Goal: Task Accomplishment & Management: Manage account settings

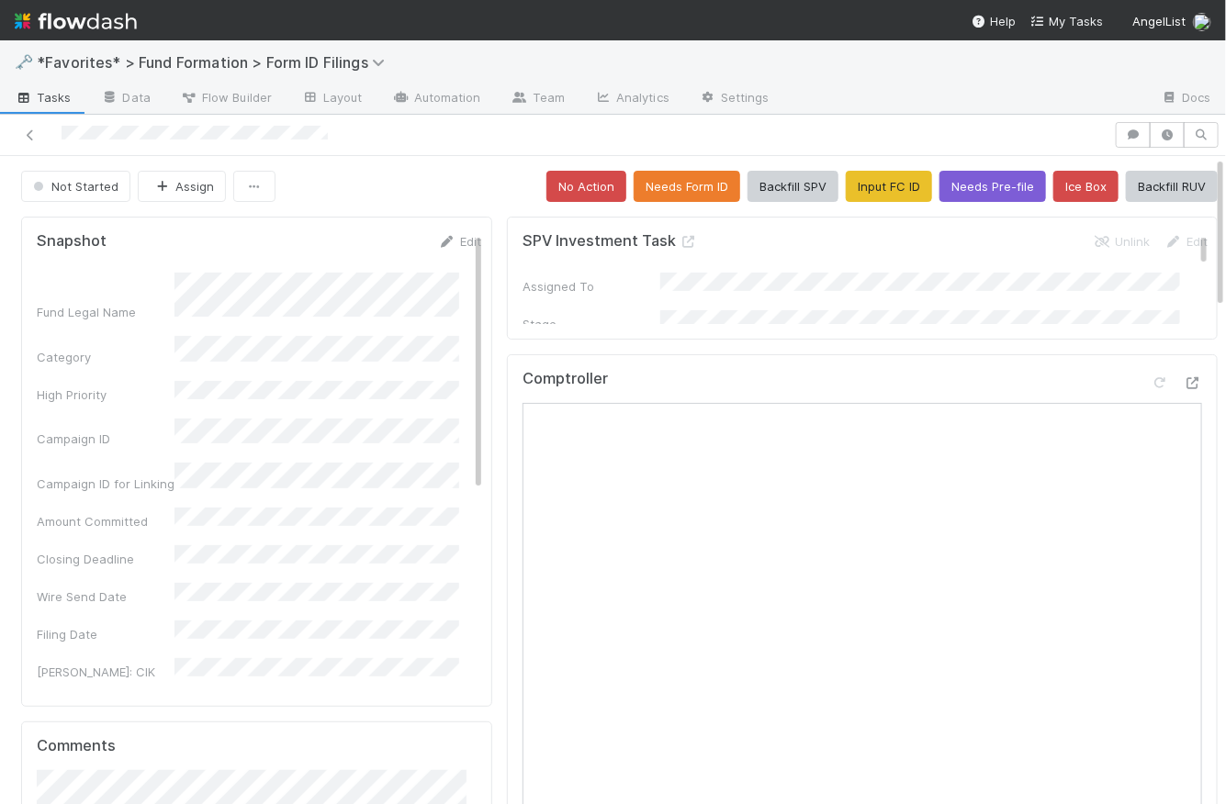
click at [470, 171] on div "Not Started Assign No Action Needs Form ID Backfill SPV Input FC ID Needs Pre-f…" at bounding box center [619, 186] width 1197 height 31
click at [53, 98] on span "Tasks" at bounding box center [43, 97] width 57 height 18
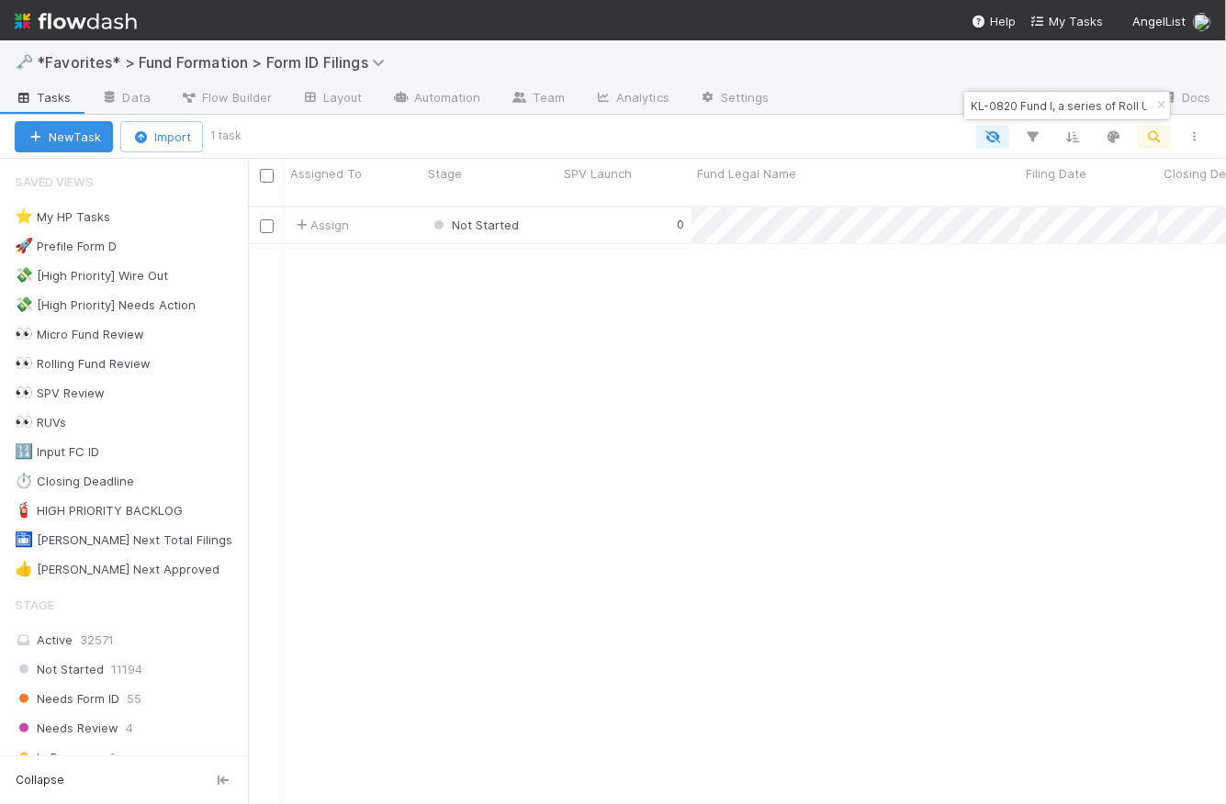
scroll to position [601, 965]
click at [1076, 100] on input "KL-0820 Fund I, a series of Roll Up Vehicles," at bounding box center [1059, 106] width 184 height 22
paste input "CO-05153 Fund I, a series of Roll Up Vehicles, LP"
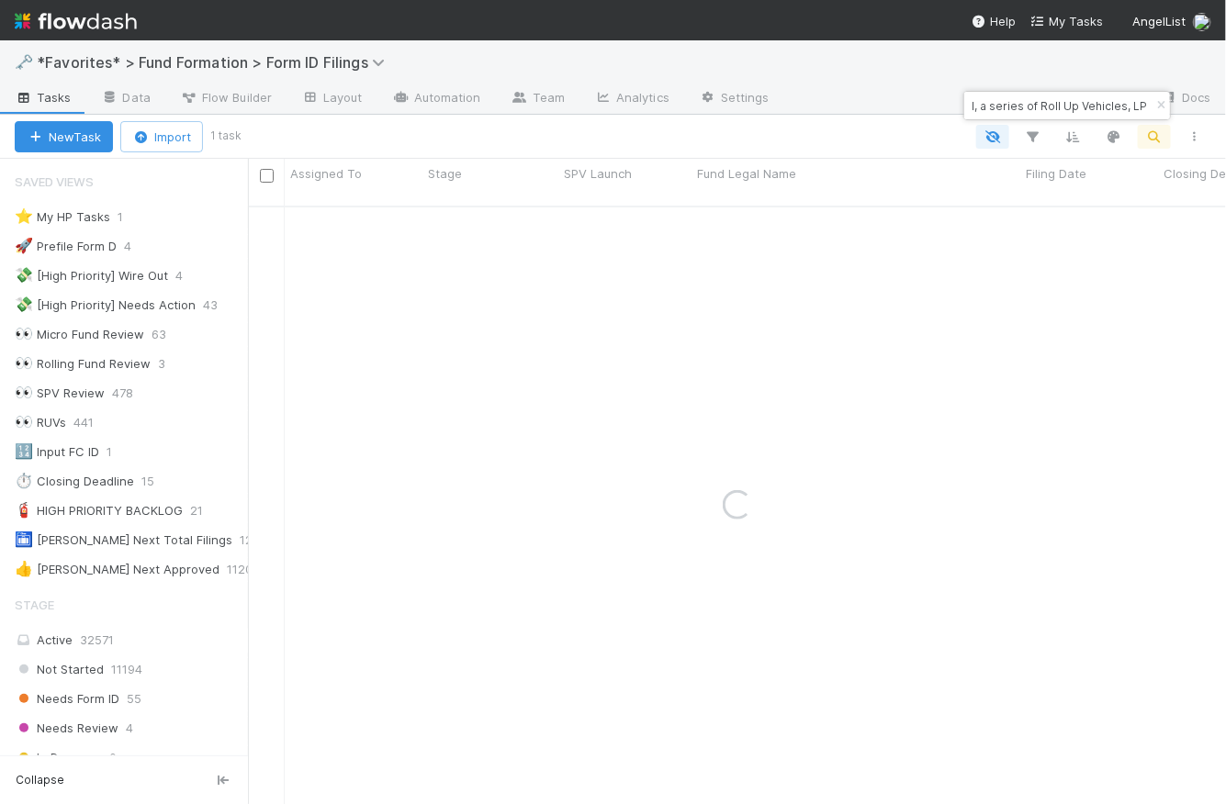
scroll to position [0, 0]
drag, startPoint x: 1051, startPoint y: 104, endPoint x: 985, endPoint y: 100, distance: 66.2
click at [945, 94] on body "🗝️ *Favorites* > Fund Formation > Form ID Filings Tasks Data Flow Builder Layou…" at bounding box center [613, 402] width 1226 height 804
type input "CO-05153 Fund I, a series of Roll Up Vehicles, LP"
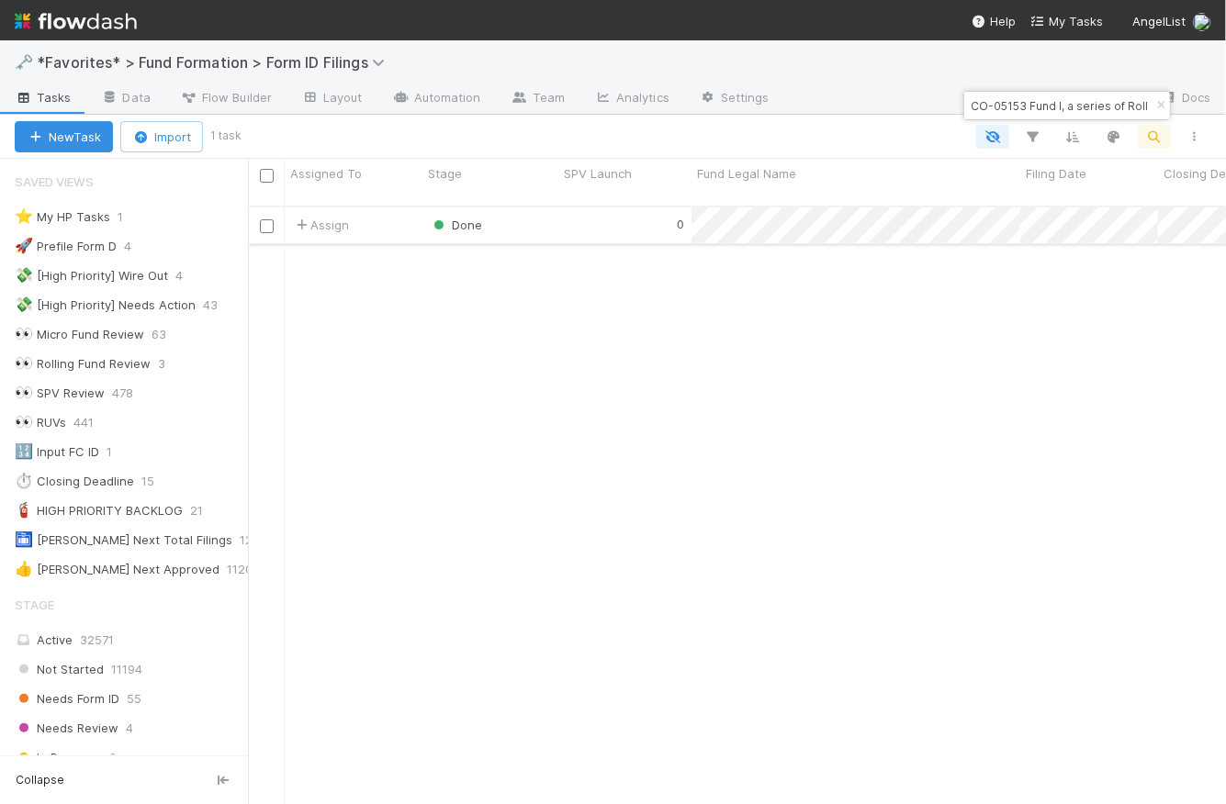
click at [616, 208] on div "0" at bounding box center [624, 226] width 133 height 36
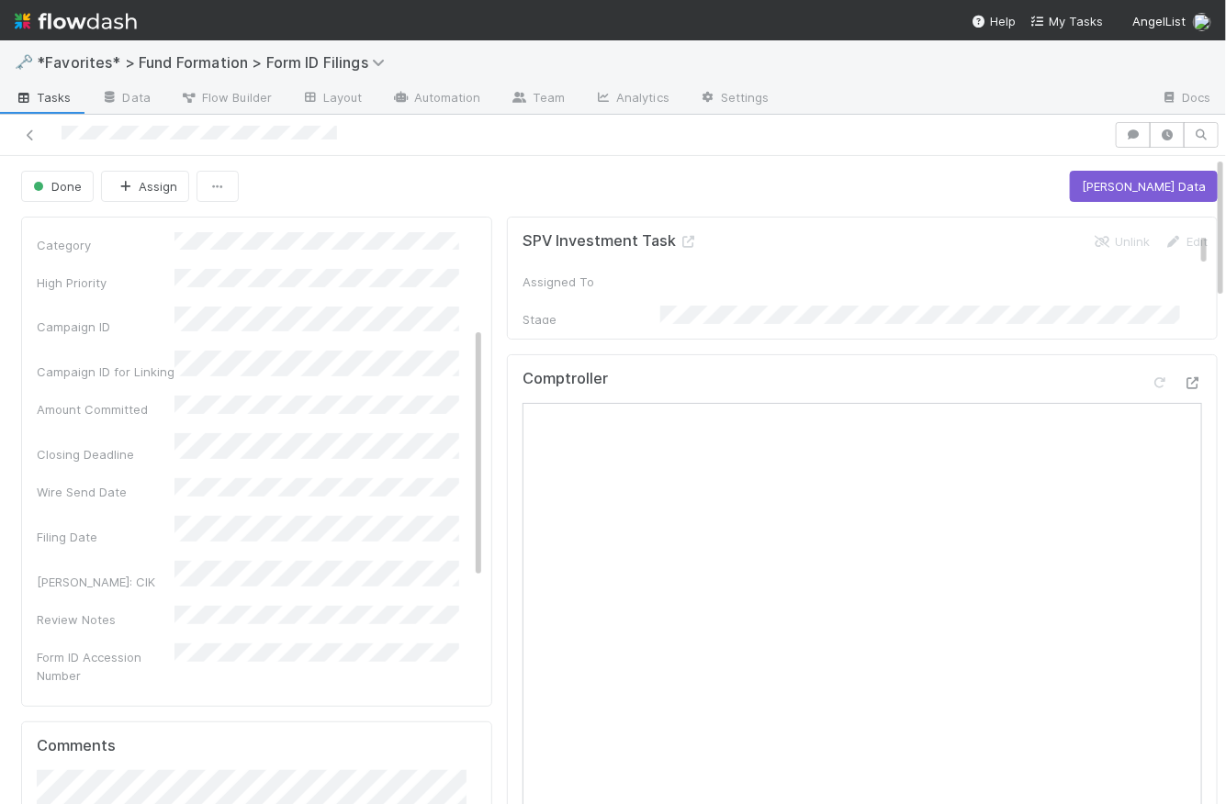
scroll to position [172, 0]
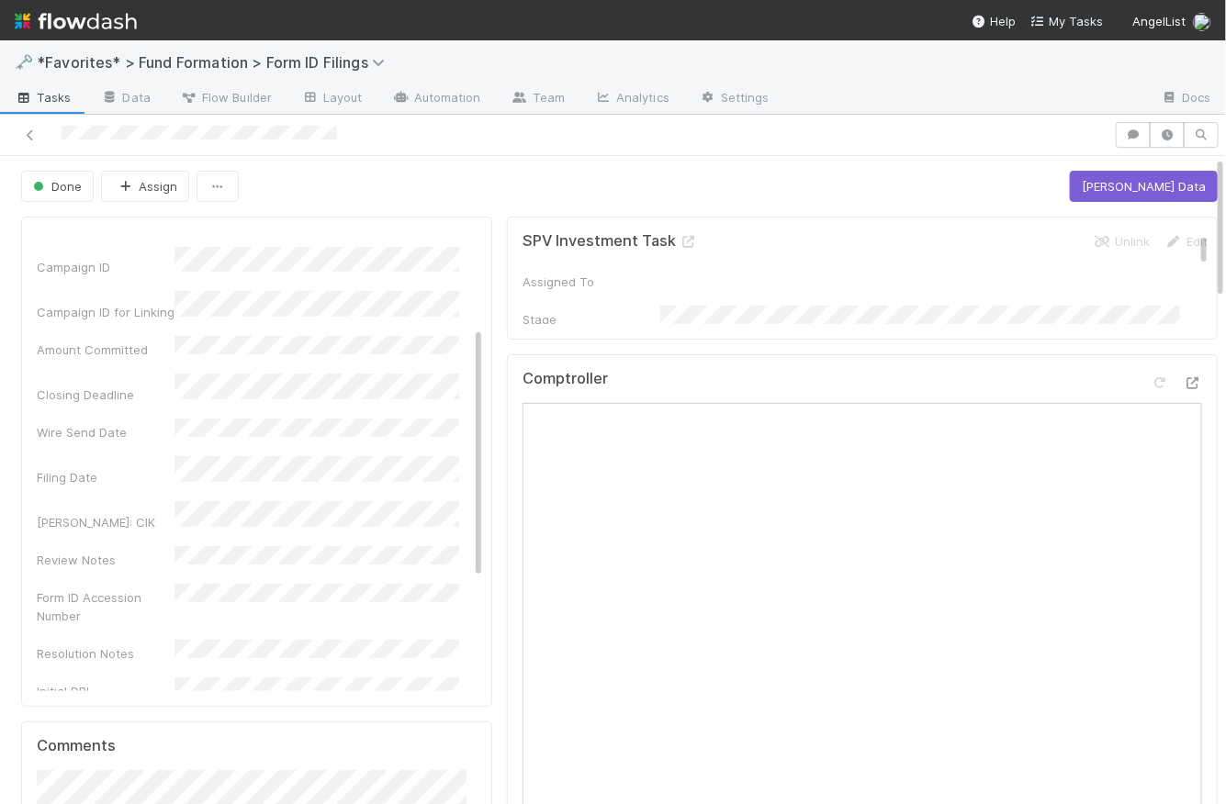
click at [51, 103] on span "Tasks" at bounding box center [43, 97] width 57 height 18
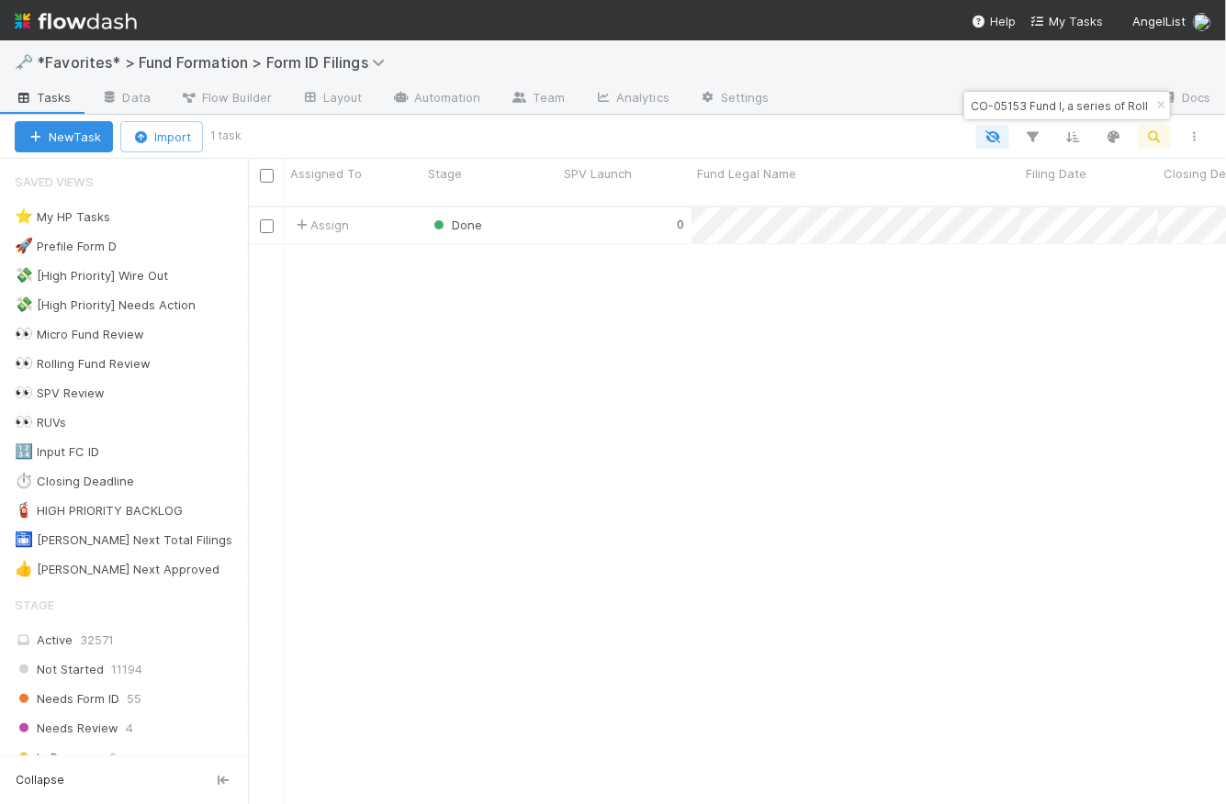
scroll to position [601, 965]
click at [1015, 102] on input "CO-05153 Fund I, a series of Roll Up Vehicles, LP" at bounding box center [1059, 106] width 184 height 22
click at [1013, 103] on input "CO-05153 Fund I, a series of Roll Up Vehicles, LP" at bounding box center [1059, 106] width 184 height 22
paste input "YO-0604"
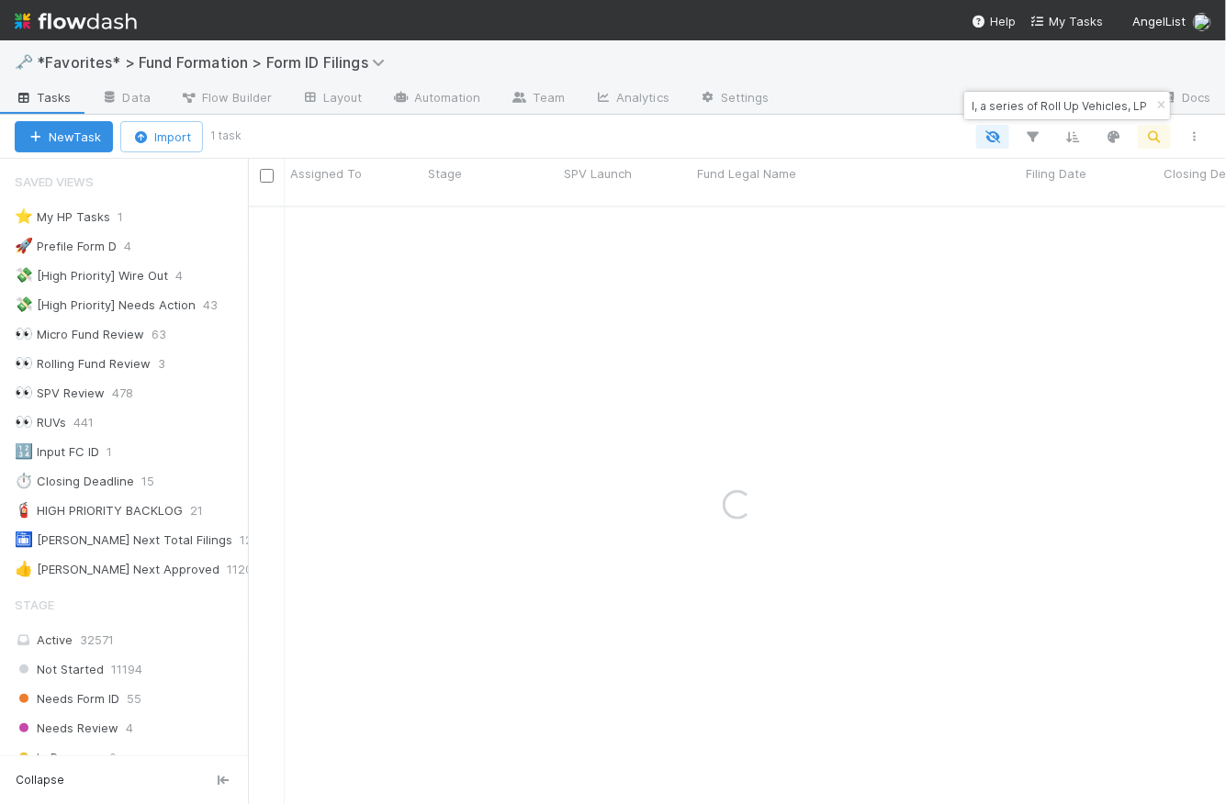
scroll to position [0, 0]
drag, startPoint x: 1056, startPoint y: 105, endPoint x: 983, endPoint y: 94, distance: 73.4
click at [952, 108] on body "🗝️ *Favorites* > Fund Formation > Form ID Filings Tasks Data Flow Builder Layou…" at bounding box center [613, 402] width 1226 height 804
type input "YO-0604 Fund I, a series of Roll Up Vehicles, LP"
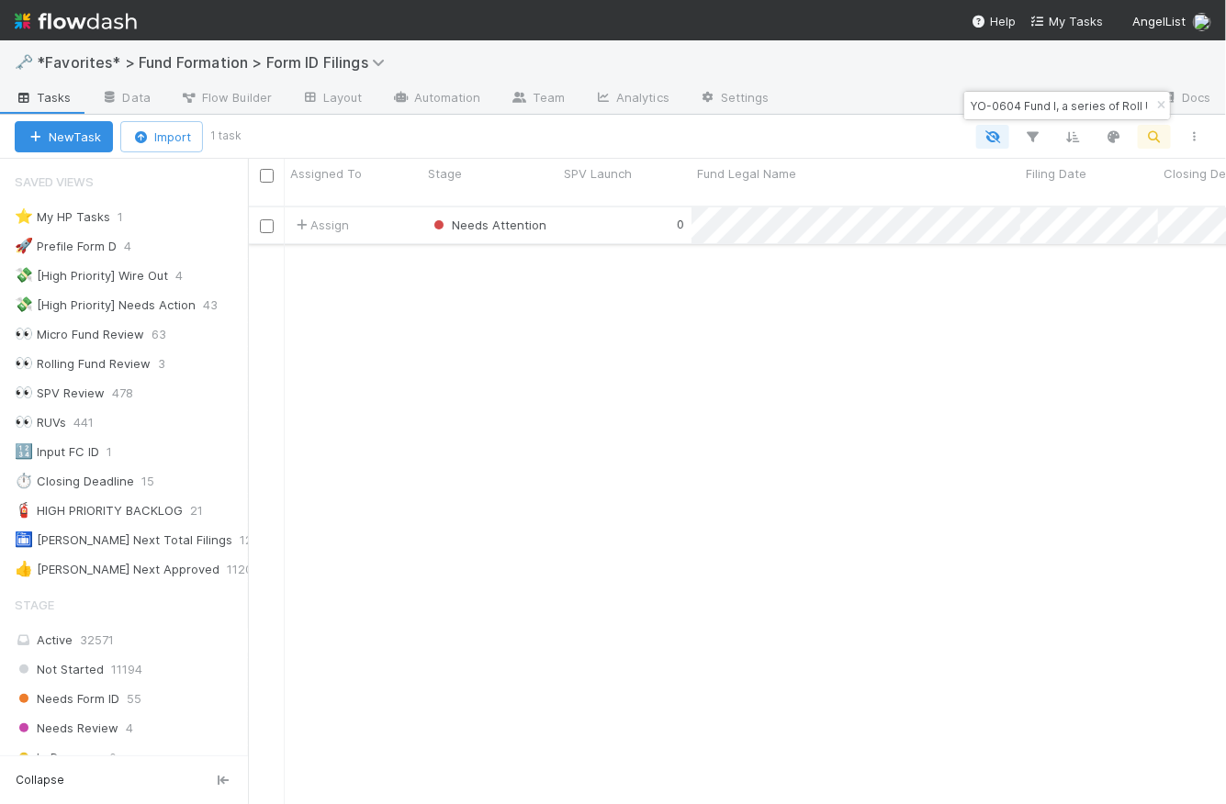
click at [641, 208] on div "0" at bounding box center [624, 226] width 133 height 36
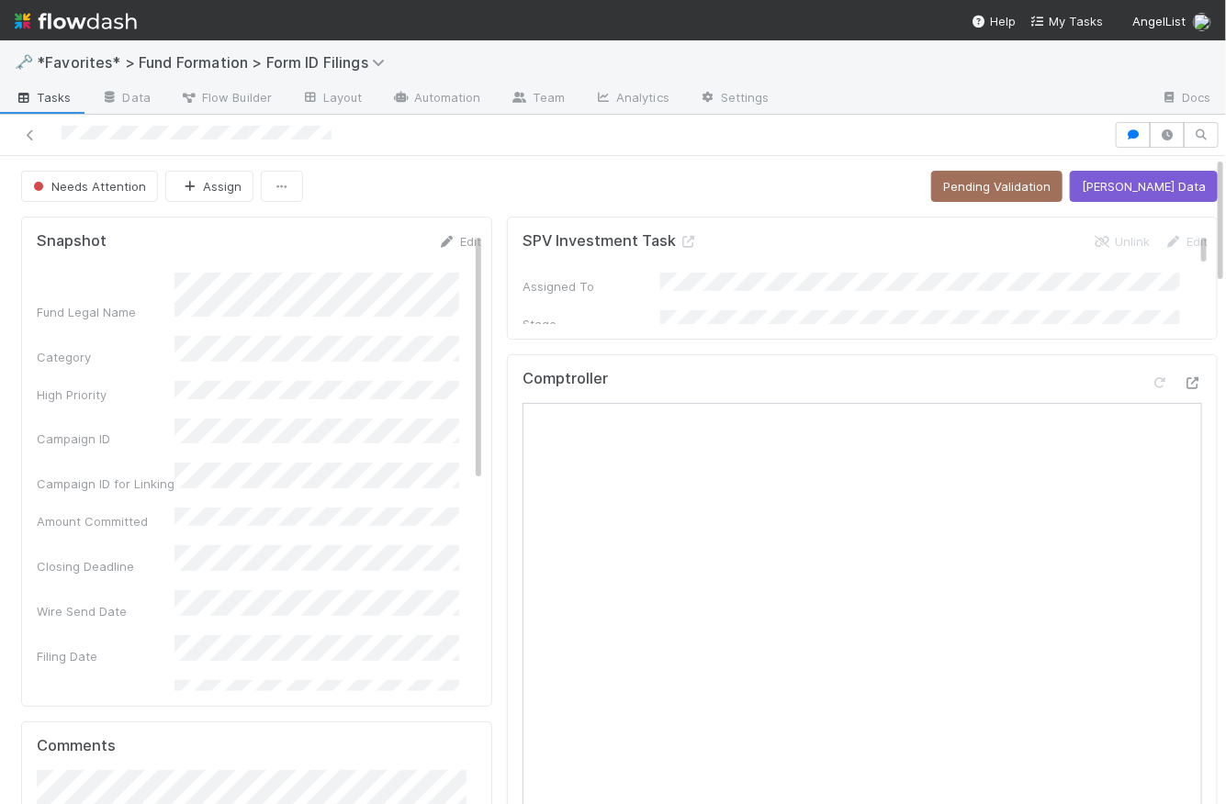
click at [41, 102] on span "Tasks" at bounding box center [43, 97] width 57 height 18
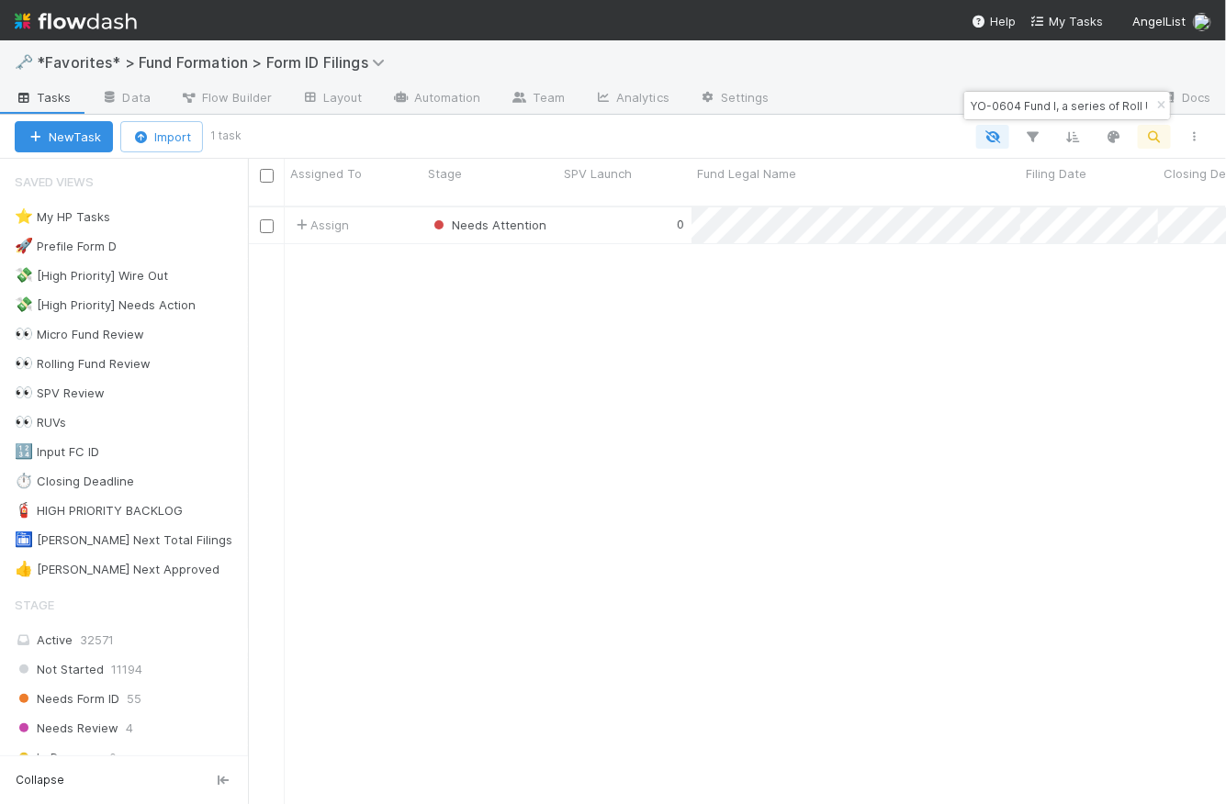
scroll to position [601, 965]
click at [1164, 103] on icon "button" at bounding box center [1161, 105] width 18 height 11
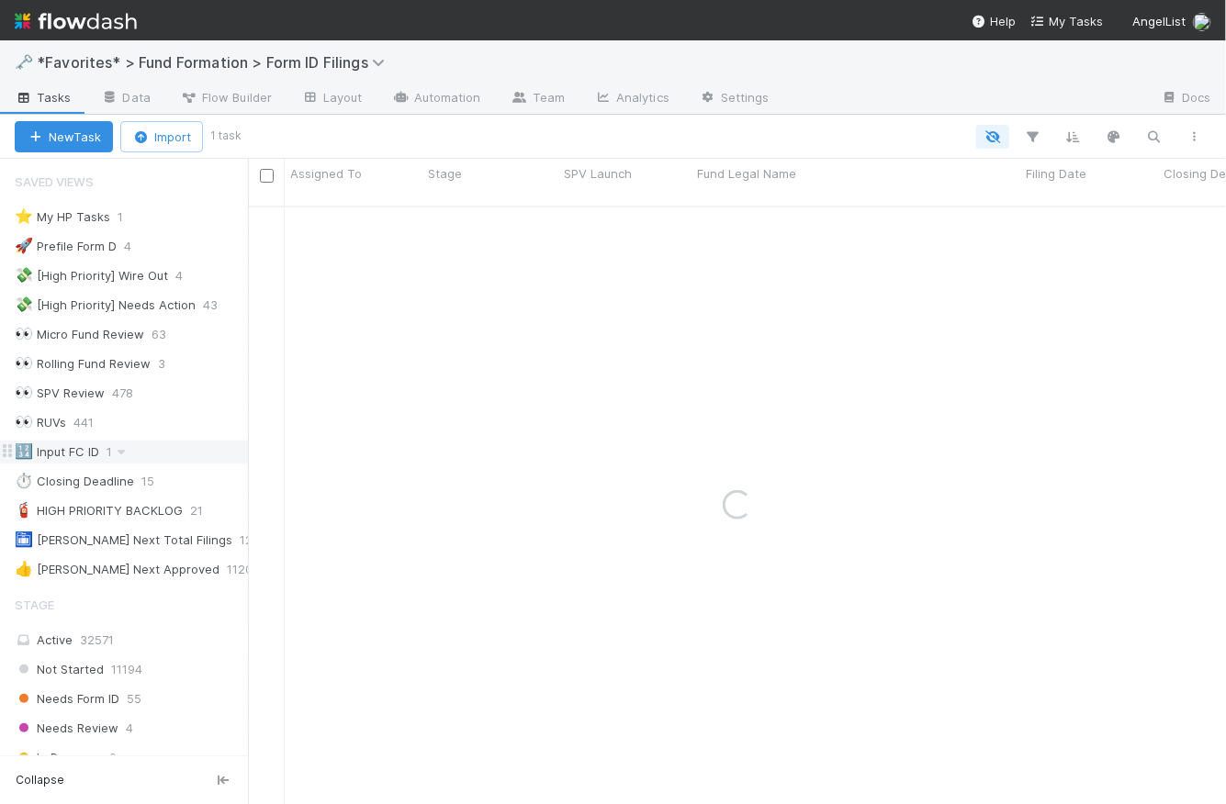
click at [76, 449] on div "🔢 Input FC ID" at bounding box center [57, 452] width 84 height 23
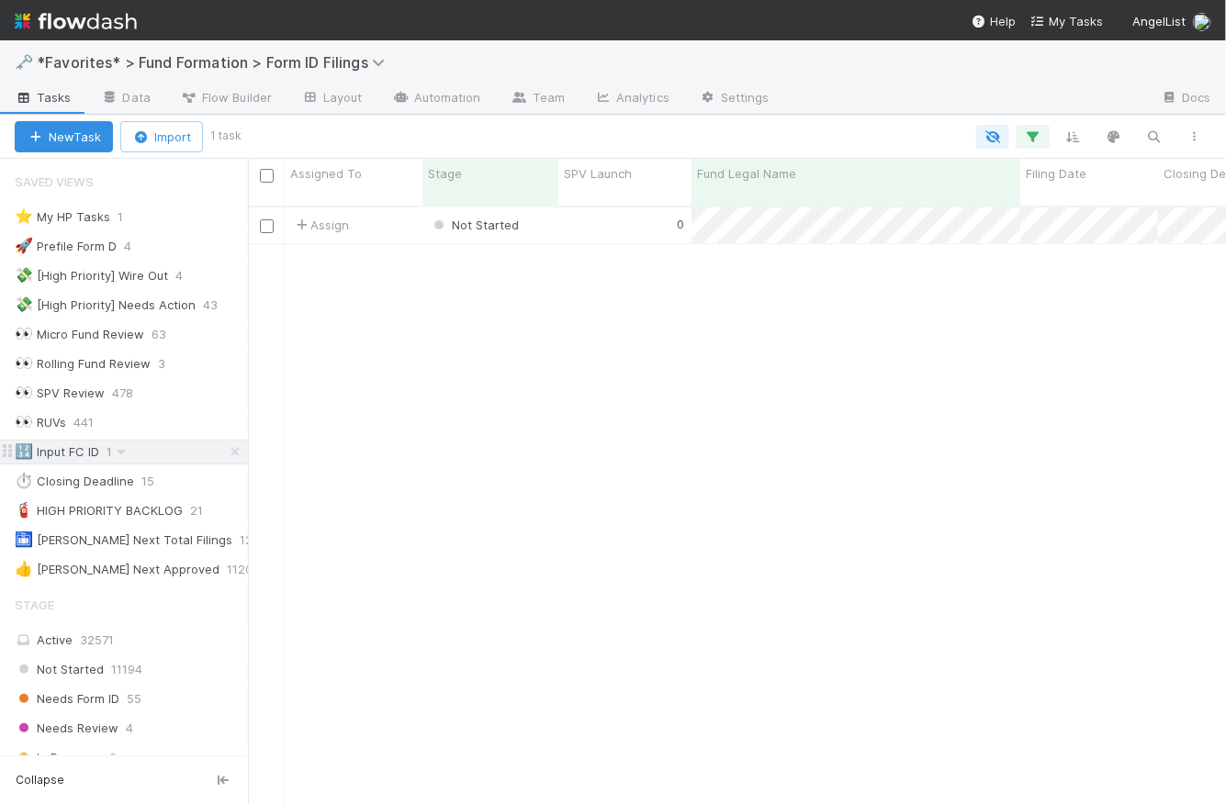
scroll to position [601, 965]
click at [1038, 133] on icon "button" at bounding box center [1033, 137] width 18 height 17
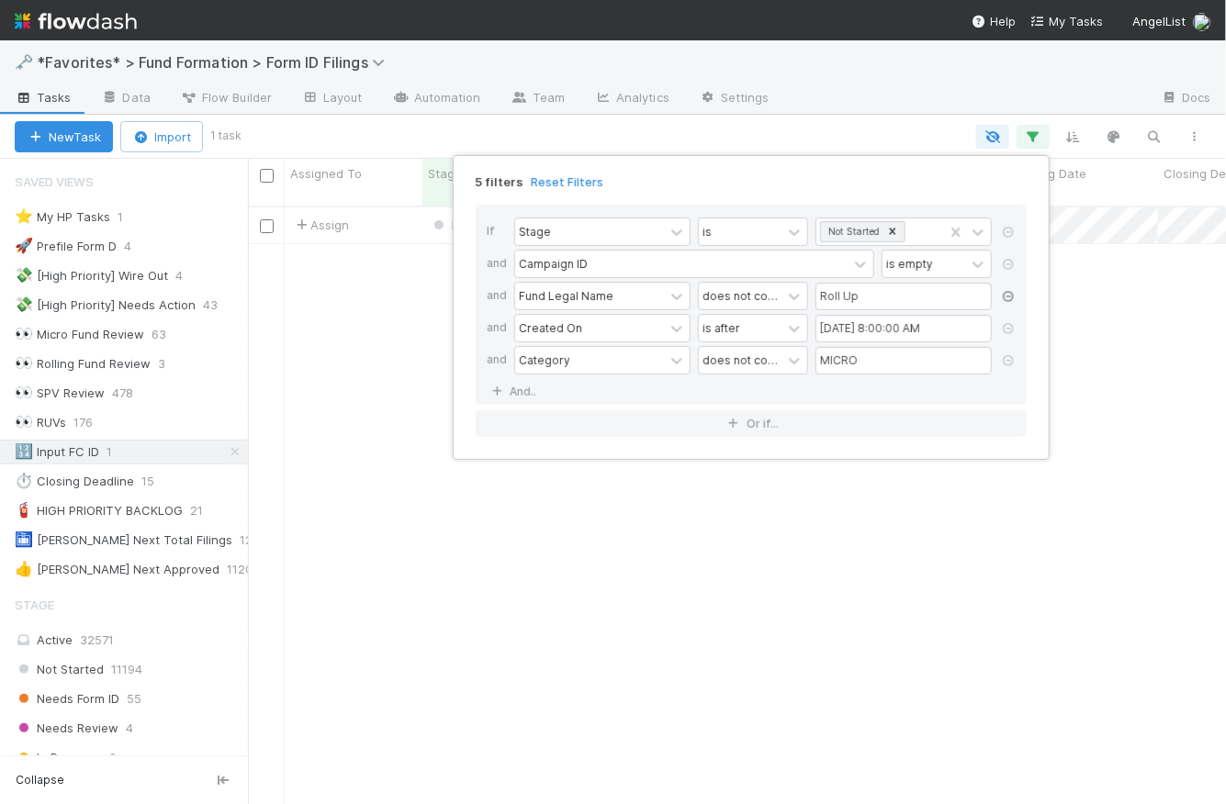
click at [1007, 297] on icon at bounding box center [1008, 296] width 18 height 11
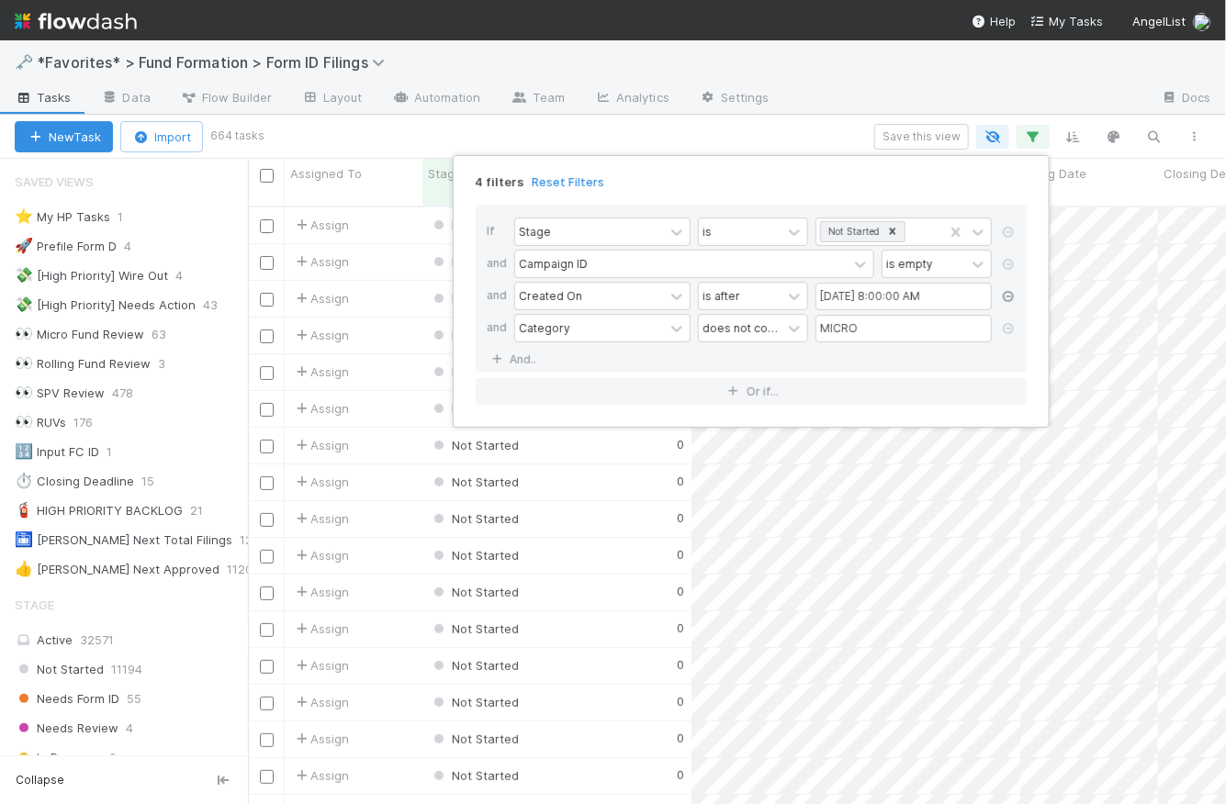
scroll to position [601, 965]
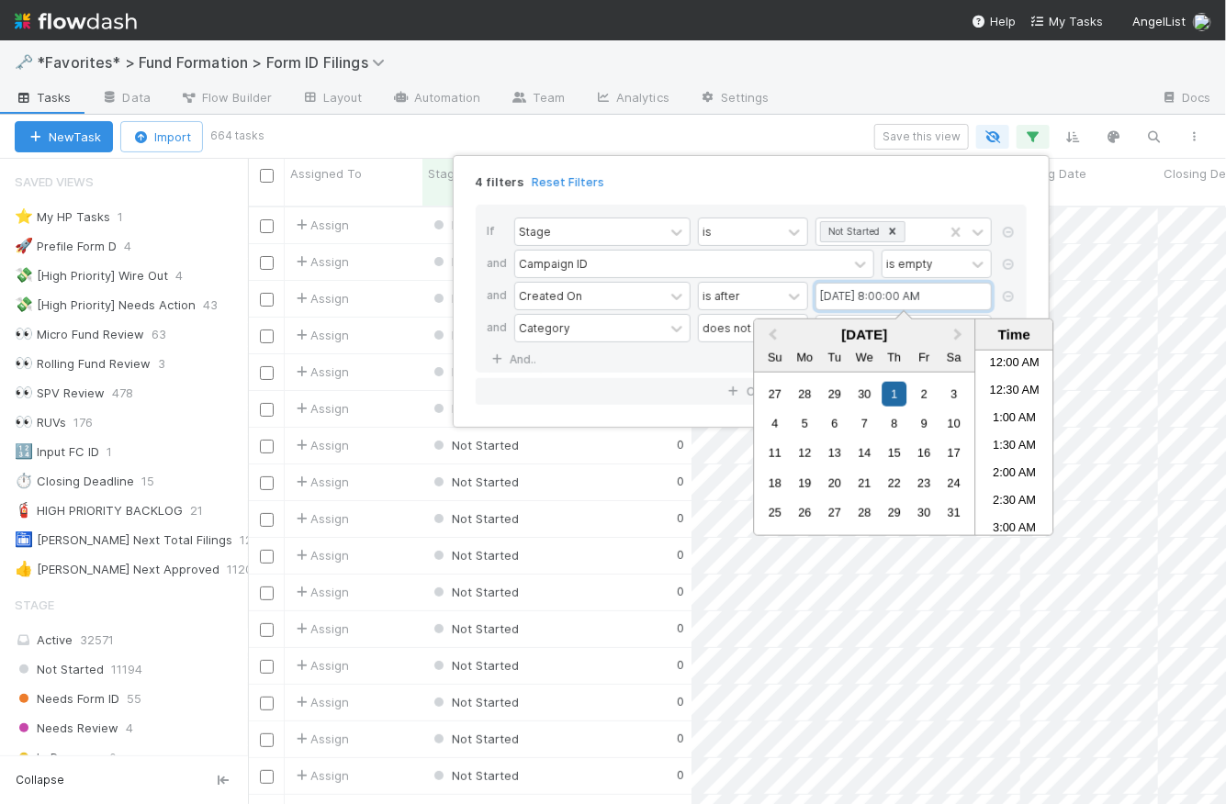
click at [844, 296] on input "05/01/2025 8:00:00 AM" at bounding box center [903, 297] width 176 height 28
click at [961, 329] on button "Next Month" at bounding box center [960, 335] width 29 height 29
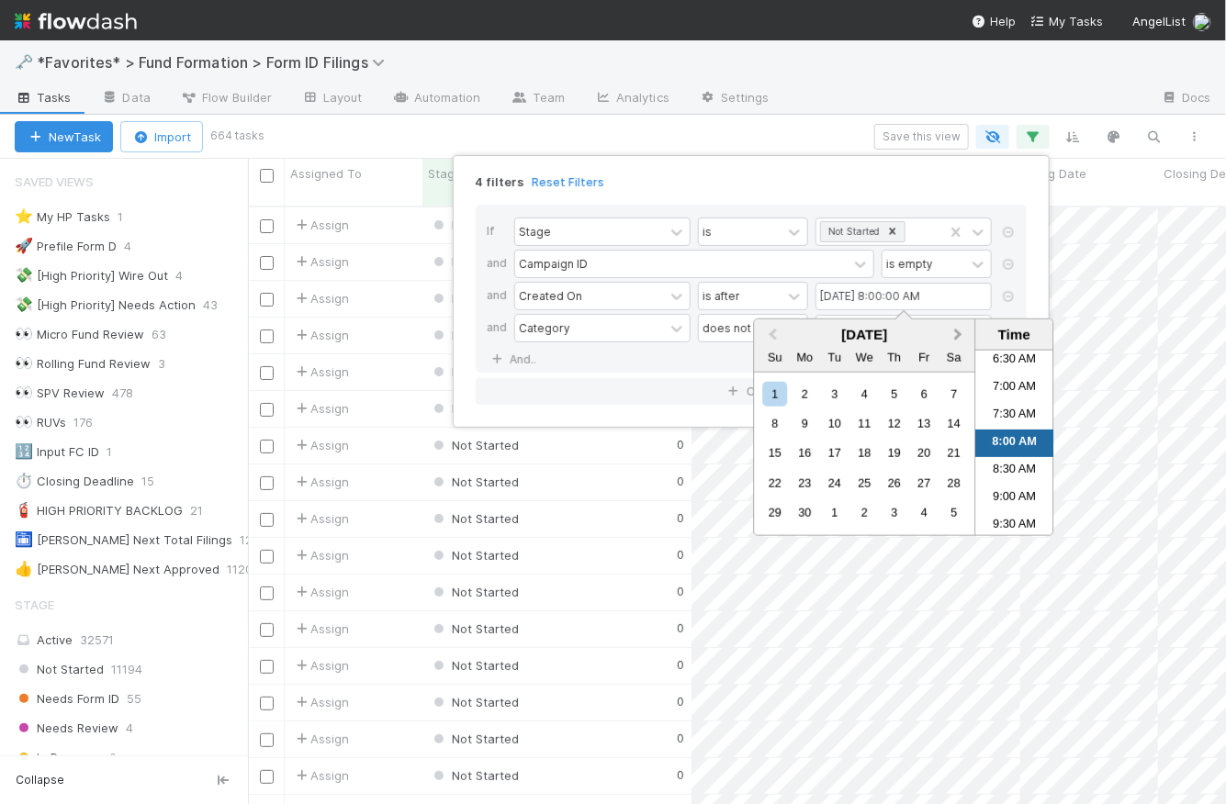
click at [961, 329] on button "Next Month" at bounding box center [960, 335] width 29 height 29
click at [837, 397] on div "1" at bounding box center [834, 393] width 25 height 25
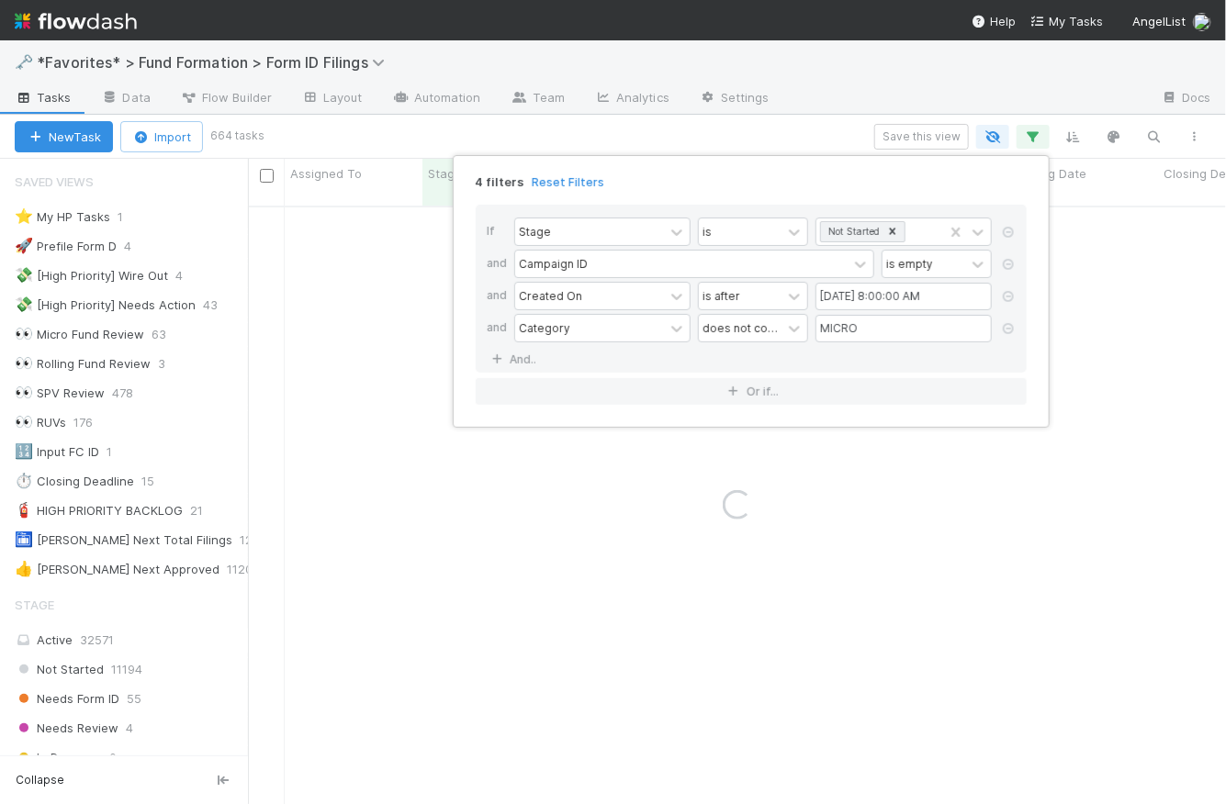
click at [833, 181] on div "4 filters Reset Filters" at bounding box center [751, 176] width 580 height 27
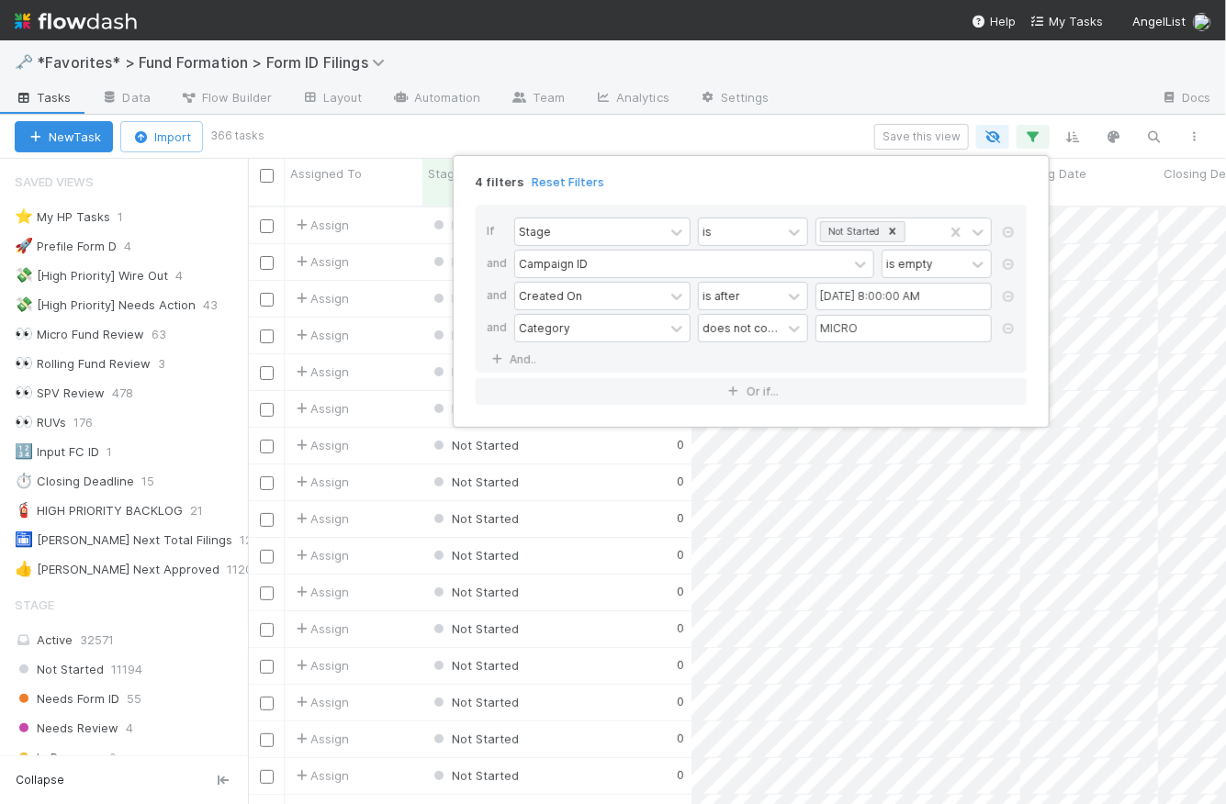
scroll to position [601, 965]
click at [833, 181] on div "4 filters Reset Filters" at bounding box center [751, 176] width 580 height 27
click at [863, 301] on input "07/01/2025 8:00:00 AM" at bounding box center [903, 297] width 176 height 28
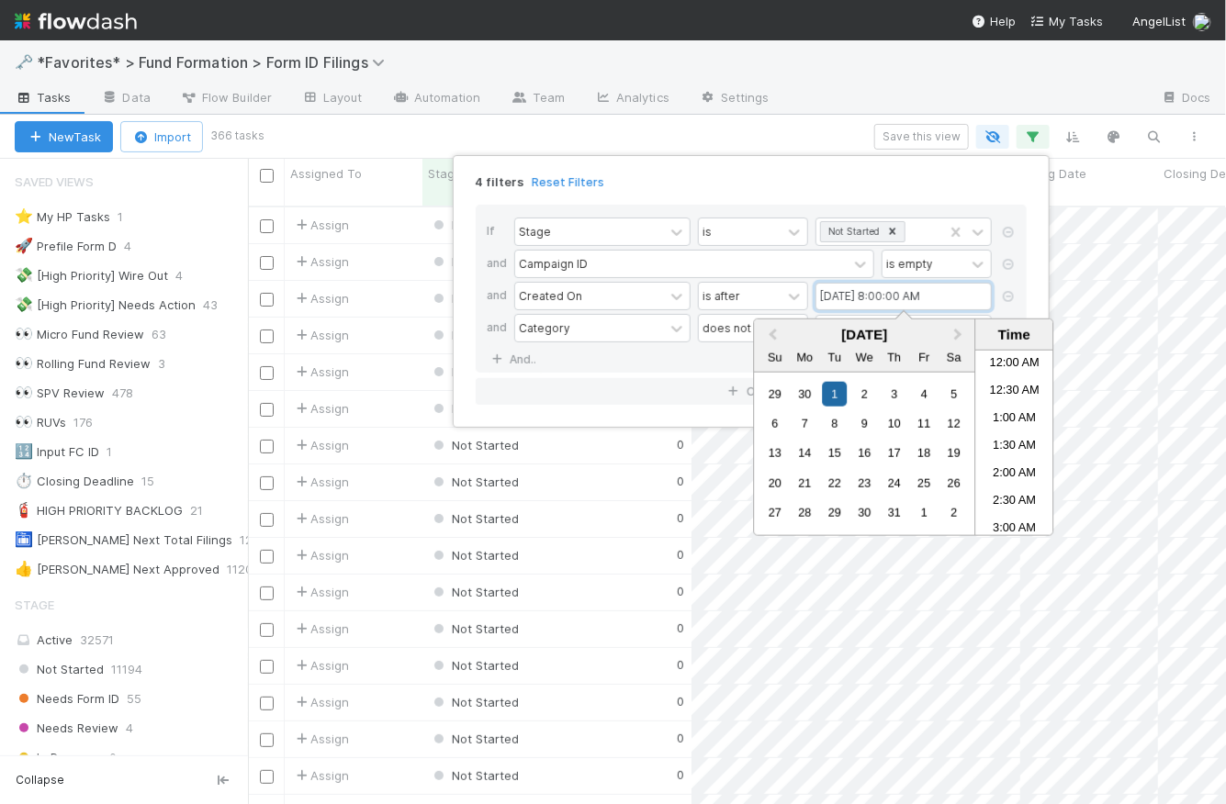
scroll to position [362, 0]
click at [805, 426] on div "7" at bounding box center [804, 423] width 25 height 25
type input "07/07/2025 8:00:00 AM"
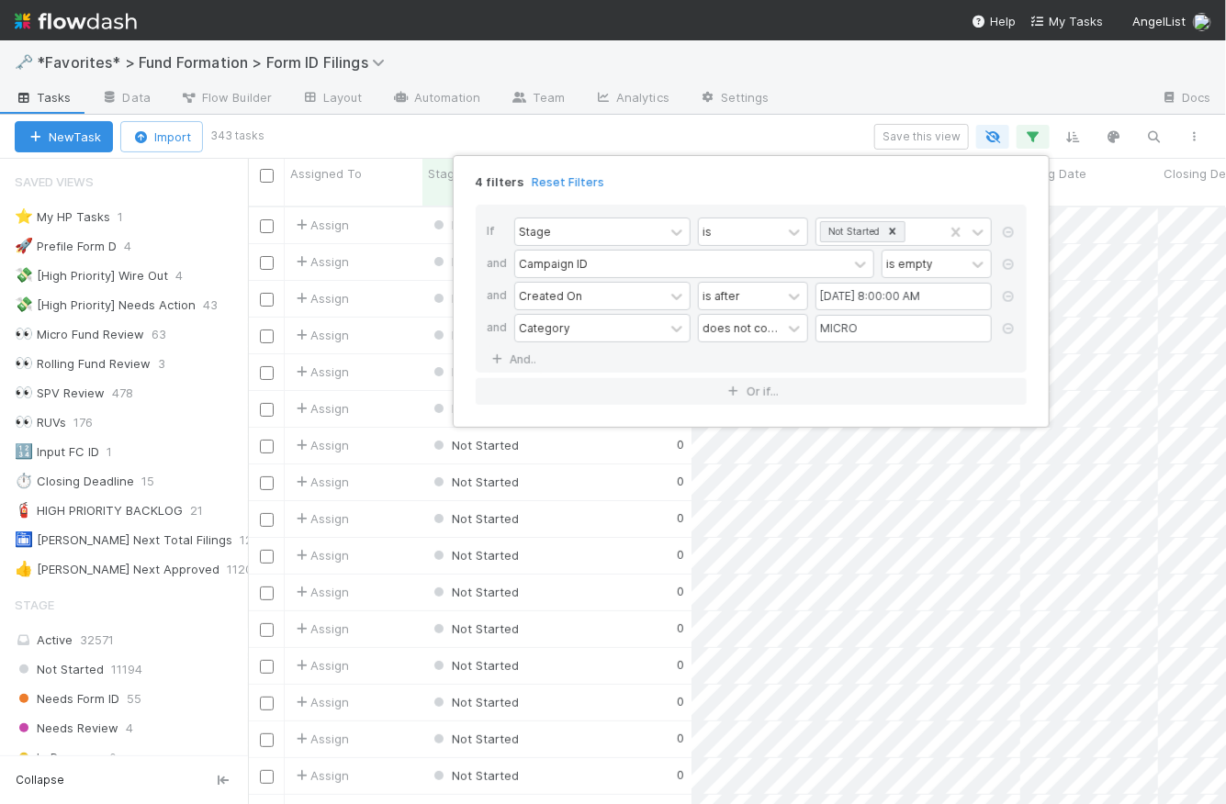
click at [837, 187] on div "4 filters Reset Filters" at bounding box center [751, 176] width 580 height 27
click at [813, 118] on div "4 filters Reset Filters If Stage is Not Started and Campaign ID is empty and Cr…" at bounding box center [613, 402] width 1226 height 804
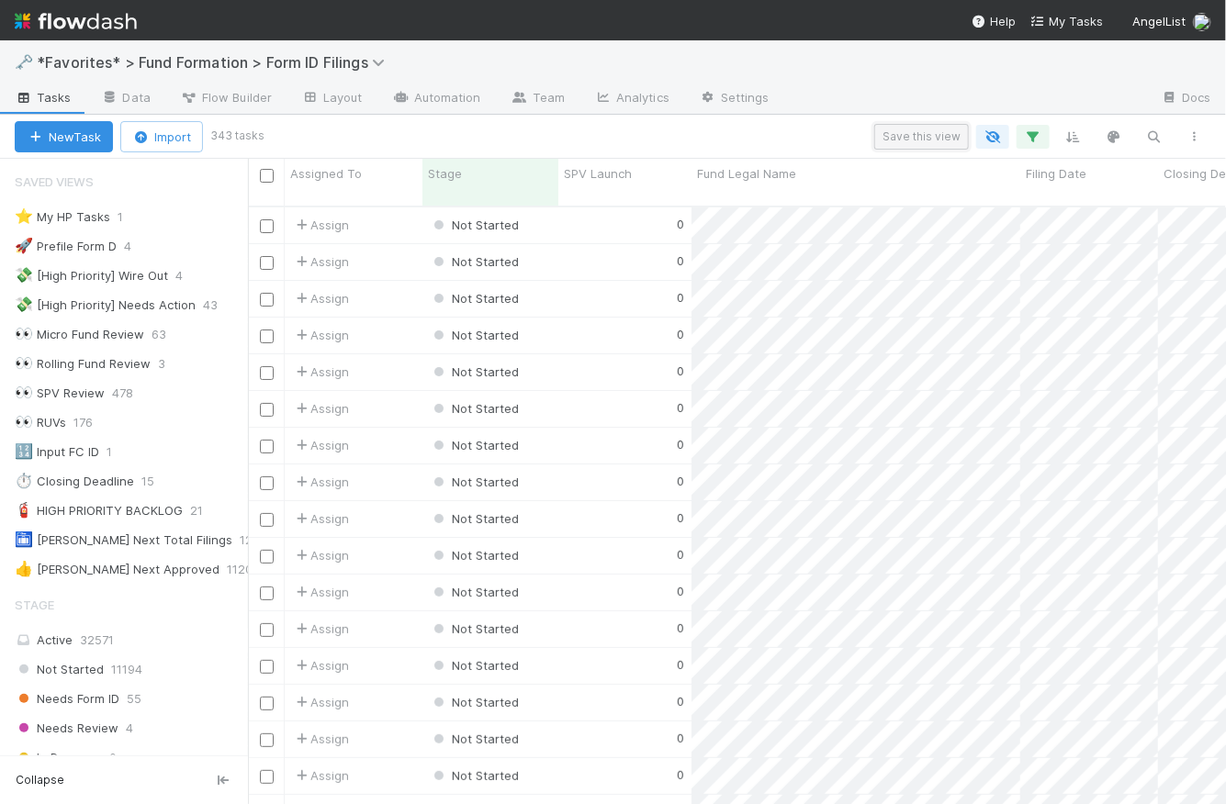
click at [924, 138] on button "Save this view" at bounding box center [921, 137] width 95 height 26
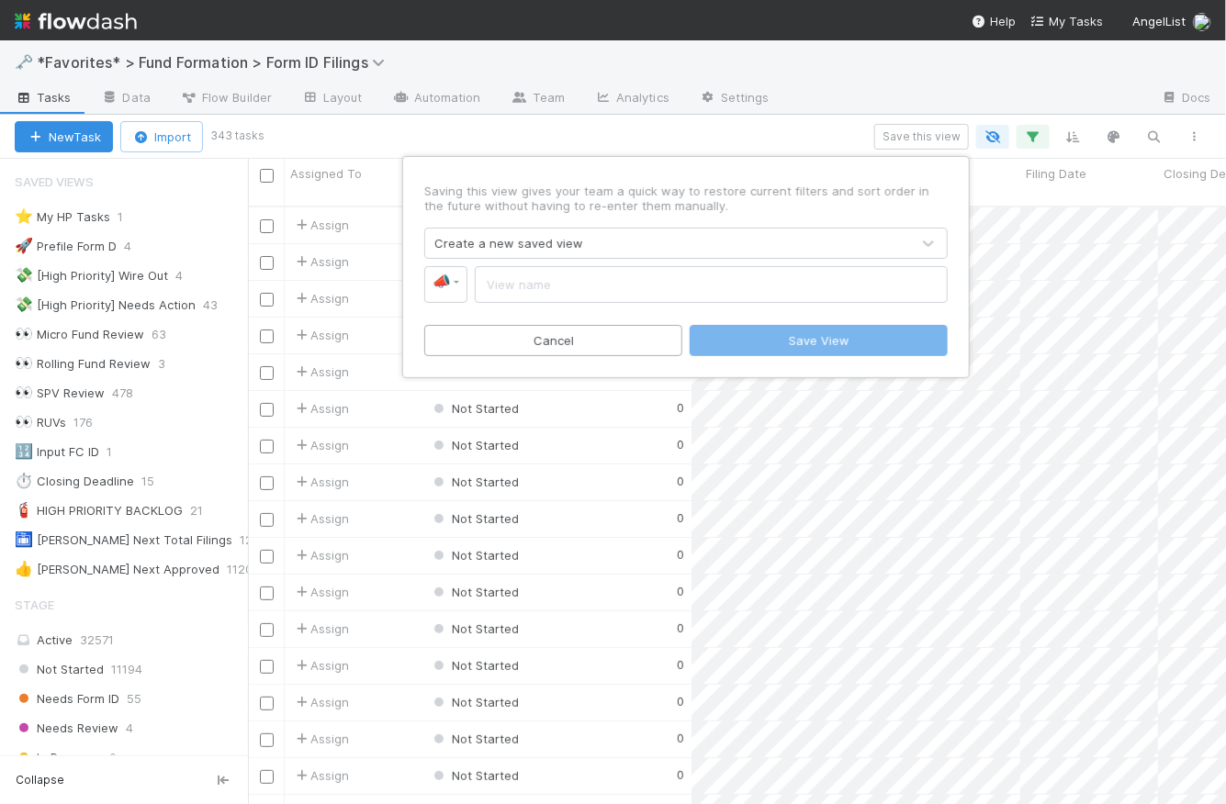
click at [543, 248] on div "Create a new saved view" at bounding box center [508, 243] width 149 height 18
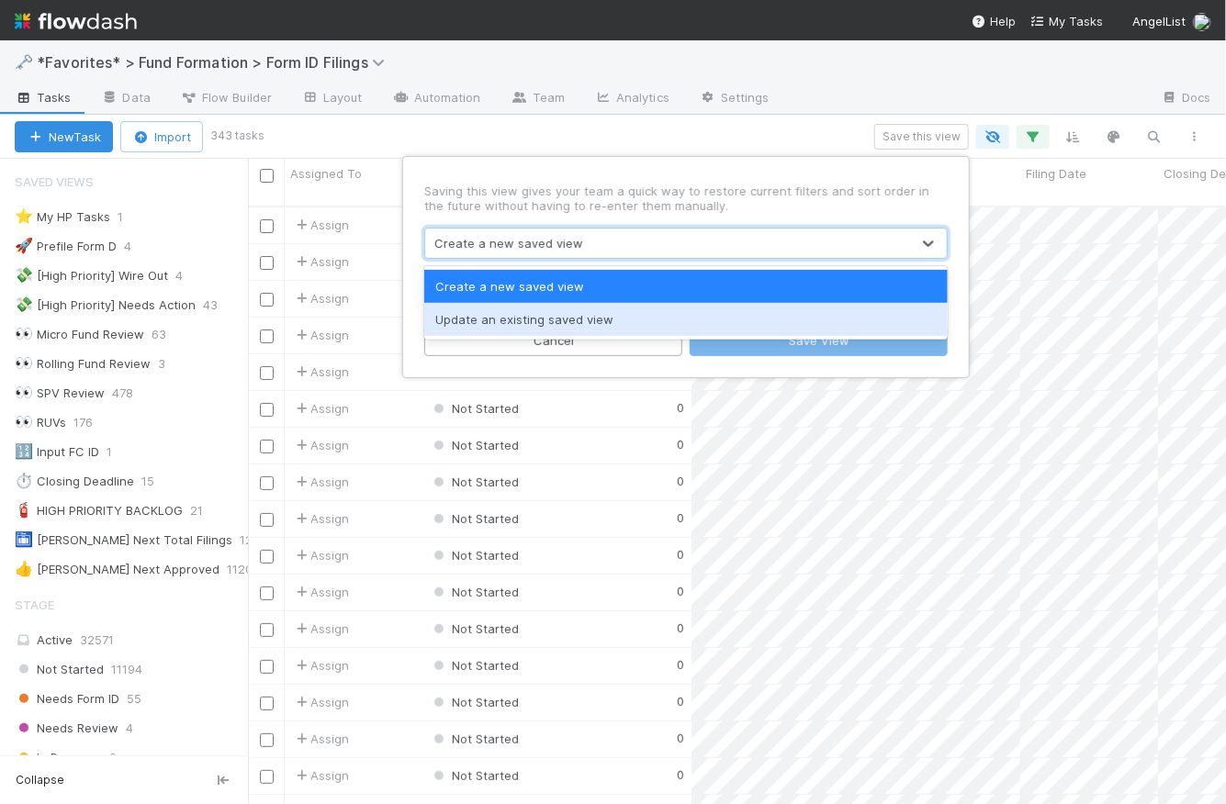
click at [542, 318] on div "Update an existing saved view" at bounding box center [685, 319] width 523 height 33
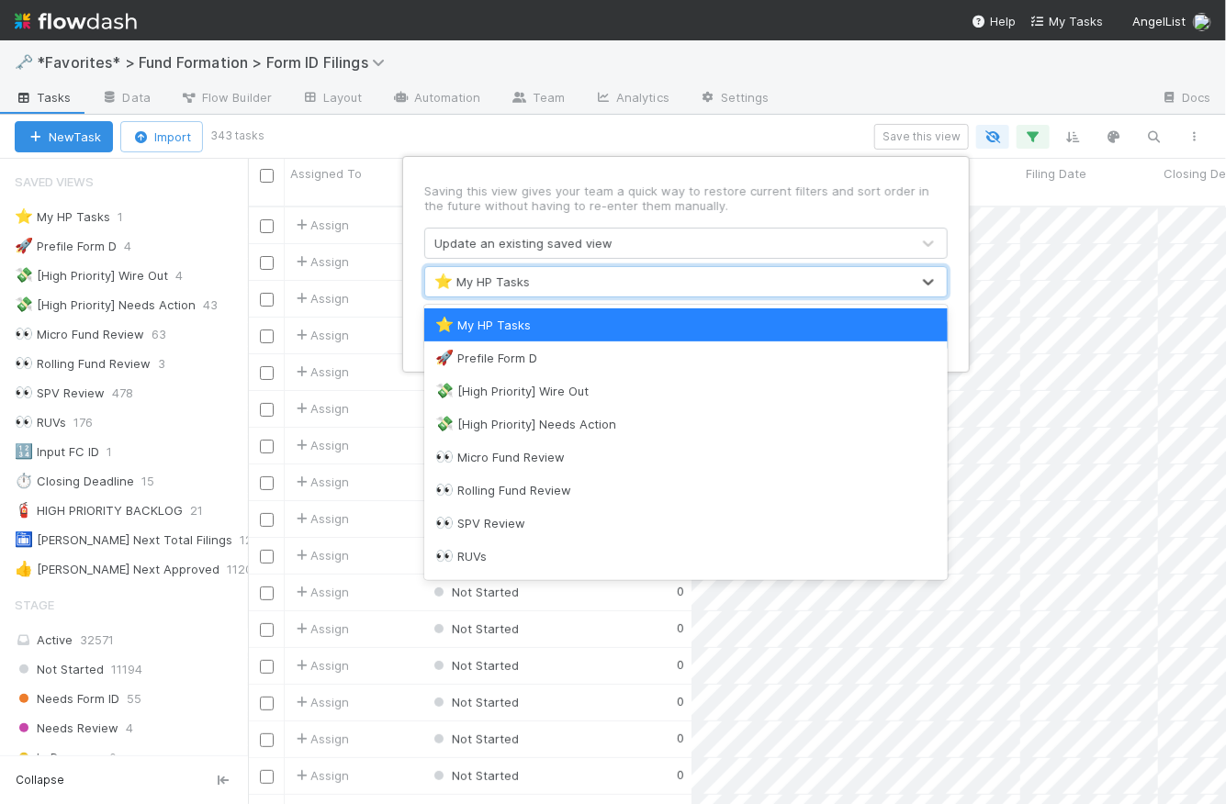
click at [539, 282] on div "⭐ My HP Tasks" at bounding box center [667, 281] width 485 height 29
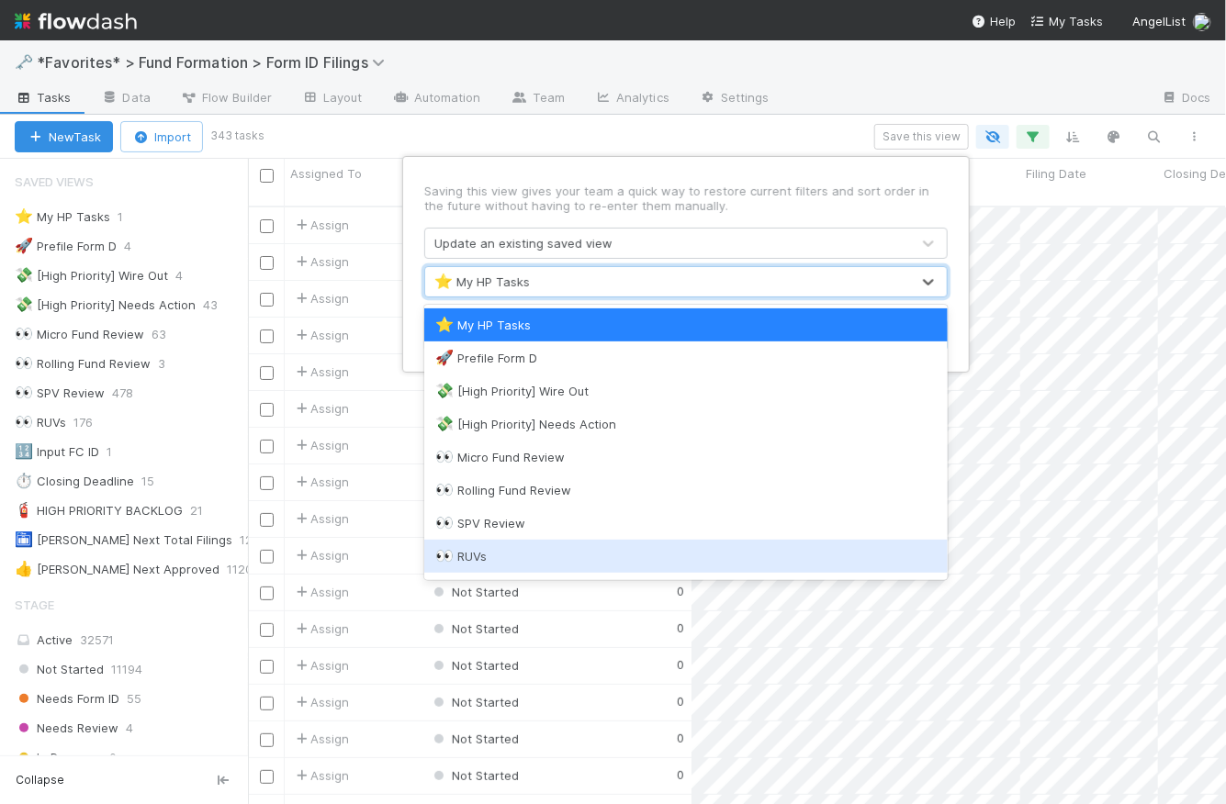
click at [539, 555] on div "👀 RUVs" at bounding box center [685, 556] width 501 height 18
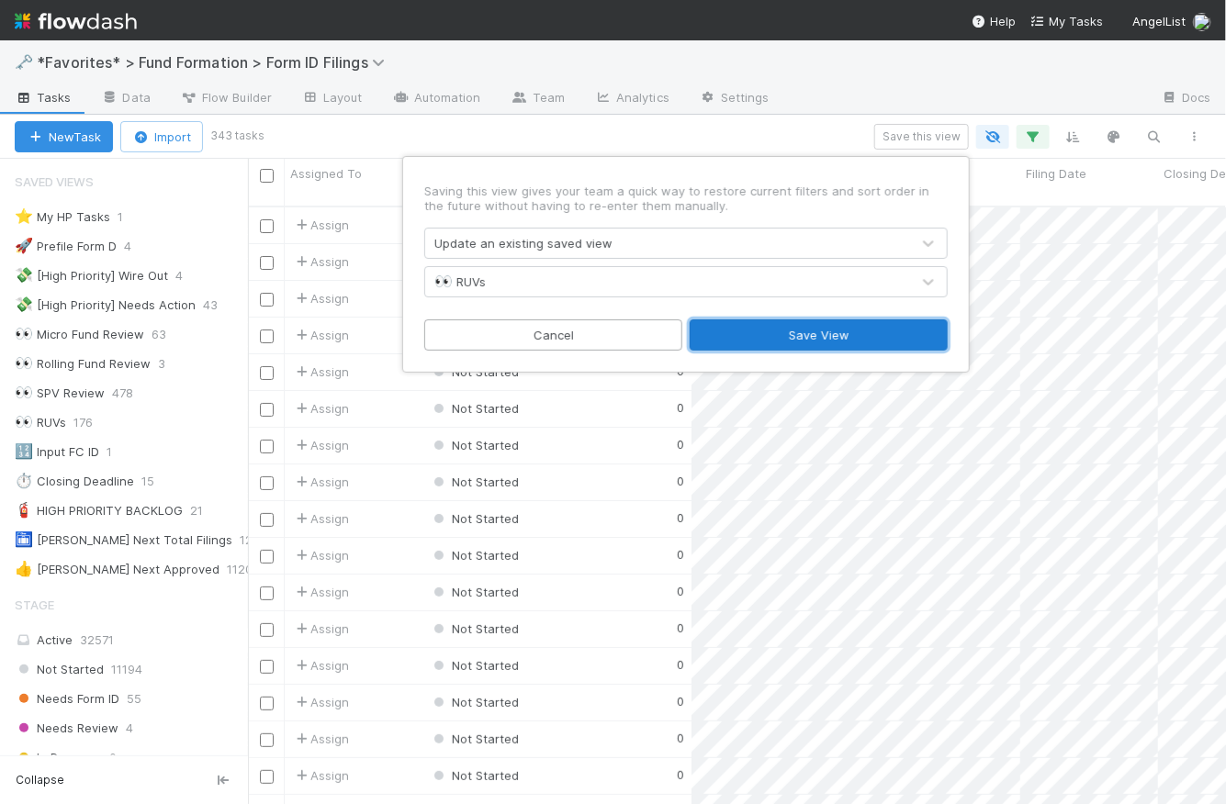
click at [871, 330] on button "Save View" at bounding box center [819, 335] width 258 height 31
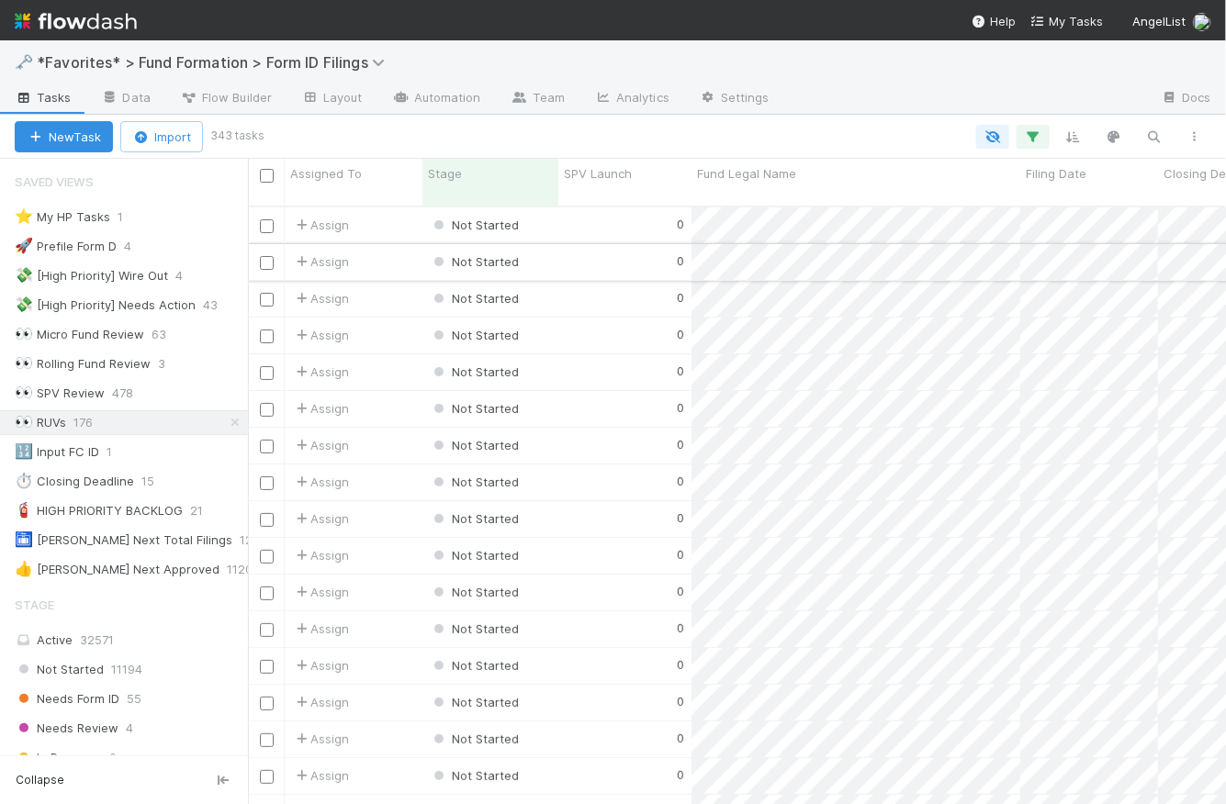
click at [601, 246] on div "0" at bounding box center [624, 262] width 133 height 36
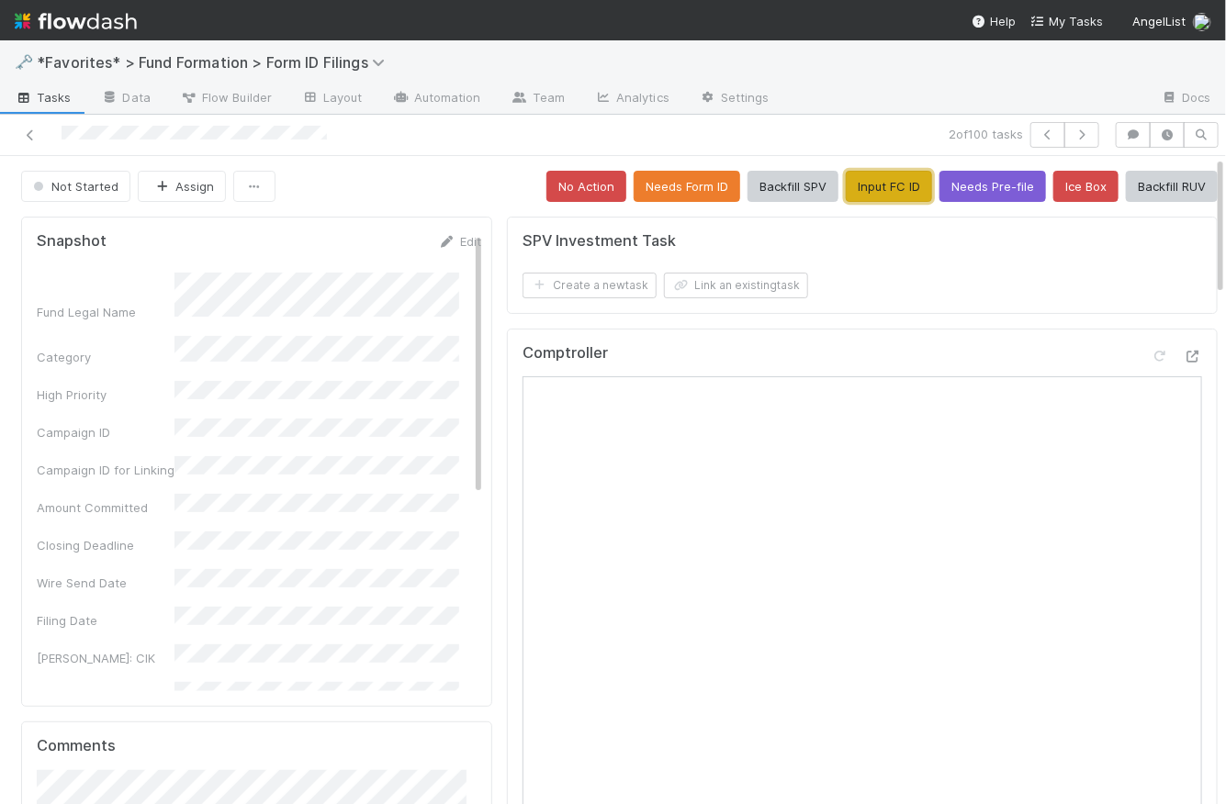
click at [879, 190] on button "Input FC ID" at bounding box center [889, 186] width 86 height 31
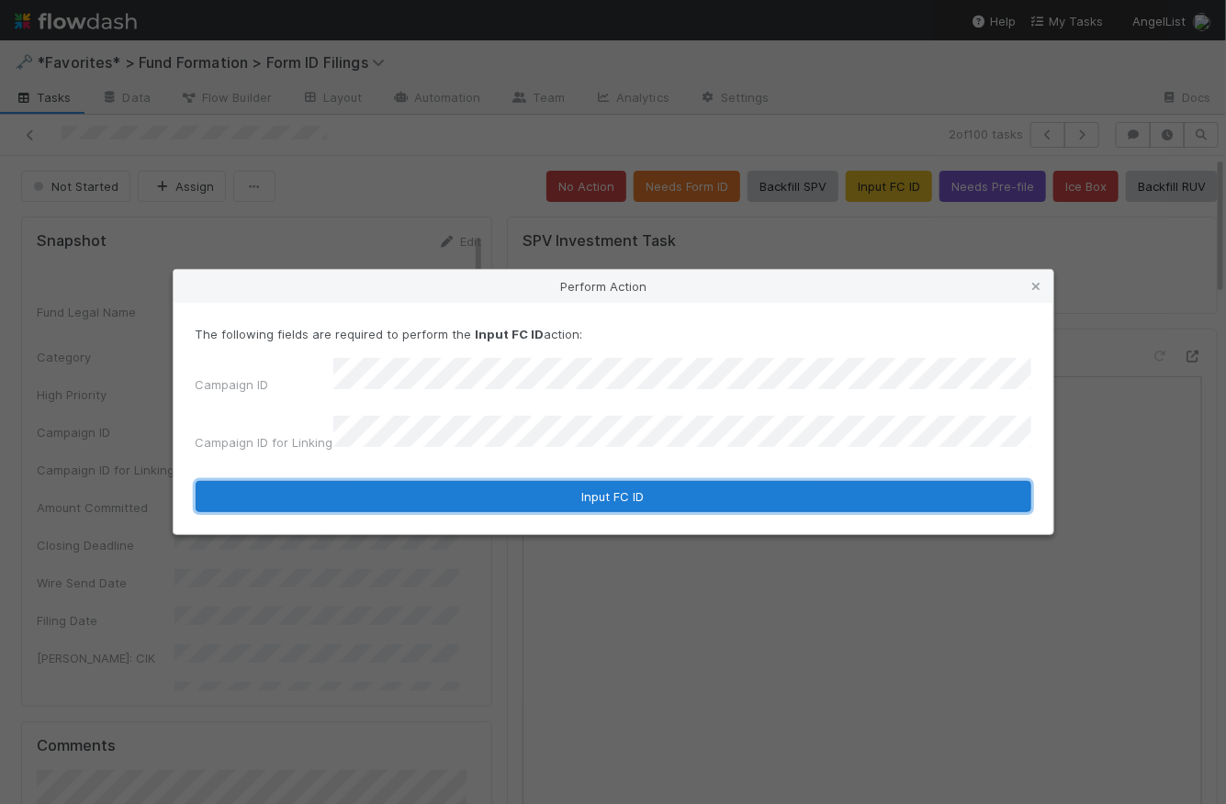
click at [635, 494] on button "Input FC ID" at bounding box center [614, 496] width 836 height 31
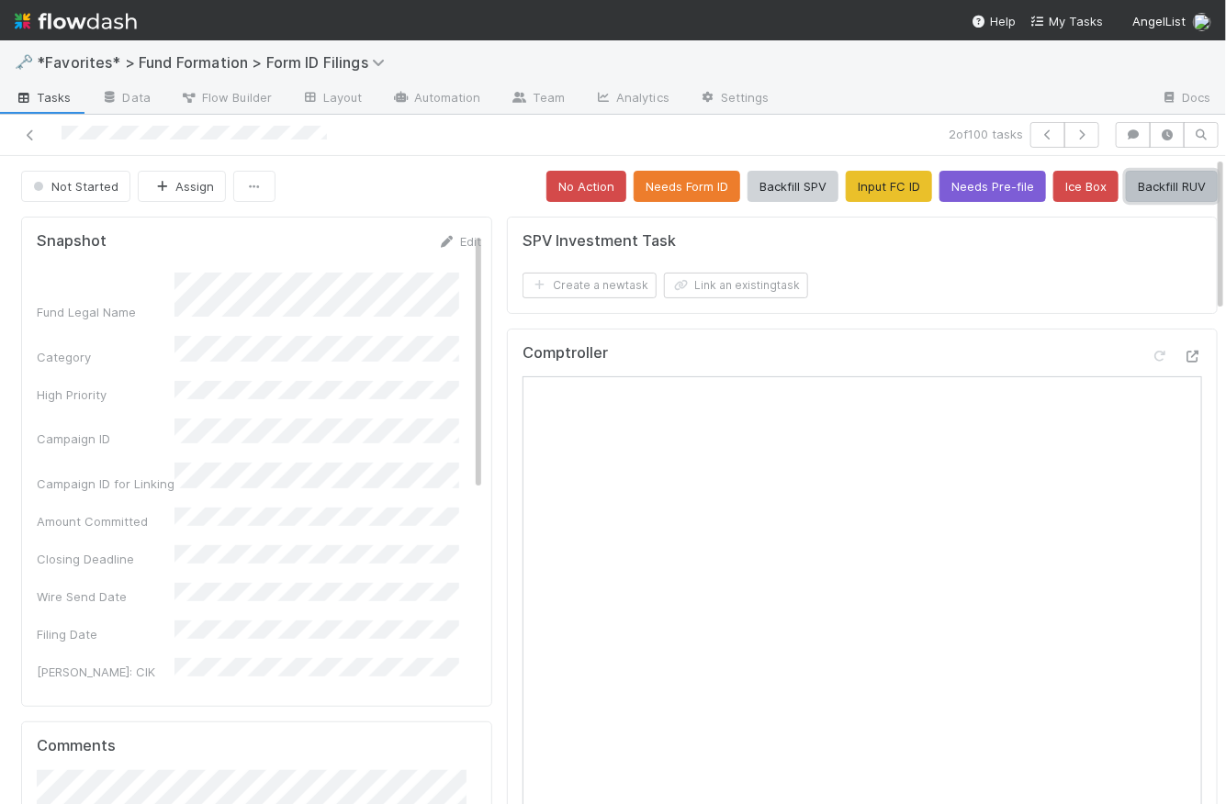
click at [1156, 192] on button "Backfill RUV" at bounding box center [1172, 186] width 92 height 31
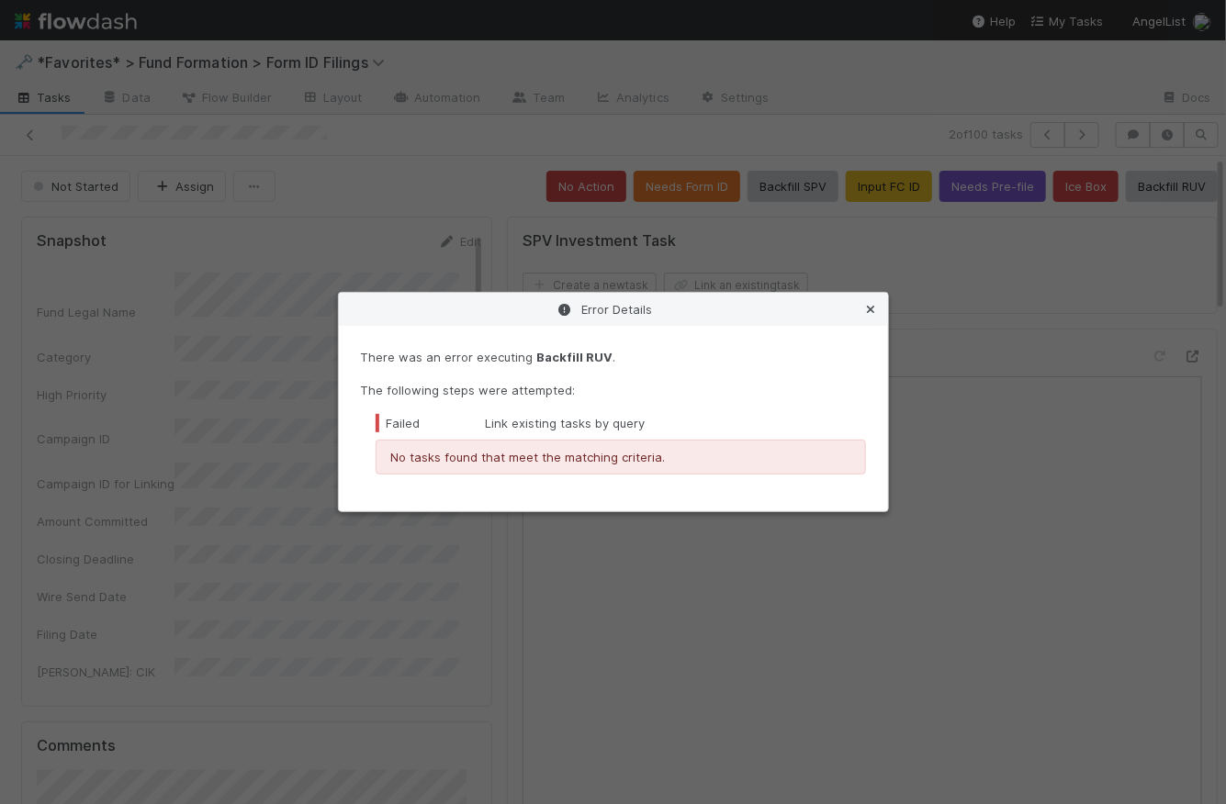
click at [871, 312] on icon at bounding box center [871, 310] width 18 height 12
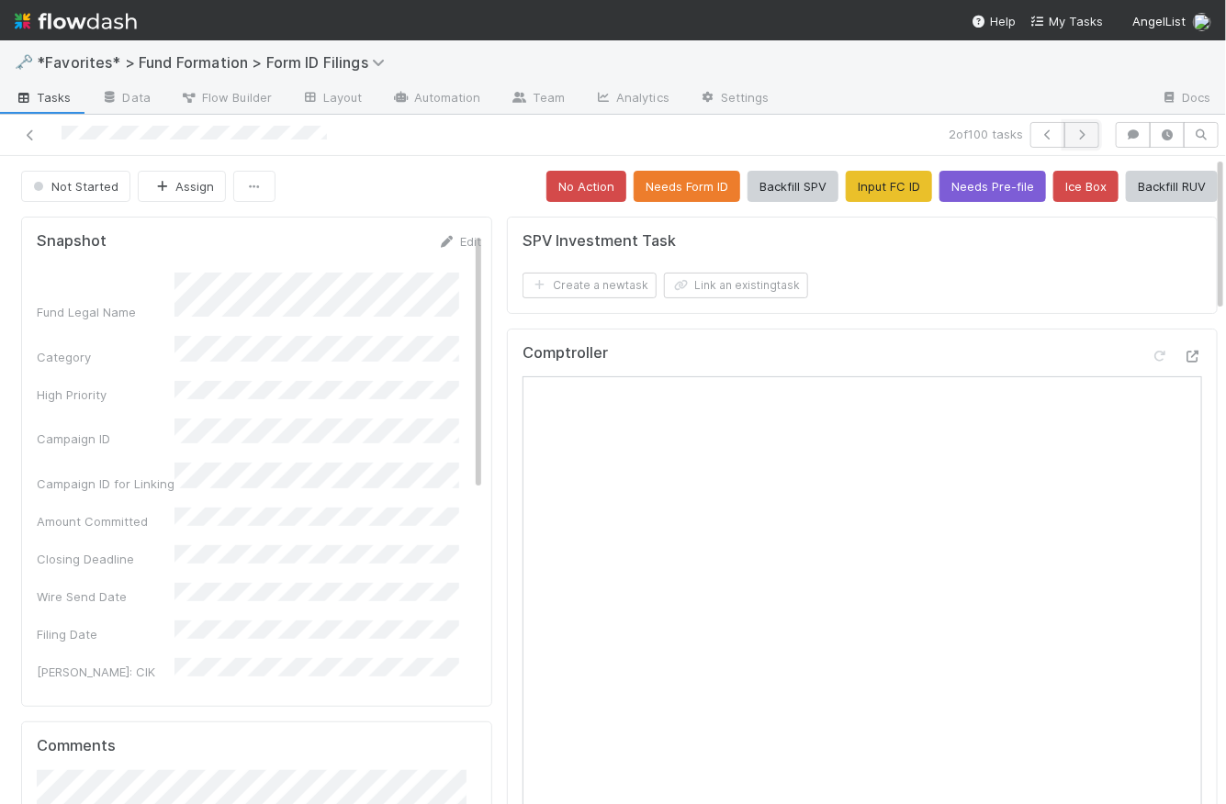
click at [1075, 140] on button "button" at bounding box center [1081, 135] width 35 height 26
click at [1071, 141] on button "button" at bounding box center [1081, 135] width 35 height 26
click at [388, 188] on div "Not Started Assign No Action Needs Form ID Backfill SPV Input FC ID Needs Pre-f…" at bounding box center [619, 186] width 1197 height 31
click at [45, 103] on span "Tasks" at bounding box center [43, 97] width 57 height 18
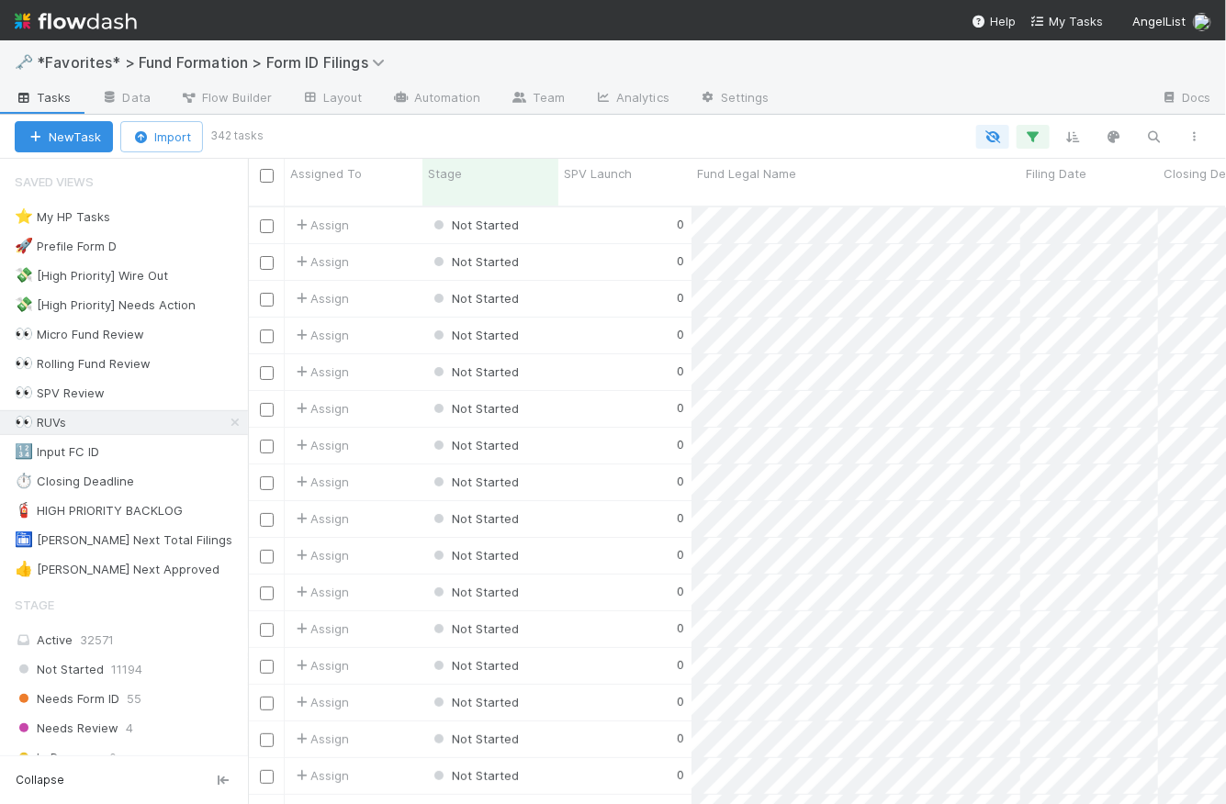
scroll to position [601, 965]
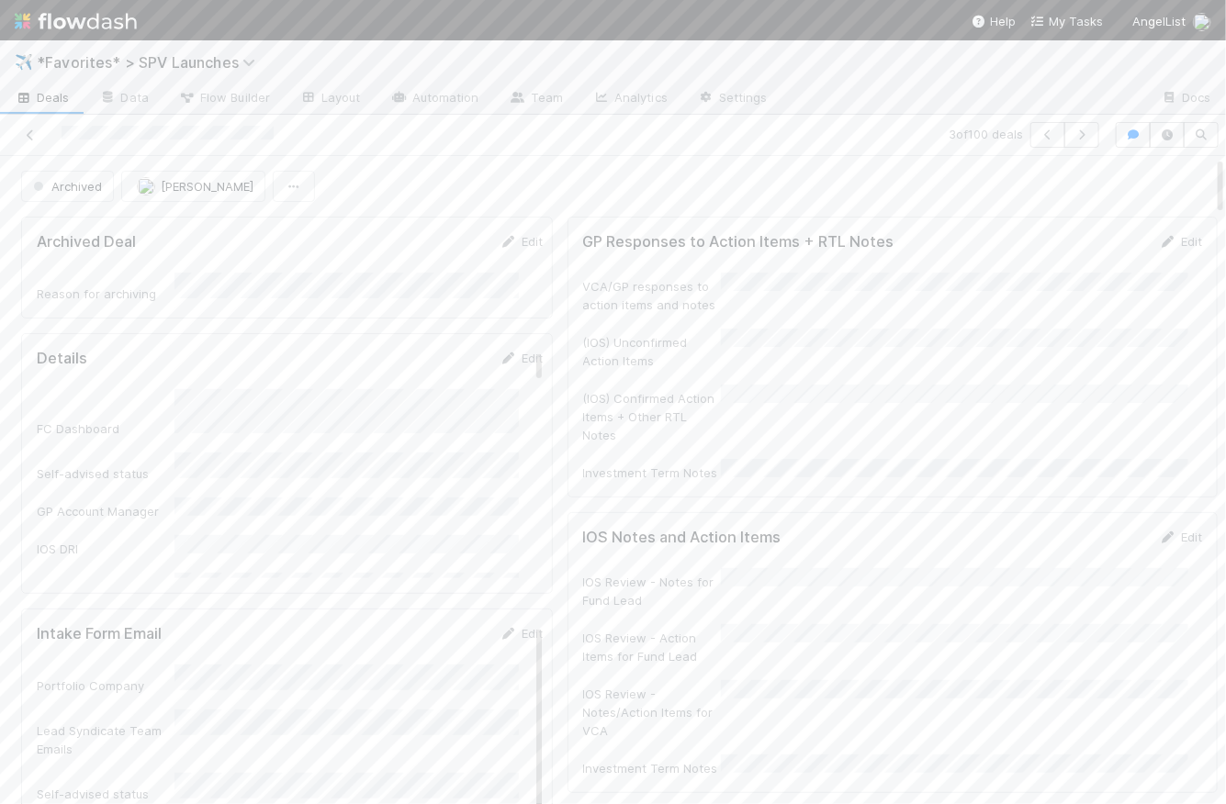
click at [80, 23] on img at bounding box center [76, 21] width 122 height 31
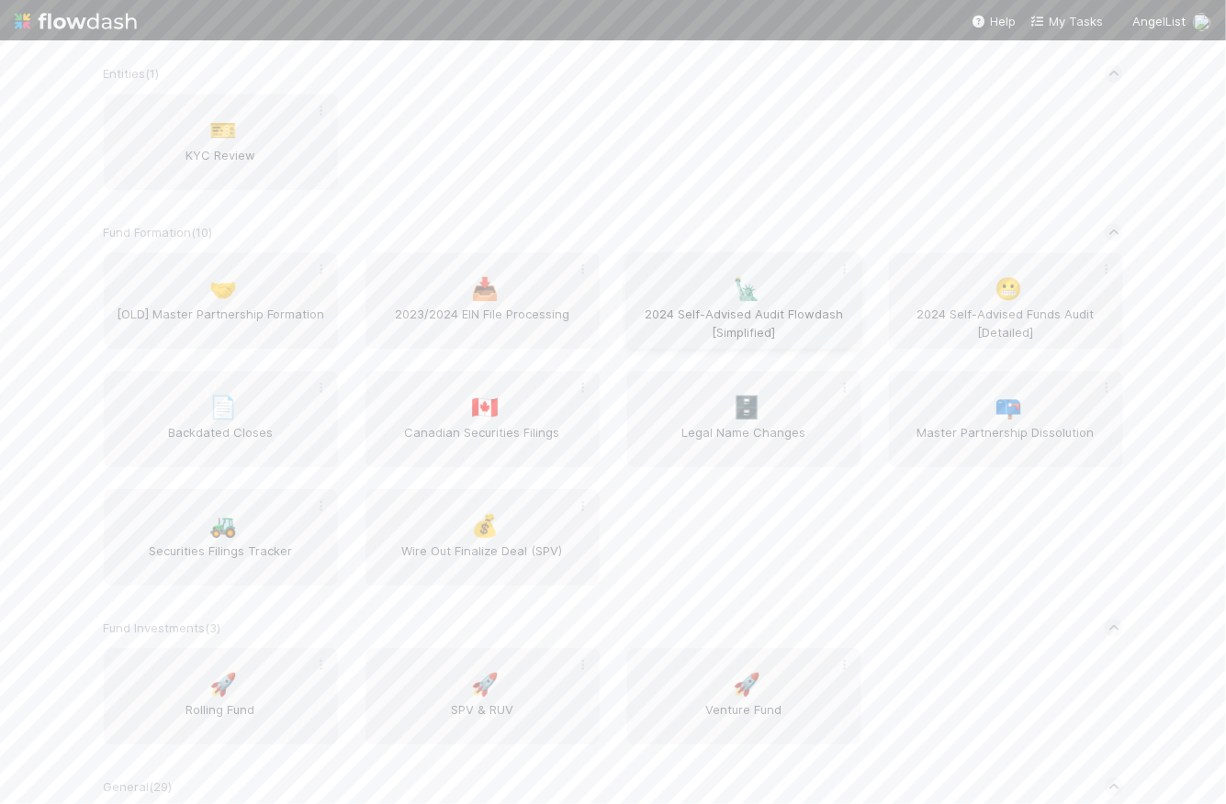
scroll to position [2296, 0]
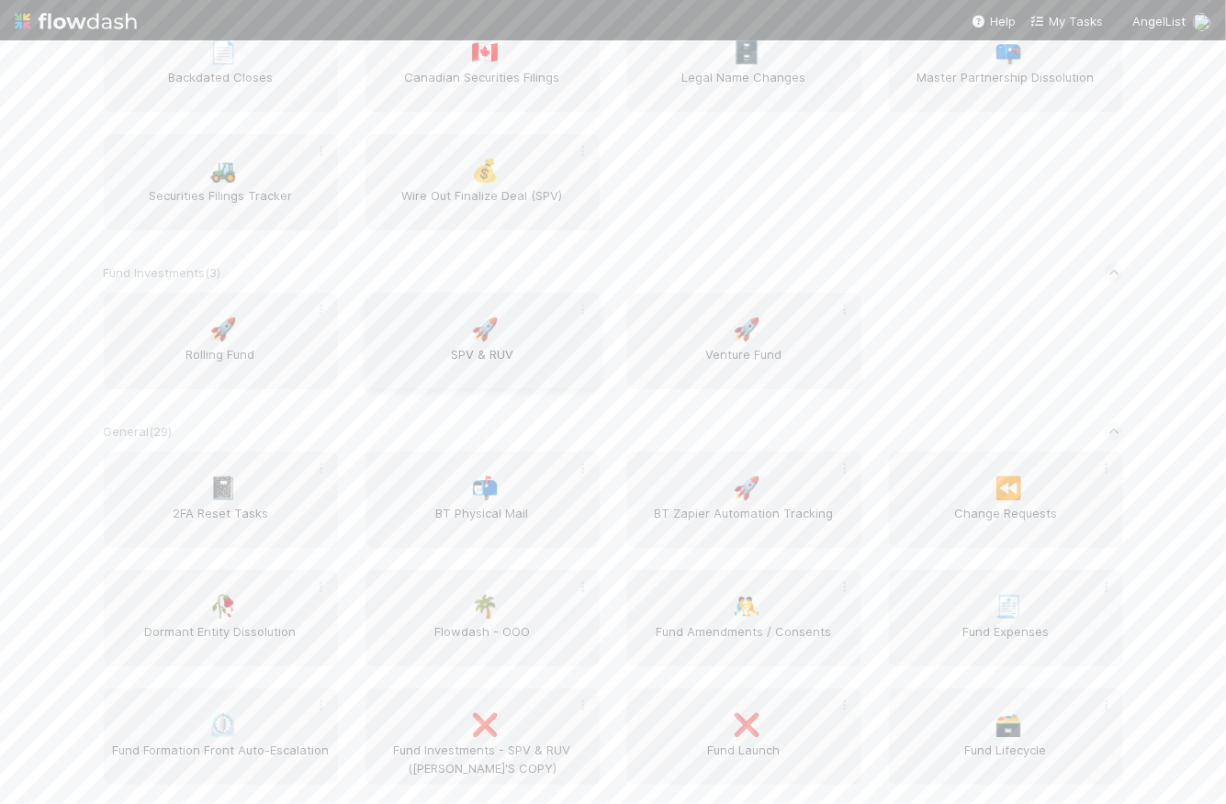
click at [529, 335] on div "🚀 SPV & RUV" at bounding box center [482, 341] width 234 height 96
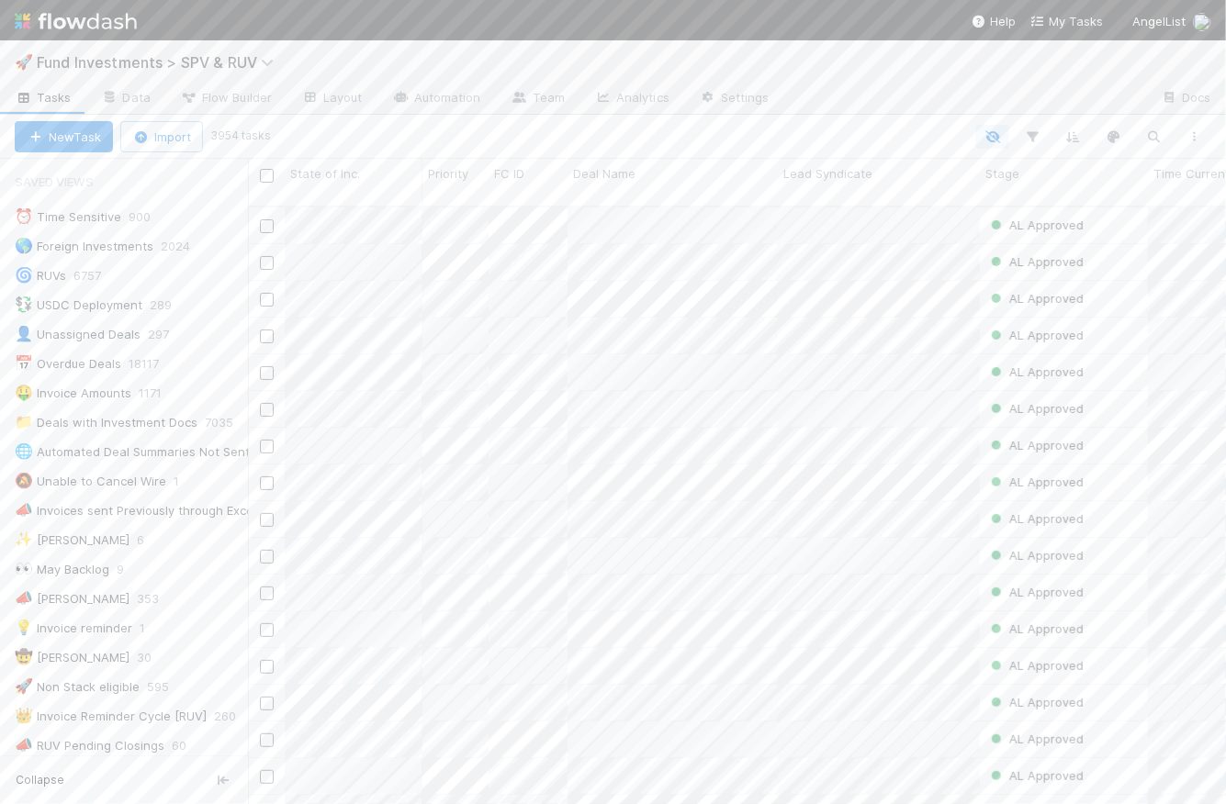
scroll to position [601, 965]
drag, startPoint x: 270, startPoint y: 170, endPoint x: 234, endPoint y: 162, distance: 36.8
click at [234, 162] on div "Saved Views ⏰ Time Sensitive 900 🌎 Foreign Investments 2024 🌀 RUVs 6757 💱 USDC …" at bounding box center [124, 482] width 248 height 646
drag, startPoint x: 423, startPoint y: 170, endPoint x: 366, endPoint y: 153, distance: 59.3
click at [366, 153] on div "New Task Import 3954 tasks State of Inc. Priority FC ID Deal Name Lead Syndicat…" at bounding box center [613, 460] width 1226 height 690
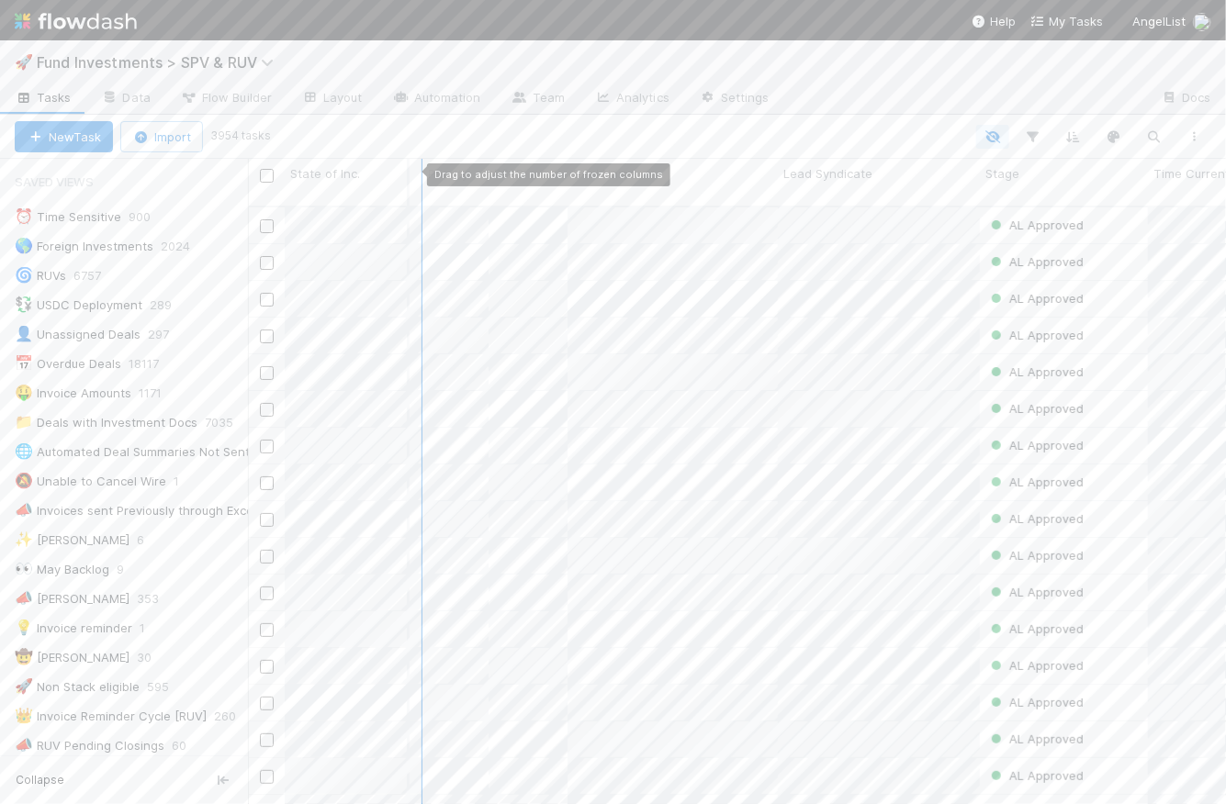
click at [580, 123] on div "New Task Import 3954 tasks" at bounding box center [613, 137] width 1226 height 44
click at [421, 171] on div at bounding box center [421, 171] width 5 height 18
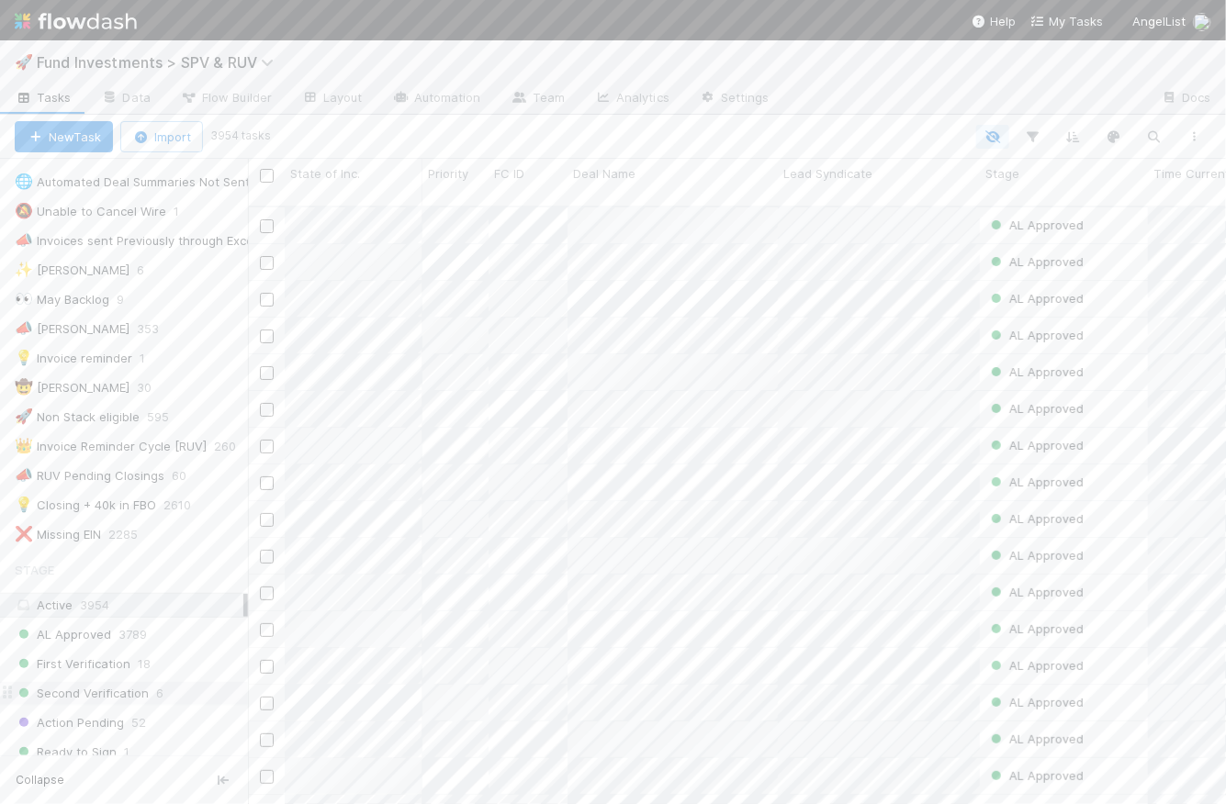
scroll to position [444, 0]
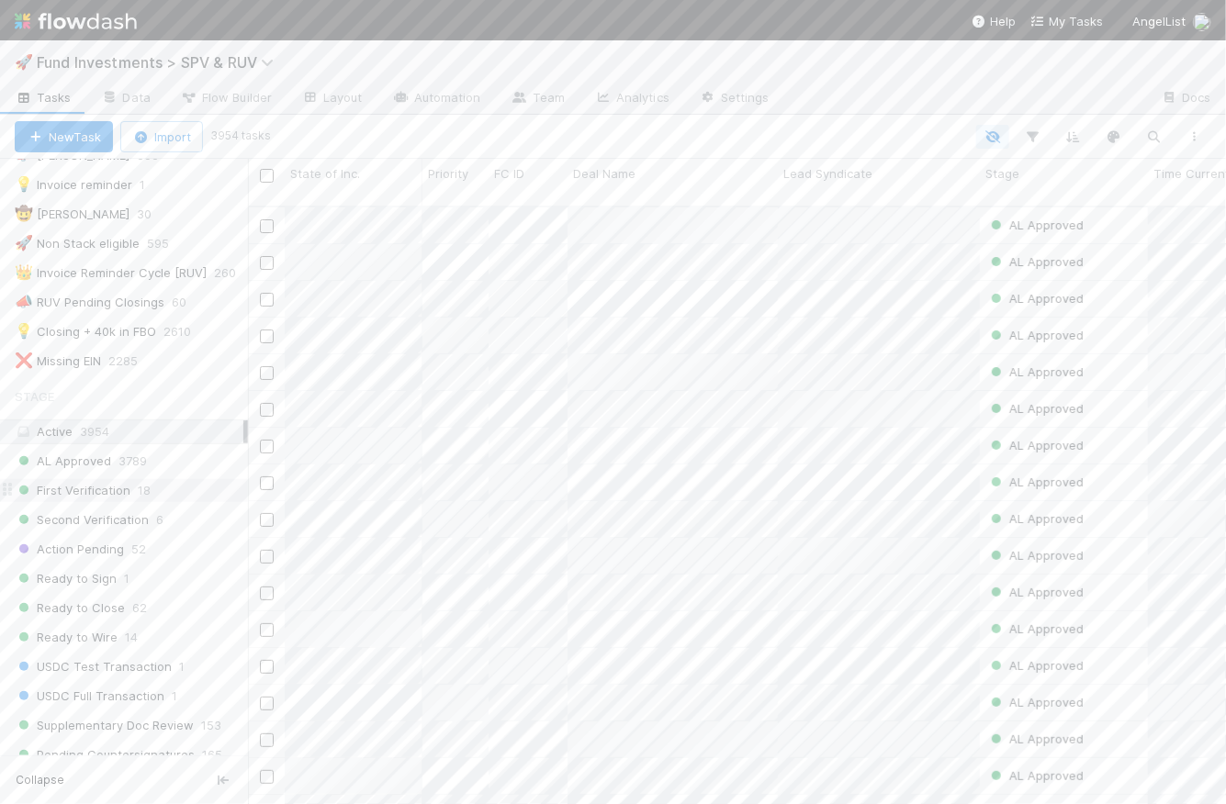
click at [100, 487] on span "First Verification" at bounding box center [73, 490] width 116 height 23
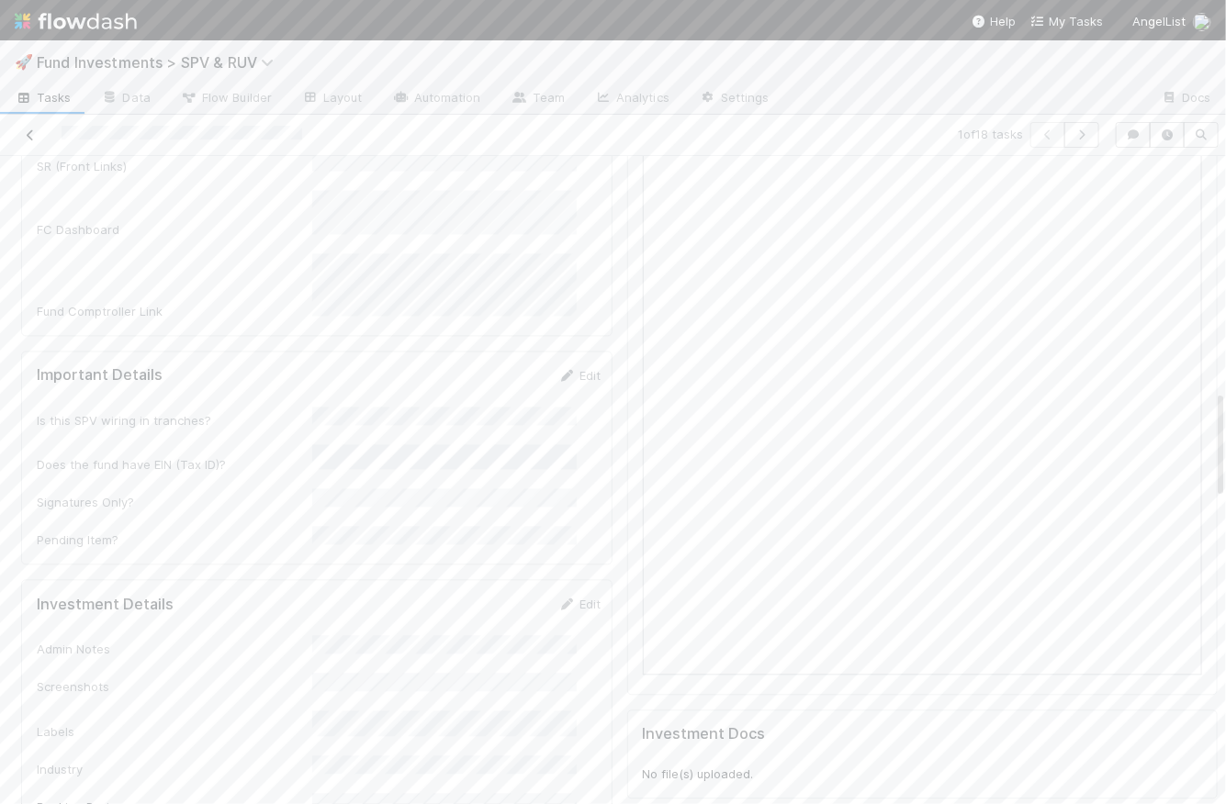
click at [29, 128] on link at bounding box center [30, 135] width 18 height 18
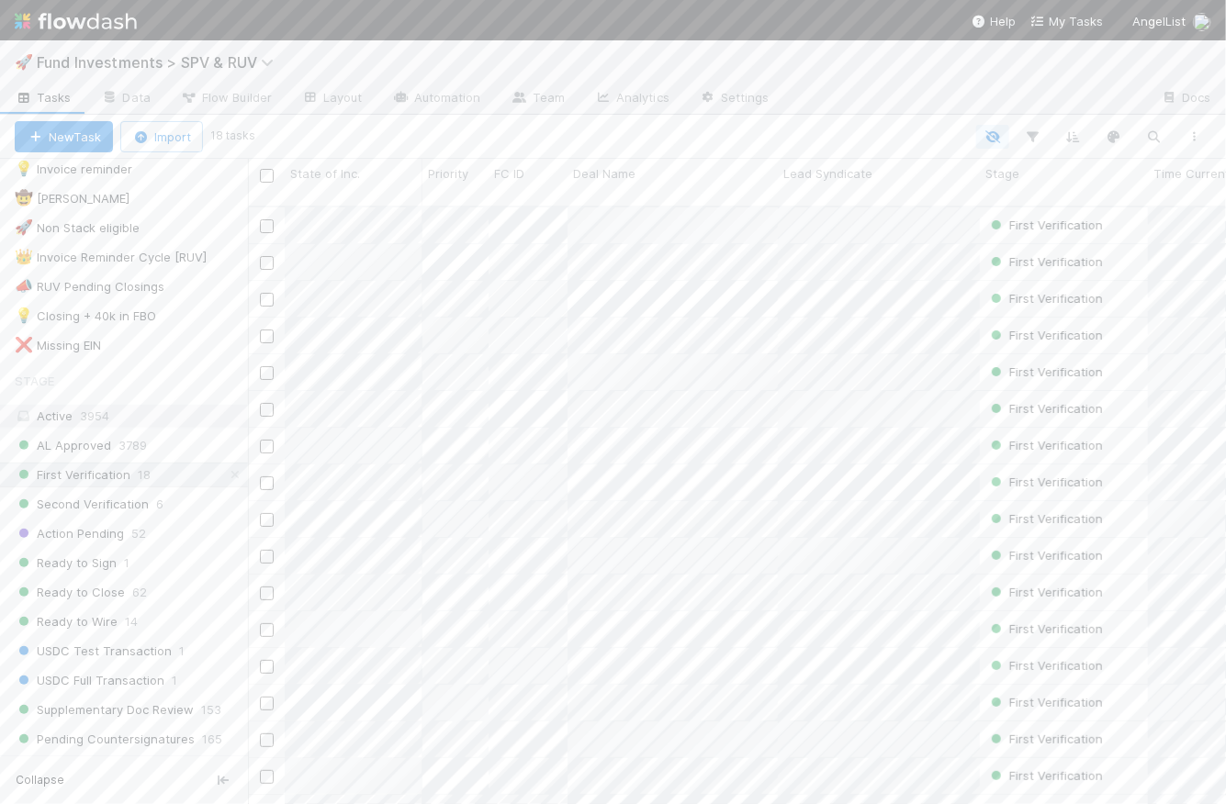
scroll to position [514, 0]
click at [197, 532] on div "Ready to Close 62" at bounding box center [131, 537] width 233 height 23
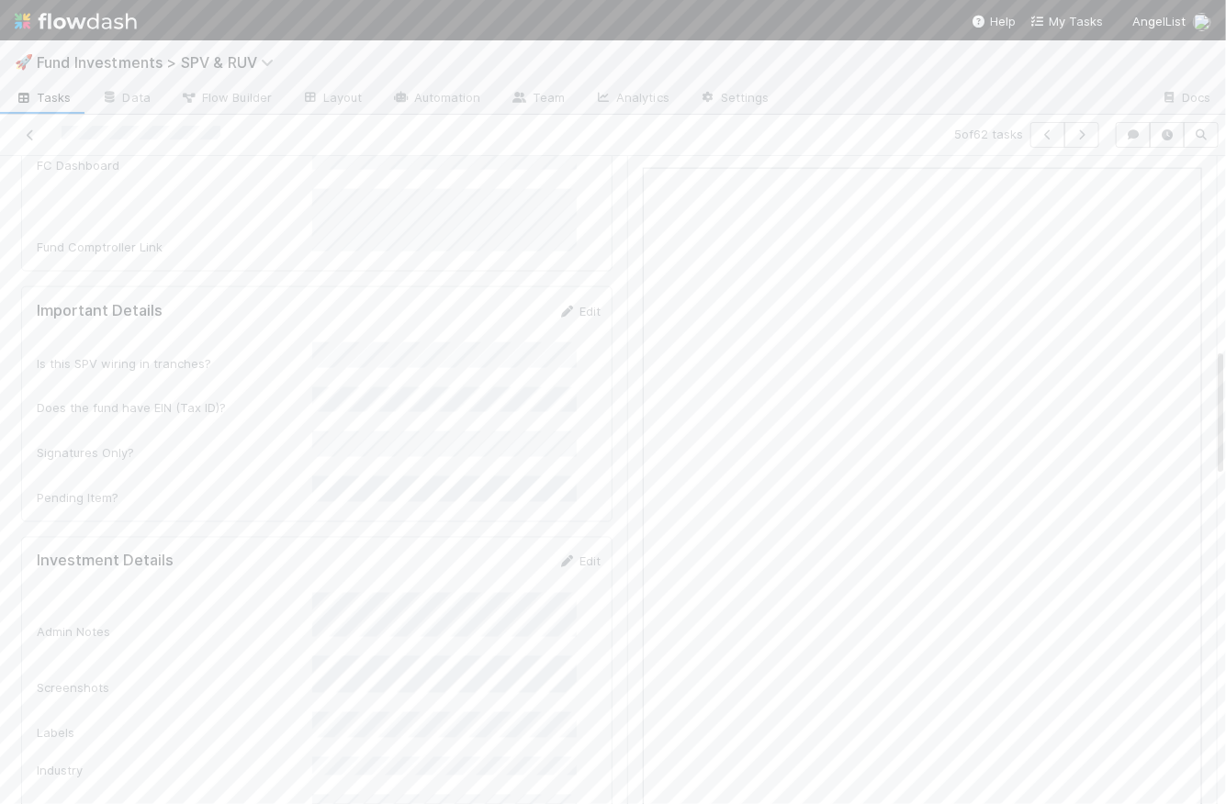
scroll to position [955, 0]
click at [29, 124] on div at bounding box center [283, 135] width 553 height 26
click at [31, 129] on icon at bounding box center [30, 135] width 18 height 12
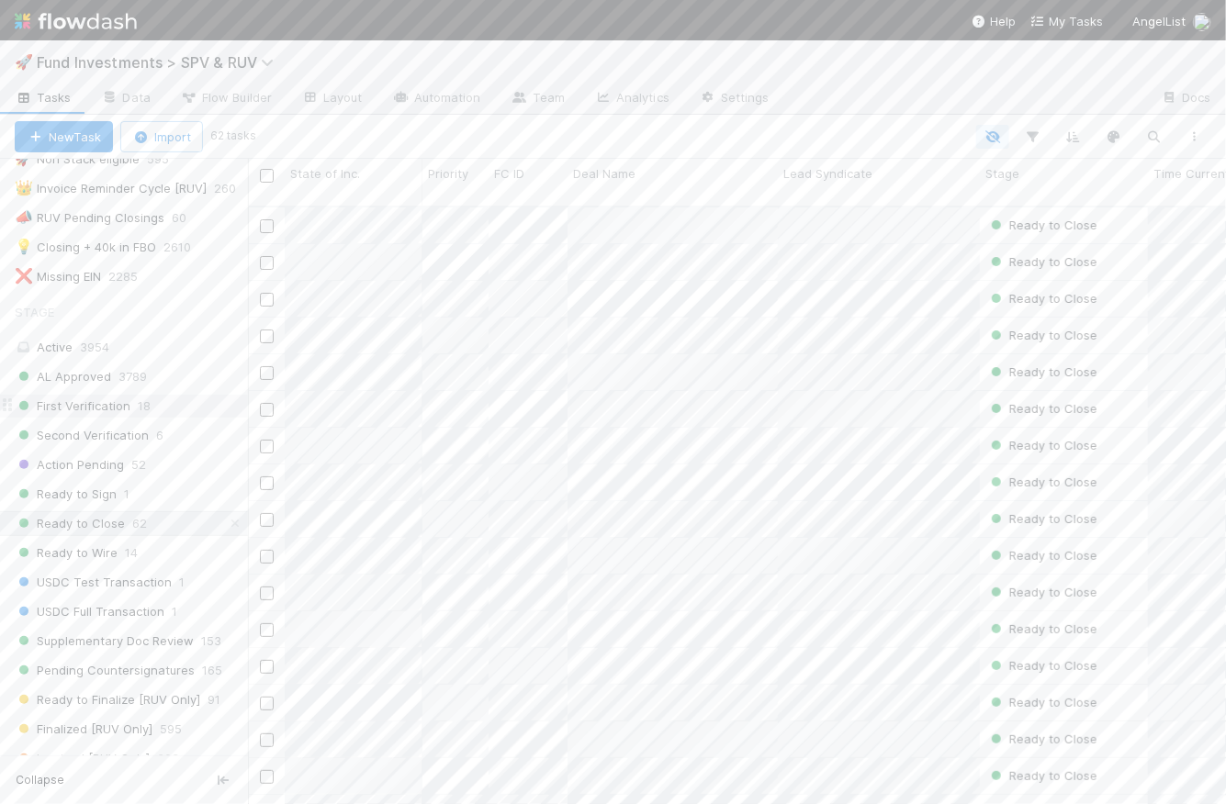
scroll to position [681, 0]
click at [350, 93] on link "Layout" at bounding box center [332, 98] width 91 height 29
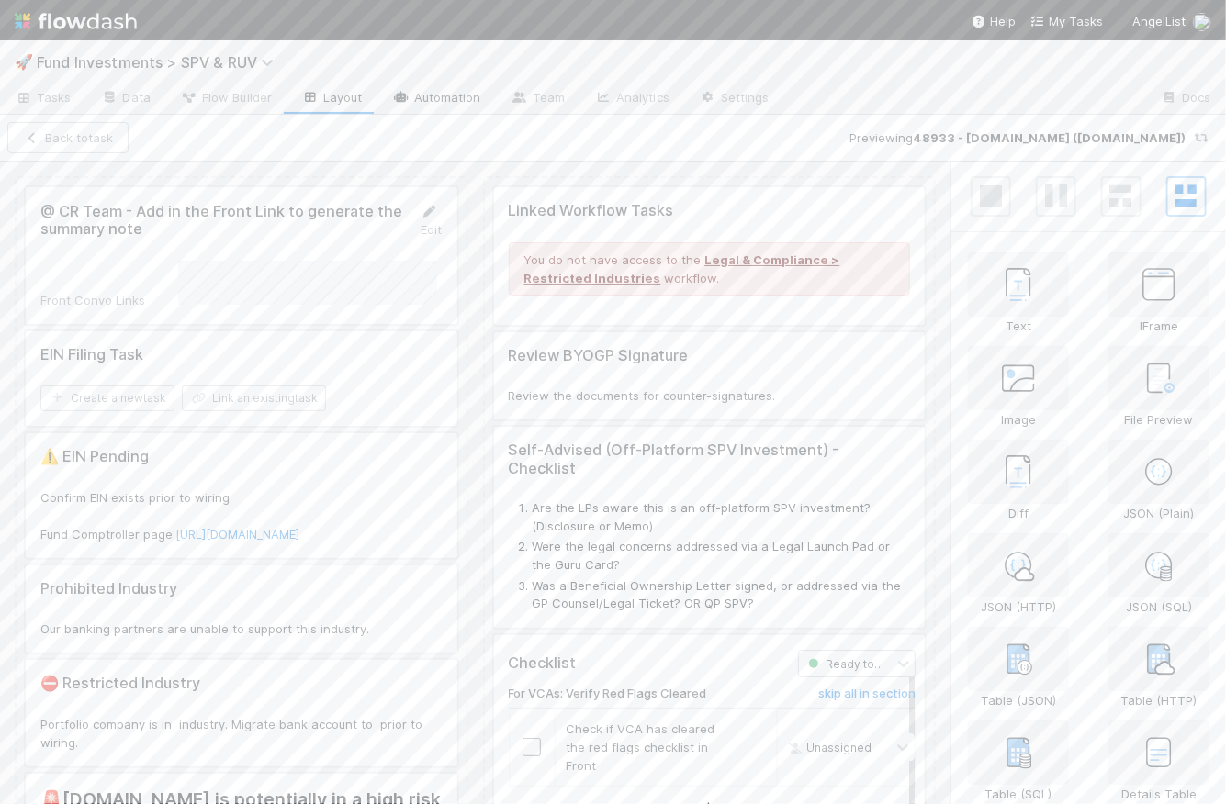
click at [450, 99] on link "Automation" at bounding box center [436, 98] width 118 height 29
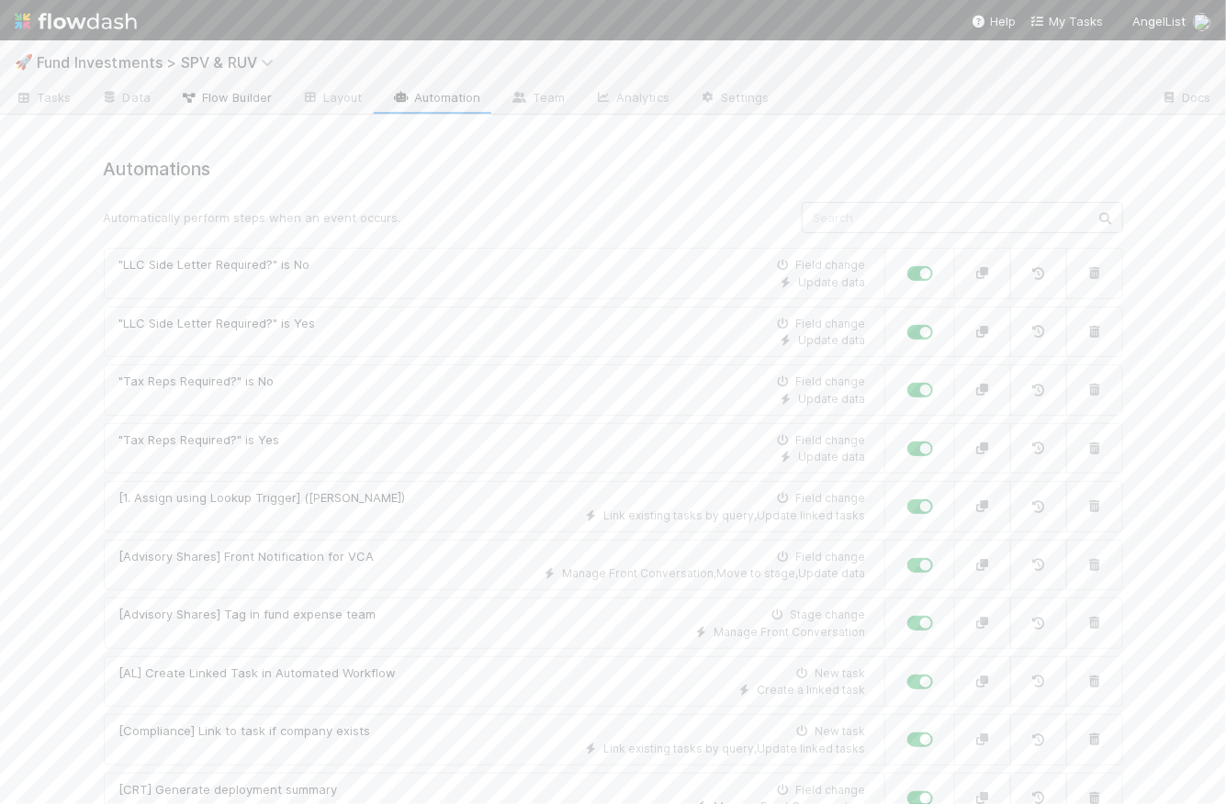
click at [254, 98] on span "Flow Builder" at bounding box center [226, 97] width 92 height 18
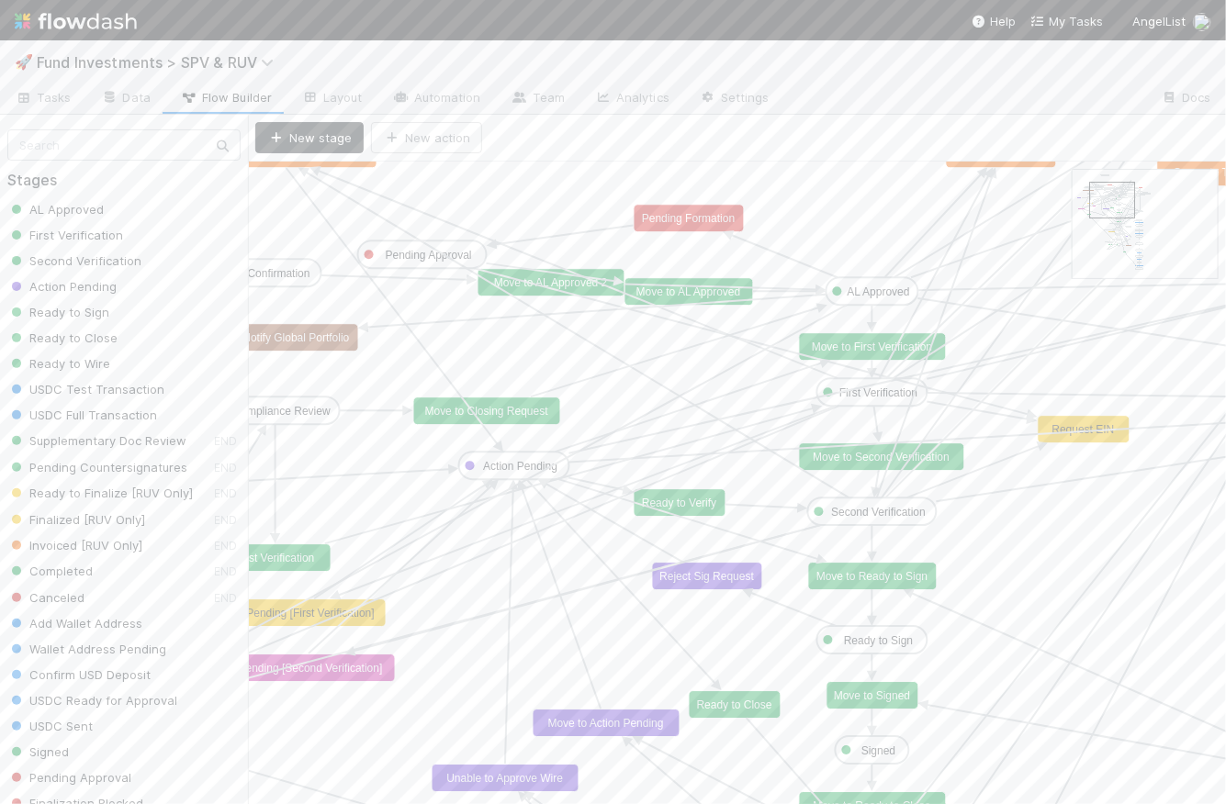
drag, startPoint x: 1110, startPoint y: 191, endPoint x: 1126, endPoint y: 205, distance: 20.8
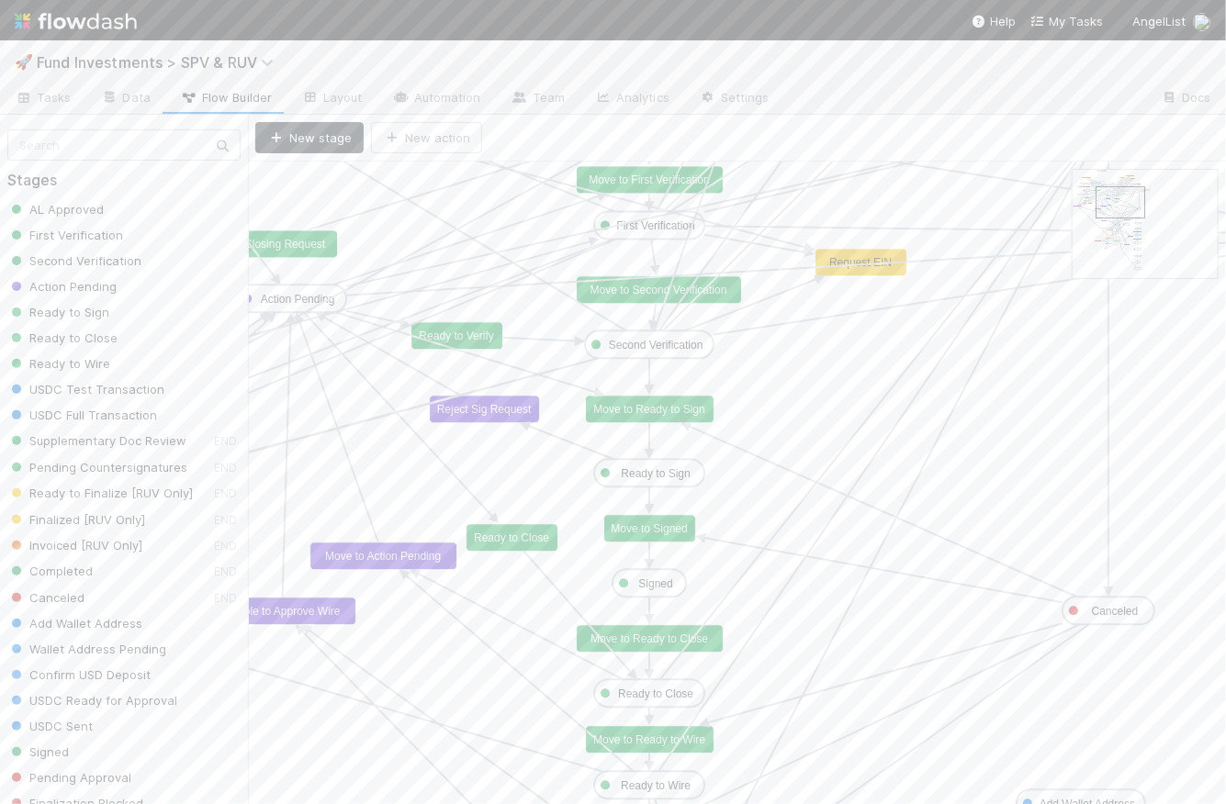
drag, startPoint x: 1126, startPoint y: 205, endPoint x: 1137, endPoint y: 213, distance: 13.8
click at [433, 99] on link "Automation" at bounding box center [436, 98] width 118 height 29
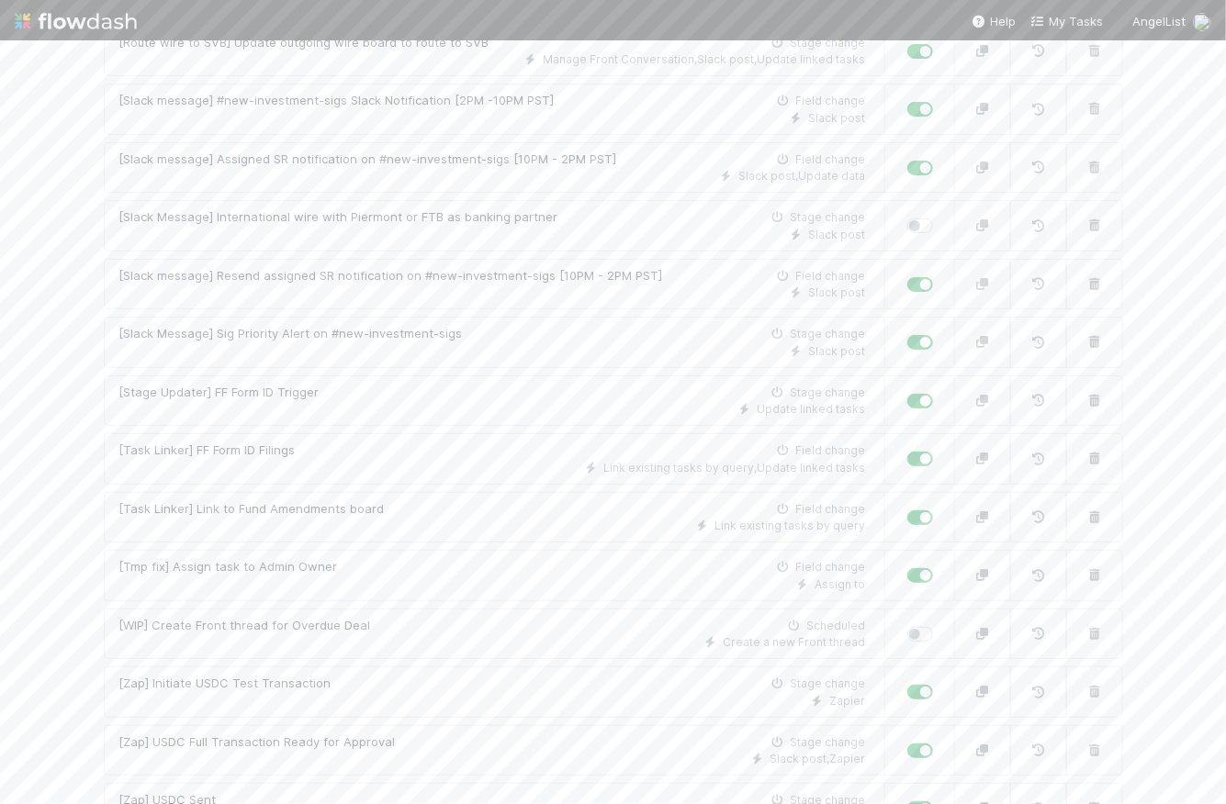
scroll to position [2126, 0]
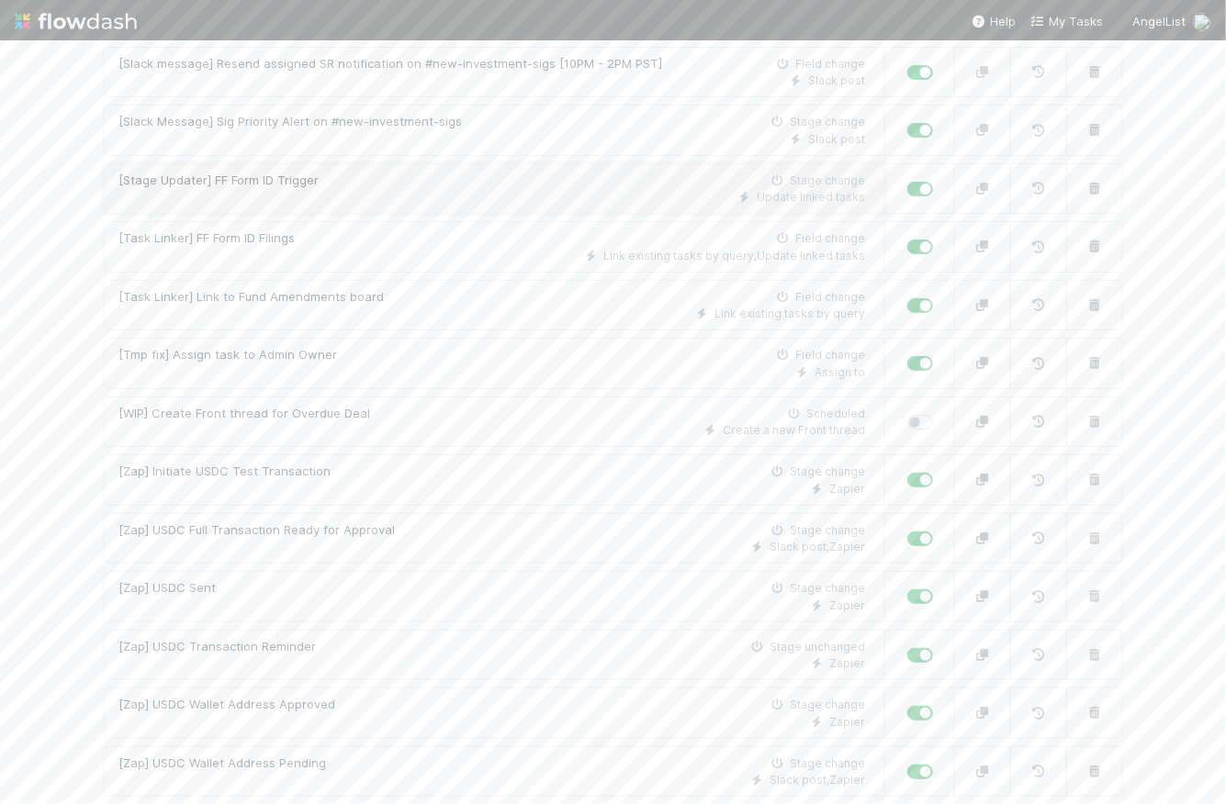
click at [401, 172] on div "[Stage Updater] FF Form ID Trigger Stage change" at bounding box center [492, 181] width 747 height 18
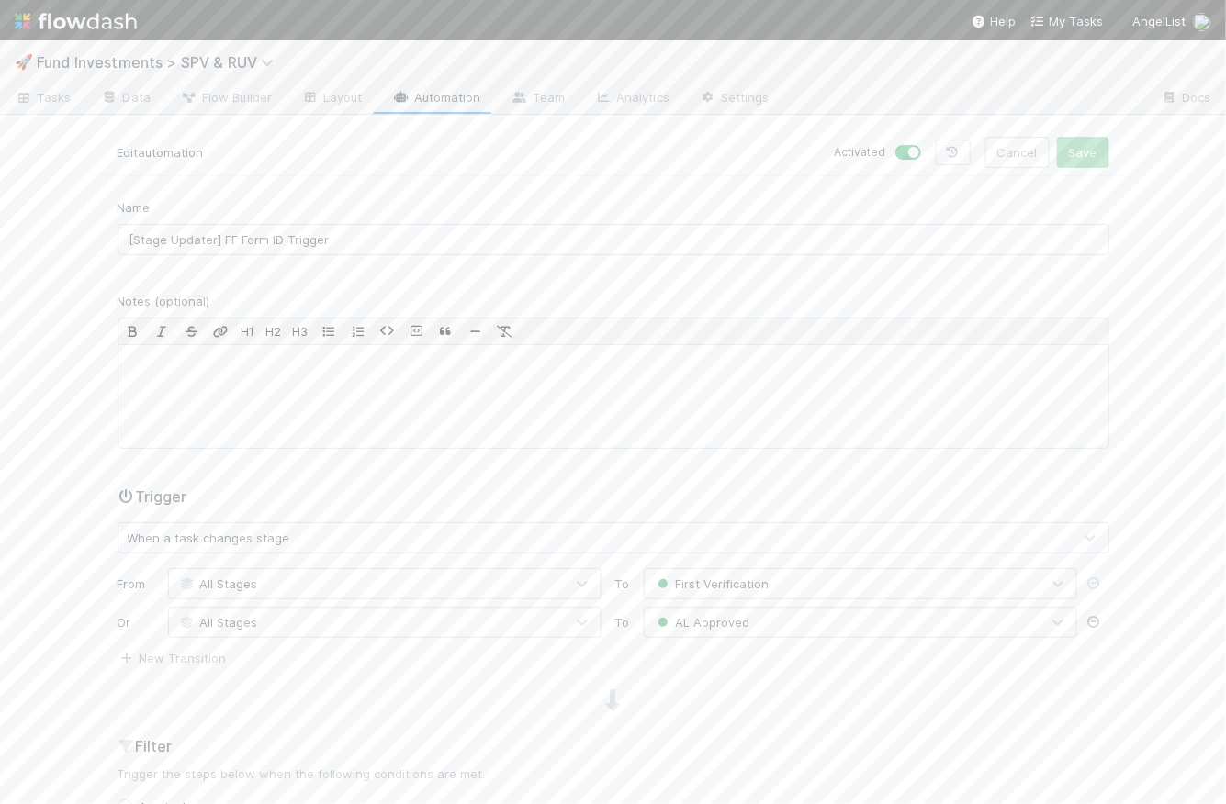
click at [1090, 618] on icon at bounding box center [1094, 622] width 18 height 12
click at [1088, 151] on button "Save" at bounding box center [1083, 152] width 52 height 31
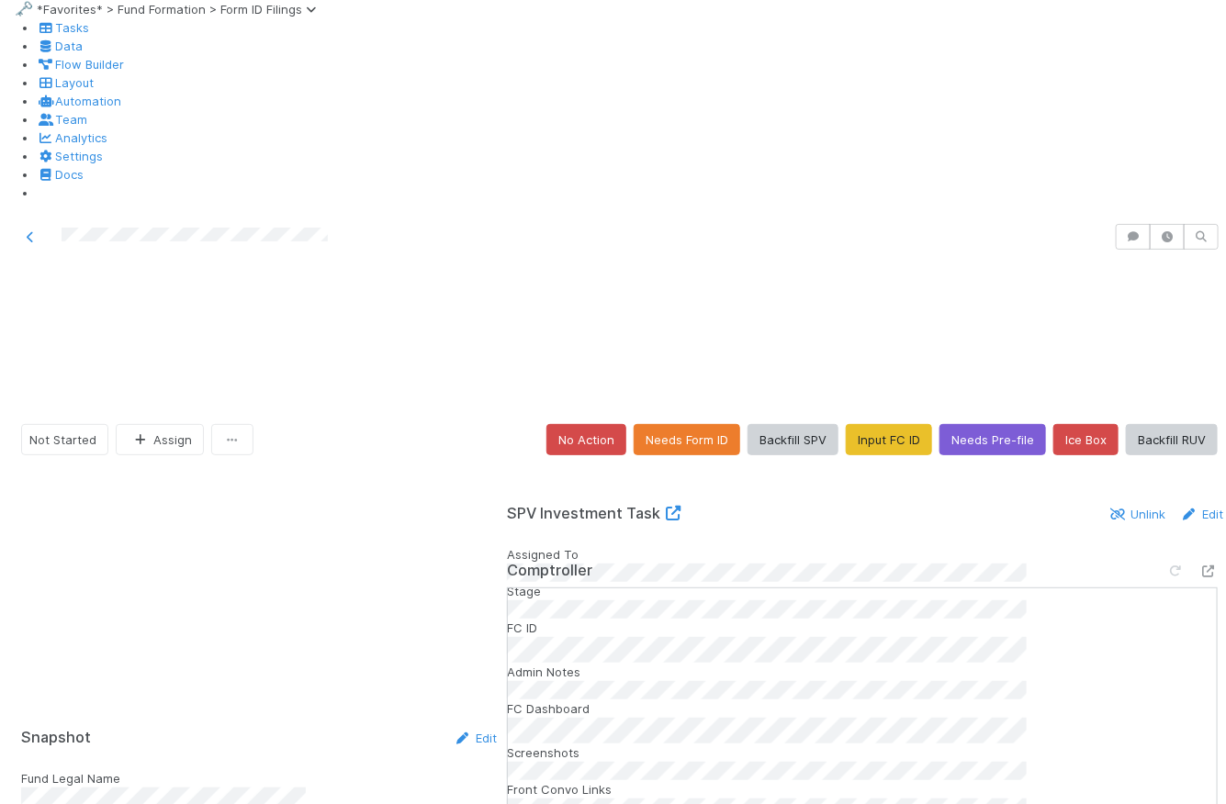
click at [393, 424] on div "Not Started Assign No Action Needs Form ID Backfill SPV Input FC ID Needs Pre-f…" at bounding box center [619, 439] width 1197 height 31
click at [46, 35] on span "Tasks" at bounding box center [63, 27] width 52 height 15
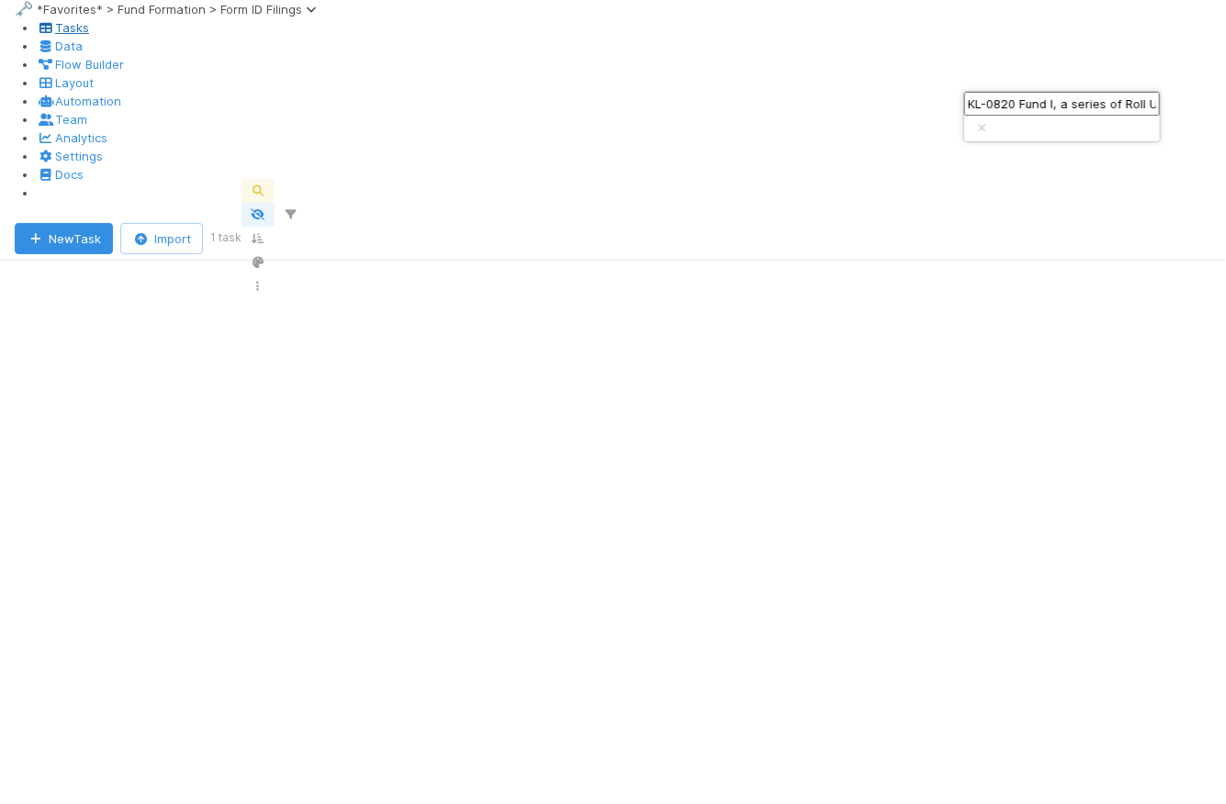
scroll to position [601, 965]
click at [991, 123] on icon "button" at bounding box center [981, 128] width 18 height 11
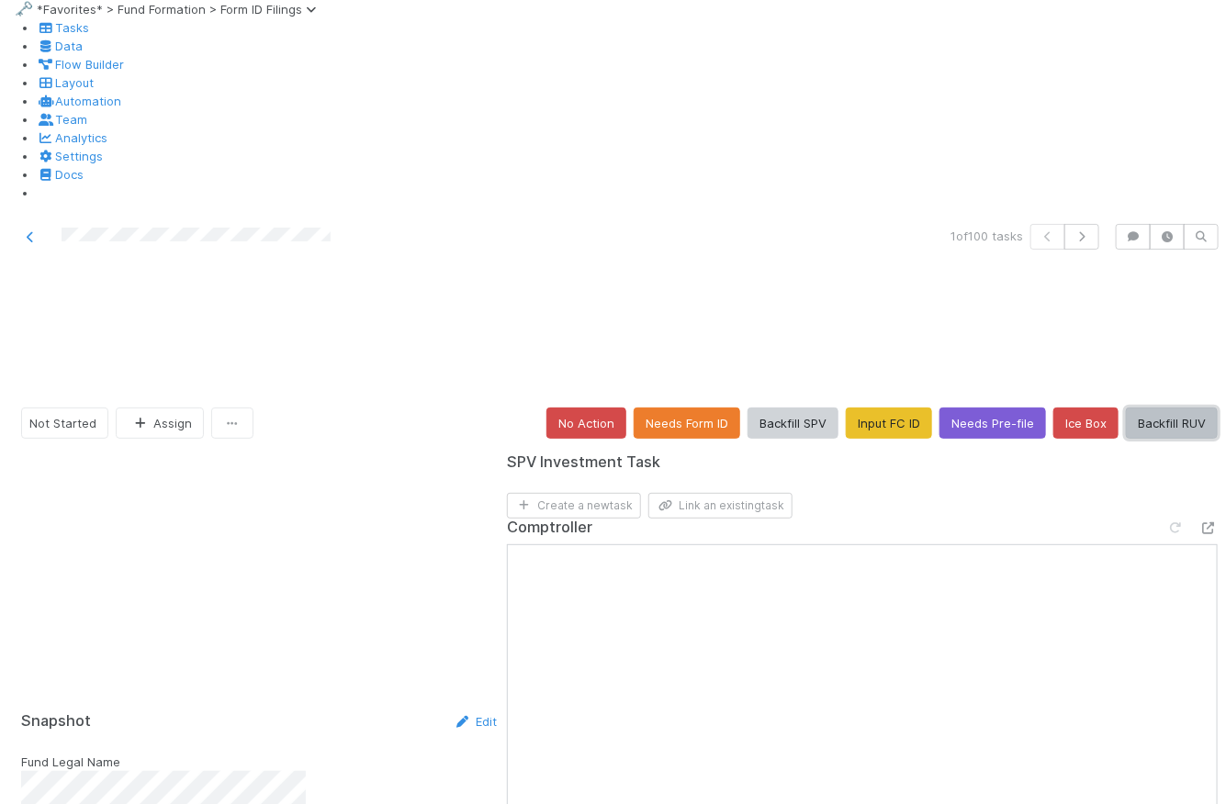
click at [1174, 408] on button "Backfill RUV" at bounding box center [1172, 423] width 92 height 31
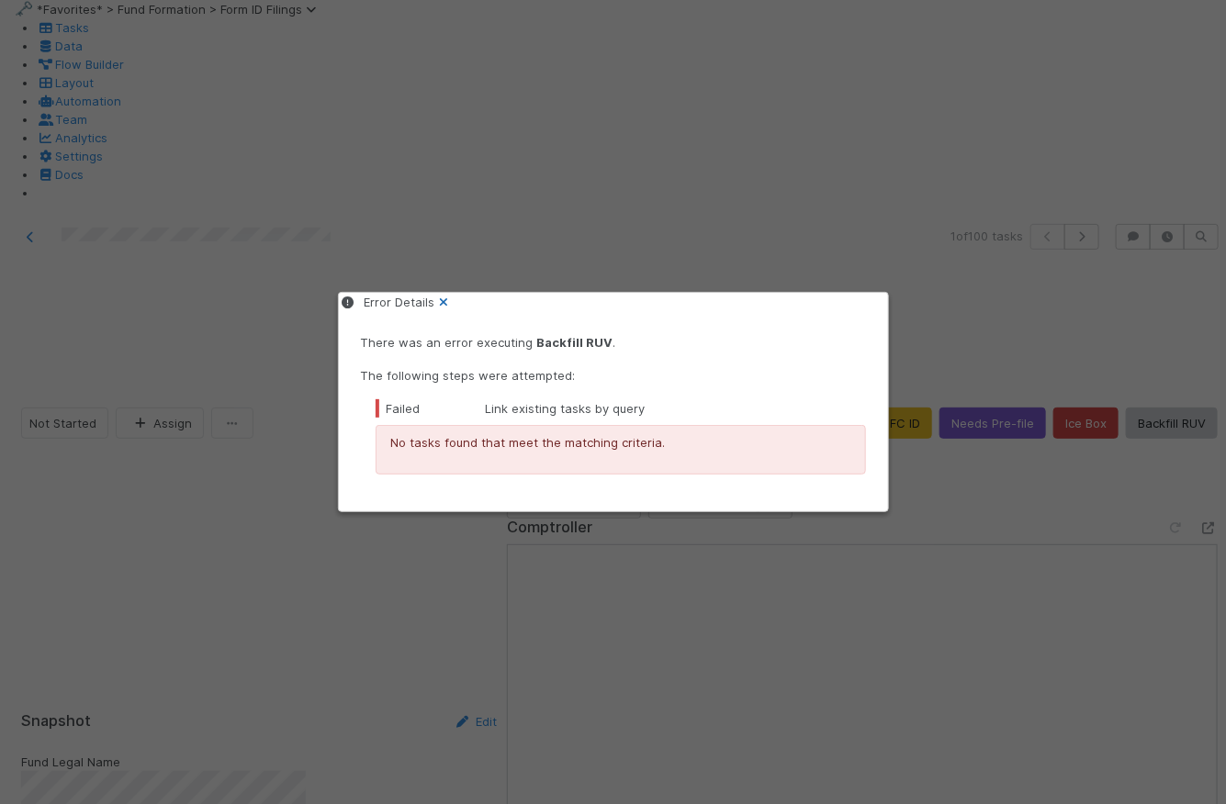
click at [454, 309] on icon at bounding box center [444, 303] width 18 height 12
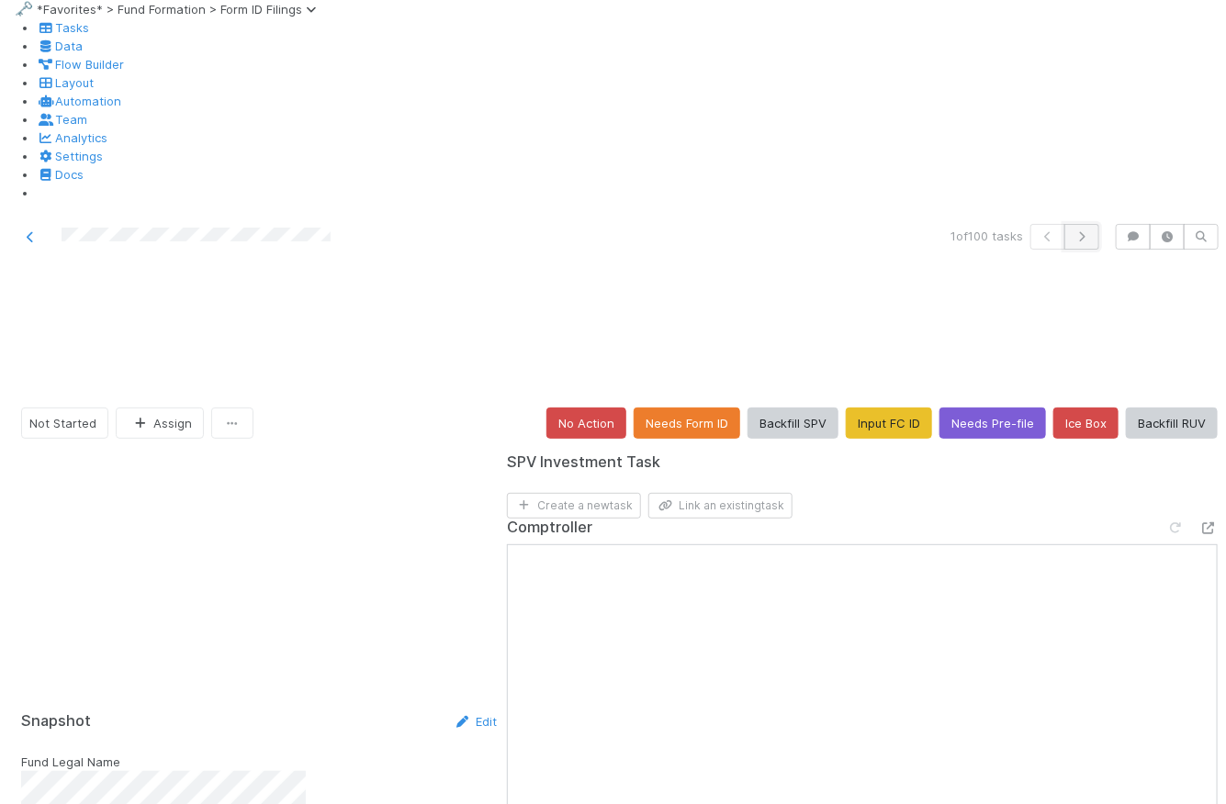
click at [1078, 224] on button "button" at bounding box center [1081, 237] width 35 height 26
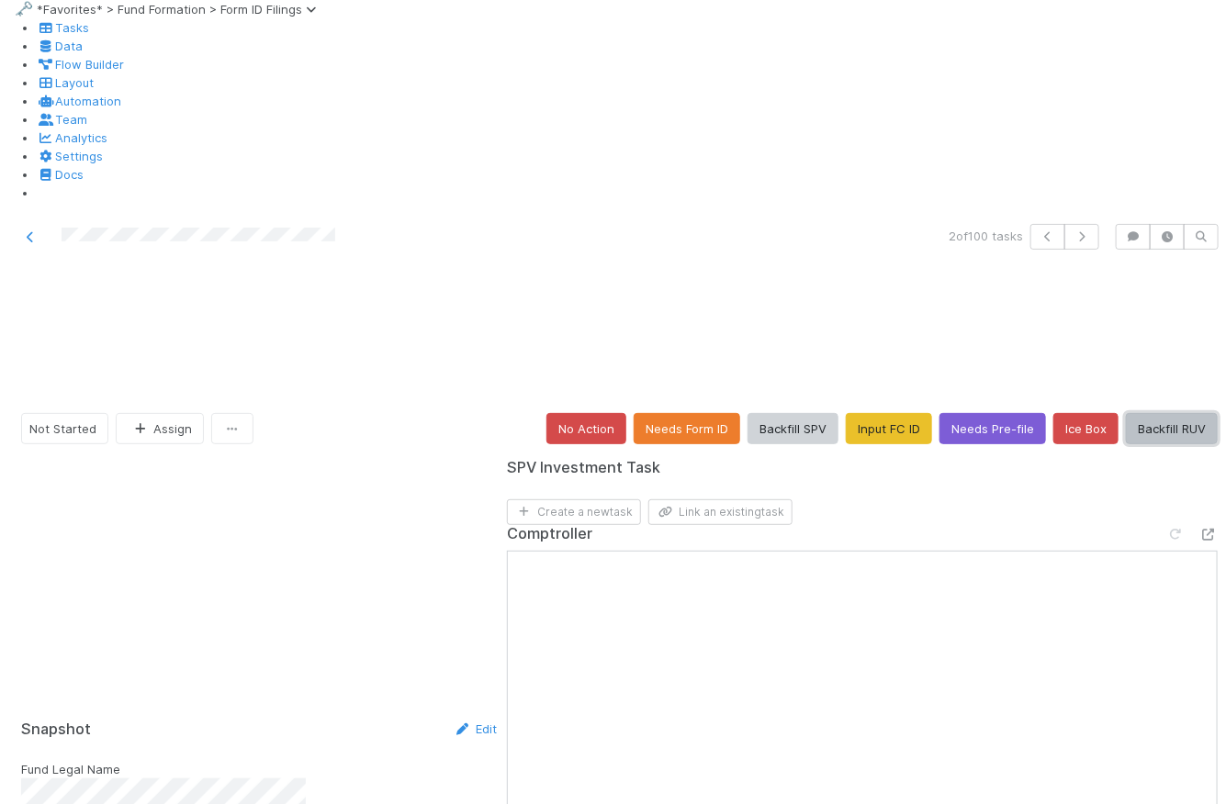
click at [1154, 413] on button "Backfill RUV" at bounding box center [1172, 428] width 92 height 31
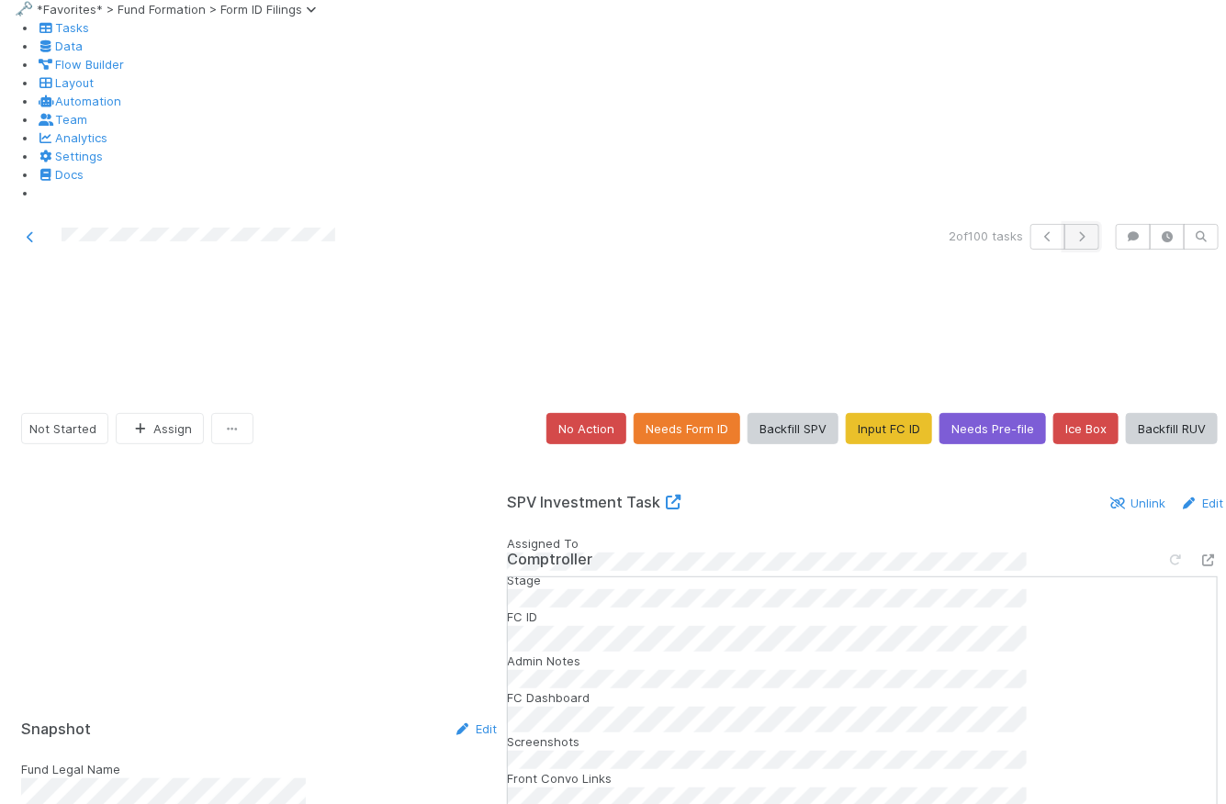
click at [1073, 231] on icon "button" at bounding box center [1082, 236] width 18 height 11
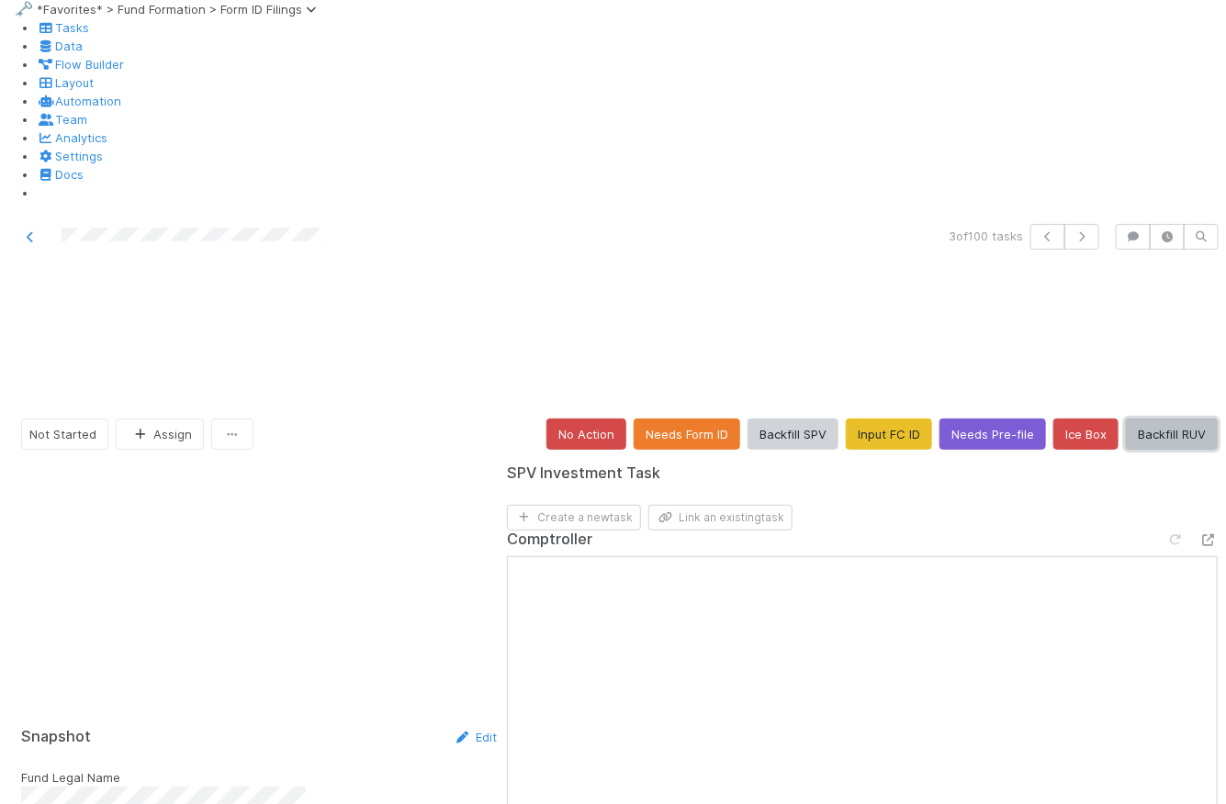
click at [1152, 419] on button "Backfill RUV" at bounding box center [1172, 434] width 92 height 31
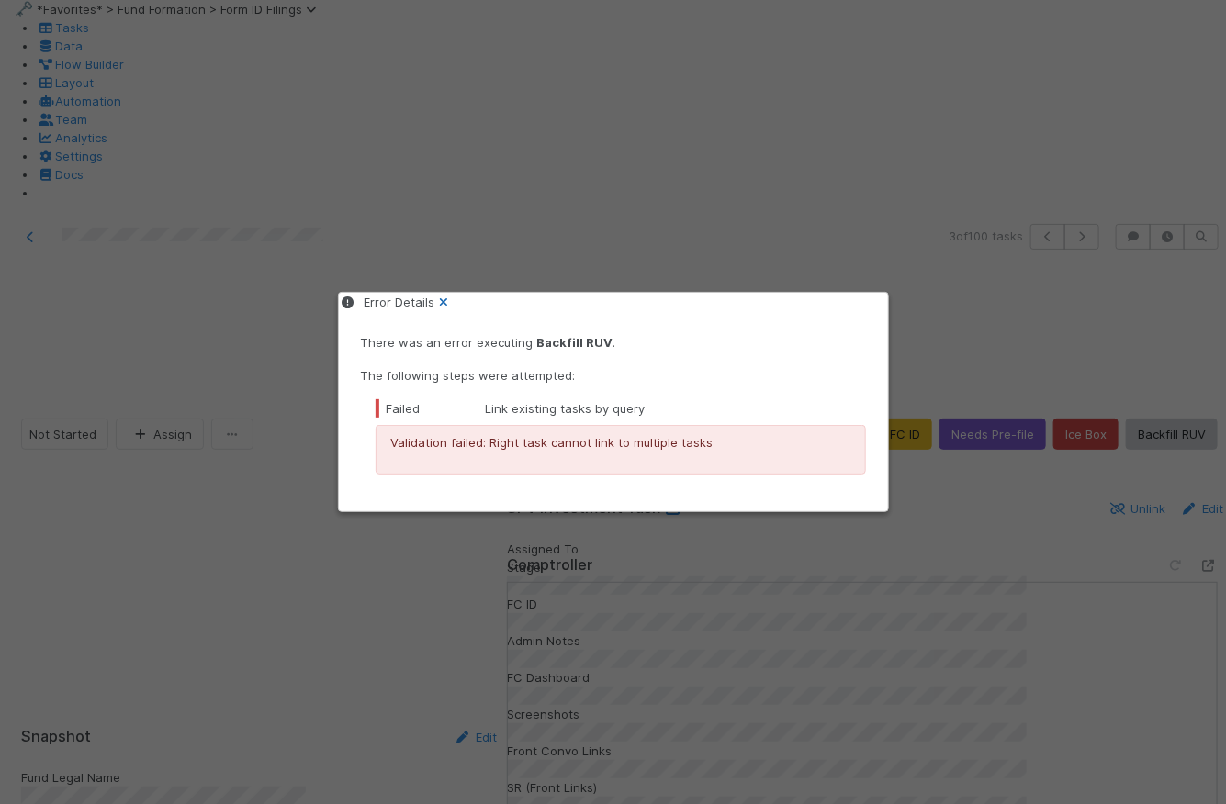
click at [454, 308] on icon at bounding box center [444, 303] width 18 height 12
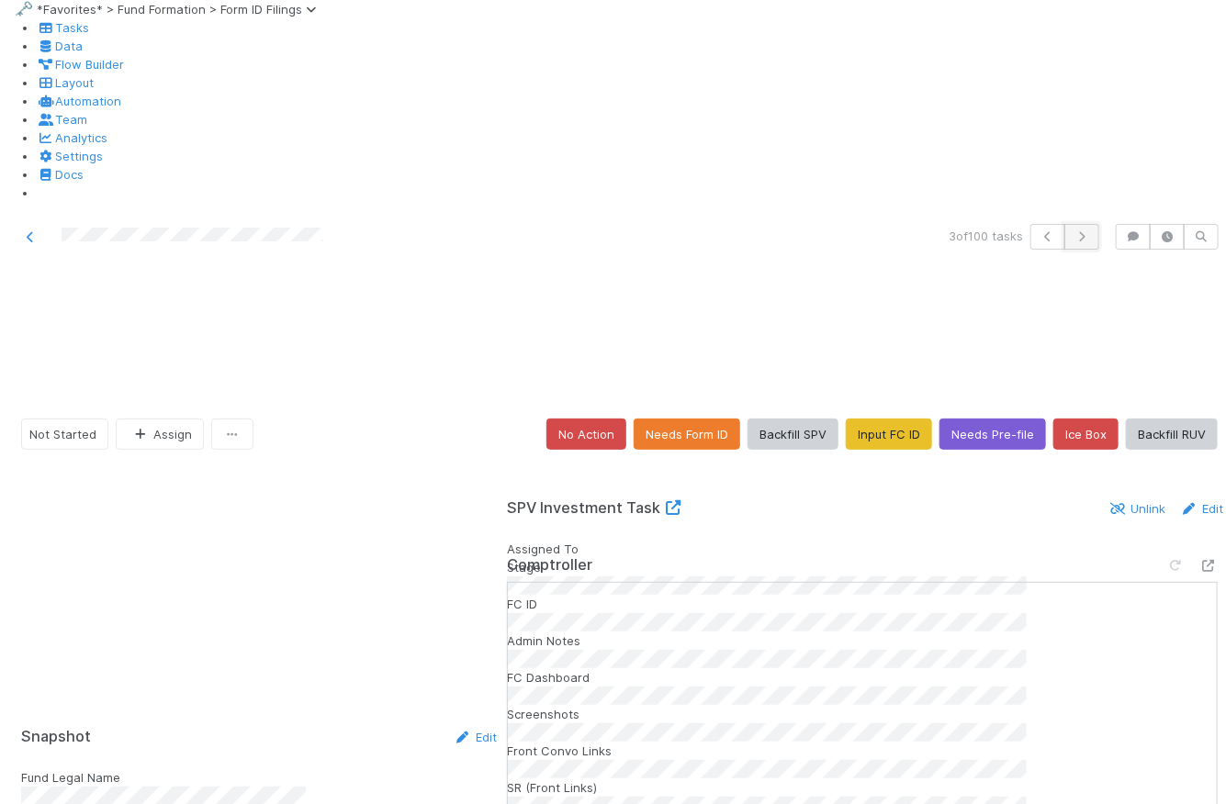
click at [1077, 231] on icon "button" at bounding box center [1082, 236] width 18 height 11
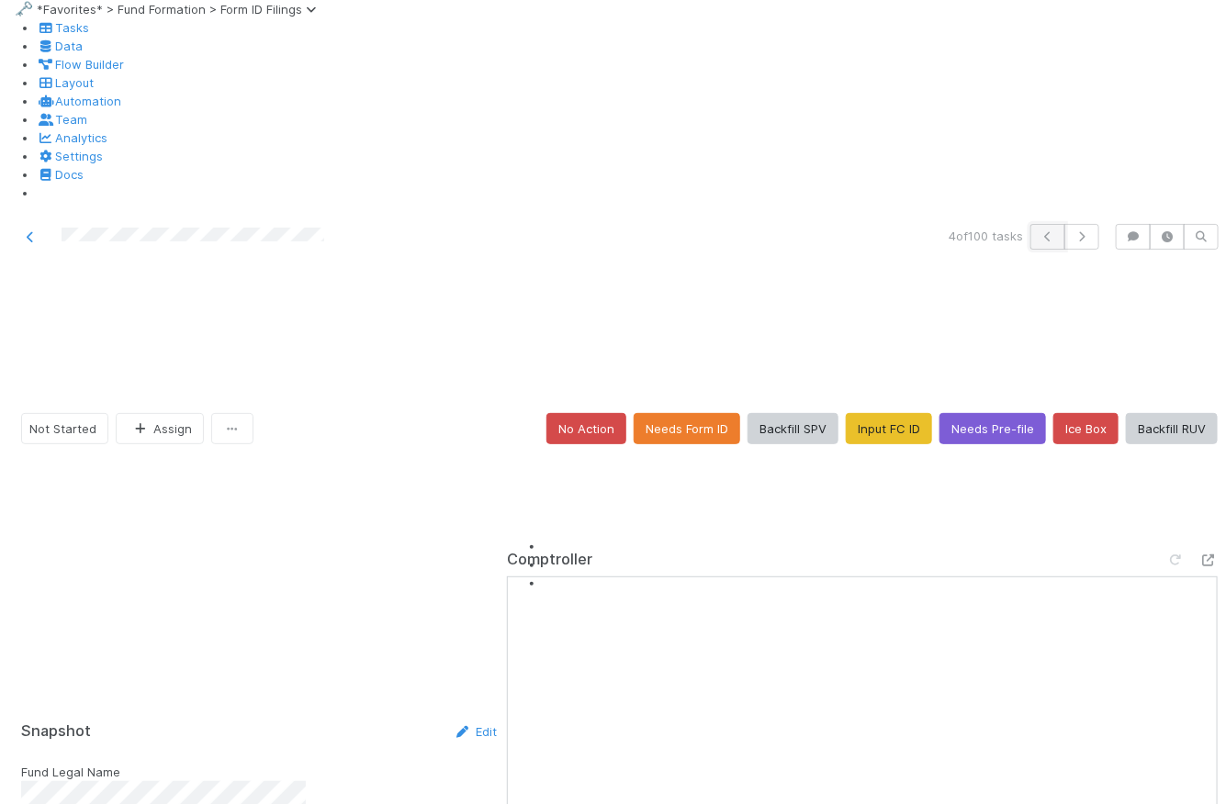
click at [1039, 231] on icon "button" at bounding box center [1048, 236] width 18 height 11
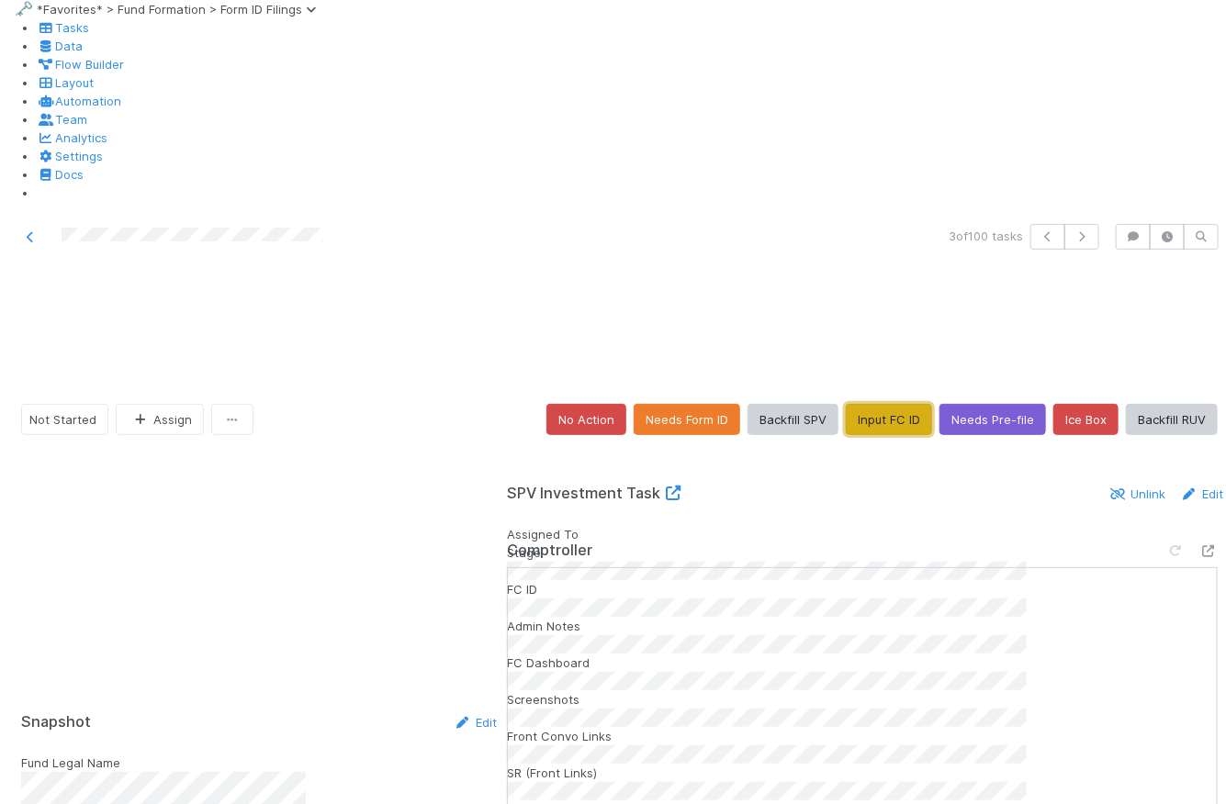
click at [891, 404] on button "Input FC ID" at bounding box center [889, 419] width 86 height 31
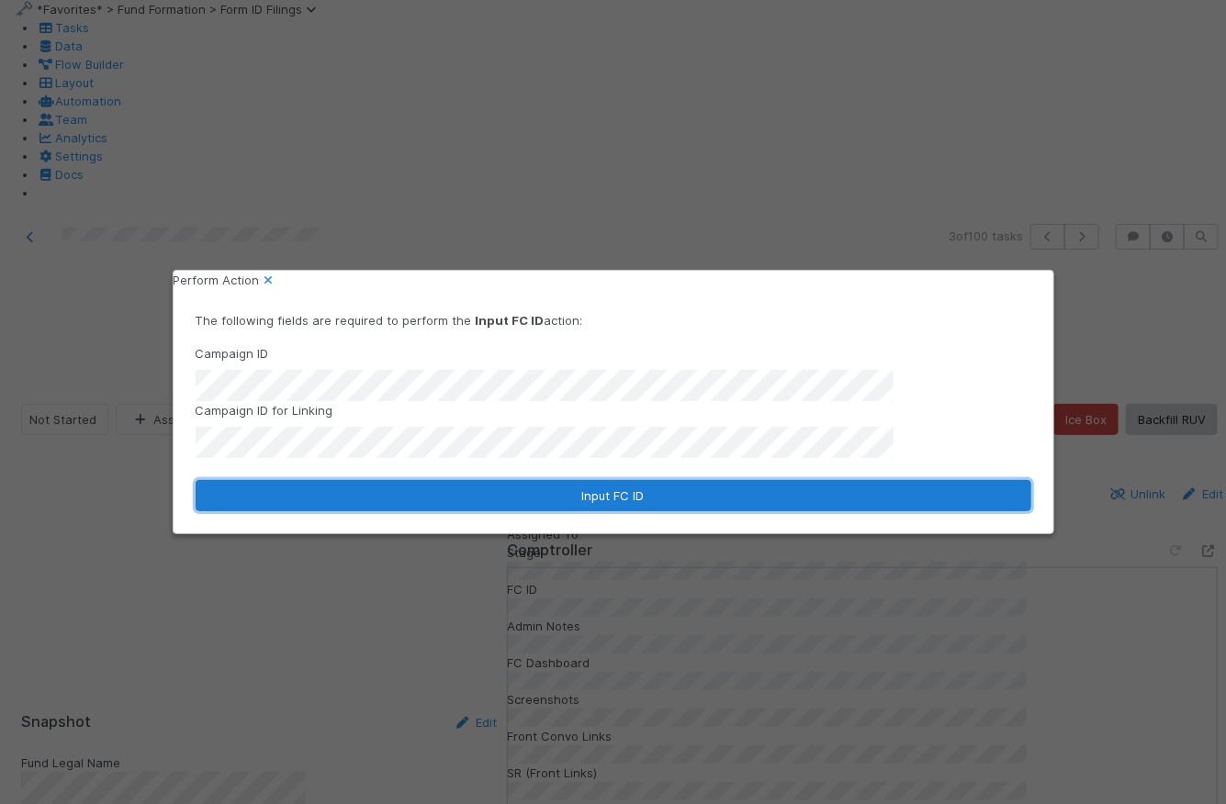
click at [552, 490] on button "Input FC ID" at bounding box center [614, 495] width 836 height 31
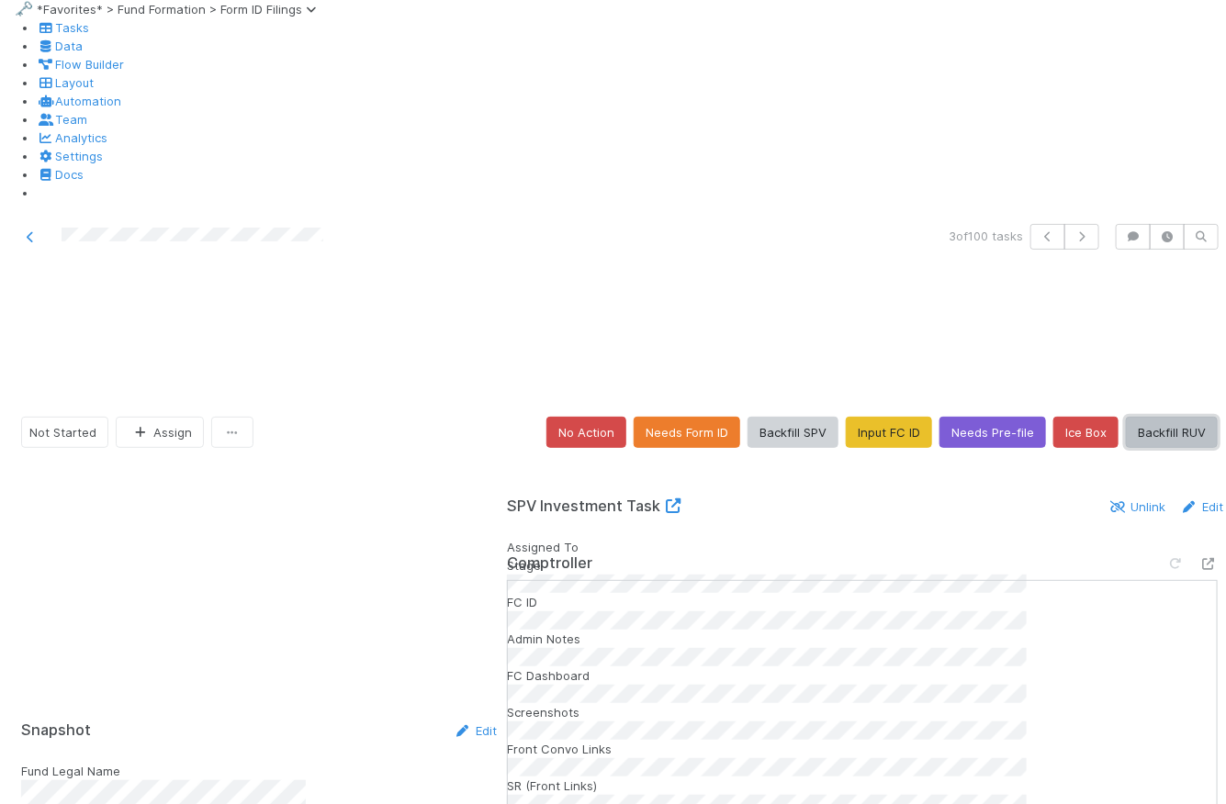
click at [1144, 417] on button "Backfill RUV" at bounding box center [1172, 432] width 92 height 31
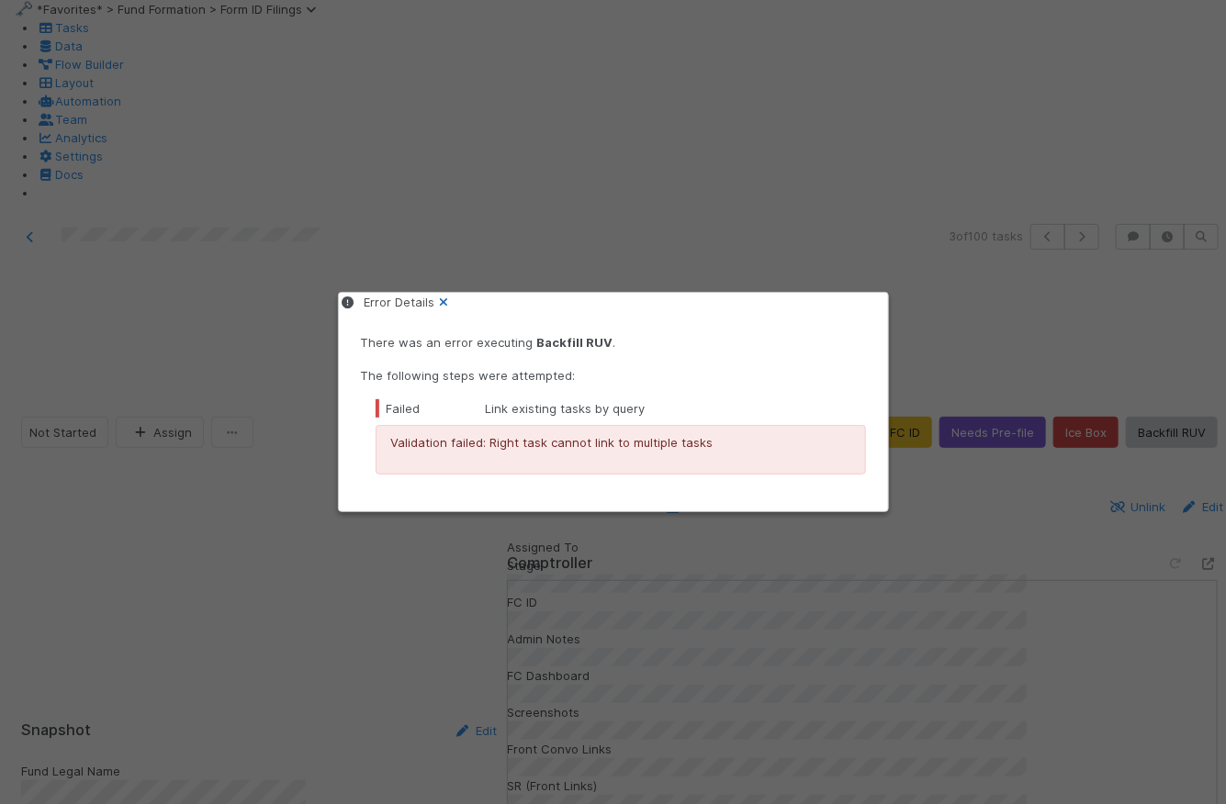
click at [454, 307] on icon at bounding box center [444, 303] width 18 height 12
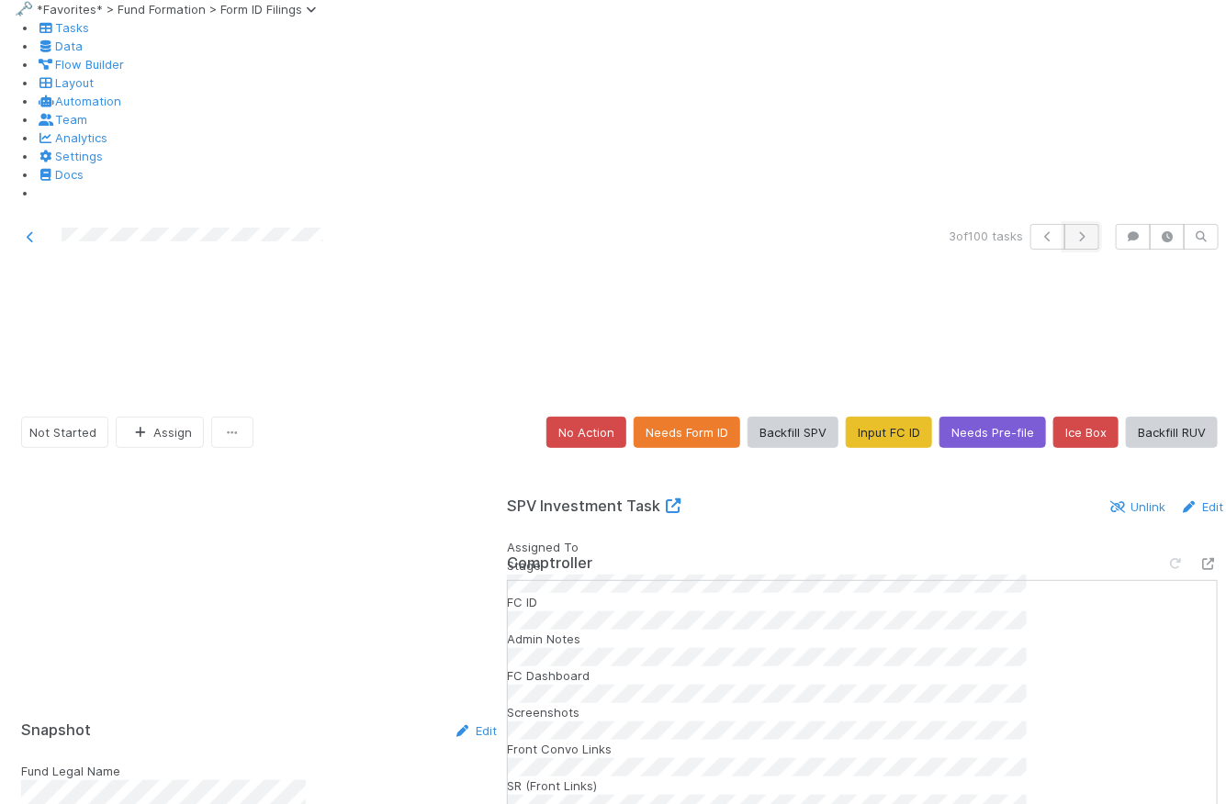
click at [1069, 224] on button "button" at bounding box center [1081, 237] width 35 height 26
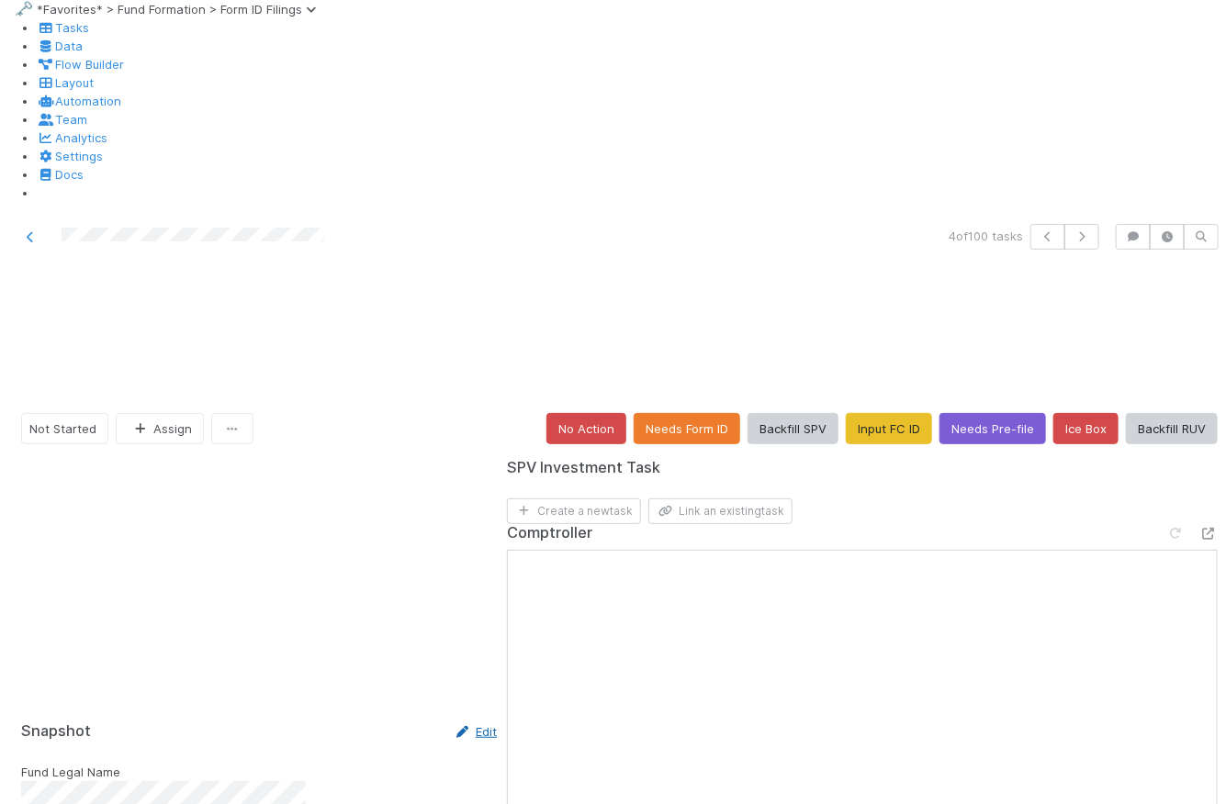
click at [454, 725] on link "Edit" at bounding box center [475, 732] width 43 height 15
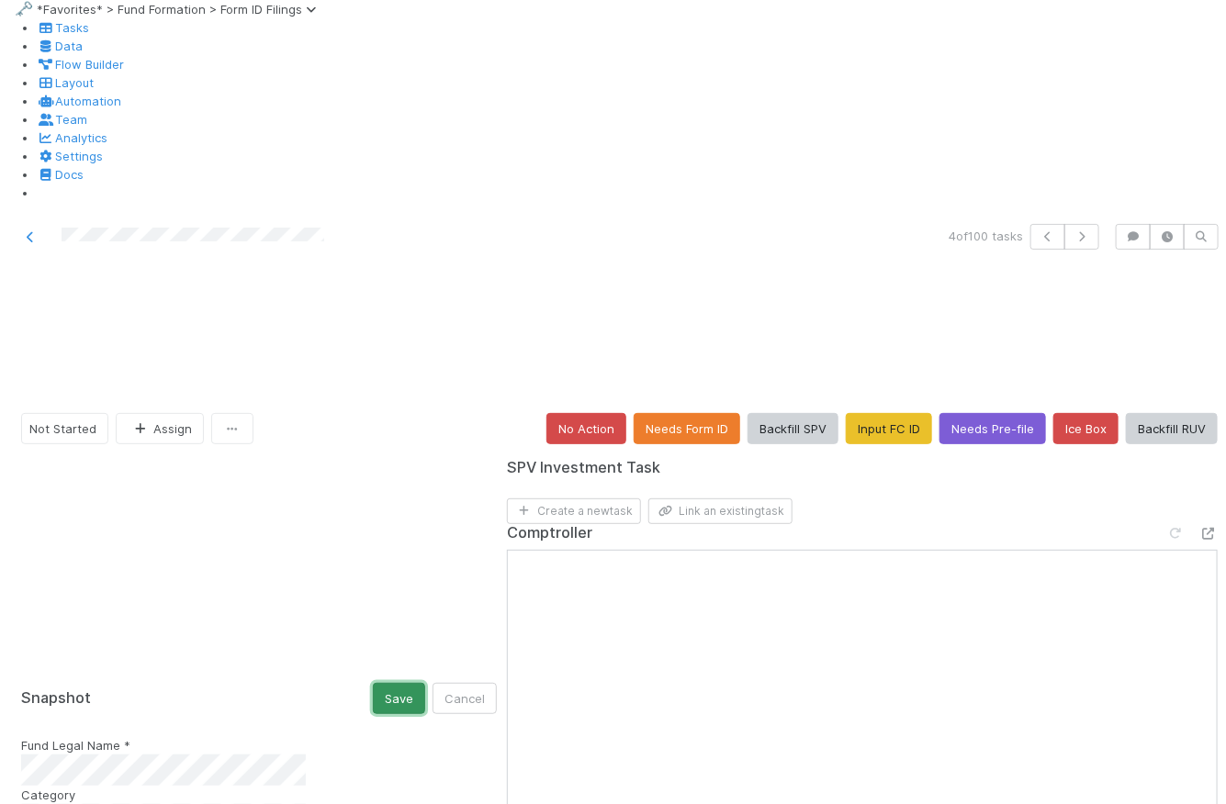
click at [373, 683] on button "Save" at bounding box center [399, 698] width 52 height 31
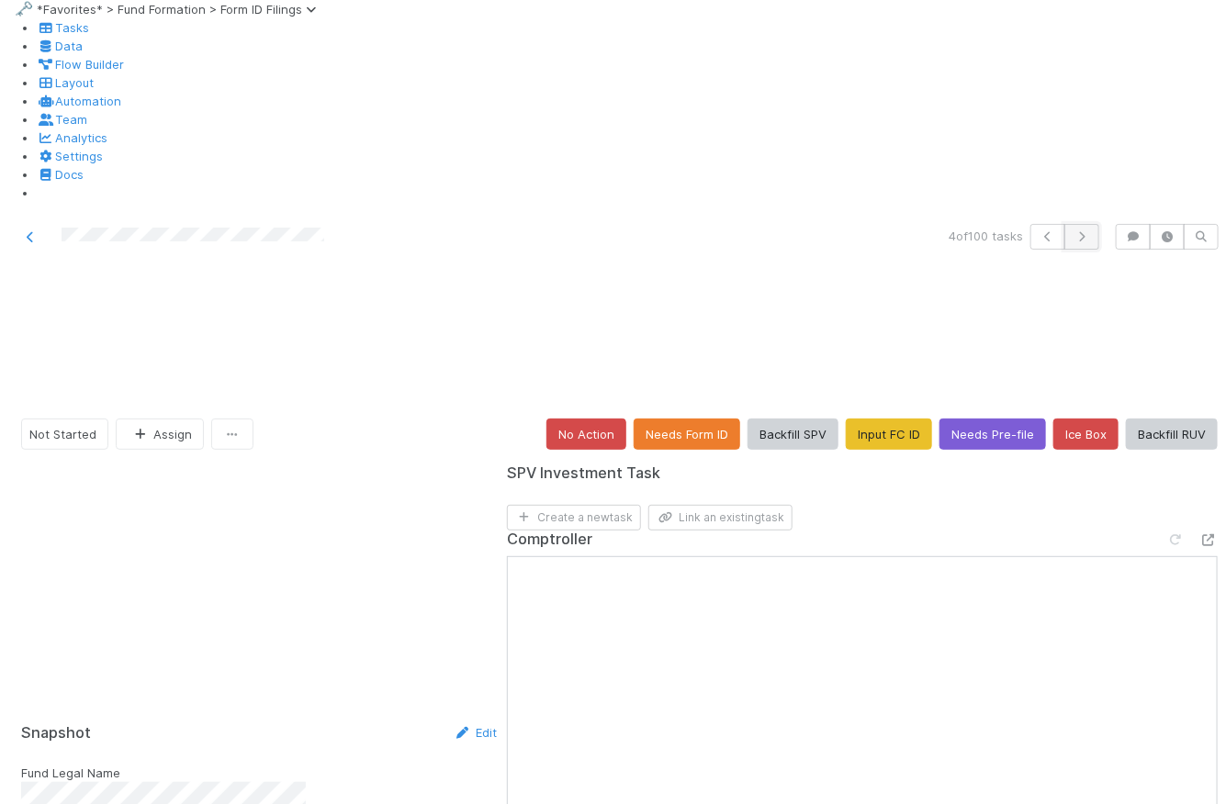
click at [1079, 224] on button "button" at bounding box center [1081, 237] width 35 height 26
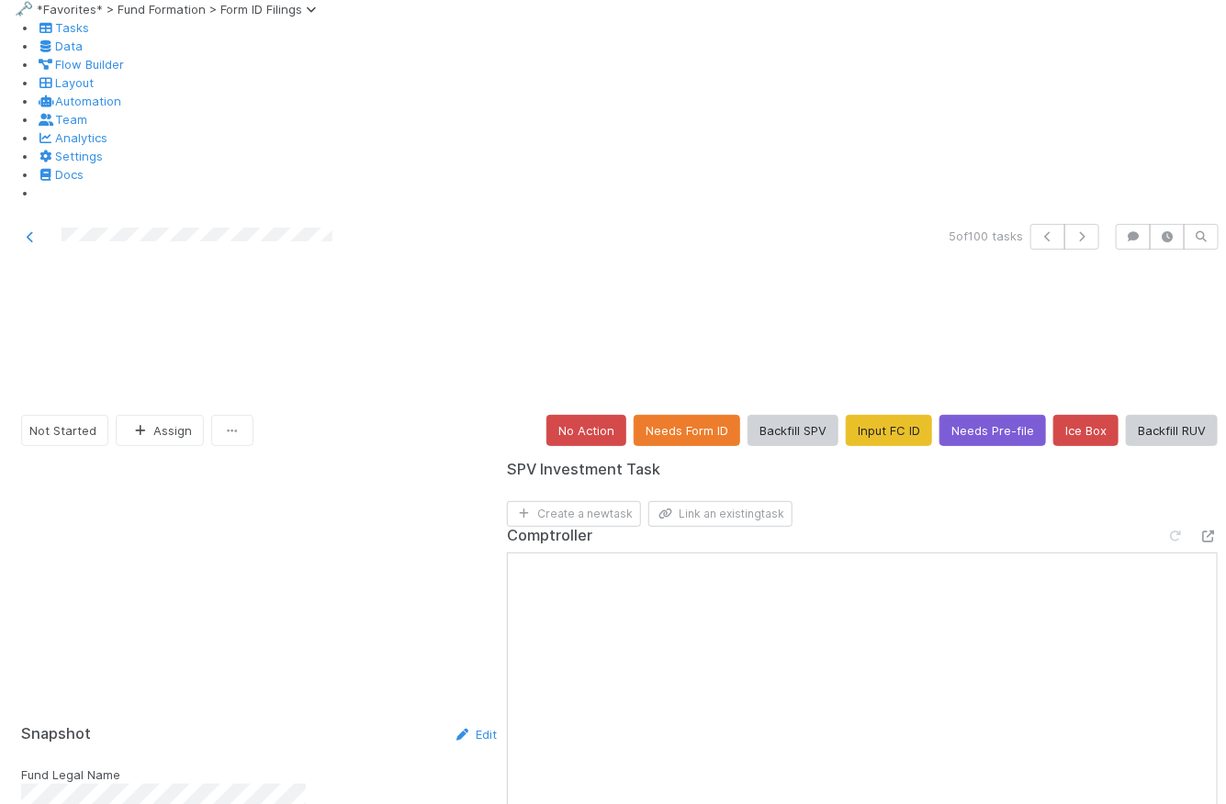
click at [410, 224] on div at bounding box center [283, 237] width 553 height 26
click at [56, 35] on span "Tasks" at bounding box center [63, 27] width 52 height 15
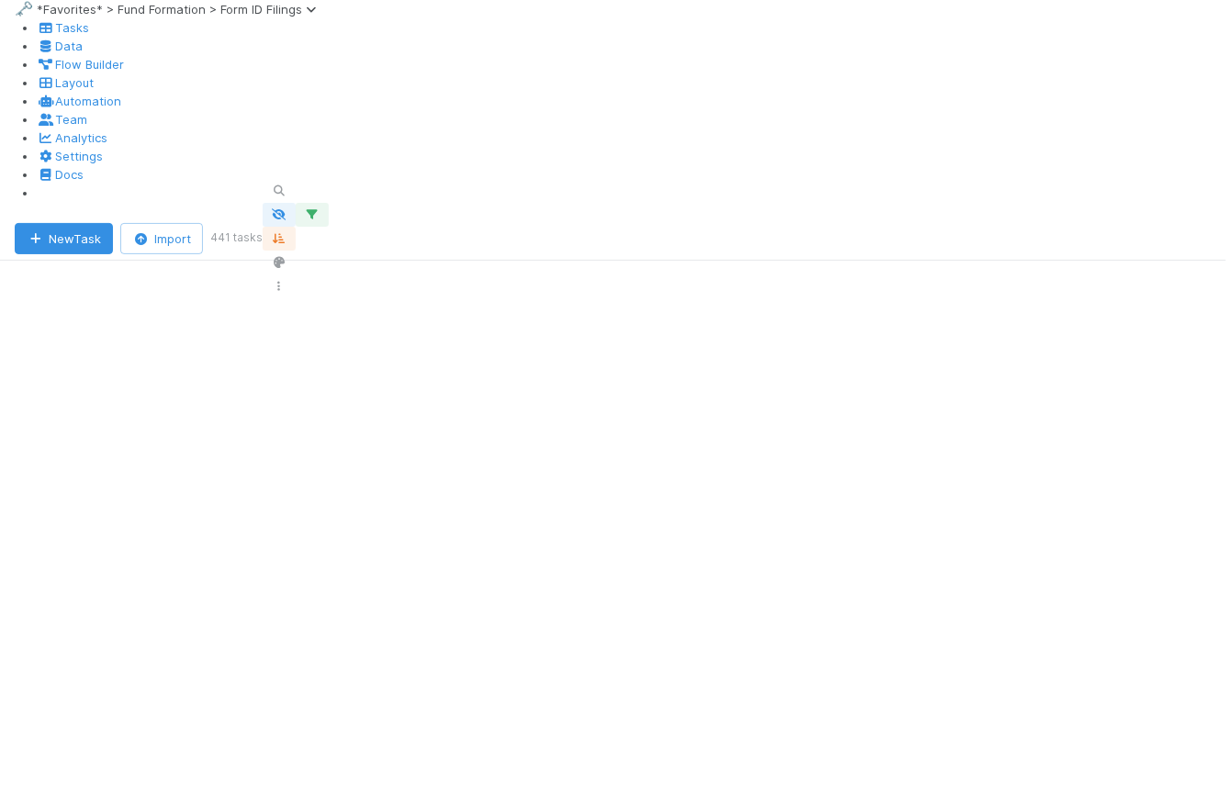
scroll to position [601, 965]
click at [321, 209] on icon "button" at bounding box center [312, 214] width 18 height 11
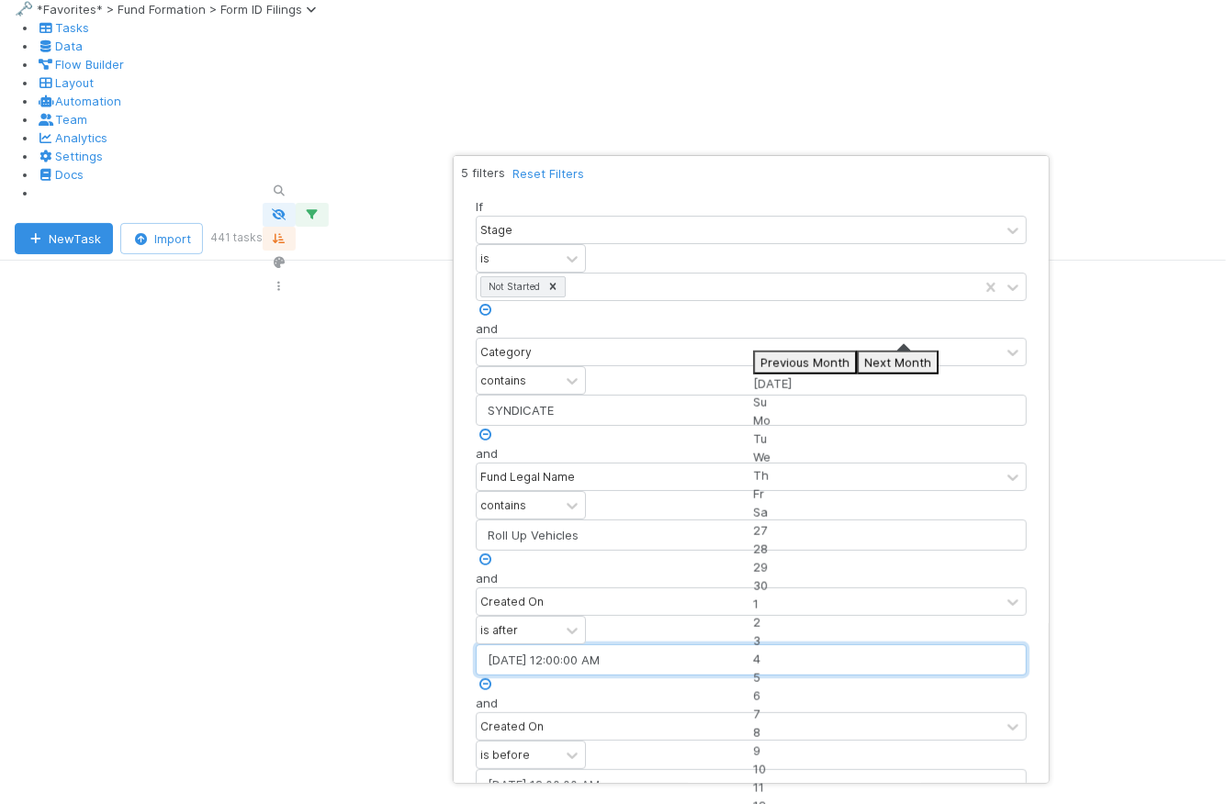
click at [921, 645] on input "05/13/2025 12:00:00 AM" at bounding box center [751, 660] width 551 height 31
click at [938, 364] on button "Next Month" at bounding box center [898, 363] width 82 height 24
click at [961, 364] on button "Next Month" at bounding box center [936, 363] width 82 height 24
click at [865, 705] on div "6" at bounding box center [865, 714] width 224 height 18
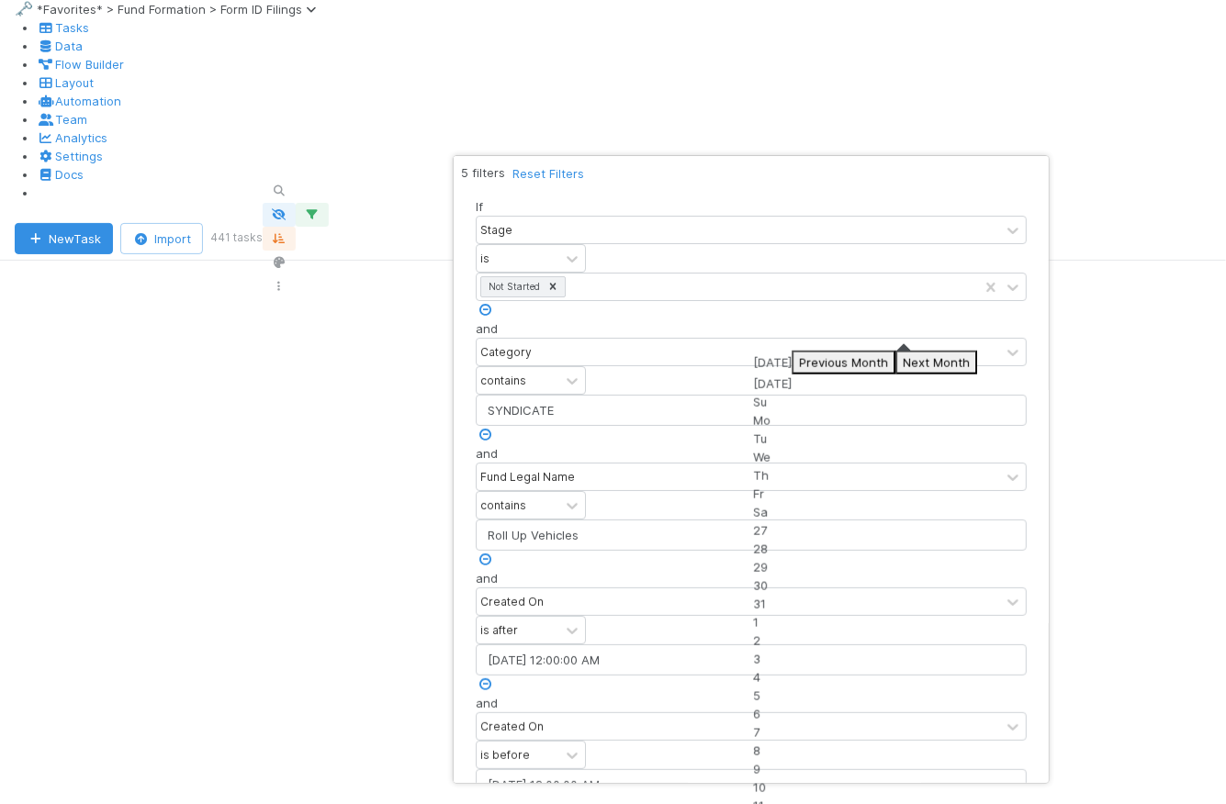
type input "08/06/2025 12:00:00 AM"
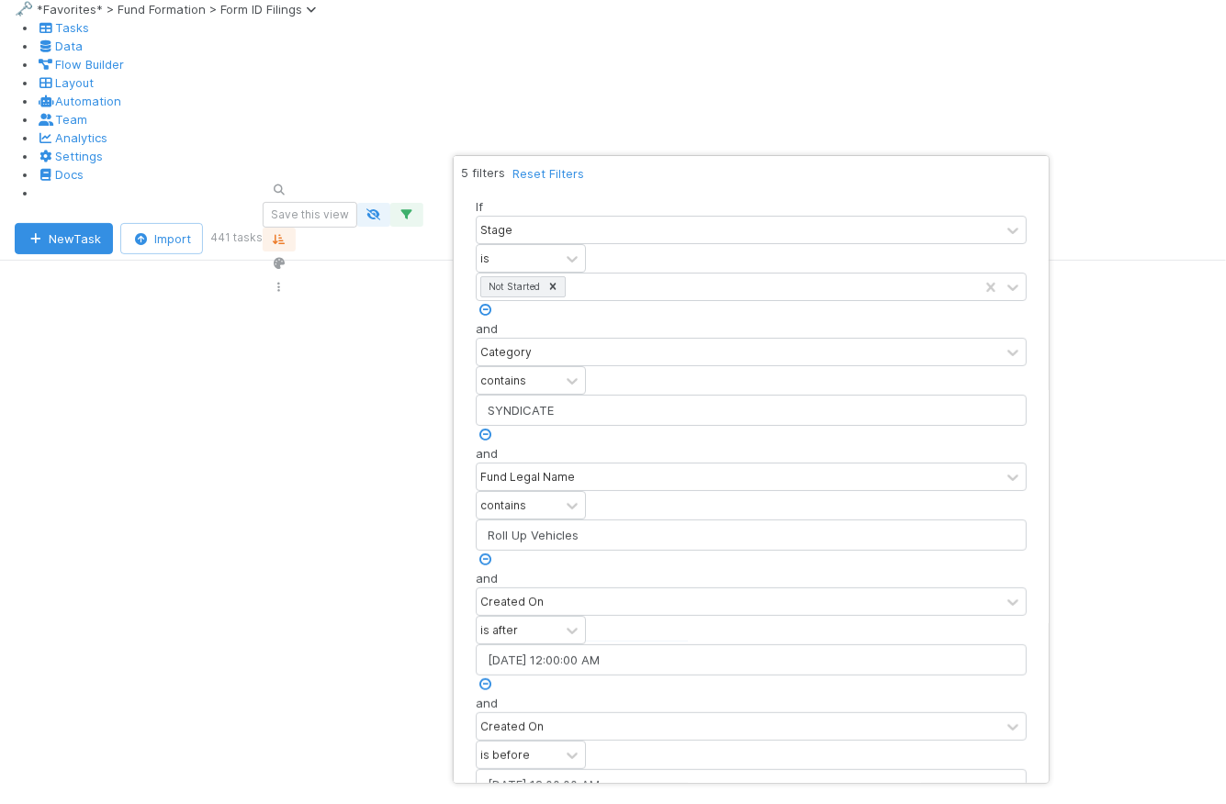
click at [952, 170] on div "5 filters Reset Filters" at bounding box center [751, 172] width 580 height 19
click at [494, 804] on icon at bounding box center [485, 810] width 18 height 12
click at [800, 144] on div "4 filters Reset Filters If Stage is Not Started and Category contains SYNDICATE…" at bounding box center [613, 402] width 1226 height 804
click at [840, 135] on div "4 filters Reset Filters If Stage is Not Started and Category contains SYNDICATE…" at bounding box center [613, 402] width 1226 height 804
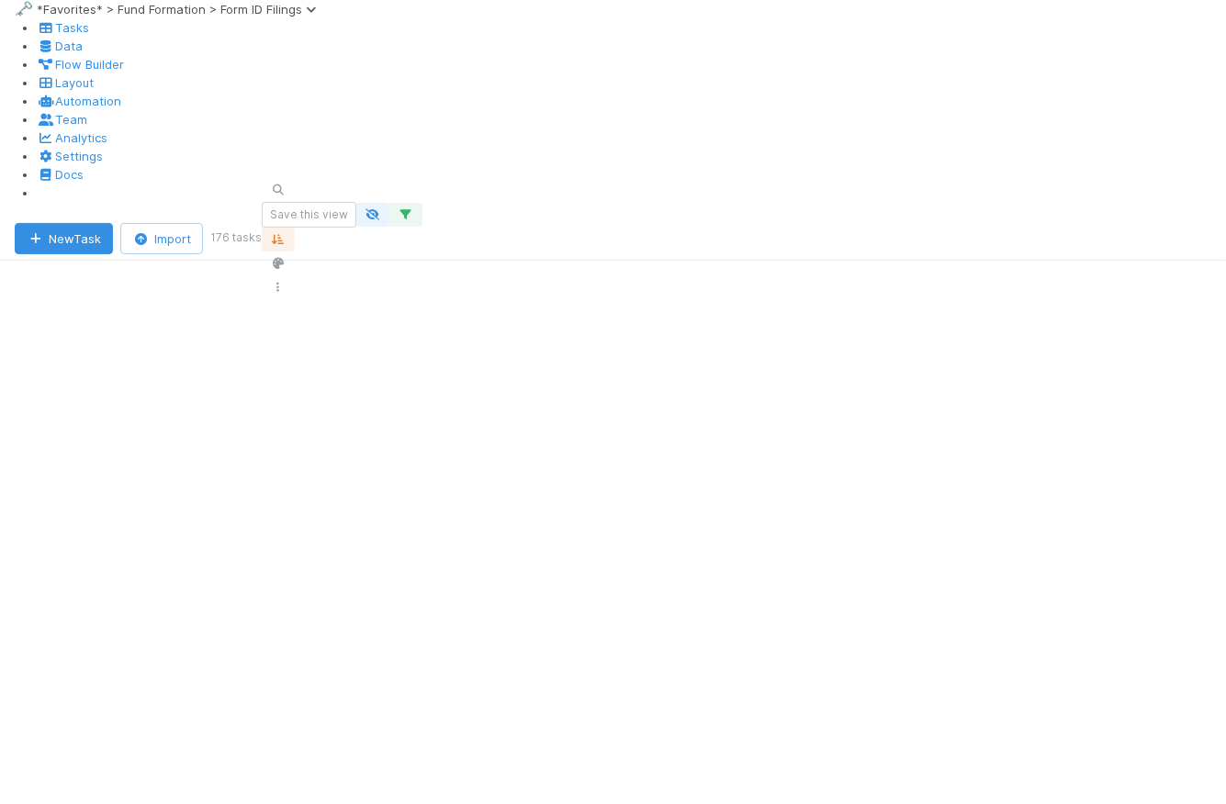
scroll to position [601, 965]
click at [356, 202] on button "Save this view" at bounding box center [309, 215] width 95 height 26
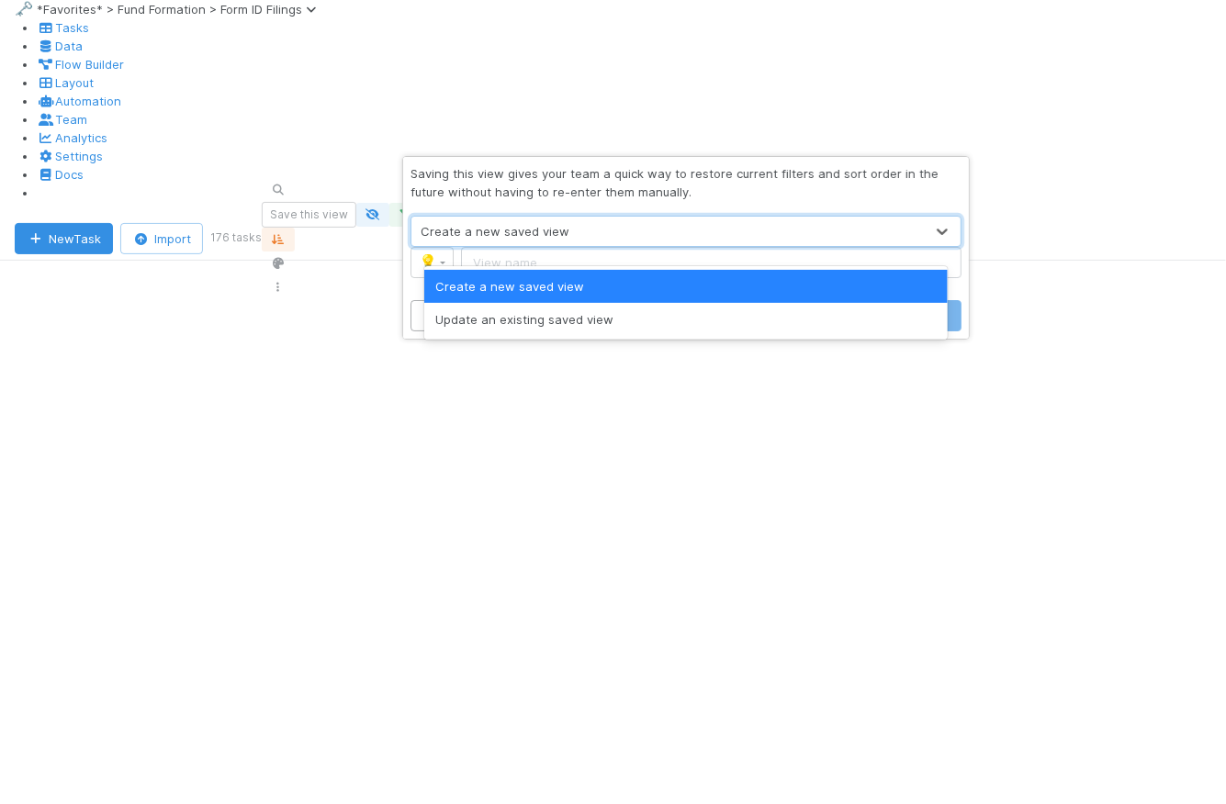
click at [566, 241] on div "Create a new saved view" at bounding box center [495, 231] width 149 height 18
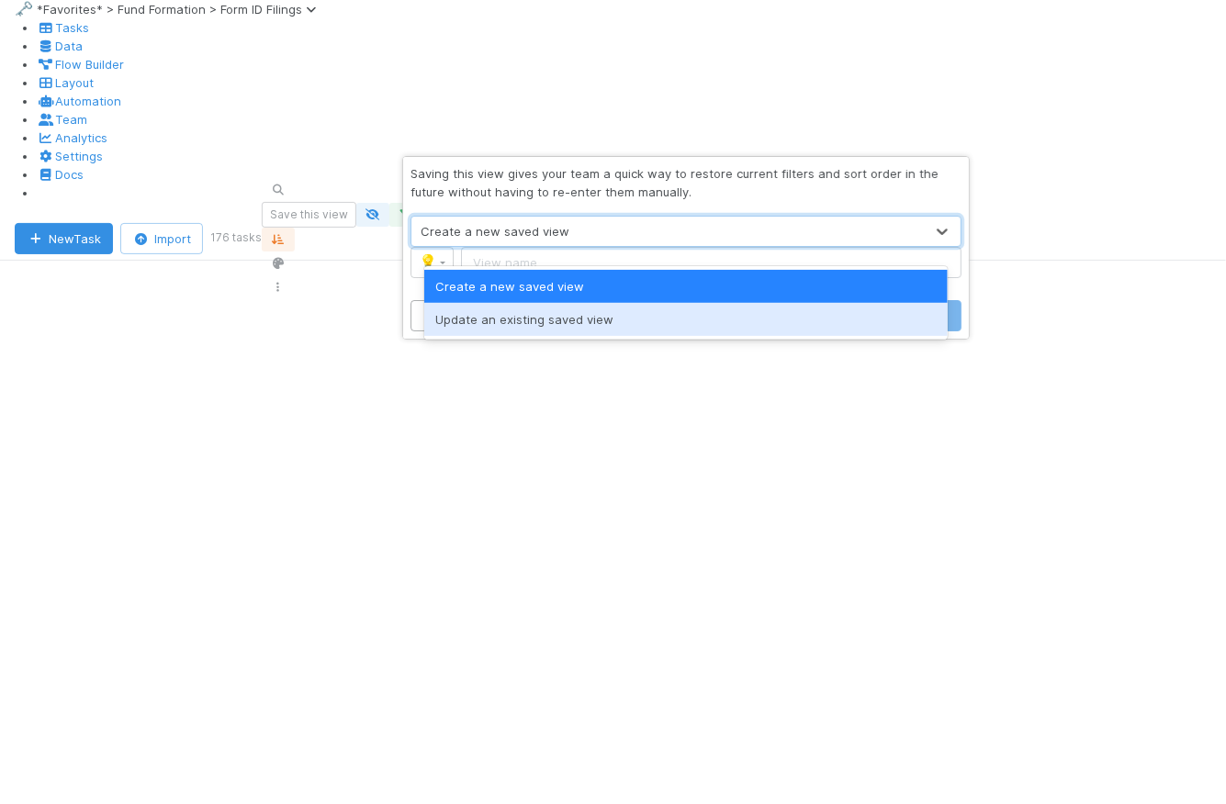
click at [561, 317] on div "Update an existing saved view" at bounding box center [685, 319] width 523 height 33
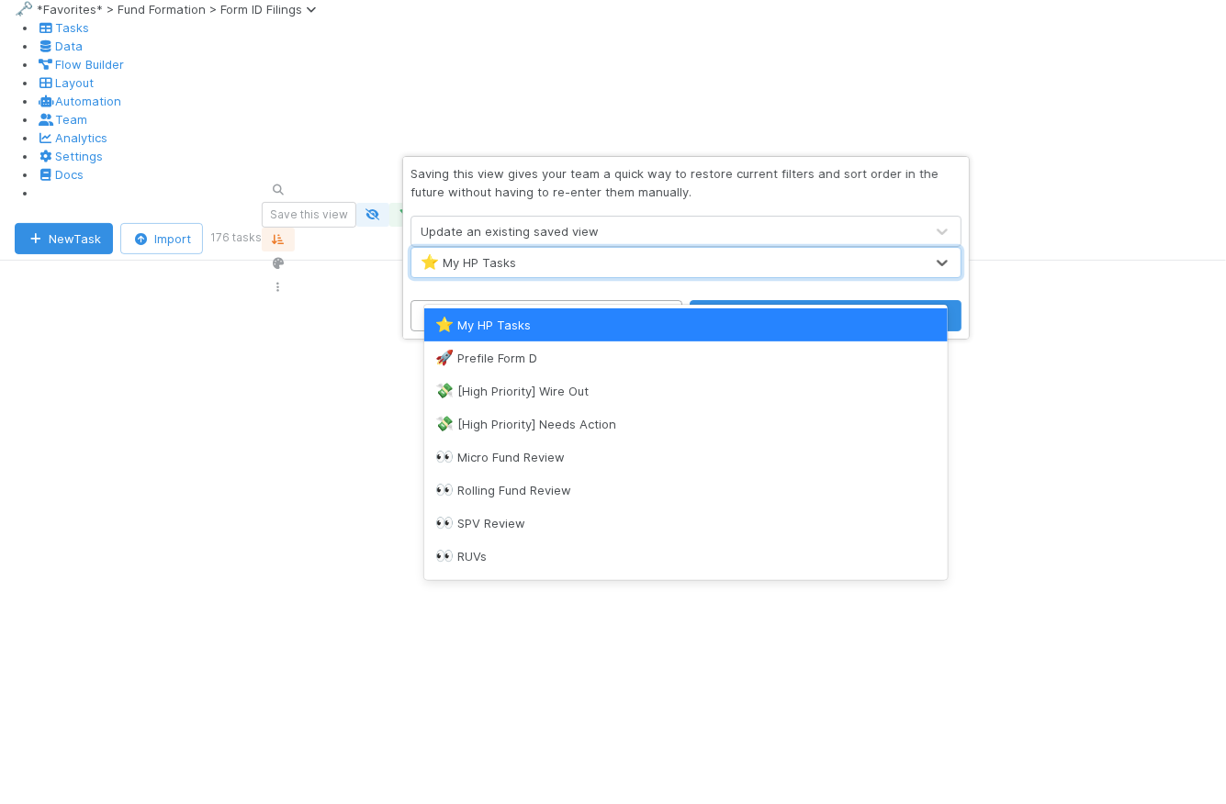
click at [558, 277] on div "⭐ My HP Tasks" at bounding box center [667, 262] width 512 height 29
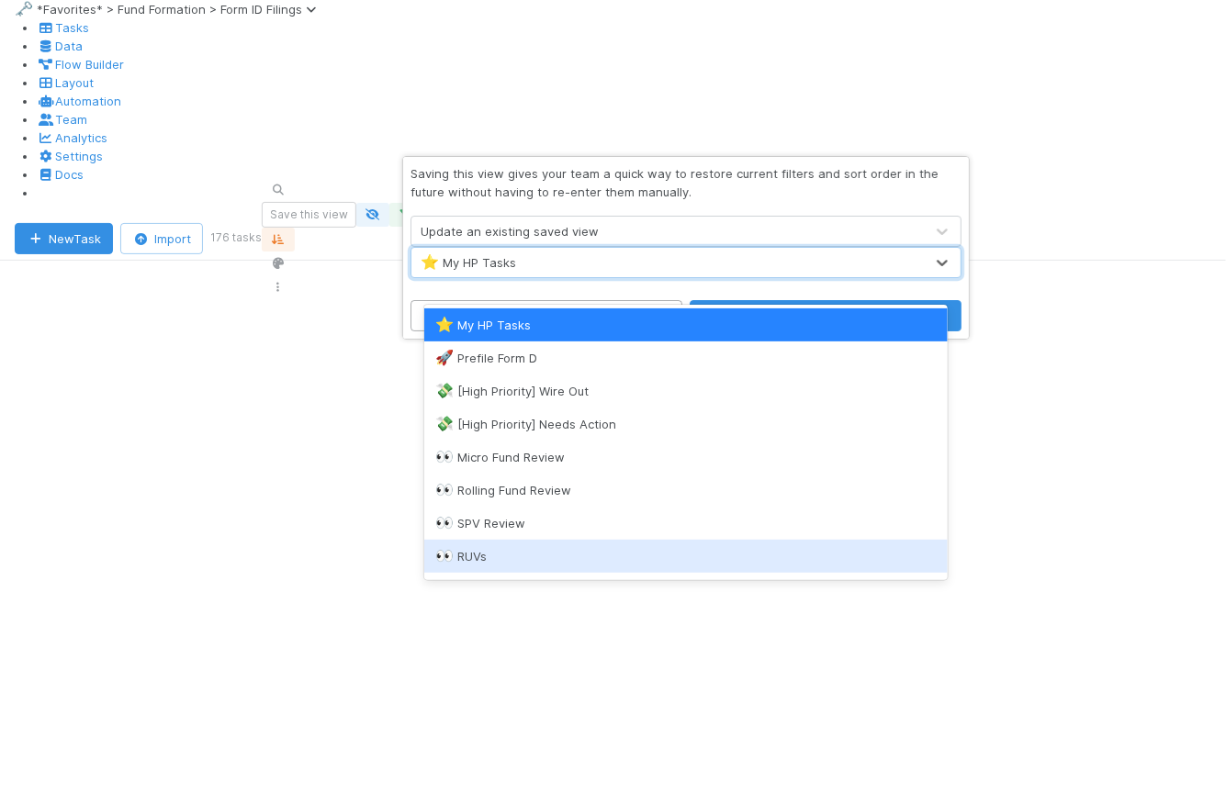
click at [544, 558] on div "👀 RUVs" at bounding box center [685, 556] width 501 height 18
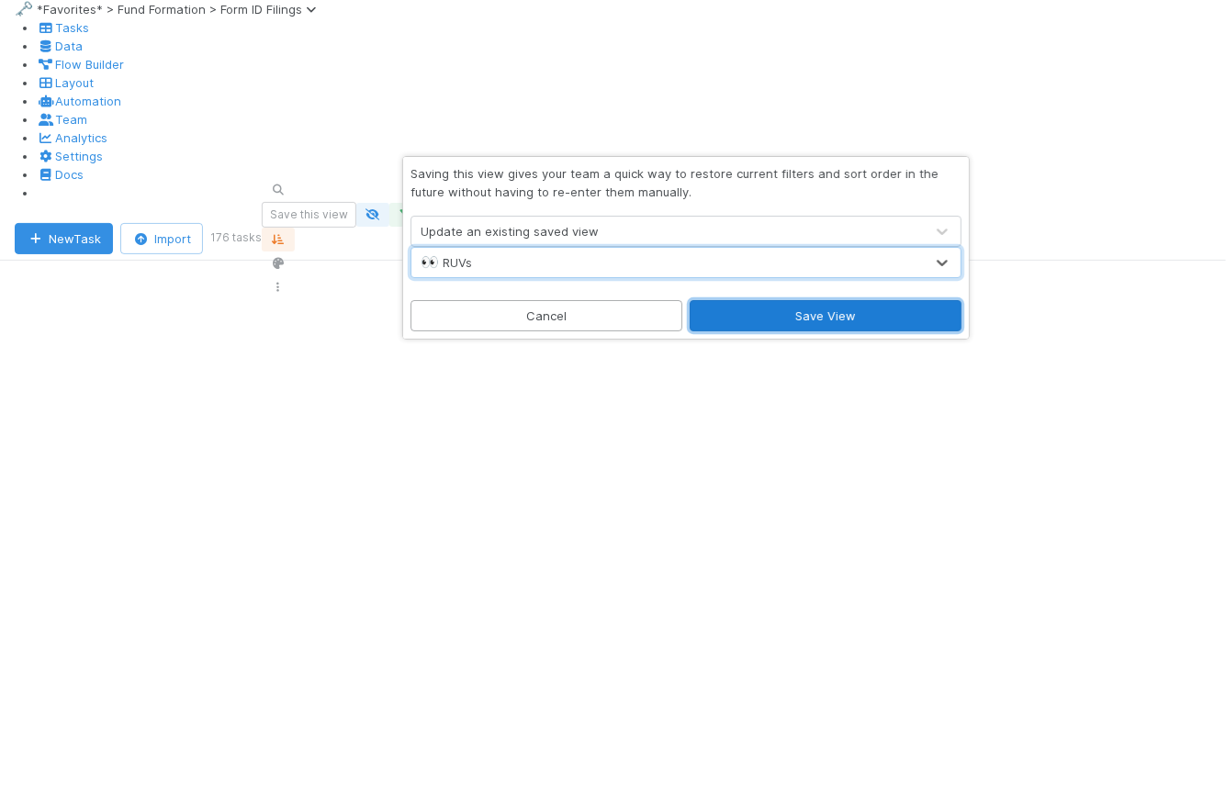
click at [812, 332] on button "Save View" at bounding box center [826, 315] width 272 height 31
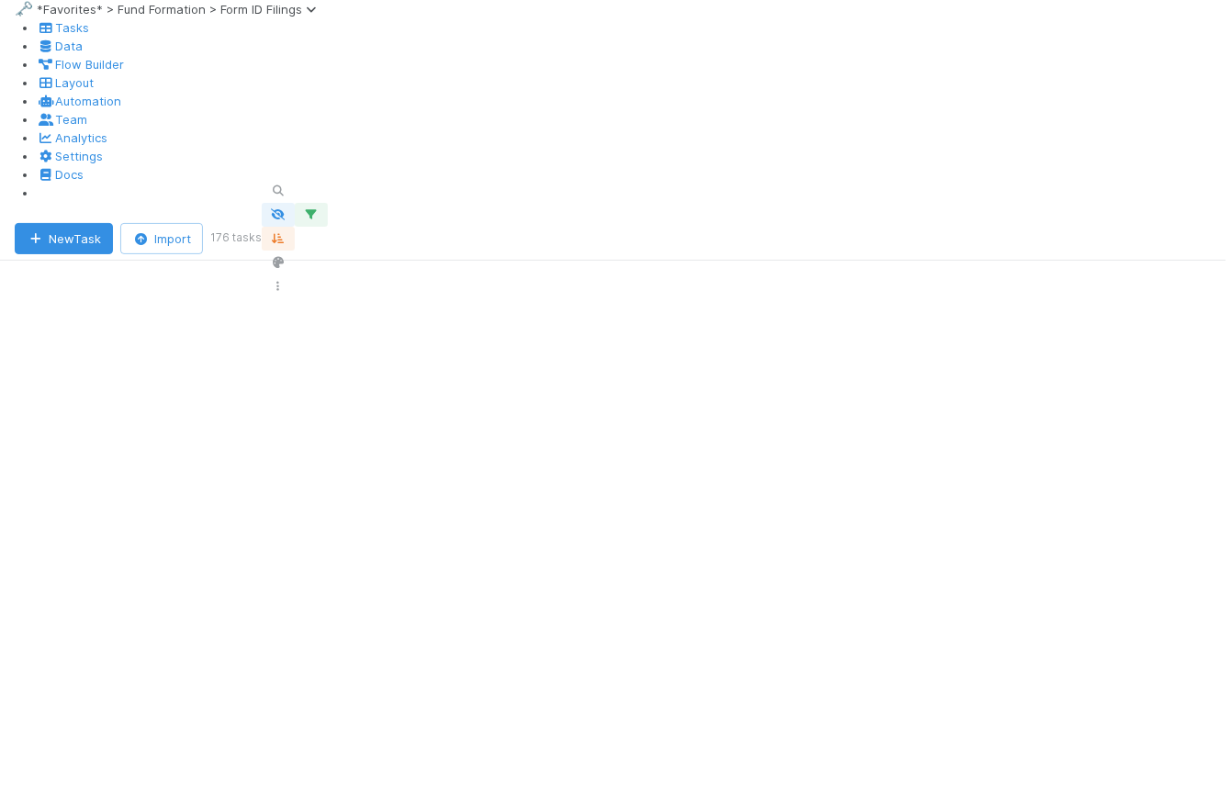
click at [626, 179] on div at bounding box center [737, 238] width 950 height 119
click at [625, 179] on div at bounding box center [737, 238] width 950 height 119
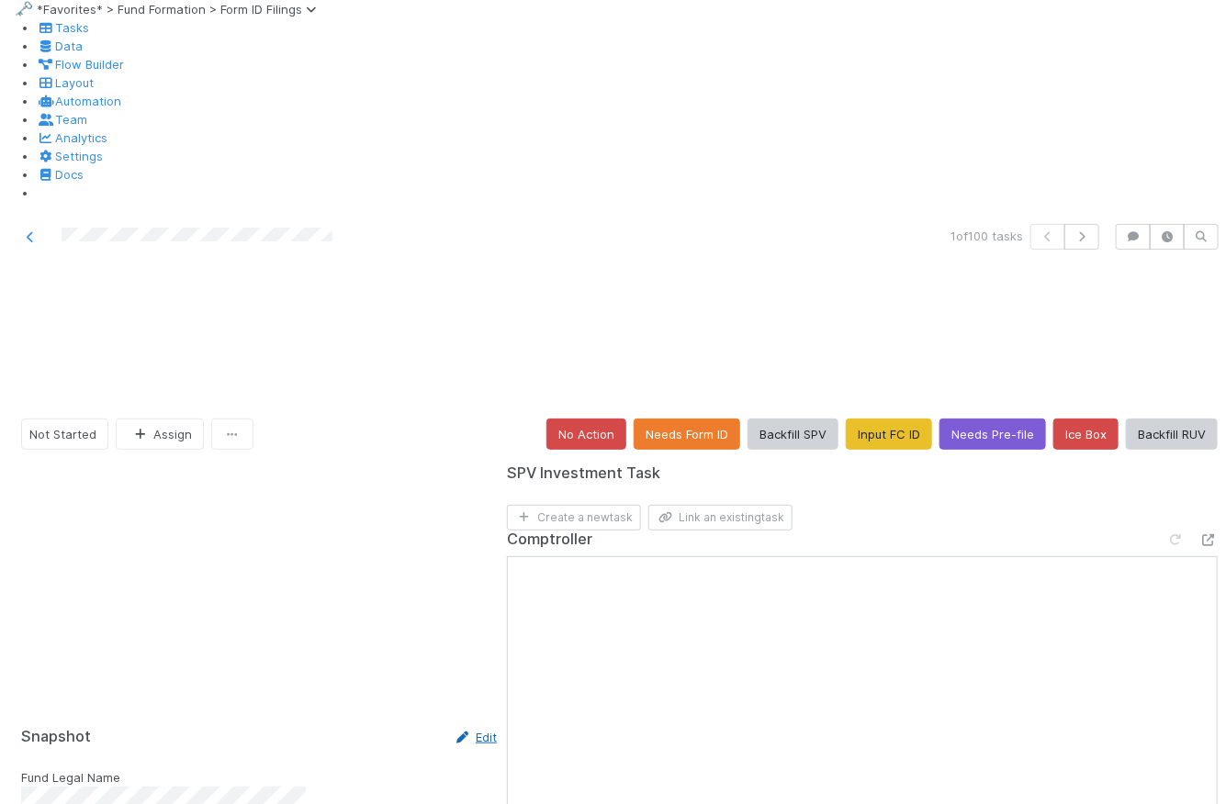
click at [454, 730] on link "Edit" at bounding box center [475, 737] width 43 height 15
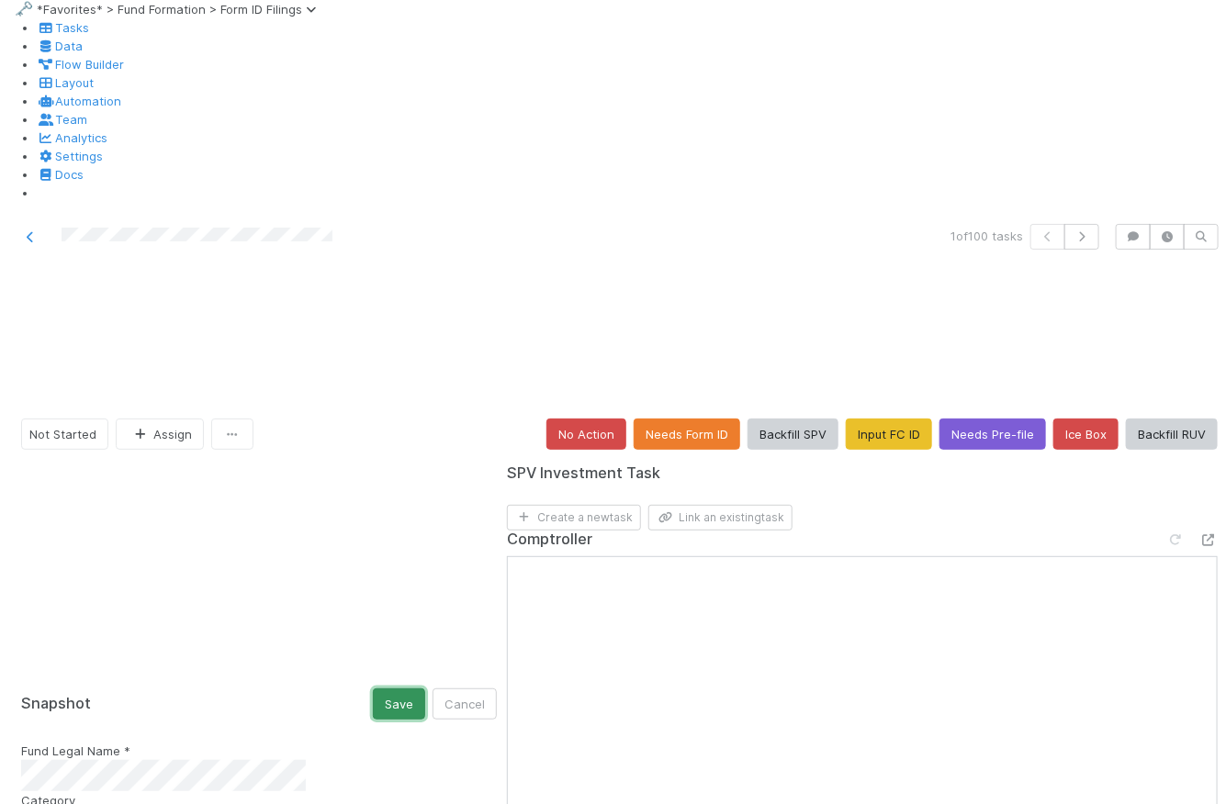
click at [373, 689] on button "Save" at bounding box center [399, 704] width 52 height 31
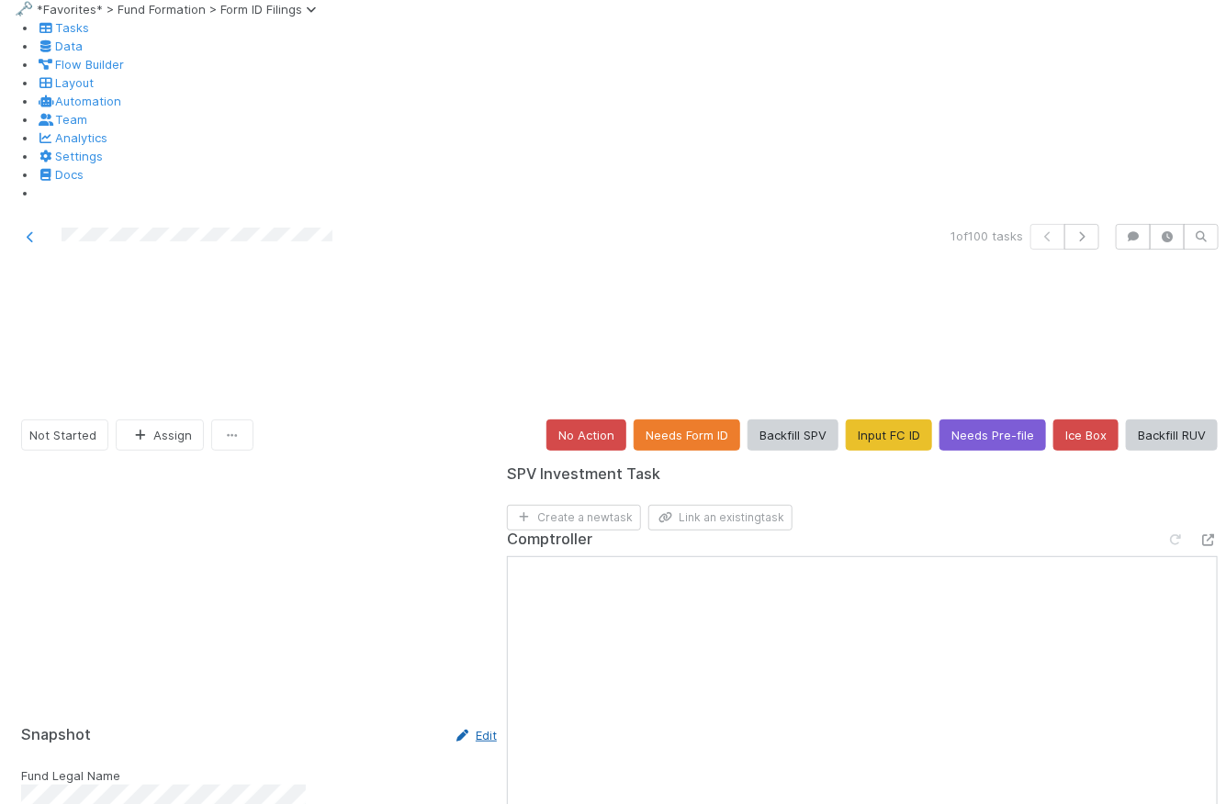
click at [454, 728] on link "Edit" at bounding box center [475, 735] width 43 height 15
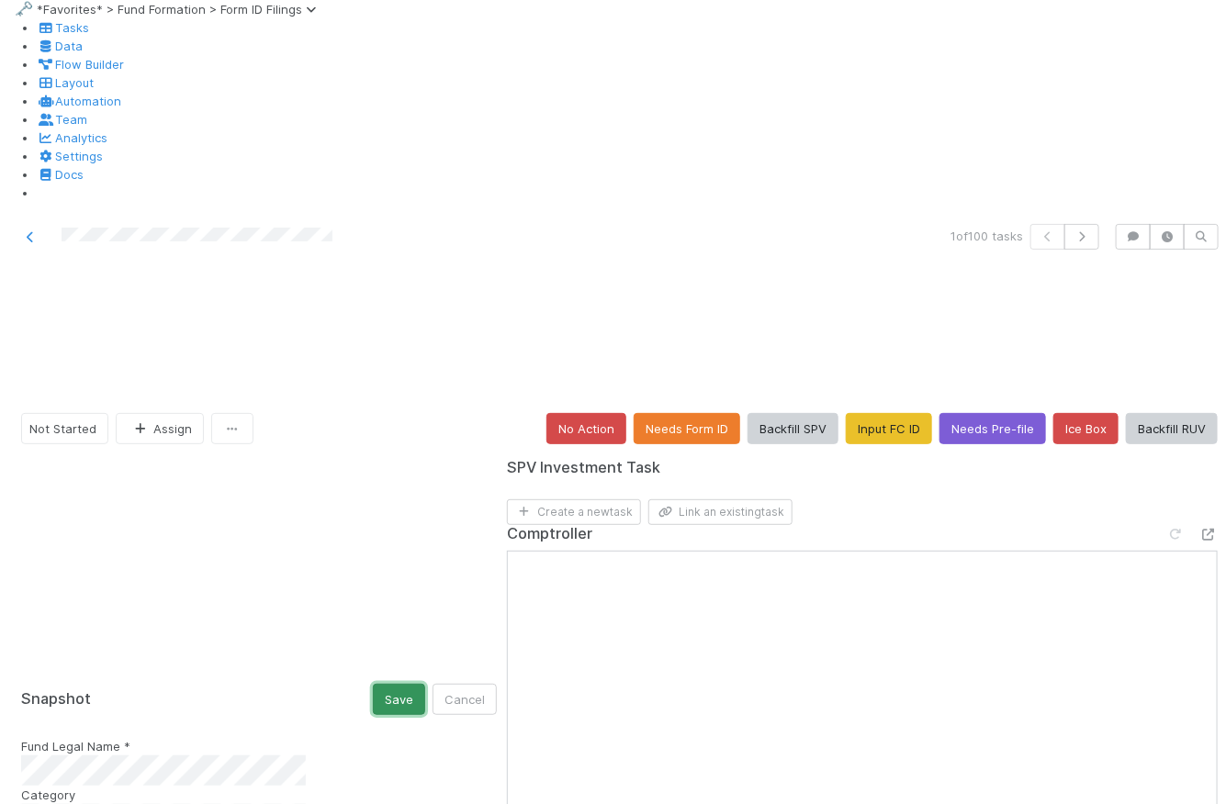
click at [373, 684] on button "Save" at bounding box center [399, 699] width 52 height 31
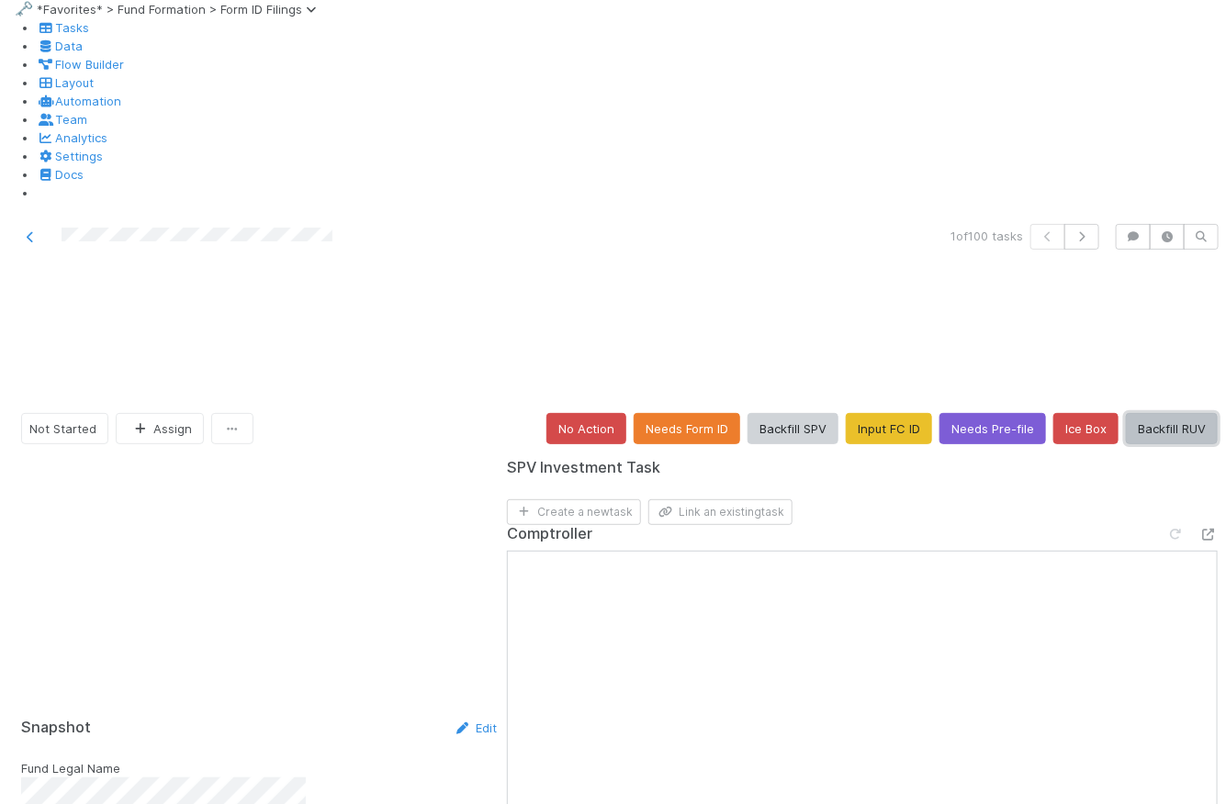
click at [1166, 413] on button "Backfill RUV" at bounding box center [1172, 428] width 92 height 31
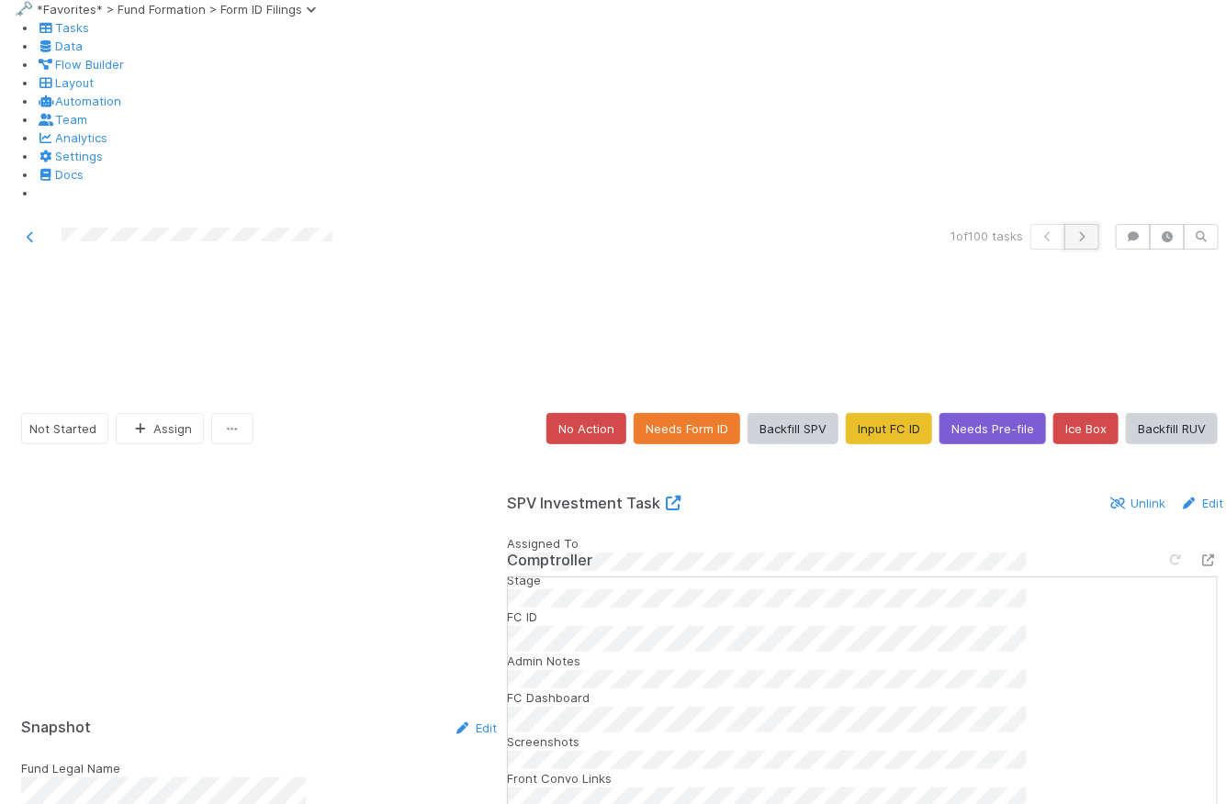
click at [1073, 231] on icon "button" at bounding box center [1082, 236] width 18 height 11
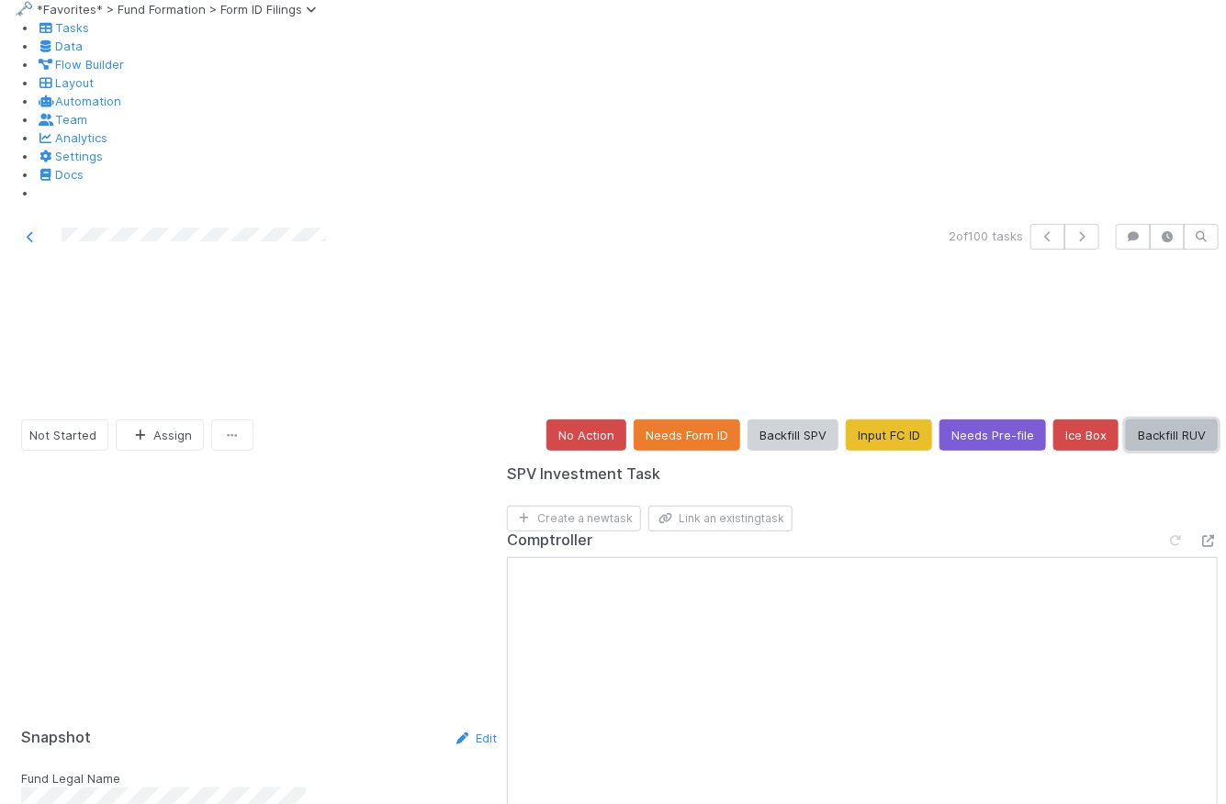
click at [1146, 420] on button "Backfill RUV" at bounding box center [1172, 435] width 92 height 31
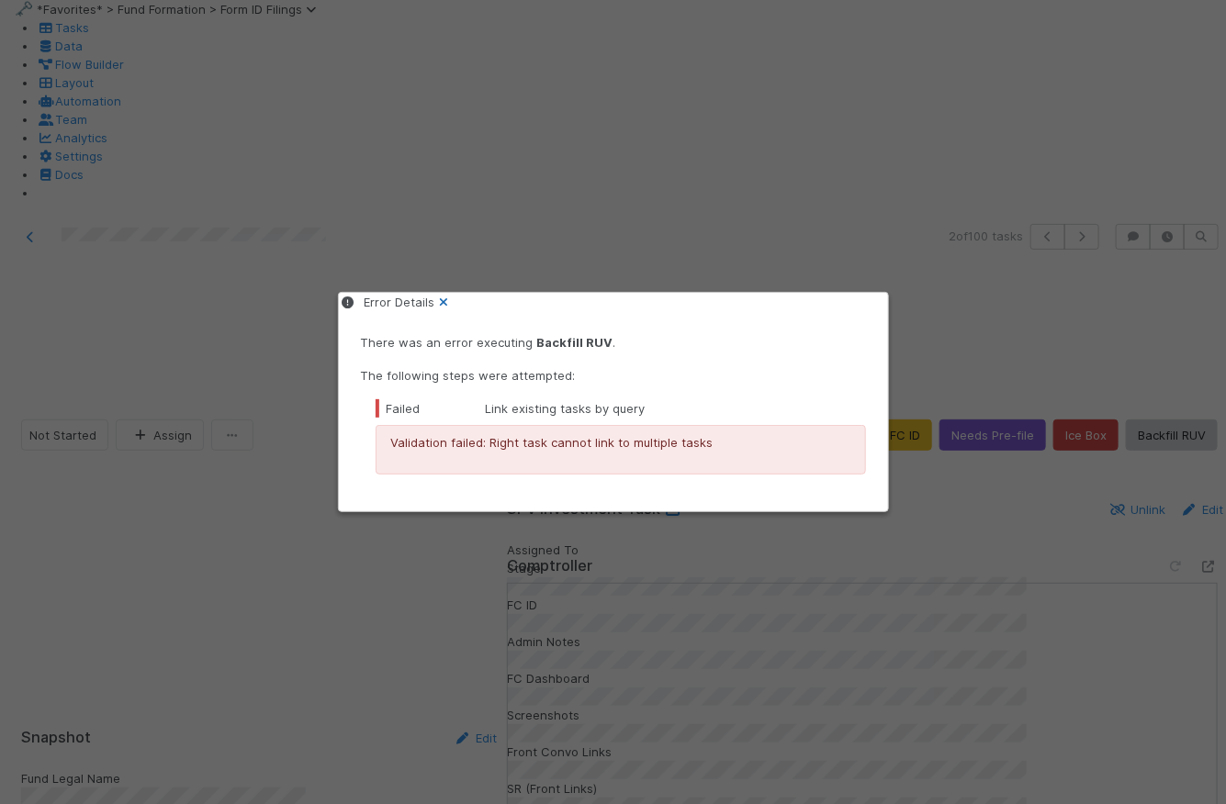
click at [454, 303] on icon at bounding box center [444, 303] width 18 height 12
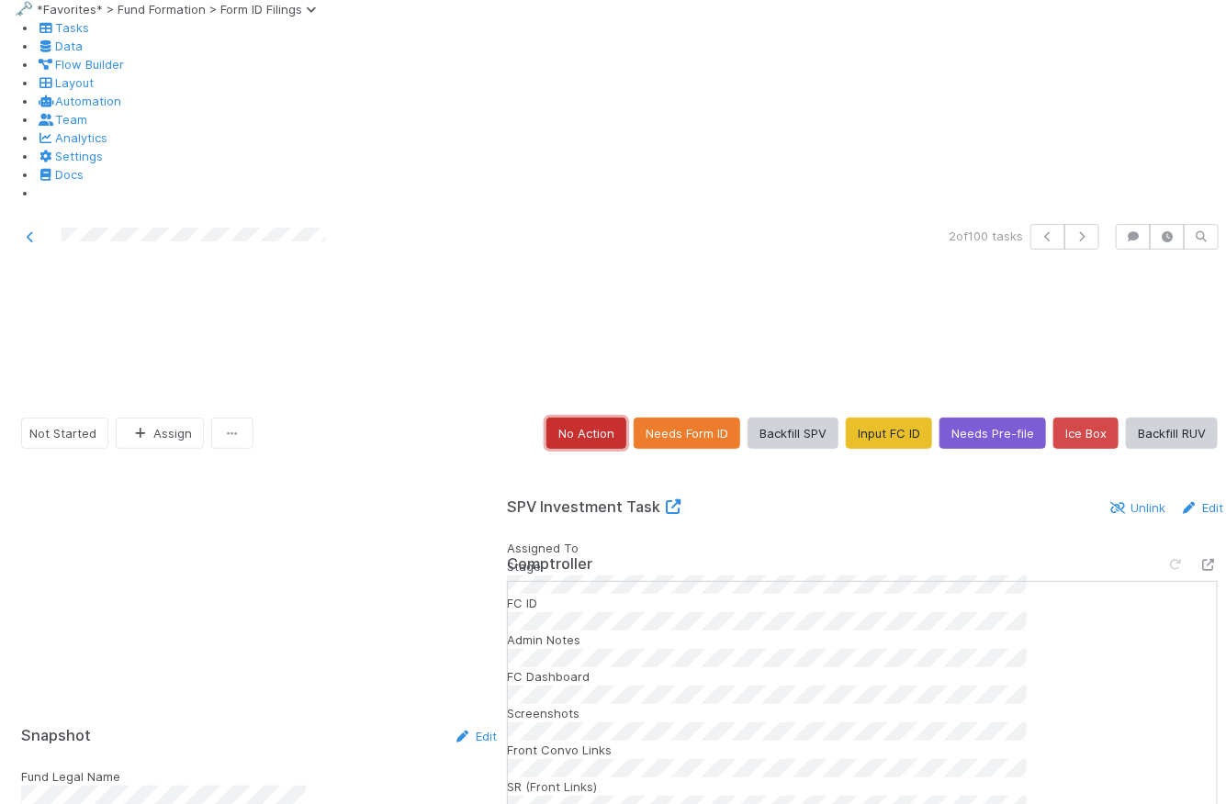
click at [565, 418] on button "No Action" at bounding box center [586, 433] width 80 height 31
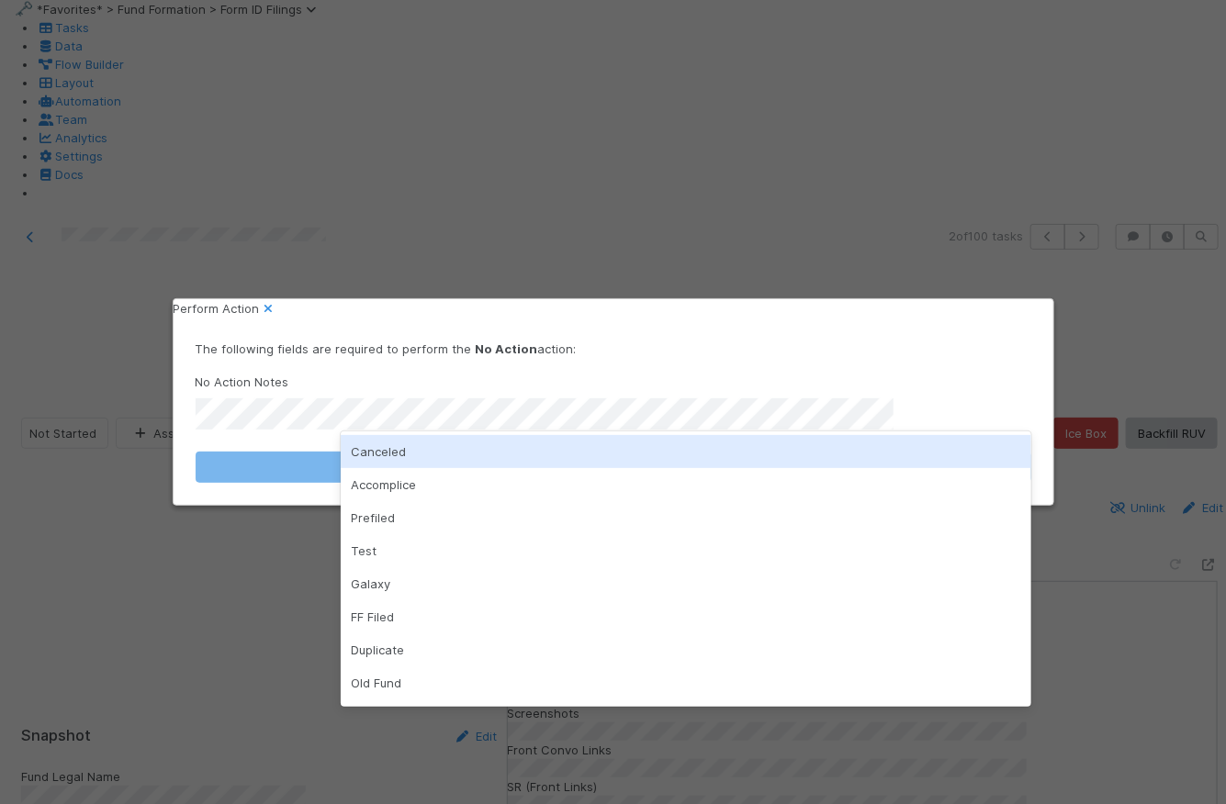
click at [413, 448] on div "Canceled" at bounding box center [686, 451] width 691 height 33
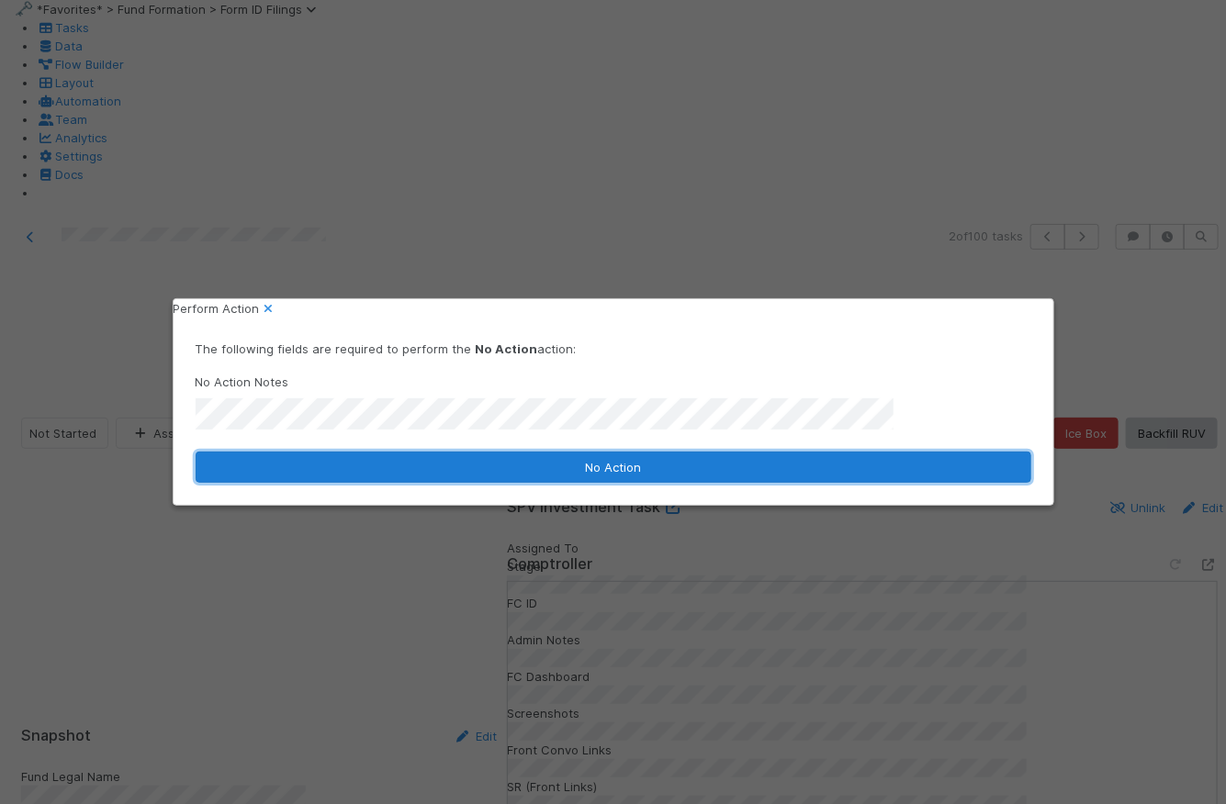
click at [657, 463] on button "No Action" at bounding box center [614, 467] width 836 height 31
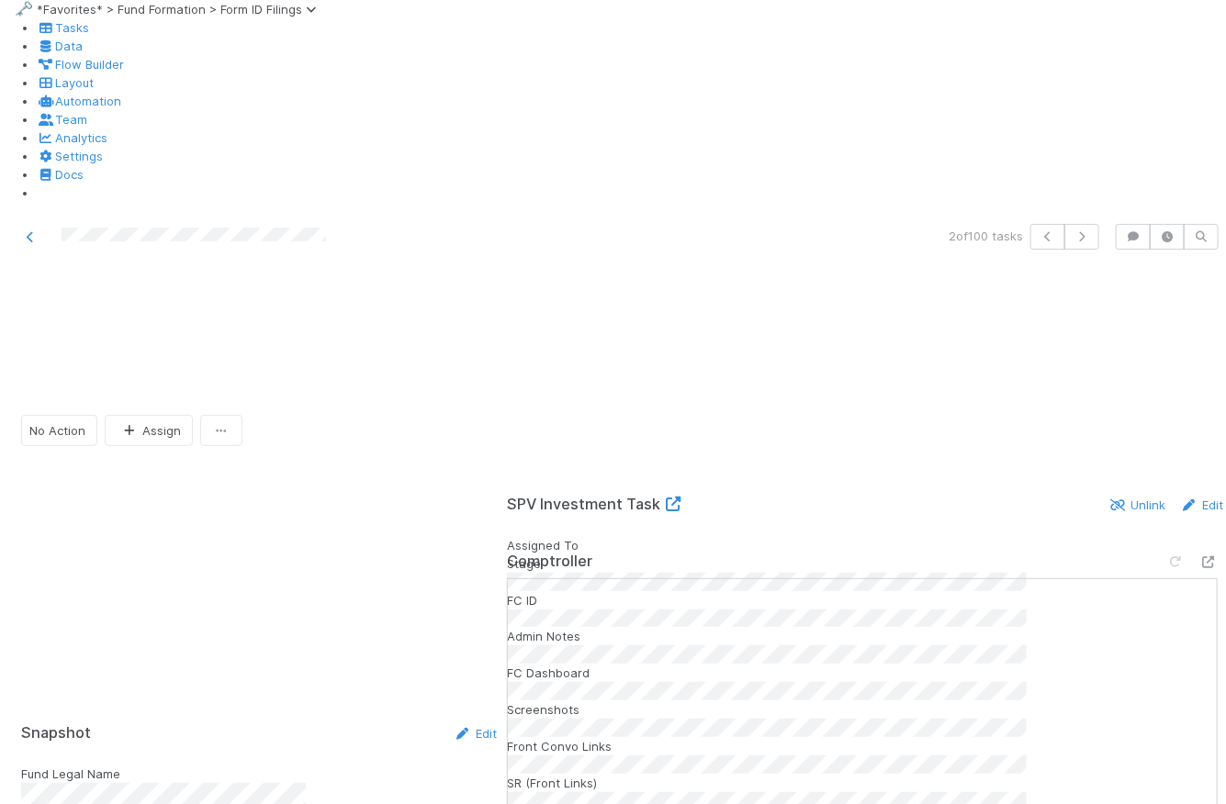
click at [464, 415] on div "No Action Assign" at bounding box center [619, 430] width 1197 height 31
click at [53, 35] on span "Tasks" at bounding box center [63, 27] width 52 height 15
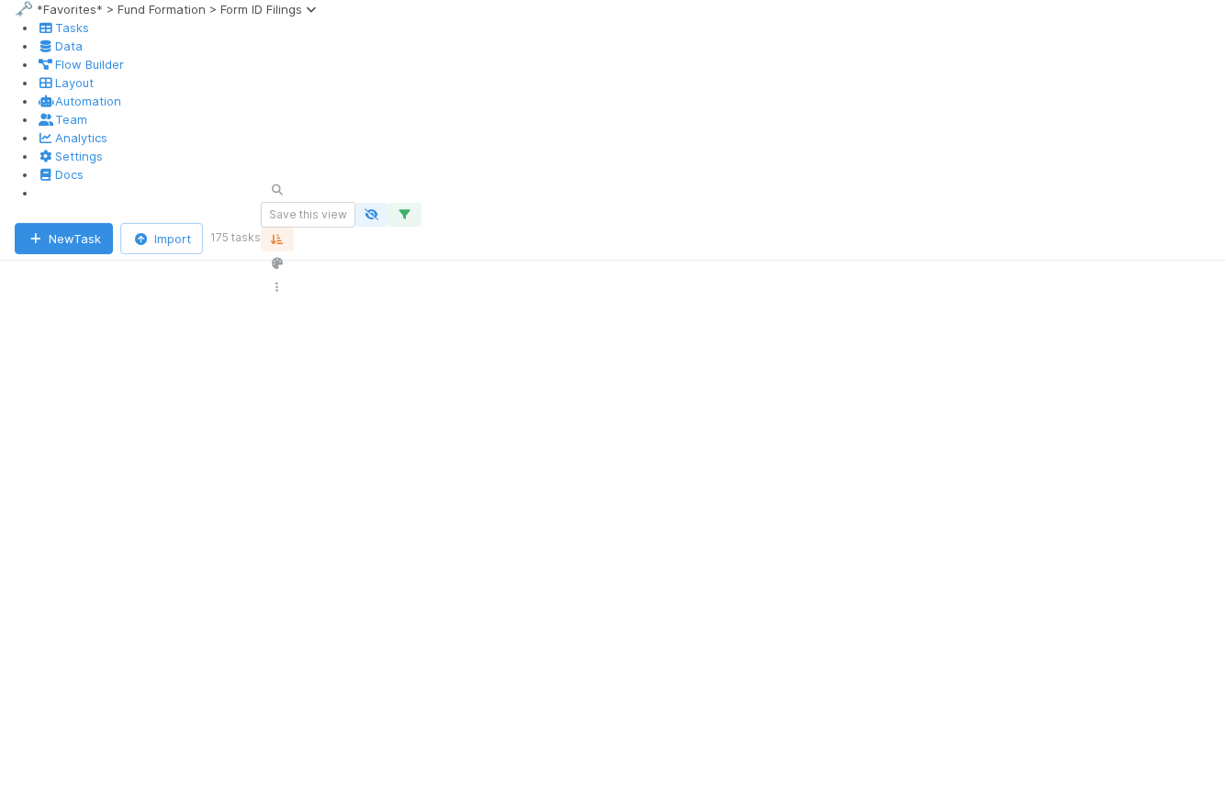
scroll to position [37, 0]
click at [410, 203] on button "button" at bounding box center [393, 215] width 33 height 24
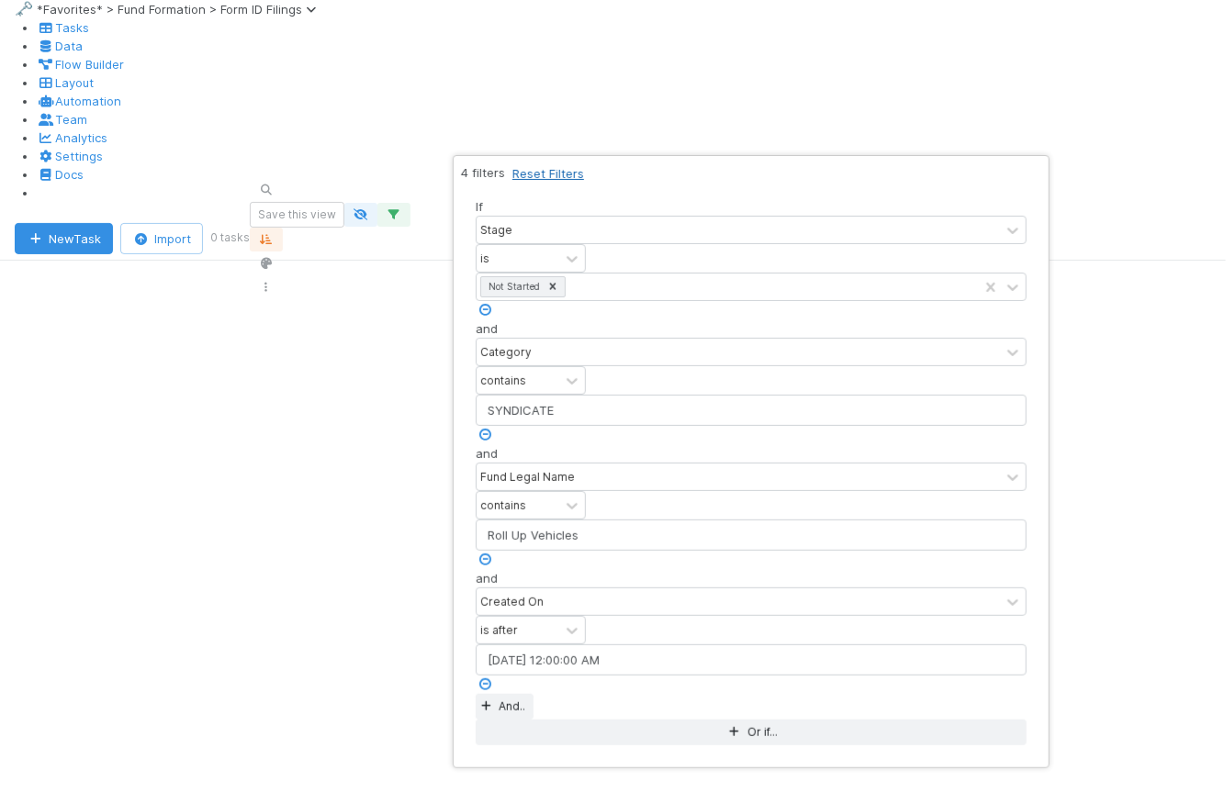
click at [541, 178] on link "Reset Filters" at bounding box center [548, 173] width 72 height 15
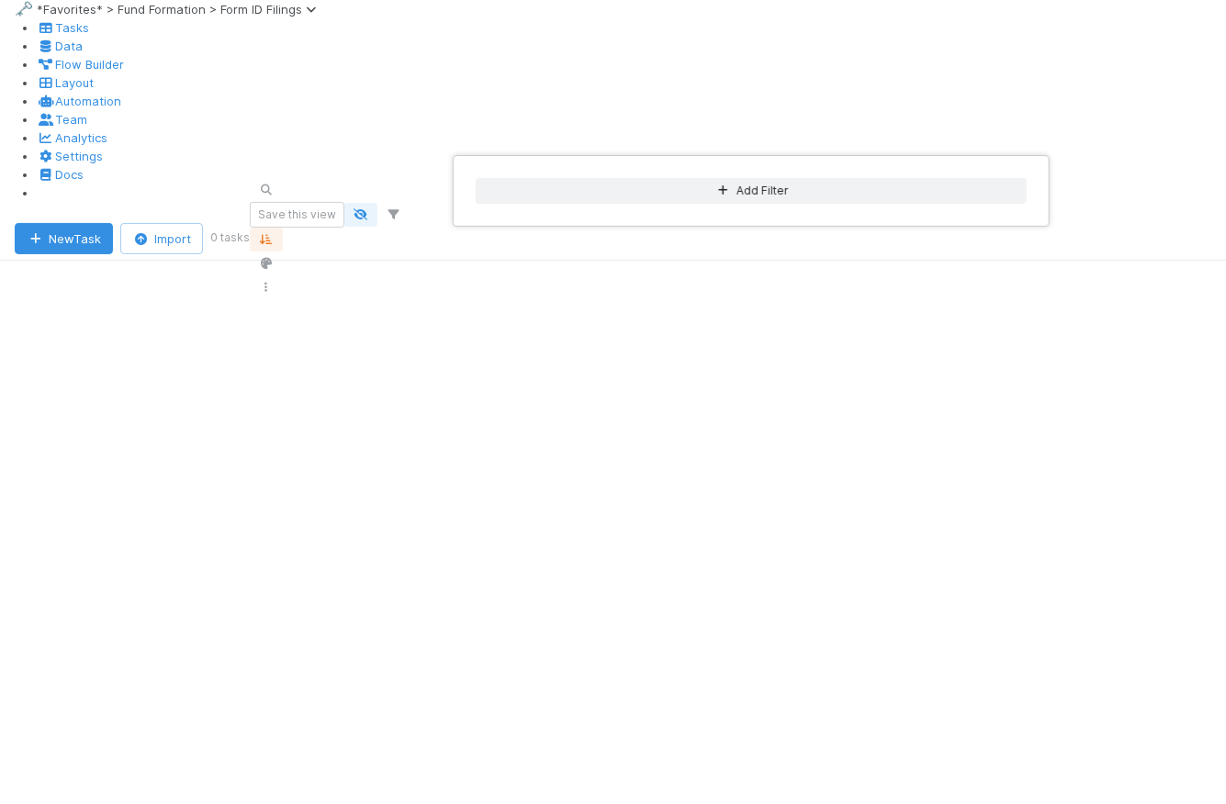
click at [759, 137] on div "Add Filter" at bounding box center [613, 402] width 1226 height 804
click at [793, 133] on div "Add Filter" at bounding box center [613, 402] width 1226 height 804
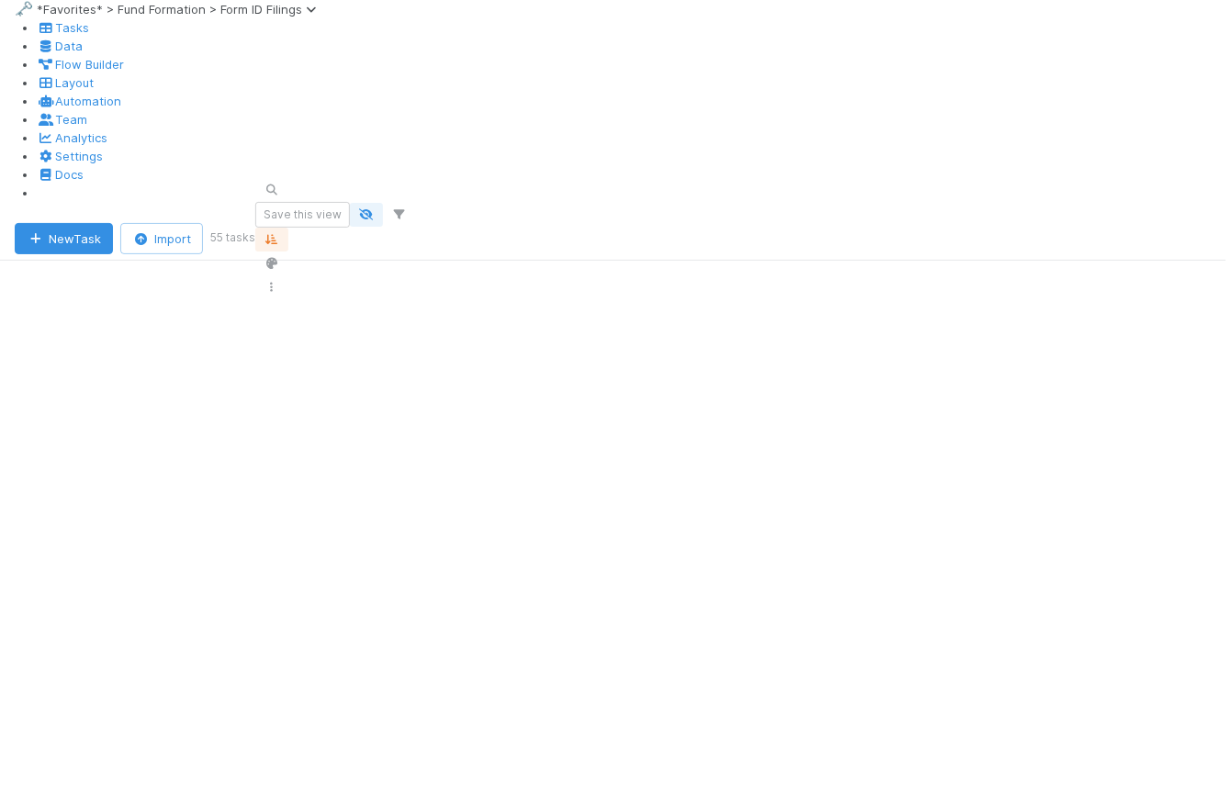
scroll to position [0, 0]
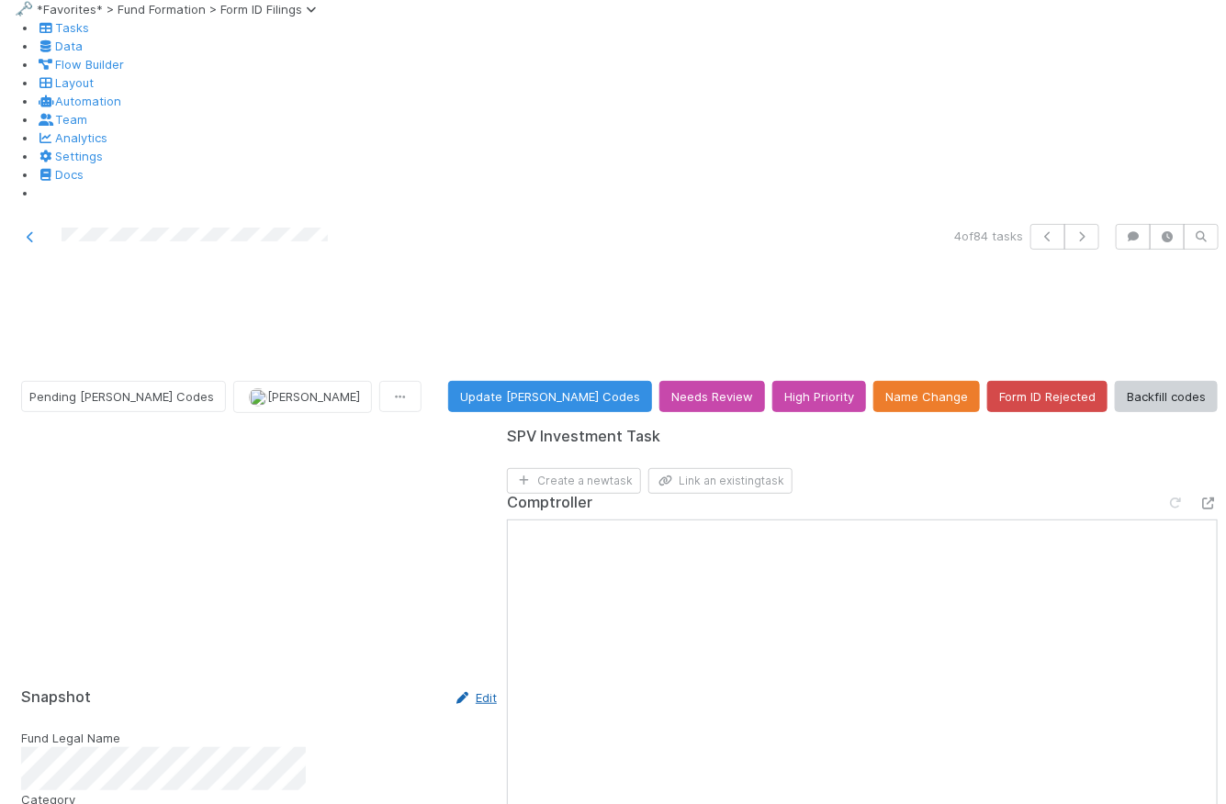
click at [454, 691] on link "Edit" at bounding box center [475, 698] width 43 height 15
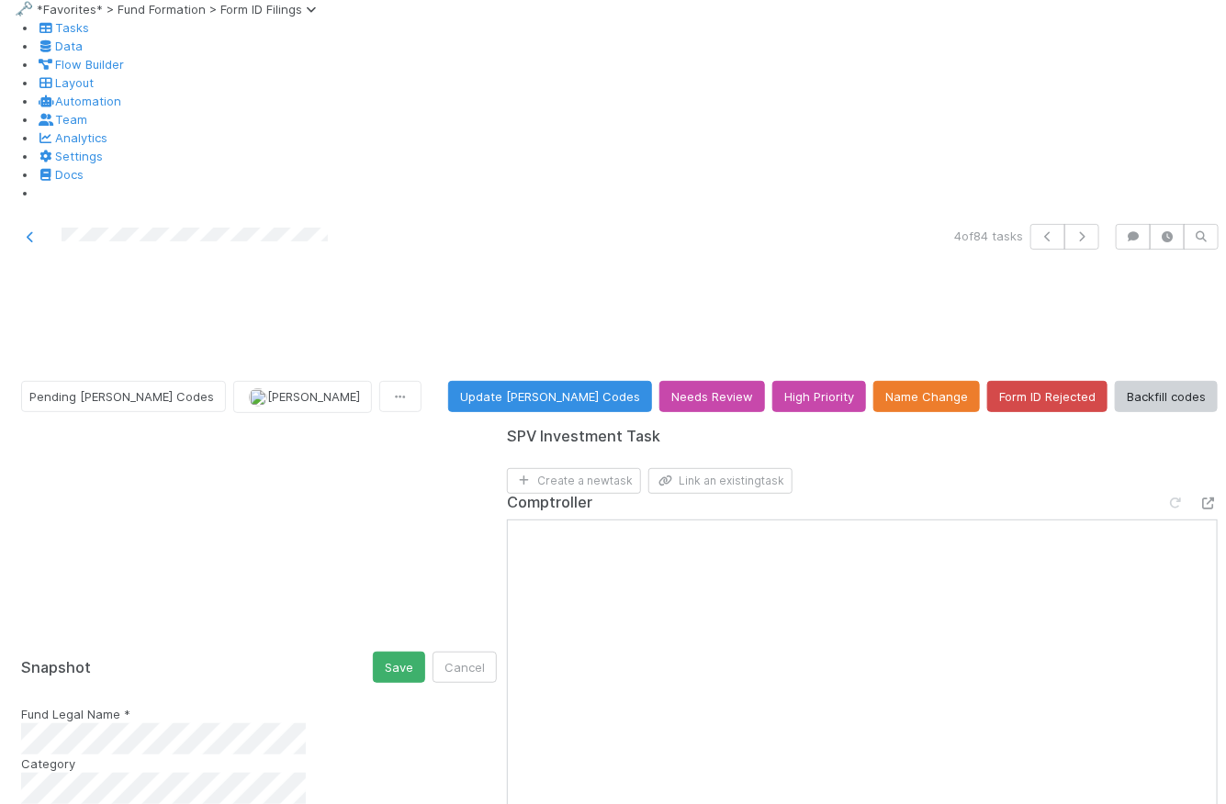
click at [373, 652] on button "Save" at bounding box center [399, 667] width 52 height 31
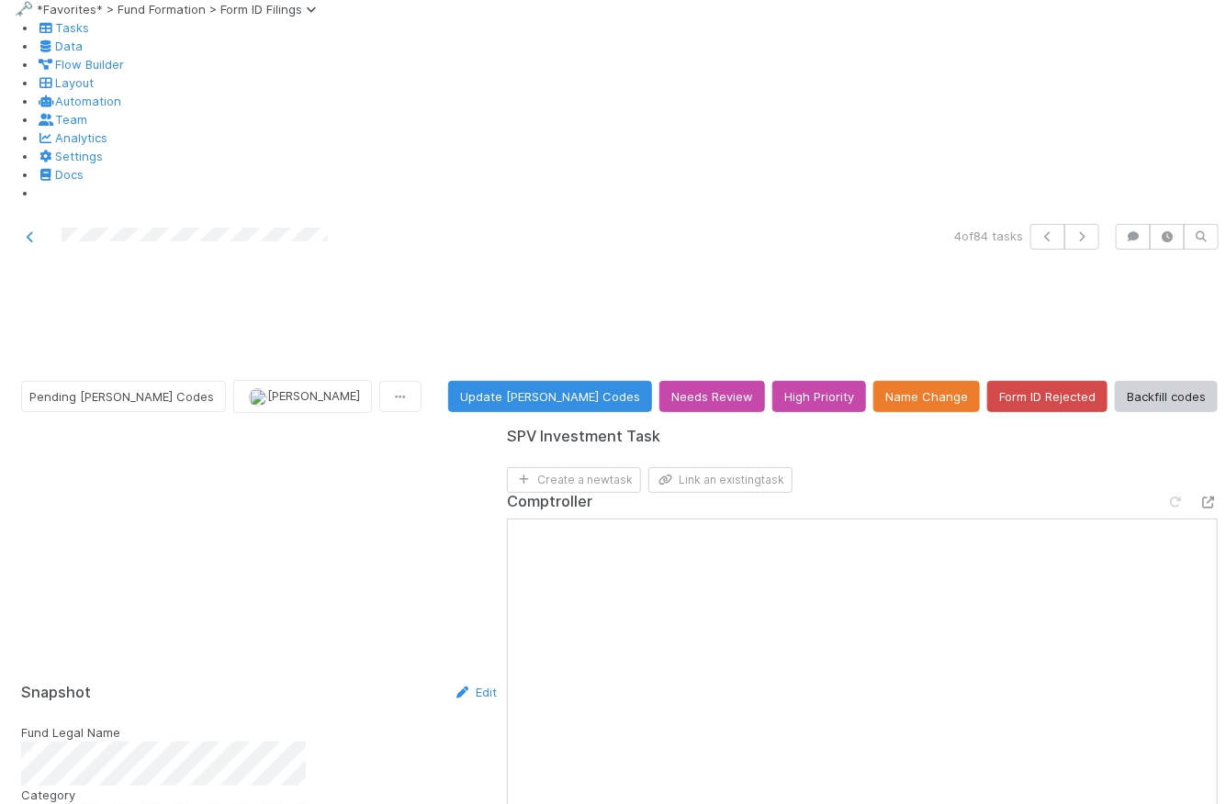
click at [455, 380] on div "Pending EDGAR Codes Roselyn de Villa Update EDGAR Codes Needs Review High Prior…" at bounding box center [619, 396] width 1197 height 32
click at [425, 380] on div "Pending EDGAR Codes Roselyn de Villa Update EDGAR Codes Needs Review High Prior…" at bounding box center [619, 396] width 1197 height 32
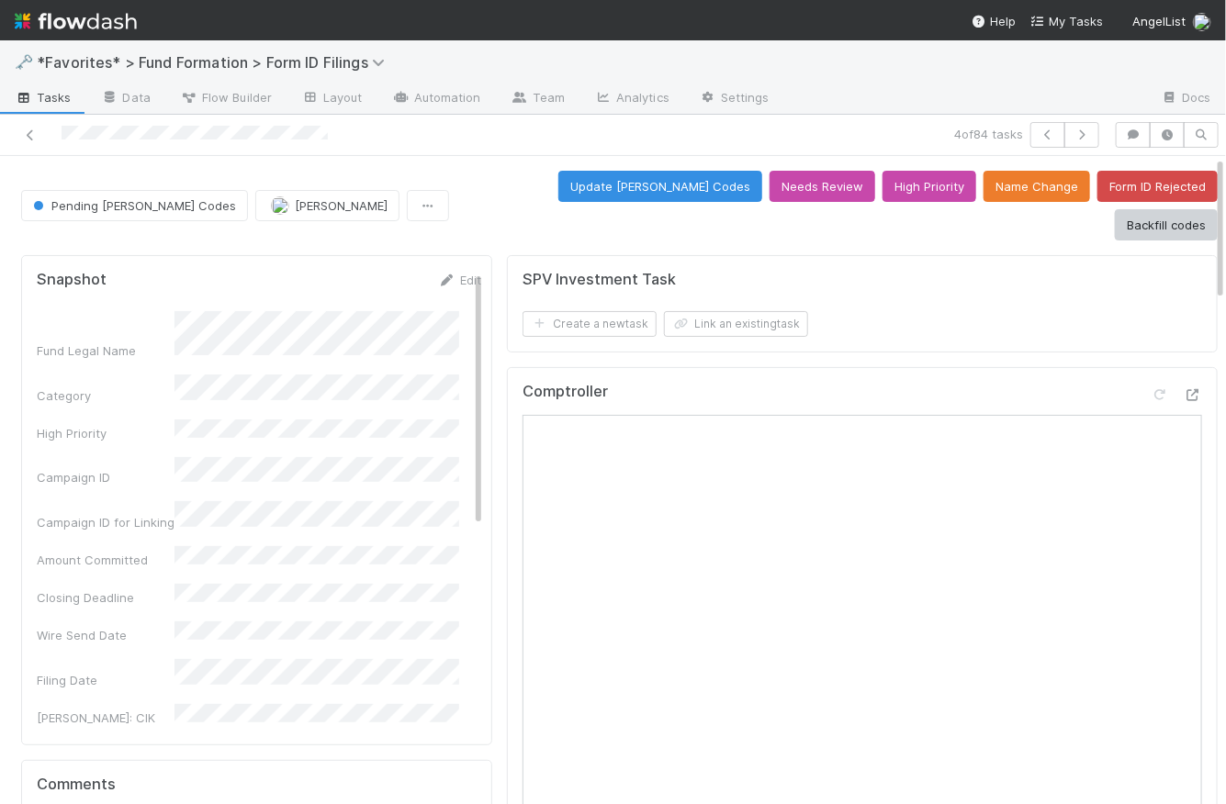
click at [96, 190] on button "Pending [PERSON_NAME] Codes" at bounding box center [134, 205] width 227 height 31
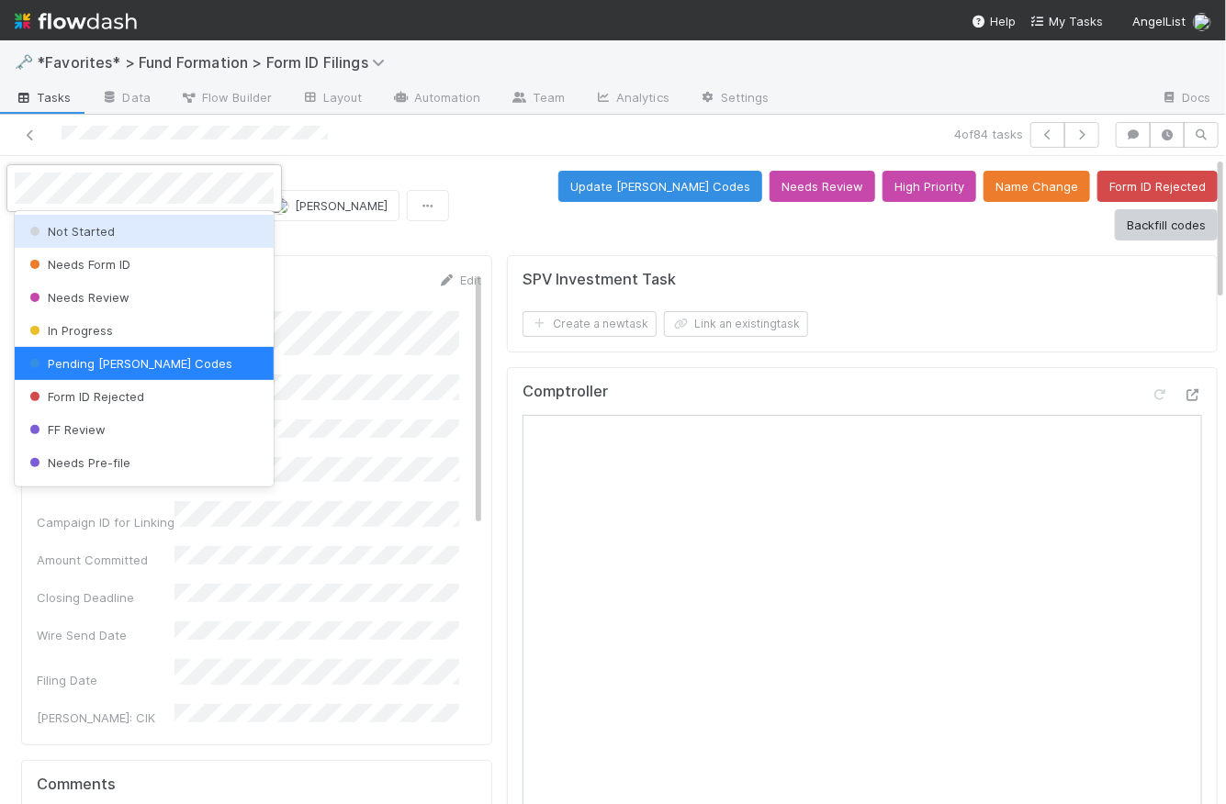
click at [107, 231] on span "Not Started" at bounding box center [70, 231] width 89 height 15
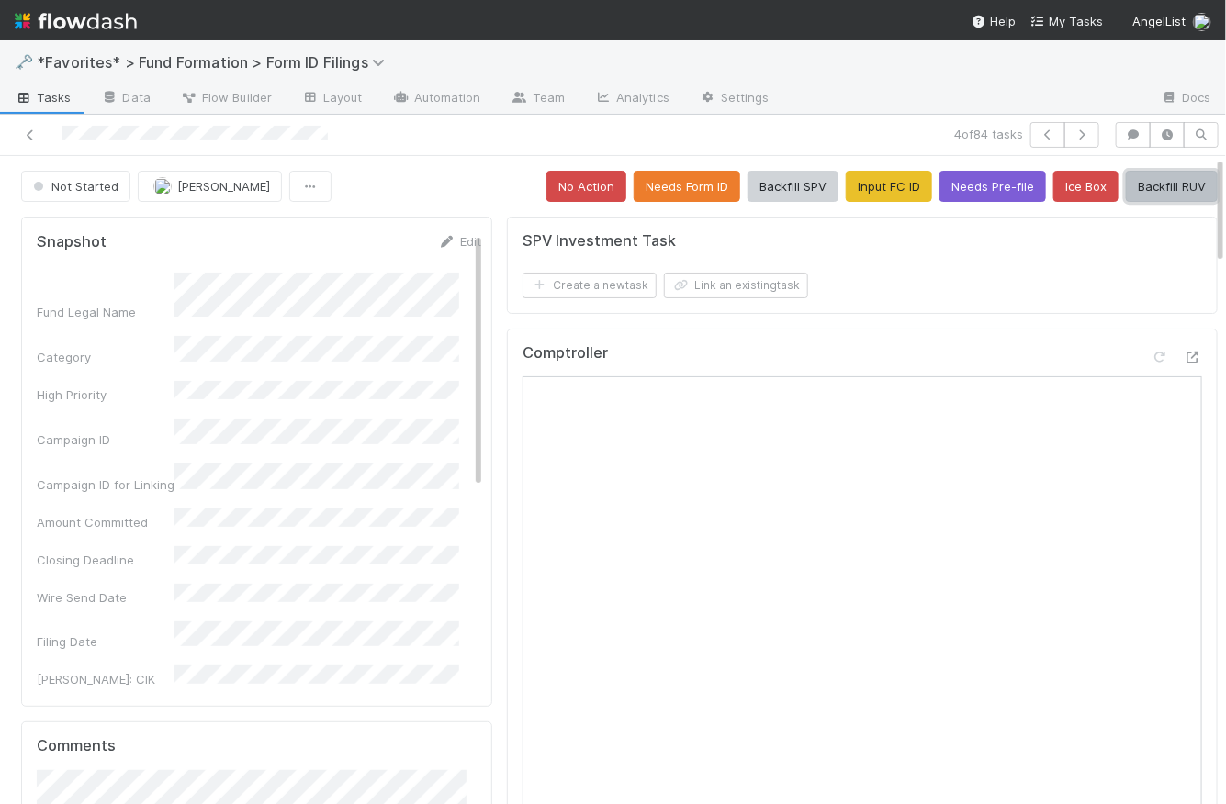
click at [1161, 187] on button "Backfill RUV" at bounding box center [1172, 186] width 92 height 31
click at [96, 189] on span "Not Started" at bounding box center [73, 186] width 89 height 15
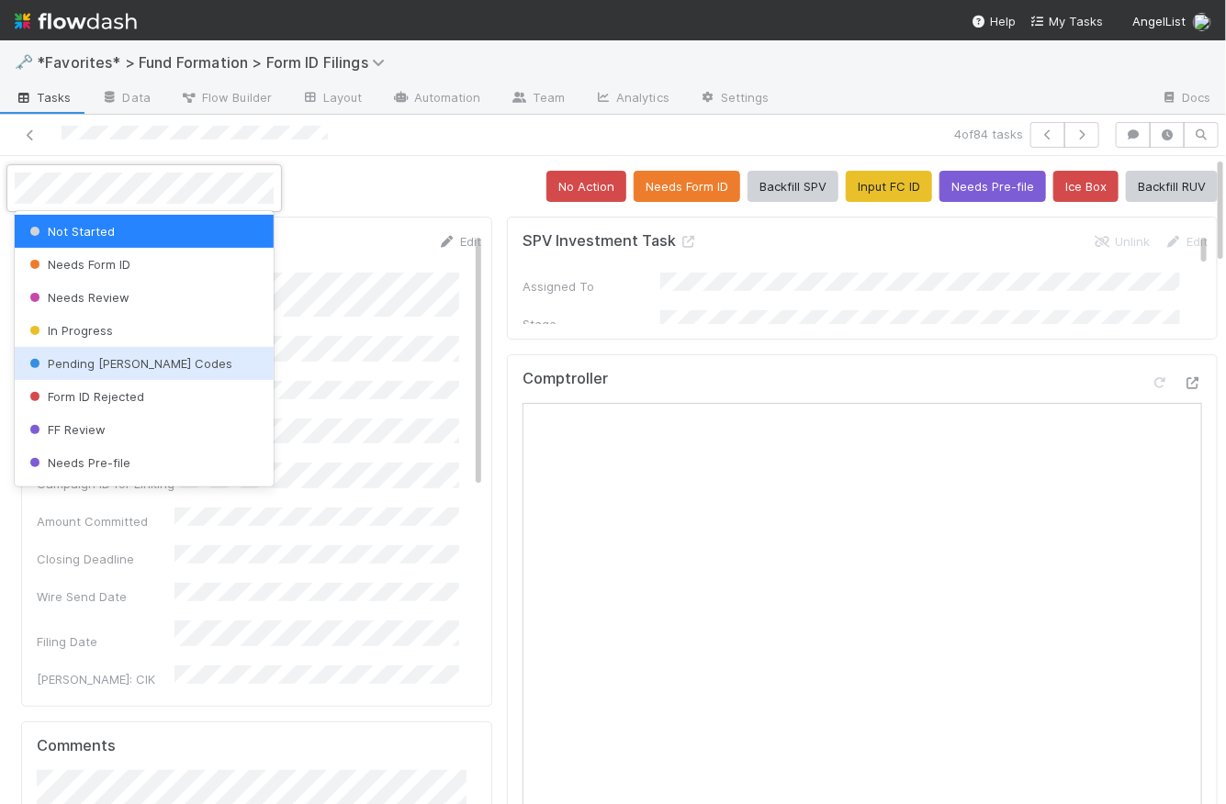
click at [131, 361] on span "Pending [PERSON_NAME] Codes" at bounding box center [129, 363] width 207 height 15
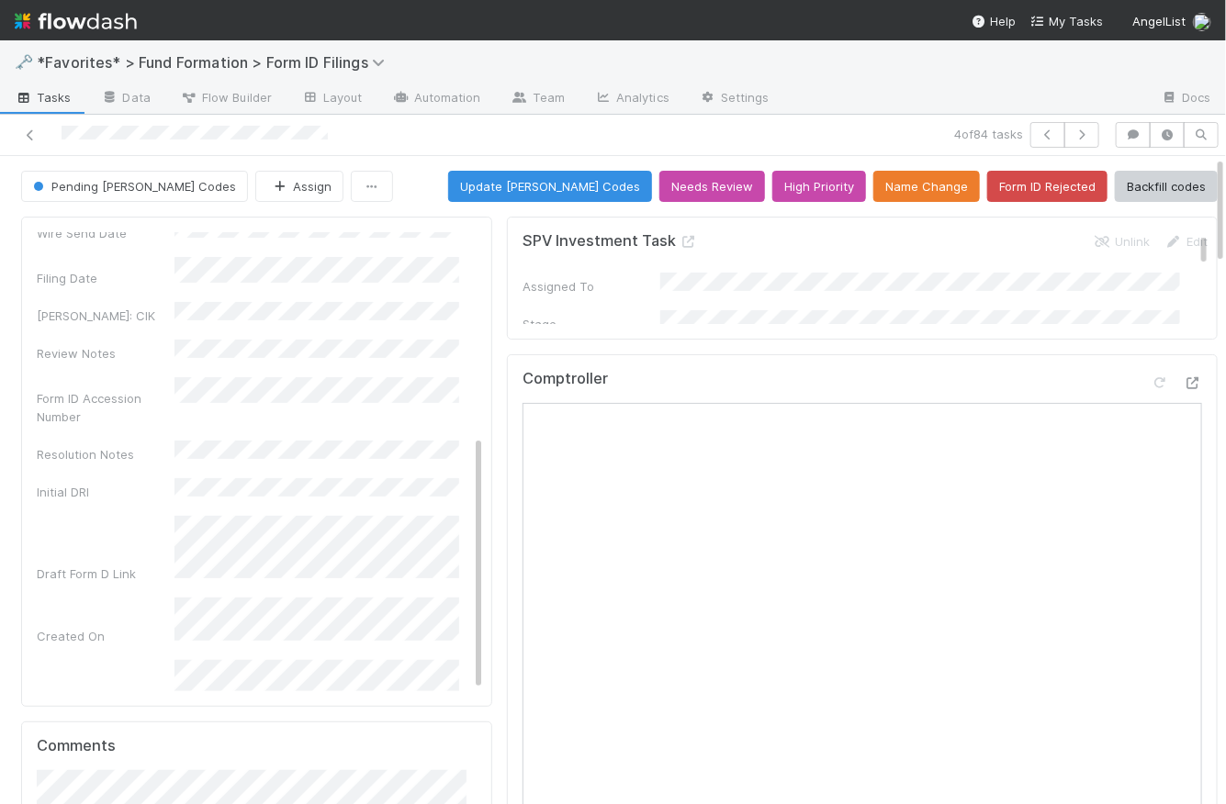
scroll to position [365, 0]
click at [255, 186] on button "Assign" at bounding box center [299, 186] width 88 height 31
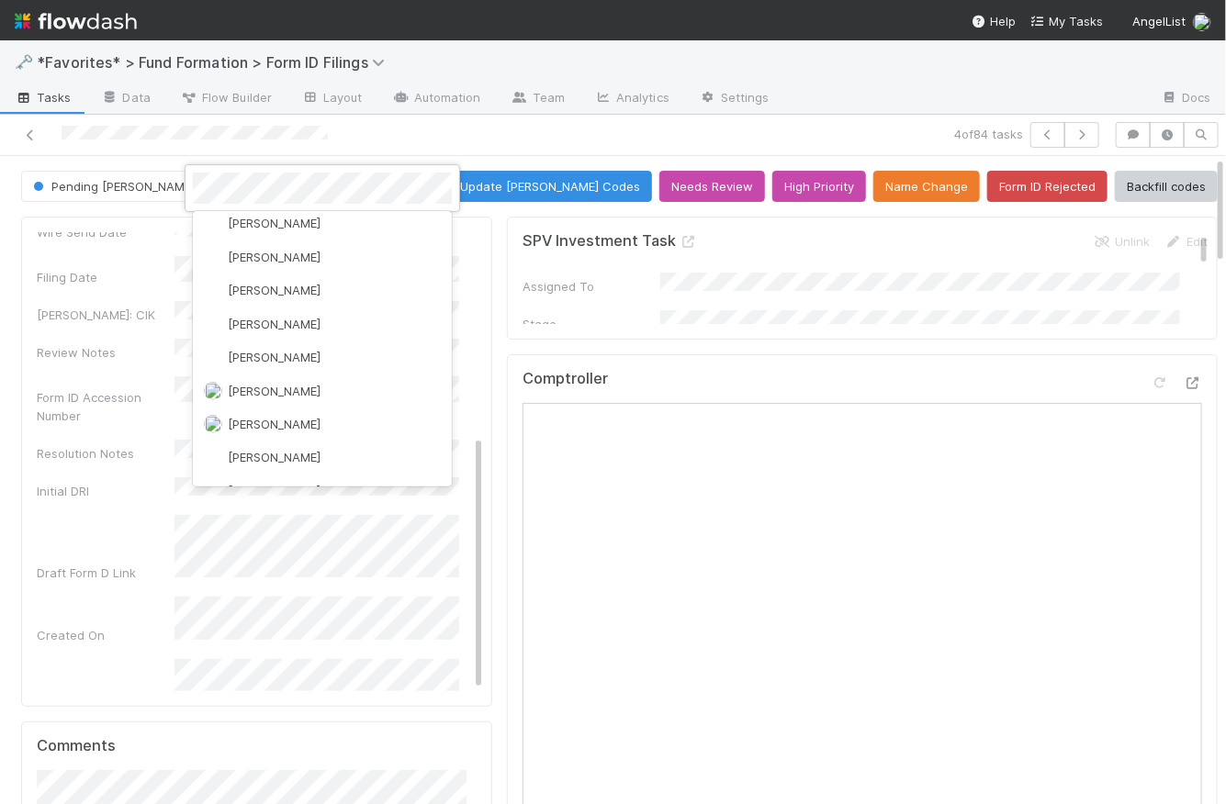
scroll to position [537, 0]
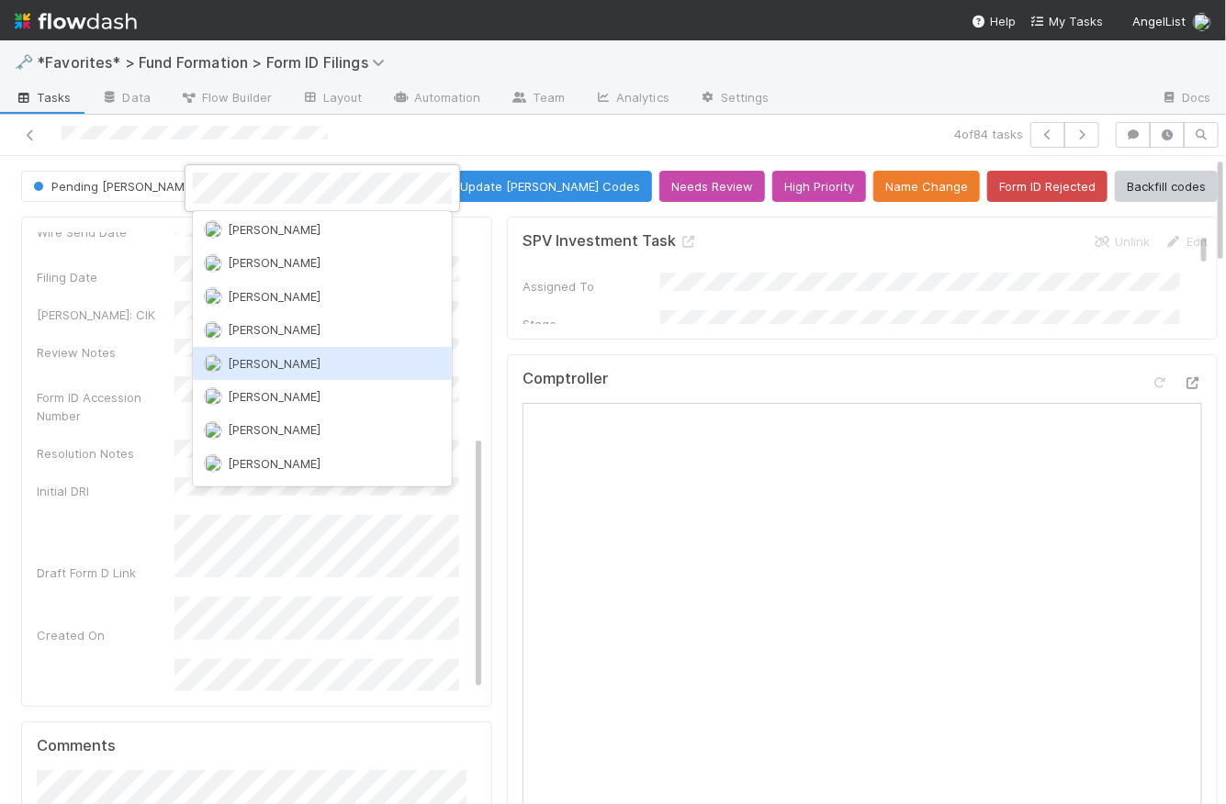
click at [295, 366] on div "[PERSON_NAME]" at bounding box center [322, 363] width 259 height 33
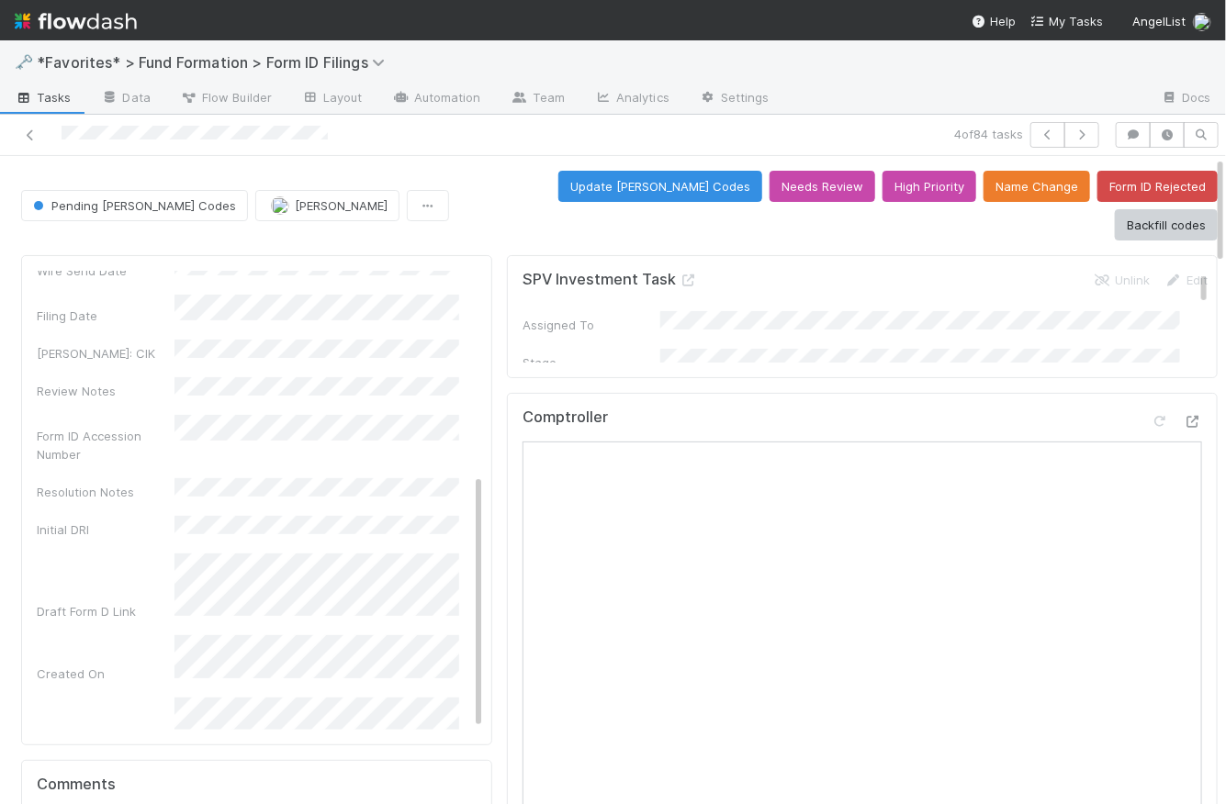
click at [400, 171] on div "Pending [PERSON_NAME] Codes [PERSON_NAME] Update [PERSON_NAME] Codes Needs Revi…" at bounding box center [619, 206] width 1197 height 70
click at [1073, 140] on icon "button" at bounding box center [1082, 134] width 18 height 11
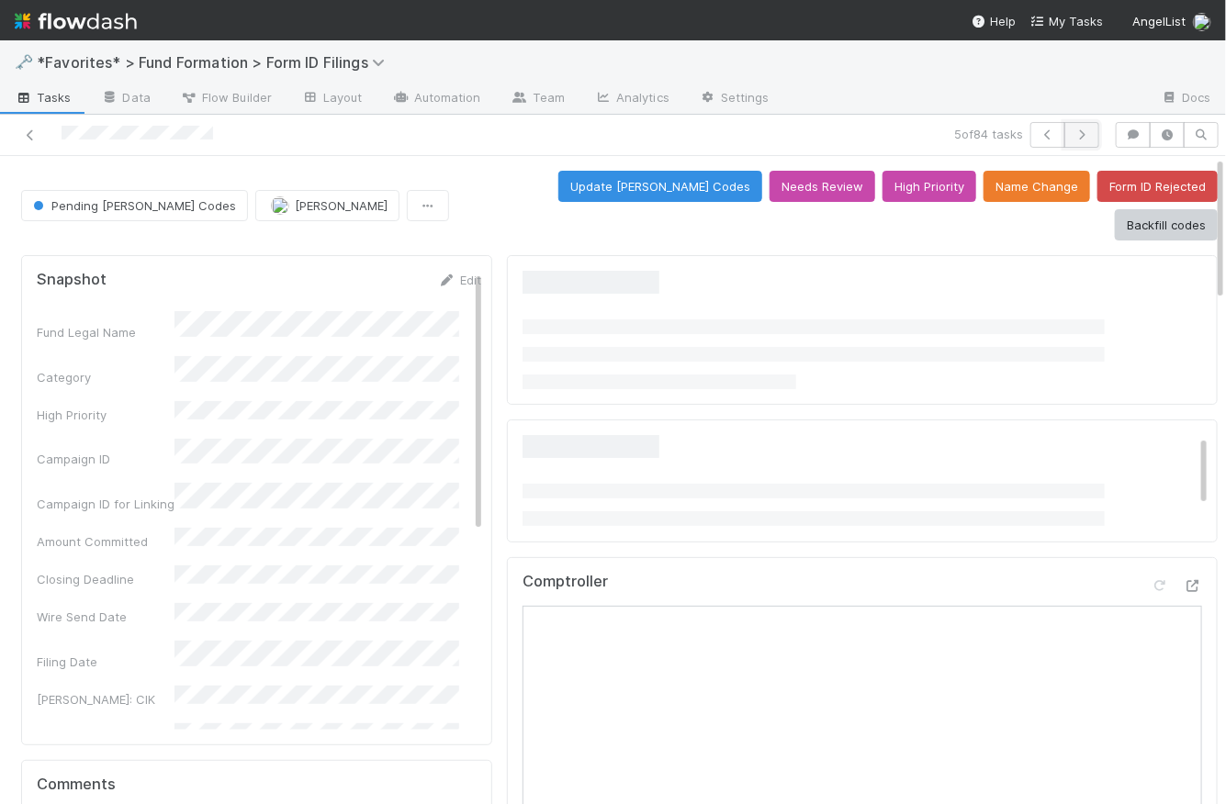
click at [1073, 140] on icon "button" at bounding box center [1082, 134] width 18 height 11
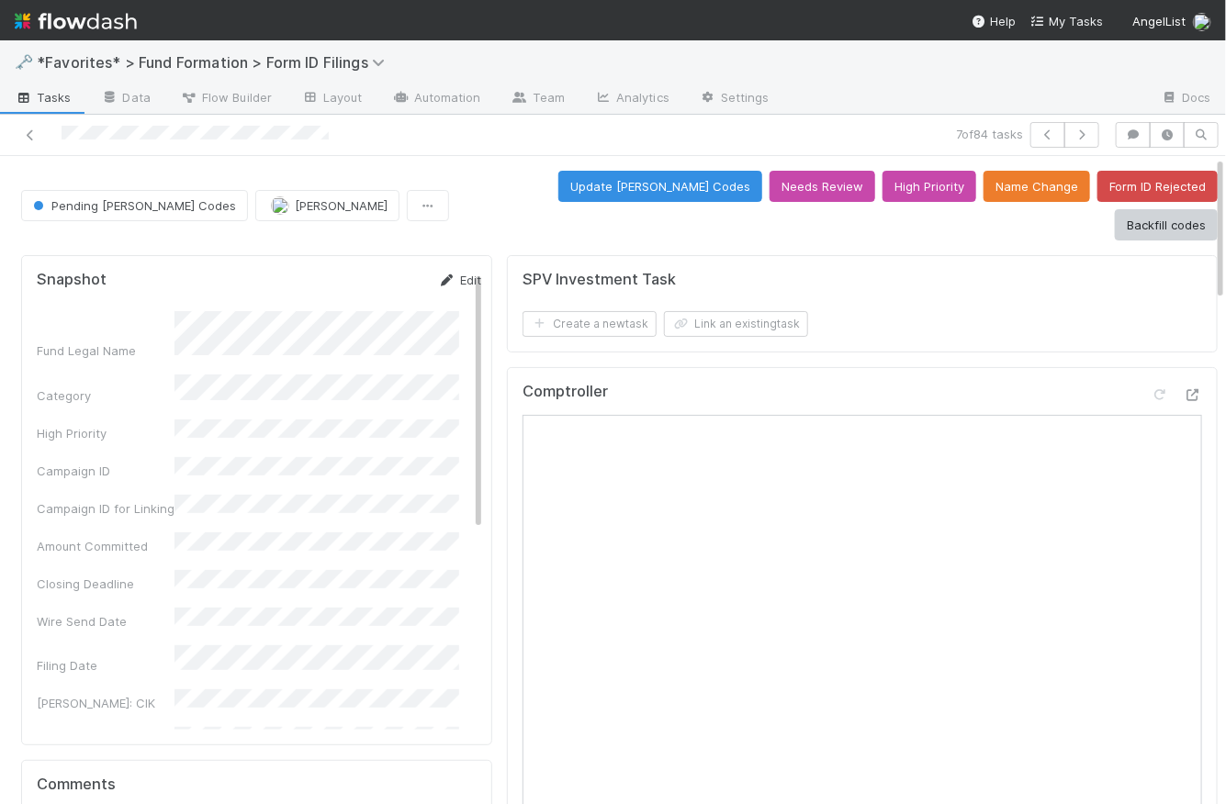
click at [448, 273] on link "Edit" at bounding box center [459, 280] width 43 height 15
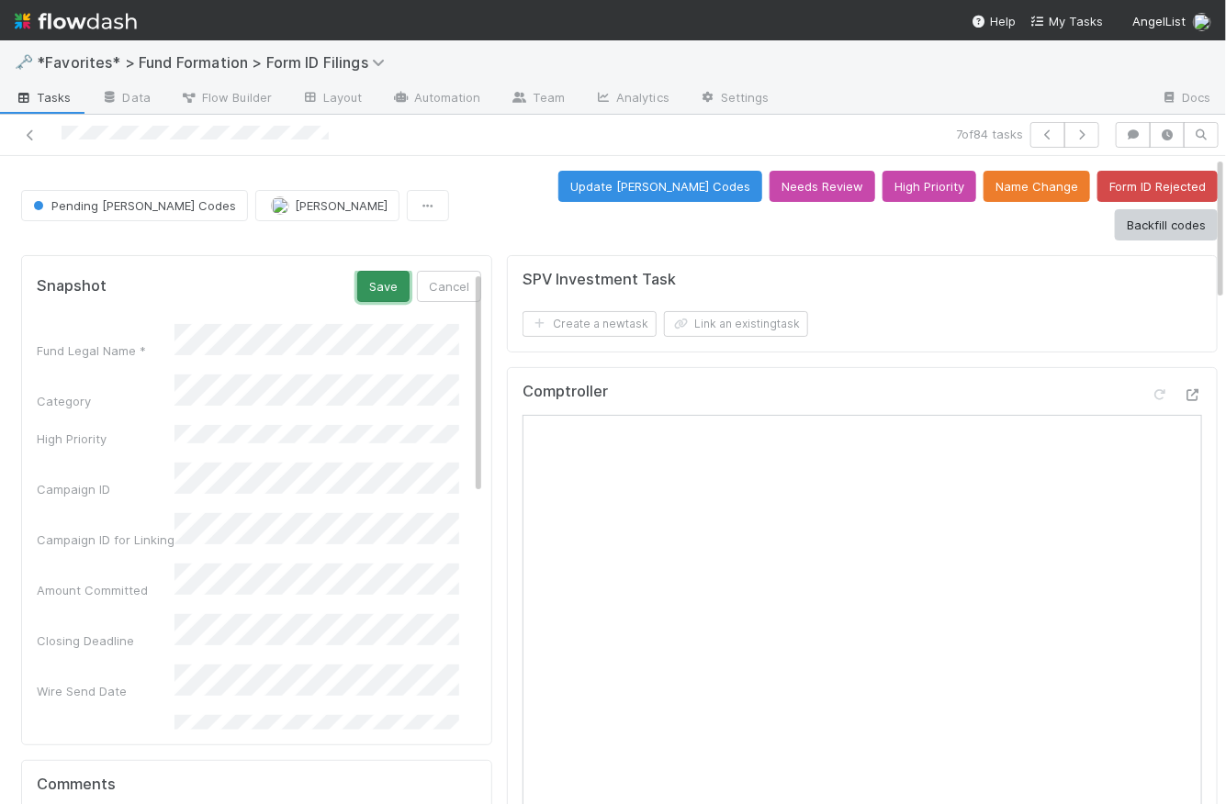
click at [357, 271] on button "Save" at bounding box center [383, 286] width 52 height 31
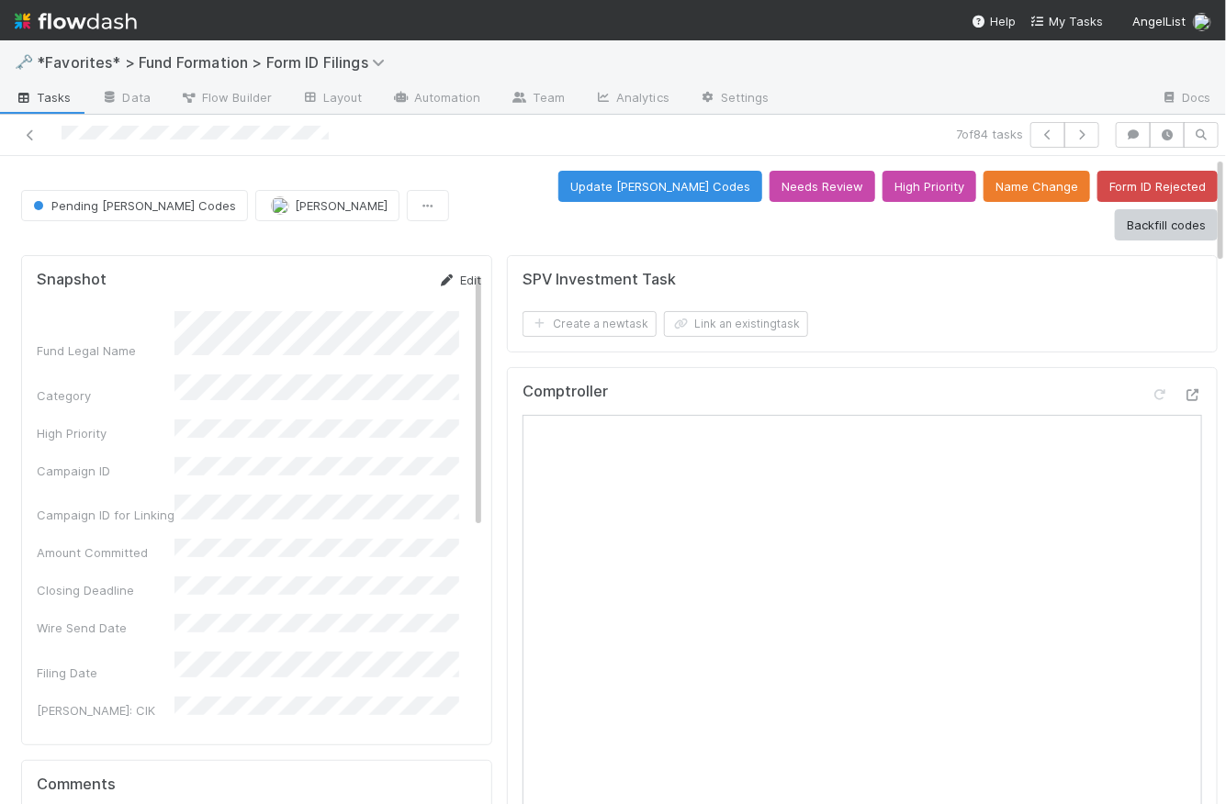
click at [445, 273] on link "Edit" at bounding box center [459, 280] width 43 height 15
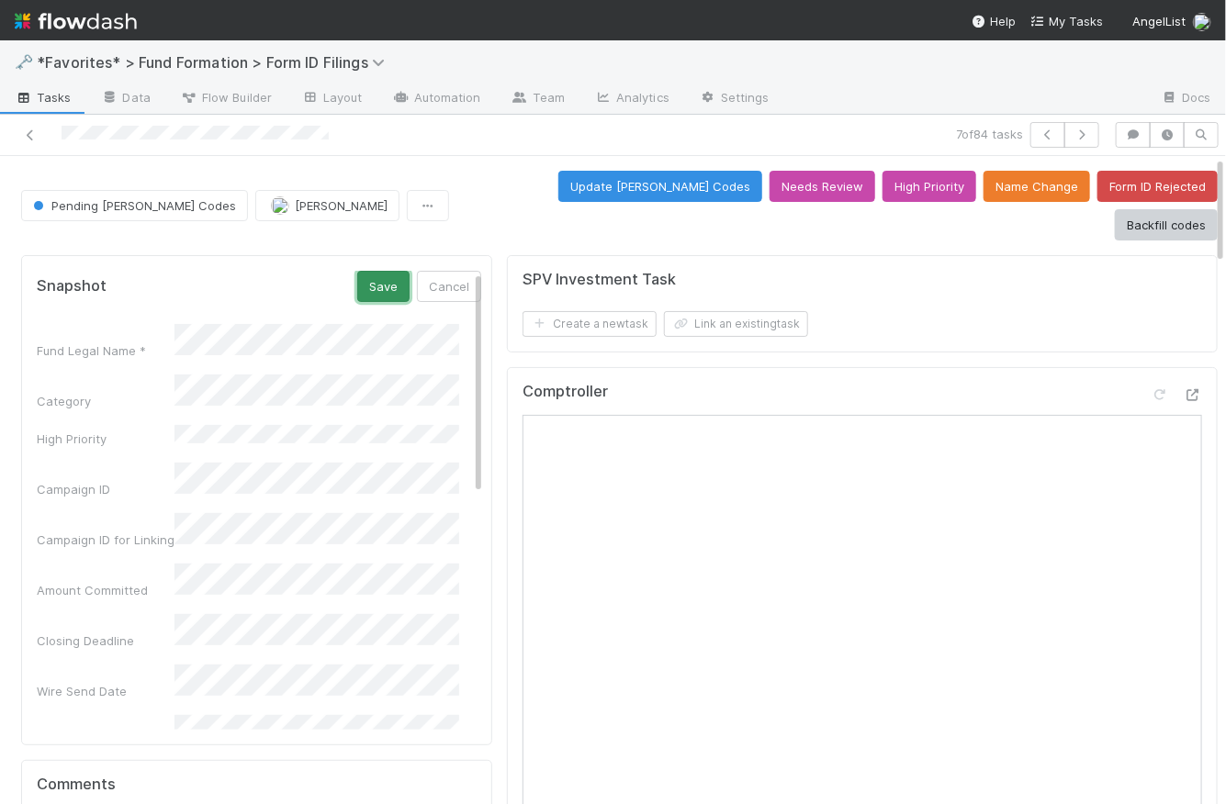
click at [359, 271] on button "Save" at bounding box center [383, 286] width 52 height 31
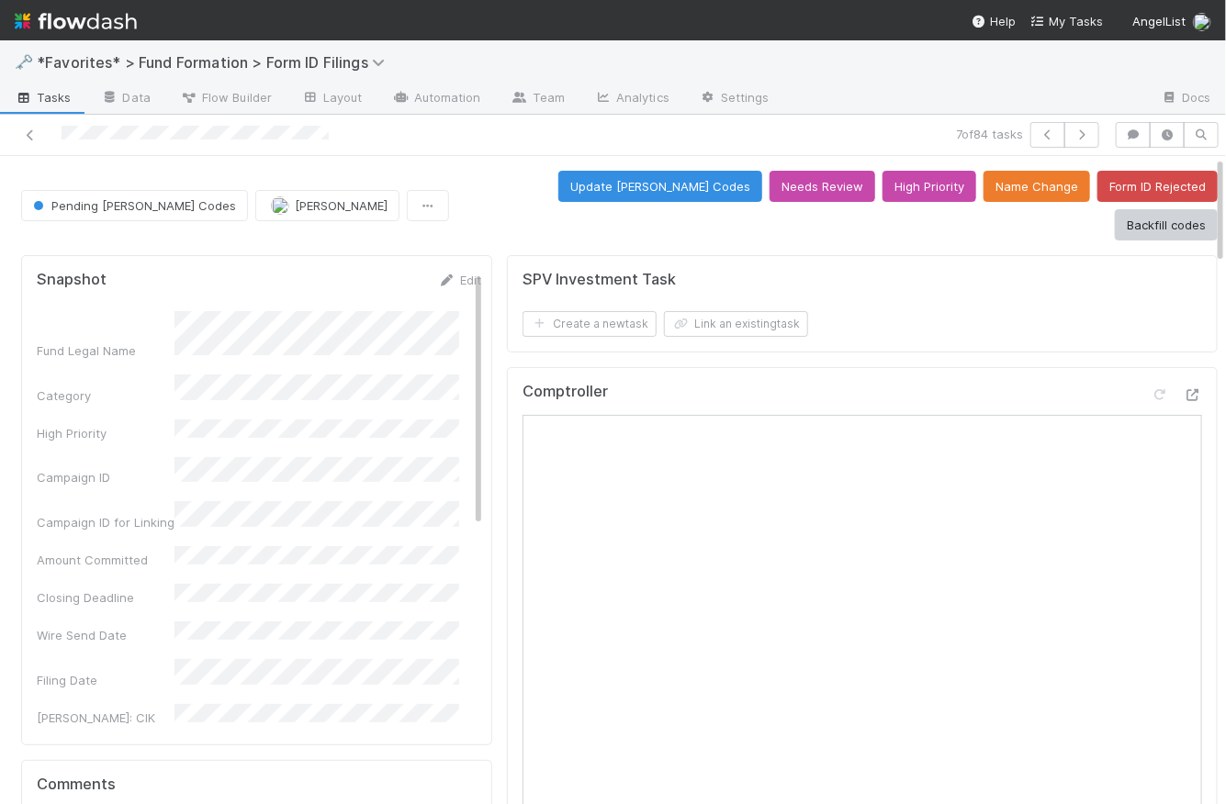
click at [436, 196] on div "Pending [PERSON_NAME] Codes [PERSON_NAME] Update [PERSON_NAME] Codes Needs Revi…" at bounding box center [619, 206] width 1197 height 70
click at [100, 198] on span "Pending [PERSON_NAME] Codes" at bounding box center [132, 205] width 207 height 15
click at [426, 175] on div at bounding box center [613, 402] width 1226 height 804
click at [110, 196] on button "Pending [PERSON_NAME] Codes" at bounding box center [134, 205] width 227 height 31
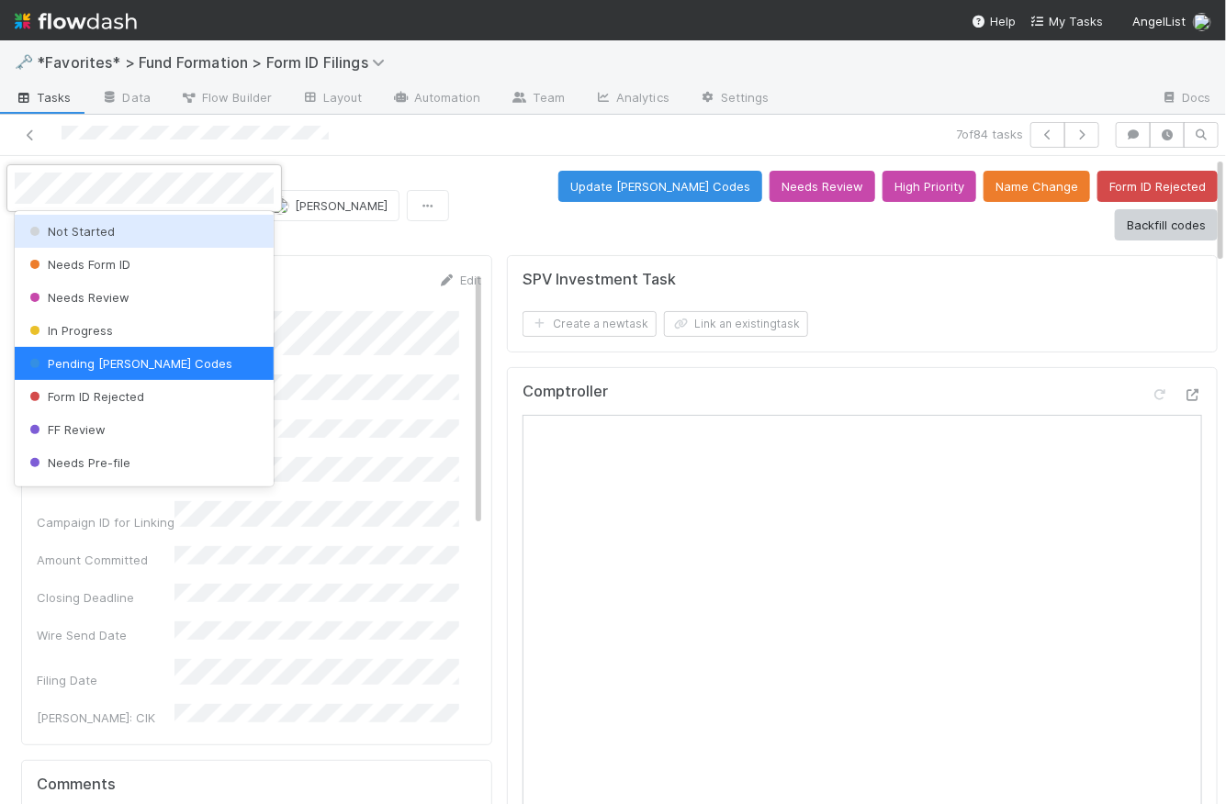
click at [115, 241] on div "Not Started" at bounding box center [144, 231] width 259 height 33
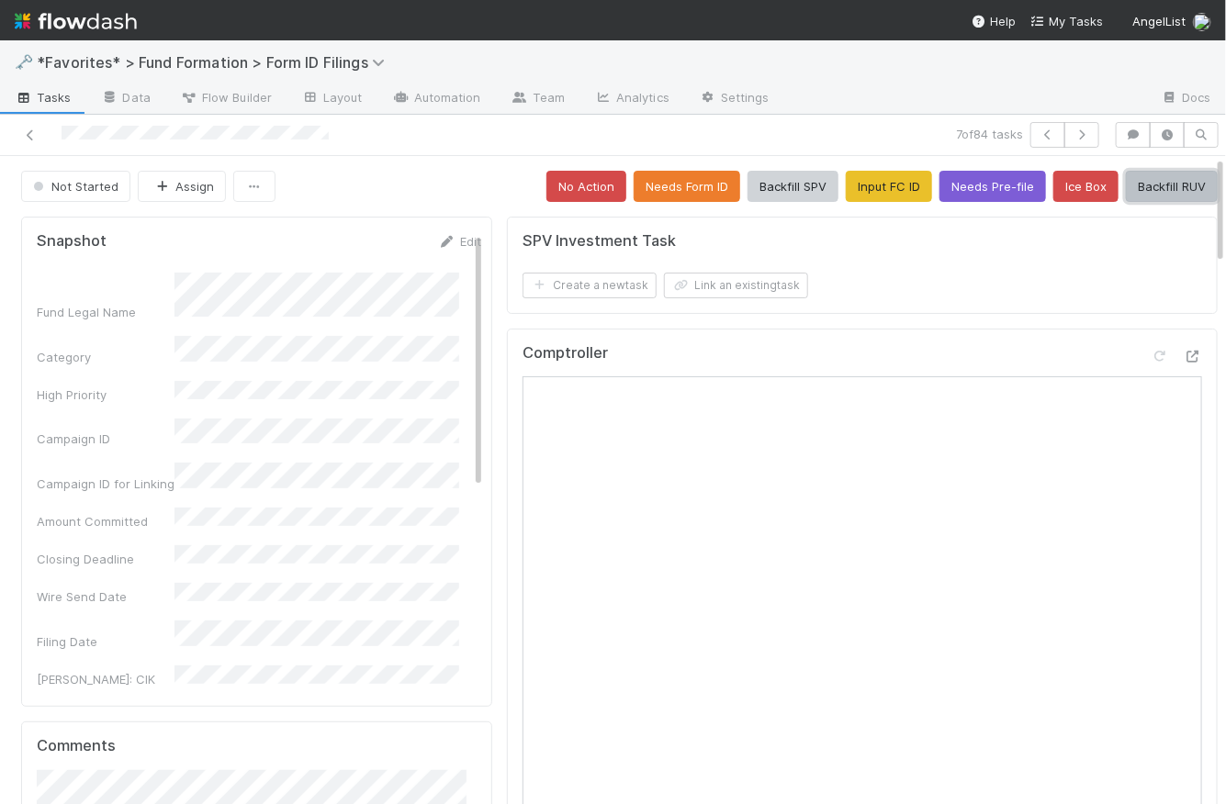
click at [1154, 185] on button "Backfill RUV" at bounding box center [1172, 186] width 92 height 31
click at [96, 186] on span "Not Started" at bounding box center [73, 186] width 89 height 15
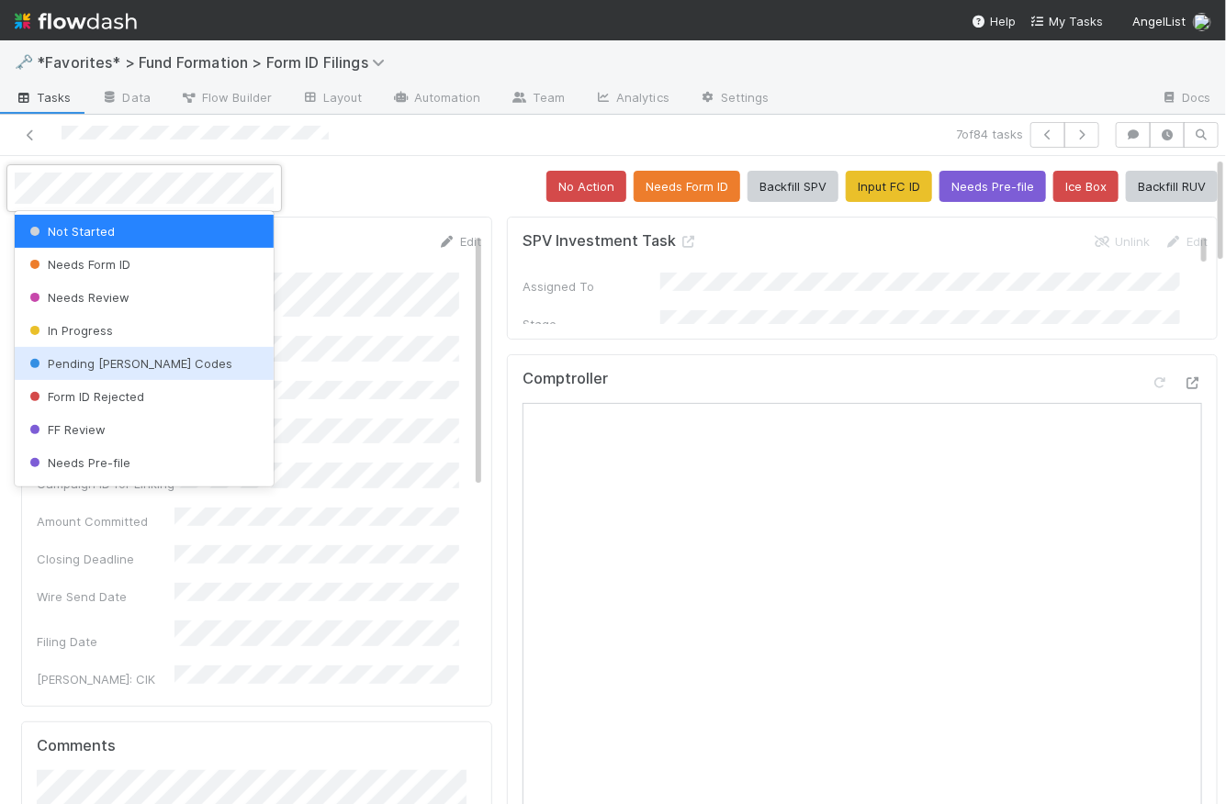
click at [149, 361] on span "Pending [PERSON_NAME] Codes" at bounding box center [129, 363] width 207 height 15
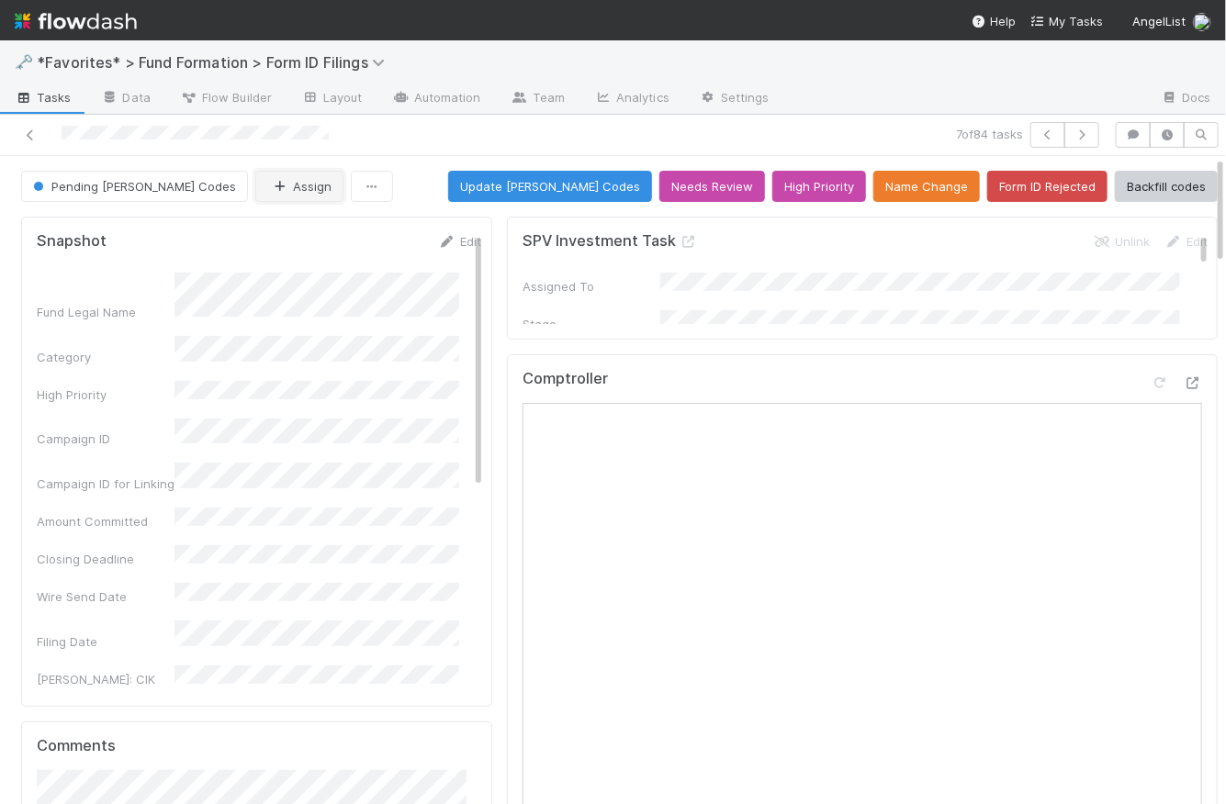
click at [255, 183] on button "Assign" at bounding box center [299, 186] width 88 height 31
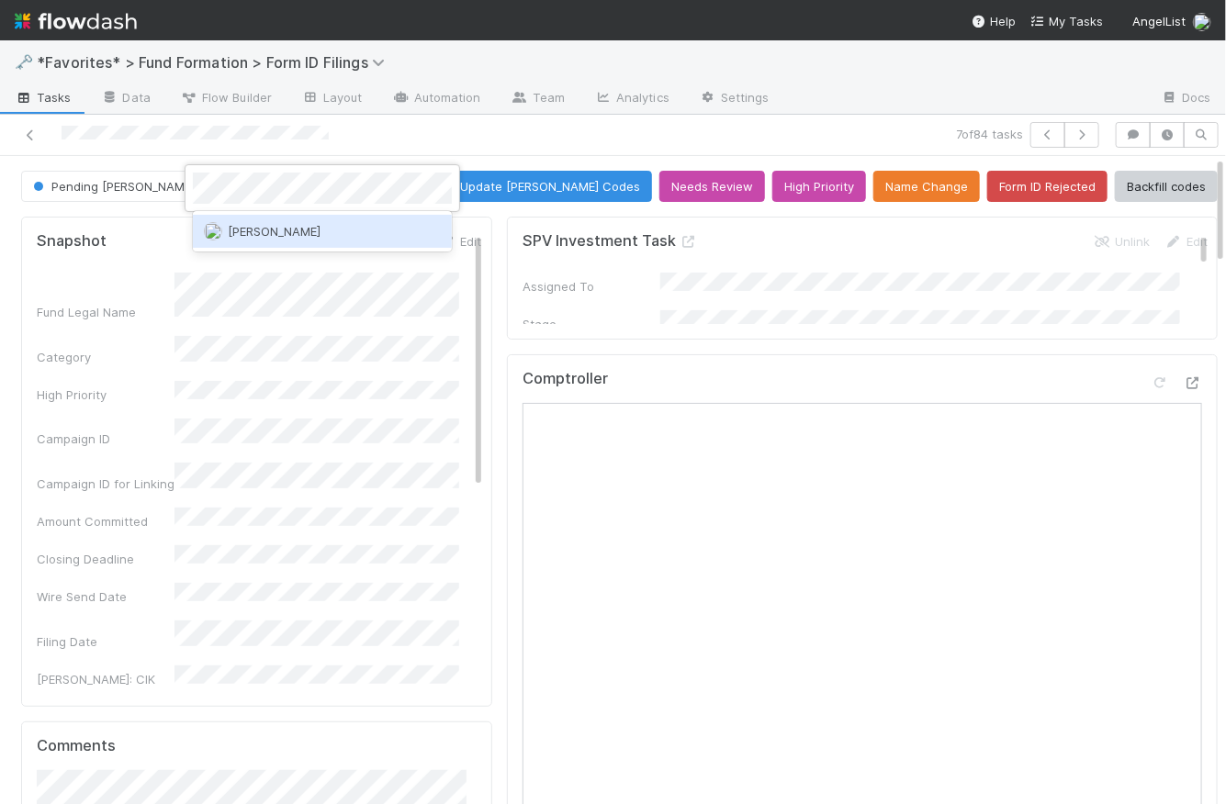
click at [264, 231] on span "[PERSON_NAME]" at bounding box center [274, 231] width 93 height 15
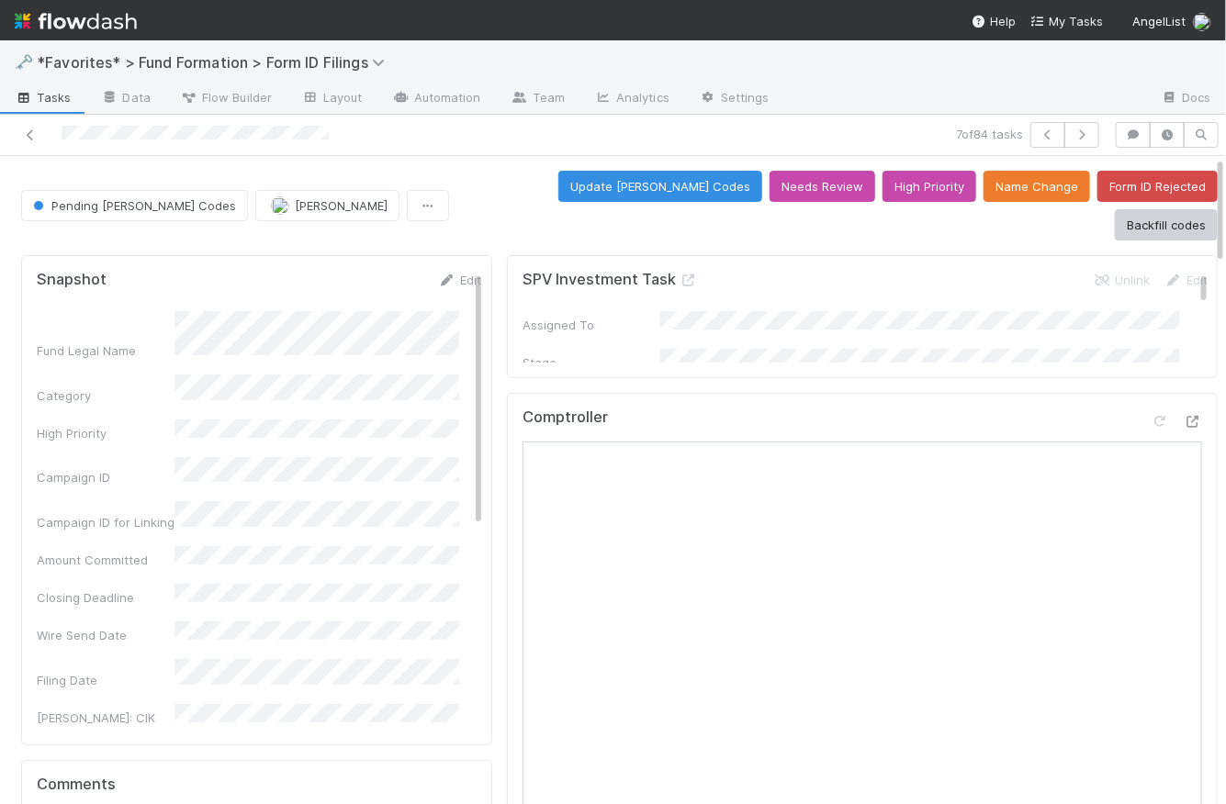
click at [407, 197] on div "Pending EDGAR Codes Roselyn de Villa Update EDGAR Codes Needs Review High Prior…" at bounding box center [619, 206] width 1197 height 70
click at [343, 97] on link "Layout" at bounding box center [332, 98] width 91 height 29
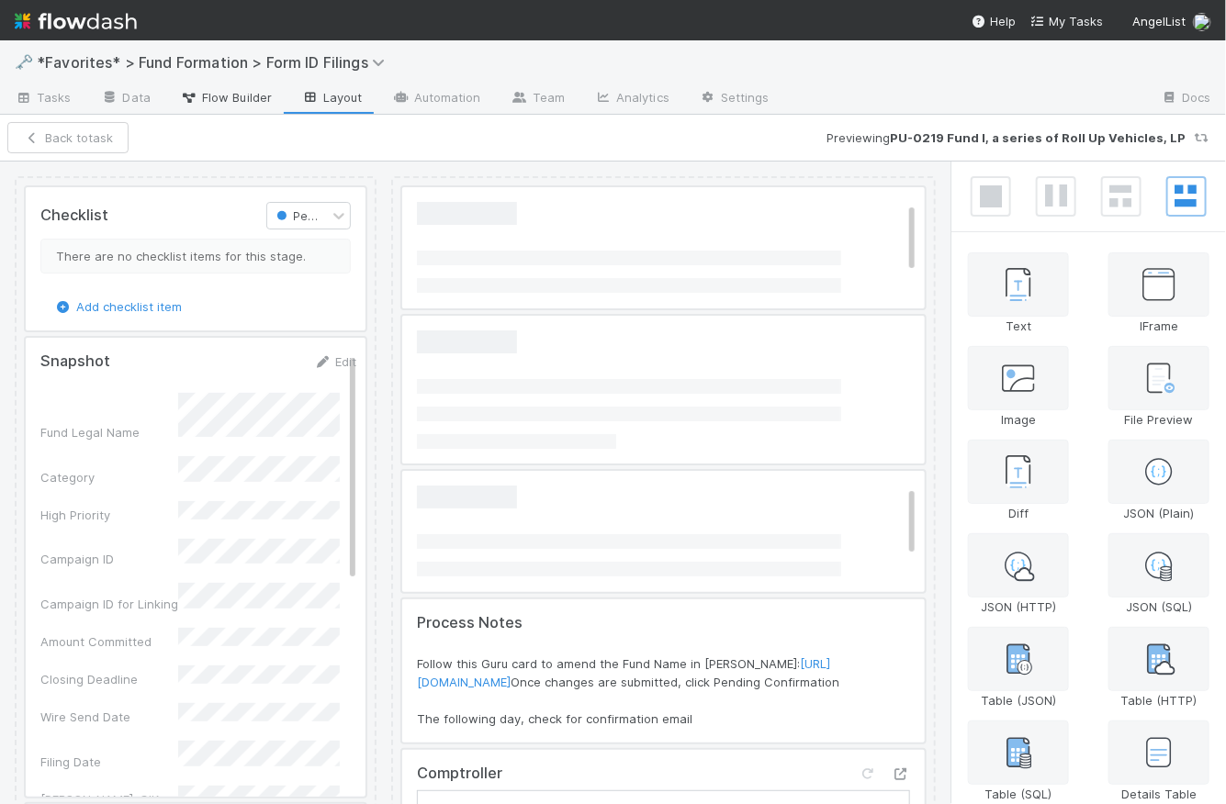
click at [226, 108] on link "Flow Builder" at bounding box center [225, 98] width 121 height 29
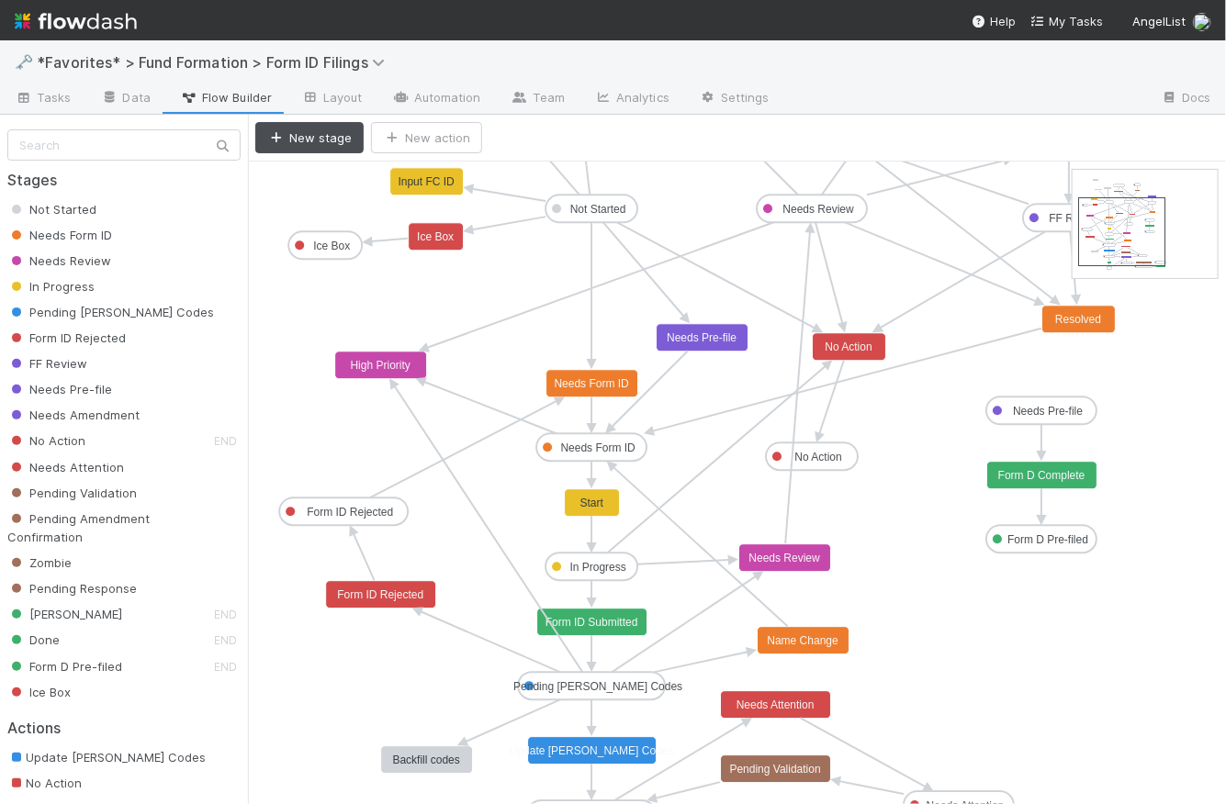
drag, startPoint x: 1148, startPoint y: 199, endPoint x: 1152, endPoint y: 225, distance: 26.1
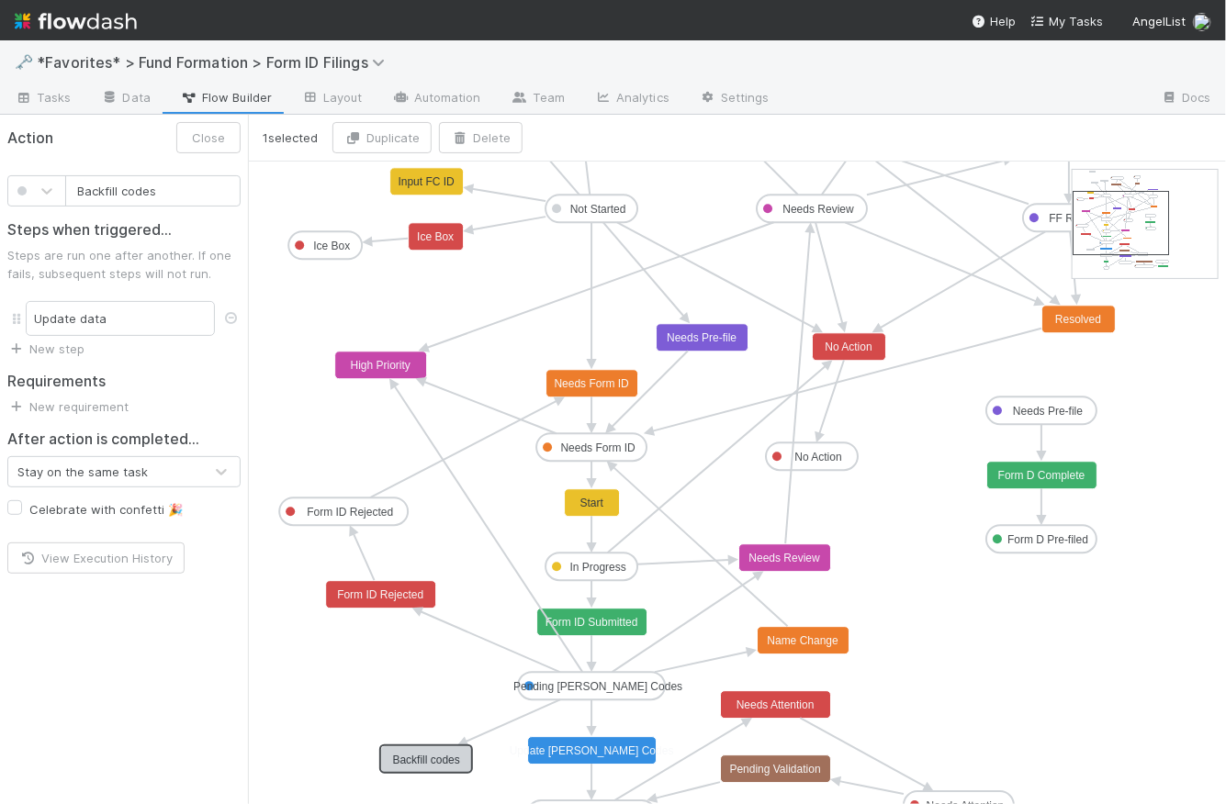
click at [432, 765] on text "Backfill codes" at bounding box center [426, 760] width 67 height 13
click at [158, 316] on div "Update data" at bounding box center [120, 318] width 189 height 35
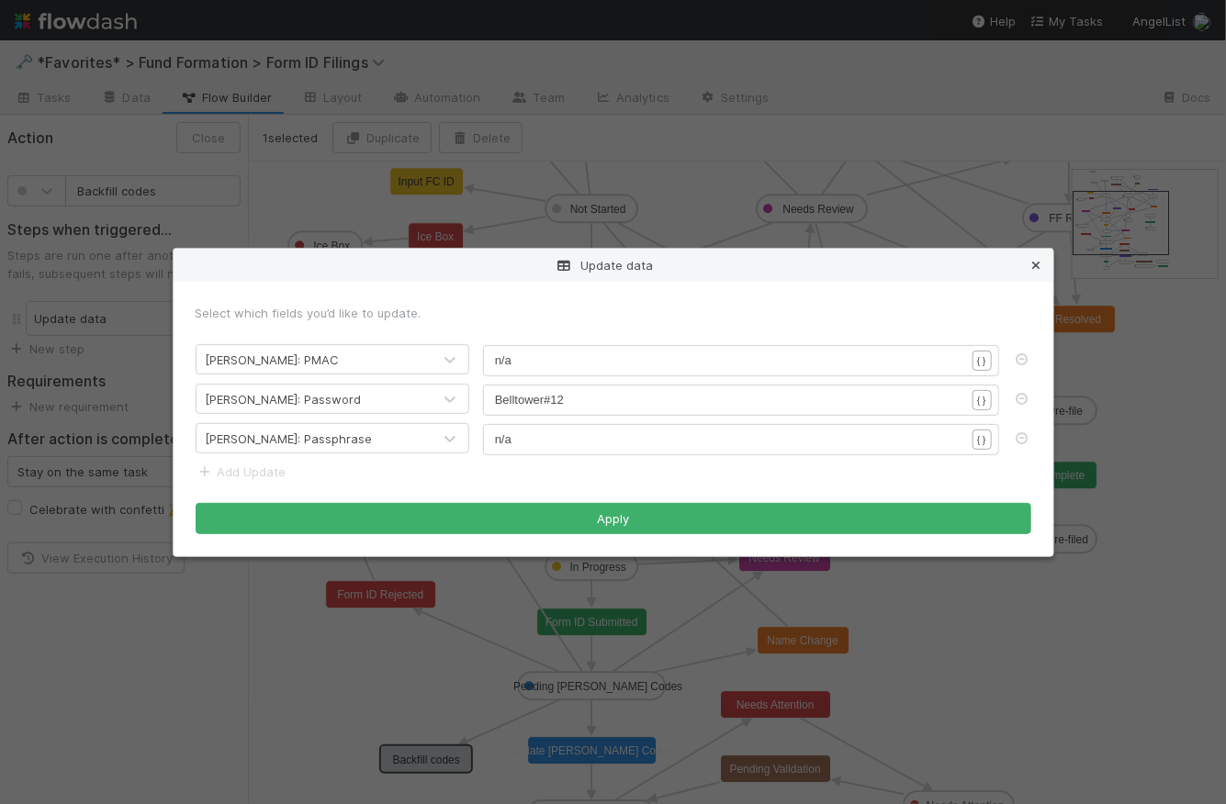
click at [1038, 266] on icon at bounding box center [1037, 266] width 18 height 12
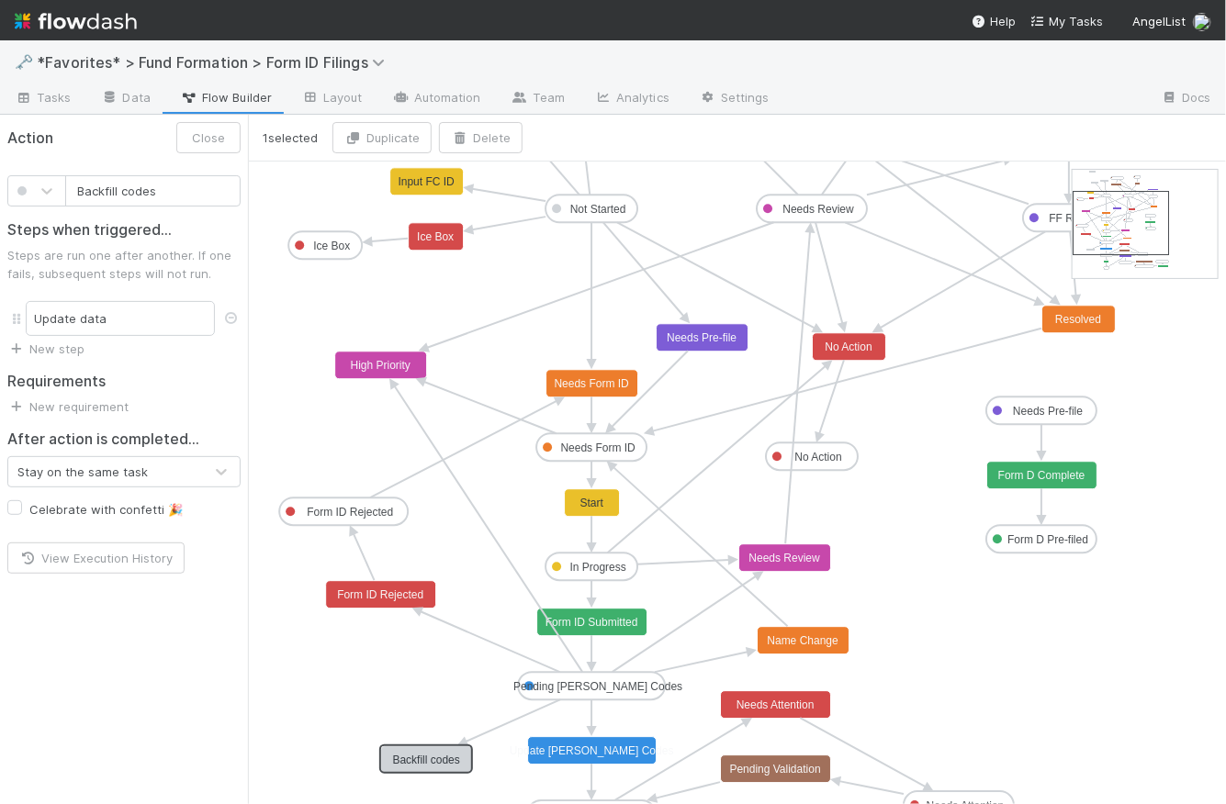
click at [526, 715] on icon at bounding box center [513, 721] width 95 height 42
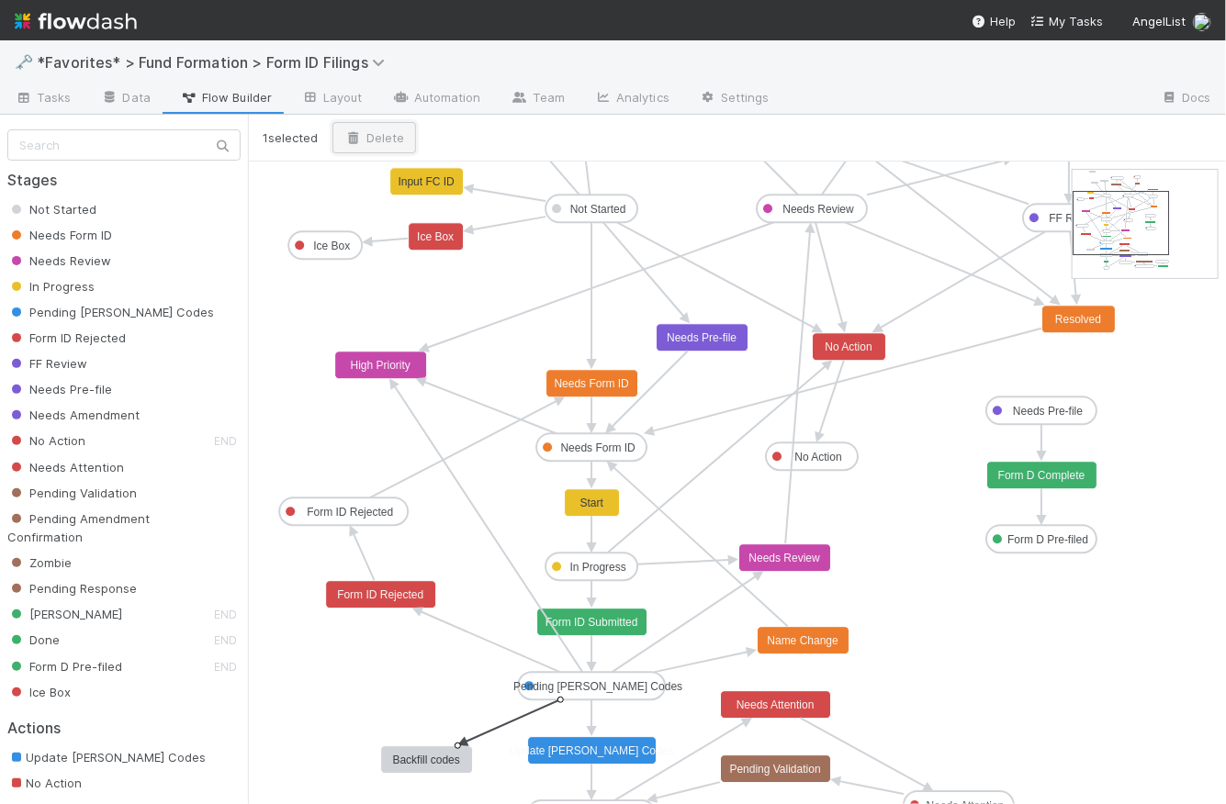
click at [399, 132] on button "Delete" at bounding box center [374, 137] width 84 height 31
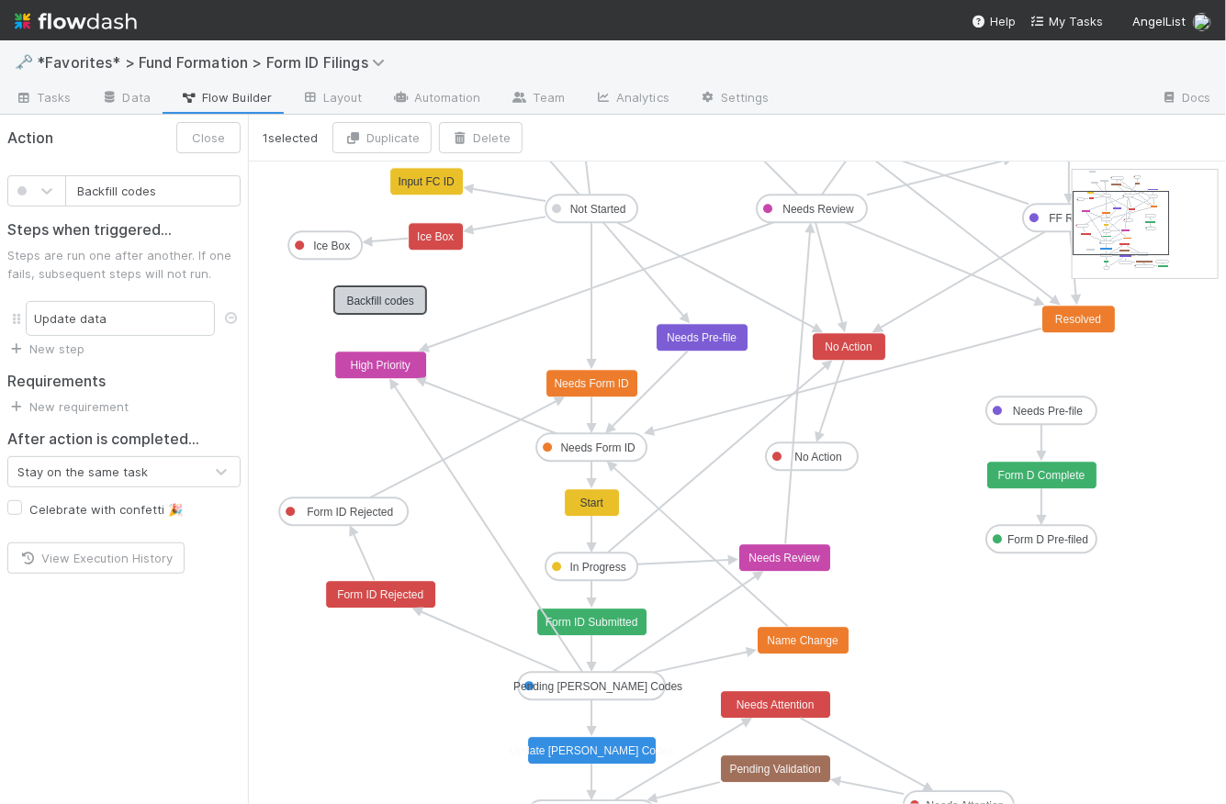
drag, startPoint x: 434, startPoint y: 760, endPoint x: 391, endPoint y: 303, distance: 459.3
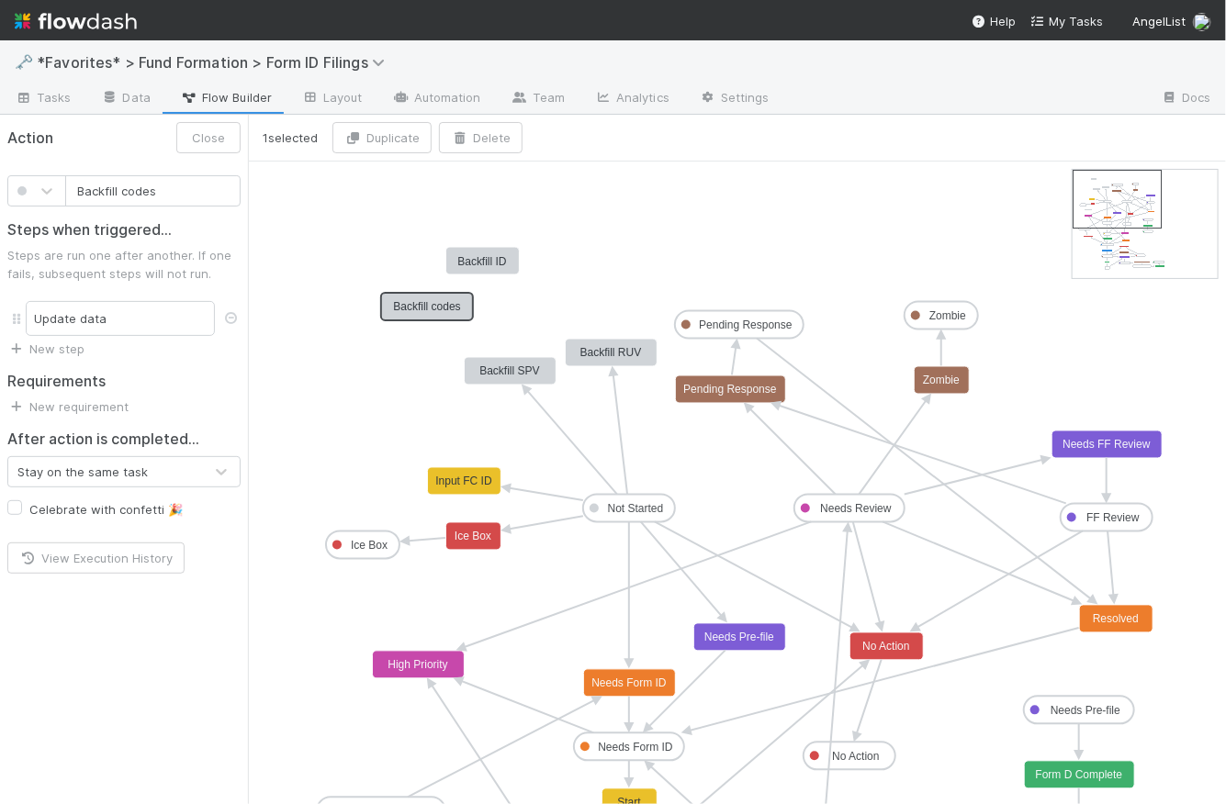
drag, startPoint x: 418, startPoint y: 596, endPoint x: 422, endPoint y: 305, distance: 291.1
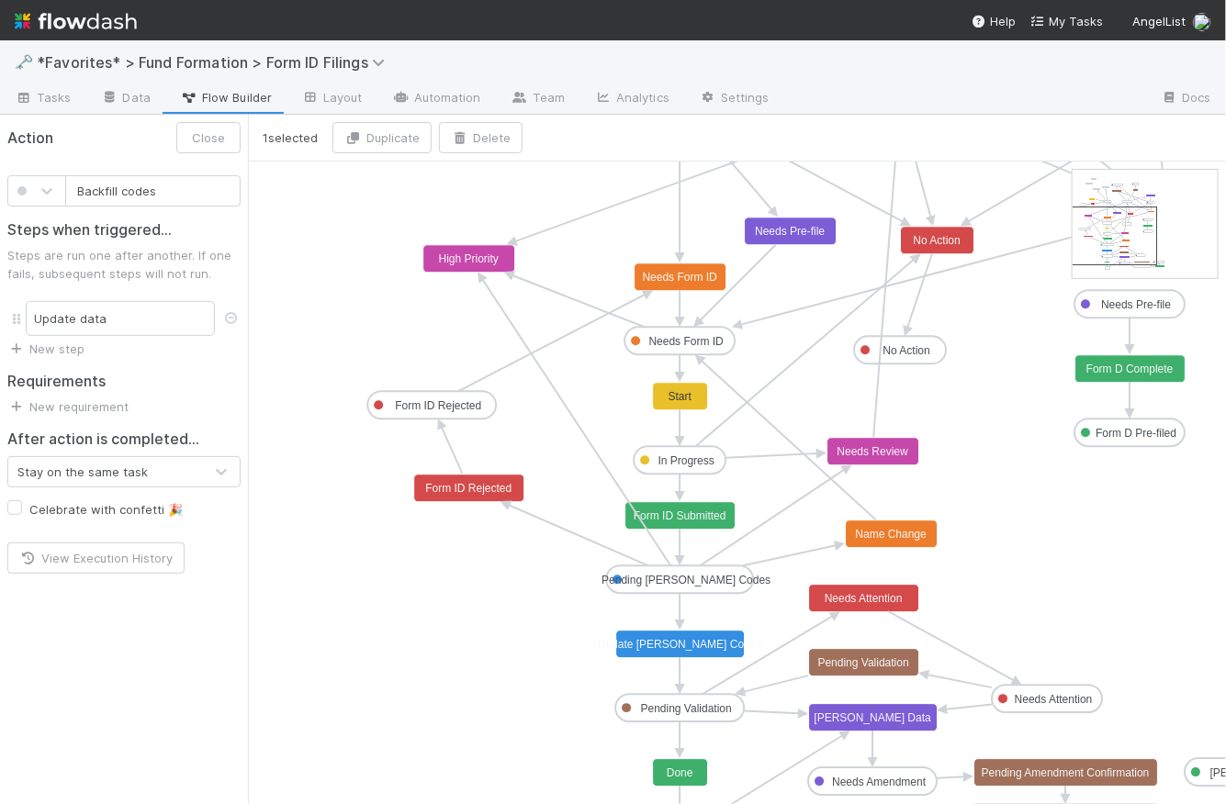
drag, startPoint x: 1143, startPoint y: 206, endPoint x: 1139, endPoint y: 242, distance: 37.0
drag, startPoint x: 680, startPoint y: 593, endPoint x: 654, endPoint y: 568, distance: 35.7
drag, startPoint x: 678, startPoint y: 589, endPoint x: 666, endPoint y: 571, distance: 21.1
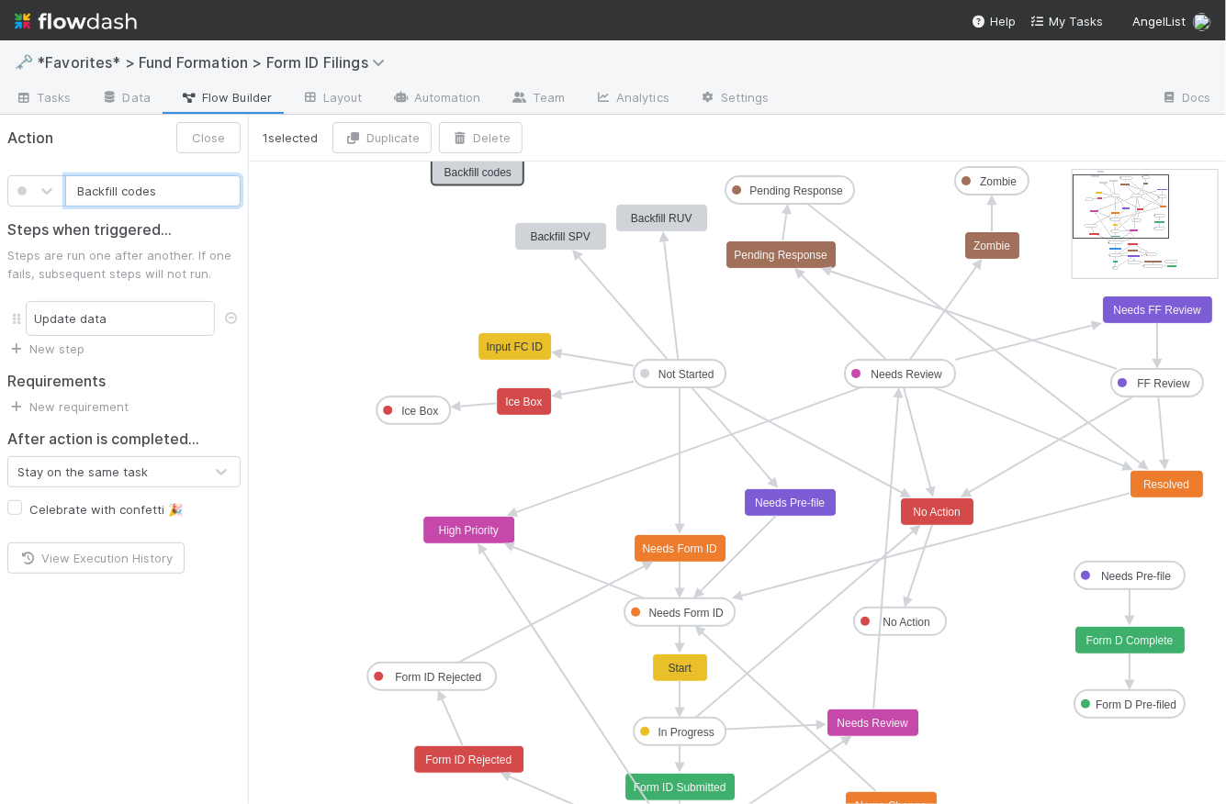
drag, startPoint x: 1139, startPoint y: 241, endPoint x: 1140, endPoint y: 222, distance: 18.4
type input "Backfill RUV"
drag, startPoint x: 676, startPoint y: 214, endPoint x: 357, endPoint y: 531, distance: 449.3
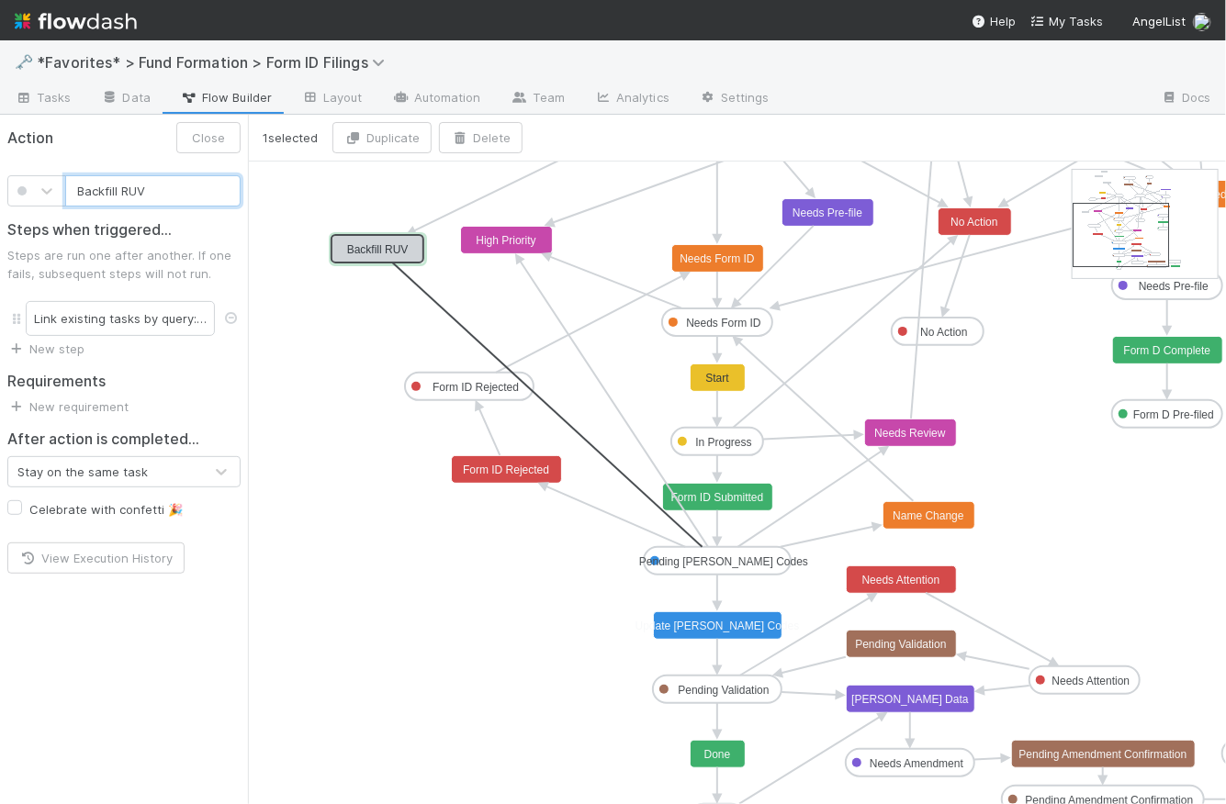
drag, startPoint x: 718, startPoint y: 572, endPoint x: 410, endPoint y: 253, distance: 443.6
click at [111, 139] on div "Action Close" at bounding box center [124, 138] width 248 height 46
click at [52, 91] on span "Tasks" at bounding box center [43, 97] width 57 height 18
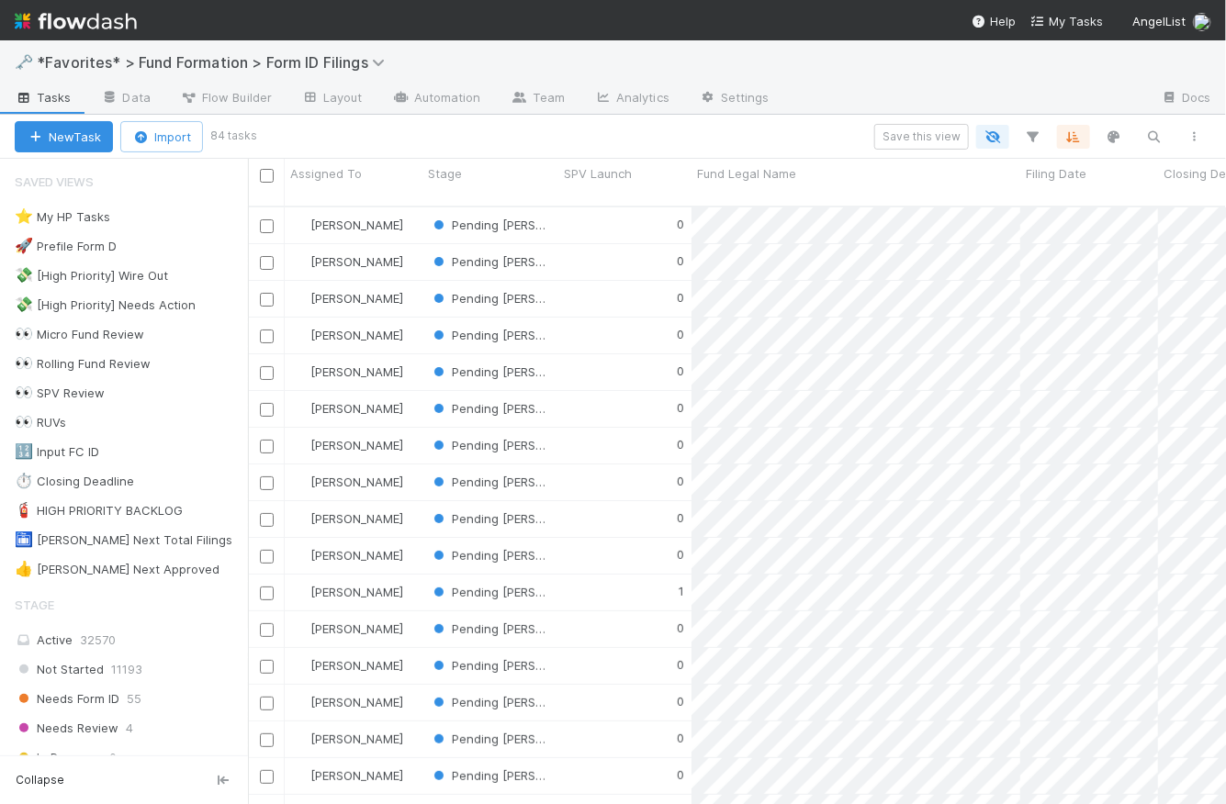
scroll to position [601, 965]
click at [628, 538] on div "0" at bounding box center [624, 556] width 133 height 36
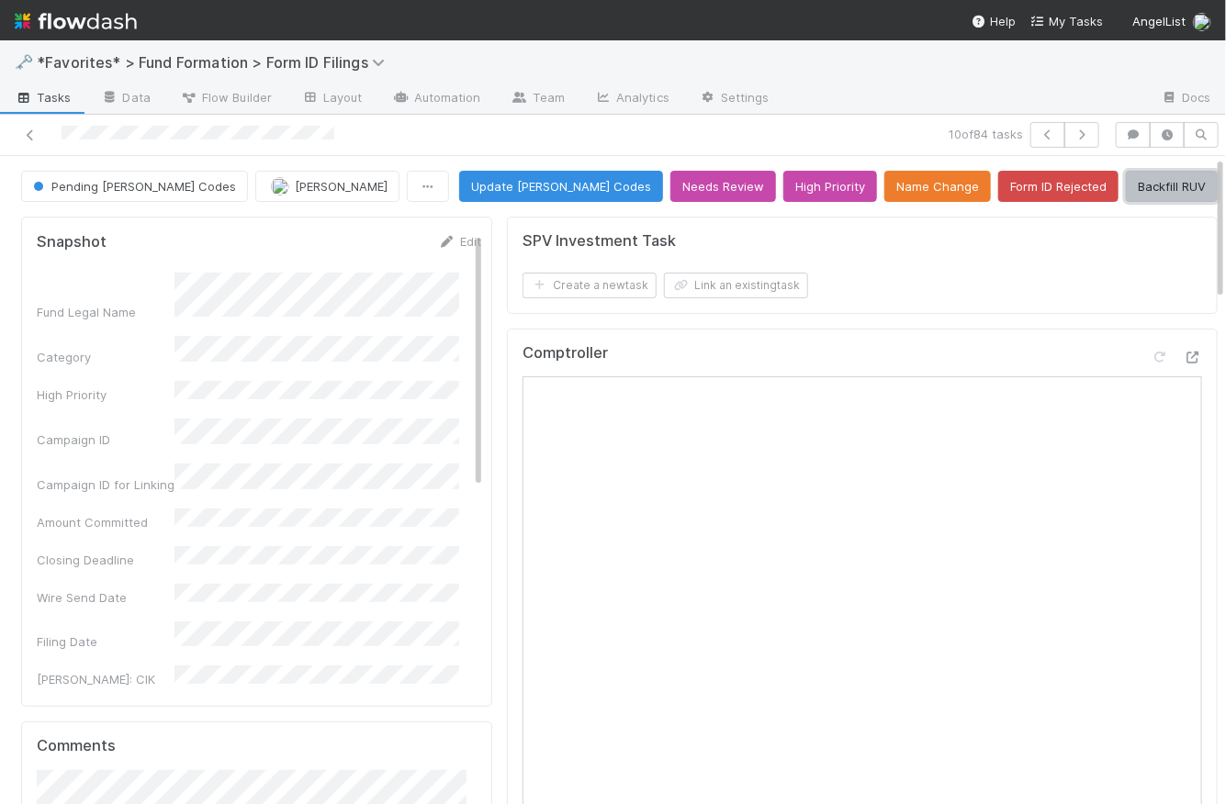
click at [1184, 179] on button "Backfill RUV" at bounding box center [1172, 186] width 92 height 31
click at [1074, 135] on icon "button" at bounding box center [1082, 134] width 18 height 11
click at [1077, 139] on icon "button" at bounding box center [1082, 134] width 18 height 11
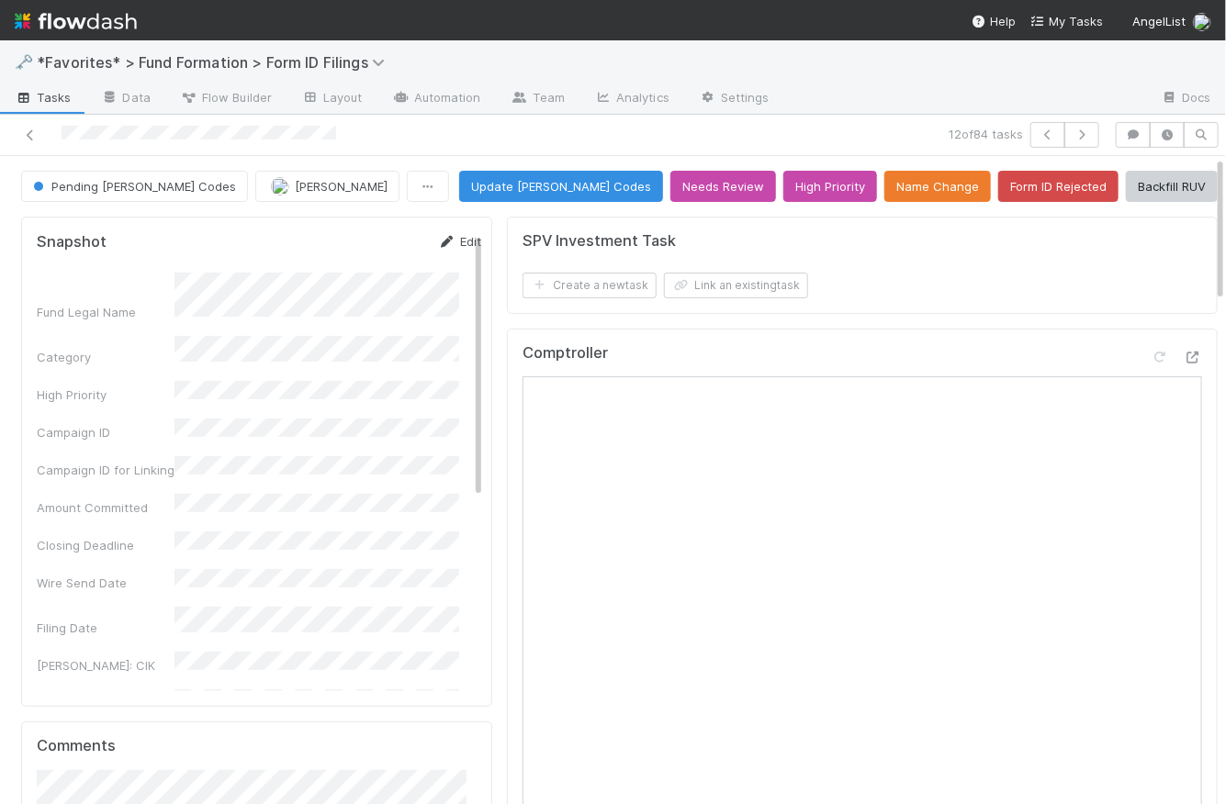
click at [444, 242] on link "Edit" at bounding box center [459, 241] width 43 height 15
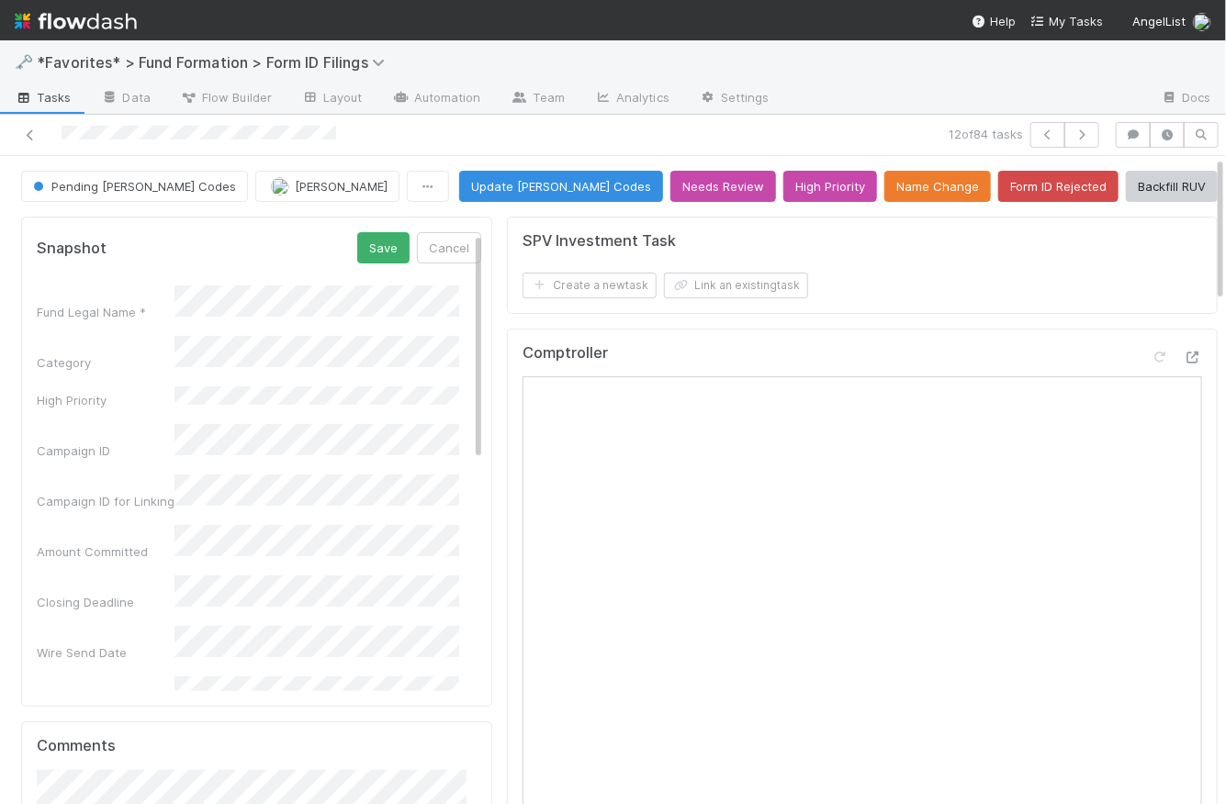
click at [232, 409] on div "Fund Legal Name * Category High Priority Campaign ID Campaign ID for Linking Am…" at bounding box center [259, 767] width 444 height 962
click at [357, 259] on button "Save" at bounding box center [383, 247] width 52 height 31
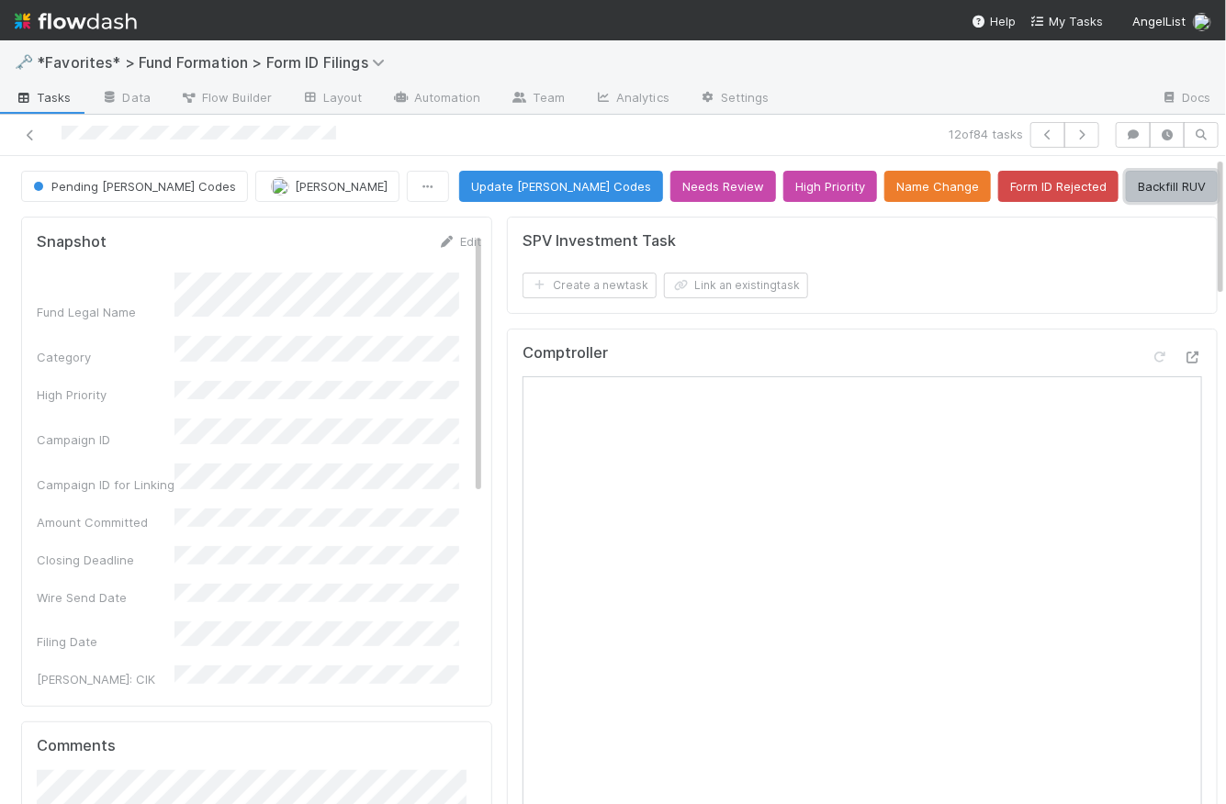
click at [1163, 177] on button "Backfill RUV" at bounding box center [1172, 186] width 92 height 31
click at [1079, 131] on icon "button" at bounding box center [1082, 134] width 18 height 11
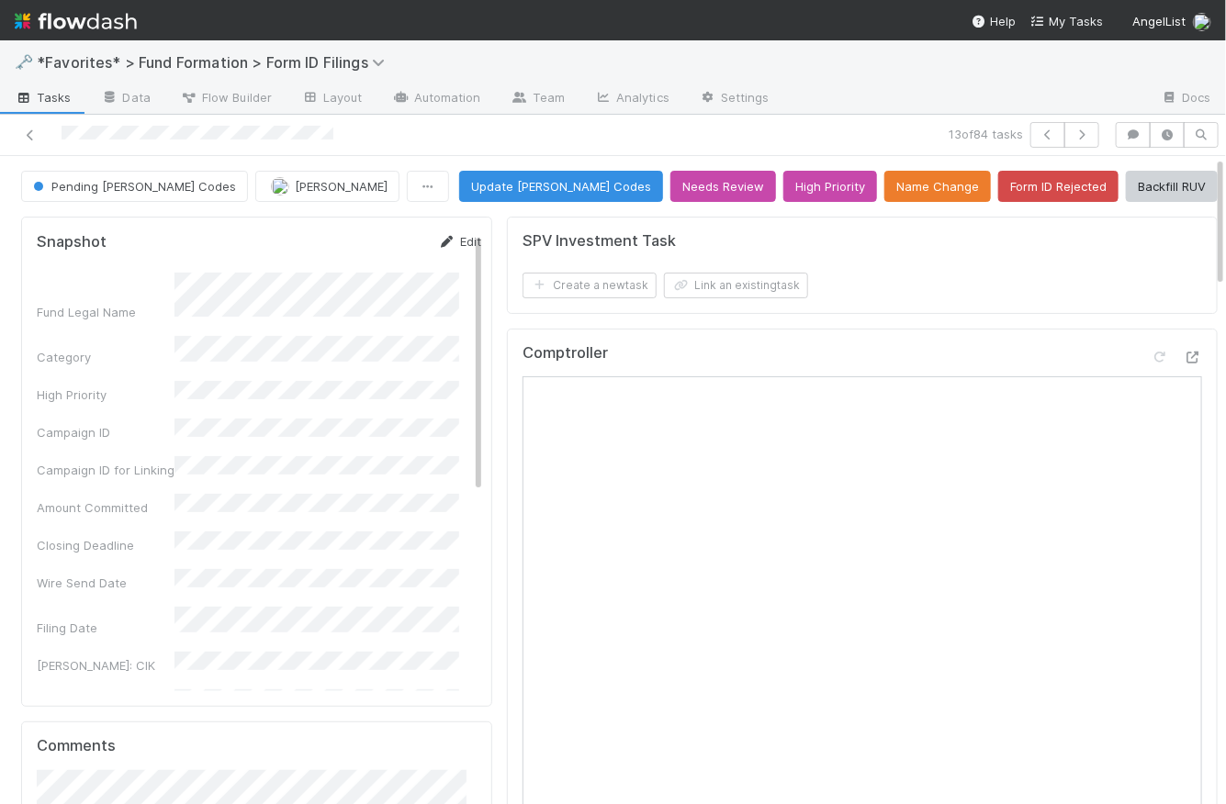
click at [448, 241] on link "Edit" at bounding box center [459, 241] width 43 height 15
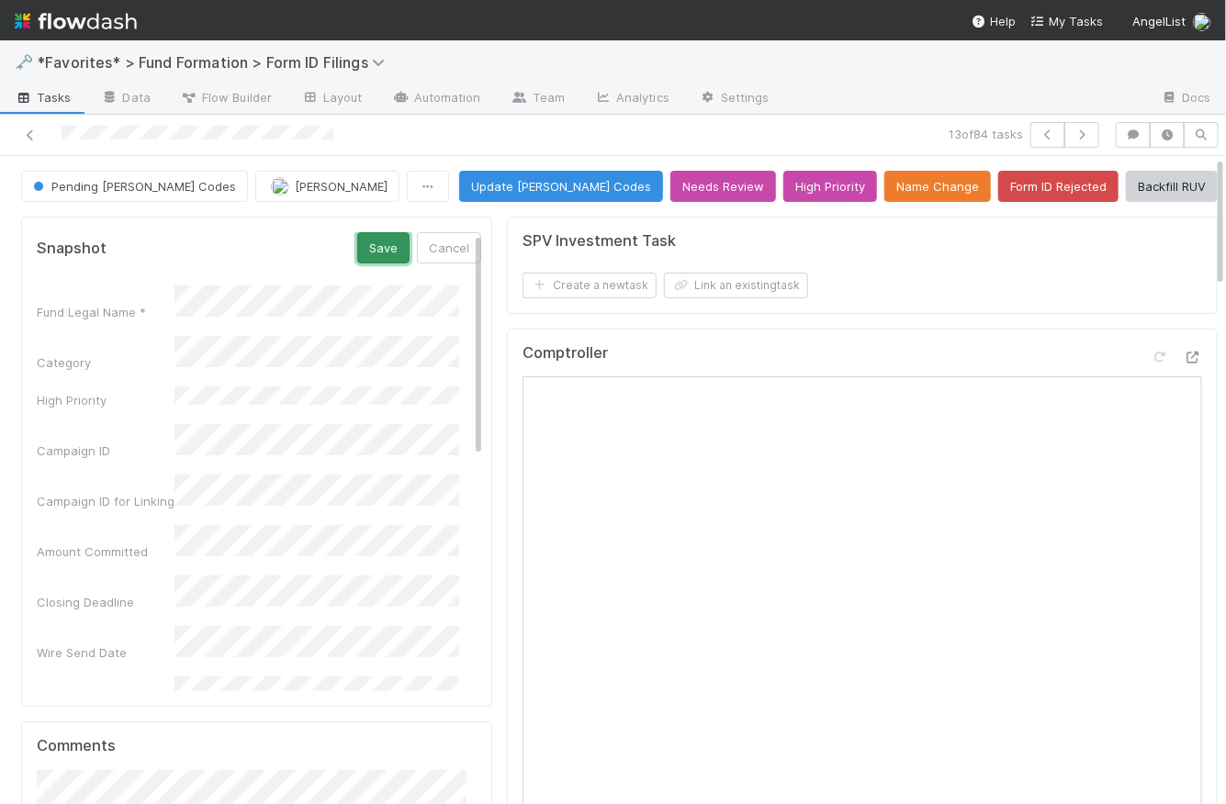
click at [366, 247] on button "Save" at bounding box center [383, 247] width 52 height 31
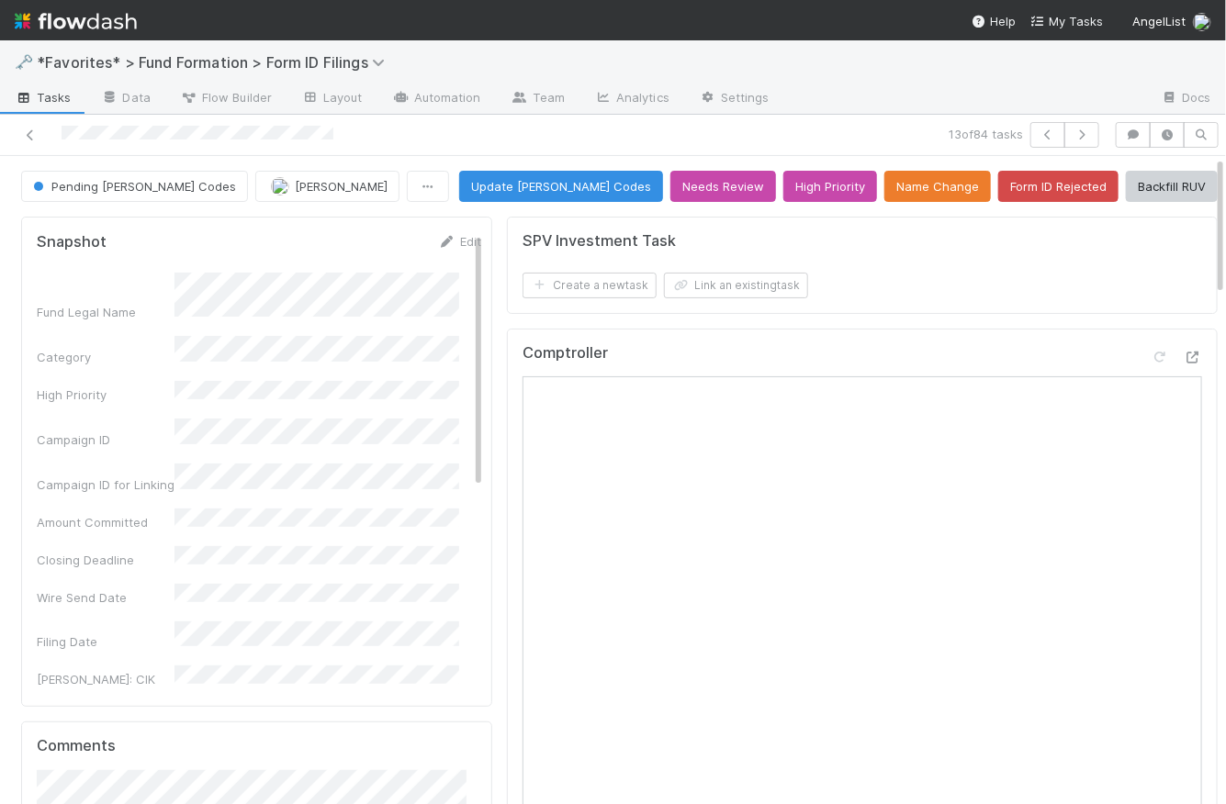
click at [454, 188] on div "Pending EDGAR Codes Raven Jacinto Update EDGAR Codes Needs Review High Priority…" at bounding box center [619, 186] width 1197 height 31
click at [1142, 195] on button "Backfill RUV" at bounding box center [1172, 186] width 92 height 31
click at [69, 100] on span "Tasks" at bounding box center [43, 97] width 57 height 18
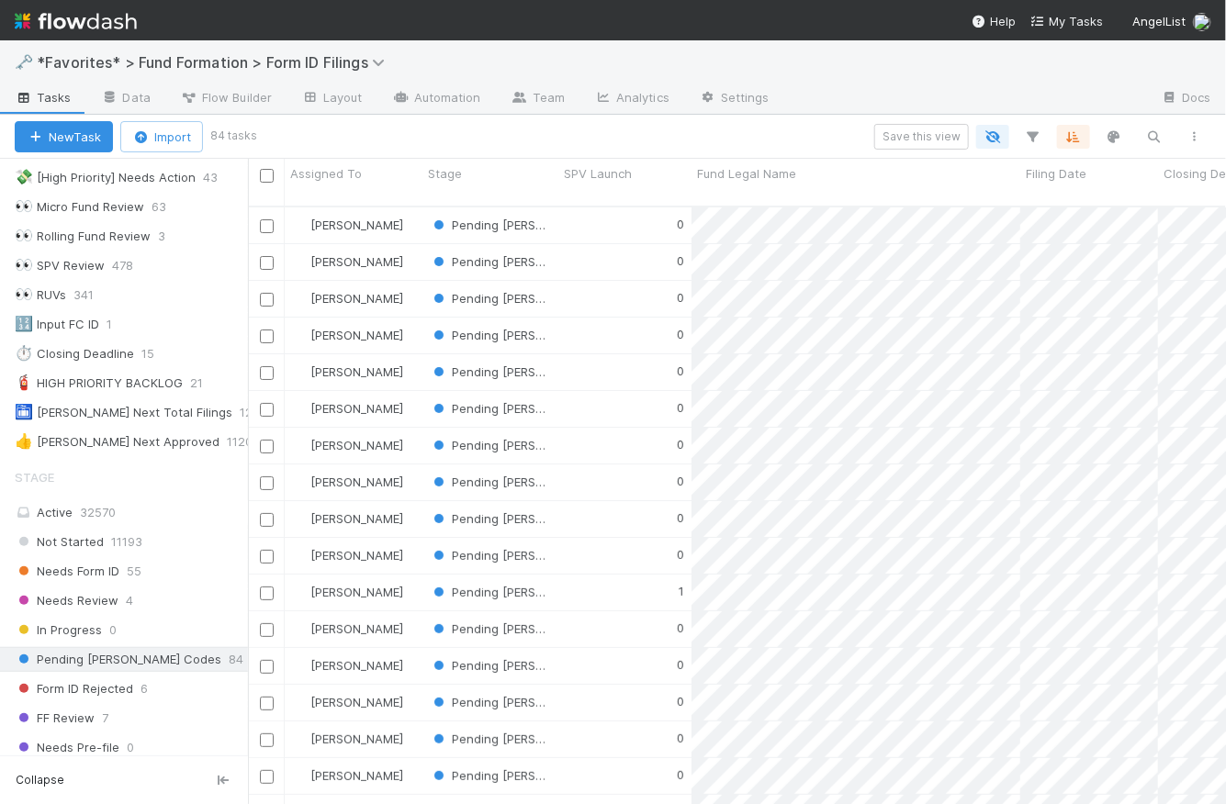
scroll to position [137, 0]
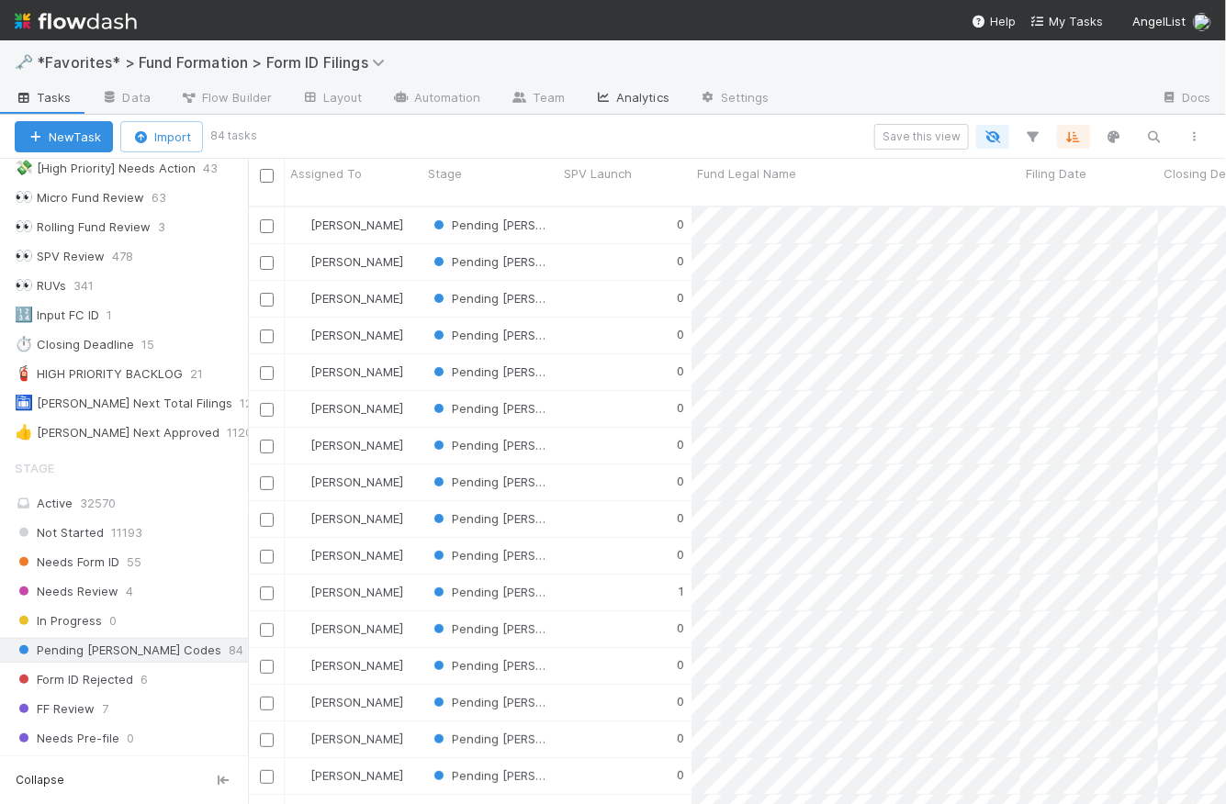
click at [650, 98] on link "Analytics" at bounding box center [631, 98] width 105 height 29
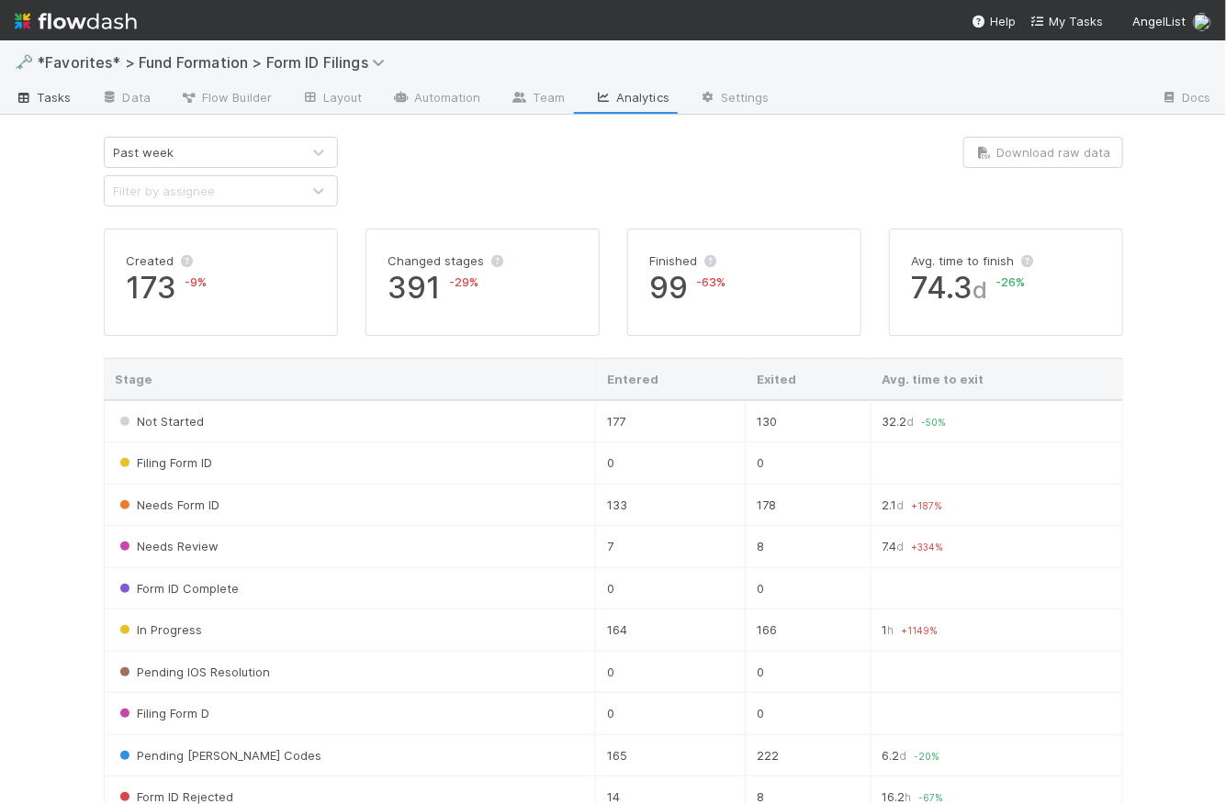
click at [46, 100] on span "Tasks" at bounding box center [43, 97] width 57 height 18
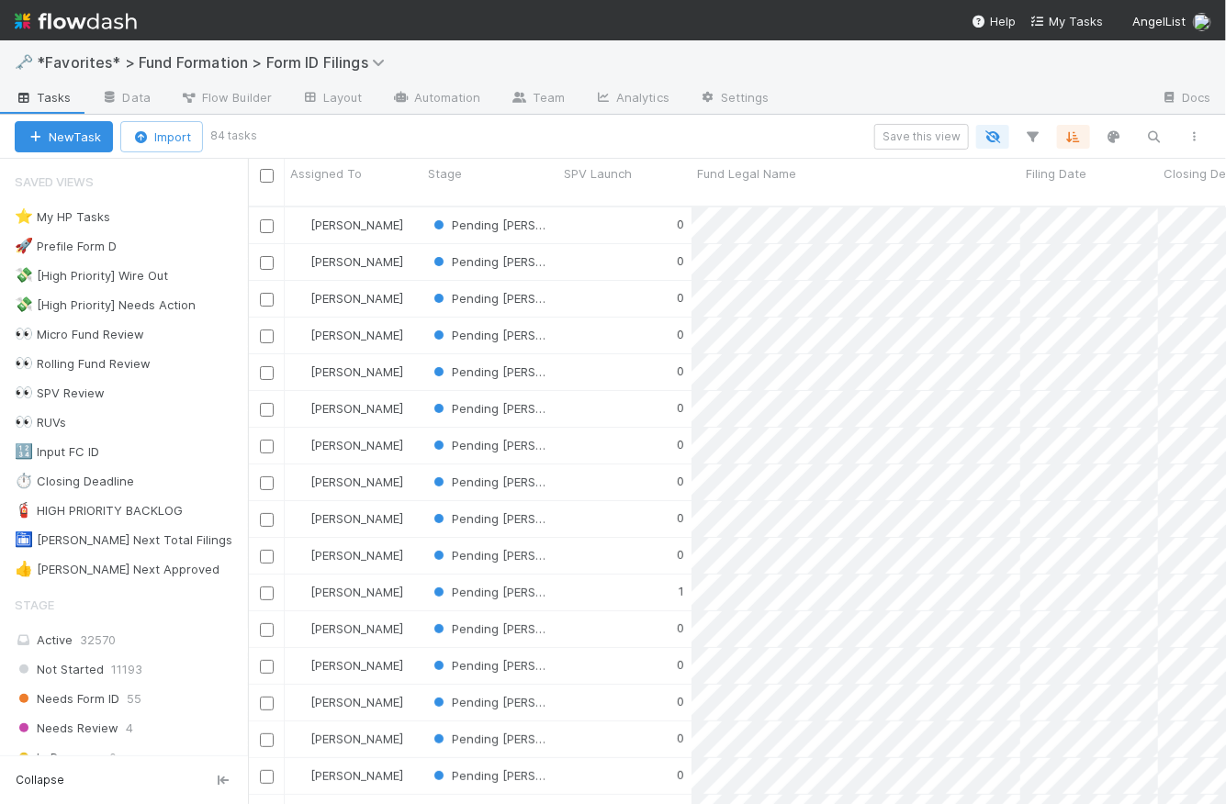
scroll to position [601, 965]
click at [81, 669] on span "Not Started" at bounding box center [59, 669] width 89 height 23
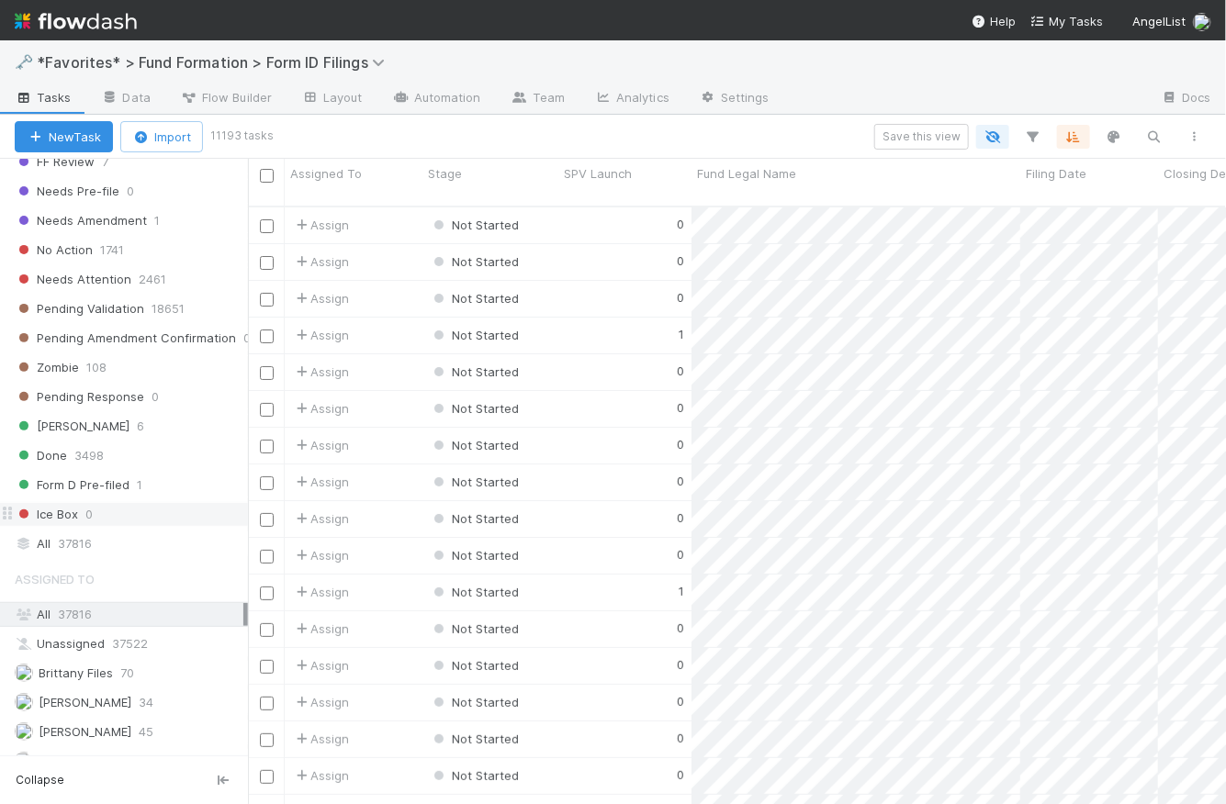
scroll to position [758, 0]
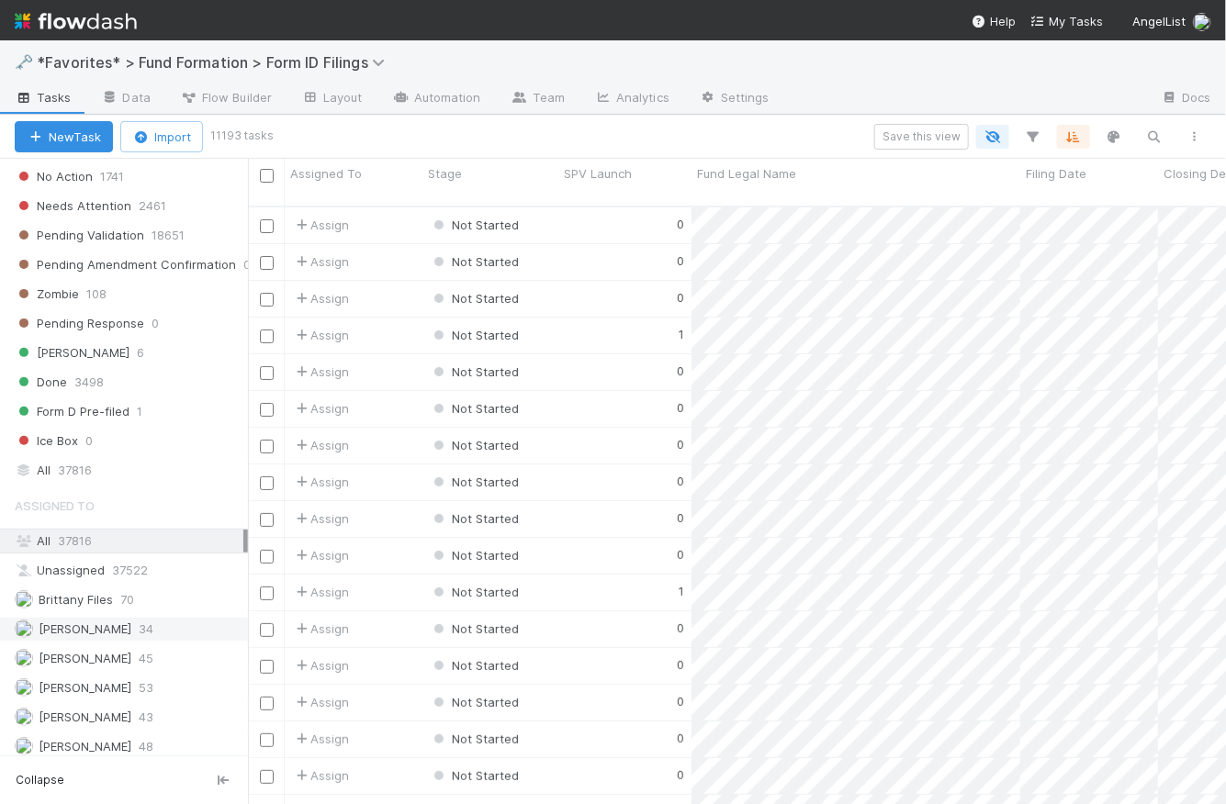
click at [103, 623] on span "[PERSON_NAME]" at bounding box center [85, 629] width 93 height 15
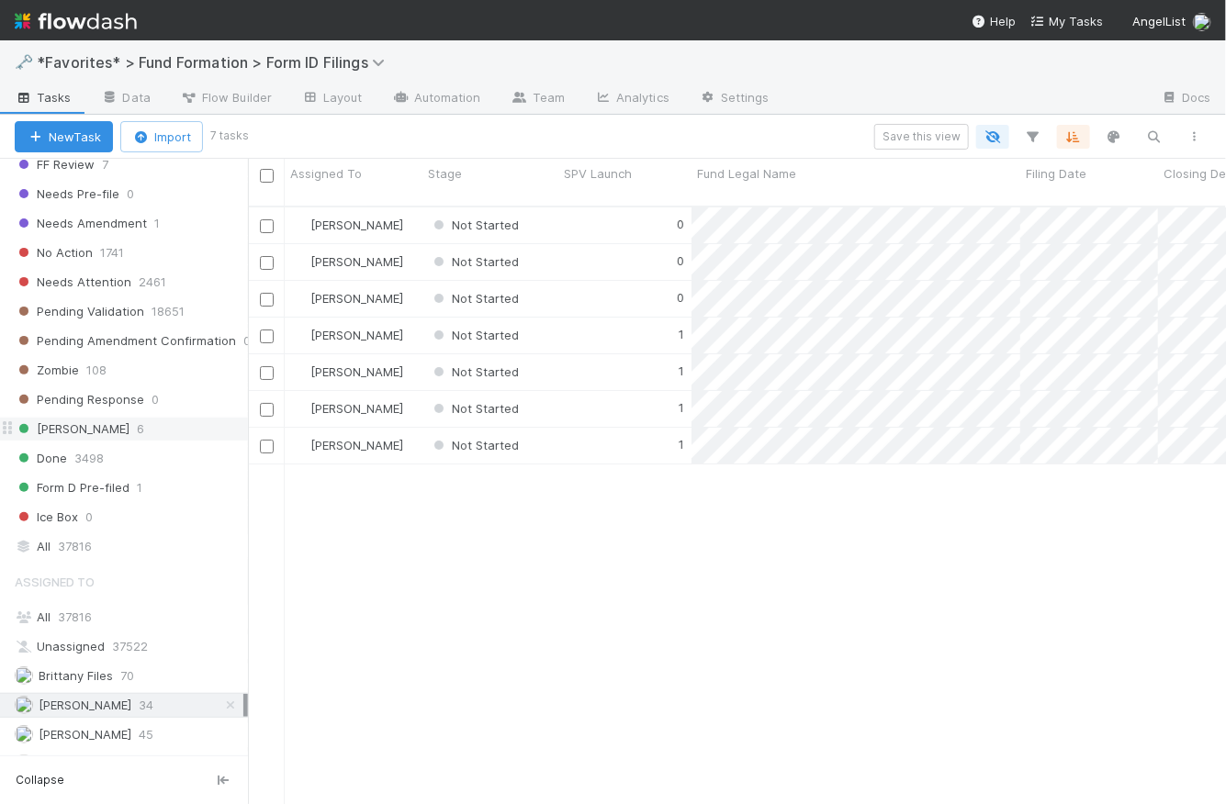
scroll to position [599, 0]
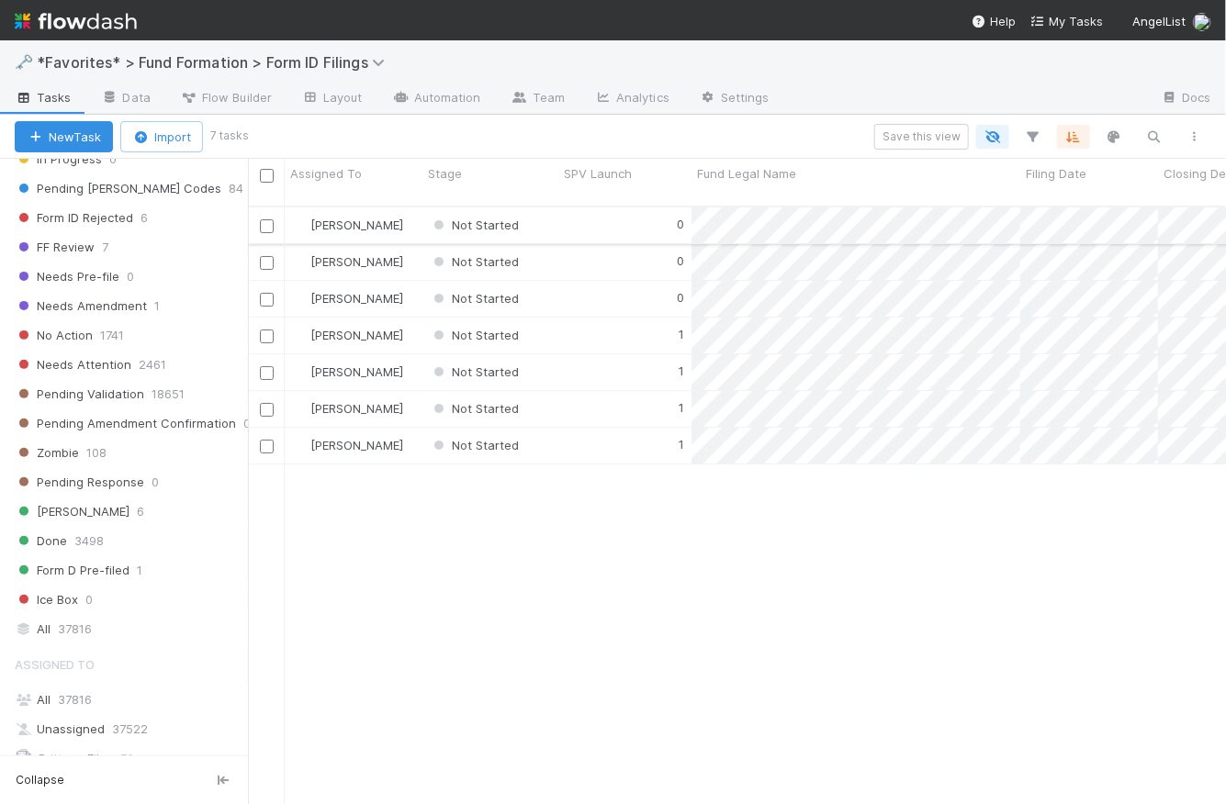
click at [599, 208] on div "0" at bounding box center [624, 226] width 133 height 36
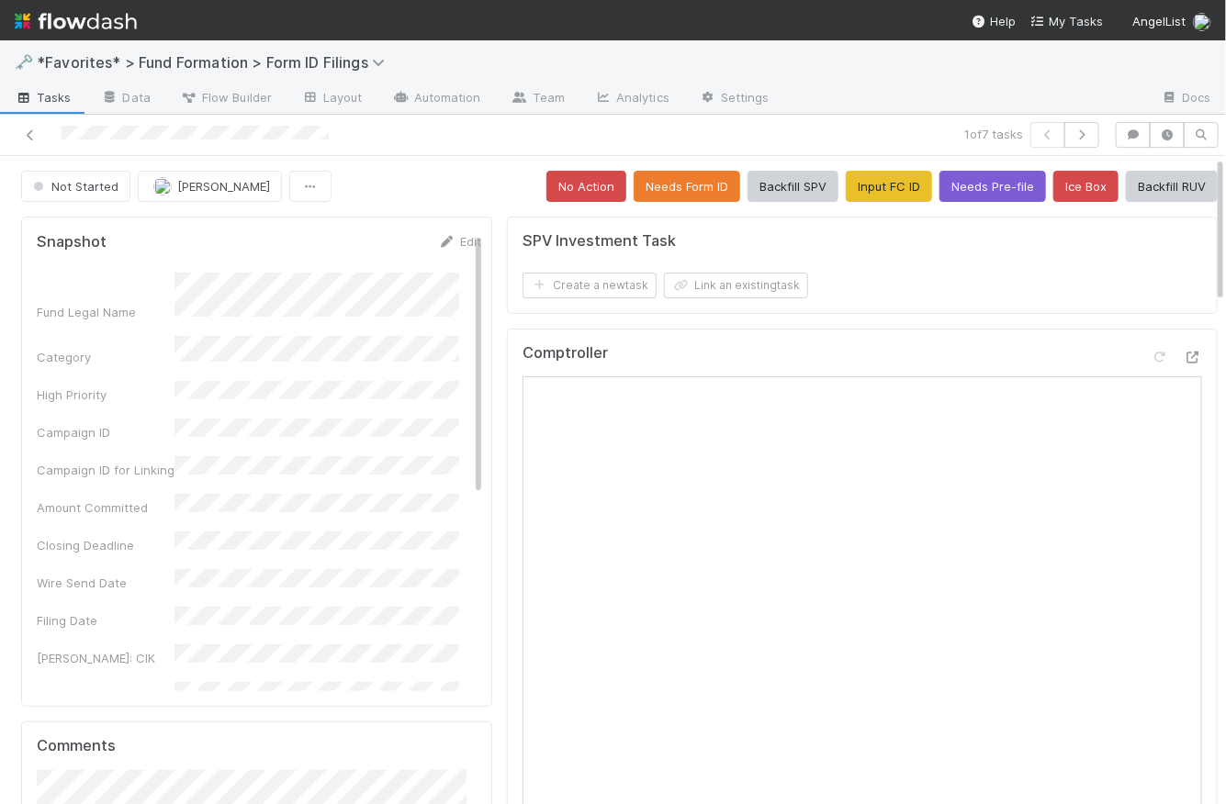
click at [44, 94] on span "Tasks" at bounding box center [43, 97] width 57 height 18
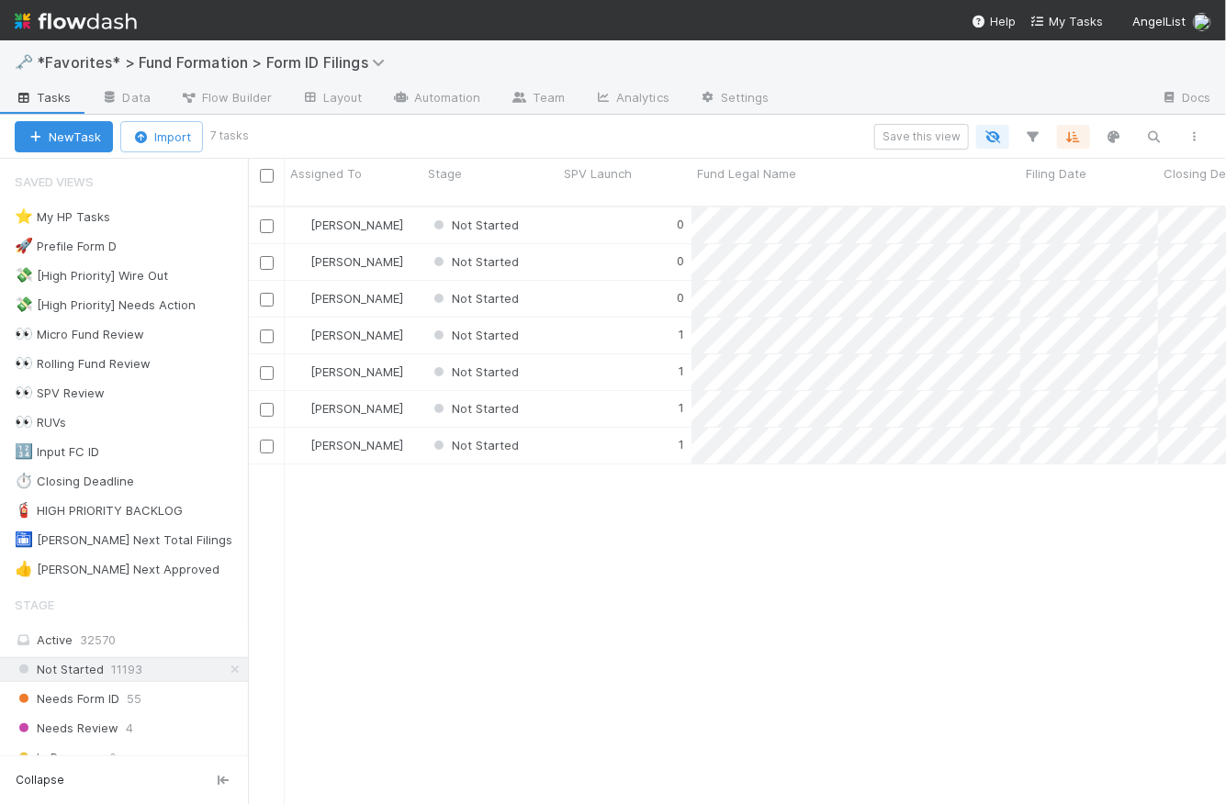
scroll to position [601, 965]
click at [118, 696] on span "Needs Form ID" at bounding box center [67, 699] width 105 height 23
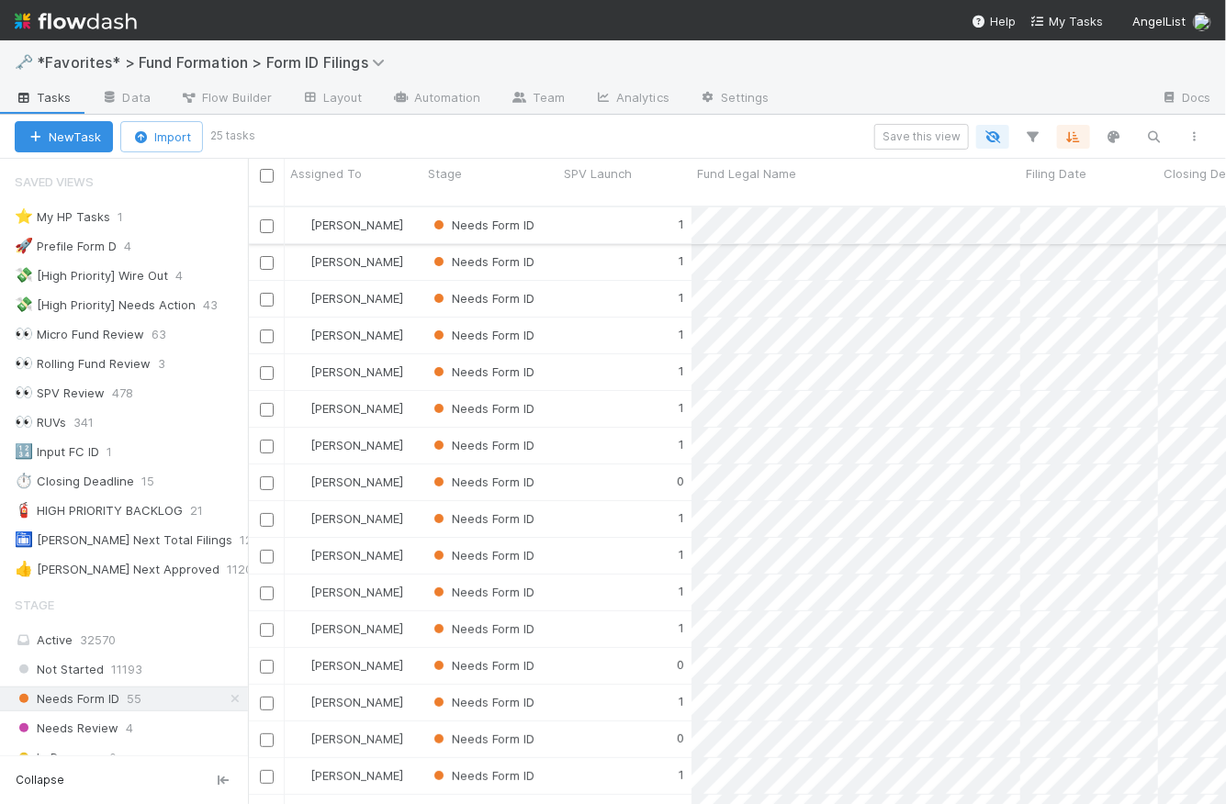
click at [625, 211] on div "1" at bounding box center [624, 226] width 133 height 36
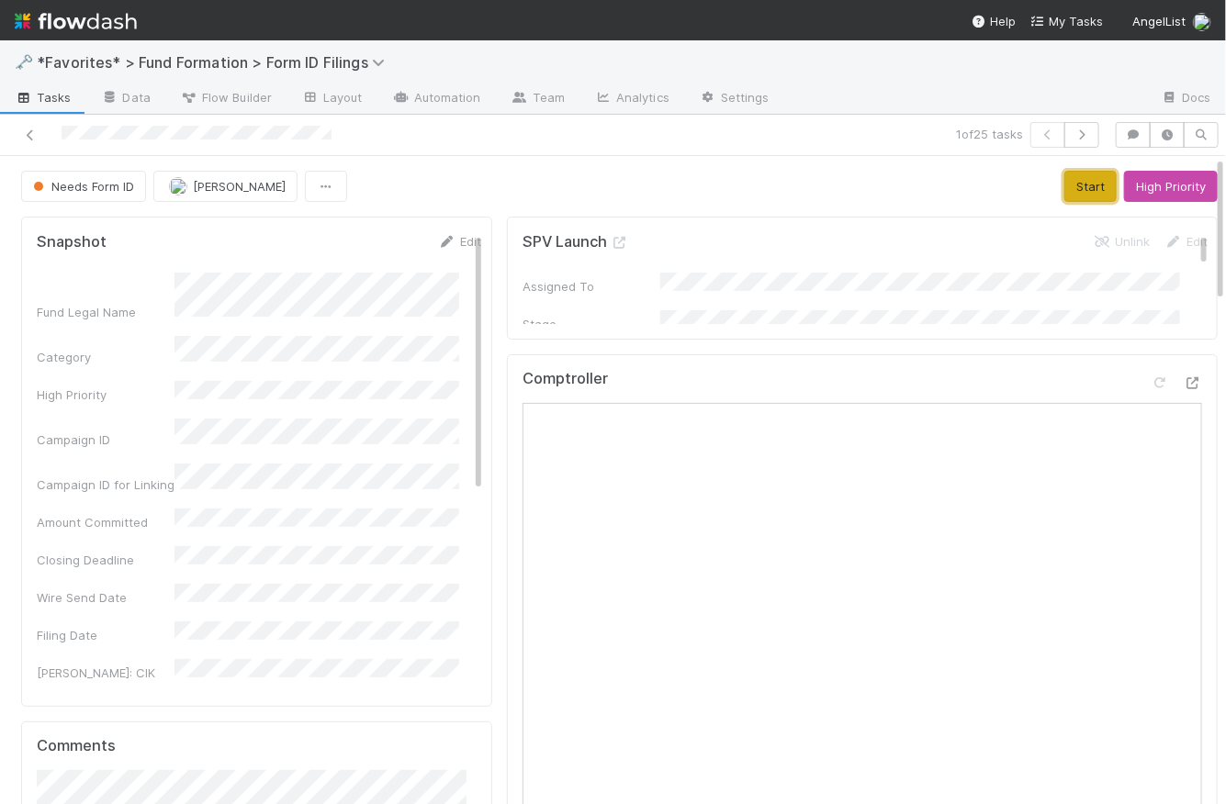
click at [1064, 179] on button "Start" at bounding box center [1090, 186] width 52 height 31
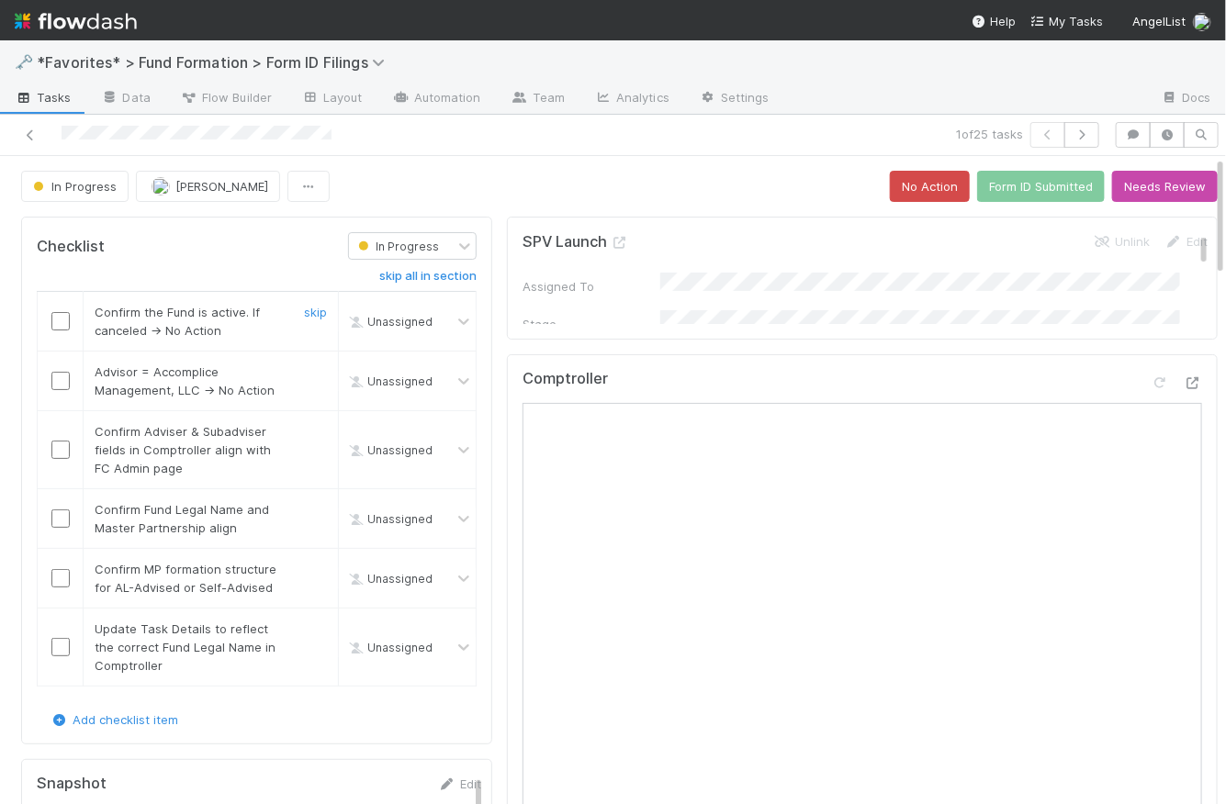
click at [62, 320] on input "checkbox" at bounding box center [60, 321] width 18 height 18
click at [59, 382] on input "checkbox" at bounding box center [60, 381] width 18 height 18
click at [59, 452] on input "checkbox" at bounding box center [60, 450] width 18 height 18
click at [344, 96] on link "Layout" at bounding box center [332, 98] width 91 height 29
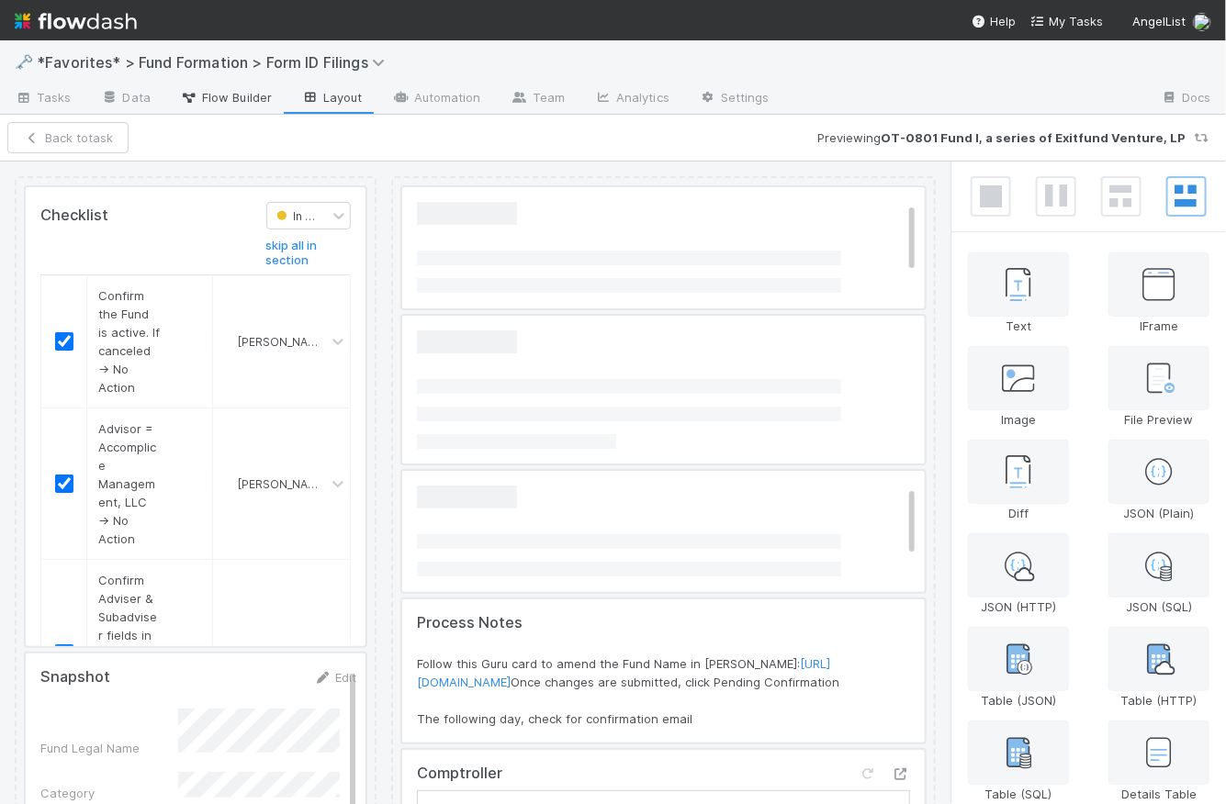
click at [242, 96] on span "Flow Builder" at bounding box center [226, 97] width 92 height 18
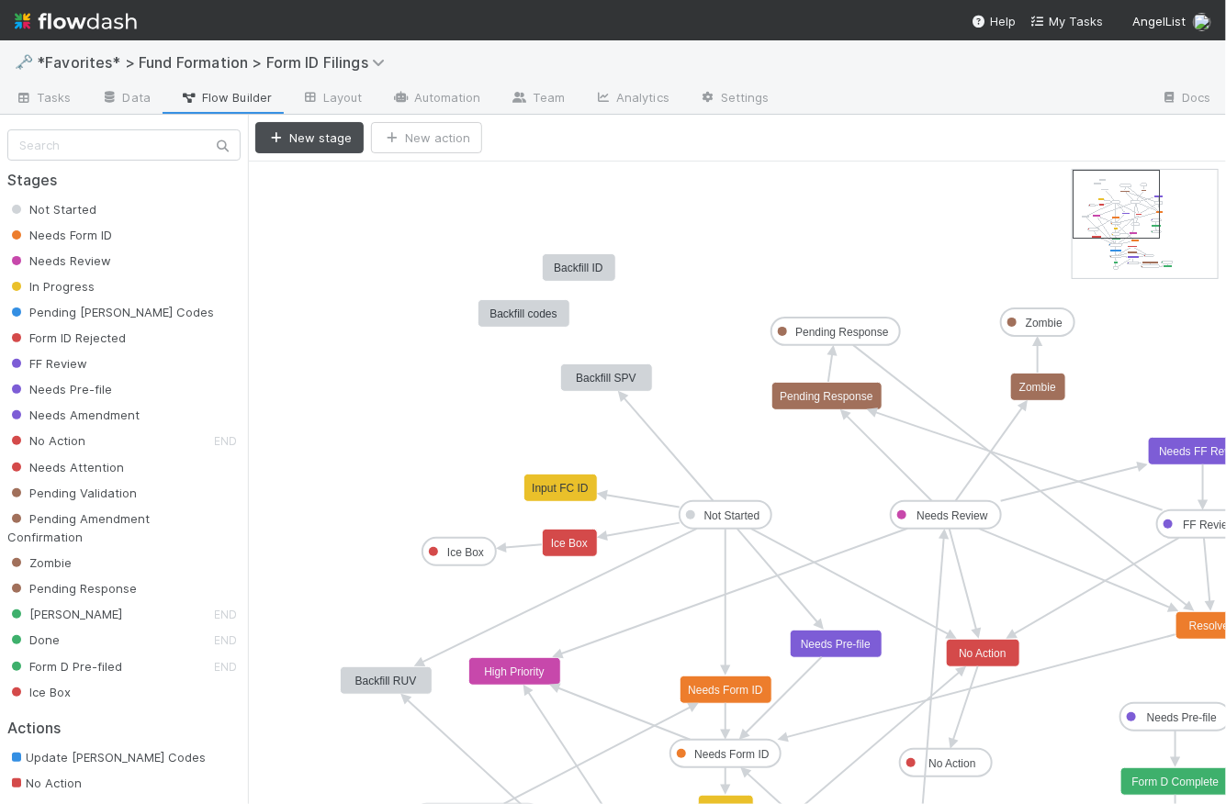
click at [722, 513] on text "Not Started" at bounding box center [732, 516] width 56 height 13
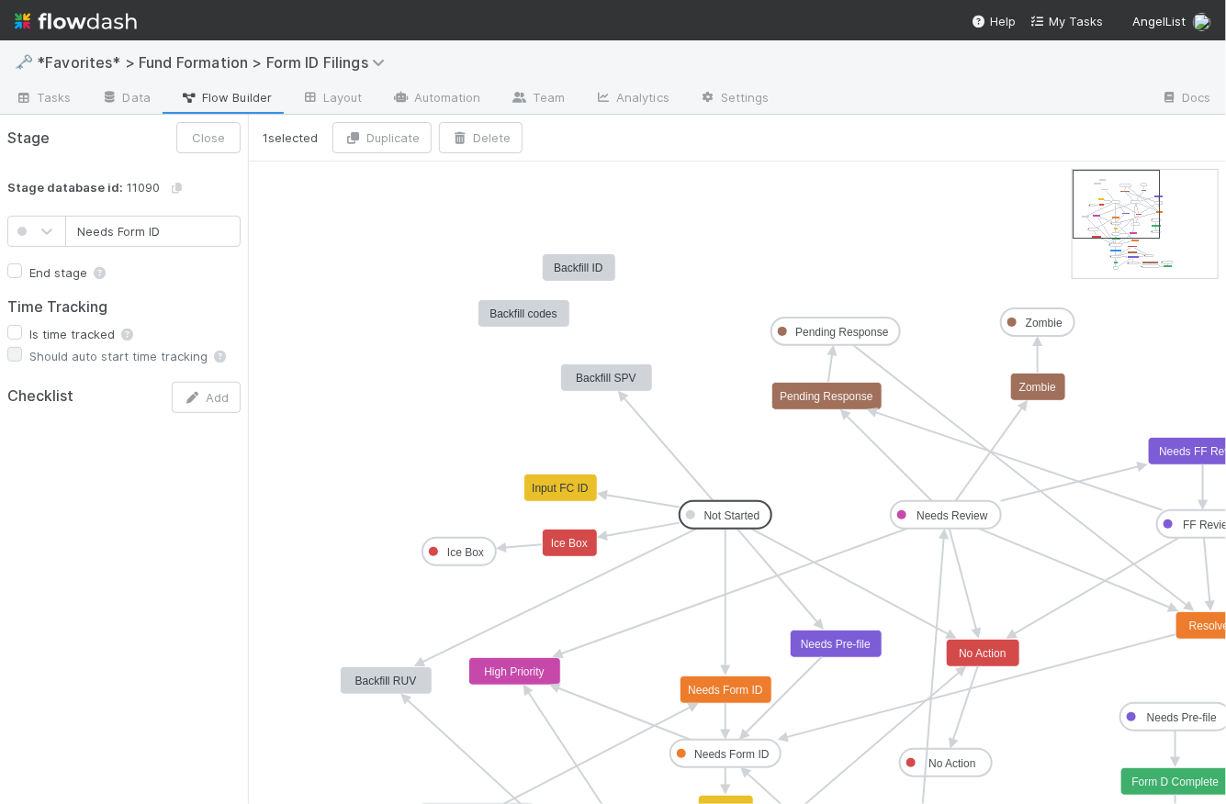
click at [746, 750] on text "Needs Form ID" at bounding box center [731, 754] width 75 height 13
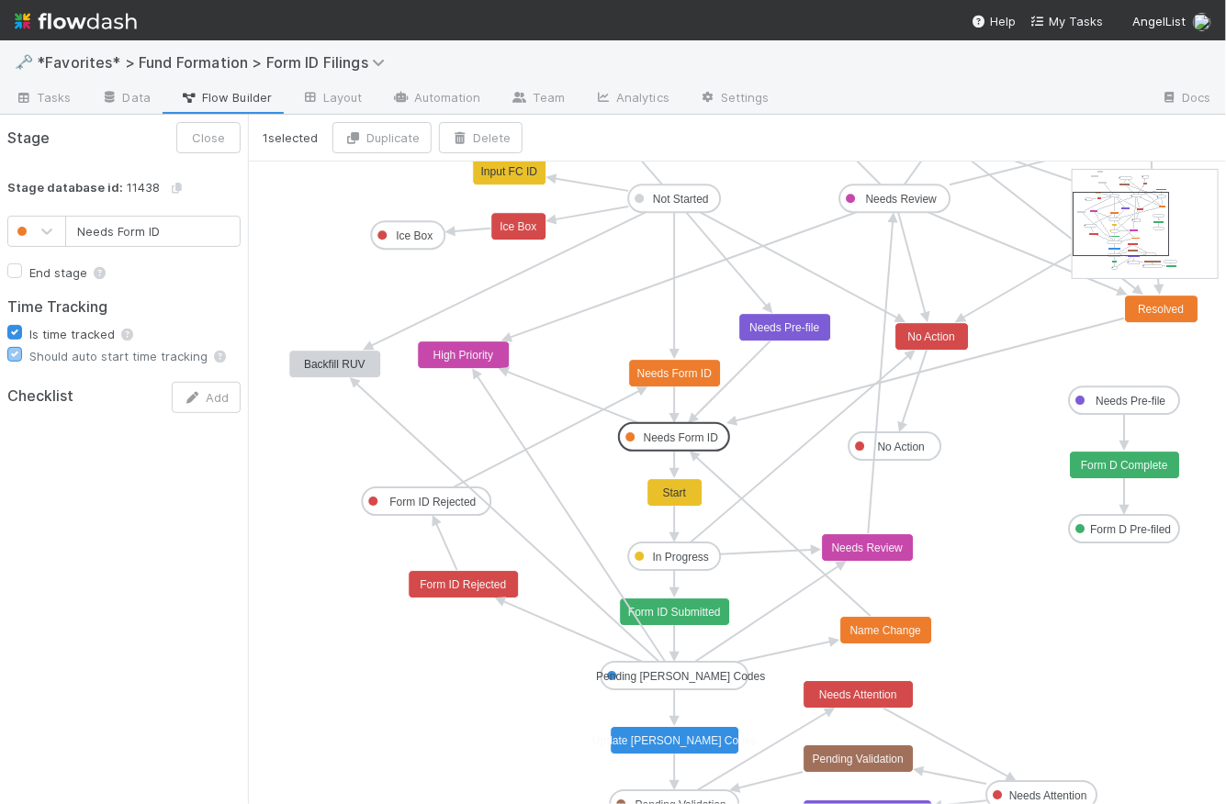
type input "In Progress"
checkbox input "true"
click at [683, 559] on text "In Progress" at bounding box center [681, 557] width 56 height 13
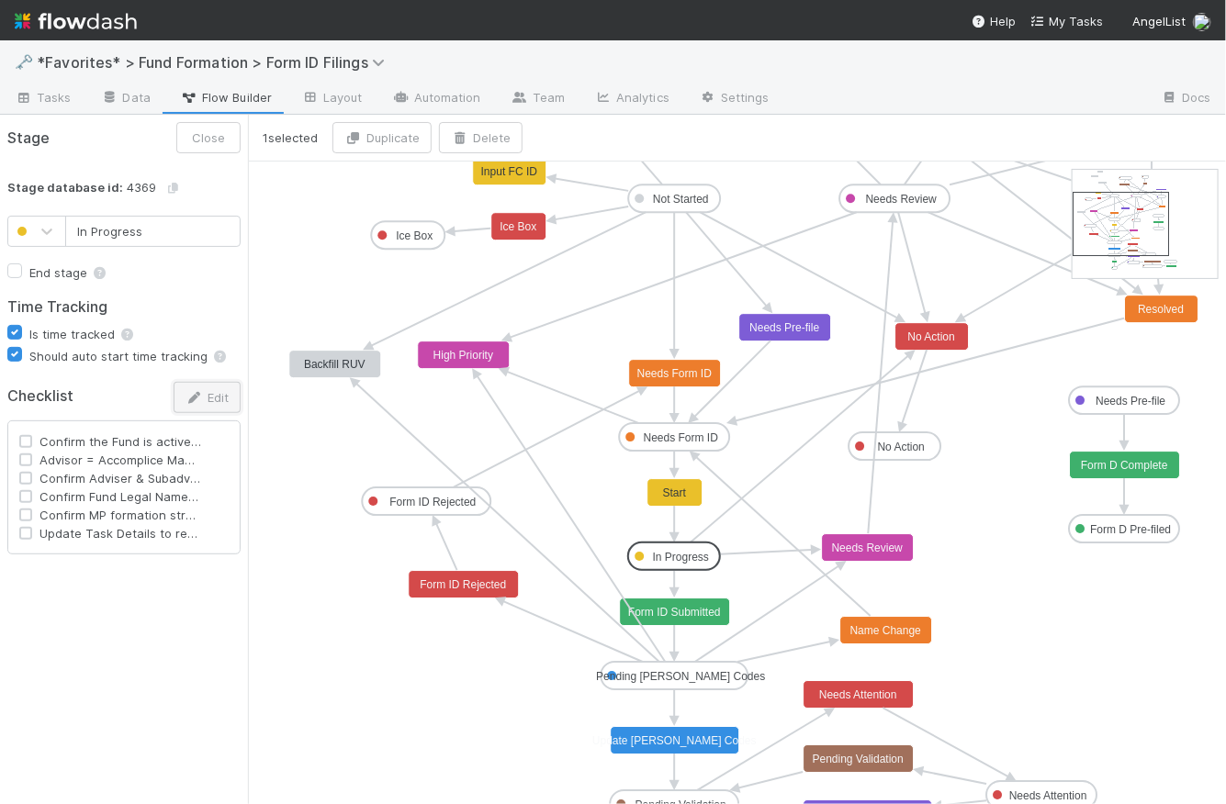
click at [215, 393] on button "Edit" at bounding box center [207, 397] width 67 height 31
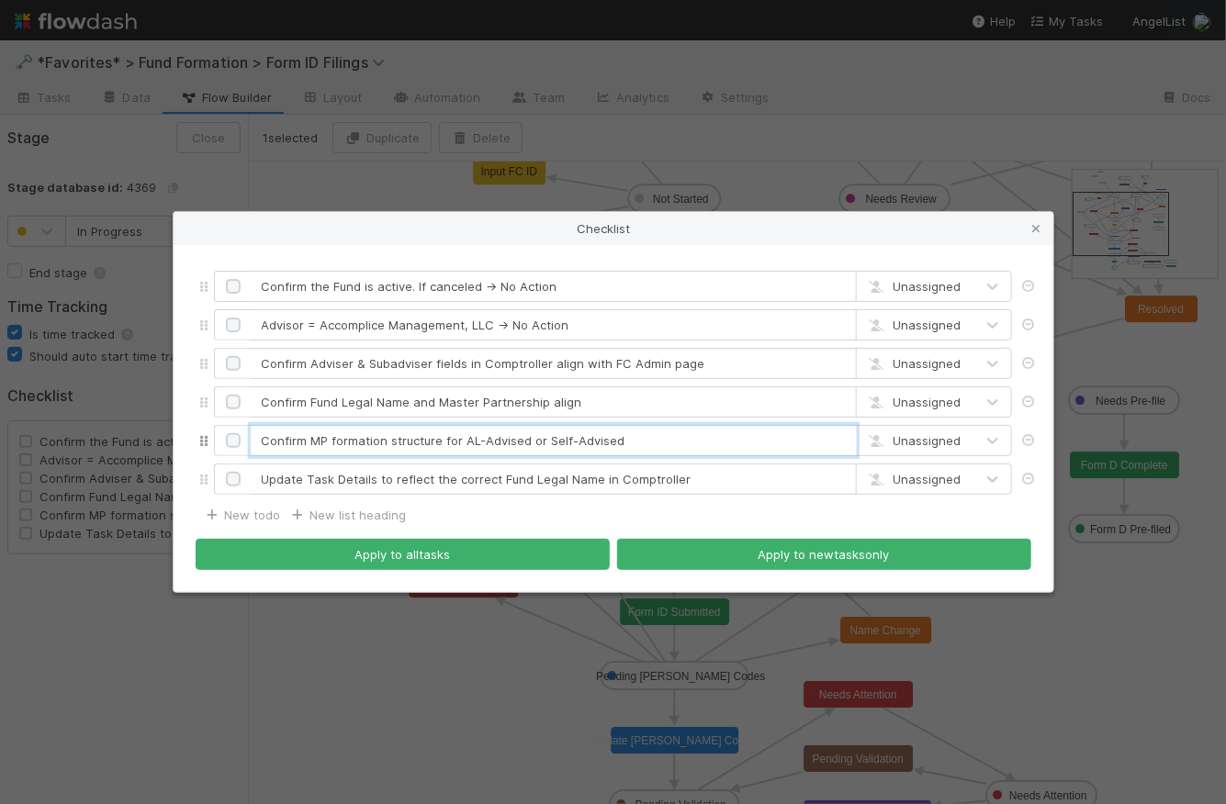
drag, startPoint x: 647, startPoint y: 435, endPoint x: 250, endPoint y: 439, distance: 397.6
click at [251, 439] on input "Confirm MP formation structure for AL-Advised or Self-Advised" at bounding box center [554, 440] width 606 height 31
paste input "atus and Advisor structure:"
drag, startPoint x: 423, startPoint y: 440, endPoint x: 388, endPoint y: 437, distance: 35.9
click at [388, 437] on input "Confirm MP formation status and Advisor structure: AL-Advised or Self-Advised" at bounding box center [554, 440] width 606 height 31
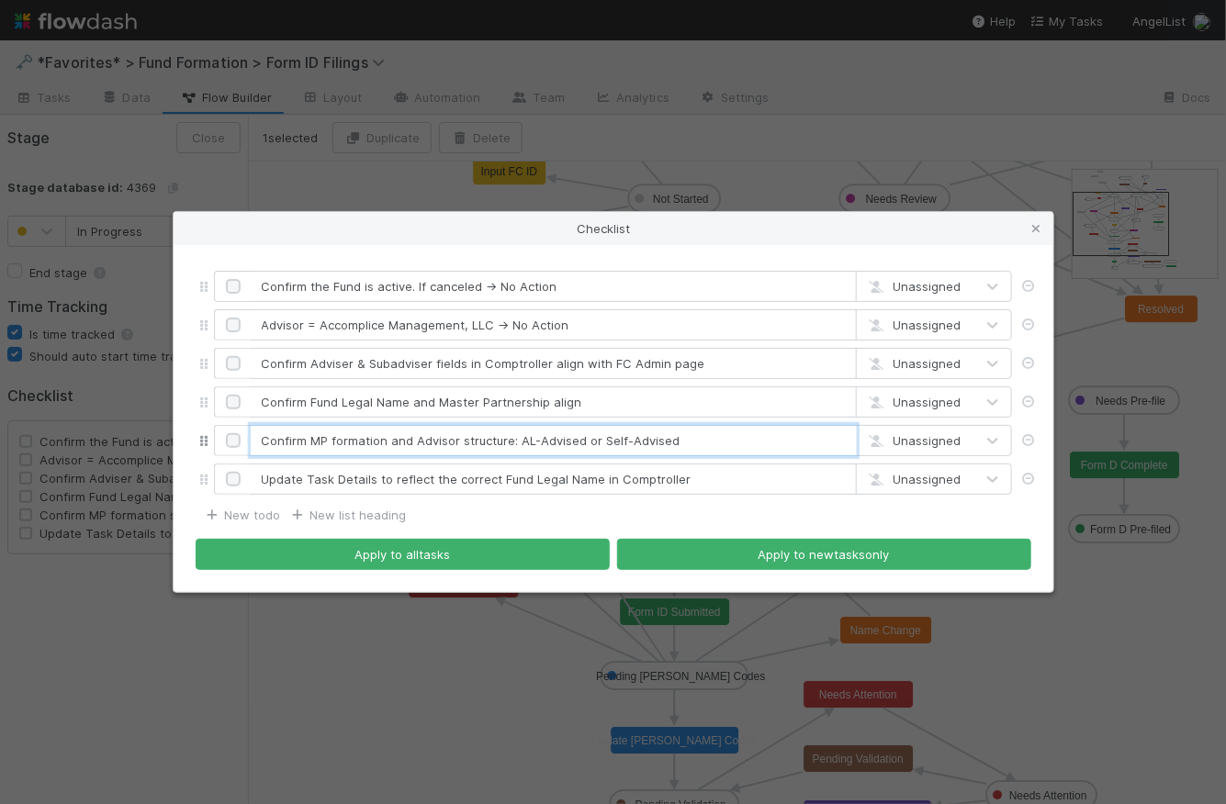
click at [509, 442] on input "Confirm MP formation and Advisor structure: AL-Advised or Self-Advised" at bounding box center [554, 440] width 606 height 31
drag, startPoint x: 730, startPoint y: 443, endPoint x: 263, endPoint y: 441, distance: 467.4
click at [263, 441] on input "Confirm MP formation and Advisor structure alignment: AL-Advised or Self-Advised" at bounding box center [554, 440] width 606 height 31
click at [552, 447] on input "Confirm MP formation and Advisor structure alignment: AL-Advised or Self-Advised" at bounding box center [554, 440] width 606 height 31
drag, startPoint x: 761, startPoint y: 439, endPoint x: 567, endPoint y: 444, distance: 194.7
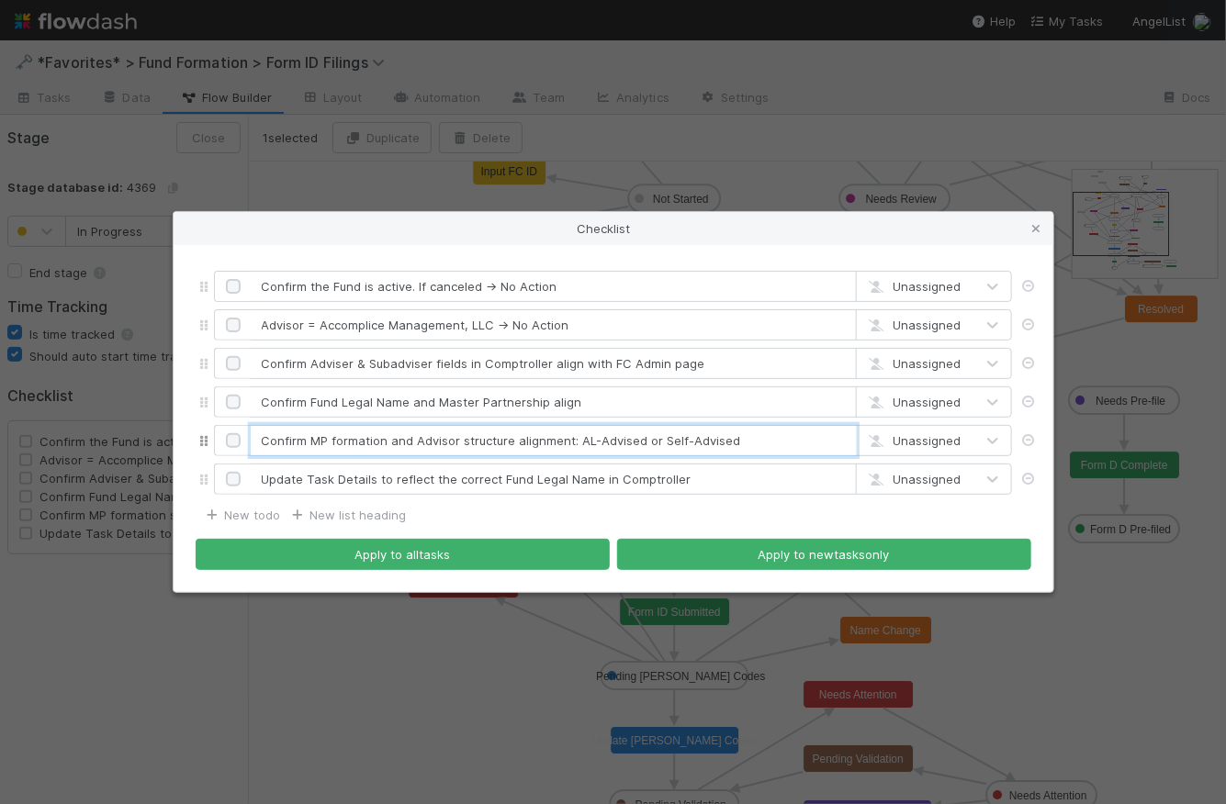
click at [567, 444] on input "Confirm MP formation and Advisor structure alignment: AL-Advised or Self-Advised" at bounding box center [554, 440] width 606 height 31
click at [589, 446] on input "Confirm MP formation and Advisor structure alignment" at bounding box center [554, 440] width 606 height 31
paste input "Confirm MP formation and Advisor structure alignment: AL-Advised or Self-Advised"
drag, startPoint x: 847, startPoint y: 441, endPoint x: 376, endPoint y: 439, distance: 470.2
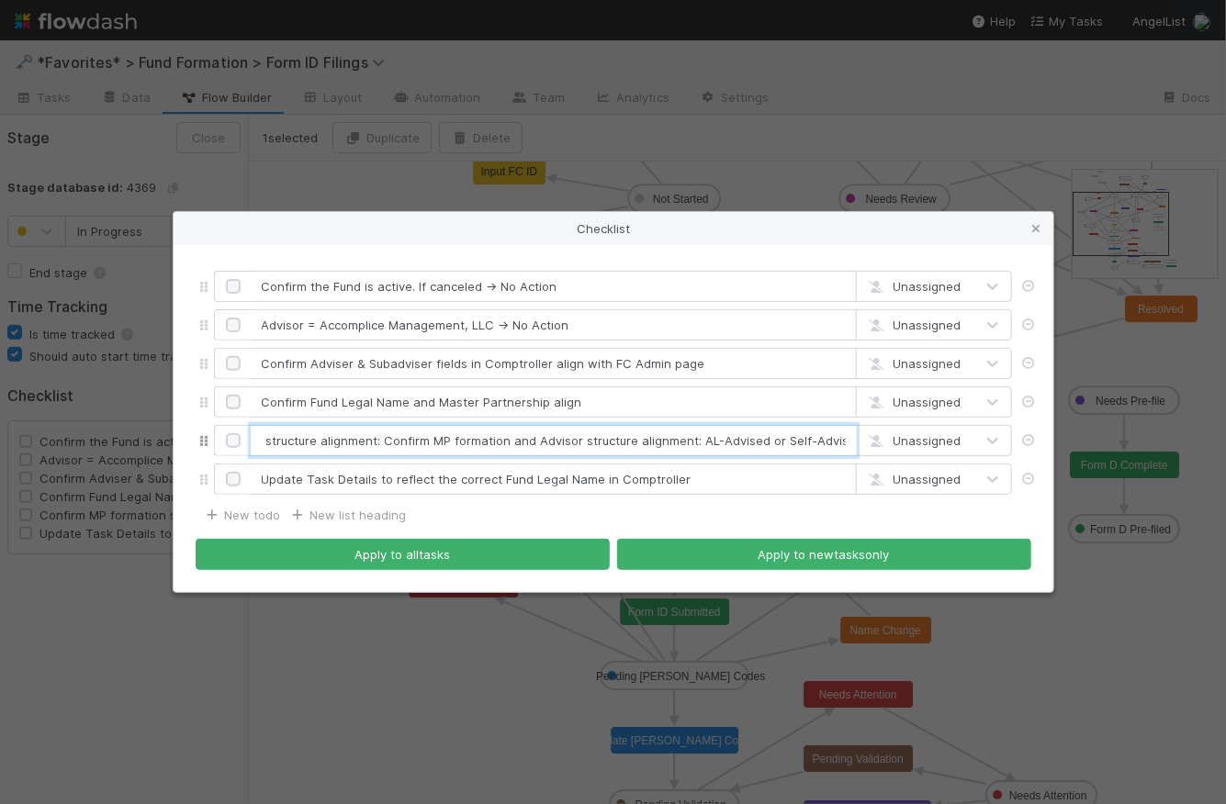
click at [376, 439] on input "Confirm MP formation and Advisor structure alignment: Confirm MP formation and …" at bounding box center [554, 440] width 606 height 31
click at [740, 443] on input "Confirm MP formation and Advisor structure alignment: AL-Advised or Self-Advise…" at bounding box center [554, 440] width 606 height 31
drag, startPoint x: 850, startPoint y: 440, endPoint x: 237, endPoint y: 440, distance: 613.4
click at [237, 440] on div "Confirm MP formation and Advisor structure alignment: AL-Advised or Self-Advise…" at bounding box center [613, 440] width 798 height 31
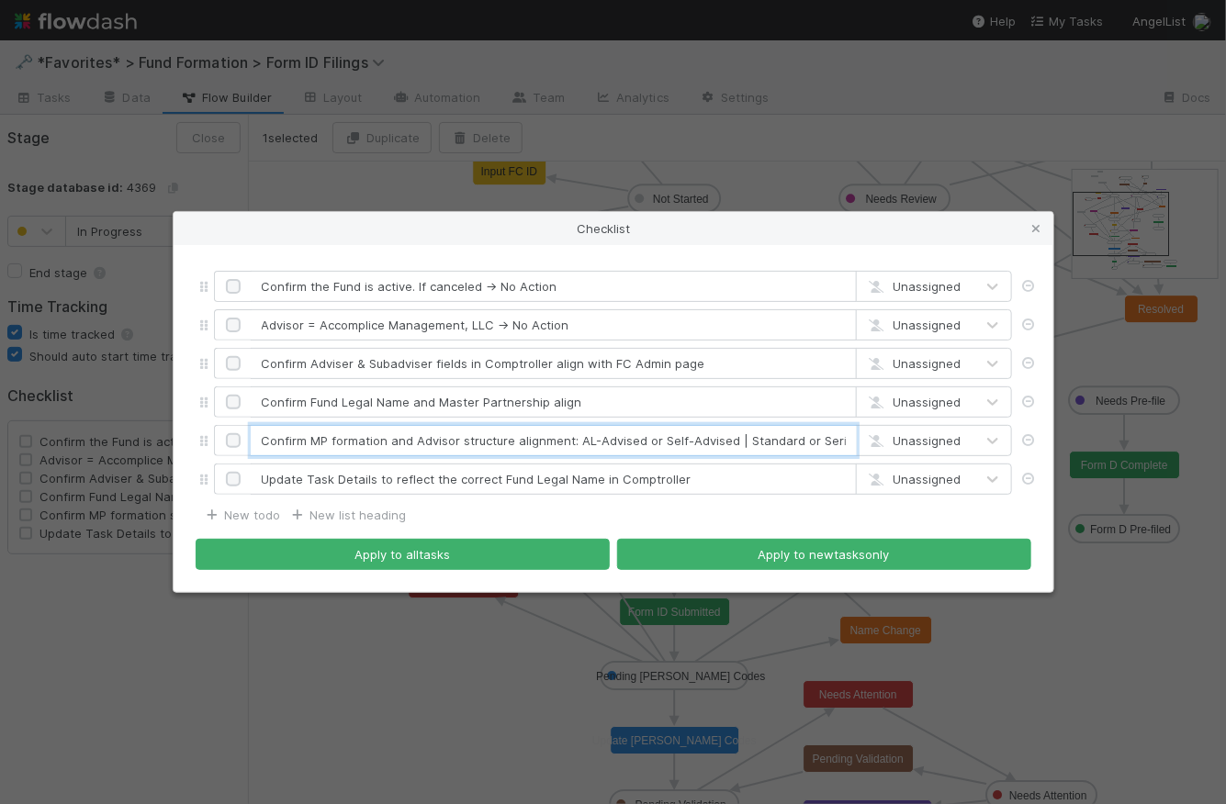
type input "Confirm MP formation and Advisor structure alignment: AL-Advised or Self-Advise…"
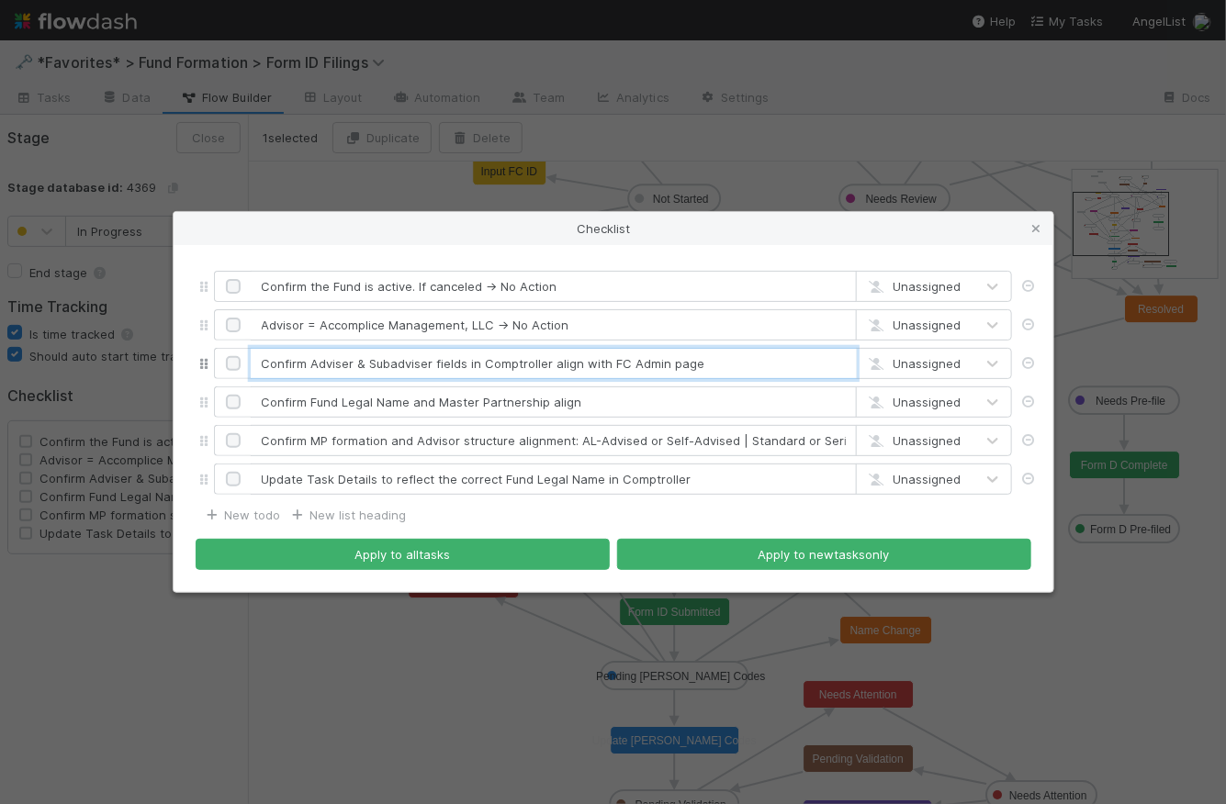
drag, startPoint x: 547, startPoint y: 363, endPoint x: 482, endPoint y: 362, distance: 65.2
click at [482, 362] on input "Confirm Adviser & Subadviser fields in Comptroller align with FC Admin page" at bounding box center [554, 363] width 606 height 31
type input "Confirm Adviser & Subadviser fields in CT align with FC Admin page"
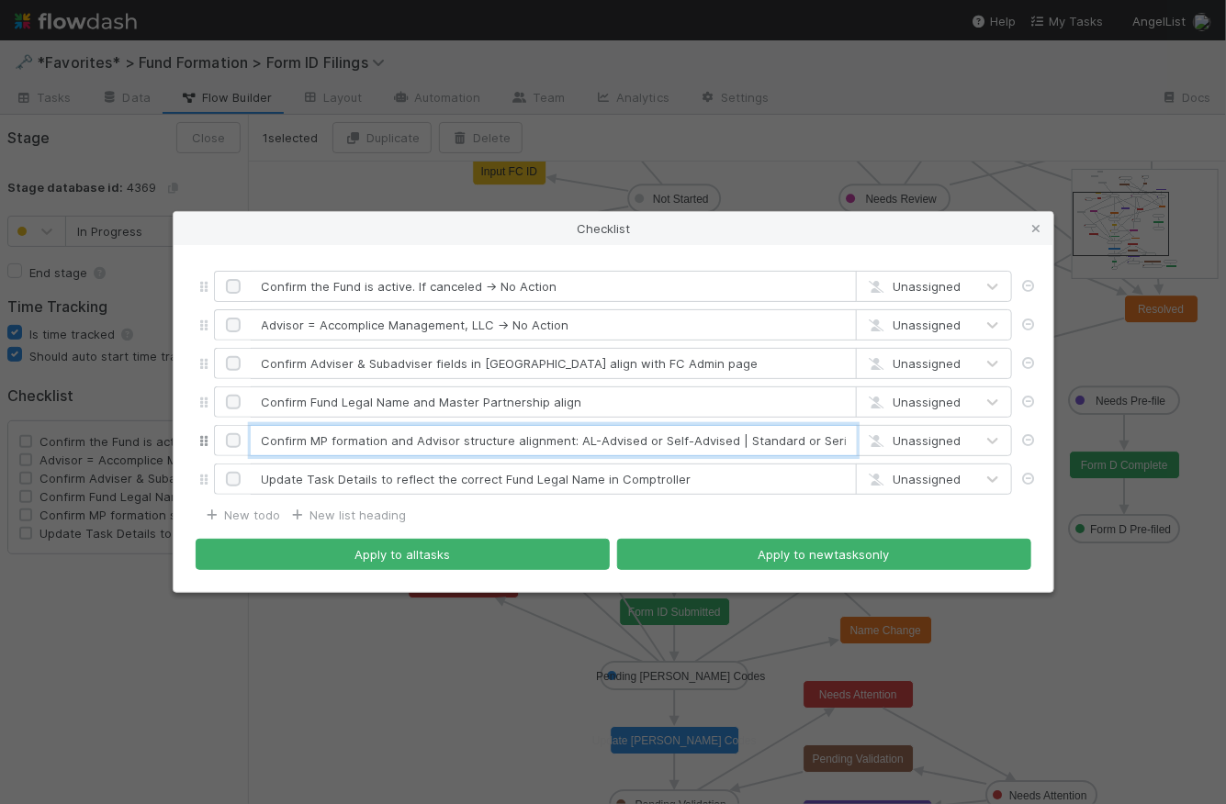
drag, startPoint x: 568, startPoint y: 440, endPoint x: 513, endPoint y: 436, distance: 55.2
click at [513, 436] on input "Confirm MP formation and Advisor structure alignment: AL-Advised or Self-Advise…" at bounding box center [554, 440] width 606 height 31
type input "Confirm MP formation and Advisor structure: AL-Advised or Self-Advised | Standa…"
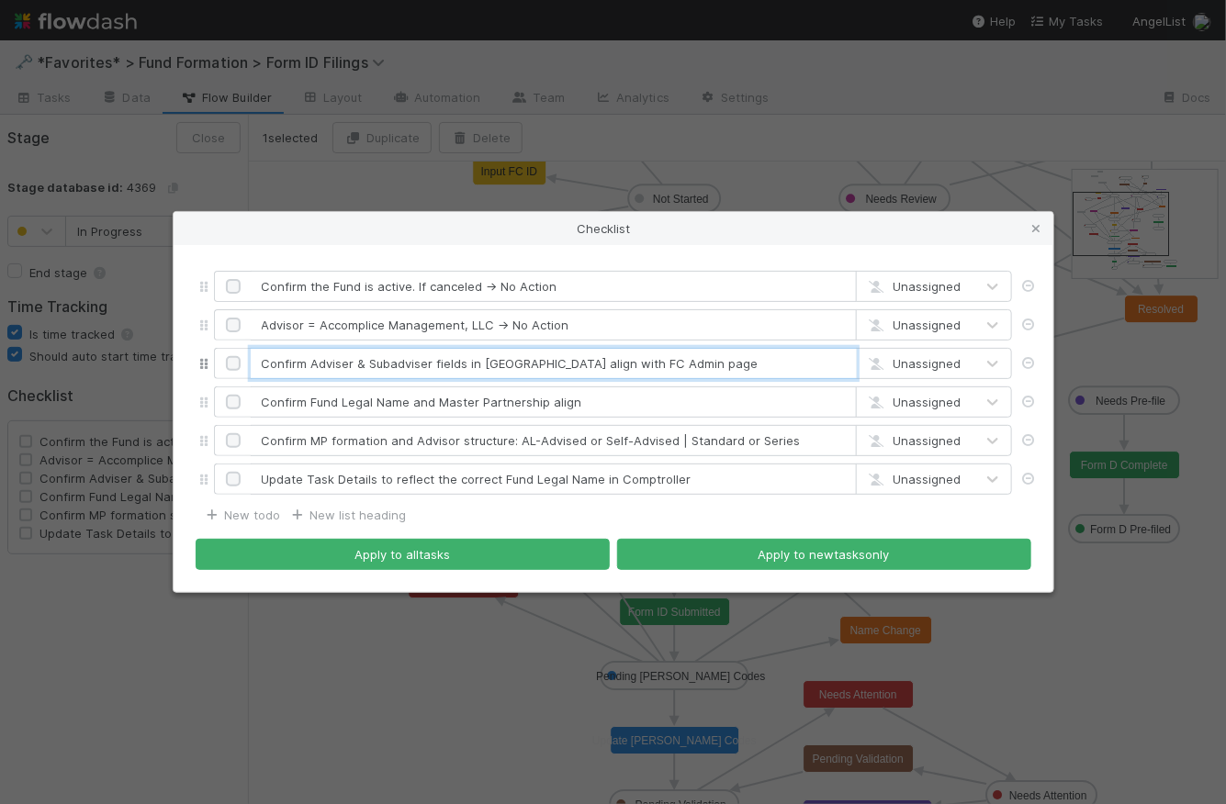
drag, startPoint x: 675, startPoint y: 363, endPoint x: 224, endPoint y: 364, distance: 450.9
click at [224, 364] on div "Confirm Adviser & Subadviser fields in CT align with FC Admin page Unassigned" at bounding box center [613, 363] width 798 height 31
click at [571, 377] on input "Confirm Adviser & Subadviser fields in CT align with FC Admin page" at bounding box center [554, 363] width 606 height 31
drag, startPoint x: 651, startPoint y: 362, endPoint x: 616, endPoint y: 361, distance: 34.9
click at [616, 361] on input "Confirm Adviser & Subadviser fields in CT align with FC Admin page" at bounding box center [554, 363] width 606 height 31
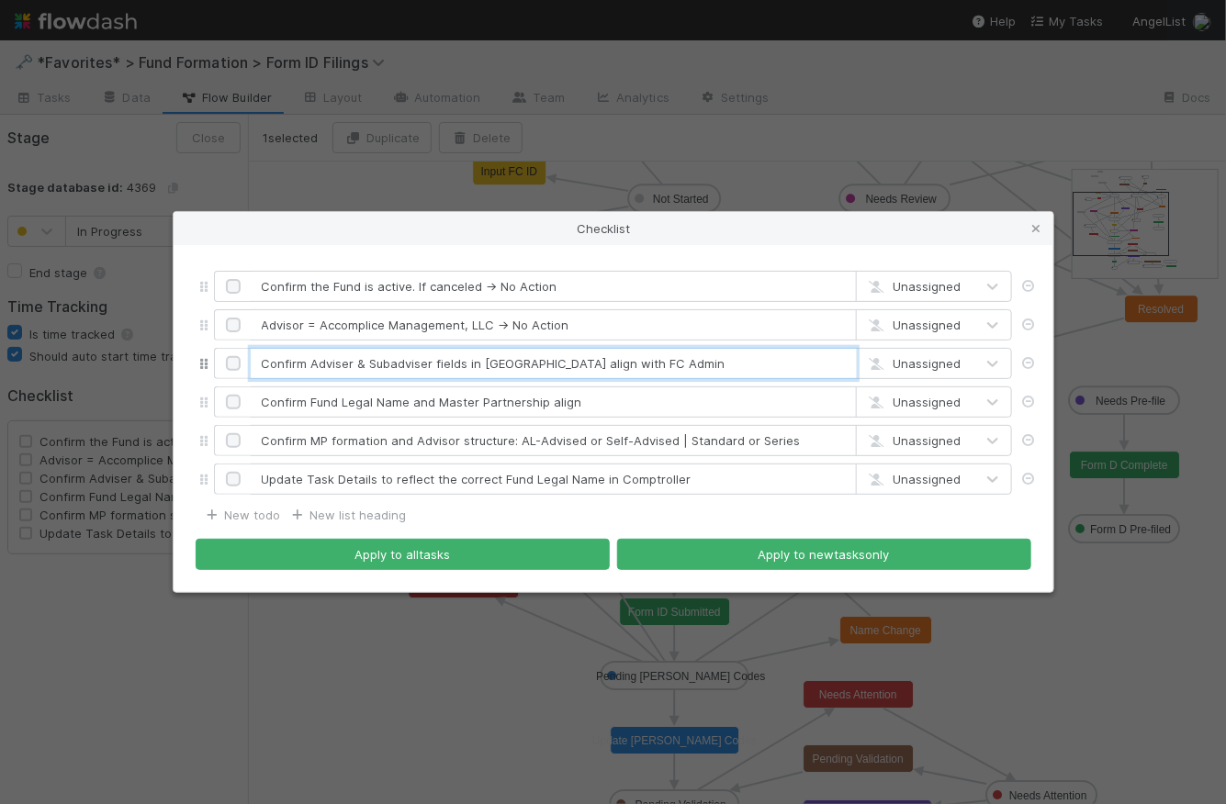
drag, startPoint x: 626, startPoint y: 367, endPoint x: 244, endPoint y: 368, distance: 382.0
click at [244, 368] on div "Confirm Adviser & Subadviser fields in CT align with FC Admin Unassigned" at bounding box center [613, 363] width 798 height 31
type input "Confirm Adviser & Subadviser fields in CT align with FC Admin"
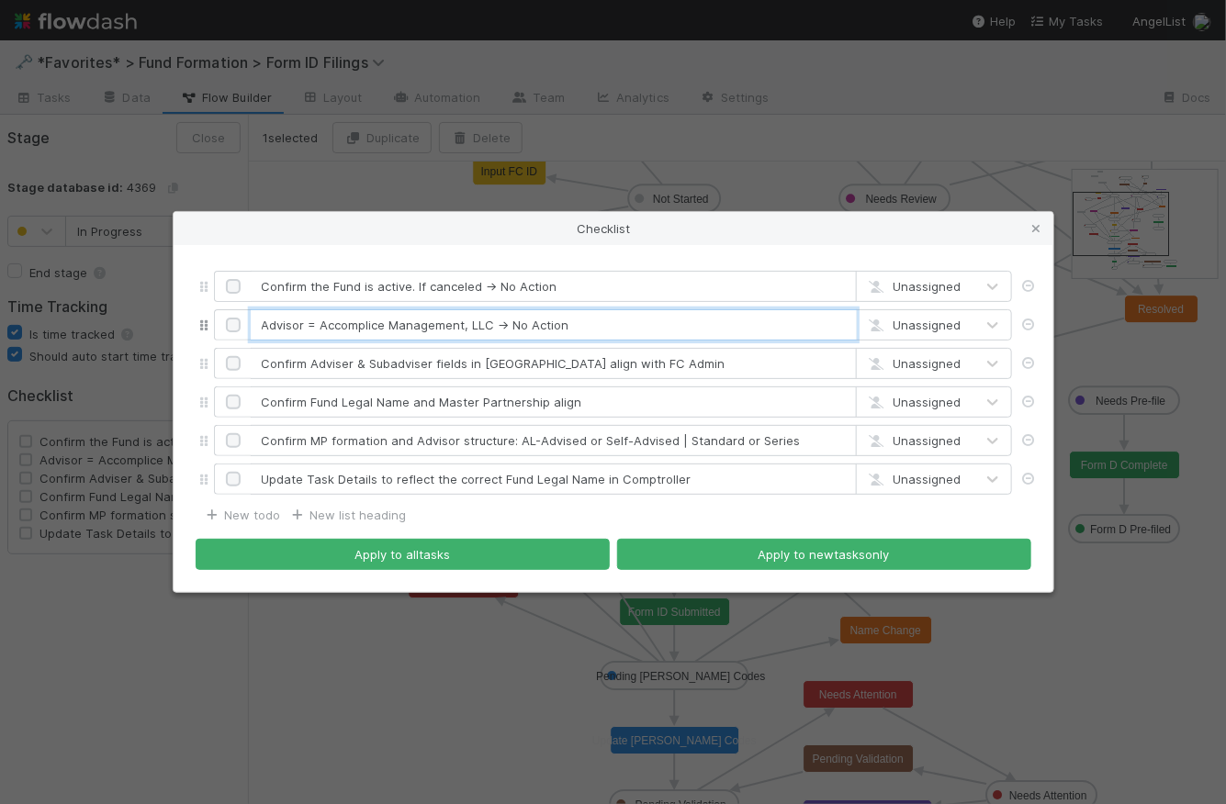
click at [587, 327] on input "Advisor = Accomplice Management, LLC → No Action" at bounding box center [554, 324] width 606 height 31
paste input "If Advisor = Accomplice Management, LLC → No Action"
click at [635, 331] on input "If Advisor = Accomplice Management, LLC → No Action" at bounding box center [554, 324] width 606 height 31
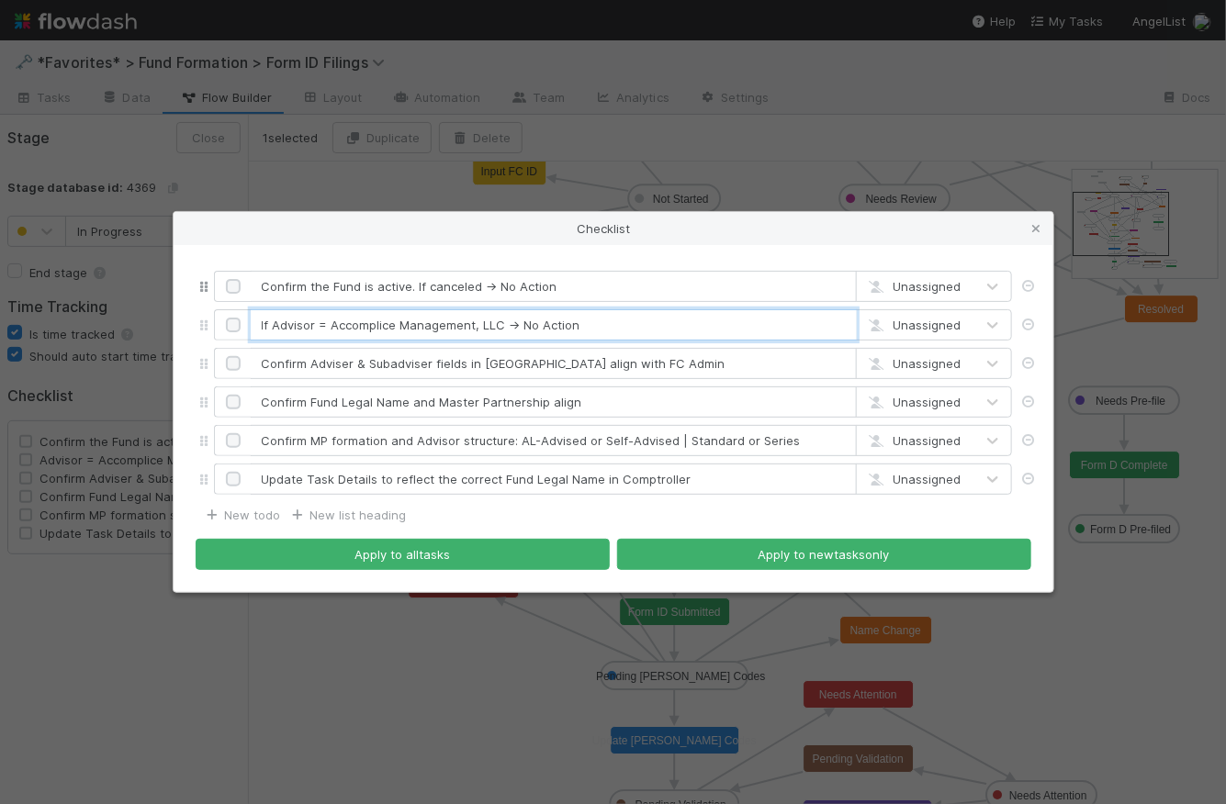
type input "If Advisor = Accomplice Management, LLC → No Action"
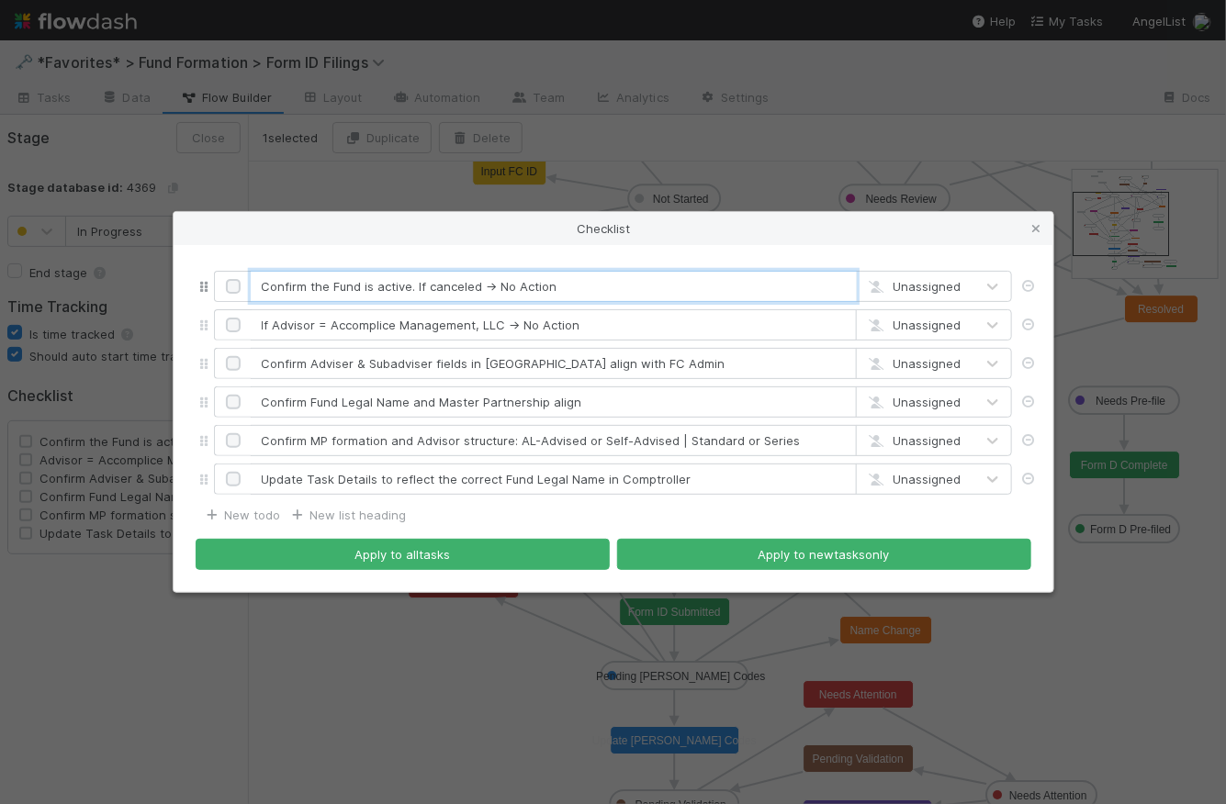
click at [585, 295] on input "Confirm the Fund is active. If canceled → No Action" at bounding box center [554, 286] width 606 height 31
click at [586, 295] on input "Confirm the Fund is active. If canceled → No Action" at bounding box center [554, 286] width 606 height 31
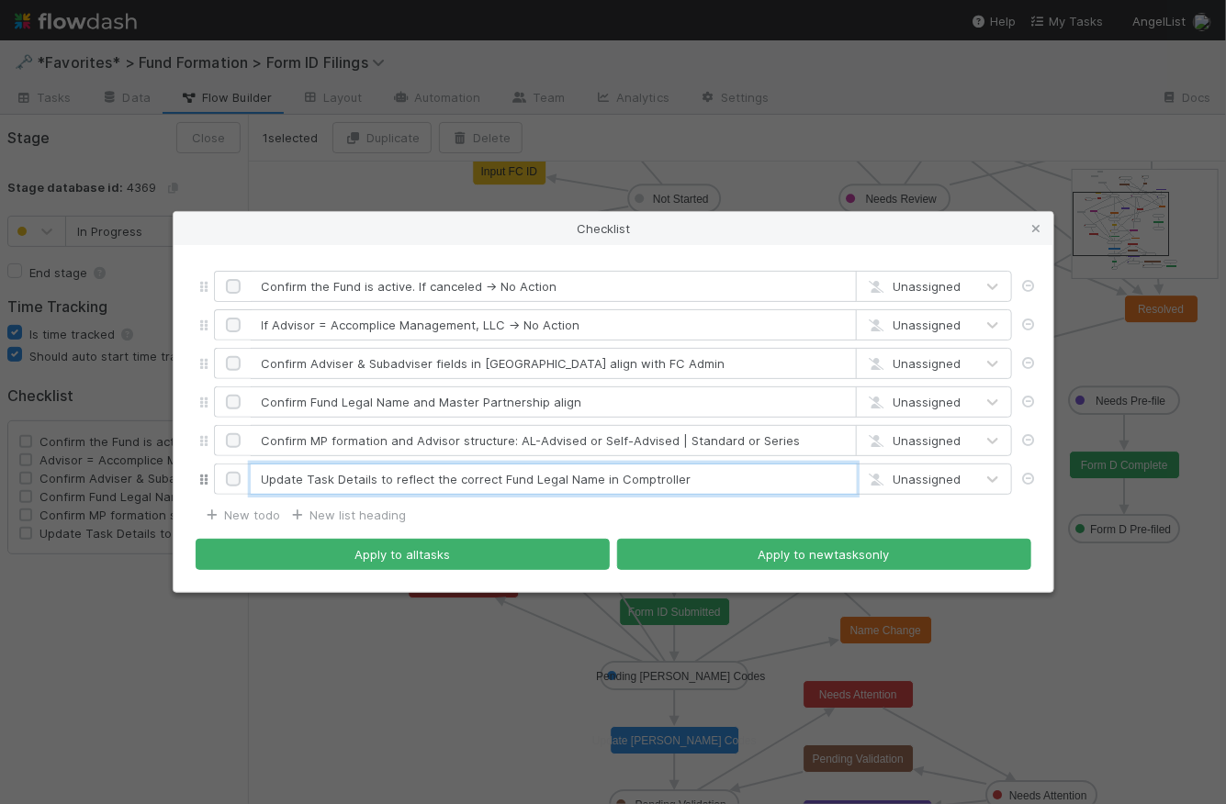
click at [705, 479] on input "Update Task Details to reflect the correct Fund Legal Name in Comptroller" at bounding box center [554, 479] width 606 height 31
paste input "Confirm Fund Legal Name in FD task aligns with CT"
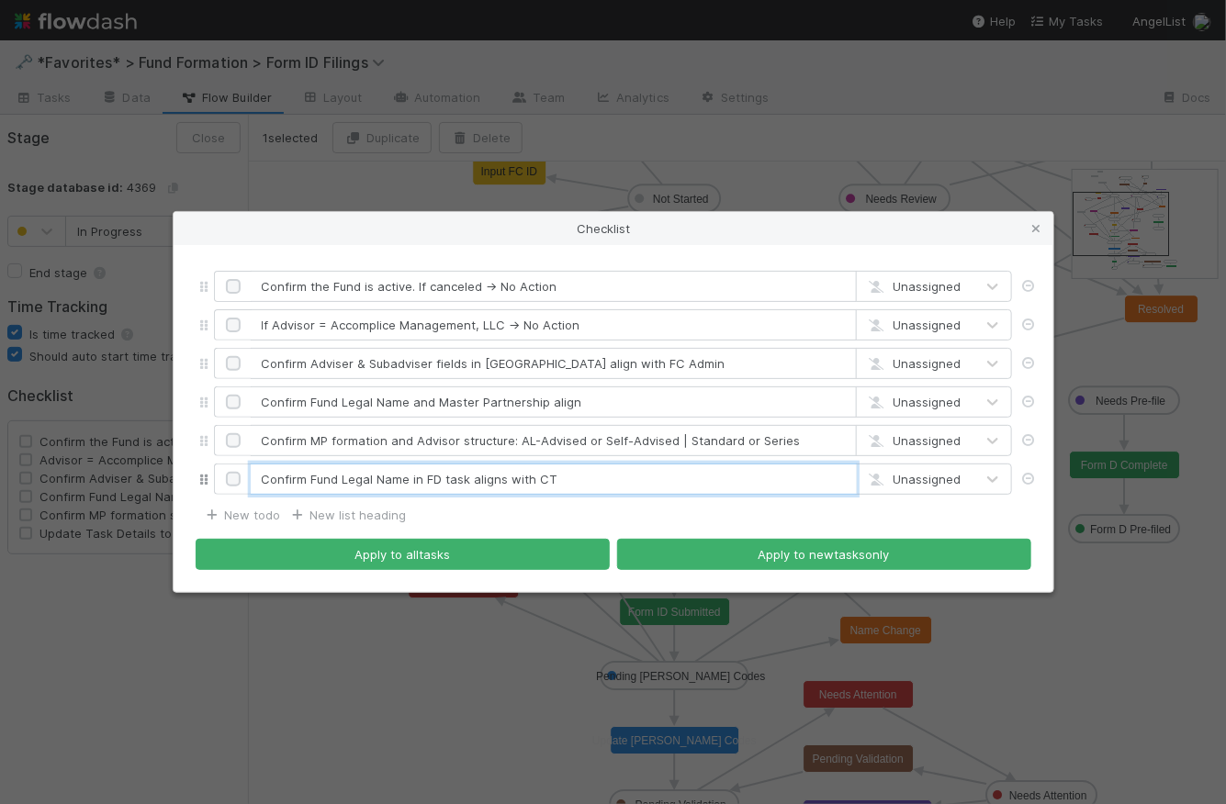
click at [700, 487] on input "Confirm Fund Legal Name in FD task aligns with CT" at bounding box center [554, 479] width 606 height 31
type input "Confirm Fund Legal Name in FD task aligns with CT"
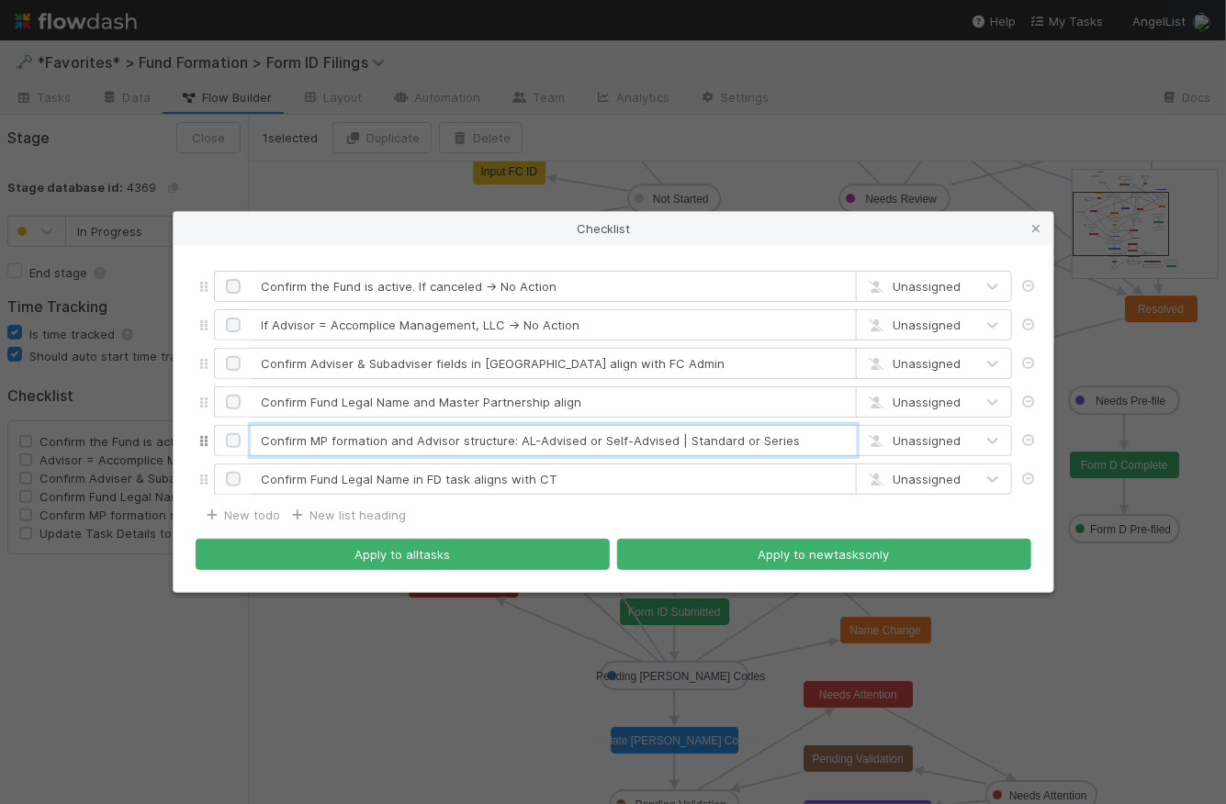
drag, startPoint x: 389, startPoint y: 443, endPoint x: 331, endPoint y: 440, distance: 58.8
click at [331, 440] on input "Confirm MP formation and Advisor structure: AL-Advised or Self-Advised | Standa…" at bounding box center [554, 440] width 606 height 31
click at [648, 433] on input "Confirm MP formation and Advisor structure: AL-Advised or Self-Advised | Standa…" at bounding box center [554, 440] width 606 height 31
click at [681, 442] on input "Confirm MP formation and Advisor structure: AL-Advised or Self-Advised | Standa…" at bounding box center [554, 440] width 606 height 31
click at [833, 442] on input "Confirm MP formation and Advisor structure: AL-Advised or Self-Advised / Standa…" at bounding box center [554, 440] width 606 height 31
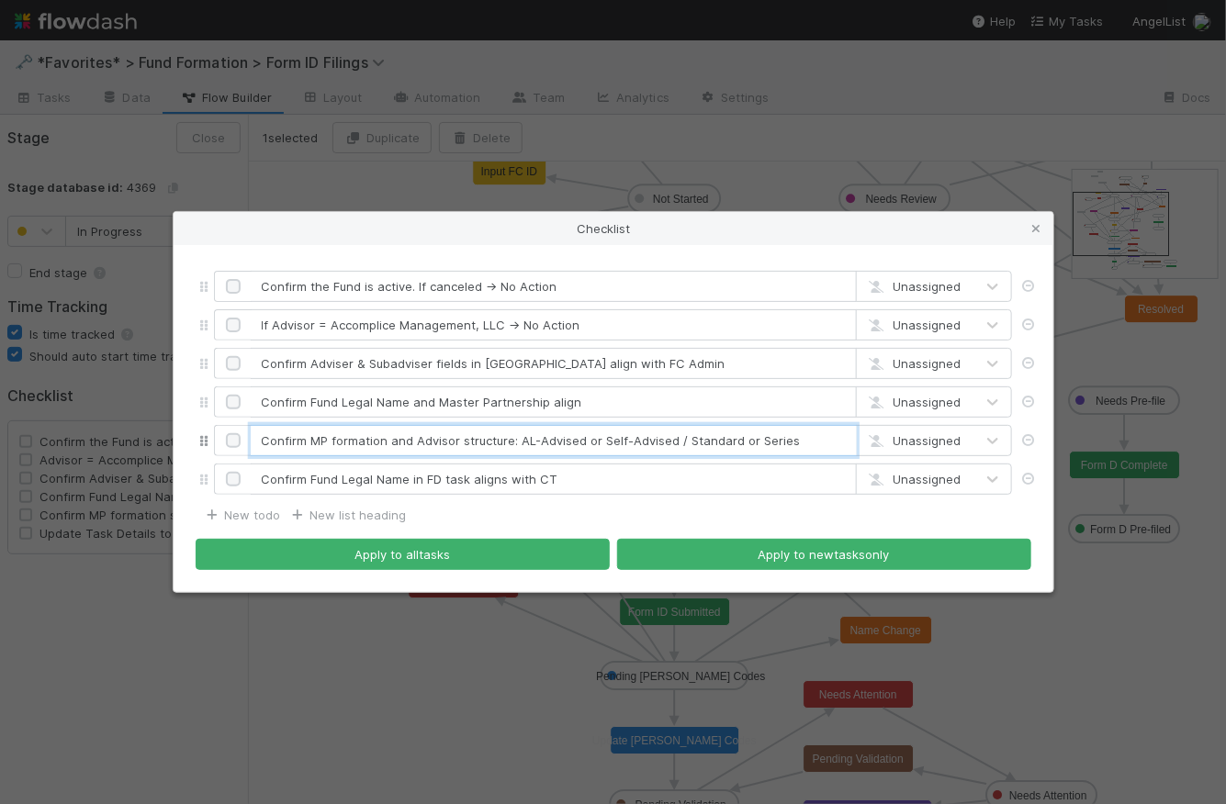
drag, startPoint x: 782, startPoint y: 441, endPoint x: 246, endPoint y: 442, distance: 536.3
click at [246, 442] on div "Confirm MP formation and Advisor structure: AL-Advised or Self-Advised / Standa…" at bounding box center [613, 440] width 798 height 31
type input "Confirm MP formation and Advisor structure: AL-Advised or Self-Advised / Standa…"
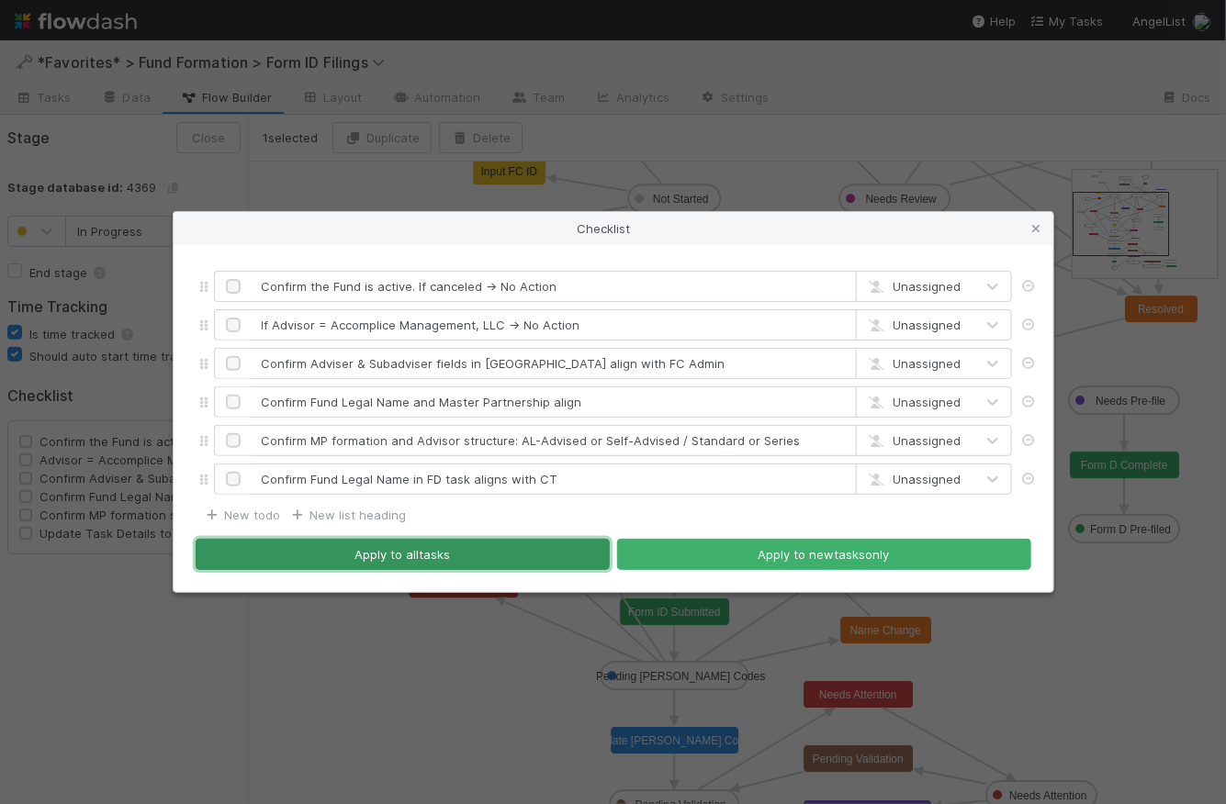
click at [417, 560] on button "Apply to all tasks" at bounding box center [403, 554] width 414 height 31
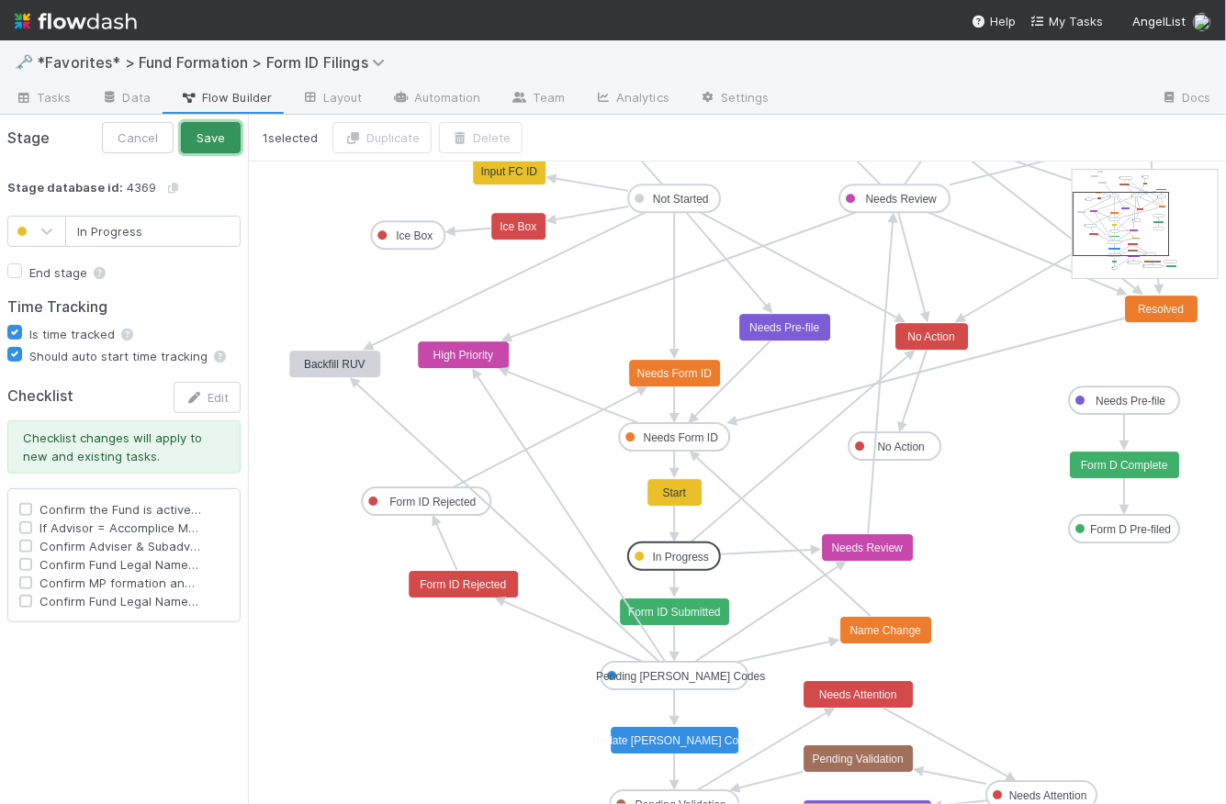
click at [216, 129] on button "Save" at bounding box center [211, 137] width 60 height 31
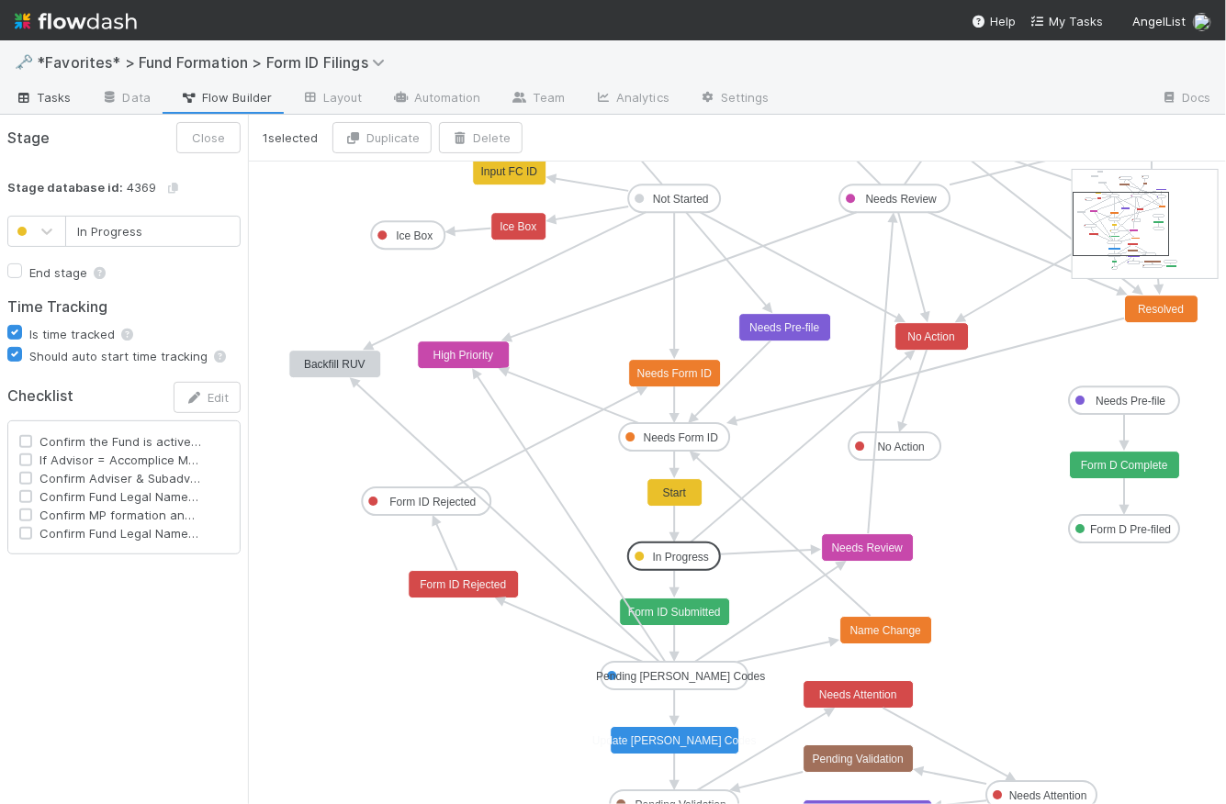
click at [66, 93] on span "Tasks" at bounding box center [43, 97] width 57 height 18
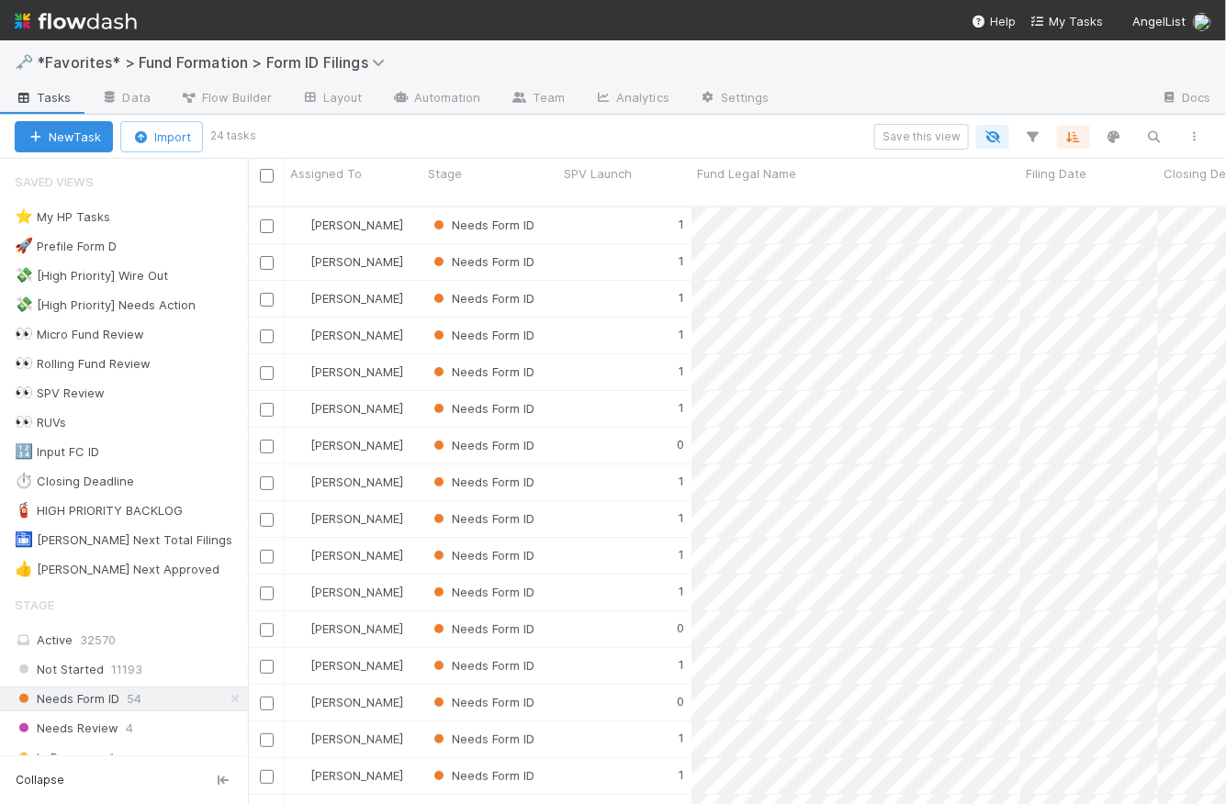
scroll to position [601, 965]
click at [622, 213] on div "1" at bounding box center [624, 226] width 133 height 36
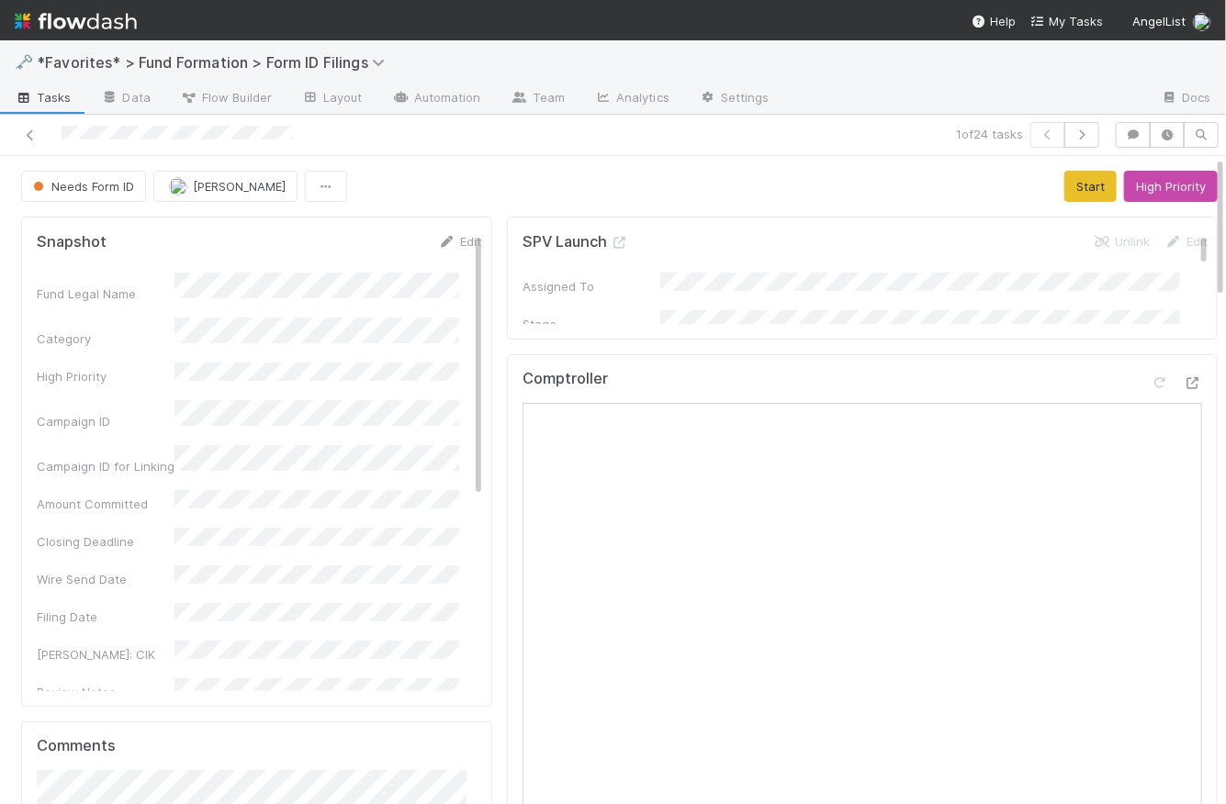
click at [490, 181] on div "Needs Form ID Catherine Lambright Start High Priority" at bounding box center [619, 186] width 1197 height 31
click at [52, 99] on span "Tasks" at bounding box center [43, 97] width 57 height 18
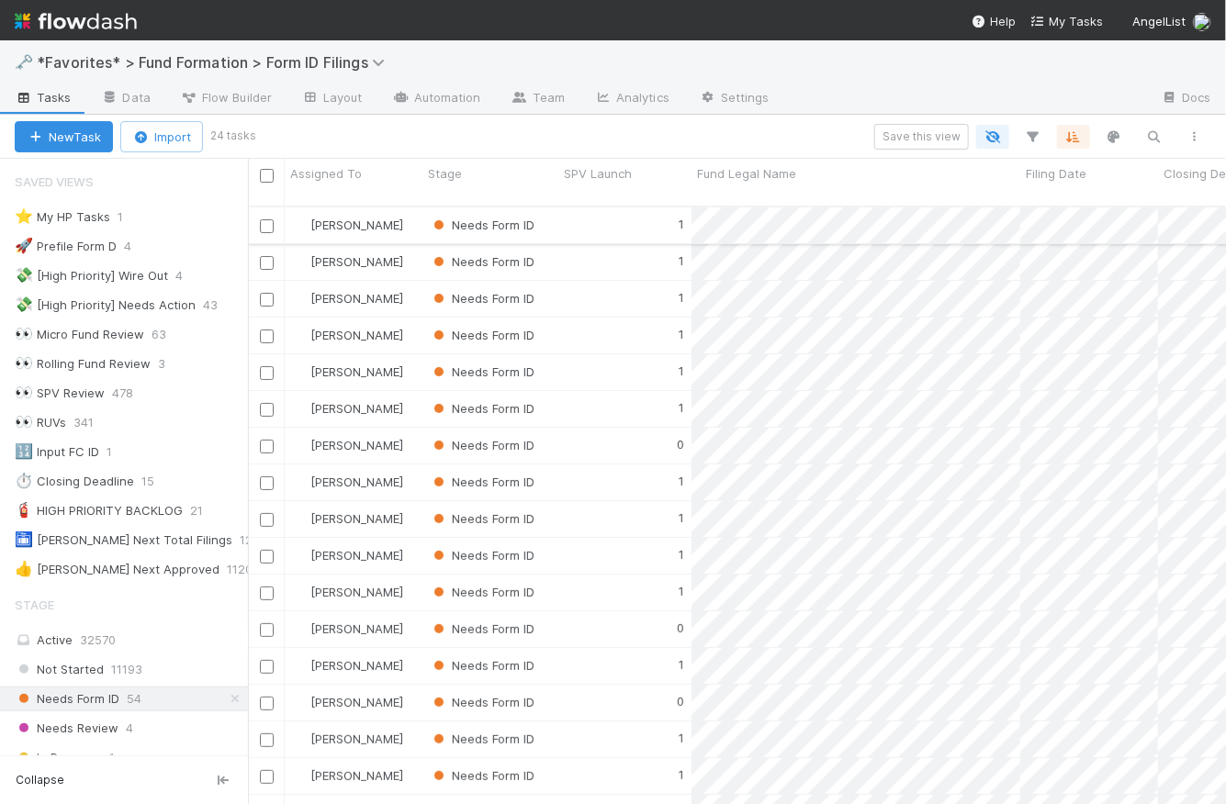
click at [269, 219] on input "checkbox" at bounding box center [267, 226] width 14 height 14
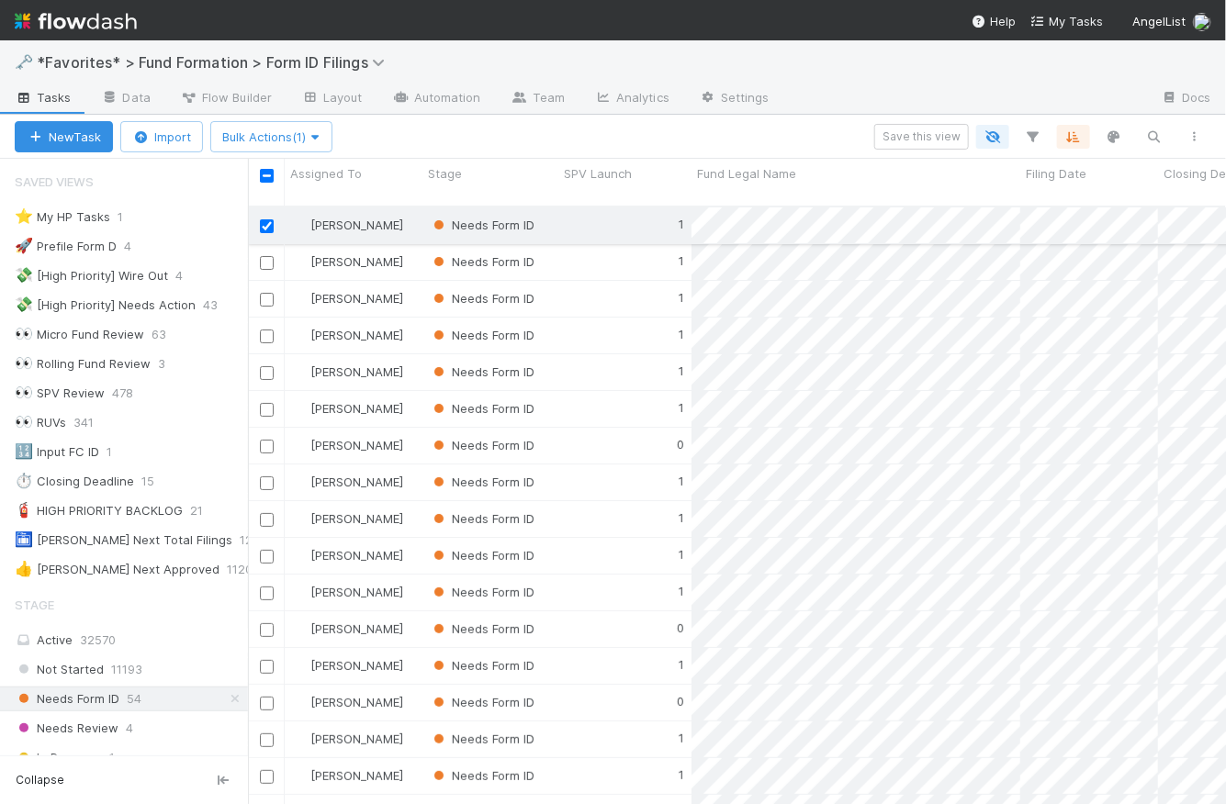
click at [266, 219] on input "checkbox" at bounding box center [267, 226] width 14 height 14
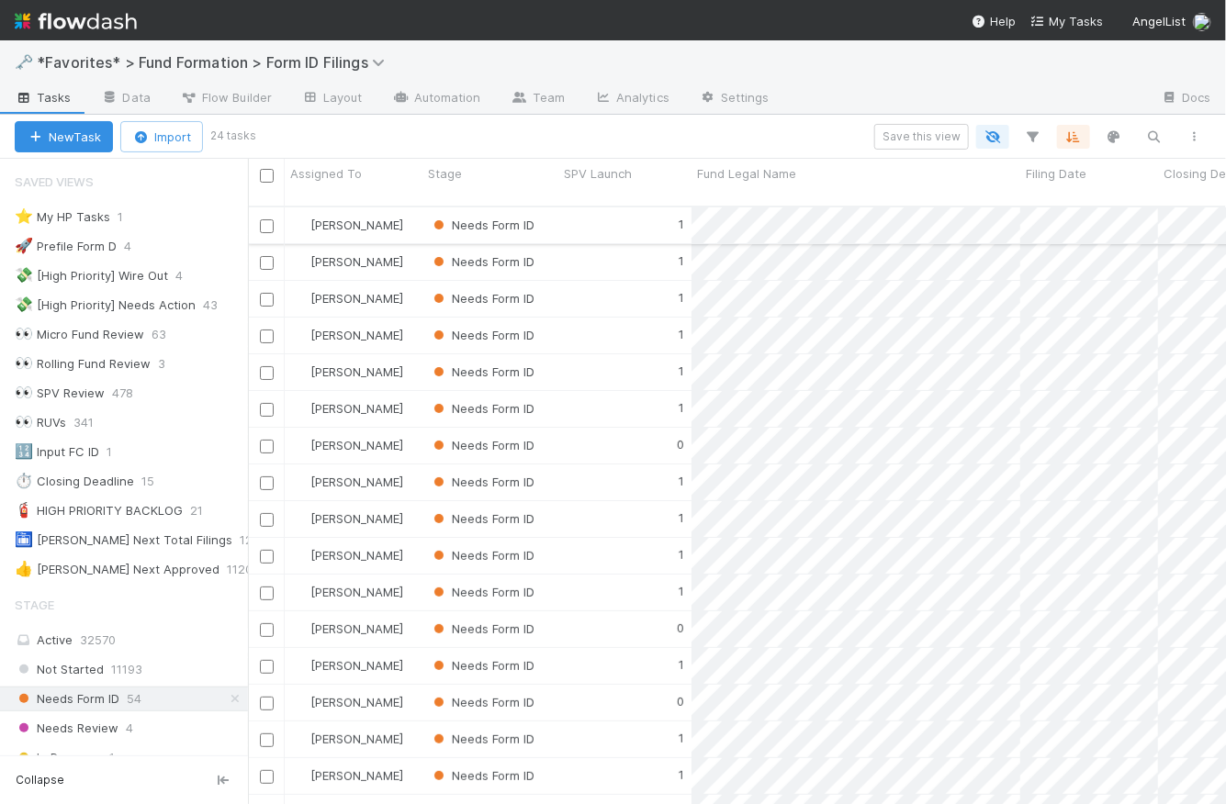
click at [585, 218] on div "1" at bounding box center [624, 226] width 133 height 36
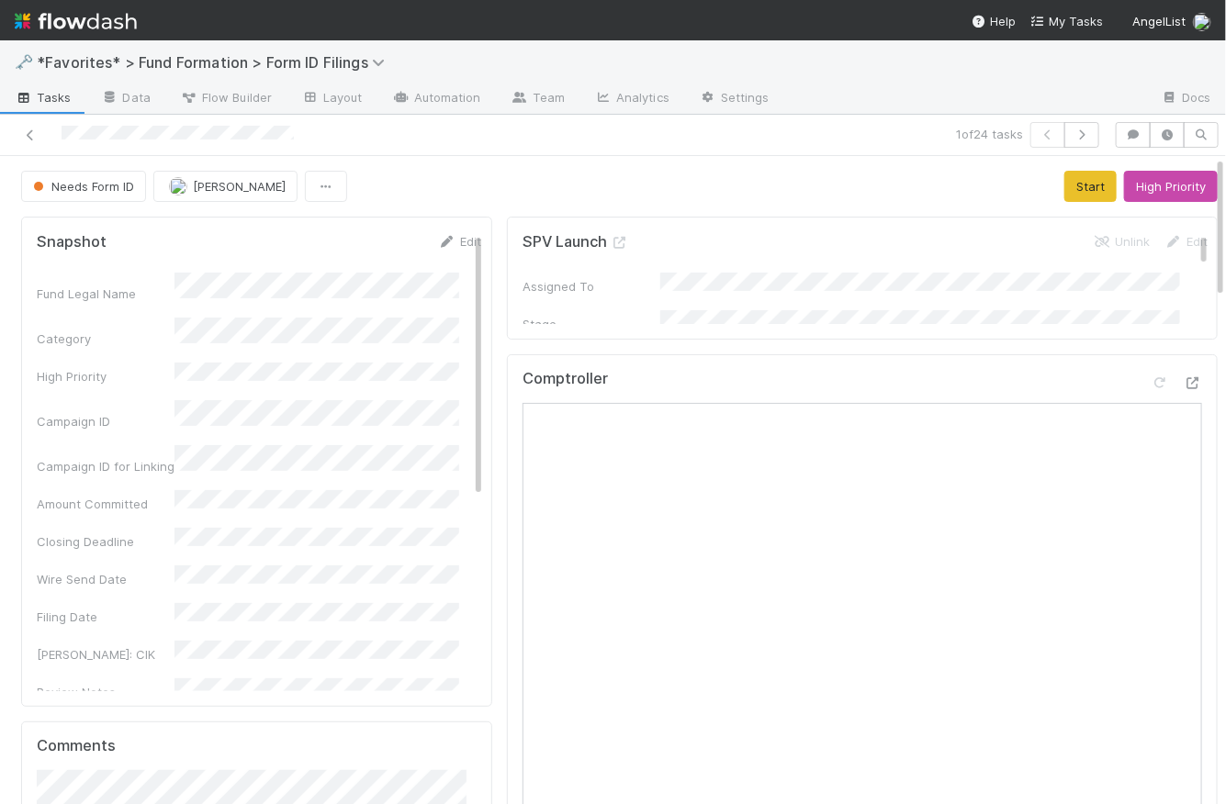
click at [513, 179] on div "Needs Form ID Catherine Lambright Start High Priority" at bounding box center [619, 186] width 1197 height 31
click at [51, 103] on span "Tasks" at bounding box center [43, 97] width 57 height 18
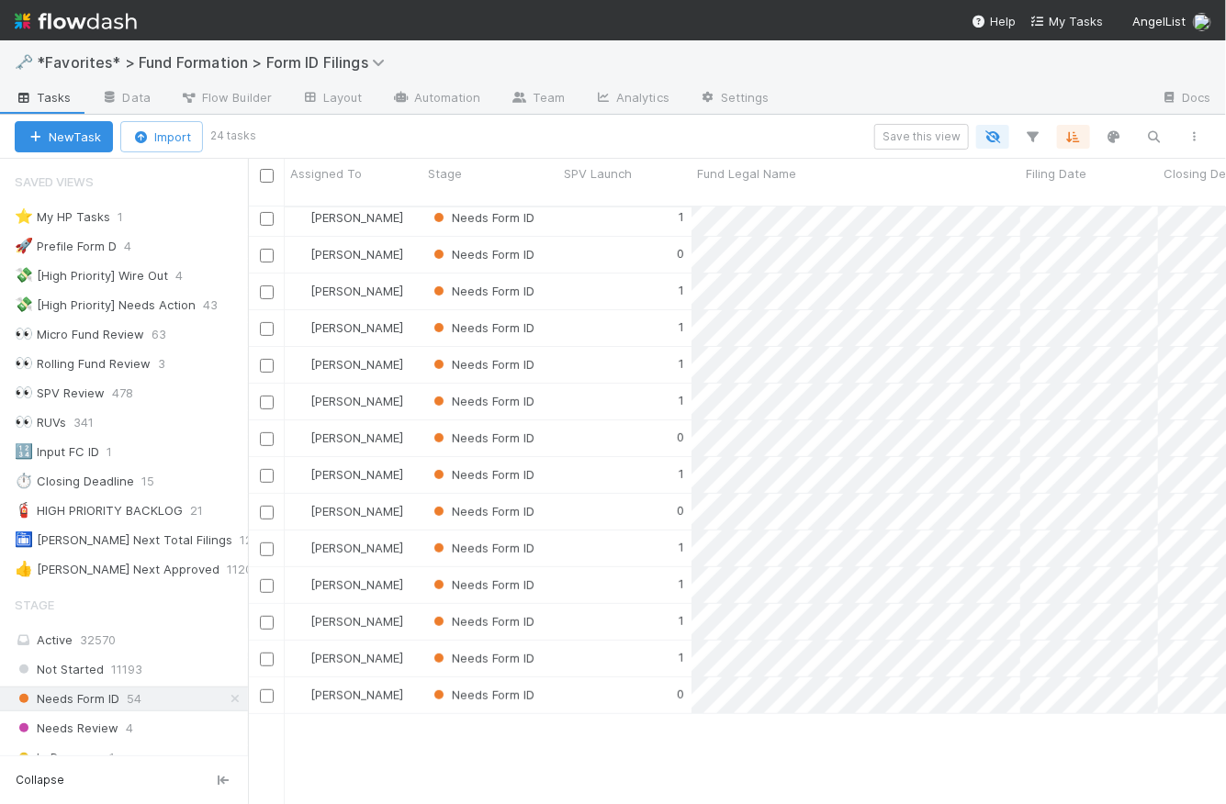
scroll to position [281, 0]
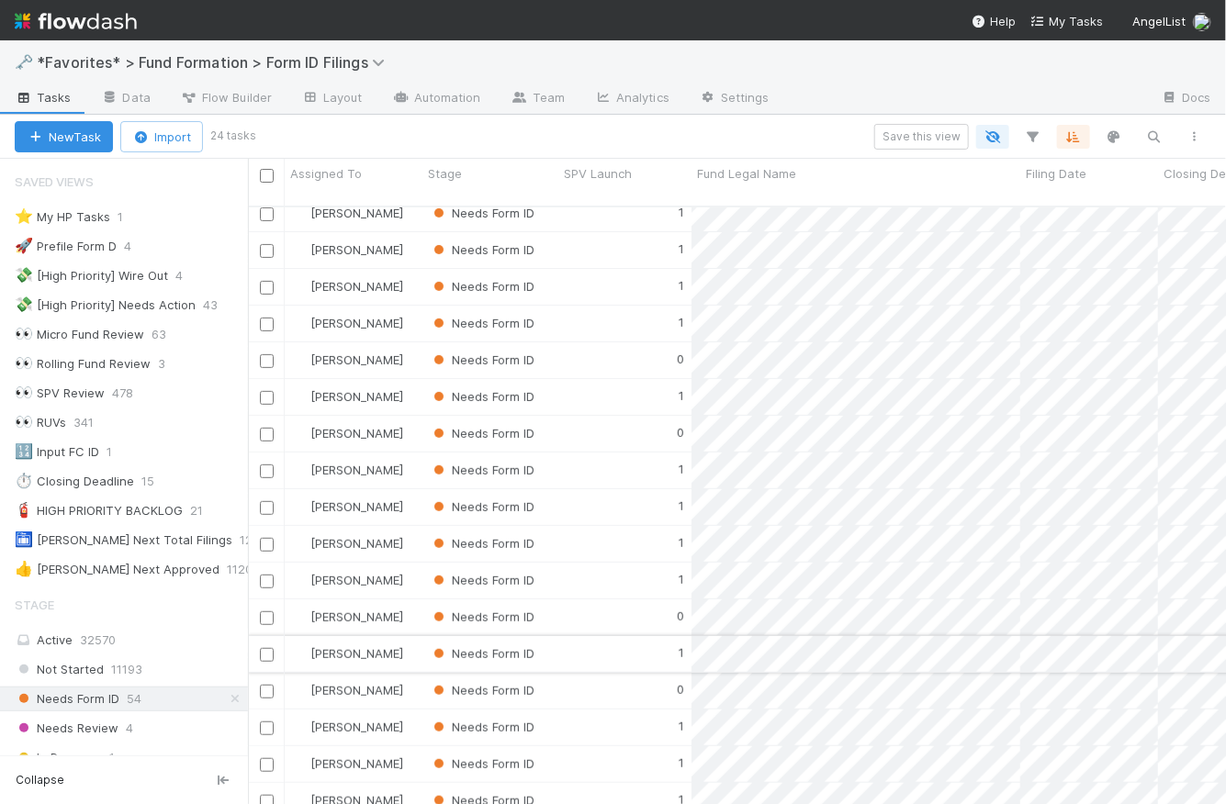
click at [604, 636] on div "1" at bounding box center [624, 654] width 133 height 36
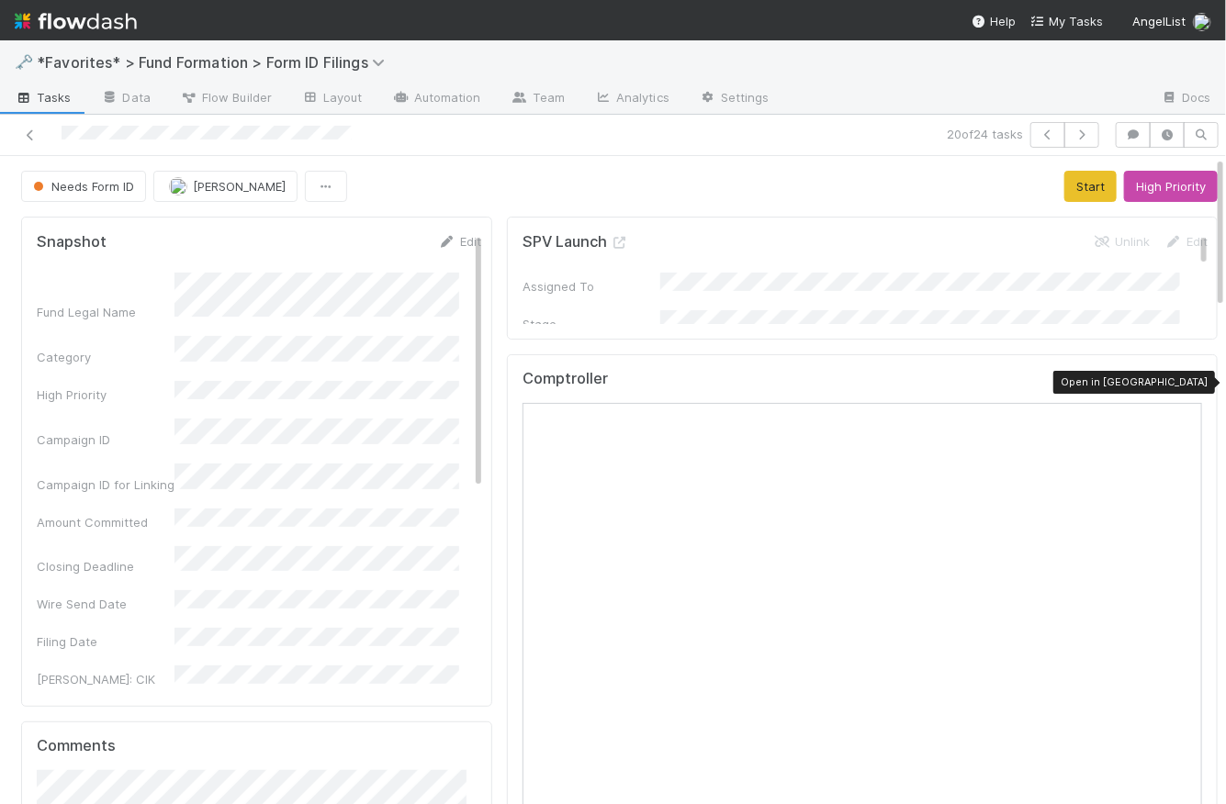
click at [1184, 380] on icon at bounding box center [1193, 383] width 18 height 12
click at [455, 196] on div "Needs Form ID Catherine Lambright Start High Priority" at bounding box center [619, 186] width 1197 height 31
click at [37, 96] on span "Tasks" at bounding box center [43, 97] width 57 height 18
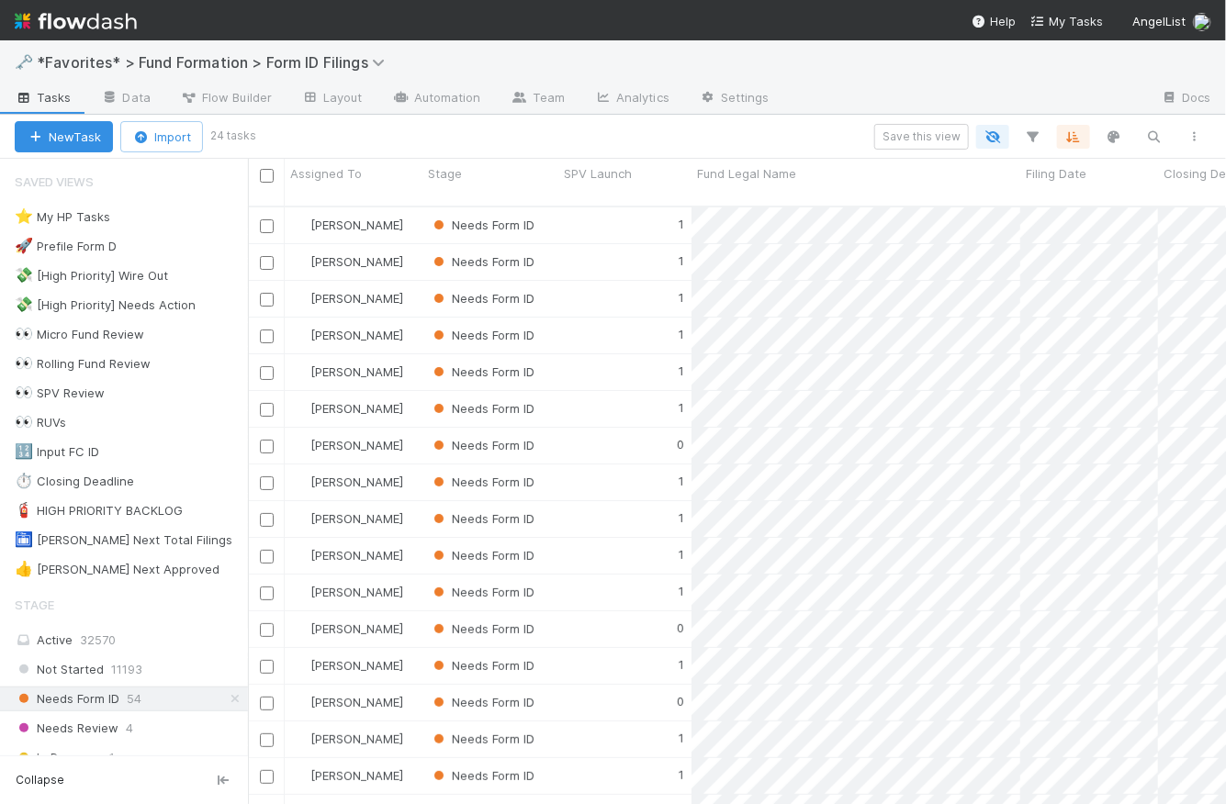
scroll to position [601, 965]
click at [600, 208] on div "1" at bounding box center [624, 226] width 133 height 36
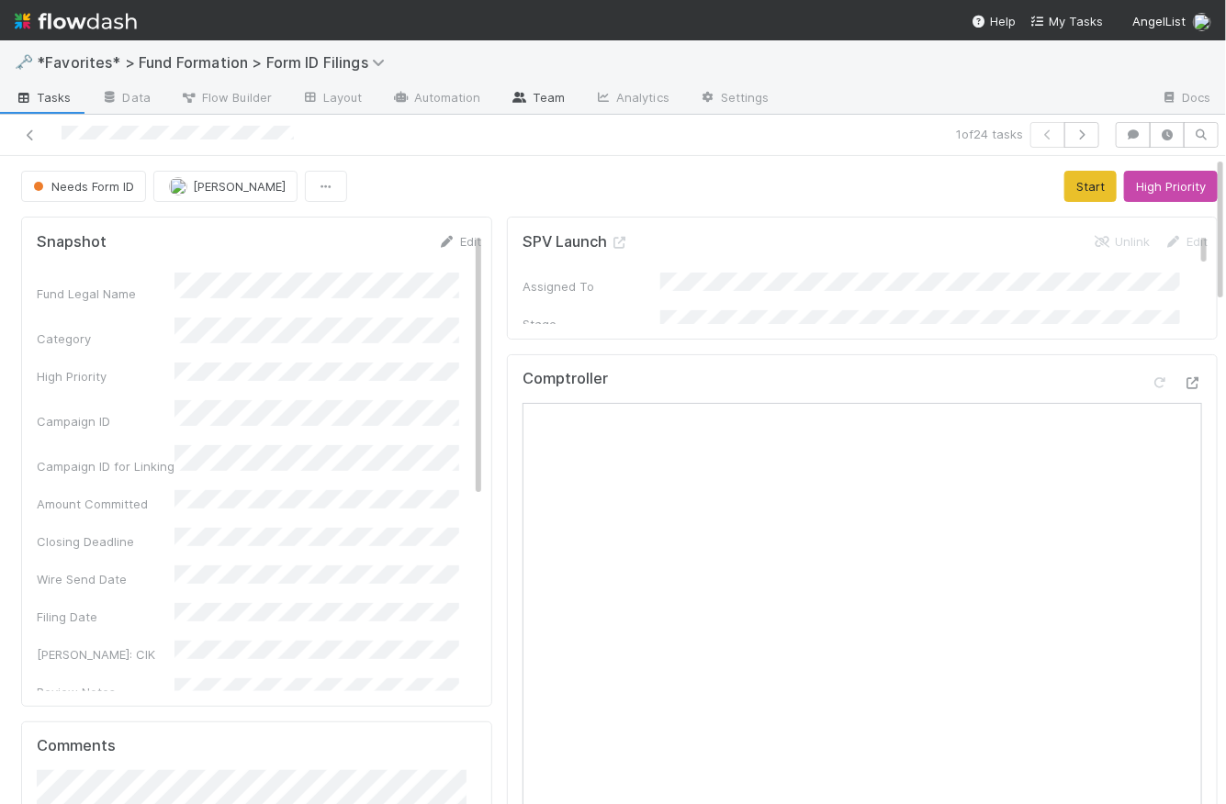
click at [519, 103] on icon at bounding box center [520, 97] width 18 height 11
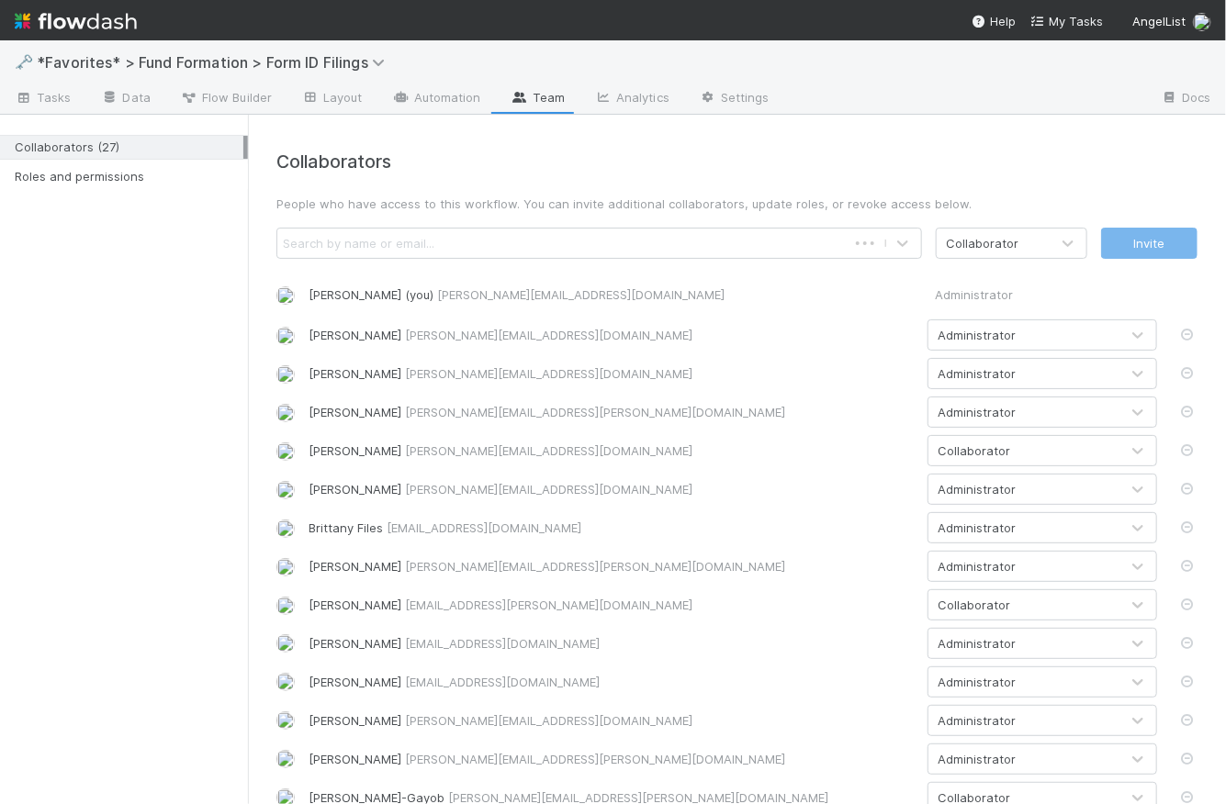
click at [525, 236] on div "Search by name or email..." at bounding box center [561, 243] width 569 height 29
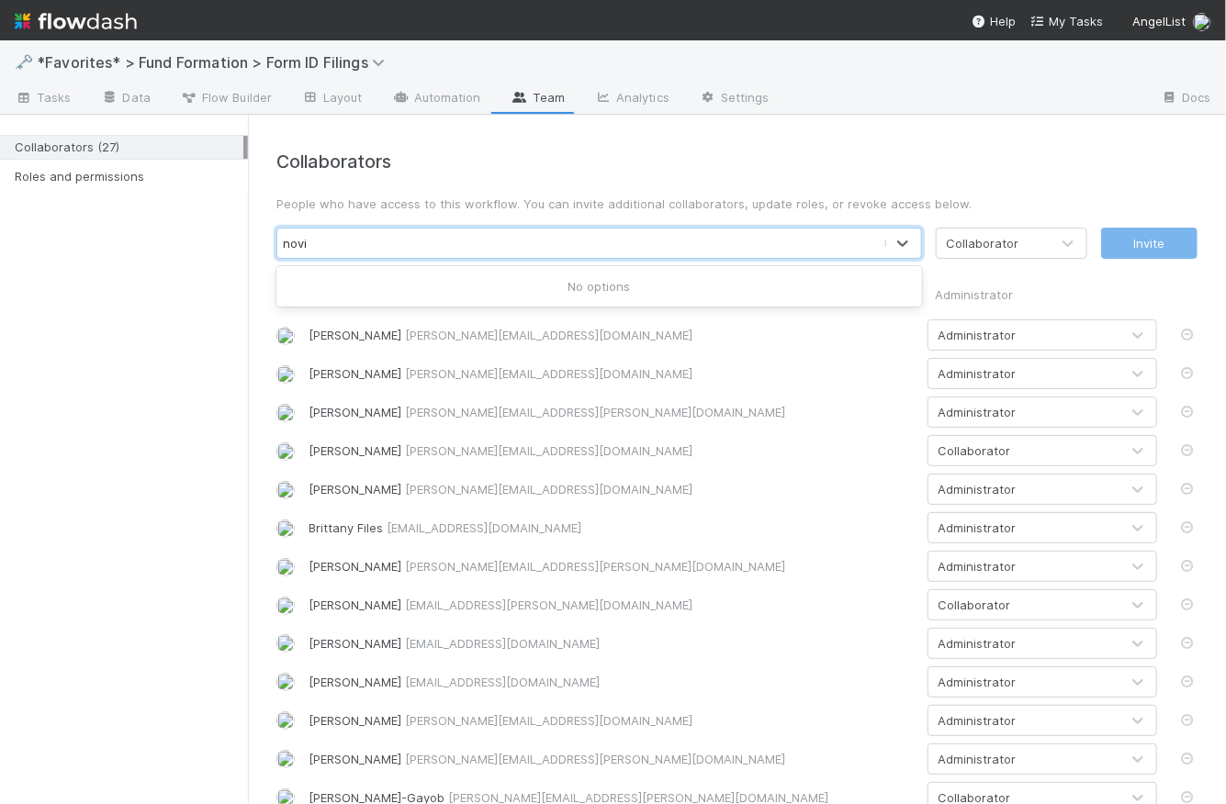
type input "novia"
drag, startPoint x: 513, startPoint y: 244, endPoint x: 306, endPoint y: 237, distance: 207.7
click at [306, 237] on div "Search by name or email..." at bounding box center [580, 243] width 606 height 29
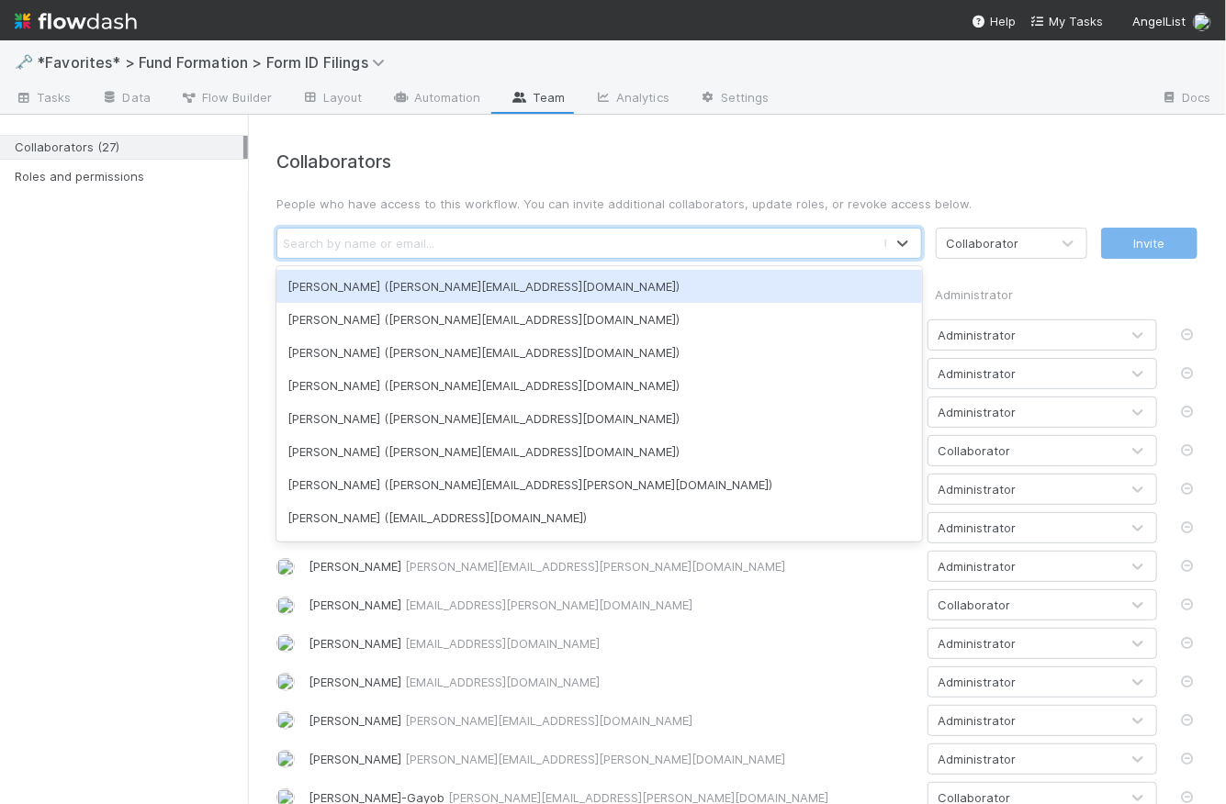
click at [338, 241] on div "Search by name or email..." at bounding box center [359, 243] width 152 height 18
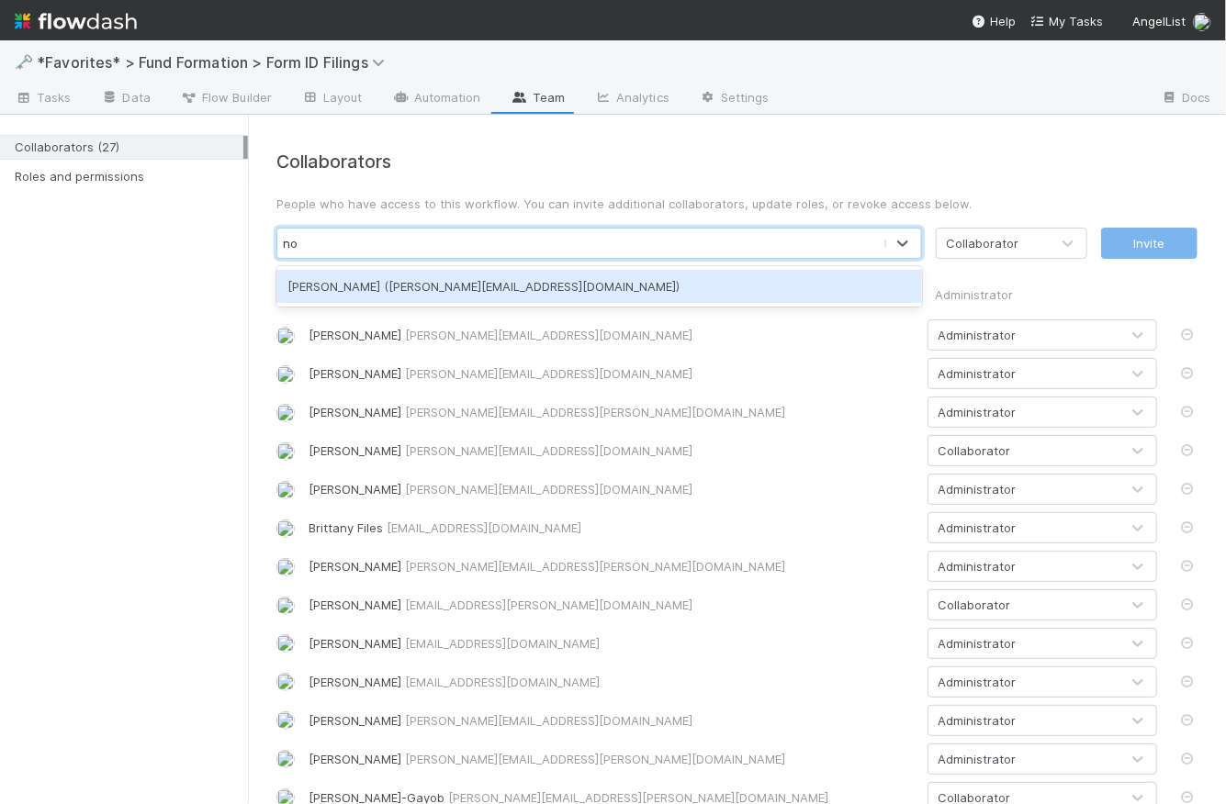
type input "n"
type input "karen"
click at [511, 288] on div "Karen Jane Salcedo (karen.salcedo@belltowerfunds.com)" at bounding box center [599, 286] width 646 height 33
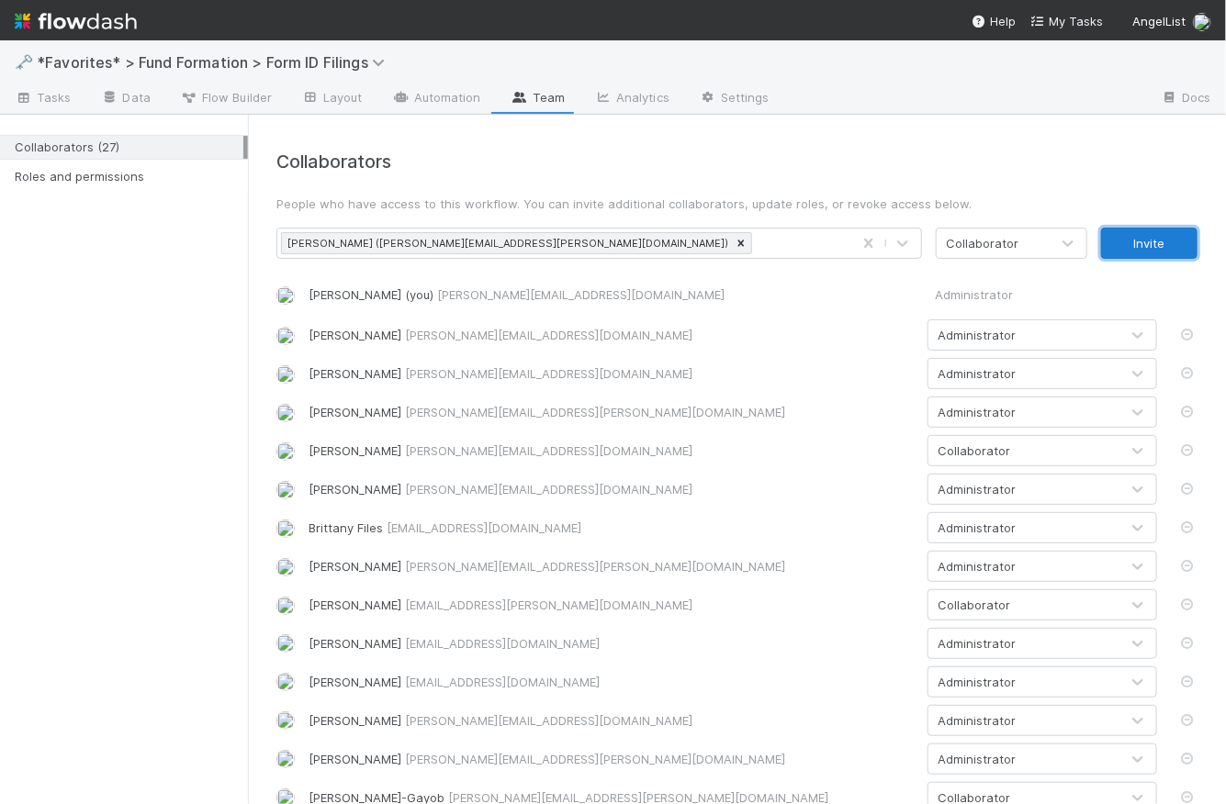
click at [1140, 240] on button "Invite" at bounding box center [1149, 243] width 96 height 31
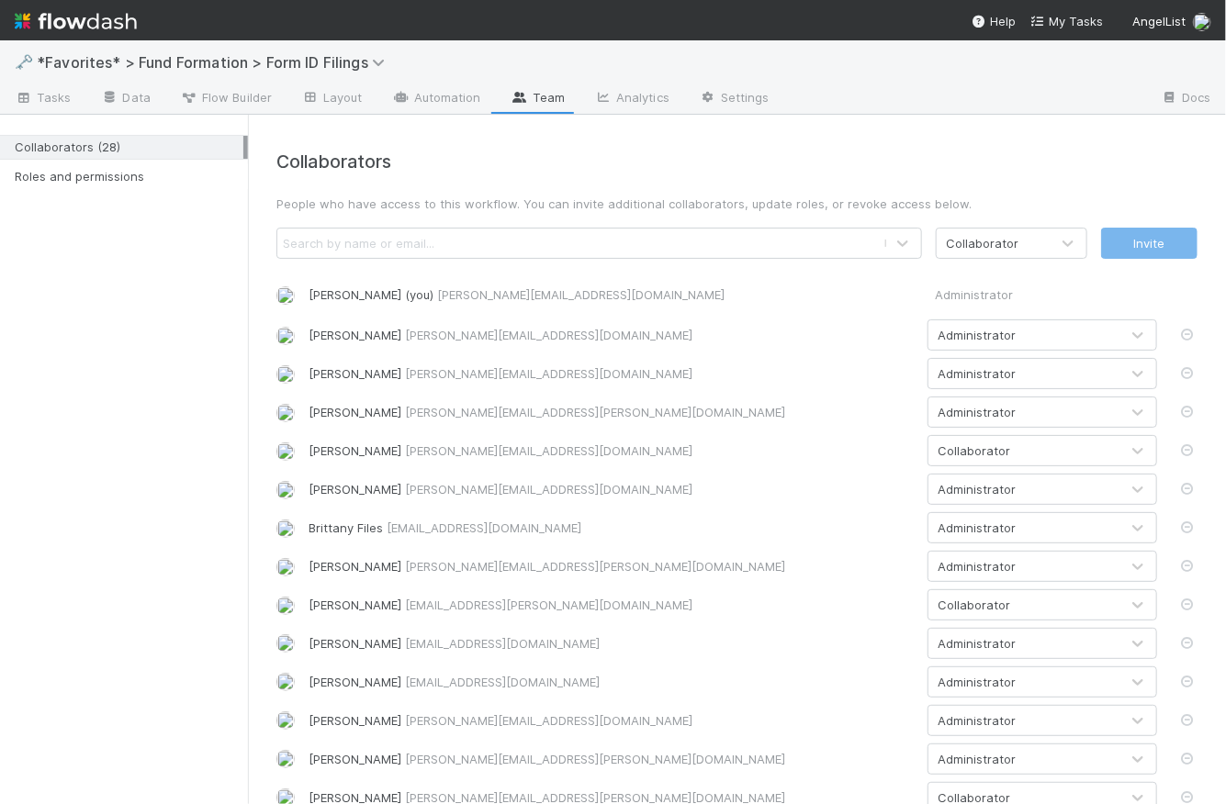
click at [466, 248] on div "Search by name or email..." at bounding box center [580, 243] width 606 height 29
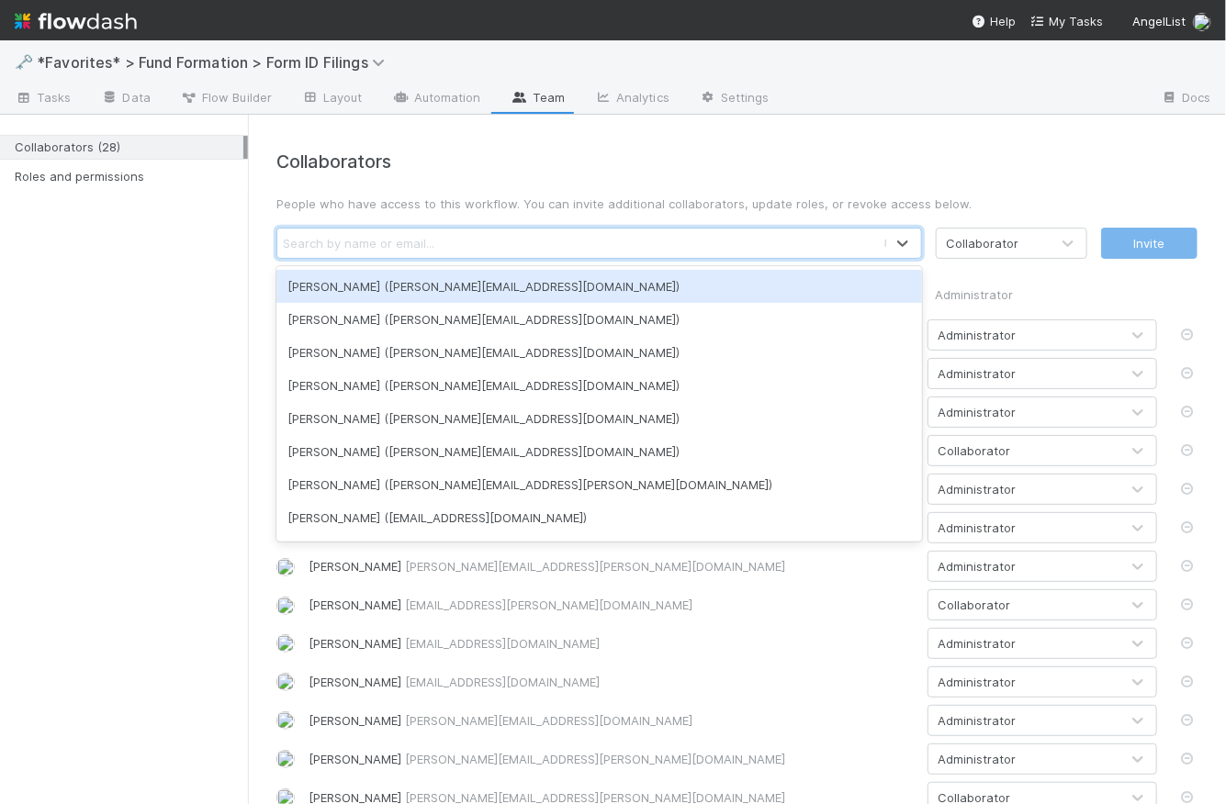
click at [434, 246] on div "Search by name or email..." at bounding box center [580, 243] width 606 height 29
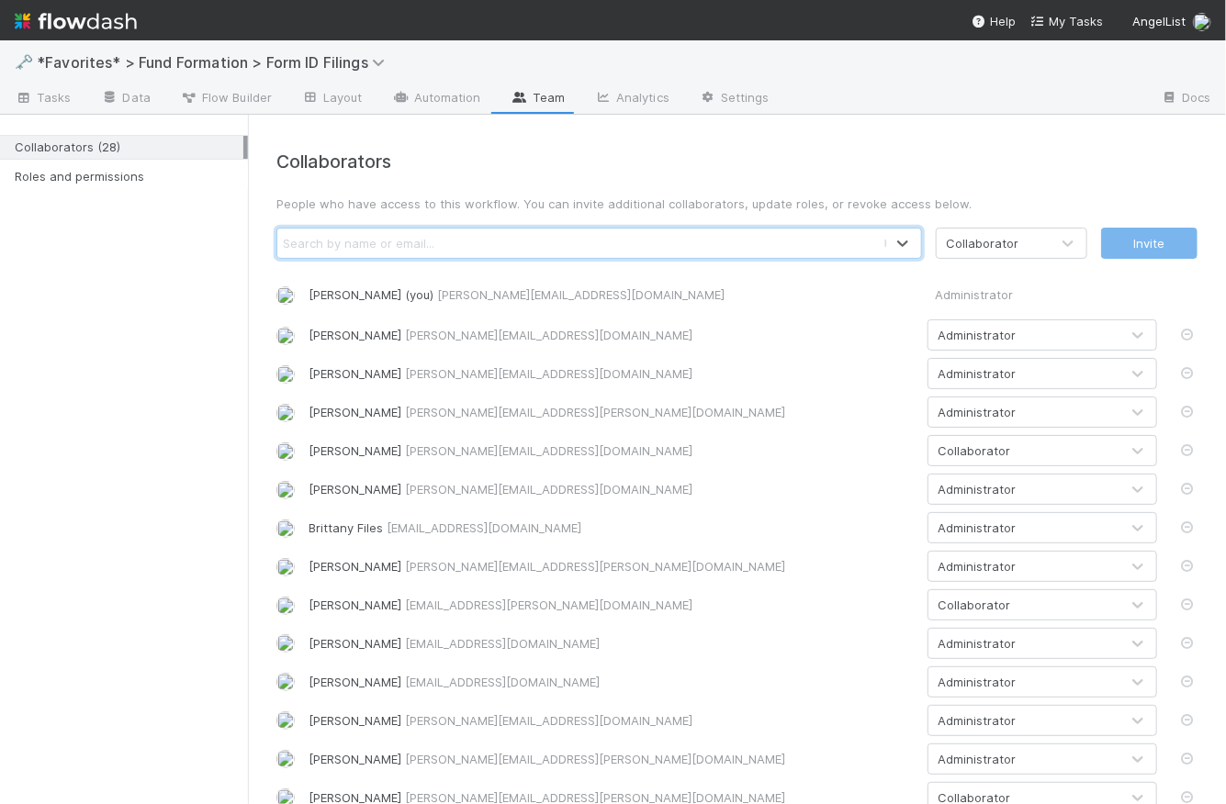
paste input "novia.bautista@belltowerfunds.com"
type input "novia.bautista@belltowerfunds.com"
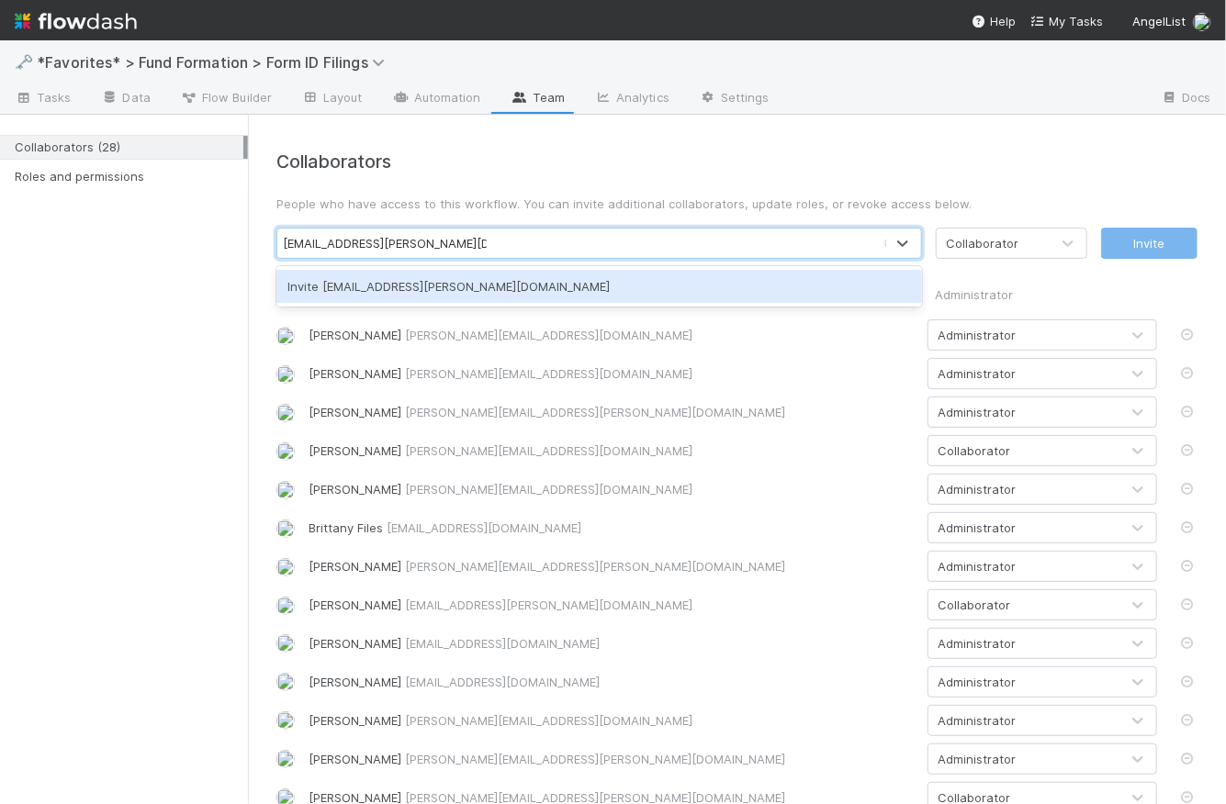
click at [462, 291] on div "Invite novia.bautista@belltowerfunds.com" at bounding box center [599, 286] width 646 height 33
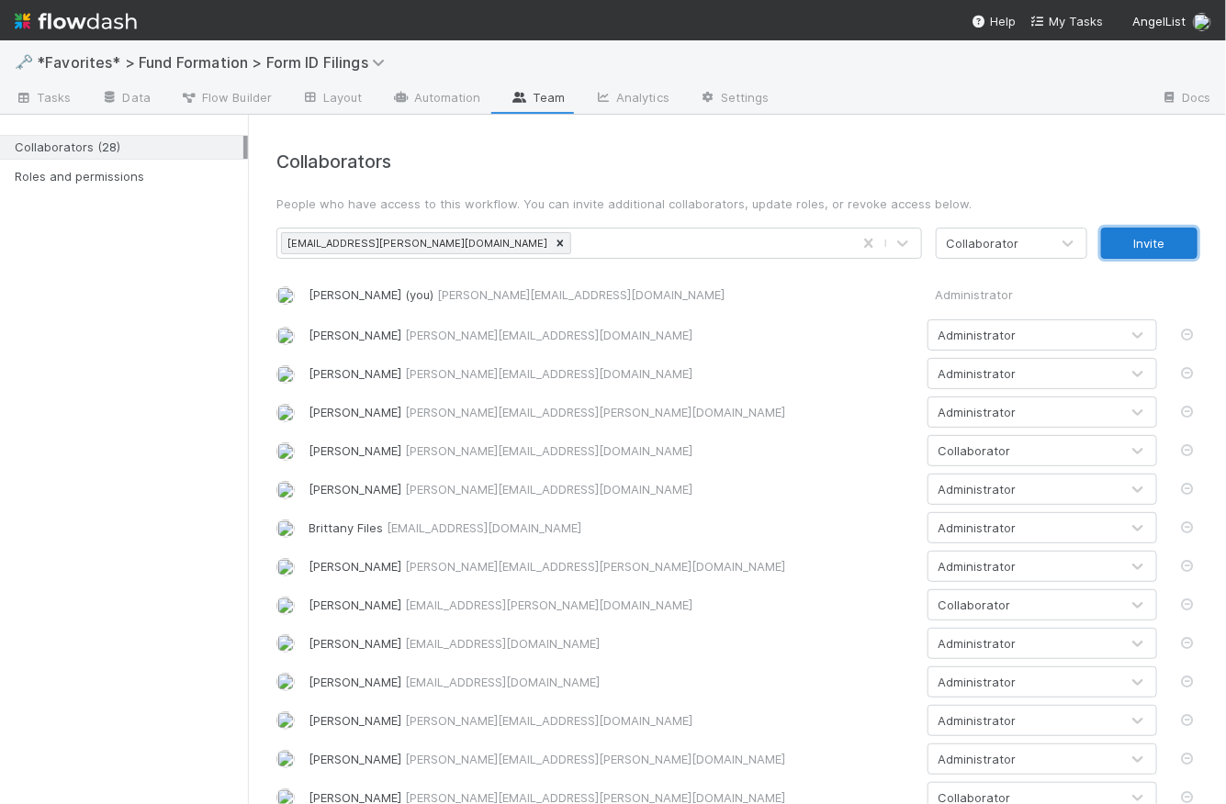
click at [1150, 245] on button "Invite" at bounding box center [1149, 243] width 96 height 31
click at [45, 89] on span "Tasks" at bounding box center [43, 97] width 57 height 18
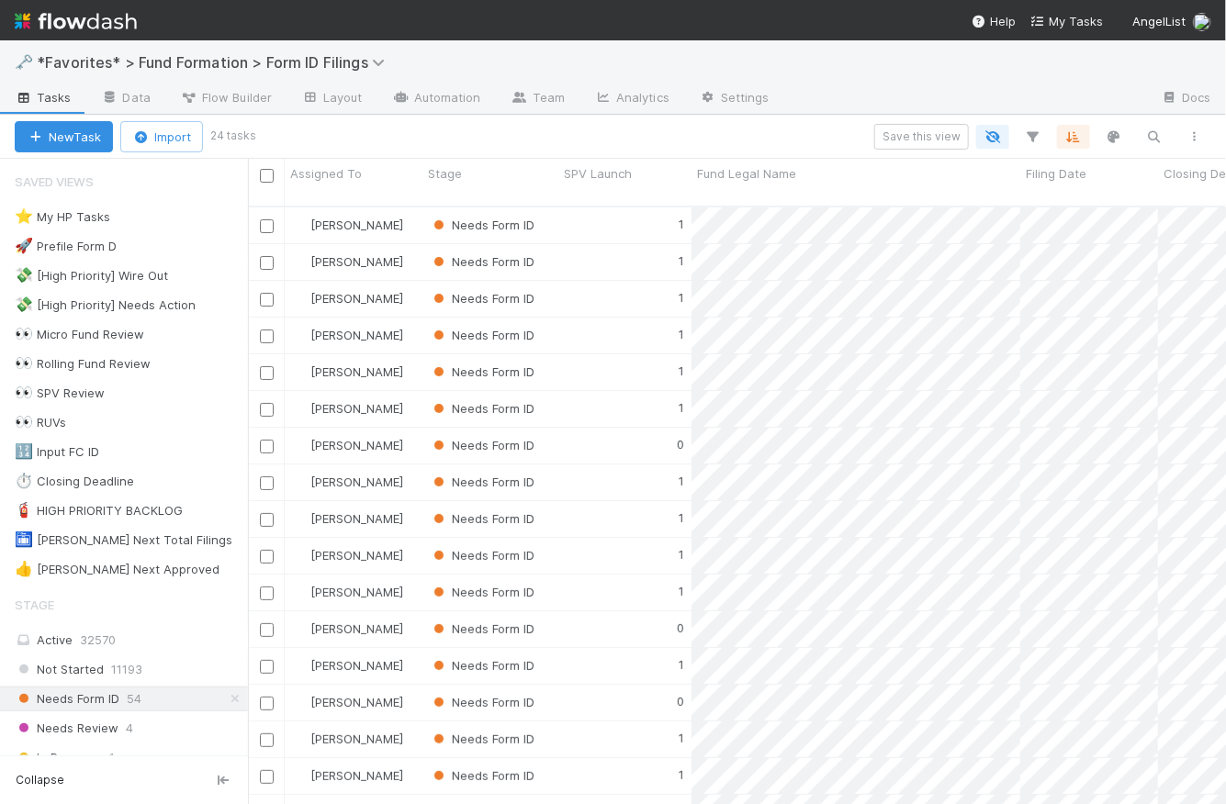
scroll to position [601, 965]
click at [624, 211] on div "1" at bounding box center [624, 226] width 133 height 36
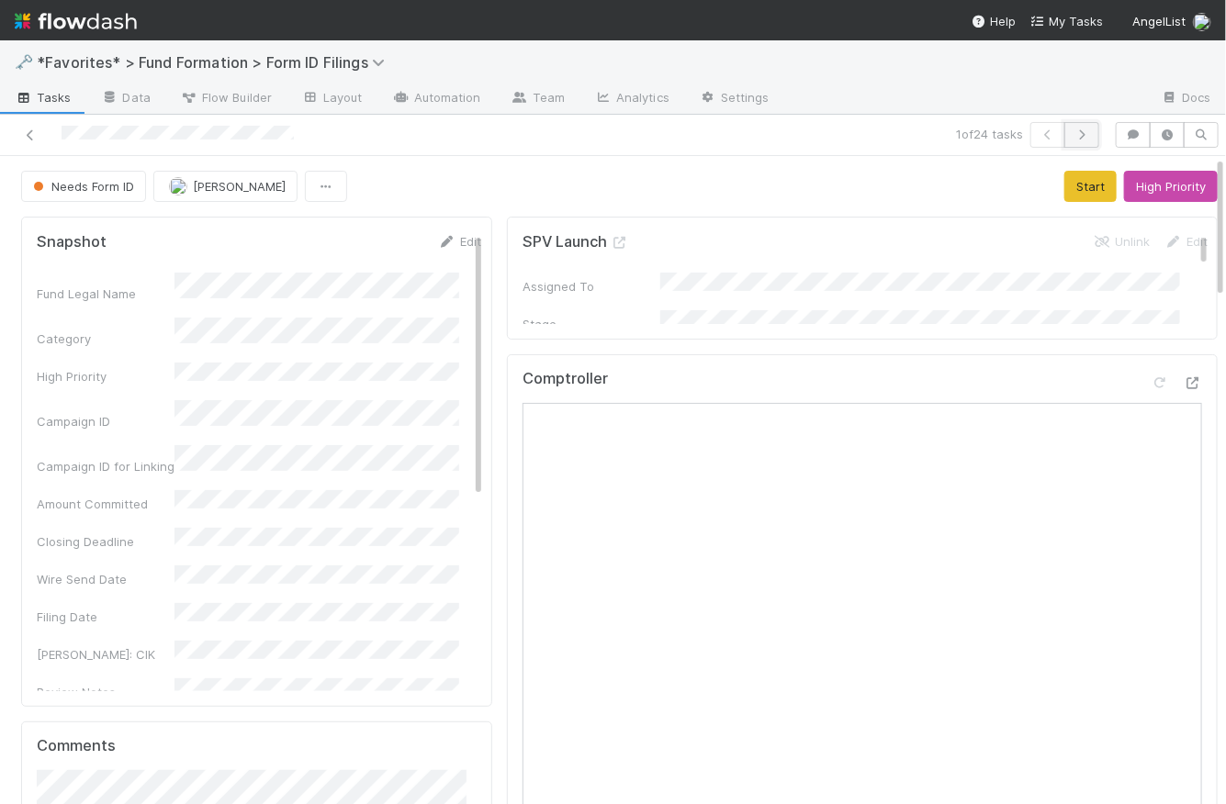
click at [1073, 134] on icon "button" at bounding box center [1082, 134] width 18 height 11
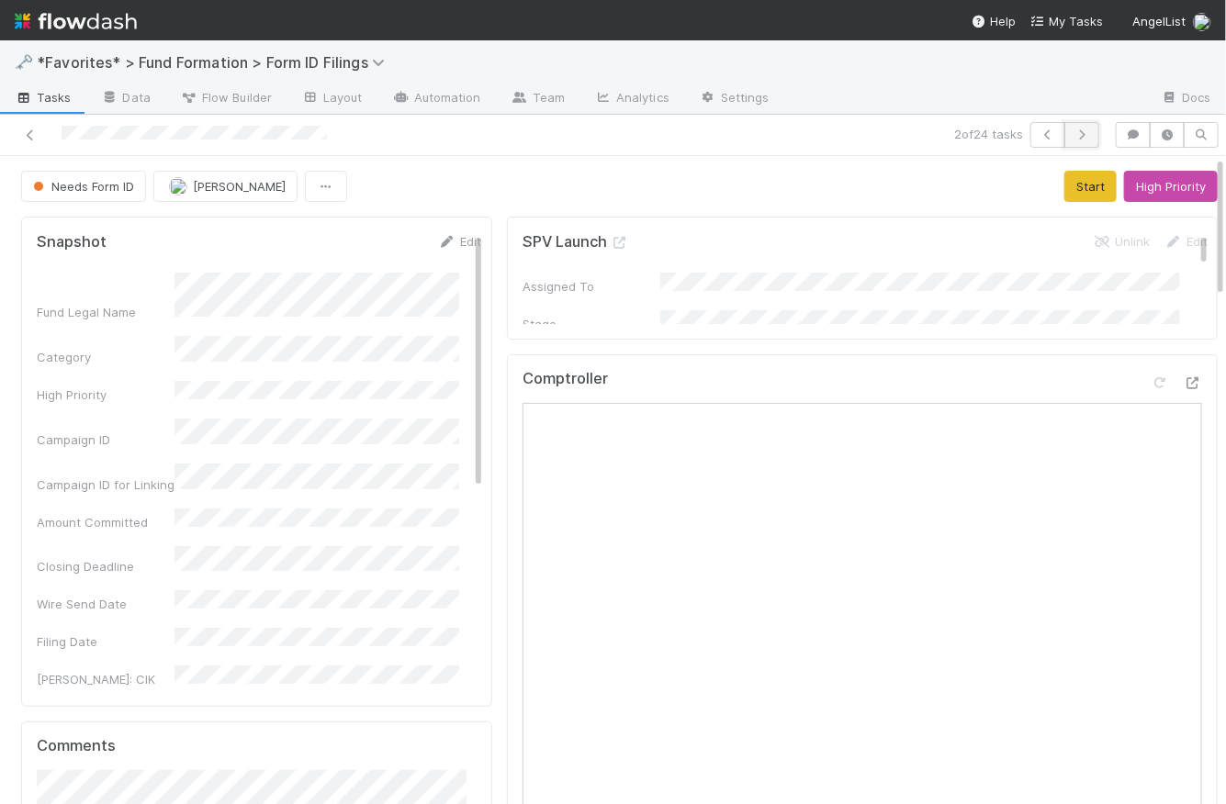
click at [1073, 136] on icon "button" at bounding box center [1082, 134] width 18 height 11
click at [1079, 133] on button "button" at bounding box center [1081, 135] width 35 height 26
click at [1073, 130] on icon "button" at bounding box center [1082, 134] width 18 height 11
click at [1073, 133] on icon "button" at bounding box center [1082, 134] width 18 height 11
click at [273, 191] on span "[PERSON_NAME]" at bounding box center [239, 186] width 93 height 15
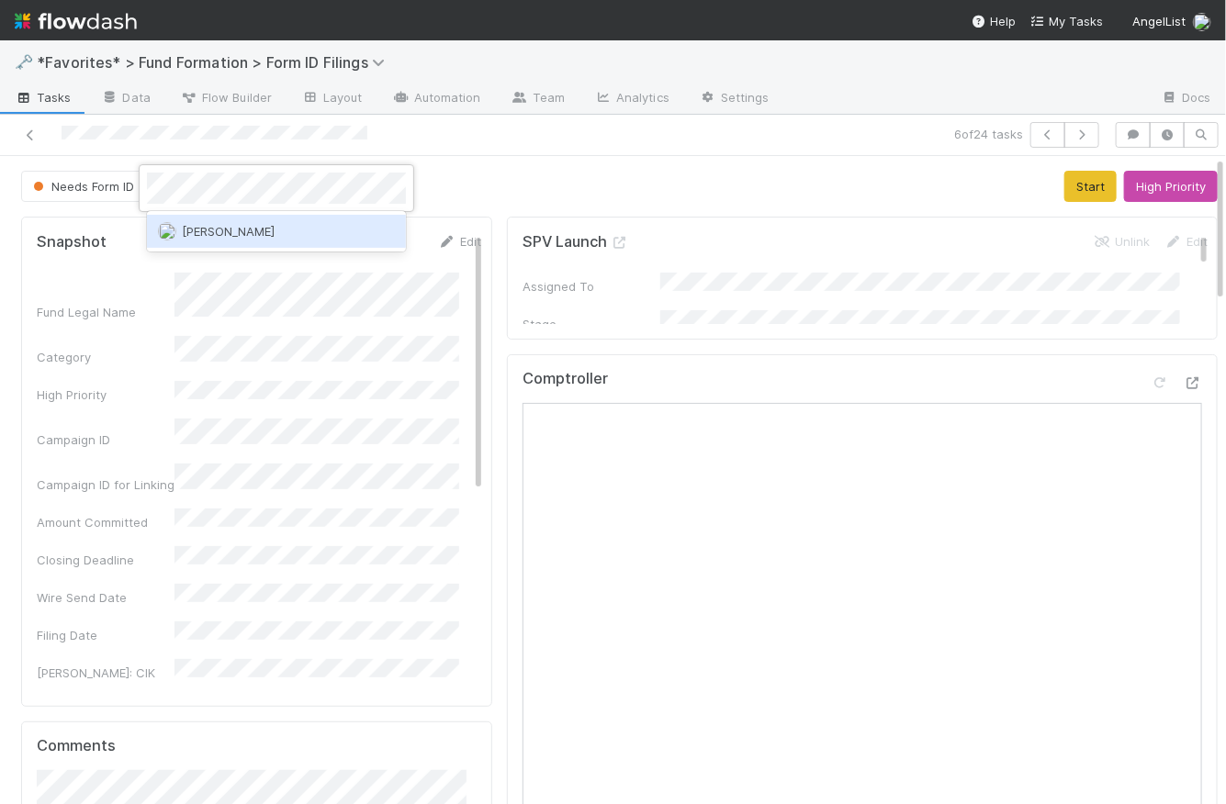
click at [292, 242] on div "[PERSON_NAME]" at bounding box center [276, 231] width 259 height 33
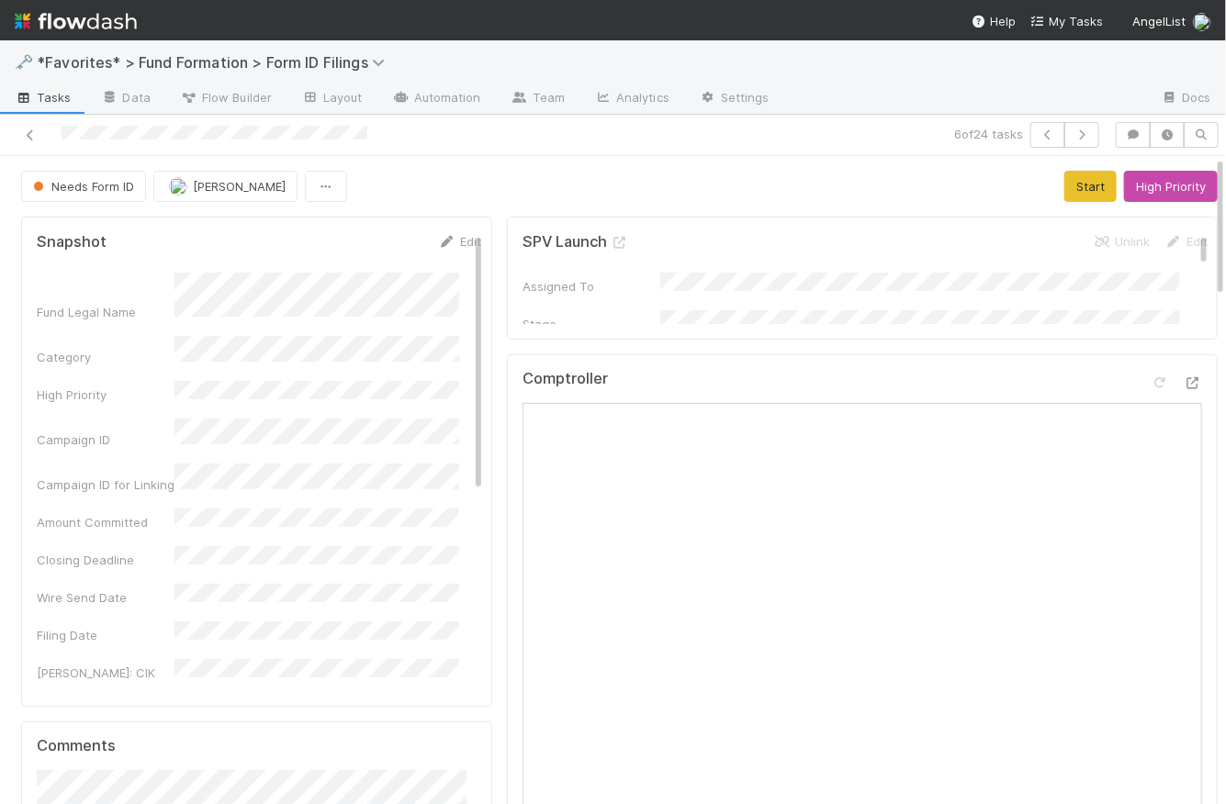
click at [501, 176] on div "Needs Form ID Novia Bautista Start High Priority" at bounding box center [619, 186] width 1197 height 31
click at [51, 93] on span "Tasks" at bounding box center [43, 97] width 57 height 18
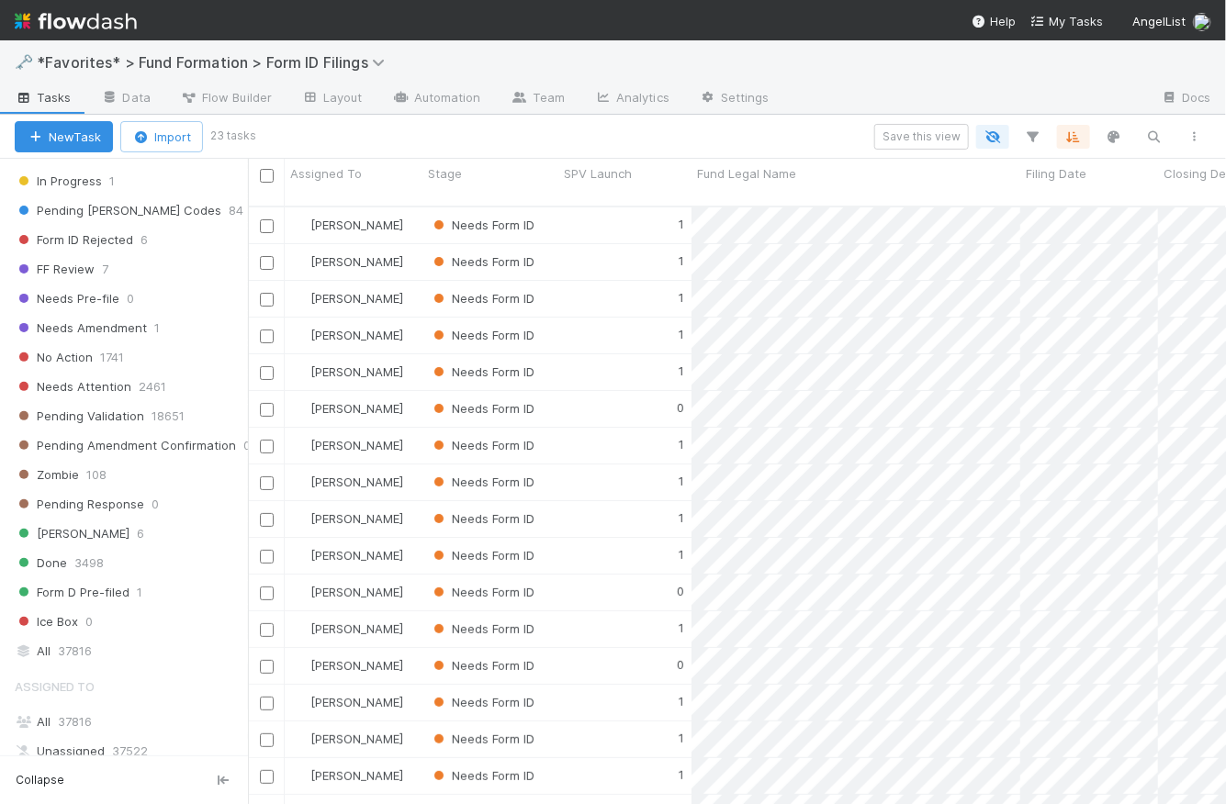
scroll to position [339, 0]
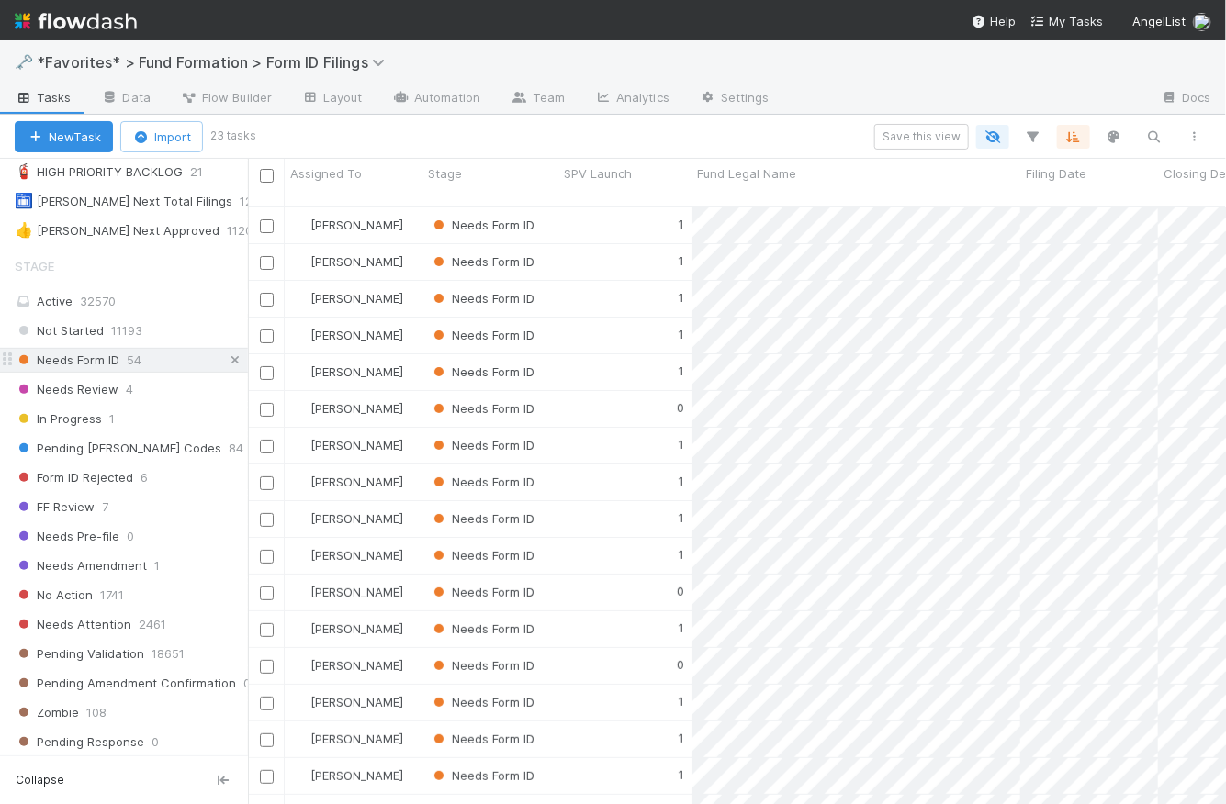
click at [226, 356] on icon at bounding box center [235, 360] width 18 height 12
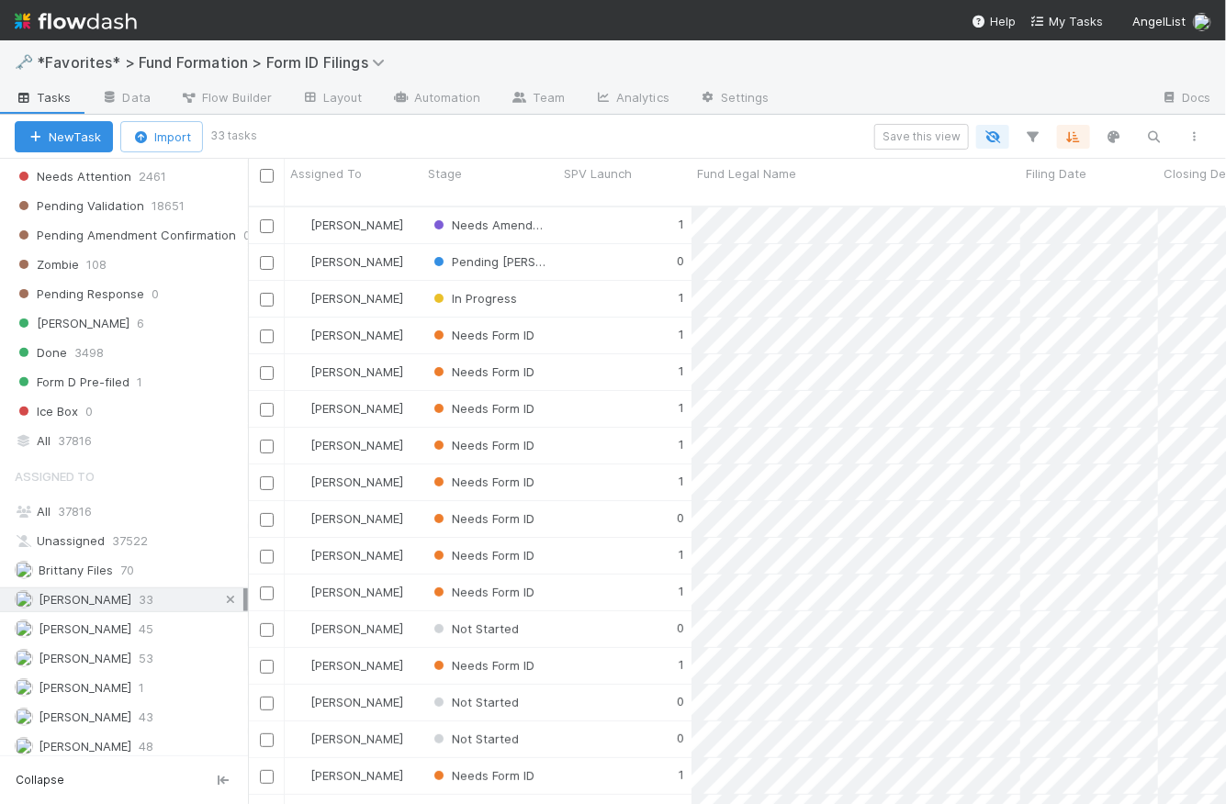
scroll to position [601, 965]
click at [221, 595] on icon at bounding box center [230, 600] width 18 height 12
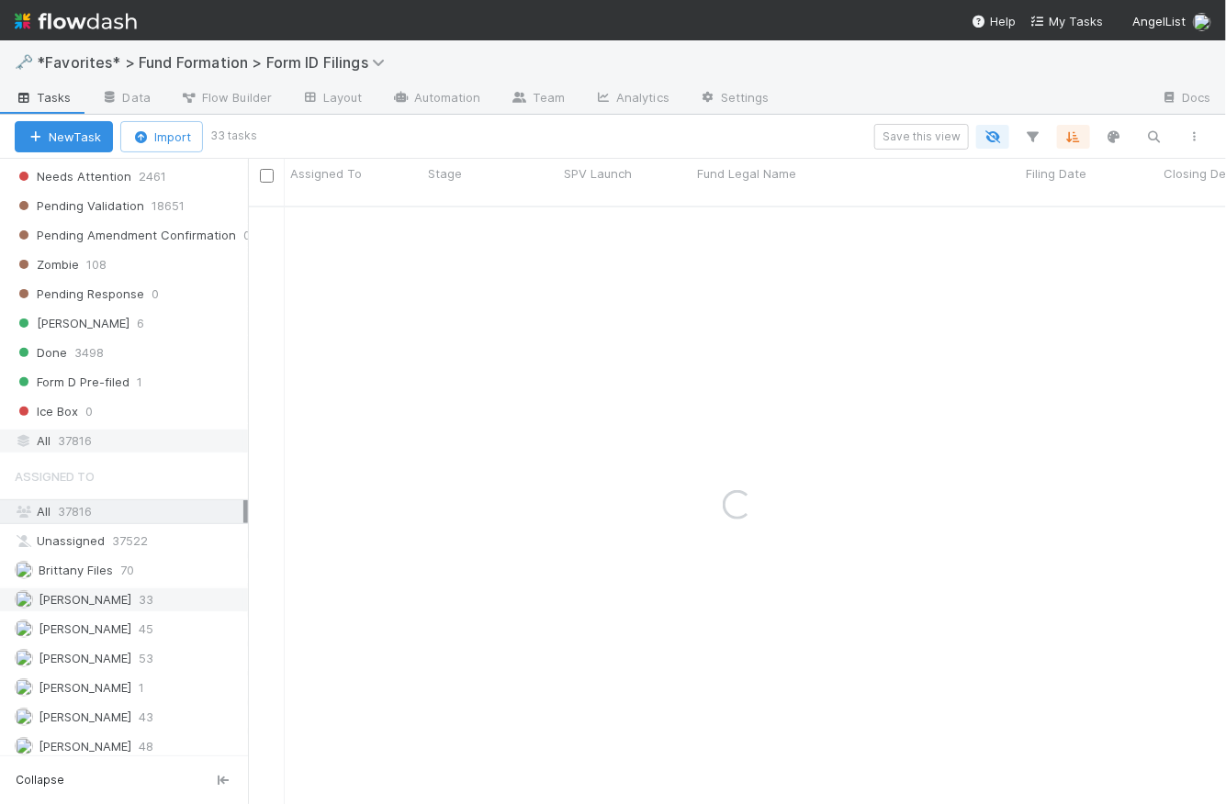
click at [62, 430] on span "37816" at bounding box center [75, 441] width 34 height 23
click at [1153, 135] on icon "button" at bounding box center [1154, 137] width 18 height 17
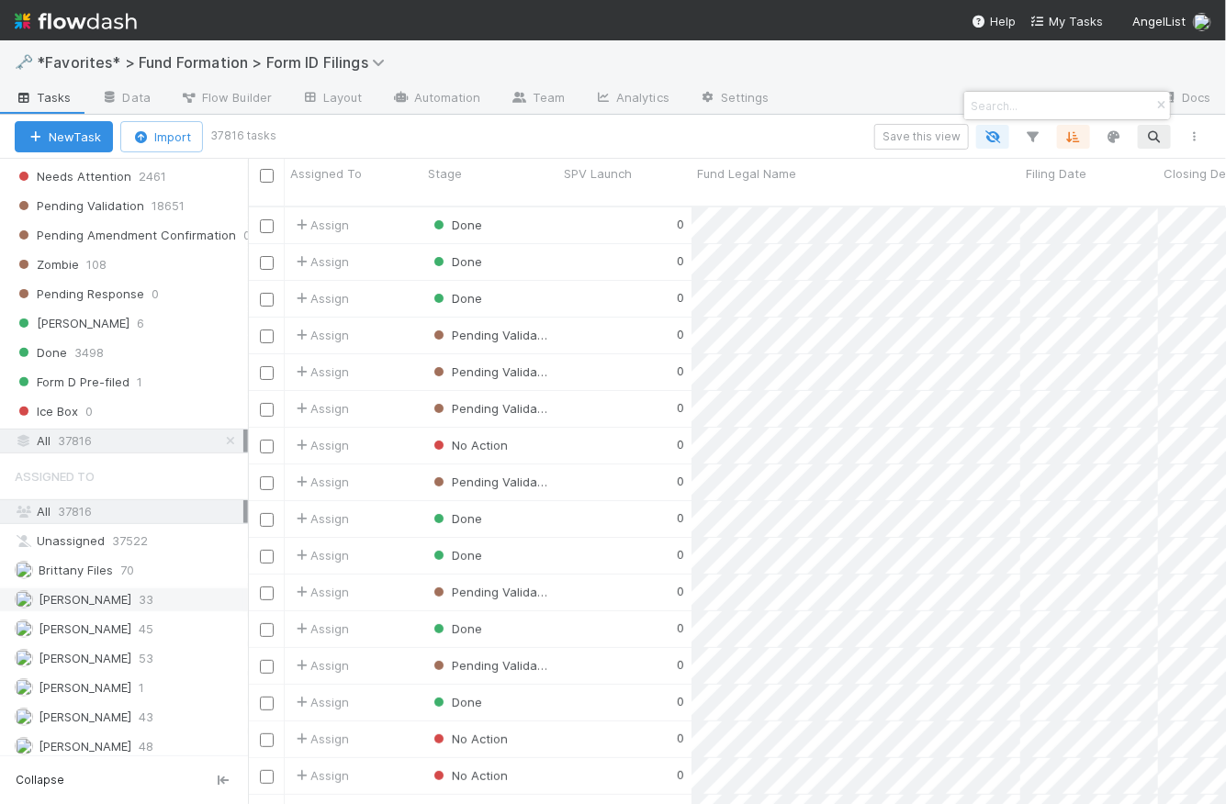
click at [994, 104] on input at bounding box center [1059, 106] width 184 height 22
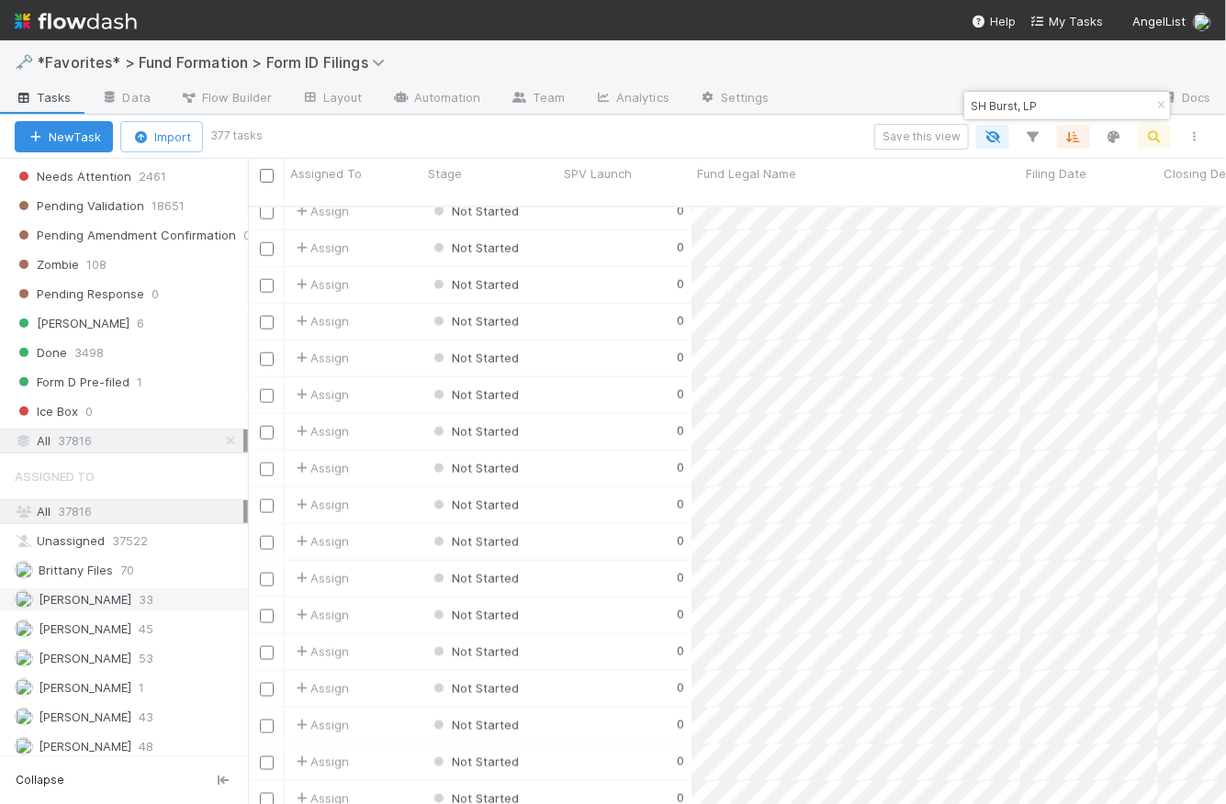
scroll to position [3601, 0]
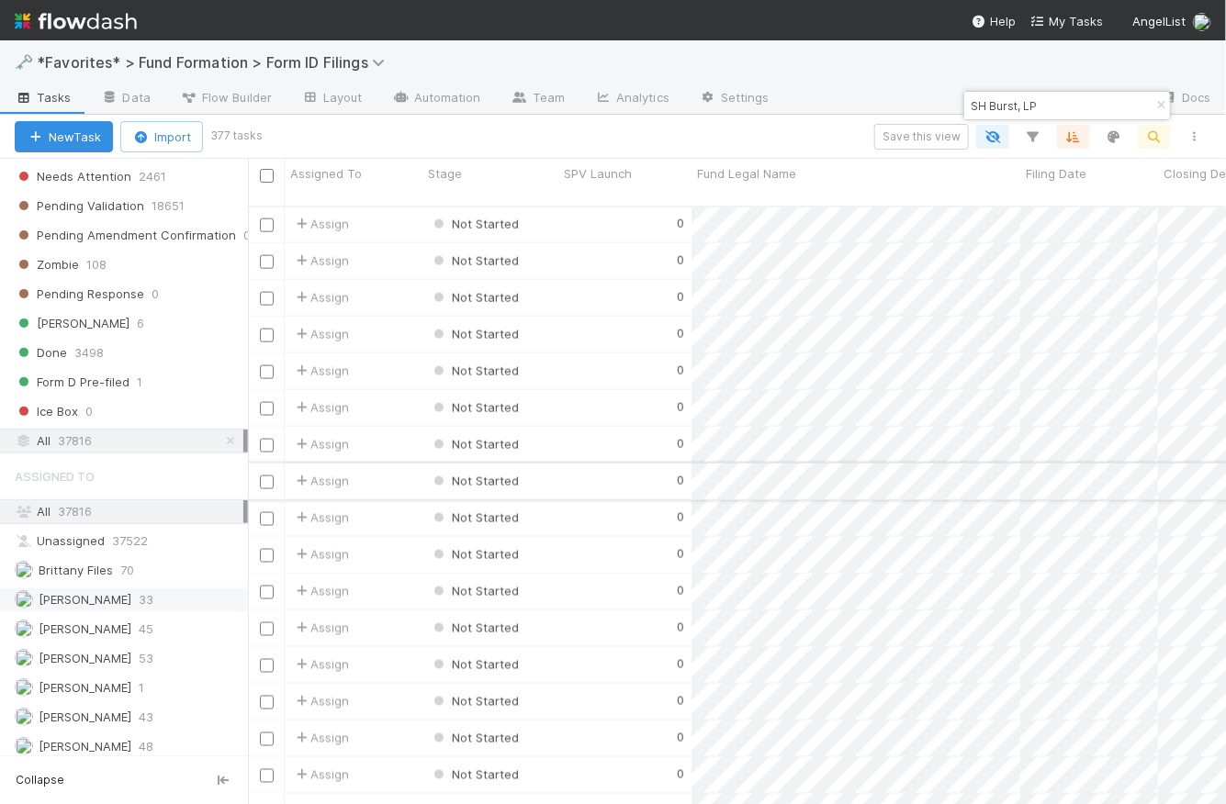
type input "SH Burst, LP"
click at [584, 472] on div "0" at bounding box center [624, 482] width 133 height 36
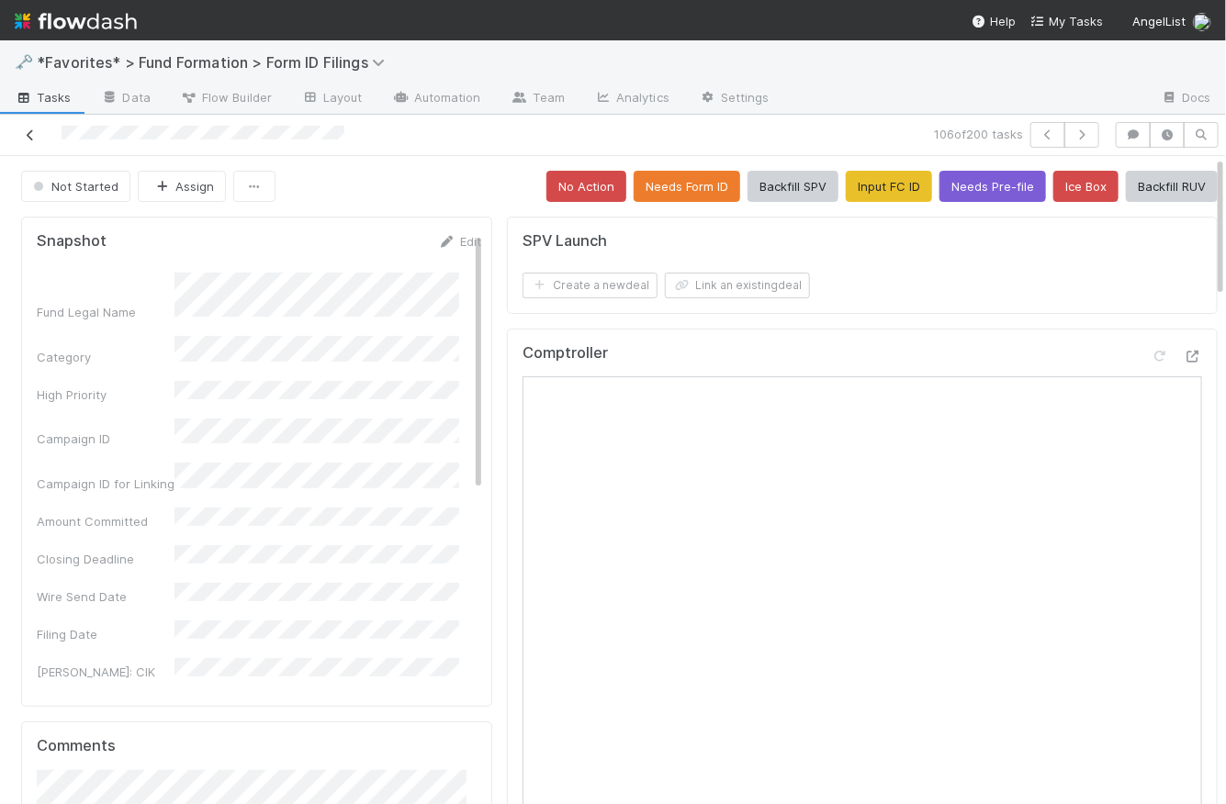
click at [27, 131] on icon at bounding box center [30, 135] width 18 height 12
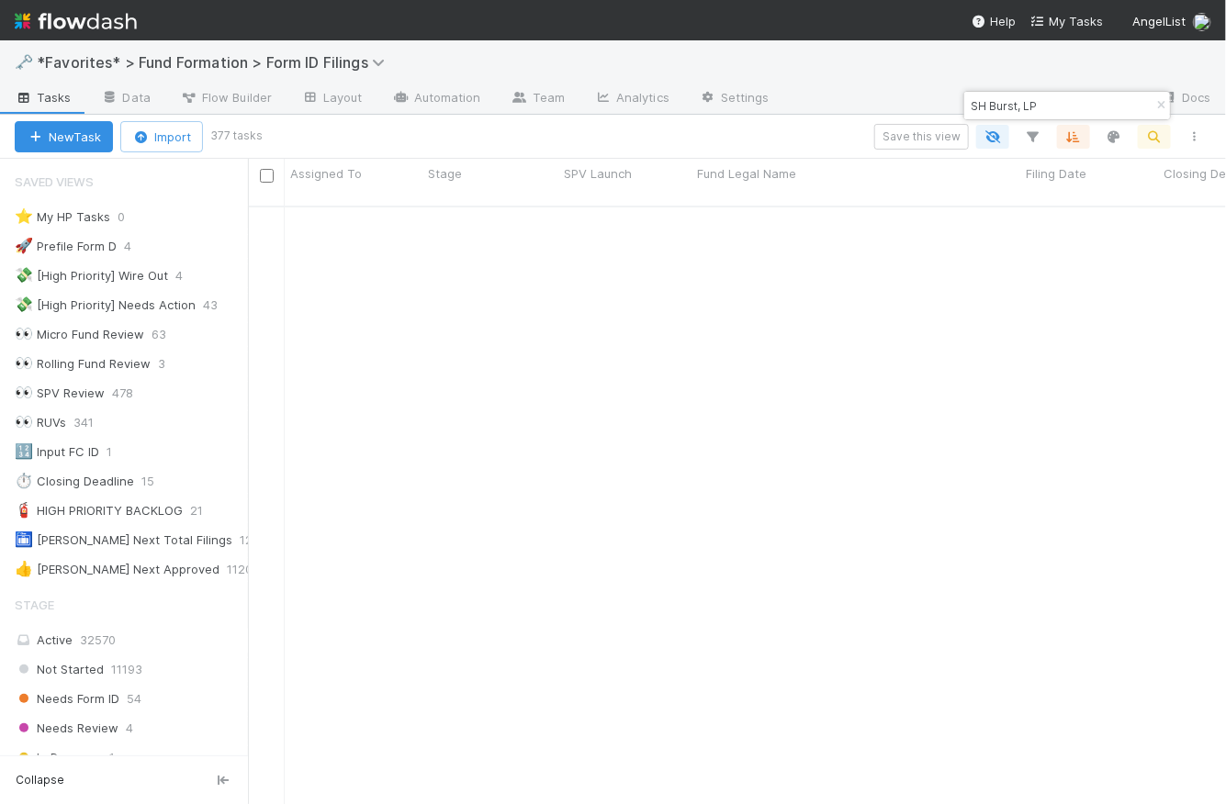
scroll to position [3073, 0]
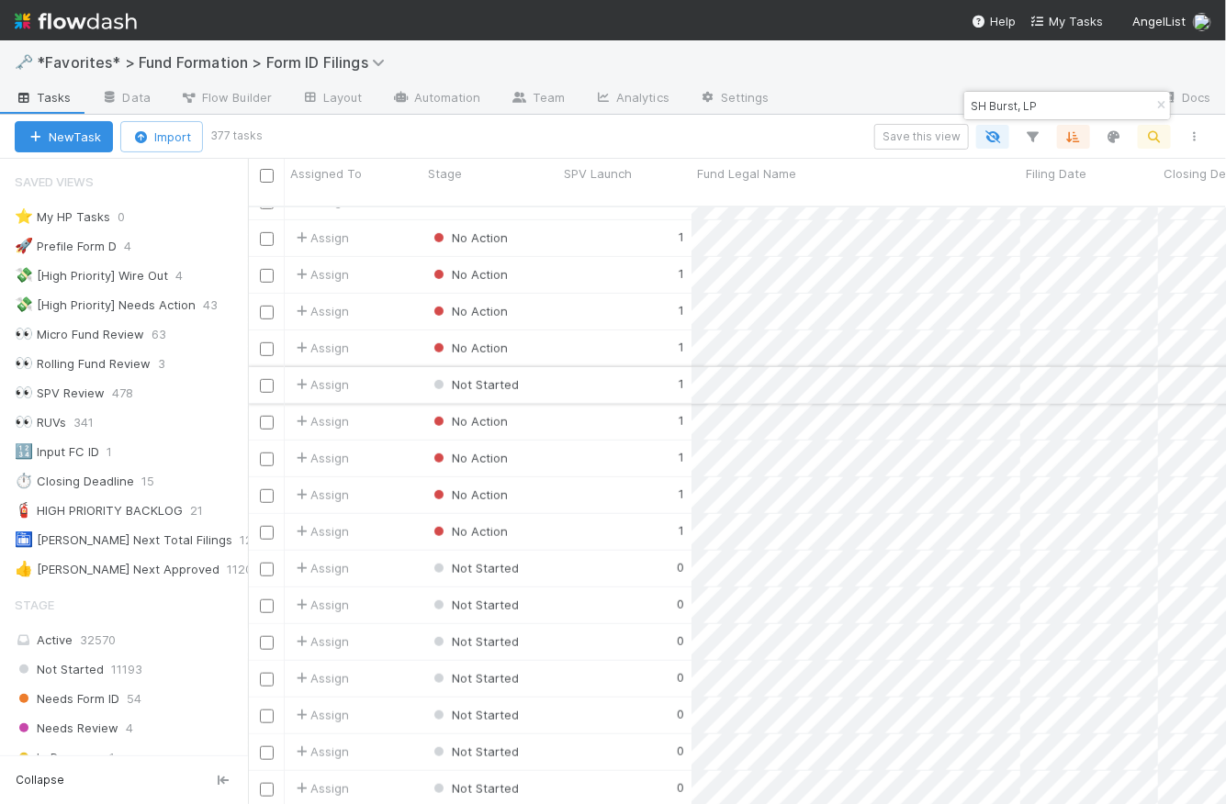
click at [584, 367] on div "1" at bounding box center [624, 385] width 133 height 36
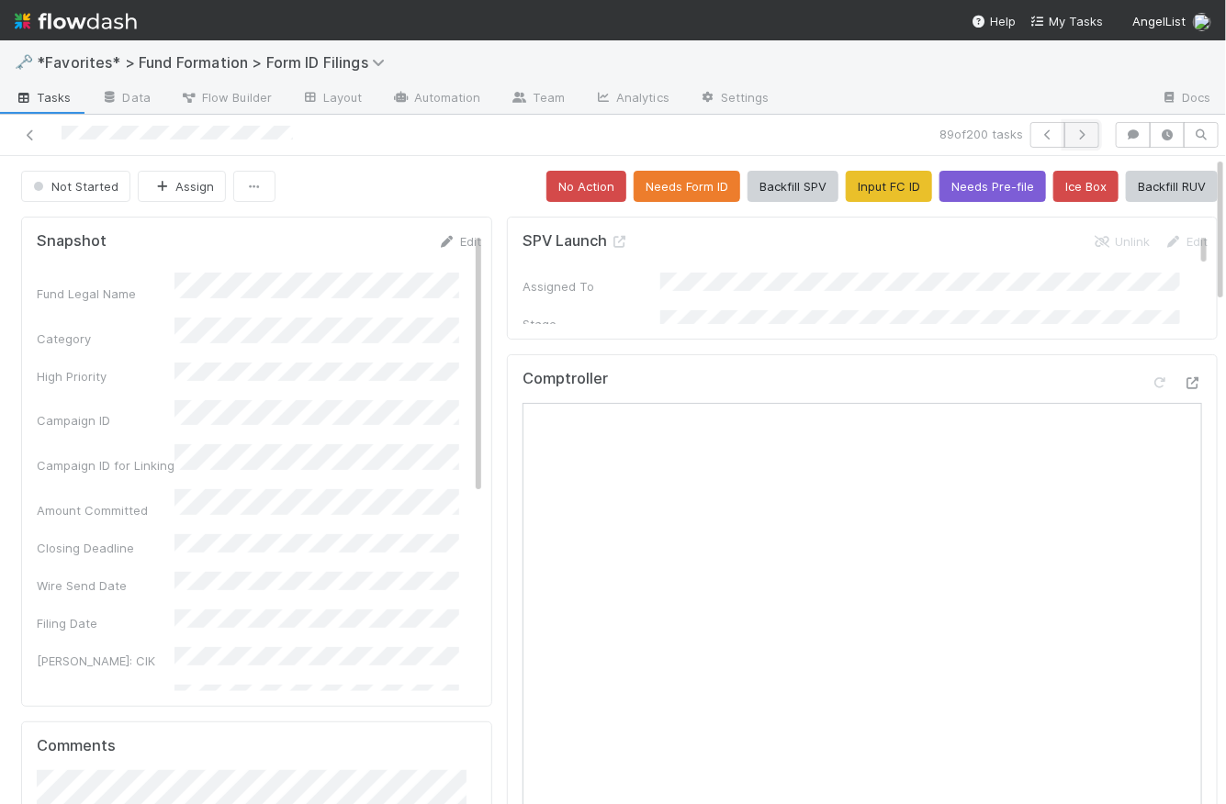
click at [1073, 129] on icon "button" at bounding box center [1082, 134] width 18 height 11
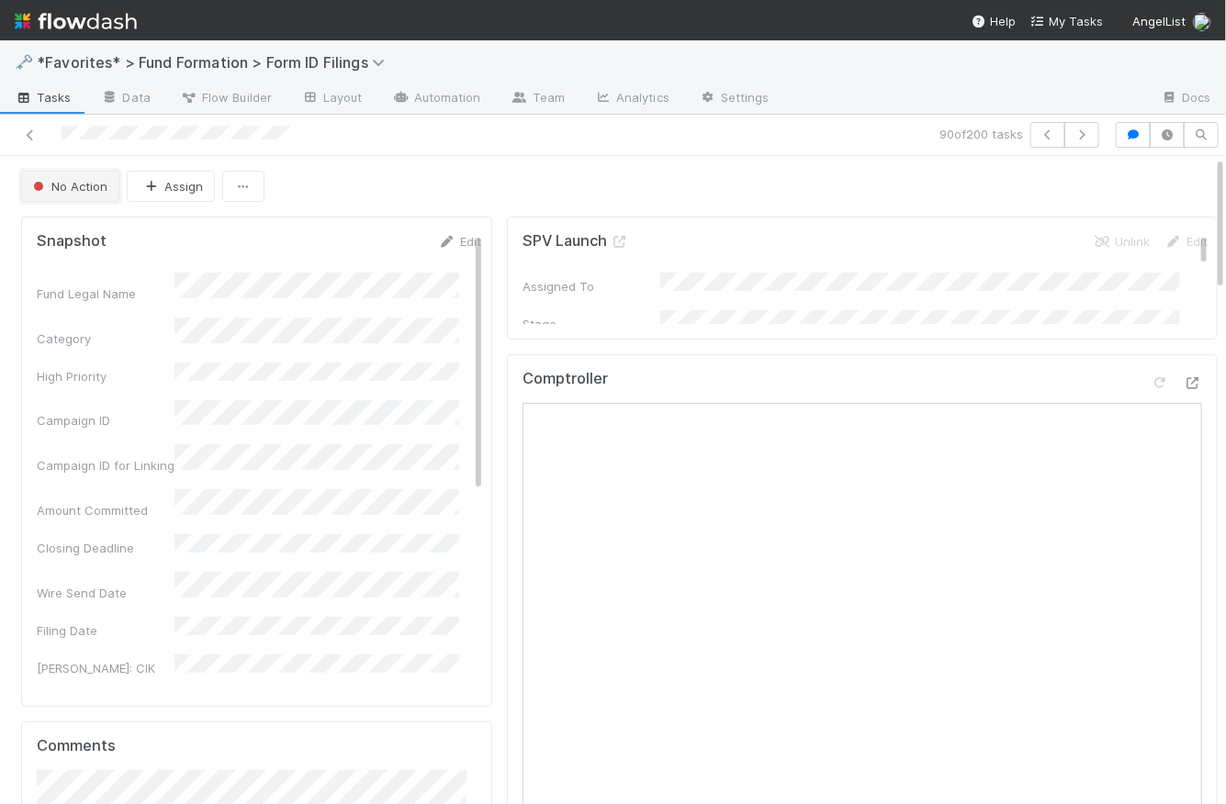
click at [87, 185] on span "No Action" at bounding box center [68, 186] width 78 height 15
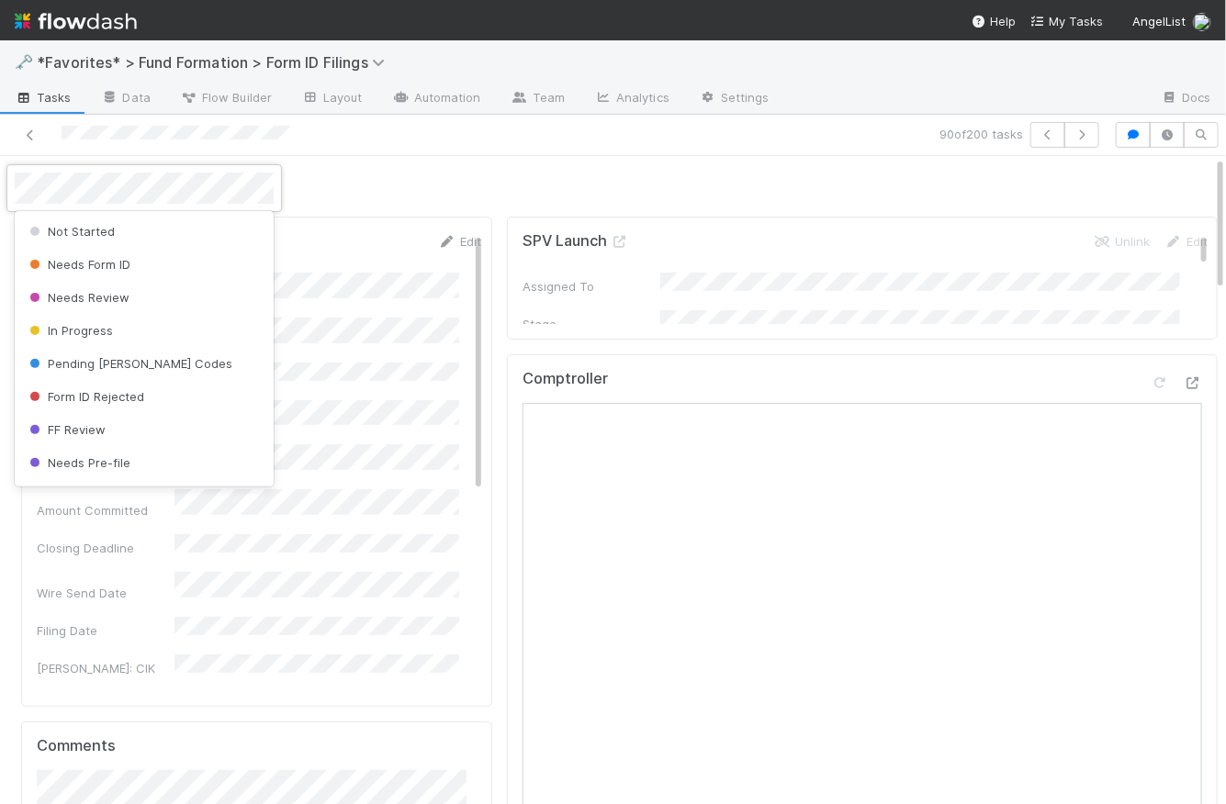
scroll to position [69, 0]
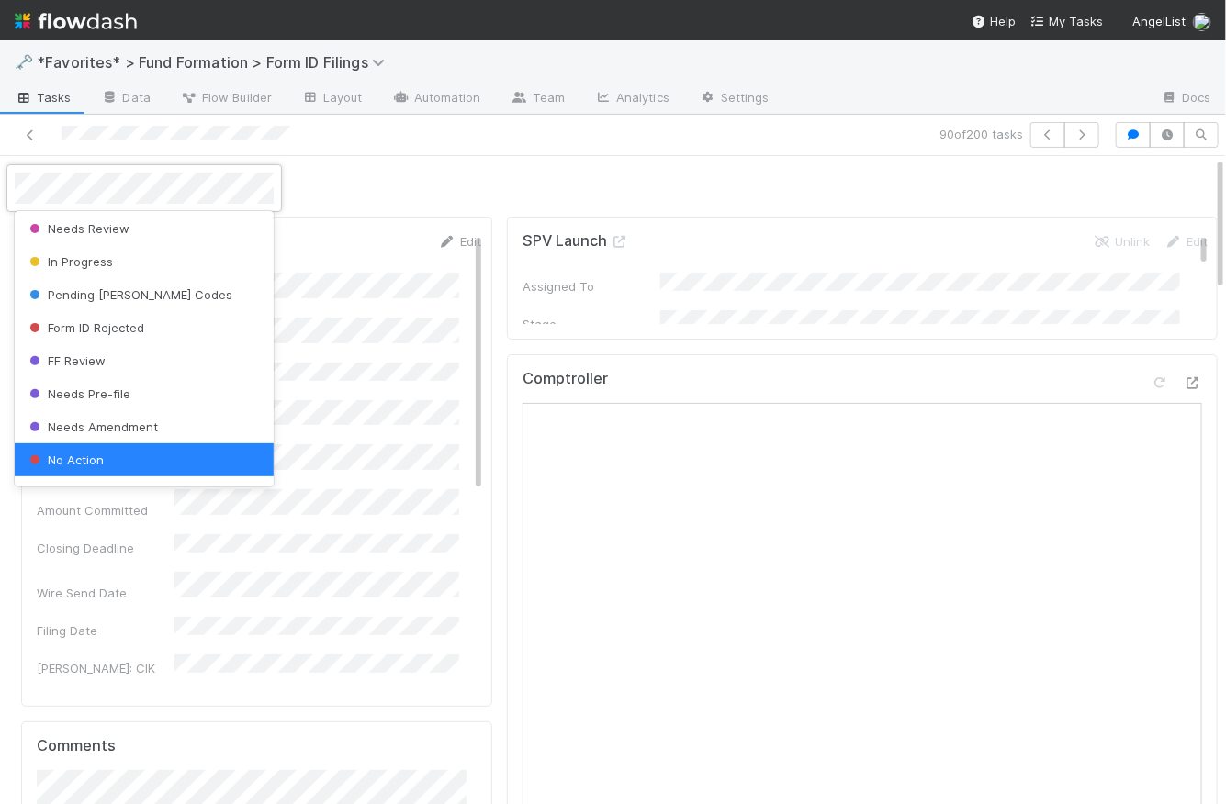
click at [497, 173] on div at bounding box center [613, 402] width 1226 height 804
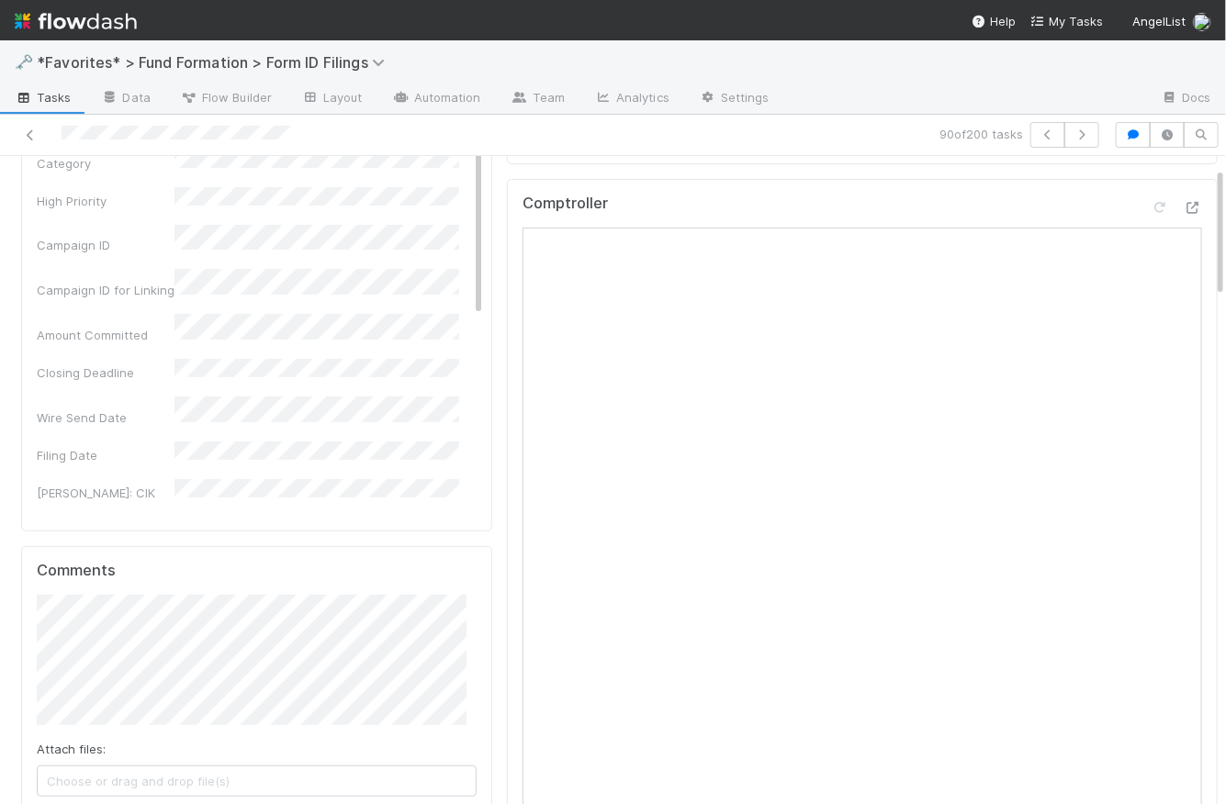
scroll to position [0, 0]
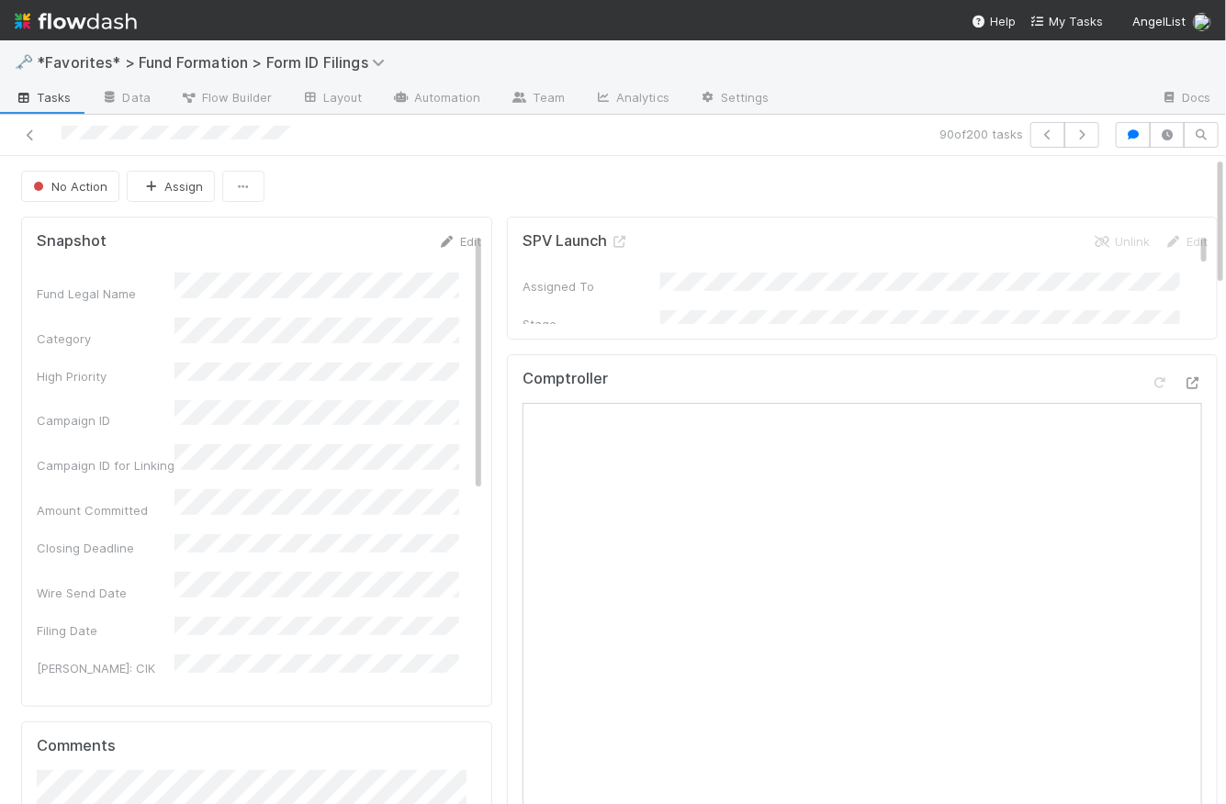
click at [58, 103] on span "Tasks" at bounding box center [43, 97] width 57 height 18
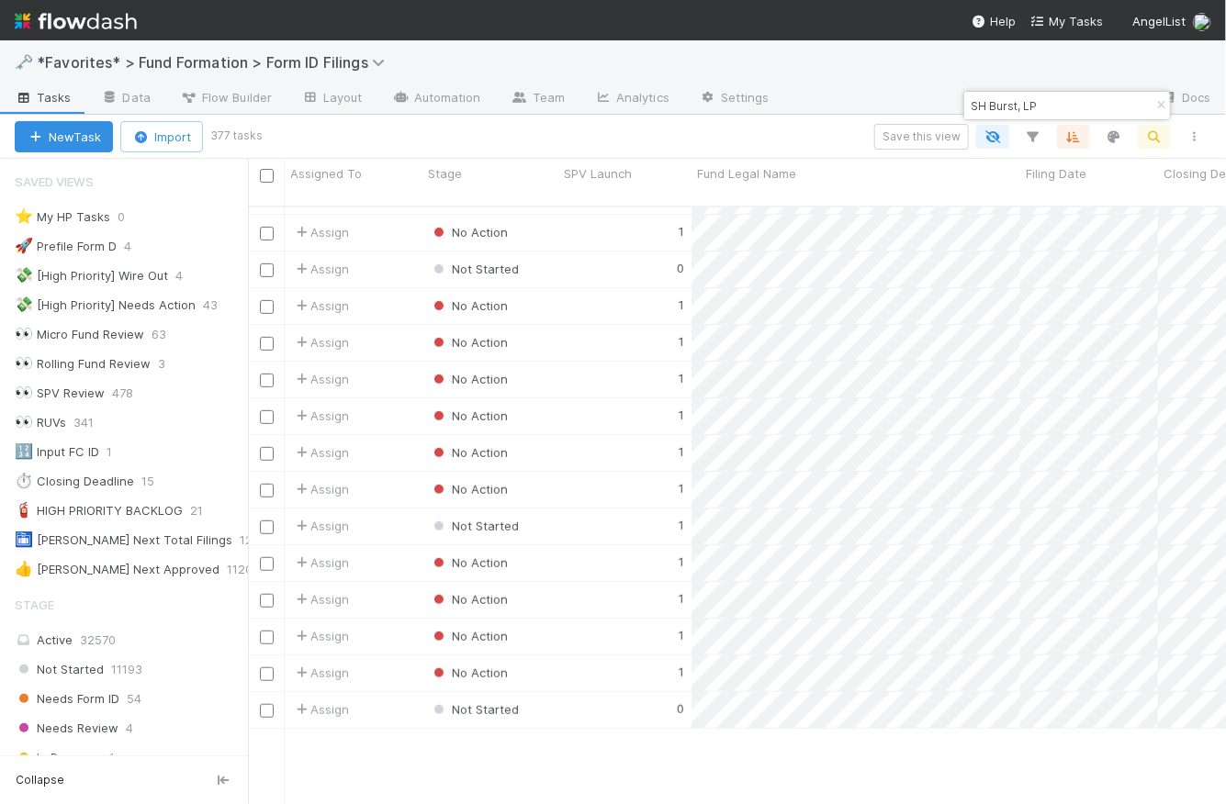
scroll to position [2383, 0]
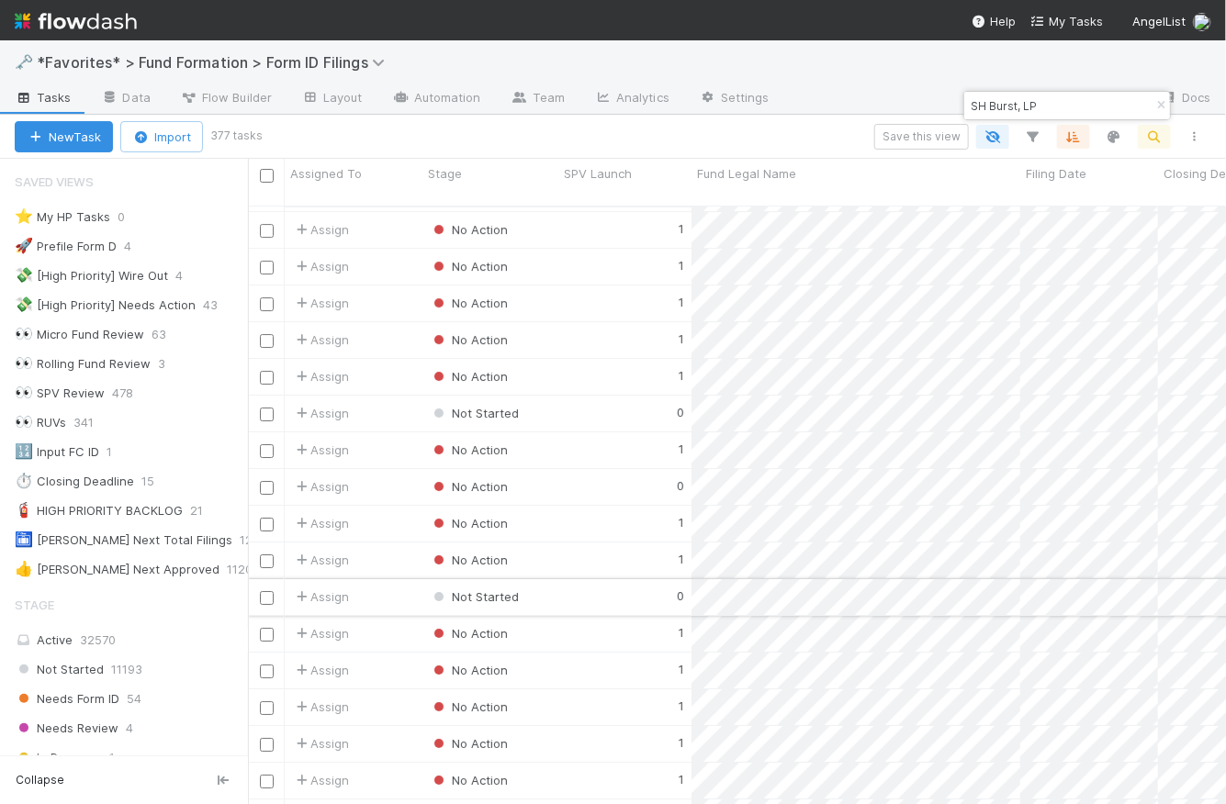
click at [594, 579] on div "0" at bounding box center [624, 597] width 133 height 36
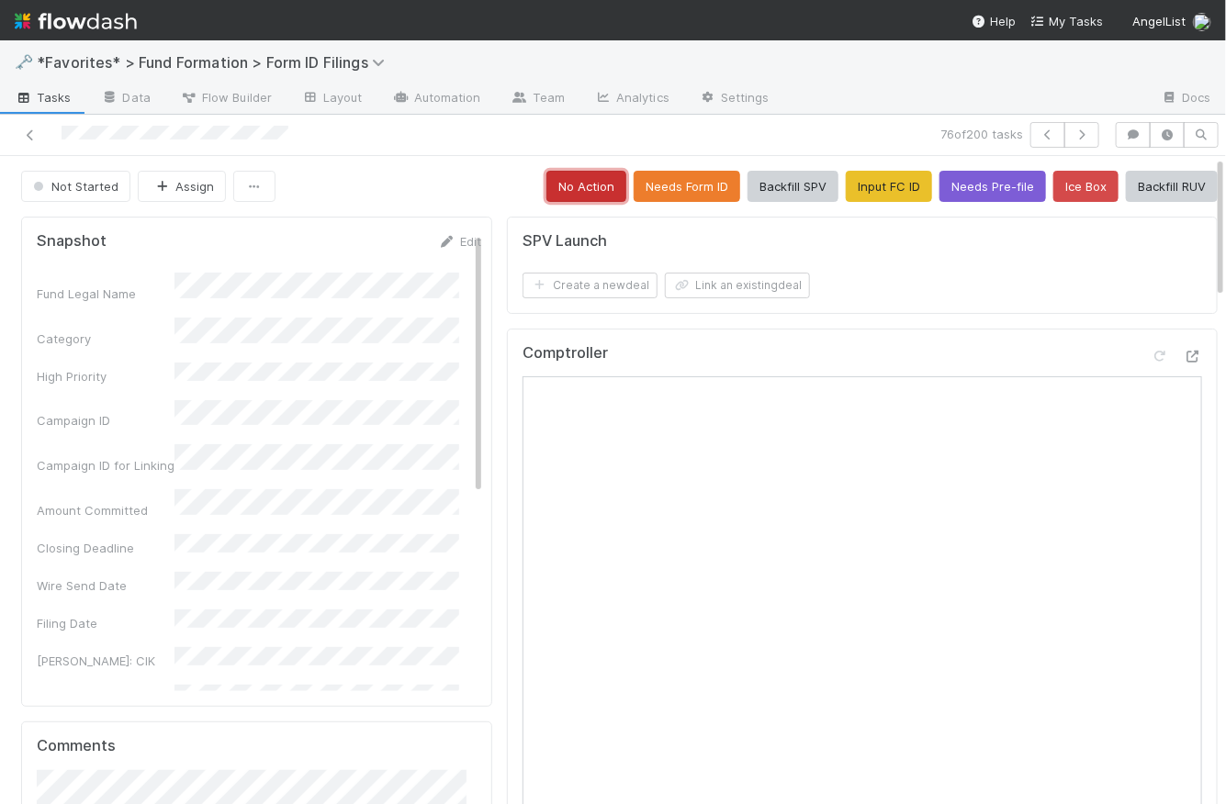
click at [578, 189] on button "No Action" at bounding box center [586, 186] width 80 height 31
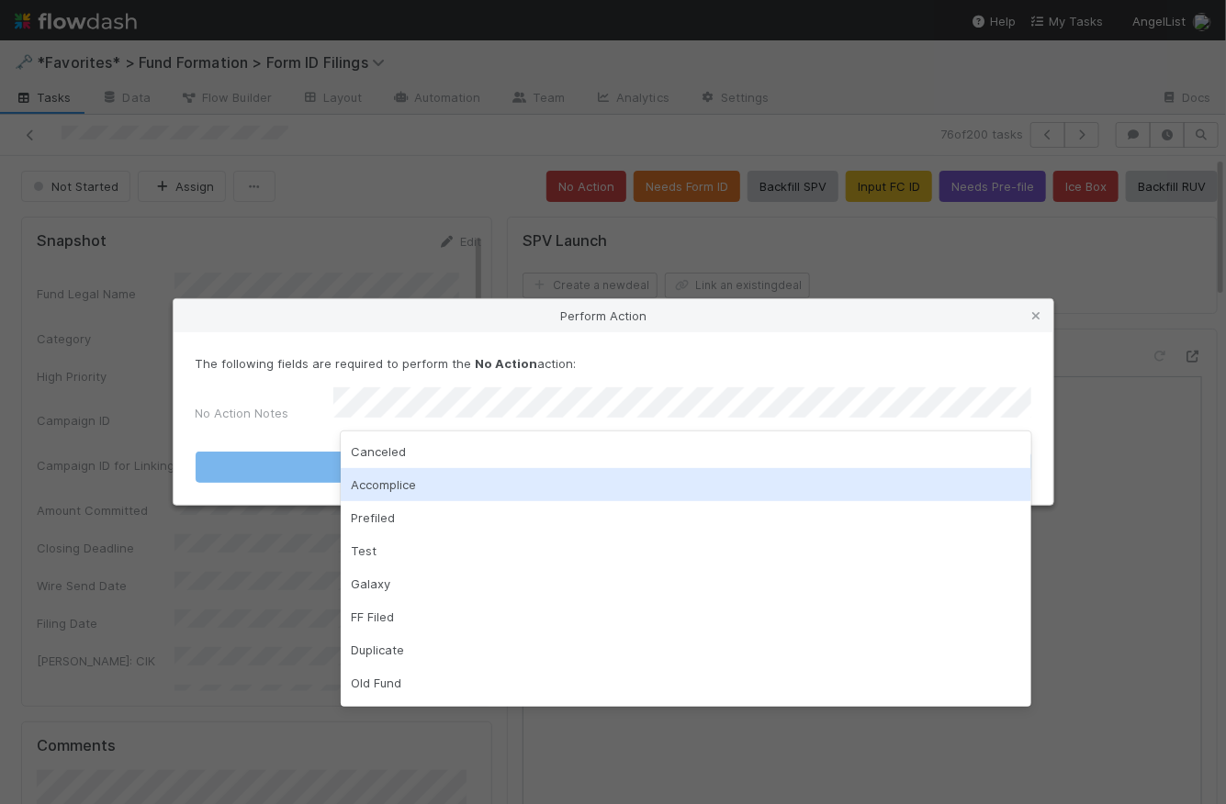
click at [416, 480] on div "Accomplice" at bounding box center [686, 484] width 691 height 33
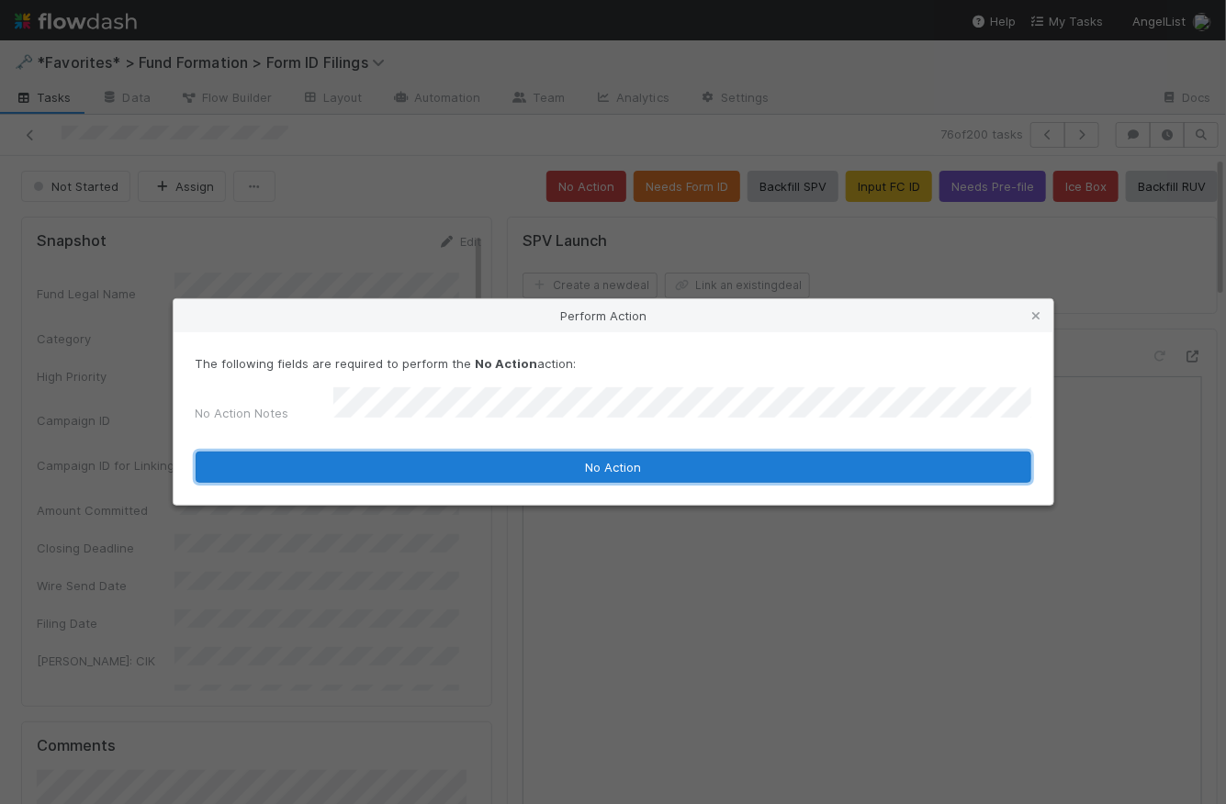
click at [611, 463] on button "No Action" at bounding box center [614, 467] width 836 height 31
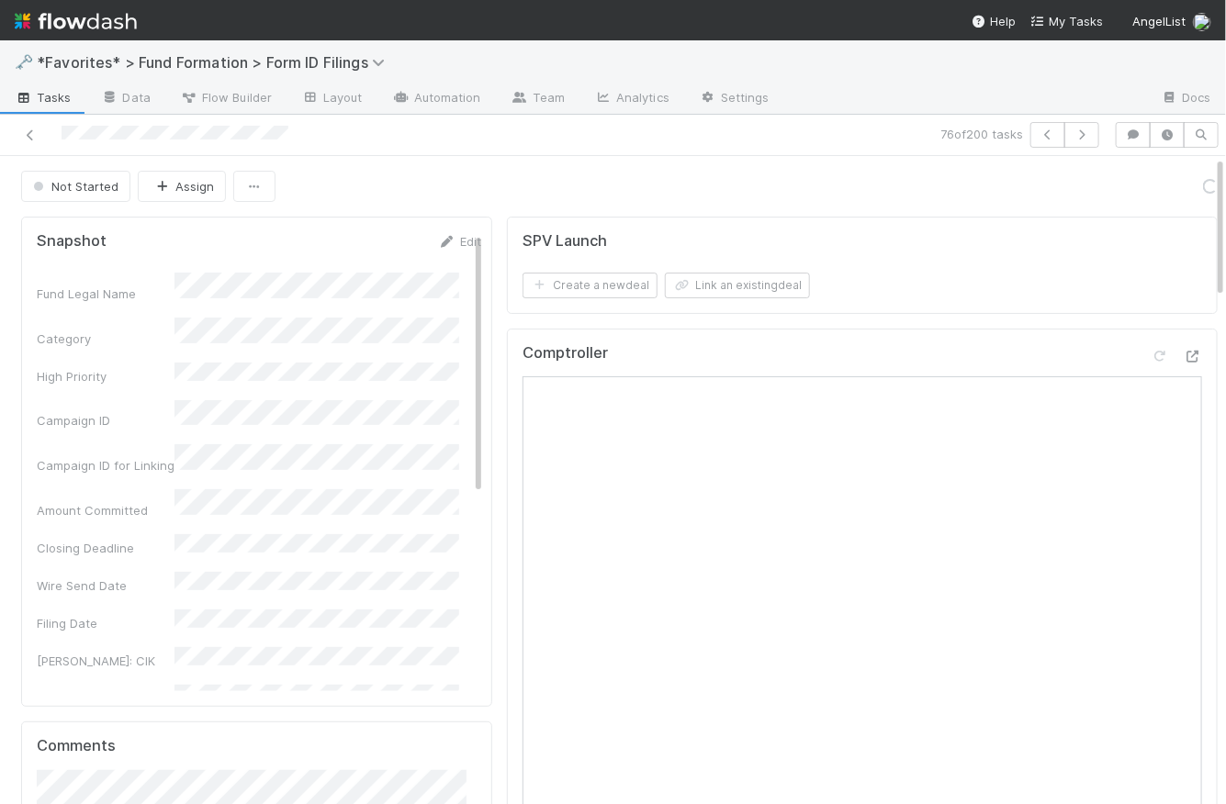
click at [48, 103] on span "Tasks" at bounding box center [43, 97] width 57 height 18
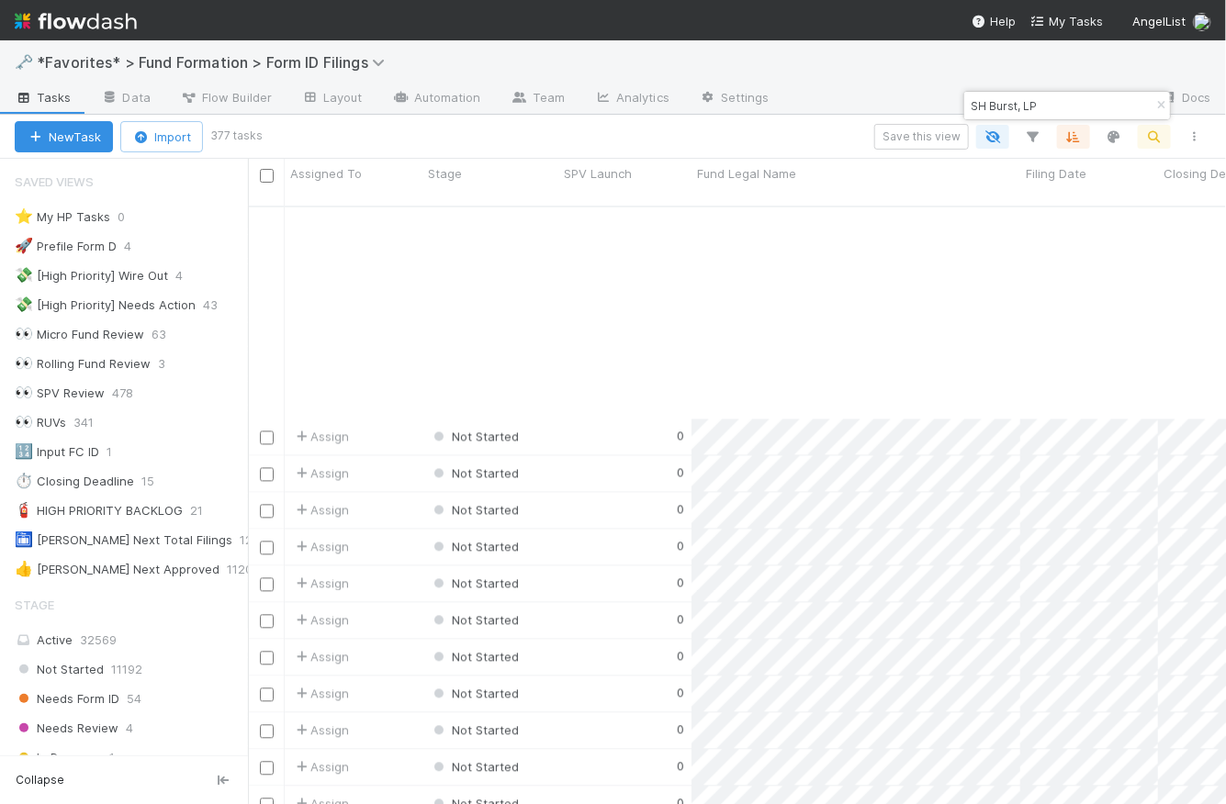
scroll to position [4335, 0]
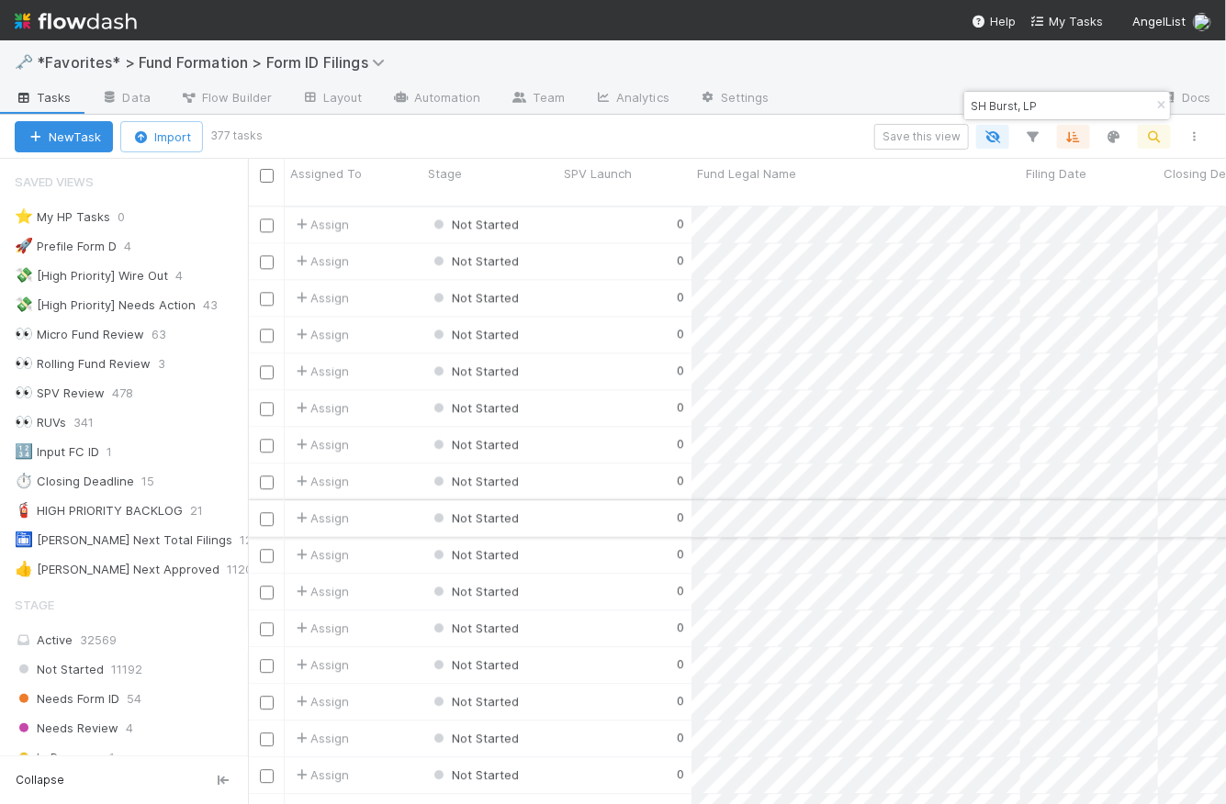
click at [613, 504] on div "0" at bounding box center [624, 518] width 133 height 36
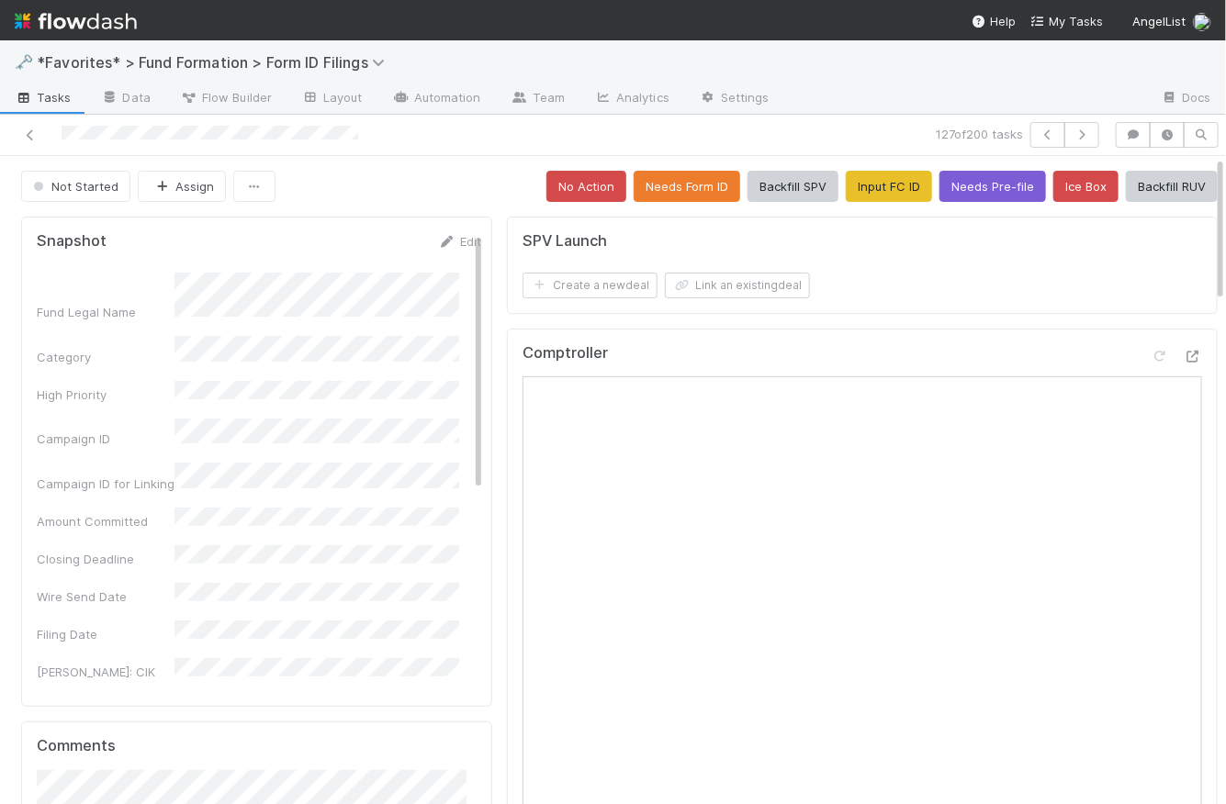
click at [407, 188] on div "Not Started Assign No Action Needs Form ID Backfill SPV Input FC ID Needs Pre-f…" at bounding box center [619, 186] width 1197 height 31
click at [184, 190] on button "Assign" at bounding box center [182, 186] width 88 height 31
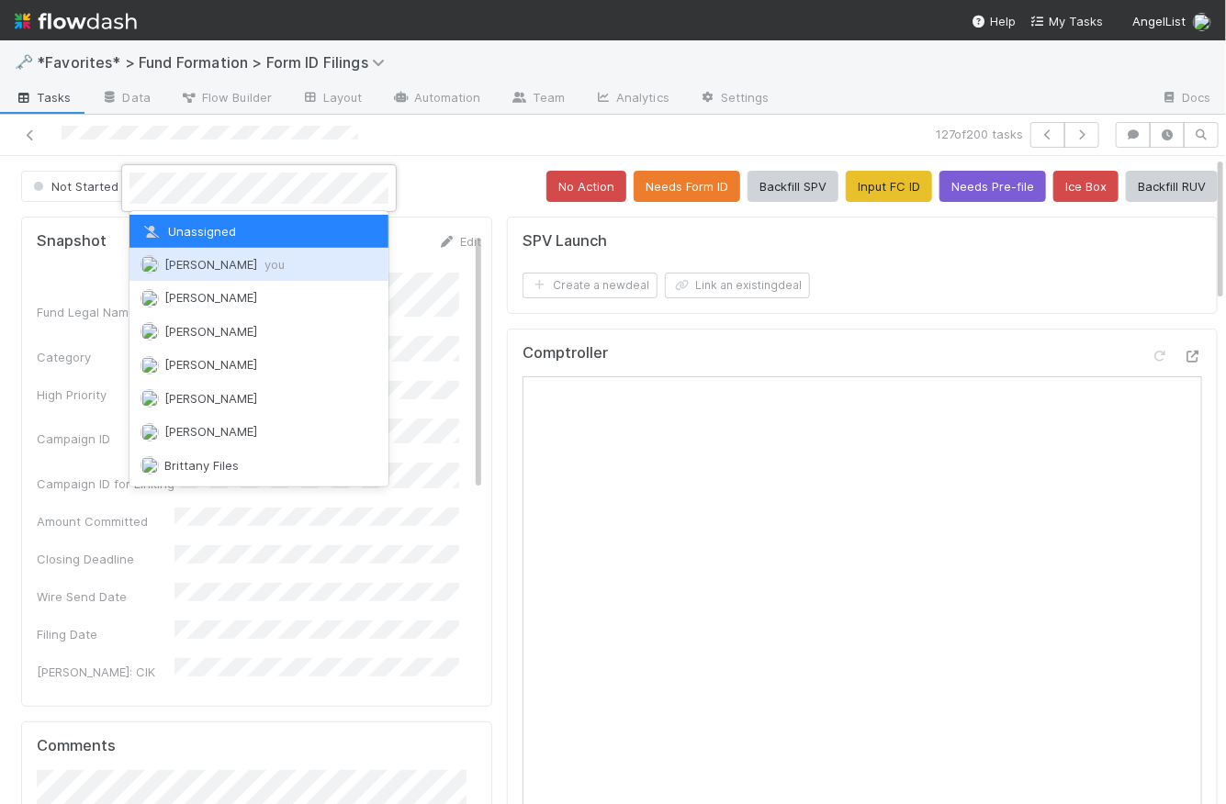
click at [217, 275] on div "Catherine Lambright you" at bounding box center [258, 264] width 259 height 33
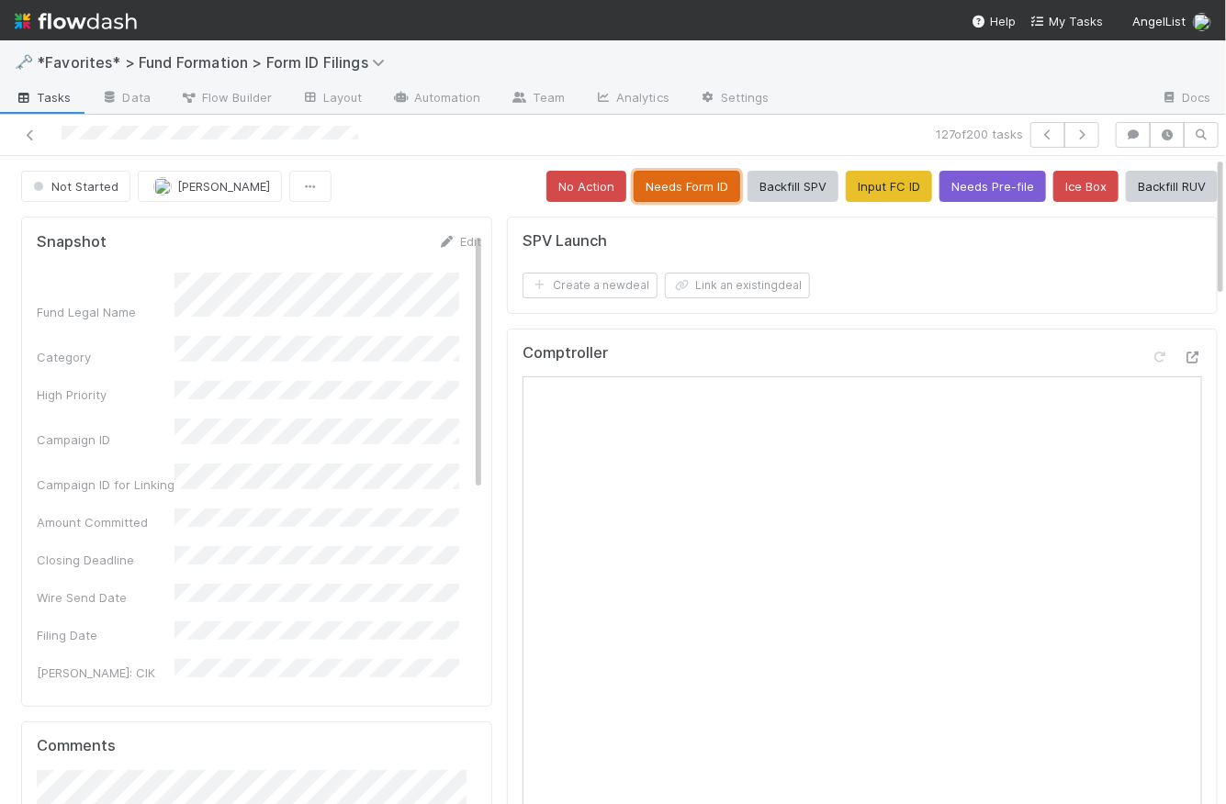
click at [660, 185] on button "Needs Form ID" at bounding box center [687, 186] width 107 height 31
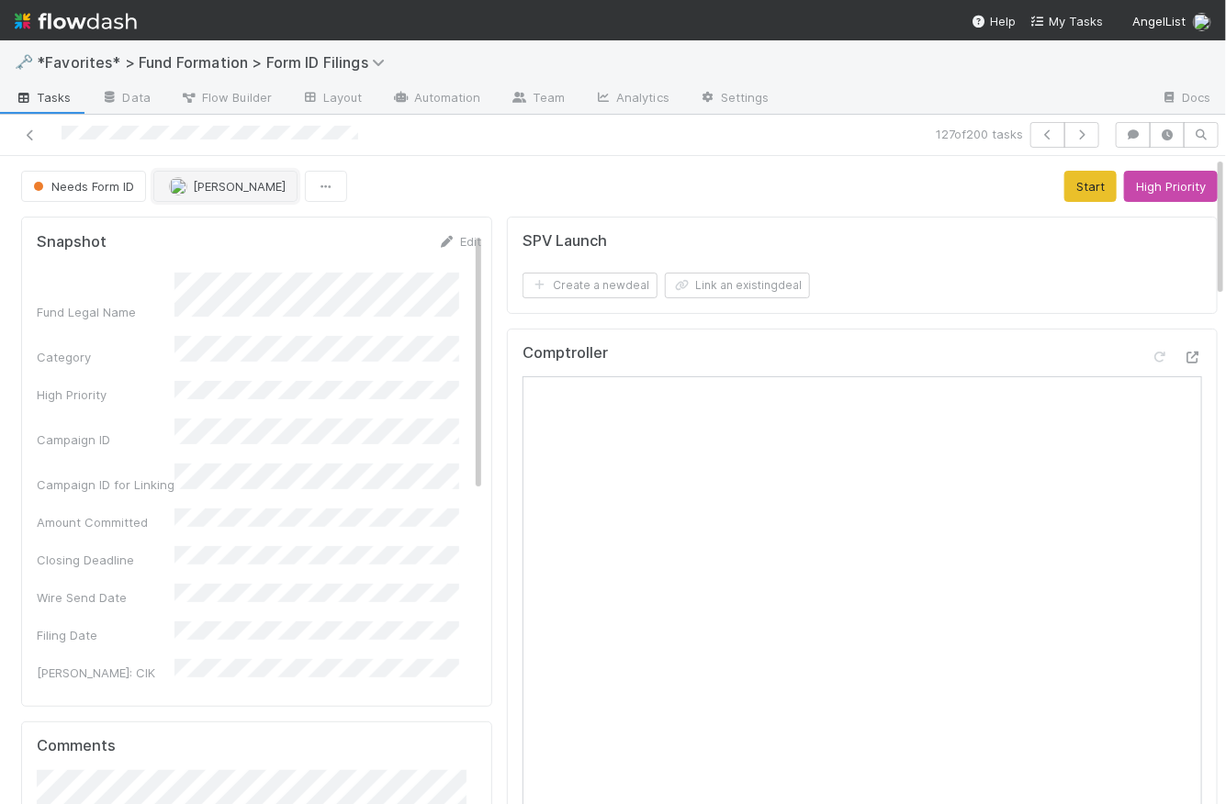
click at [266, 182] on span "[PERSON_NAME]" at bounding box center [239, 186] width 93 height 15
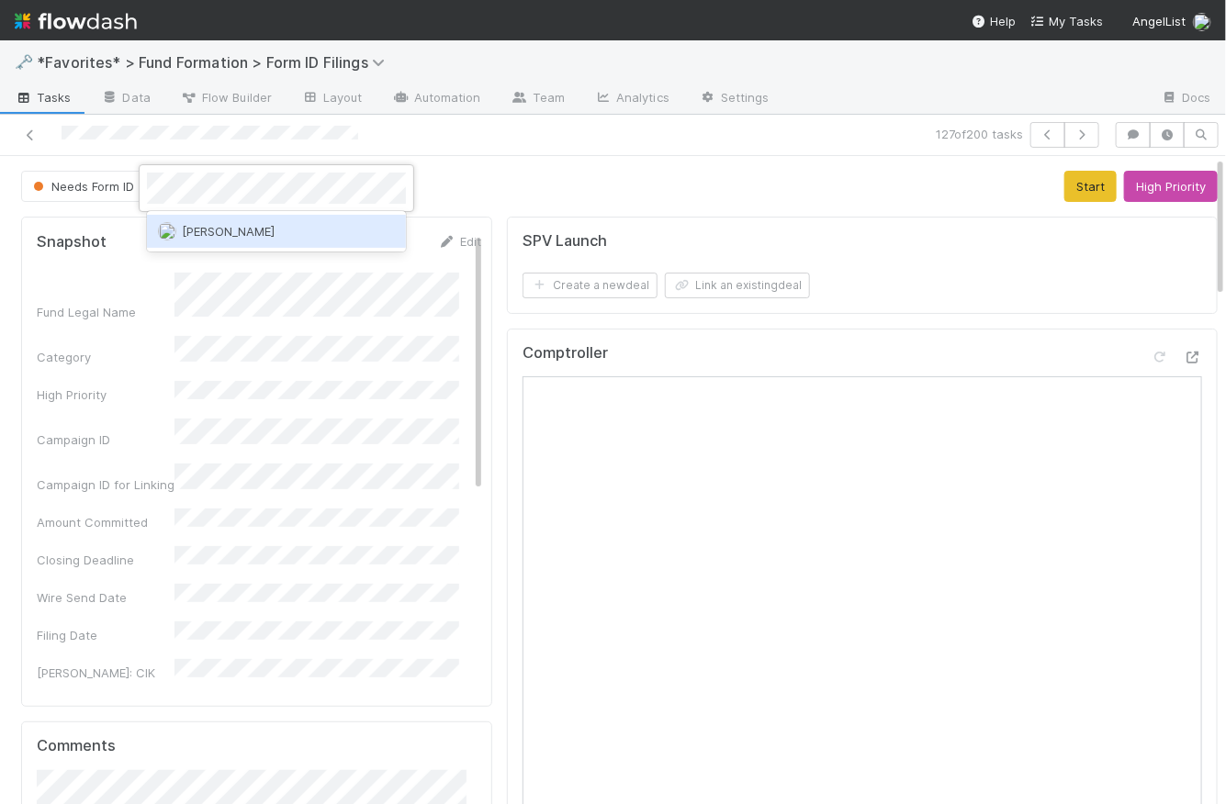
click at [274, 229] on span "[PERSON_NAME]" at bounding box center [228, 231] width 93 height 15
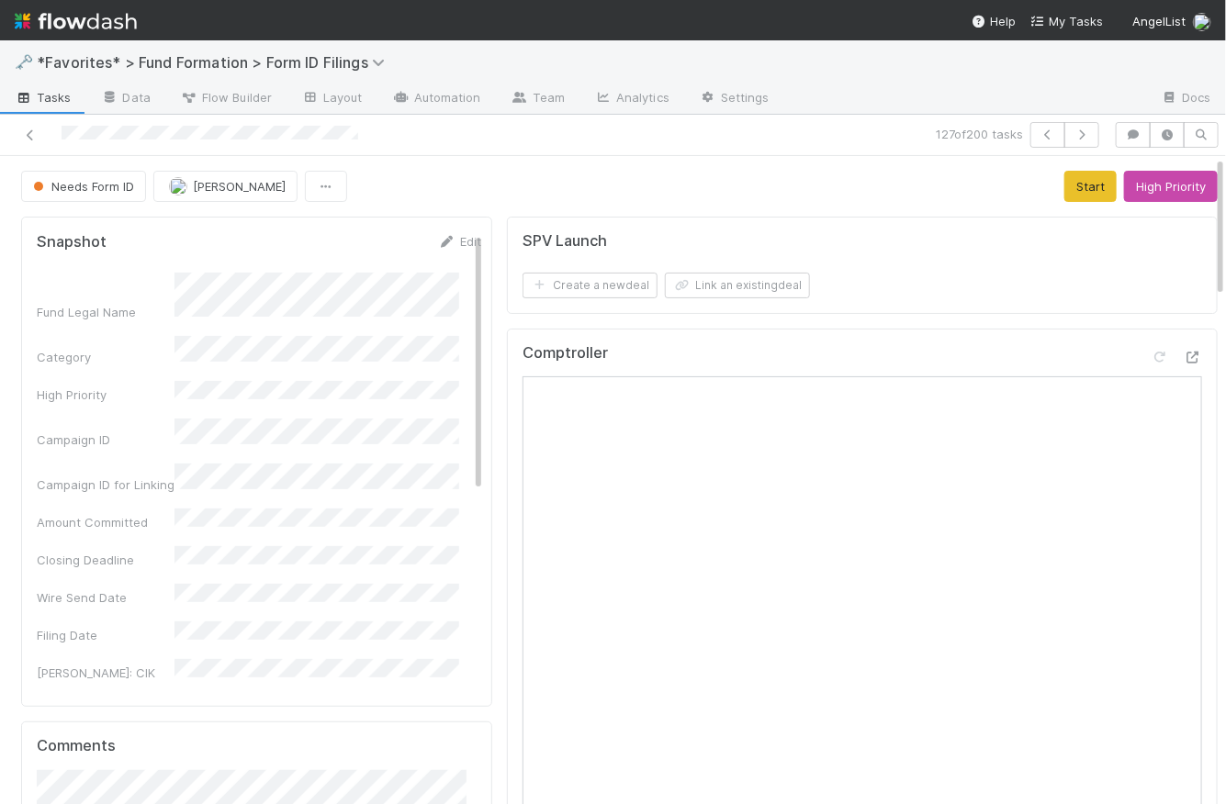
click at [484, 179] on div "Needs Form ID Karen Jane Salcedo Start High Priority" at bounding box center [619, 186] width 1197 height 31
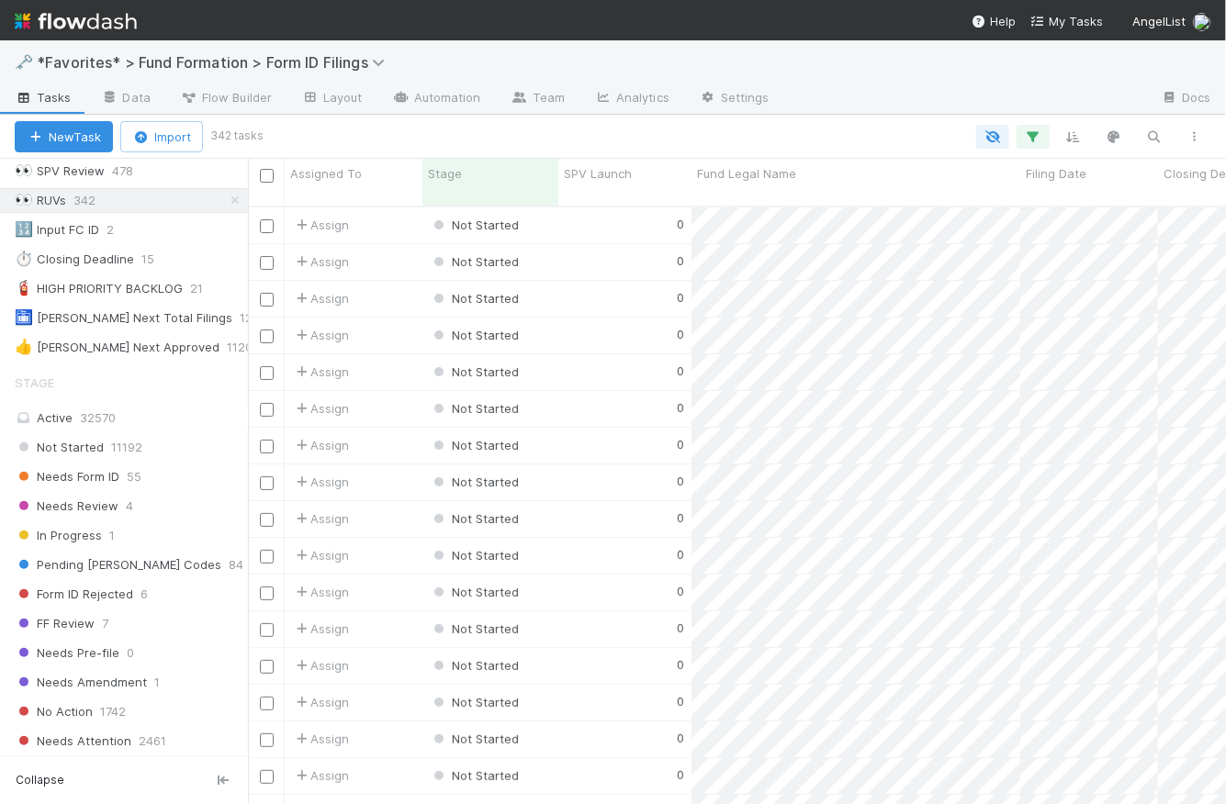
scroll to position [362, 0]
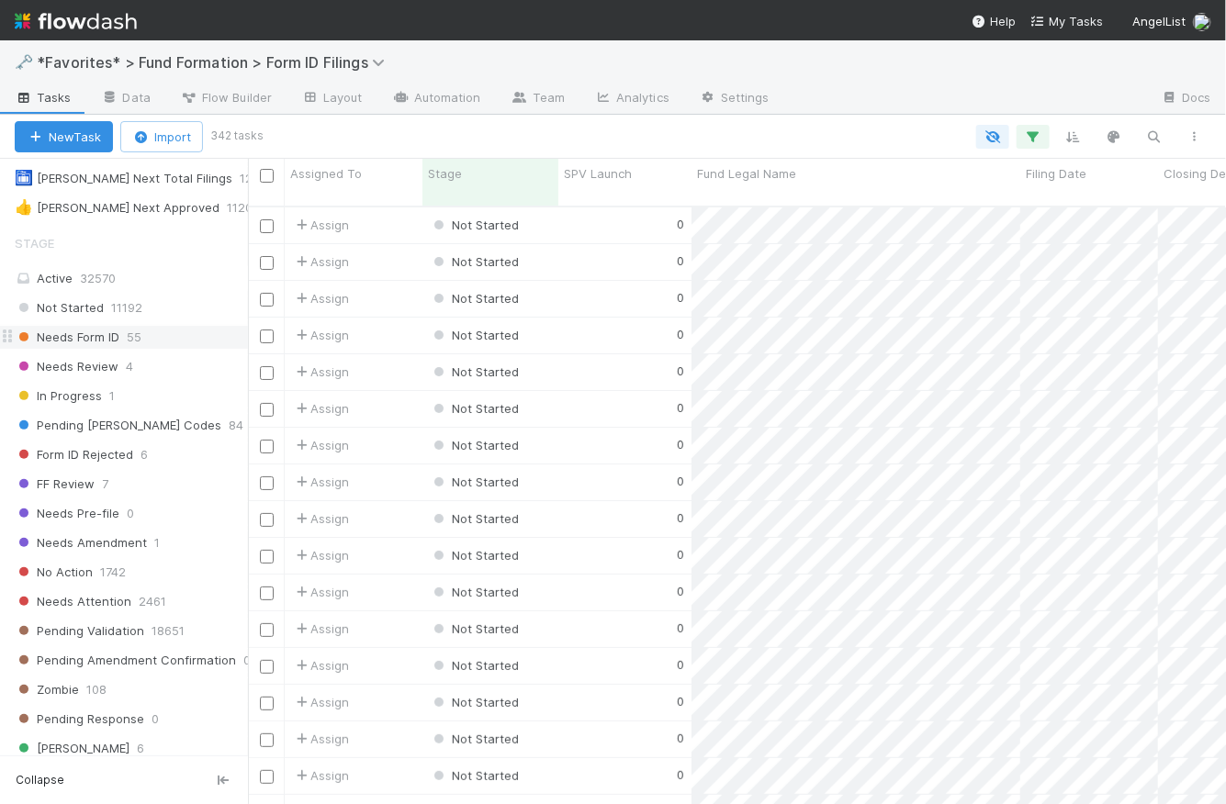
click at [78, 339] on span "Needs Form ID" at bounding box center [67, 337] width 105 height 23
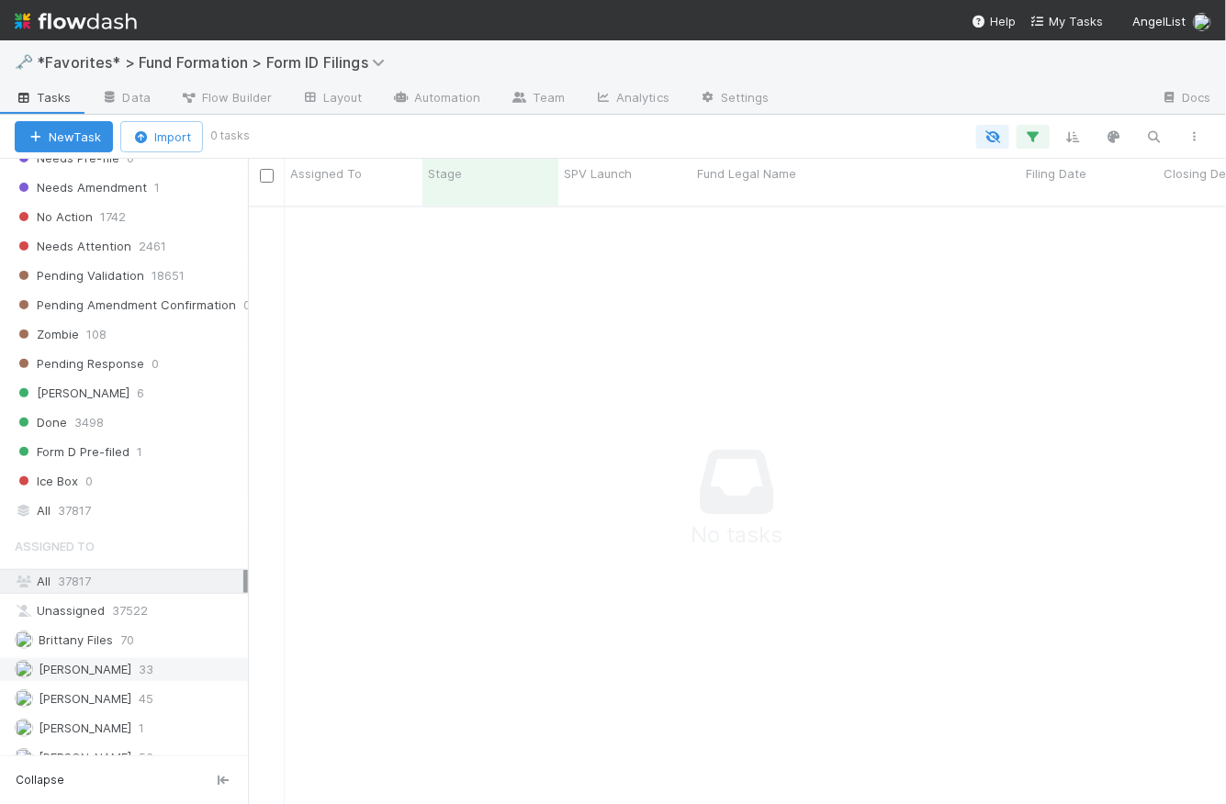
scroll to position [588, 965]
click at [128, 668] on span "[PERSON_NAME]" at bounding box center [85, 669] width 93 height 15
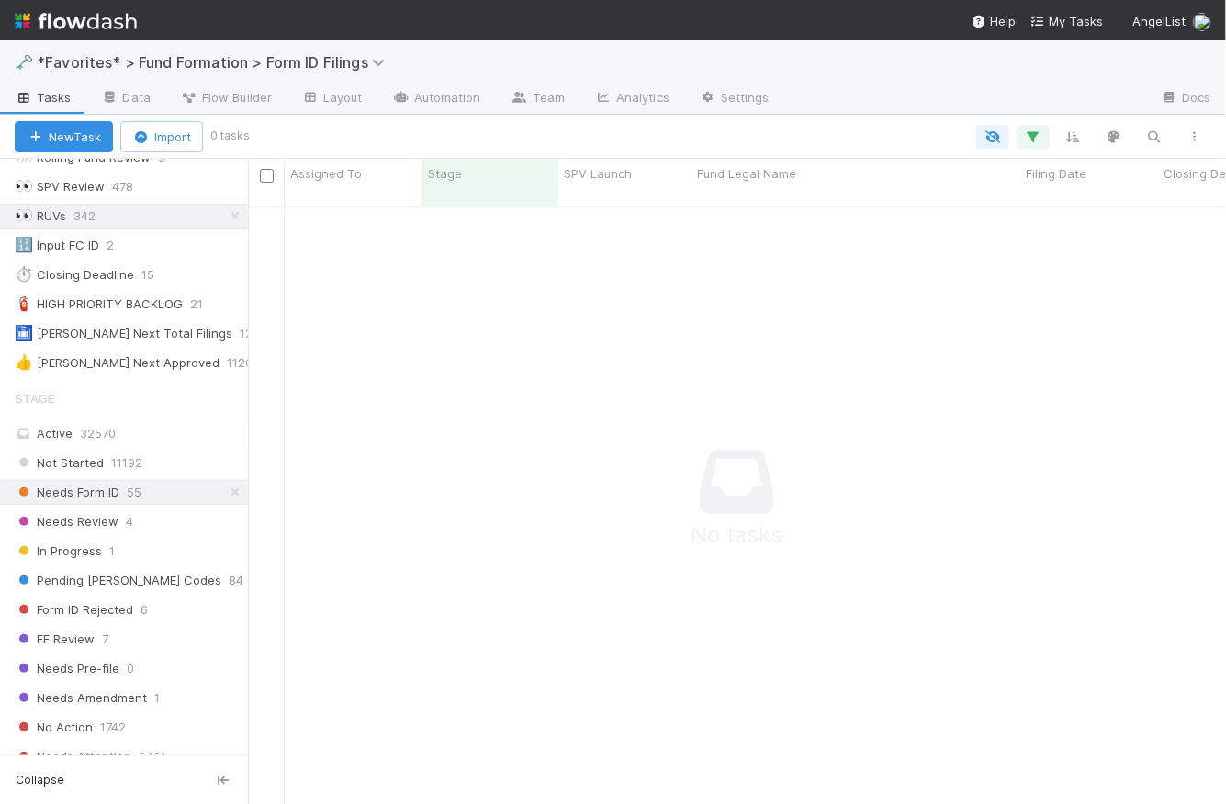
scroll to position [588, 965]
click at [226, 214] on icon at bounding box center [235, 216] width 18 height 12
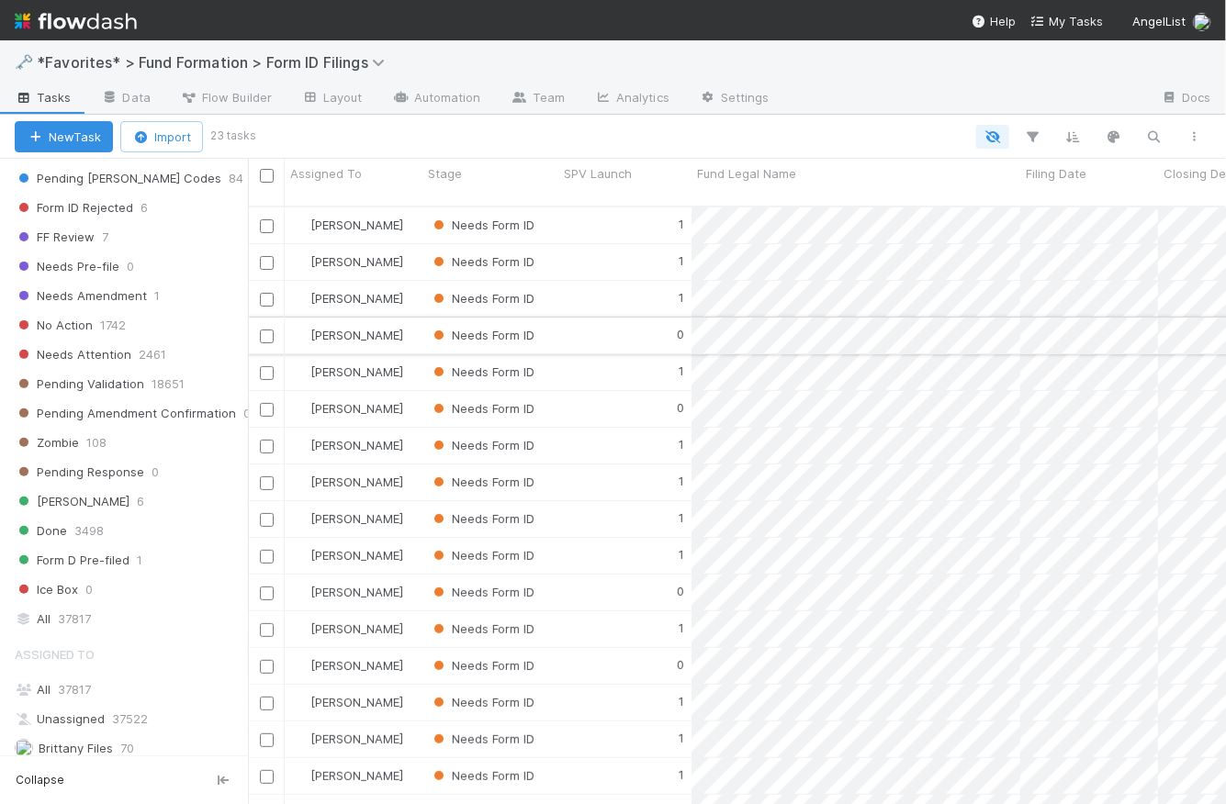
click at [612, 318] on div "0" at bounding box center [624, 336] width 133 height 36
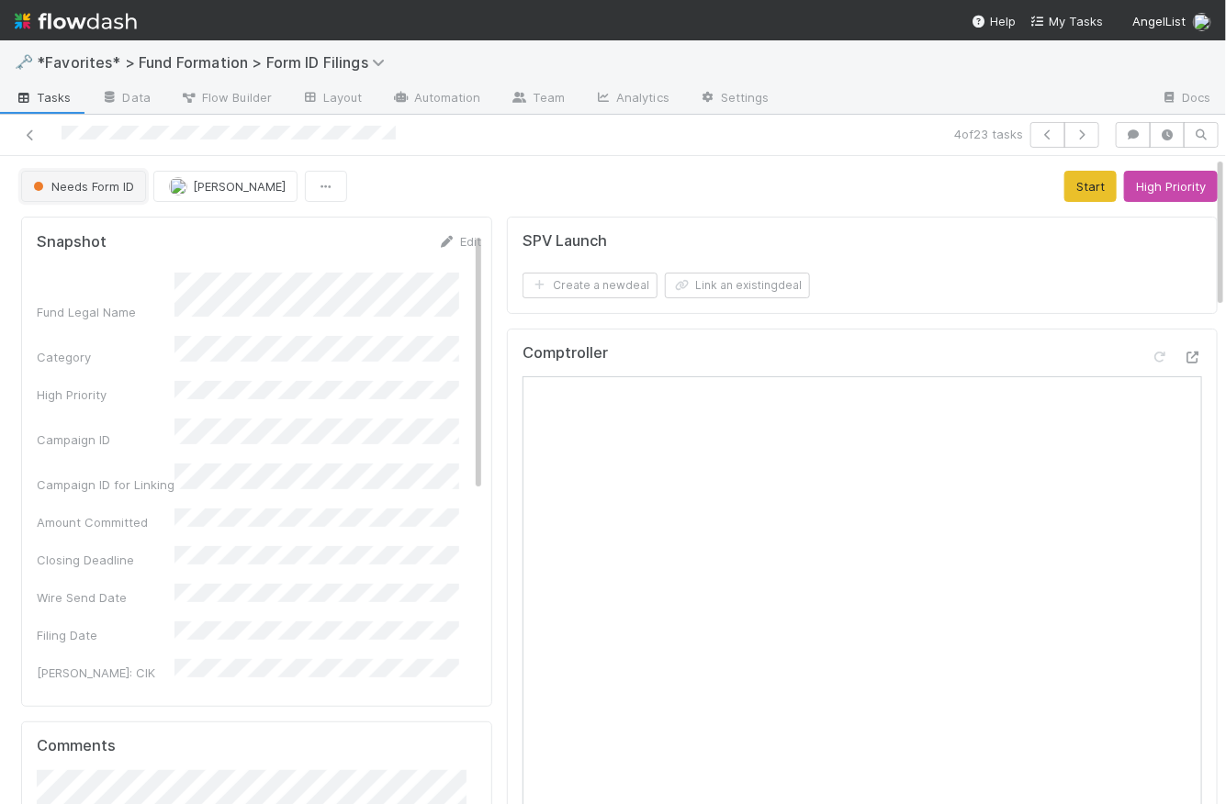
click at [120, 177] on button "Needs Form ID" at bounding box center [83, 186] width 125 height 31
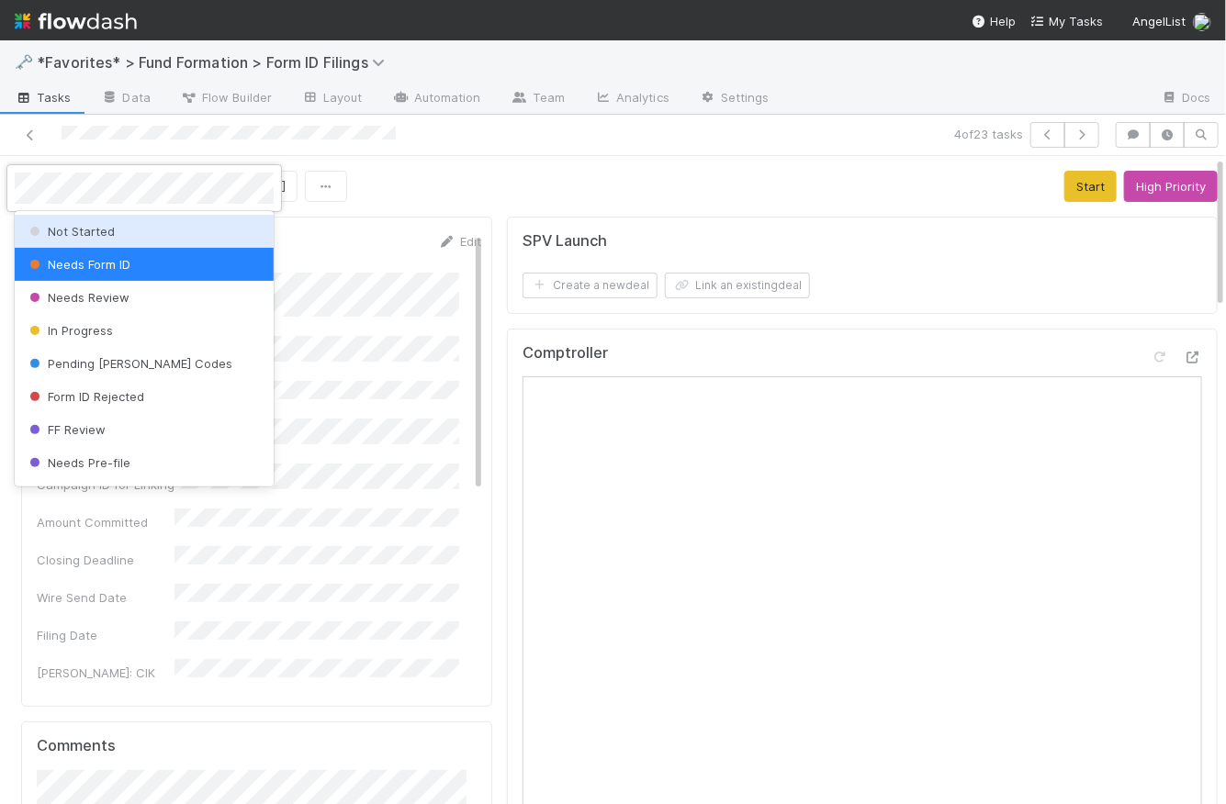
click at [112, 234] on span "Not Started" at bounding box center [70, 231] width 89 height 15
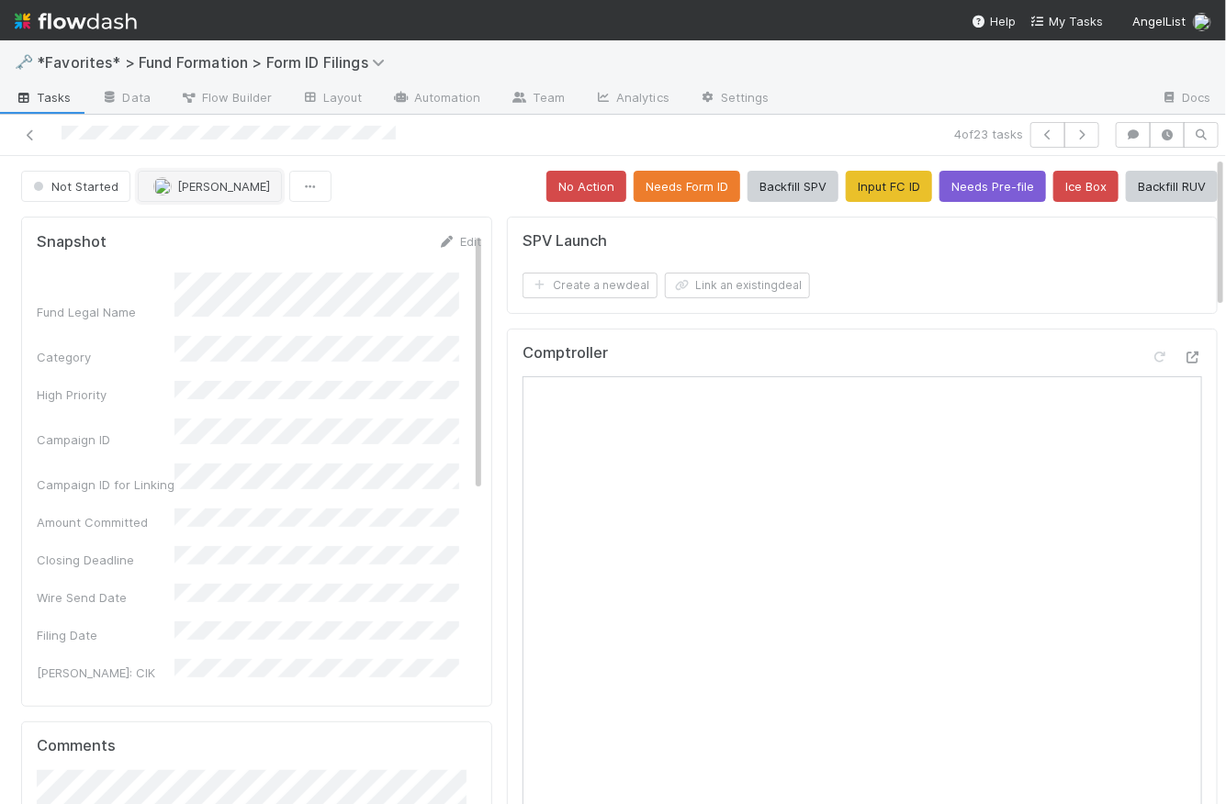
click at [205, 194] on button "[PERSON_NAME]" at bounding box center [210, 186] width 144 height 31
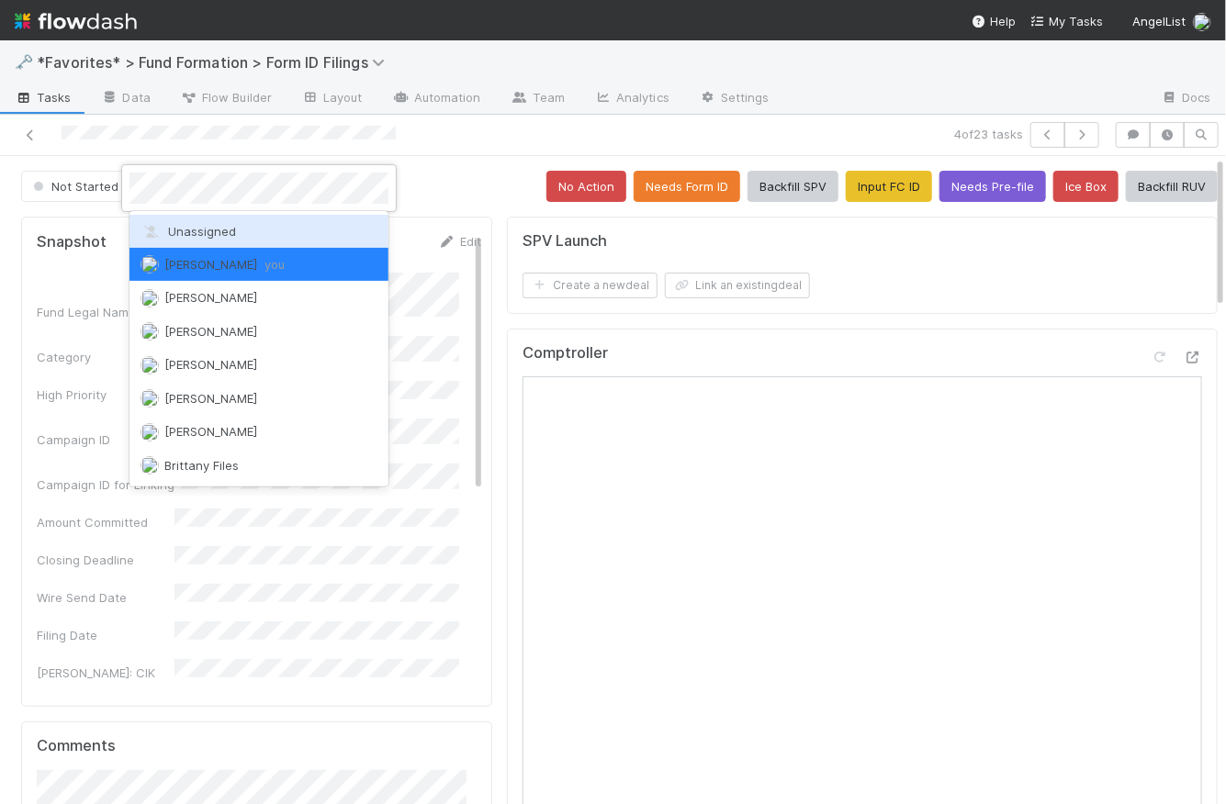
click at [208, 229] on span "Unassigned" at bounding box center [188, 231] width 96 height 15
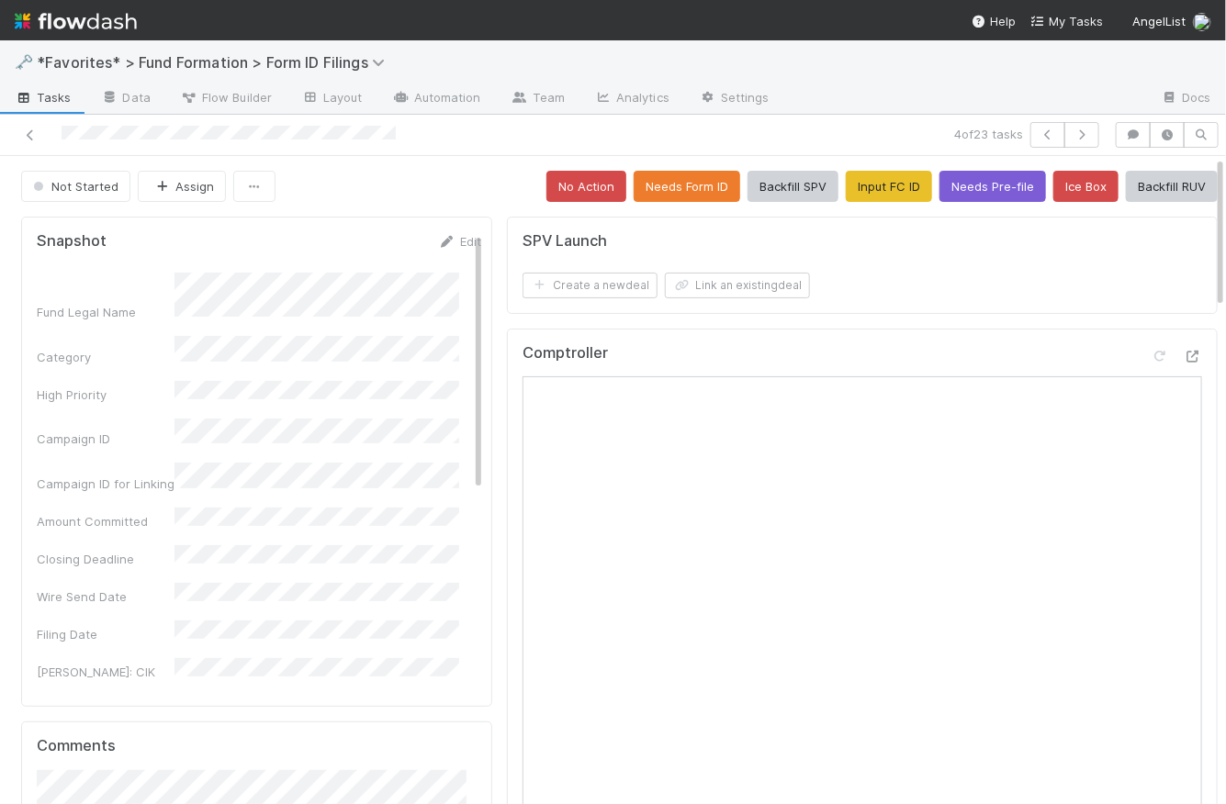
click at [399, 185] on div "Not Started Assign No Action Needs Form ID Backfill SPV Input FC ID Needs Pre-f…" at bounding box center [619, 186] width 1197 height 31
click at [1064, 140] on button "button" at bounding box center [1081, 135] width 35 height 26
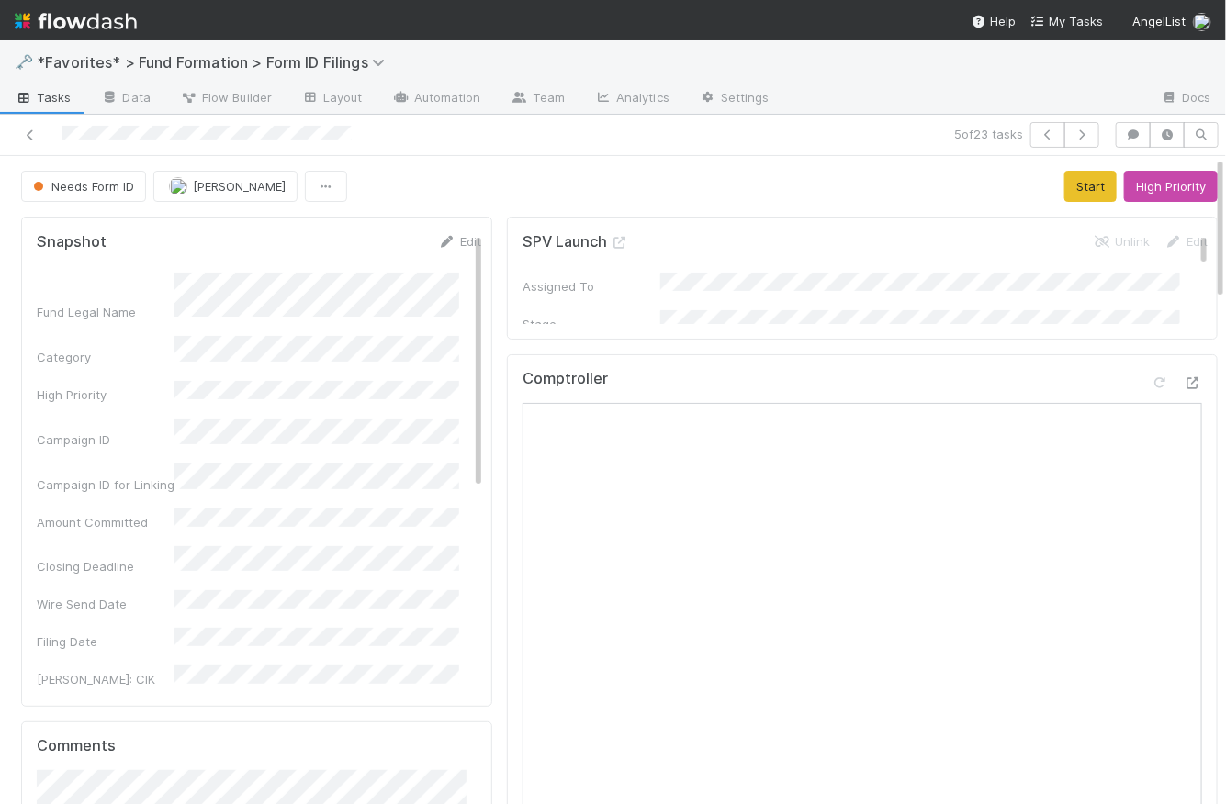
click at [552, 178] on div "Needs Form ID [PERSON_NAME] Start High Priority" at bounding box center [619, 186] width 1197 height 31
click at [49, 101] on span "Tasks" at bounding box center [43, 97] width 57 height 18
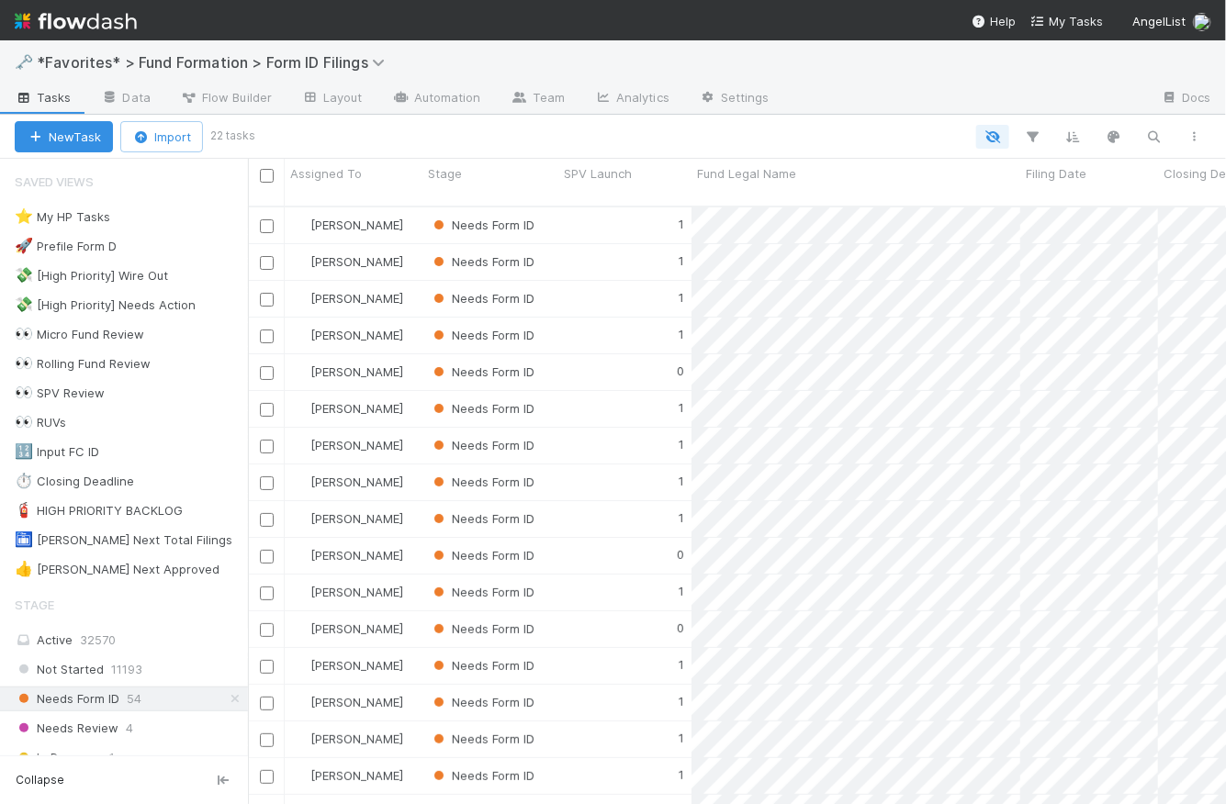
scroll to position [601, 965]
click at [624, 469] on div "1" at bounding box center [624, 483] width 133 height 36
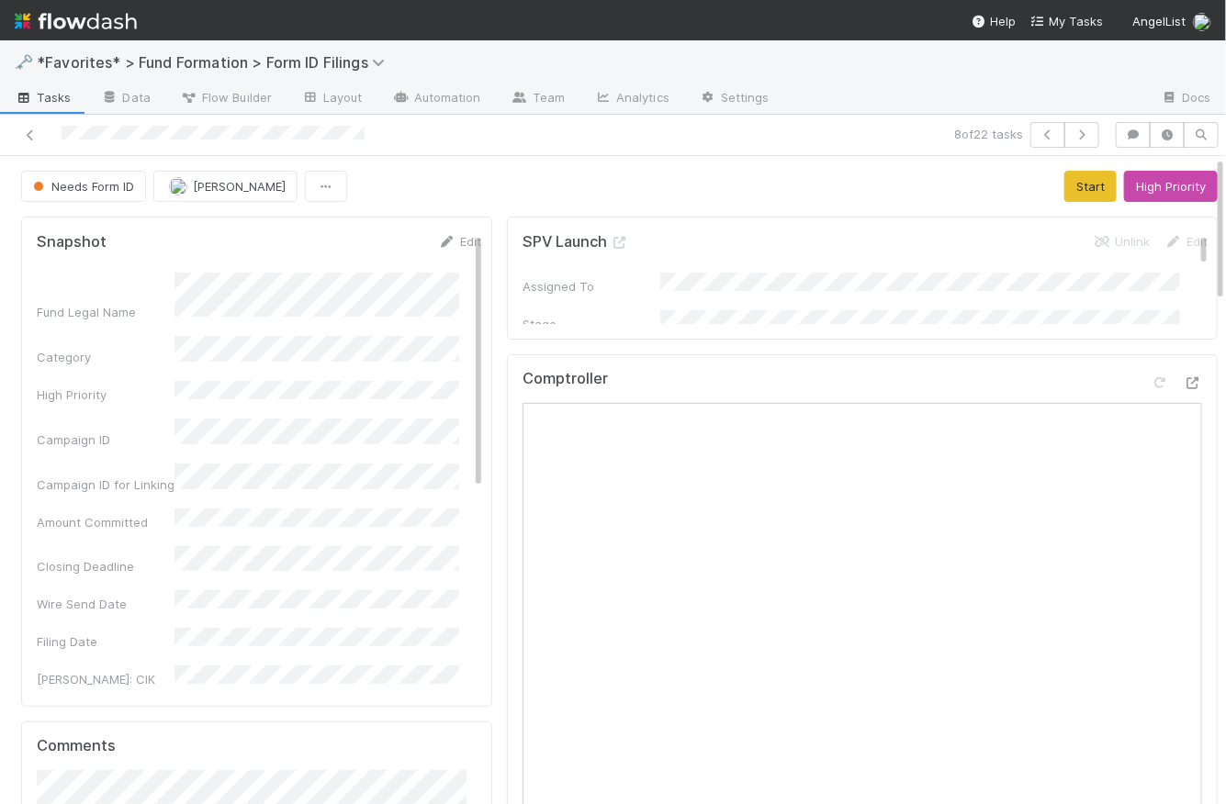
click at [46, 109] on link "Tasks" at bounding box center [43, 98] width 86 height 29
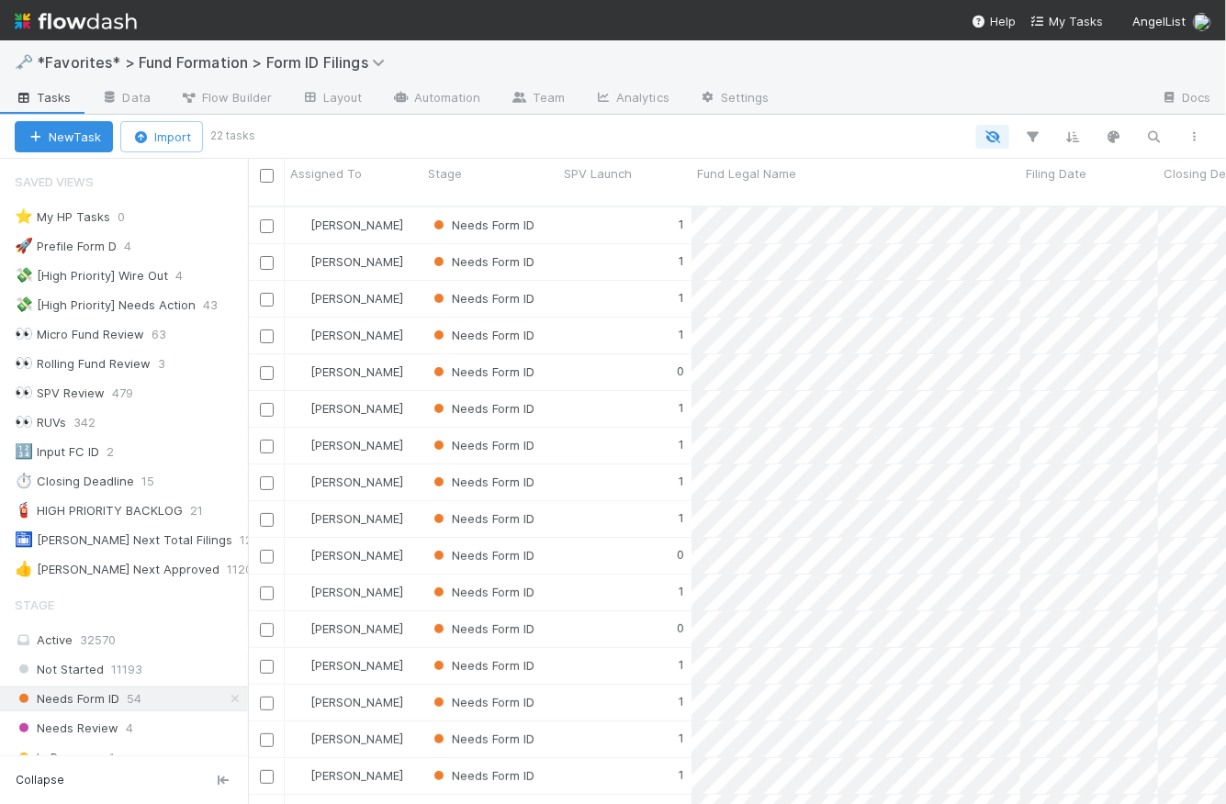
scroll to position [208, 0]
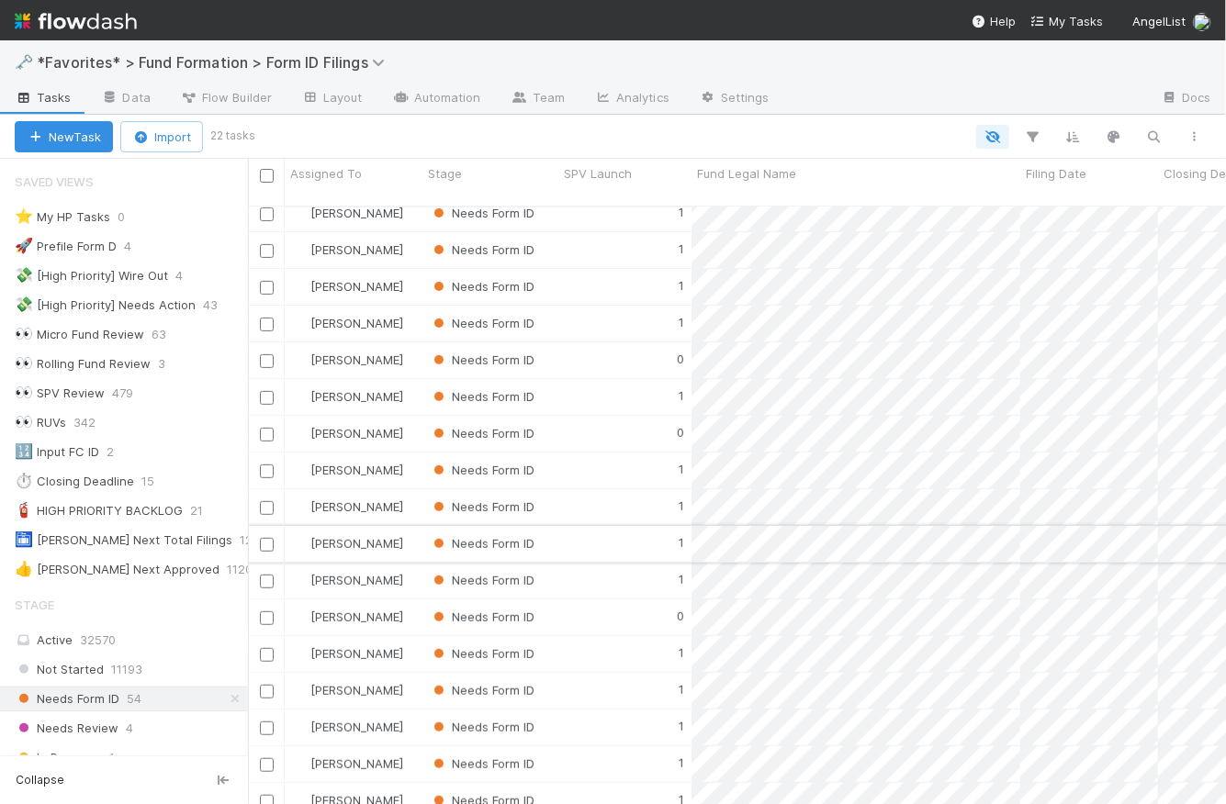
click at [266, 538] on input "checkbox" at bounding box center [267, 545] width 14 height 14
click at [264, 391] on input "checkbox" at bounding box center [267, 398] width 14 height 14
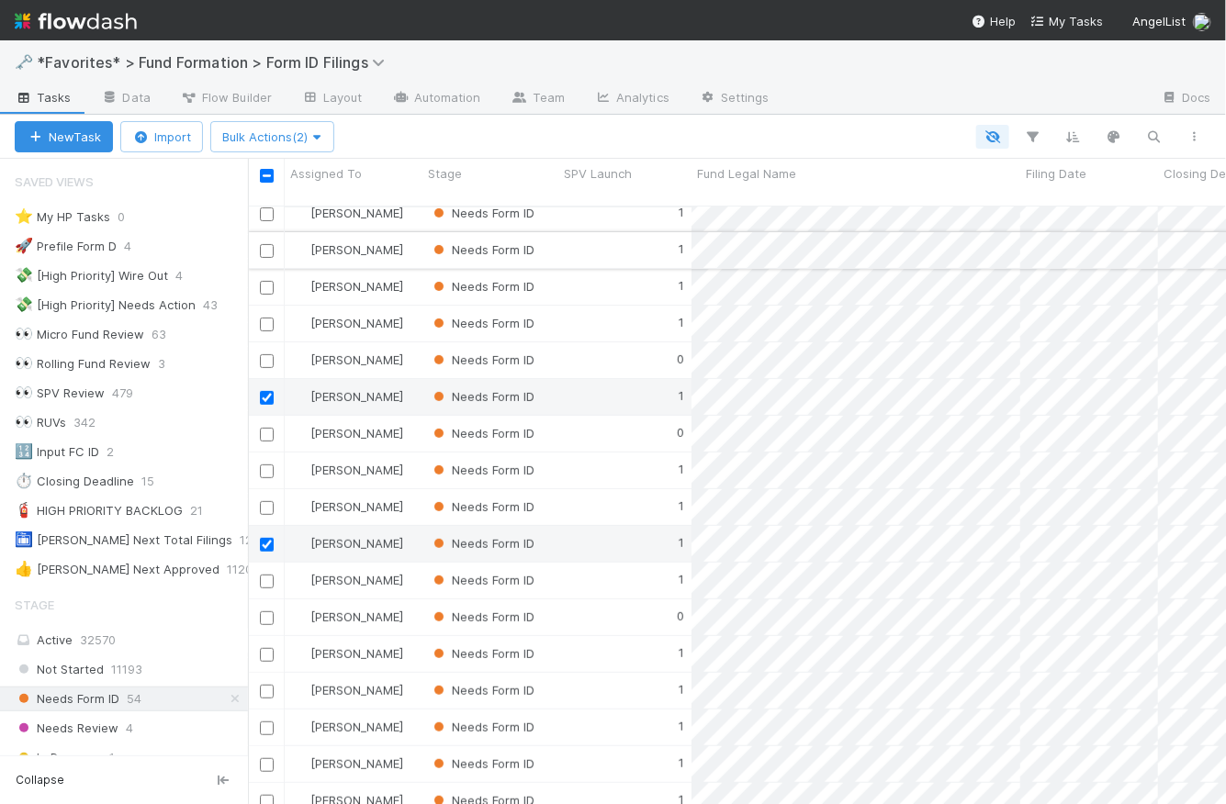
click at [264, 244] on input "checkbox" at bounding box center [267, 251] width 14 height 14
click at [265, 281] on input "checkbox" at bounding box center [267, 288] width 14 height 14
click at [263, 795] on input "checkbox" at bounding box center [267, 802] width 14 height 14
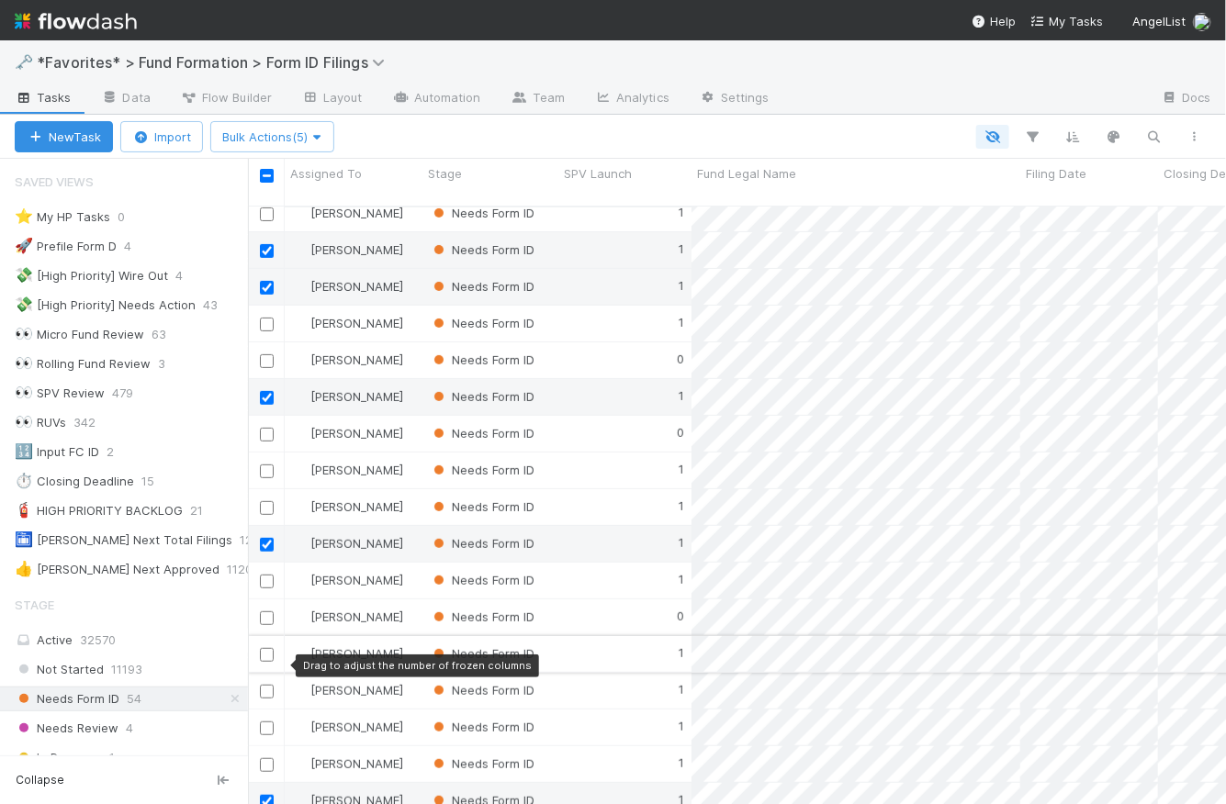
click at [267, 648] on input "checkbox" at bounding box center [267, 655] width 14 height 14
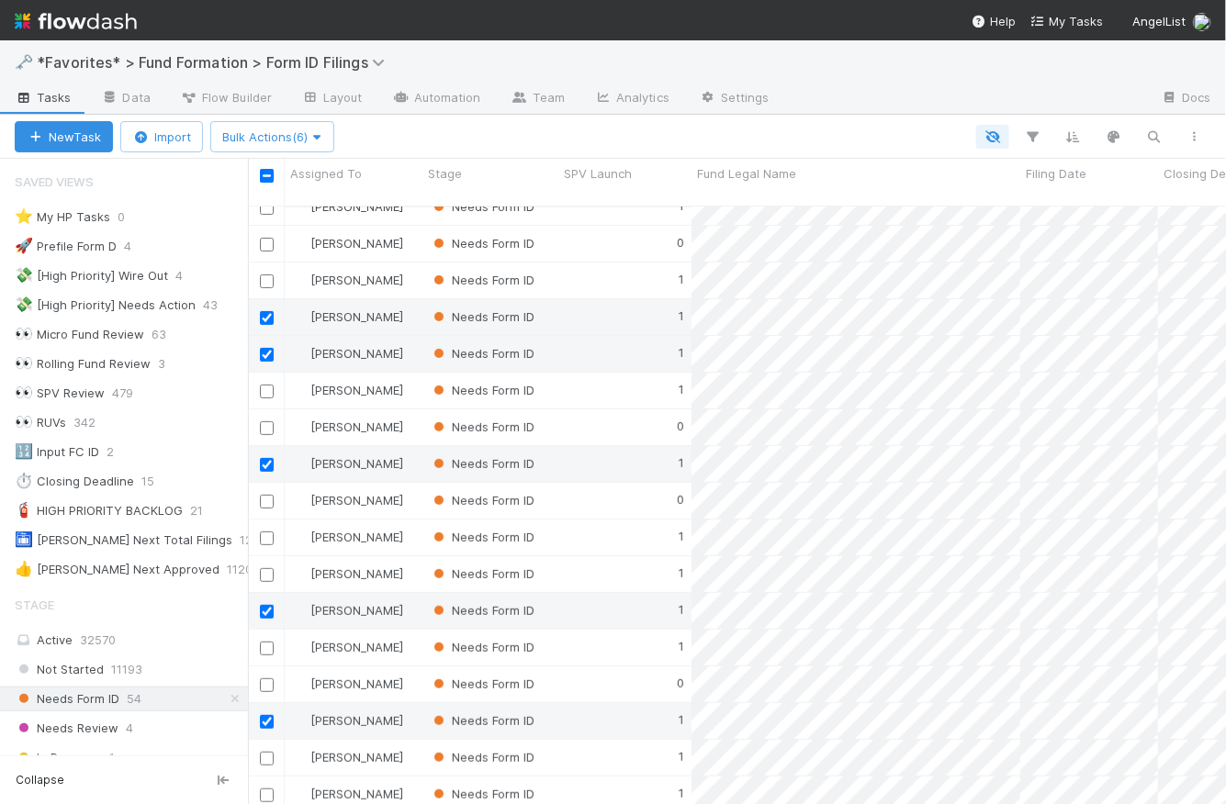
scroll to position [69, 0]
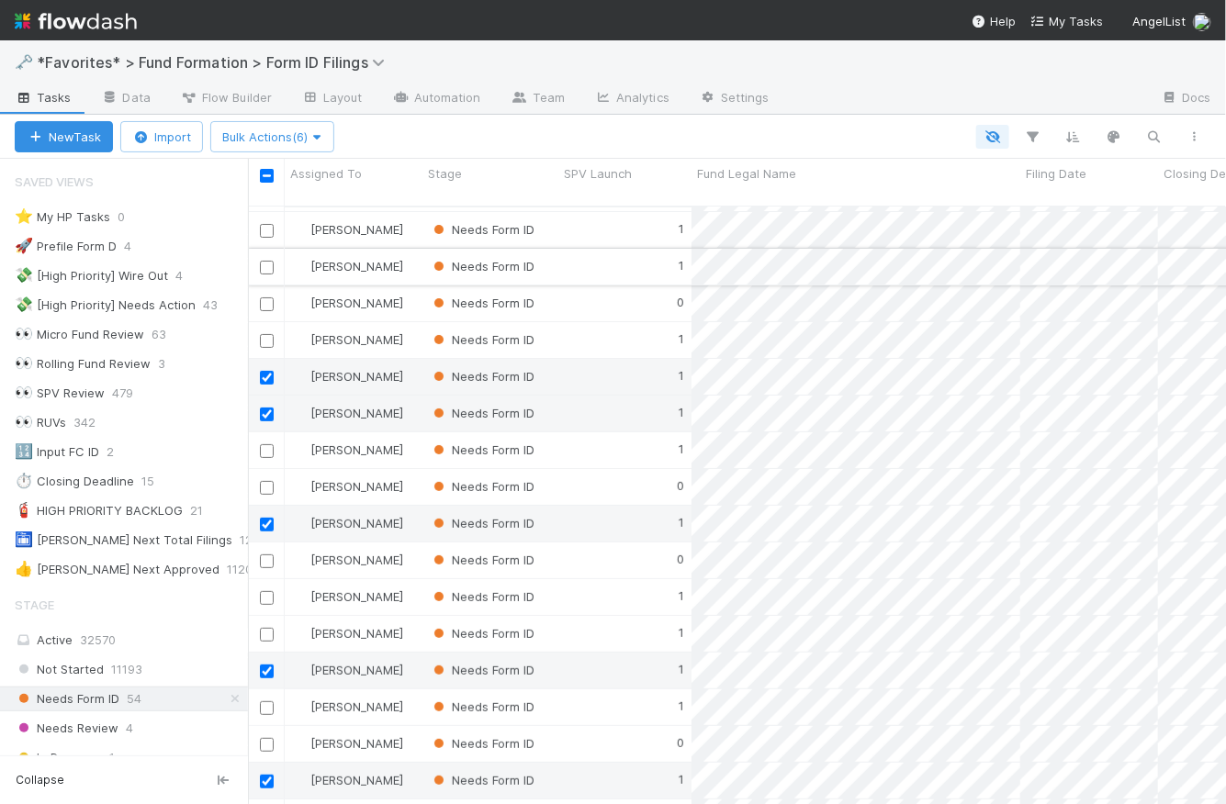
click at [261, 261] on input "checkbox" at bounding box center [267, 268] width 14 height 14
click at [266, 481] on input "checkbox" at bounding box center [267, 488] width 14 height 14
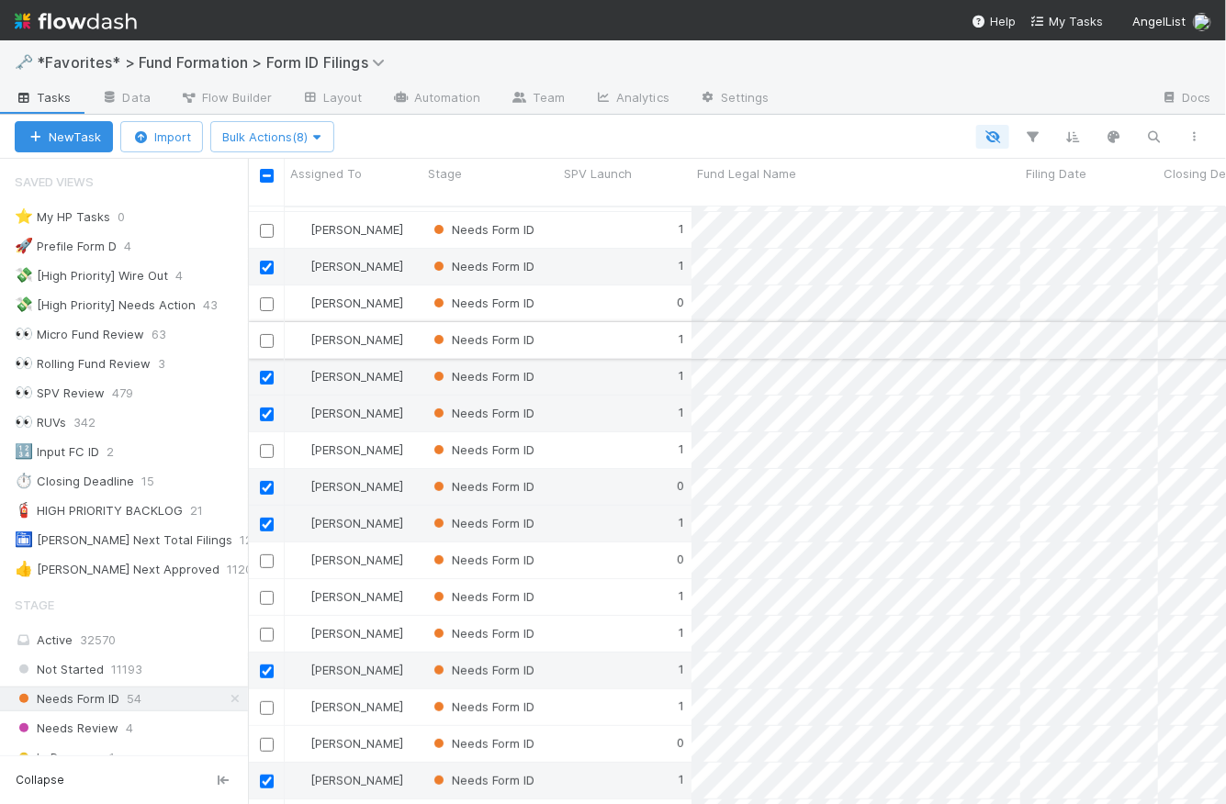
click at [263, 334] on input "checkbox" at bounding box center [267, 341] width 14 height 14
click at [298, 133] on span "Bulk Actions (9)" at bounding box center [272, 136] width 100 height 15
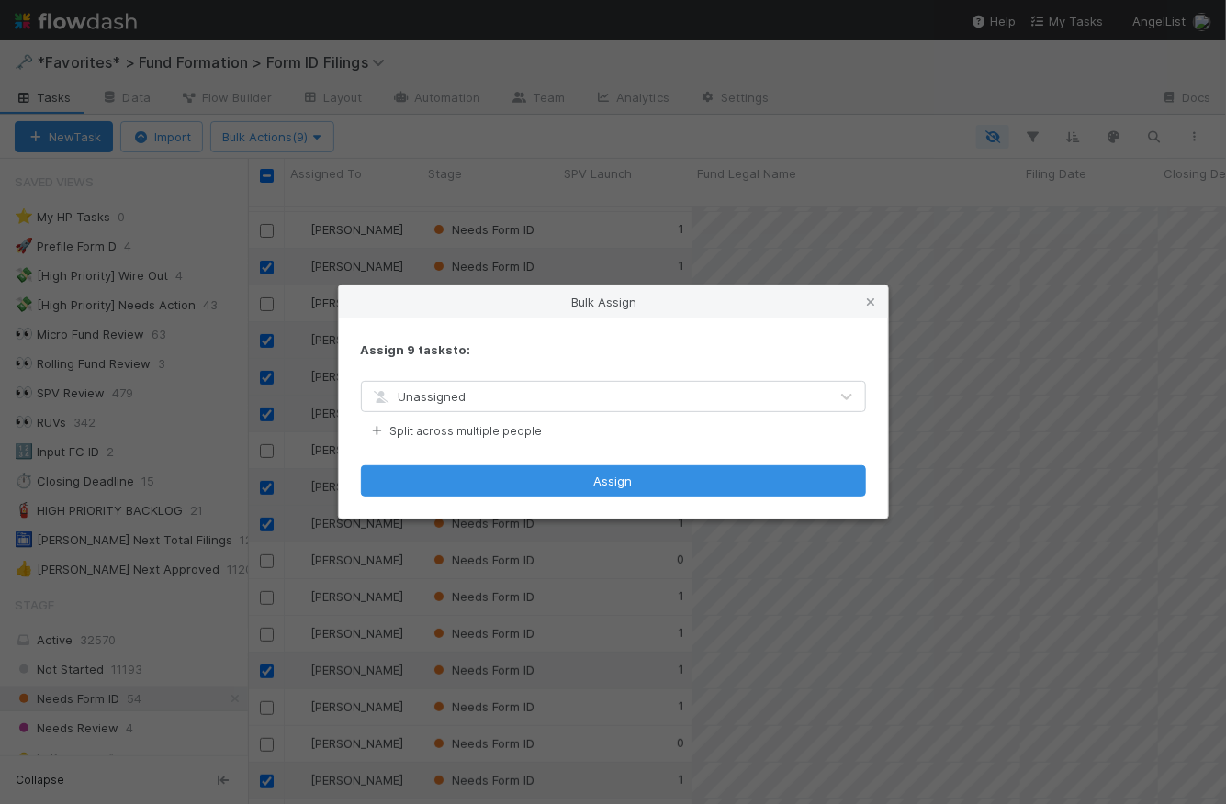
click at [501, 397] on div "Unassigned" at bounding box center [595, 396] width 466 height 29
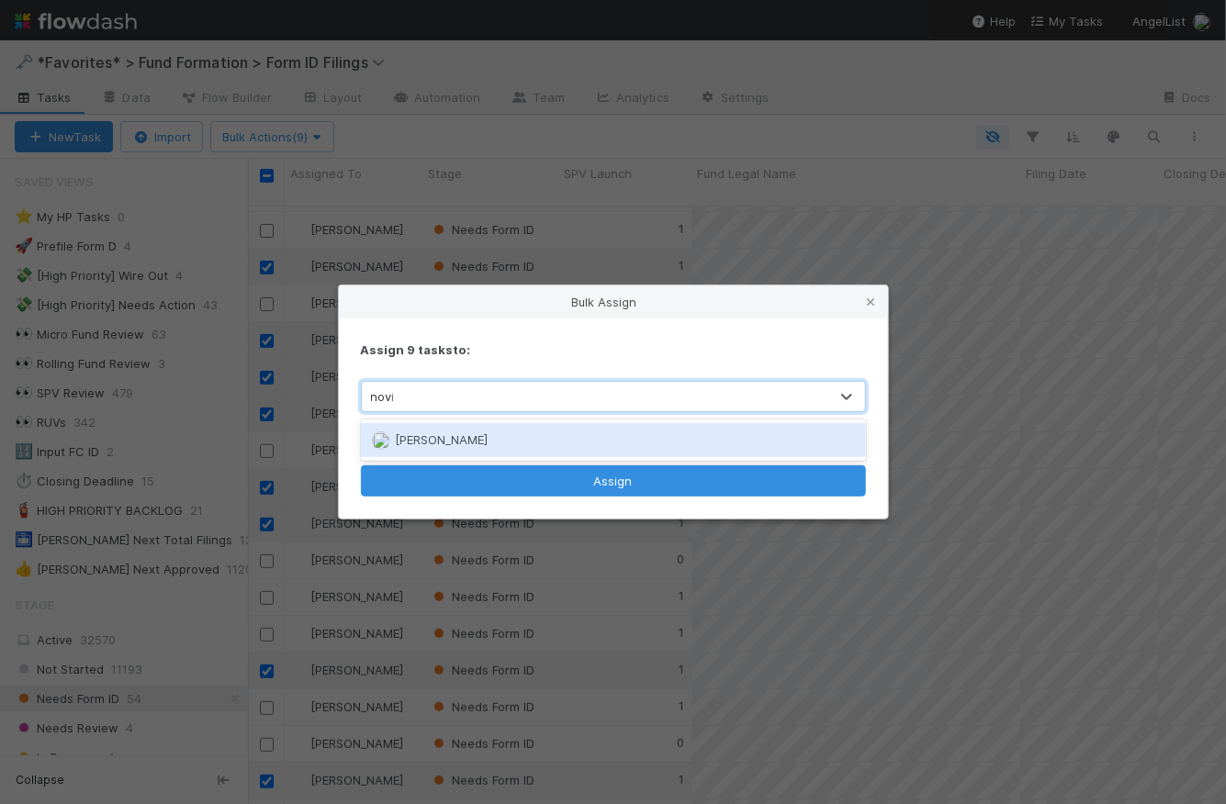
type input "novia"
click at [511, 443] on div "[PERSON_NAME]" at bounding box center [613, 439] width 505 height 33
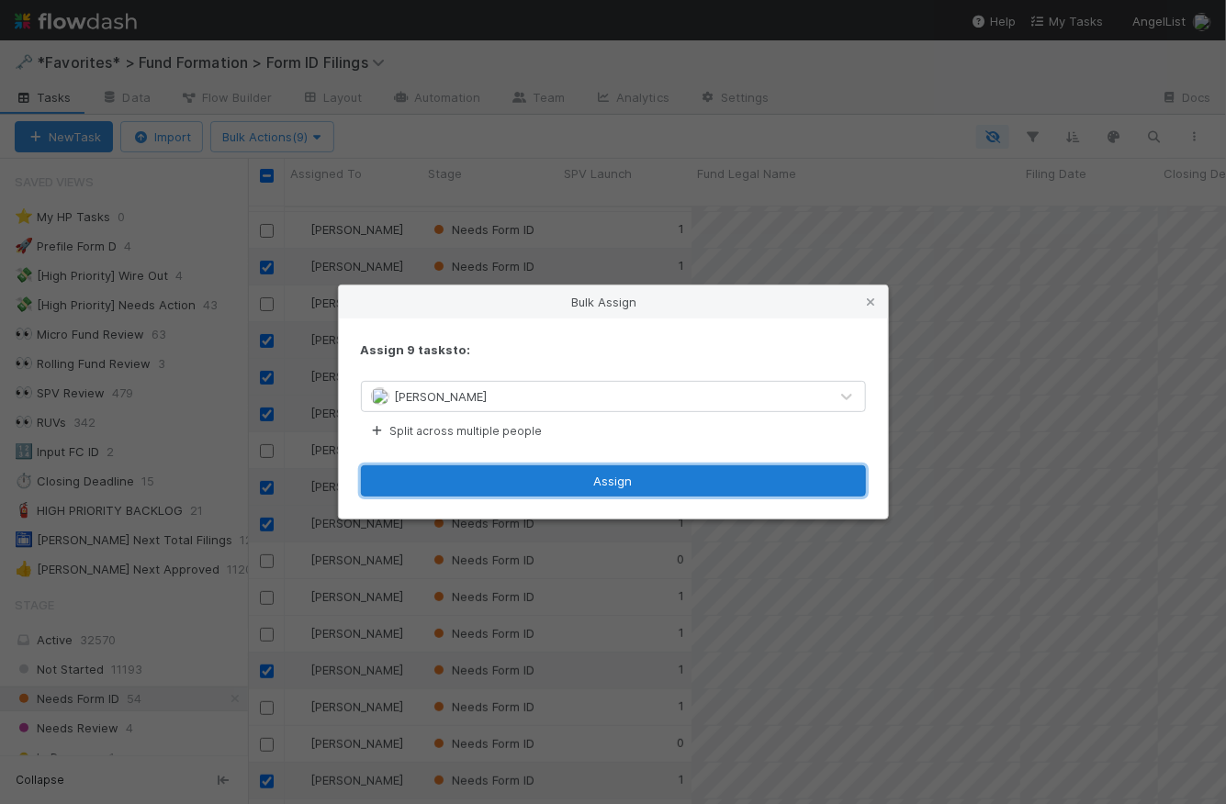
click at [604, 479] on button "Assign" at bounding box center [613, 481] width 505 height 31
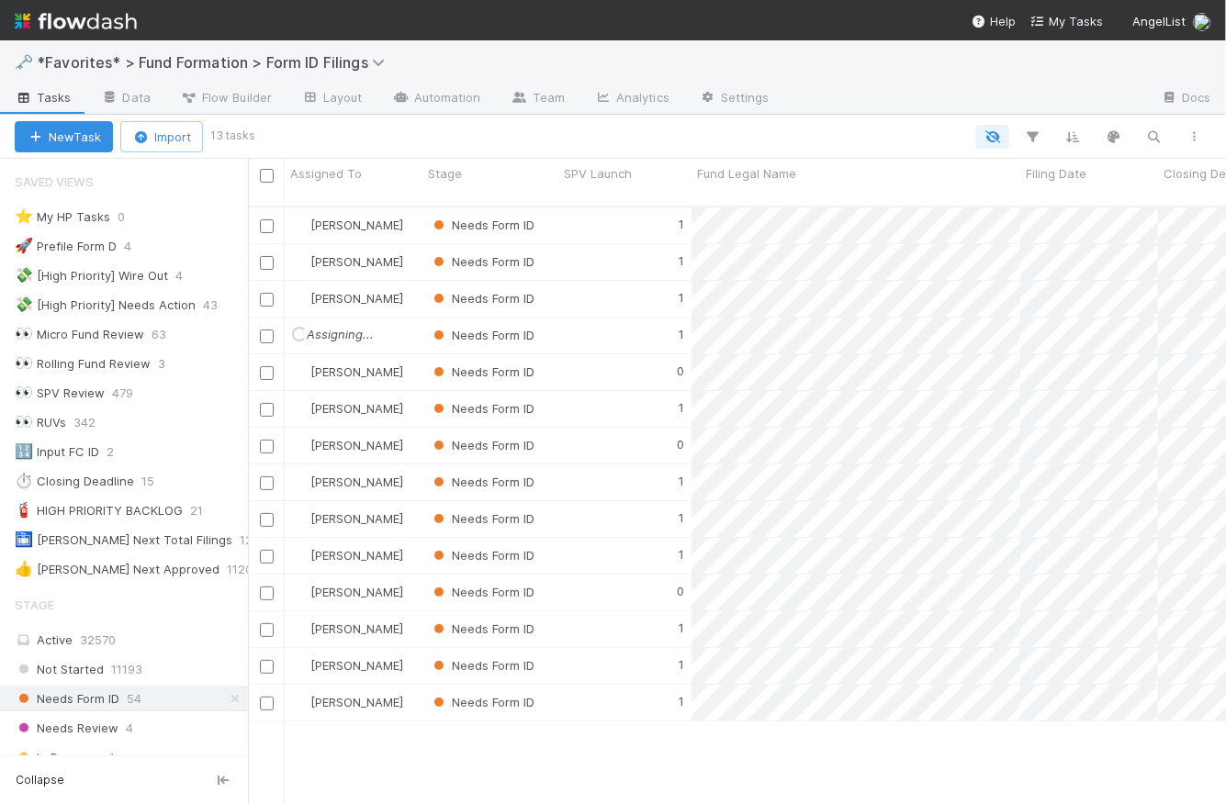
scroll to position [0, 0]
click at [602, 582] on div "0" at bounding box center [624, 593] width 133 height 36
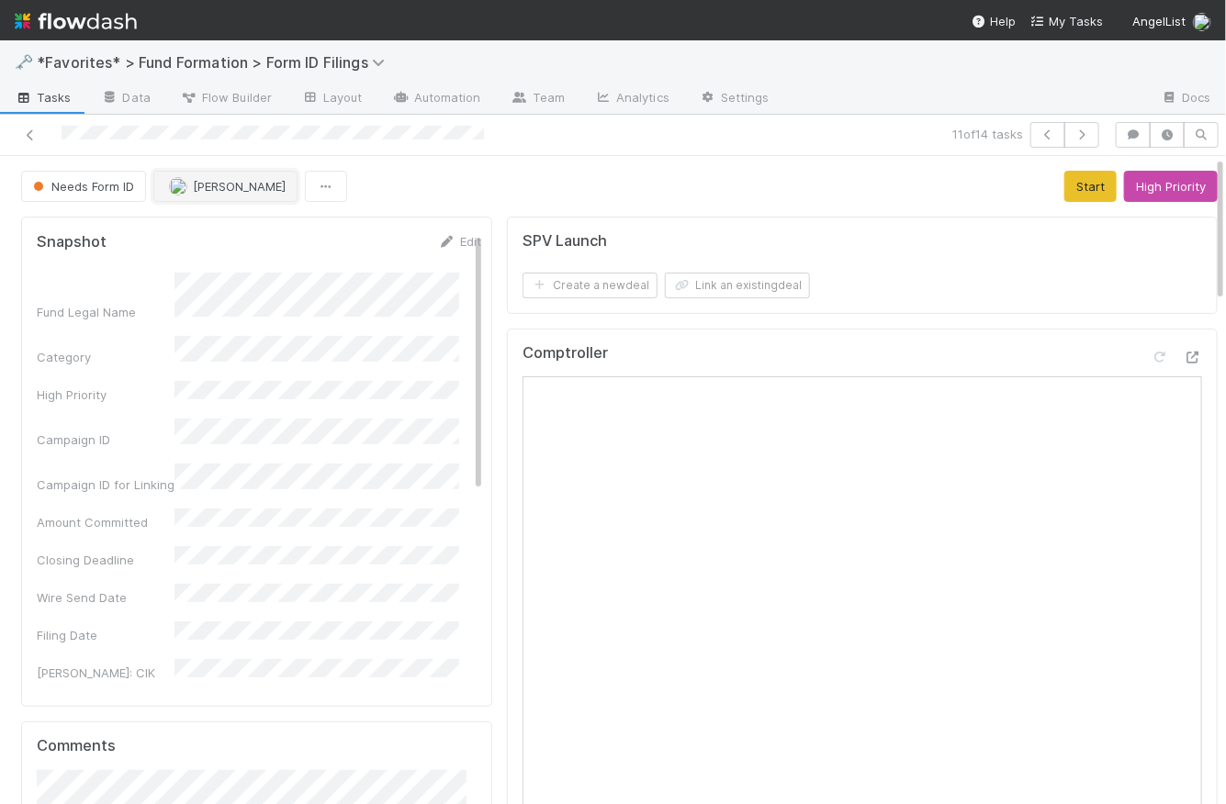
click at [260, 185] on span "[PERSON_NAME]" at bounding box center [239, 186] width 93 height 15
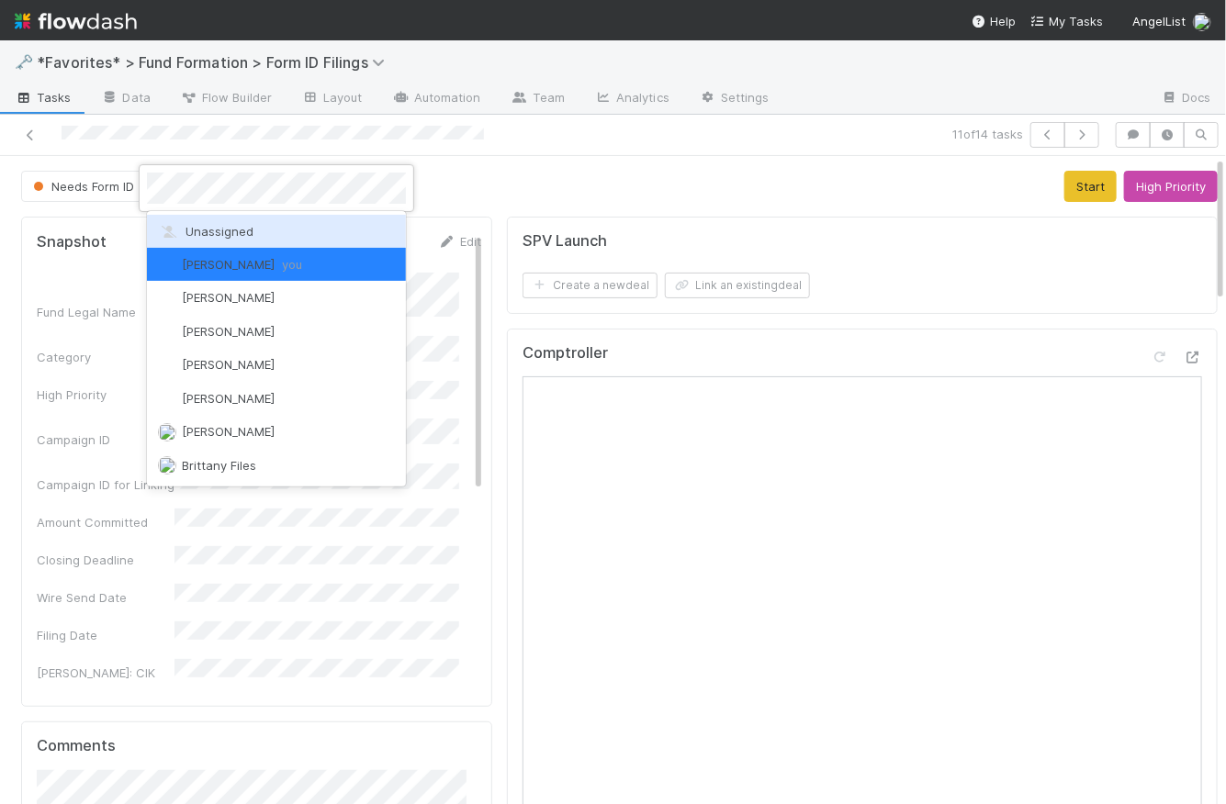
click at [255, 229] on div "Unassigned" at bounding box center [276, 231] width 259 height 33
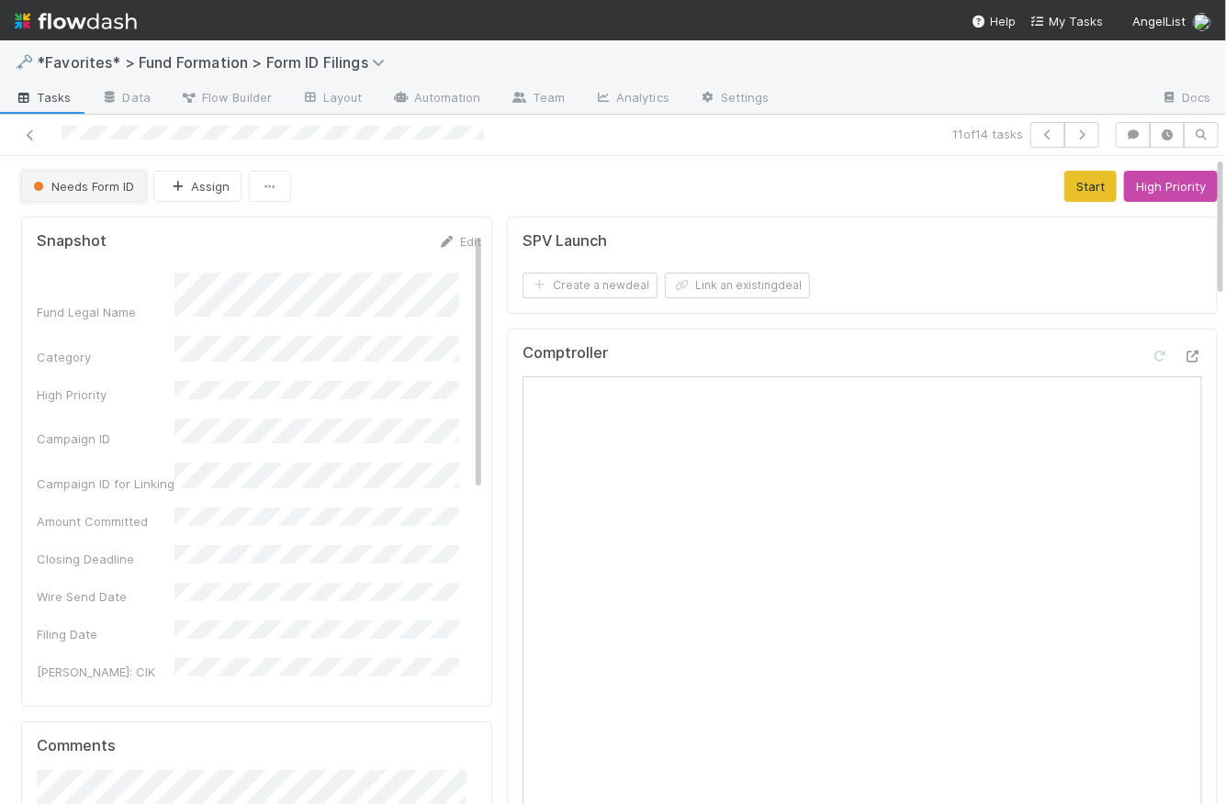
click at [112, 190] on span "Needs Form ID" at bounding box center [81, 186] width 105 height 15
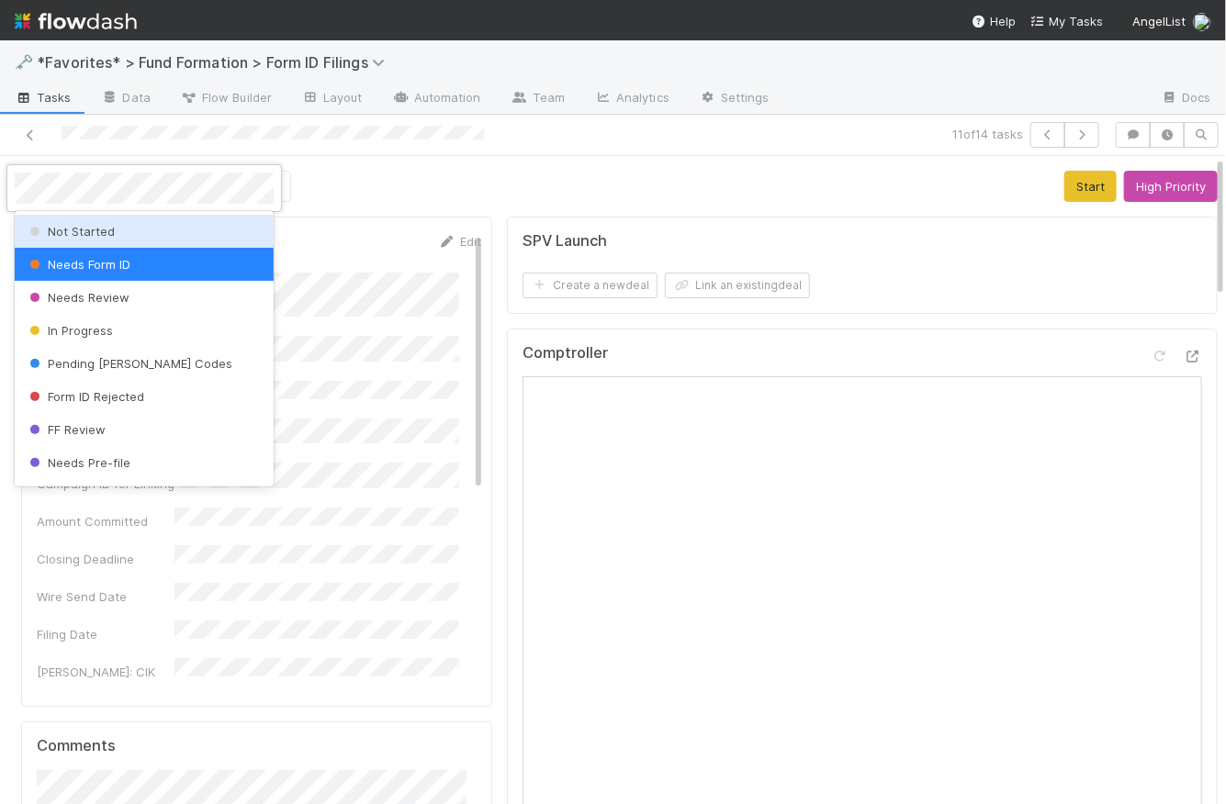
click at [115, 224] on div "Not Started" at bounding box center [144, 231] width 259 height 33
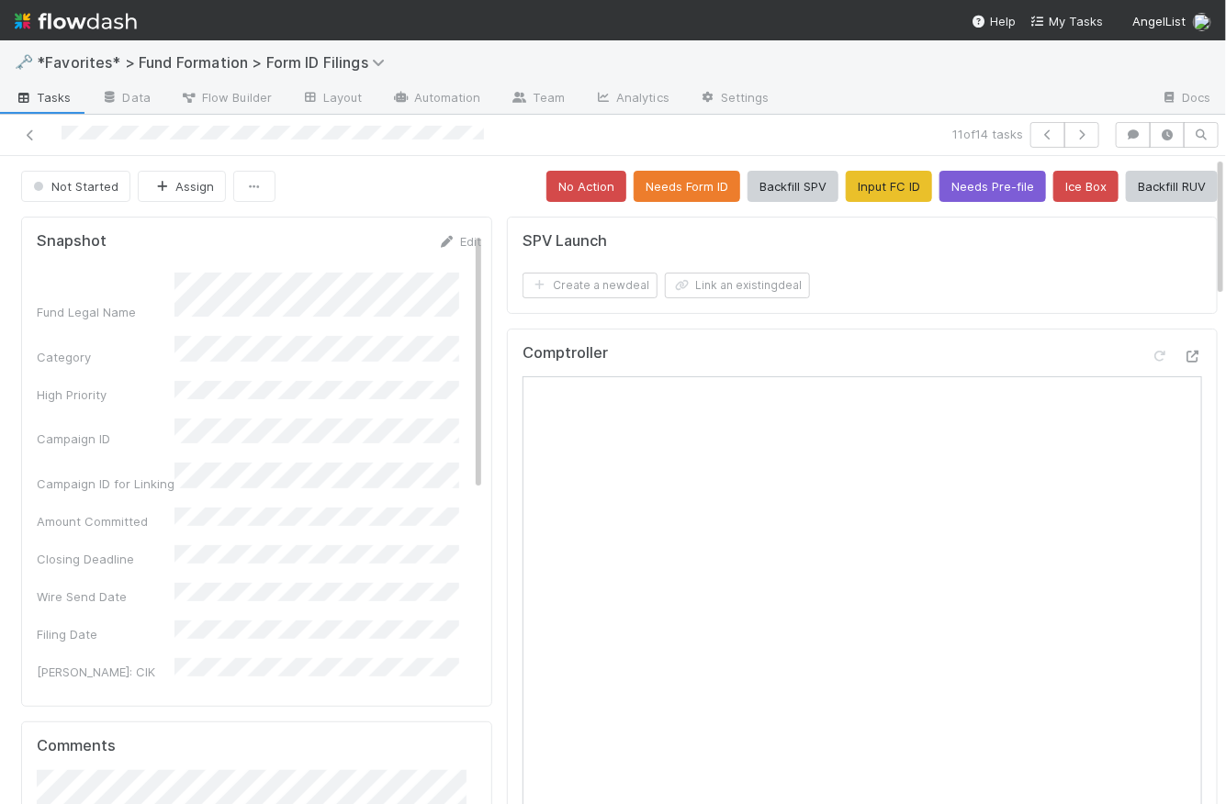
click at [444, 191] on div "Not Started Assign No Action Needs Form ID Backfill SPV Input FC ID Needs Pre-f…" at bounding box center [619, 186] width 1197 height 31
click at [58, 105] on span "Tasks" at bounding box center [43, 97] width 57 height 18
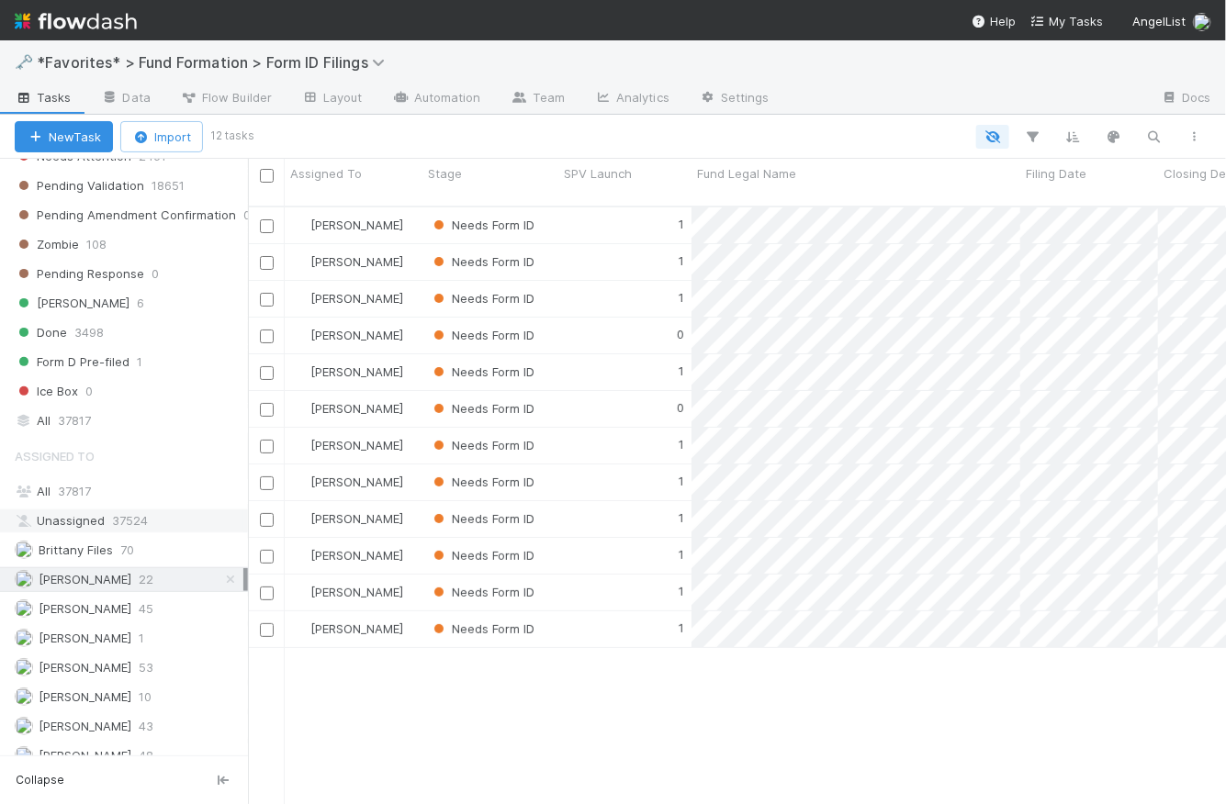
scroll to position [816, 0]
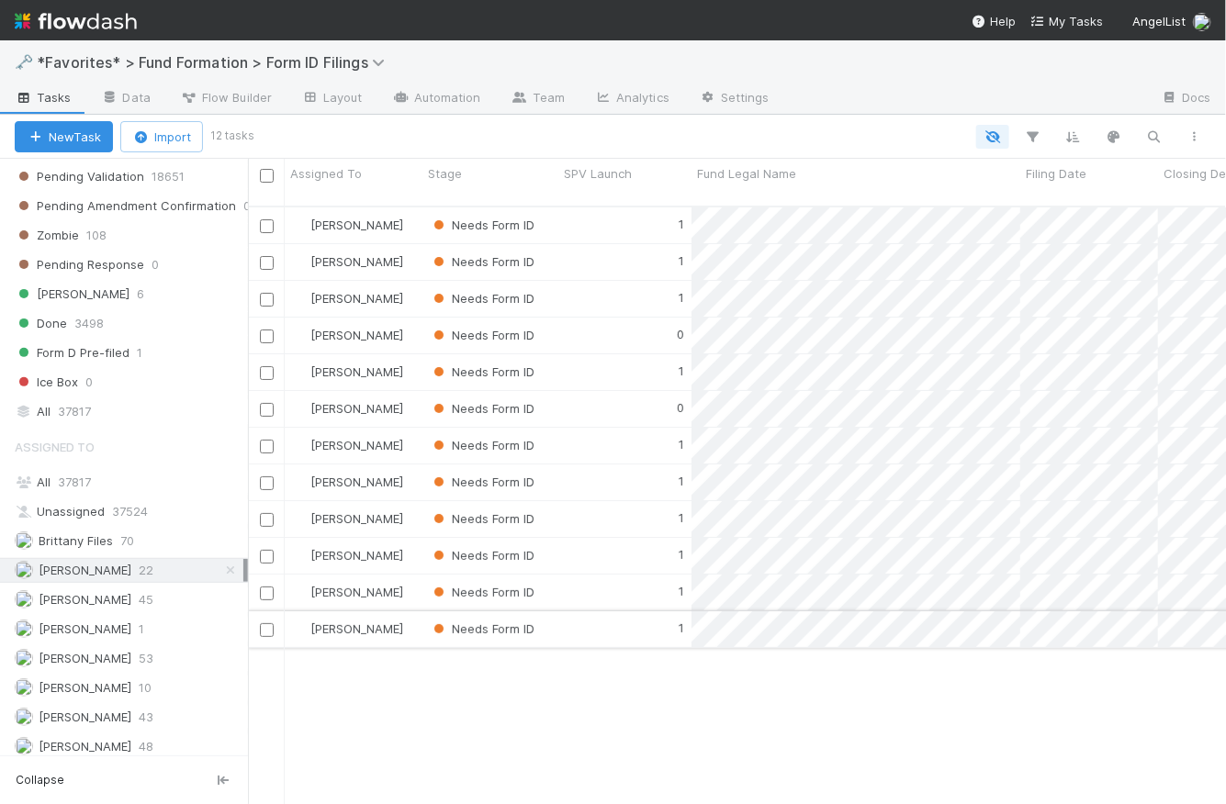
click at [261, 624] on input "checkbox" at bounding box center [267, 631] width 14 height 14
click at [268, 587] on input "checkbox" at bounding box center [267, 594] width 14 height 14
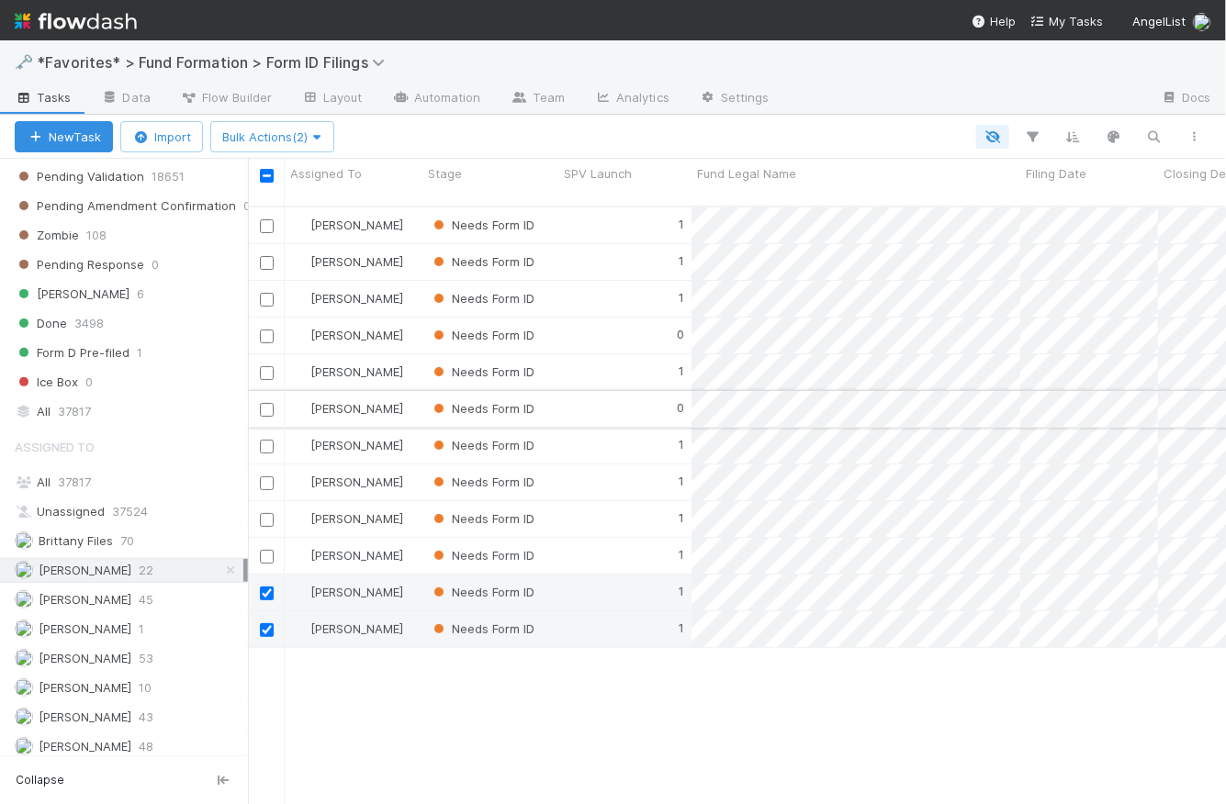
click at [270, 403] on input "checkbox" at bounding box center [267, 410] width 14 height 14
click at [274, 288] on div at bounding box center [266, 298] width 22 height 20
click at [269, 219] on input "checkbox" at bounding box center [267, 226] width 14 height 14
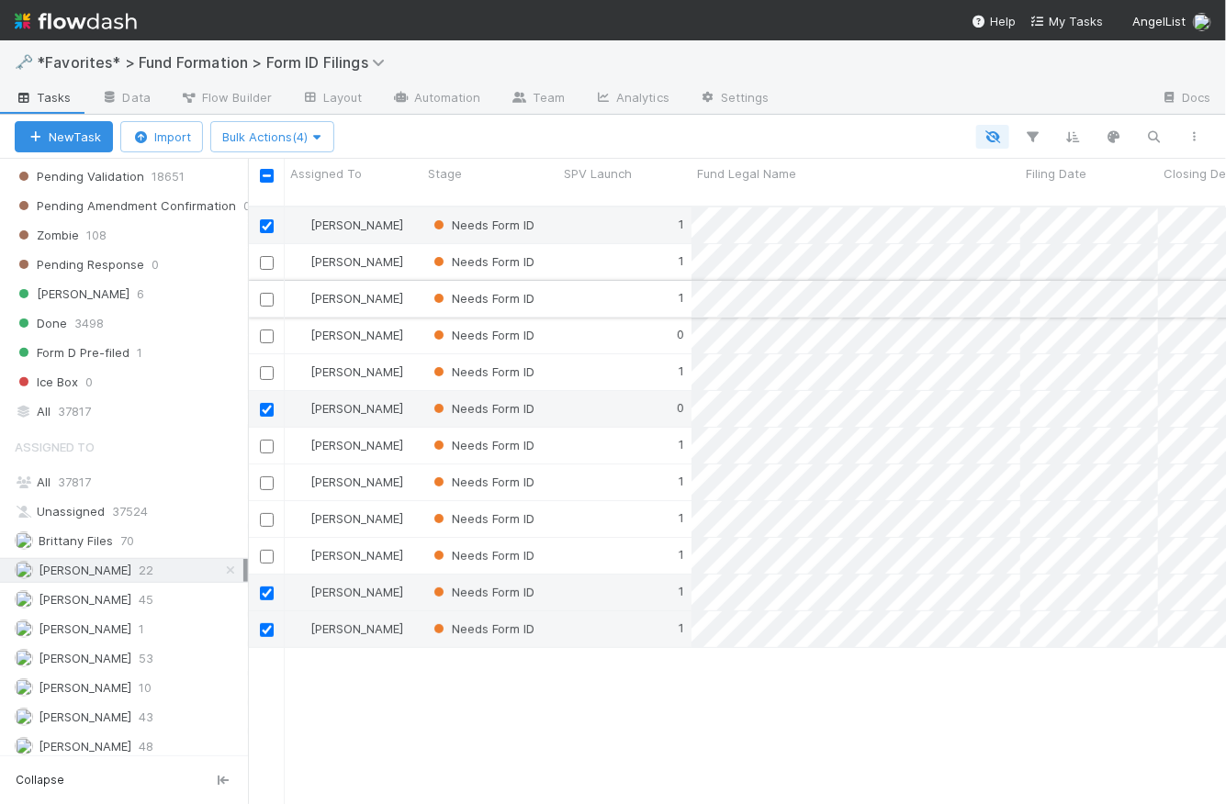
click at [270, 293] on input "checkbox" at bounding box center [267, 300] width 14 height 14
click at [267, 256] on input "checkbox" at bounding box center [267, 263] width 14 height 14
click at [271, 366] on input "checkbox" at bounding box center [267, 373] width 14 height 14
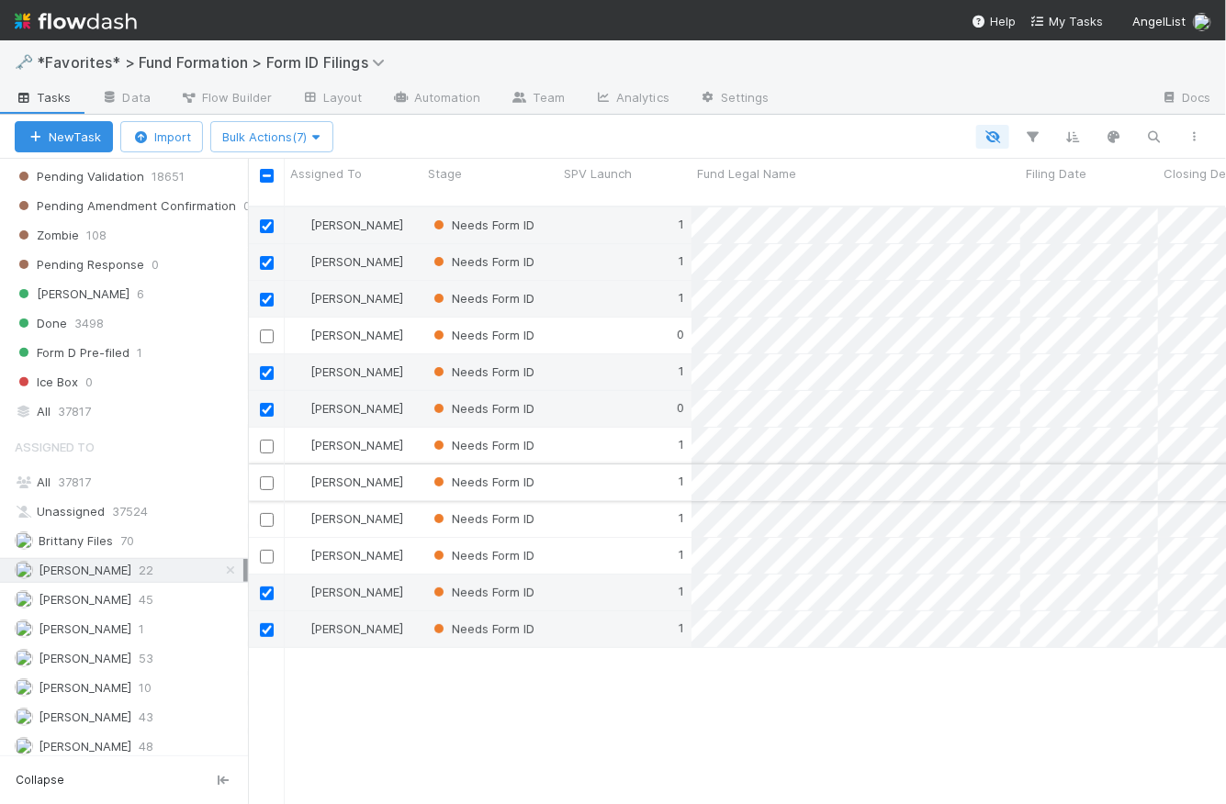
click at [268, 477] on input "checkbox" at bounding box center [267, 484] width 14 height 14
click at [271, 550] on input "checkbox" at bounding box center [267, 557] width 14 height 14
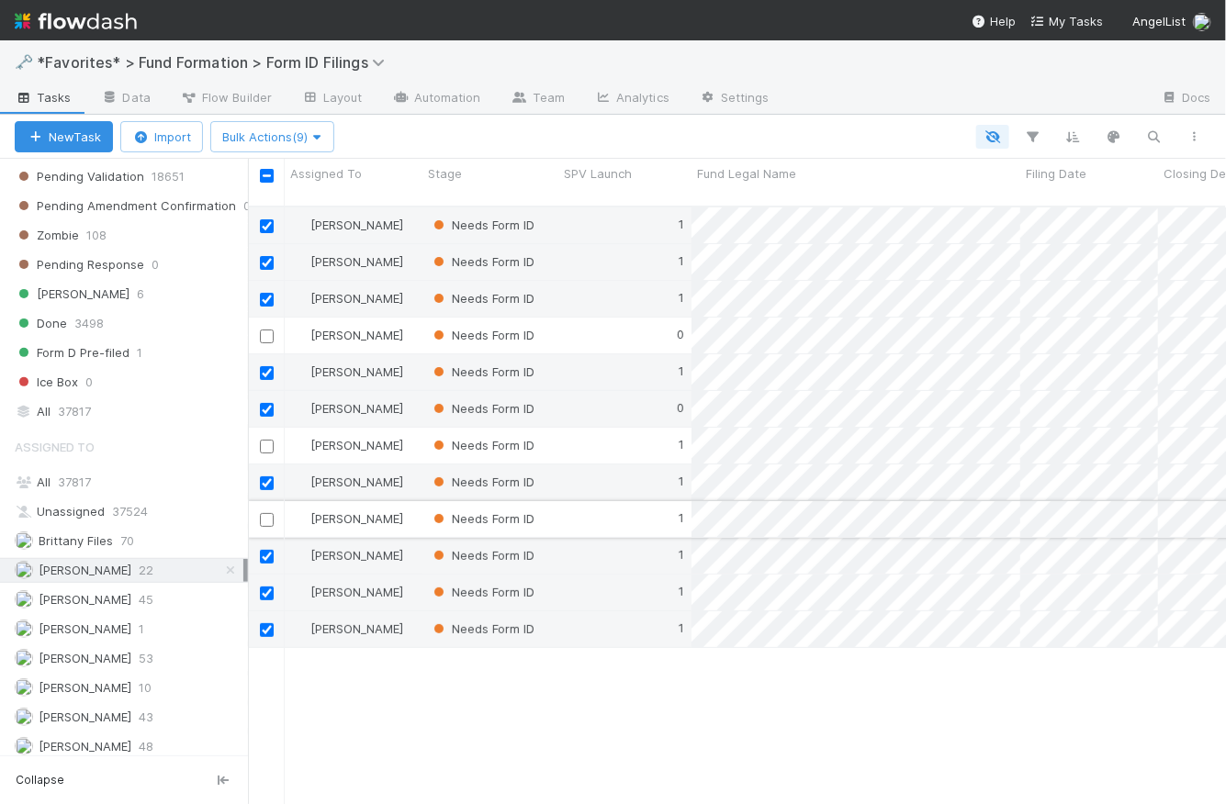
click at [267, 513] on input "checkbox" at bounding box center [267, 520] width 14 height 14
click at [280, 138] on span "Bulk Actions (10)" at bounding box center [275, 136] width 106 height 15
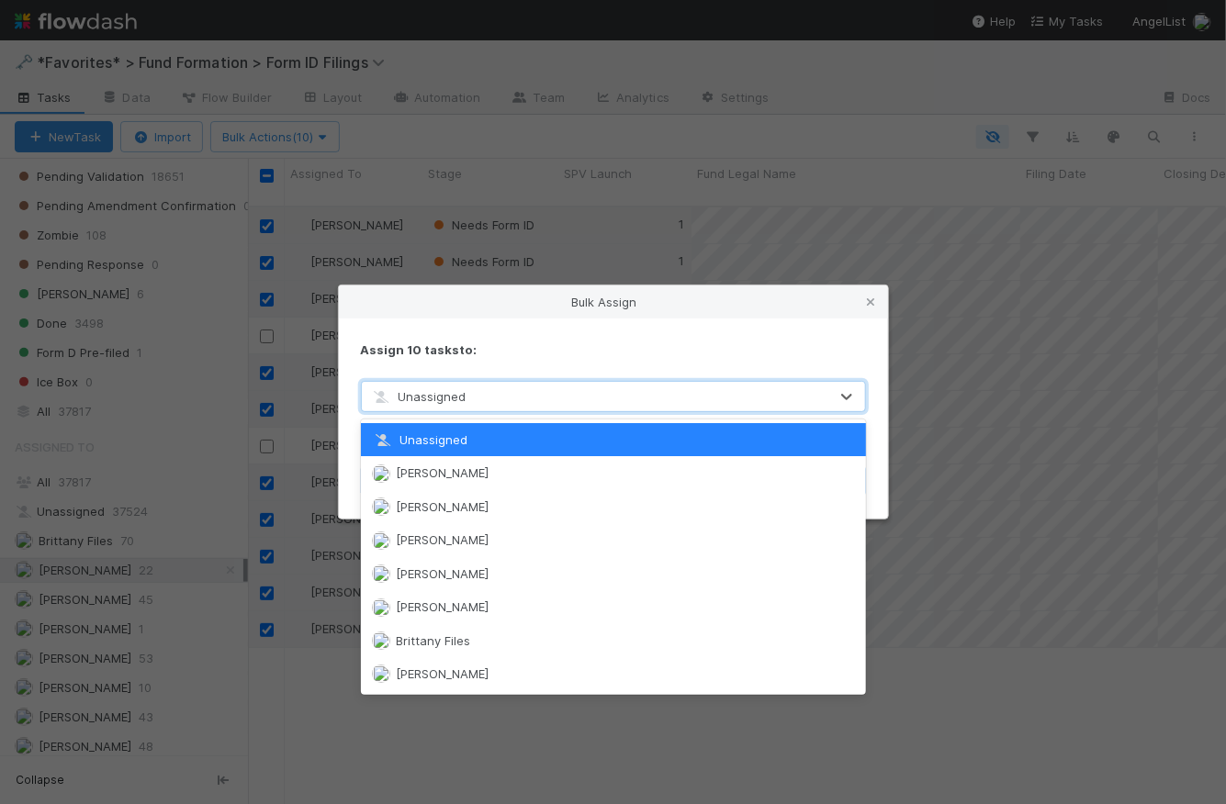
click at [468, 397] on div "Unassigned" at bounding box center [595, 396] width 466 height 29
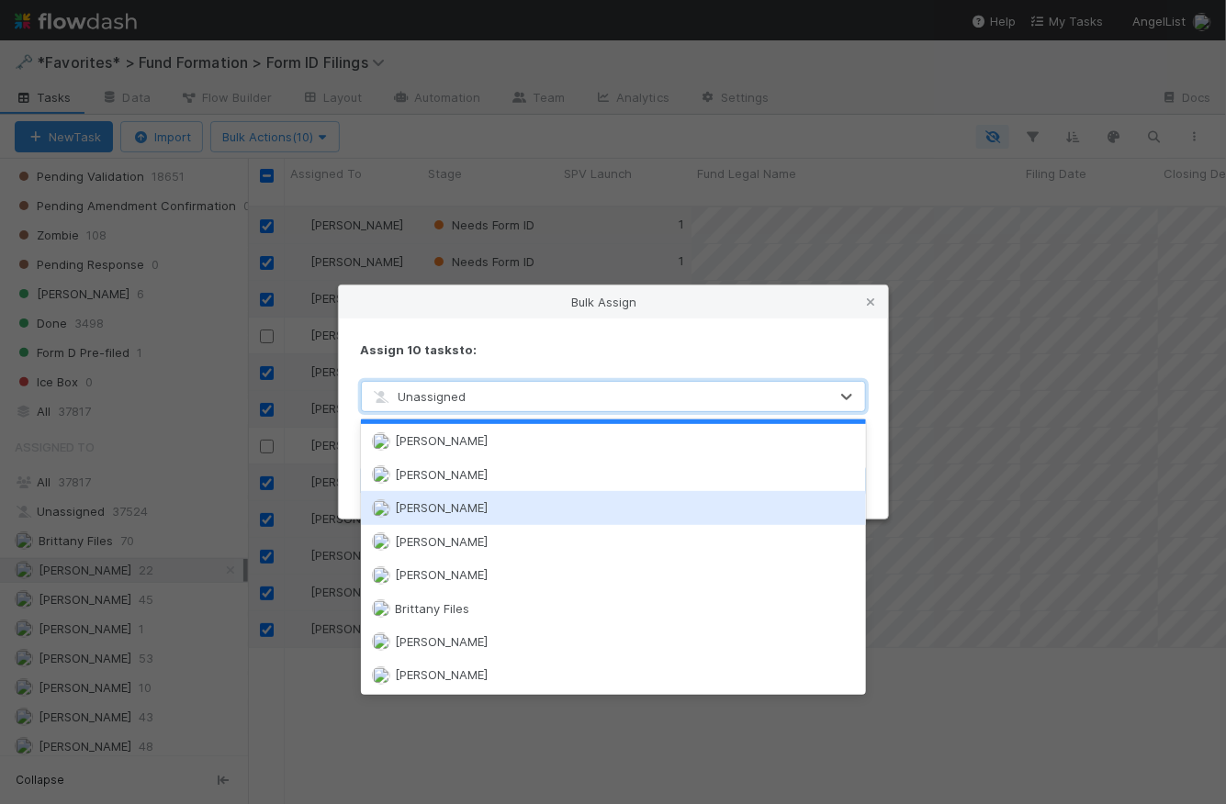
scroll to position [0, 0]
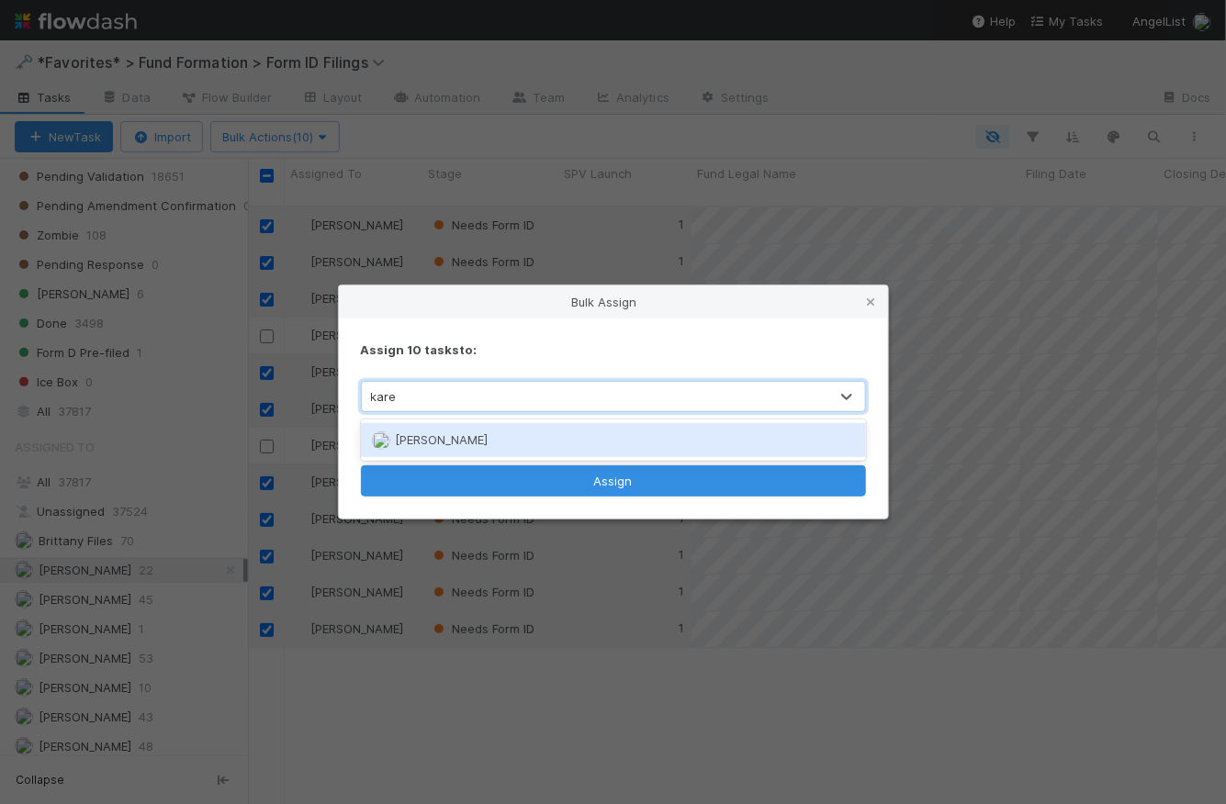
type input "karen"
click at [509, 449] on div "[PERSON_NAME]" at bounding box center [613, 439] width 505 height 33
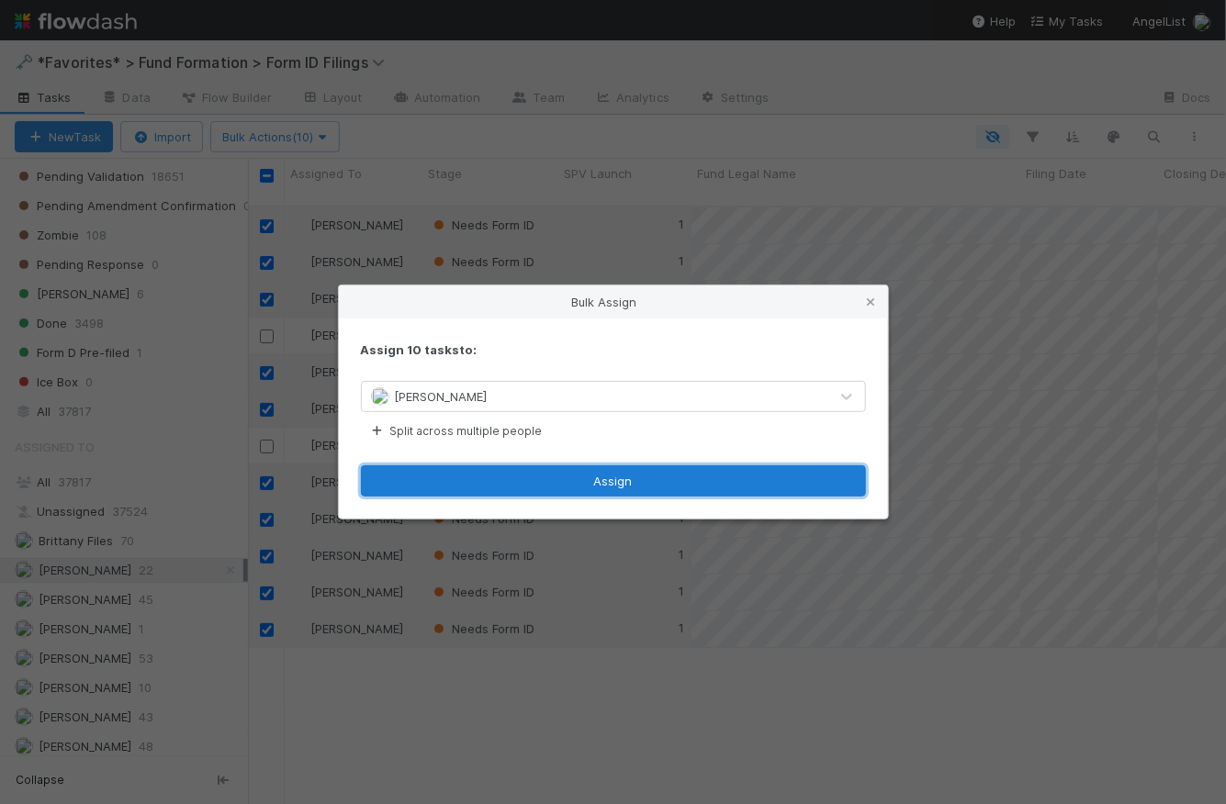
click at [595, 479] on button "Assign" at bounding box center [613, 481] width 505 height 31
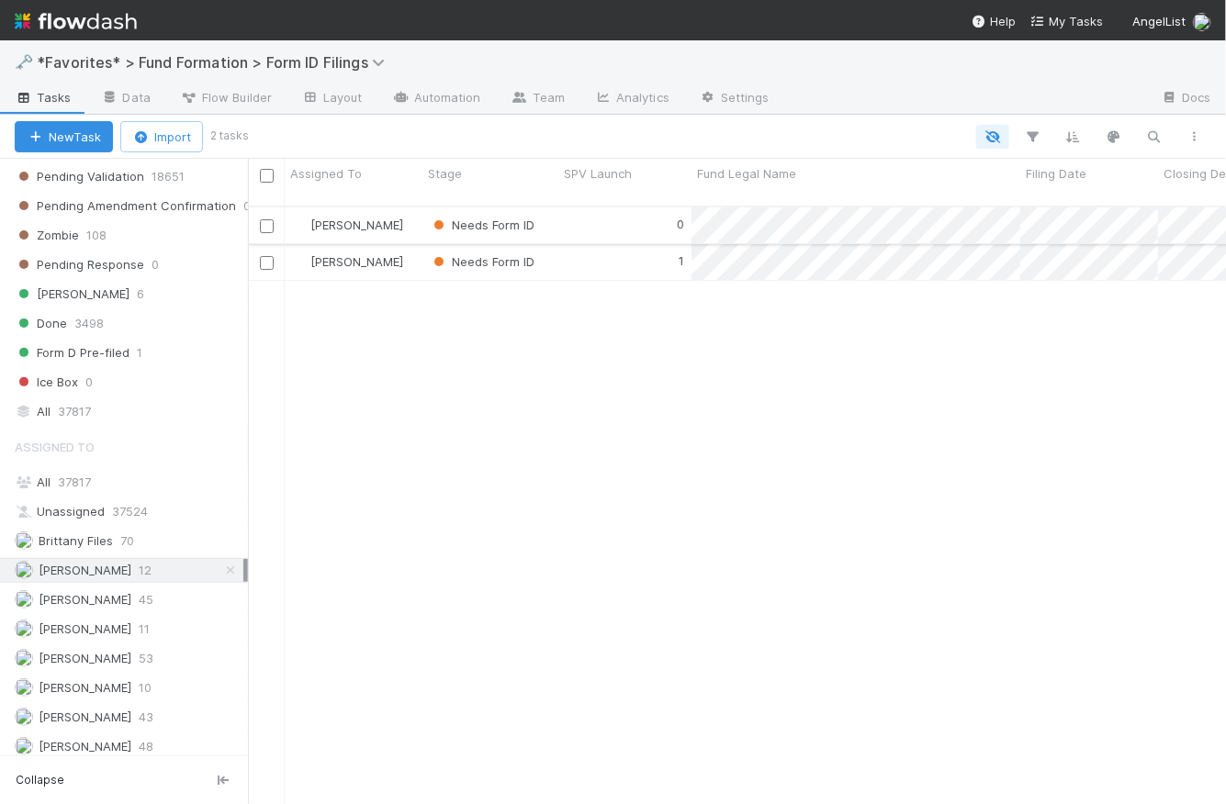
click at [267, 219] on input "checkbox" at bounding box center [267, 226] width 14 height 14
click at [299, 142] on span "Bulk Actions (1)" at bounding box center [271, 136] width 98 height 15
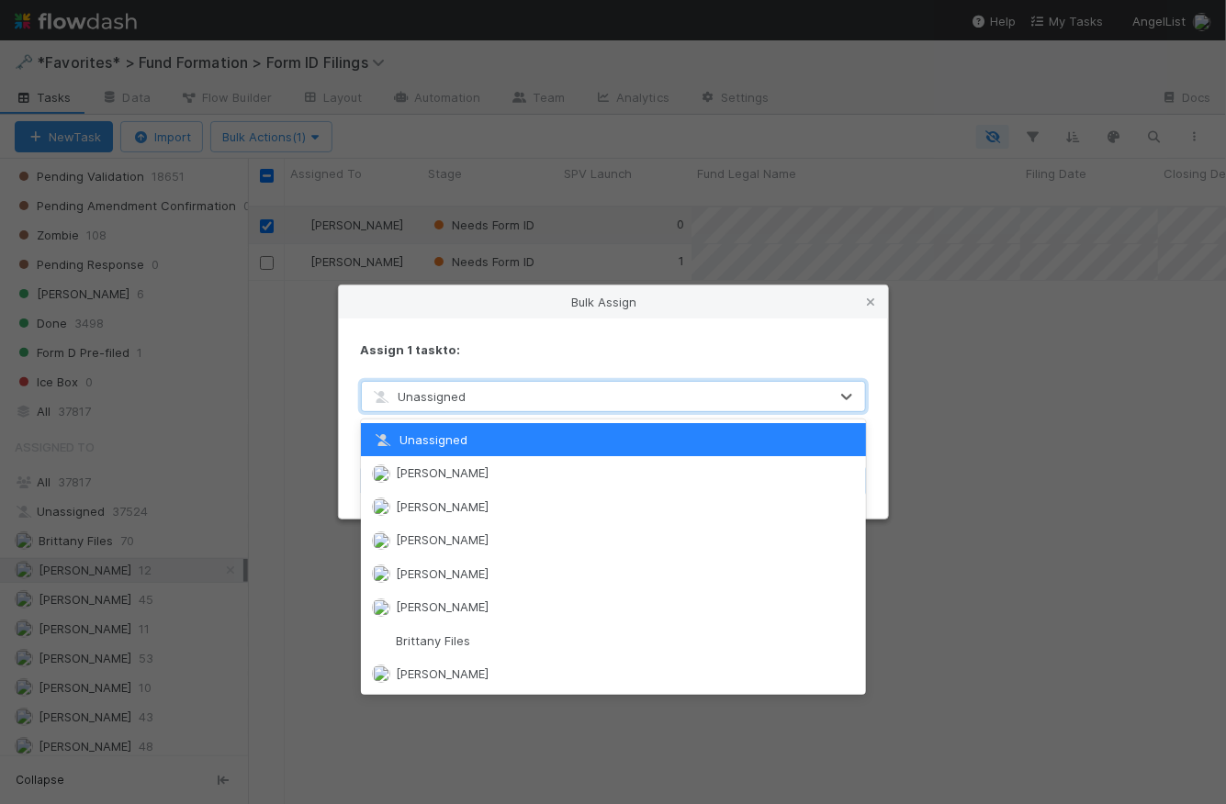
click at [486, 395] on div "Unassigned" at bounding box center [595, 396] width 466 height 29
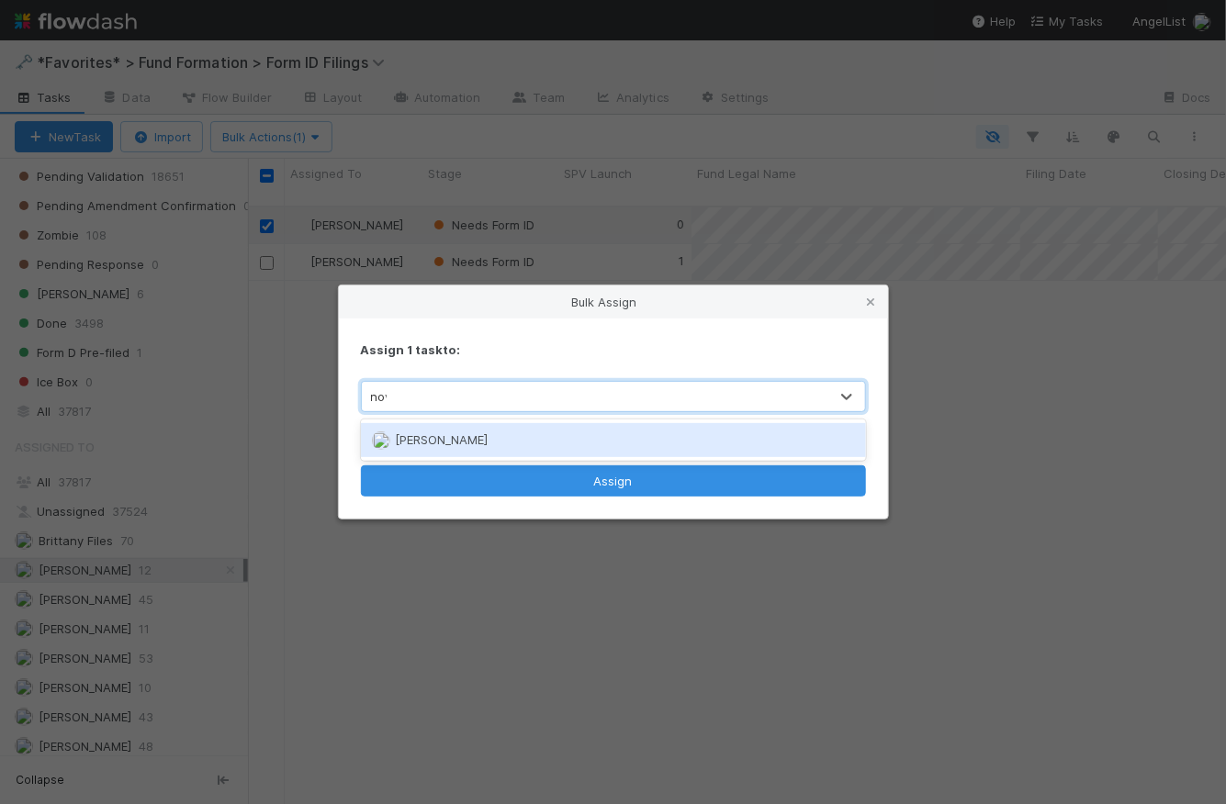
type input "novia"
click at [519, 437] on div "[PERSON_NAME]" at bounding box center [613, 439] width 505 height 33
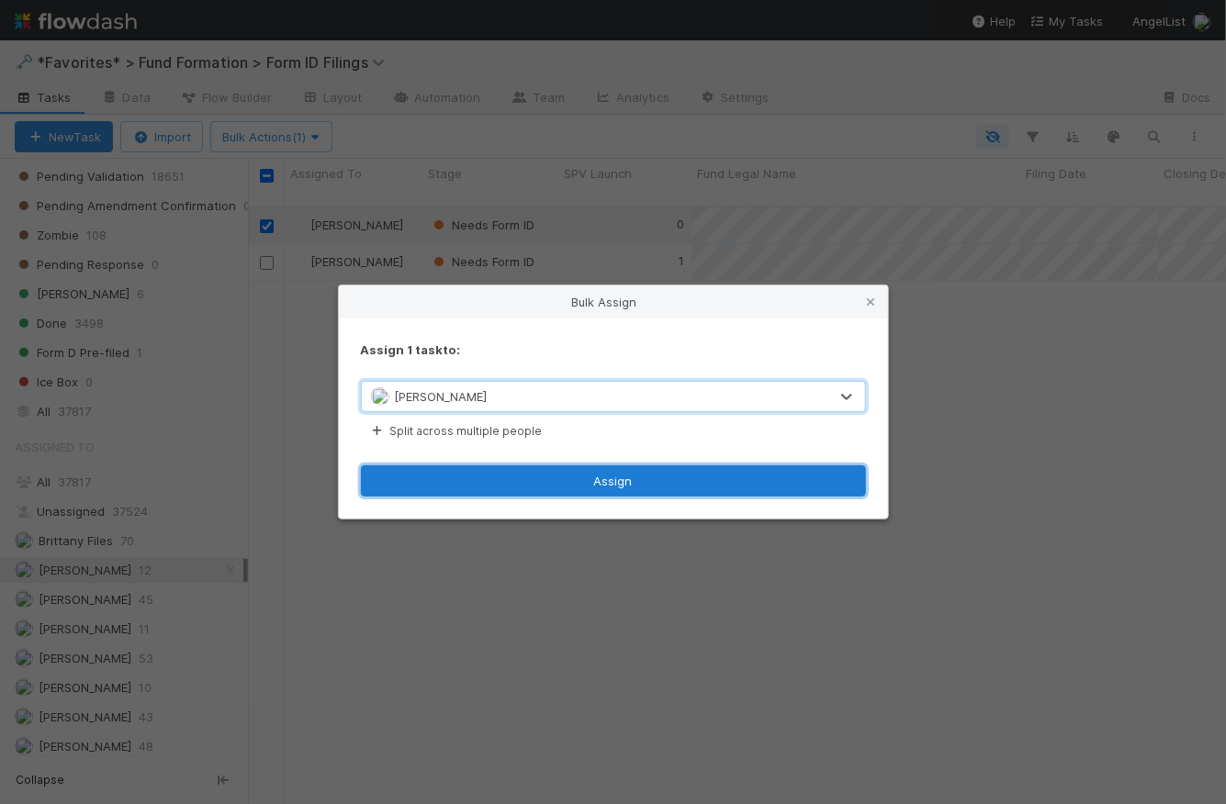
click at [593, 486] on button "Assign" at bounding box center [613, 481] width 505 height 31
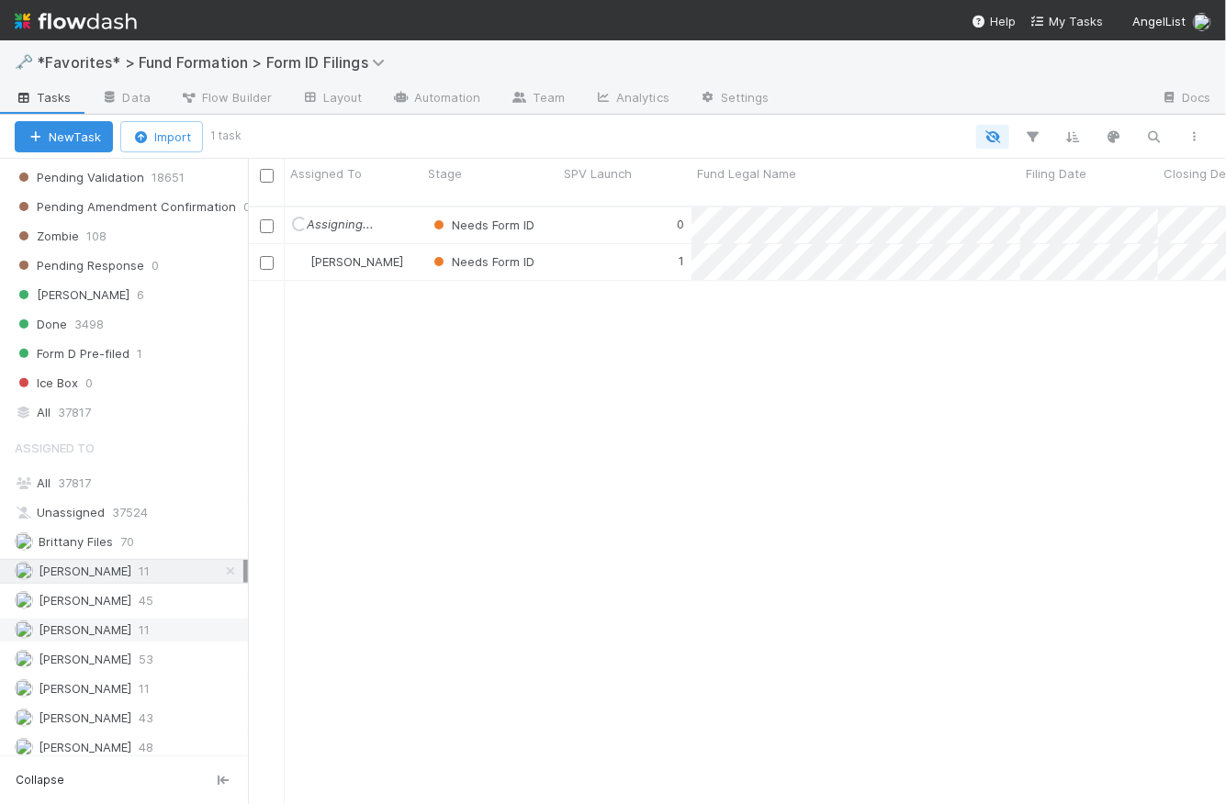
scroll to position [816, 0]
click at [349, 494] on div "Loading... Assigning... Needs Form ID 0 8/12/25, 2:53:25 AM 8/21/25, 1:02:57 PM…" at bounding box center [737, 514] width 978 height 613
click at [359, 526] on div "Loading... Assigning... Needs Form ID 0 8/12/25, 2:53:25 AM 8/21/25, 1:02:57 PM…" at bounding box center [737, 514] width 978 height 613
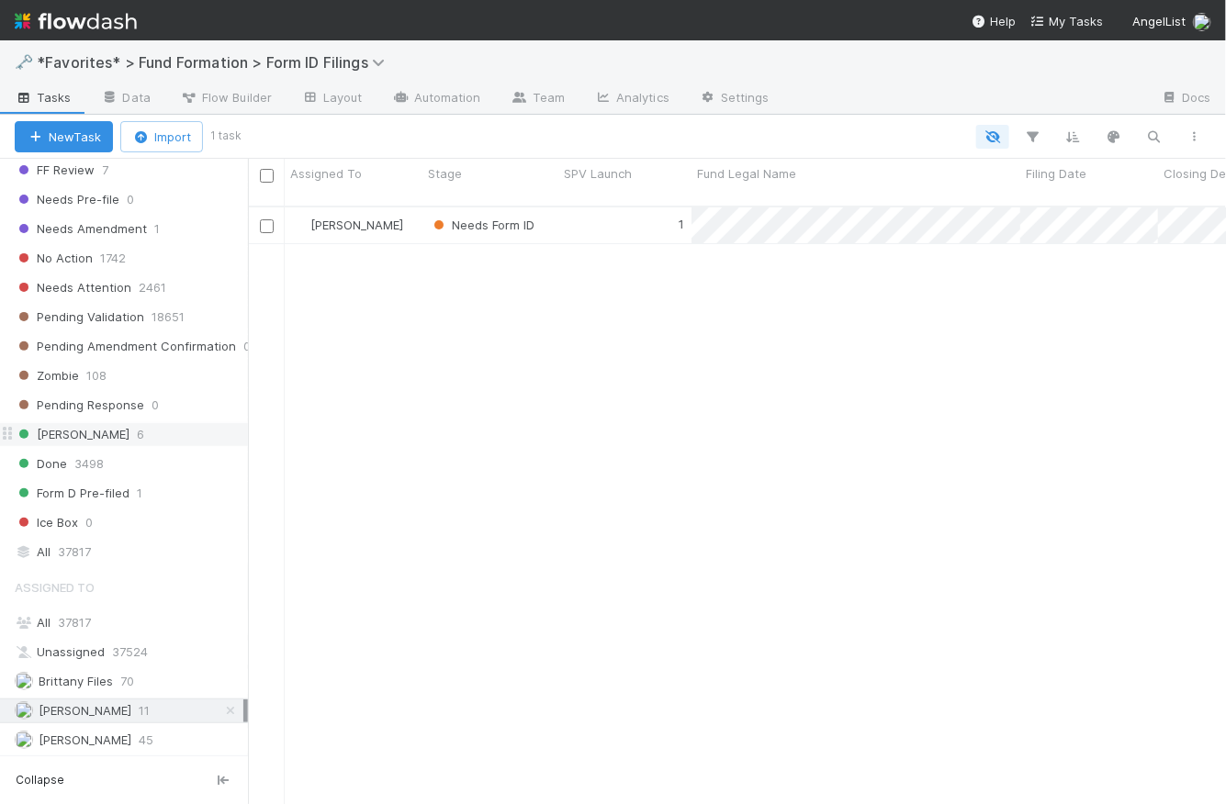
scroll to position [573, 0]
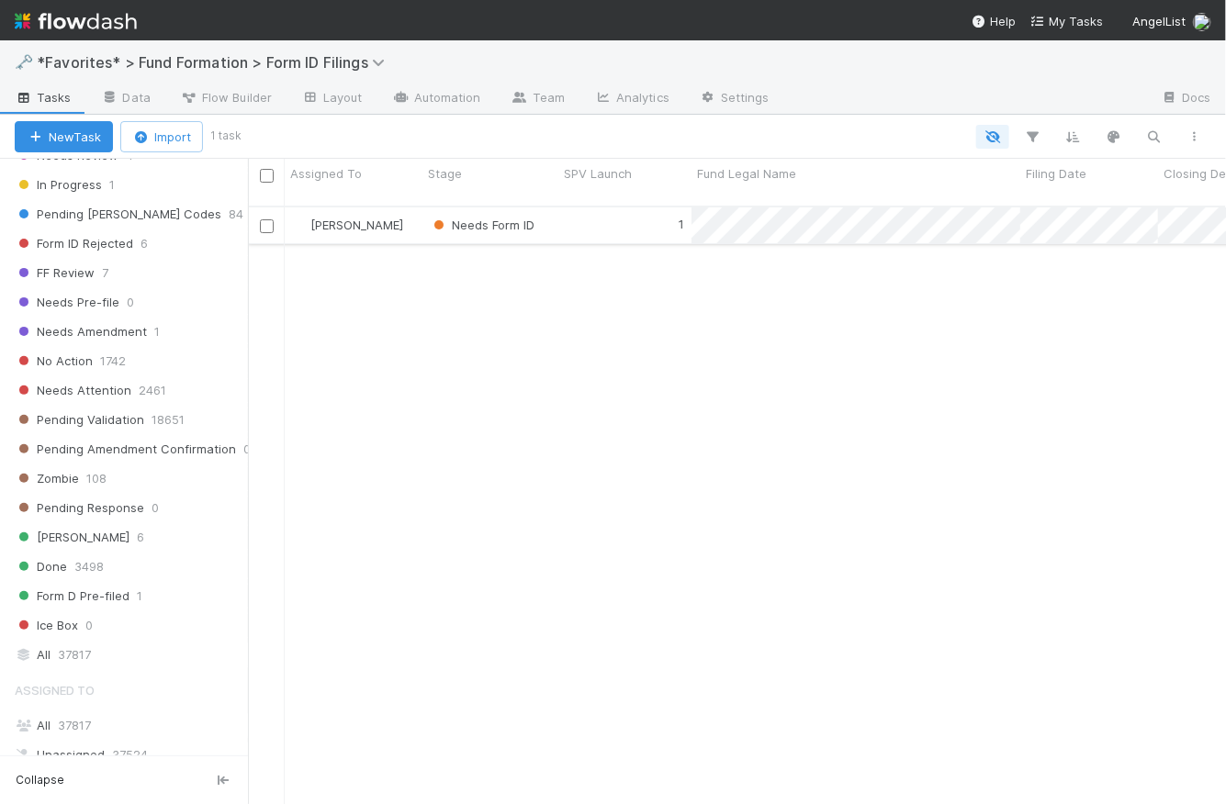
click at [621, 208] on div "1" at bounding box center [624, 226] width 133 height 36
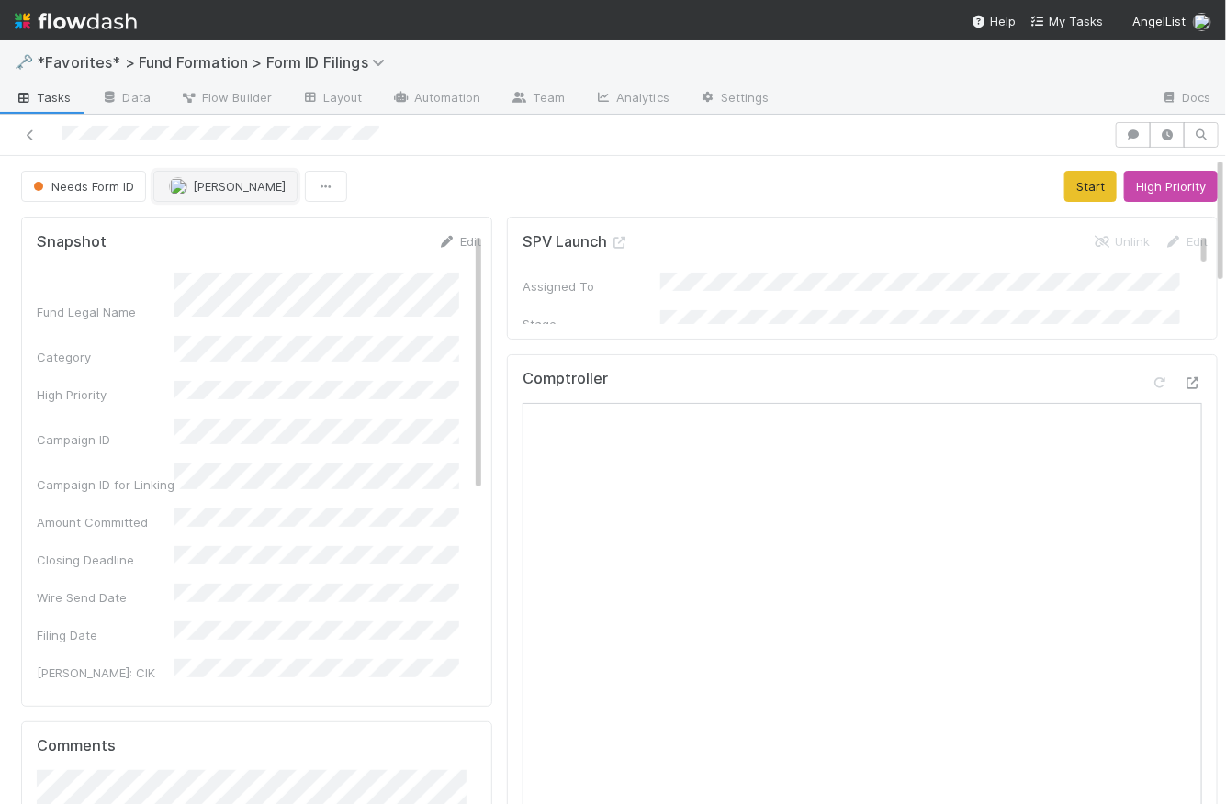
click at [213, 186] on span "[PERSON_NAME]" at bounding box center [239, 186] width 93 height 15
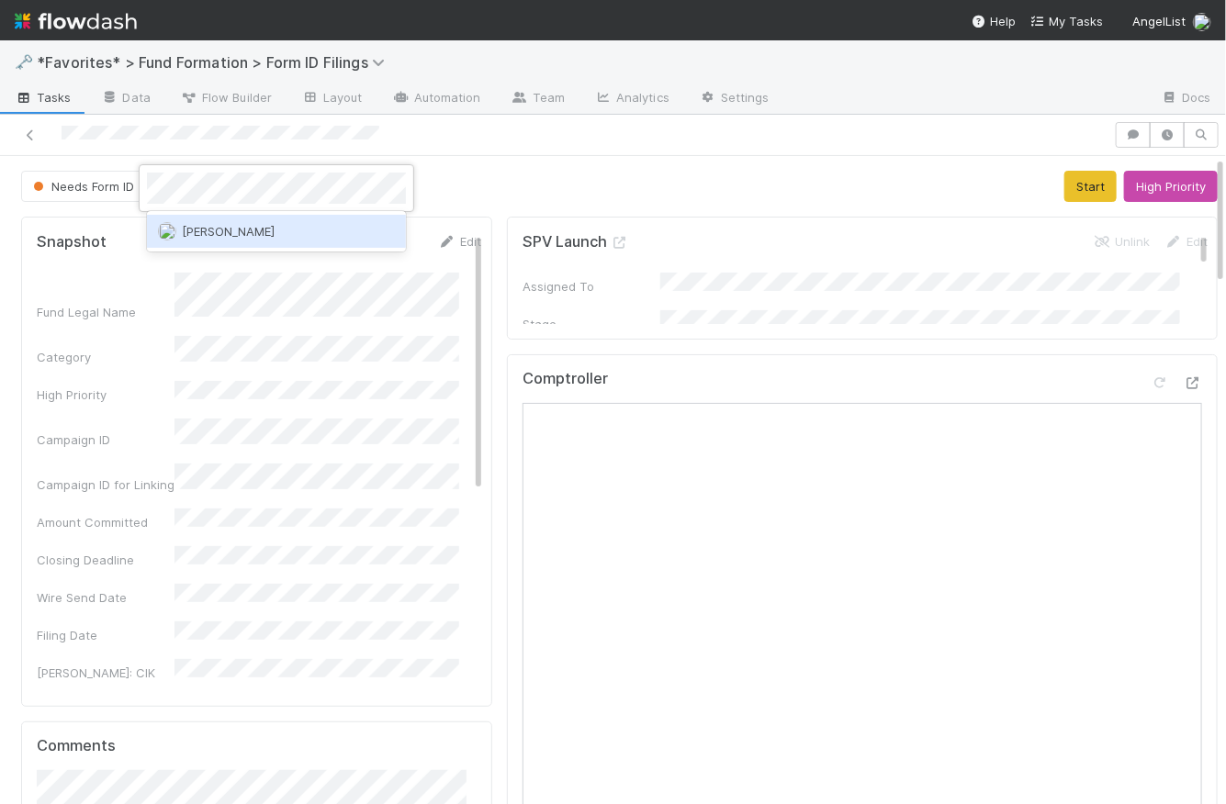
click at [220, 226] on span "[PERSON_NAME]" at bounding box center [228, 231] width 93 height 15
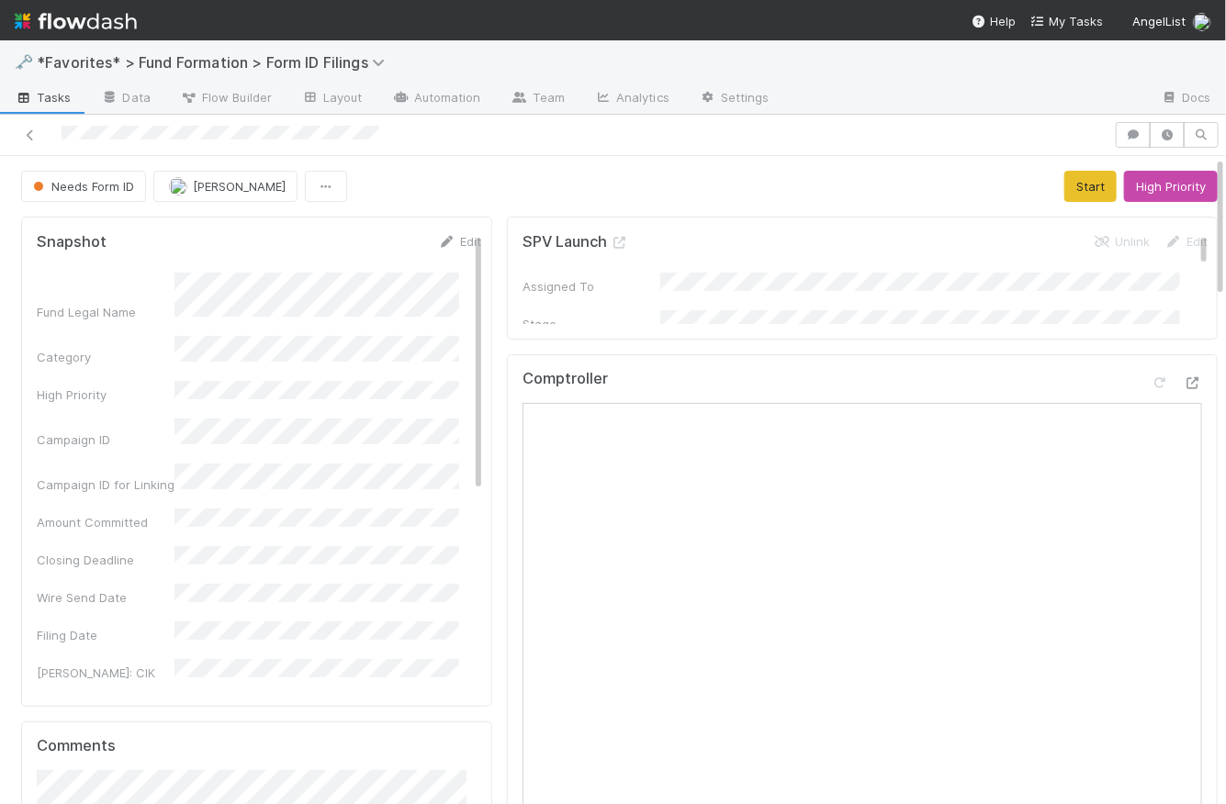
click at [53, 96] on span "Tasks" at bounding box center [43, 97] width 57 height 18
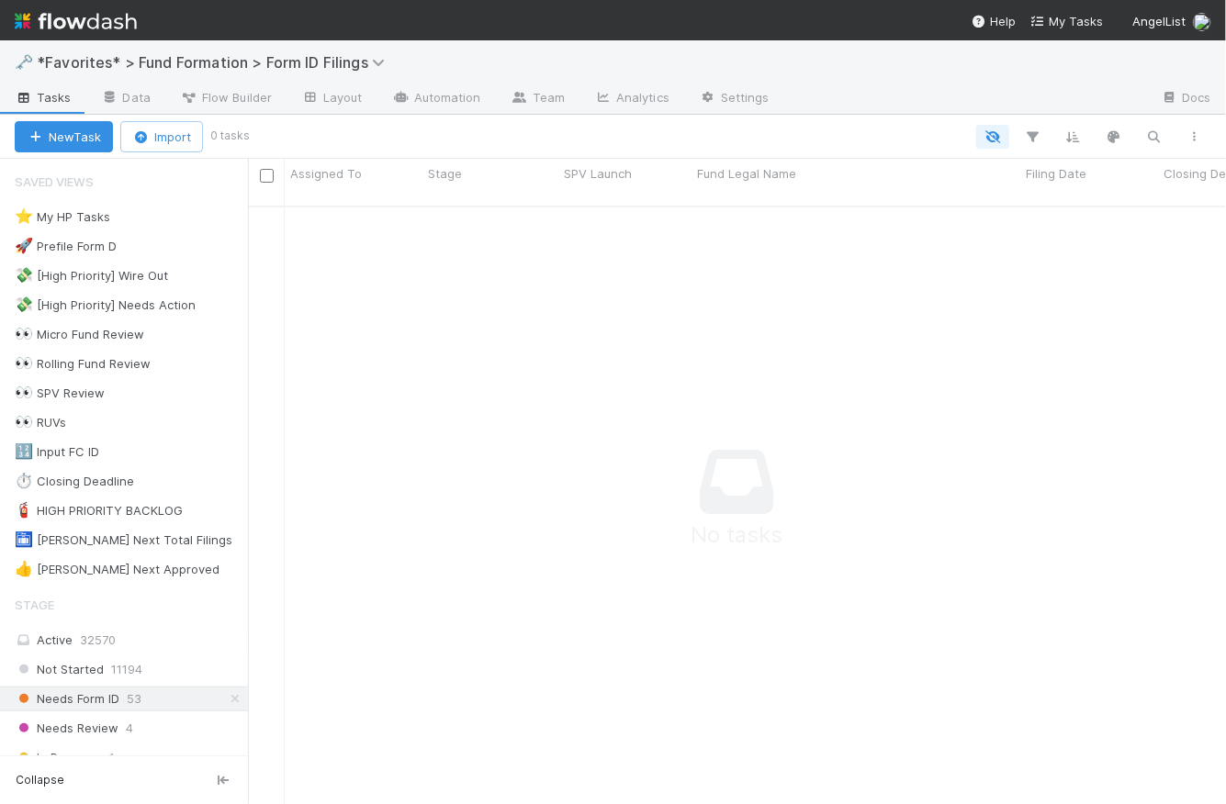
scroll to position [588, 965]
click at [226, 700] on icon at bounding box center [235, 699] width 18 height 12
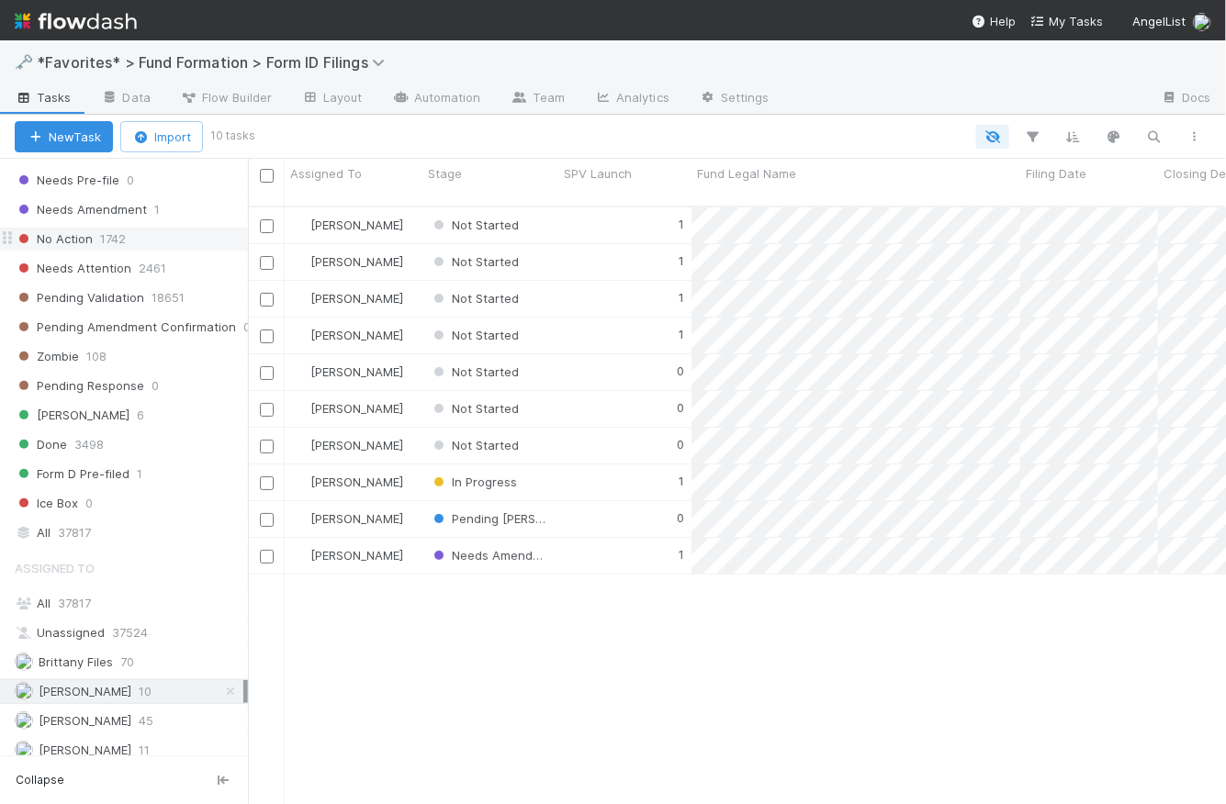
scroll to position [816, 0]
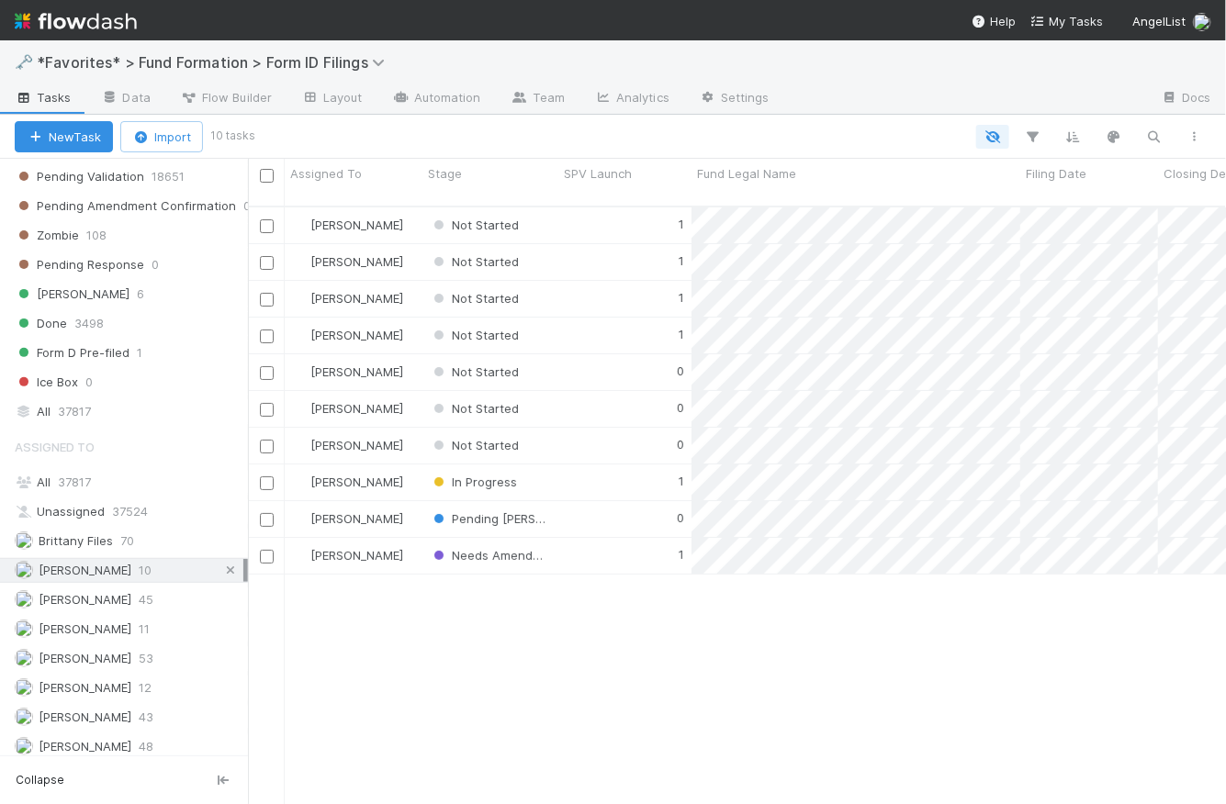
click at [221, 565] on icon at bounding box center [230, 571] width 18 height 12
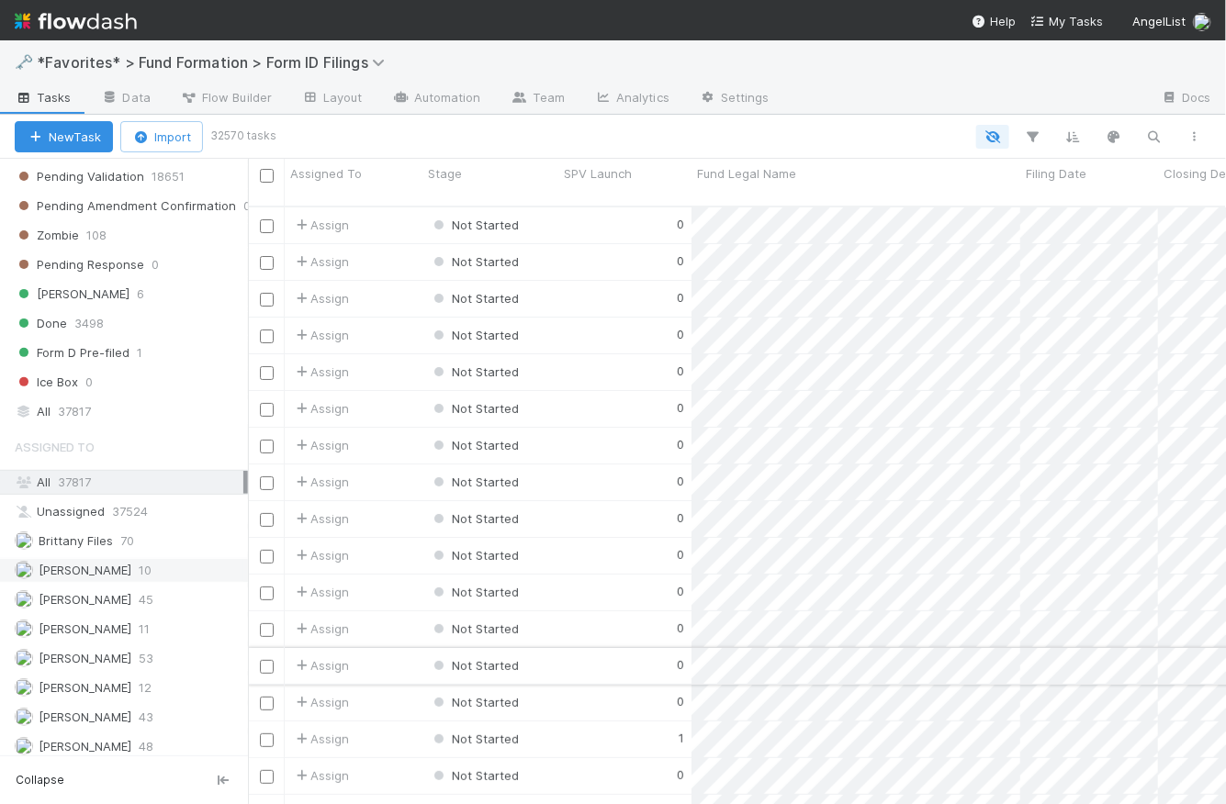
scroll to position [601, 965]
click at [94, 680] on span "[PERSON_NAME]" at bounding box center [85, 687] width 93 height 15
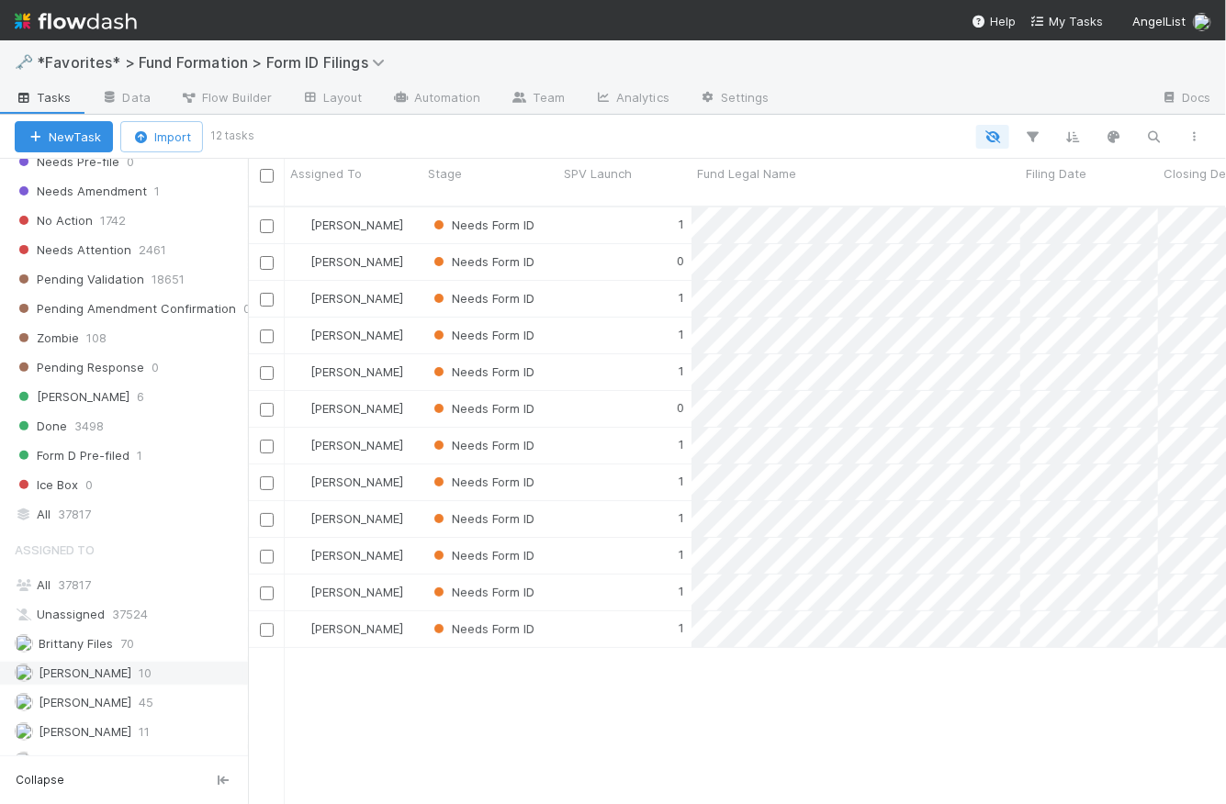
scroll to position [816, 0]
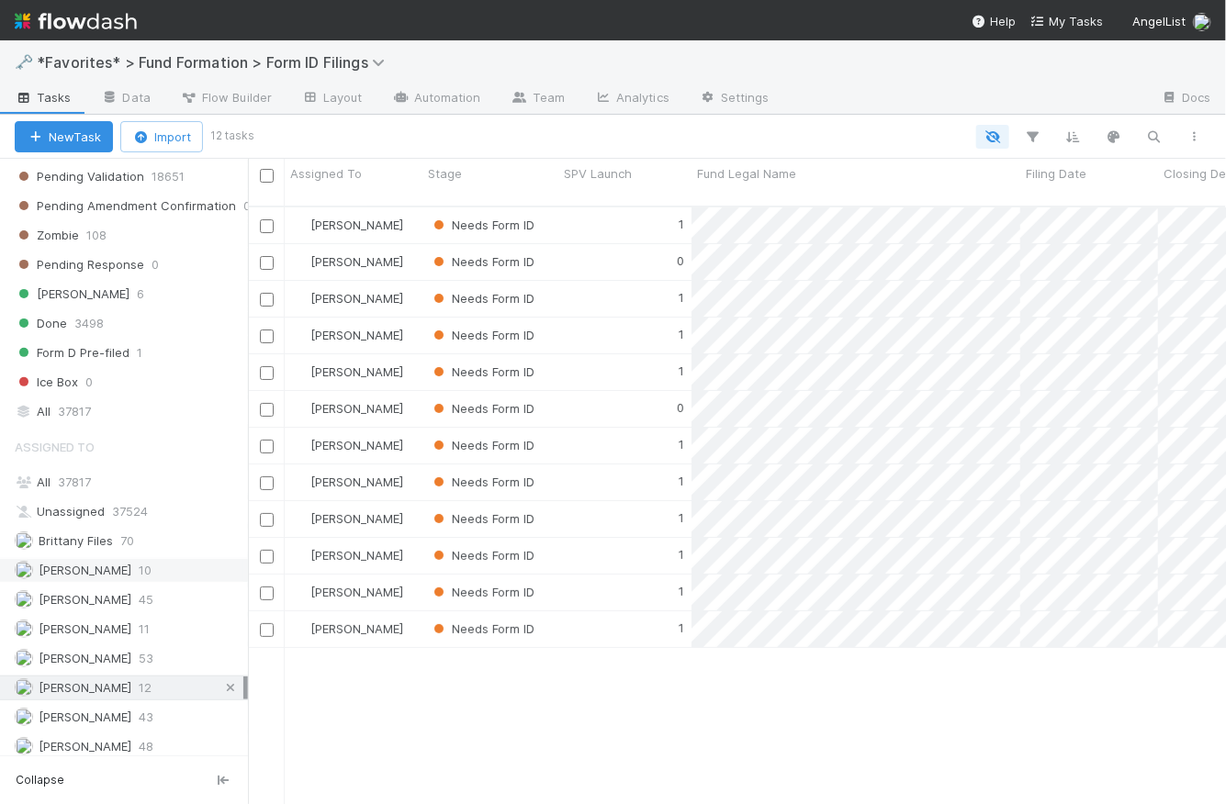
click at [221, 682] on icon at bounding box center [230, 688] width 18 height 12
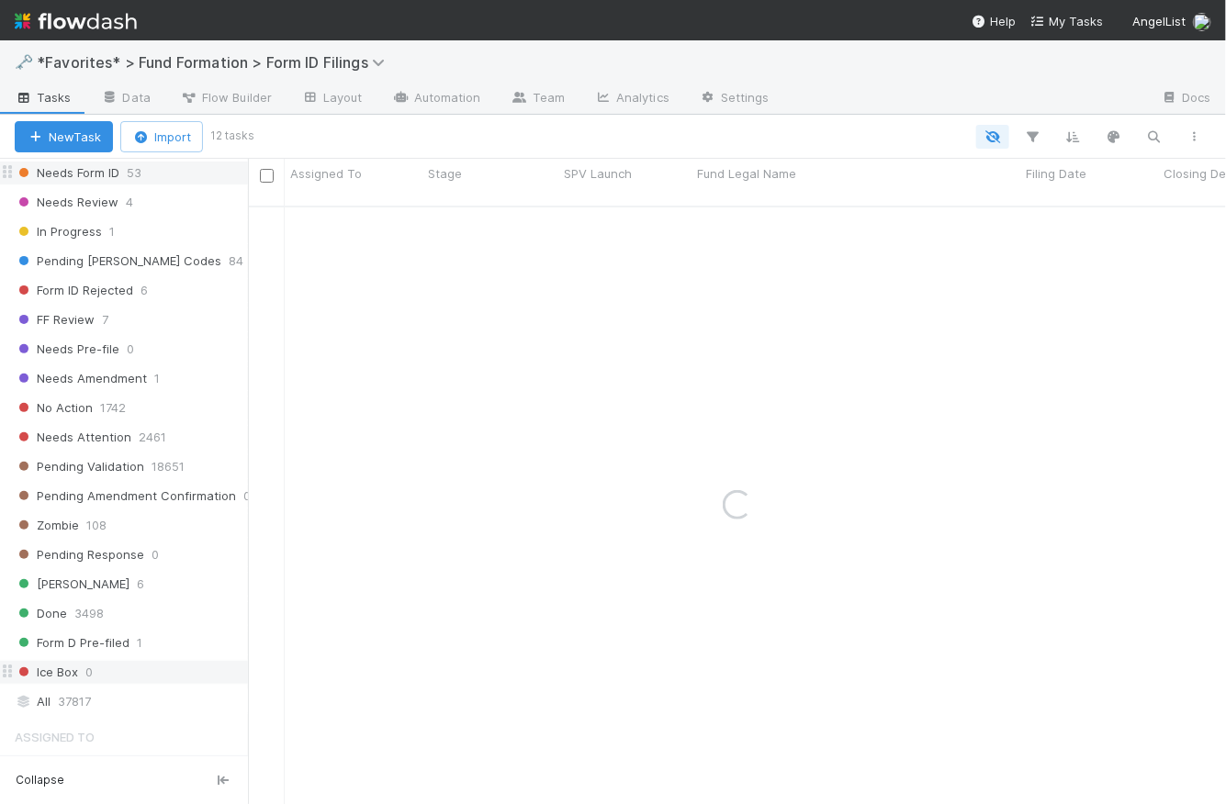
scroll to position [6, 0]
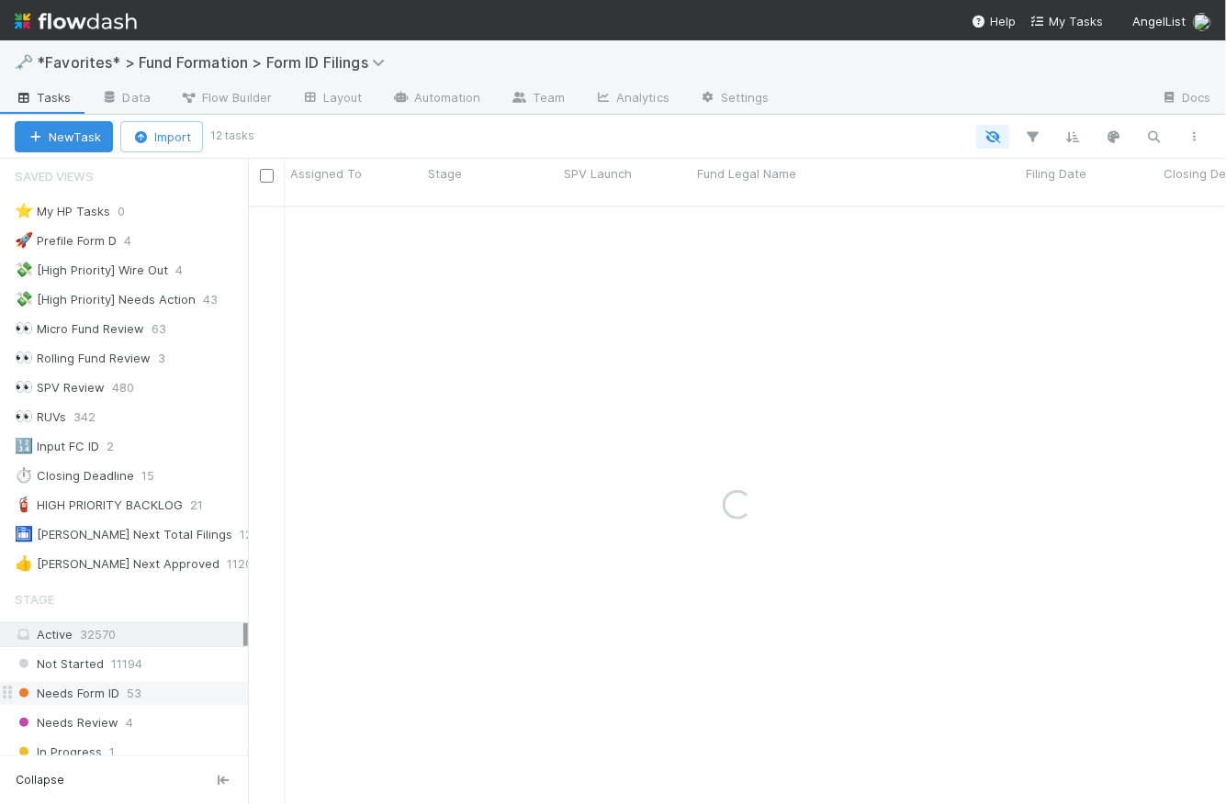
click at [123, 688] on div "Needs Form ID 53" at bounding box center [131, 693] width 233 height 23
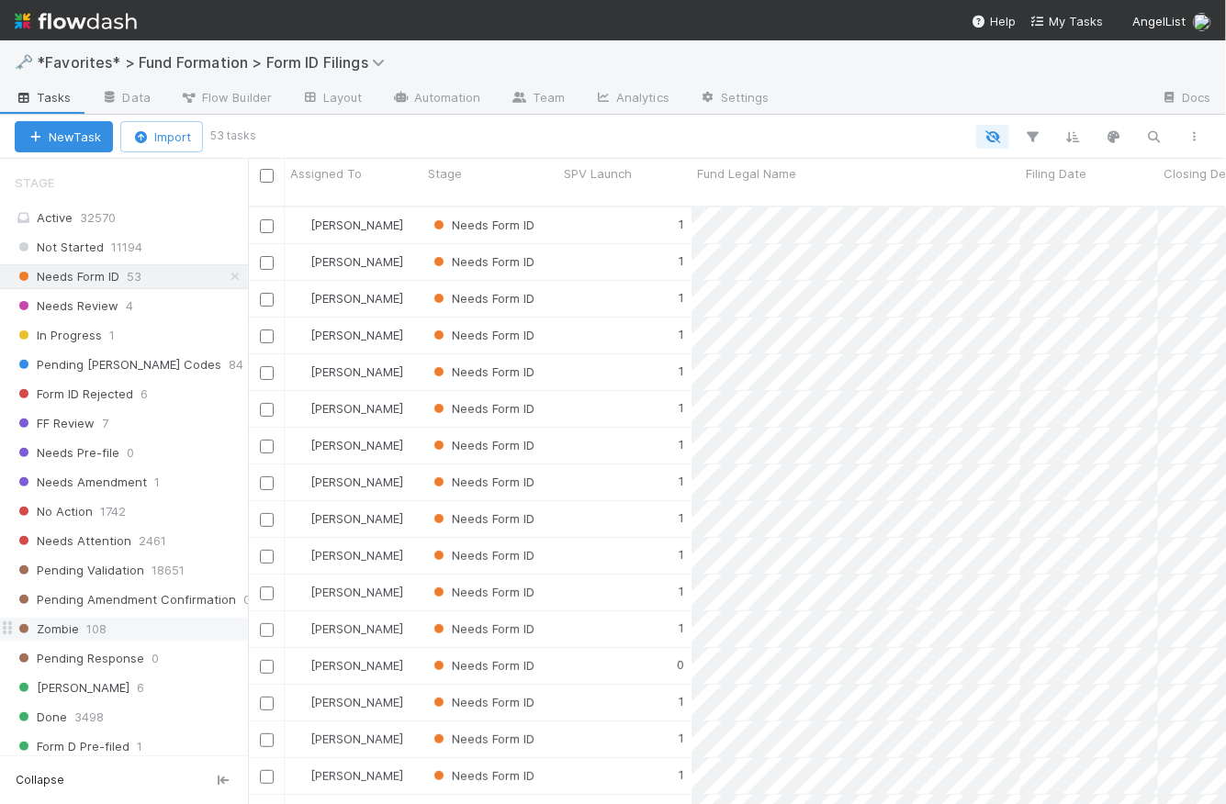
scroll to position [816, 0]
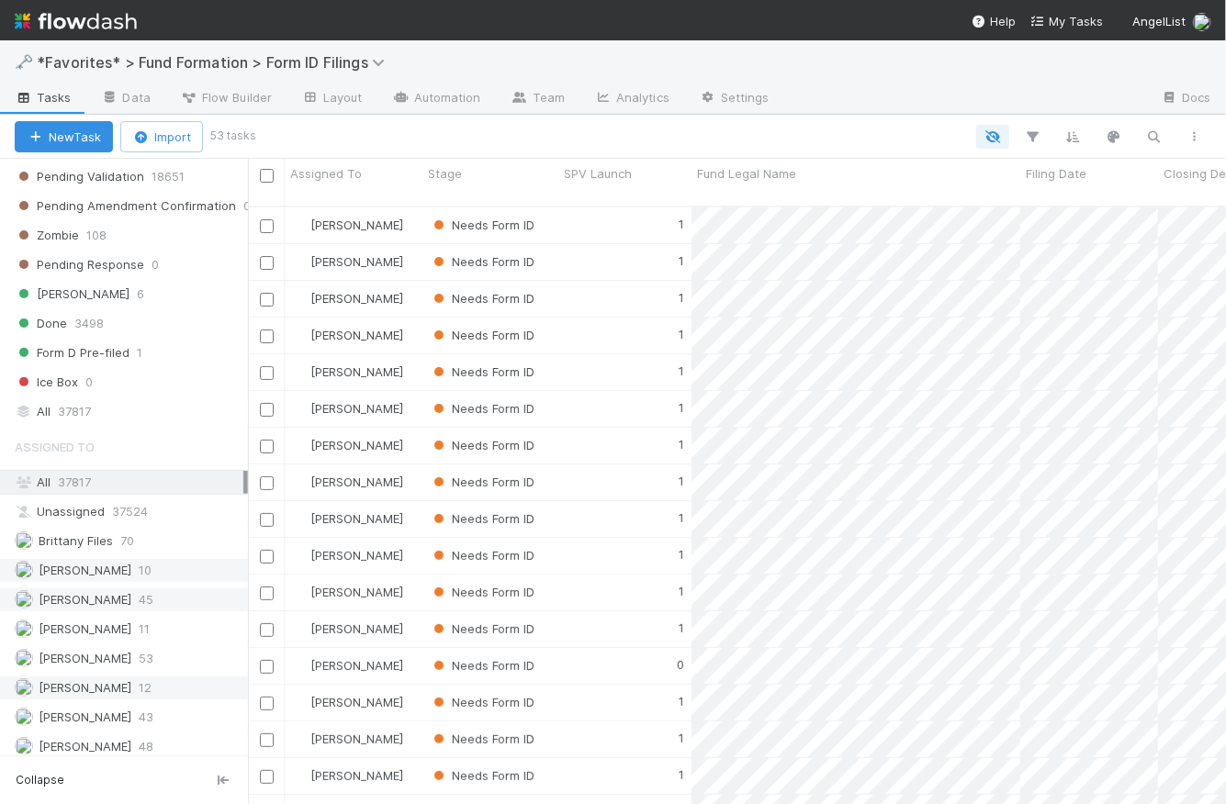
click at [128, 596] on span "[PERSON_NAME]" at bounding box center [85, 599] width 93 height 15
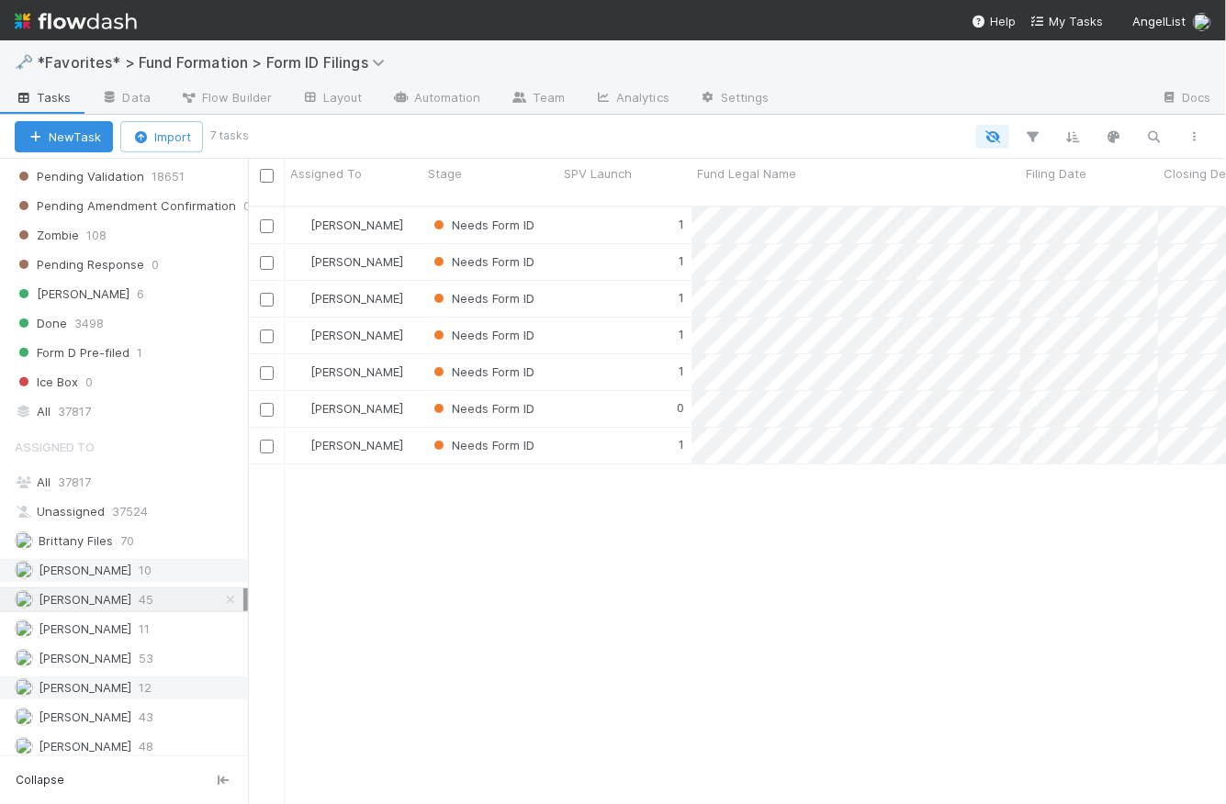
scroll to position [601, 965]
click at [128, 657] on div "Meg Castanare 53" at bounding box center [129, 658] width 229 height 23
click at [616, 208] on div "1" at bounding box center [624, 226] width 133 height 36
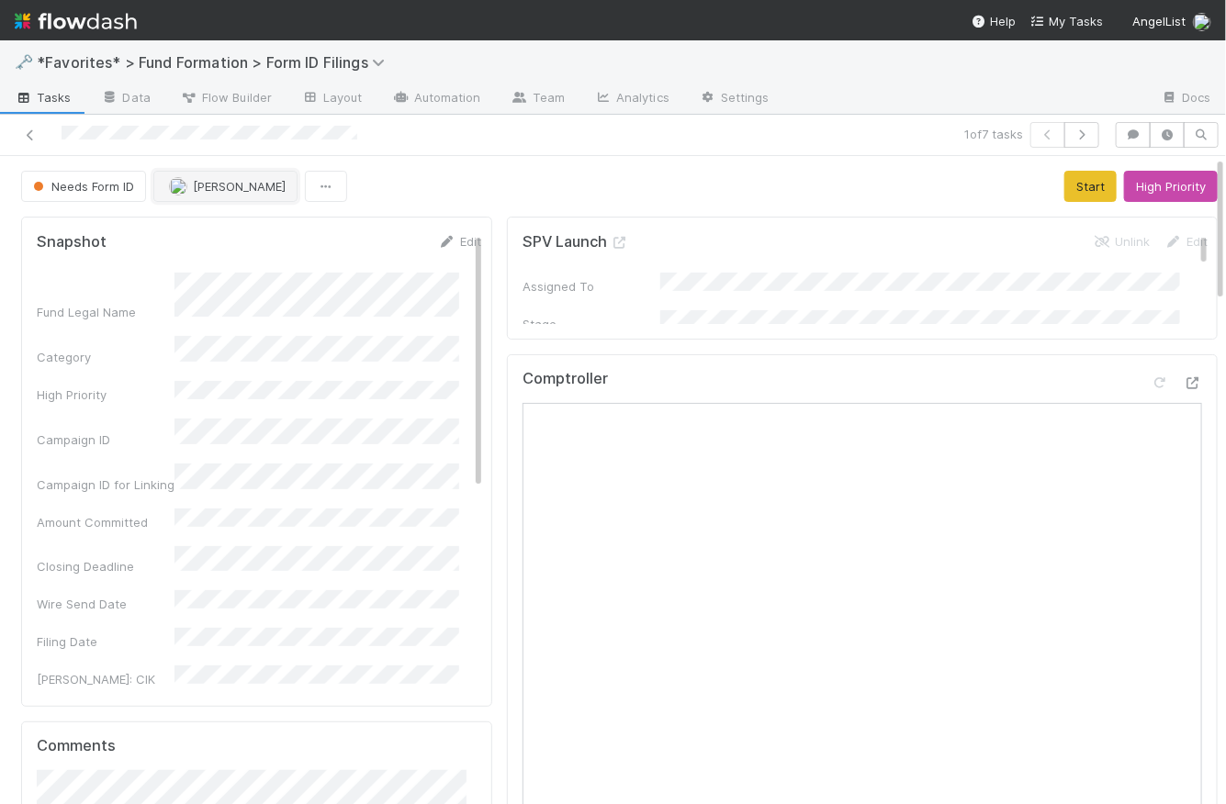
click at [224, 194] on button "[PERSON_NAME]" at bounding box center [225, 186] width 144 height 31
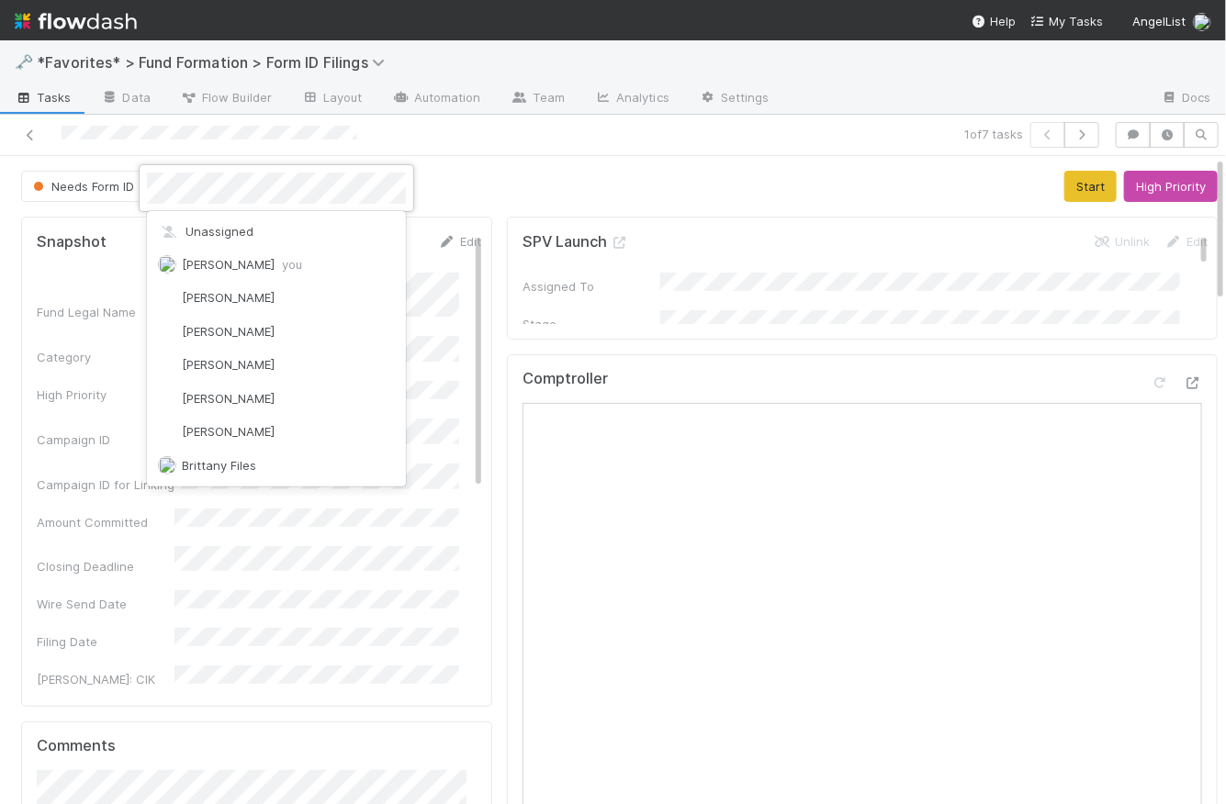
scroll to position [334, 0]
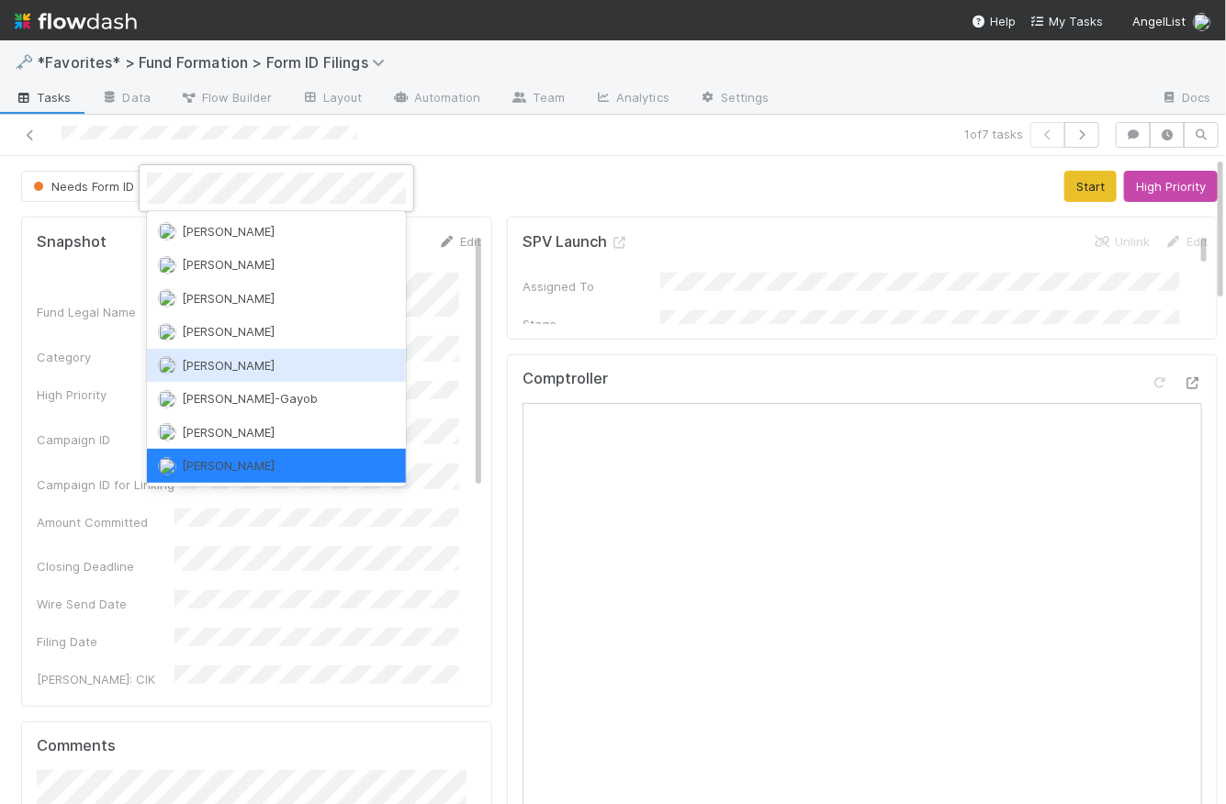
click at [248, 359] on span "[PERSON_NAME]" at bounding box center [228, 365] width 93 height 15
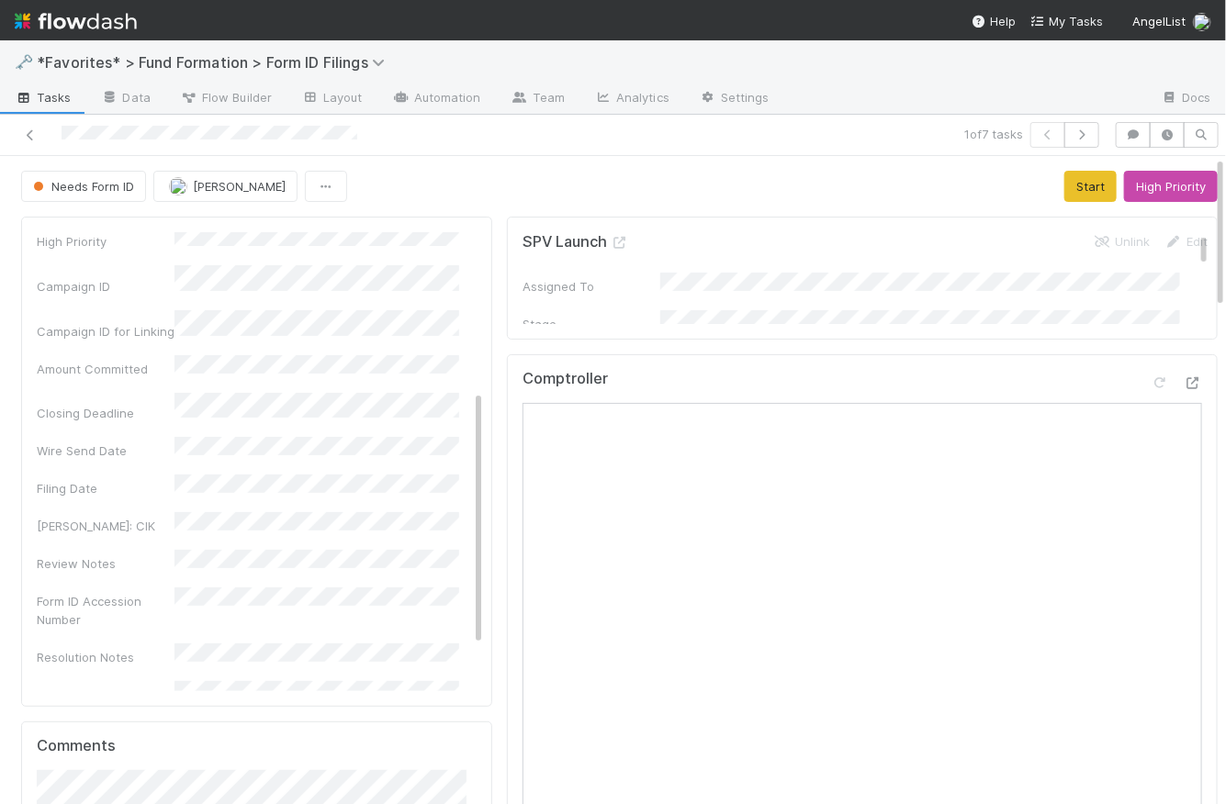
scroll to position [0, 0]
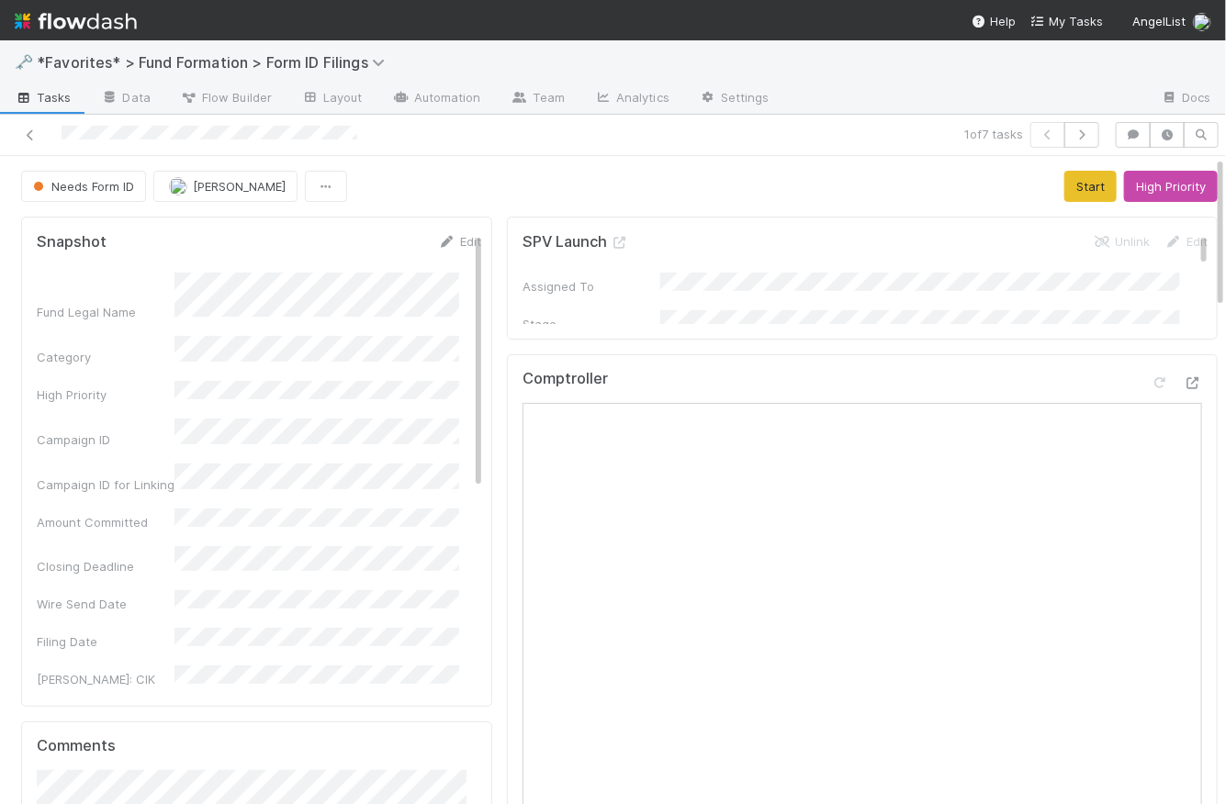
click at [518, 183] on div "Needs Form ID Karen Jane Salcedo Start High Priority" at bounding box center [619, 186] width 1197 height 31
click at [49, 100] on span "Tasks" at bounding box center [43, 97] width 57 height 18
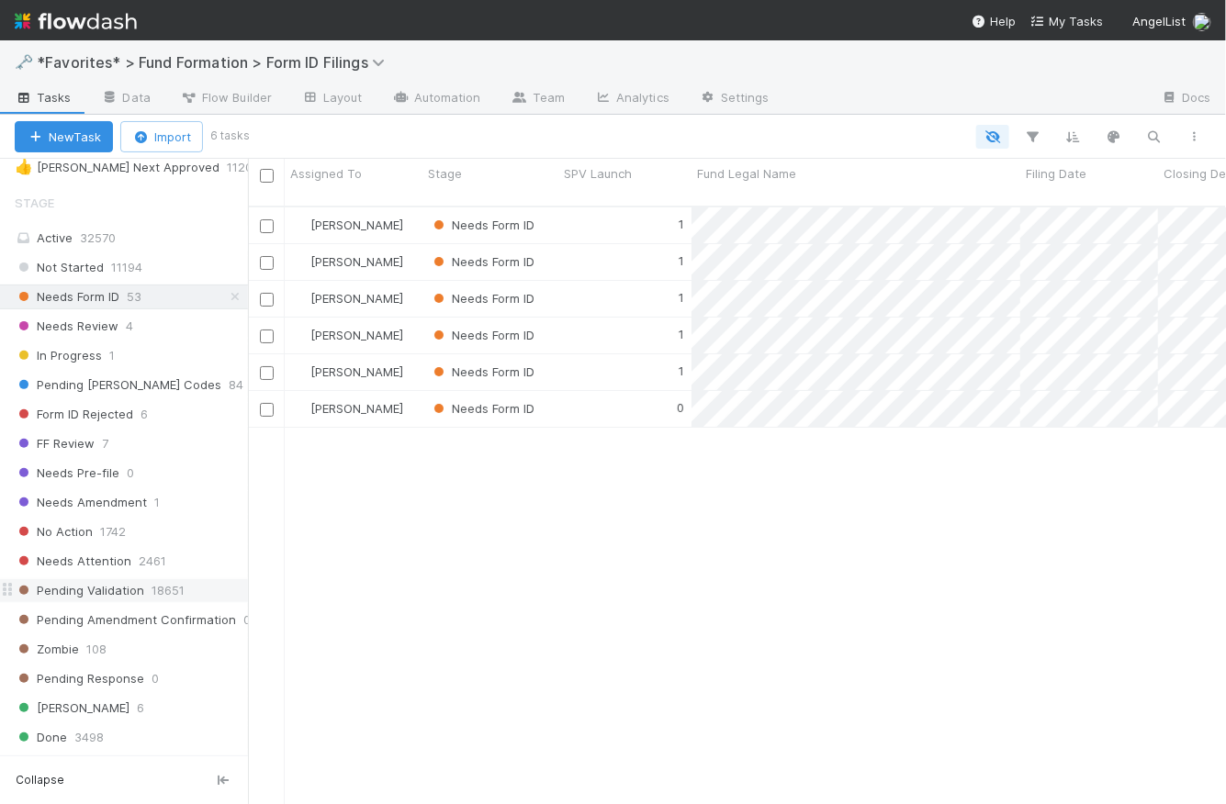
scroll to position [499, 0]
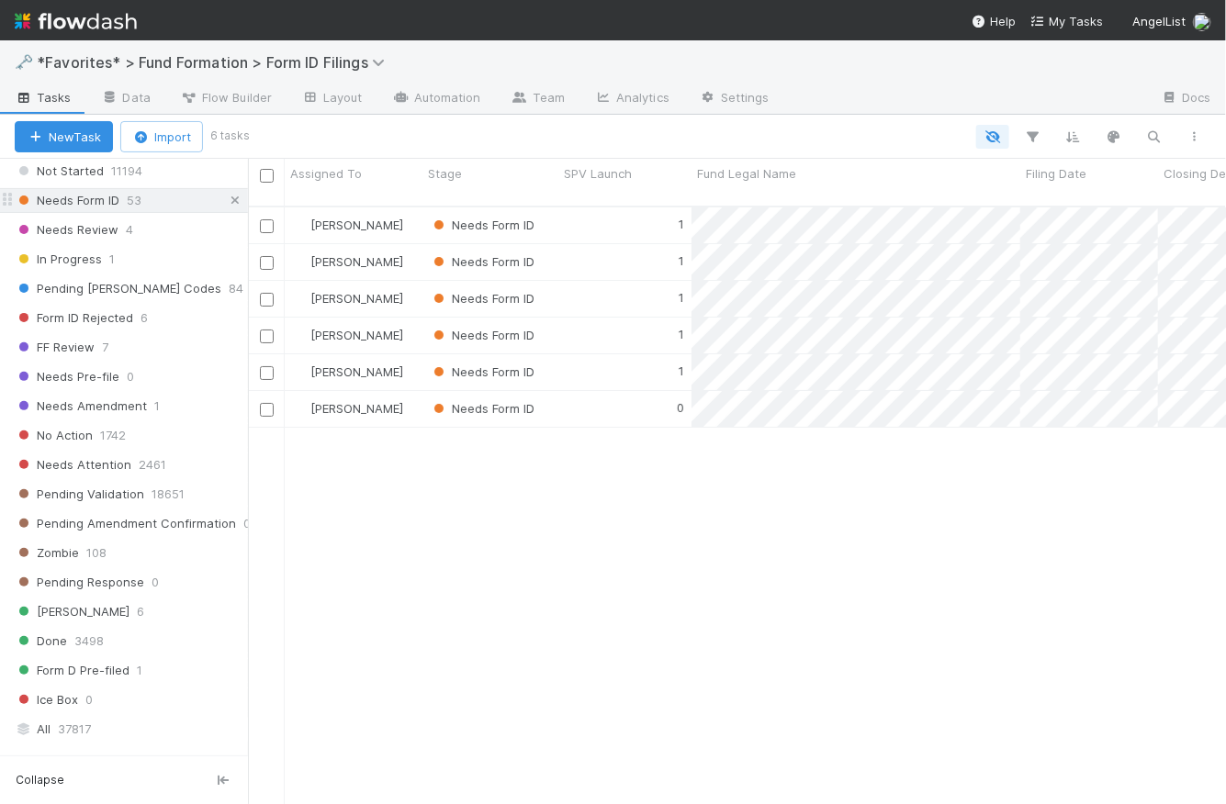
click at [226, 202] on icon at bounding box center [235, 201] width 18 height 12
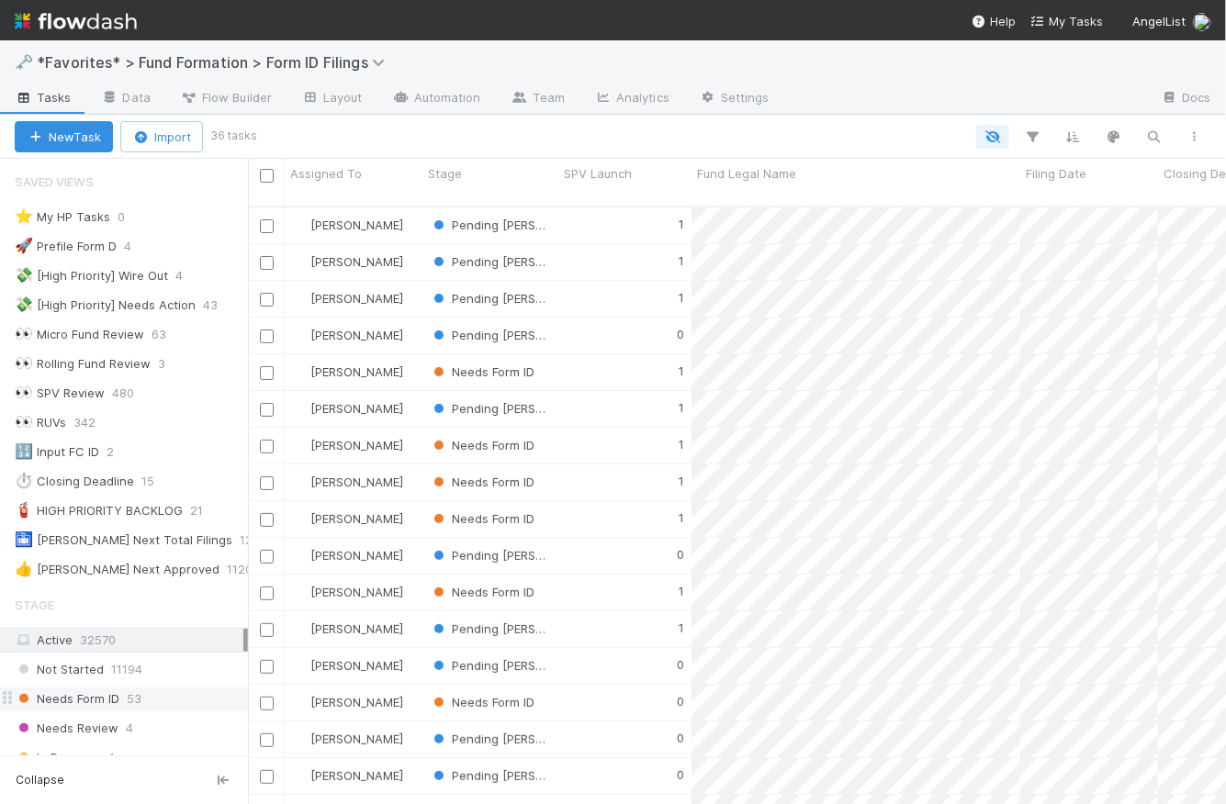
click at [467, 143] on div at bounding box center [733, 137] width 961 height 24
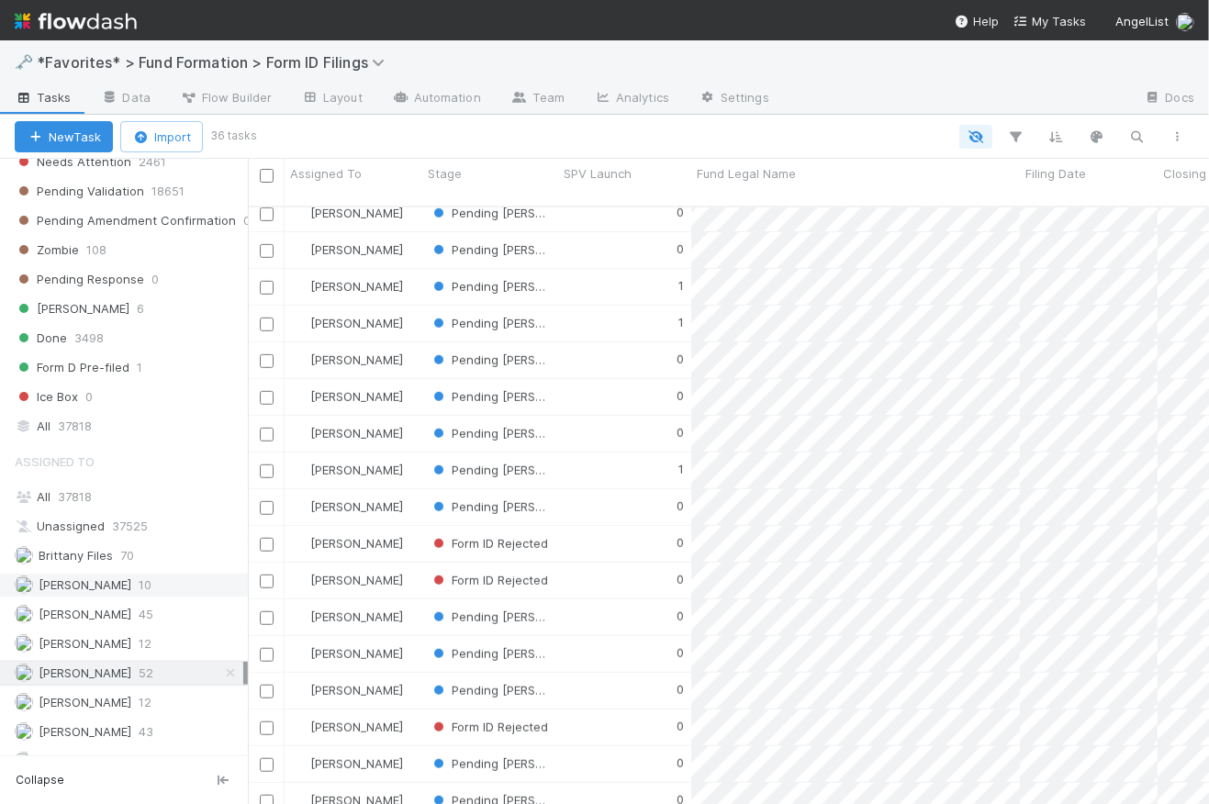
scroll to position [816, 0]
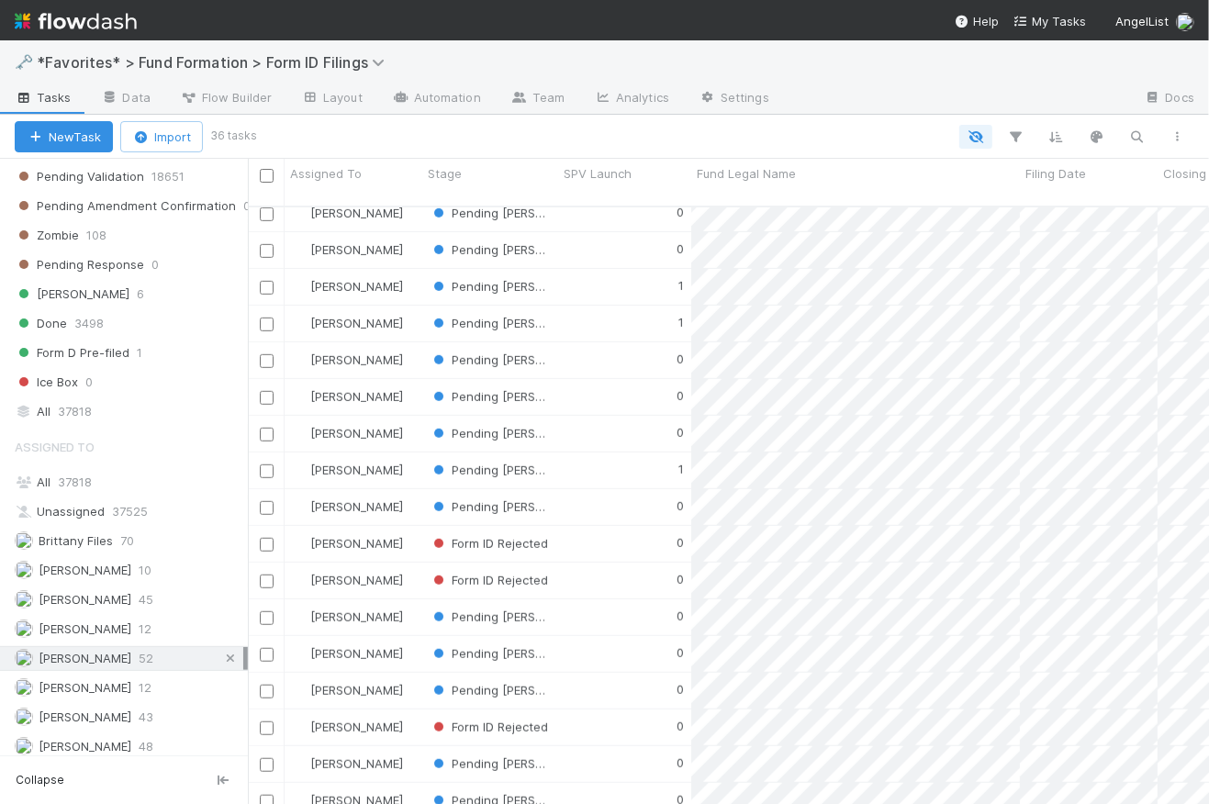
click at [221, 655] on icon at bounding box center [230, 659] width 18 height 12
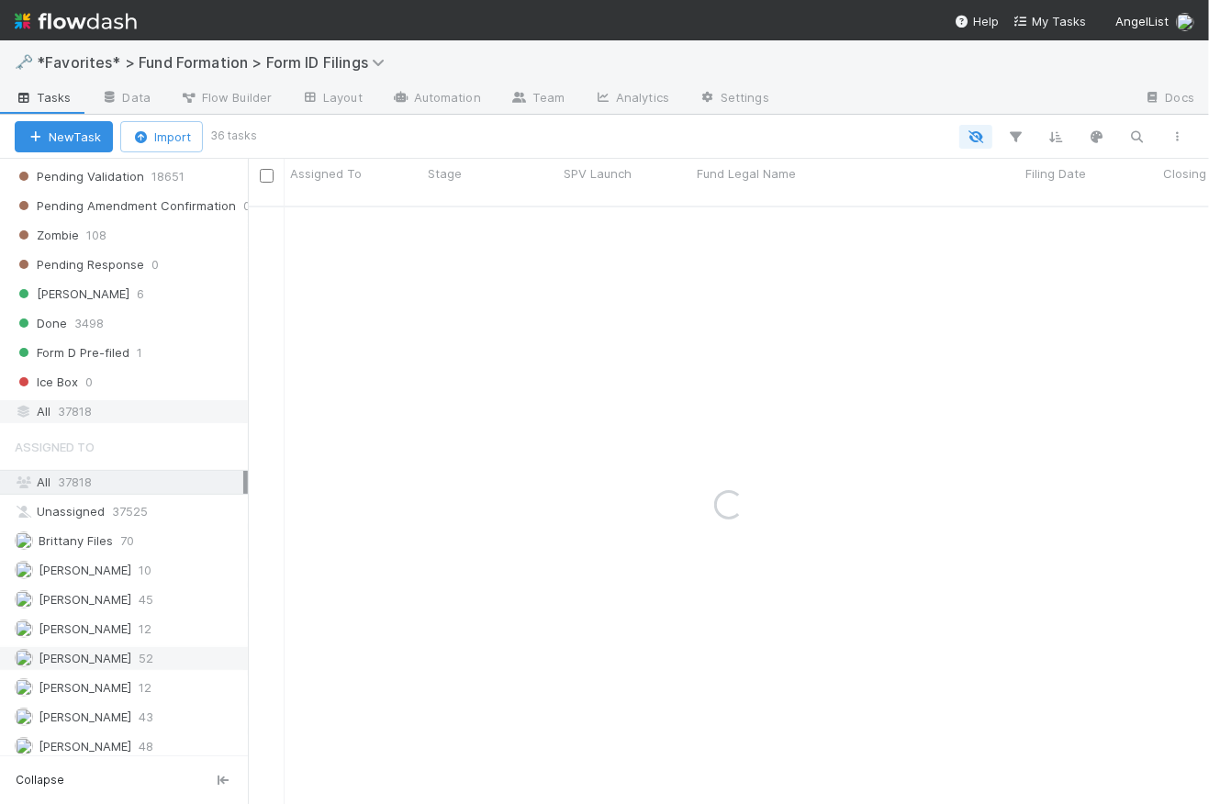
click at [58, 413] on span "37818" at bounding box center [75, 411] width 34 height 23
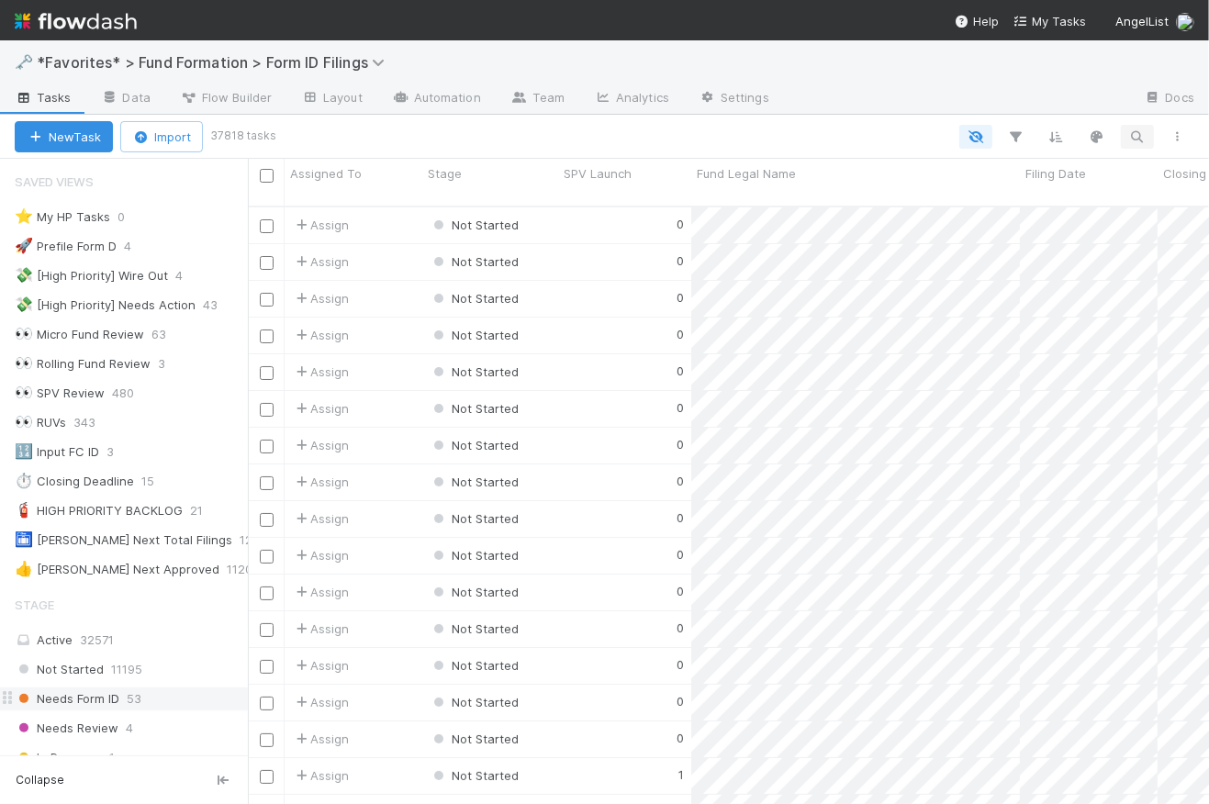
scroll to position [601, 949]
click at [1145, 133] on icon "button" at bounding box center [1138, 137] width 18 height 17
click at [1043, 107] on input at bounding box center [1042, 106] width 184 height 22
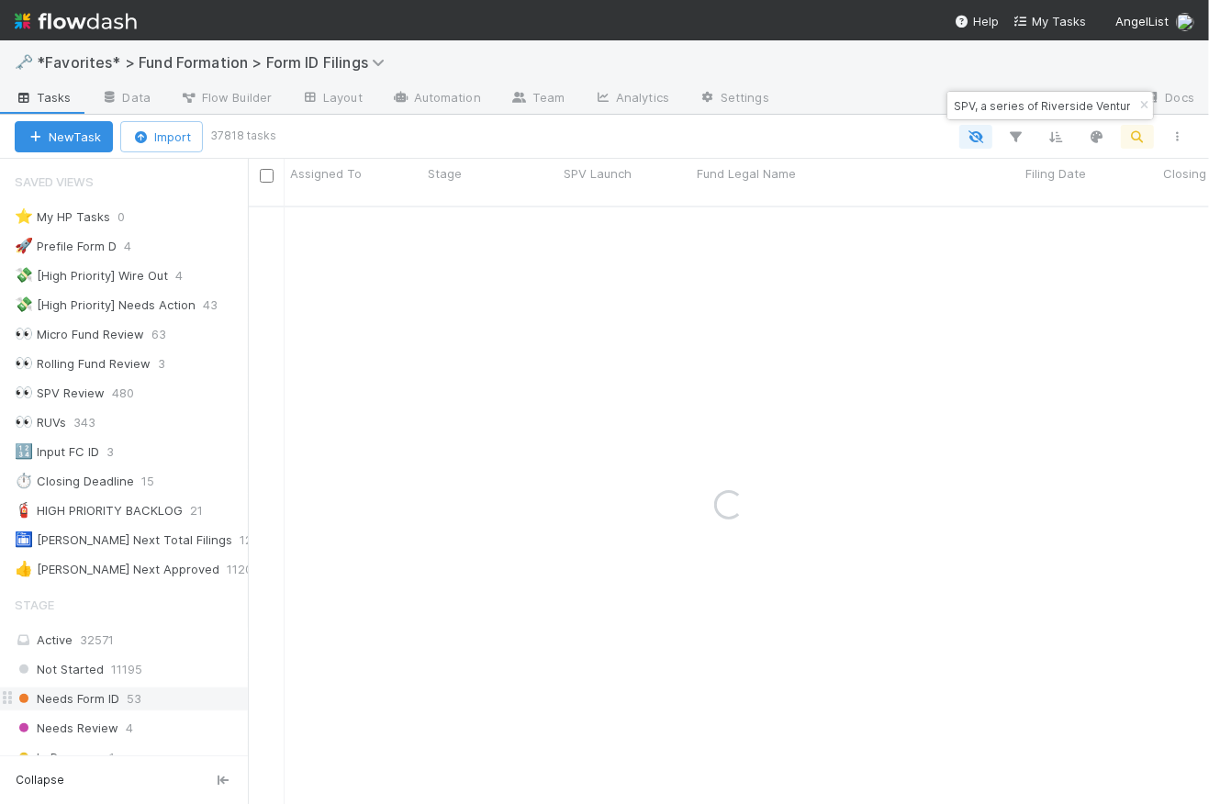
scroll to position [0, 0]
drag, startPoint x: 1043, startPoint y: 107, endPoint x: 931, endPoint y: 93, distance: 112.9
click at [931, 93] on body "🗝️ *Favorites* > Fund Formation > Form ID Filings Tasks Data Flow Builder Layou…" at bounding box center [604, 402] width 1209 height 804
click at [956, 108] on input "LAM6 SPV, a series of Riverside Ventures Self-Advised" at bounding box center [1042, 106] width 184 height 22
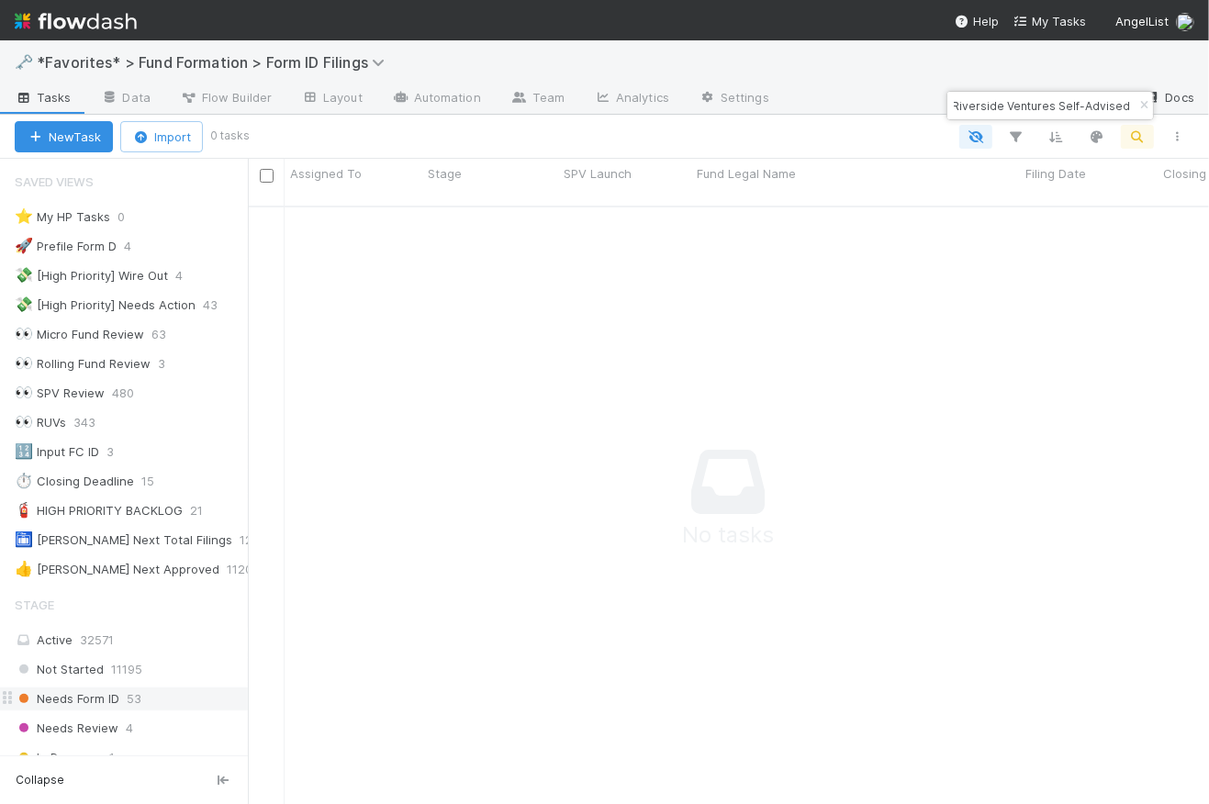
drag, startPoint x: 1014, startPoint y: 108, endPoint x: 1167, endPoint y: 108, distance: 153.4
click at [1167, 108] on body "🗝️ *Favorites* > Fund Formation > Form ID Filings Tasks Data Flow Builder Layou…" at bounding box center [604, 402] width 1209 height 804
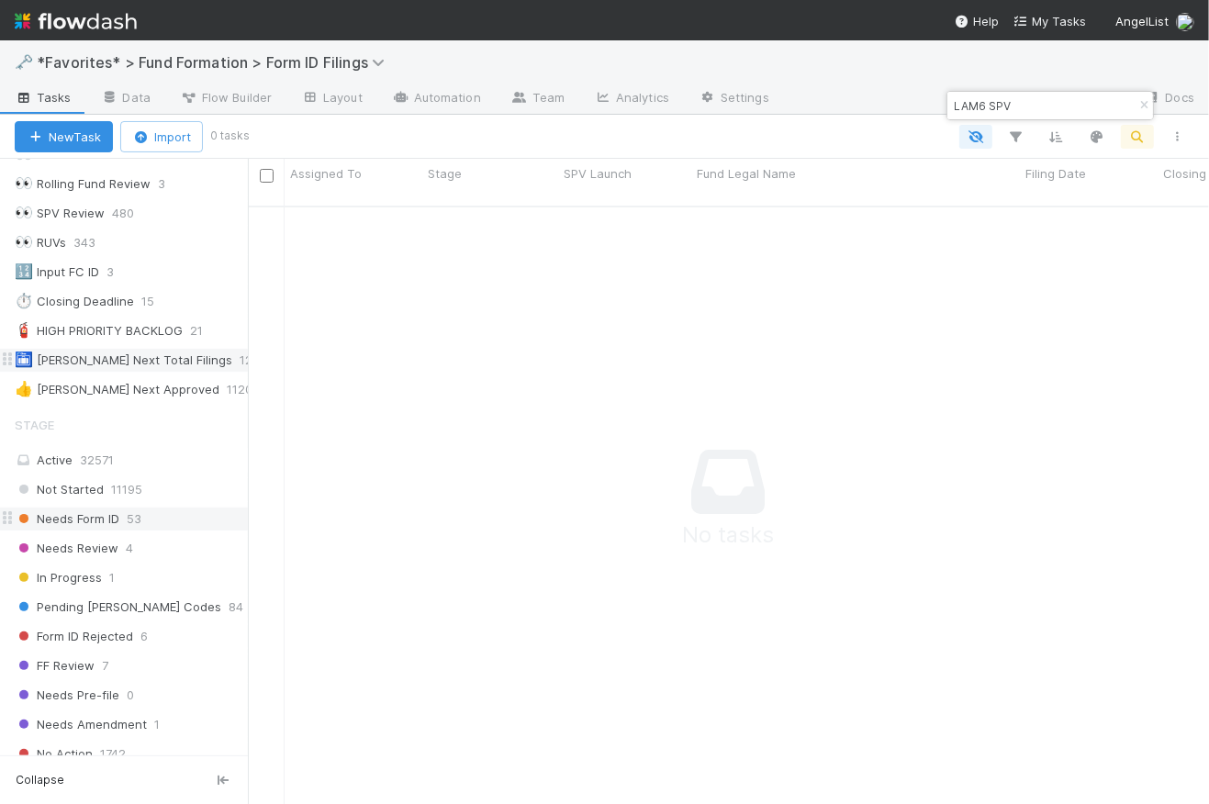
scroll to position [361, 0]
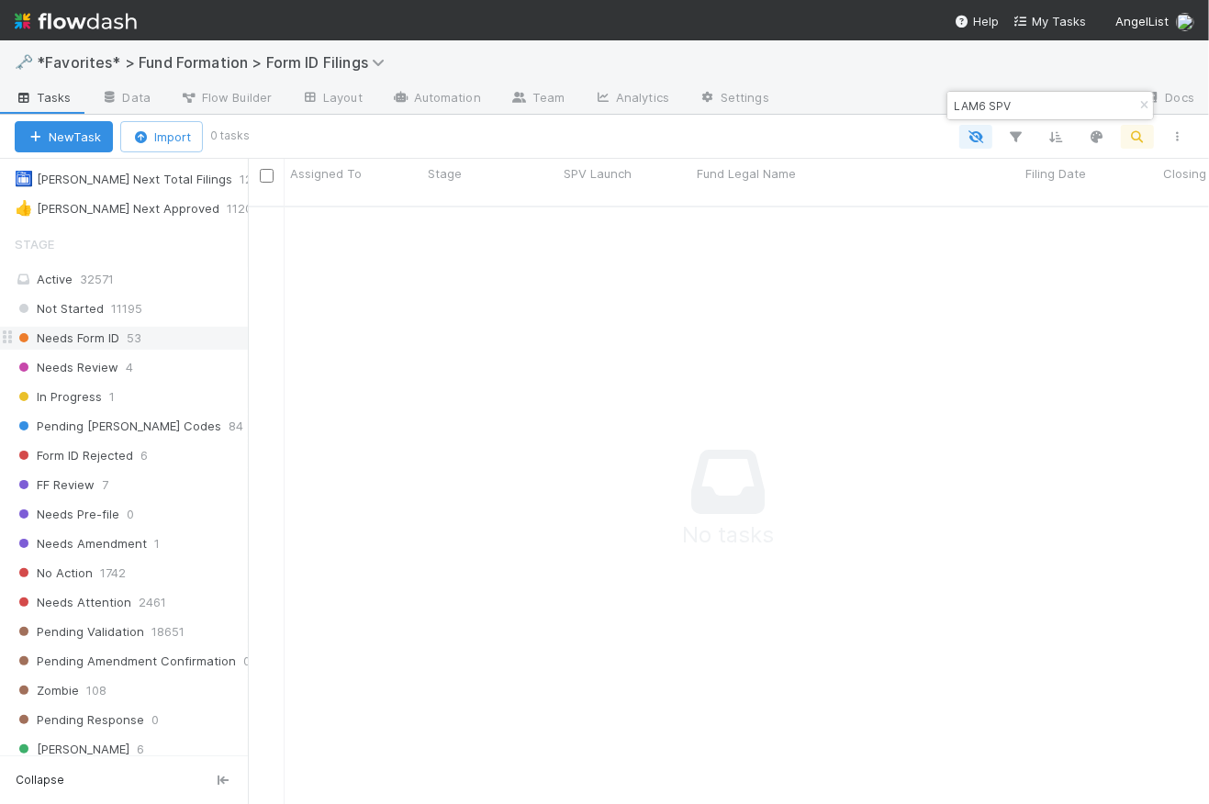
click at [977, 101] on input "LAM6 SPV" at bounding box center [1042, 106] width 184 height 22
paste input "-0728 Fund IV, a series of Riverside Ventures, LP"
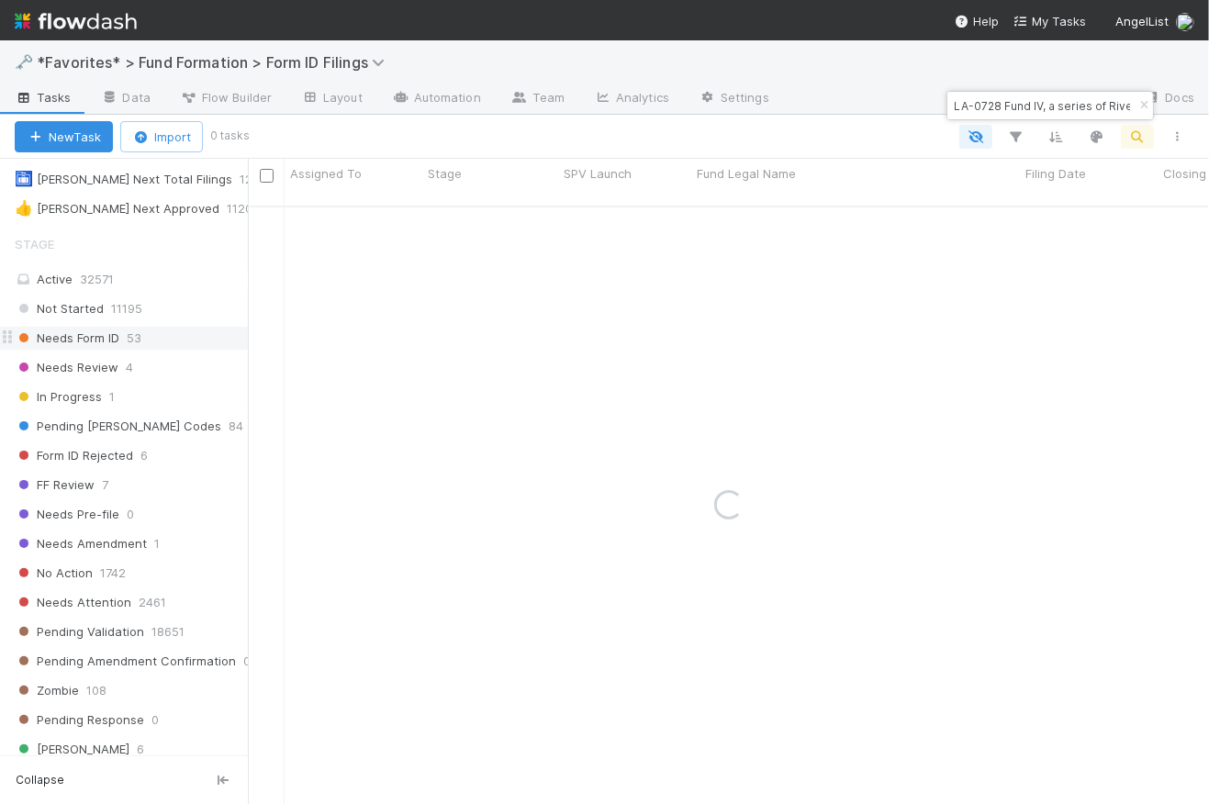
drag, startPoint x: 1011, startPoint y: 106, endPoint x: 931, endPoint y: 95, distance: 80.6
click at [926, 95] on body "🗝️ *Favorites* > Fund Formation > Form ID Filings Tasks Data Flow Builder Layou…" at bounding box center [604, 402] width 1209 height 804
click at [954, 106] on input "LA-0728 Fund IV, a series of Riverside Ventures, LP" at bounding box center [1042, 106] width 184 height 22
type input "LA-0728 Fund IV, a series of Riverside Ventures, LP"
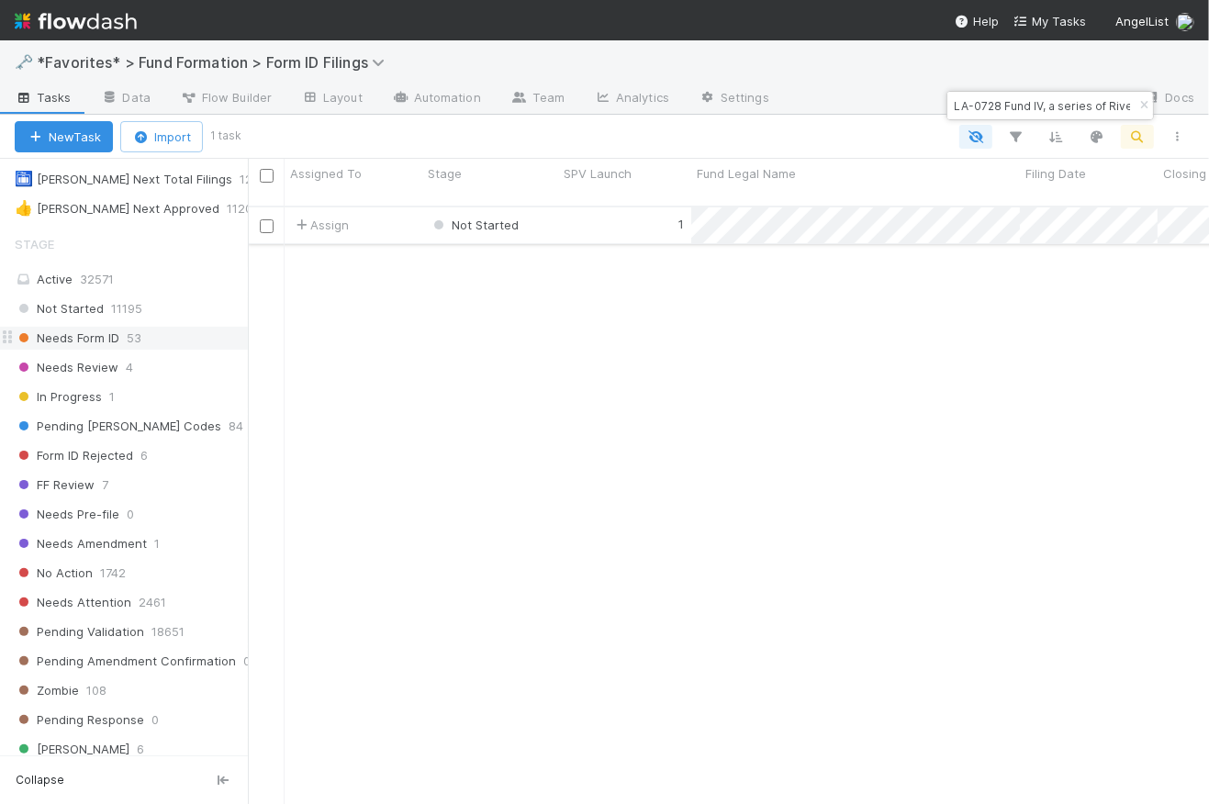
click at [599, 216] on div "1" at bounding box center [624, 226] width 133 height 36
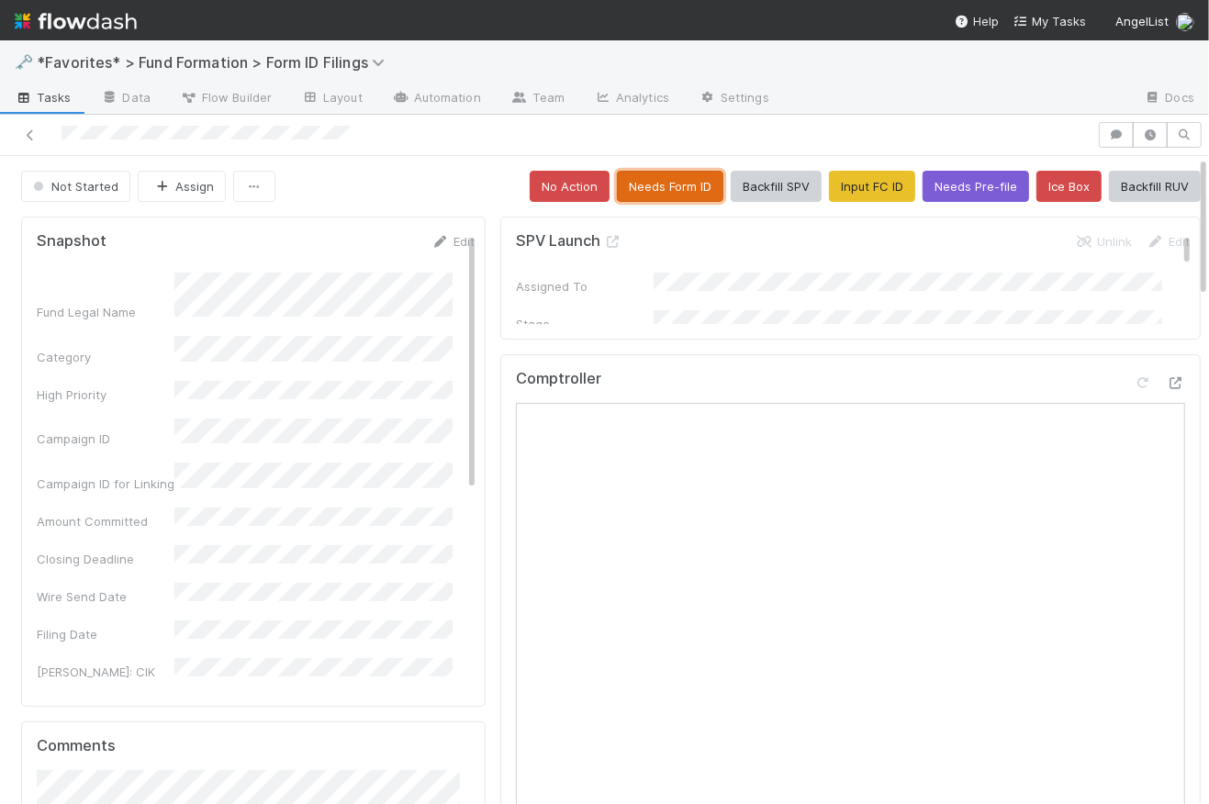
click at [670, 181] on button "Needs Form ID" at bounding box center [670, 186] width 107 height 31
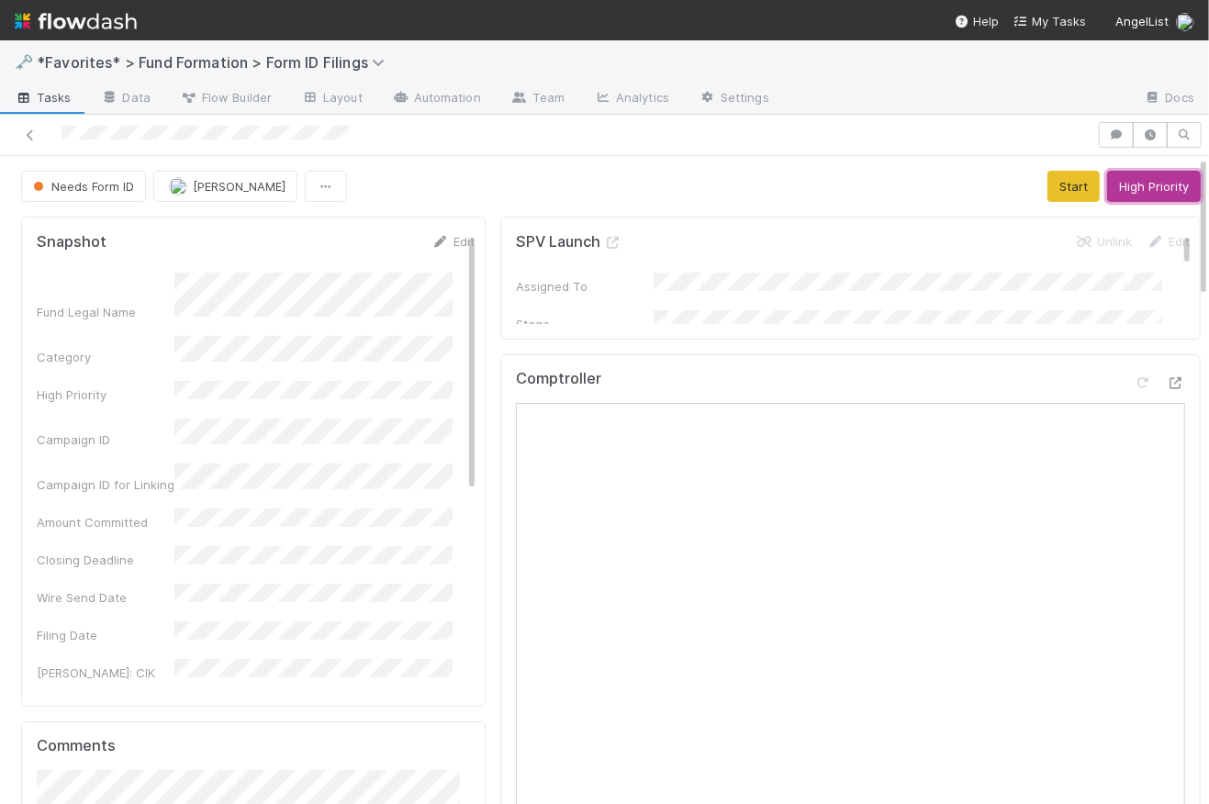
click at [1116, 185] on button "High Priority" at bounding box center [1154, 186] width 94 height 31
click at [92, 22] on img at bounding box center [76, 21] width 122 height 31
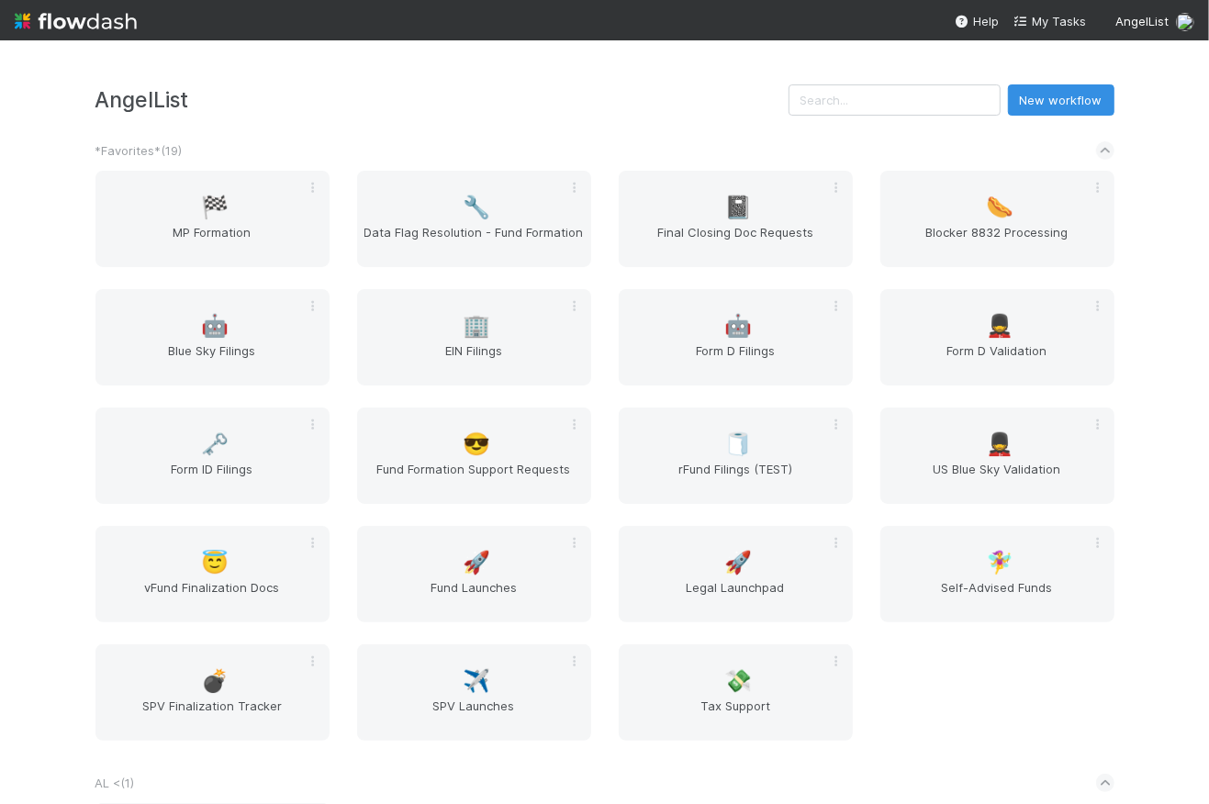
click at [427, 114] on div "AngelList New workflow" at bounding box center [605, 99] width 1019 height 31
click at [245, 454] on div "🗝️ Form ID Filings" at bounding box center [213, 456] width 234 height 96
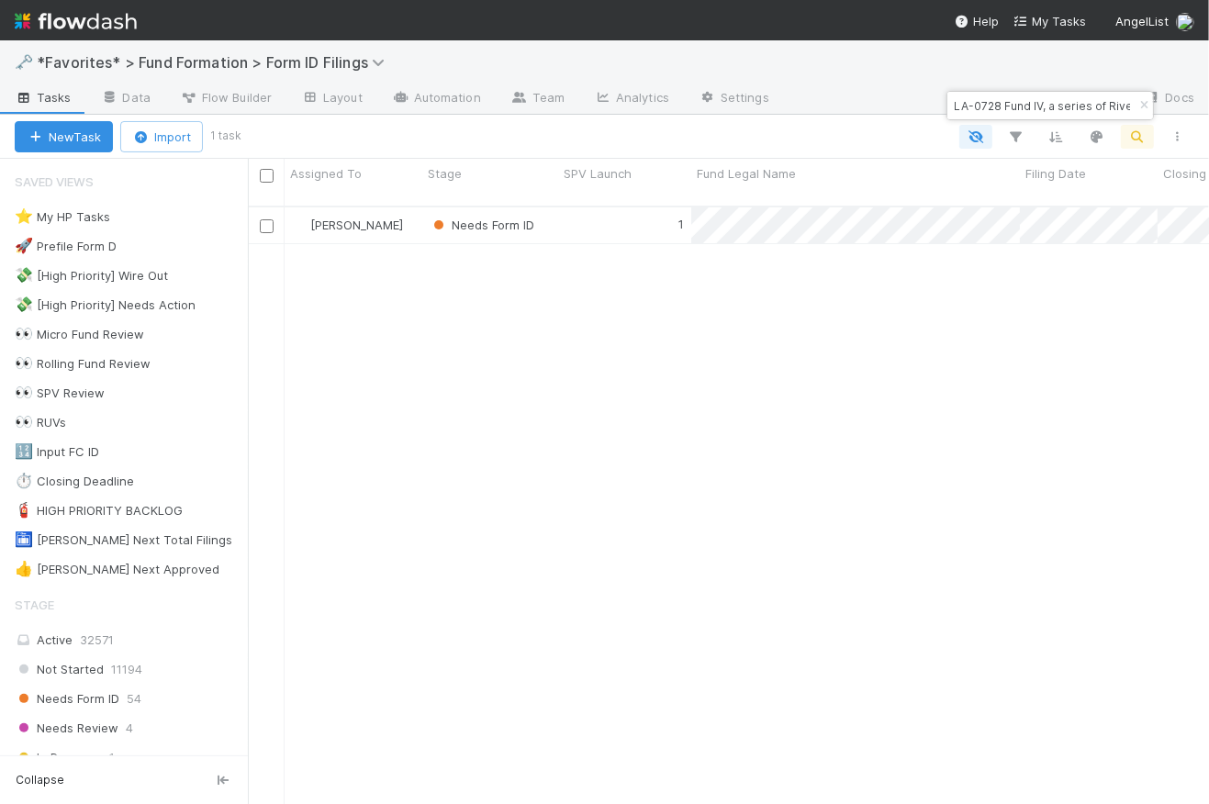
scroll to position [601, 949]
click at [1142, 104] on icon "button" at bounding box center [1144, 105] width 18 height 11
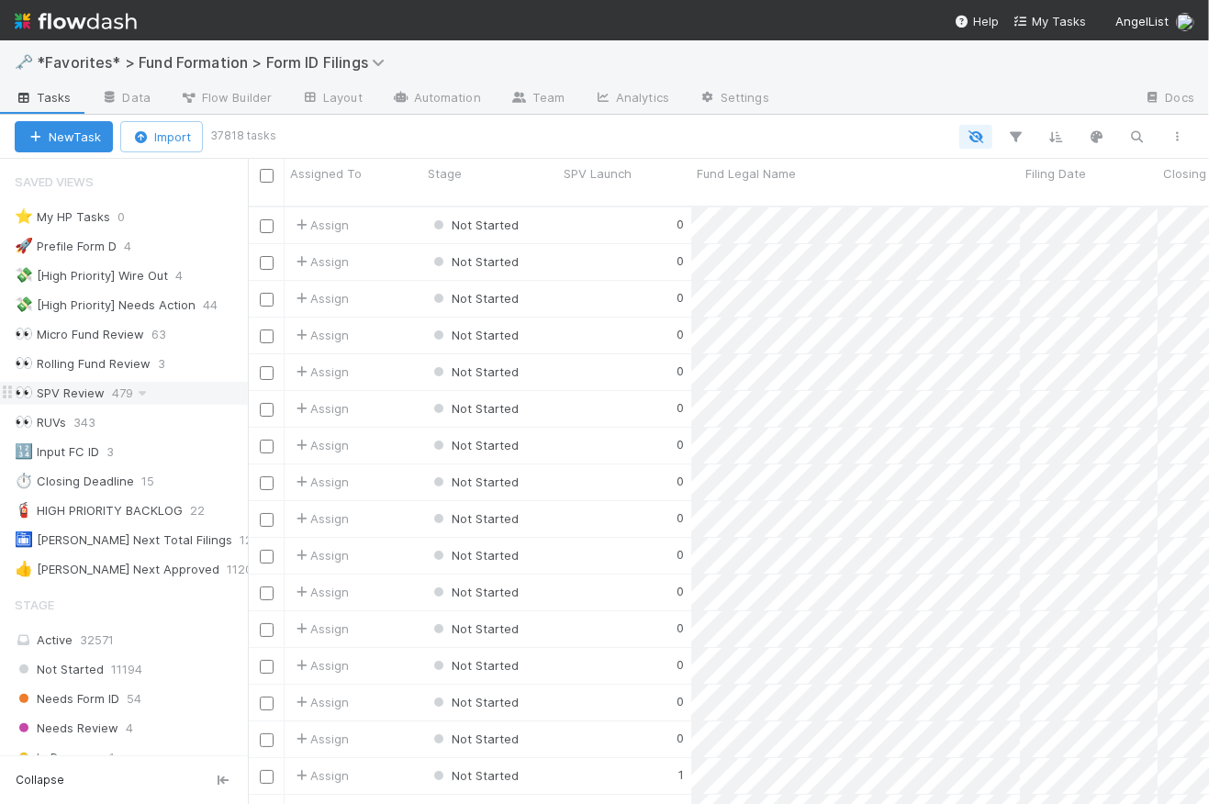
click at [74, 397] on div "👀 SPV Review" at bounding box center [60, 393] width 90 height 23
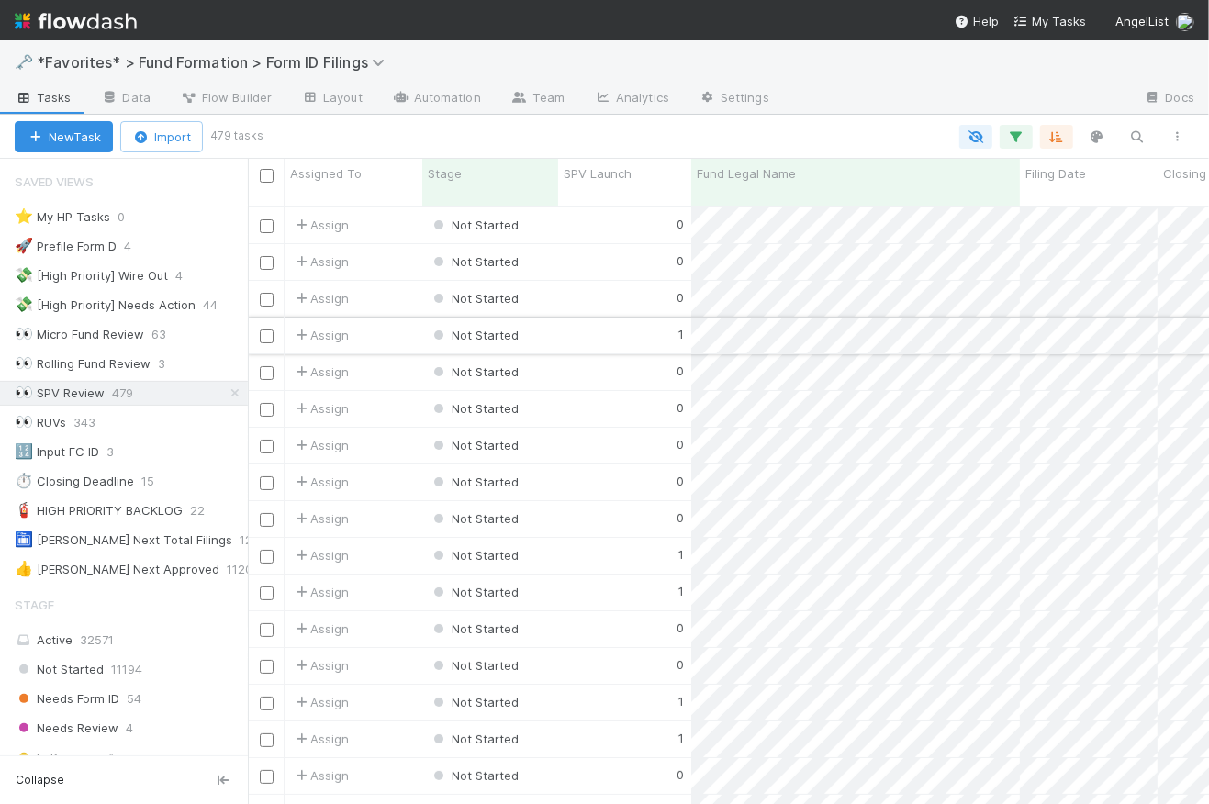
click at [588, 322] on div "1" at bounding box center [624, 336] width 133 height 36
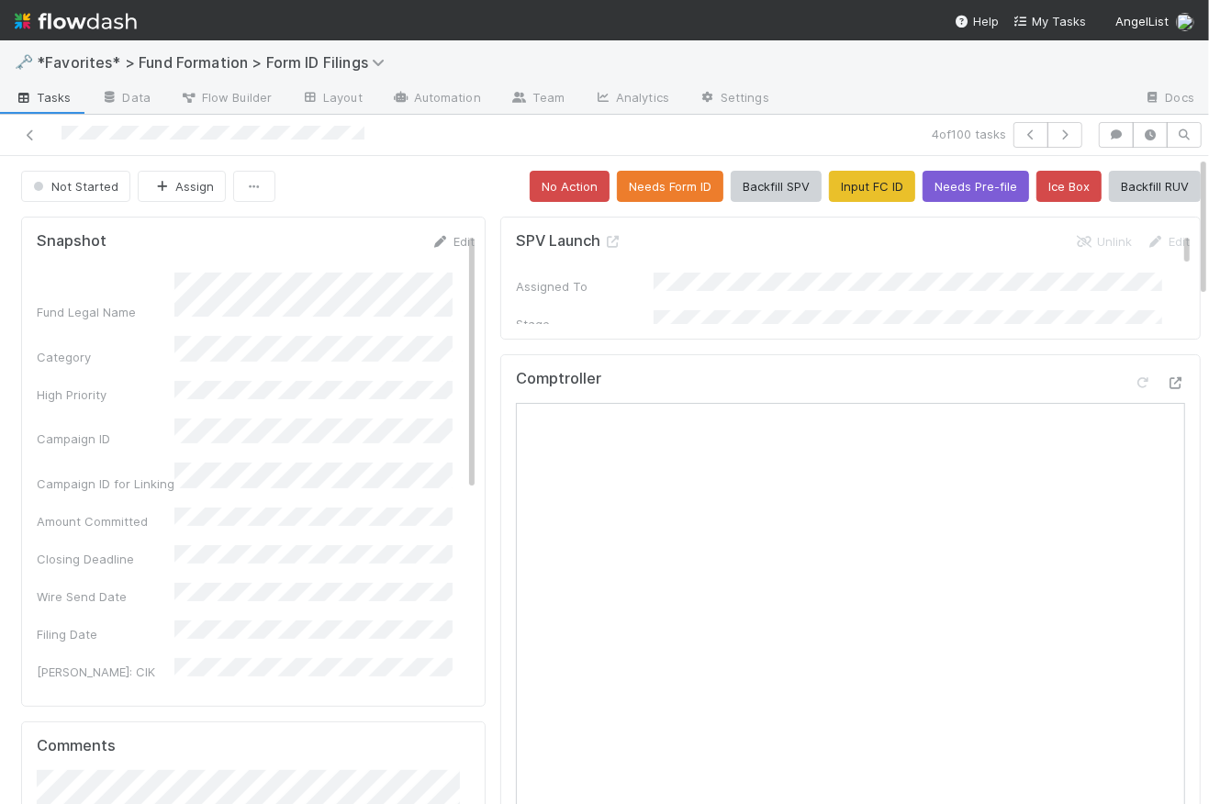
click at [403, 197] on div "Not Started Assign No Action Needs Form ID Backfill SPV Input FC ID Needs Pre-f…" at bounding box center [611, 186] width 1180 height 31
click at [1056, 133] on icon "button" at bounding box center [1065, 134] width 18 height 11
click at [1063, 132] on button "button" at bounding box center [1065, 135] width 35 height 26
click at [774, 194] on button "Backfill SPV" at bounding box center [776, 186] width 91 height 31
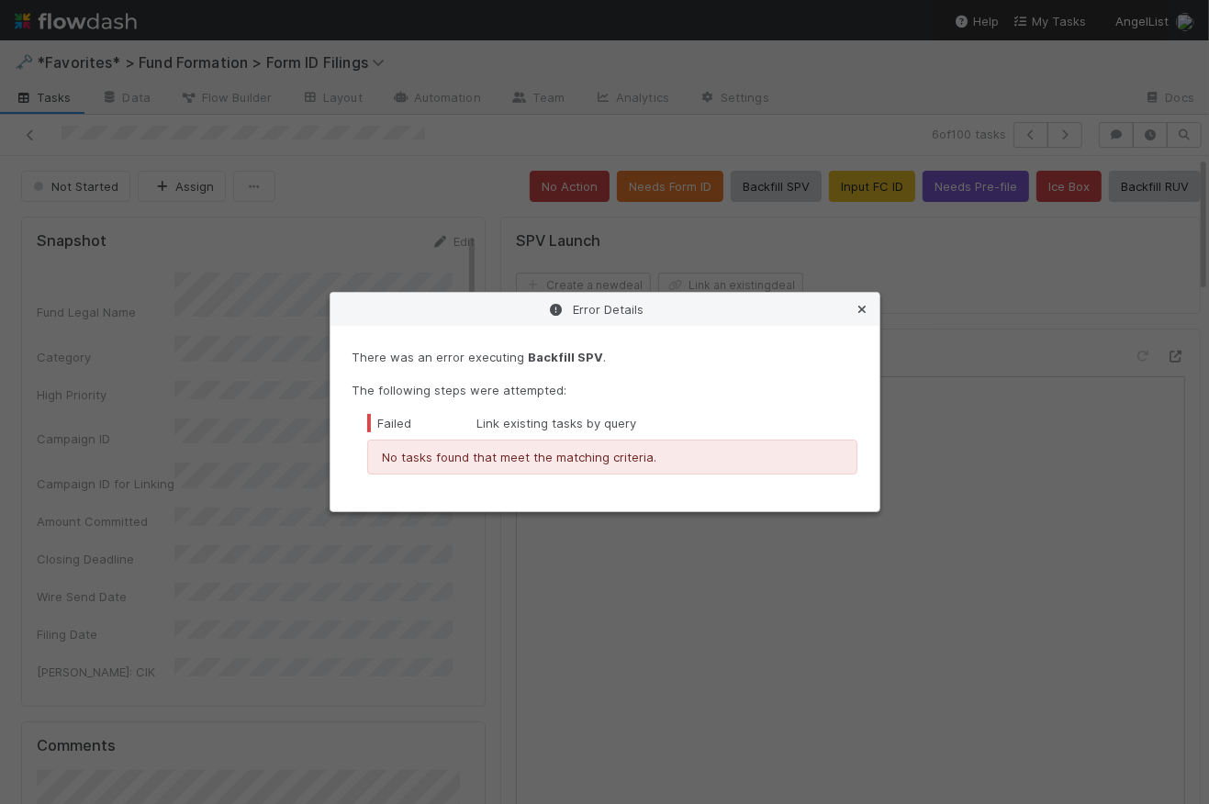
click at [865, 310] on icon at bounding box center [863, 310] width 18 height 12
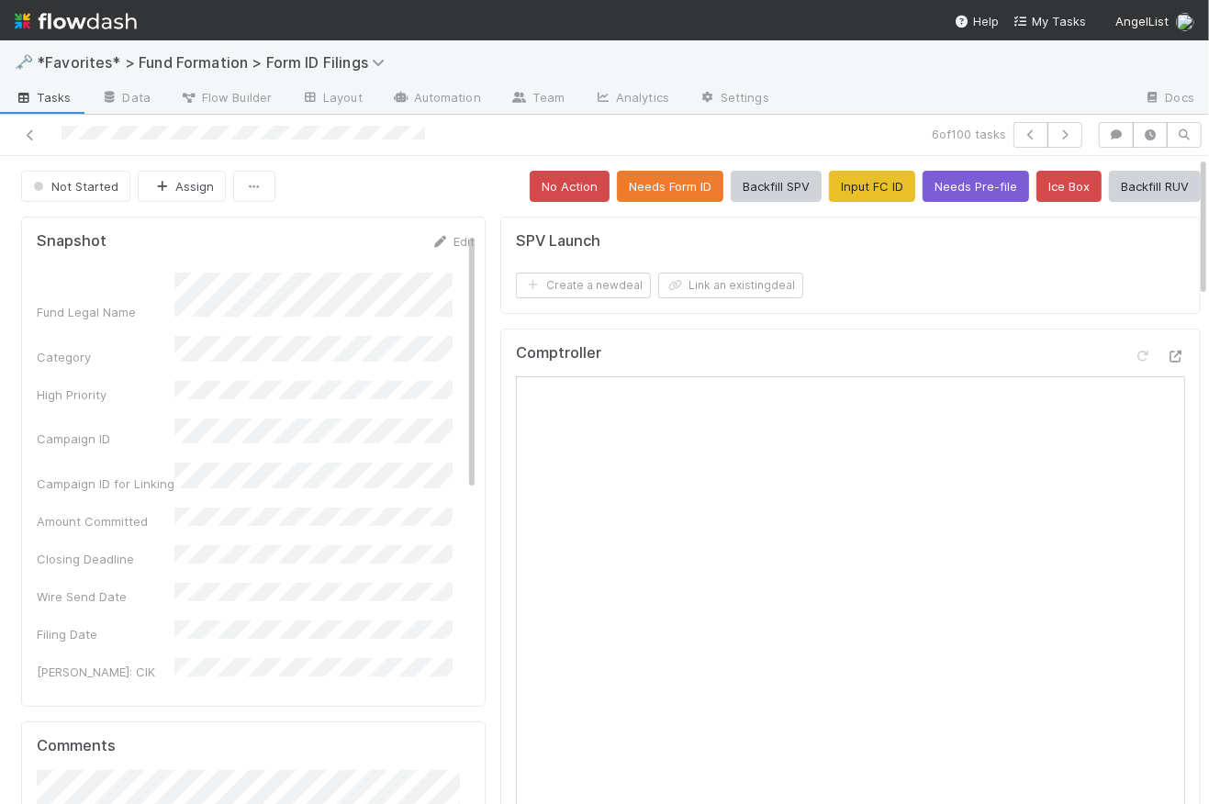
click at [52, 94] on span "Tasks" at bounding box center [43, 97] width 57 height 18
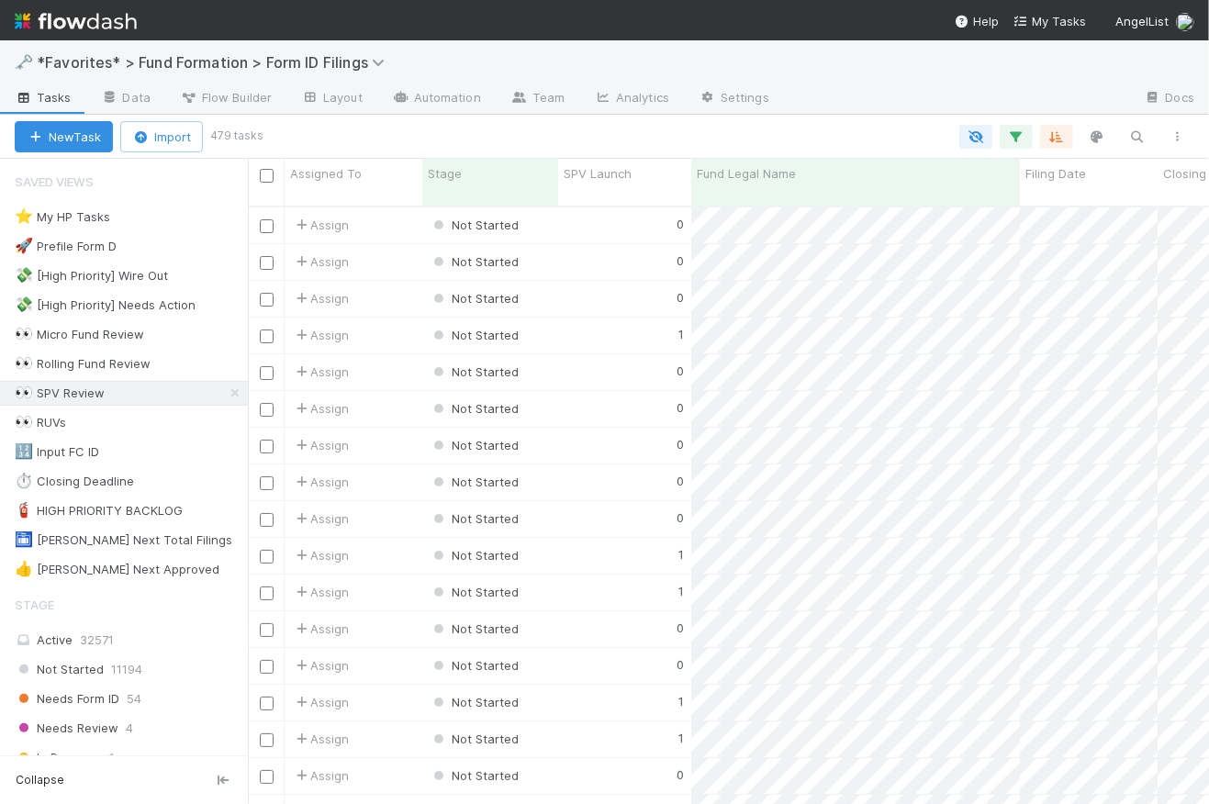
scroll to position [601, 949]
click at [226, 388] on icon at bounding box center [235, 391] width 18 height 12
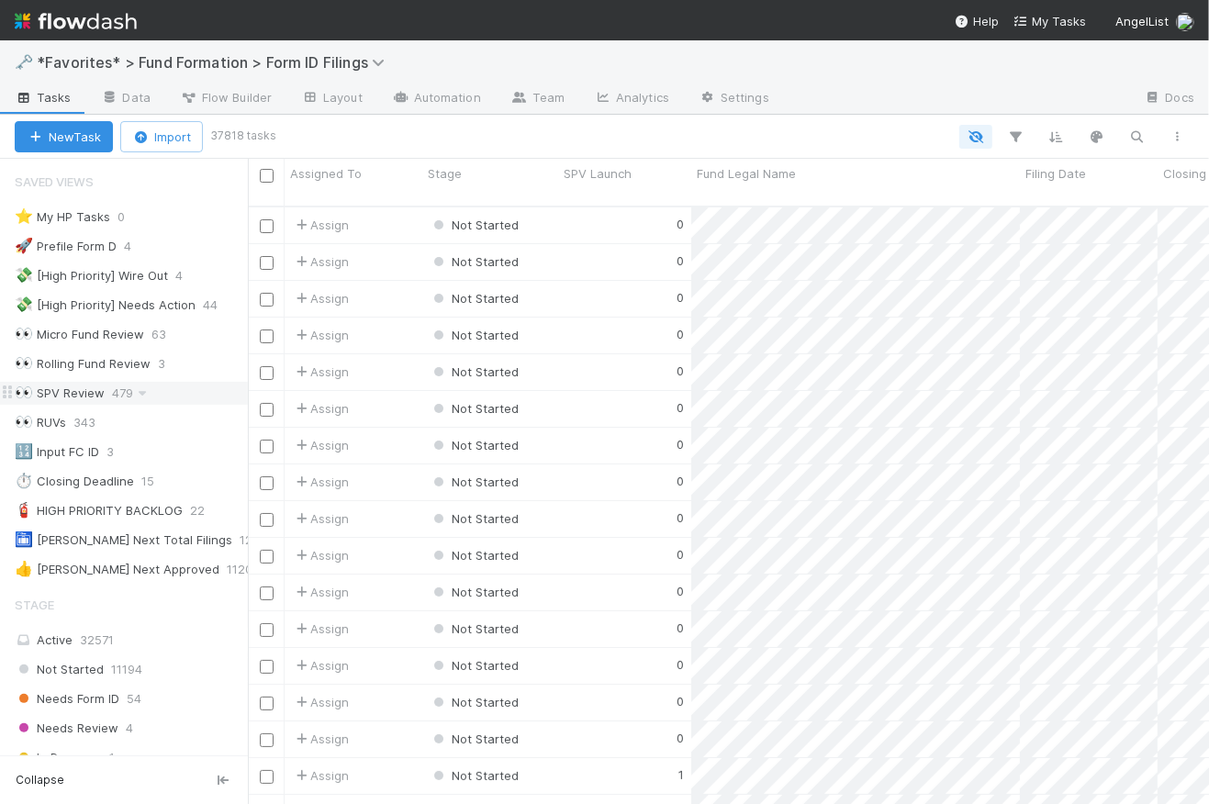
click at [88, 390] on div "👀 SPV Review" at bounding box center [60, 393] width 90 height 23
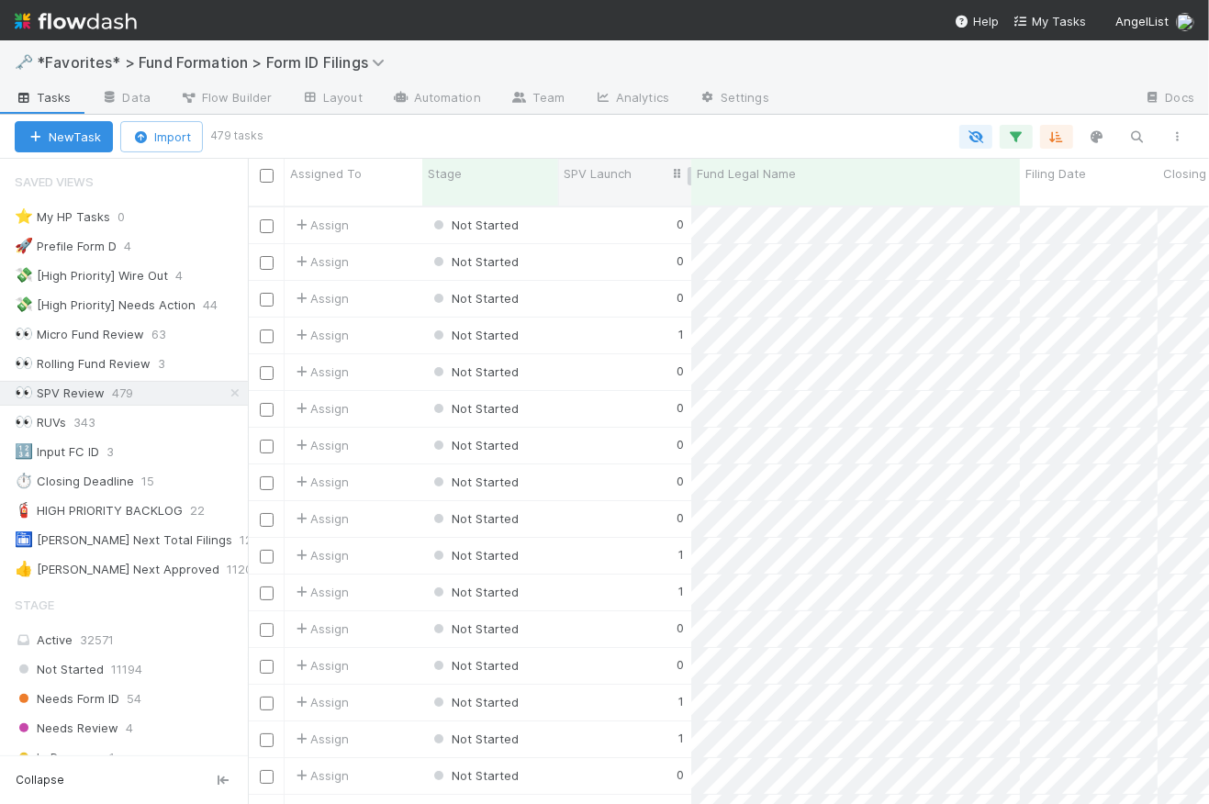
scroll to position [601, 949]
click at [1063, 138] on icon "button" at bounding box center [1057, 137] width 18 height 17
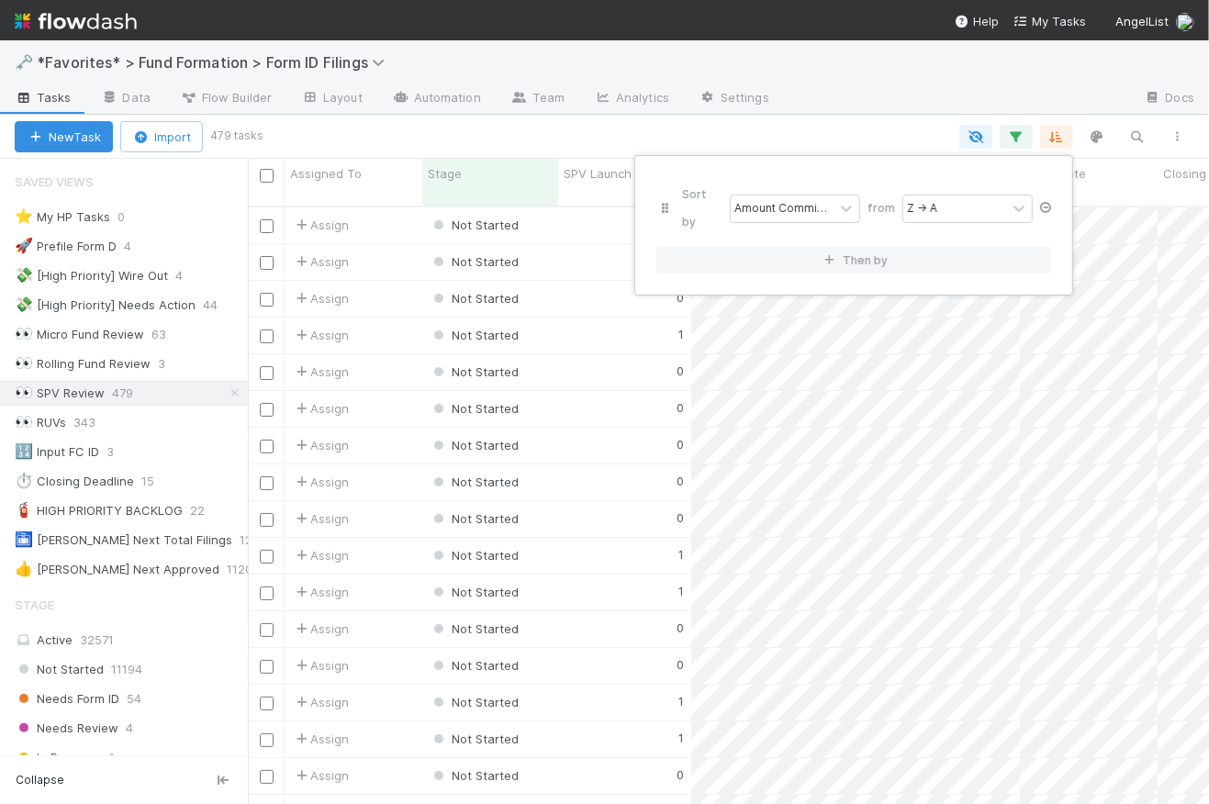
click at [1051, 202] on icon at bounding box center [1046, 207] width 18 height 11
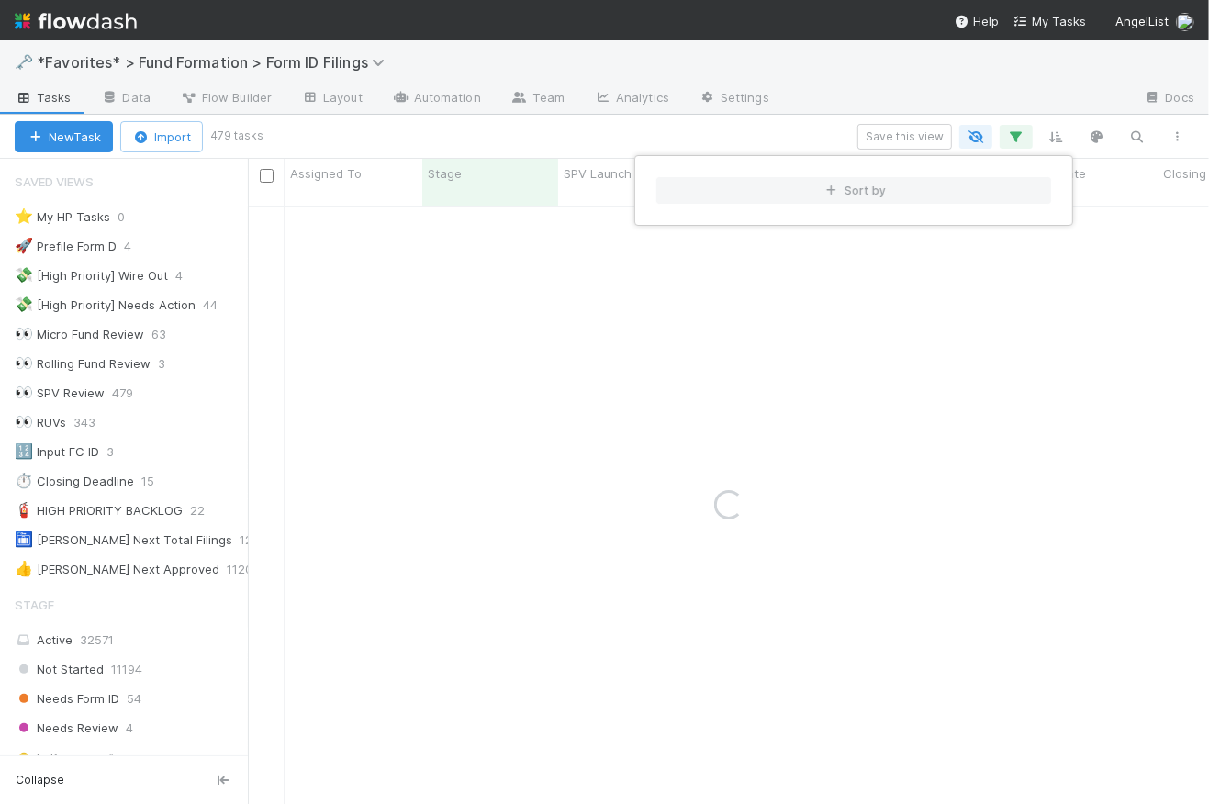
click at [821, 123] on div "Sort by" at bounding box center [604, 402] width 1209 height 804
click at [822, 129] on div "Sort by" at bounding box center [604, 402] width 1209 height 804
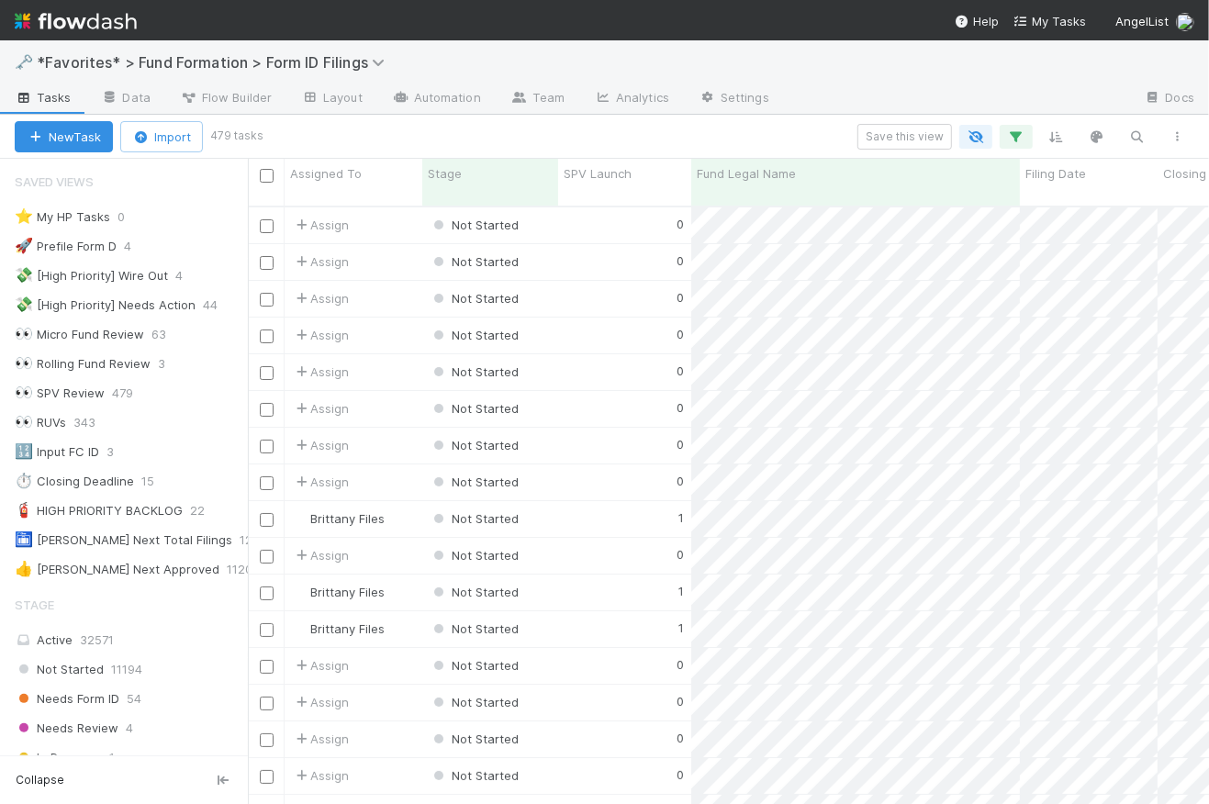
scroll to position [601, 949]
click at [816, 128] on div "Save this view" at bounding box center [729, 137] width 938 height 26
click at [1057, 132] on icon "button" at bounding box center [1057, 137] width 18 height 17
click at [888, 186] on button "Sort by" at bounding box center [854, 190] width 395 height 27
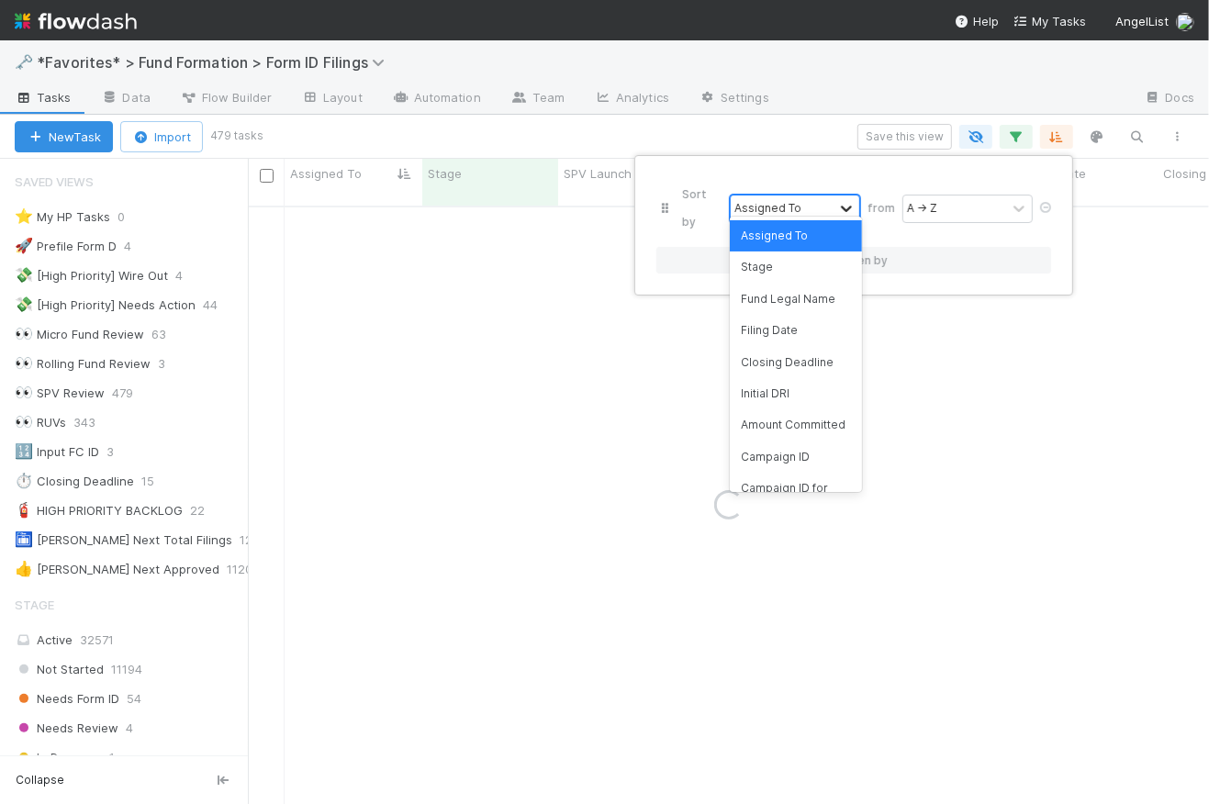
click at [856, 199] on icon at bounding box center [846, 208] width 18 height 18
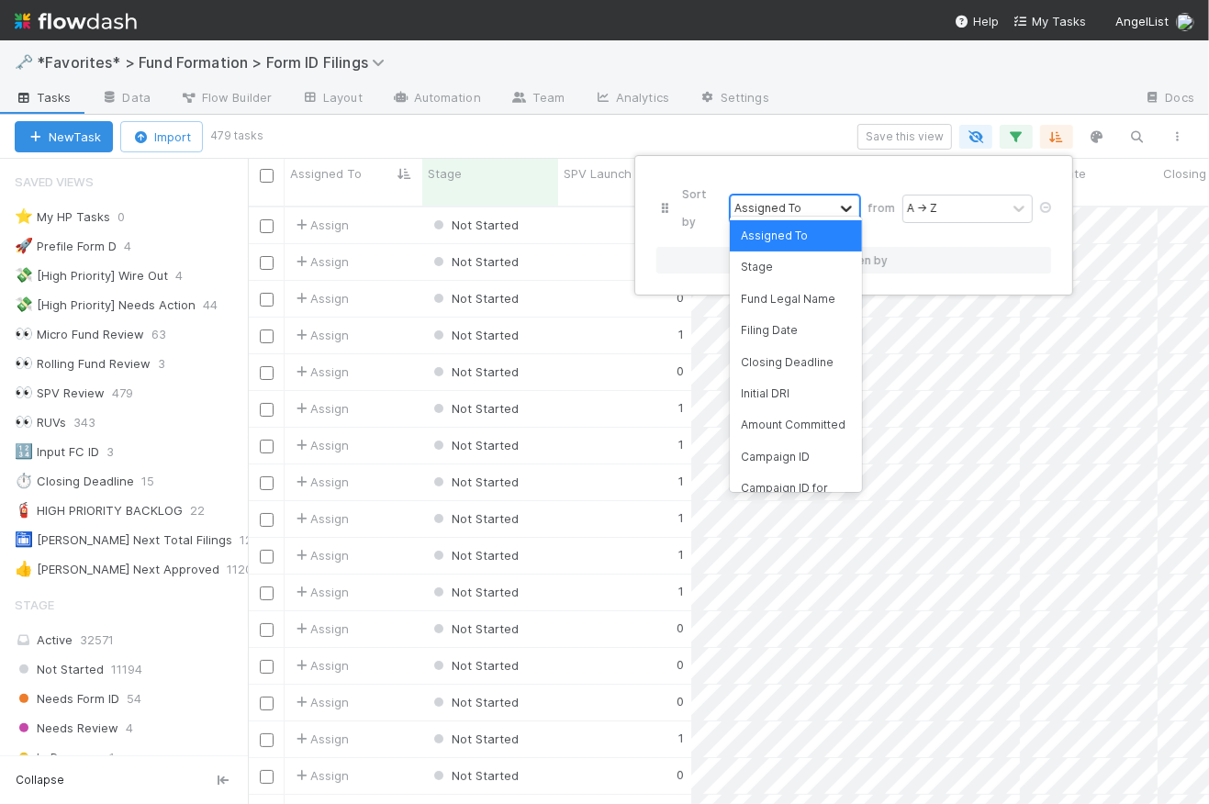
click at [842, 199] on icon at bounding box center [846, 208] width 18 height 18
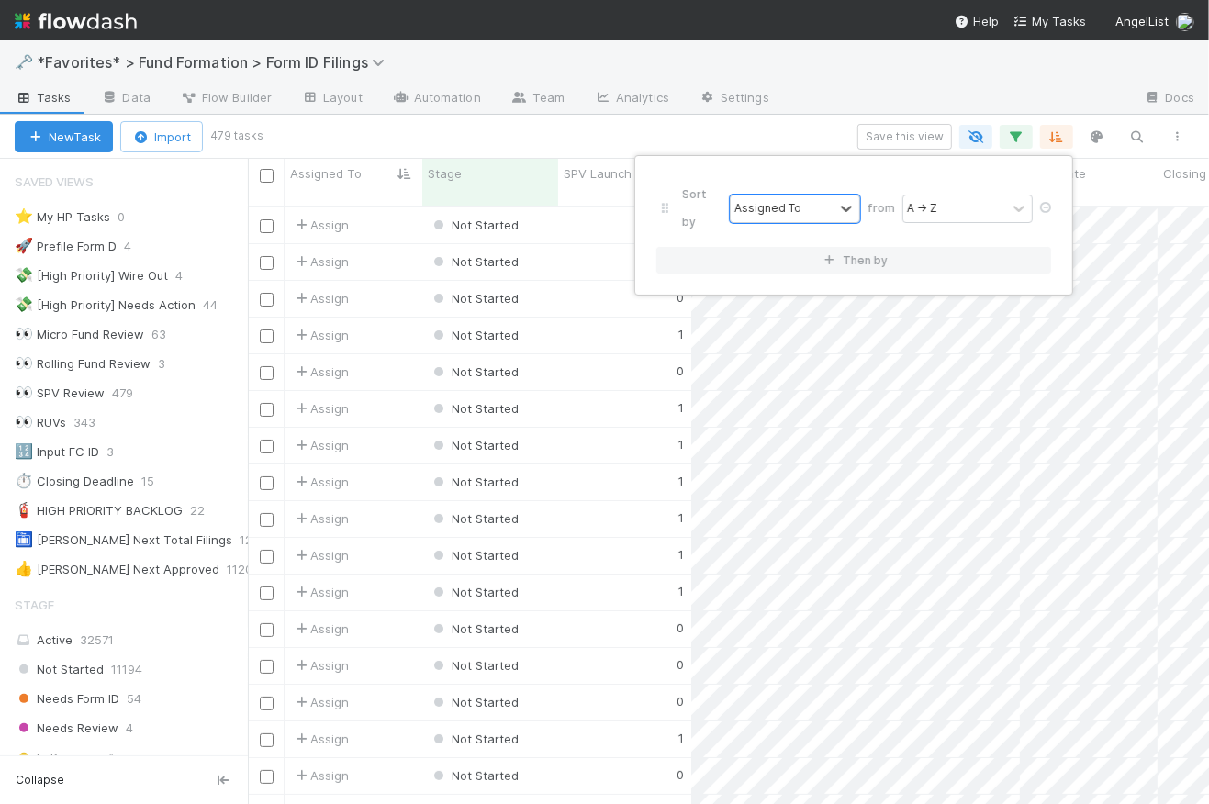
click at [841, 162] on div "Sort by 0 results available. Select is focused ,type to refine list, press Down…" at bounding box center [854, 225] width 439 height 140
click at [833, 133] on div "Sort by Assigned To from A → Z Then by" at bounding box center [604, 402] width 1209 height 804
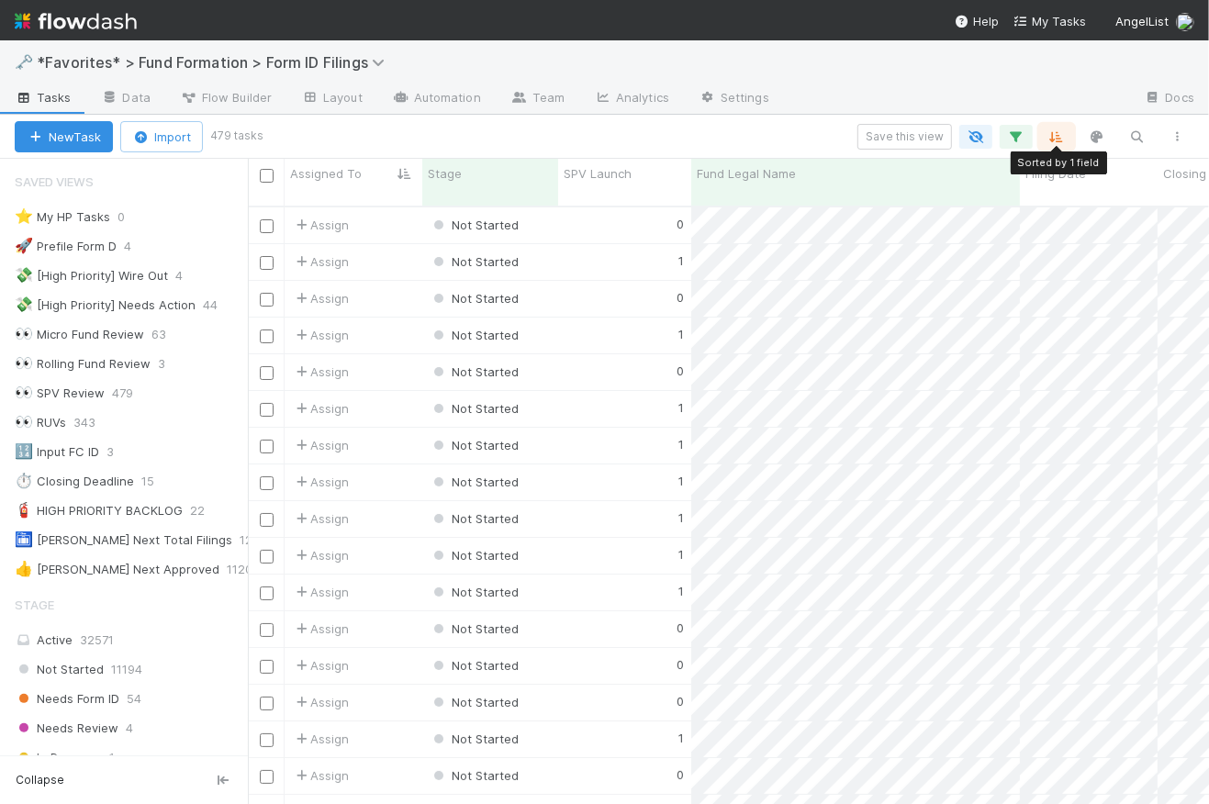
click at [1062, 137] on icon "button" at bounding box center [1057, 137] width 18 height 17
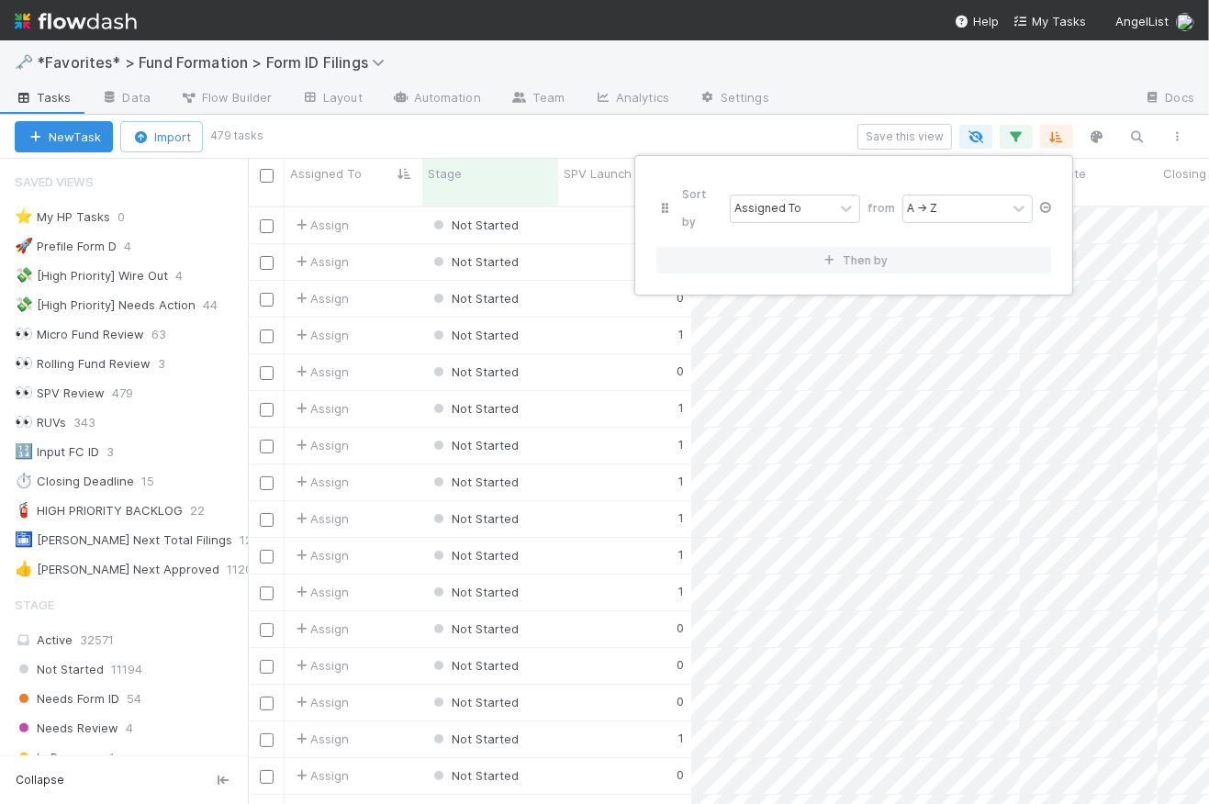
click at [1047, 202] on icon at bounding box center [1046, 207] width 18 height 11
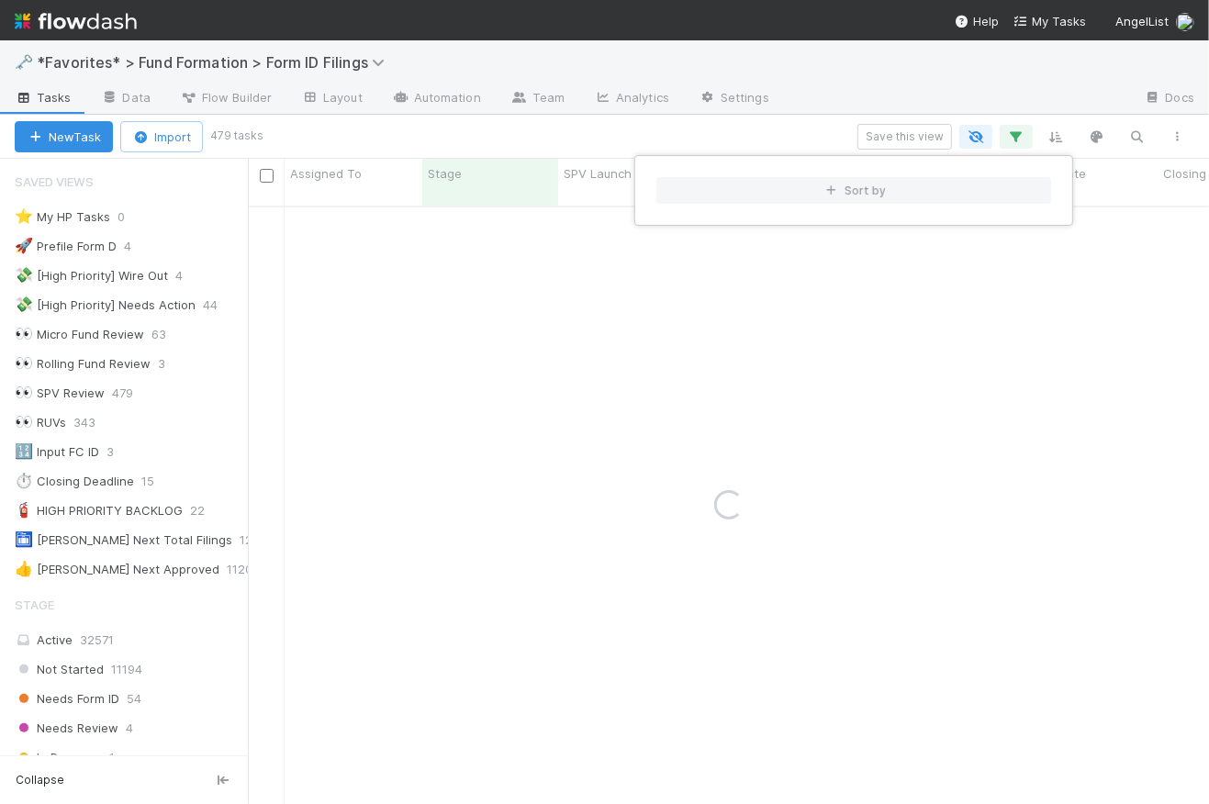
click at [1066, 139] on div "Sort by" at bounding box center [604, 402] width 1209 height 804
click at [1062, 135] on div "Sort by" at bounding box center [604, 402] width 1209 height 804
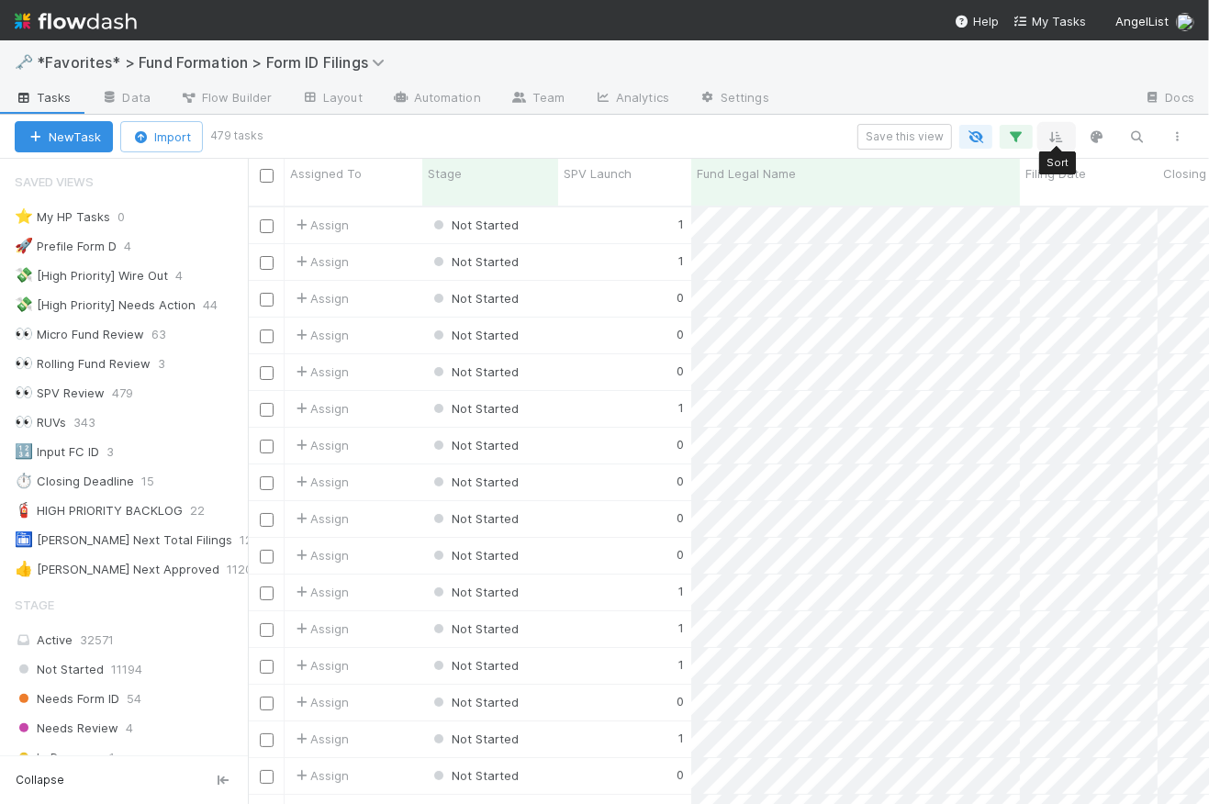
click at [1051, 132] on icon "button" at bounding box center [1057, 137] width 18 height 17
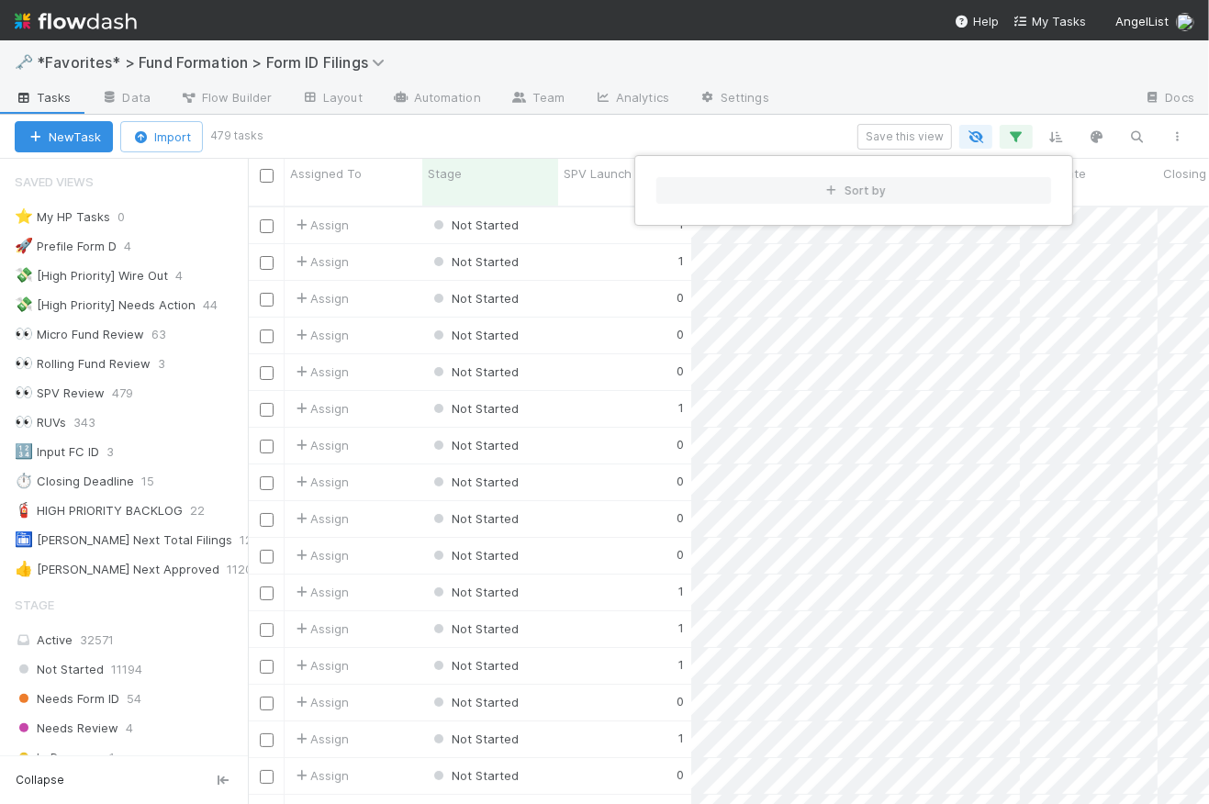
click at [826, 118] on div "Sort by" at bounding box center [604, 402] width 1209 height 804
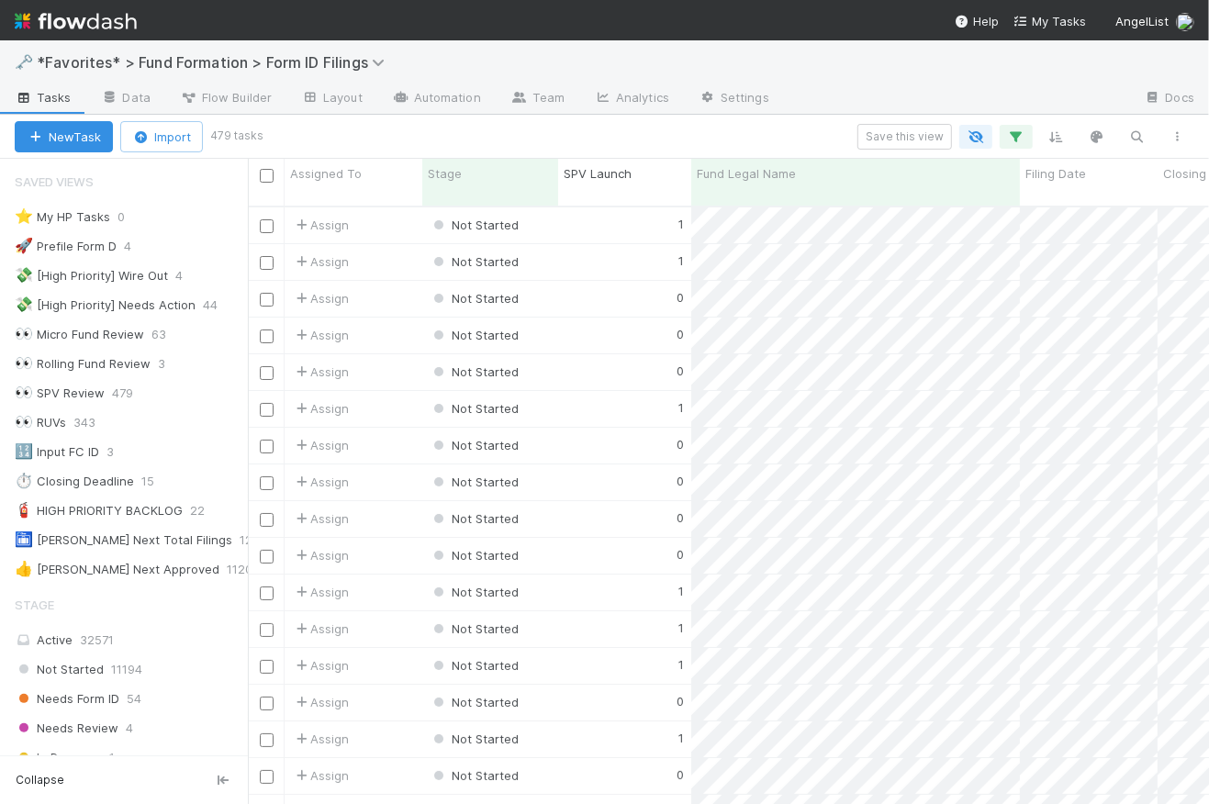
click at [633, 174] on div "SPV Launch" at bounding box center [625, 173] width 123 height 18
click at [657, 235] on div "Sort Higher → Lower" at bounding box center [669, 236] width 209 height 28
click at [590, 465] on div "1" at bounding box center [624, 483] width 133 height 36
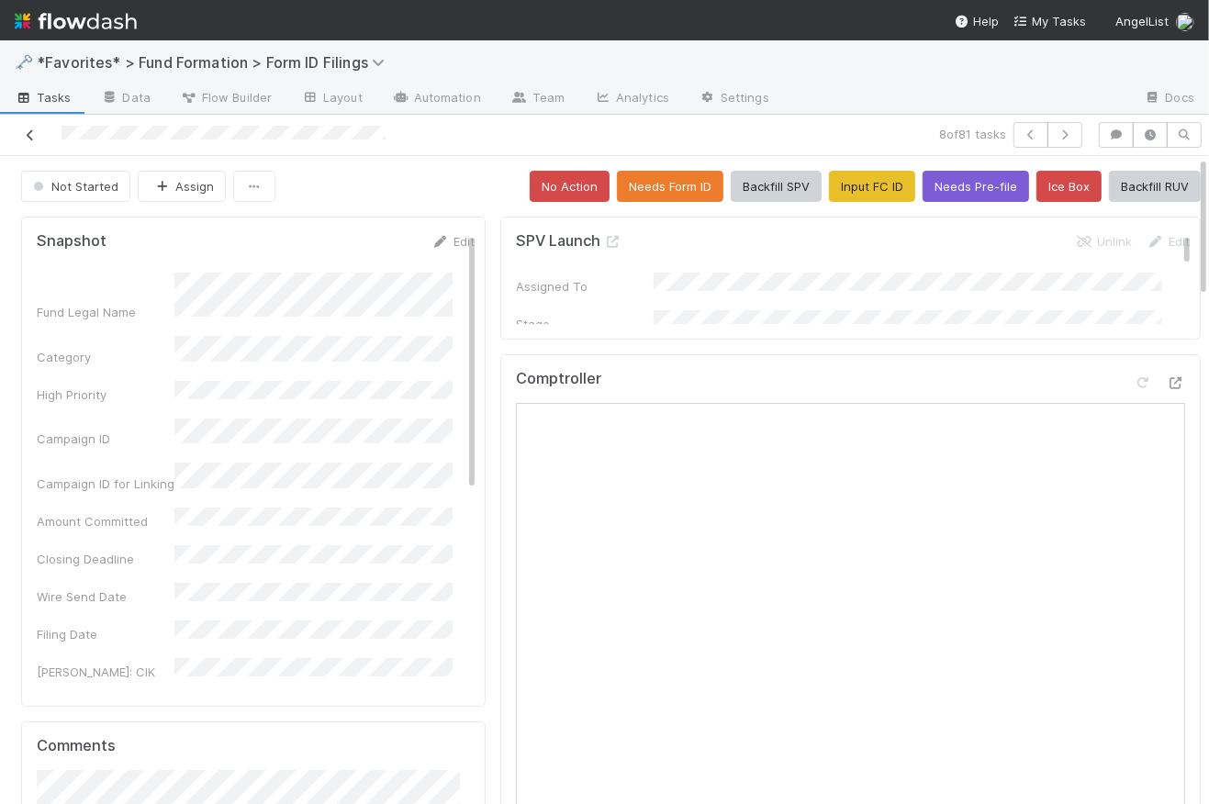
click at [31, 133] on icon at bounding box center [30, 135] width 18 height 12
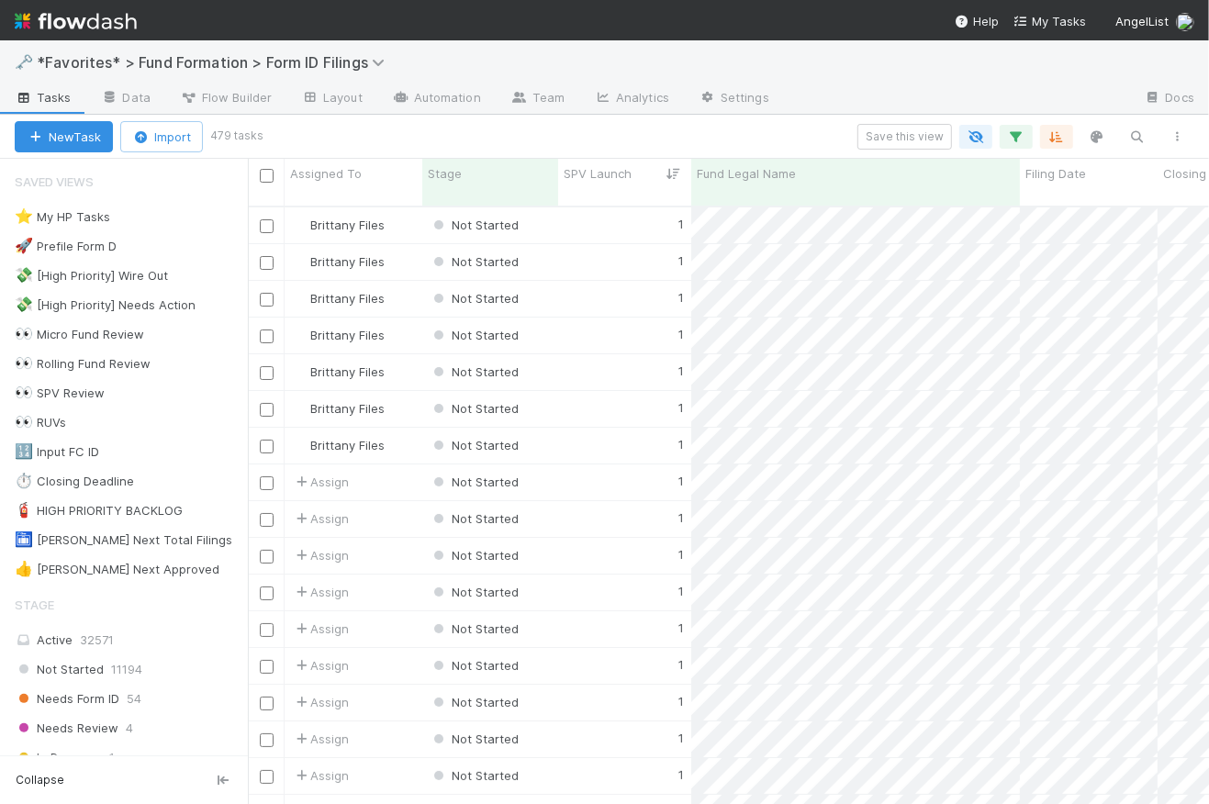
scroll to position [601, 949]
click at [267, 477] on input "checkbox" at bounding box center [267, 484] width 14 height 14
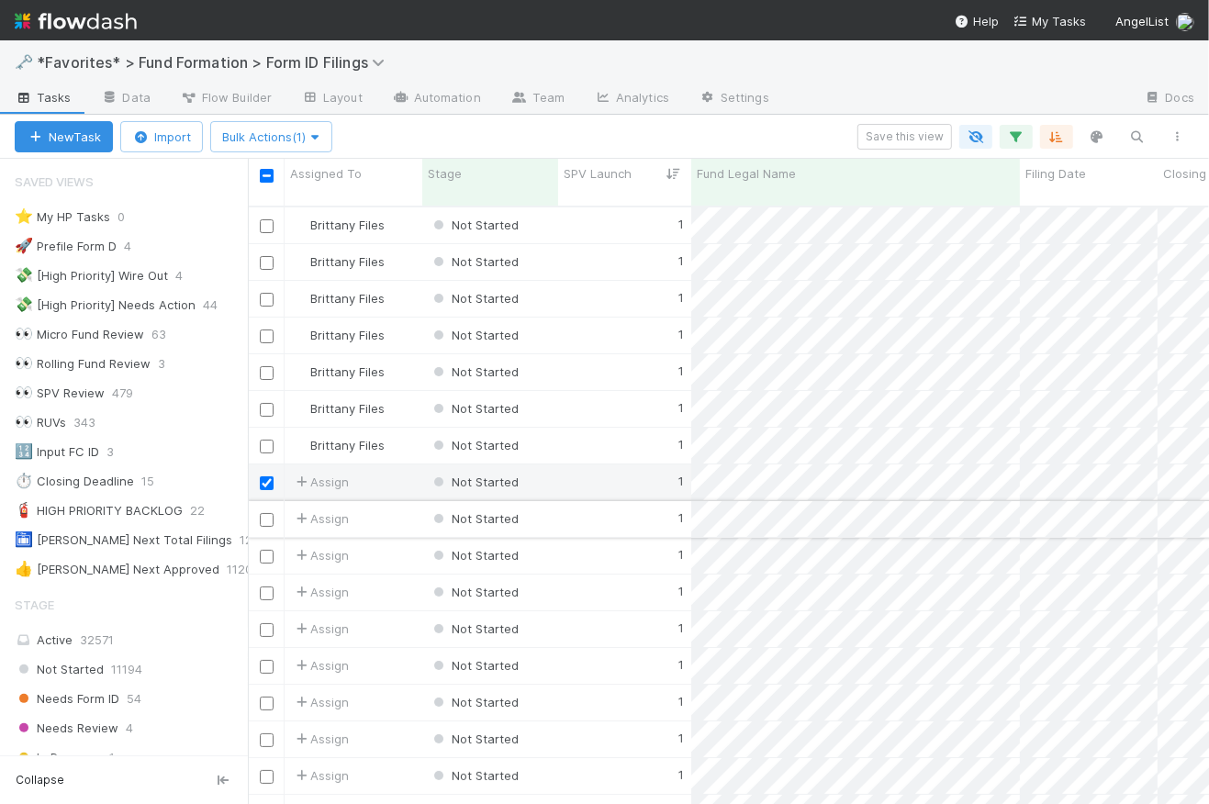
click at [266, 513] on input "checkbox" at bounding box center [267, 520] width 14 height 14
click at [270, 550] on input "checkbox" at bounding box center [267, 557] width 14 height 14
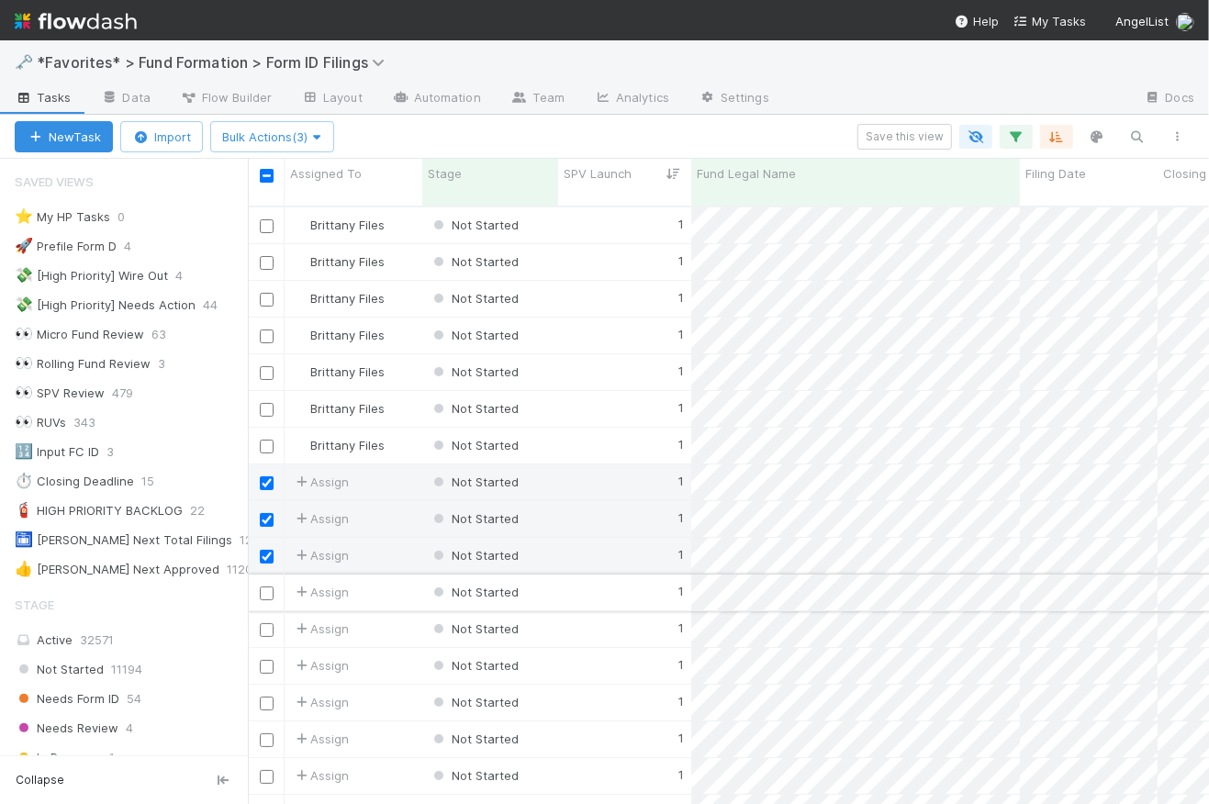
click at [270, 587] on input "checkbox" at bounding box center [267, 594] width 14 height 14
click at [269, 624] on input "checkbox" at bounding box center [267, 631] width 14 height 14
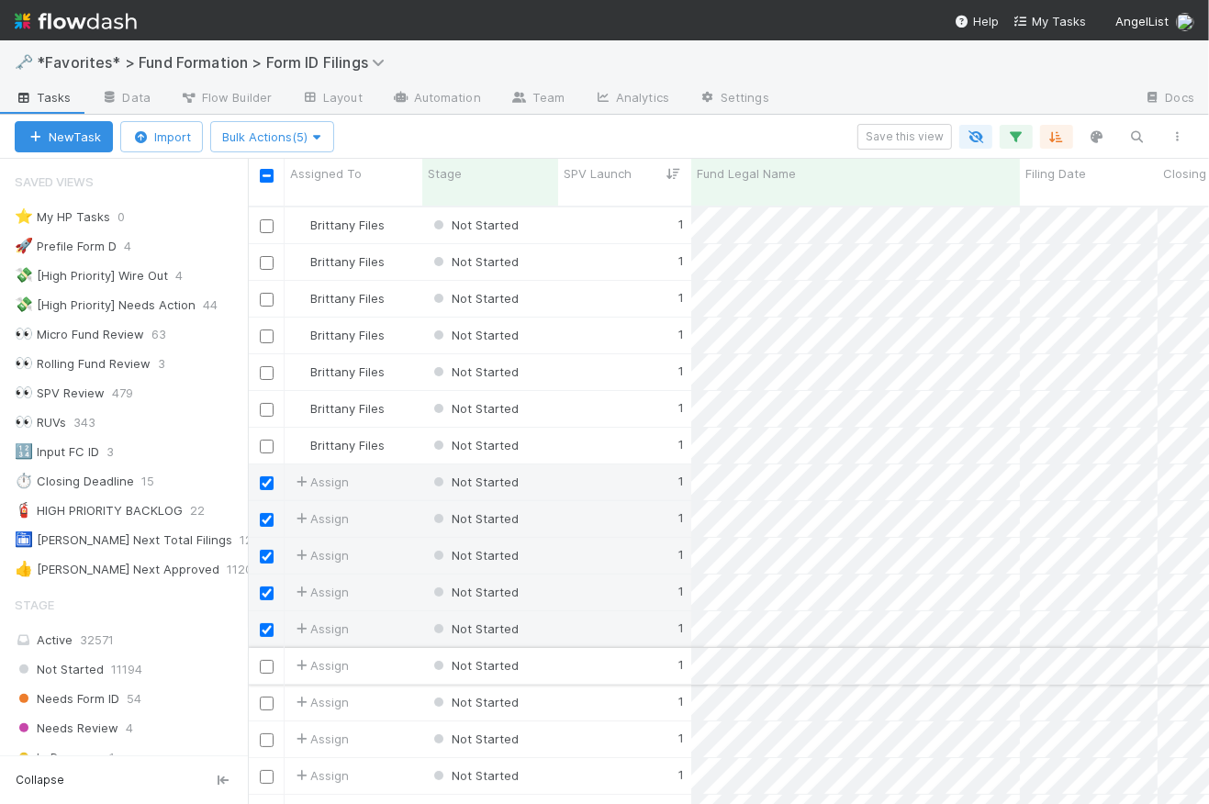
click at [268, 660] on input "checkbox" at bounding box center [267, 667] width 14 height 14
click at [268, 697] on input "checkbox" at bounding box center [267, 704] width 14 height 14
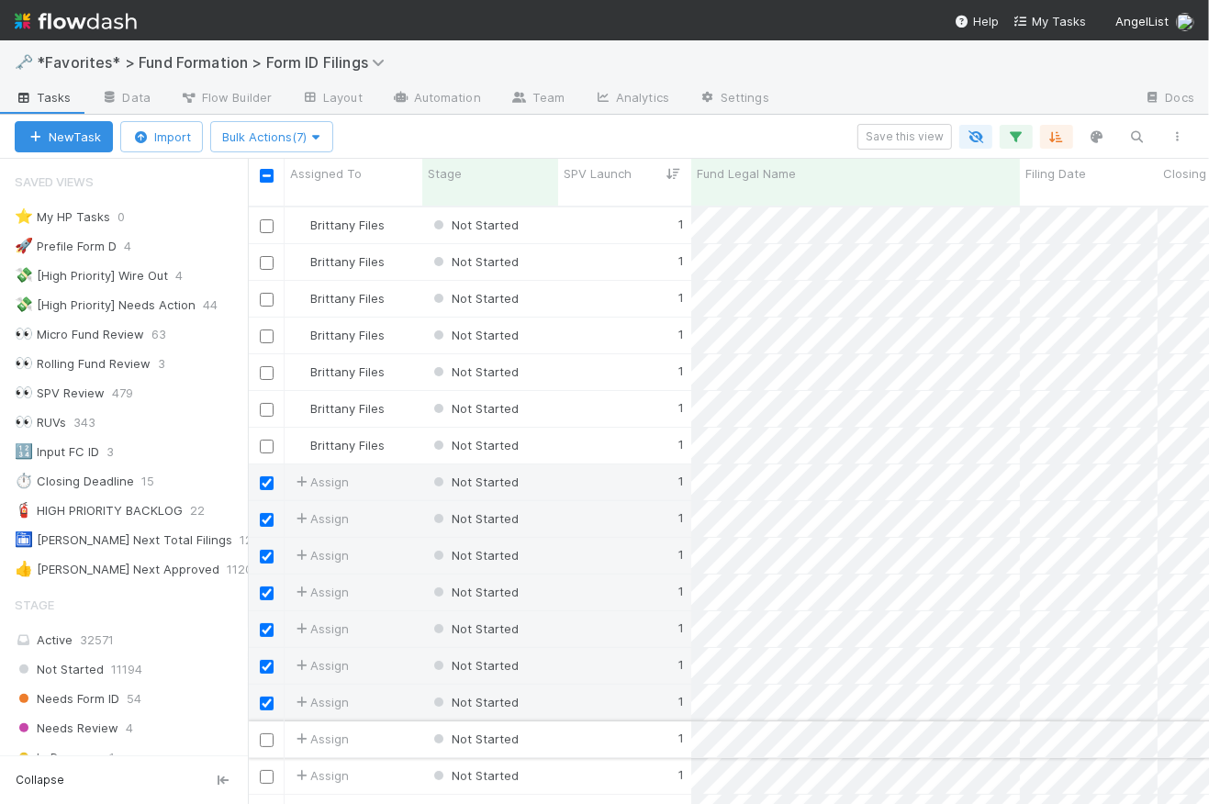
click at [268, 734] on input "checkbox" at bounding box center [267, 741] width 14 height 14
click at [270, 770] on input "checkbox" at bounding box center [267, 777] width 14 height 14
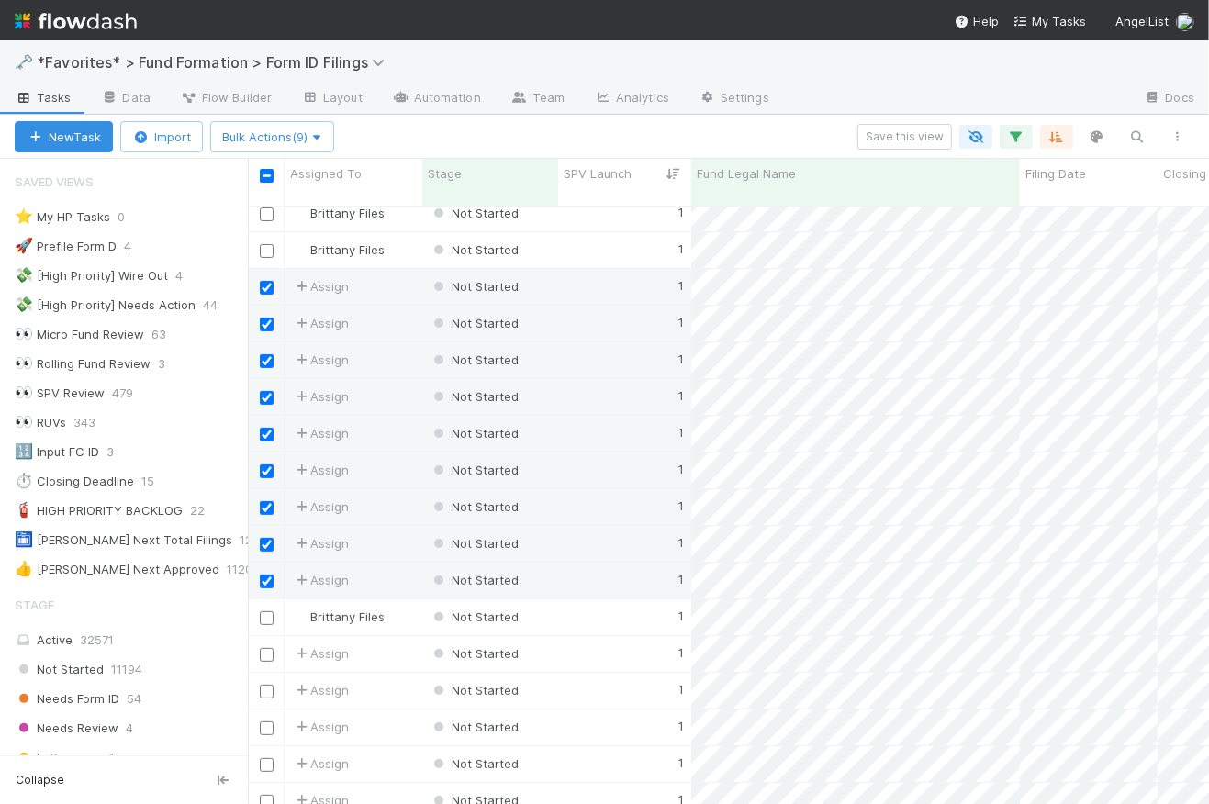
scroll to position [228, 0]
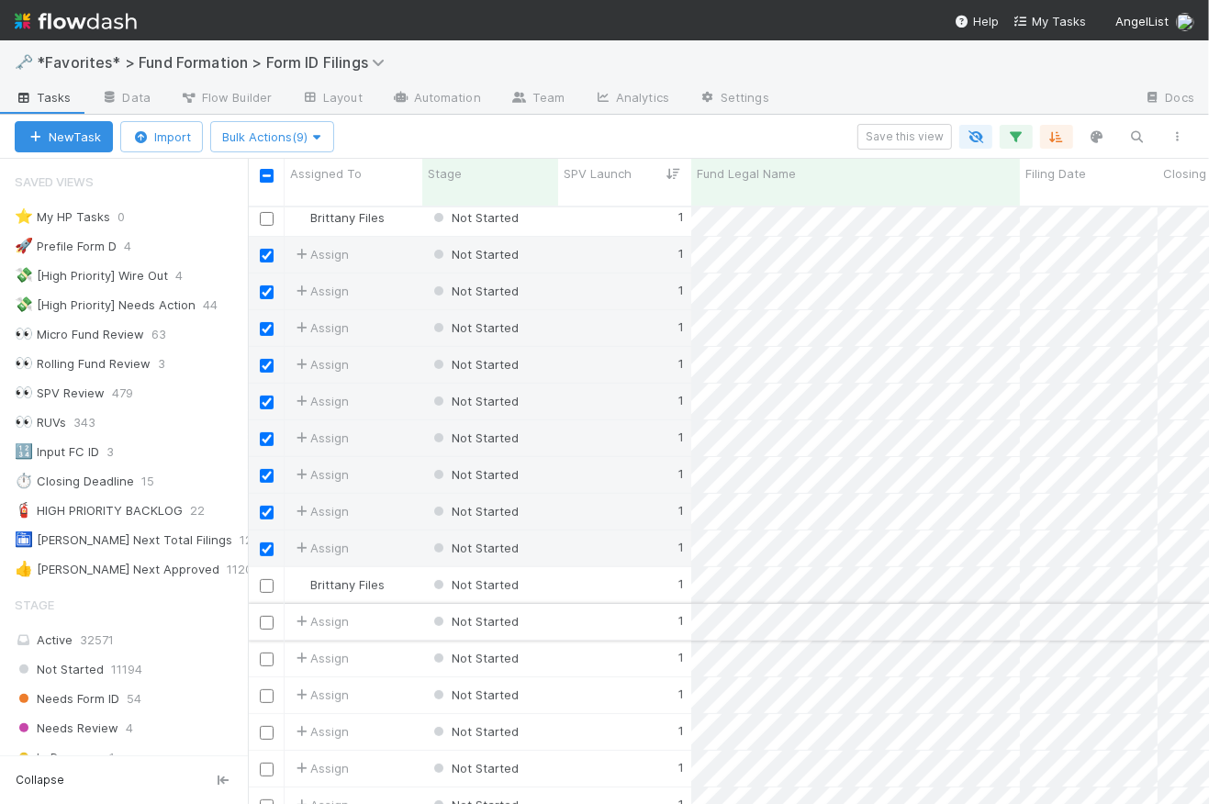
click at [267, 616] on input "checkbox" at bounding box center [267, 623] width 14 height 14
click at [267, 653] on input "checkbox" at bounding box center [267, 660] width 14 height 14
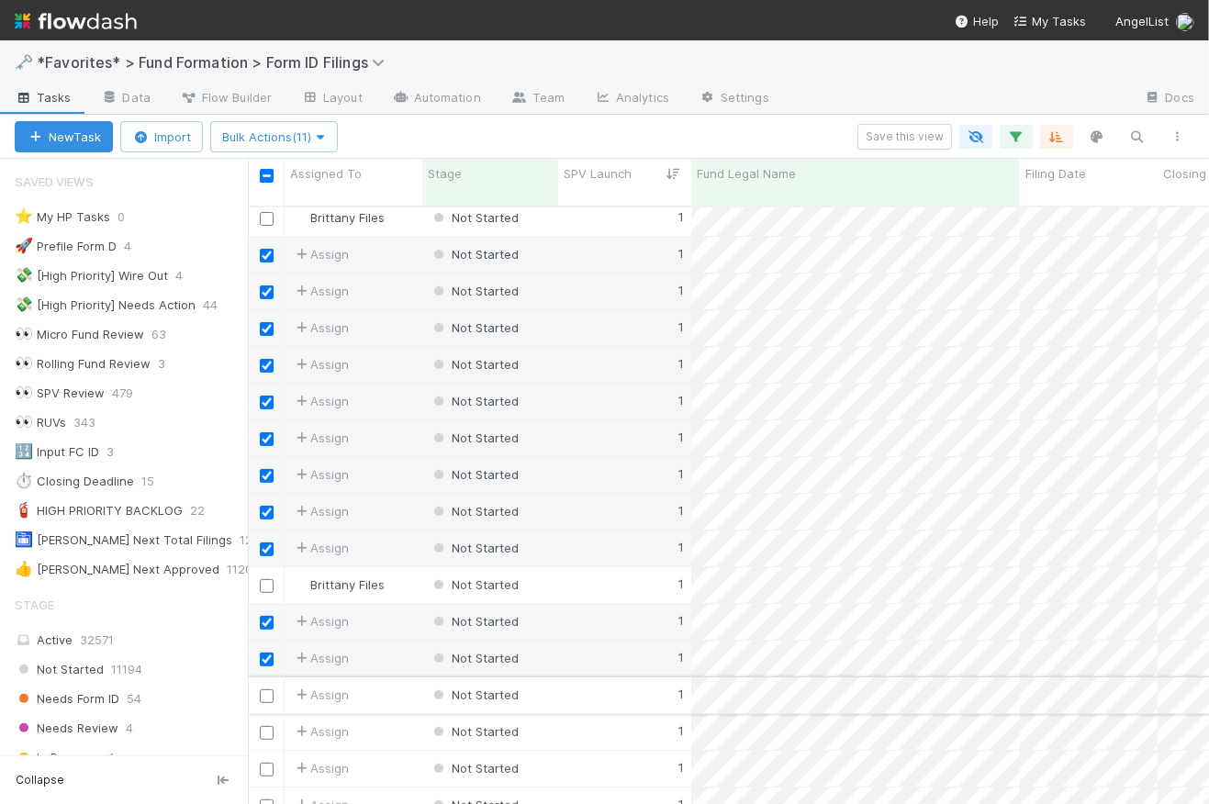
click at [271, 690] on input "checkbox" at bounding box center [267, 697] width 14 height 14
click at [265, 726] on input "checkbox" at bounding box center [267, 733] width 14 height 14
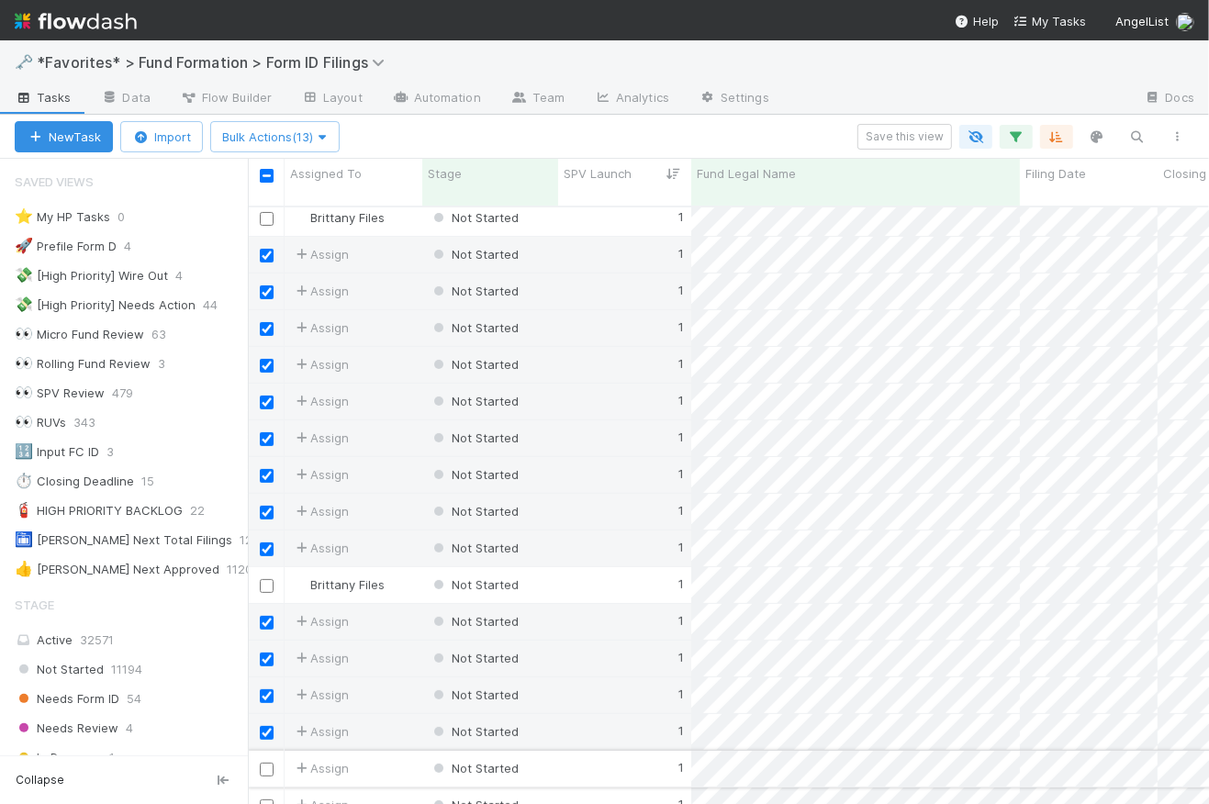
click at [269, 763] on input "checkbox" at bounding box center [267, 770] width 14 height 14
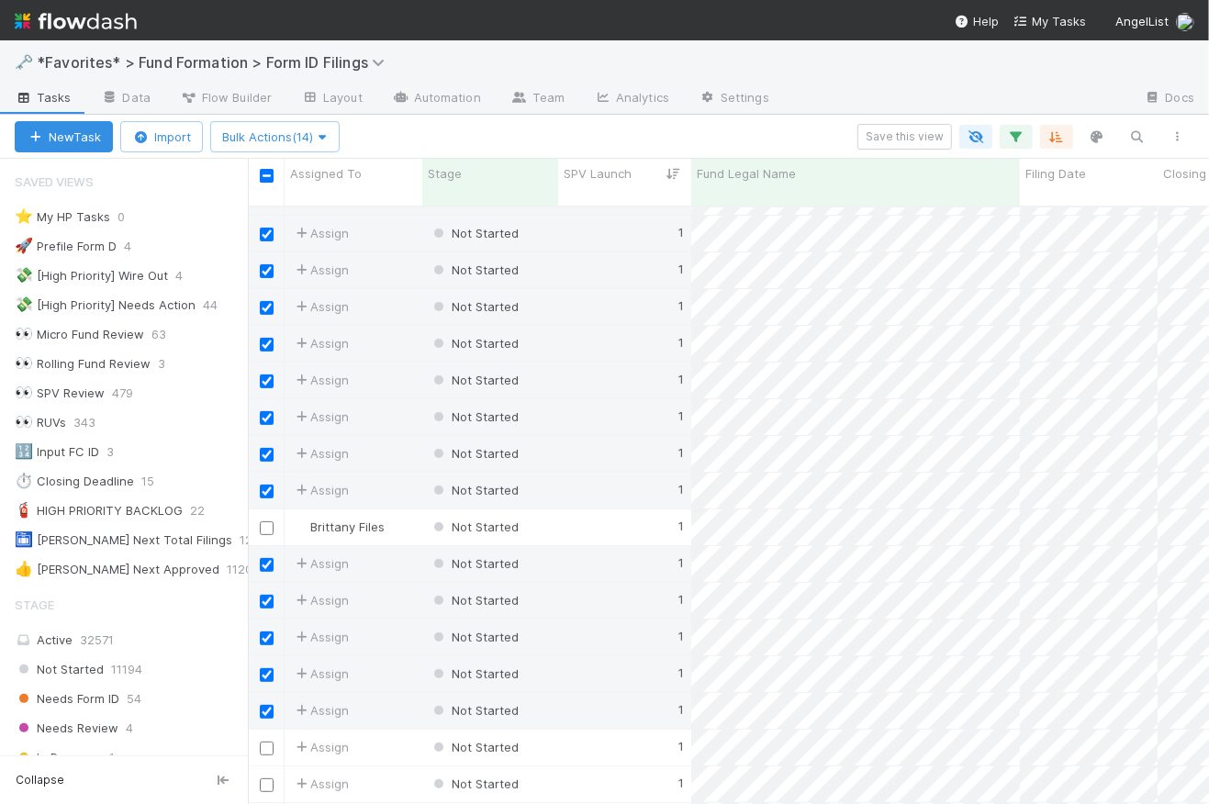
scroll to position [354, 0]
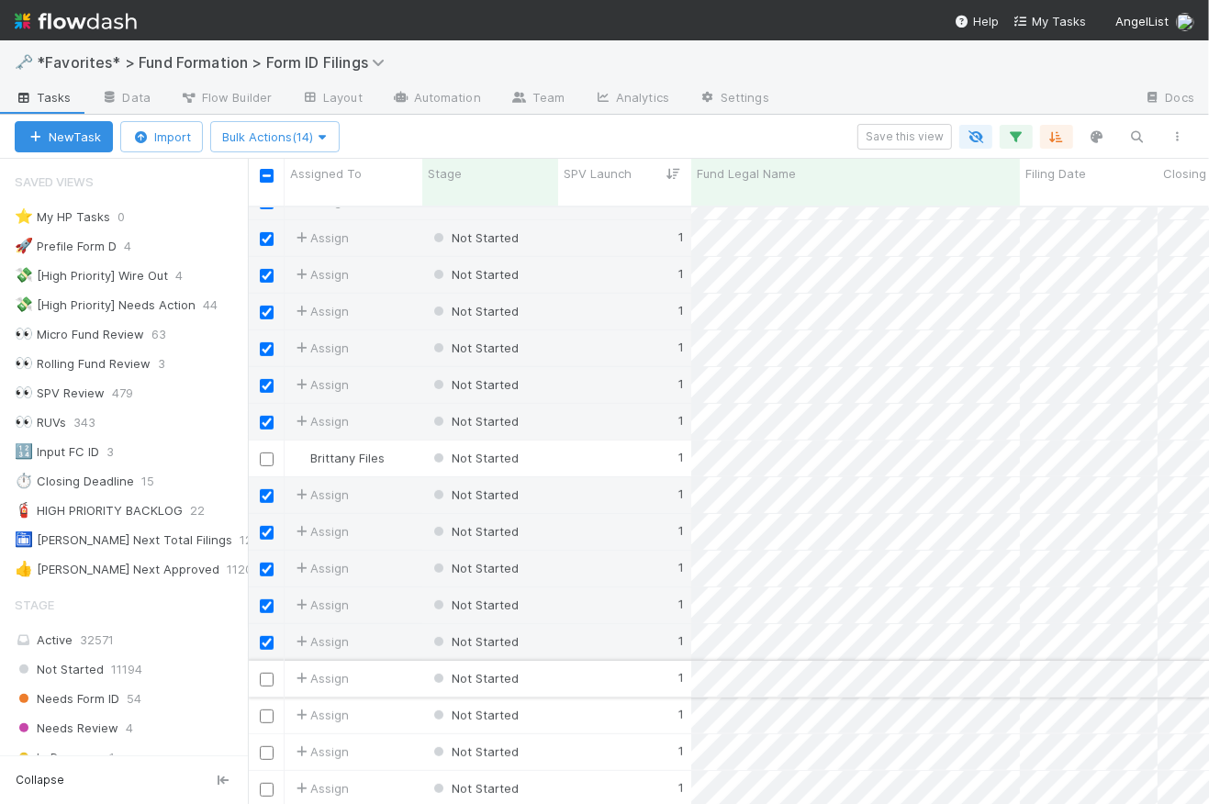
click at [271, 673] on input "checkbox" at bounding box center [267, 680] width 14 height 14
click at [272, 710] on input "checkbox" at bounding box center [267, 717] width 14 height 14
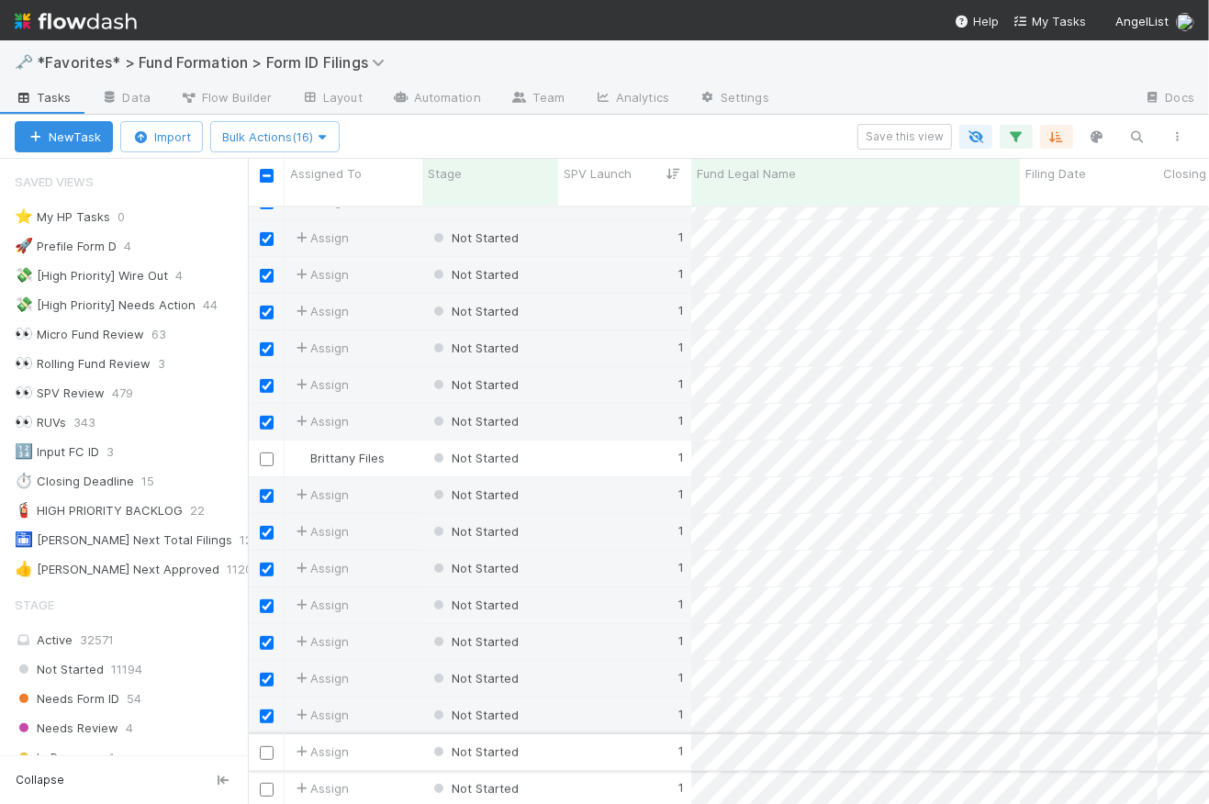
click at [269, 747] on input "checkbox" at bounding box center [267, 754] width 14 height 14
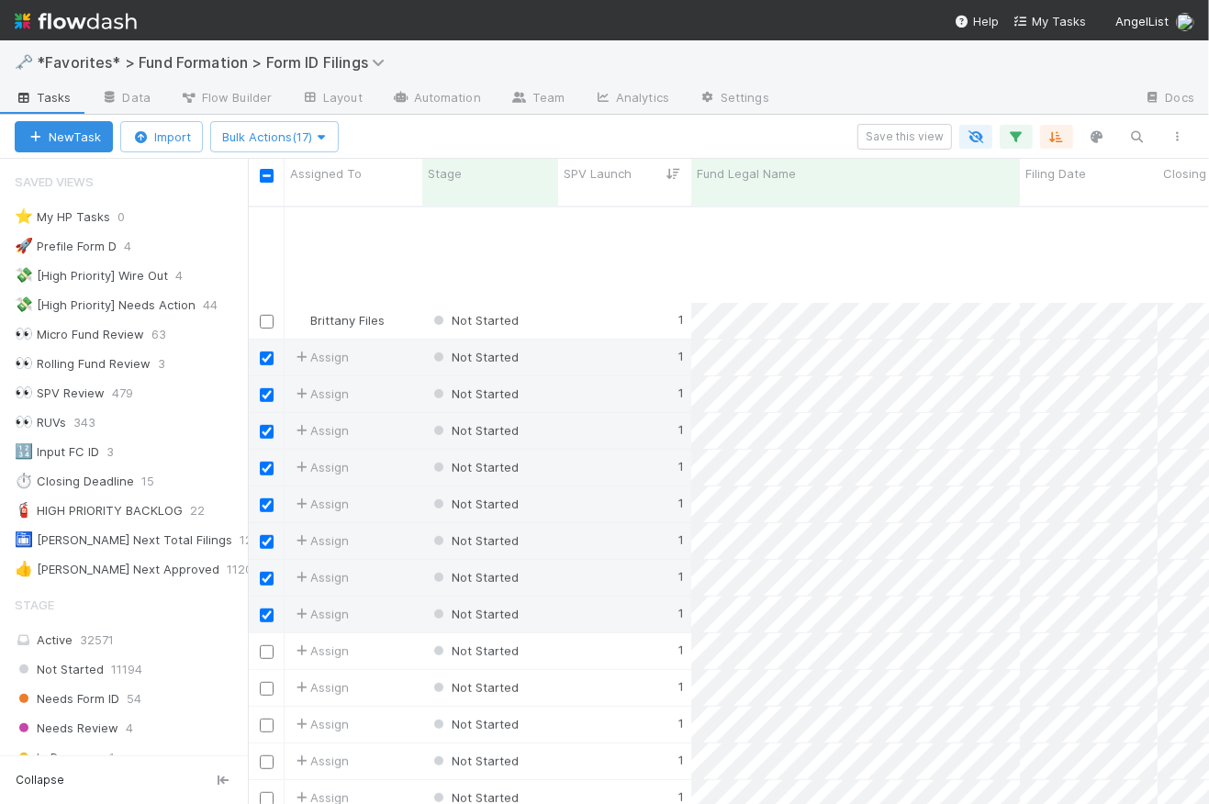
scroll to position [661, 0]
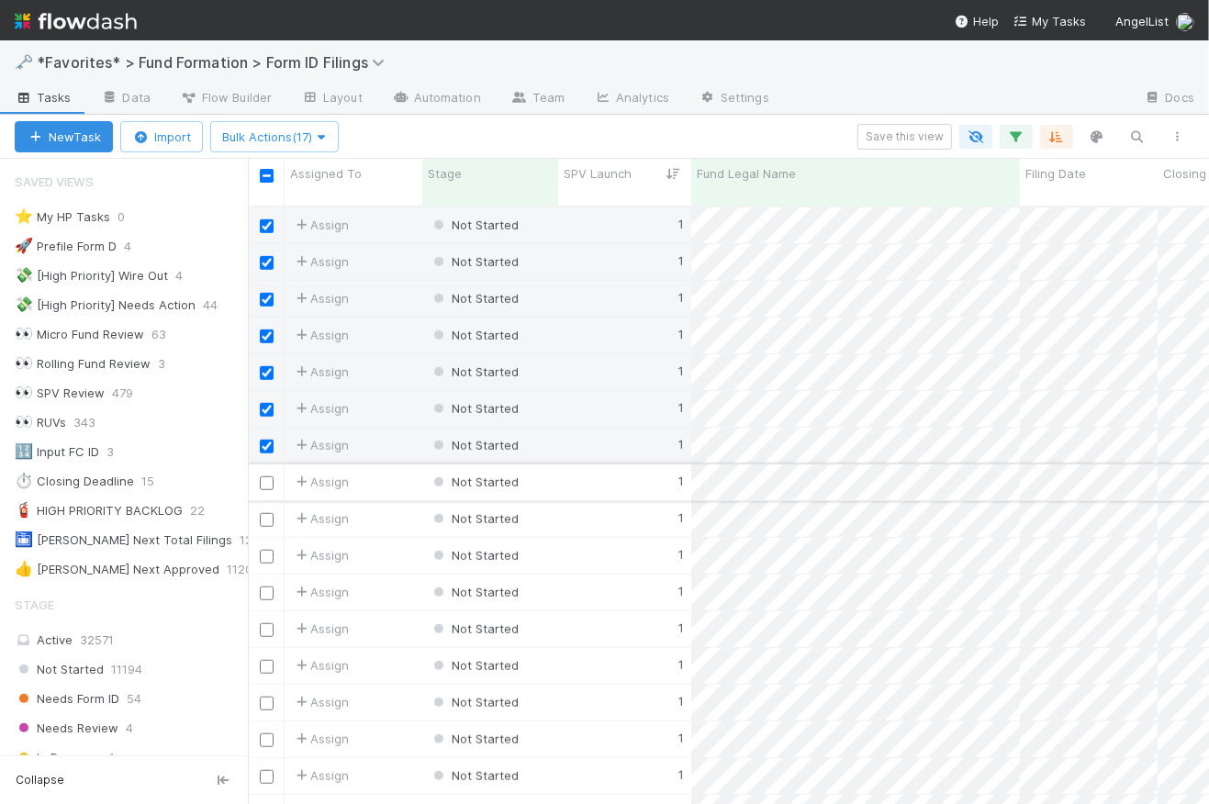
click at [270, 477] on input "checkbox" at bounding box center [267, 484] width 14 height 14
click at [268, 513] on input "checkbox" at bounding box center [267, 520] width 14 height 14
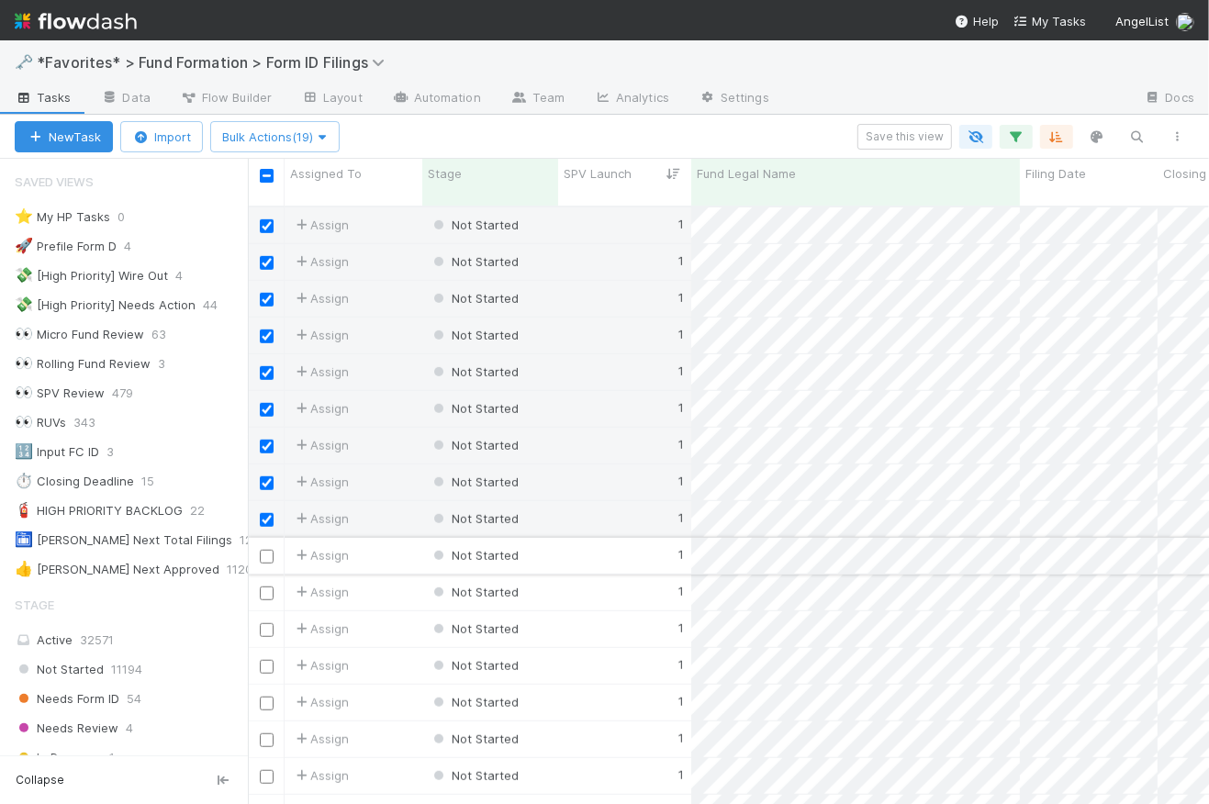
click at [268, 550] on input "checkbox" at bounding box center [267, 557] width 14 height 14
click at [269, 587] on input "checkbox" at bounding box center [267, 594] width 14 height 14
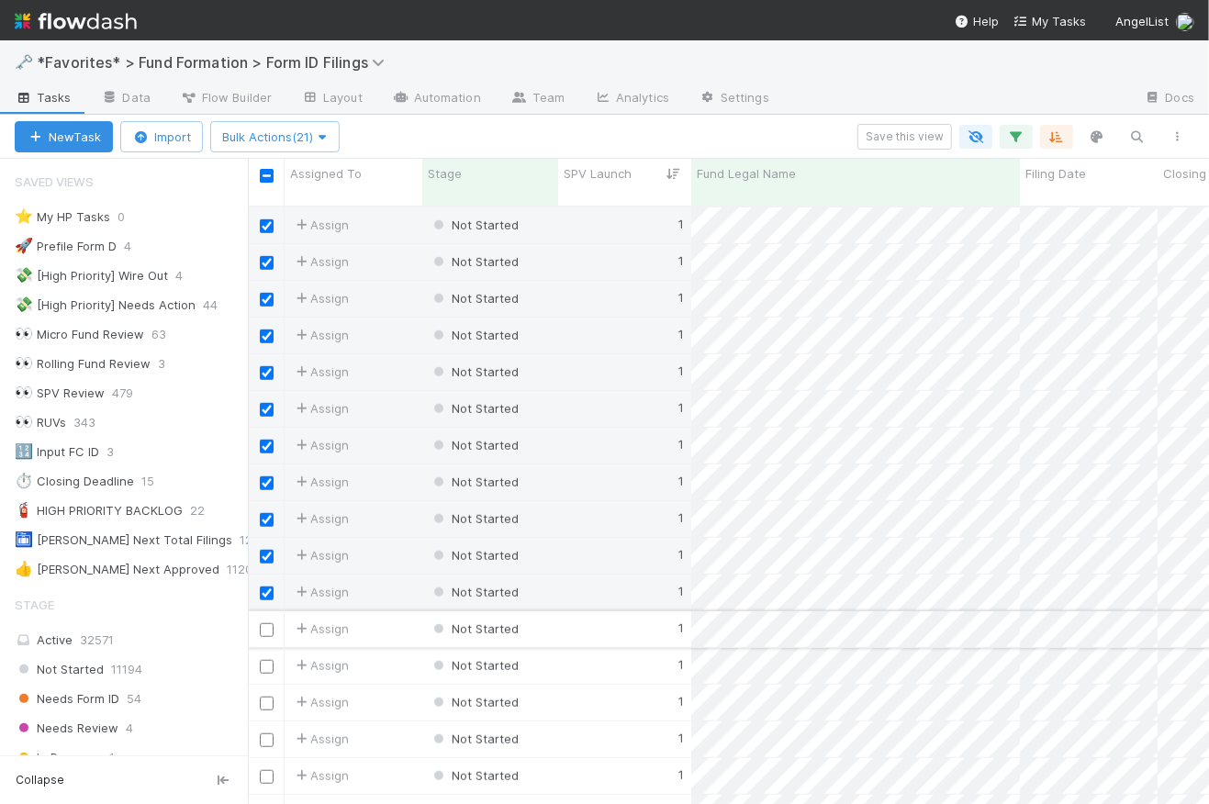
click at [271, 624] on input "checkbox" at bounding box center [267, 631] width 14 height 14
click at [268, 660] on input "checkbox" at bounding box center [267, 667] width 14 height 14
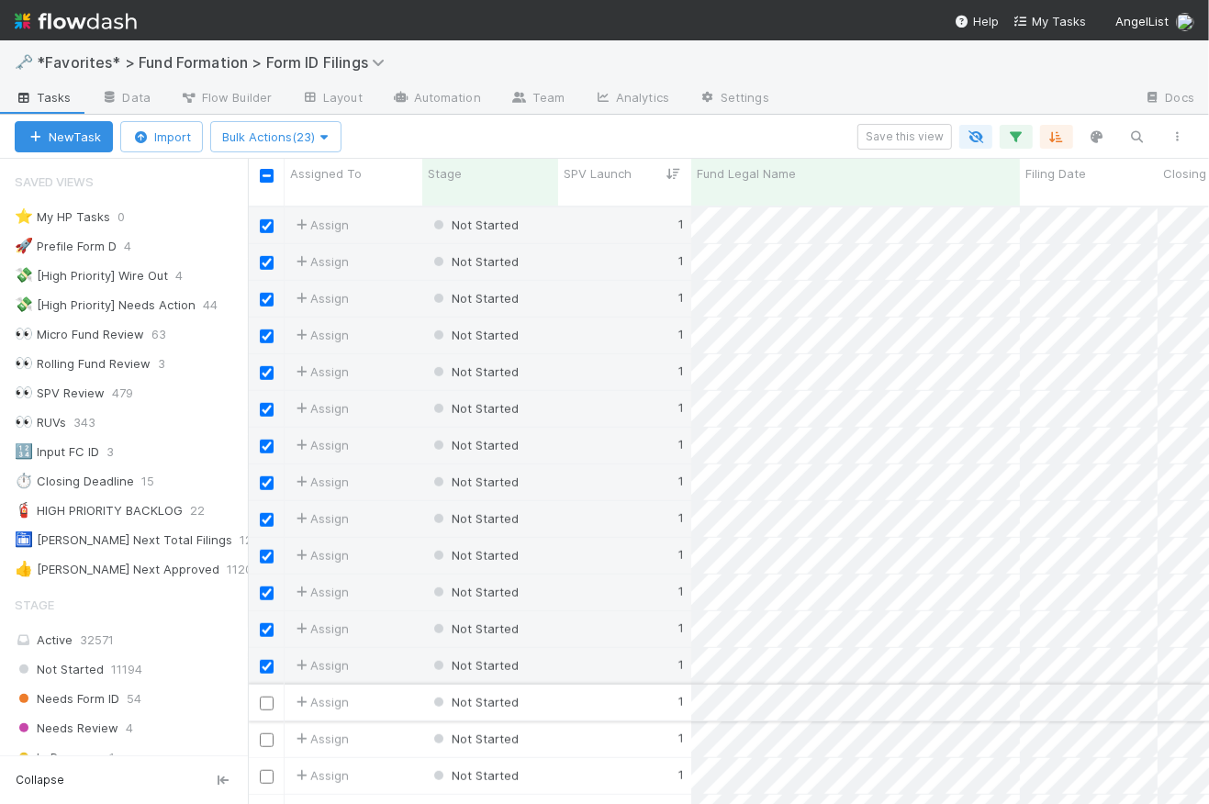
click at [269, 697] on input "checkbox" at bounding box center [267, 704] width 14 height 14
click at [266, 734] on input "checkbox" at bounding box center [267, 741] width 14 height 14
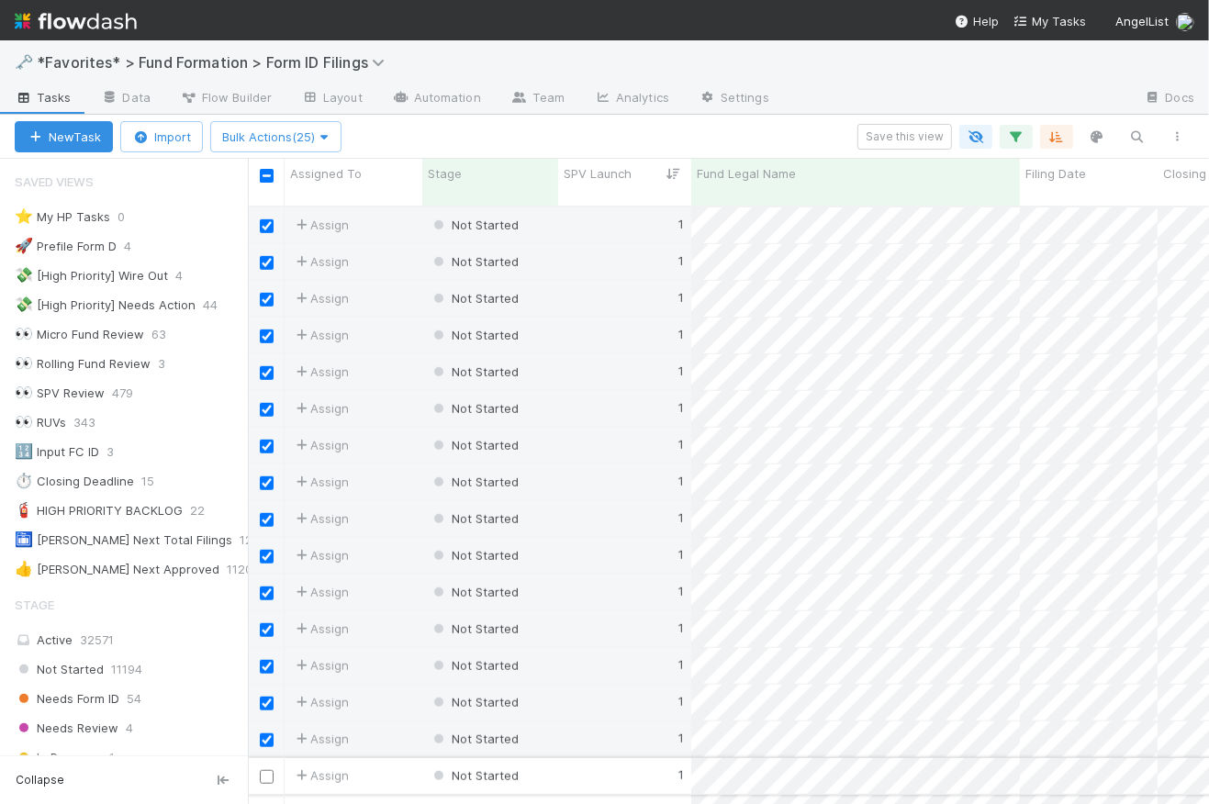
click at [265, 770] on input "checkbox" at bounding box center [267, 777] width 14 height 14
click at [329, 132] on icon "button" at bounding box center [324, 137] width 18 height 12
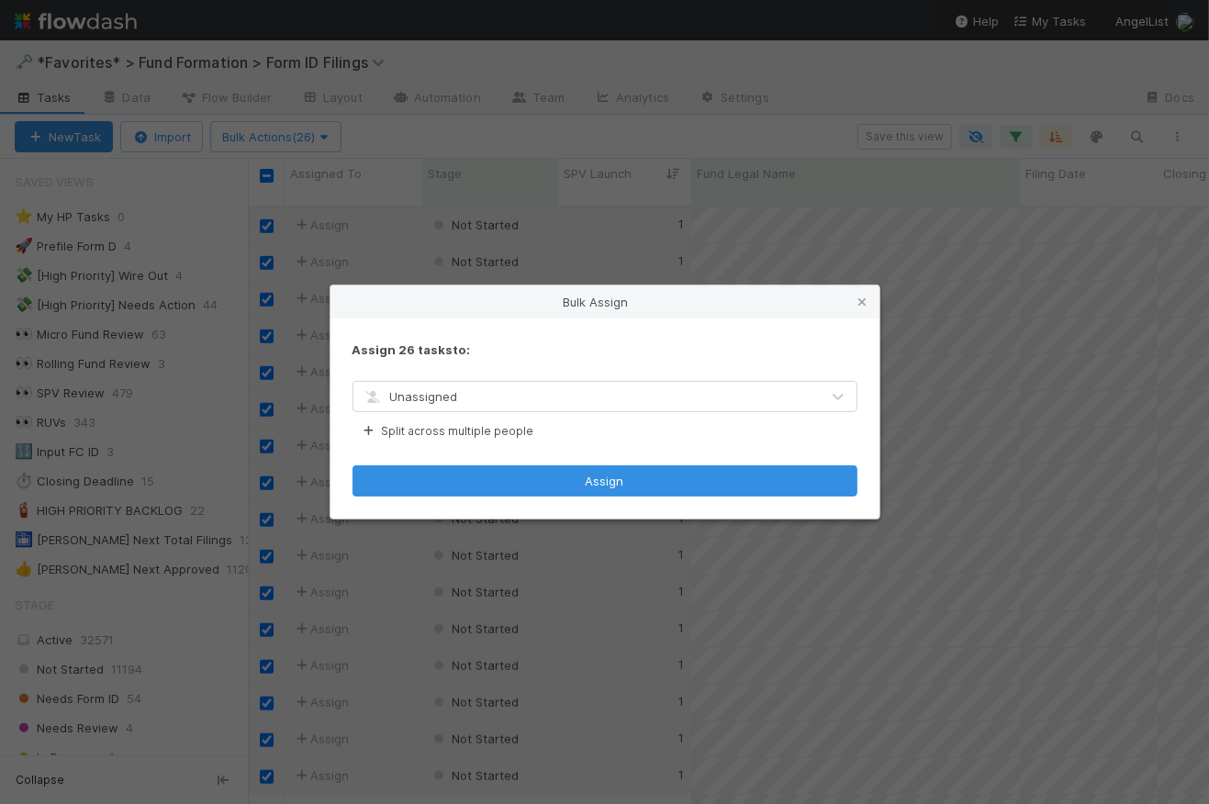
click at [497, 390] on div "Unassigned" at bounding box center [587, 396] width 466 height 29
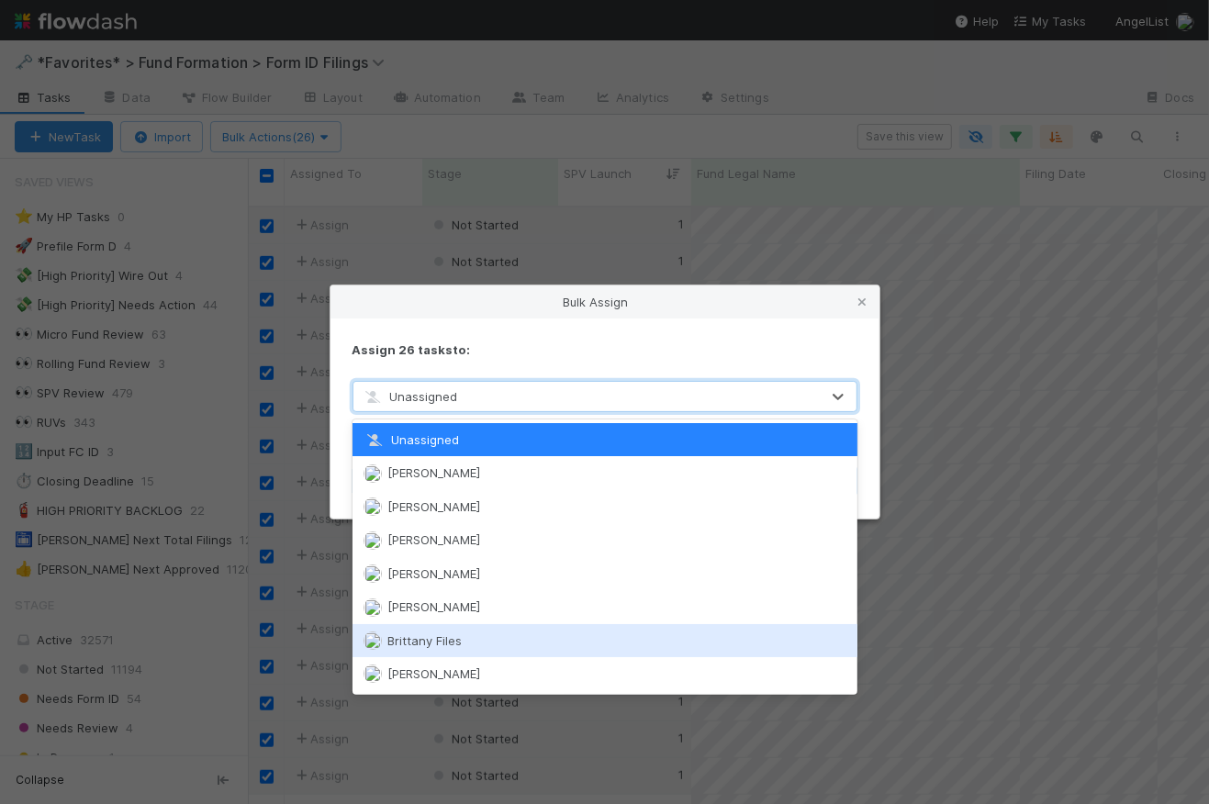
click at [482, 640] on div "Brittany Files" at bounding box center [605, 640] width 505 height 33
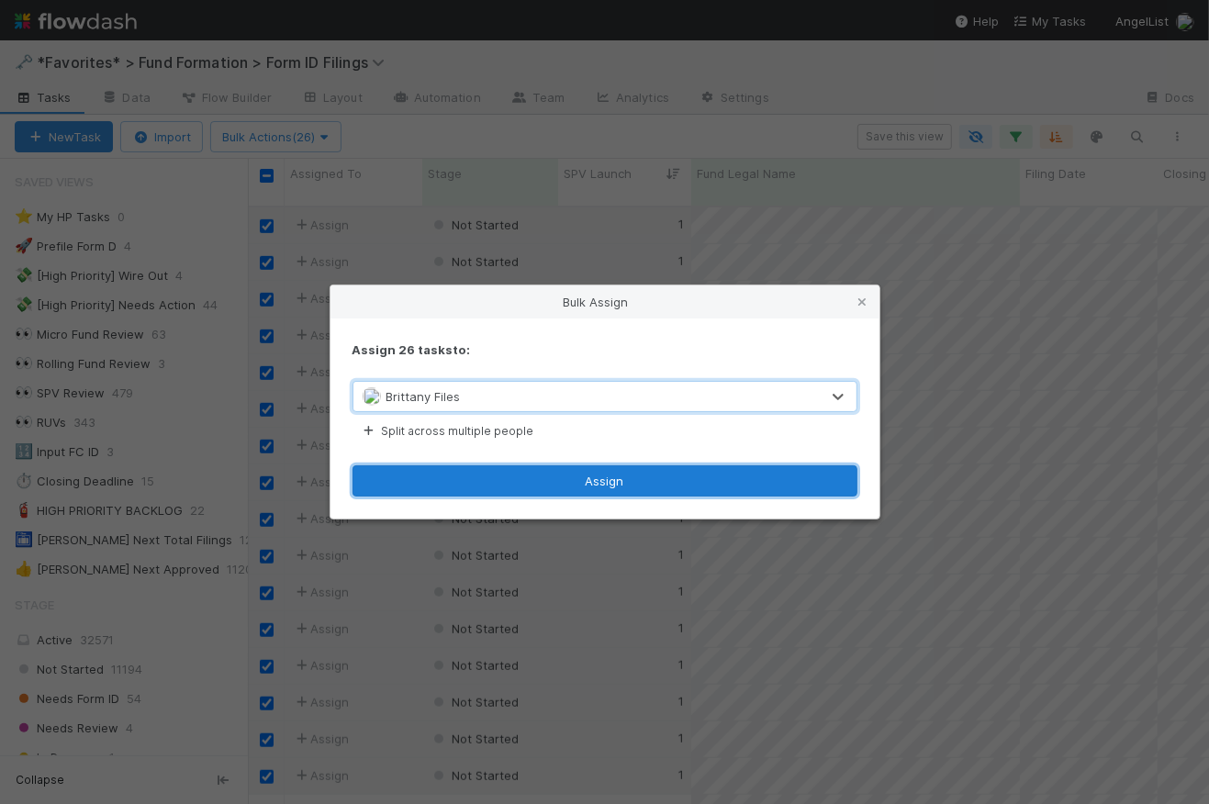
click at [600, 484] on button "Assign" at bounding box center [605, 481] width 505 height 31
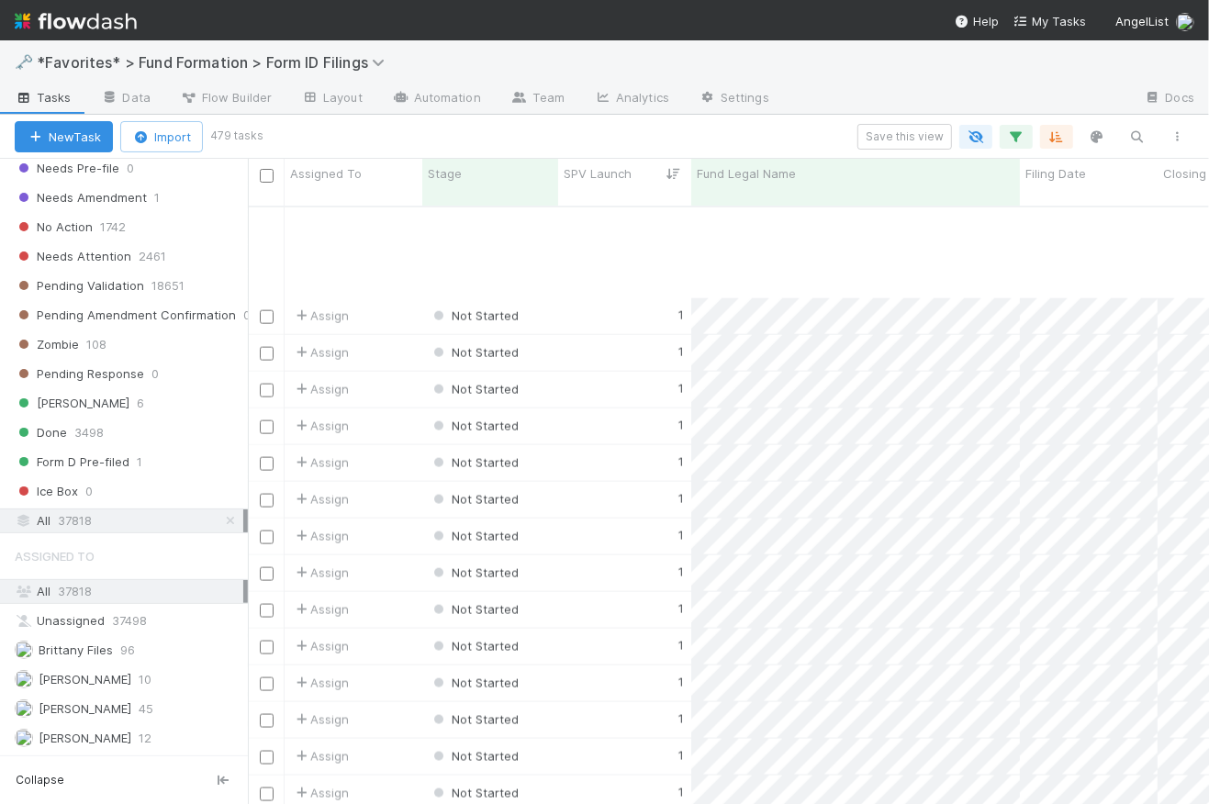
scroll to position [1477, 0]
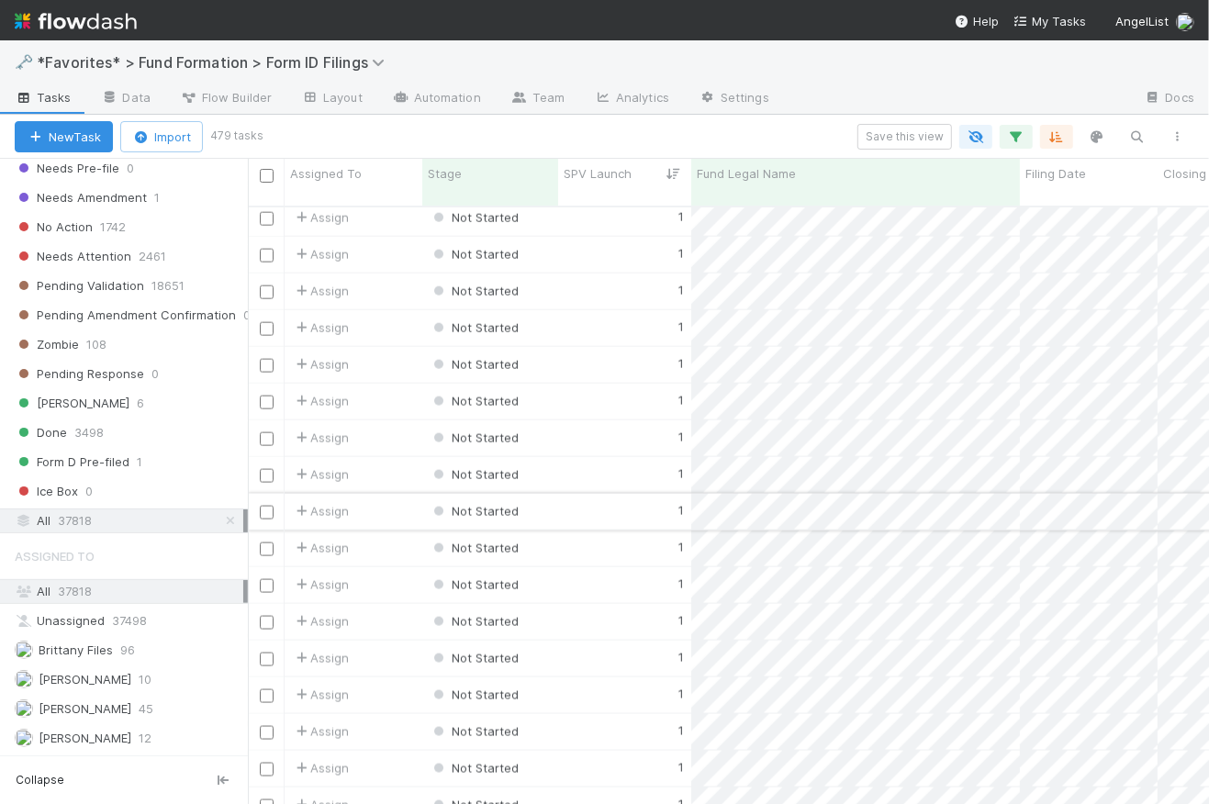
click at [267, 506] on input "checkbox" at bounding box center [267, 513] width 14 height 14
click at [264, 543] on input "checkbox" at bounding box center [267, 550] width 14 height 14
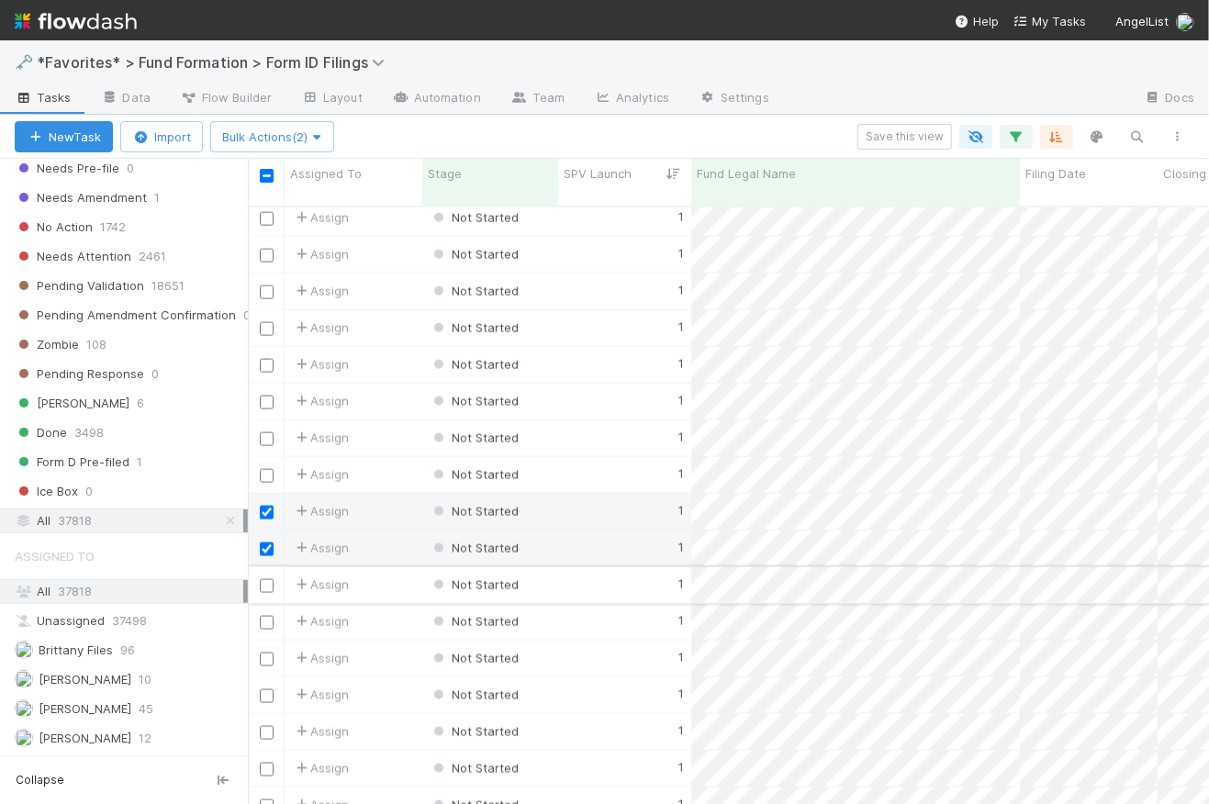
click at [264, 579] on input "checkbox" at bounding box center [267, 586] width 14 height 14
click at [267, 648] on div at bounding box center [266, 658] width 22 height 20
click at [267, 653] on input "checkbox" at bounding box center [267, 660] width 14 height 14
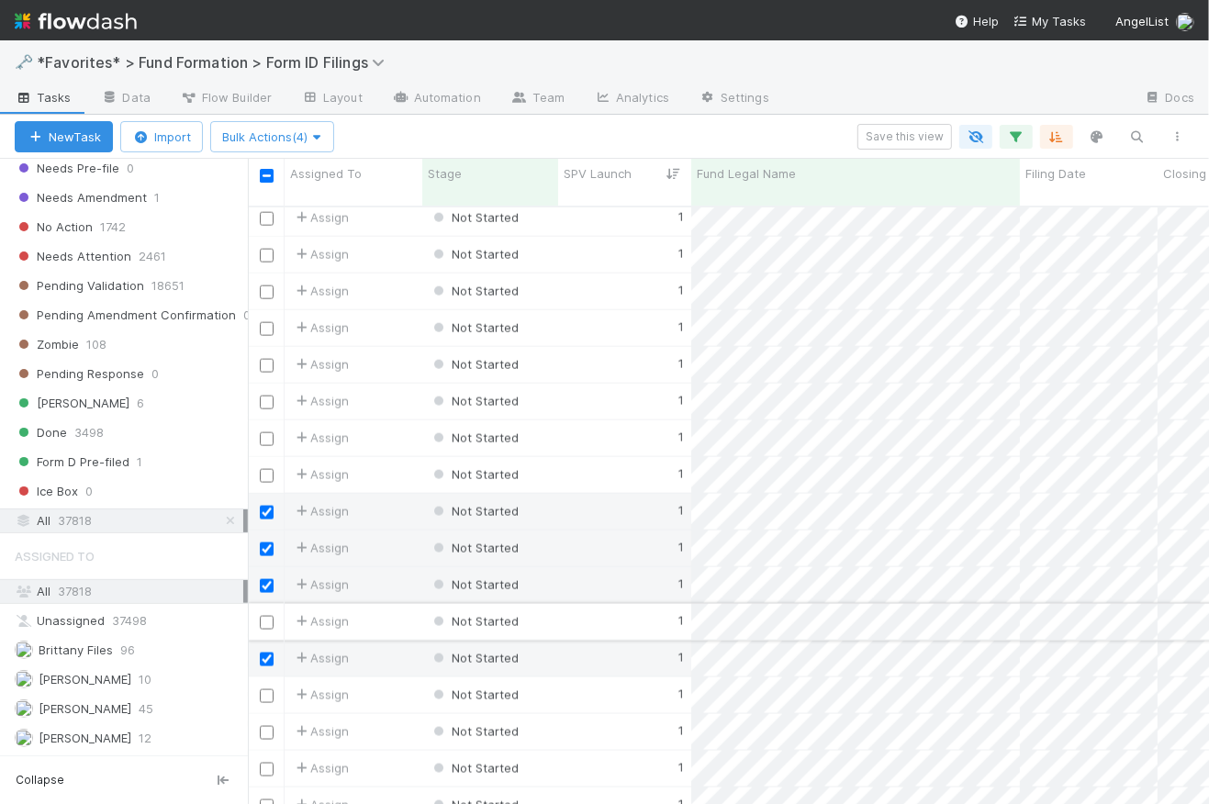
click at [270, 616] on input "checkbox" at bounding box center [267, 623] width 14 height 14
click at [265, 690] on input "checkbox" at bounding box center [267, 697] width 14 height 14
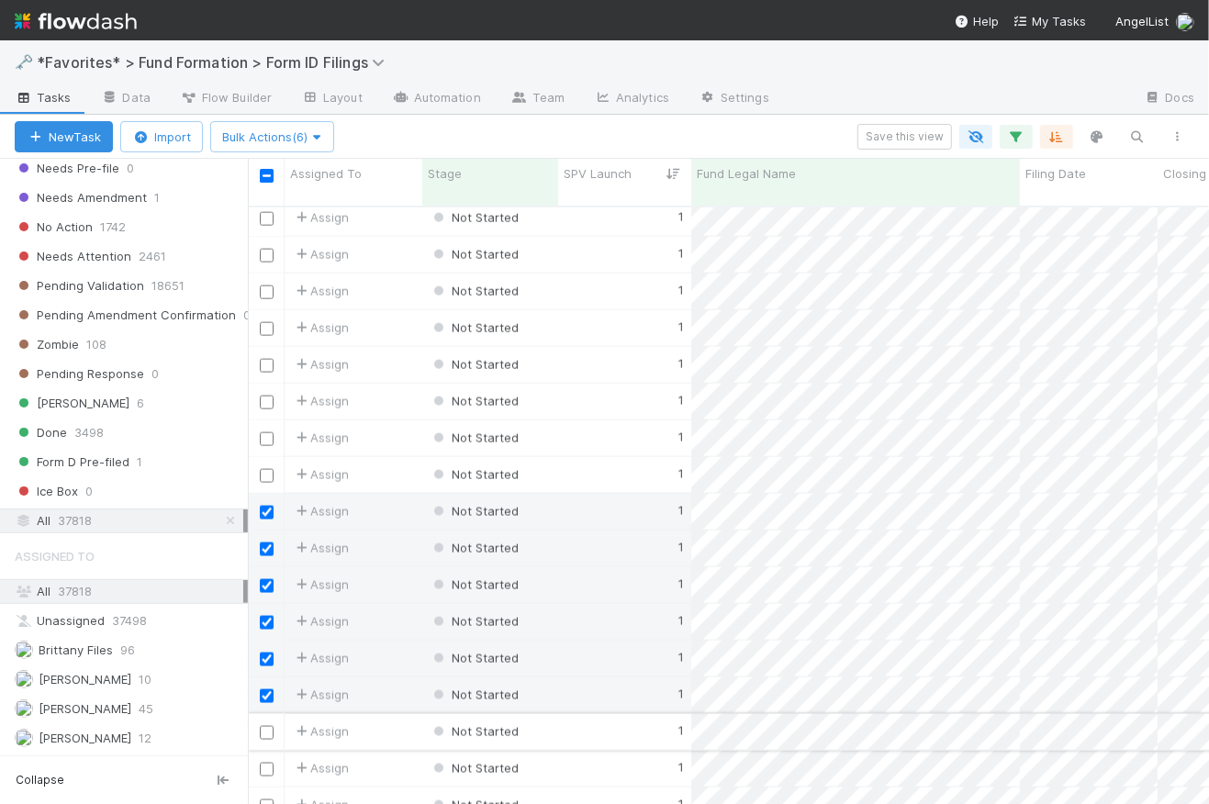
click at [261, 726] on input "checkbox" at bounding box center [267, 733] width 14 height 14
click at [264, 763] on input "checkbox" at bounding box center [267, 770] width 14 height 14
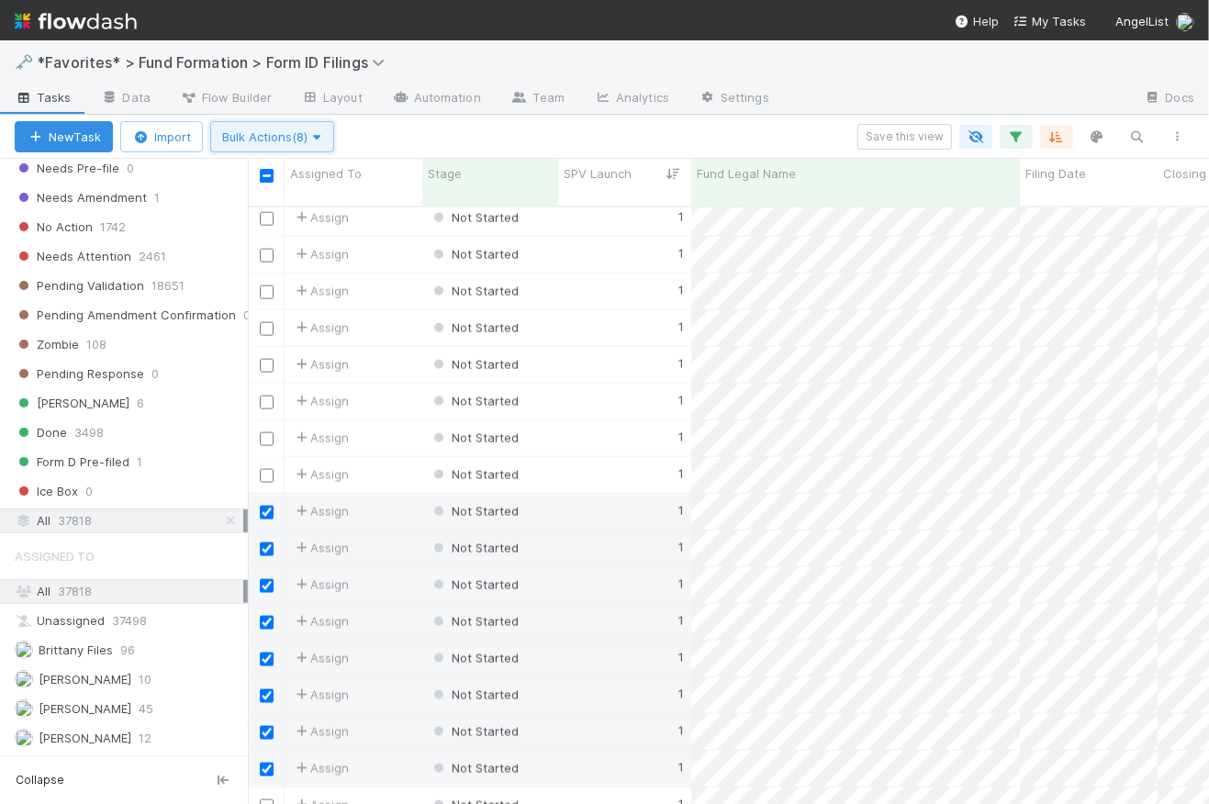
click at [319, 144] on button "Bulk Actions (8)" at bounding box center [272, 136] width 124 height 31
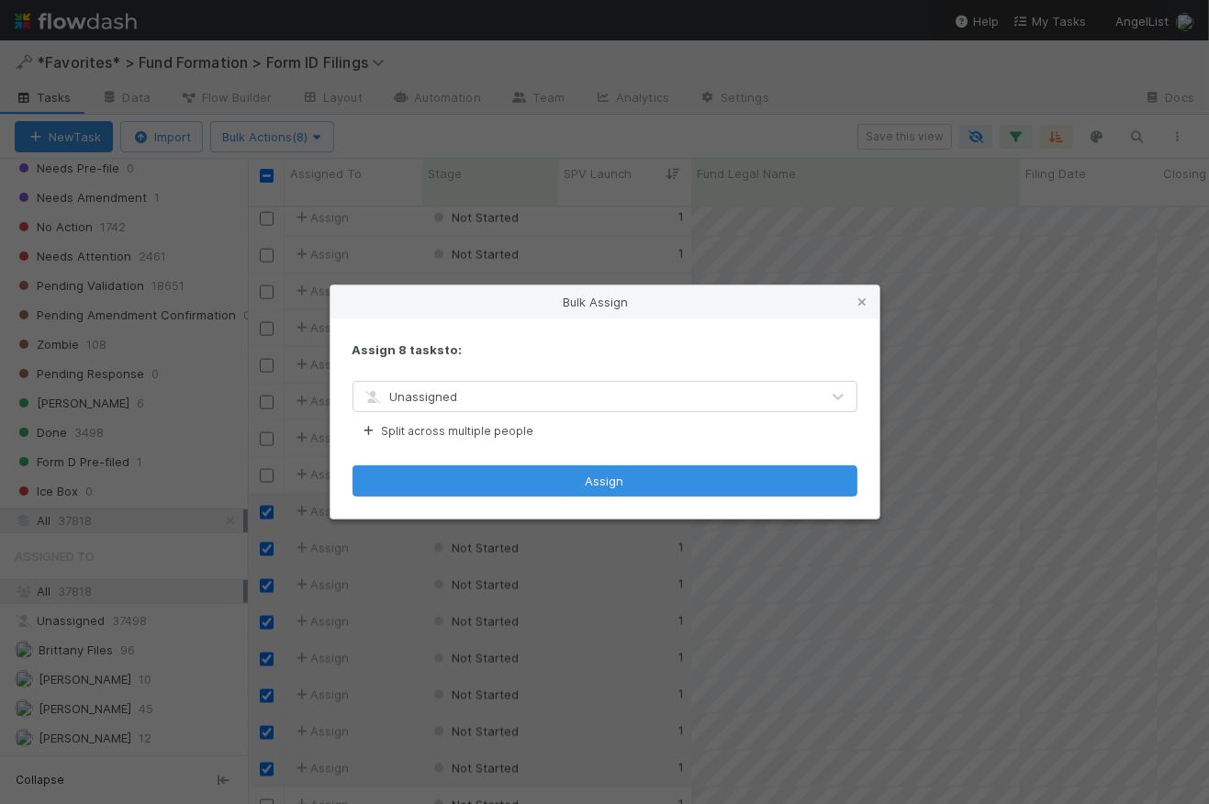
click at [500, 406] on div "Unassigned" at bounding box center [587, 396] width 466 height 29
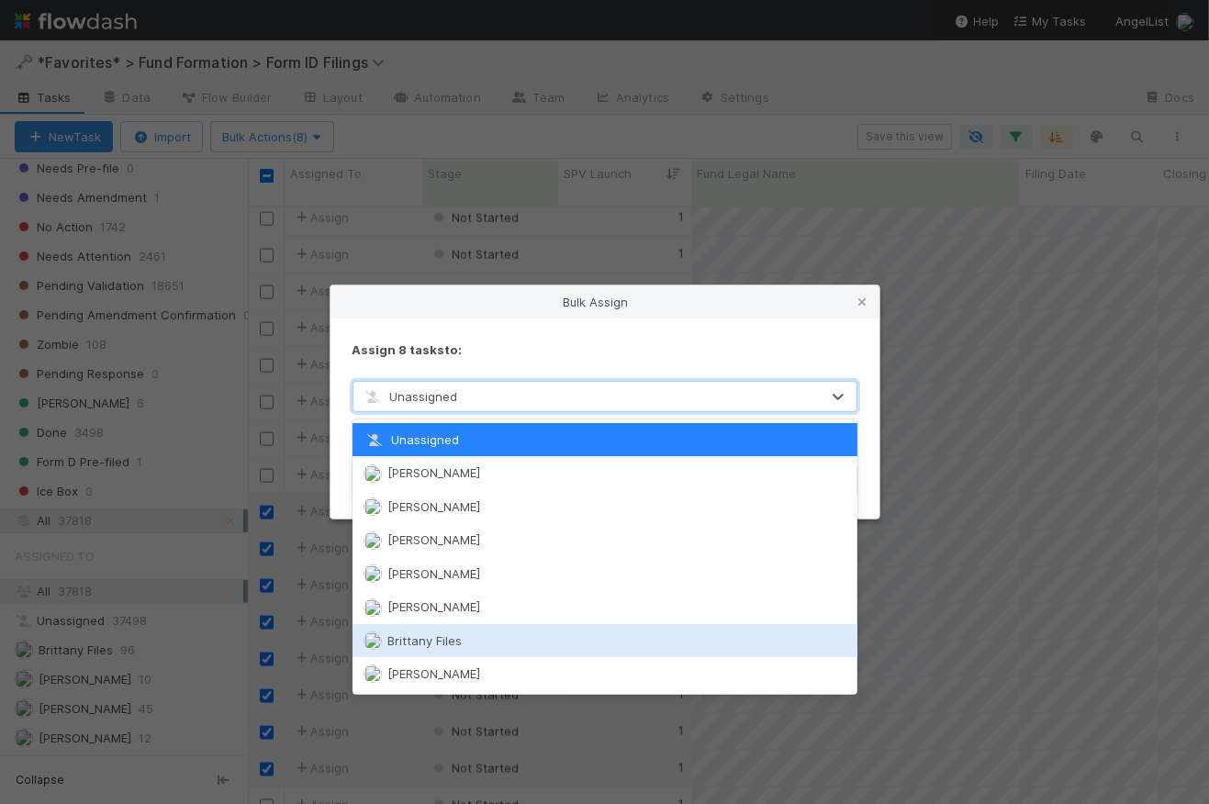
click at [528, 630] on div "Brittany Files" at bounding box center [605, 640] width 505 height 33
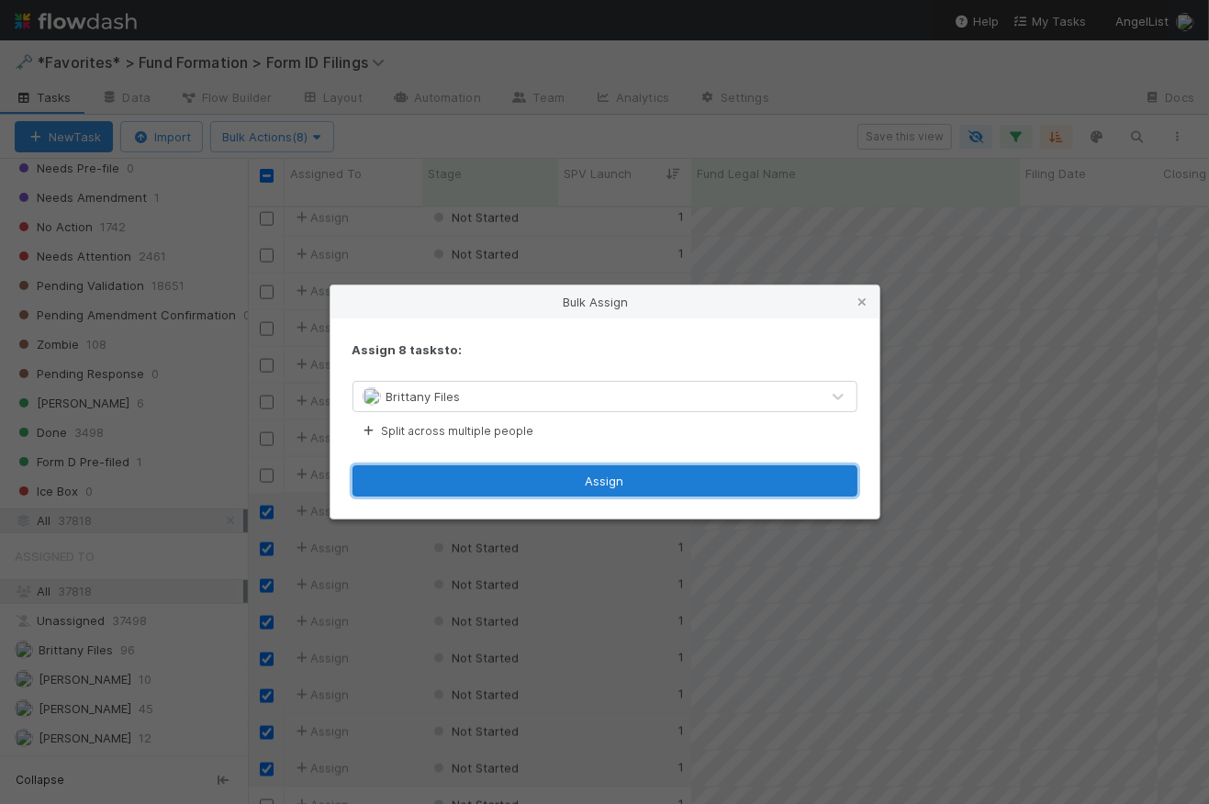
click at [627, 487] on button "Assign" at bounding box center [605, 481] width 505 height 31
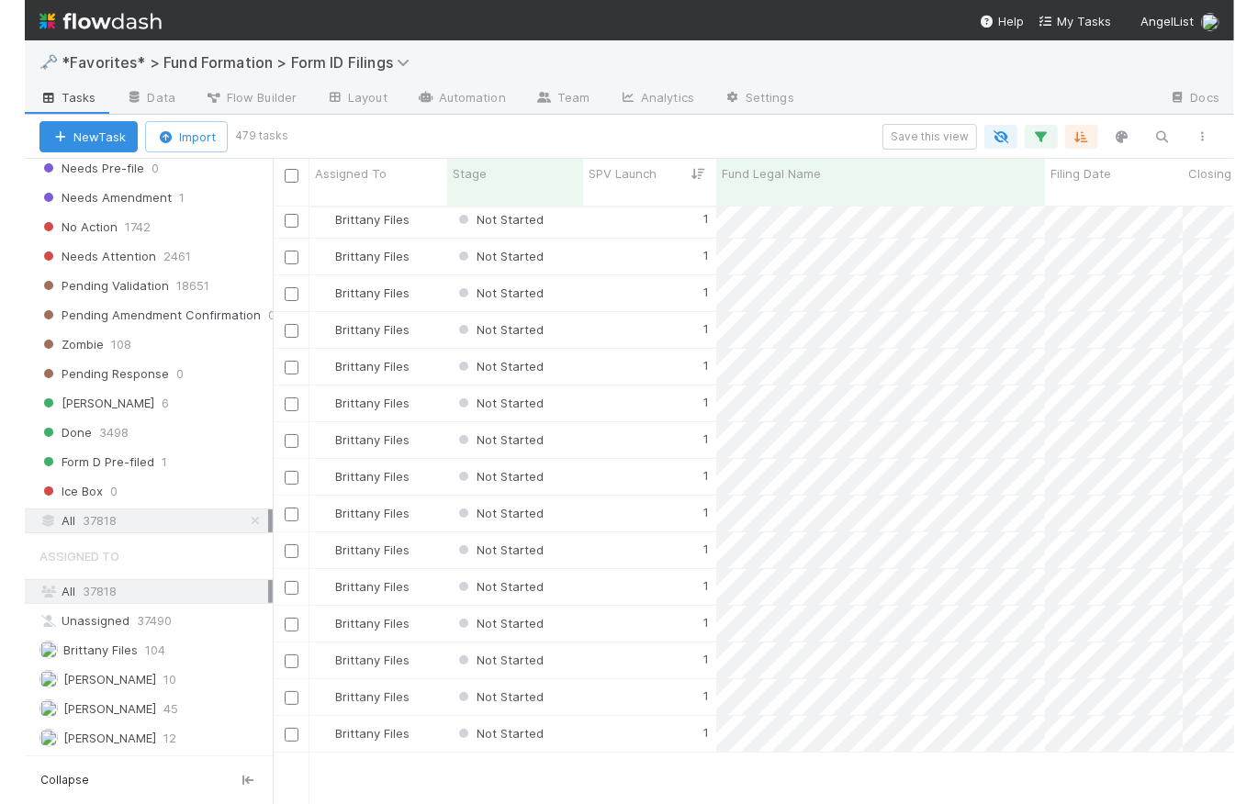
scroll to position [0, 0]
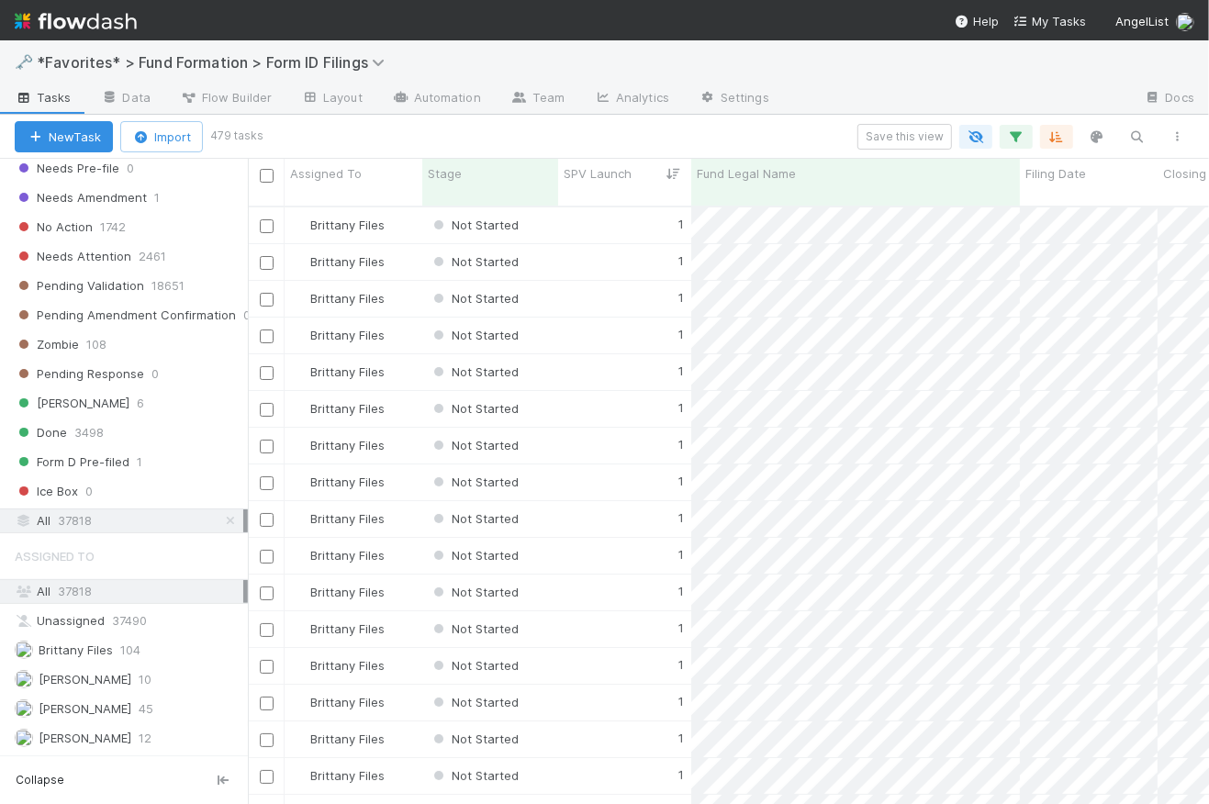
click at [703, 127] on div "Save this view" at bounding box center [729, 137] width 938 height 26
click at [655, 130] on div "Save this view" at bounding box center [729, 137] width 938 height 26
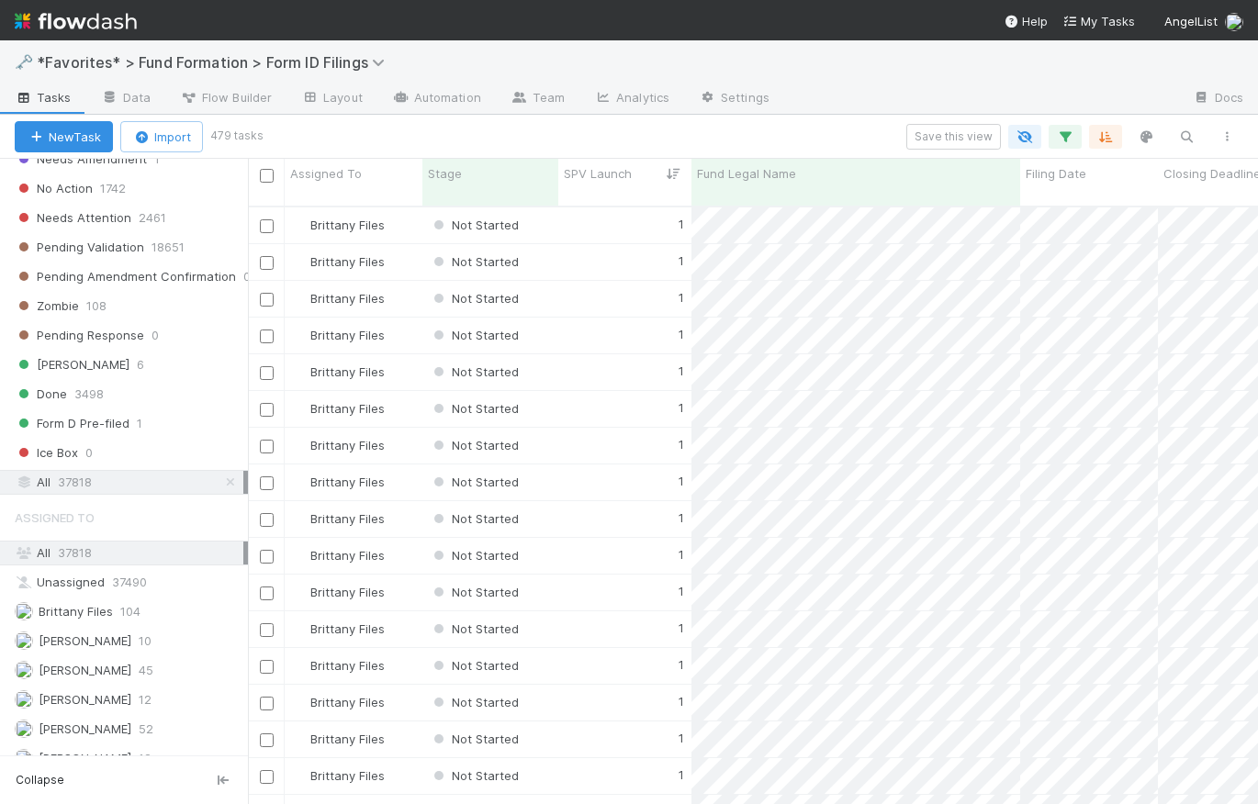
scroll to position [816, 0]
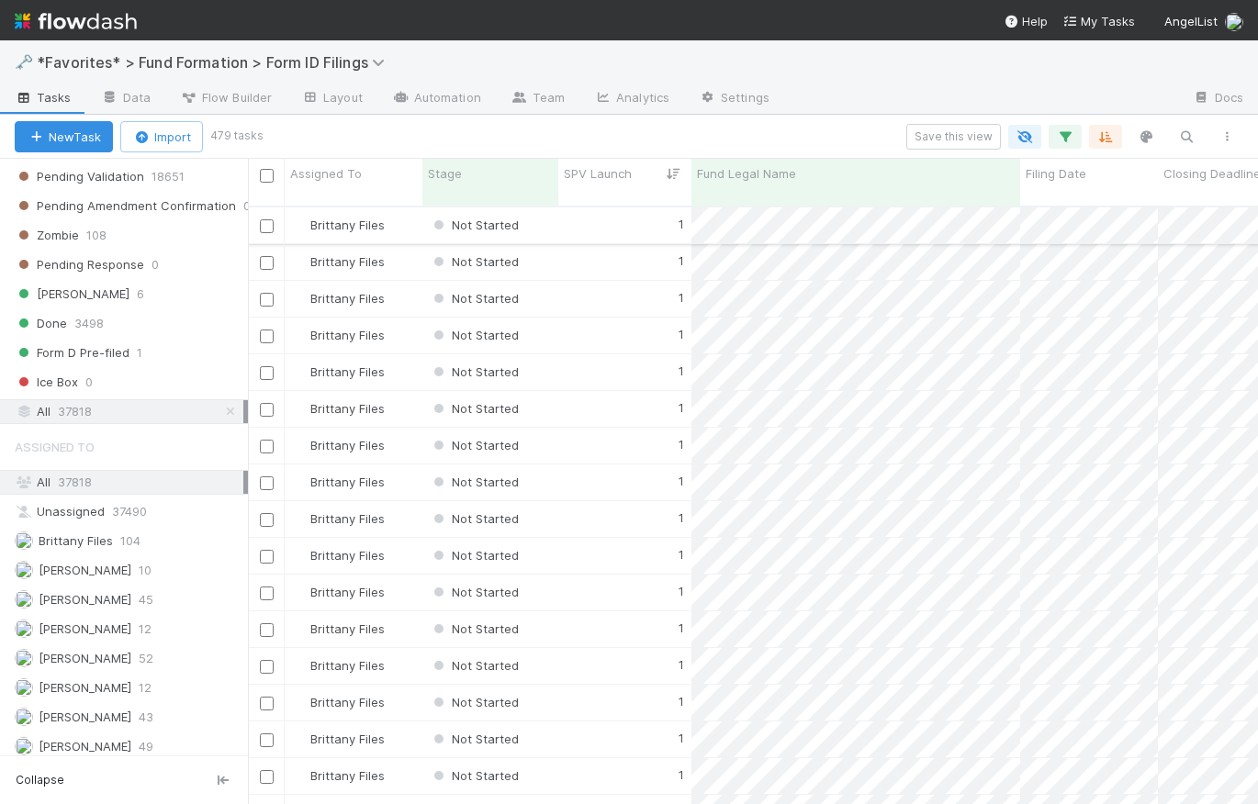
click at [601, 212] on div "1" at bounding box center [624, 226] width 133 height 36
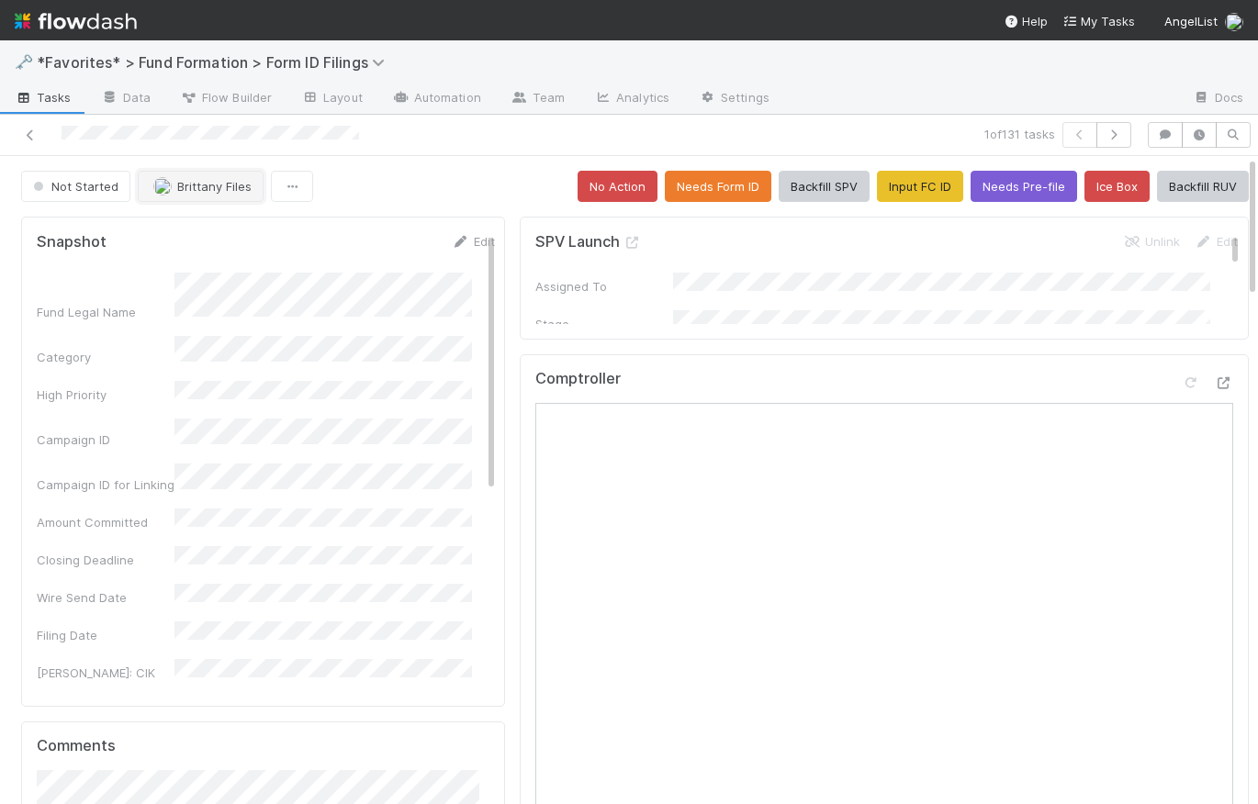
click at [220, 189] on span "Brittany Files" at bounding box center [214, 186] width 74 height 15
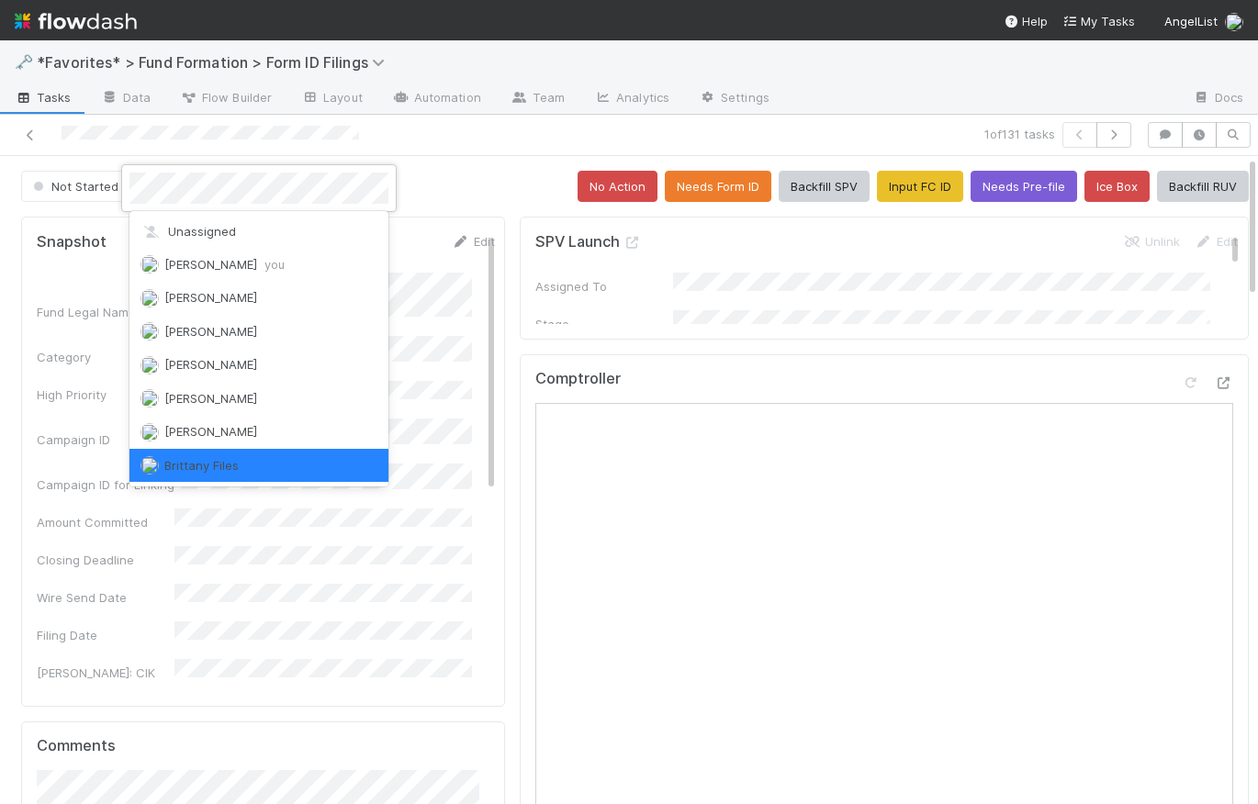
scroll to position [4, 0]
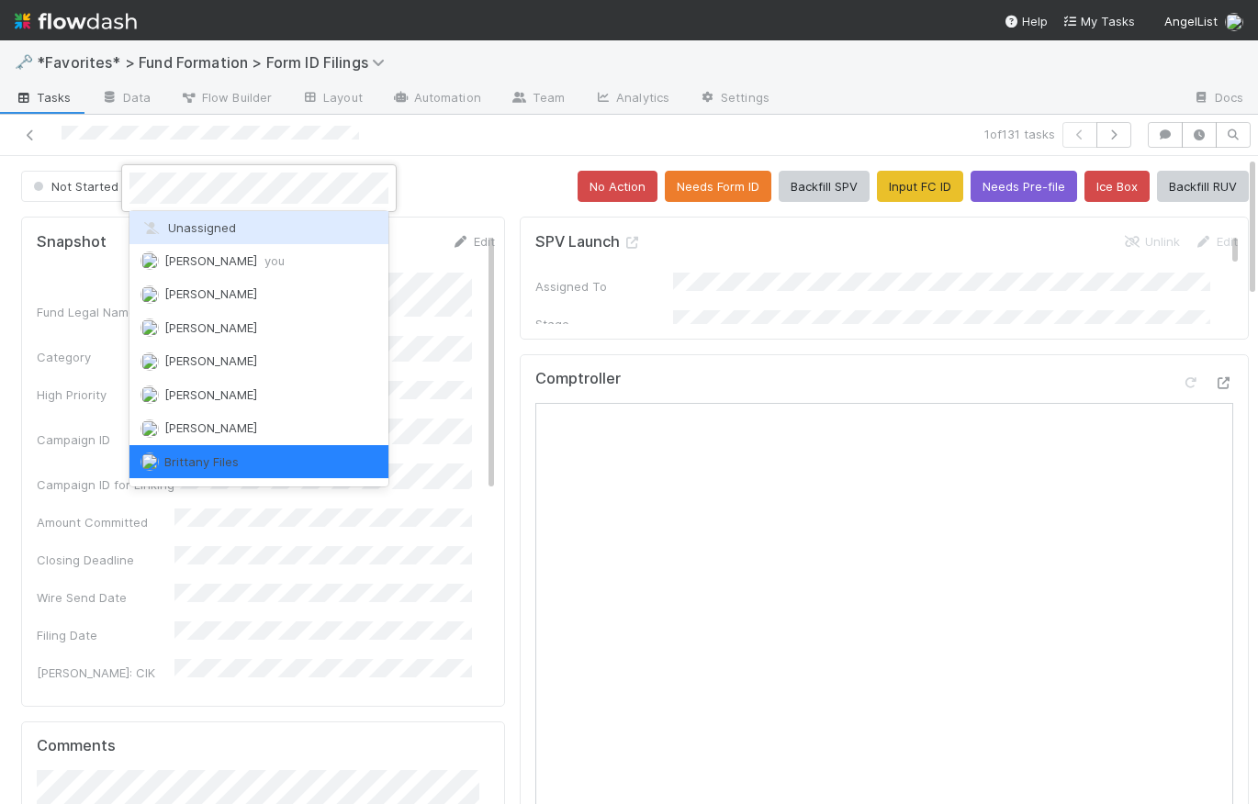
click at [226, 232] on span "Unassigned" at bounding box center [188, 227] width 96 height 15
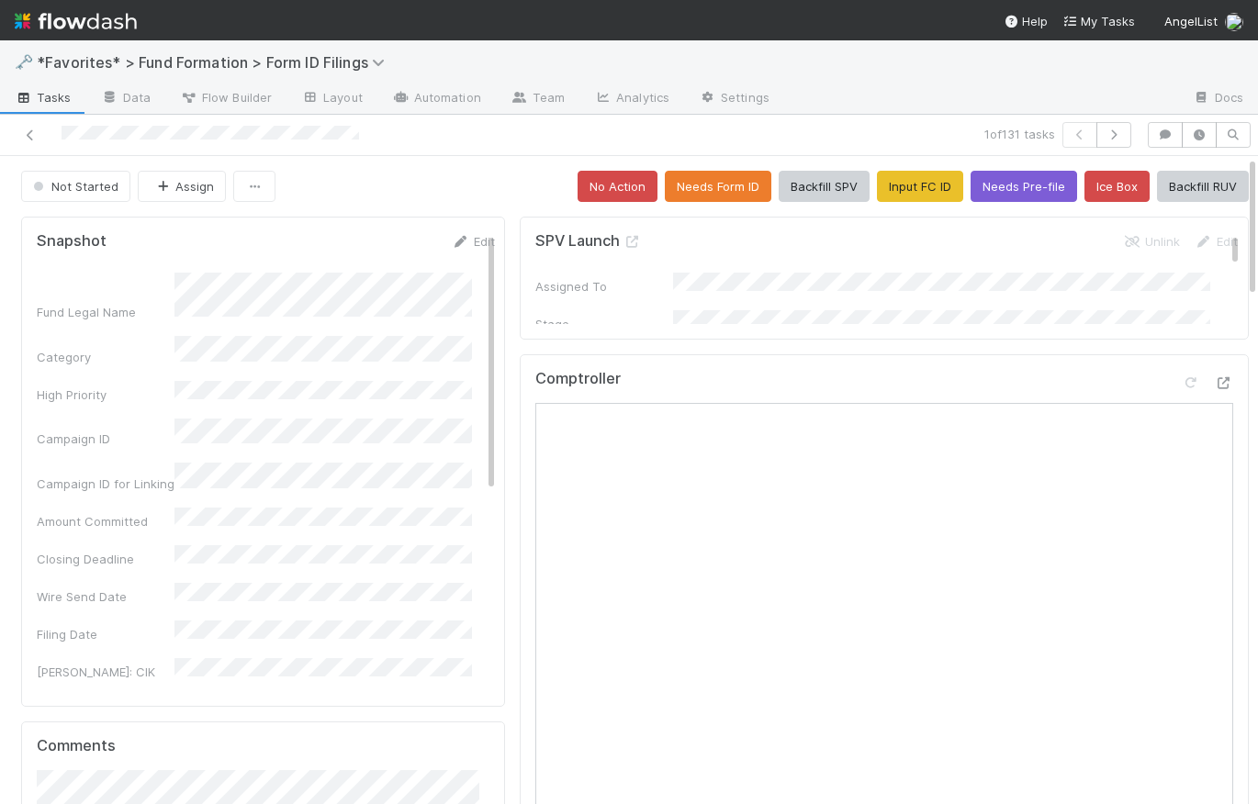
click at [432, 181] on div "Not Started Assign No Action Needs Form ID Backfill SPV Input FC ID Needs Pre-f…" at bounding box center [635, 186] width 1228 height 31
click at [1107, 130] on icon "button" at bounding box center [1114, 134] width 18 height 11
click at [376, 193] on div "Not Started Brittany Files No Action Needs Form ID Backfill SPV Input FC ID Nee…" at bounding box center [635, 186] width 1228 height 31
click at [204, 185] on span "Brittany Files" at bounding box center [214, 186] width 74 height 15
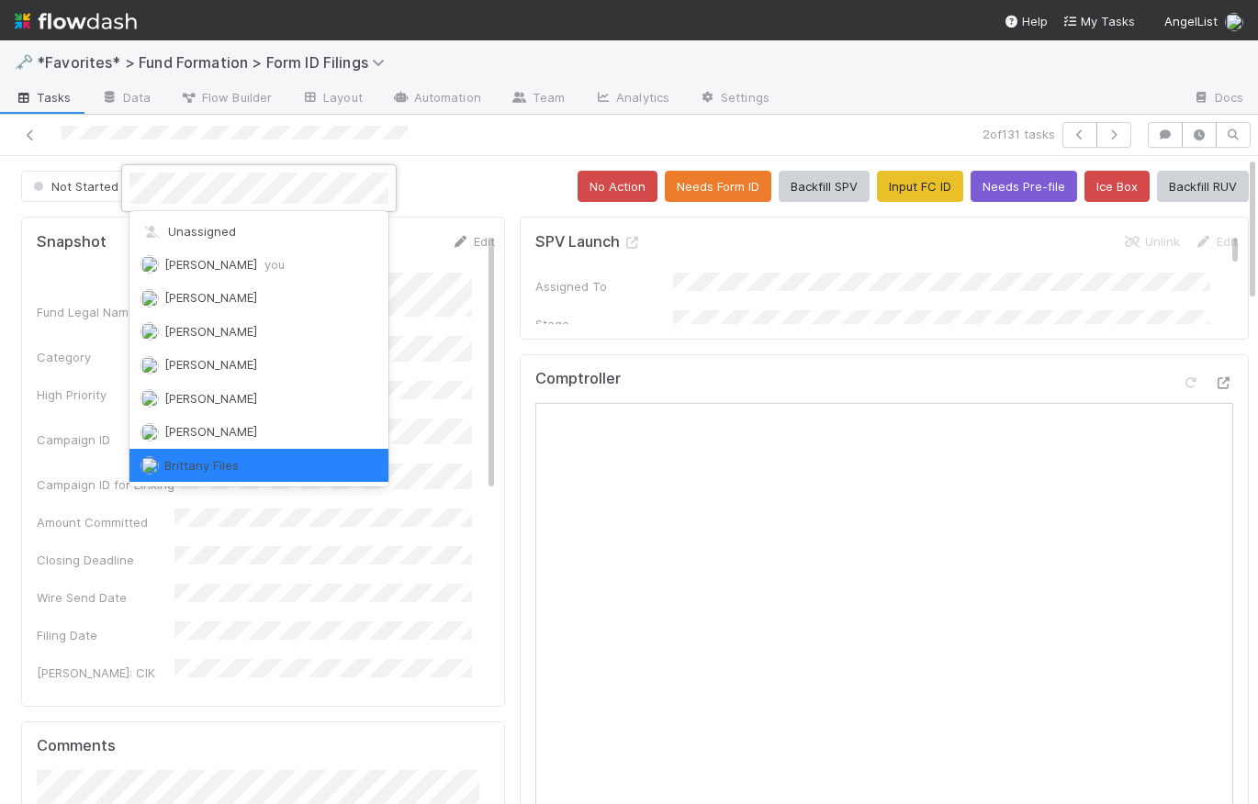
scroll to position [4, 0]
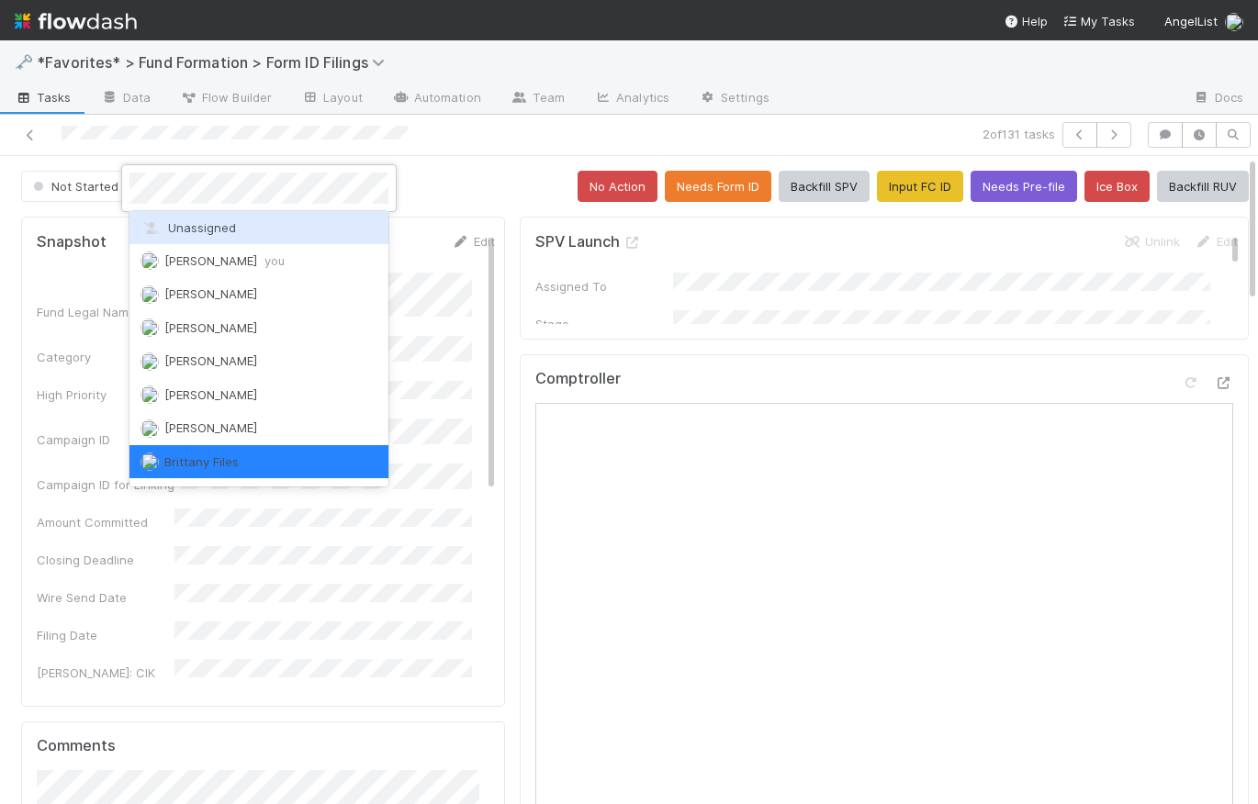
click at [231, 228] on span "Unassigned" at bounding box center [188, 227] width 96 height 15
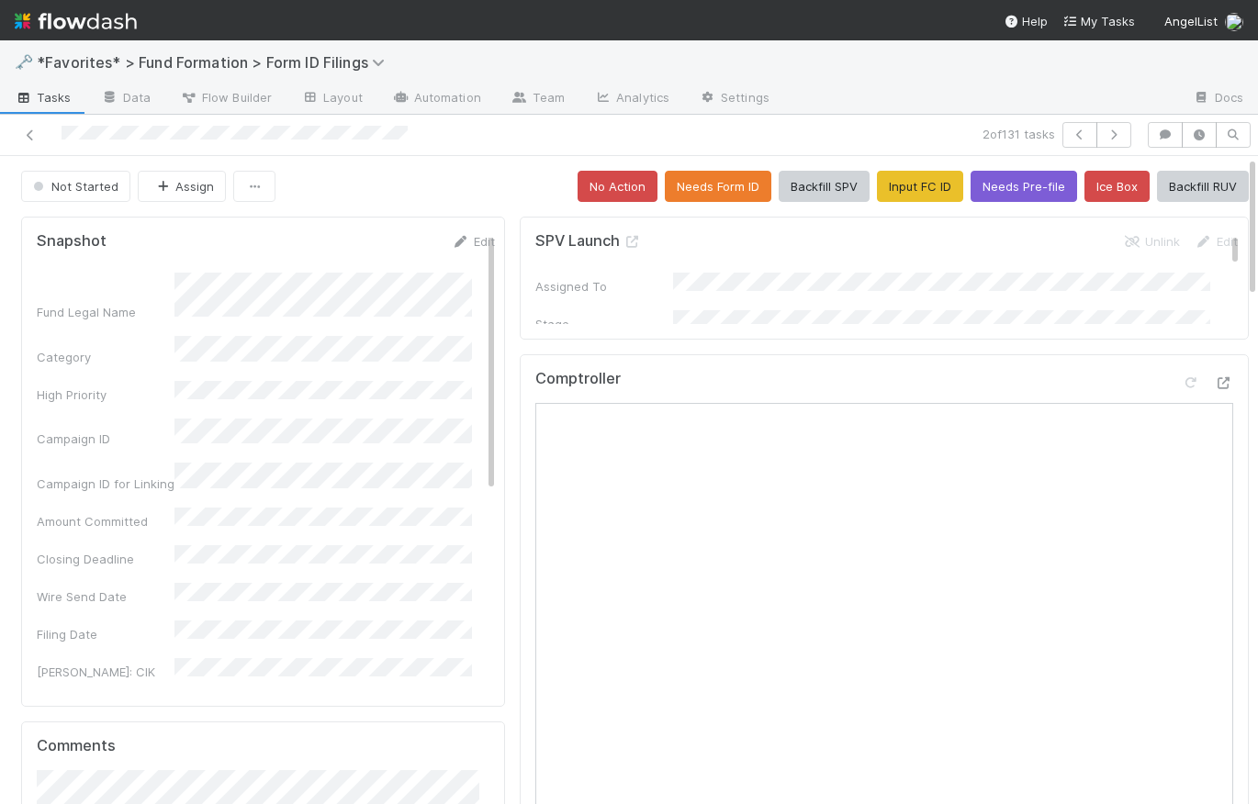
click at [435, 177] on div "Not Started Assign No Action Needs Form ID Backfill SPV Input FC ID Needs Pre-f…" at bounding box center [635, 186] width 1228 height 31
click at [1105, 137] on icon "button" at bounding box center [1114, 134] width 18 height 11
click at [228, 185] on span "Brittany Files" at bounding box center [214, 186] width 74 height 15
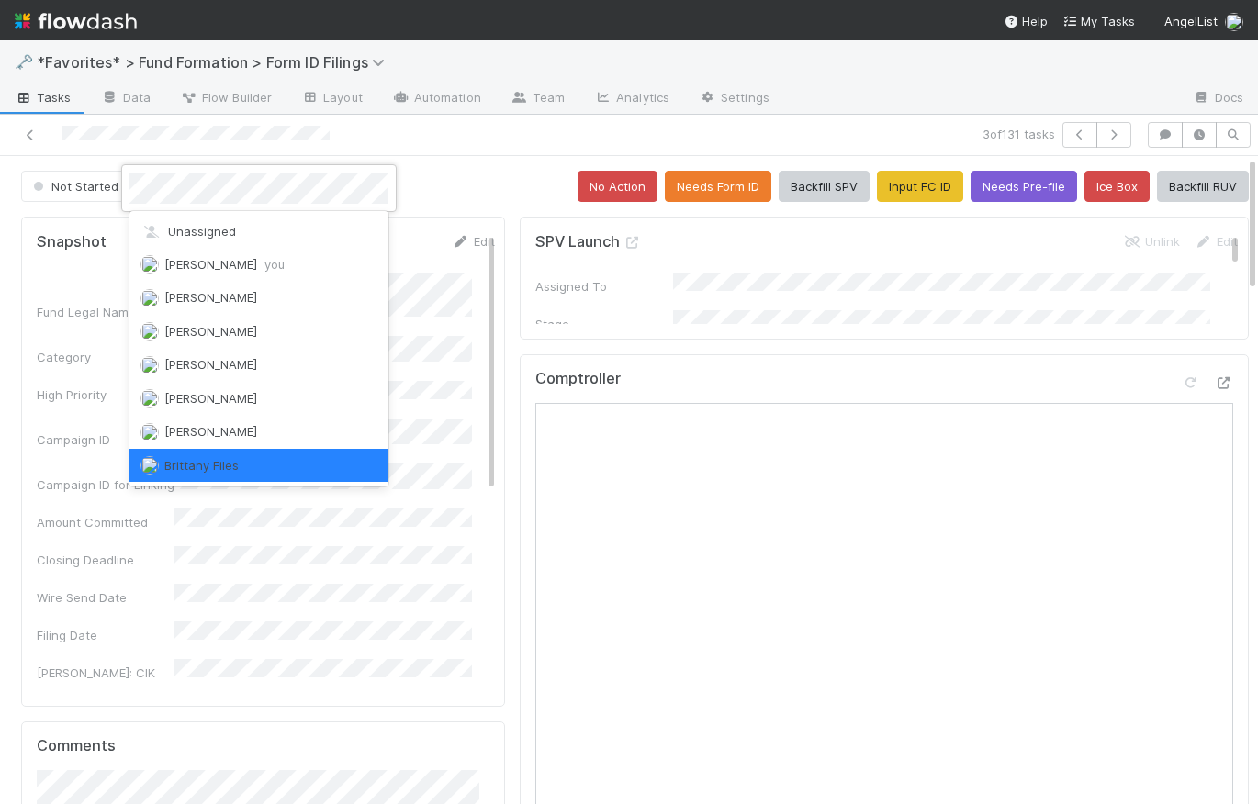
scroll to position [4, 0]
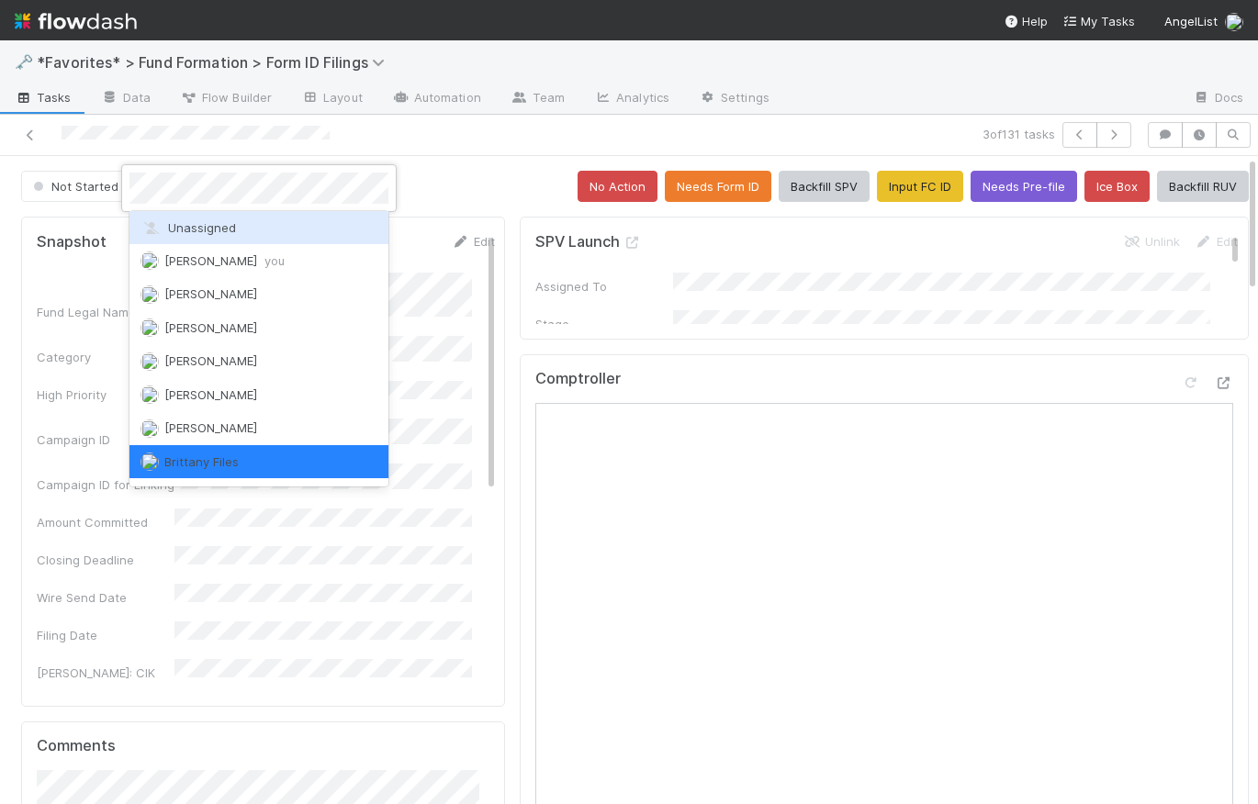
click at [230, 229] on span "Unassigned" at bounding box center [188, 227] width 96 height 15
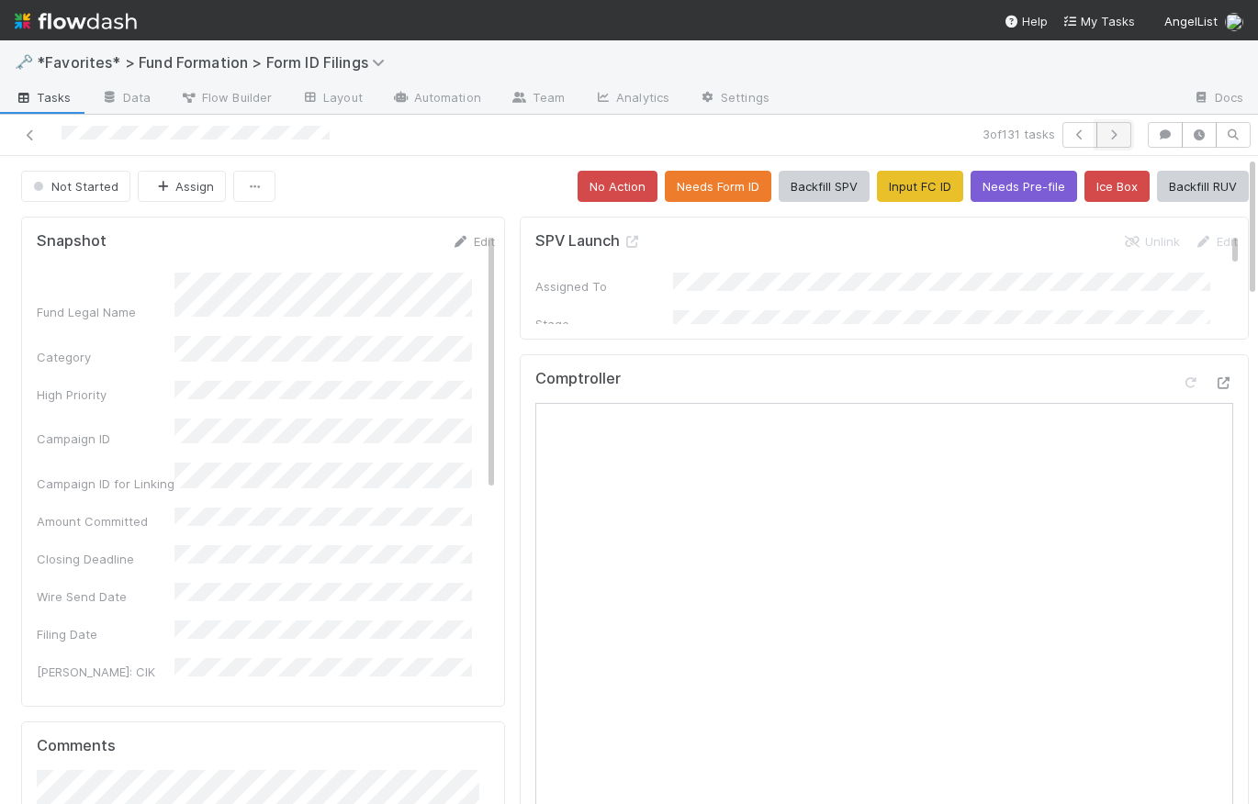
click at [1097, 128] on button "button" at bounding box center [1113, 135] width 35 height 26
click at [443, 188] on div "Not Started Brittany Files No Action Needs Form ID Backfill SPV Input FC ID Nee…" at bounding box center [635, 186] width 1228 height 31
click at [446, 176] on div "Not Started Brittany Files No Action Needs Form ID Backfill SPV Input FC ID Nee…" at bounding box center [635, 186] width 1228 height 31
click at [1108, 137] on icon "button" at bounding box center [1114, 134] width 18 height 11
click at [189, 195] on button "Brittany Files" at bounding box center [201, 186] width 126 height 31
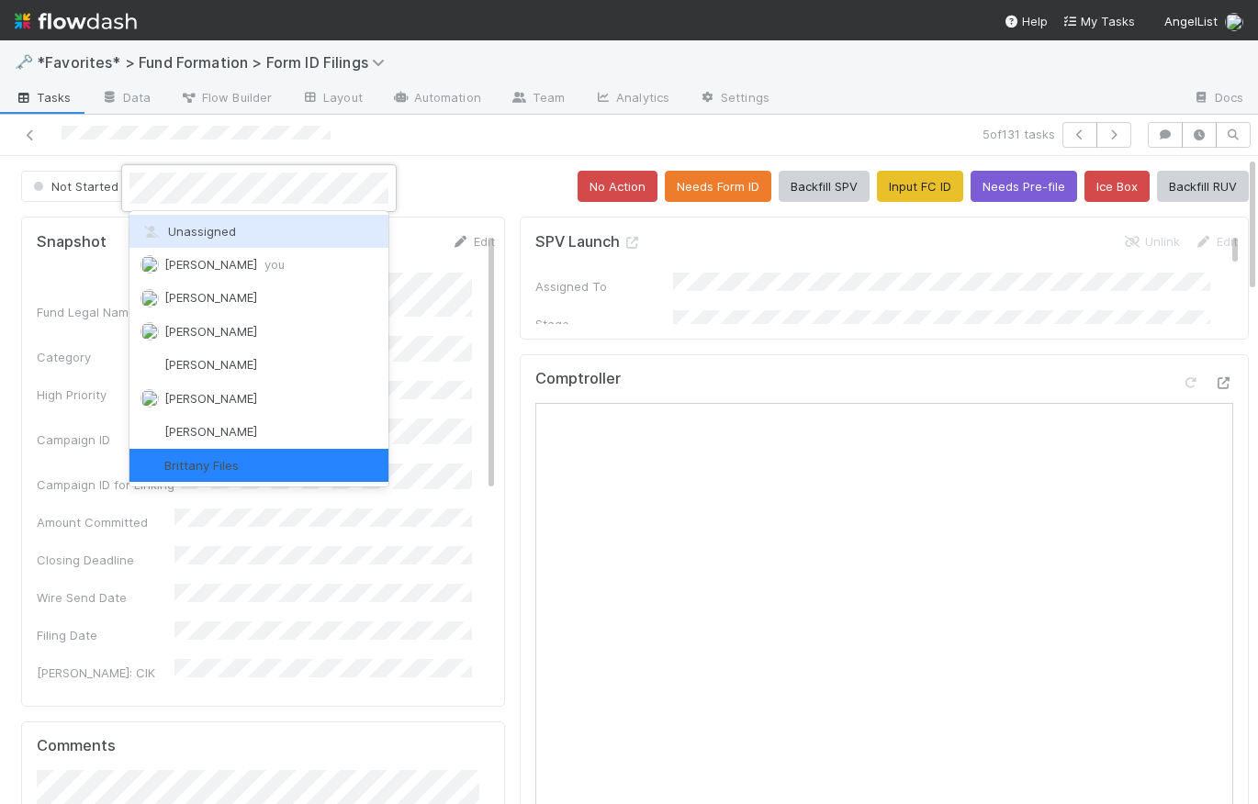
scroll to position [4, 0]
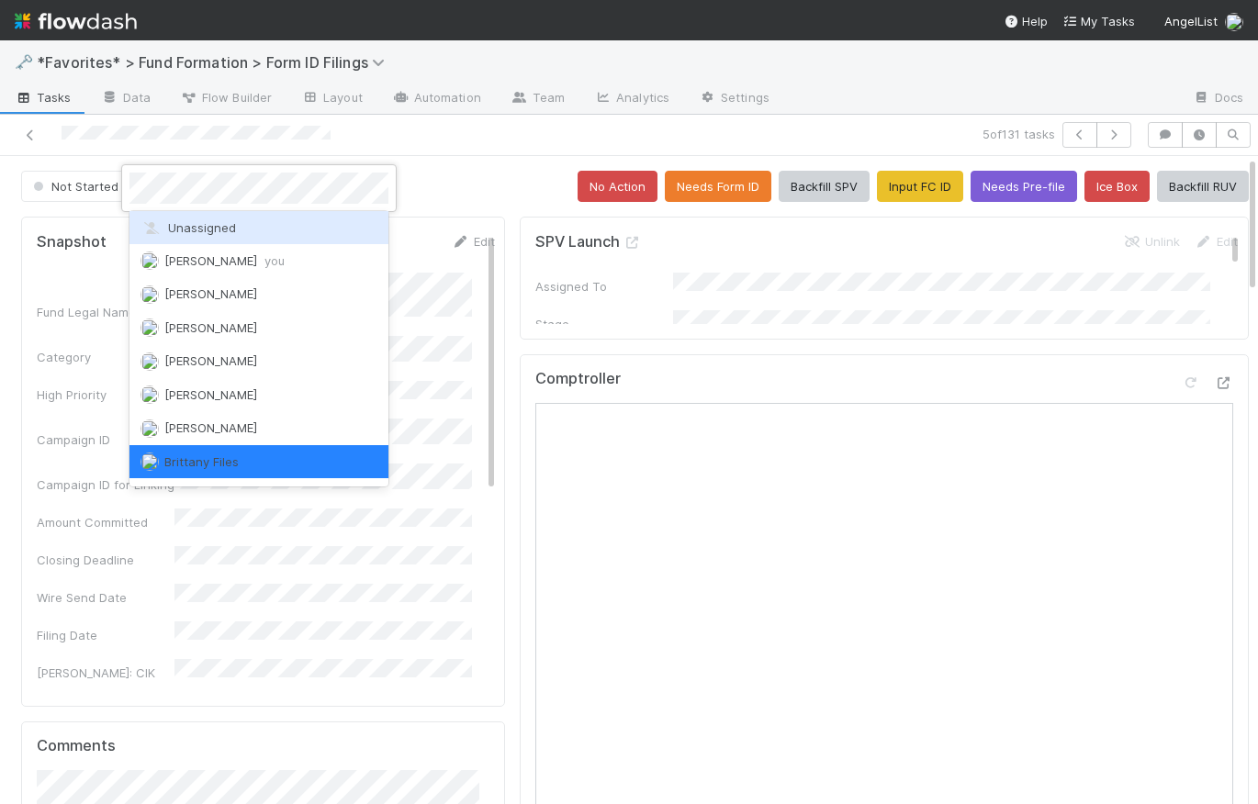
click at [198, 237] on div "Unassigned" at bounding box center [258, 227] width 259 height 33
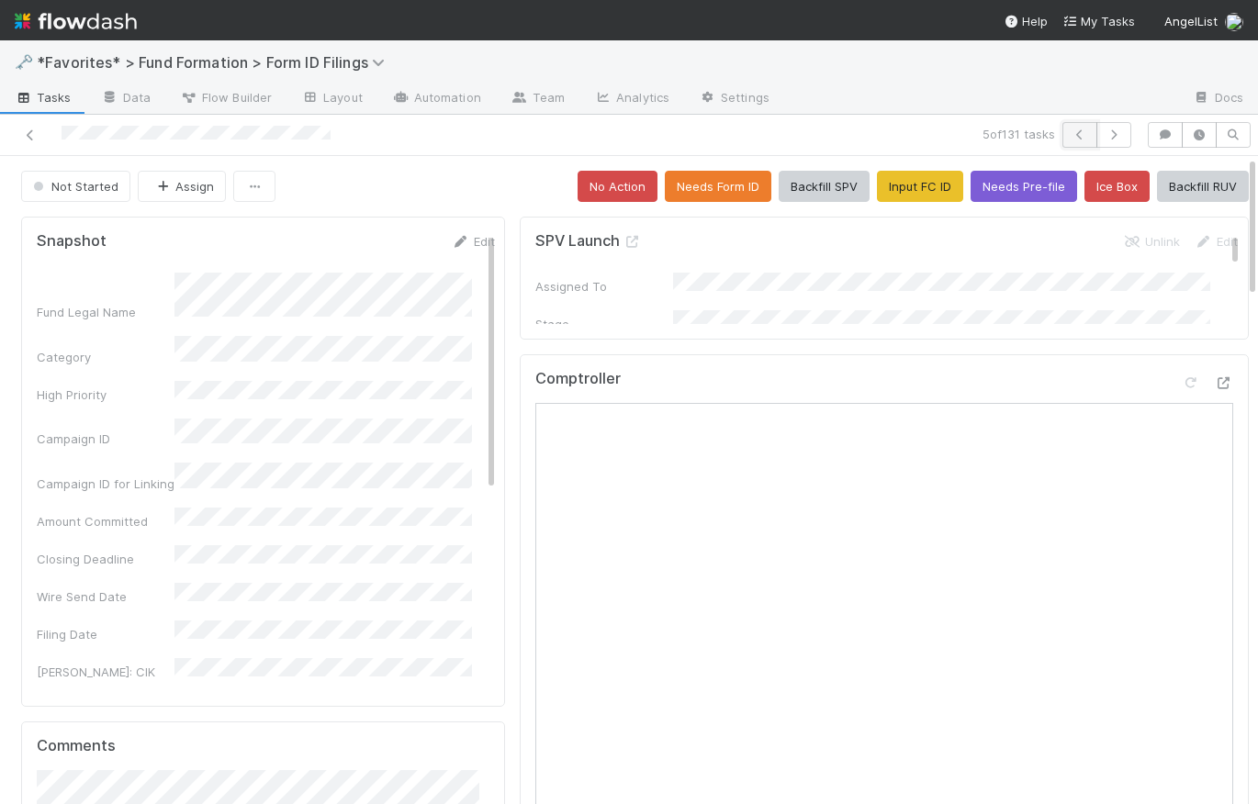
click at [1071, 140] on button "button" at bounding box center [1079, 135] width 35 height 26
click at [197, 187] on span "Brittany Files" at bounding box center [214, 186] width 74 height 15
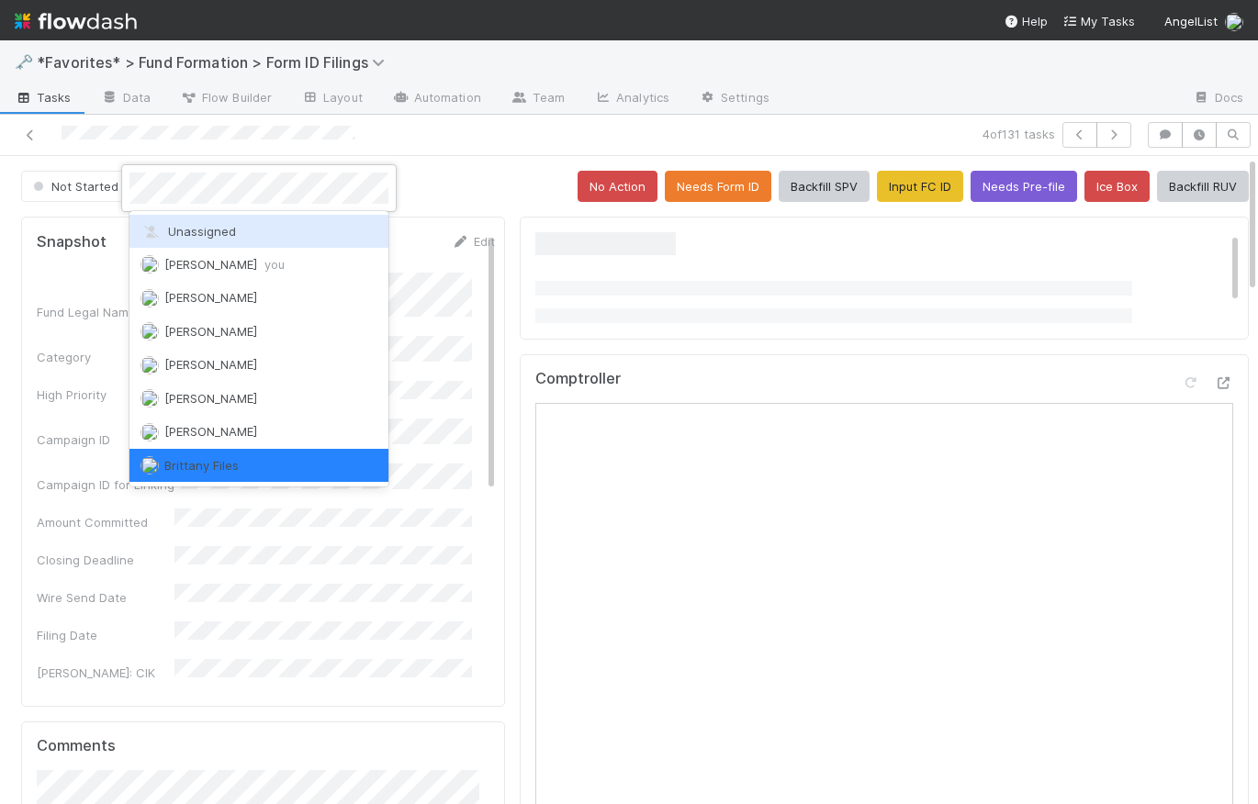
scroll to position [4, 0]
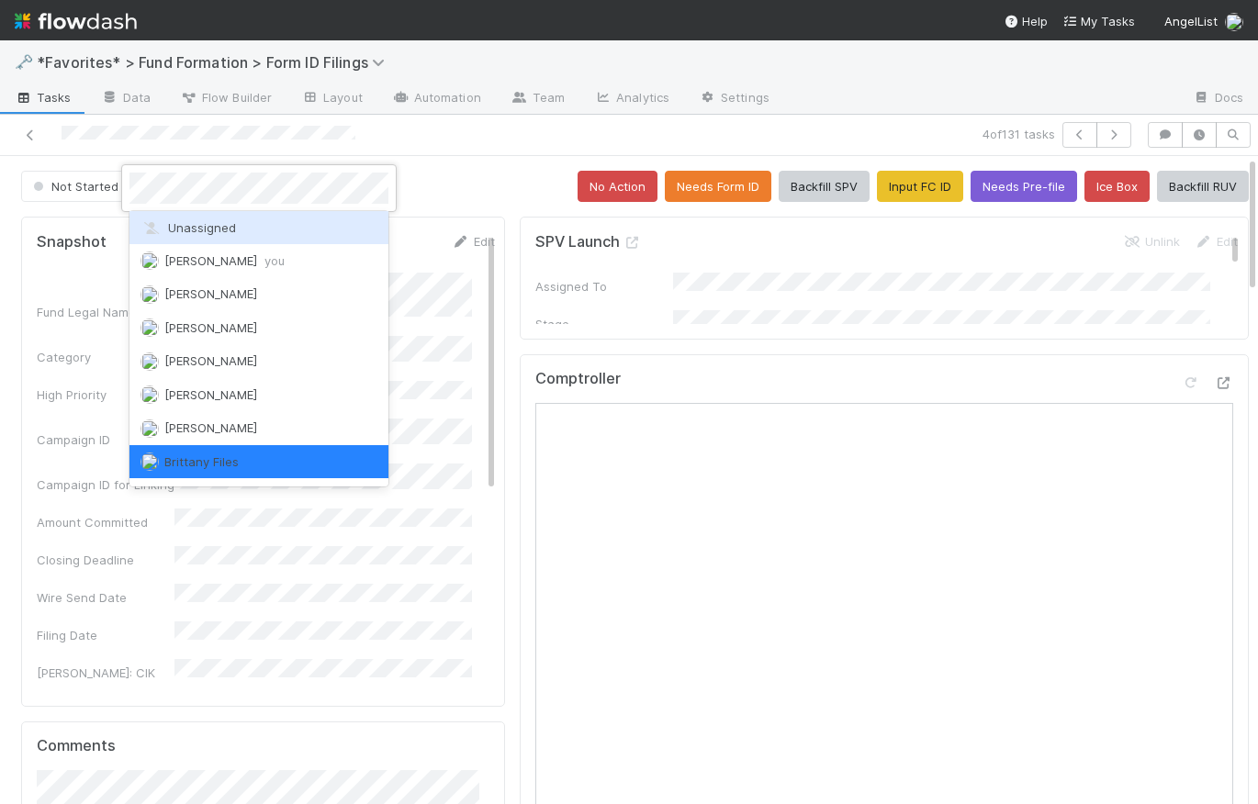
click at [204, 230] on span "Unassigned" at bounding box center [188, 227] width 96 height 15
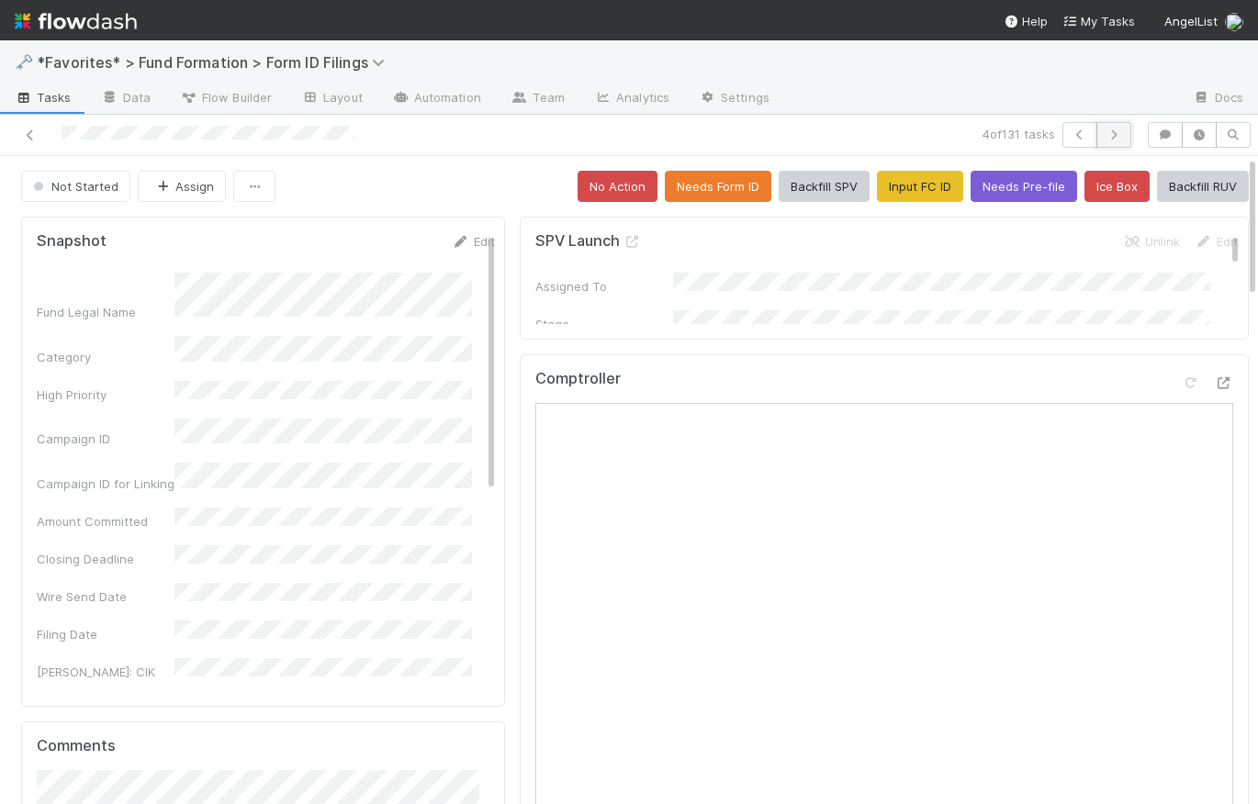
click at [1105, 131] on icon "button" at bounding box center [1114, 134] width 18 height 11
click at [200, 176] on button "Brittany Files" at bounding box center [201, 186] width 126 height 31
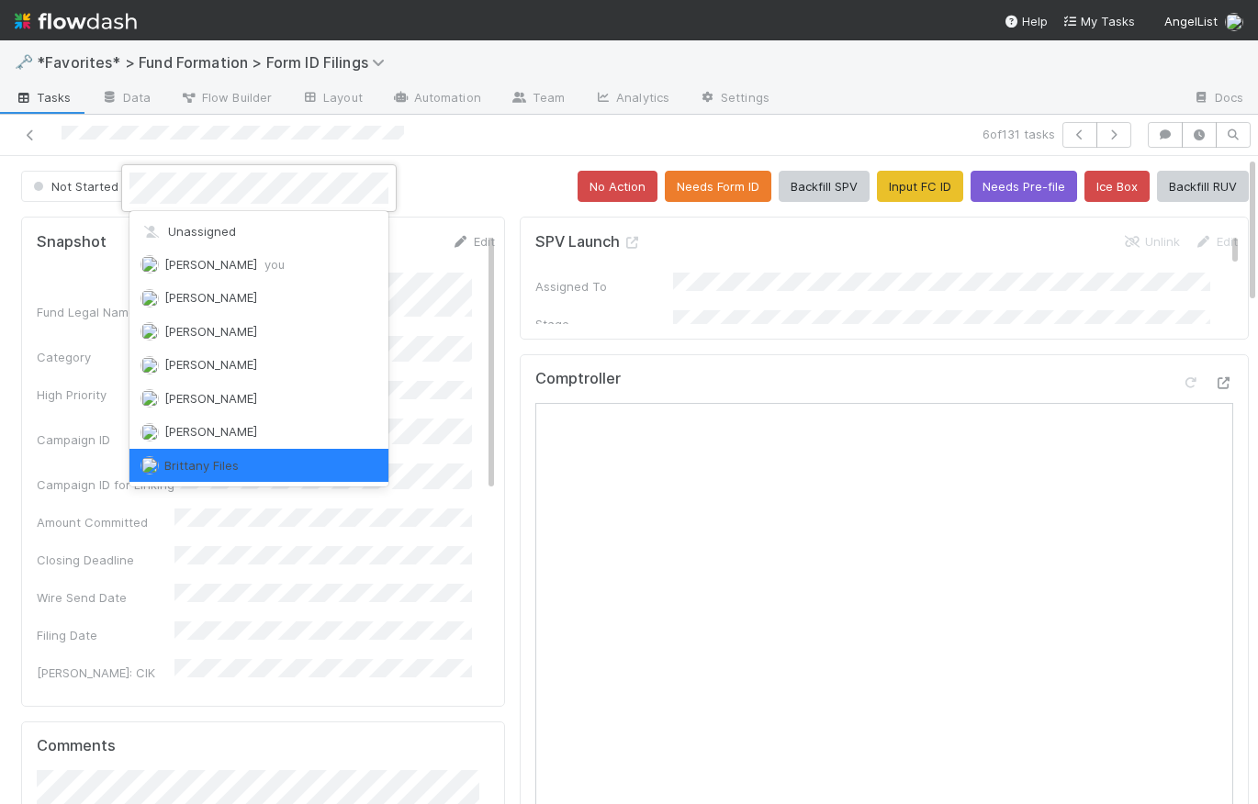
scroll to position [4, 0]
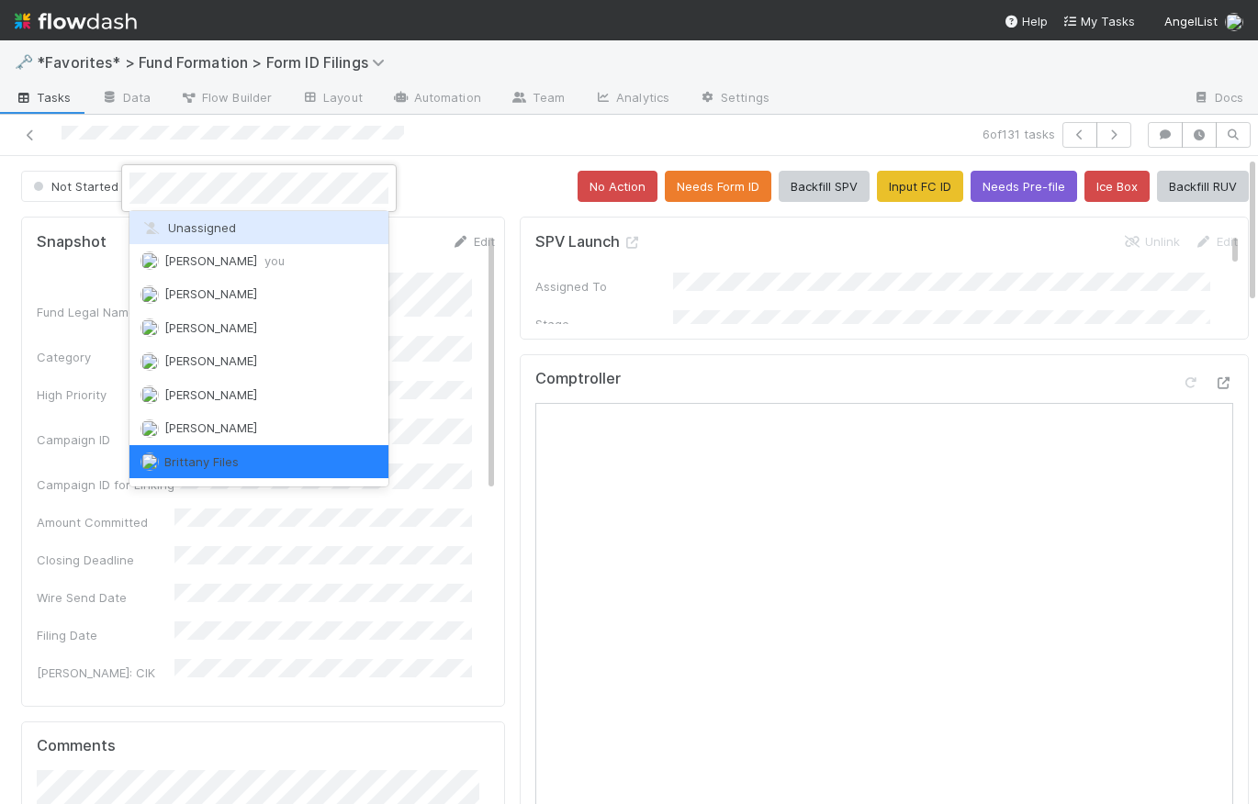
click at [207, 228] on span "Unassigned" at bounding box center [188, 227] width 96 height 15
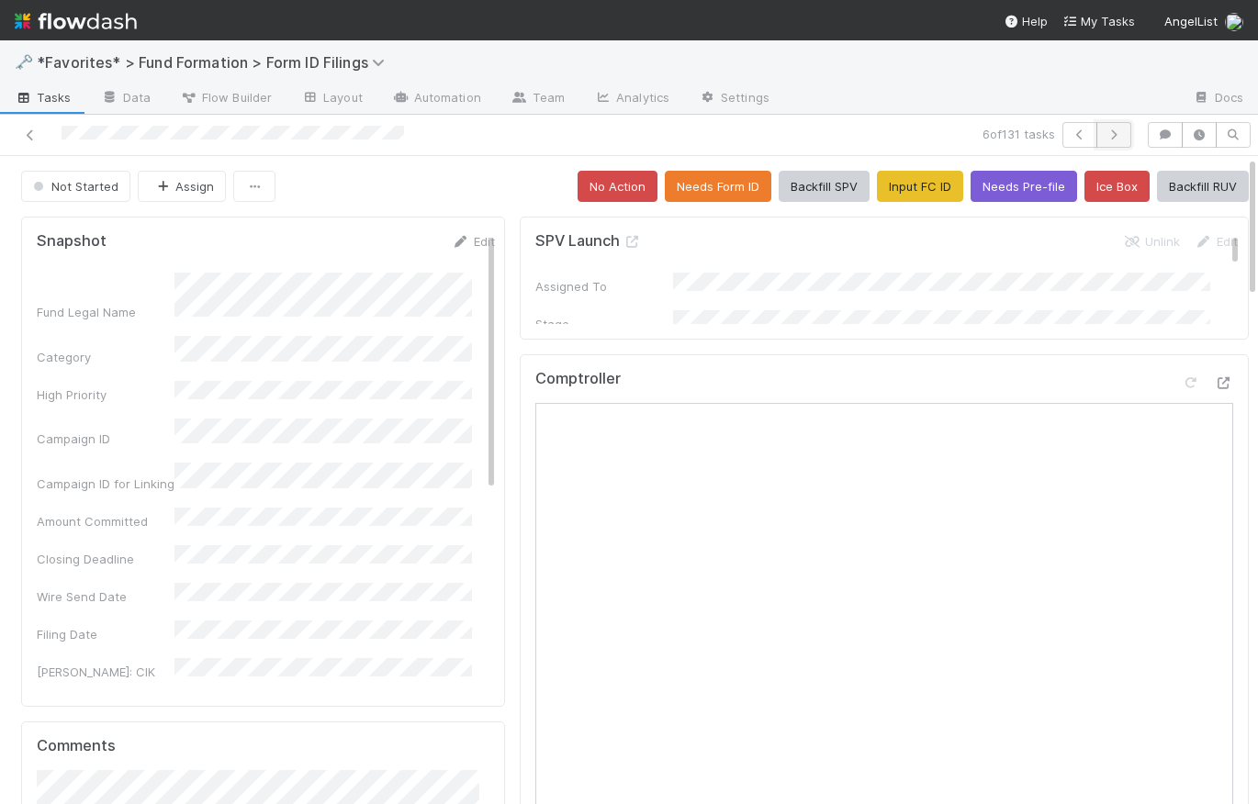
click at [1112, 140] on button "button" at bounding box center [1113, 135] width 35 height 26
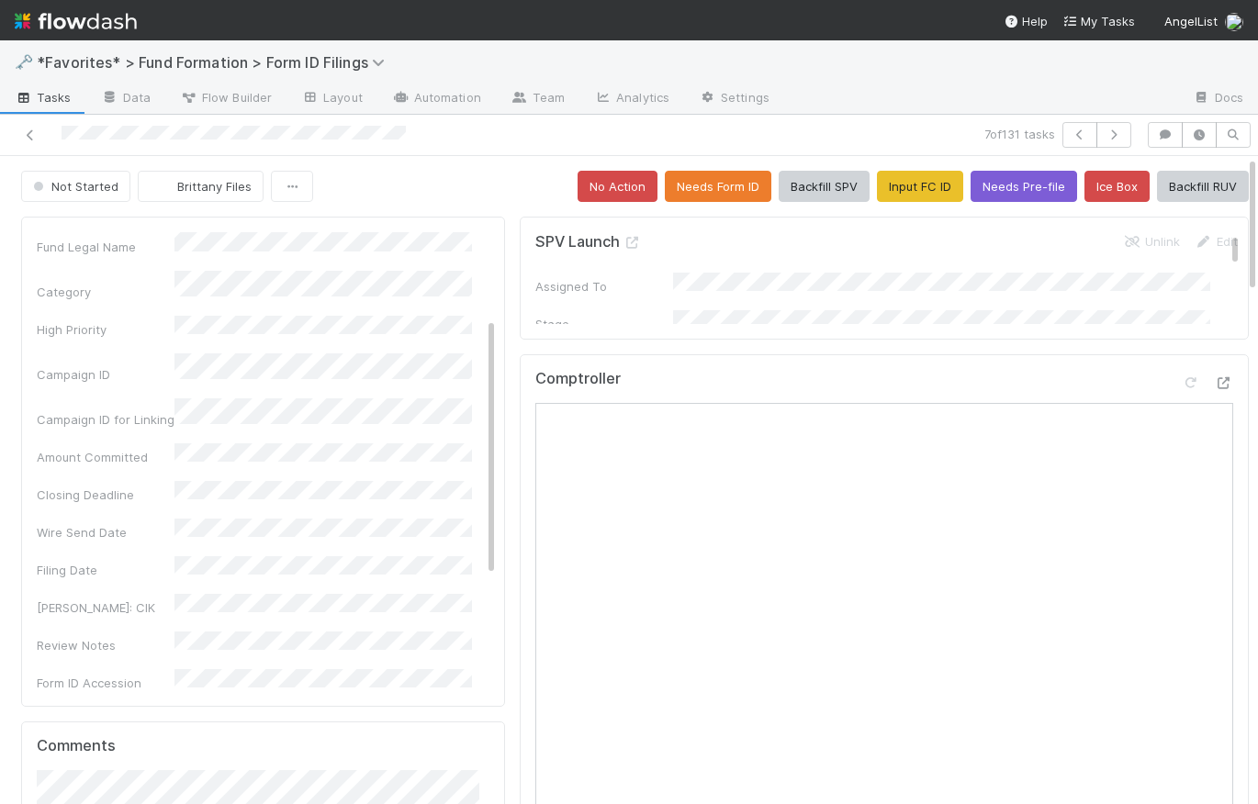
scroll to position [160, 0]
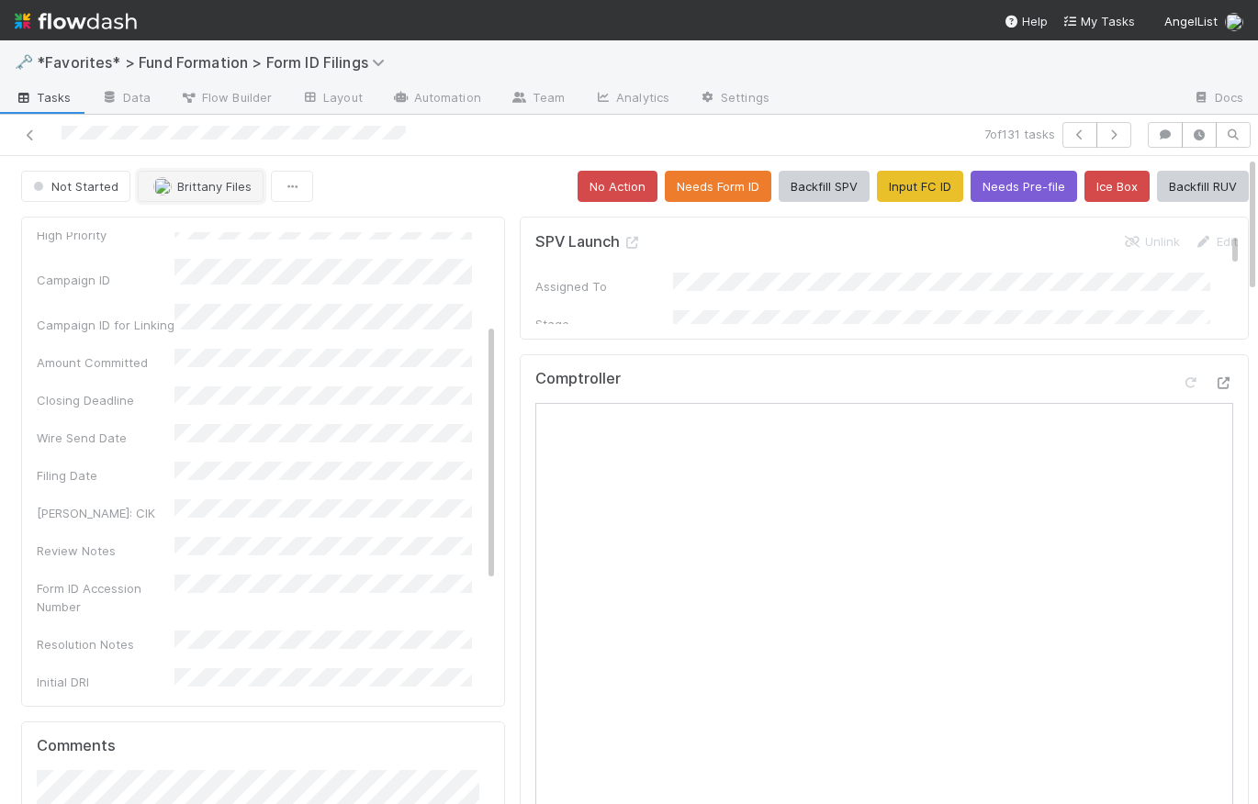
click at [222, 184] on span "Brittany Files" at bounding box center [214, 186] width 74 height 15
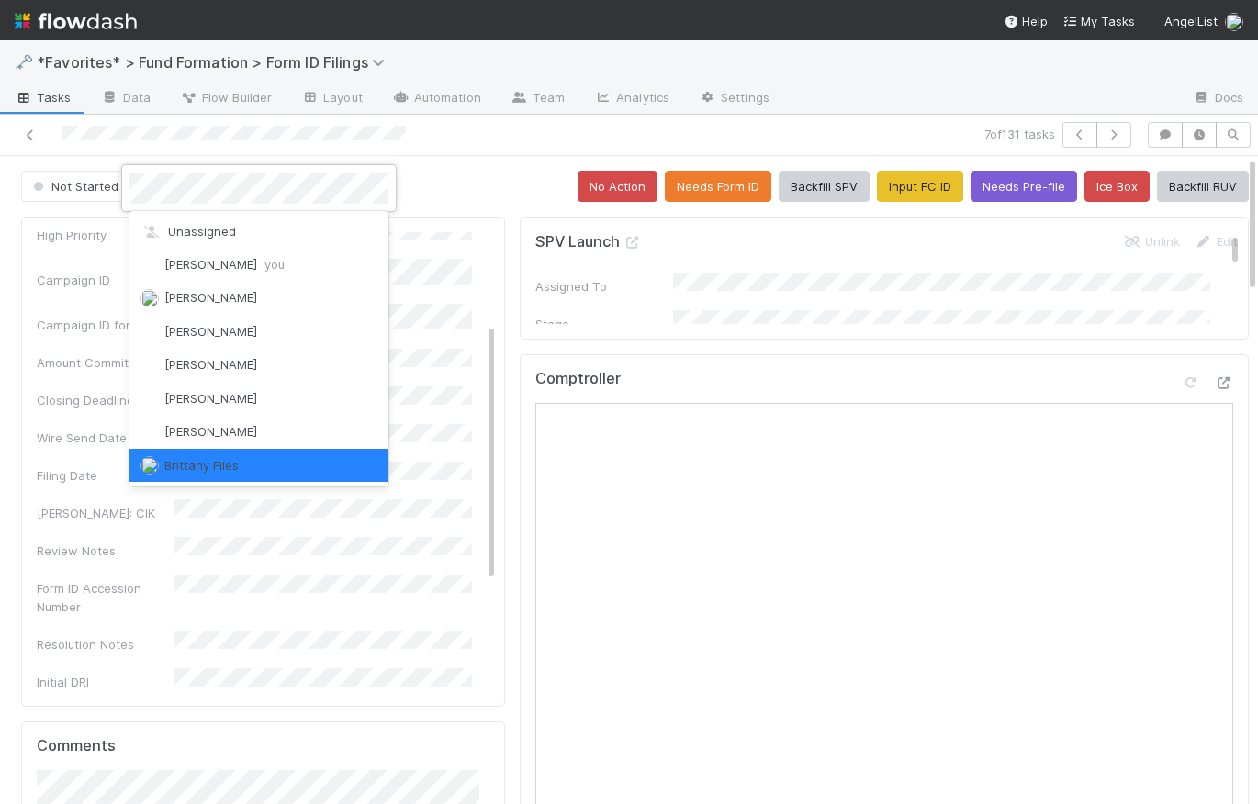
scroll to position [4, 0]
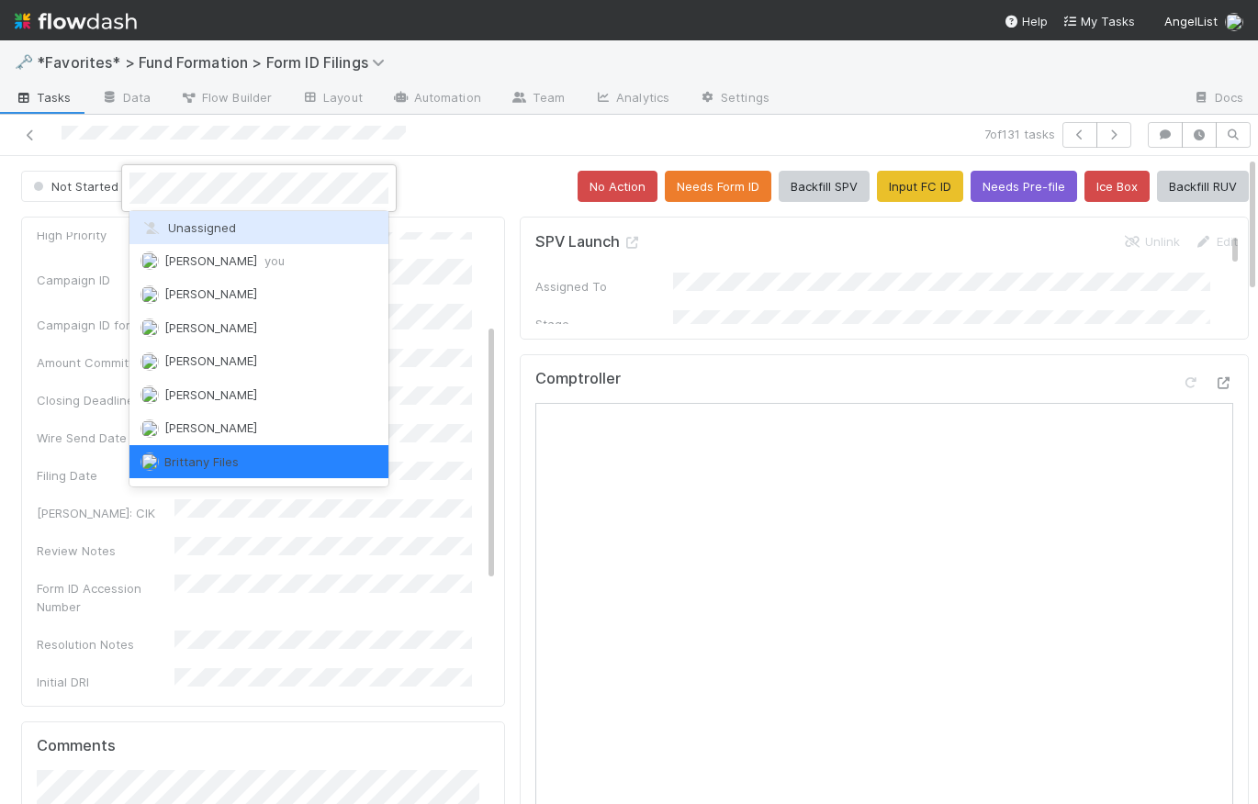
click at [217, 222] on span "Unassigned" at bounding box center [188, 227] width 96 height 15
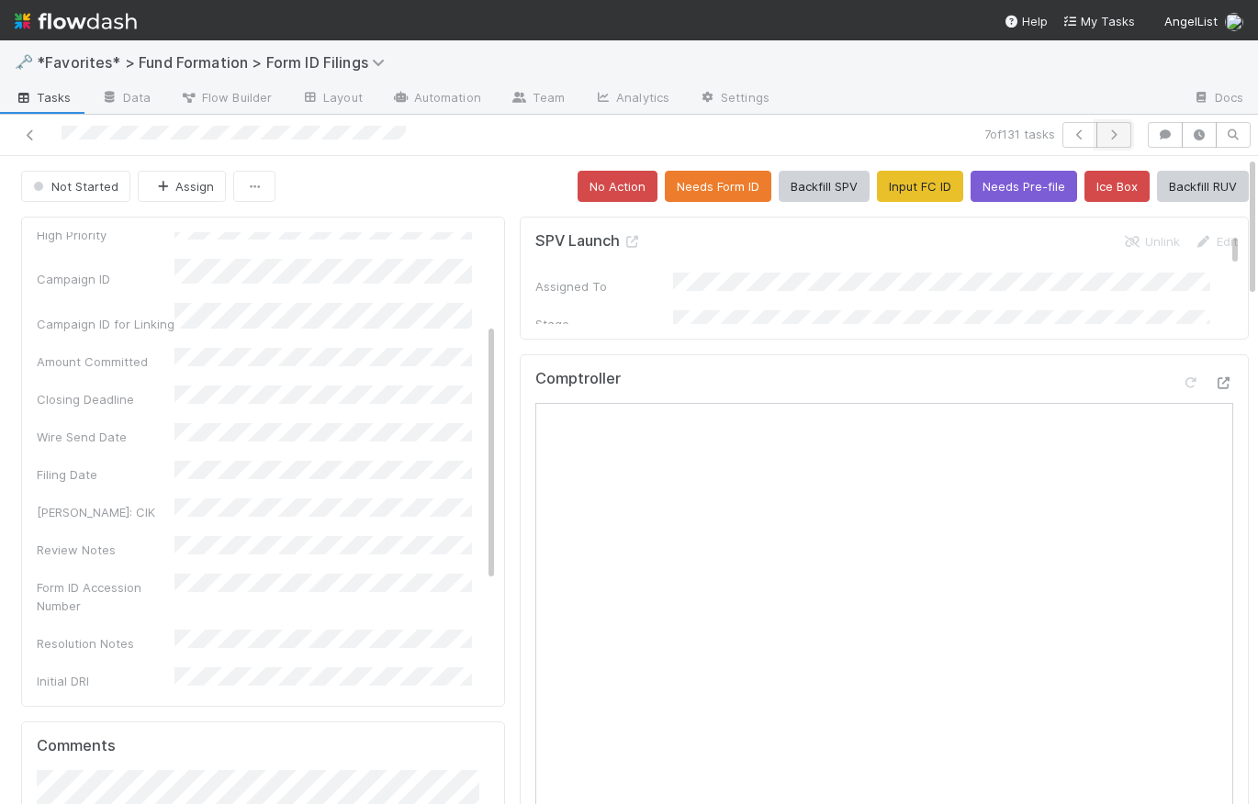
click at [1111, 140] on button "button" at bounding box center [1113, 135] width 35 height 26
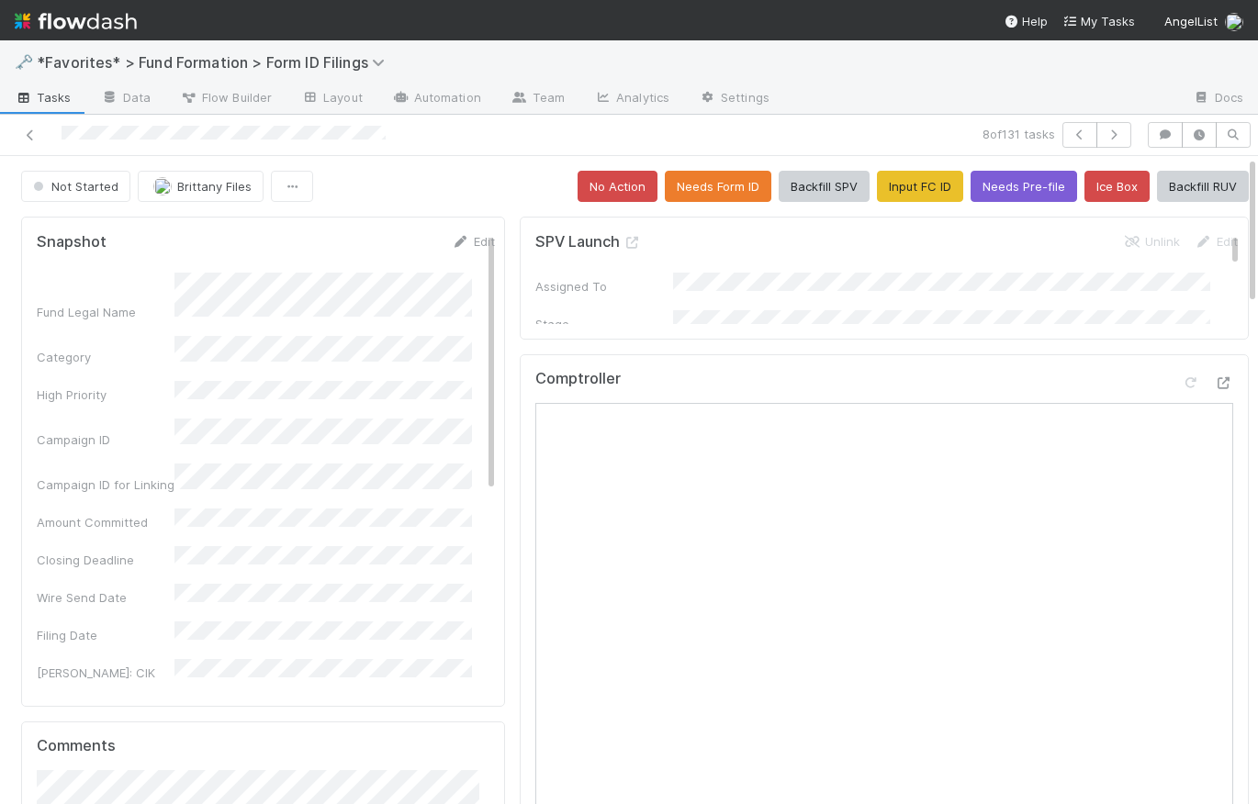
click at [467, 182] on div "Not Started Brittany Files No Action Needs Form ID Backfill SPV Input FC ID Nee…" at bounding box center [635, 186] width 1228 height 31
click at [703, 193] on button "Needs Form ID" at bounding box center [718, 186] width 107 height 31
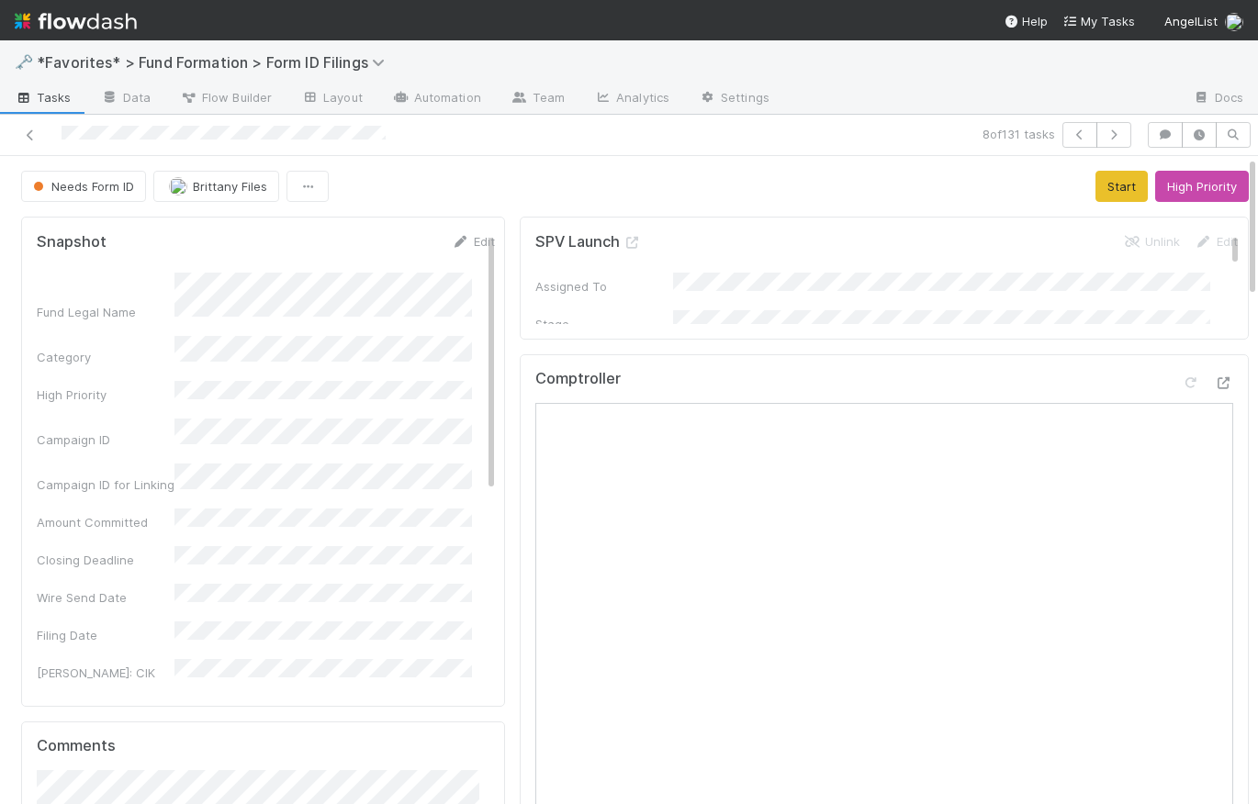
click at [922, 182] on div "Needs Form ID Brittany Files Start High Priority" at bounding box center [635, 186] width 1228 height 31
click at [1189, 188] on button "High Priority" at bounding box center [1202, 186] width 94 height 31
click at [1114, 131] on button "button" at bounding box center [1113, 135] width 35 height 26
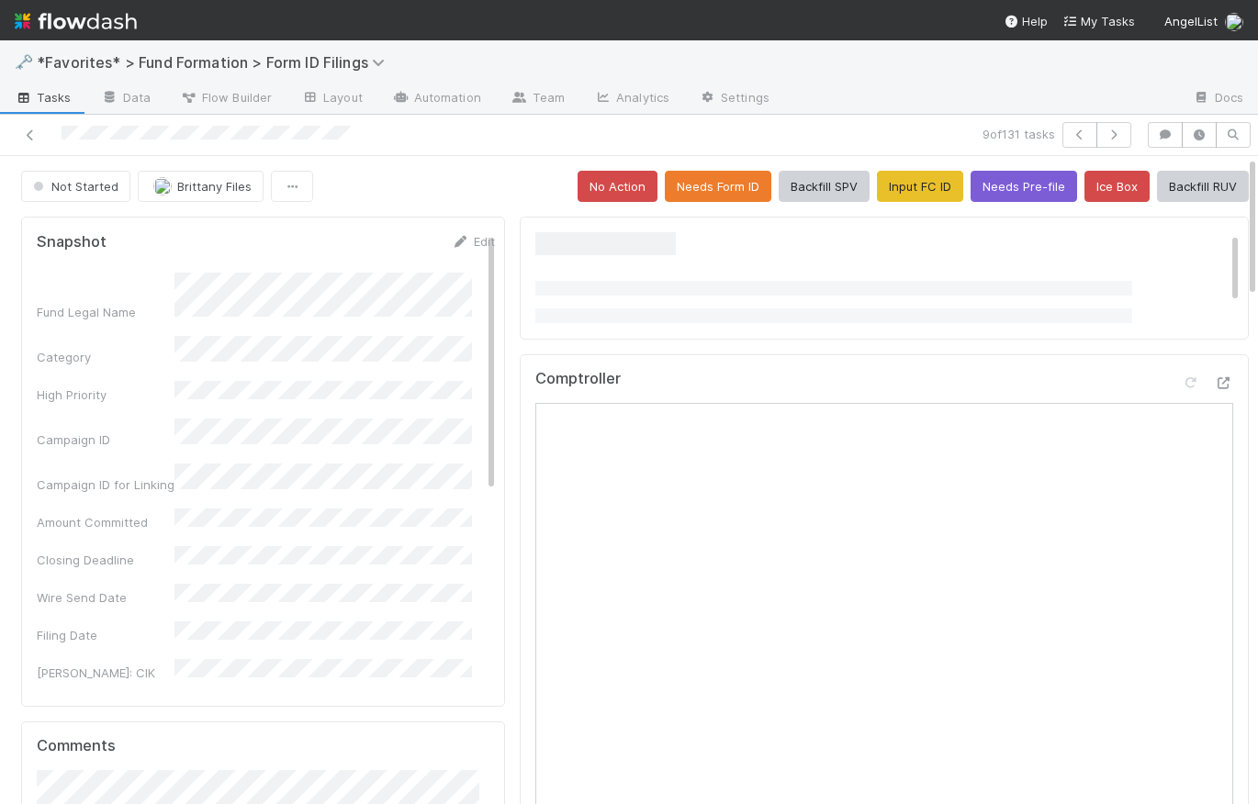
click at [480, 194] on div "Not Started Brittany Files No Action Needs Form ID Backfill SPV Input FC ID Nee…" at bounding box center [635, 186] width 1228 height 31
click at [712, 181] on button "Needs Form ID" at bounding box center [718, 186] width 107 height 31
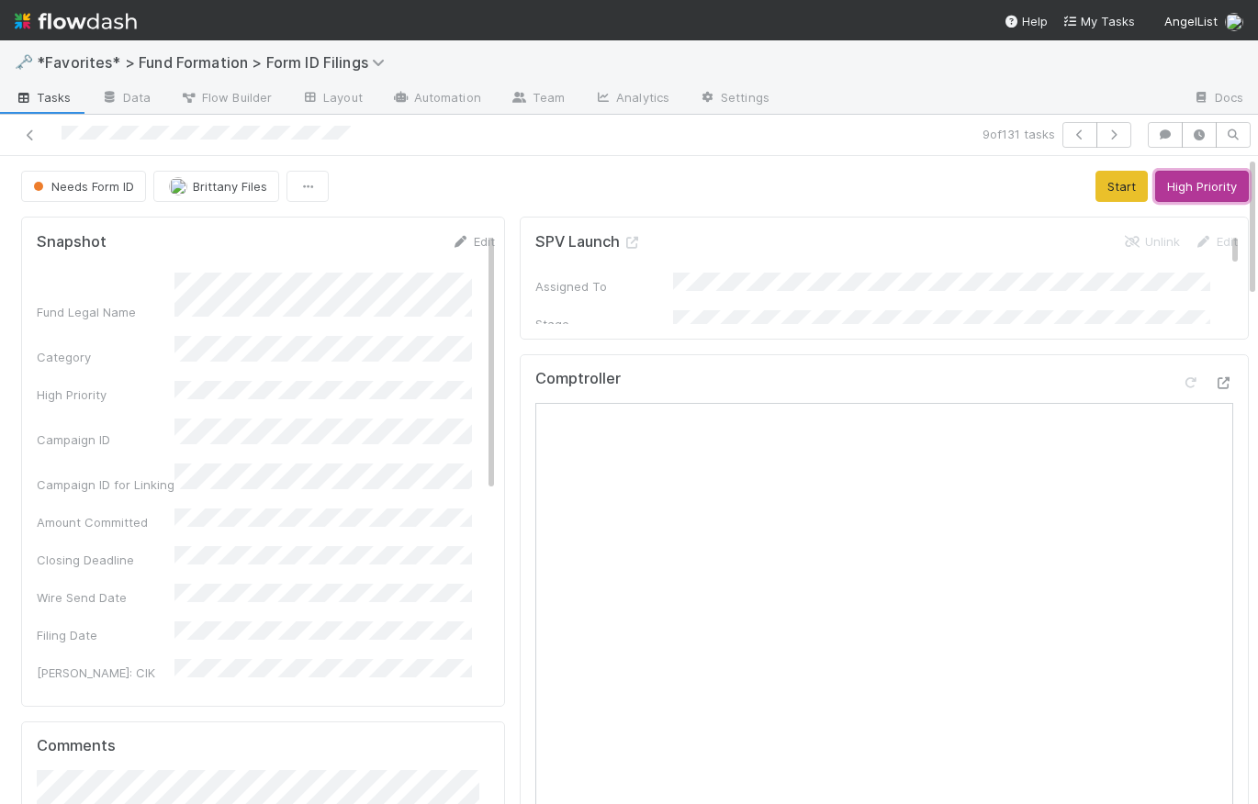
click at [1208, 189] on button "High Priority" at bounding box center [1202, 186] width 94 height 31
click at [219, 189] on span "Brittany Files" at bounding box center [230, 186] width 74 height 15
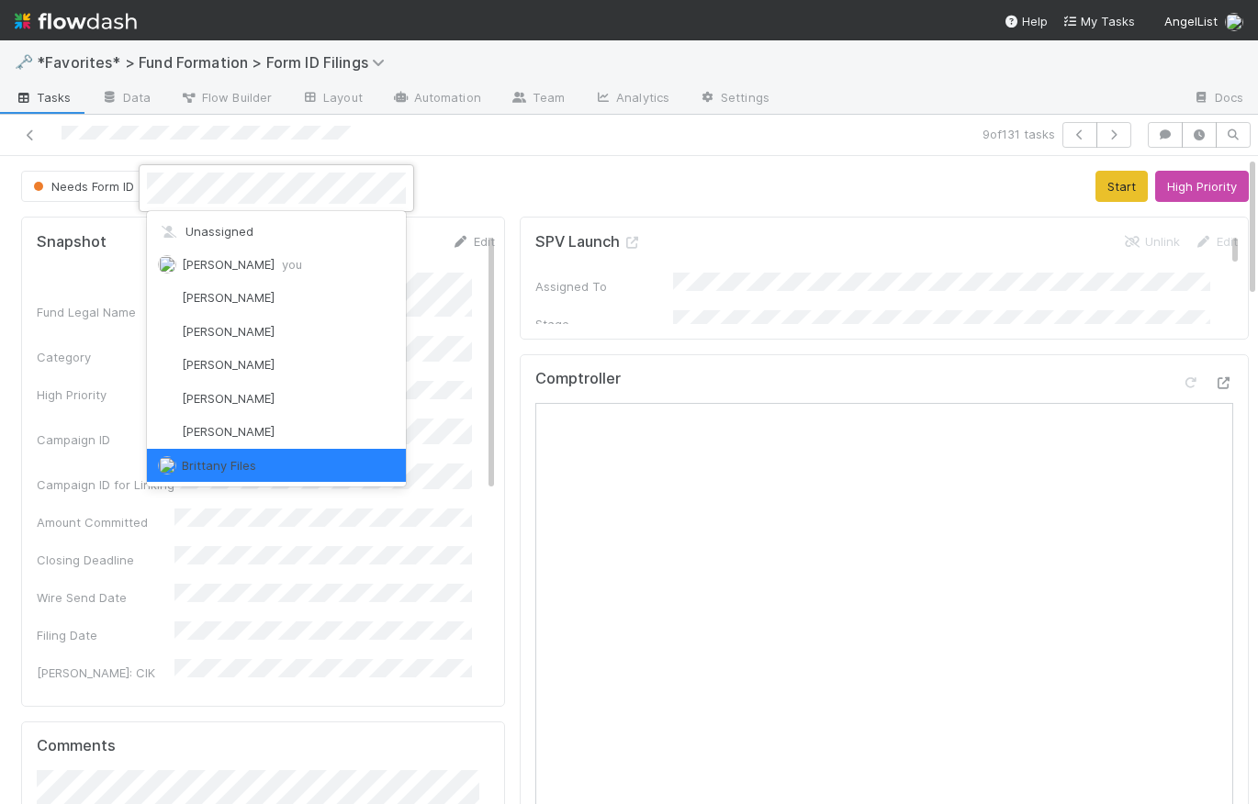
scroll to position [4, 0]
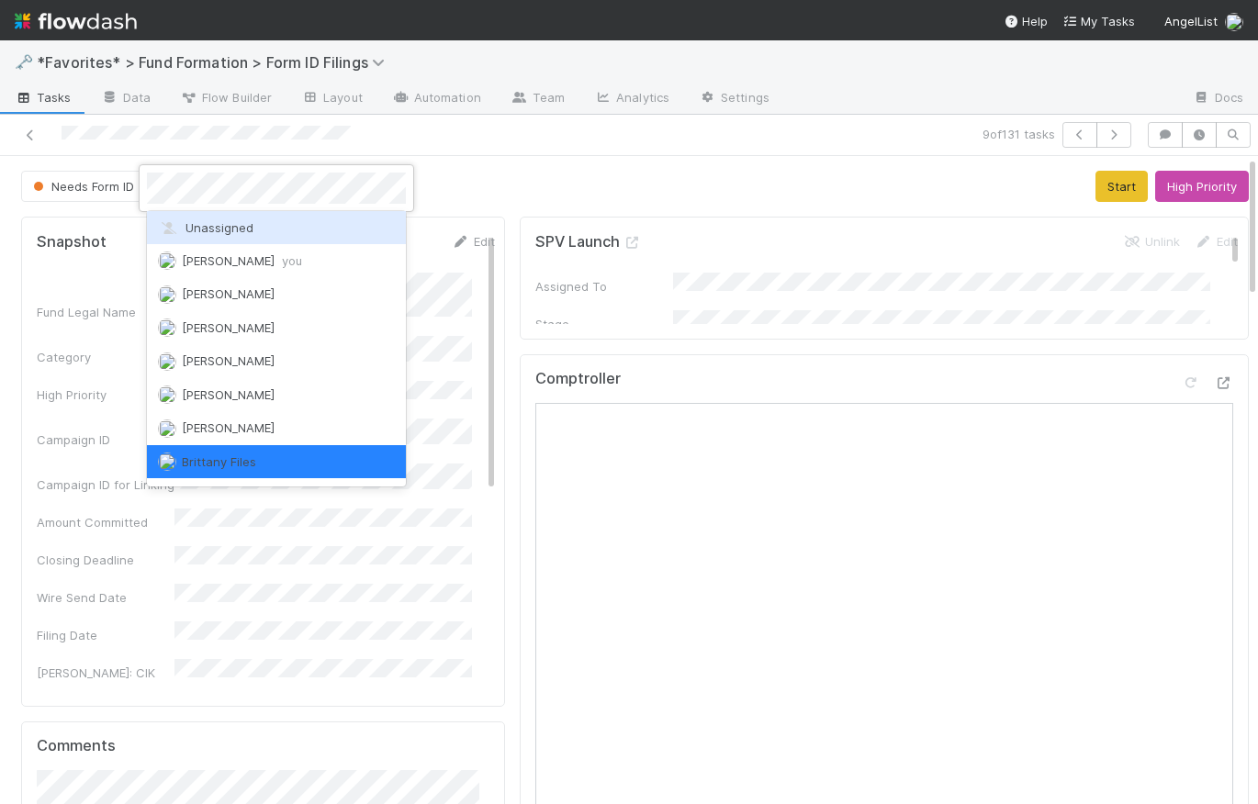
click at [226, 223] on span "Unassigned" at bounding box center [206, 227] width 96 height 15
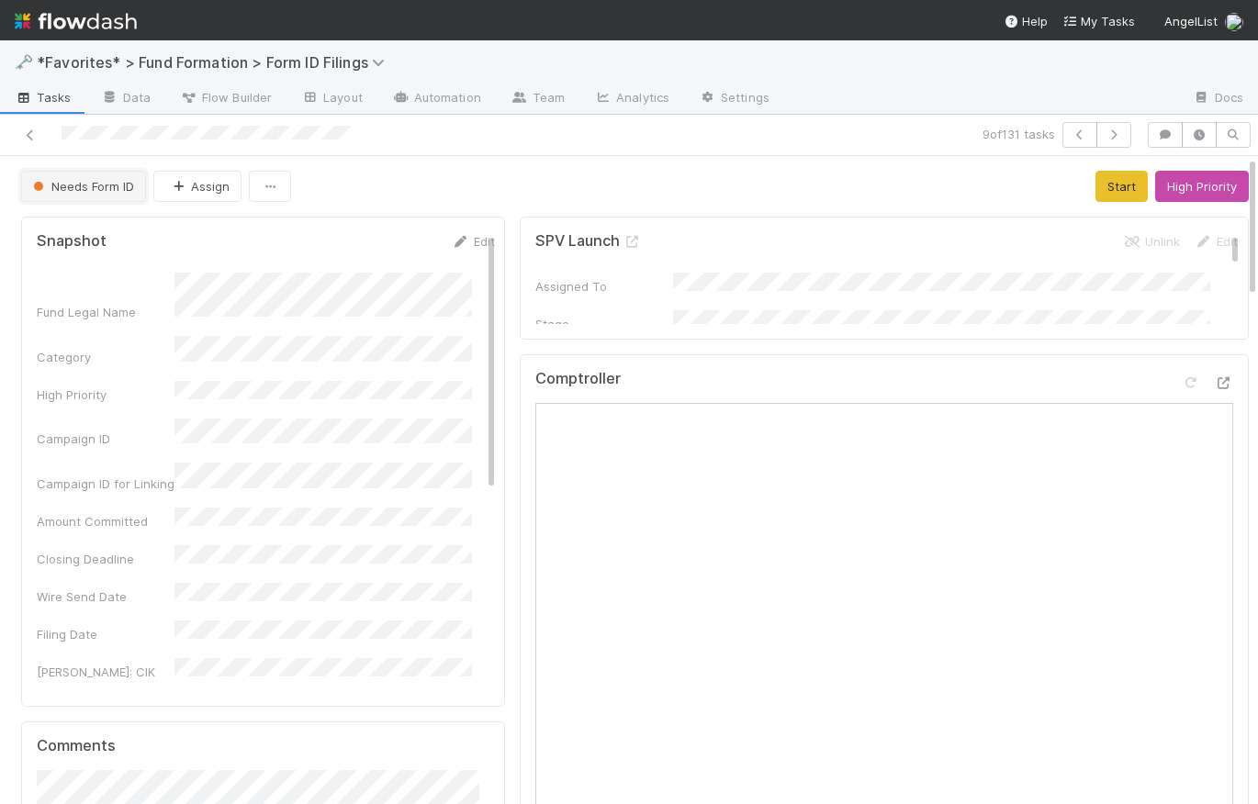
click at [107, 188] on span "Needs Form ID" at bounding box center [81, 186] width 105 height 15
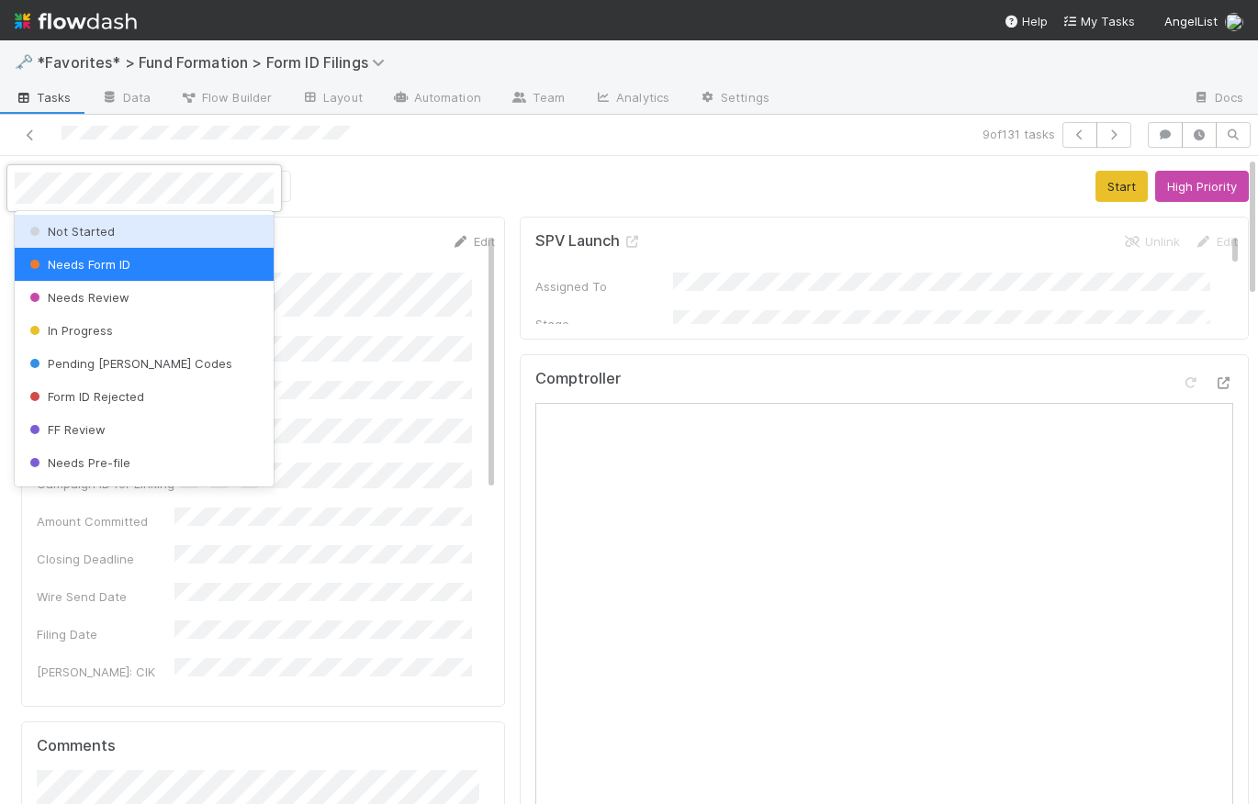
click at [107, 235] on span "Not Started" at bounding box center [70, 231] width 89 height 15
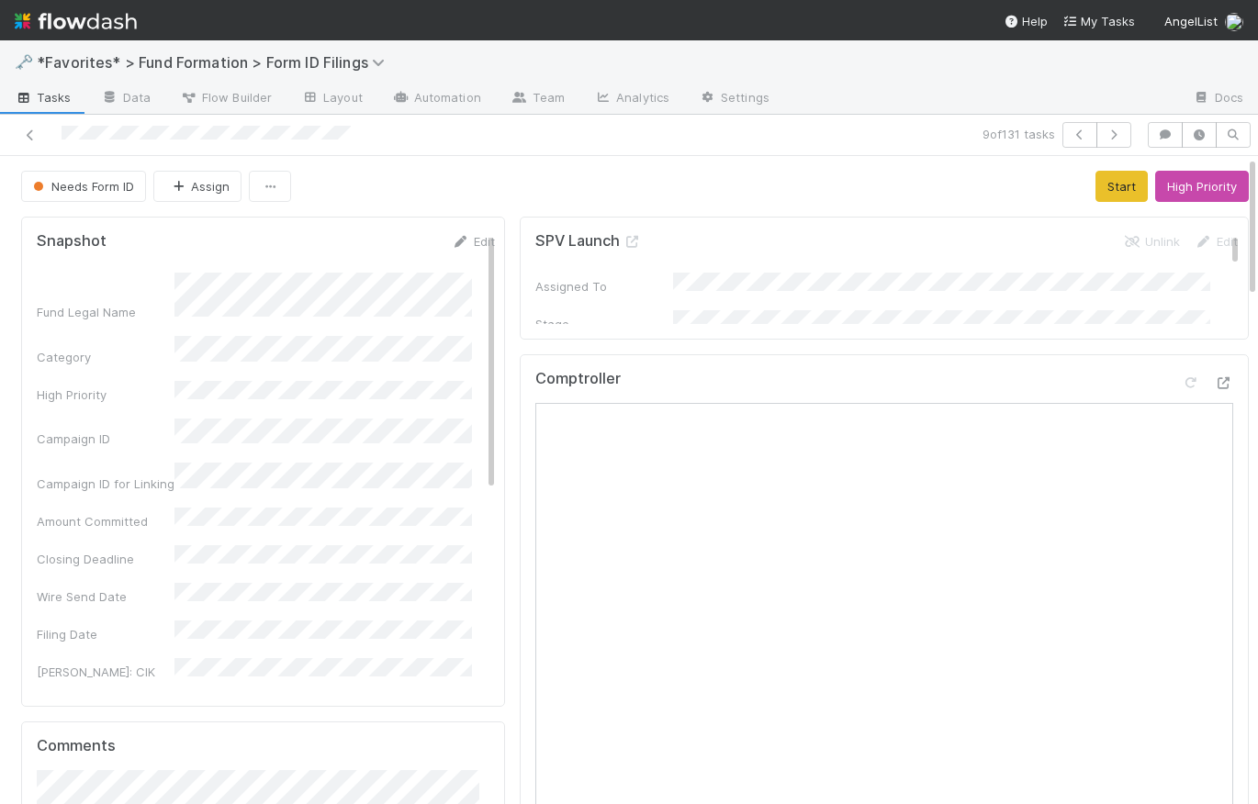
click at [500, 192] on div "Needs Form ID Assign Start High Priority" at bounding box center [635, 186] width 1228 height 31
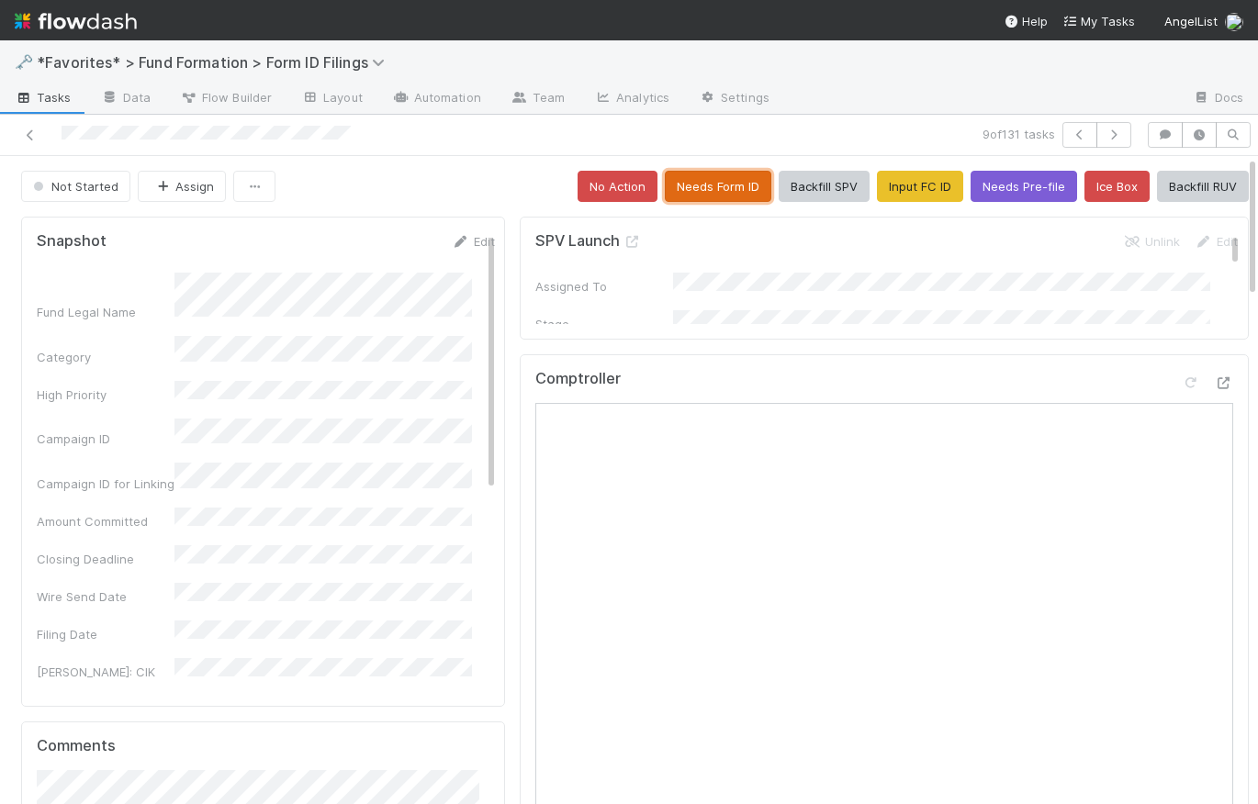
click at [730, 186] on button "Needs Form ID" at bounding box center [718, 186] width 107 height 31
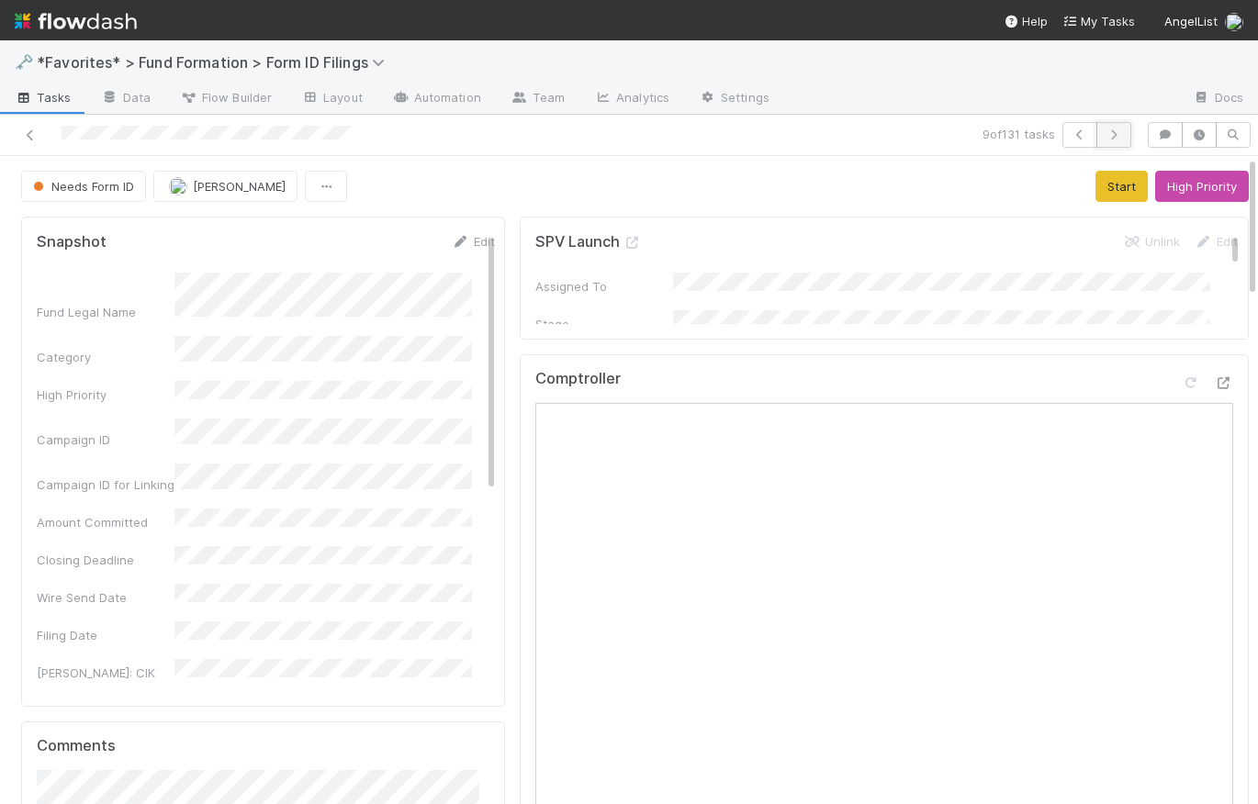
click at [1110, 128] on button "button" at bounding box center [1113, 135] width 35 height 26
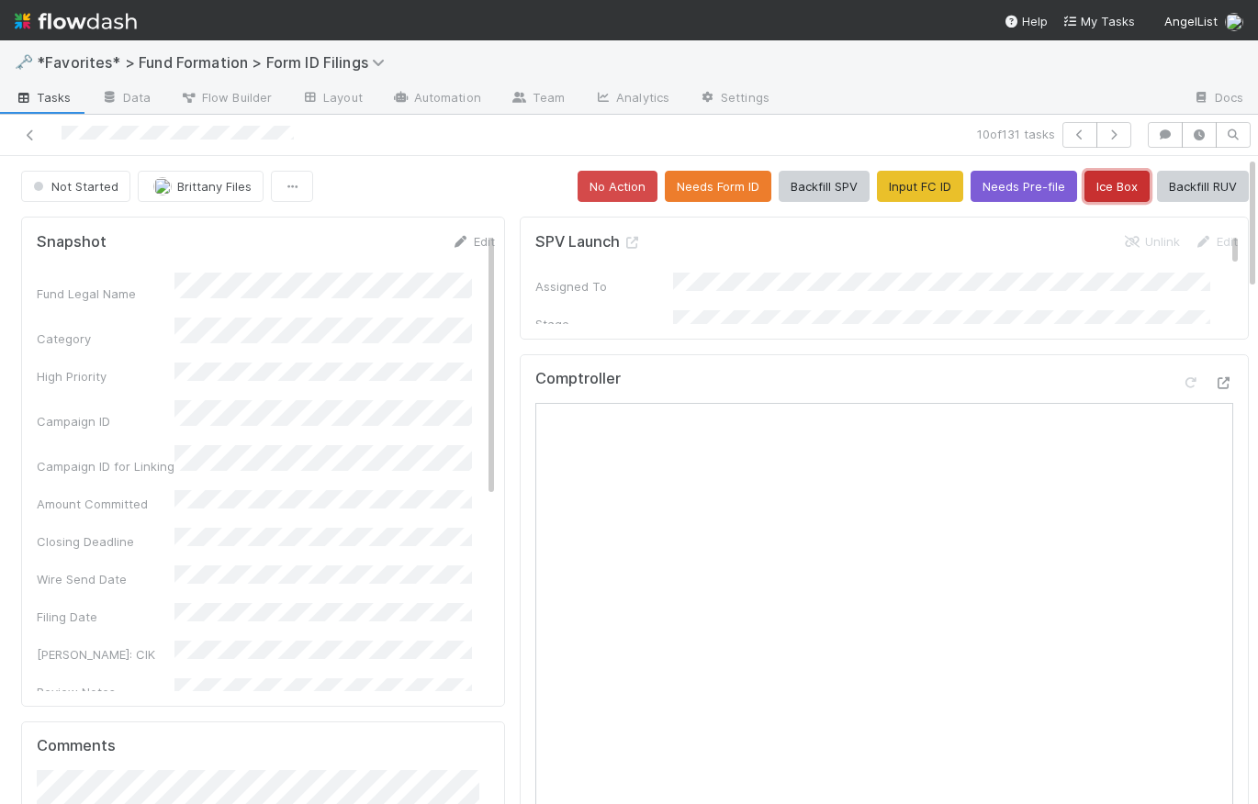
click at [1100, 185] on button "Ice Box" at bounding box center [1117, 186] width 65 height 31
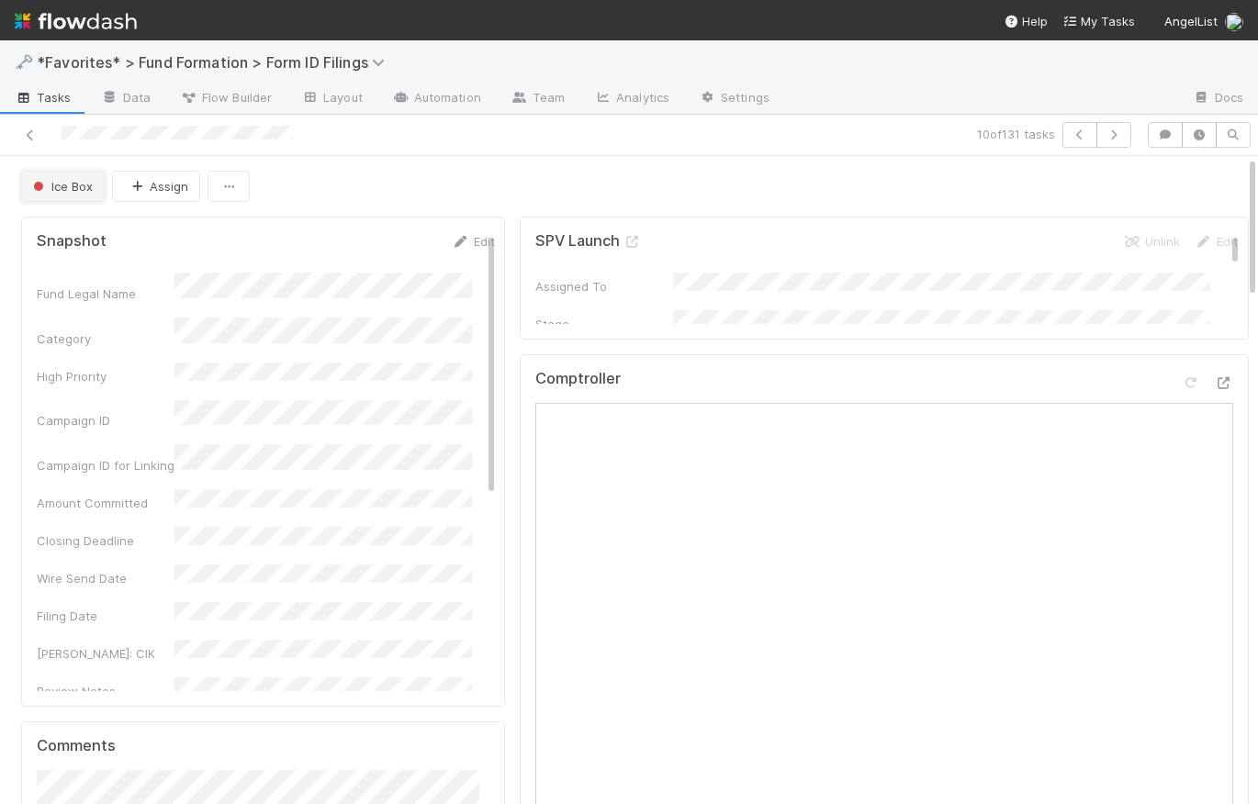
click at [79, 189] on span "Ice Box" at bounding box center [60, 186] width 63 height 15
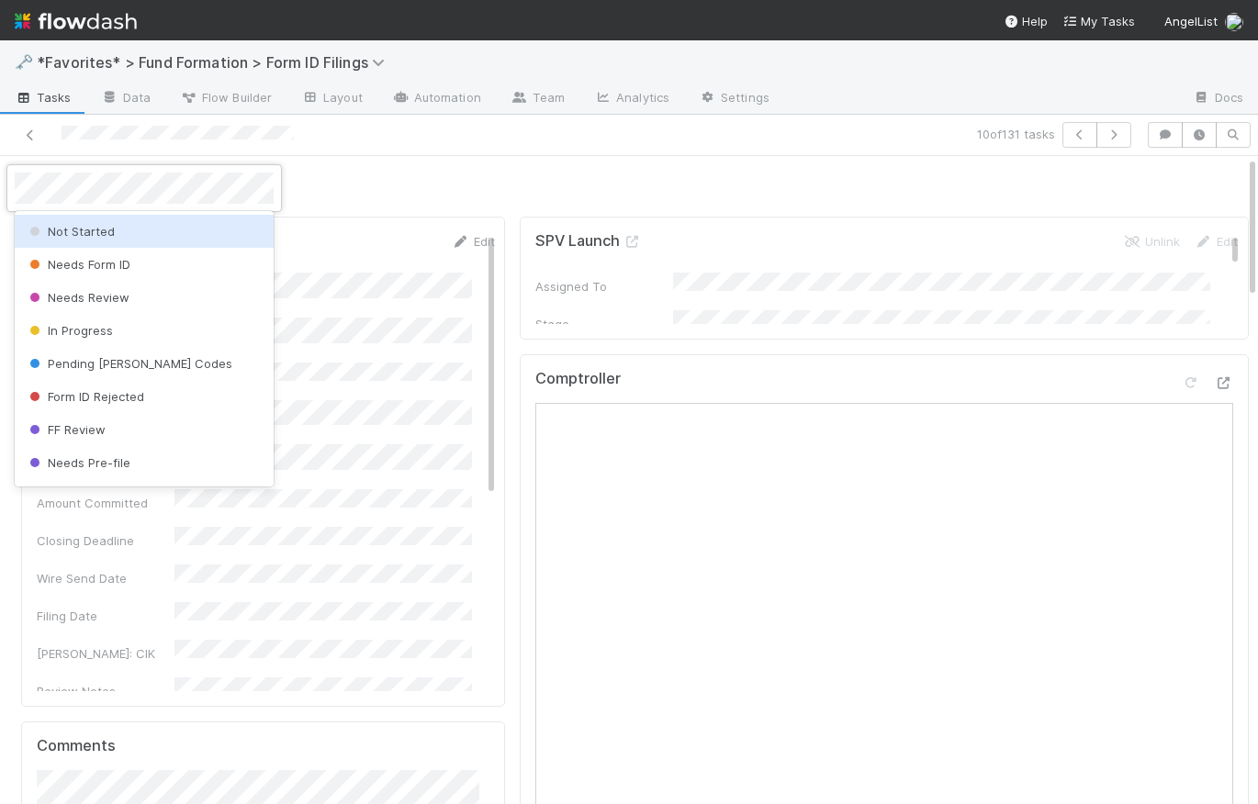
click at [157, 228] on div "Not Started" at bounding box center [144, 231] width 259 height 33
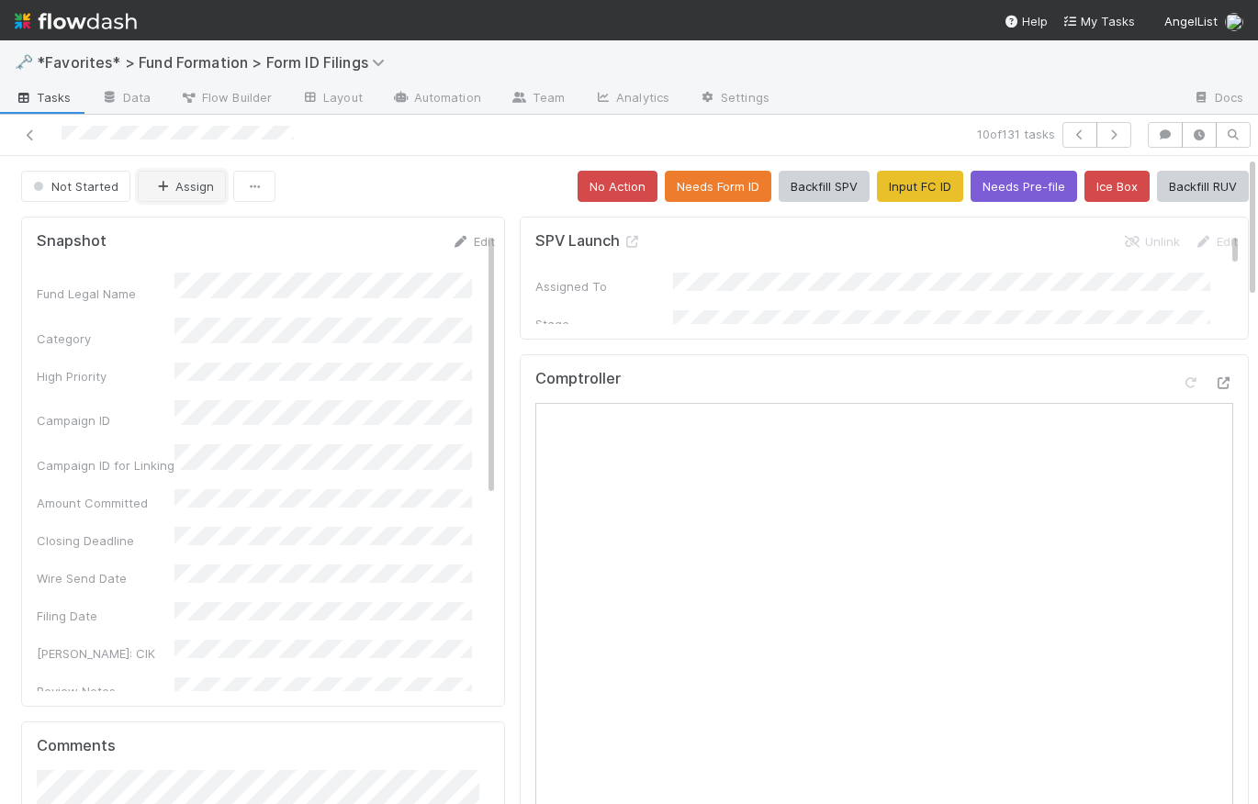
click at [167, 191] on button "Assign" at bounding box center [182, 186] width 88 height 31
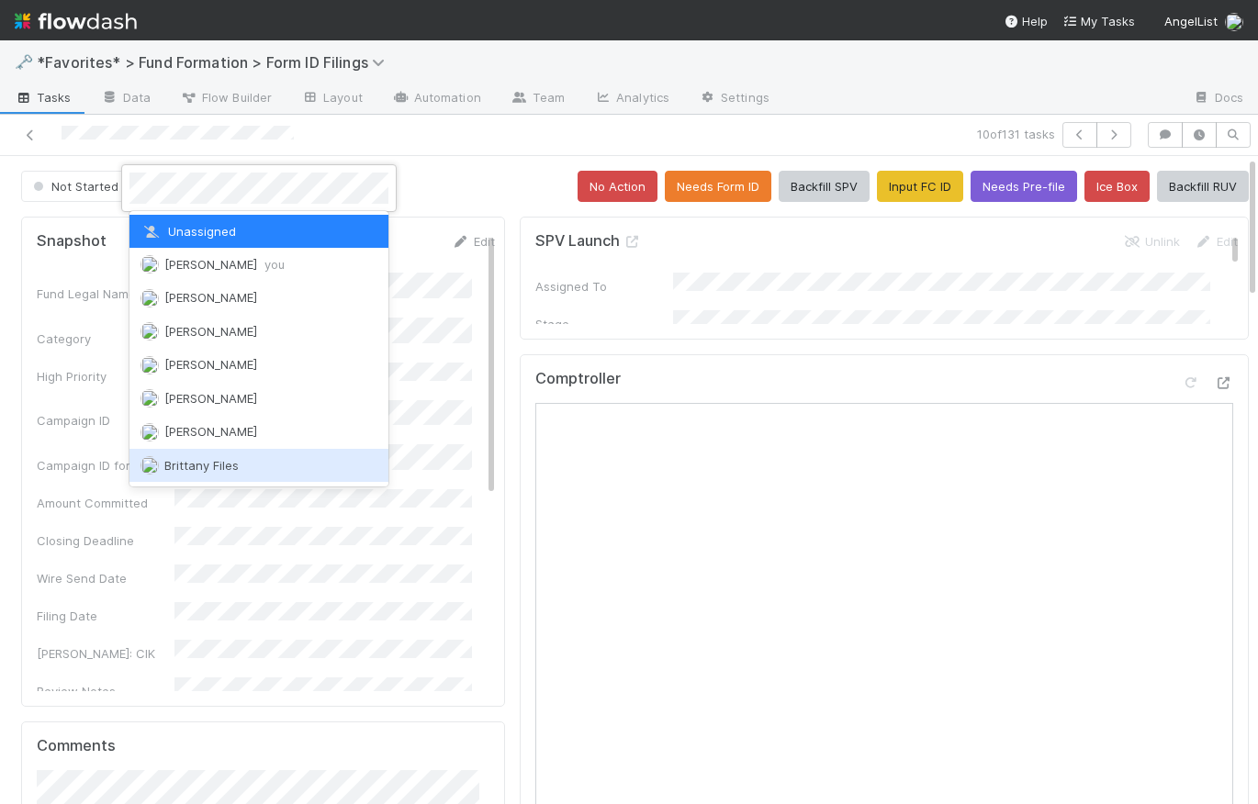
click at [253, 471] on div "Brittany Files" at bounding box center [258, 465] width 259 height 33
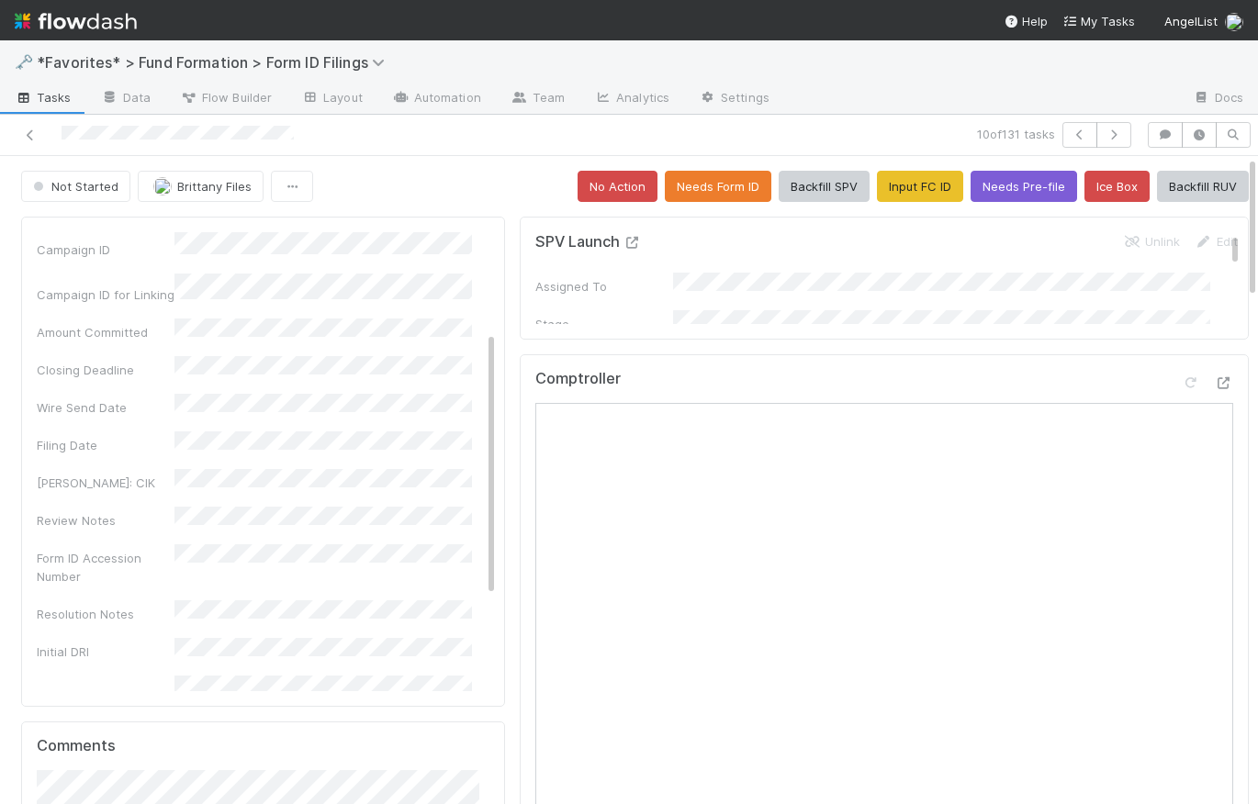
click at [625, 243] on icon at bounding box center [633, 243] width 18 height 12
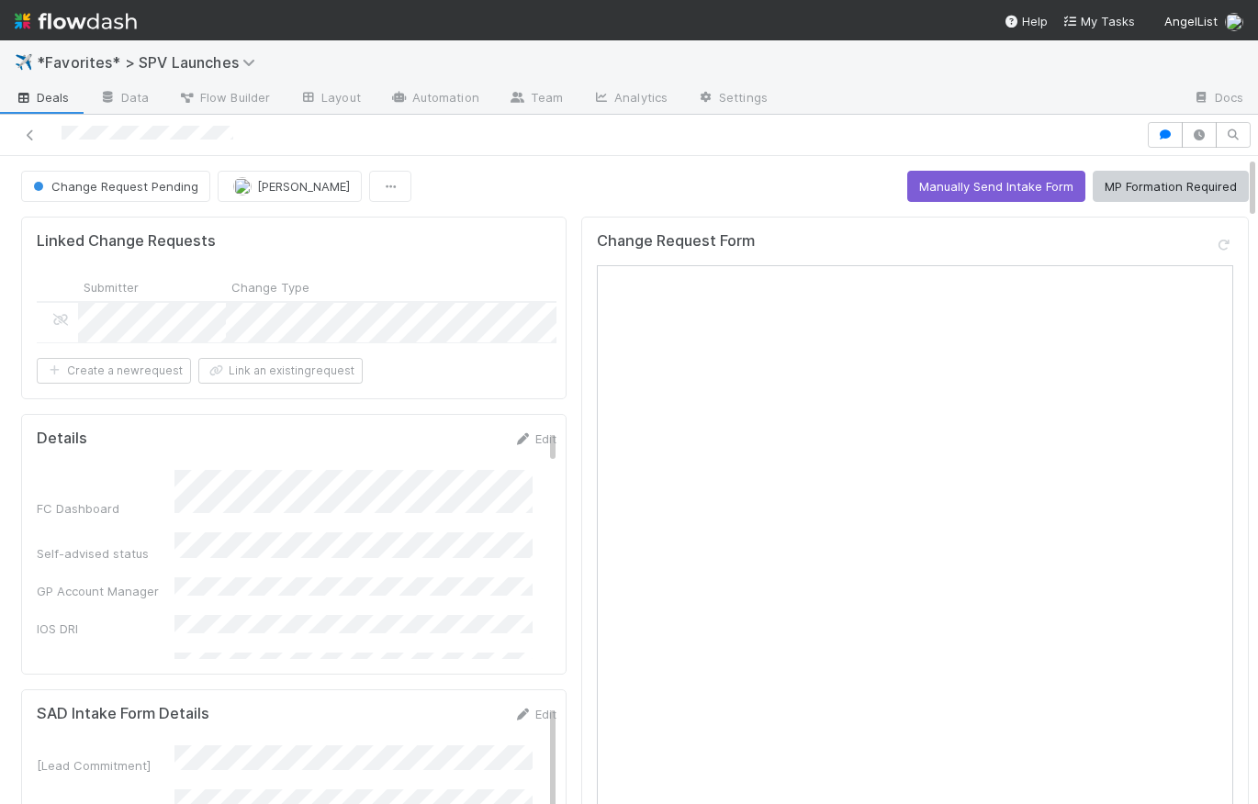
click at [577, 181] on div "Change Request Pending Suzi Kang Manually Send Intake Form MP Formation Required" at bounding box center [635, 186] width 1228 height 31
click at [548, 177] on div "Change Request Pending Suzi Kang Manually Send Intake Form MP Formation Required" at bounding box center [635, 186] width 1228 height 31
click at [546, 93] on link "Team" at bounding box center [536, 98] width 84 height 29
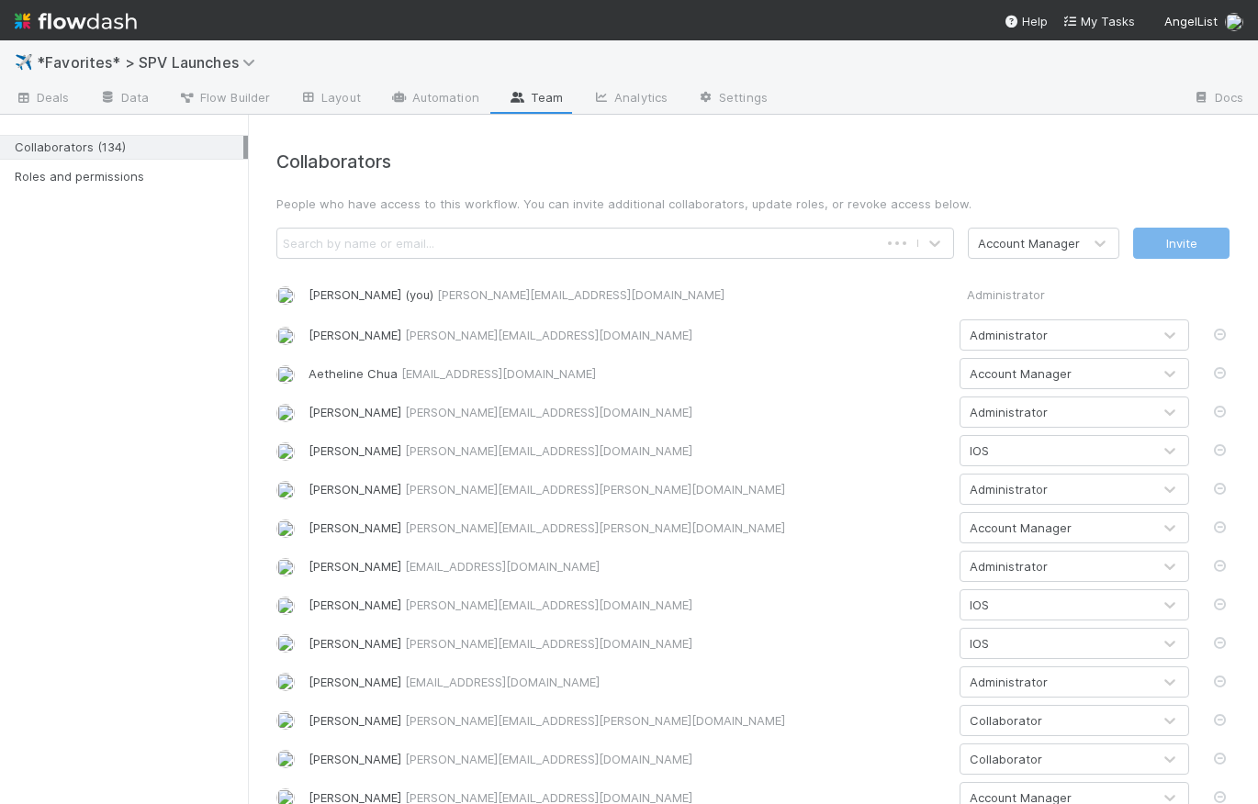
click at [565, 248] on div "Search by name or email..." at bounding box center [577, 243] width 601 height 29
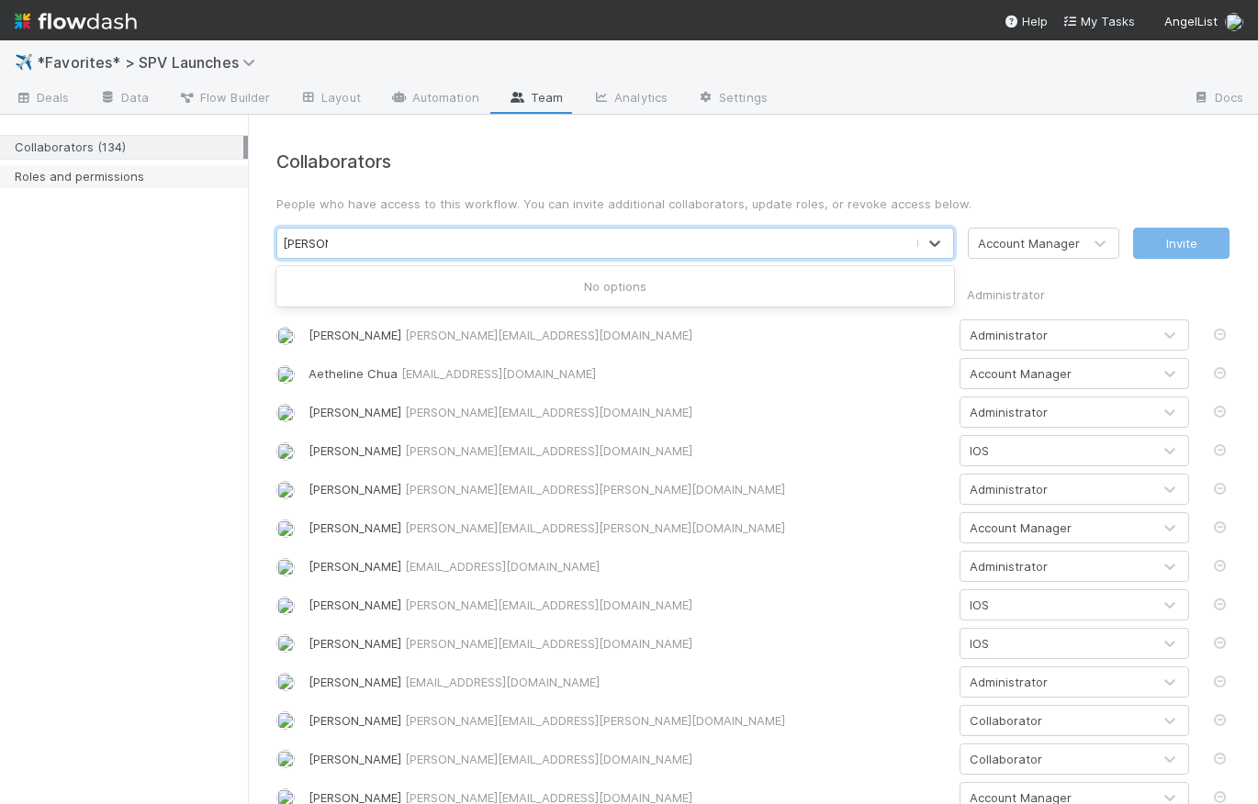
type input "brittany"
click at [584, 235] on div "Search by name or email..." at bounding box center [596, 243] width 638 height 29
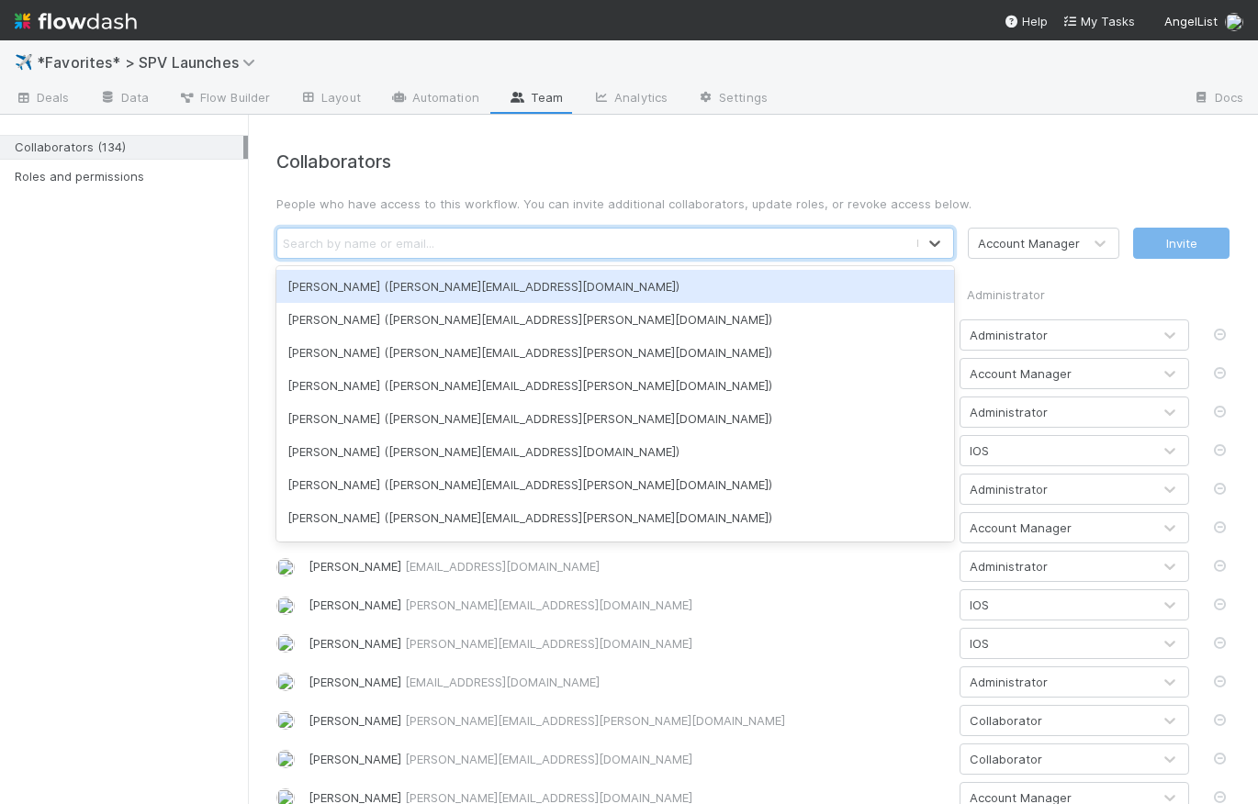
paste input "brittany.files@belltowerfunds.com"
type input "brittany.files@belltowerfunds.com"
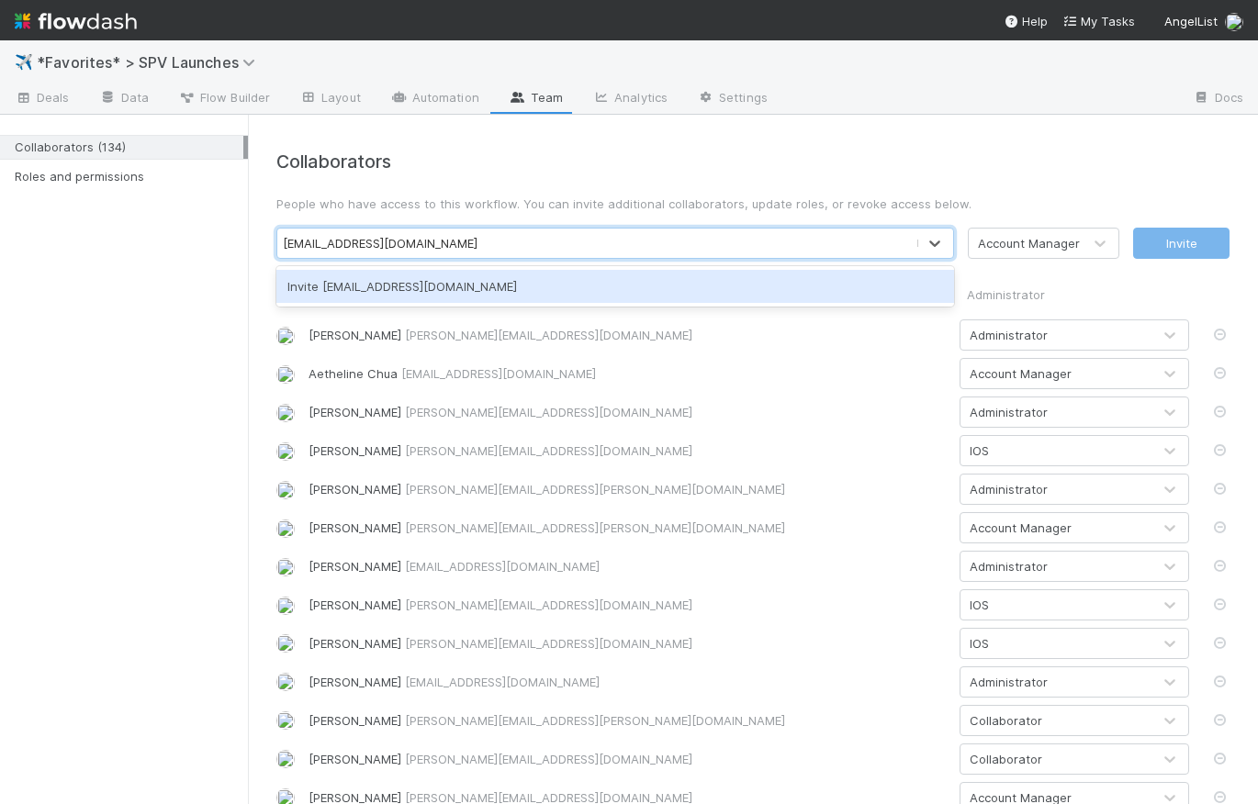
click at [589, 287] on div "Invite brittany.files@belltowerfunds.com" at bounding box center [615, 286] width 678 height 33
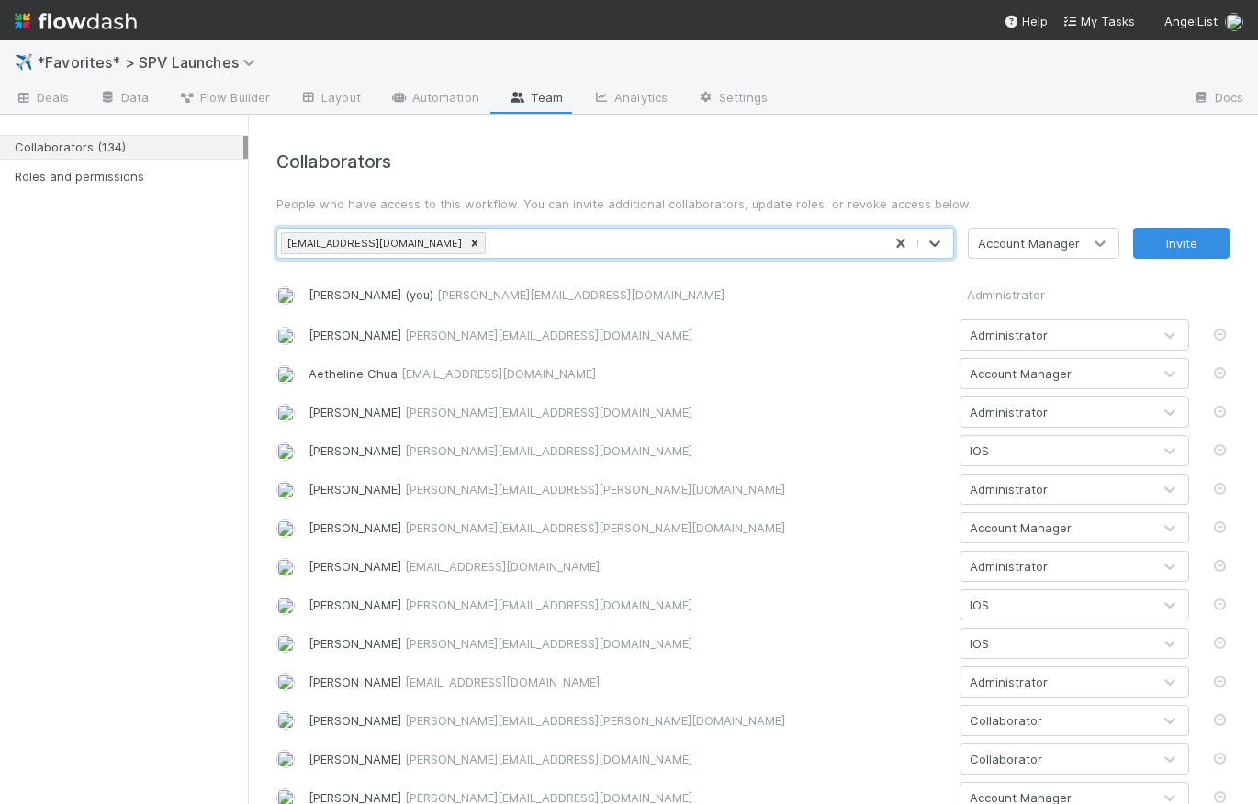
click at [1091, 240] on icon at bounding box center [1100, 243] width 18 height 18
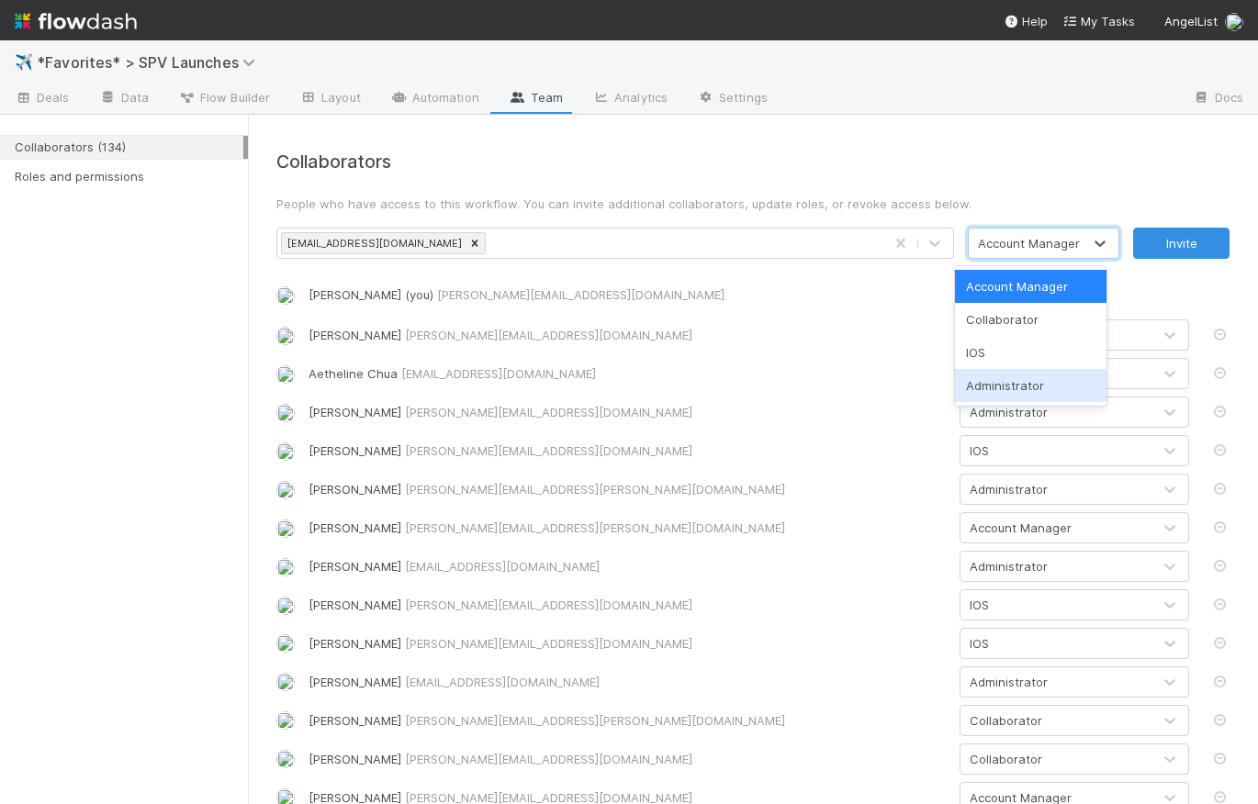
click at [1035, 390] on div "Administrator" at bounding box center [1031, 385] width 152 height 33
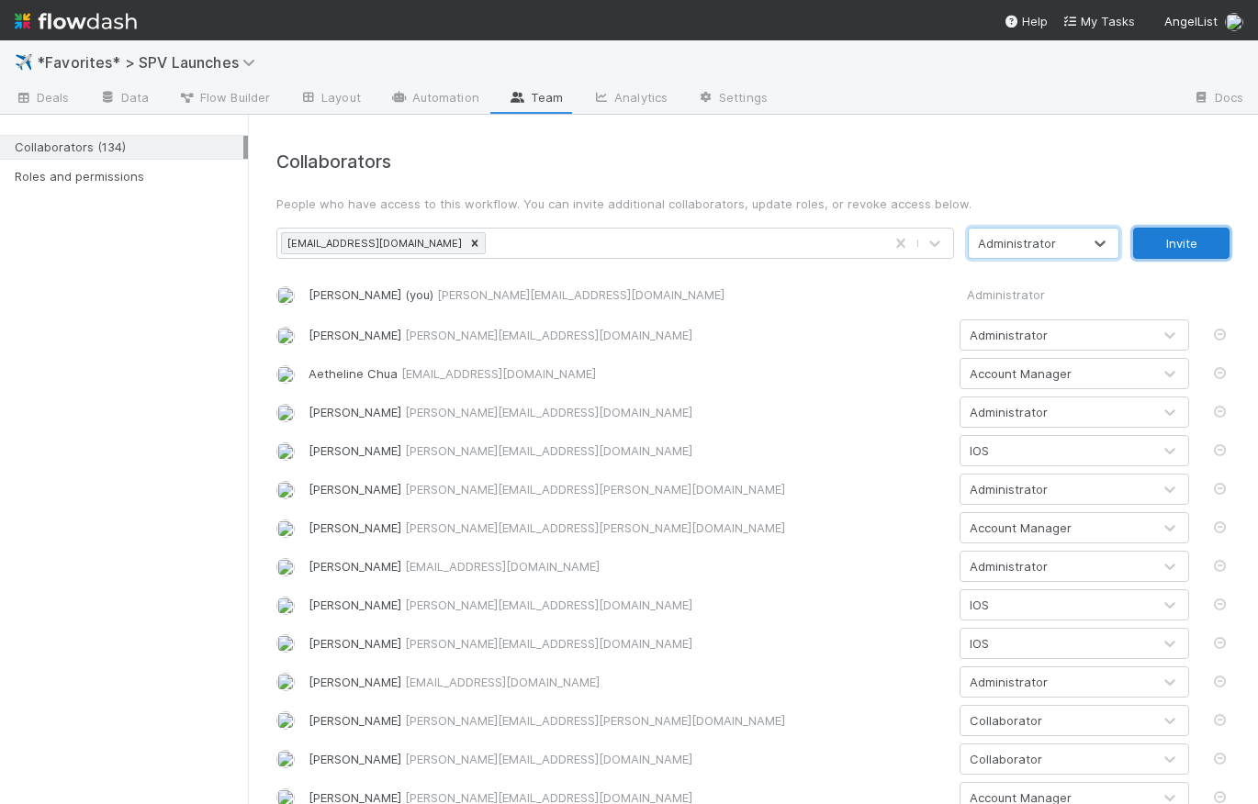
click at [1157, 252] on button "Invite" at bounding box center [1181, 243] width 96 height 31
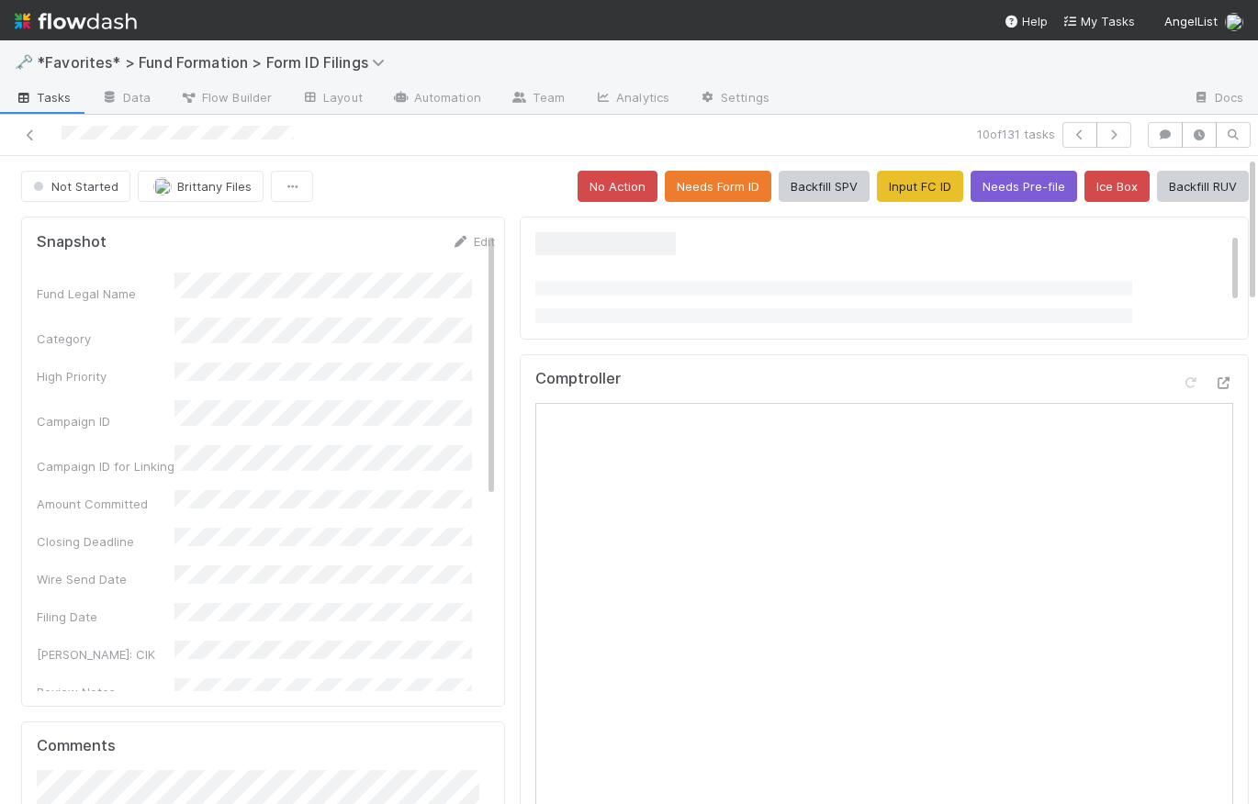
click at [485, 189] on div "Not Started Brittany Files No Action Needs Form ID Backfill SPV Input FC ID Nee…" at bounding box center [635, 186] width 1228 height 31
click at [490, 185] on div "Not Started Brittany Files No Action Needs Form ID Backfill SPV Input FC ID Nee…" at bounding box center [635, 186] width 1228 height 31
click at [711, 192] on button "Needs Form ID" at bounding box center [718, 186] width 107 height 31
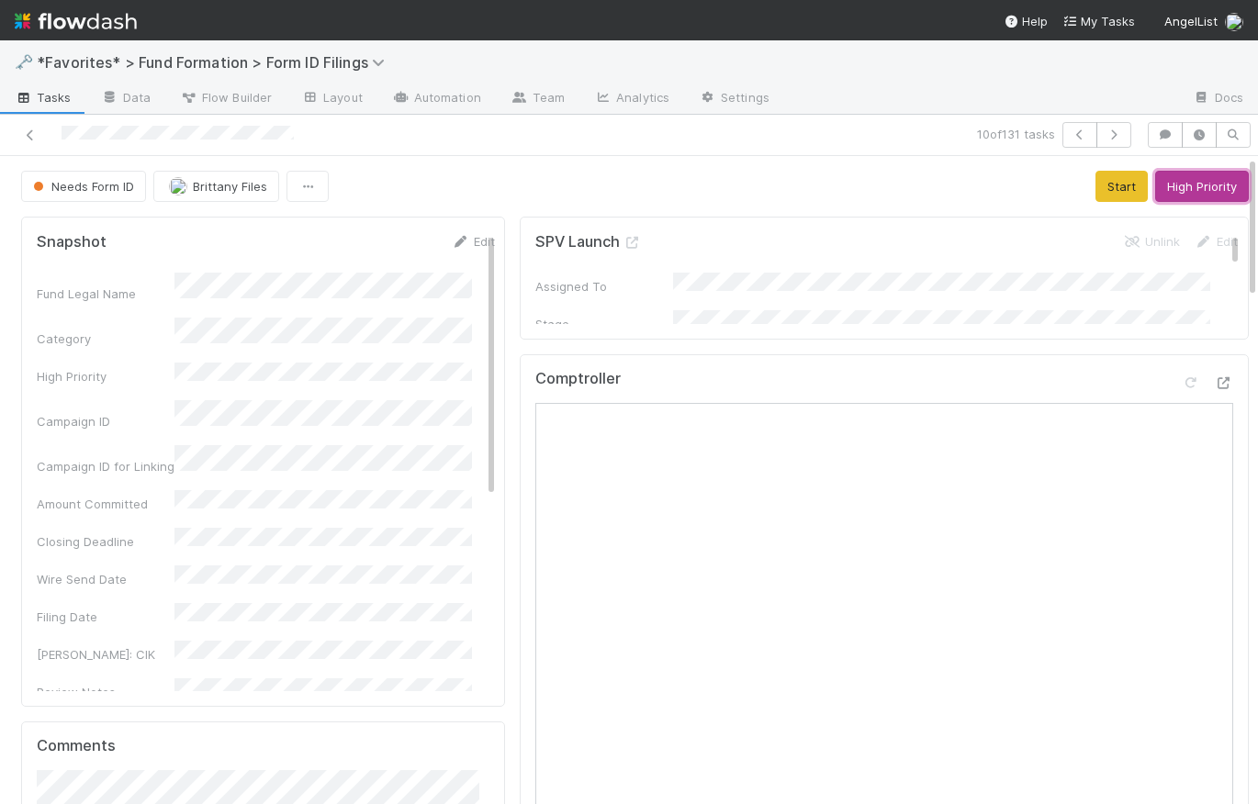
click at [1189, 195] on button "High Priority" at bounding box center [1202, 186] width 94 height 31
click at [496, 188] on div "Needs Form ID Brittany Files Start High Priority" at bounding box center [635, 186] width 1228 height 31
click at [489, 182] on div "Needs Form ID Brittany Files Start High Priority" at bounding box center [635, 186] width 1228 height 31
click at [478, 181] on div "Needs Form ID Brittany Files Start High Priority" at bounding box center [635, 186] width 1228 height 31
click at [523, 201] on div "Needs Form ID Brittany Files Start High Priority" at bounding box center [635, 186] width 1228 height 31
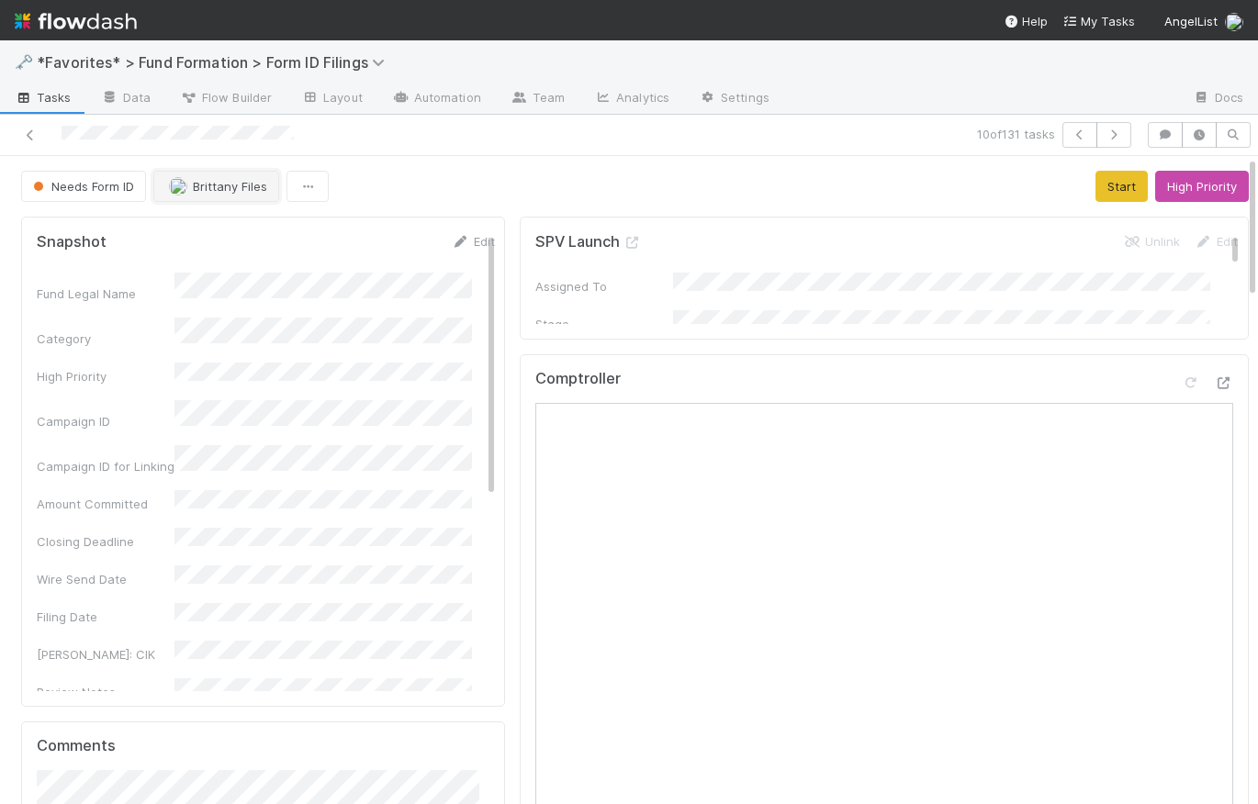
click at [221, 194] on button "Brittany Files" at bounding box center [216, 186] width 126 height 31
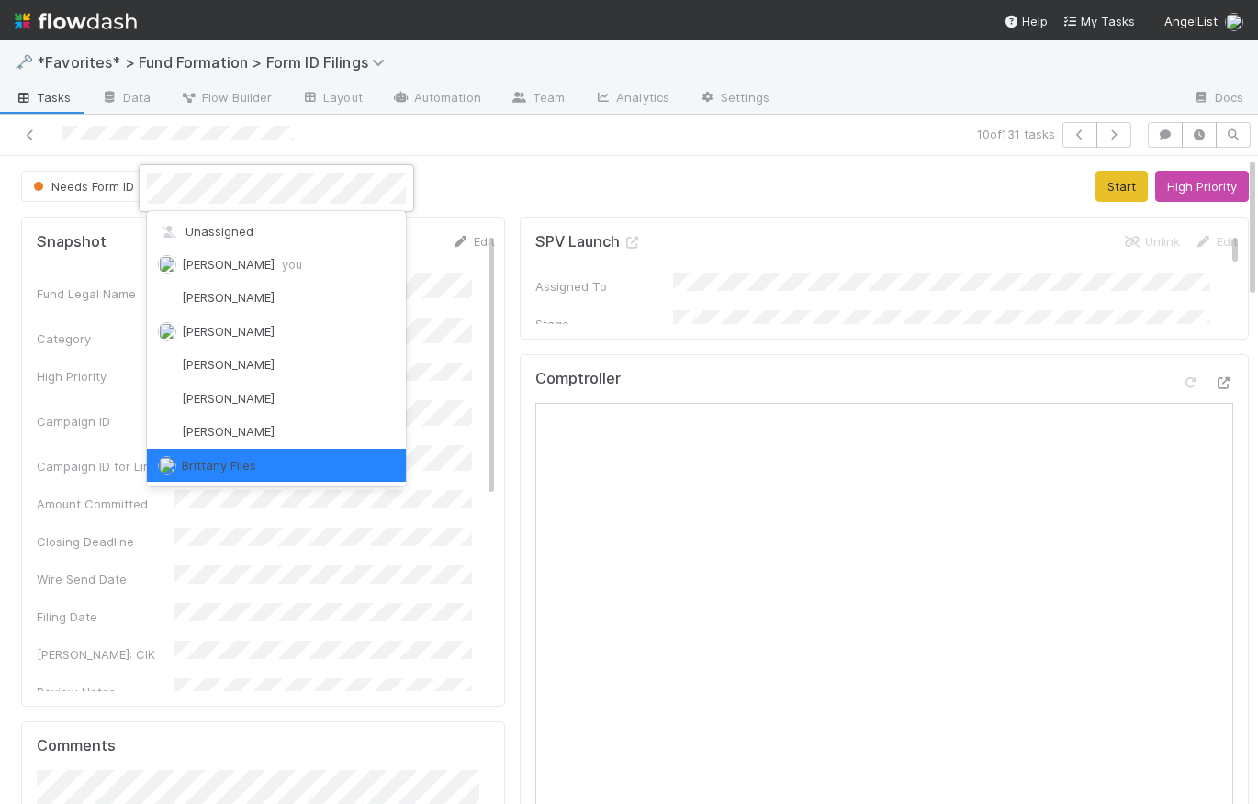
scroll to position [4, 0]
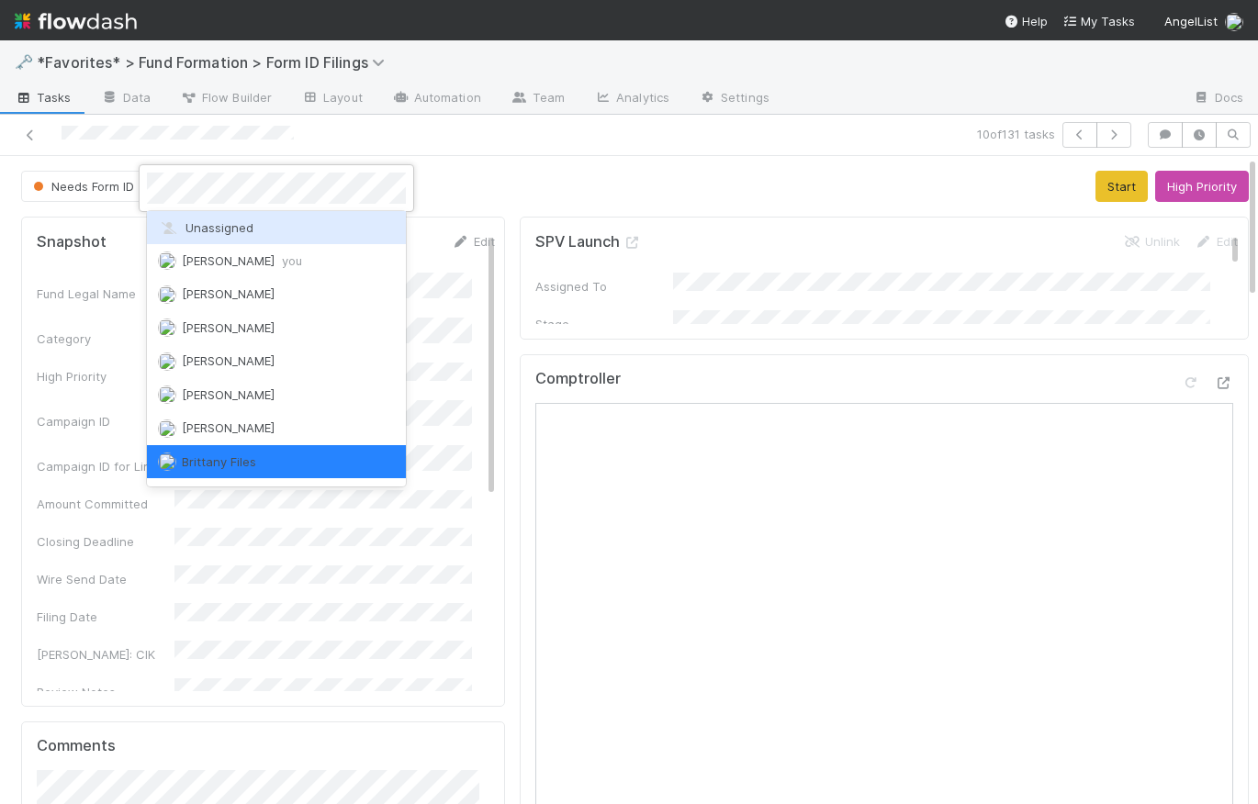
click at [228, 232] on span "Unassigned" at bounding box center [206, 227] width 96 height 15
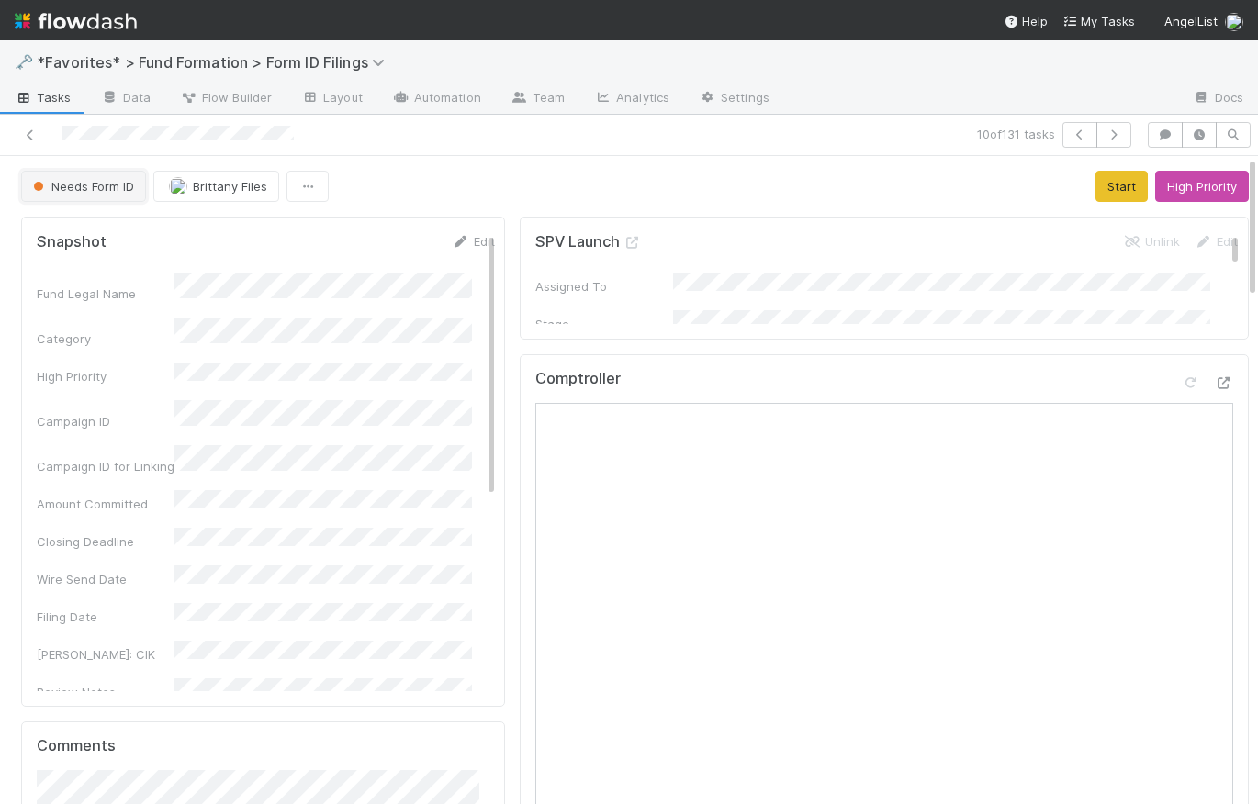
click at [113, 181] on span "Needs Form ID" at bounding box center [81, 186] width 105 height 15
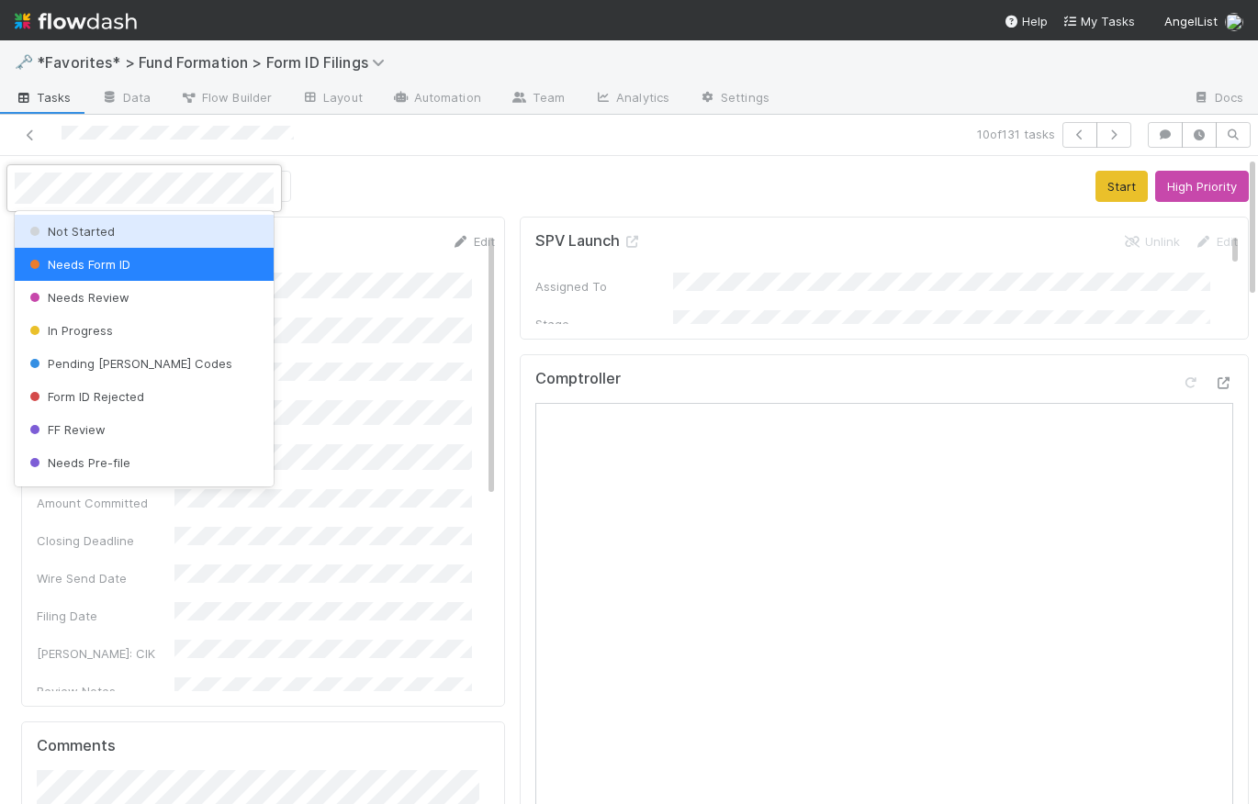
click at [112, 238] on div "Not Started" at bounding box center [144, 231] width 259 height 33
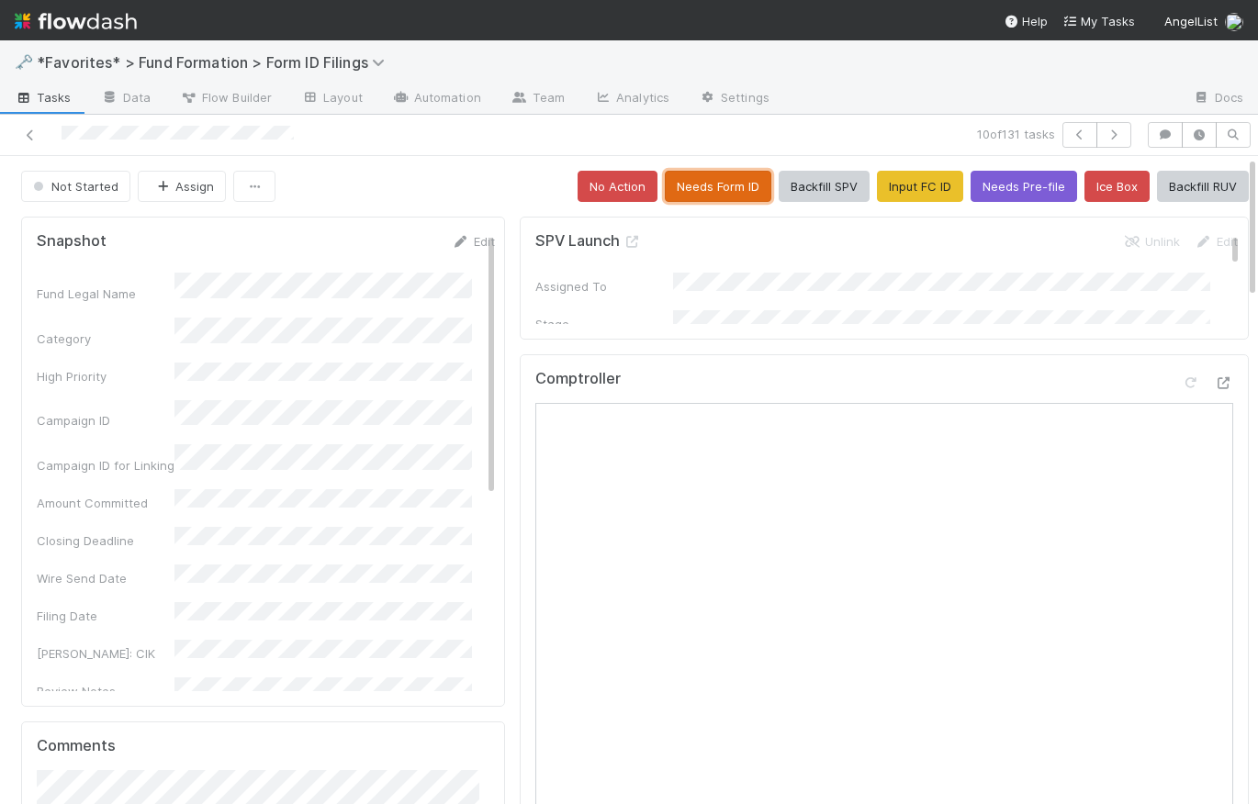
click at [711, 183] on button "Needs Form ID" at bounding box center [718, 186] width 107 height 31
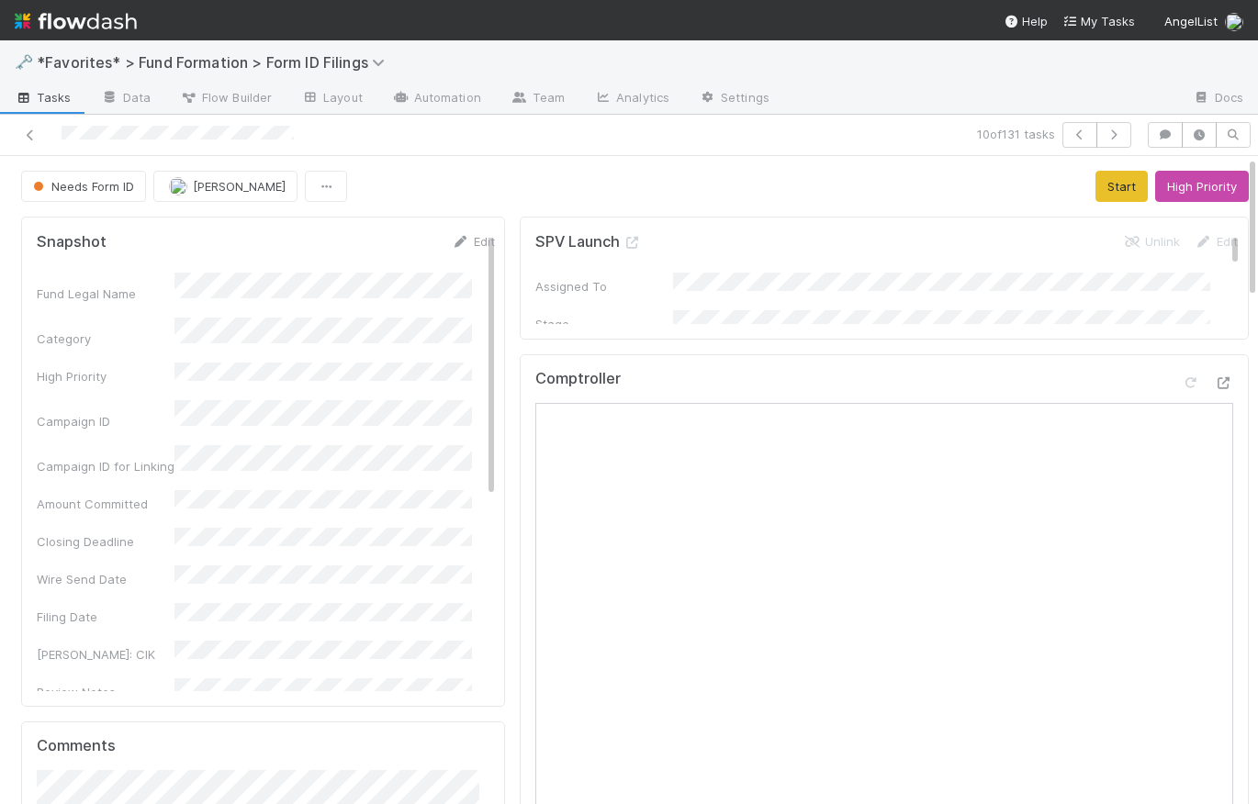
click at [535, 190] on div "Needs Form ID Raven Jacinto Start High Priority" at bounding box center [635, 186] width 1228 height 31
click at [48, 96] on span "Tasks" at bounding box center [43, 97] width 57 height 18
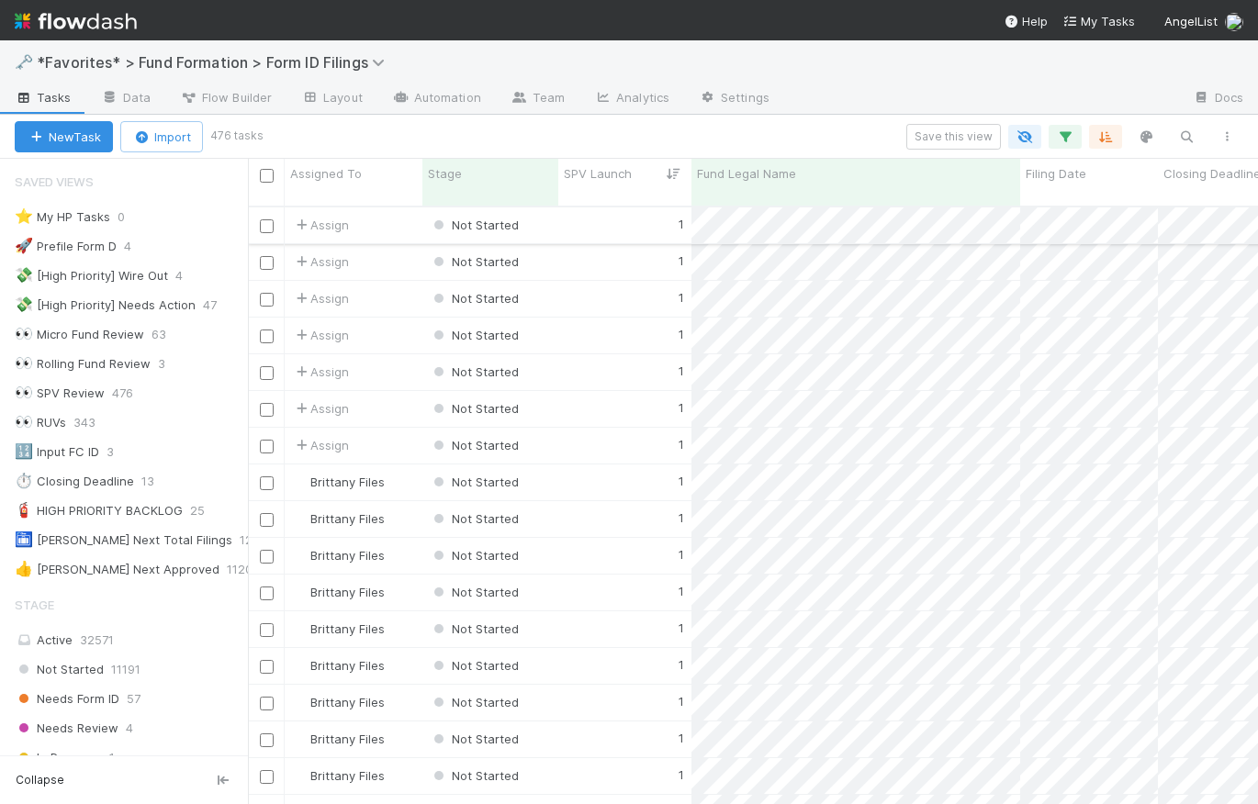
click at [609, 208] on div "1" at bounding box center [624, 226] width 133 height 36
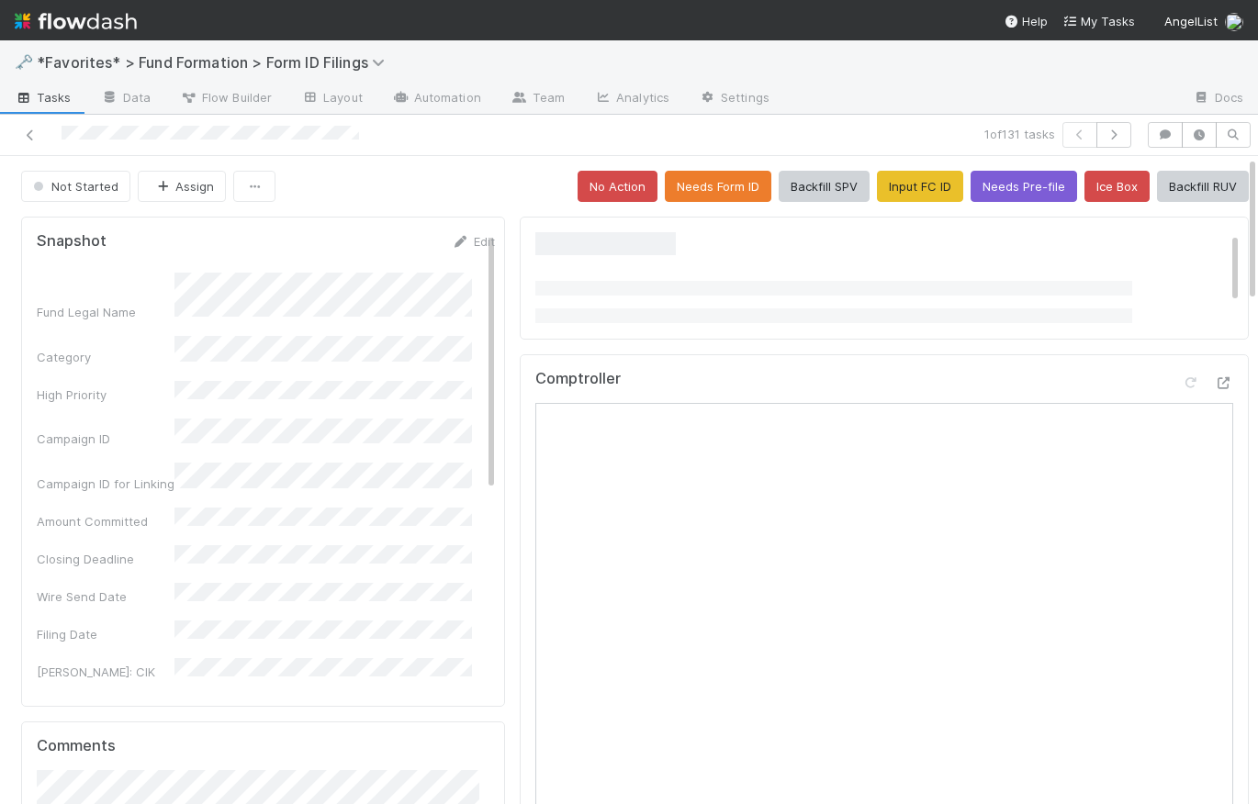
click at [498, 173] on div "Not Started Assign No Action Needs Form ID Backfill SPV Input FC ID Needs Pre-f…" at bounding box center [635, 186] width 1228 height 31
click at [38, 99] on span "Tasks" at bounding box center [43, 97] width 57 height 18
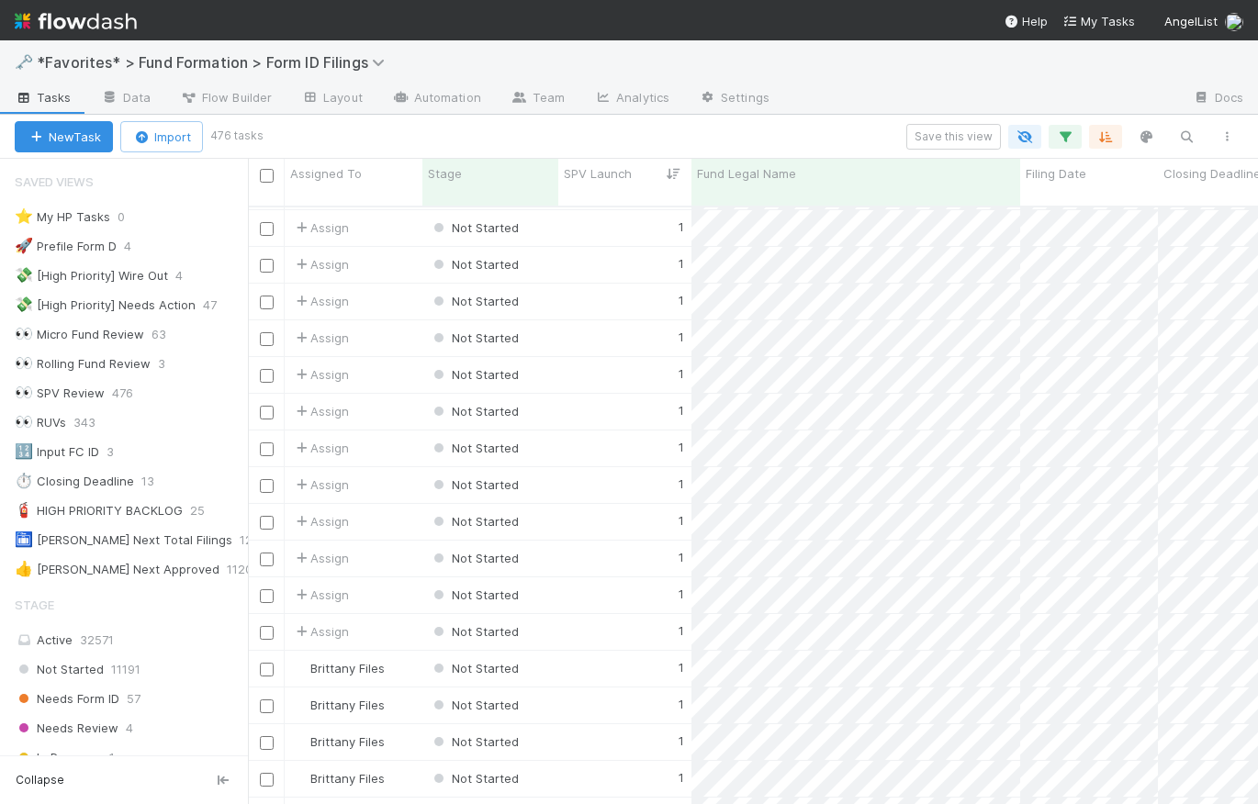
scroll to position [1051, 0]
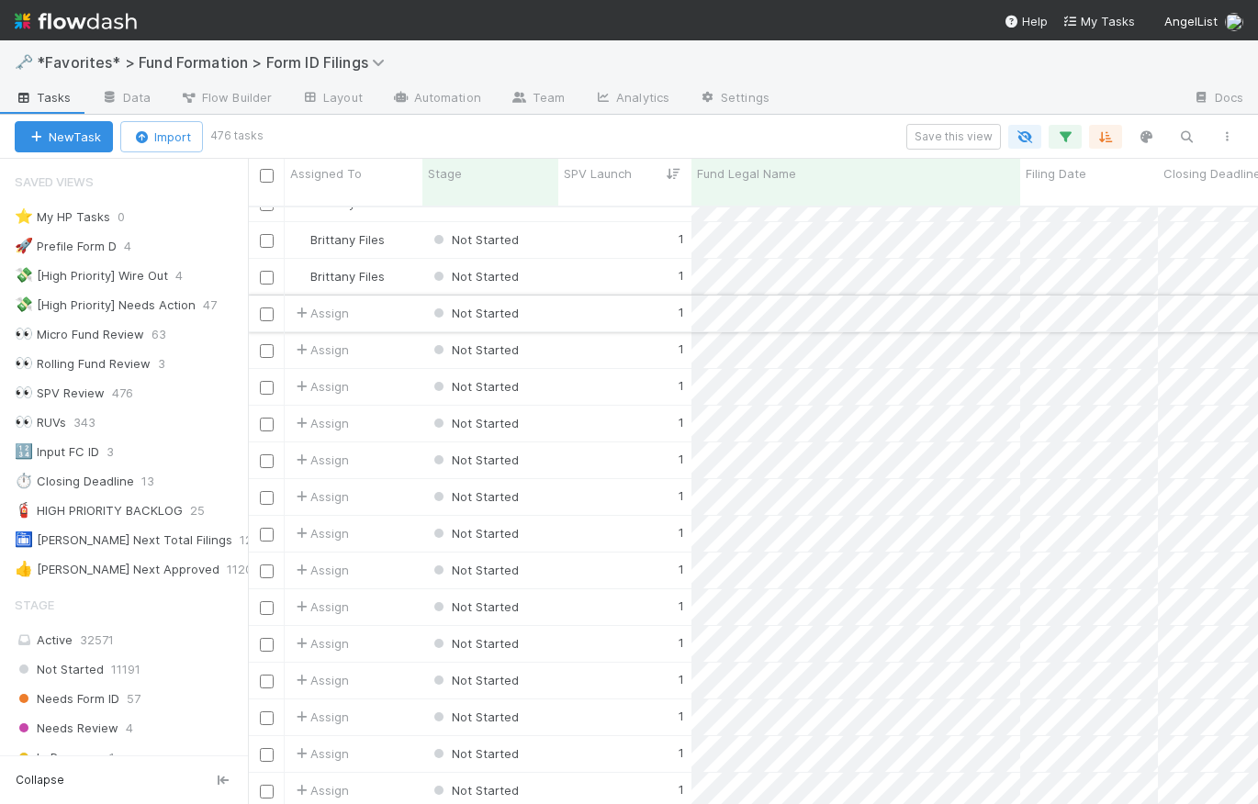
click at [589, 297] on div "1" at bounding box center [624, 314] width 133 height 36
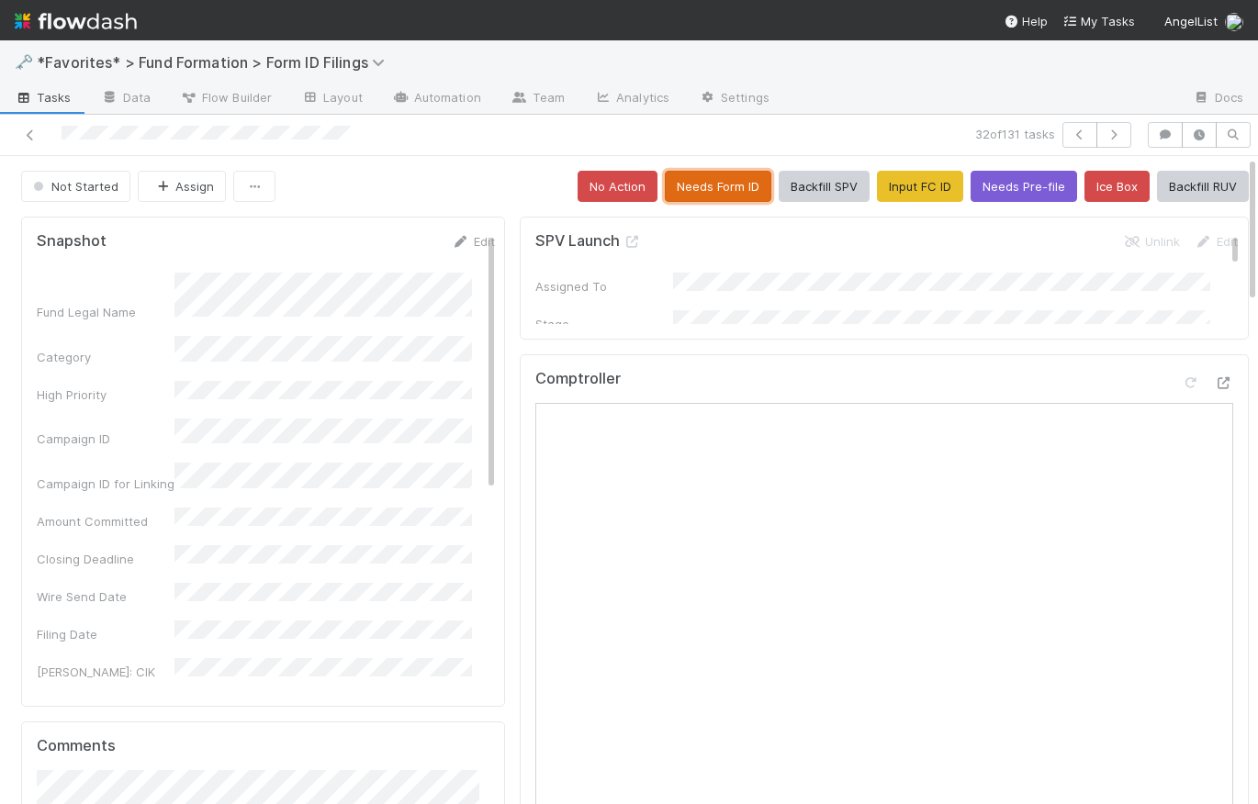
click at [716, 181] on button "Needs Form ID" at bounding box center [718, 186] width 107 height 31
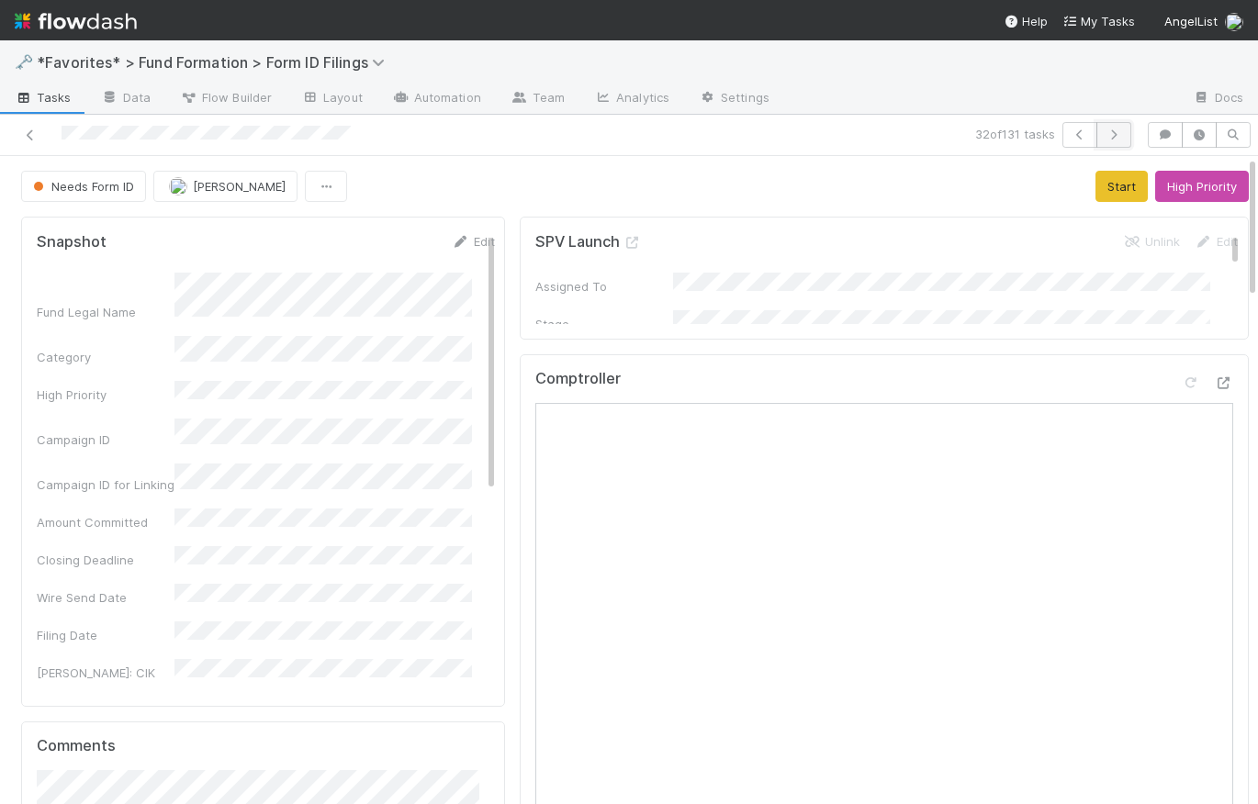
click at [1107, 133] on icon "button" at bounding box center [1114, 134] width 18 height 11
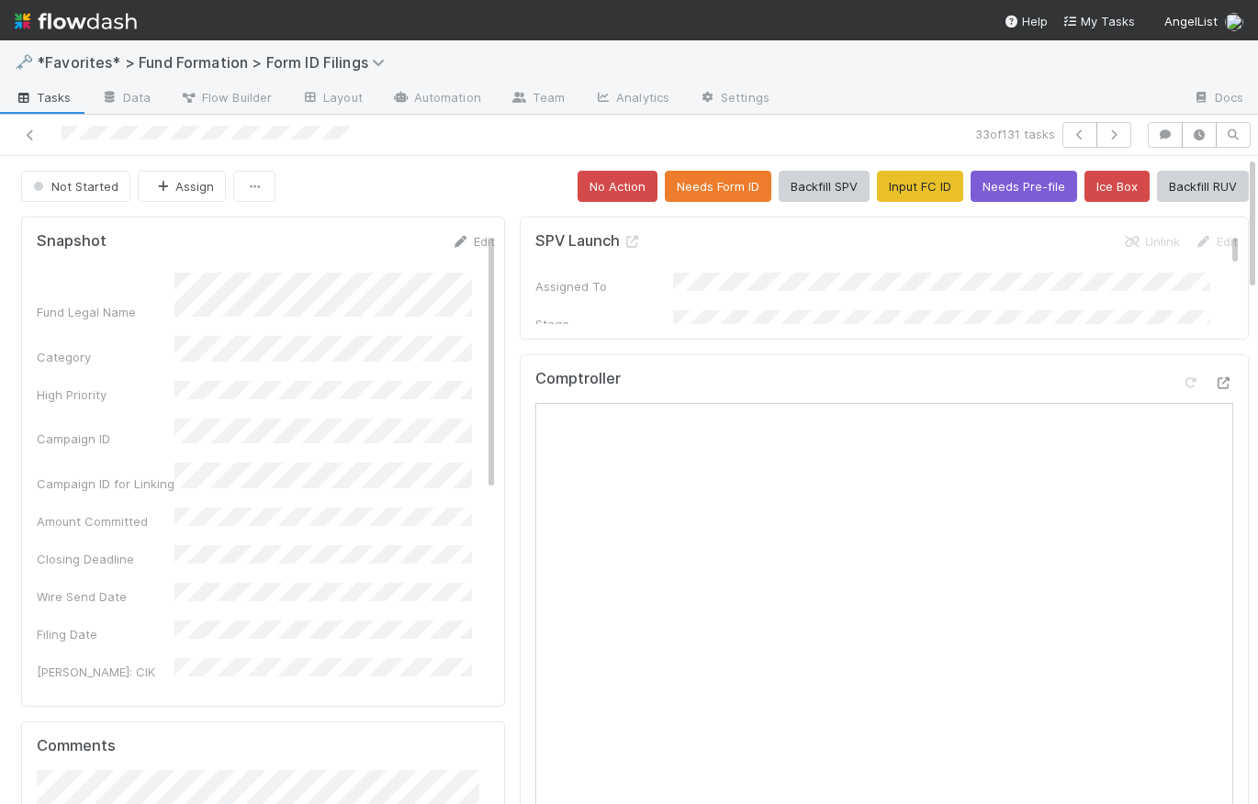
click at [419, 180] on div "Not Started Assign No Action Needs Form ID Backfill SPV Input FC ID Needs Pre-f…" at bounding box center [635, 186] width 1228 height 31
click at [29, 130] on icon at bounding box center [30, 135] width 18 height 12
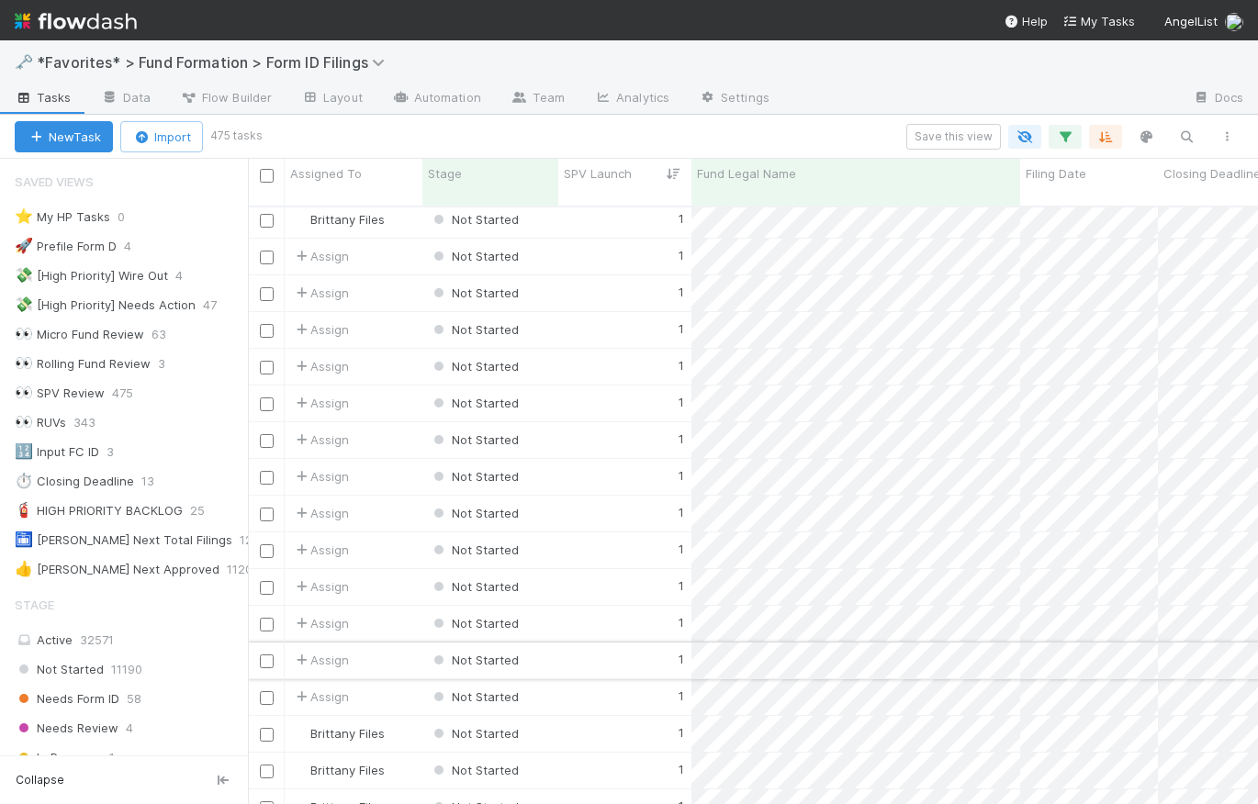
scroll to position [1105, 0]
click at [265, 253] on input "checkbox" at bounding box center [267, 260] width 14 height 14
click at [268, 290] on input "checkbox" at bounding box center [267, 297] width 14 height 14
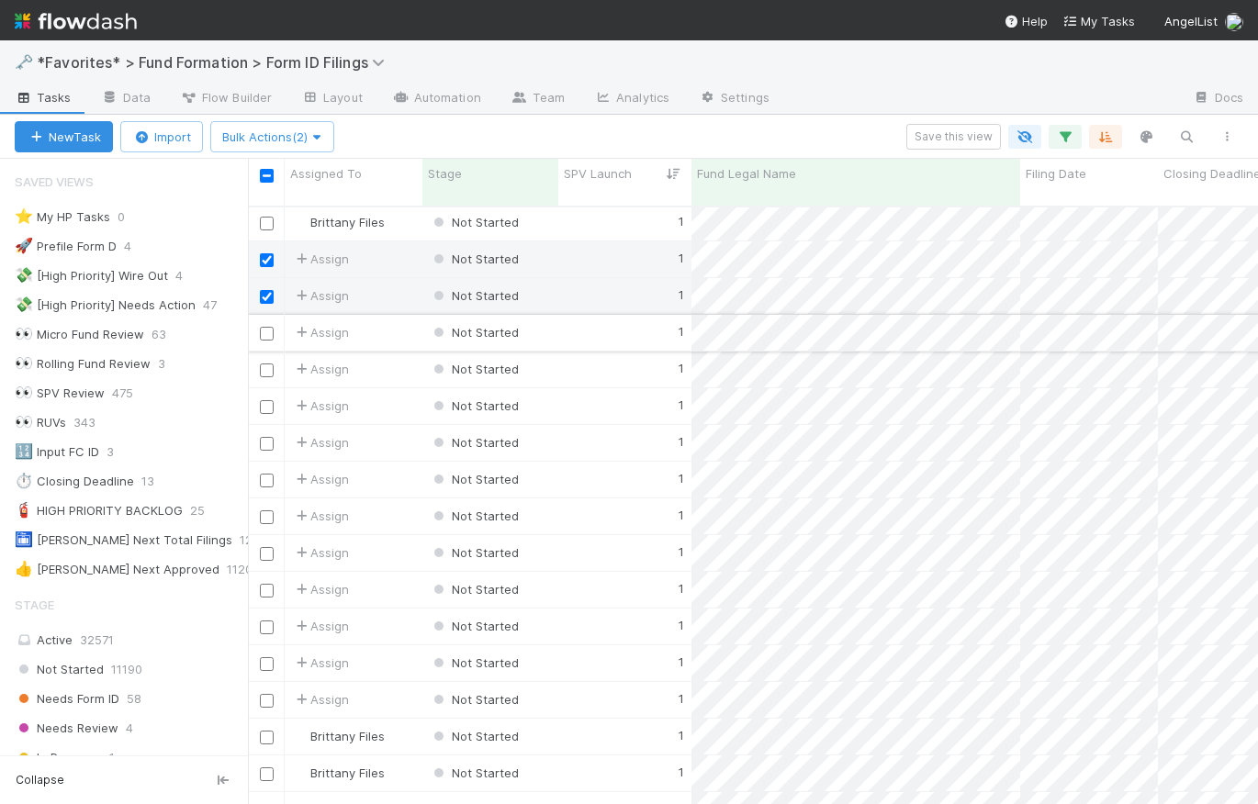
click at [270, 327] on input "checkbox" at bounding box center [267, 334] width 14 height 14
click at [269, 364] on input "checkbox" at bounding box center [267, 371] width 14 height 14
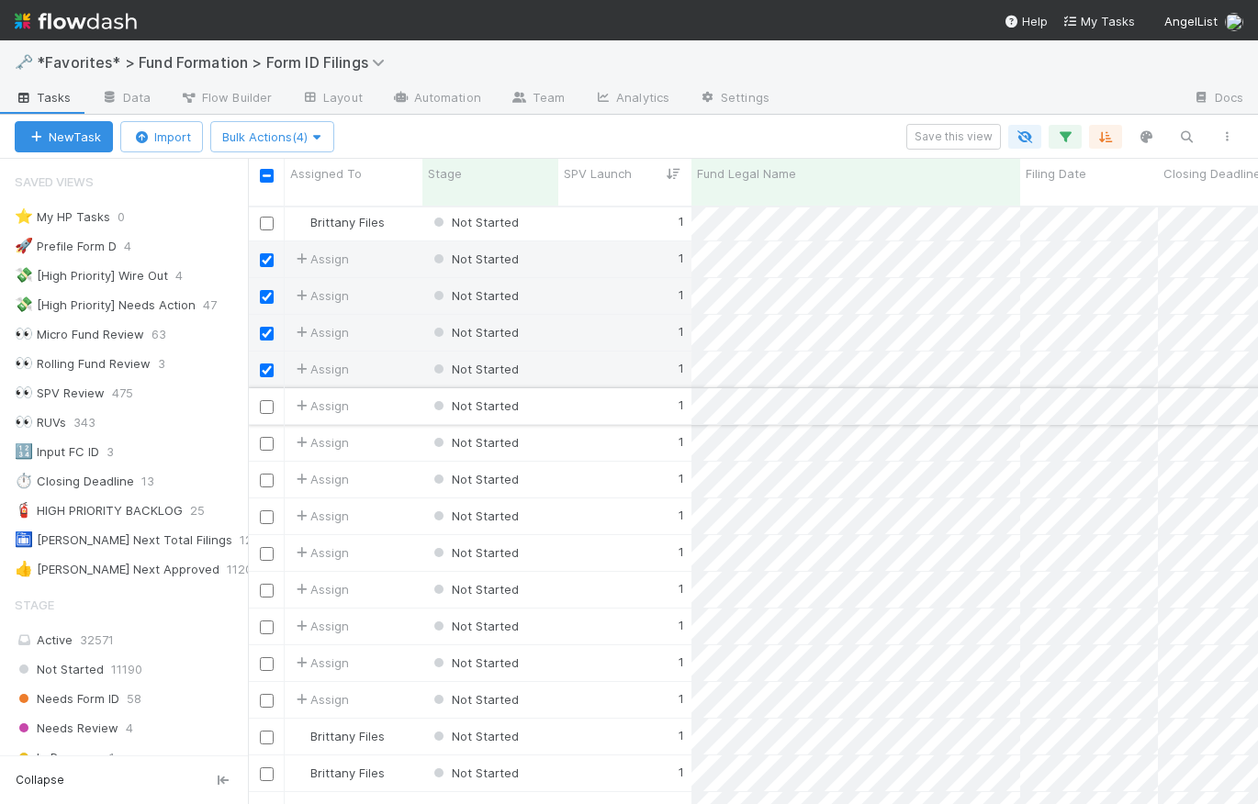
click at [264, 400] on input "checkbox" at bounding box center [267, 407] width 14 height 14
click at [268, 437] on input "checkbox" at bounding box center [267, 444] width 14 height 14
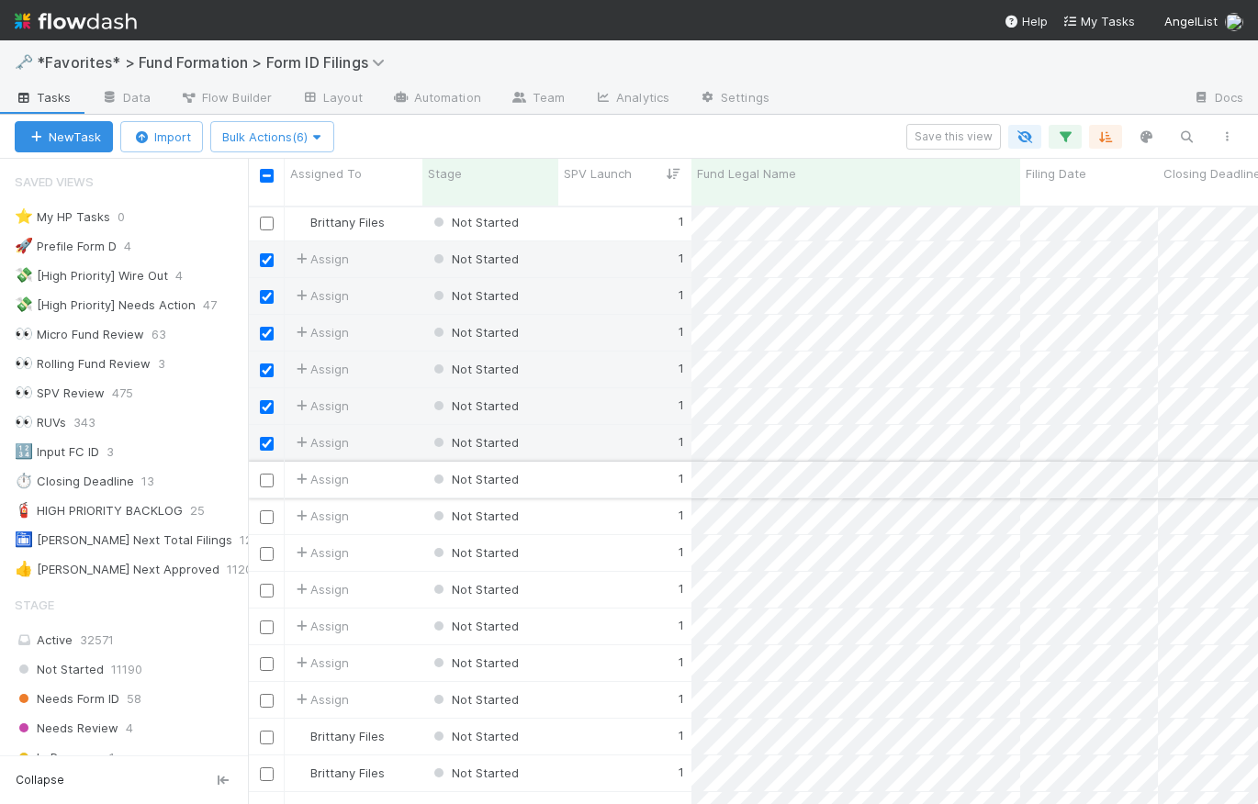
click at [266, 474] on input "checkbox" at bounding box center [267, 481] width 14 height 14
click at [268, 511] on input "checkbox" at bounding box center [267, 518] width 14 height 14
click at [268, 547] on input "checkbox" at bounding box center [267, 554] width 14 height 14
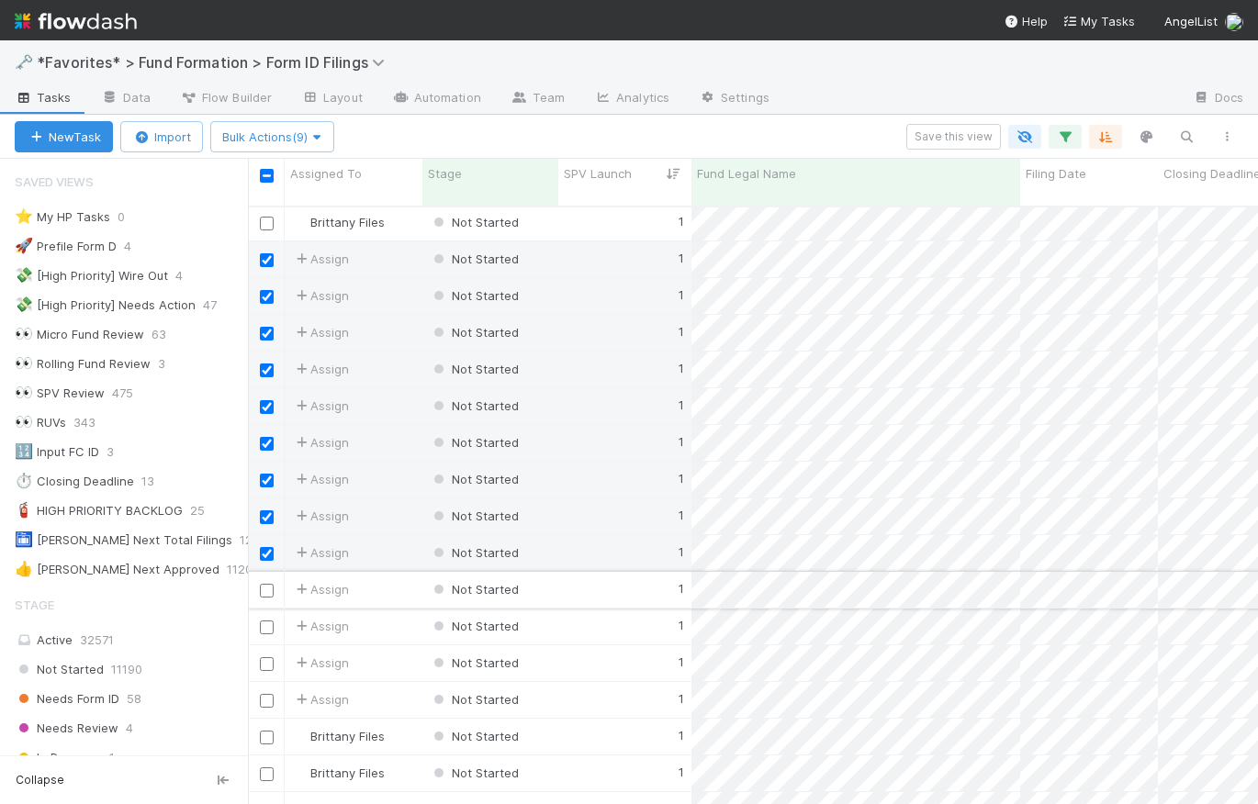
click at [269, 584] on input "checkbox" at bounding box center [267, 591] width 14 height 14
click at [273, 616] on div at bounding box center [266, 626] width 22 height 20
click at [266, 621] on input "checkbox" at bounding box center [267, 628] width 14 height 14
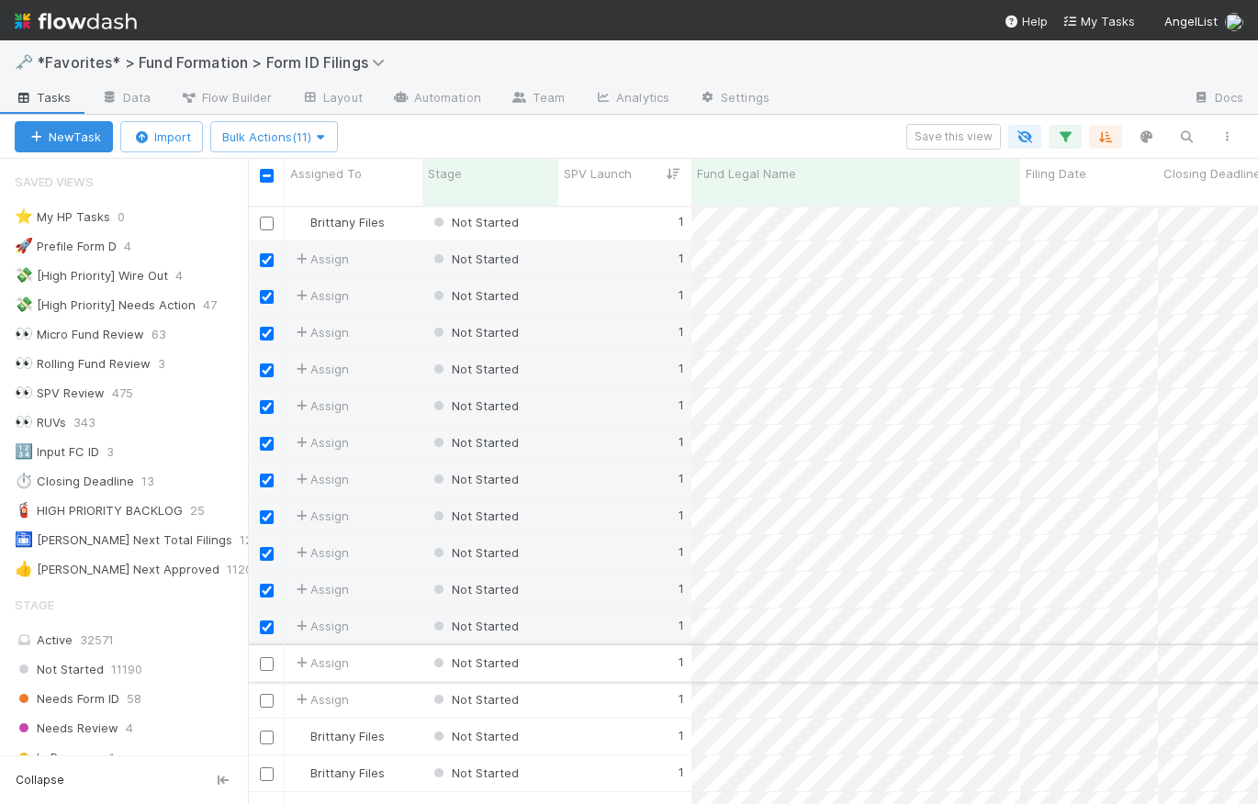
click at [267, 657] on input "checkbox" at bounding box center [267, 664] width 14 height 14
click at [268, 694] on input "checkbox" at bounding box center [267, 701] width 14 height 14
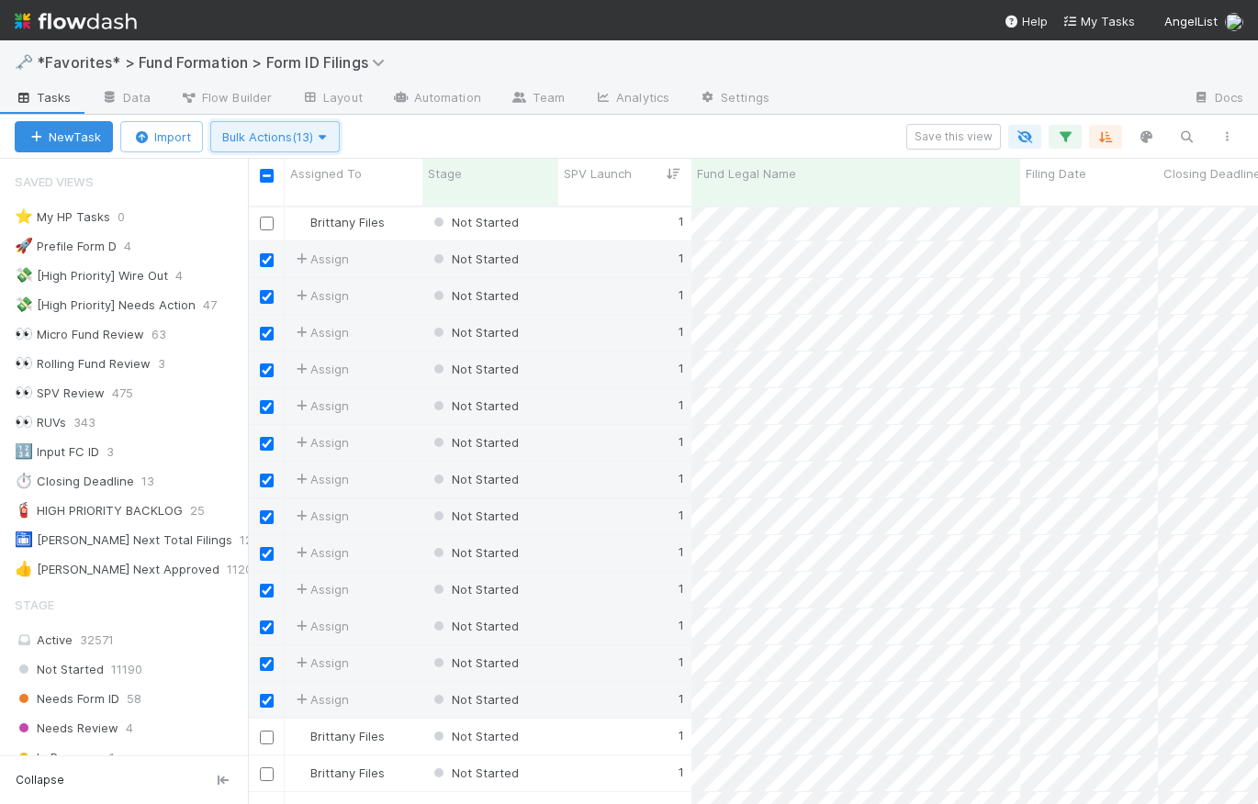
click at [291, 128] on button "Bulk Actions (13)" at bounding box center [274, 136] width 129 height 31
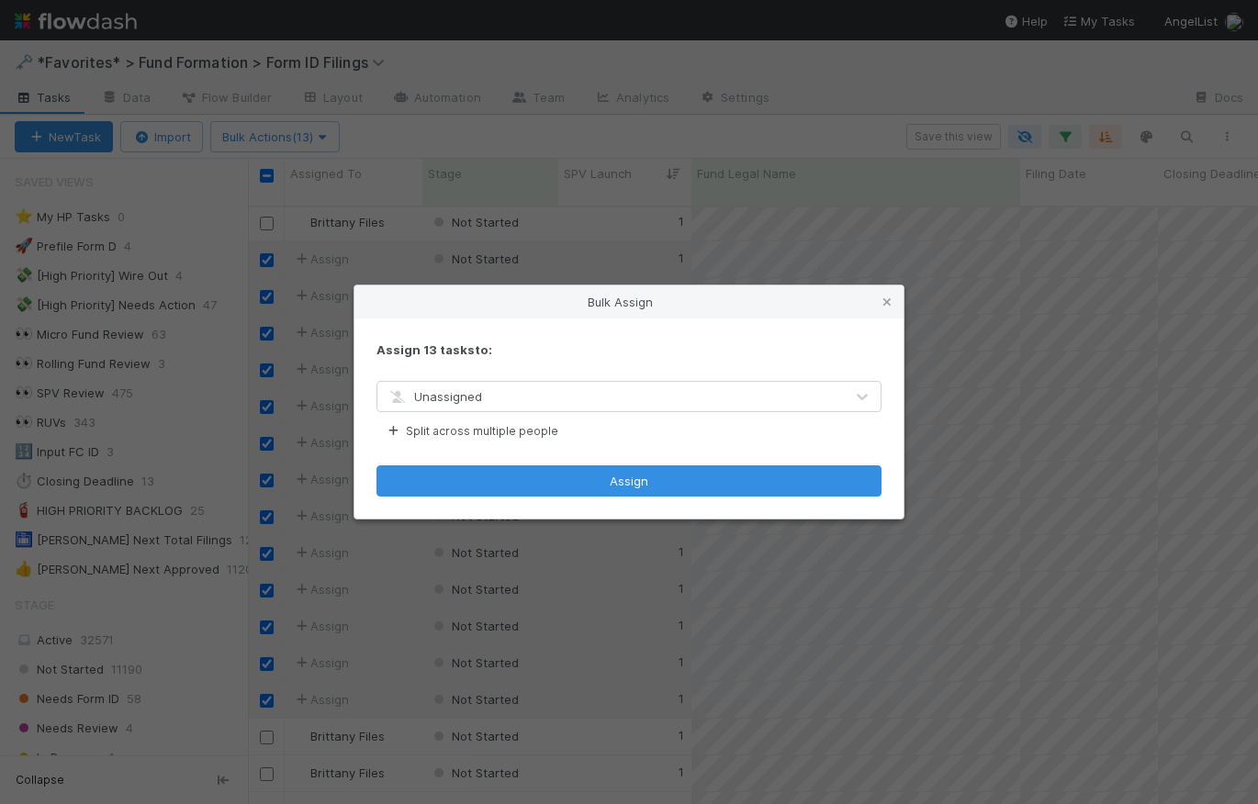
click at [501, 401] on div "Unassigned" at bounding box center [610, 396] width 466 height 29
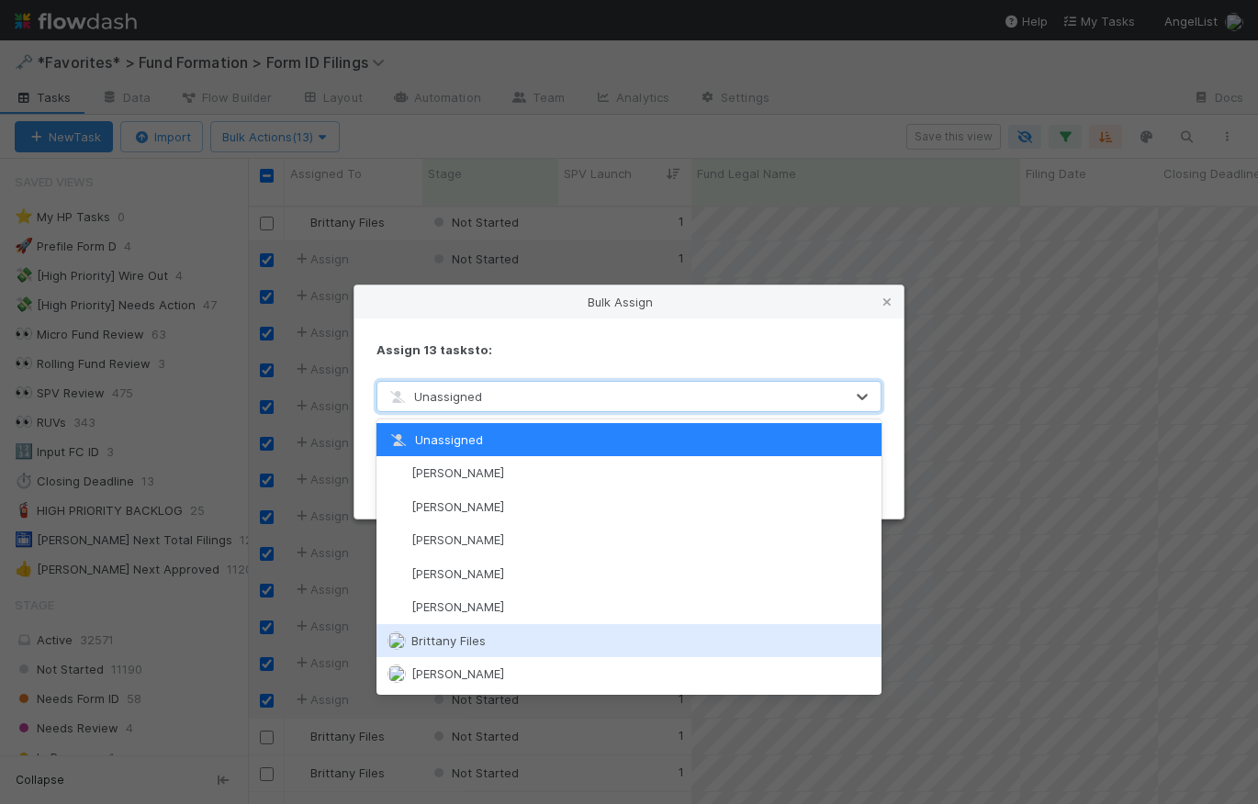
click at [560, 632] on div "Brittany Files" at bounding box center [628, 640] width 505 height 33
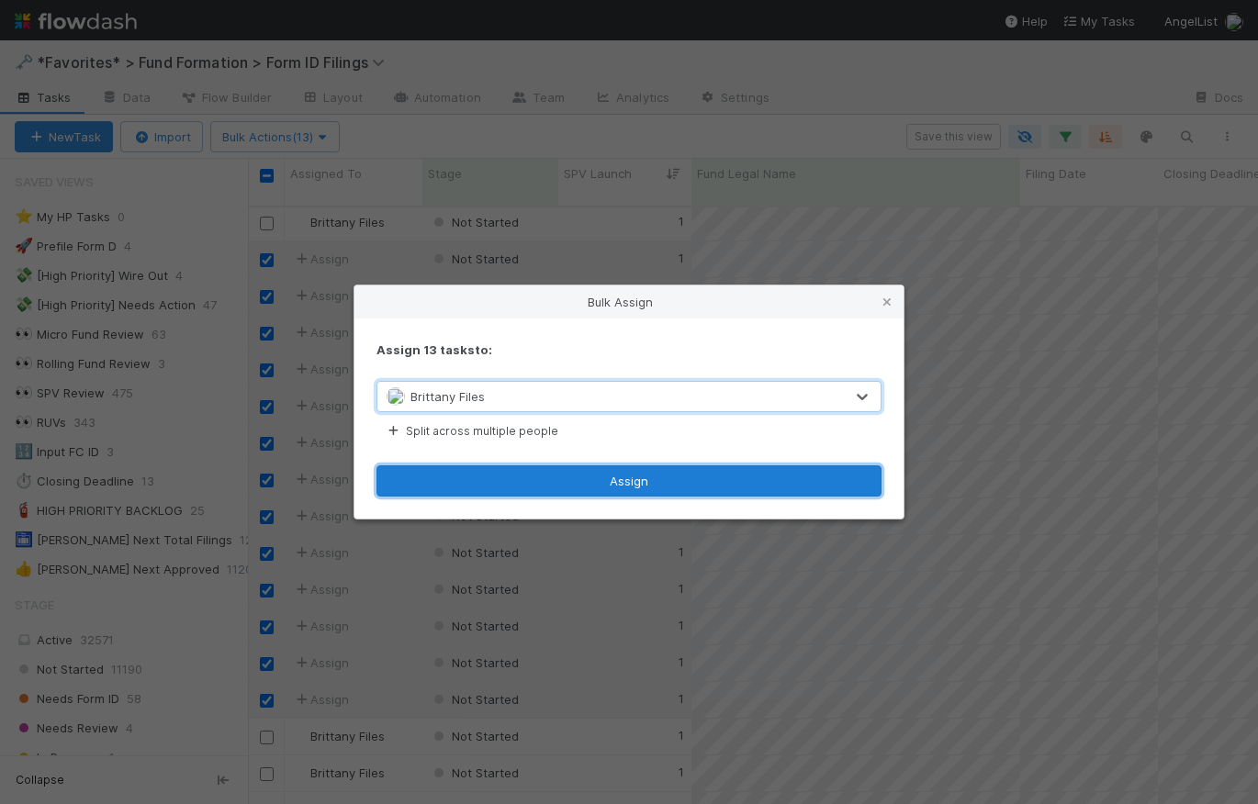
click at [626, 486] on button "Assign" at bounding box center [628, 481] width 505 height 31
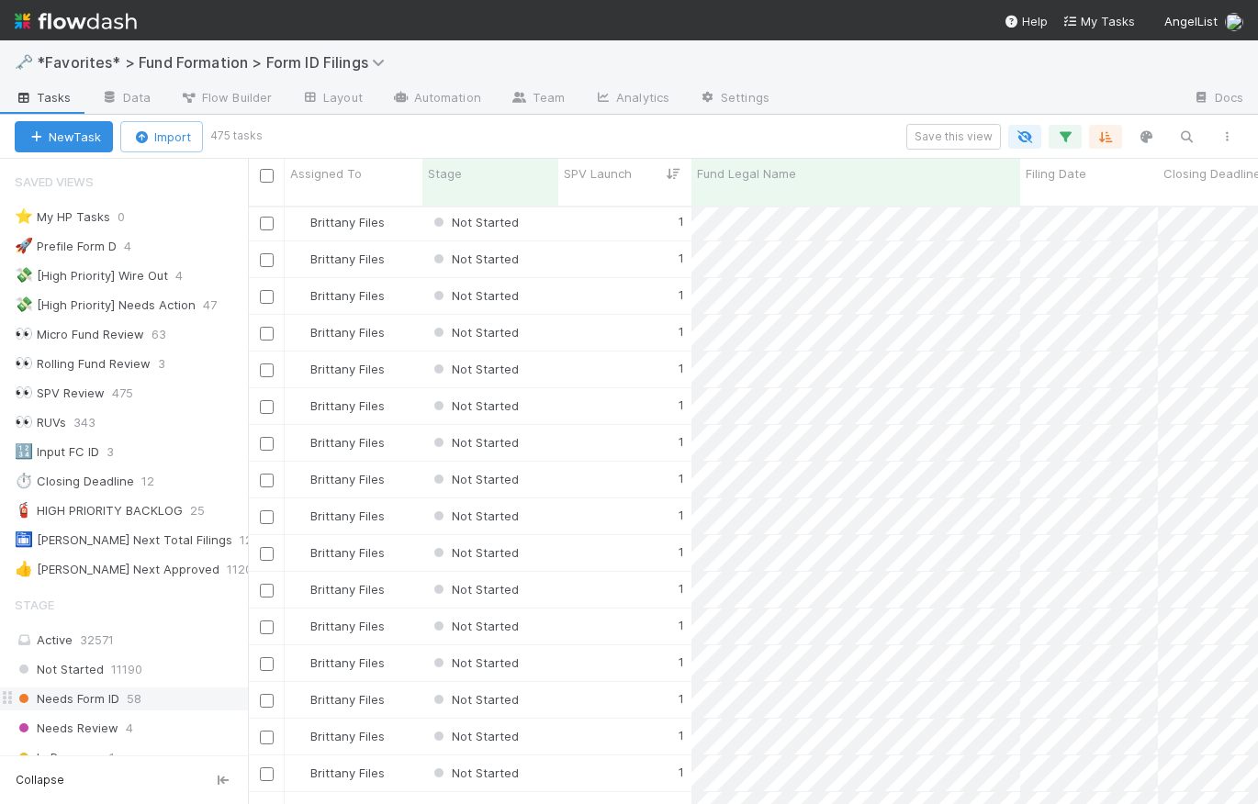
click at [140, 691] on span "58" at bounding box center [134, 699] width 15 height 23
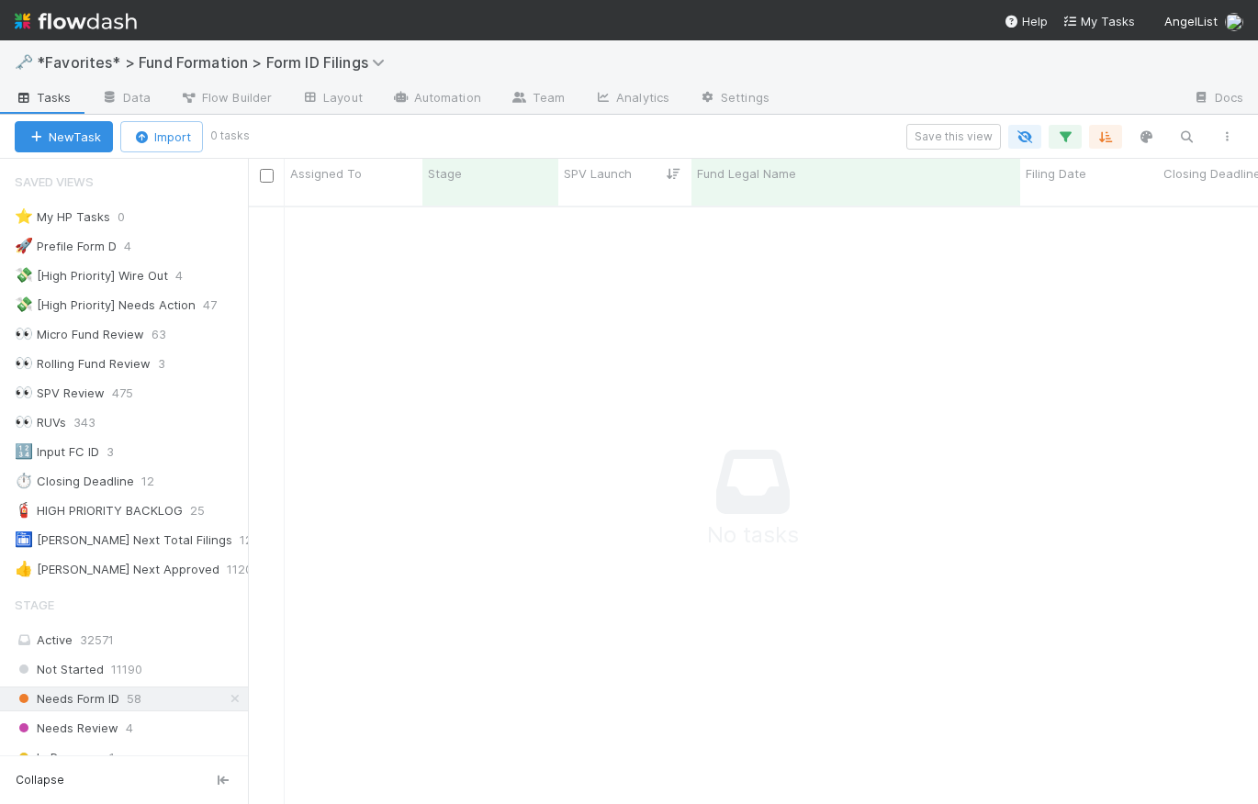
click at [473, 137] on div "Save this view" at bounding box center [746, 137] width 1001 height 26
click at [1066, 132] on icon "button" at bounding box center [1065, 137] width 18 height 17
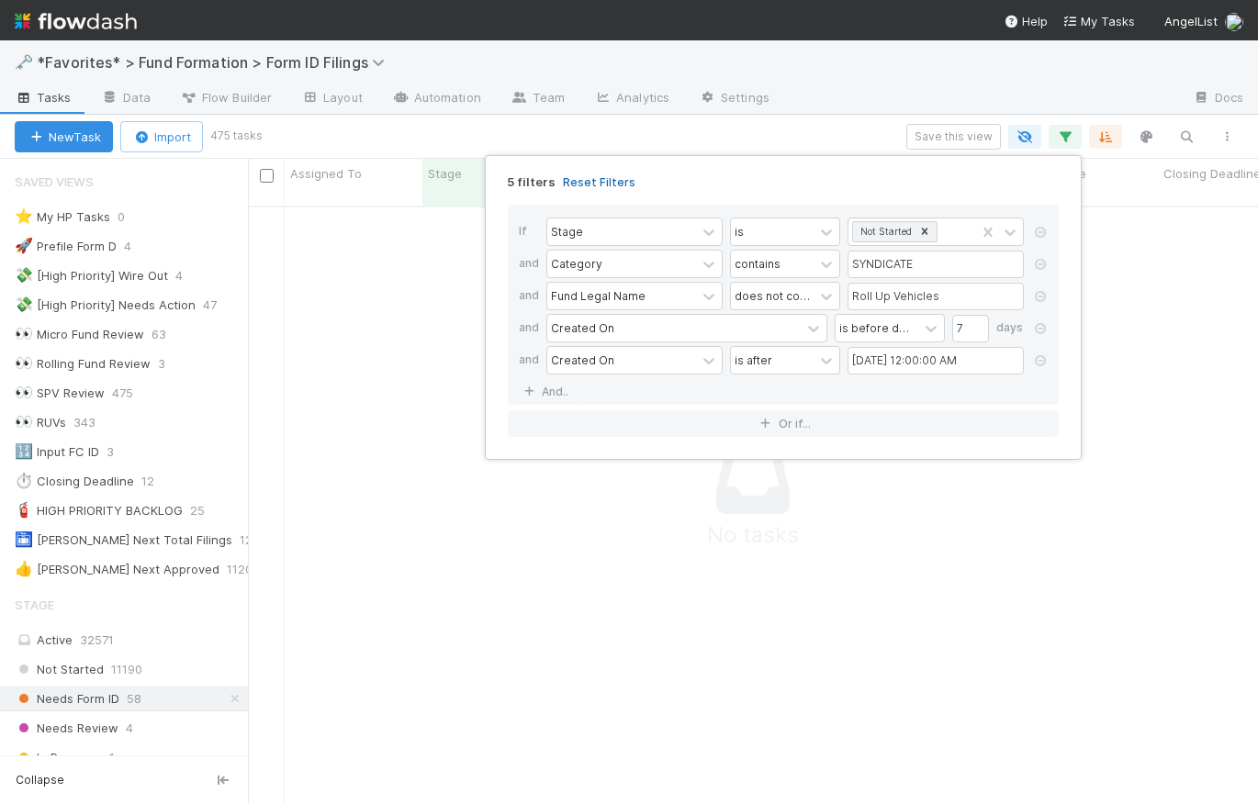
click at [584, 182] on link "Reset Filters" at bounding box center [599, 182] width 73 height 16
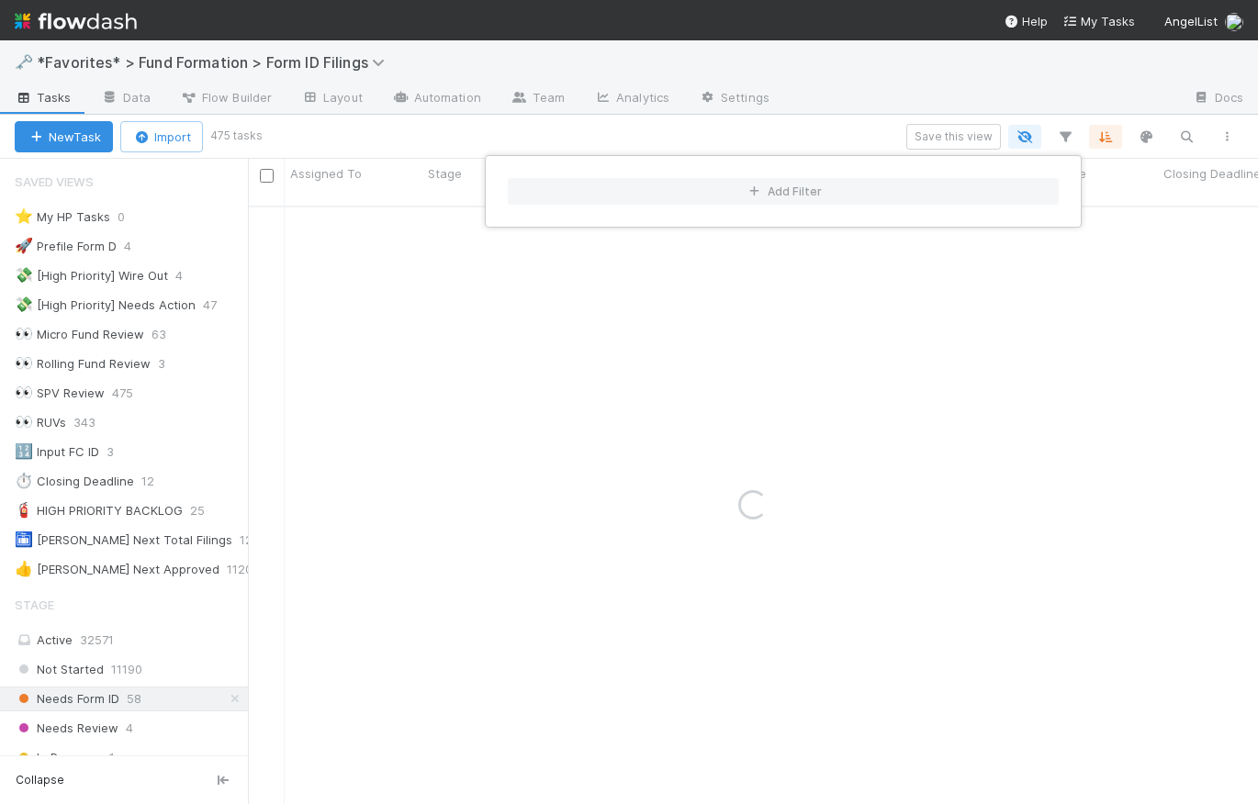
click at [707, 140] on div "Add Filter" at bounding box center [629, 402] width 1258 height 804
click at [724, 135] on div "Add Filter" at bounding box center [629, 402] width 1258 height 804
click at [807, 117] on div "New Task Import 475 tasks Save this view" at bounding box center [629, 137] width 1258 height 44
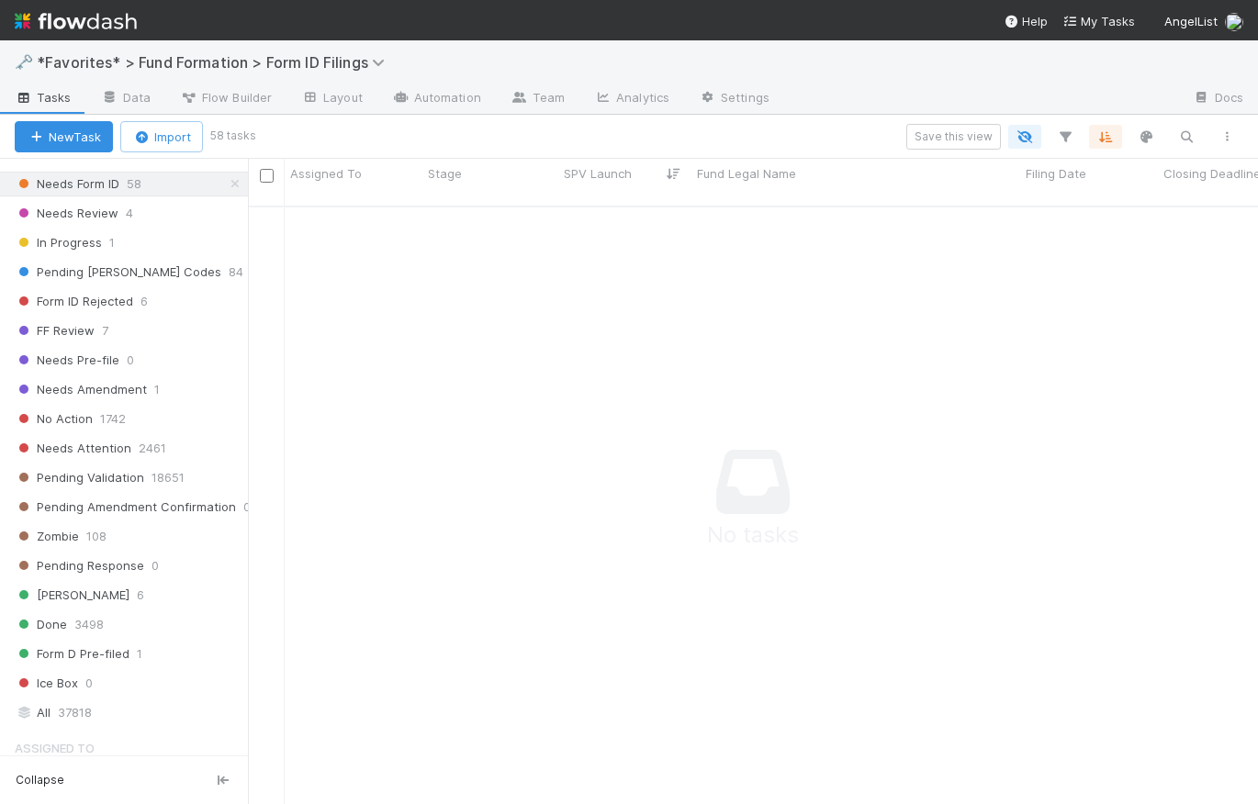
scroll to position [491, 0]
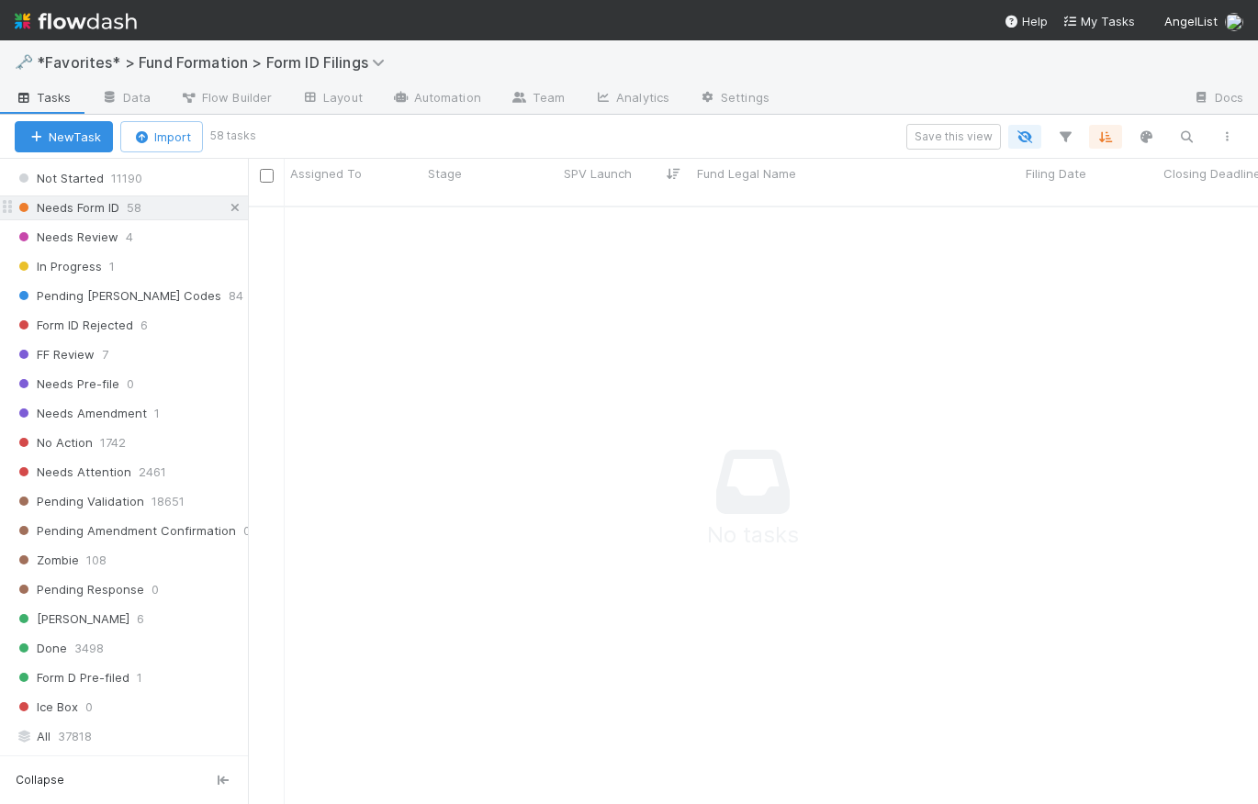
click at [226, 207] on icon at bounding box center [235, 208] width 18 height 12
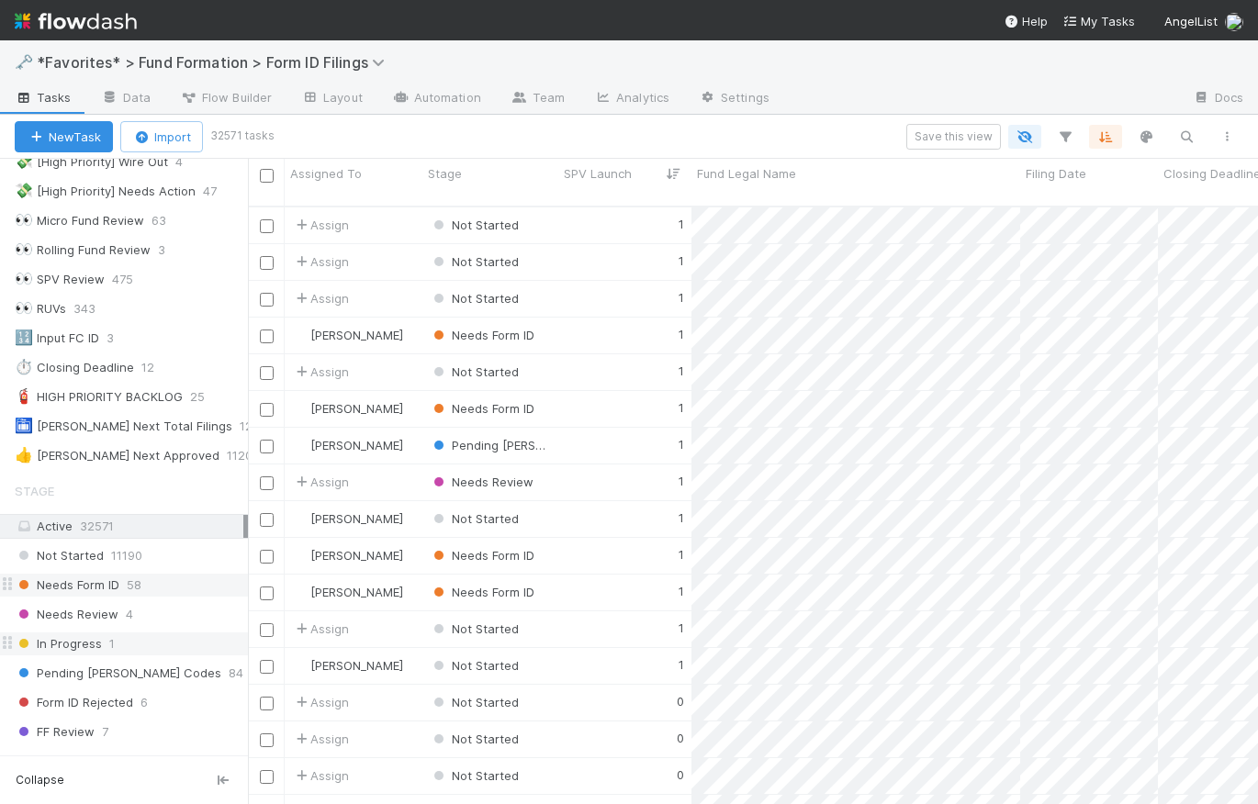
scroll to position [341, 0]
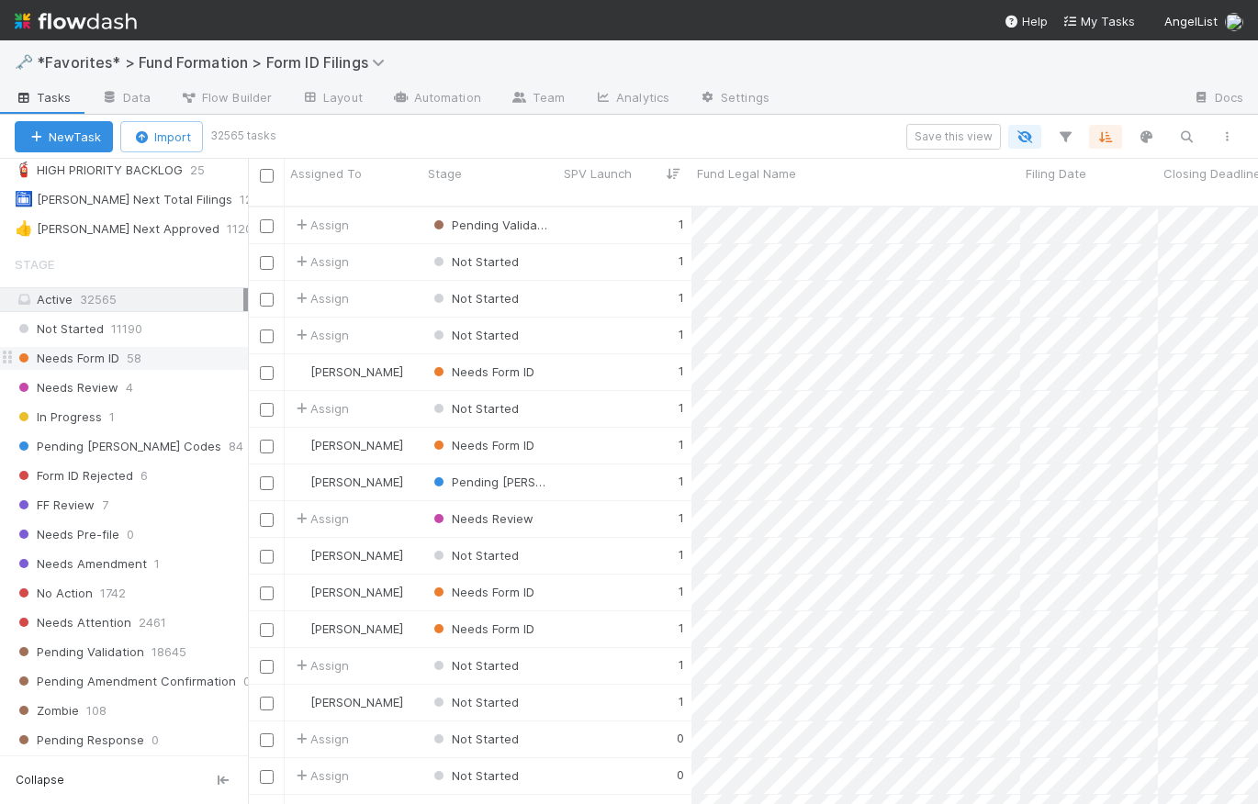
click at [126, 353] on div "Needs Form ID 58" at bounding box center [131, 358] width 233 height 23
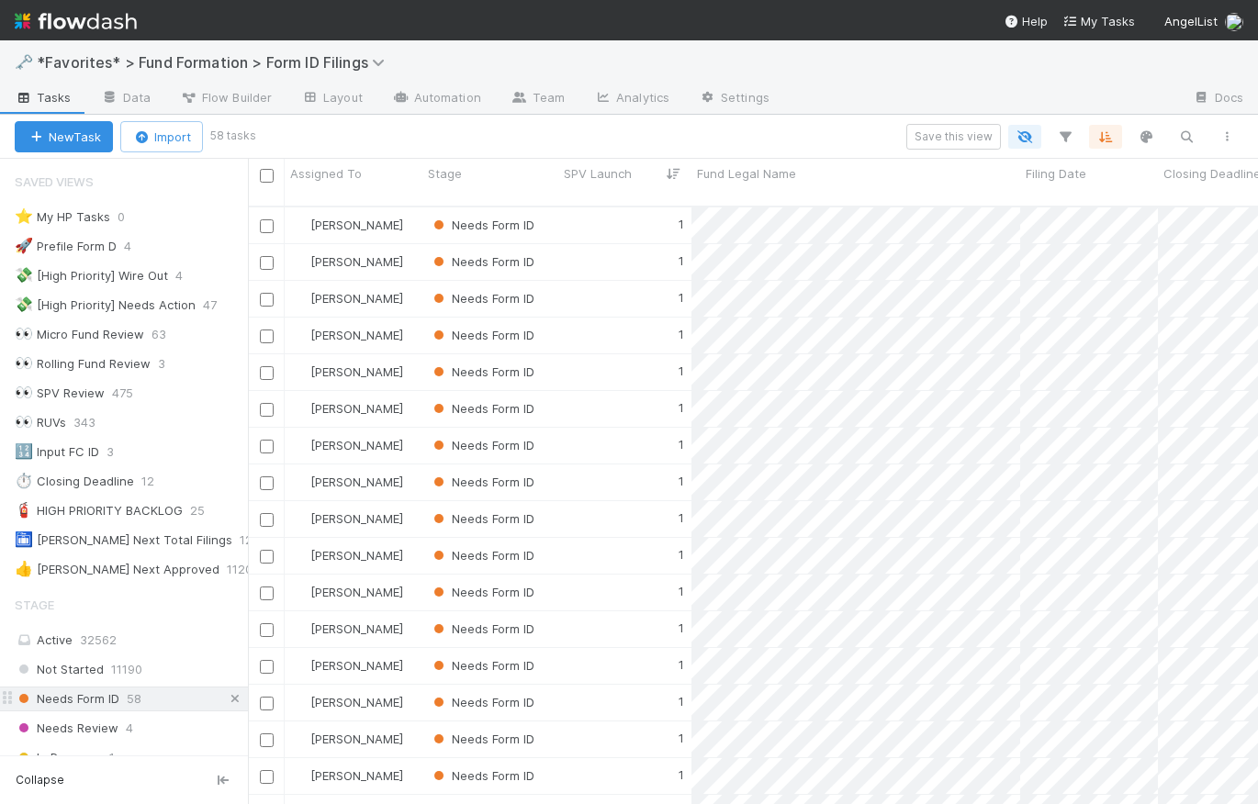
click at [226, 694] on icon at bounding box center [235, 699] width 18 height 12
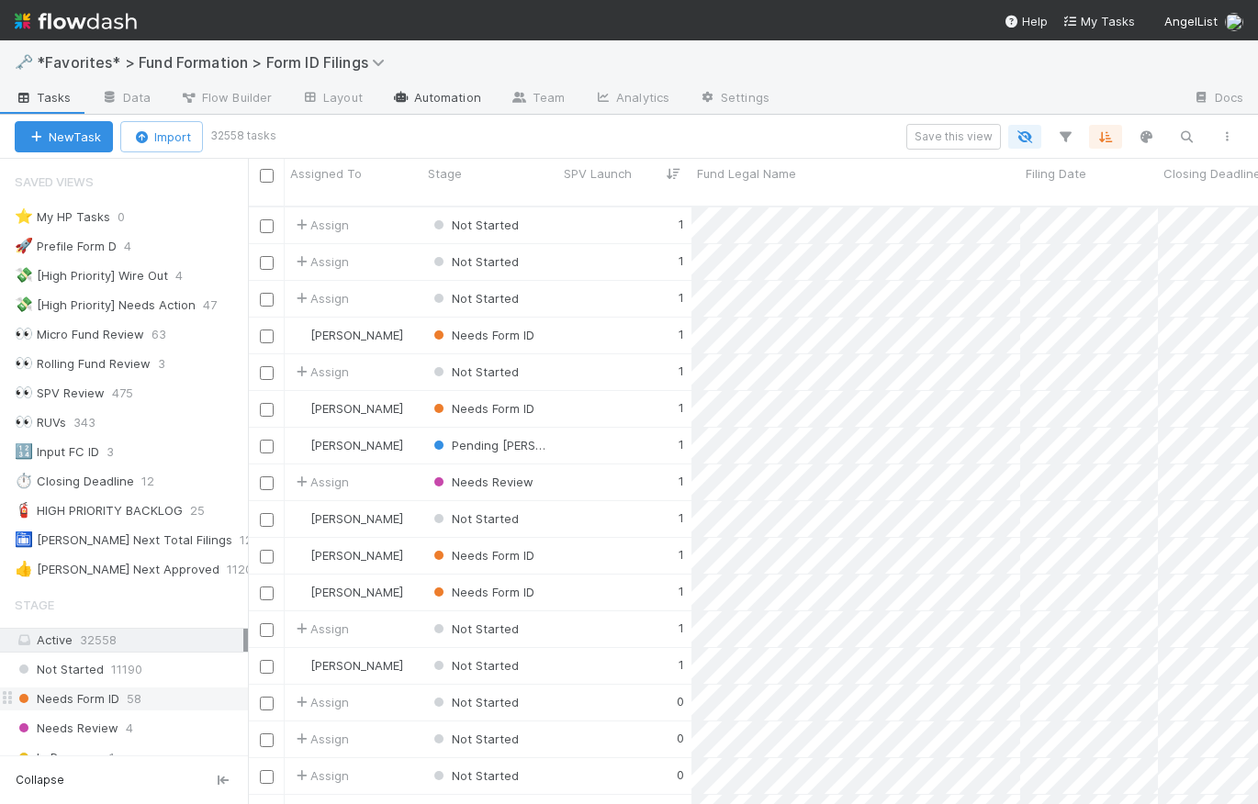
click at [434, 98] on link "Automation" at bounding box center [436, 98] width 118 height 29
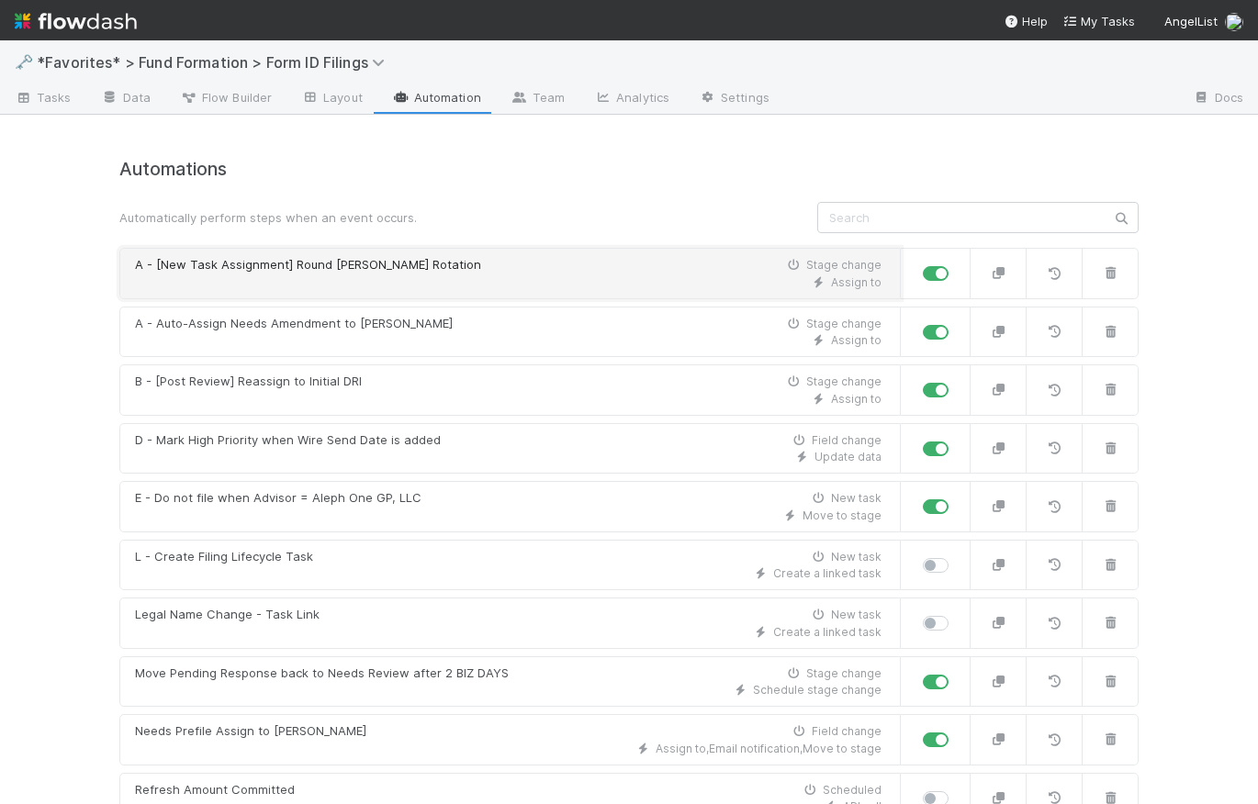
click at [691, 283] on div "Assign to" at bounding box center [508, 283] width 747 height 17
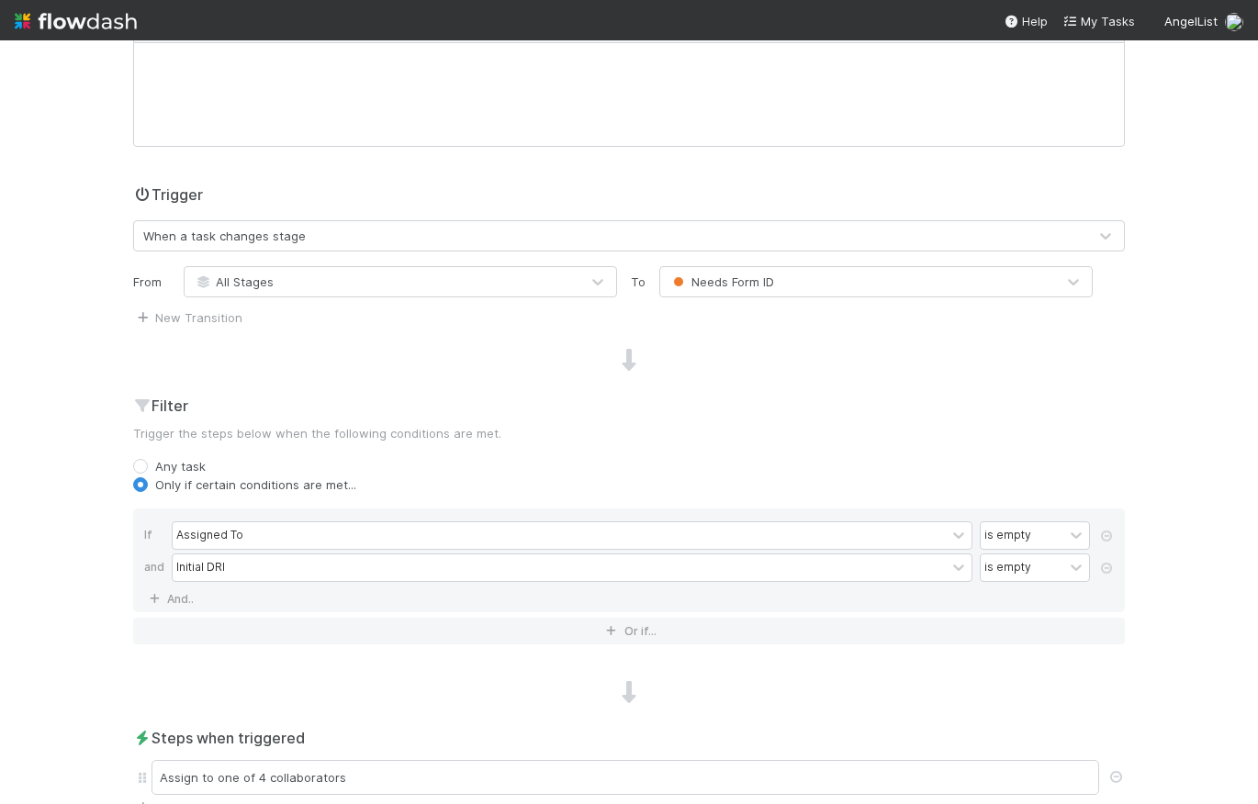
scroll to position [611, 0]
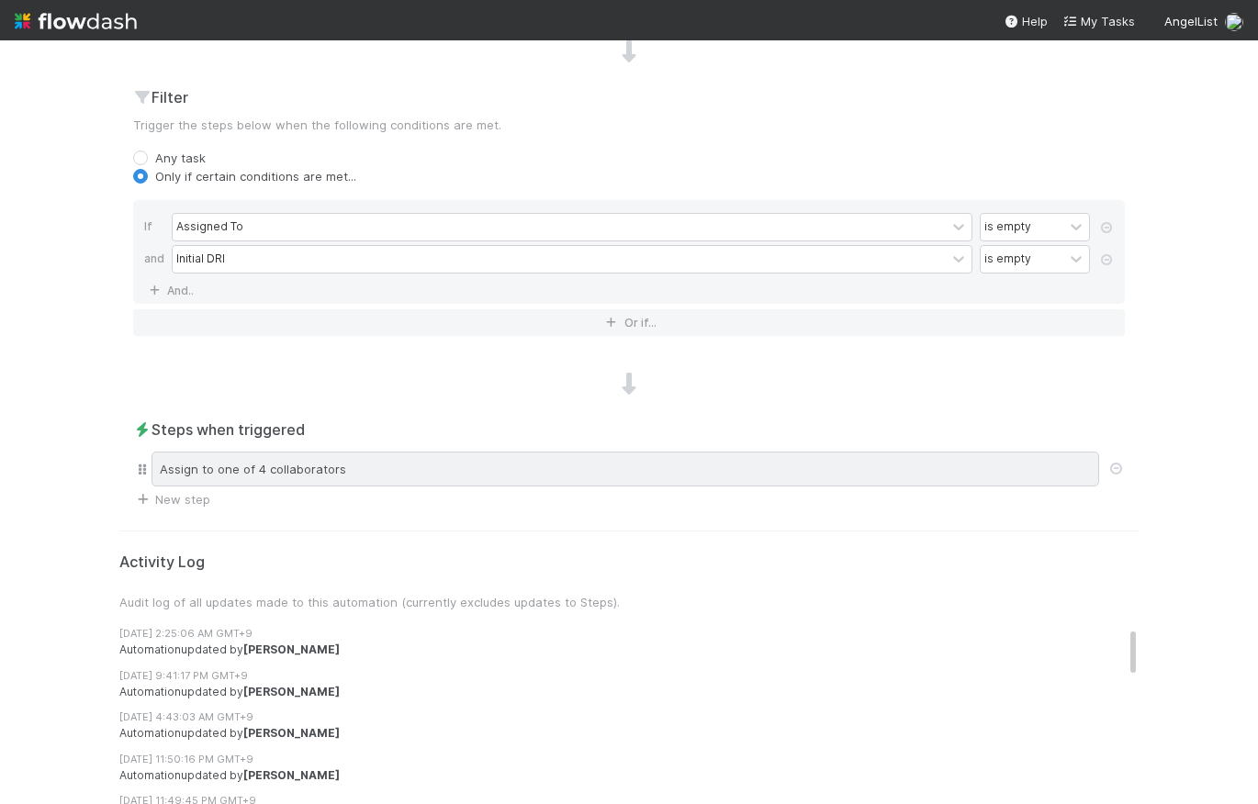
click at [466, 469] on div "Assign to one of 4 collaborators" at bounding box center [626, 469] width 948 height 35
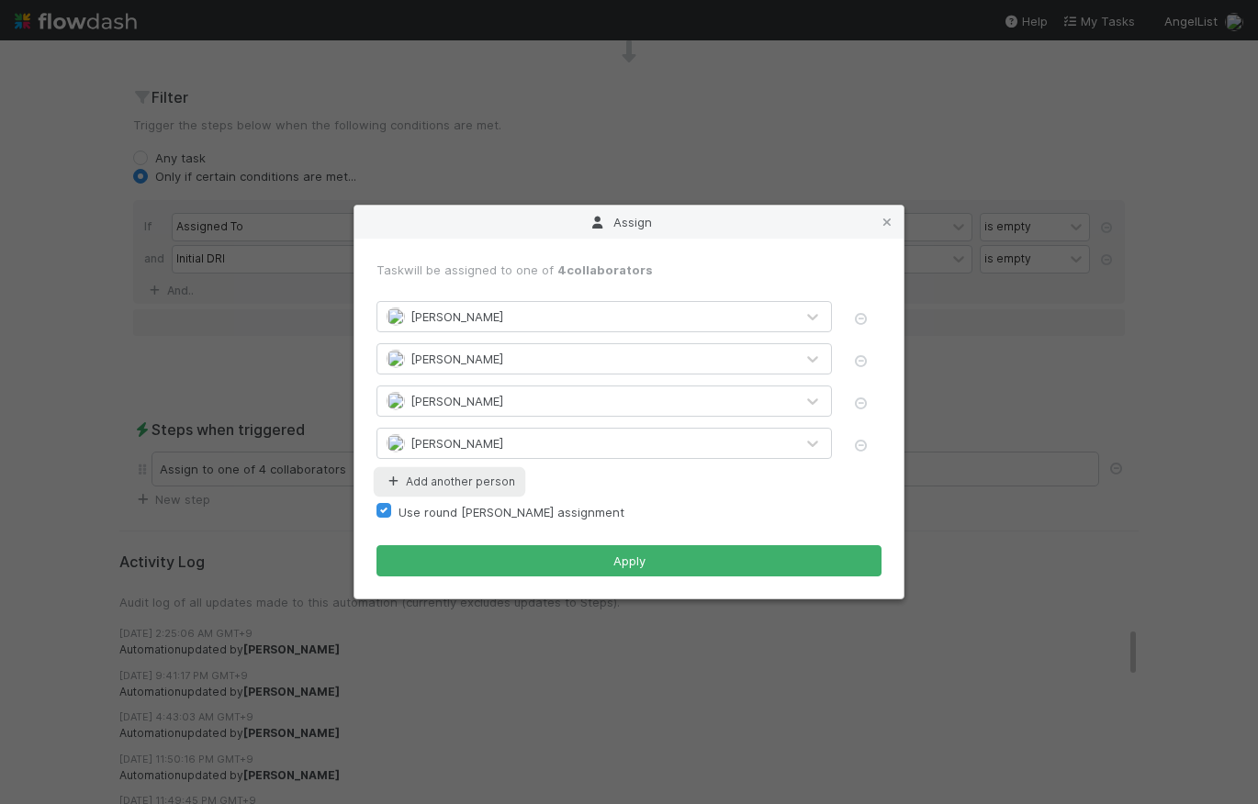
click at [493, 478] on button "Add another person" at bounding box center [449, 482] width 146 height 24
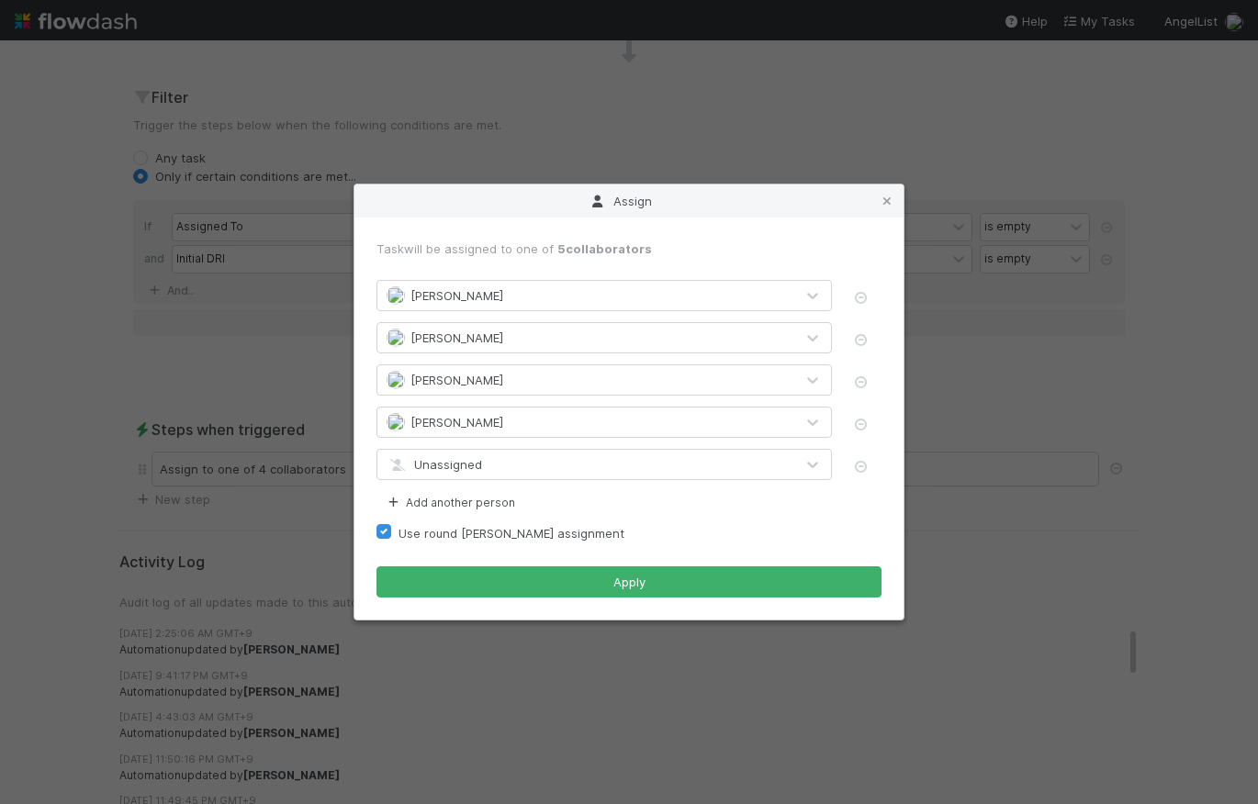
click at [497, 465] on div "Unassigned" at bounding box center [585, 464] width 417 height 29
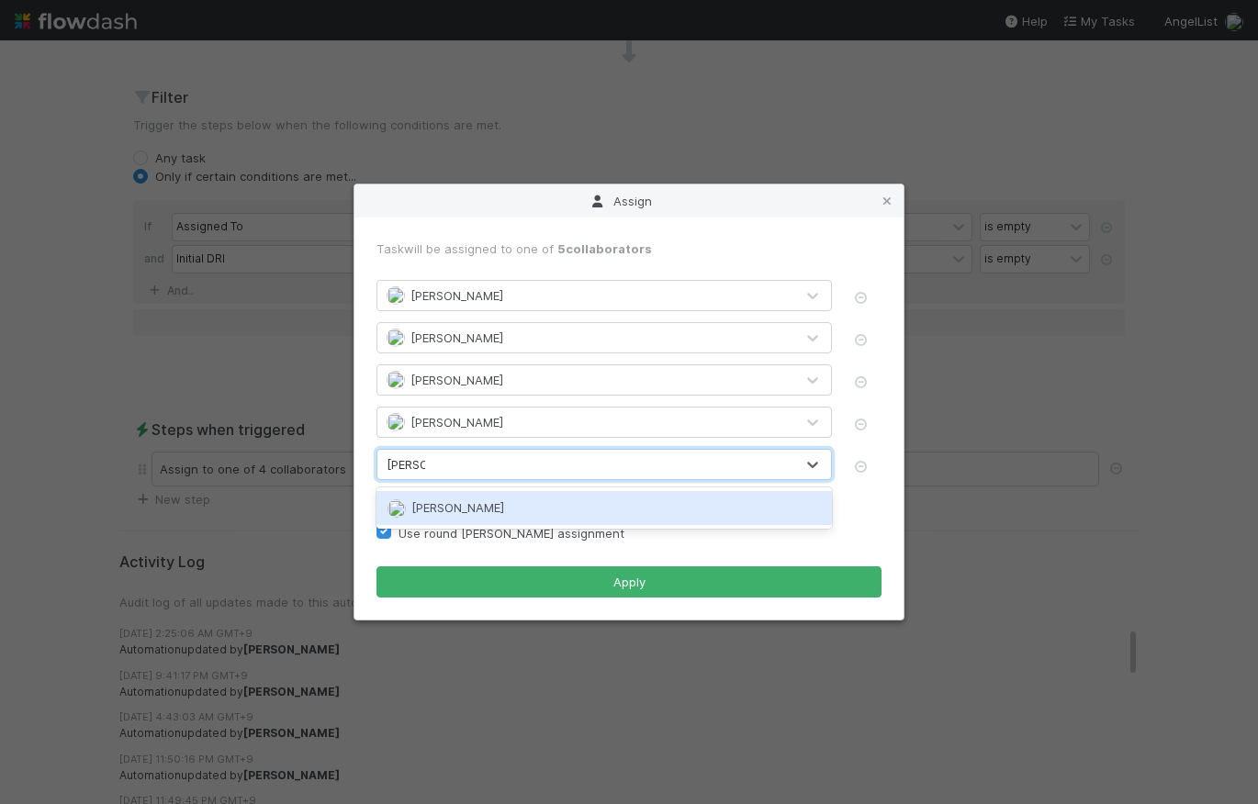
type input "cather"
click at [863, 466] on icon "button" at bounding box center [860, 467] width 18 height 12
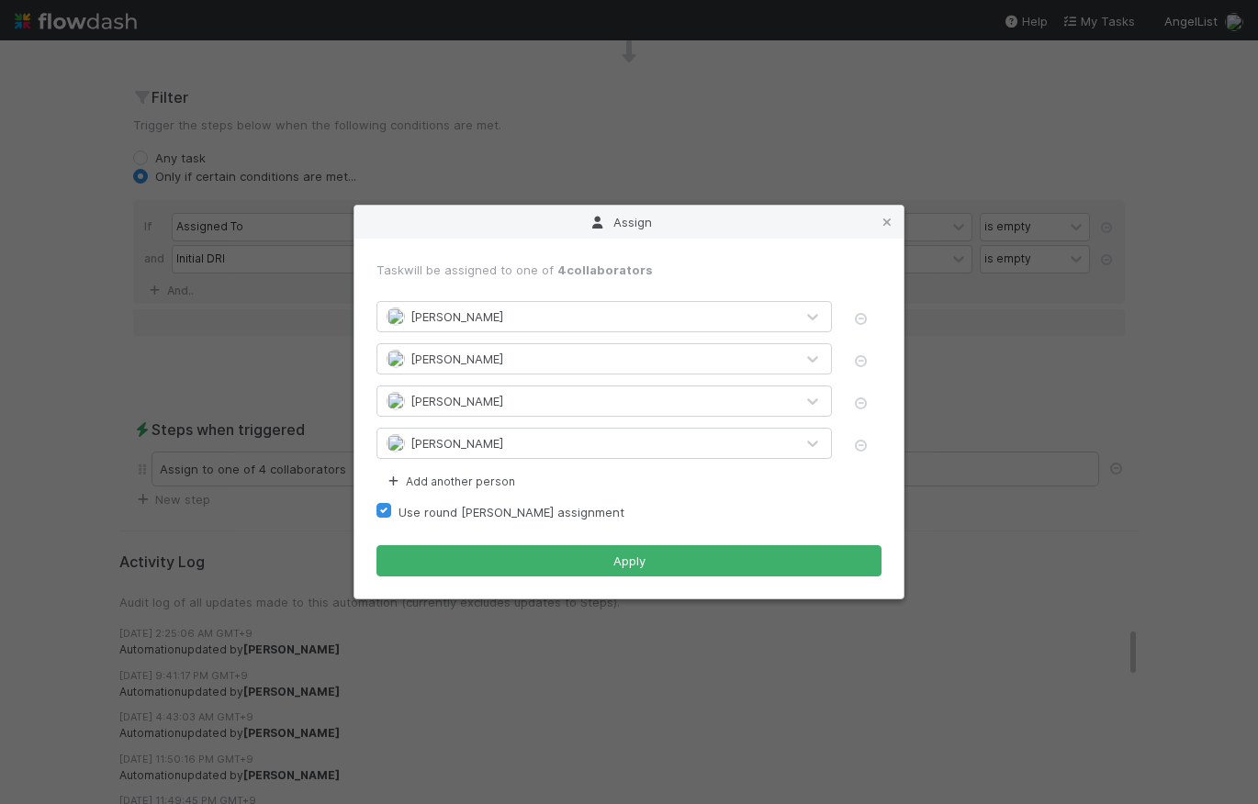
click at [813, 506] on div "Use round robin assignment" at bounding box center [628, 512] width 505 height 22
click at [892, 225] on icon at bounding box center [887, 223] width 18 height 12
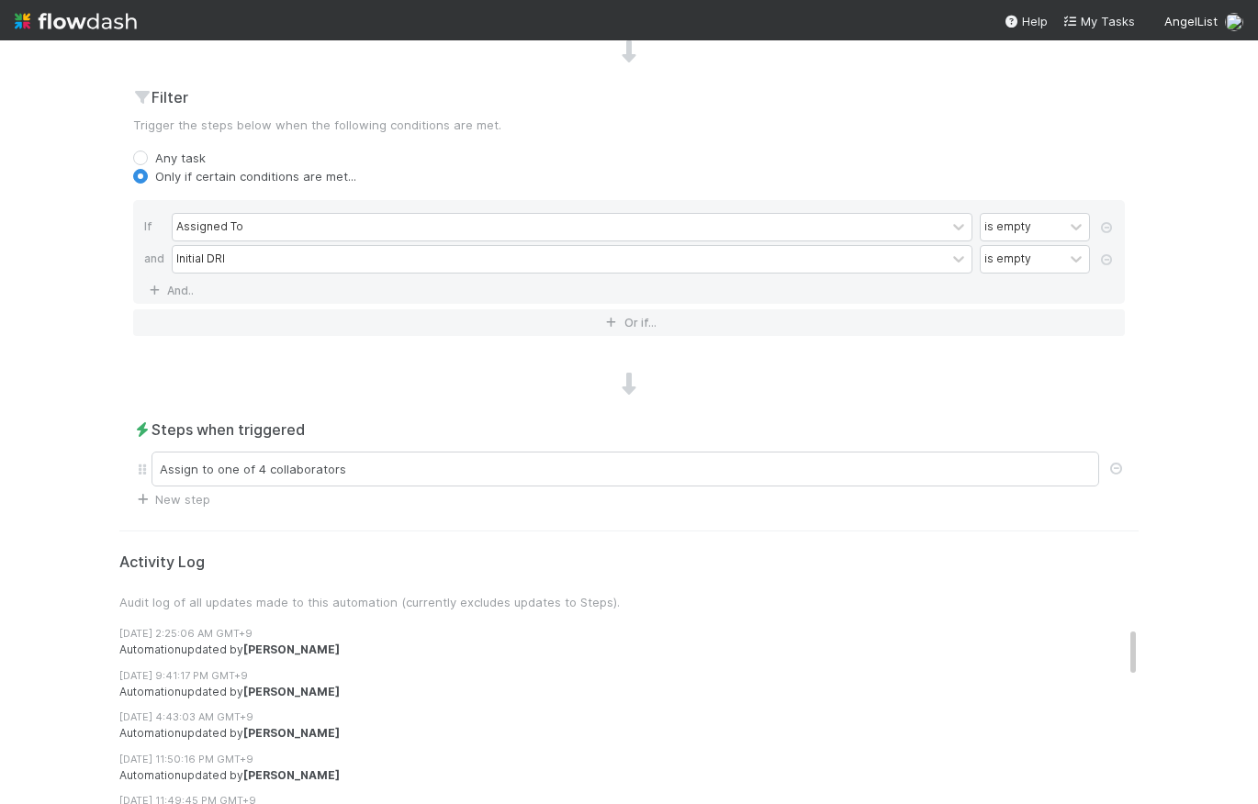
scroll to position [0, 0]
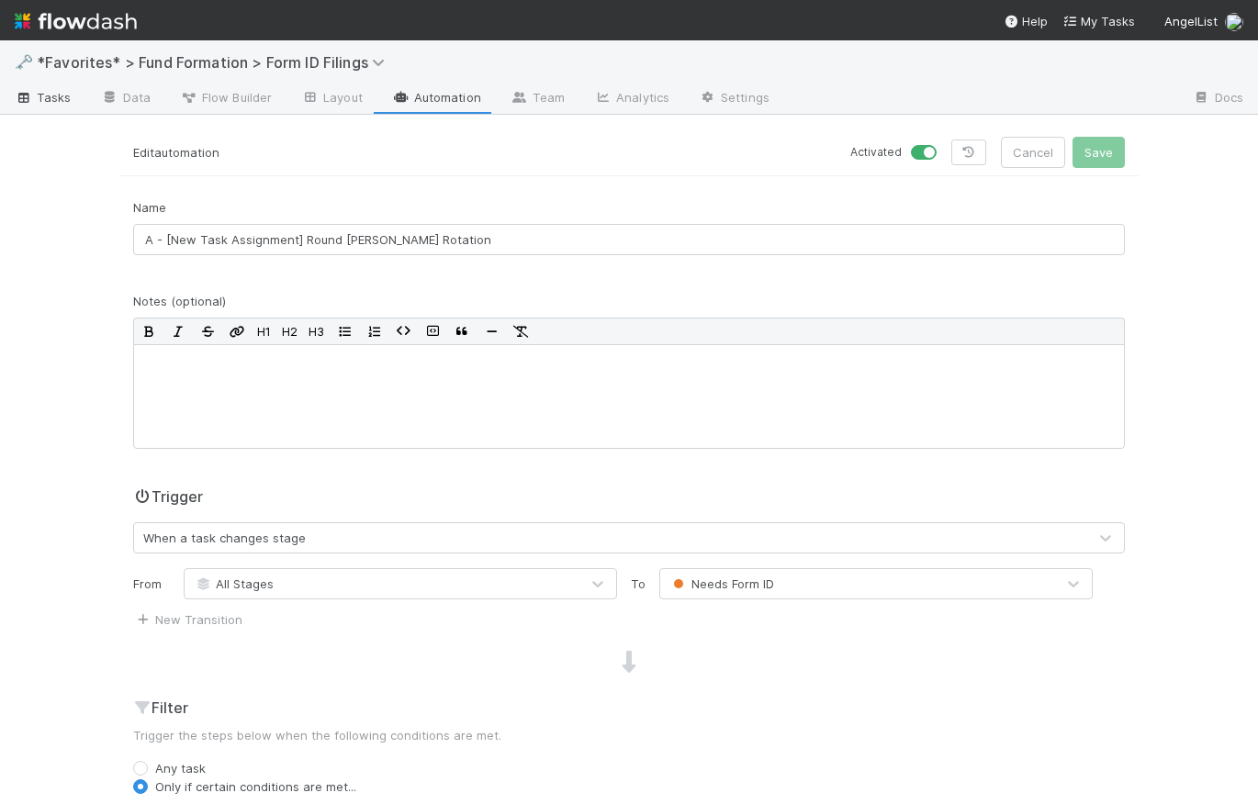
click at [53, 96] on span "Tasks" at bounding box center [43, 97] width 57 height 18
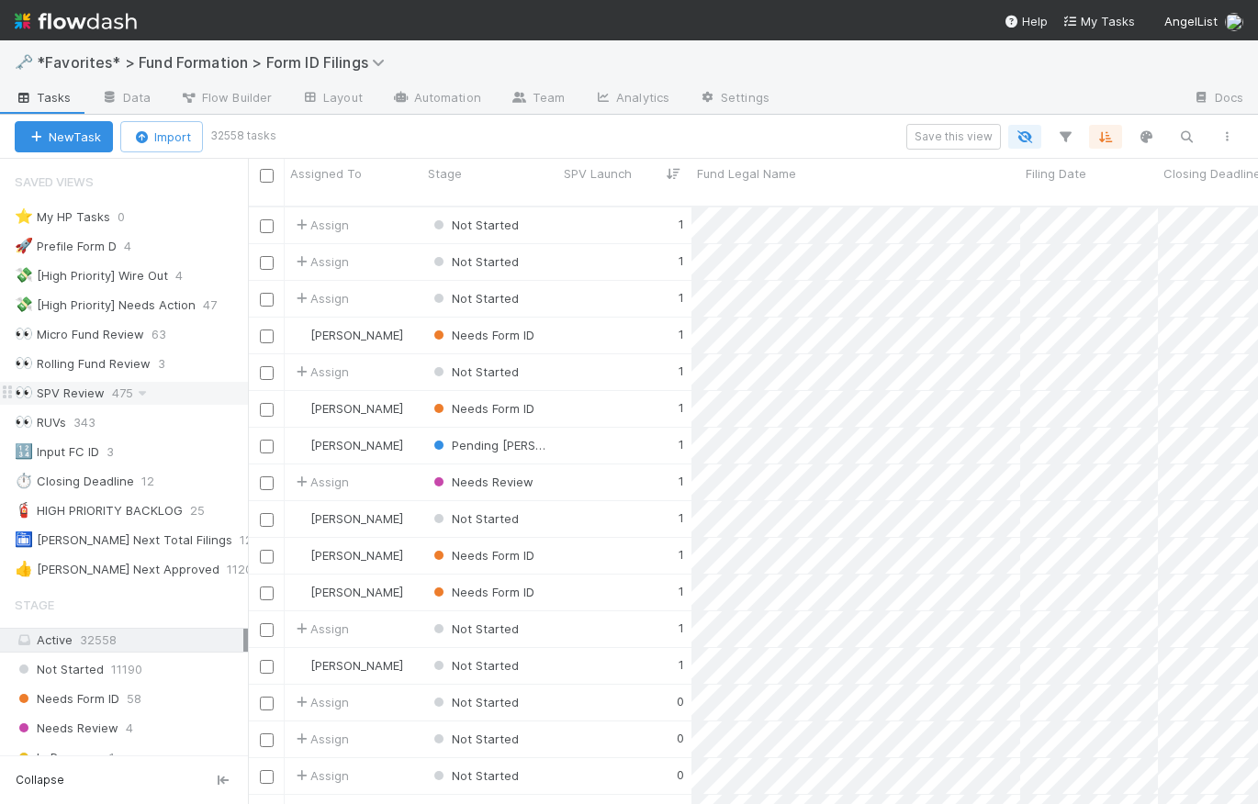
click at [75, 388] on div "👀 SPV Review" at bounding box center [60, 393] width 90 height 23
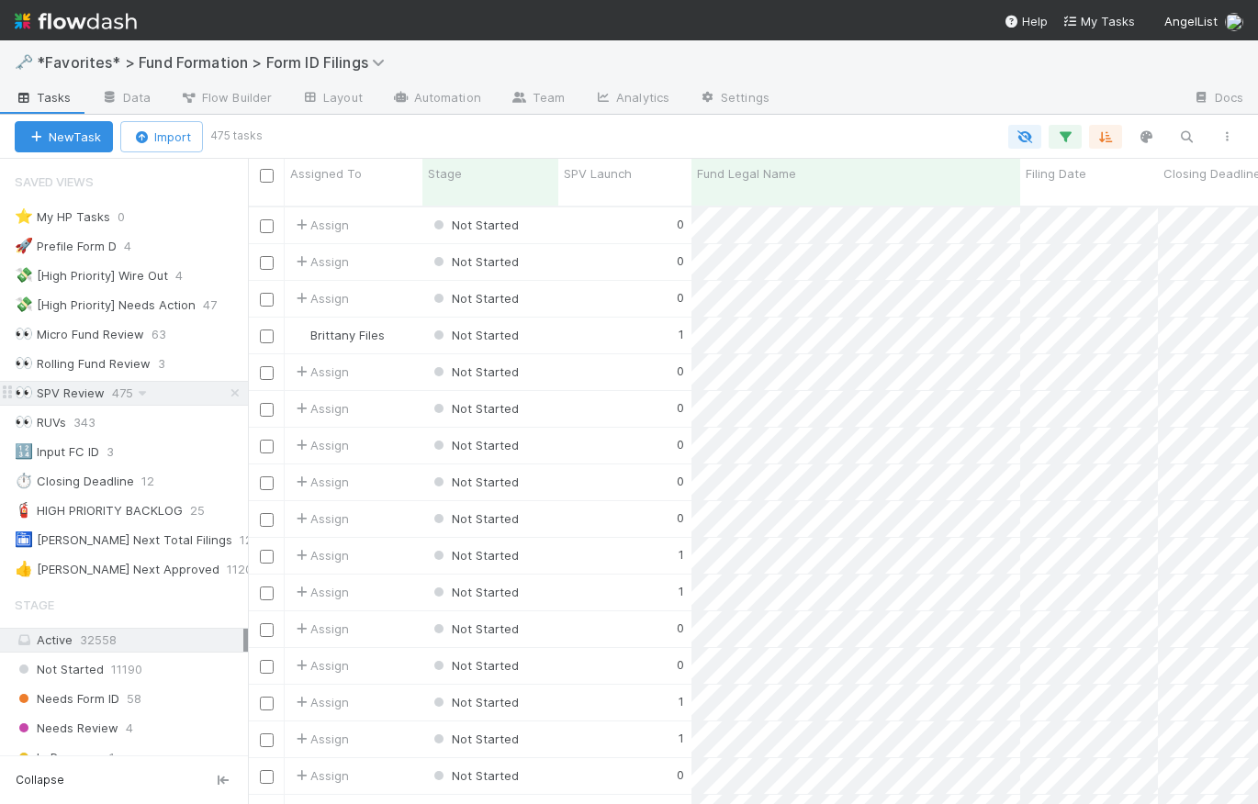
scroll to position [601, 997]
click at [1069, 129] on icon "button" at bounding box center [1065, 137] width 18 height 17
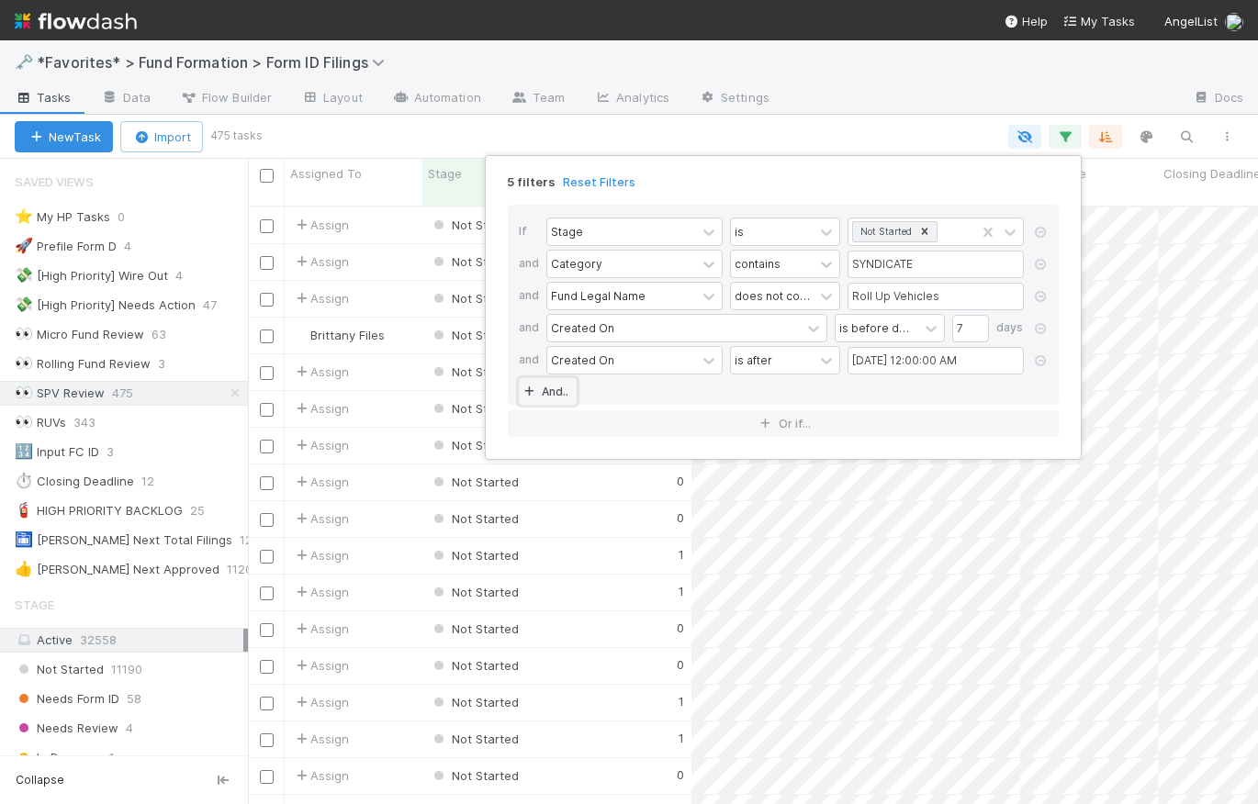
click at [556, 392] on link "And.." at bounding box center [548, 391] width 58 height 27
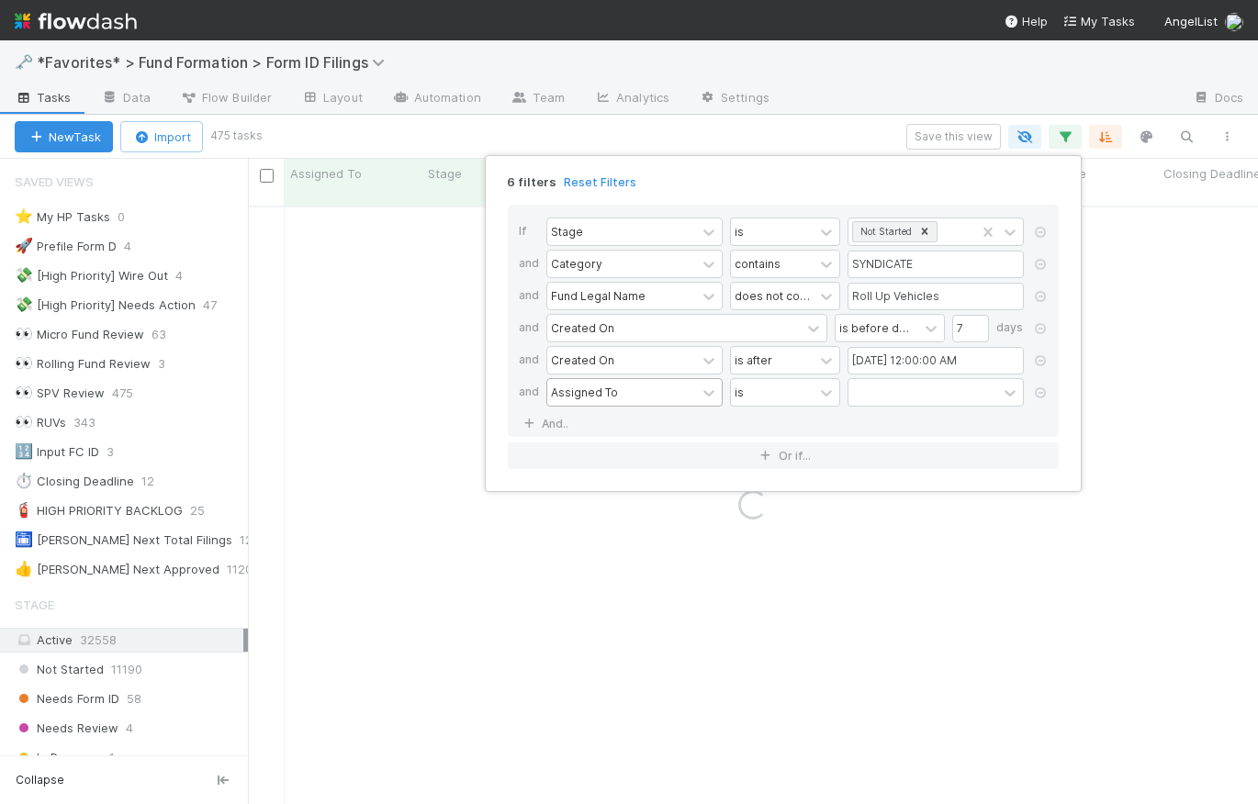
click at [585, 393] on div "Assigned To" at bounding box center [584, 392] width 67 height 17
click at [771, 399] on div "is" at bounding box center [772, 392] width 83 height 27
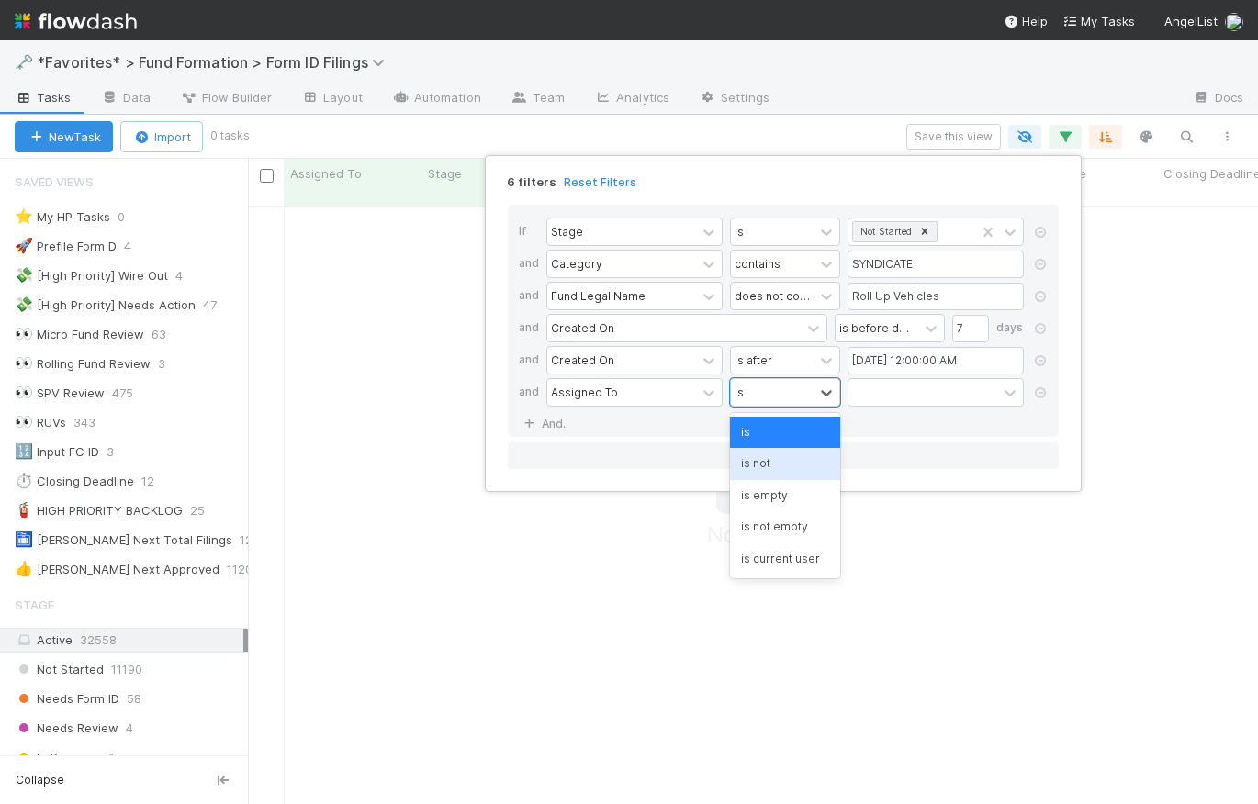
scroll to position [588, 997]
click at [781, 520] on div "is not empty" at bounding box center [785, 526] width 110 height 31
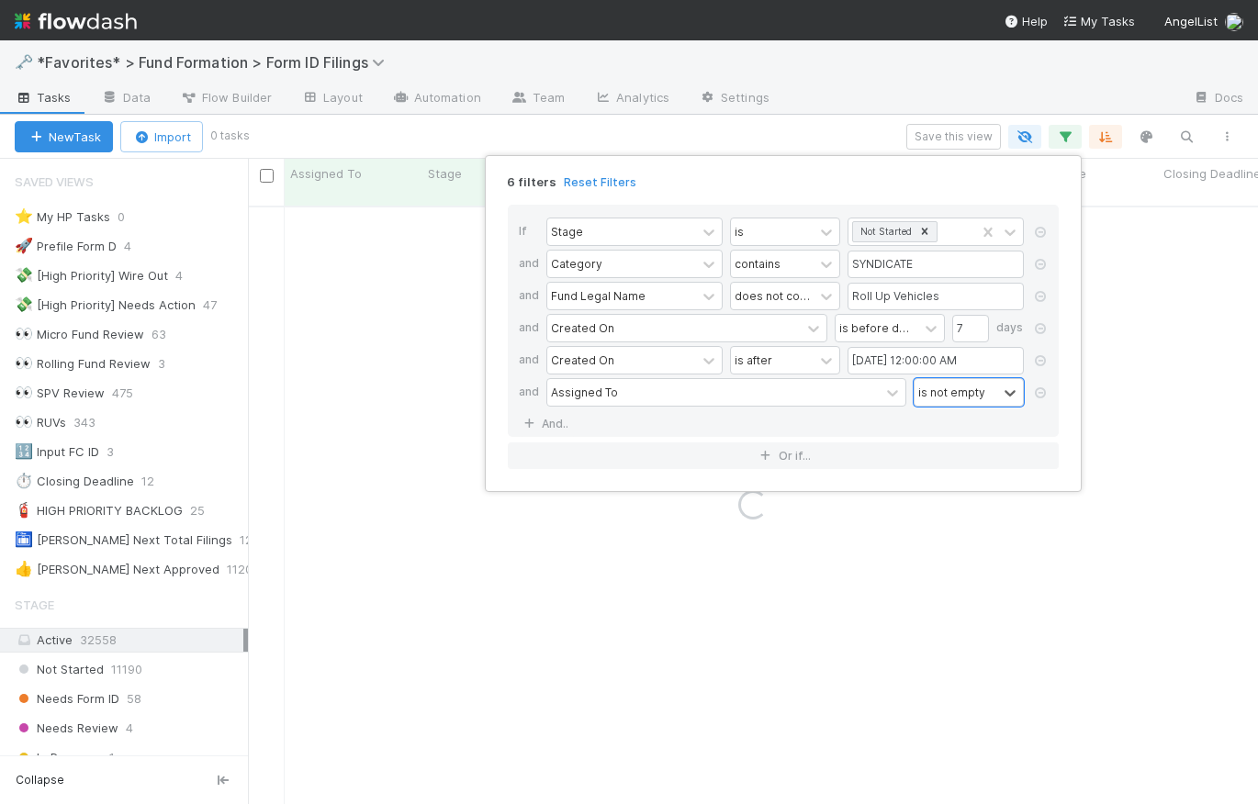
click at [824, 123] on div "6 filters Reset Filters If Stage is Not Started and Category contains SYNDICATE…" at bounding box center [629, 402] width 1258 height 804
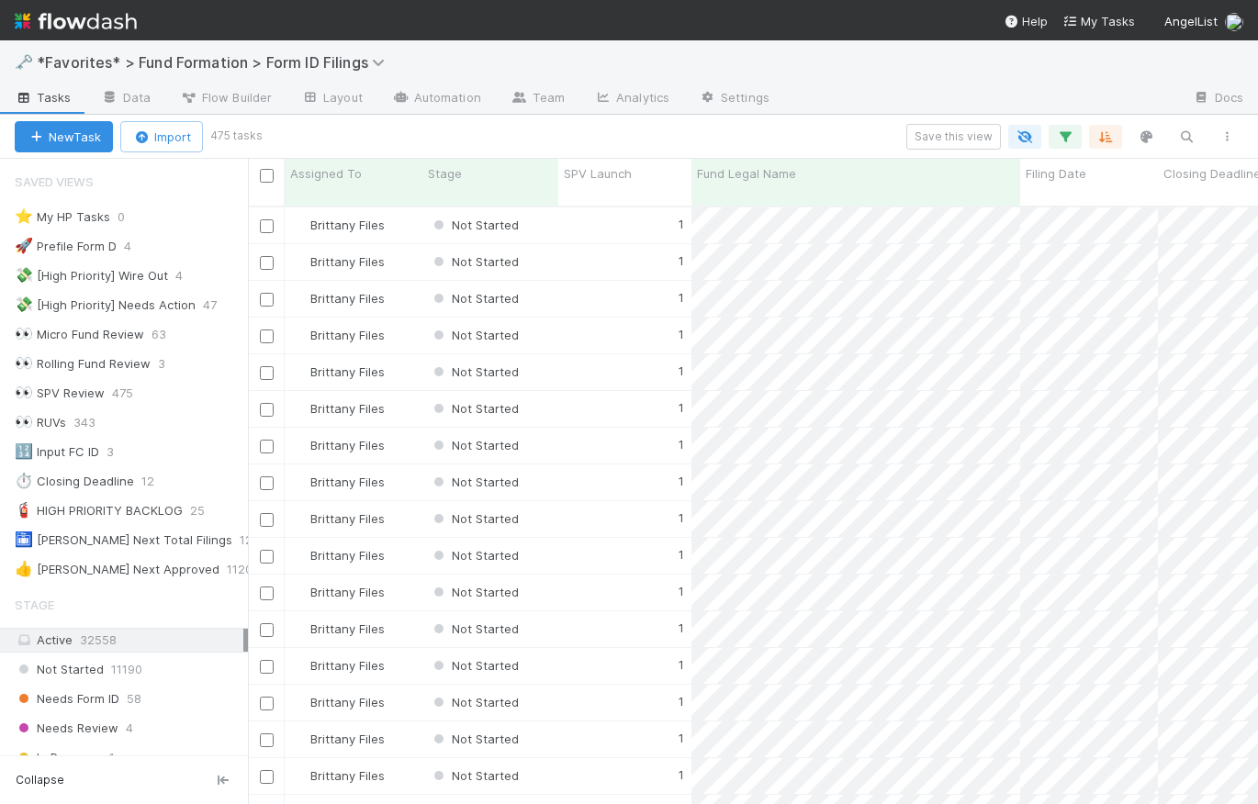
scroll to position [601, 997]
click at [1067, 139] on icon "button" at bounding box center [1065, 137] width 18 height 17
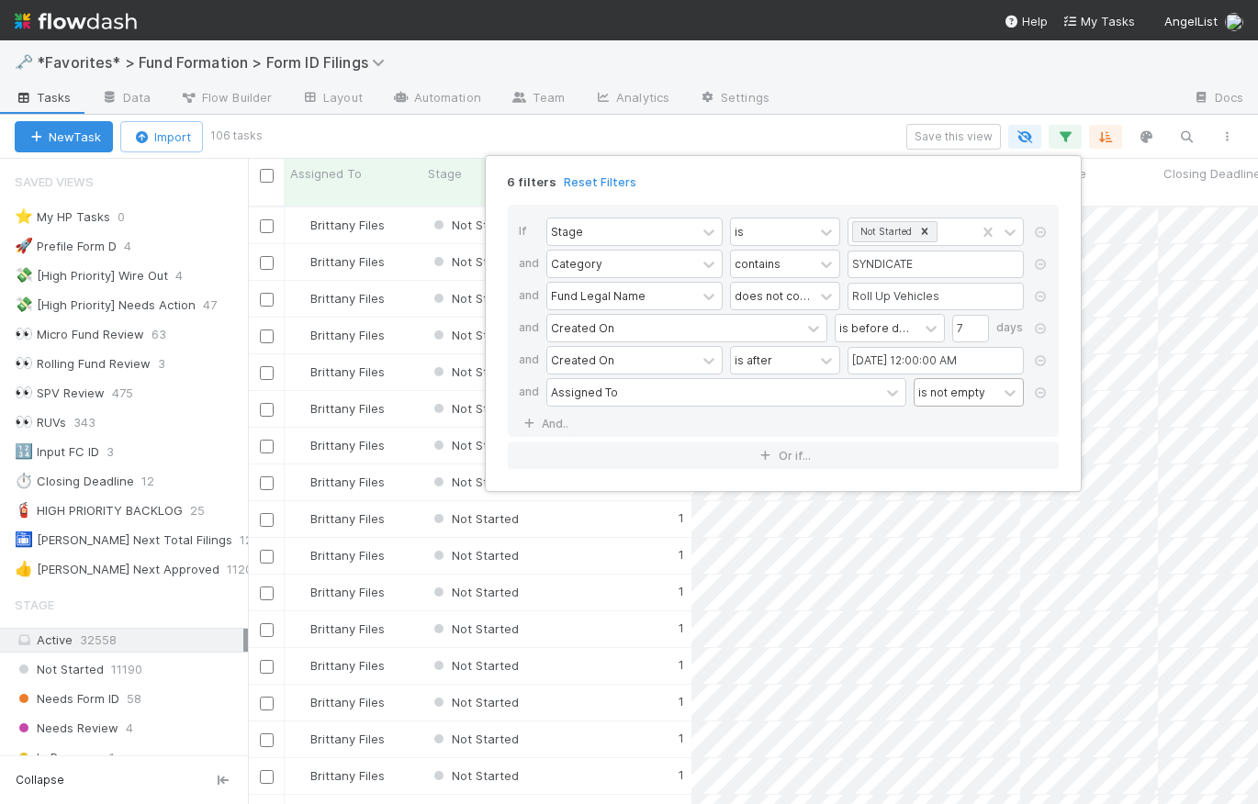
click at [951, 390] on div "is not empty" at bounding box center [951, 392] width 67 height 17
click at [947, 500] on div "is empty" at bounding box center [969, 495] width 110 height 31
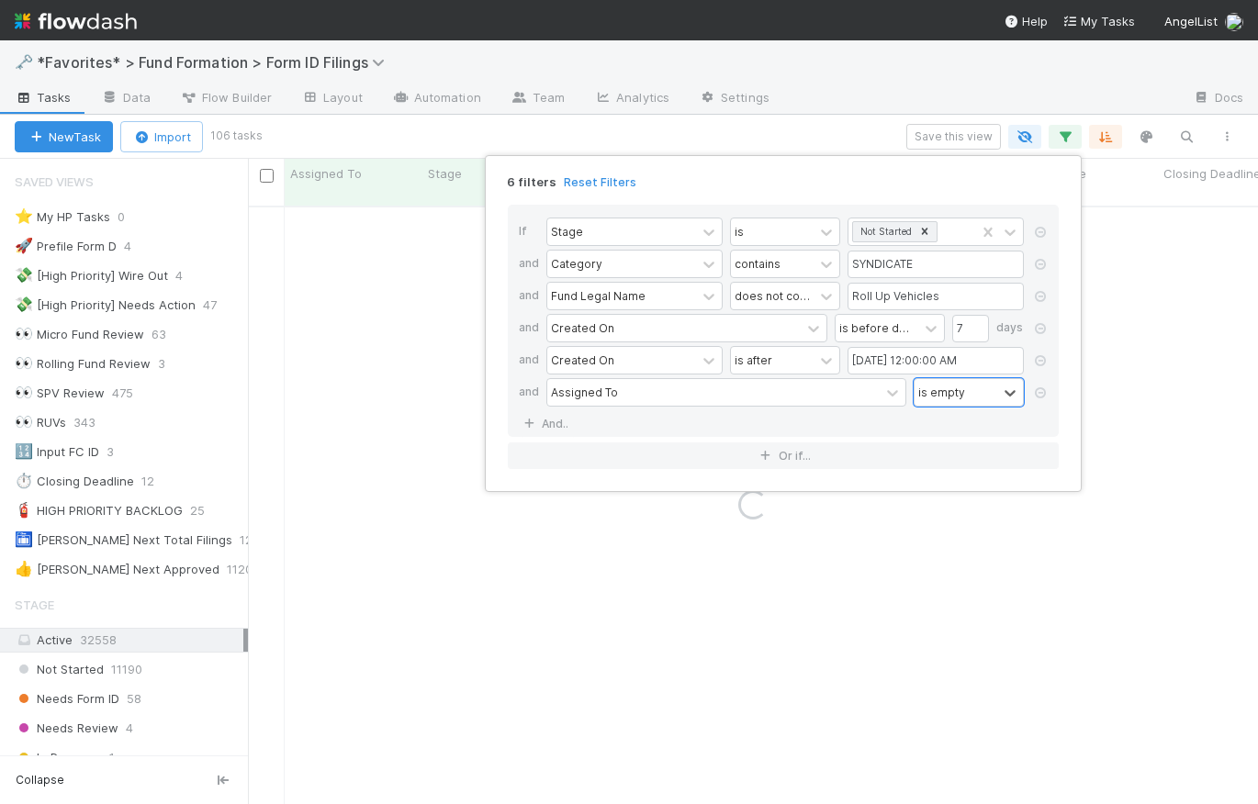
click at [857, 181] on div "6 filters Reset Filters" at bounding box center [783, 176] width 580 height 27
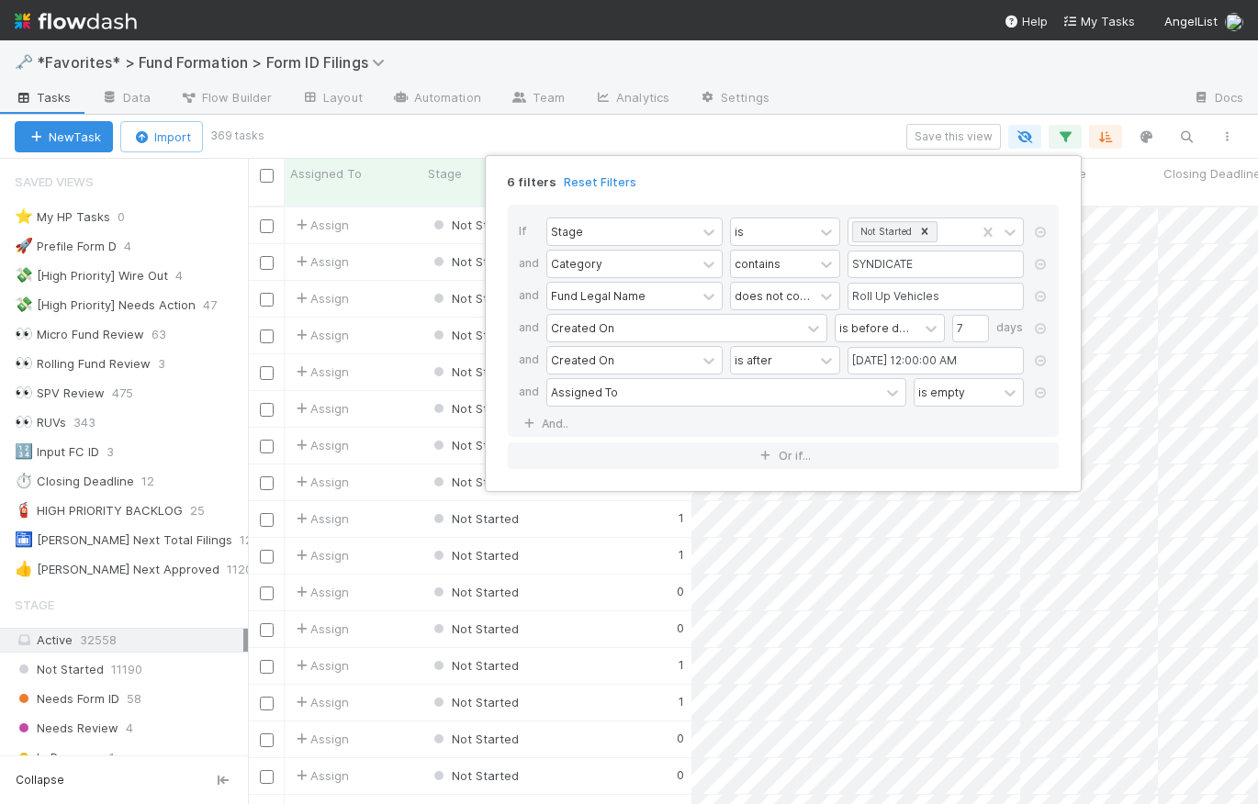
click at [849, 132] on div "6 filters Reset Filters If Stage is Not Started and Category contains SYNDICATE…" at bounding box center [629, 402] width 1258 height 804
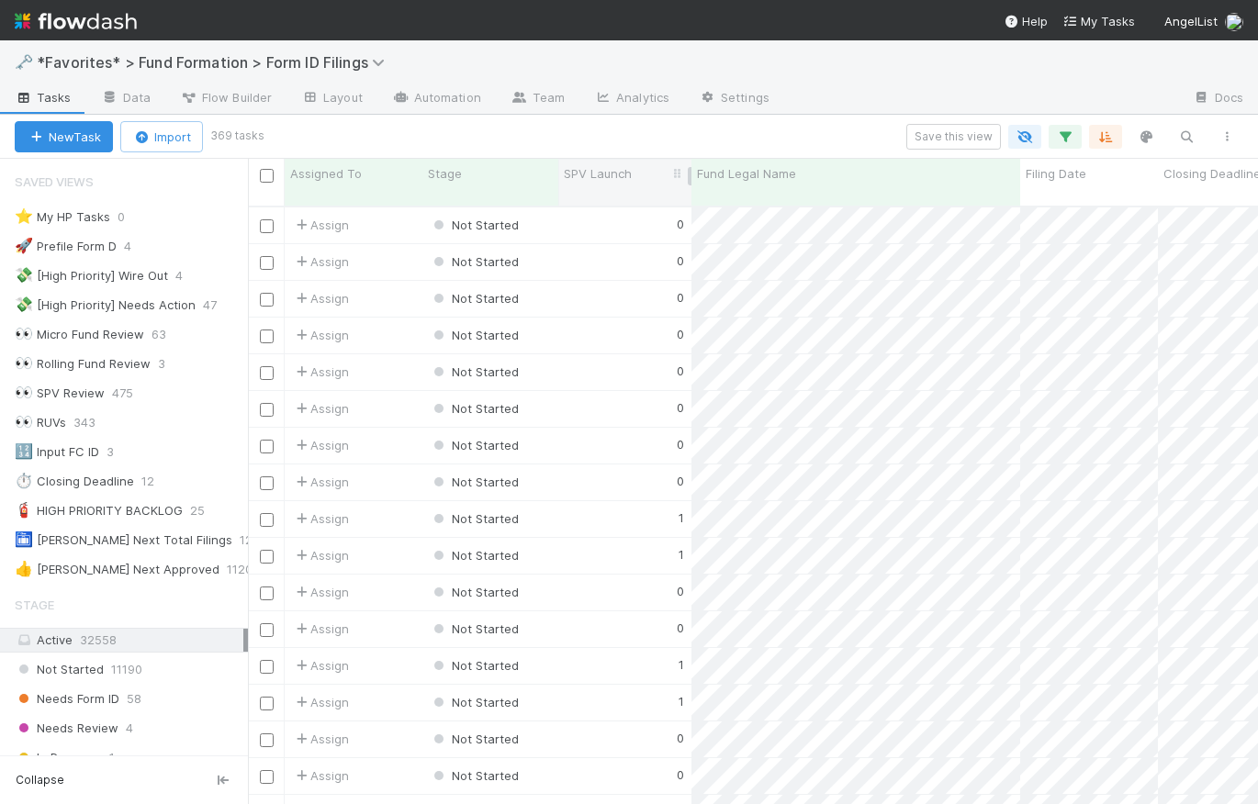
click at [669, 182] on div "SPV Launch" at bounding box center [625, 173] width 123 height 18
click at [666, 230] on div "Sort Higher → Lower" at bounding box center [669, 236] width 209 height 28
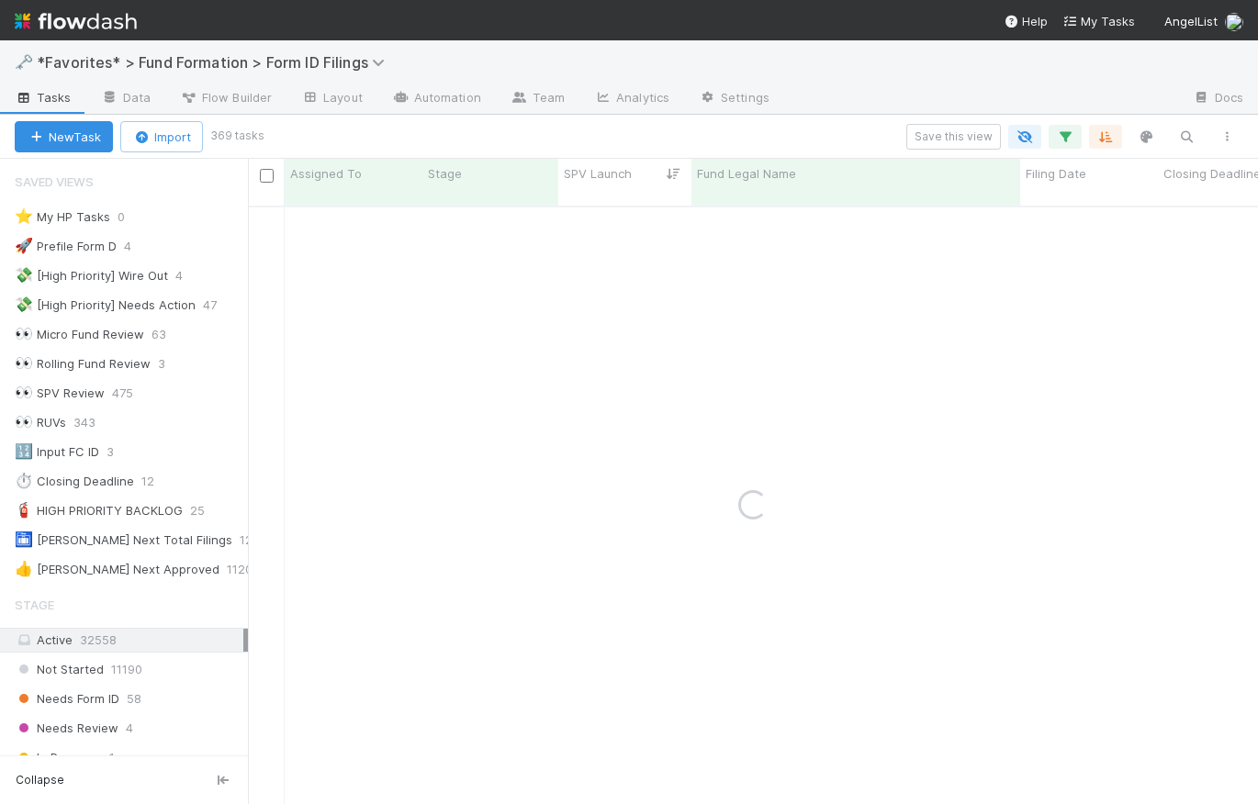
click at [793, 129] on div "Save this view" at bounding box center [754, 137] width 986 height 26
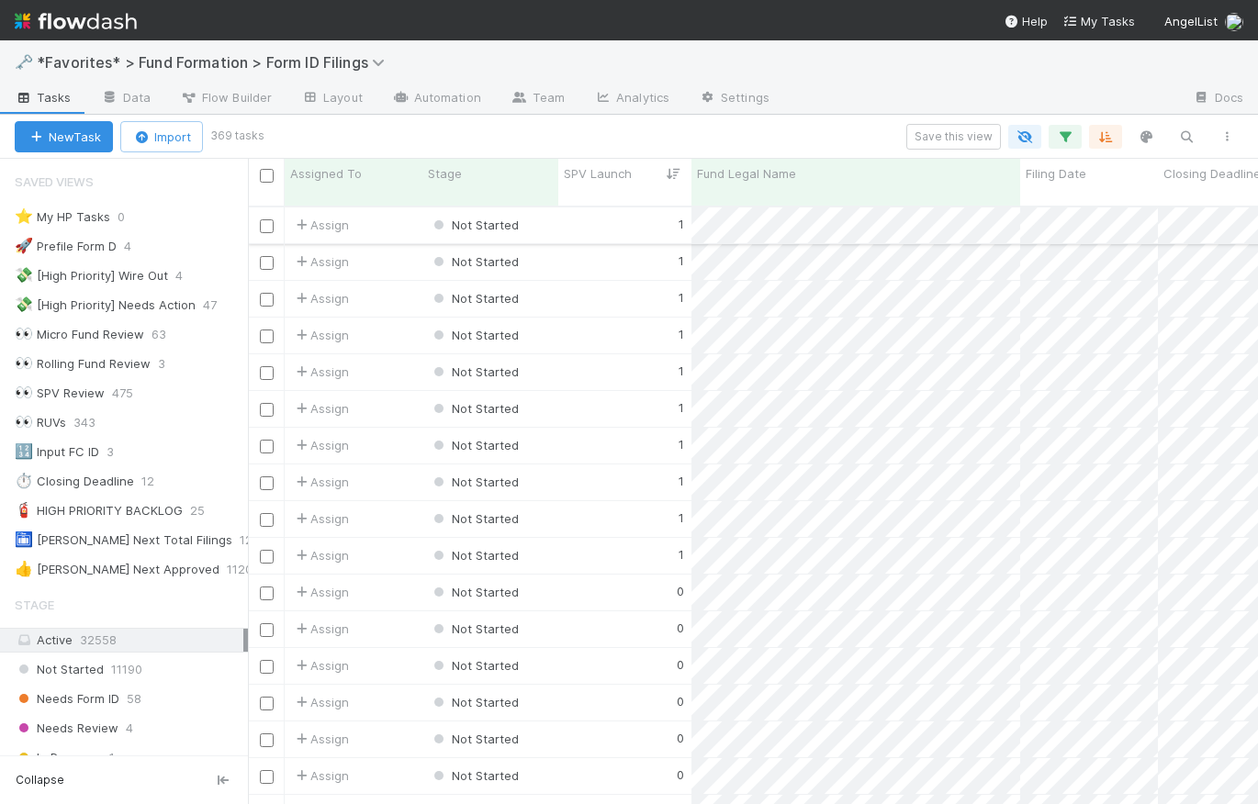
click at [626, 217] on div "1" at bounding box center [624, 226] width 133 height 36
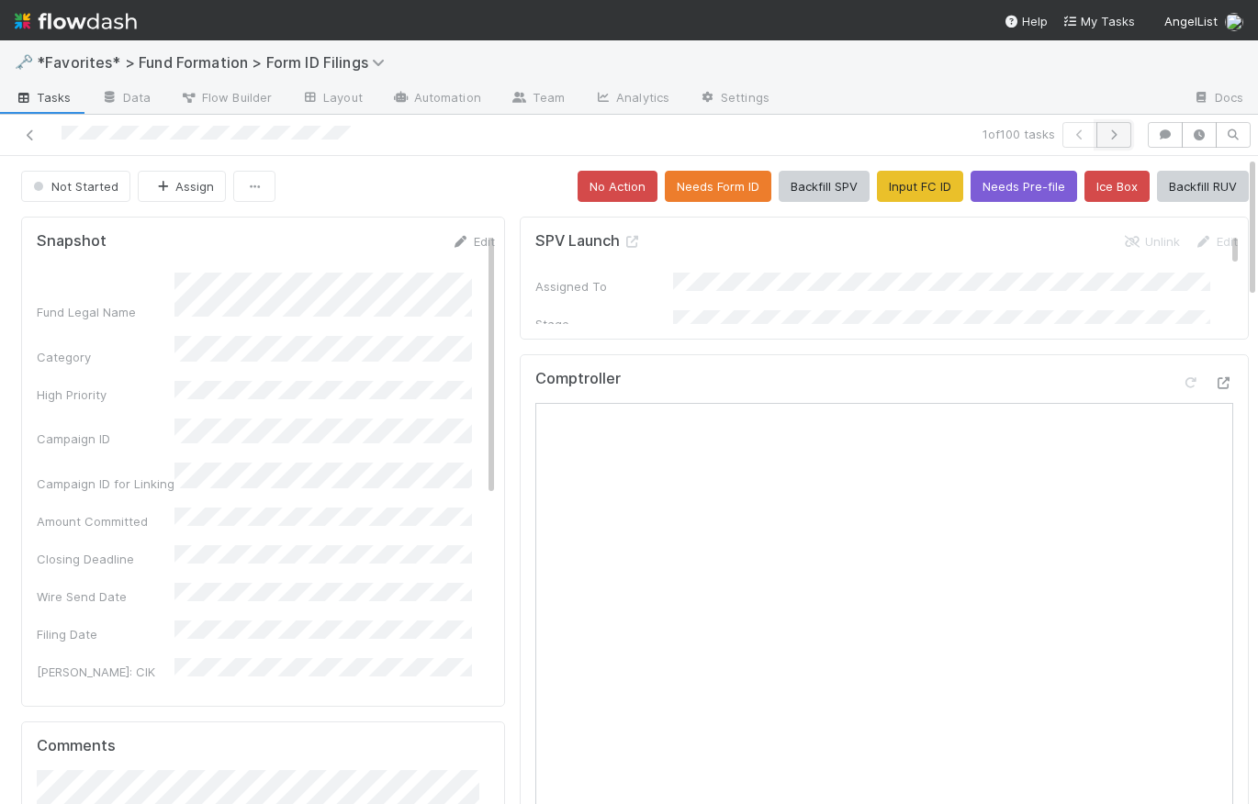
click at [1109, 140] on icon "button" at bounding box center [1114, 134] width 18 height 11
click at [1089, 176] on button "Ice Box" at bounding box center [1117, 186] width 65 height 31
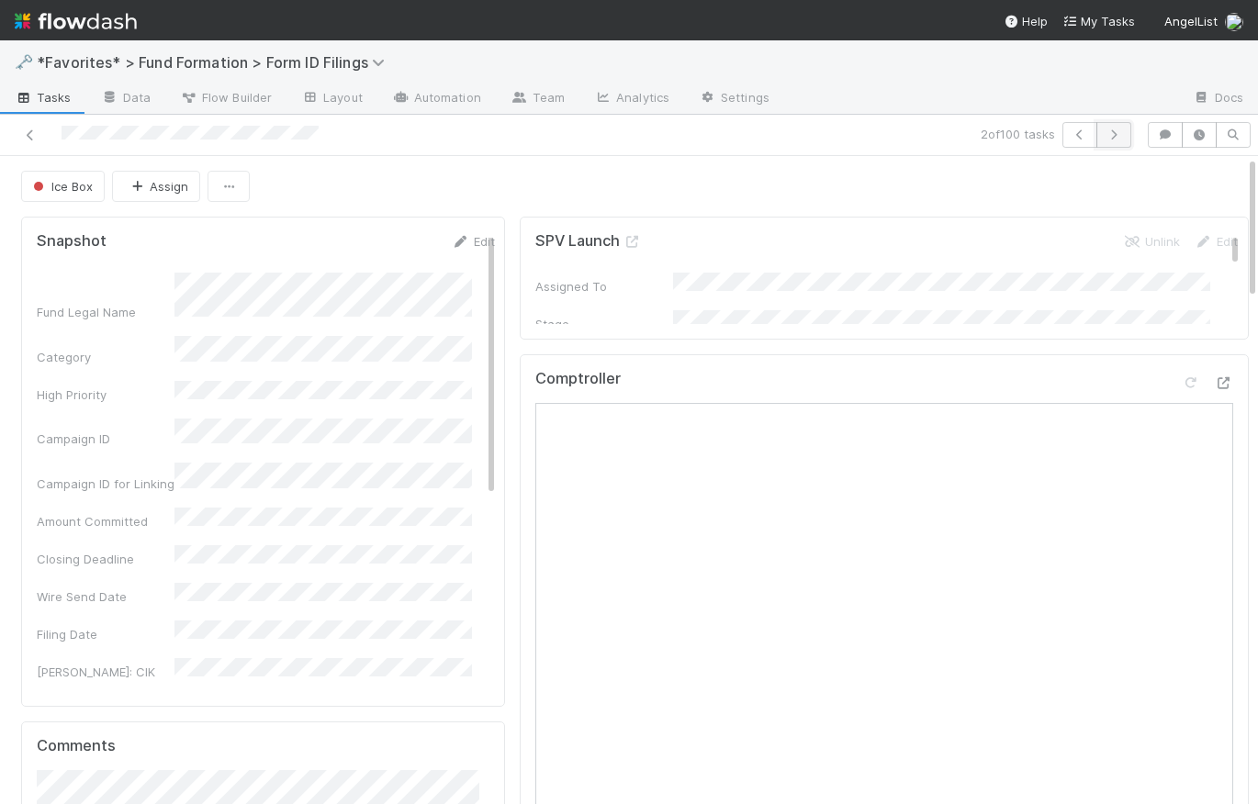
click at [1111, 133] on button "button" at bounding box center [1113, 135] width 35 height 26
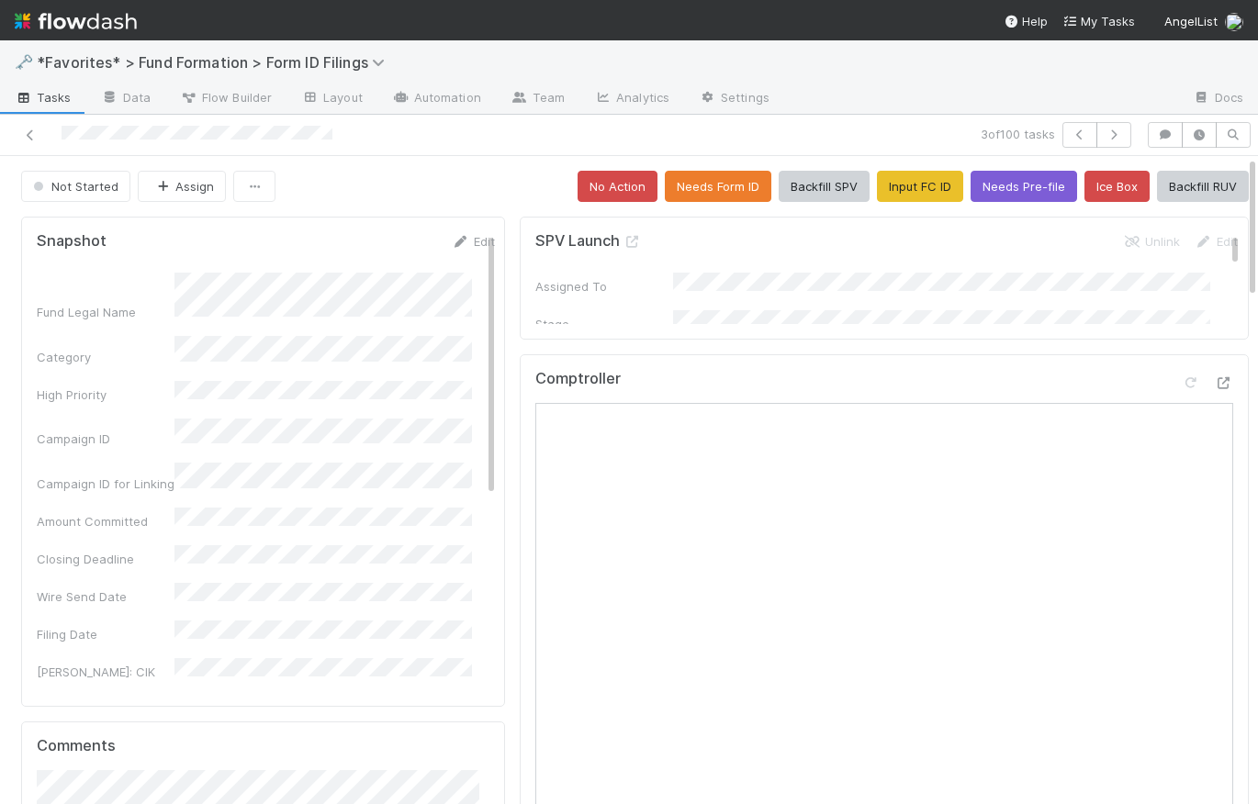
click at [509, 184] on div "Not Started Assign No Action Needs Form ID Backfill SPV Input FC ID Needs Pre-f…" at bounding box center [635, 186] width 1228 height 31
click at [503, 190] on div "Not Started Assign No Action Needs Form ID Backfill SPV Input FC ID Needs Pre-f…" at bounding box center [635, 186] width 1228 height 31
click at [478, 181] on div "Not Started Assign No Action Needs Form ID Backfill SPV Input FC ID Needs Pre-f…" at bounding box center [635, 186] width 1228 height 31
click at [1094, 186] on button "Ice Box" at bounding box center [1117, 186] width 65 height 31
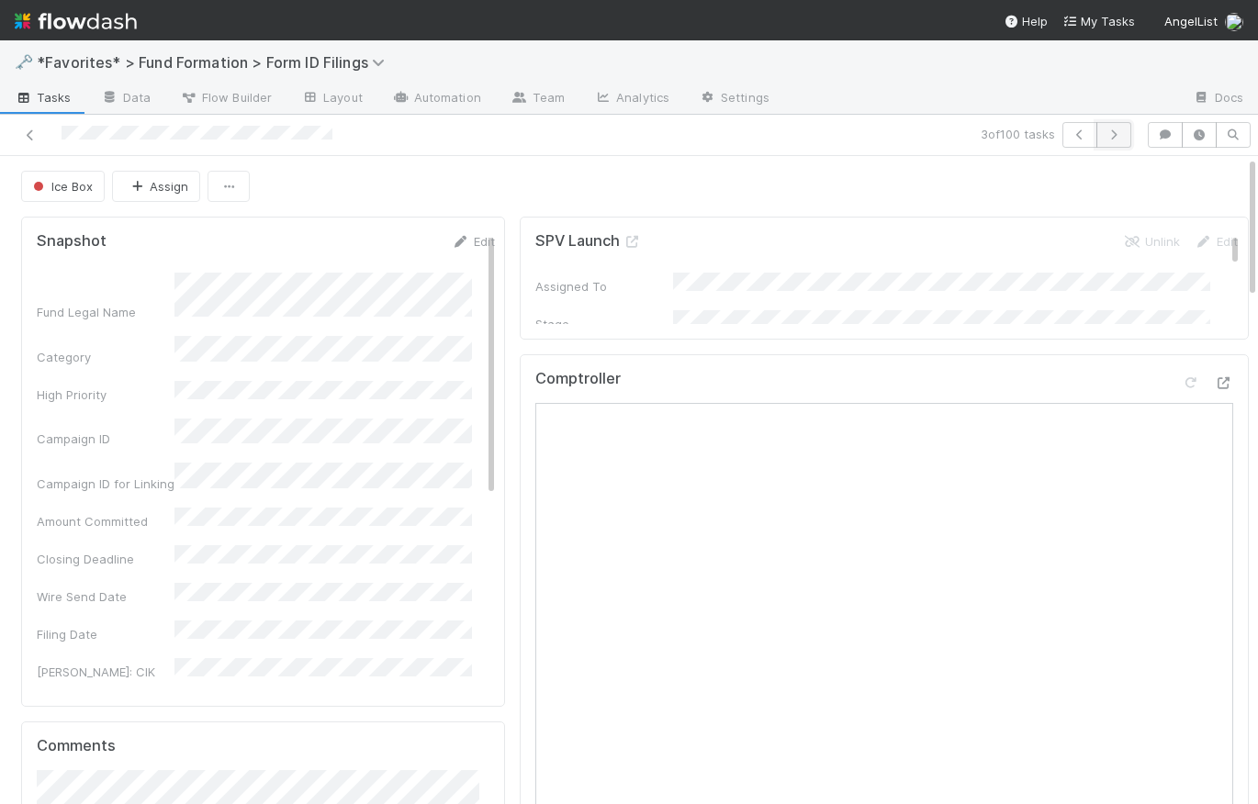
click at [1106, 138] on icon "button" at bounding box center [1114, 134] width 18 height 11
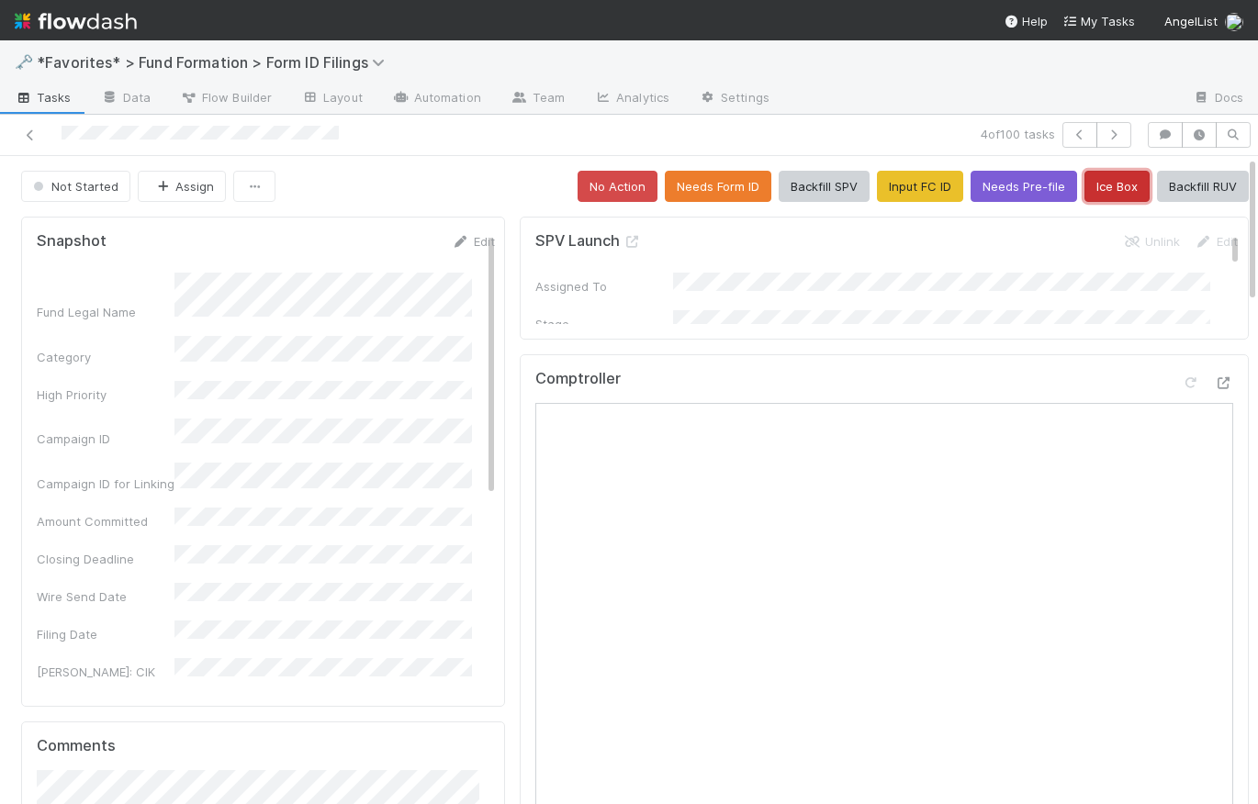
click at [1103, 186] on button "Ice Box" at bounding box center [1117, 186] width 65 height 31
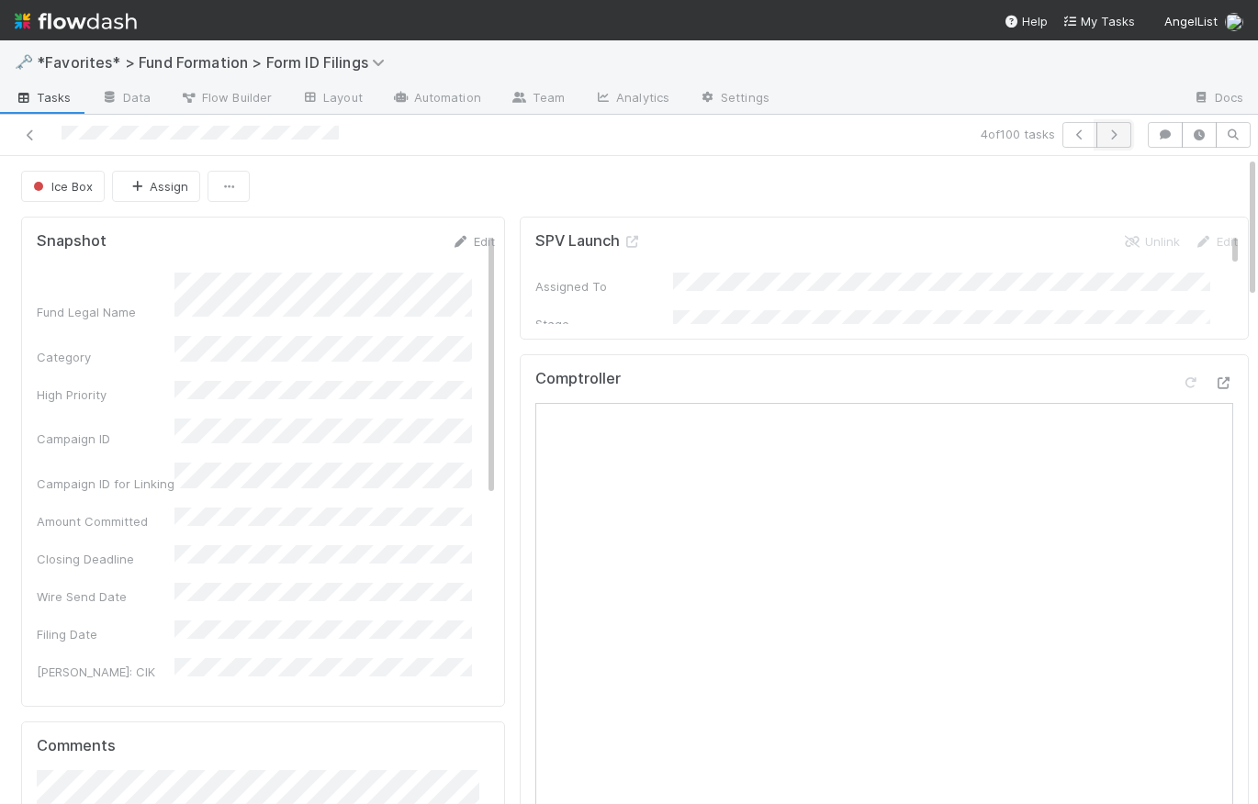
click at [1105, 133] on icon "button" at bounding box center [1114, 134] width 18 height 11
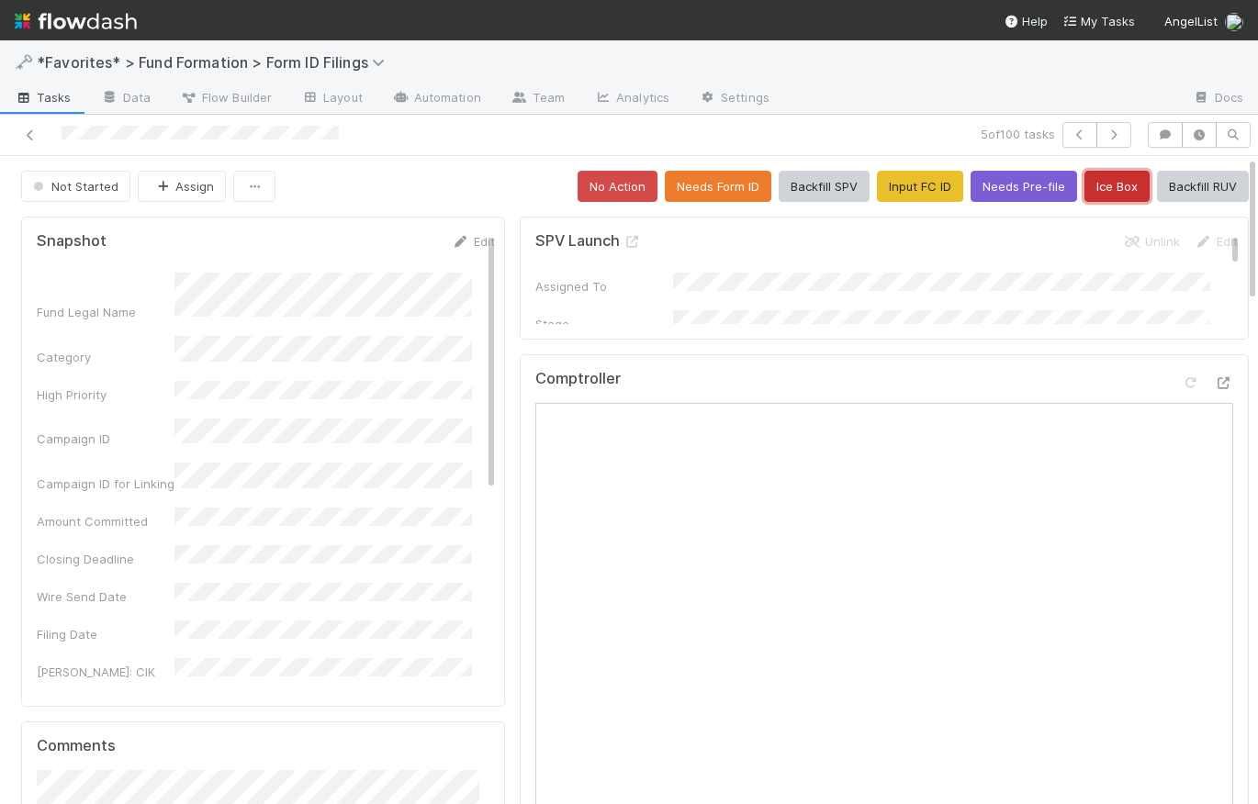
click at [1102, 186] on button "Ice Box" at bounding box center [1117, 186] width 65 height 31
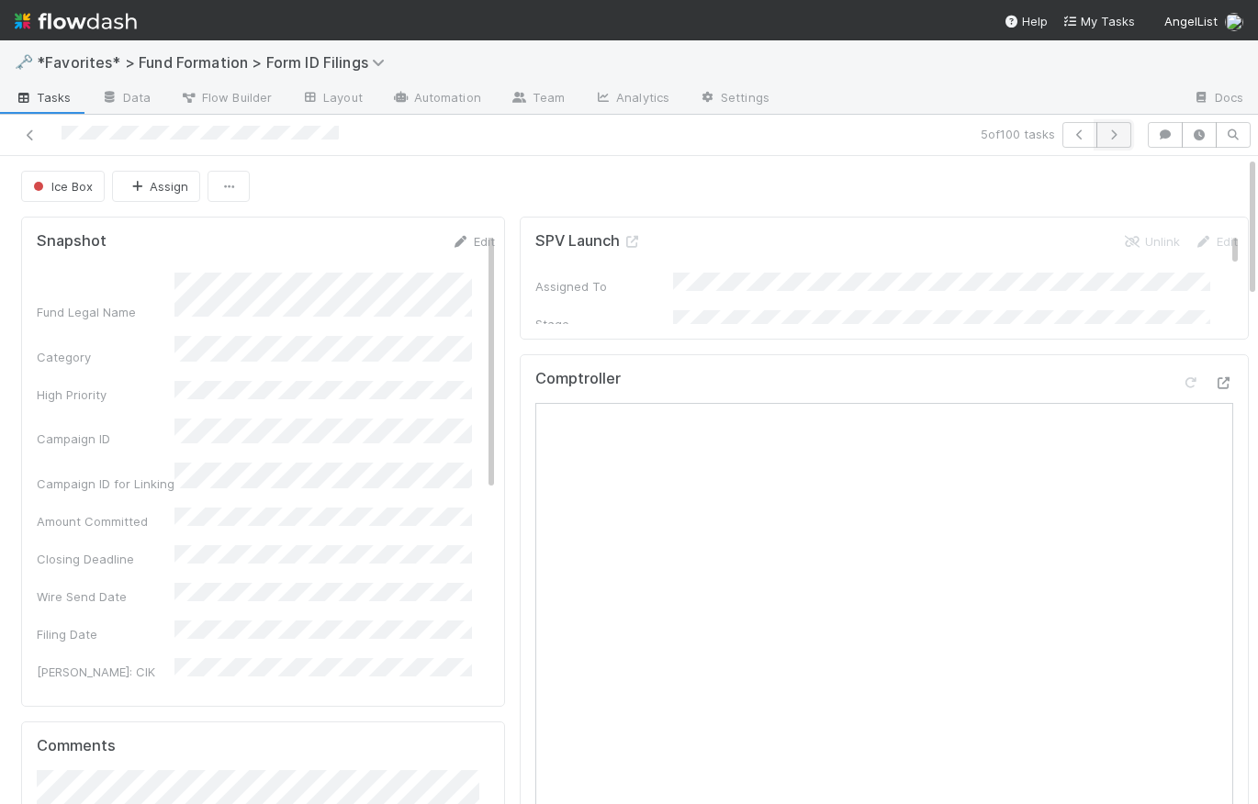
click at [1110, 136] on icon "button" at bounding box center [1114, 134] width 18 height 11
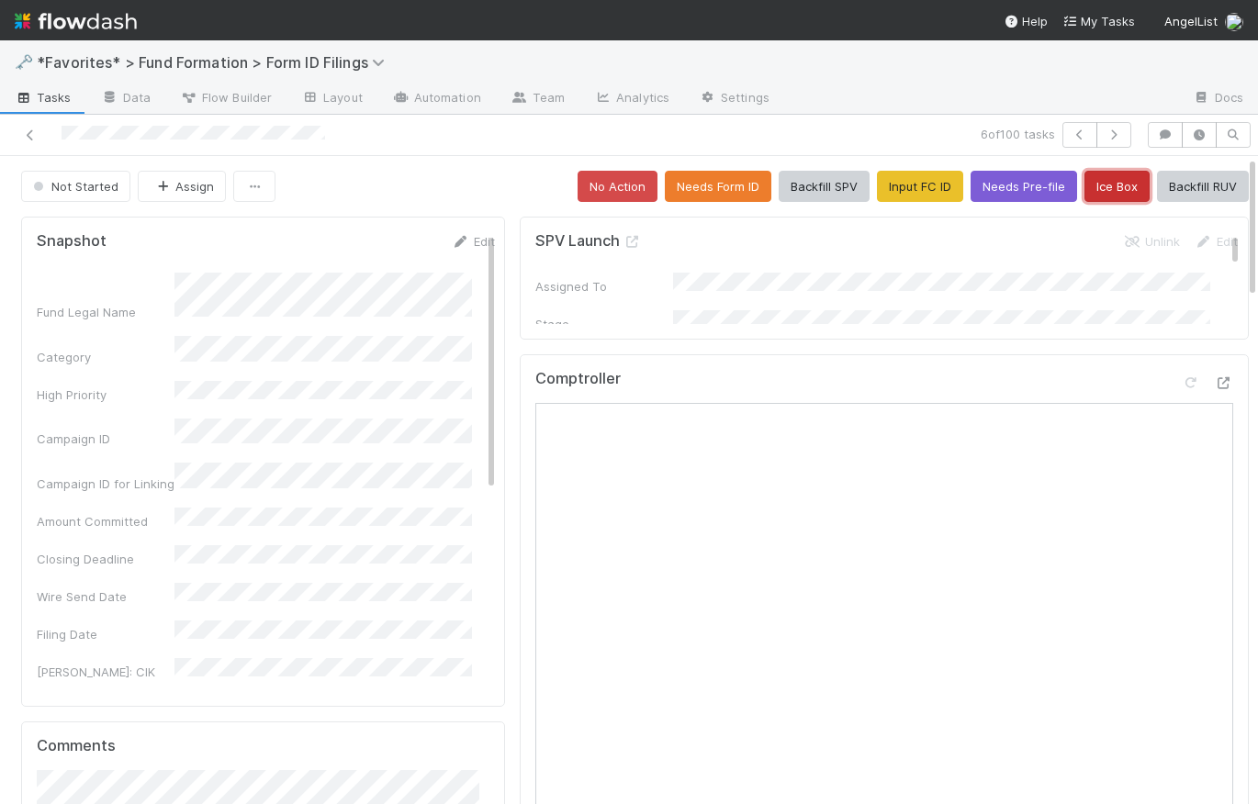
click at [1108, 181] on button "Ice Box" at bounding box center [1117, 186] width 65 height 31
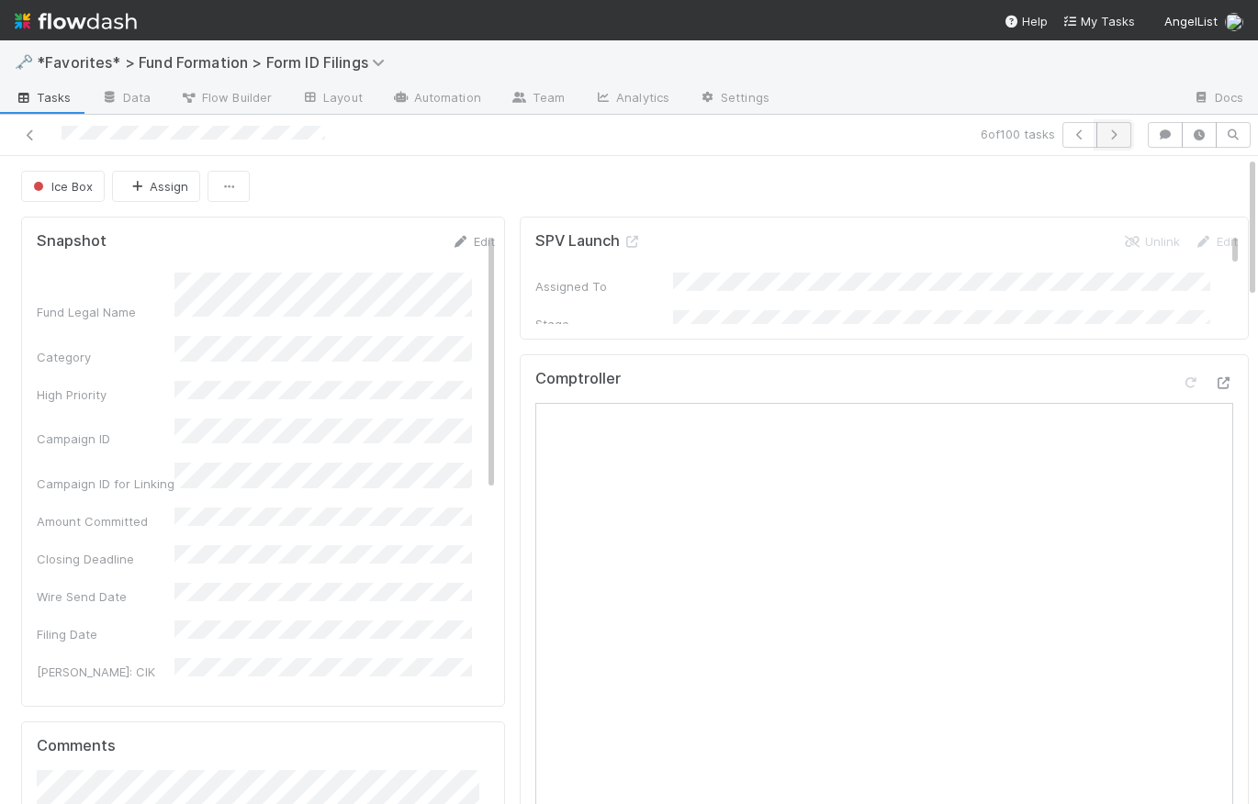
click at [1108, 129] on icon "button" at bounding box center [1114, 134] width 18 height 11
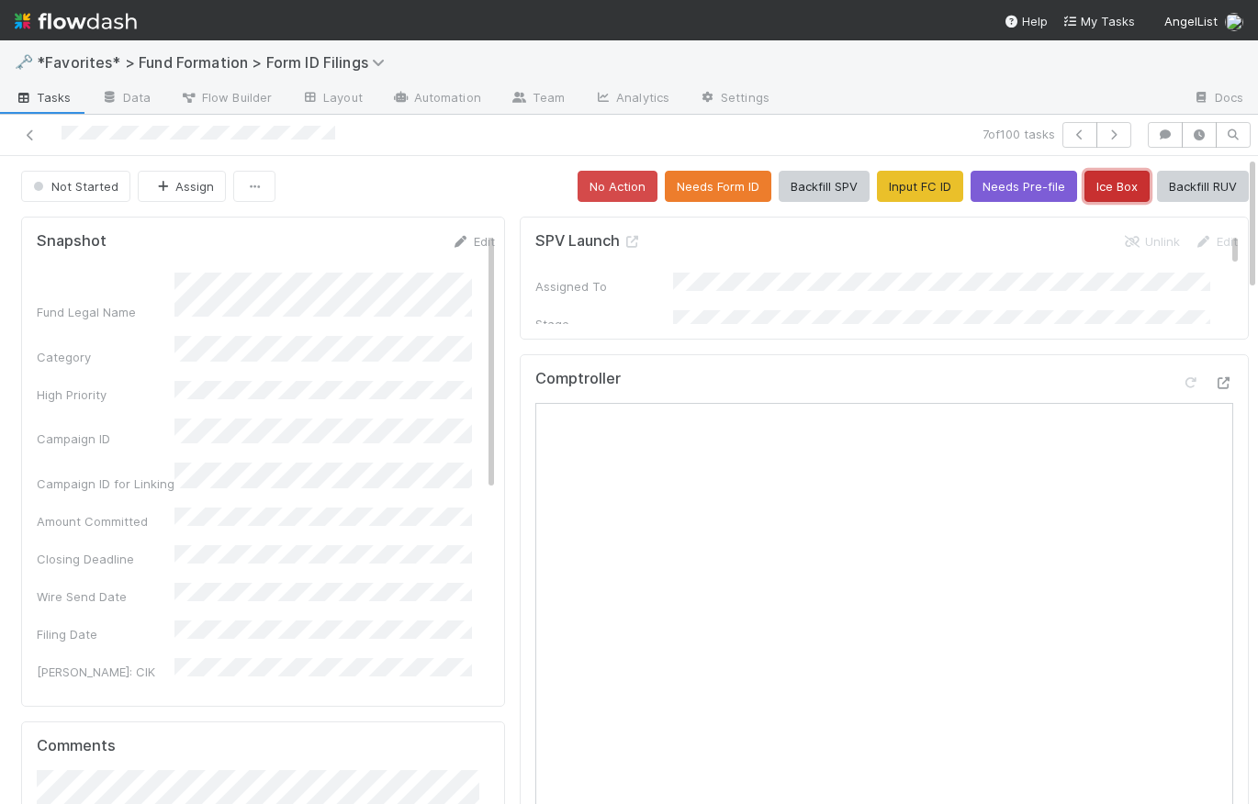
click at [1098, 185] on button "Ice Box" at bounding box center [1117, 186] width 65 height 31
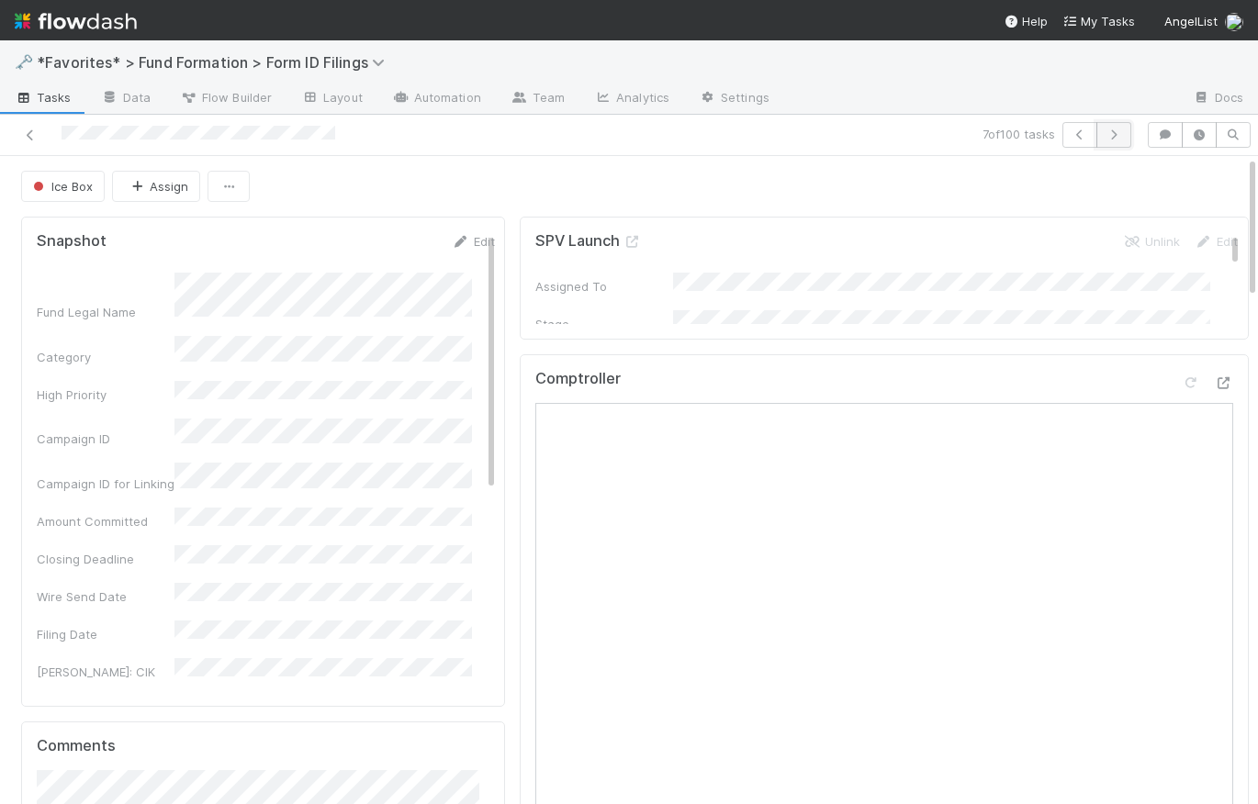
click at [1109, 135] on icon "button" at bounding box center [1114, 134] width 18 height 11
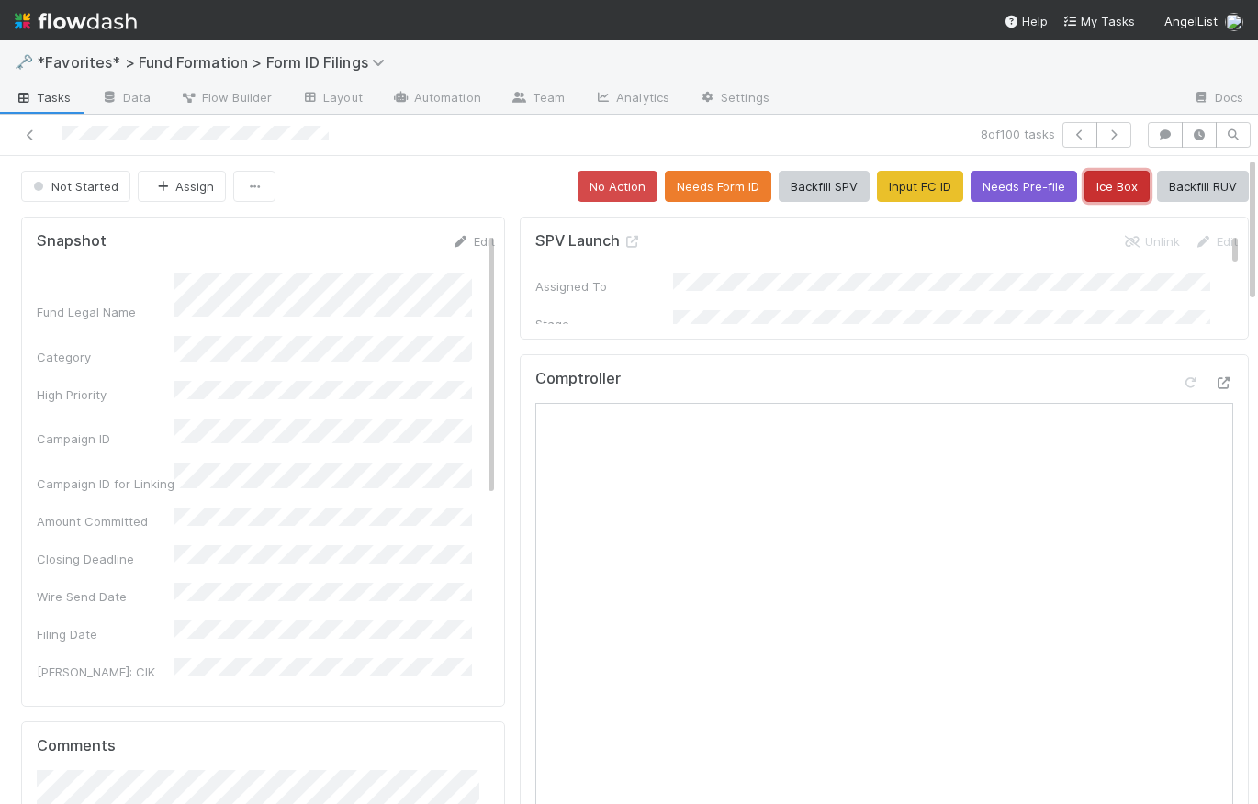
click at [1094, 199] on button "Ice Box" at bounding box center [1117, 186] width 65 height 31
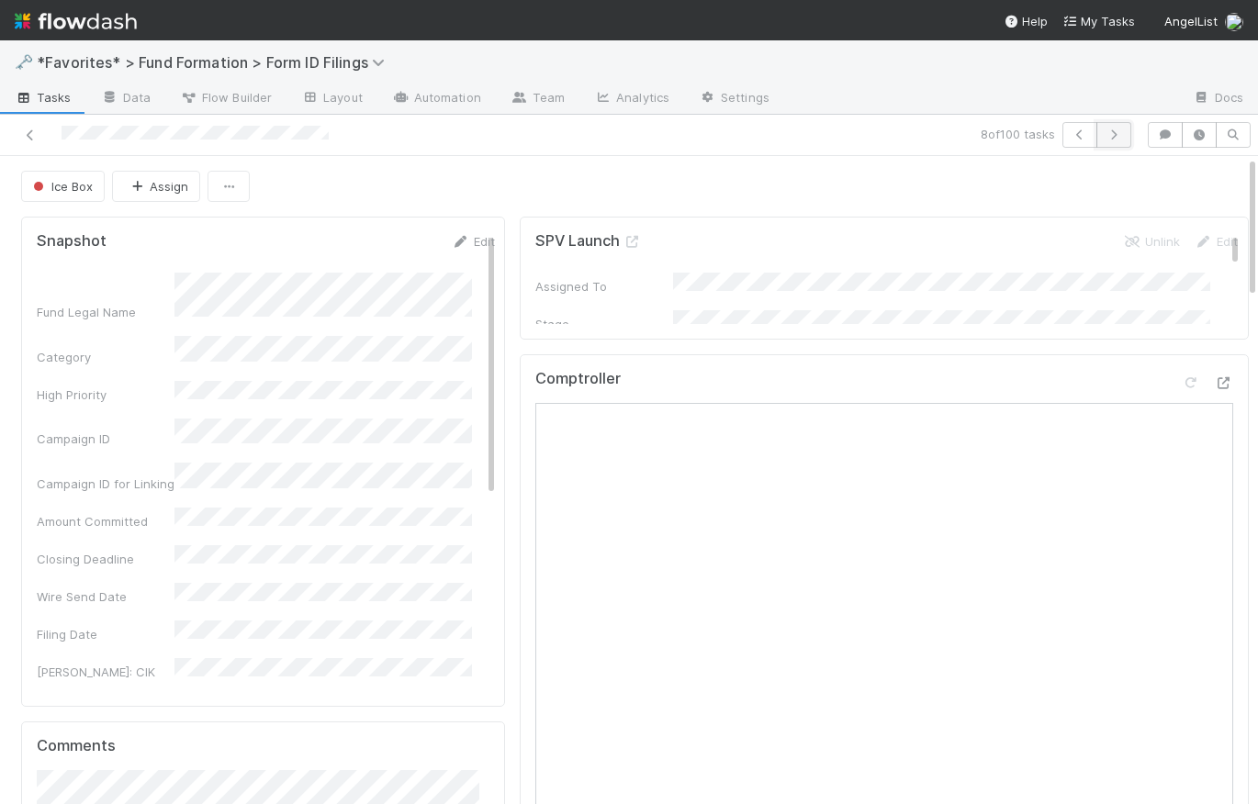
click at [1110, 133] on icon "button" at bounding box center [1114, 134] width 18 height 11
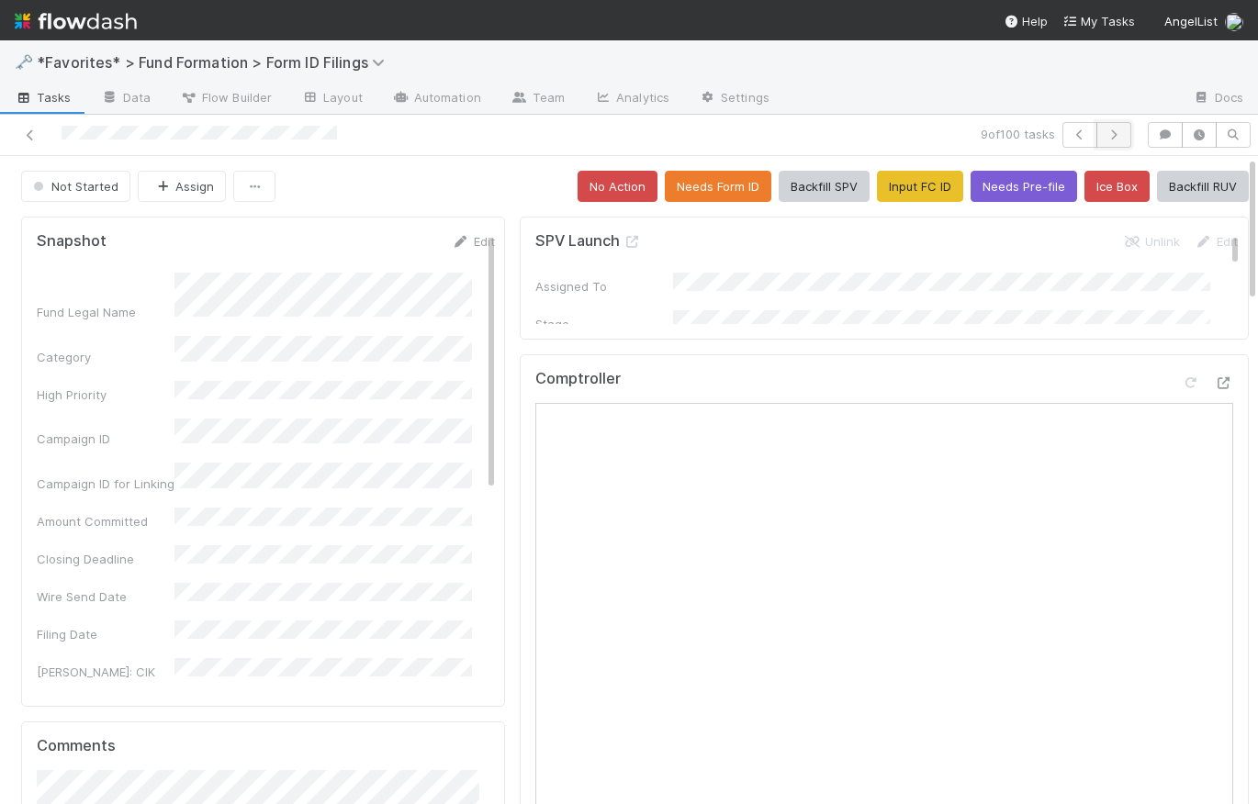
click at [1108, 132] on icon "button" at bounding box center [1114, 134] width 18 height 11
click at [1100, 183] on button "Ice Box" at bounding box center [1117, 186] width 65 height 31
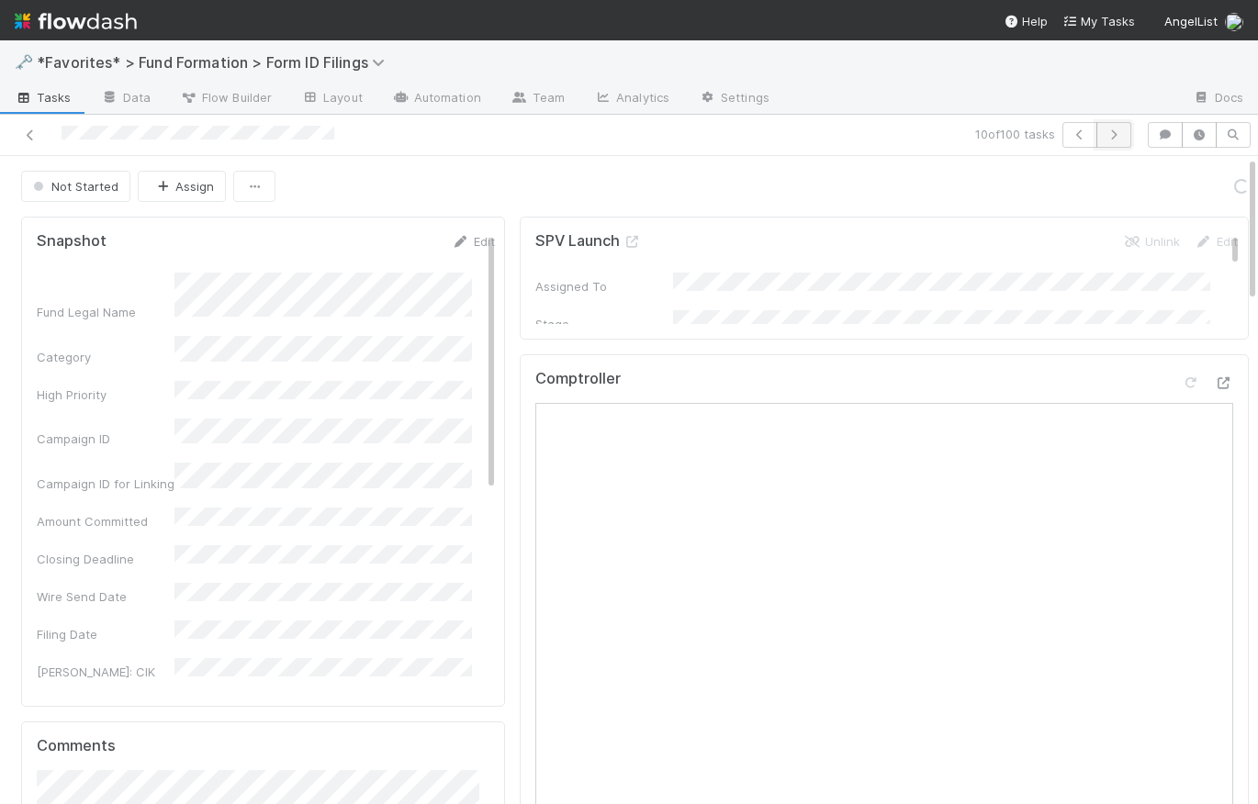
click at [1105, 134] on icon "button" at bounding box center [1114, 134] width 18 height 11
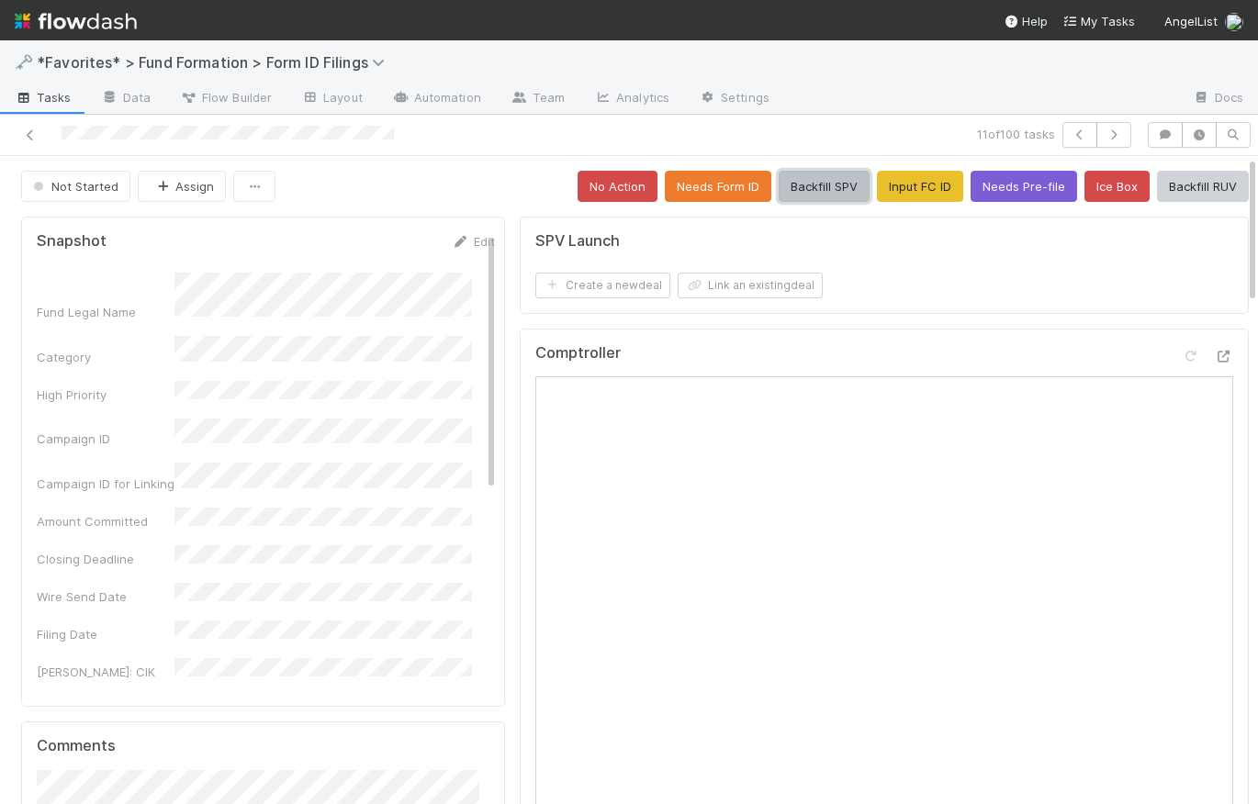
click at [820, 191] on button "Backfill SPV" at bounding box center [824, 186] width 91 height 31
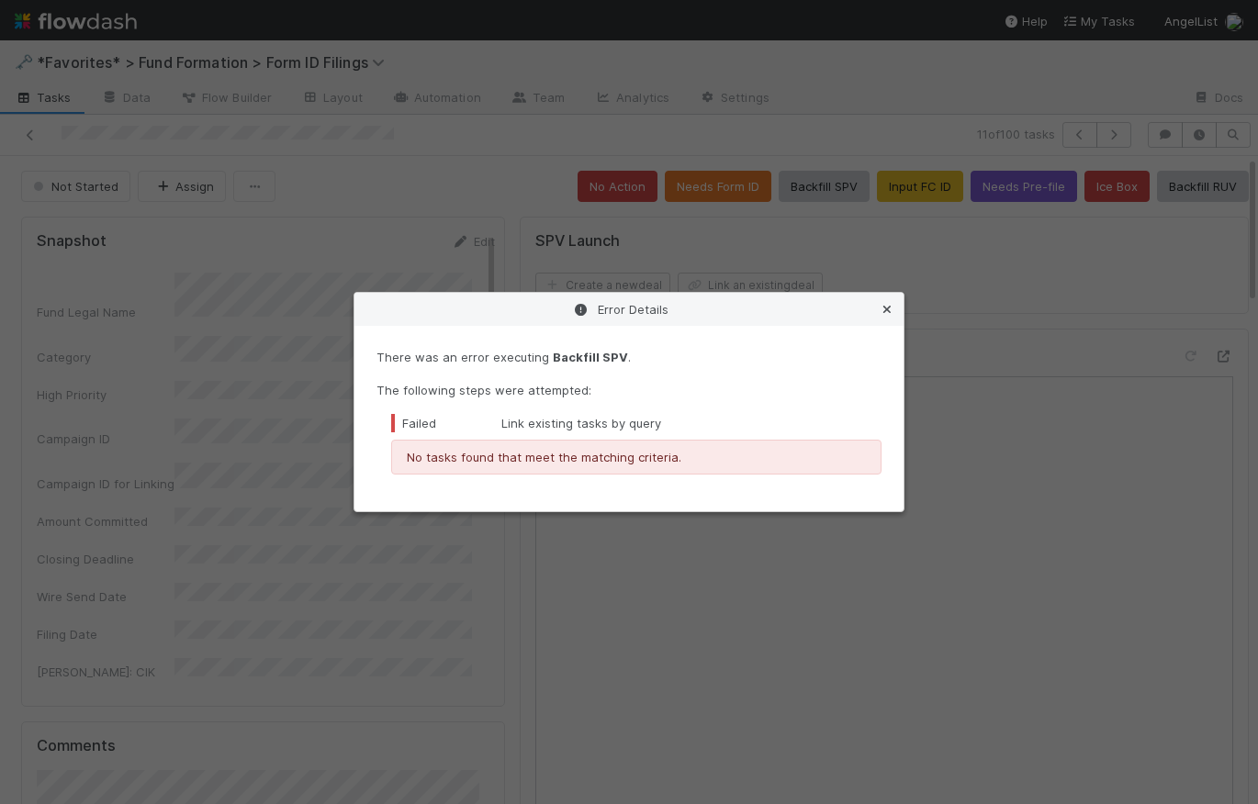
click at [892, 309] on icon at bounding box center [887, 310] width 18 height 12
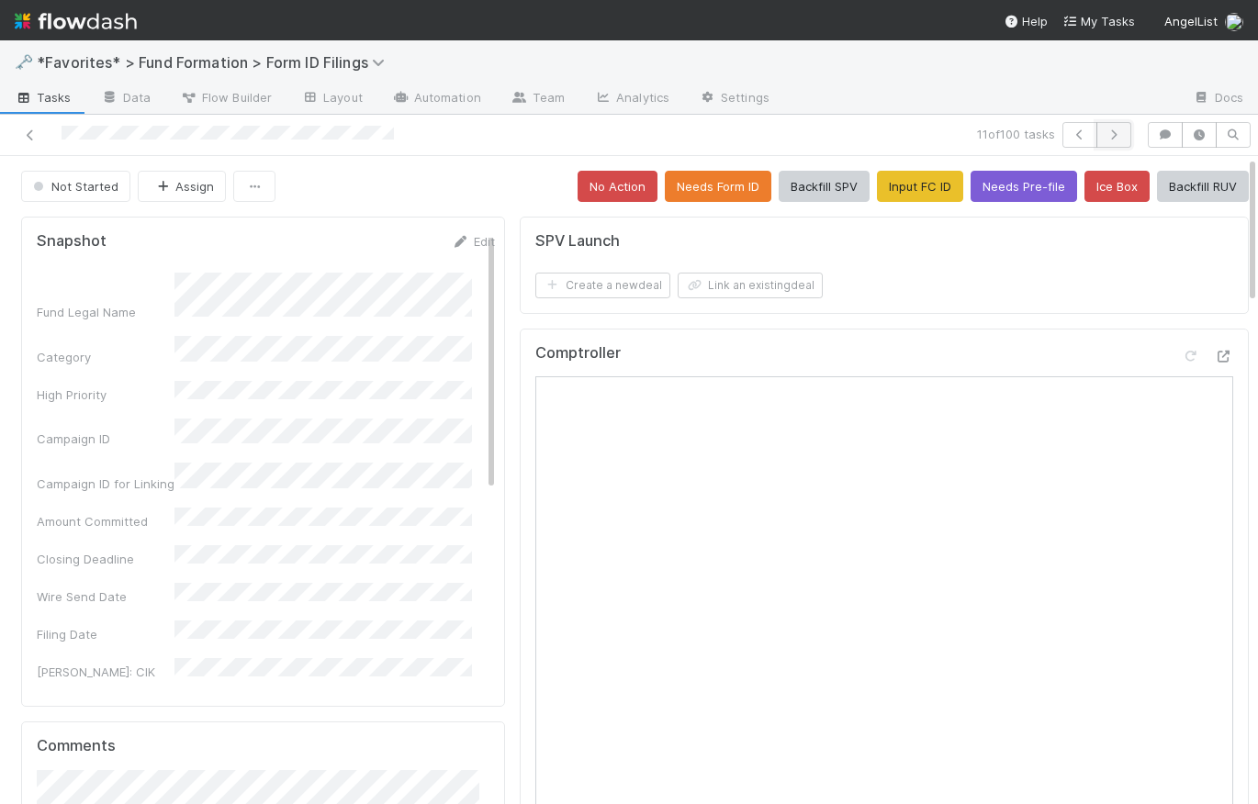
click at [1109, 133] on icon "button" at bounding box center [1114, 134] width 18 height 11
click at [810, 190] on button "Backfill SPV" at bounding box center [824, 186] width 91 height 31
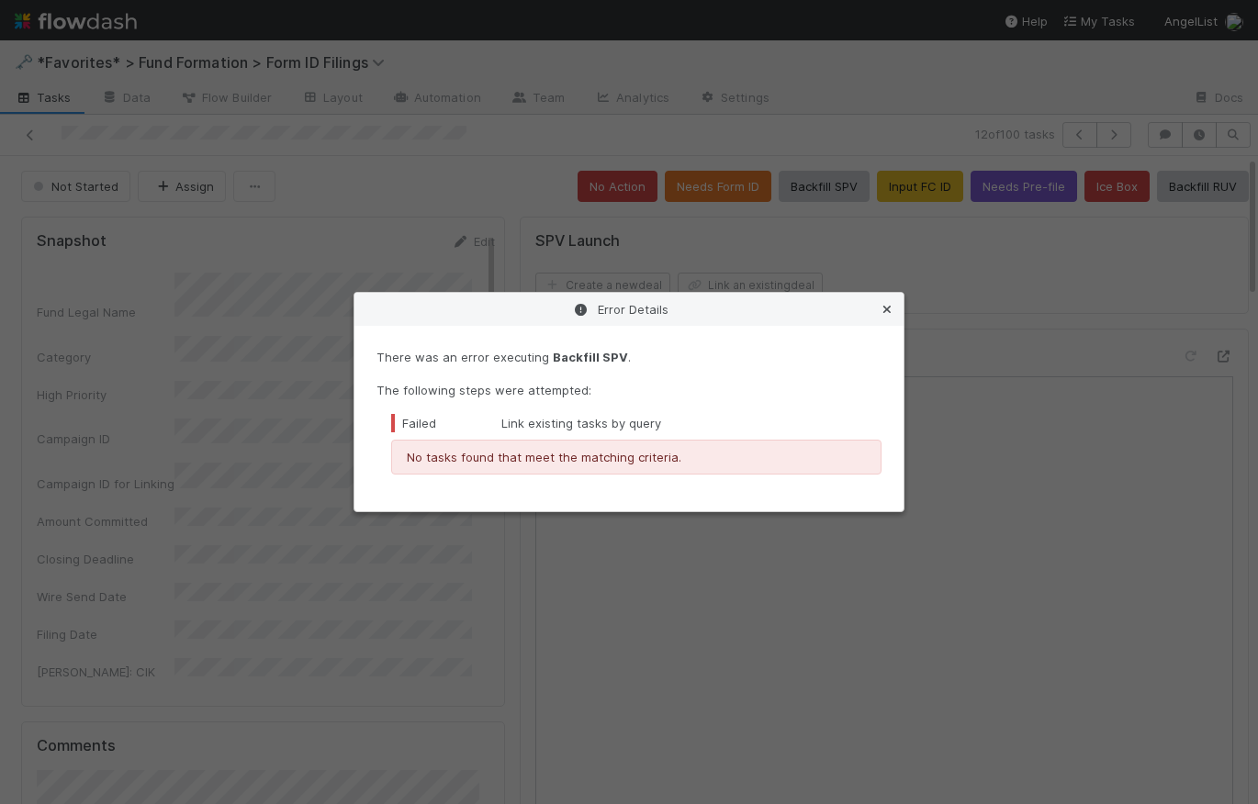
click at [889, 308] on icon at bounding box center [887, 310] width 18 height 12
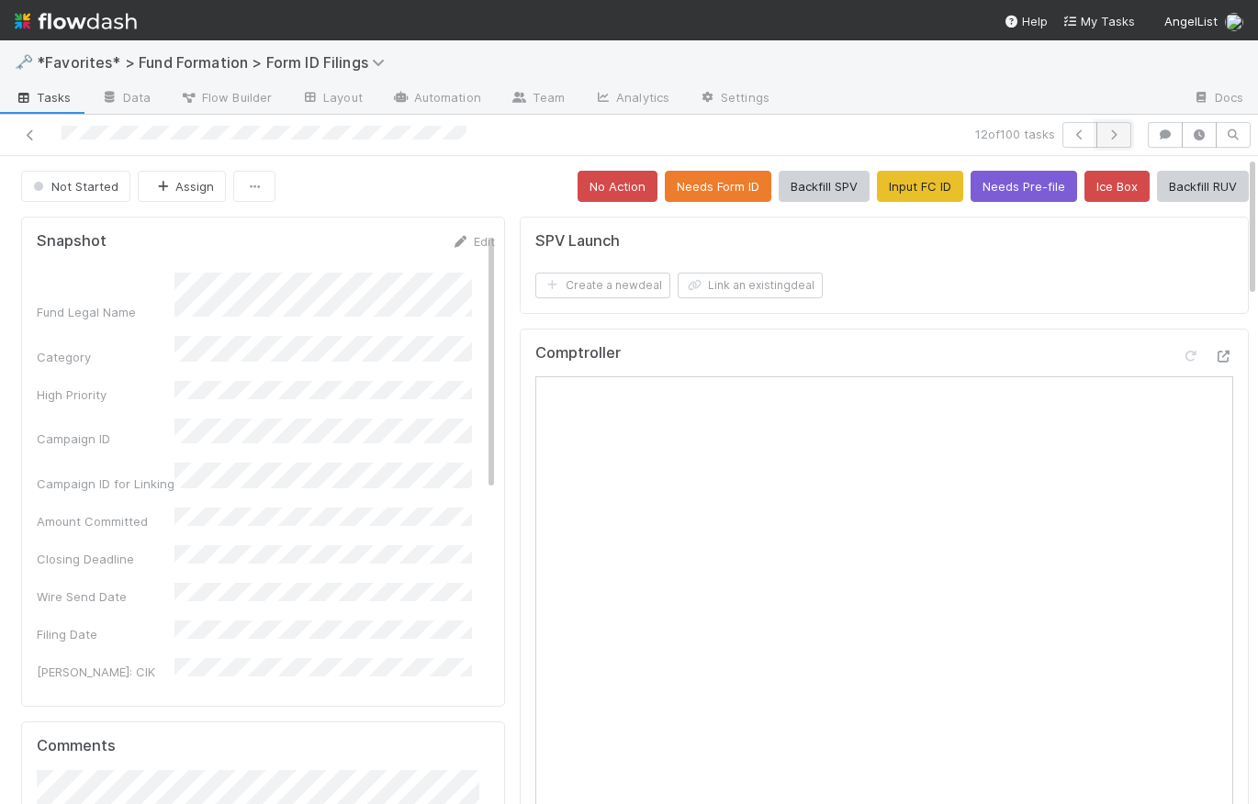
click at [1107, 134] on icon "button" at bounding box center [1114, 134] width 18 height 11
click at [804, 184] on button "Backfill SPV" at bounding box center [824, 186] width 91 height 31
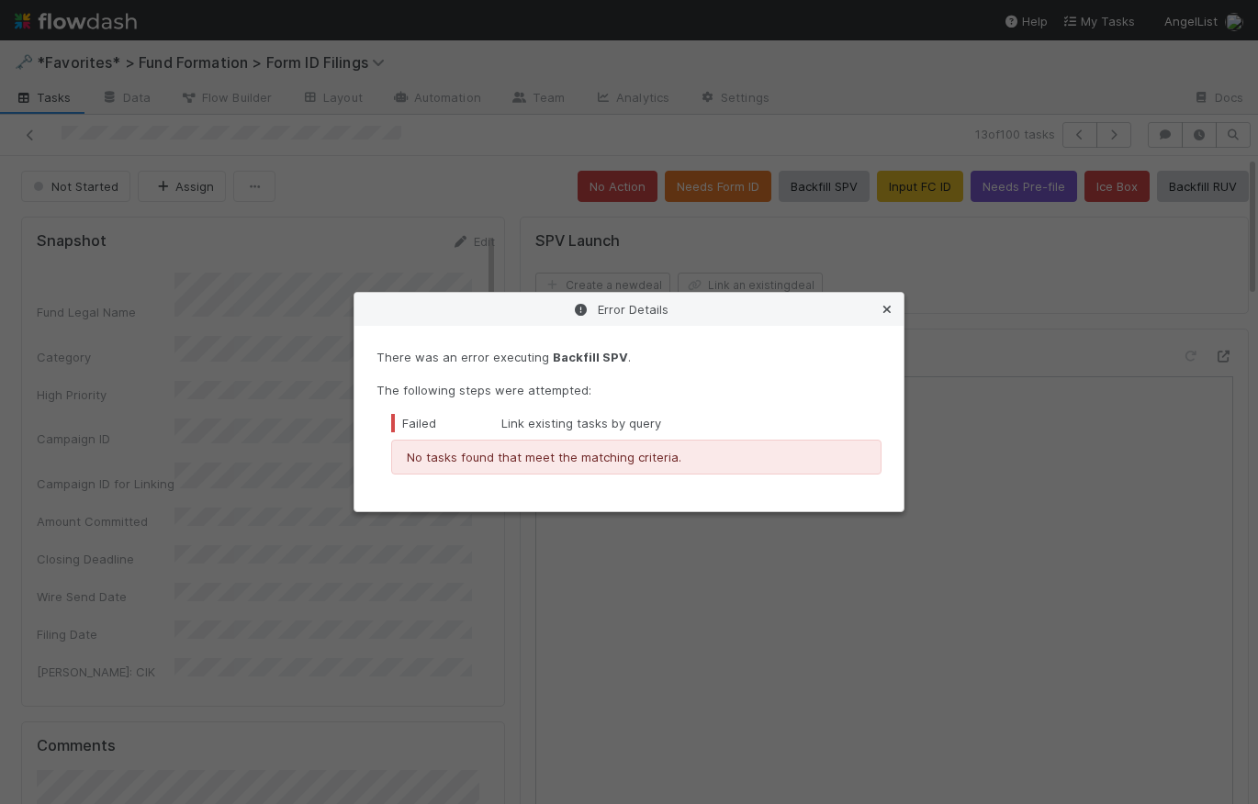
click at [893, 304] on icon at bounding box center [887, 310] width 18 height 12
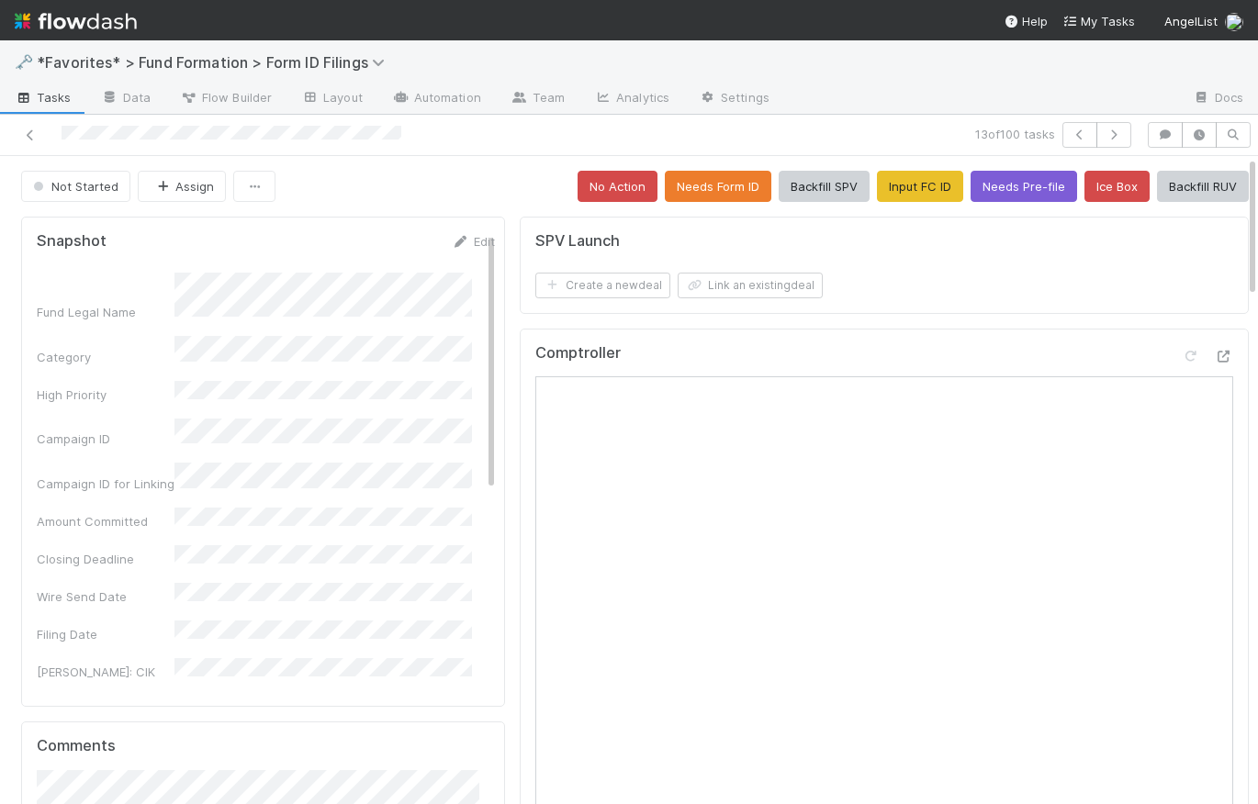
click at [51, 98] on span "Tasks" at bounding box center [43, 97] width 57 height 18
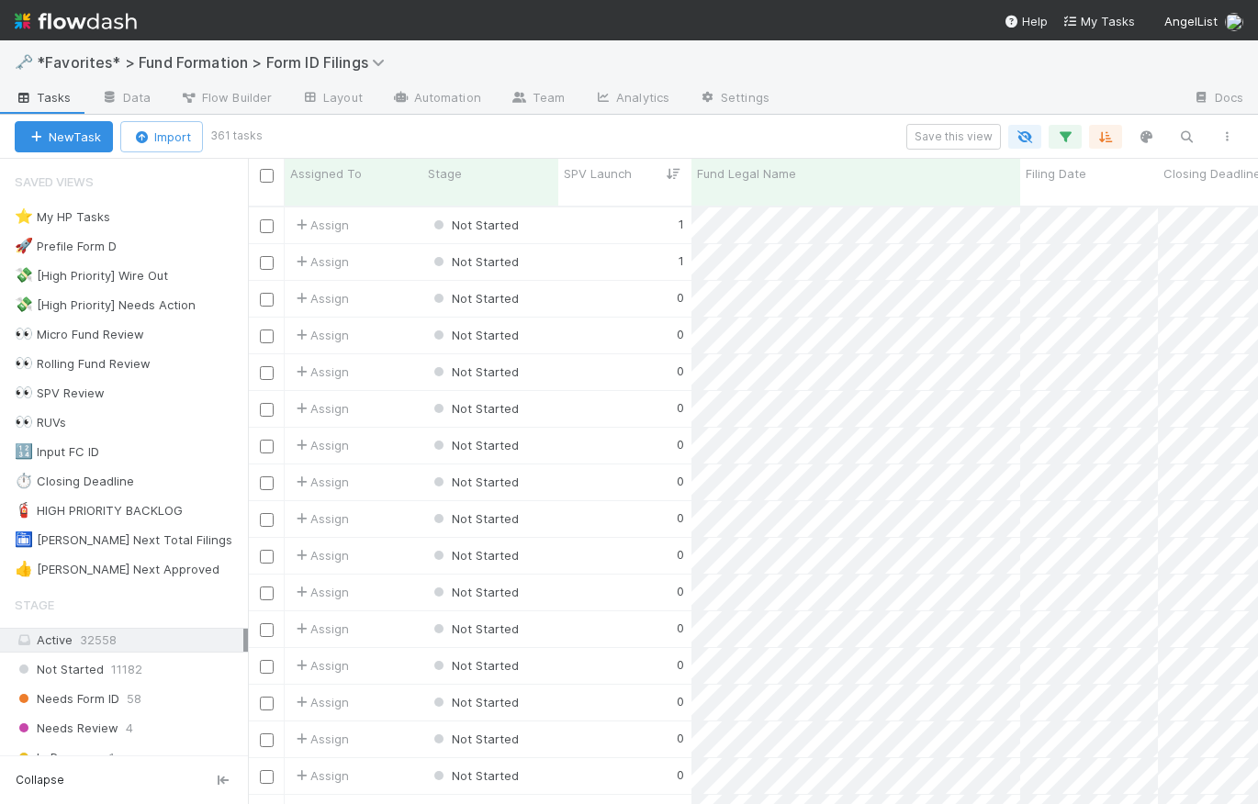
scroll to position [601, 997]
click at [668, 173] on div "SPV Launch" at bounding box center [625, 173] width 123 height 18
click at [725, 148] on div "Sort Lower → Higher Sort Higher → Lower Hide" at bounding box center [629, 402] width 1258 height 804
click at [1110, 135] on icon "button" at bounding box center [1105, 137] width 18 height 17
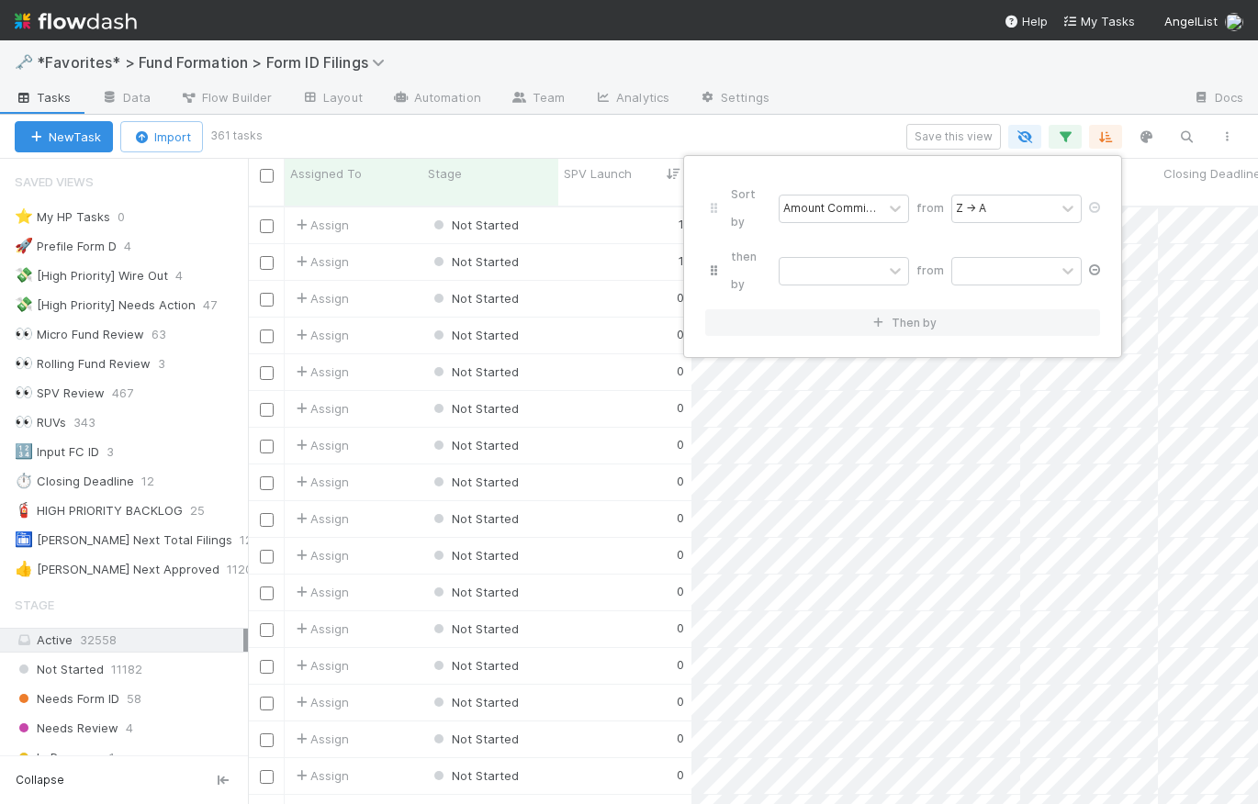
click at [1092, 264] on icon at bounding box center [1094, 269] width 18 height 11
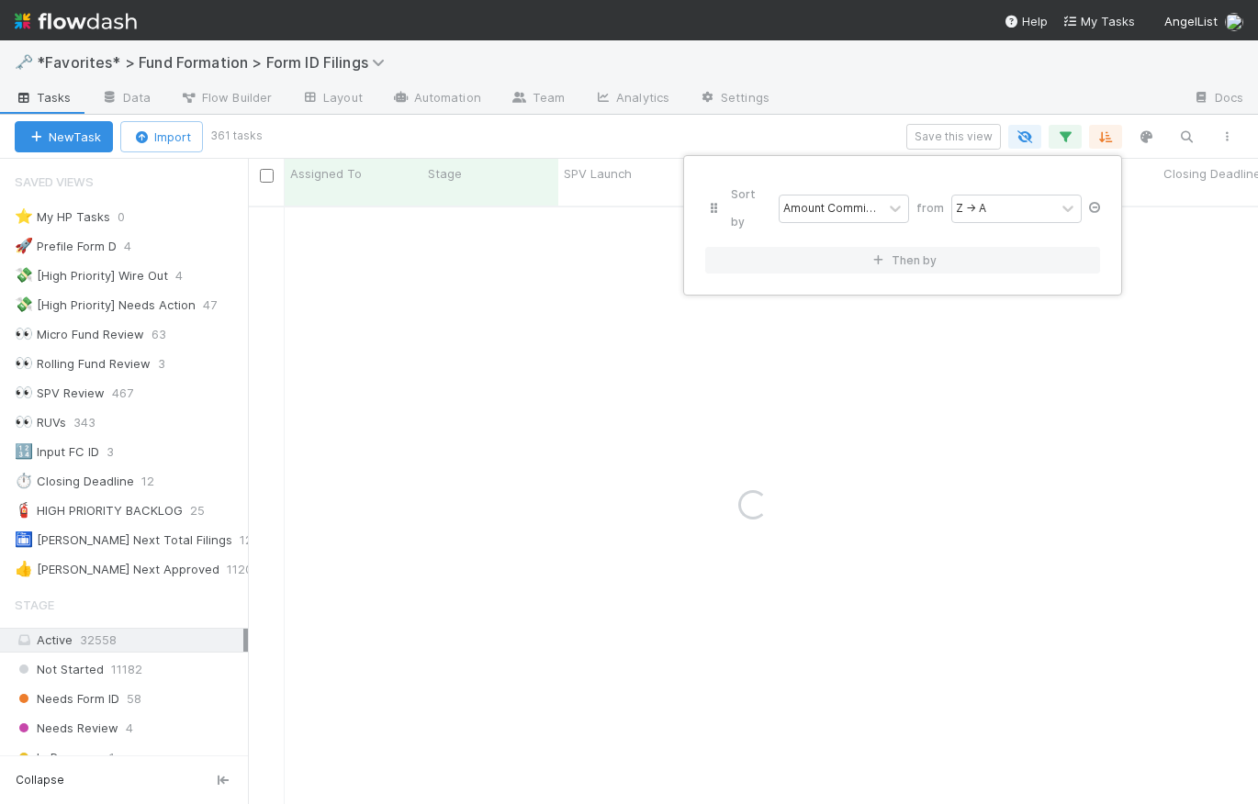
click at [1096, 202] on icon at bounding box center [1094, 207] width 18 height 11
click at [757, 132] on div "Sort by" at bounding box center [629, 402] width 1258 height 804
click at [695, 135] on div "Sort by" at bounding box center [629, 402] width 1258 height 804
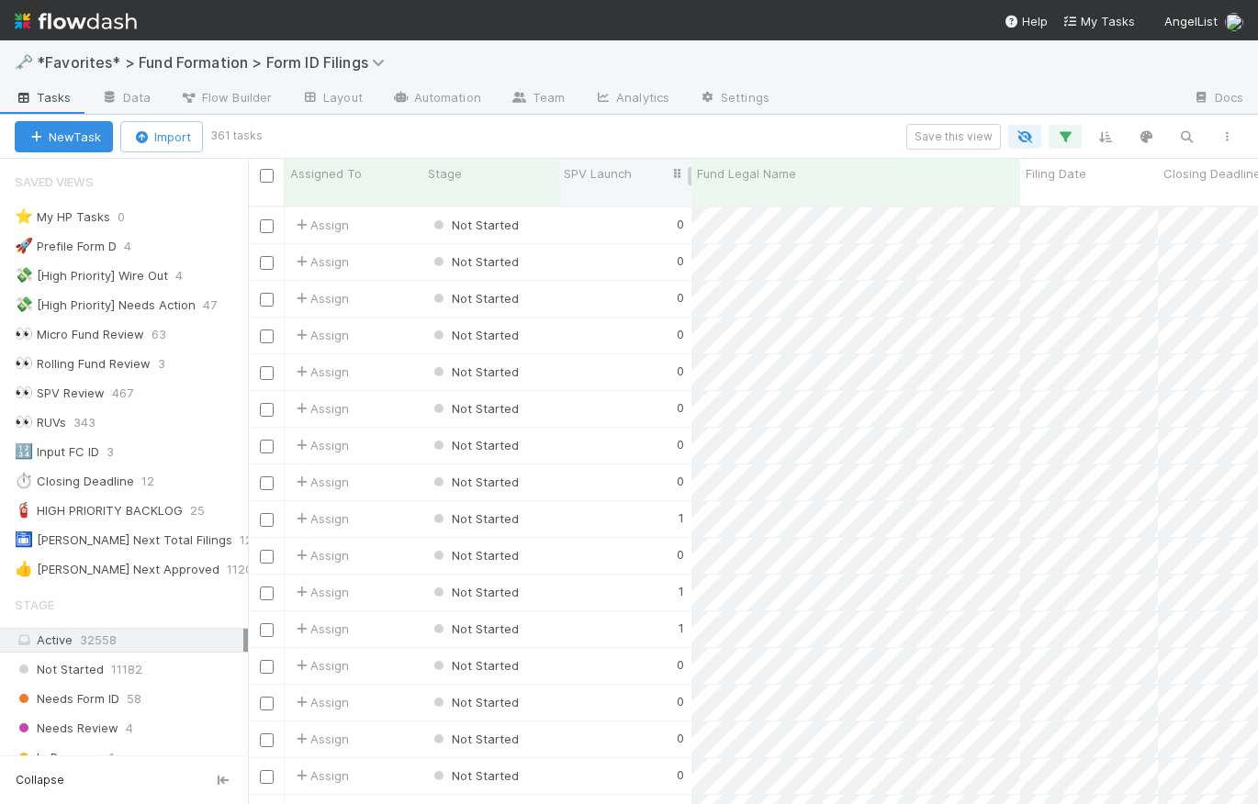
click at [648, 166] on div "SPV Launch" at bounding box center [625, 173] width 123 height 18
click at [660, 235] on div "Sort Higher → Lower" at bounding box center [669, 236] width 209 height 28
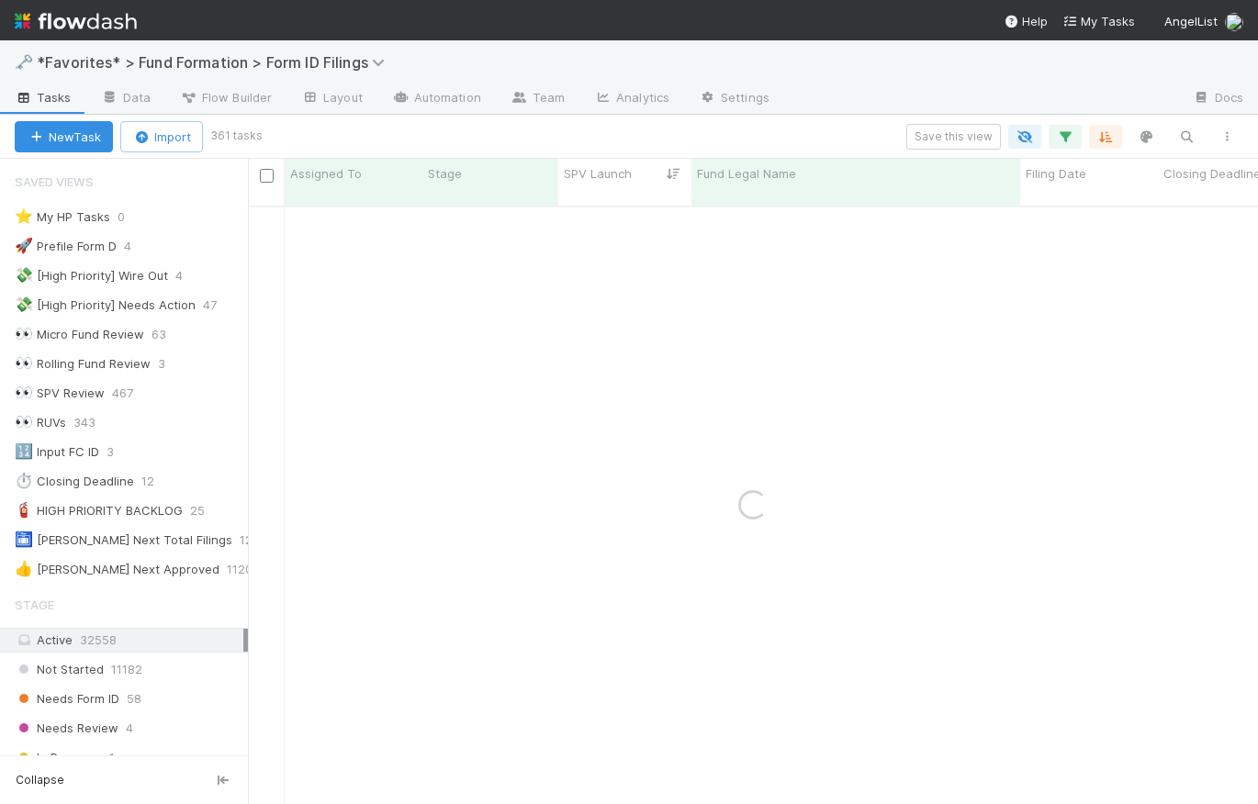
click at [709, 132] on div "Save this view" at bounding box center [753, 137] width 988 height 26
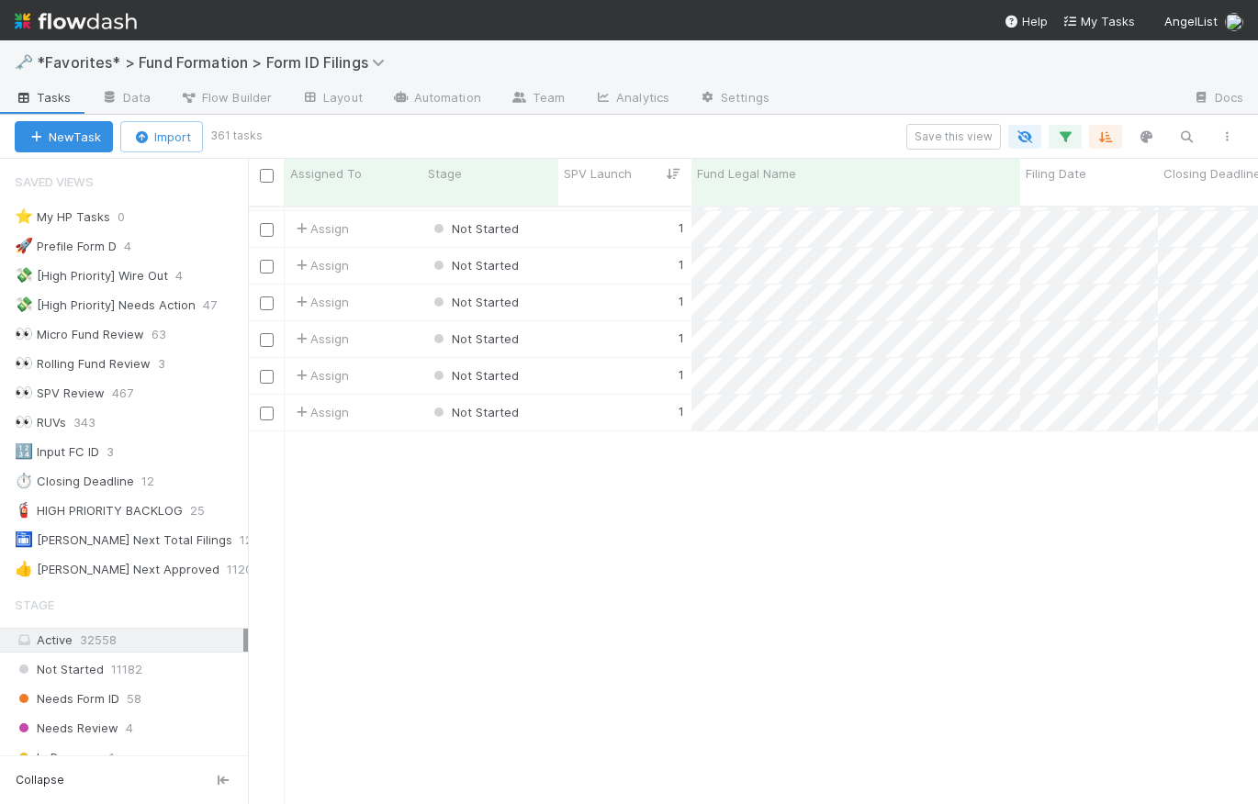
scroll to position [1938, 0]
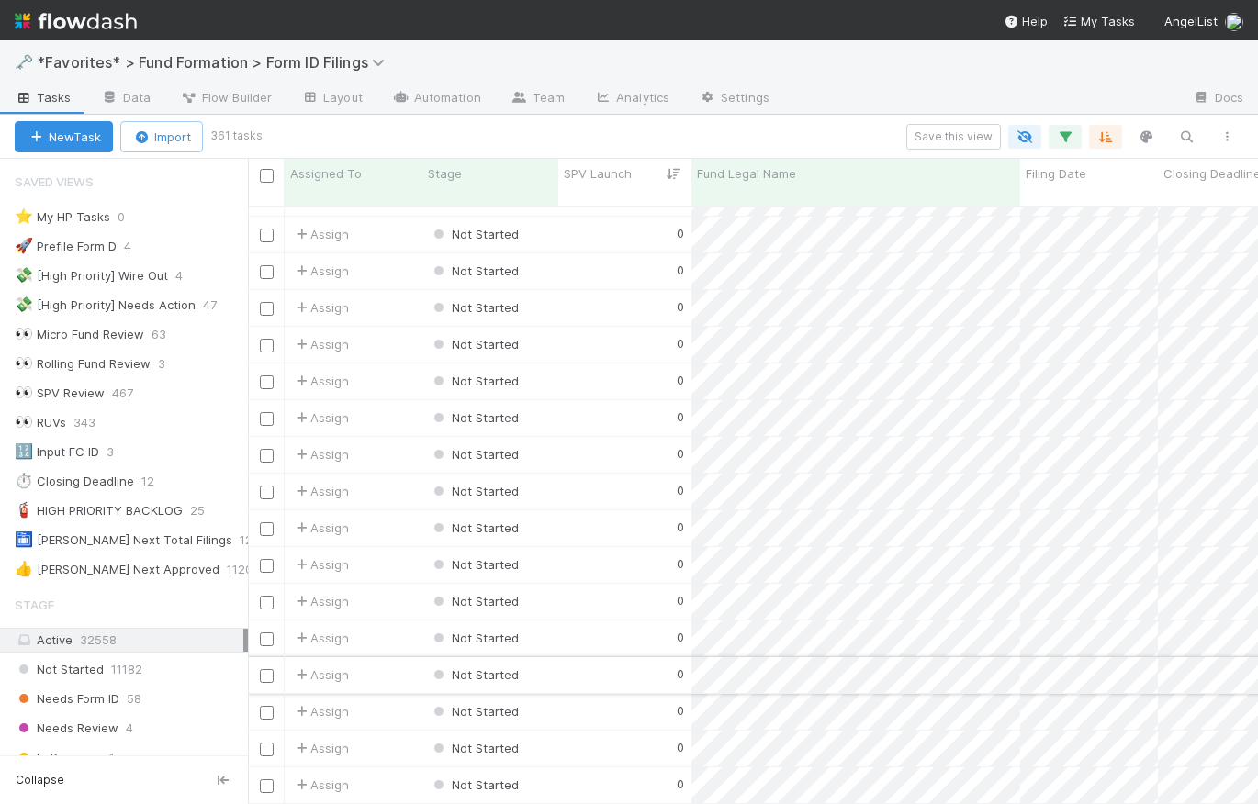
click at [613, 664] on div "0" at bounding box center [624, 675] width 133 height 36
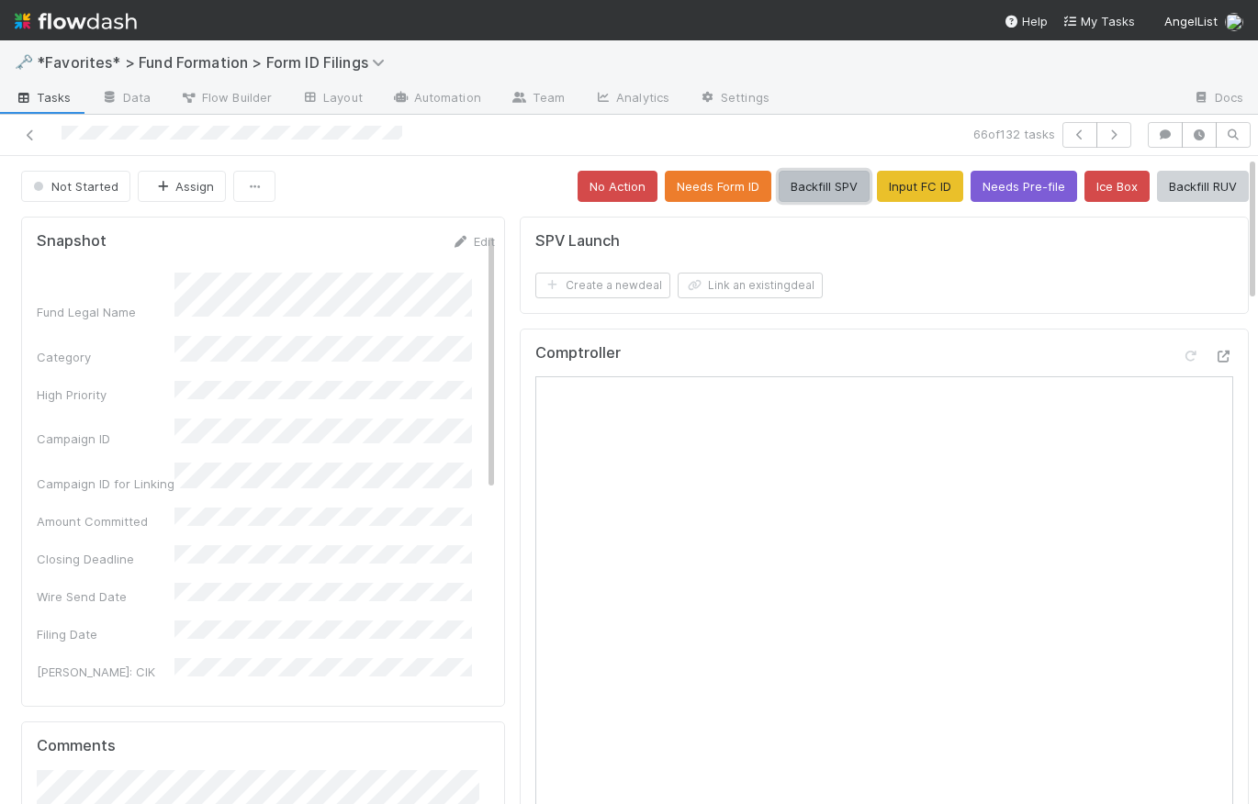
click at [805, 187] on button "Backfill SPV" at bounding box center [824, 186] width 91 height 31
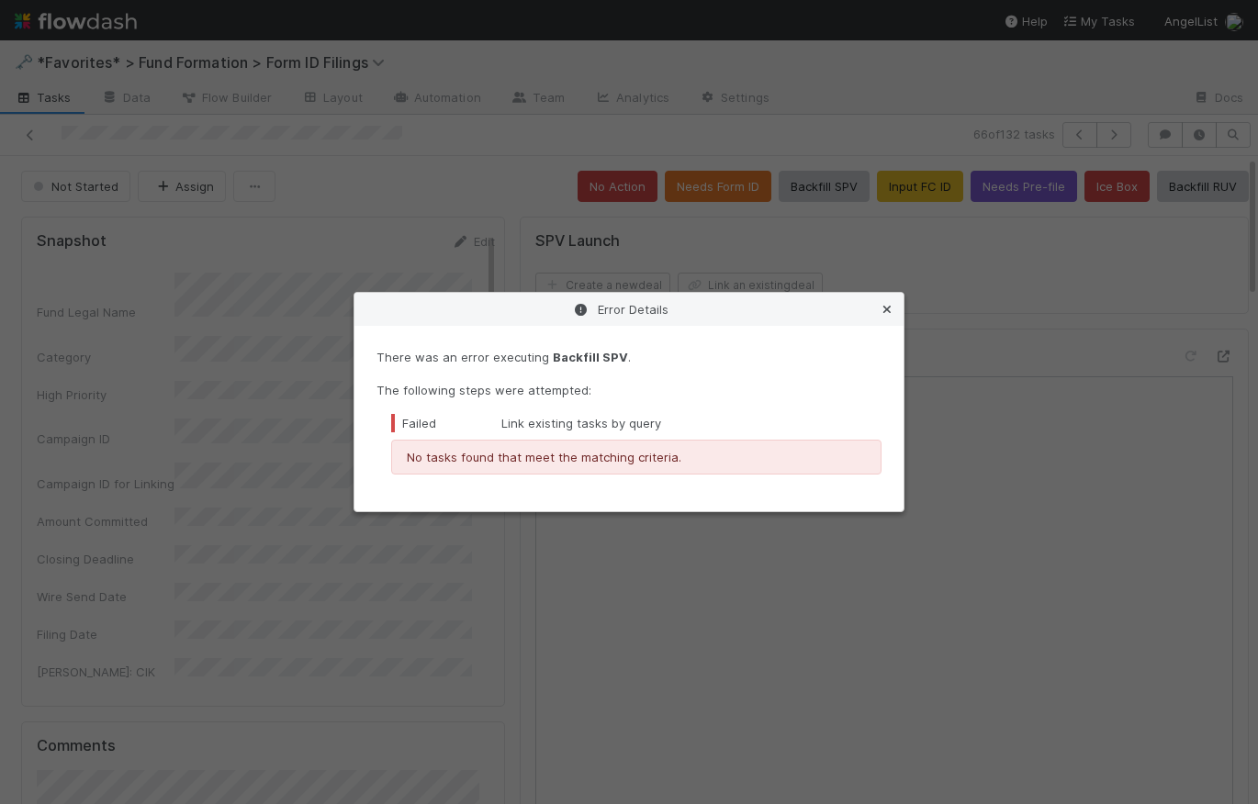
click at [889, 307] on icon at bounding box center [887, 310] width 18 height 12
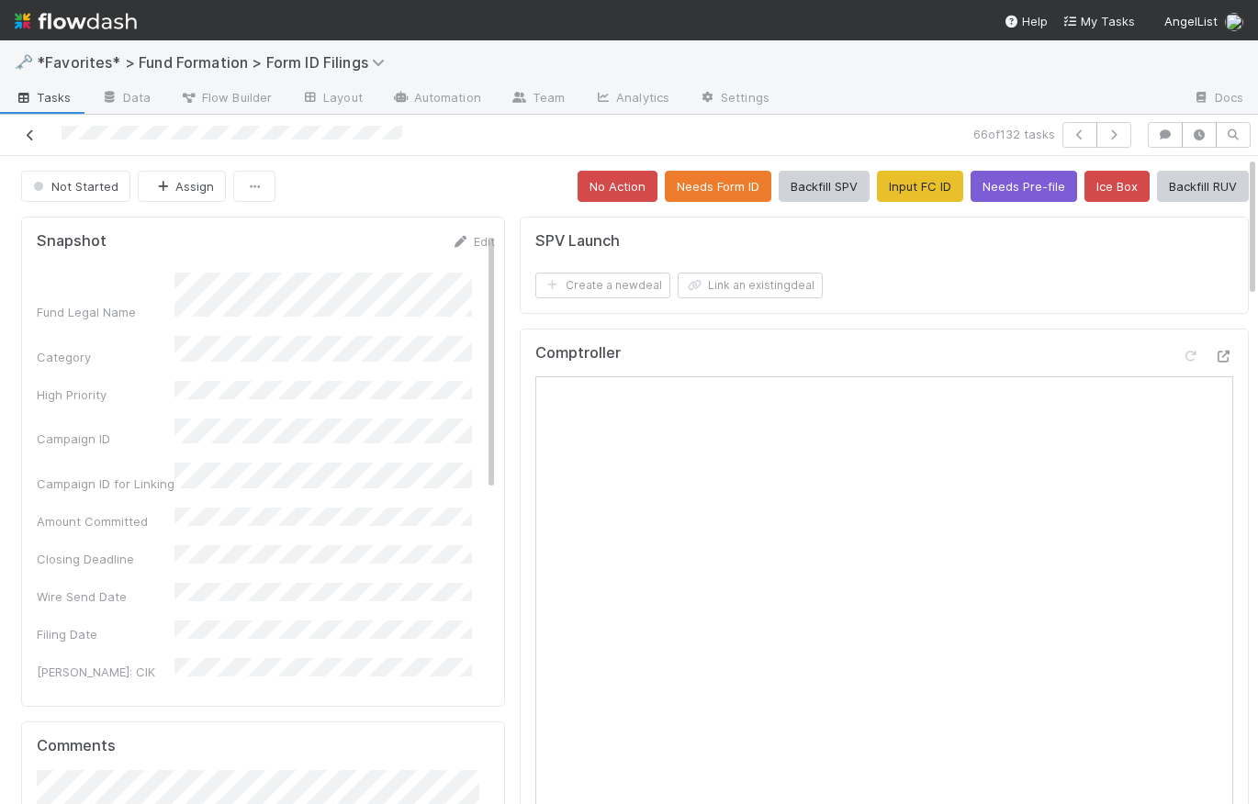
click at [28, 129] on icon at bounding box center [30, 135] width 18 height 12
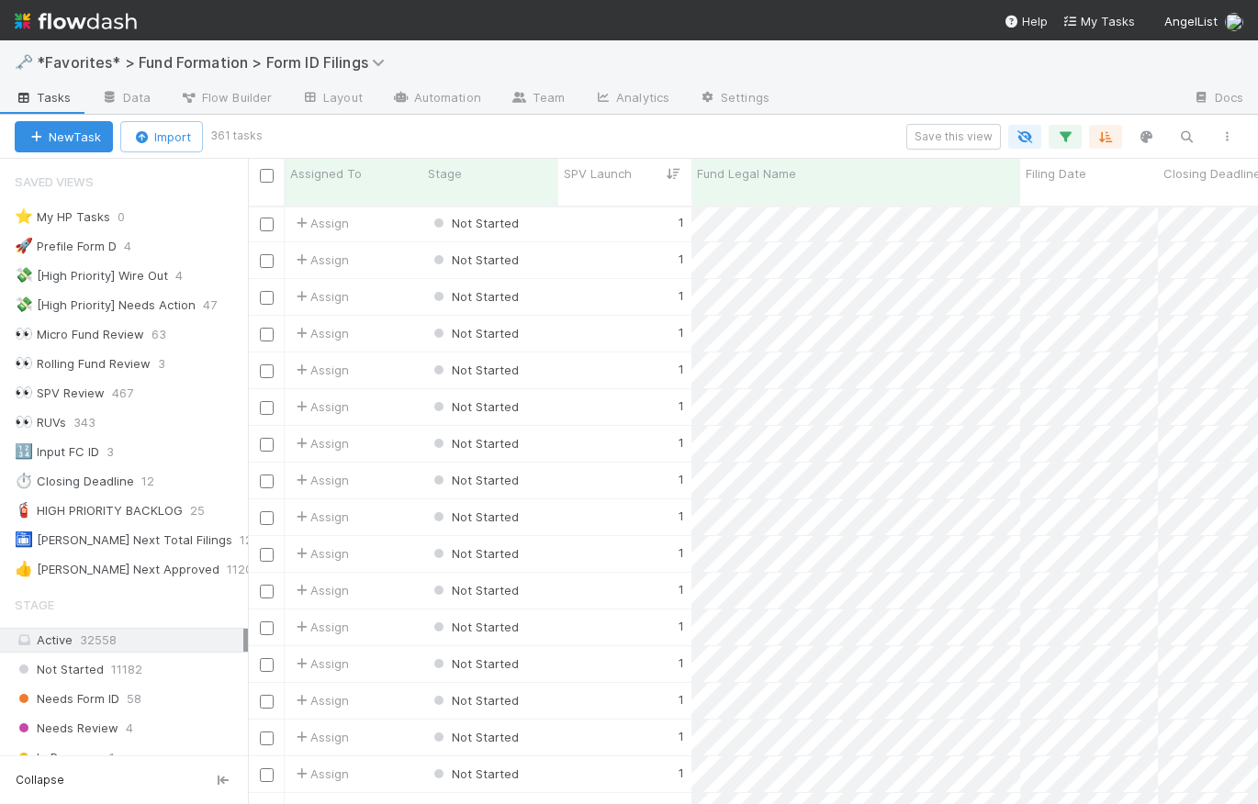
scroll to position [1566, 0]
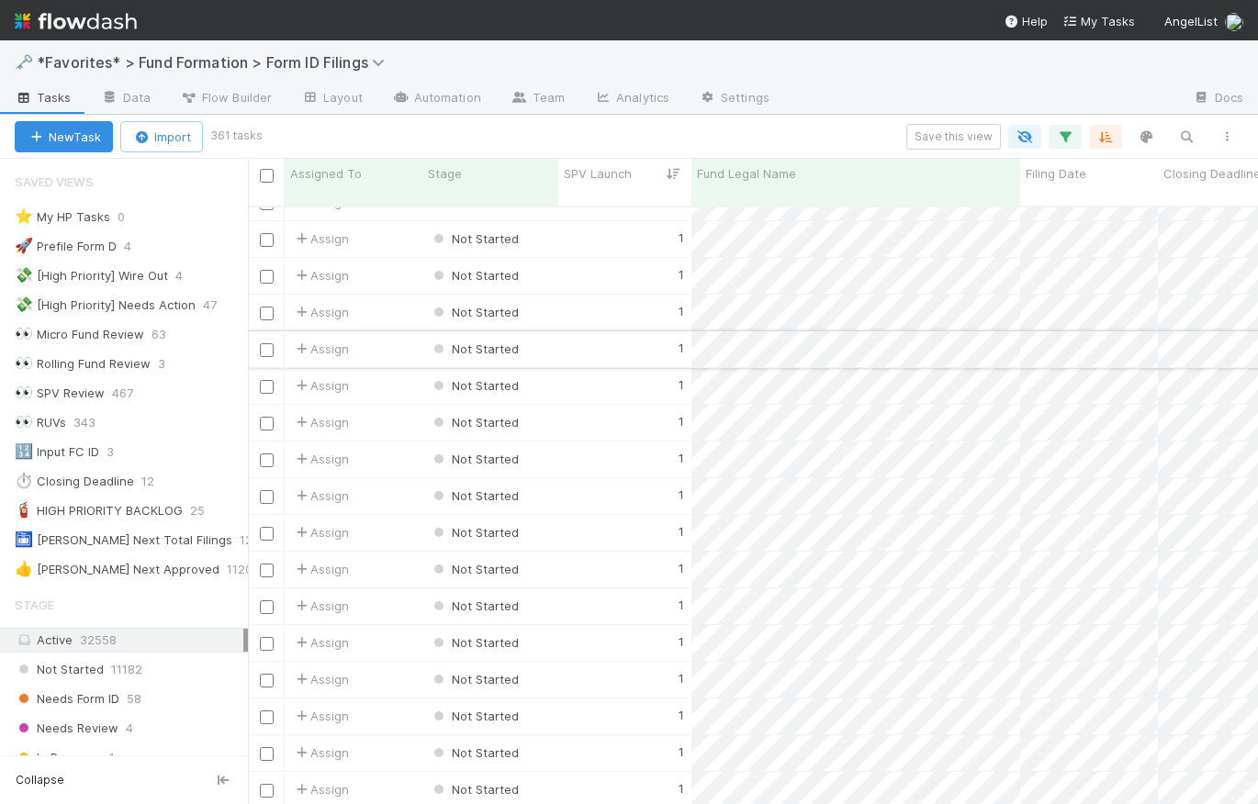
click at [617, 335] on div "1" at bounding box center [624, 350] width 133 height 36
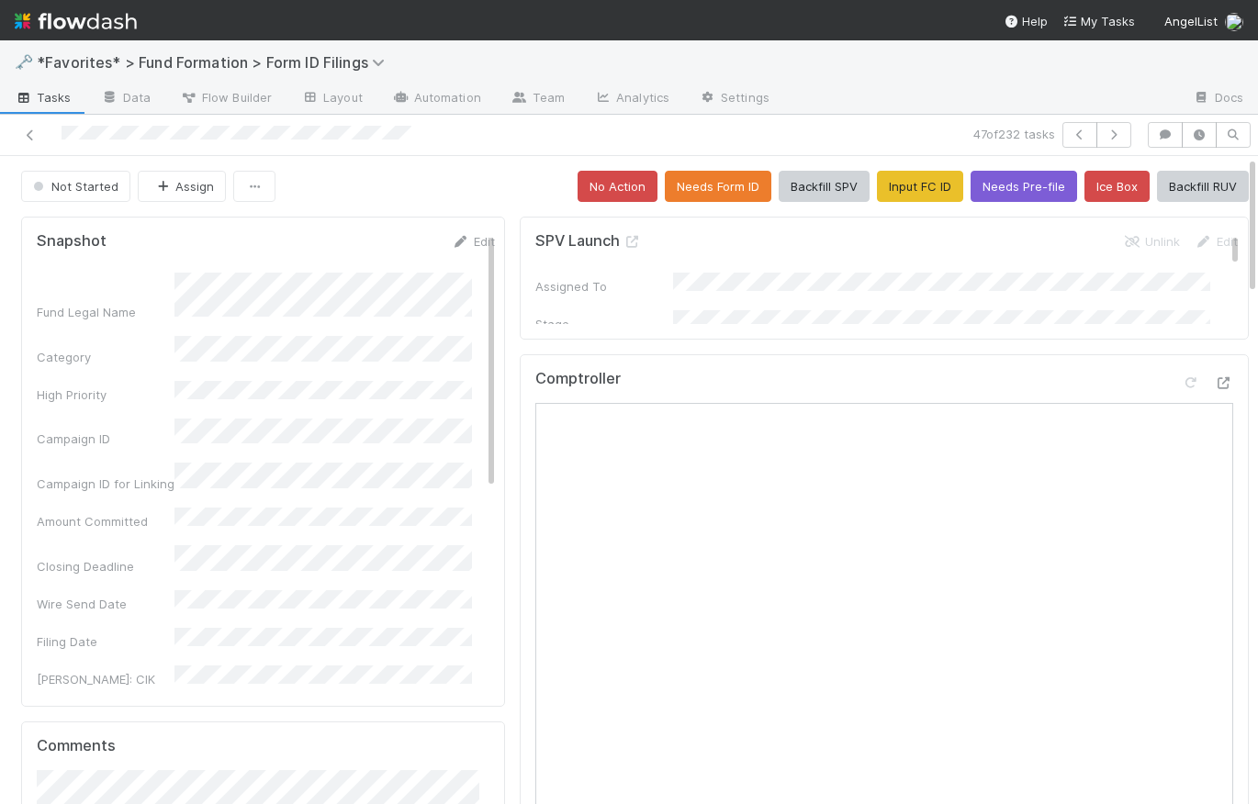
click at [423, 177] on div "Not Started Assign No Action Needs Form ID Backfill SPV Input FC ID Needs Pre-f…" at bounding box center [635, 186] width 1228 height 31
click at [29, 136] on icon at bounding box center [30, 135] width 18 height 12
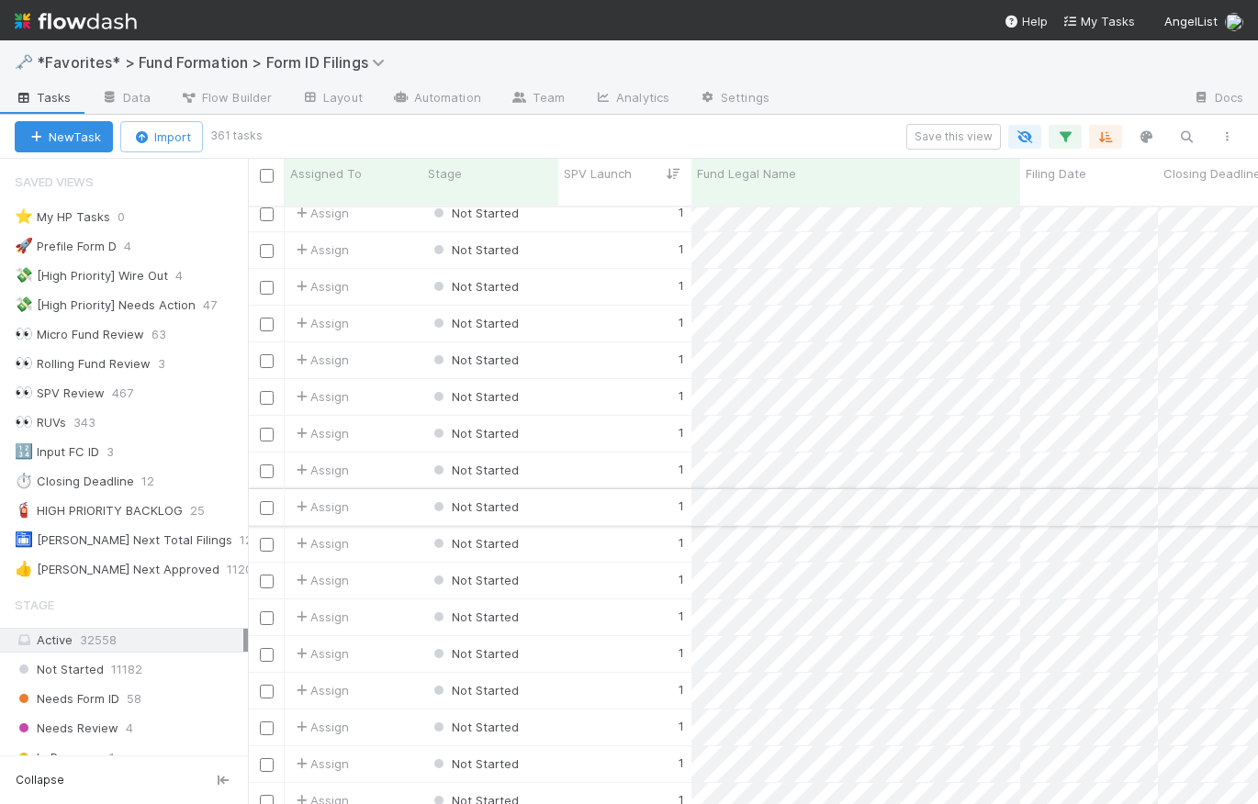
scroll to position [999, 0]
click at [265, 322] on input "checkbox" at bounding box center [267, 329] width 14 height 14
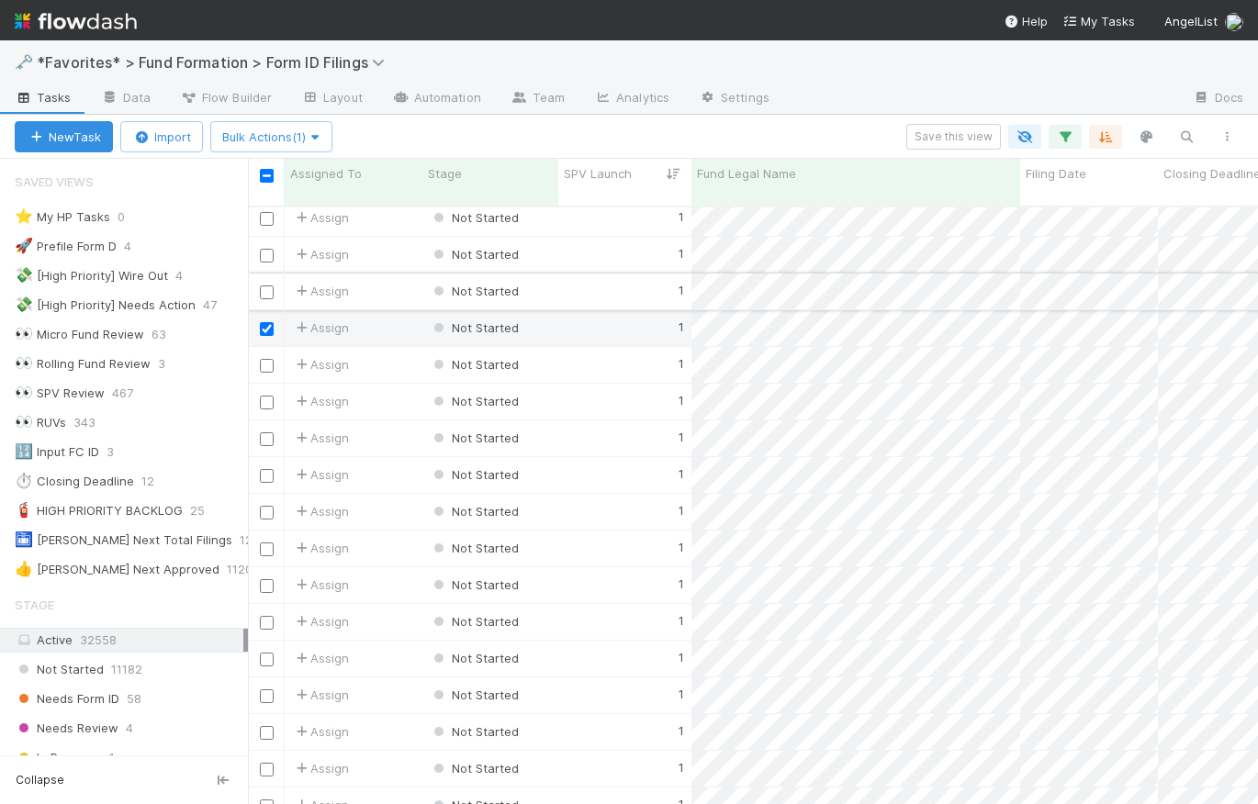
click at [265, 286] on input "checkbox" at bounding box center [267, 293] width 14 height 14
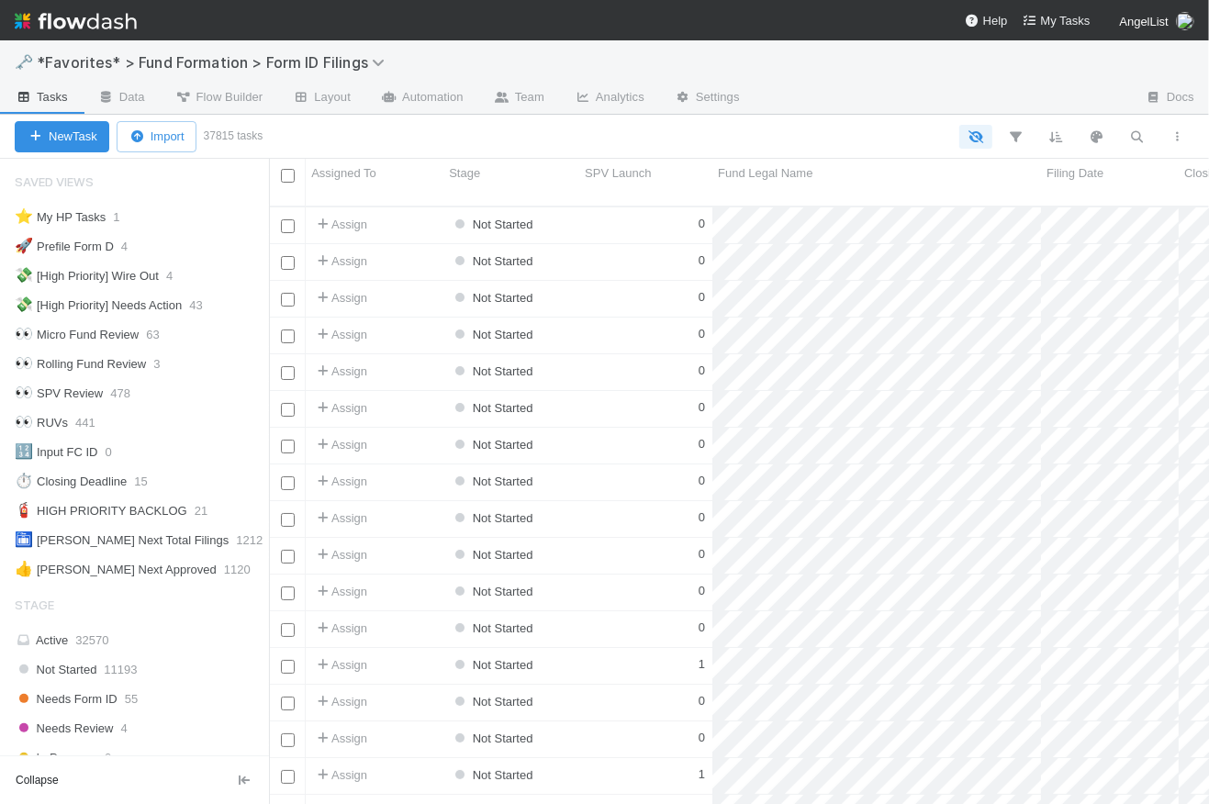
scroll to position [601, 927]
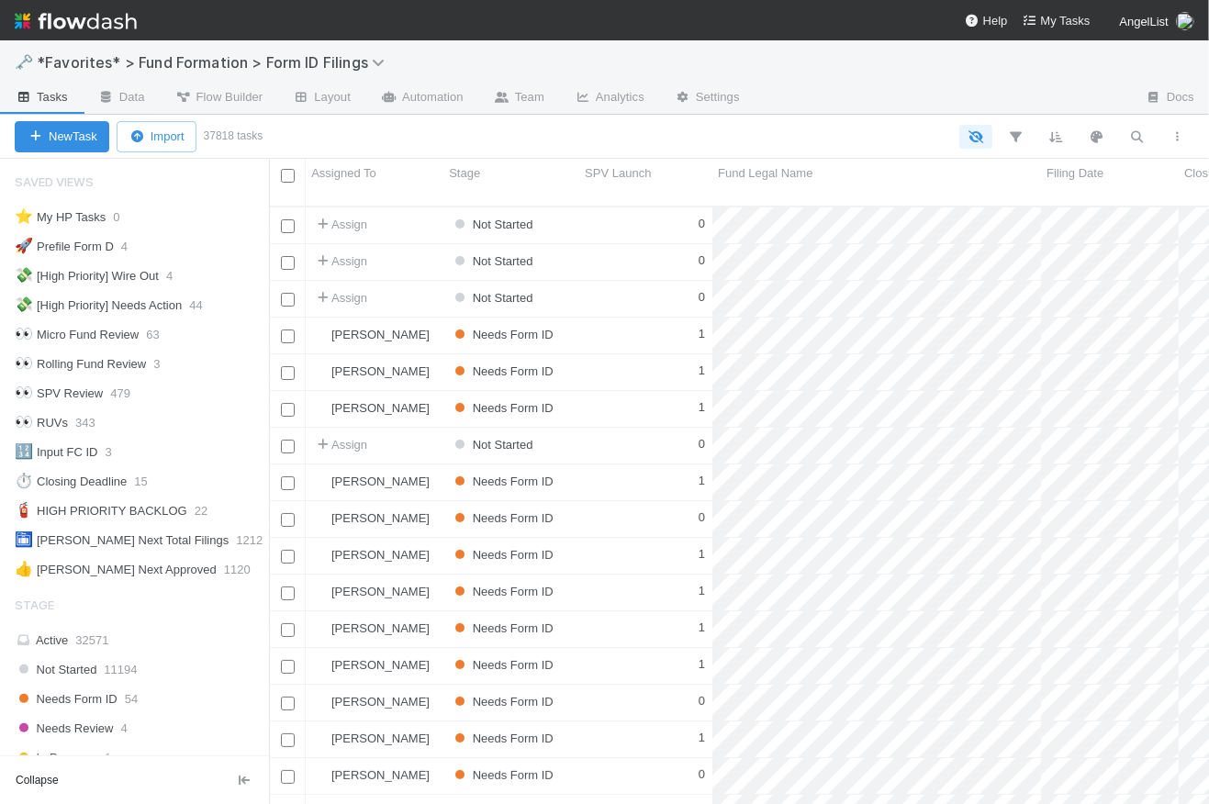
click at [90, 24] on img at bounding box center [76, 21] width 122 height 31
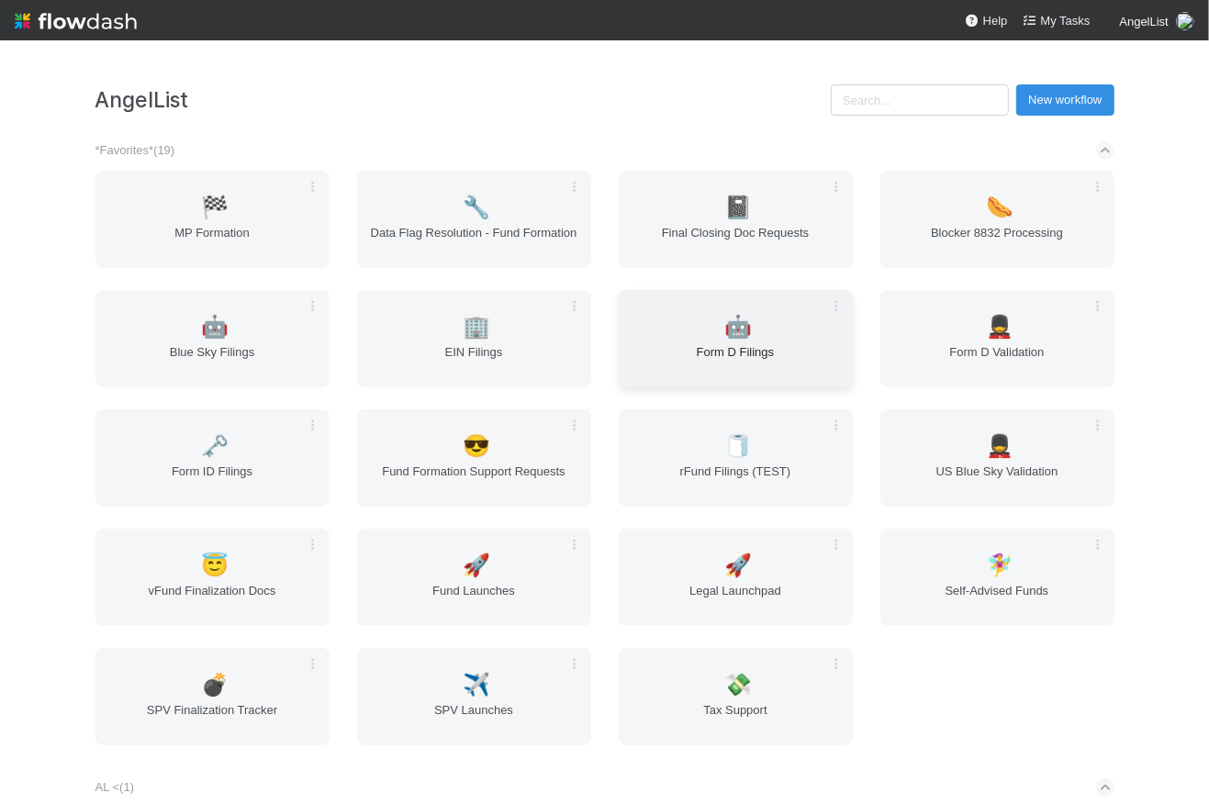
click at [803, 336] on div "🤖 Form D Filings" at bounding box center [736, 338] width 234 height 97
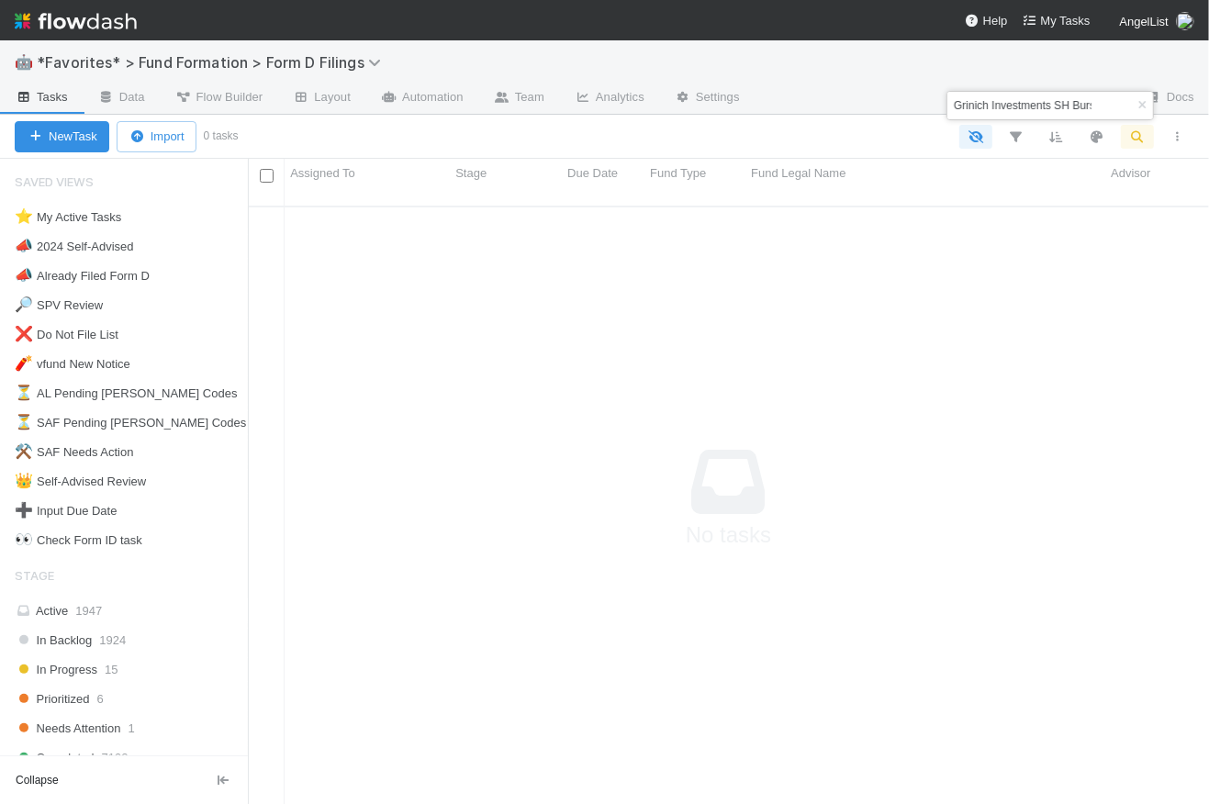
scroll to position [588, 949]
click at [1150, 102] on icon "button" at bounding box center [1142, 105] width 18 height 11
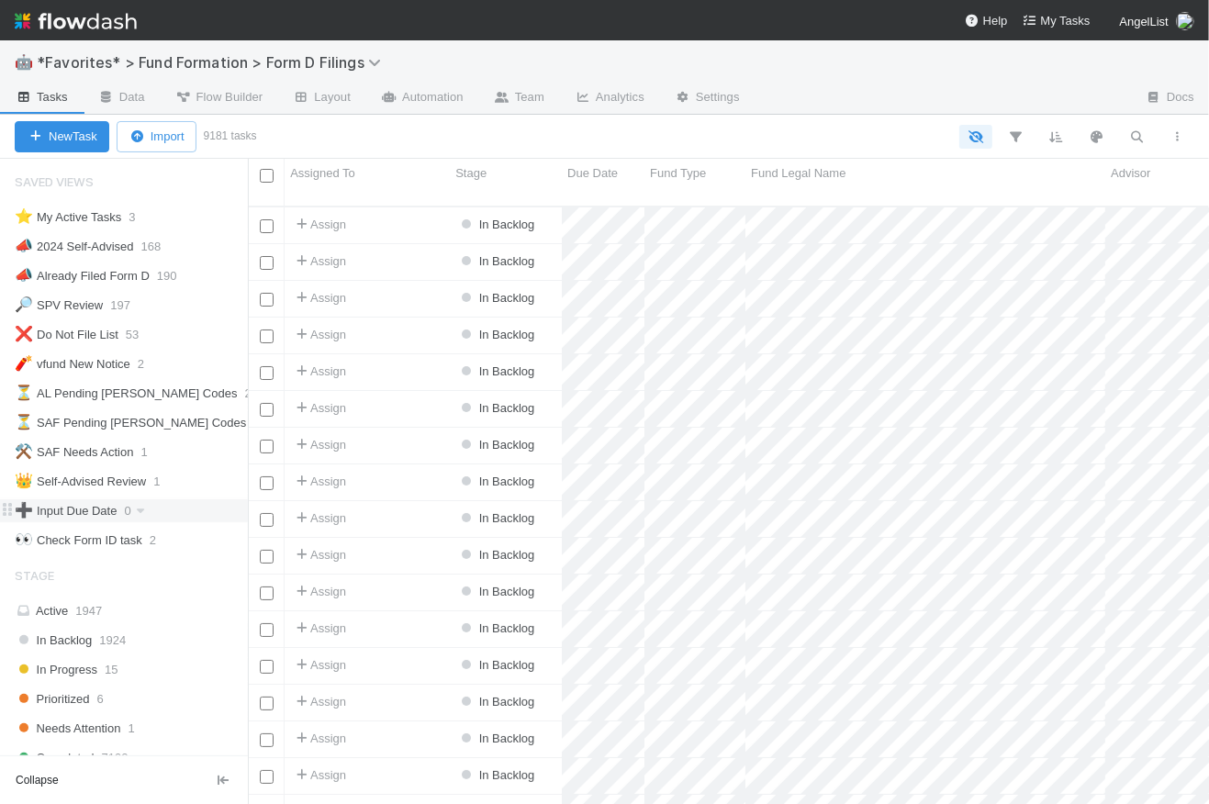
scroll to position [601, 949]
click at [91, 456] on div "⚒️ SAF Needs Action" at bounding box center [74, 452] width 119 height 23
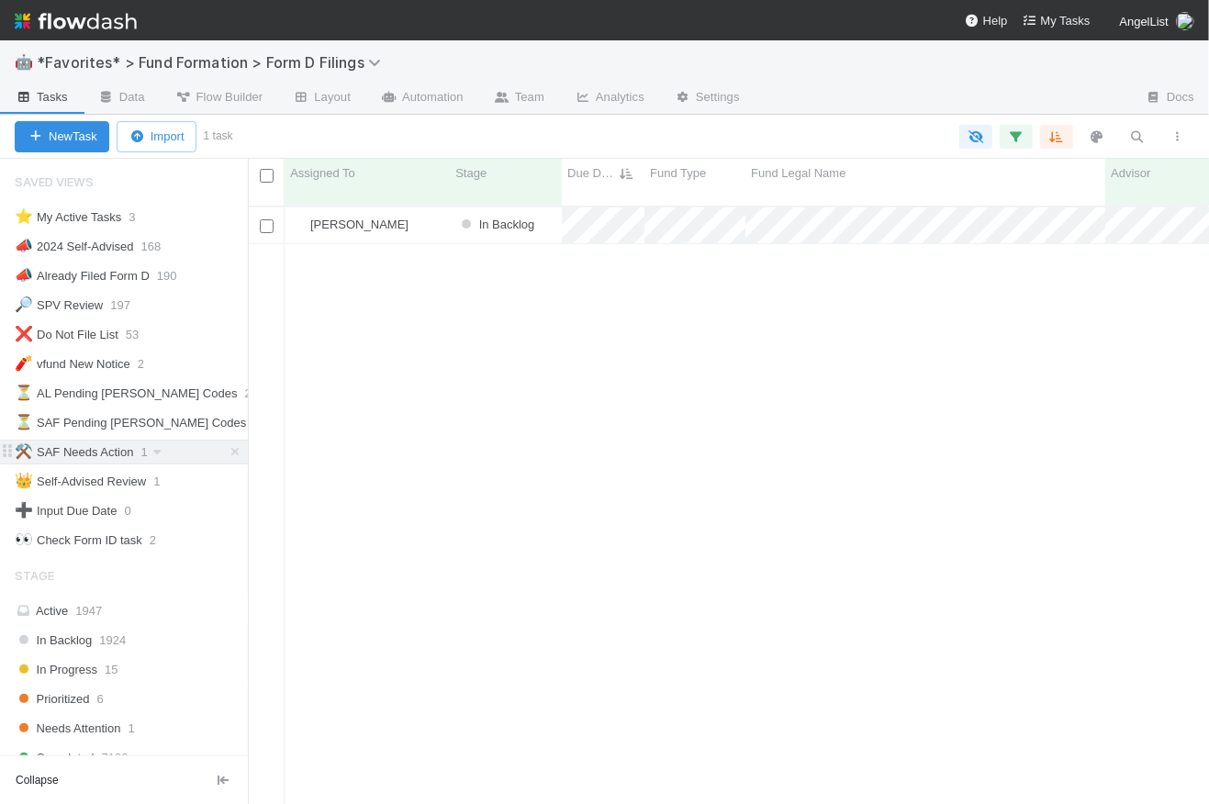
scroll to position [601, 949]
click at [89, 481] on div "👑 Self-Advised Review" at bounding box center [80, 481] width 131 height 23
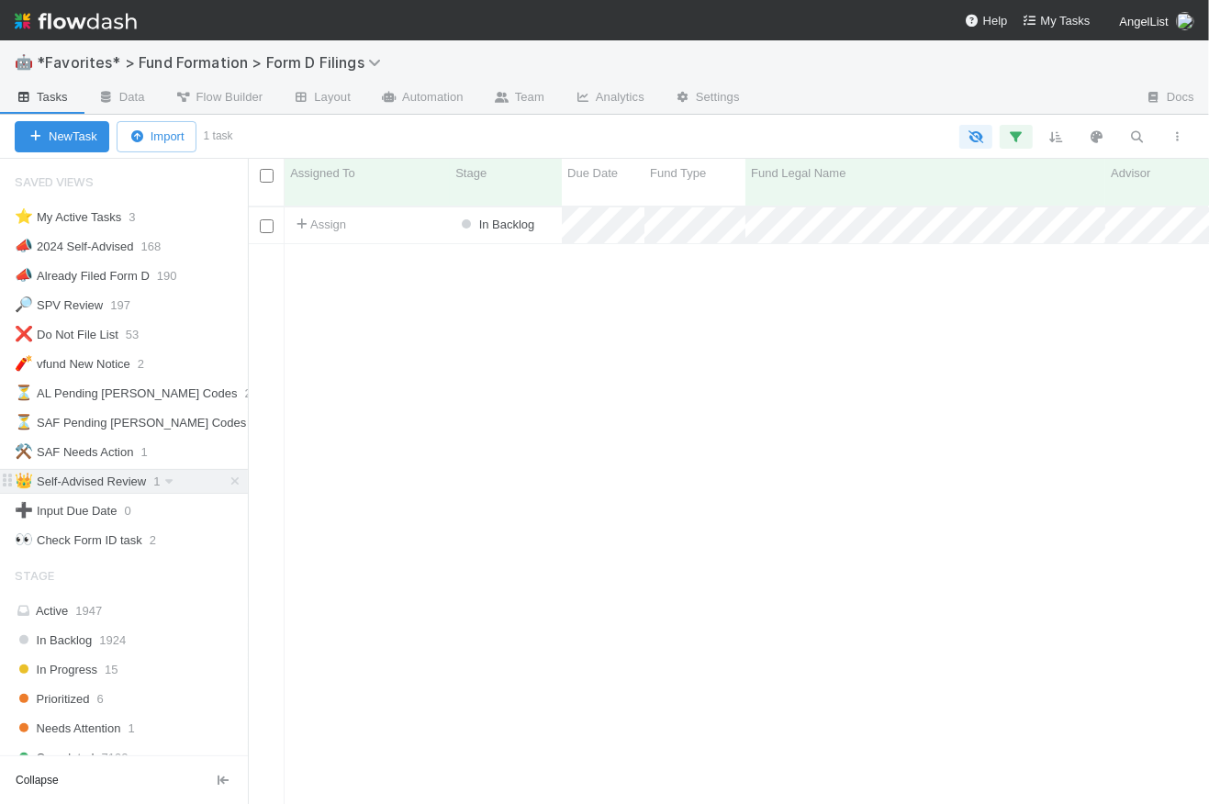
scroll to position [601, 949]
click at [226, 483] on icon at bounding box center [235, 482] width 18 height 12
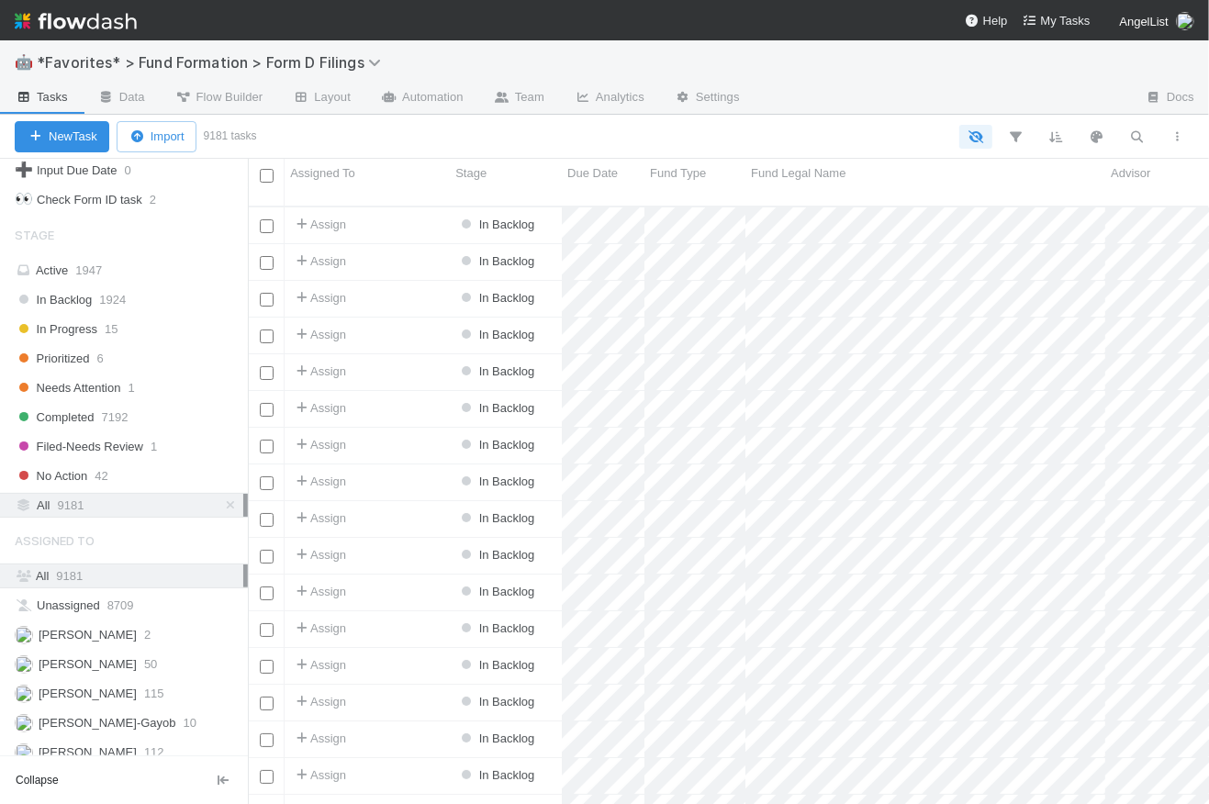
scroll to position [601, 949]
click at [1136, 135] on icon "button" at bounding box center [1138, 137] width 18 height 17
click at [983, 104] on input at bounding box center [1022, 106] width 145 height 22
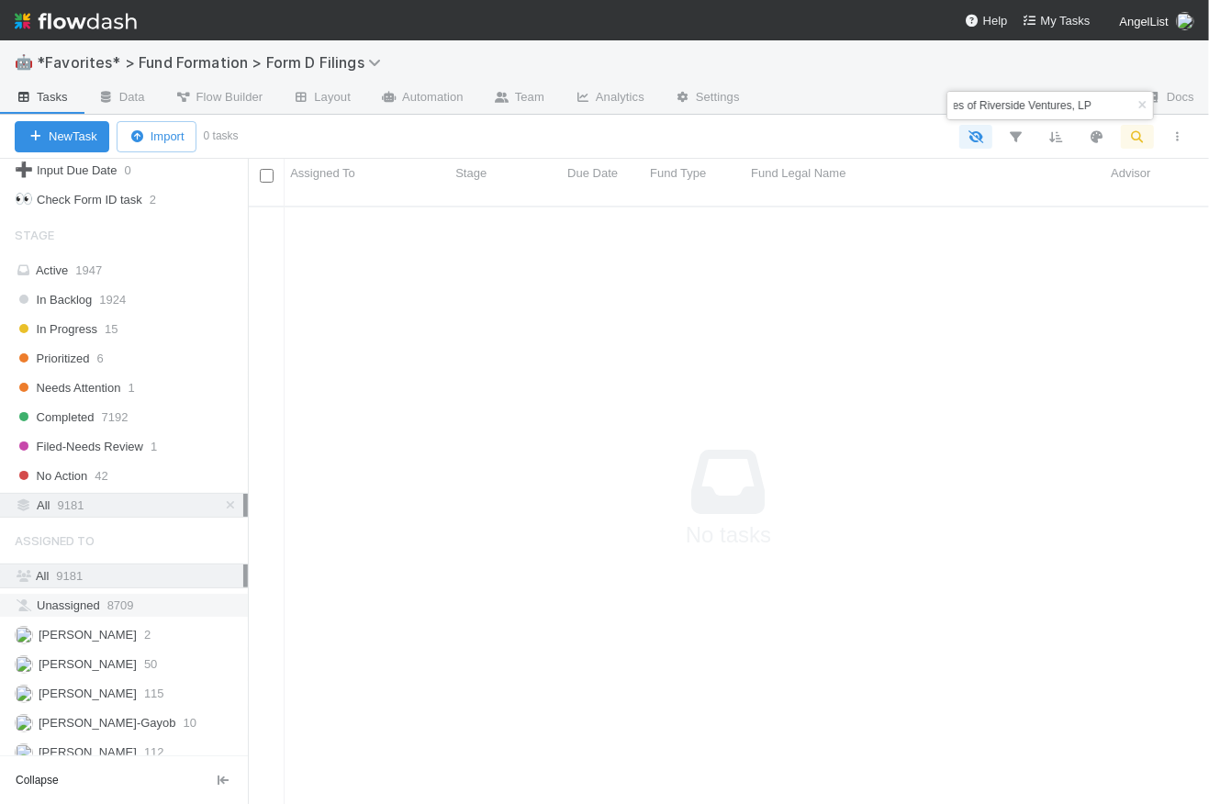
scroll to position [0, 0]
click at [1014, 101] on input "LA-0728 Fund IV, a series of Riverside Ventures, LP" at bounding box center [1022, 106] width 145 height 22
paste input "M6 SPV"
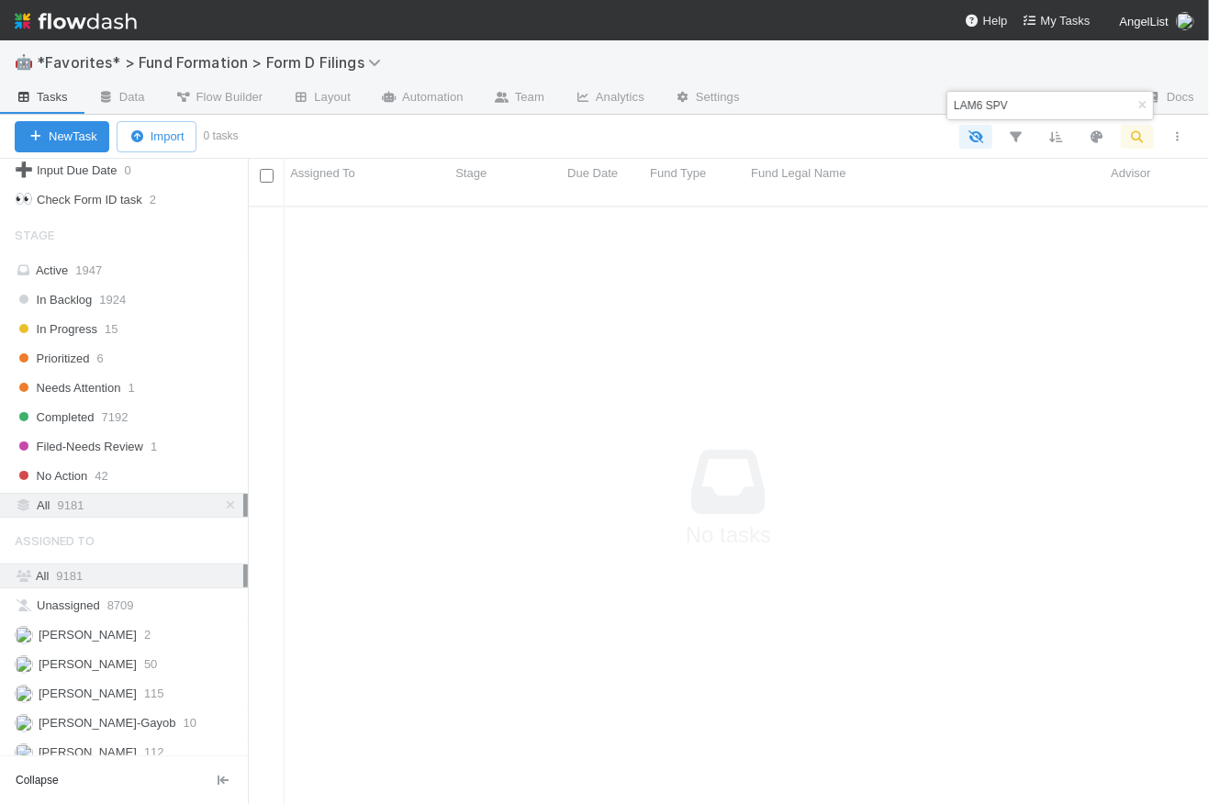
scroll to position [588, 949]
click at [958, 104] on input "LAM6 SPV" at bounding box center [1022, 106] width 145 height 22
drag, startPoint x: 1051, startPoint y: 106, endPoint x: 944, endPoint y: 98, distance: 107.7
click at [945, 97] on body "🤖 *Favorites* > Fund Formation > Form D Filings Tasks Data Flow Builder Layout …" at bounding box center [604, 402] width 1209 height 804
type input "LAM6 SP"
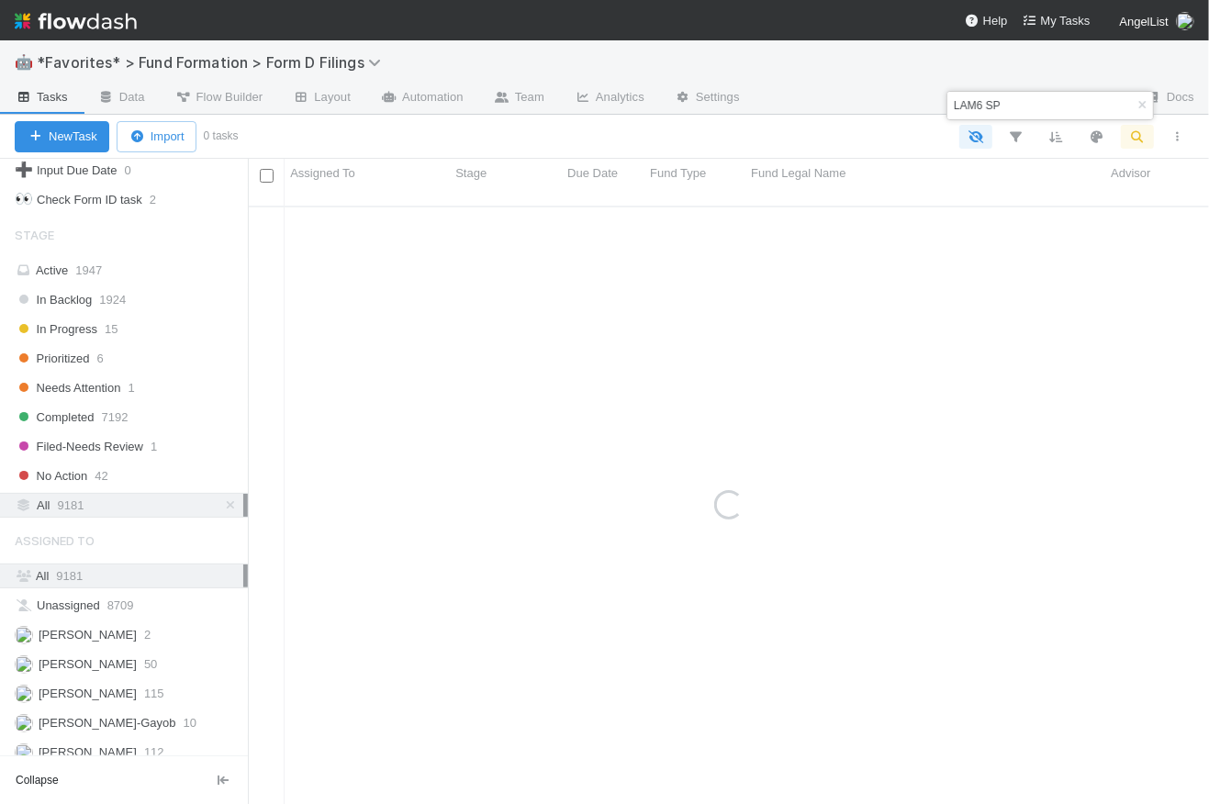
click at [990, 101] on input "LAM6 SP" at bounding box center [1022, 106] width 145 height 22
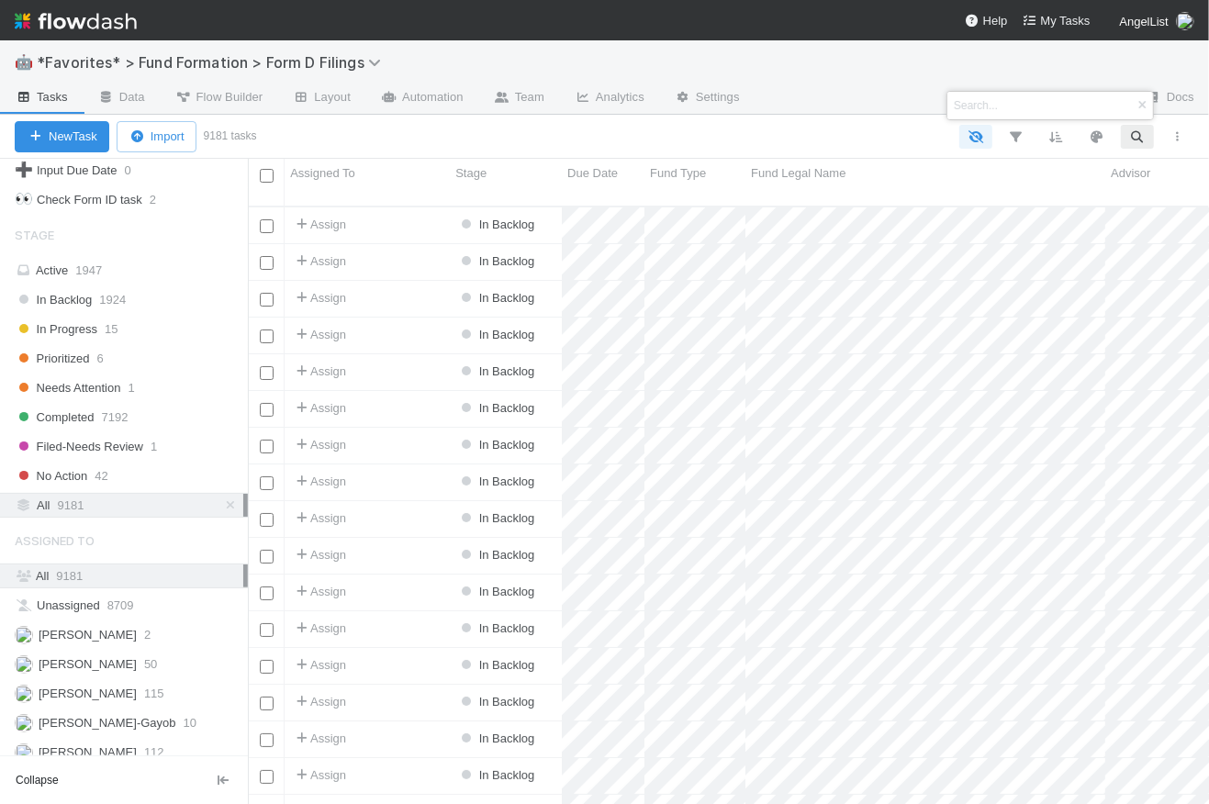
scroll to position [601, 949]
click at [1142, 106] on icon "button" at bounding box center [1142, 105] width 18 height 11
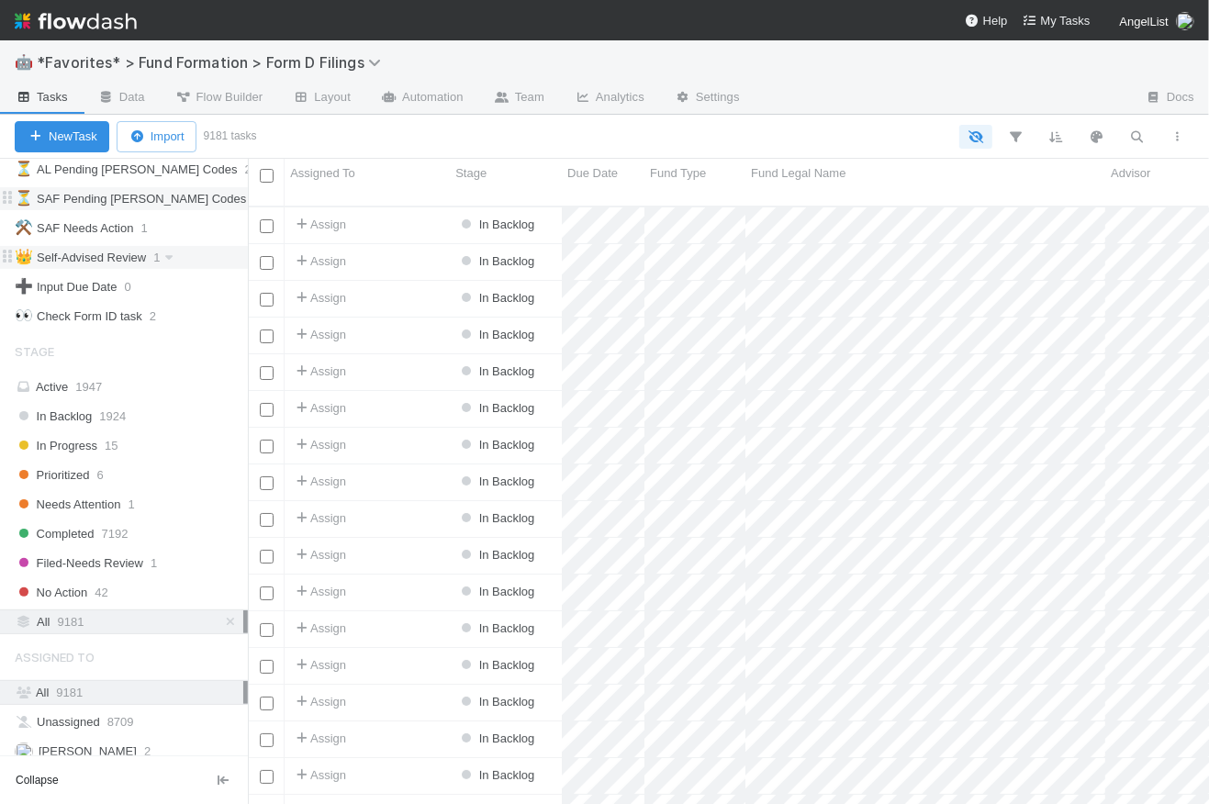
scroll to position [0, 0]
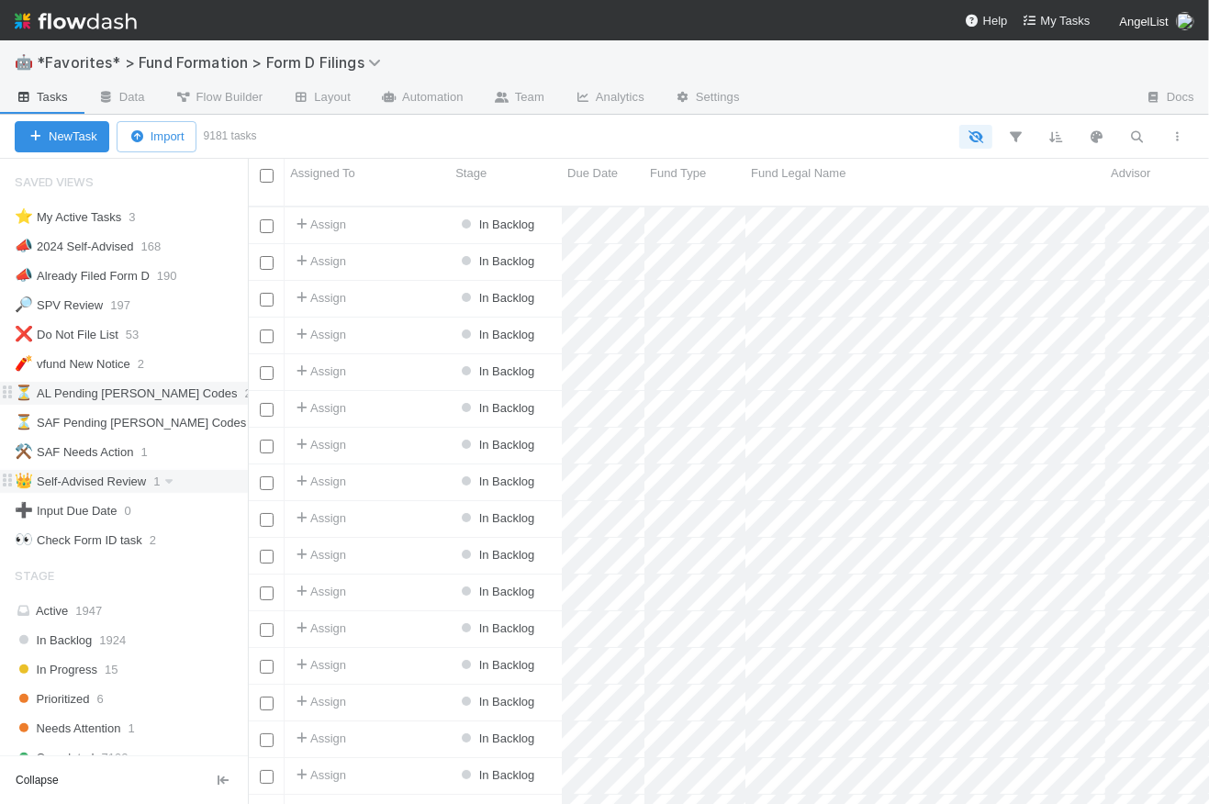
click at [81, 385] on div "⏳ AL Pending [PERSON_NAME] Codes" at bounding box center [126, 393] width 222 height 23
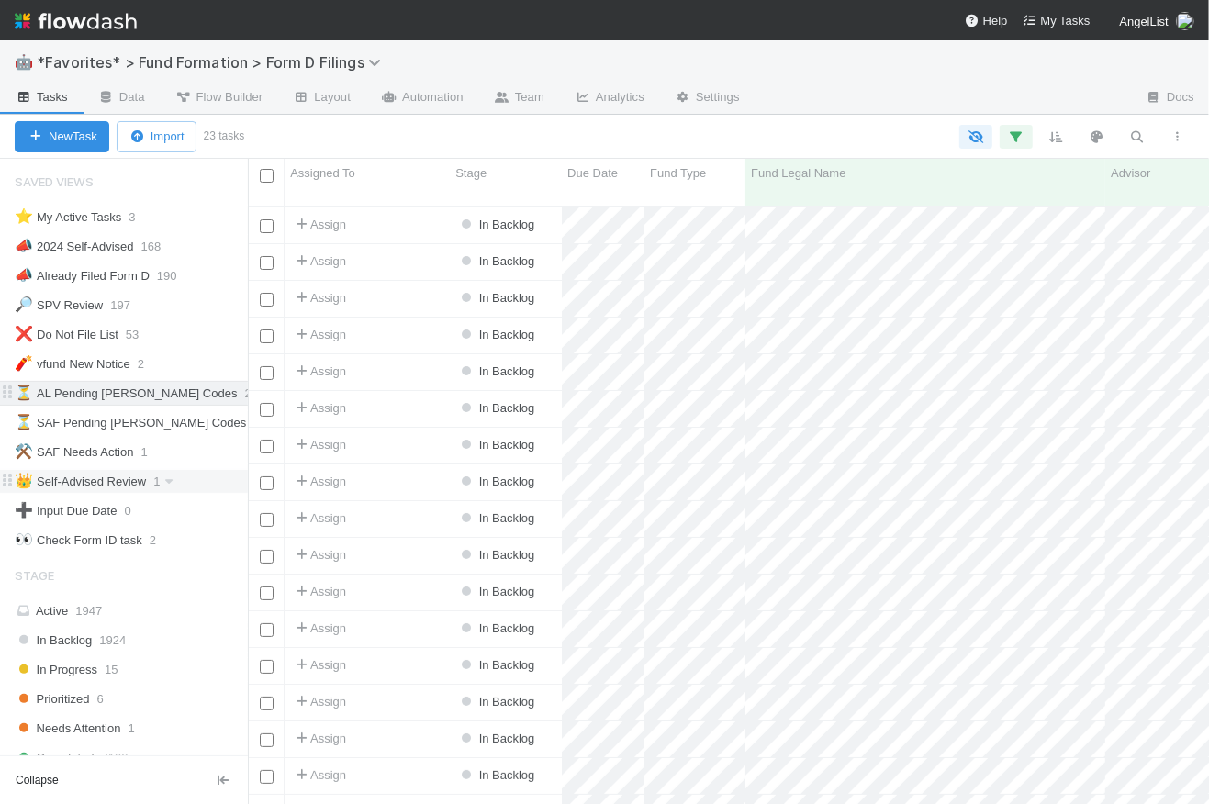
scroll to position [601, 949]
click at [414, 208] on div "Assign" at bounding box center [367, 226] width 165 height 36
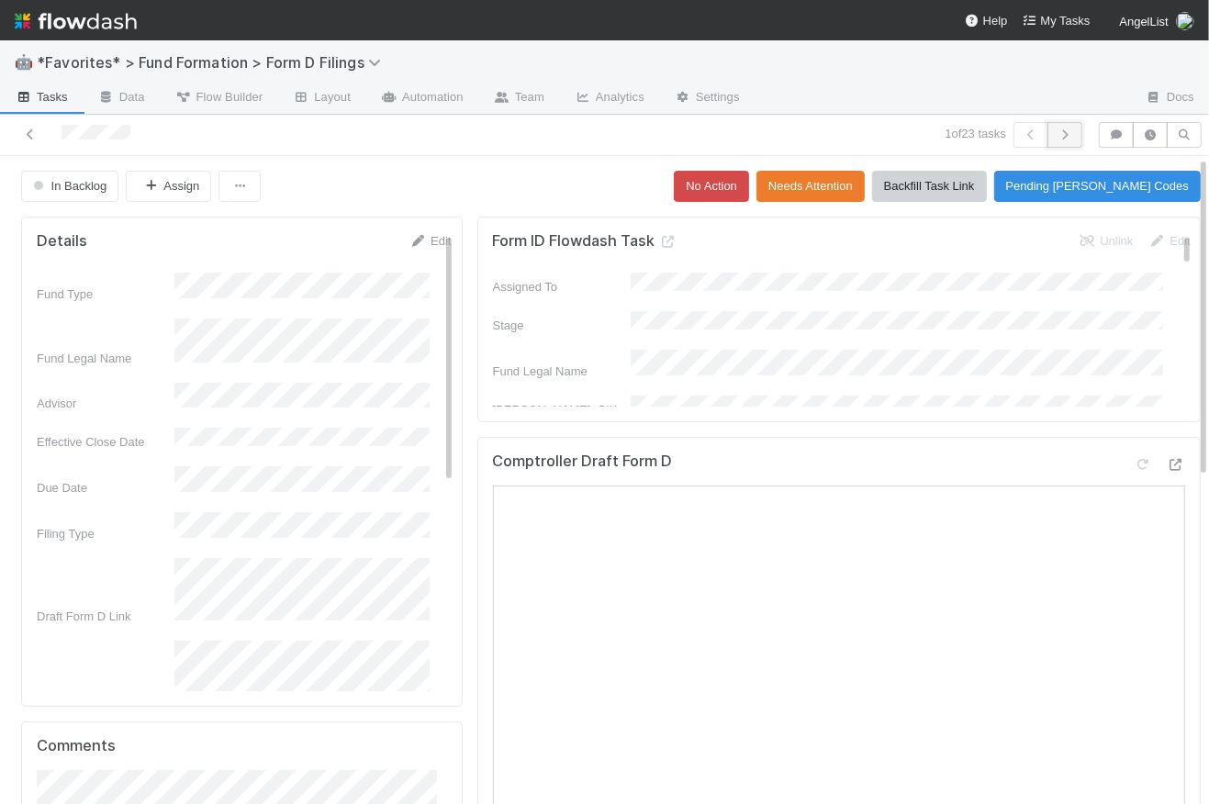
click at [1060, 137] on icon "button" at bounding box center [1065, 134] width 18 height 11
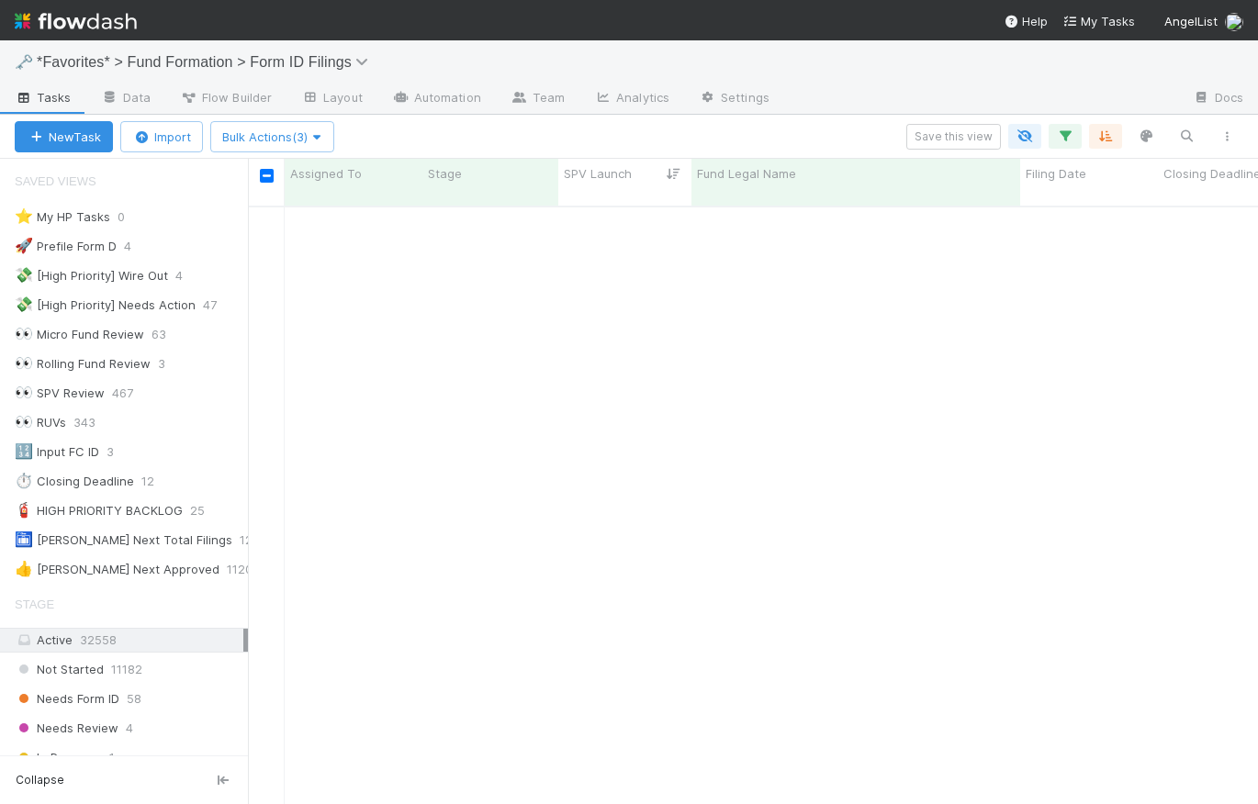
scroll to position [601, 997]
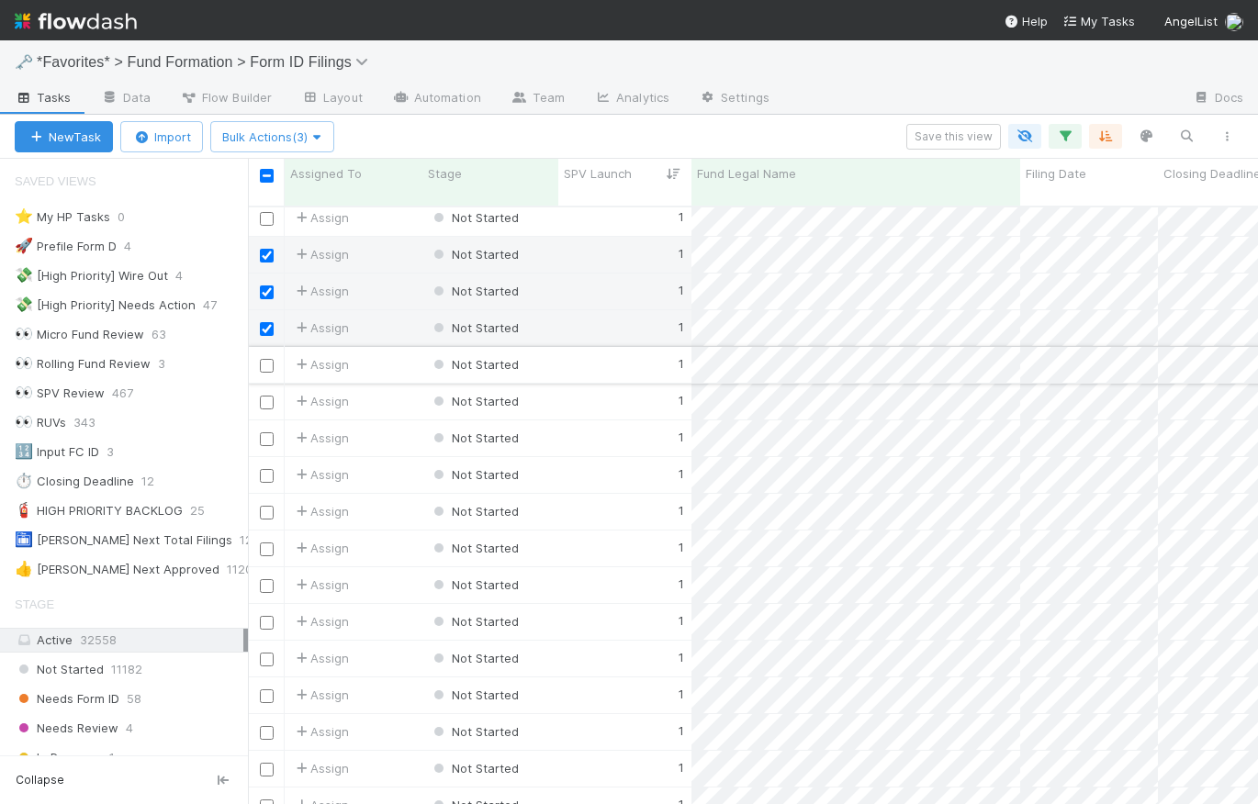
click at [270, 359] on input "checkbox" at bounding box center [267, 366] width 14 height 14
click at [269, 393] on div at bounding box center [266, 401] width 22 height 20
click at [265, 396] on input "checkbox" at bounding box center [267, 403] width 14 height 14
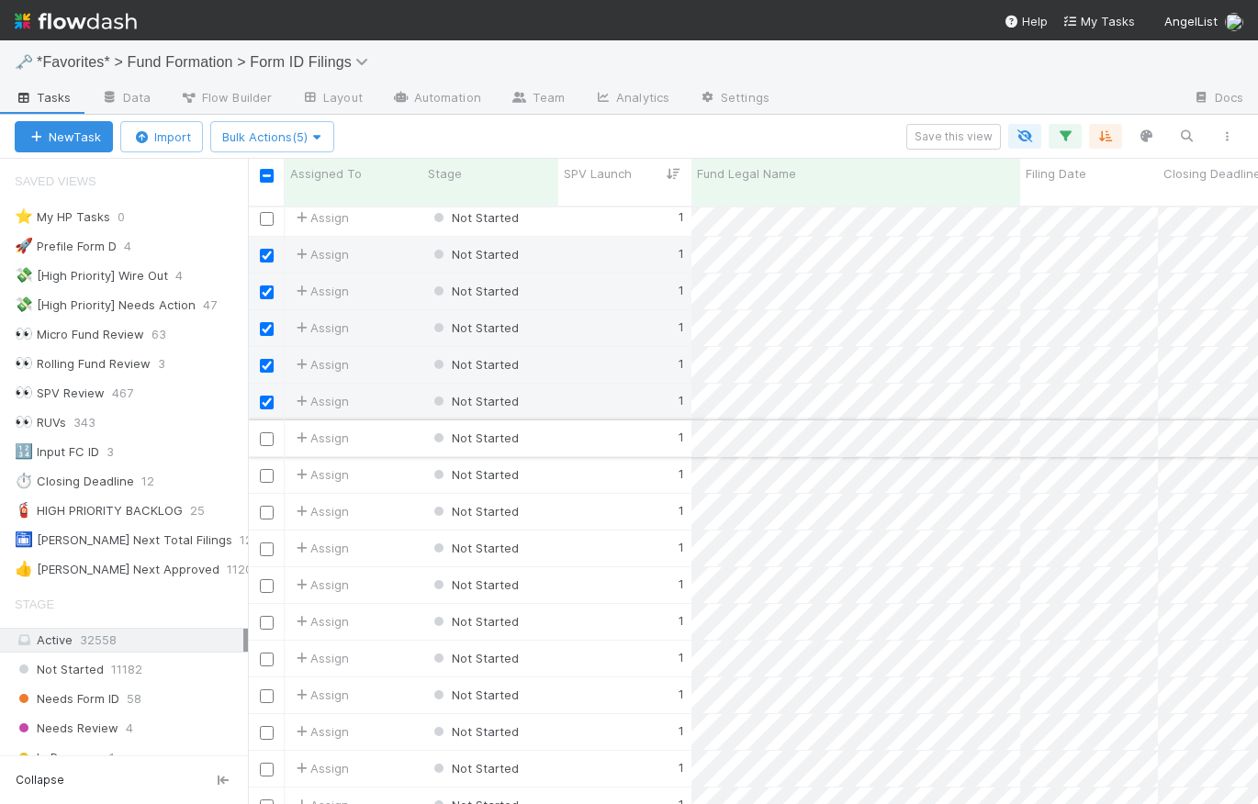
click at [269, 433] on input "checkbox" at bounding box center [267, 440] width 14 height 14
click at [269, 469] on input "checkbox" at bounding box center [267, 476] width 14 height 14
click at [263, 506] on input "checkbox" at bounding box center [267, 513] width 14 height 14
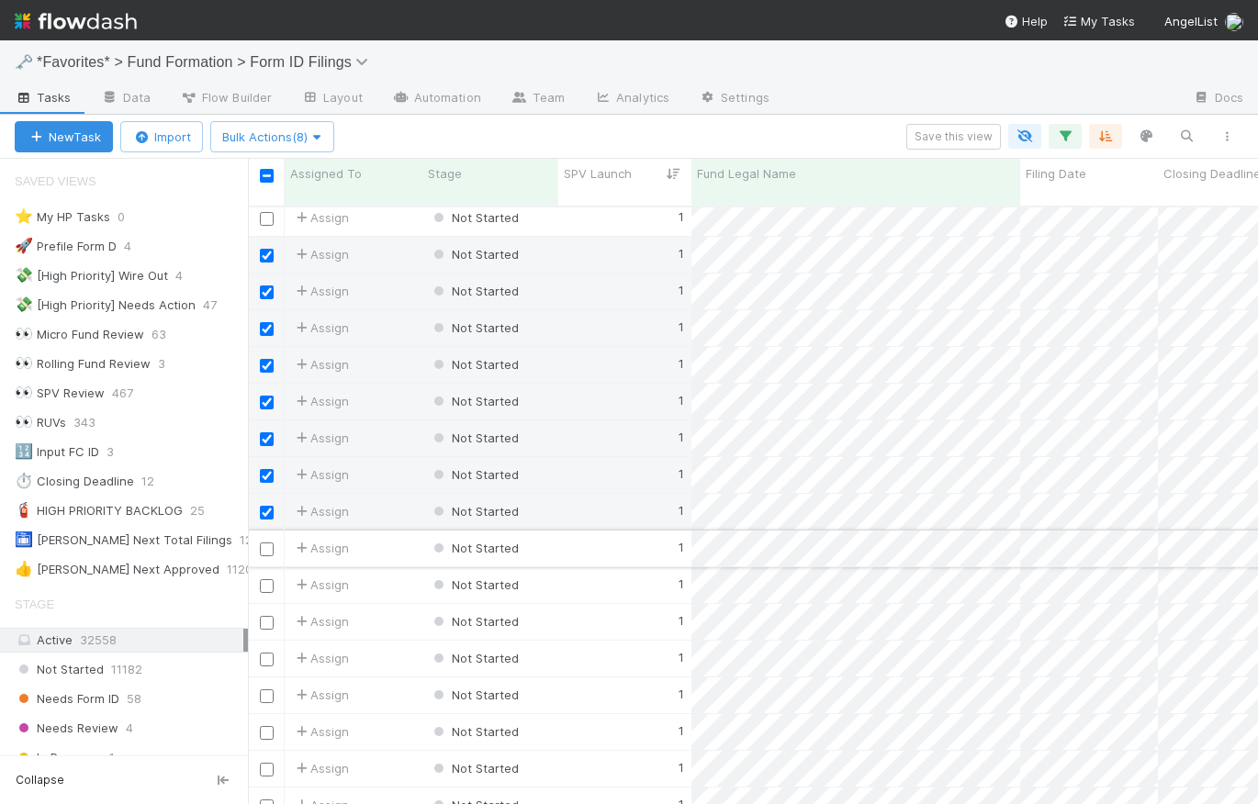
click at [265, 543] on input "checkbox" at bounding box center [267, 550] width 14 height 14
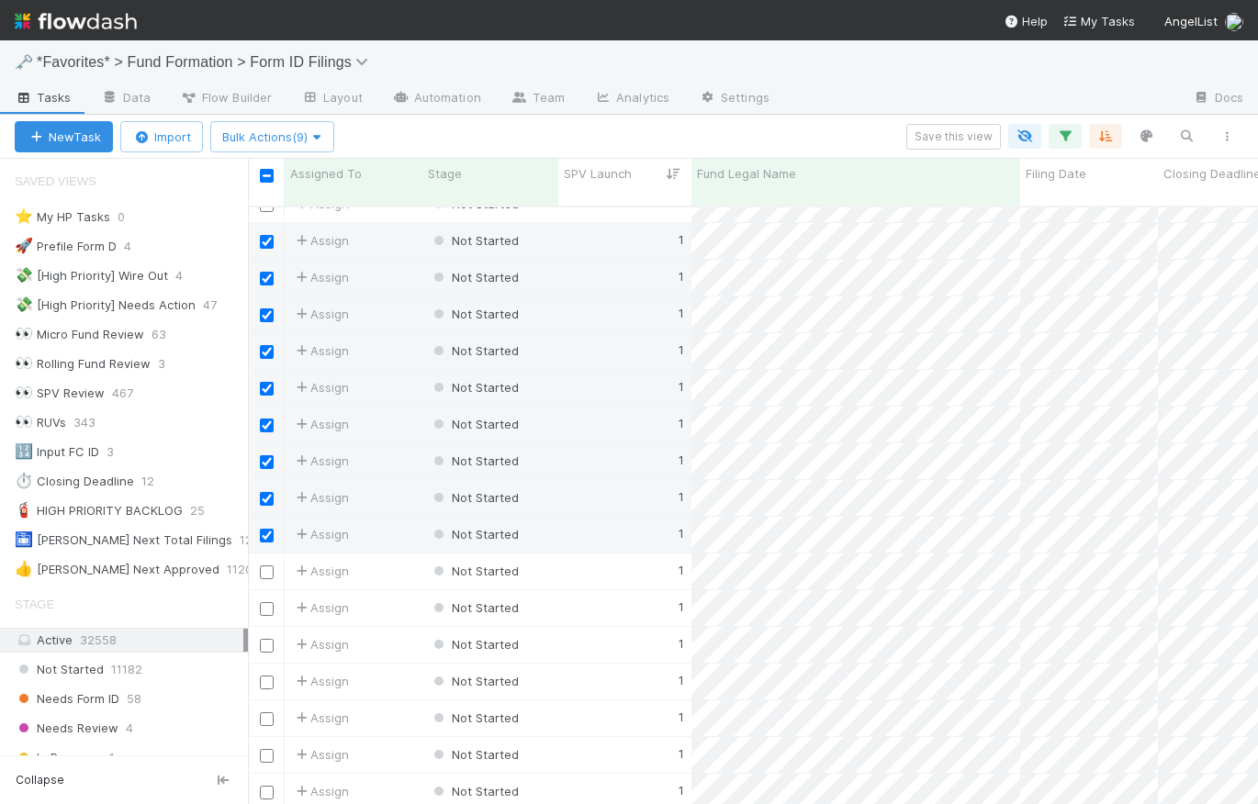
scroll to position [1223, 0]
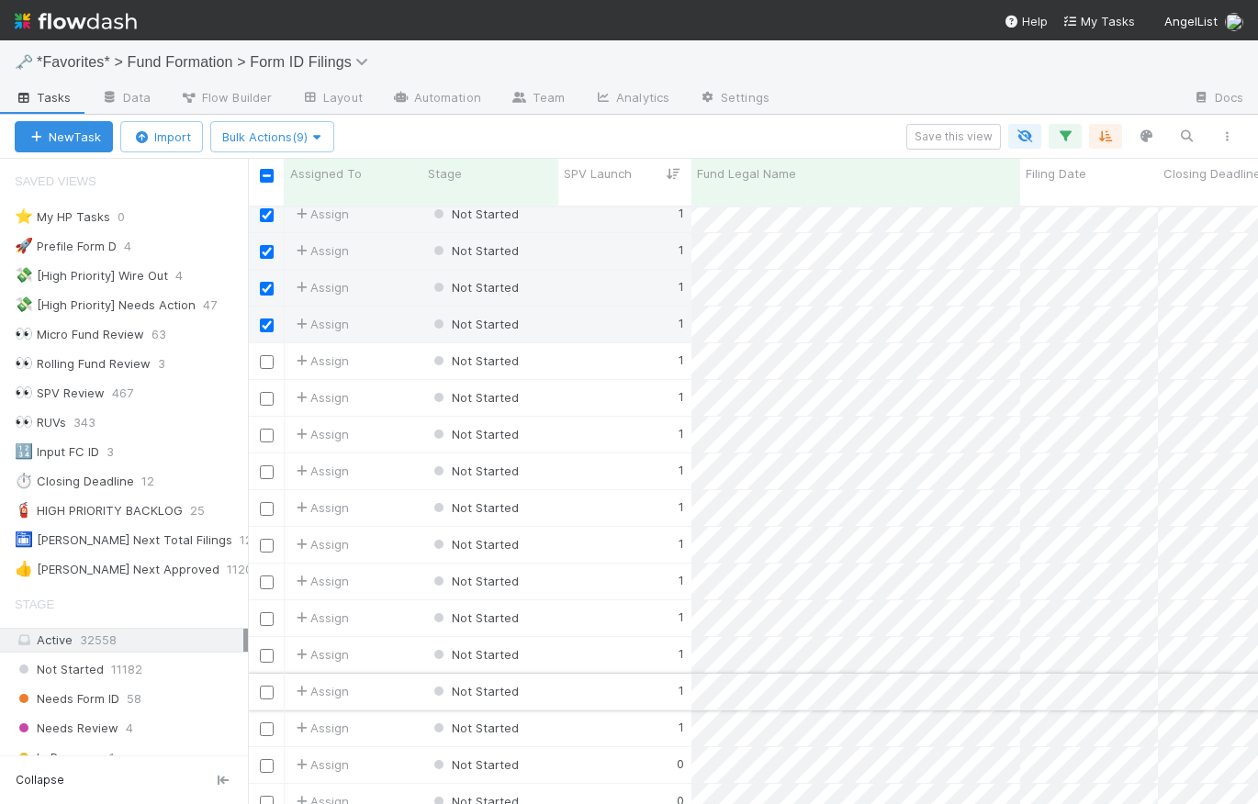
click at [270, 686] on input "checkbox" at bounding box center [267, 693] width 14 height 14
click at [273, 649] on input "checkbox" at bounding box center [267, 656] width 14 height 14
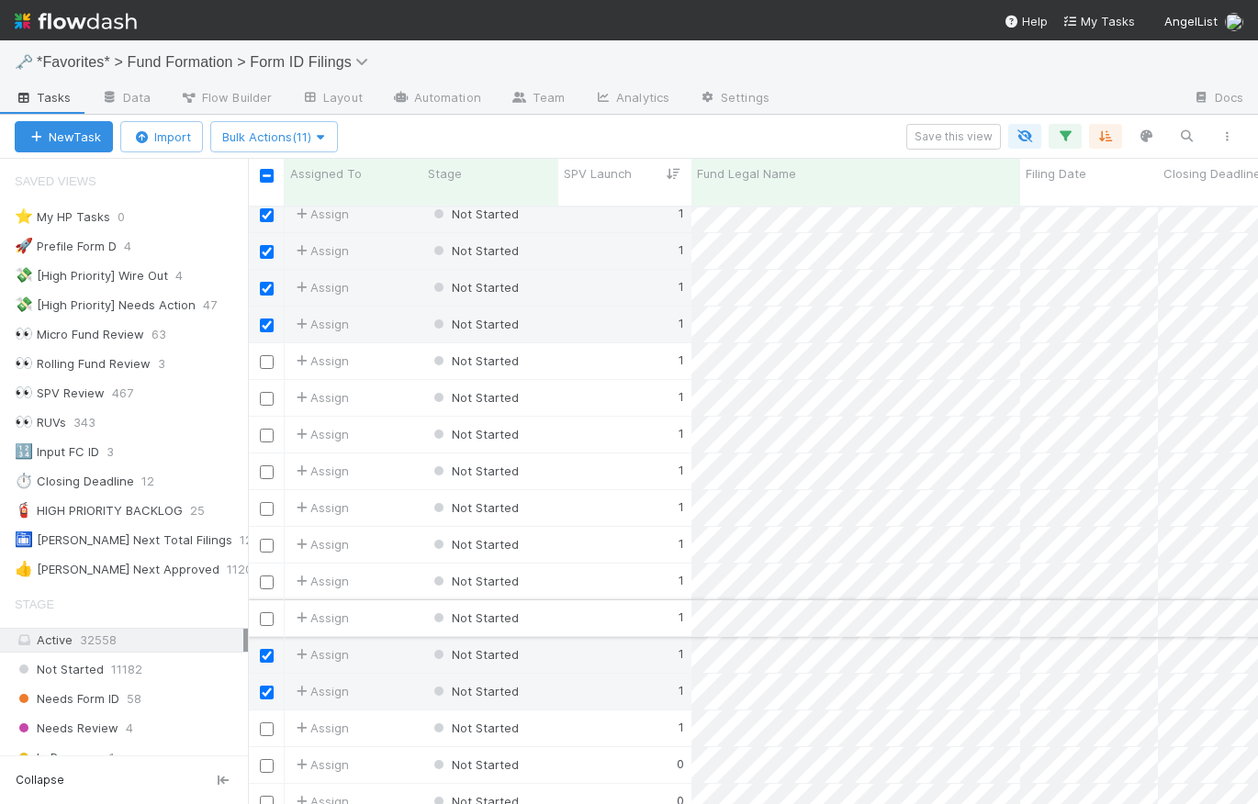
click at [269, 613] on input "checkbox" at bounding box center [267, 620] width 14 height 14
click at [270, 576] on input "checkbox" at bounding box center [267, 583] width 14 height 14
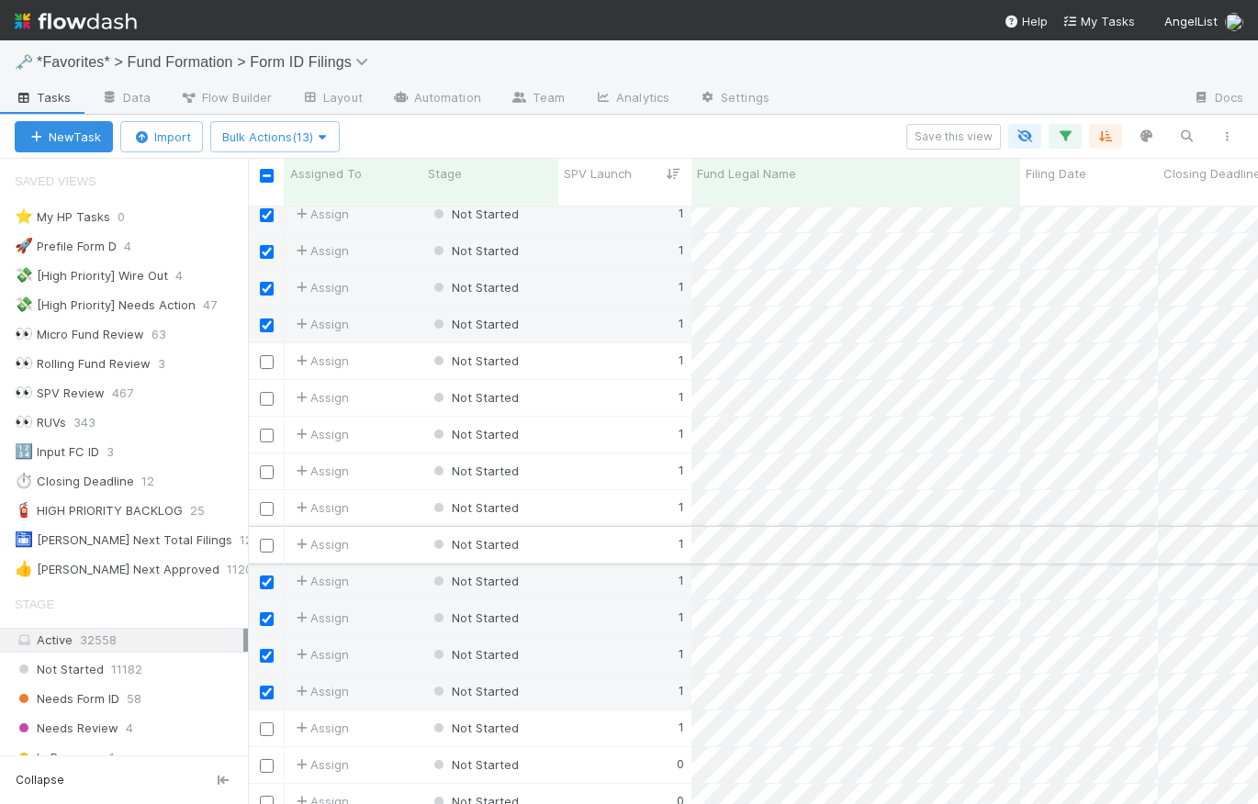
click at [273, 539] on input "checkbox" at bounding box center [267, 546] width 14 height 14
click at [271, 502] on input "checkbox" at bounding box center [267, 509] width 14 height 14
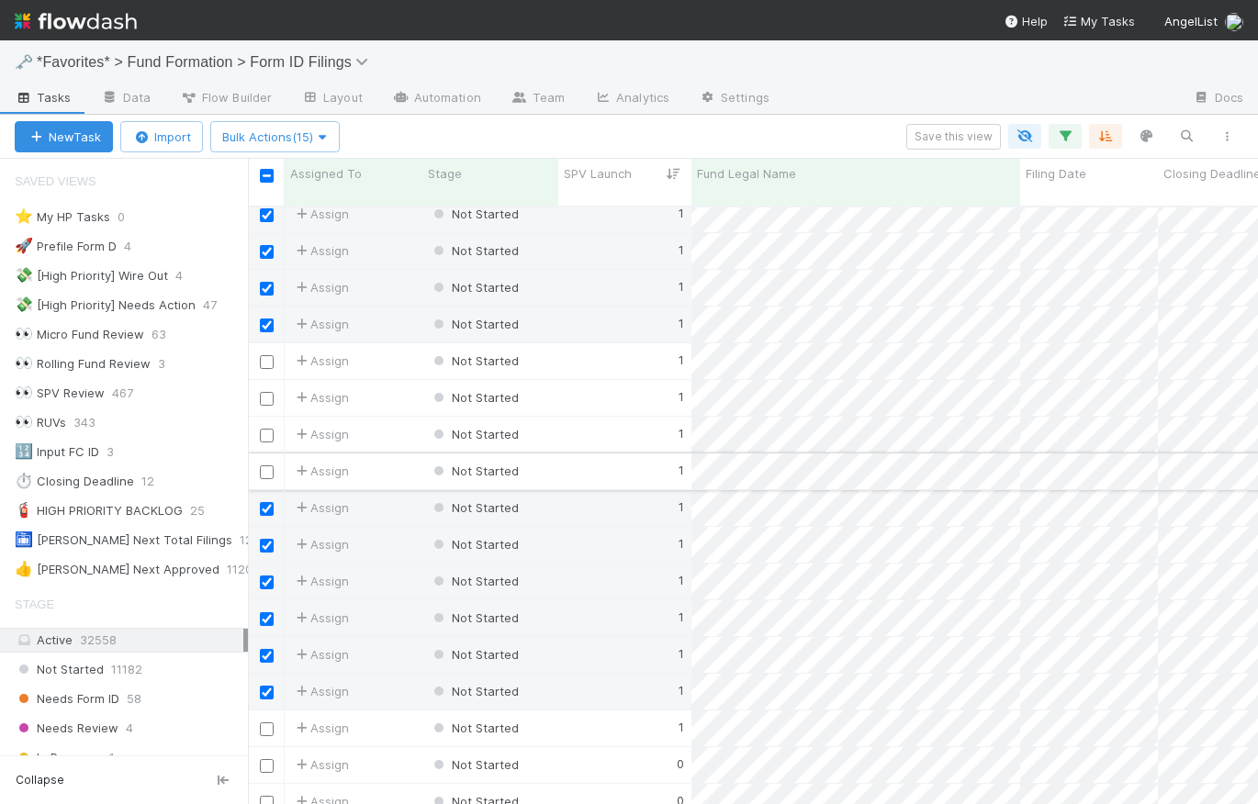
click at [264, 466] on input "checkbox" at bounding box center [267, 473] width 14 height 14
click at [268, 429] on input "checkbox" at bounding box center [267, 436] width 14 height 14
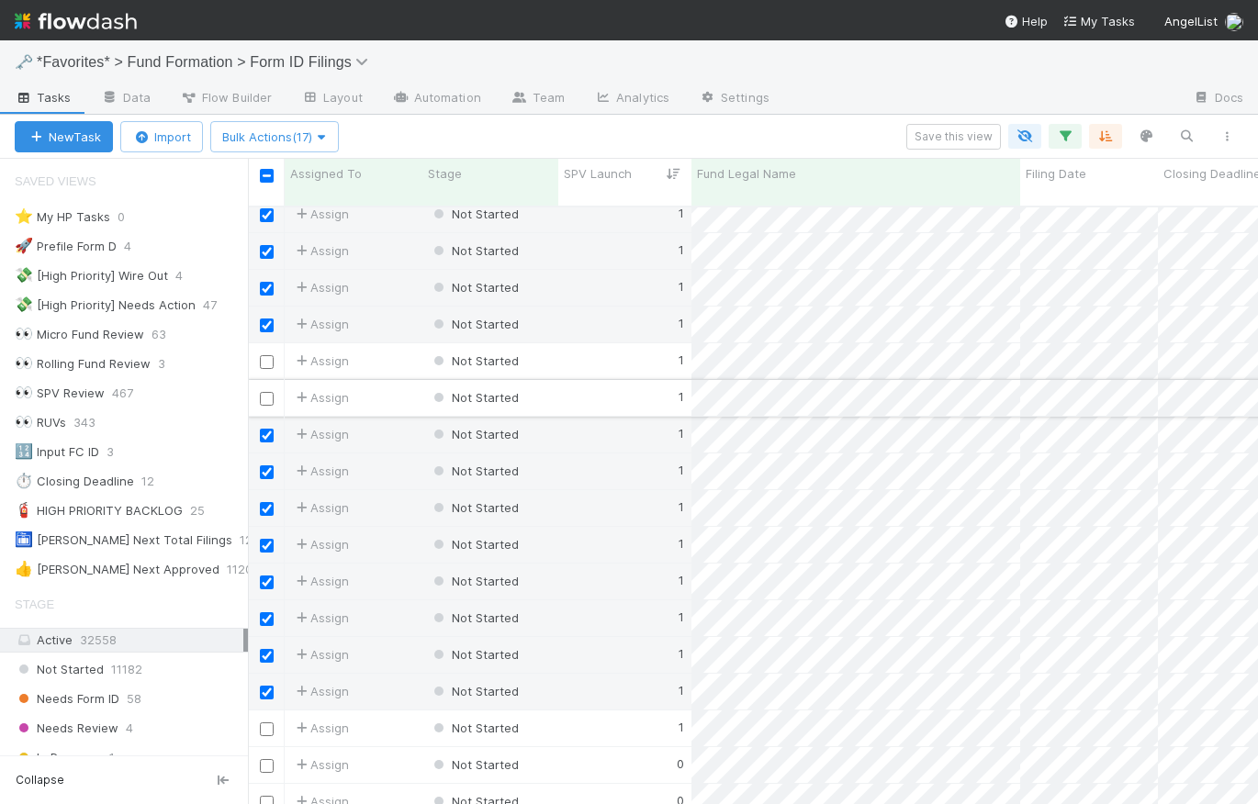
click at [268, 392] on input "checkbox" at bounding box center [267, 399] width 14 height 14
click at [267, 353] on div at bounding box center [266, 361] width 22 height 20
click at [265, 355] on input "checkbox" at bounding box center [267, 362] width 14 height 14
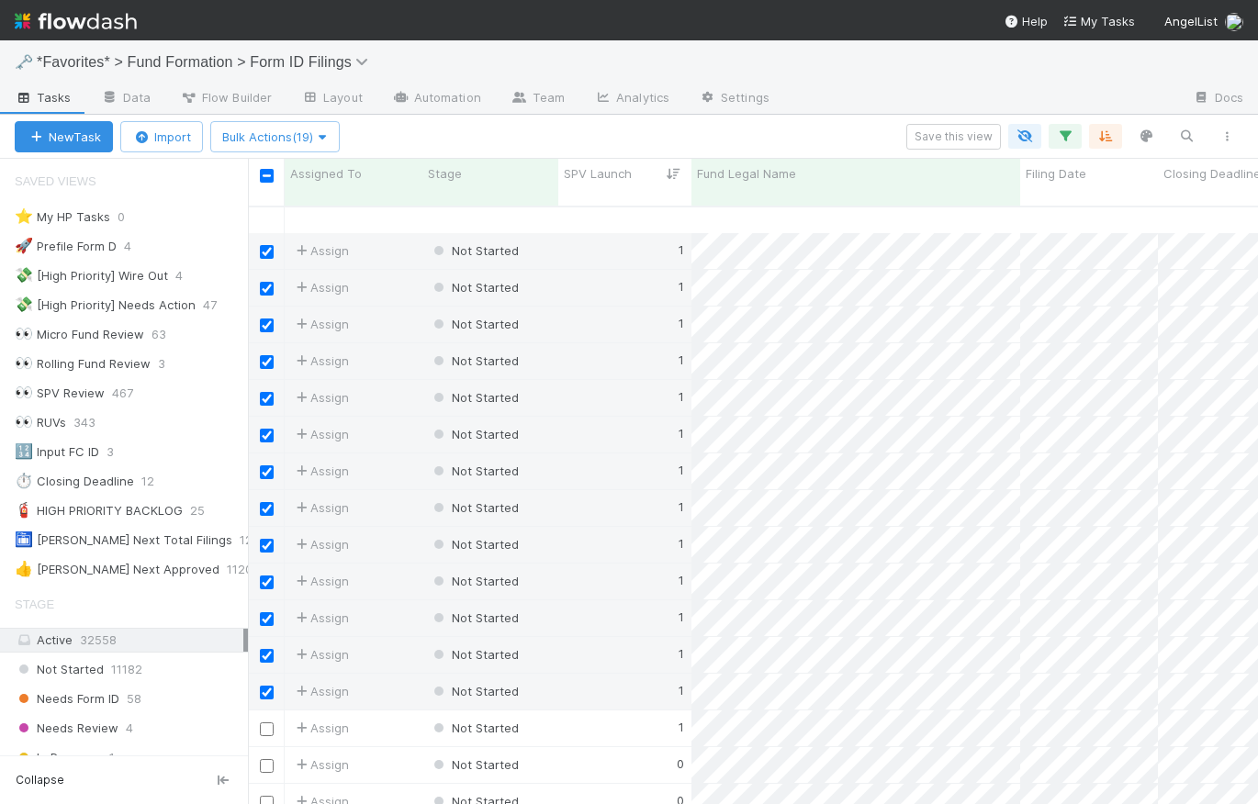
scroll to position [1525, 0]
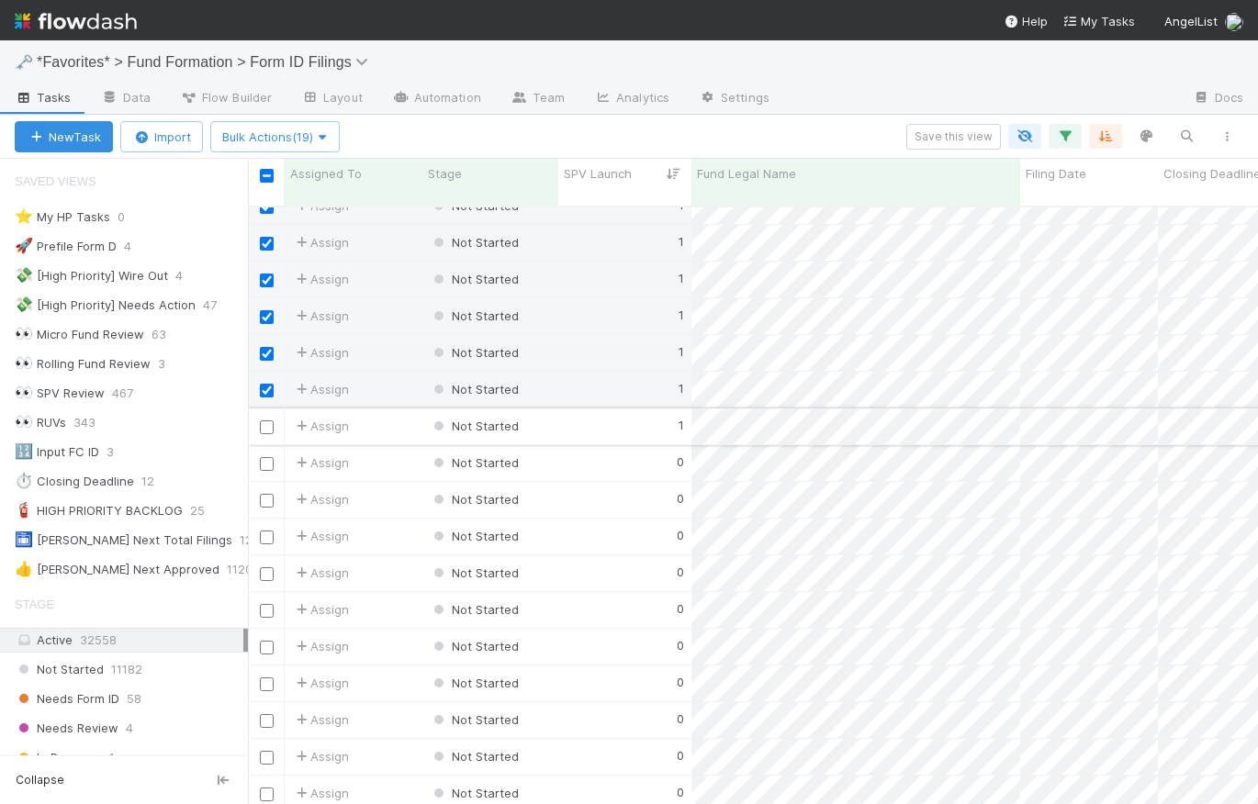
click at [266, 421] on input "checkbox" at bounding box center [267, 428] width 14 height 14
click at [266, 457] on input "checkbox" at bounding box center [267, 464] width 14 height 14
click at [268, 494] on input "checkbox" at bounding box center [267, 501] width 14 height 14
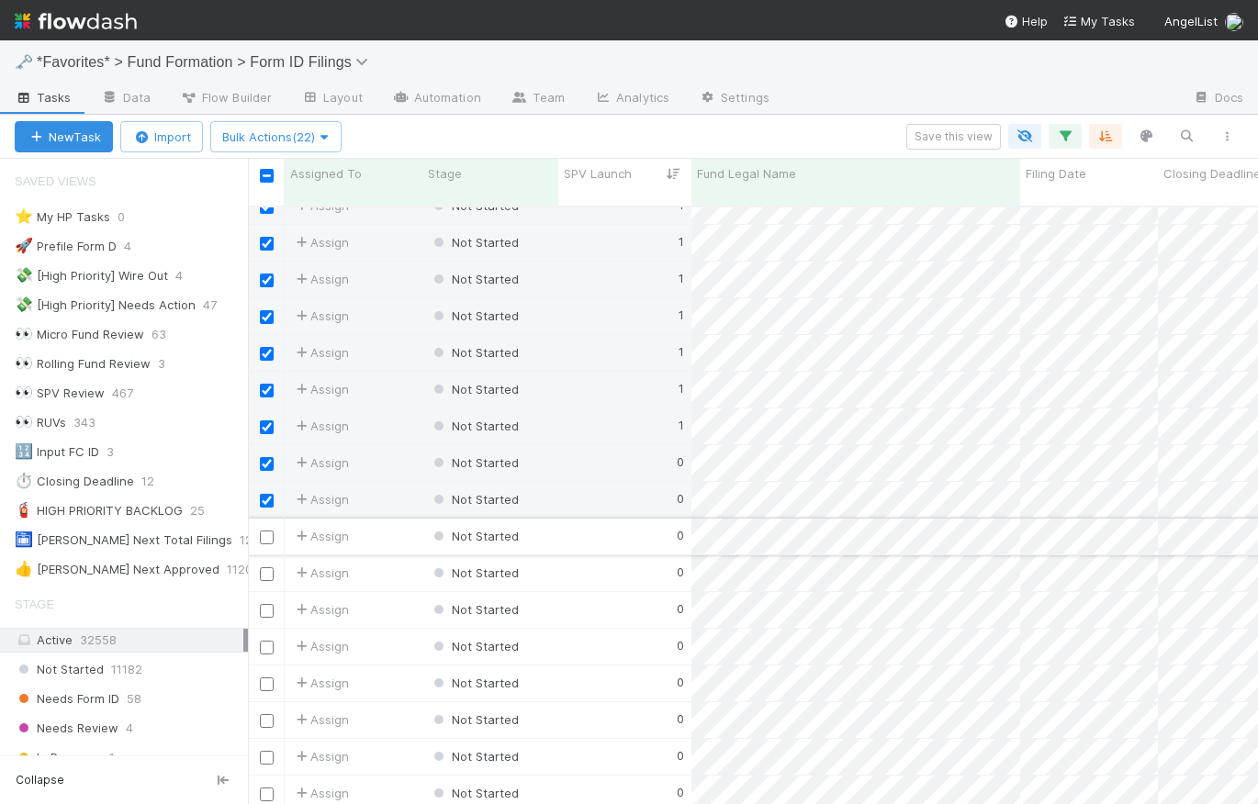
click at [270, 531] on input "checkbox" at bounding box center [267, 538] width 14 height 14
click at [265, 568] on input "checkbox" at bounding box center [267, 575] width 14 height 14
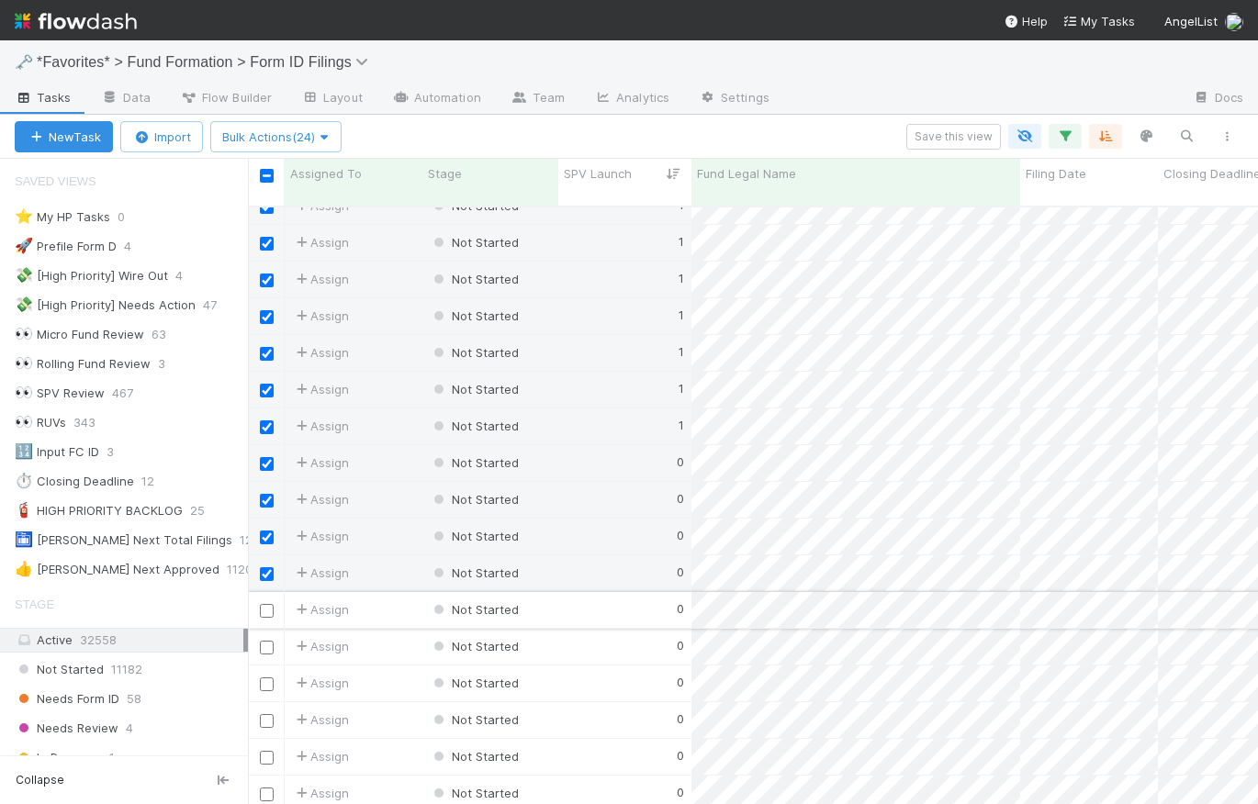
click at [264, 604] on input "checkbox" at bounding box center [267, 611] width 14 height 14
click at [268, 641] on input "checkbox" at bounding box center [267, 648] width 14 height 14
click at [268, 678] on input "checkbox" at bounding box center [267, 685] width 14 height 14
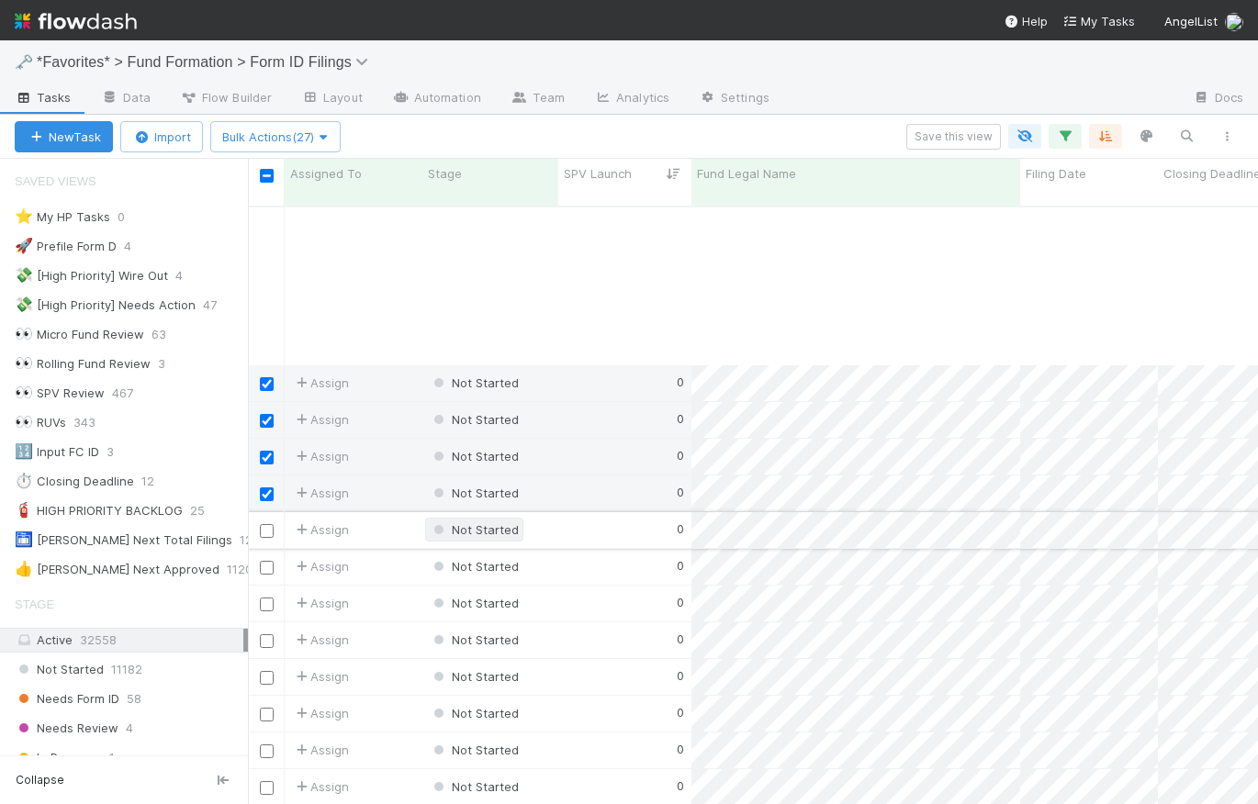
scroll to position [1941, 0]
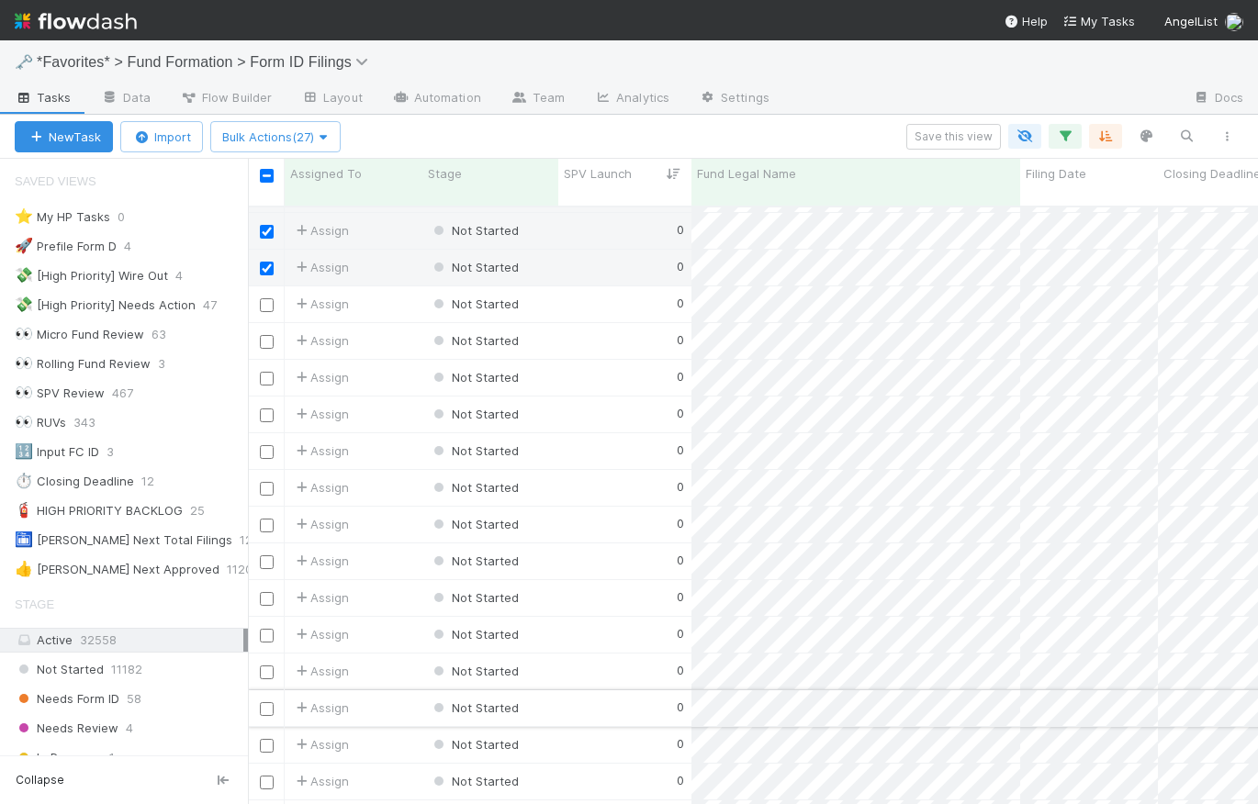
click at [268, 702] on input "checkbox" at bounding box center [267, 709] width 14 height 14
drag, startPoint x: 268, startPoint y: 691, endPoint x: 270, endPoint y: 655, distance: 35.9
click at [270, 666] on input "checkbox" at bounding box center [267, 673] width 14 height 14
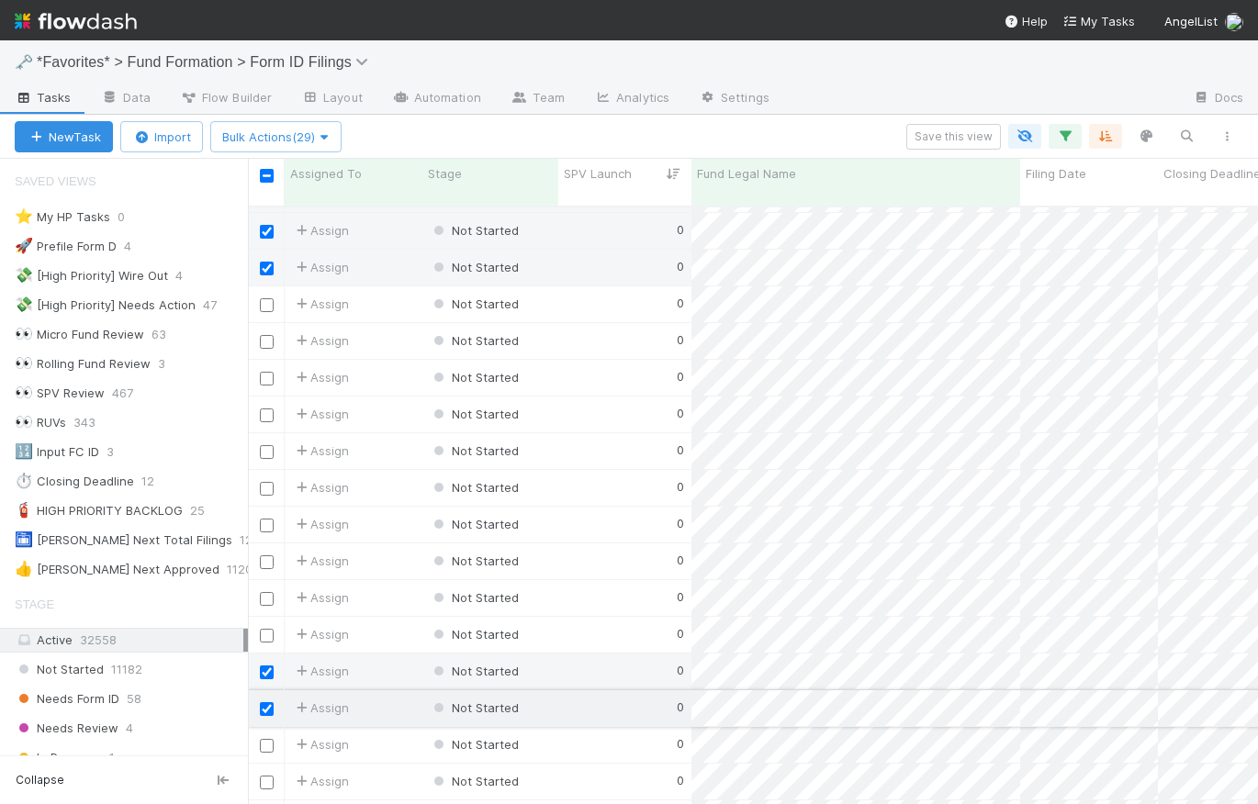
click at [265, 698] on div at bounding box center [266, 708] width 22 height 20
click at [264, 666] on input "checkbox" at bounding box center [267, 673] width 14 height 14
click at [265, 702] on input "checkbox" at bounding box center [267, 709] width 14 height 14
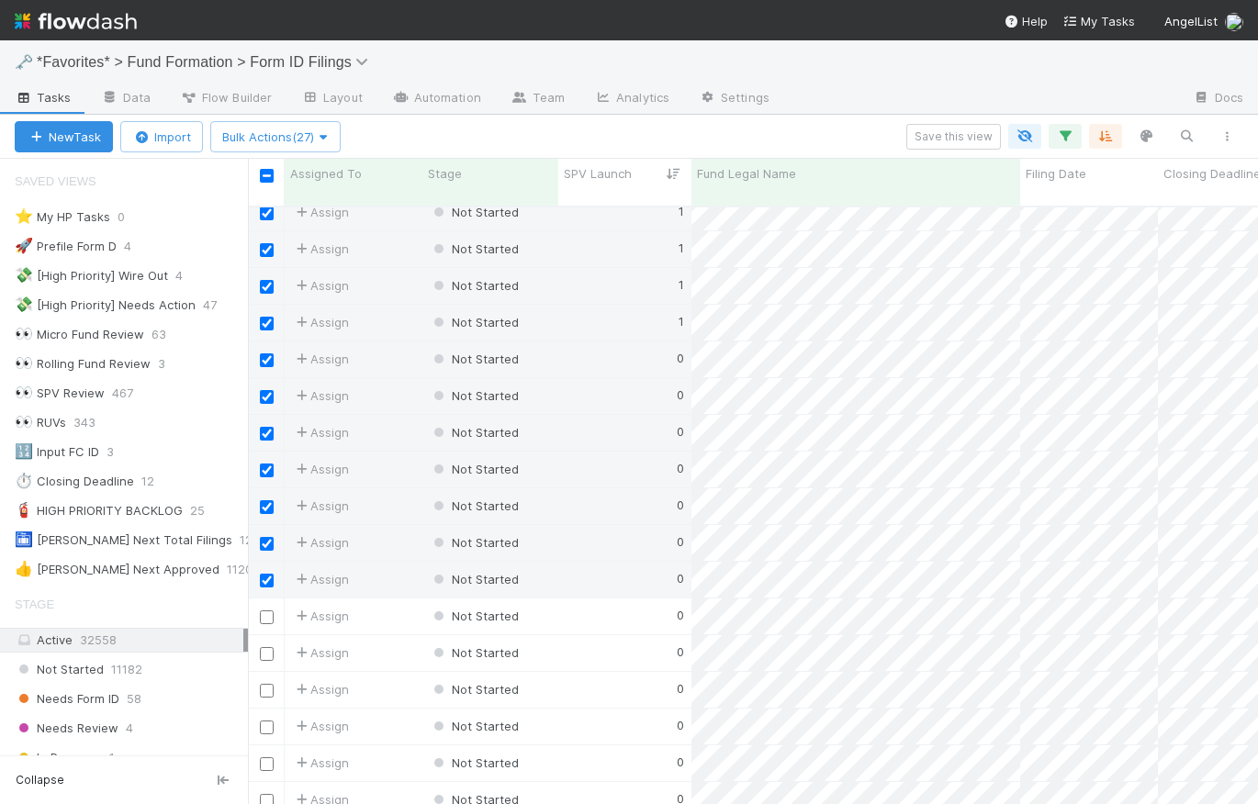
scroll to position [1625, 0]
click at [265, 357] on input "checkbox" at bounding box center [267, 364] width 14 height 14
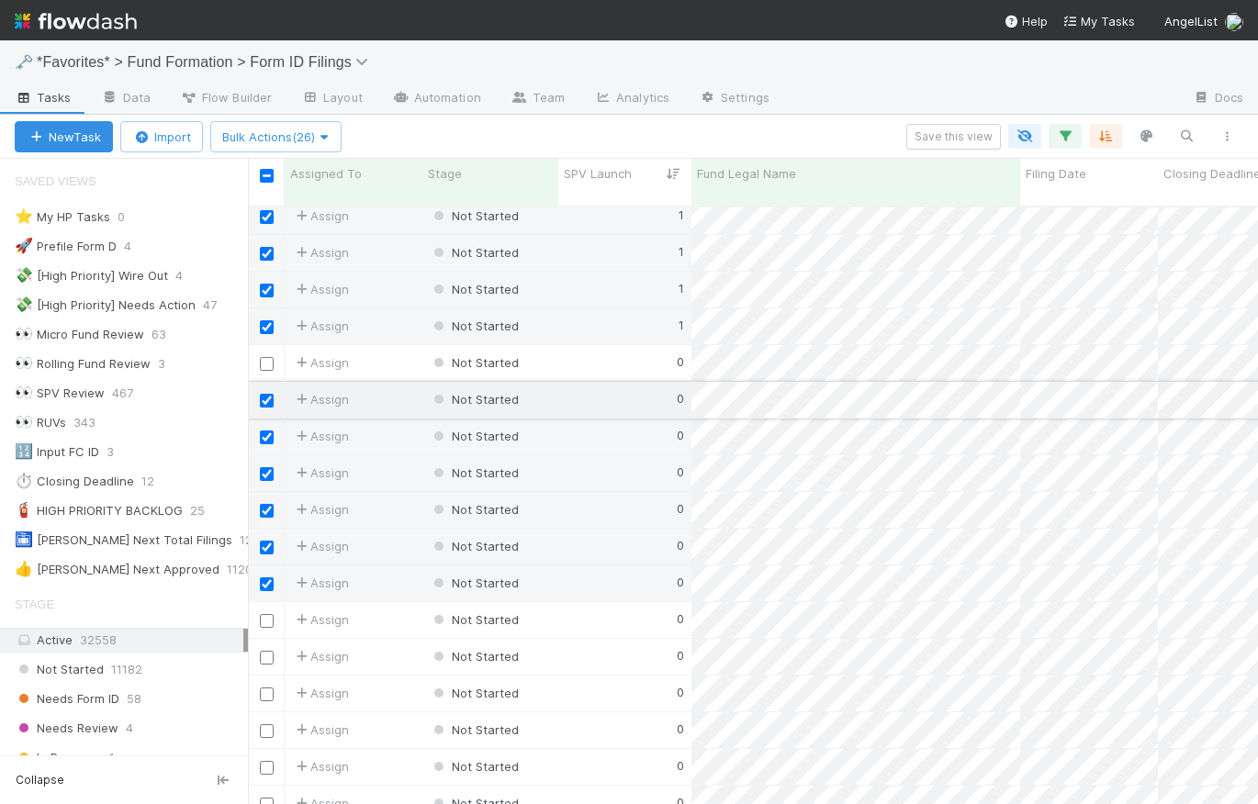
click at [266, 394] on input "checkbox" at bounding box center [267, 401] width 14 height 14
click at [264, 431] on input "checkbox" at bounding box center [267, 438] width 14 height 14
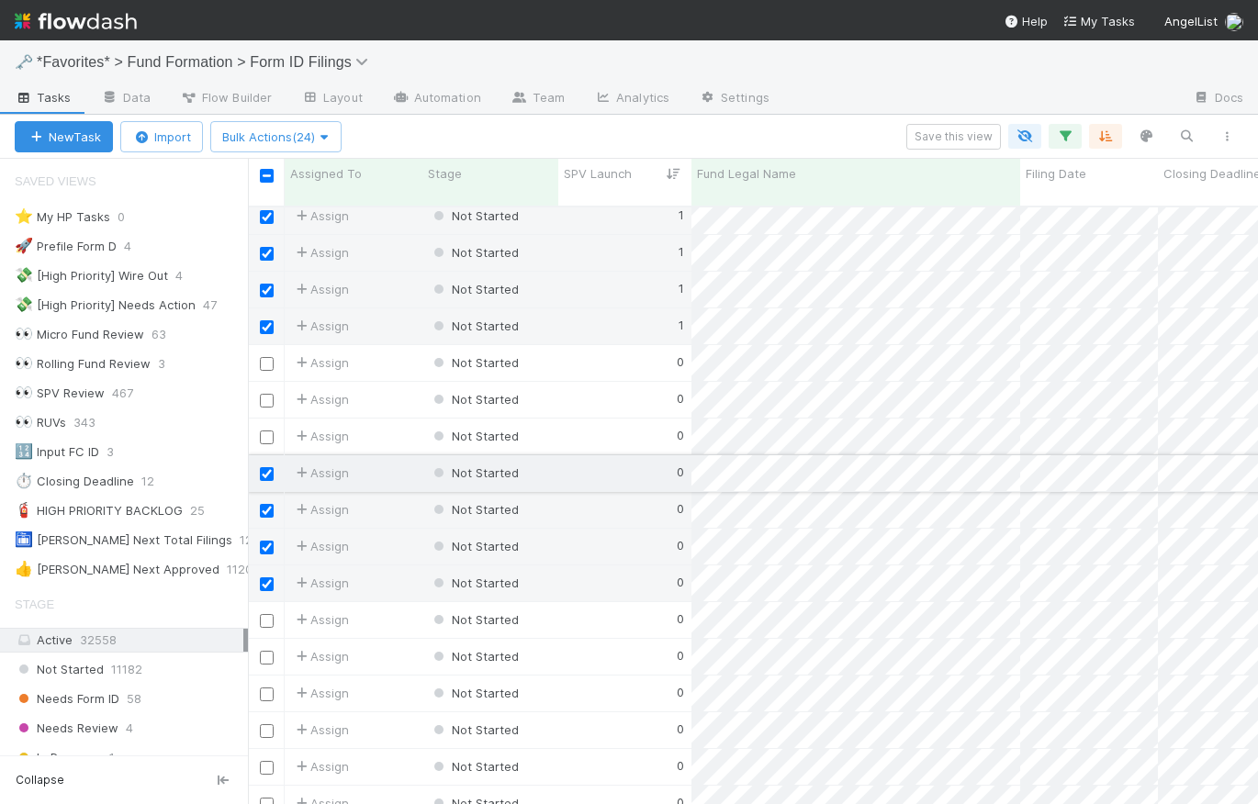
click at [267, 467] on input "checkbox" at bounding box center [267, 474] width 14 height 14
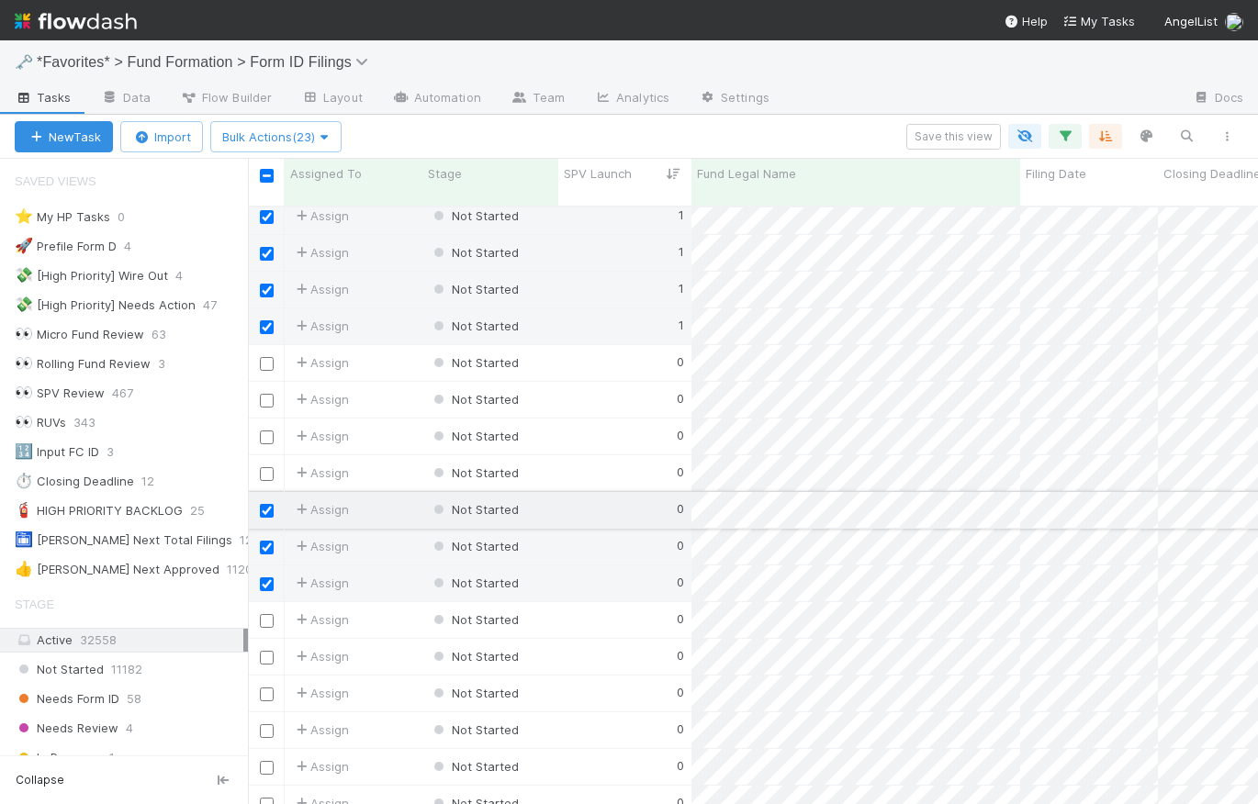
click at [269, 504] on input "checkbox" at bounding box center [267, 511] width 14 height 14
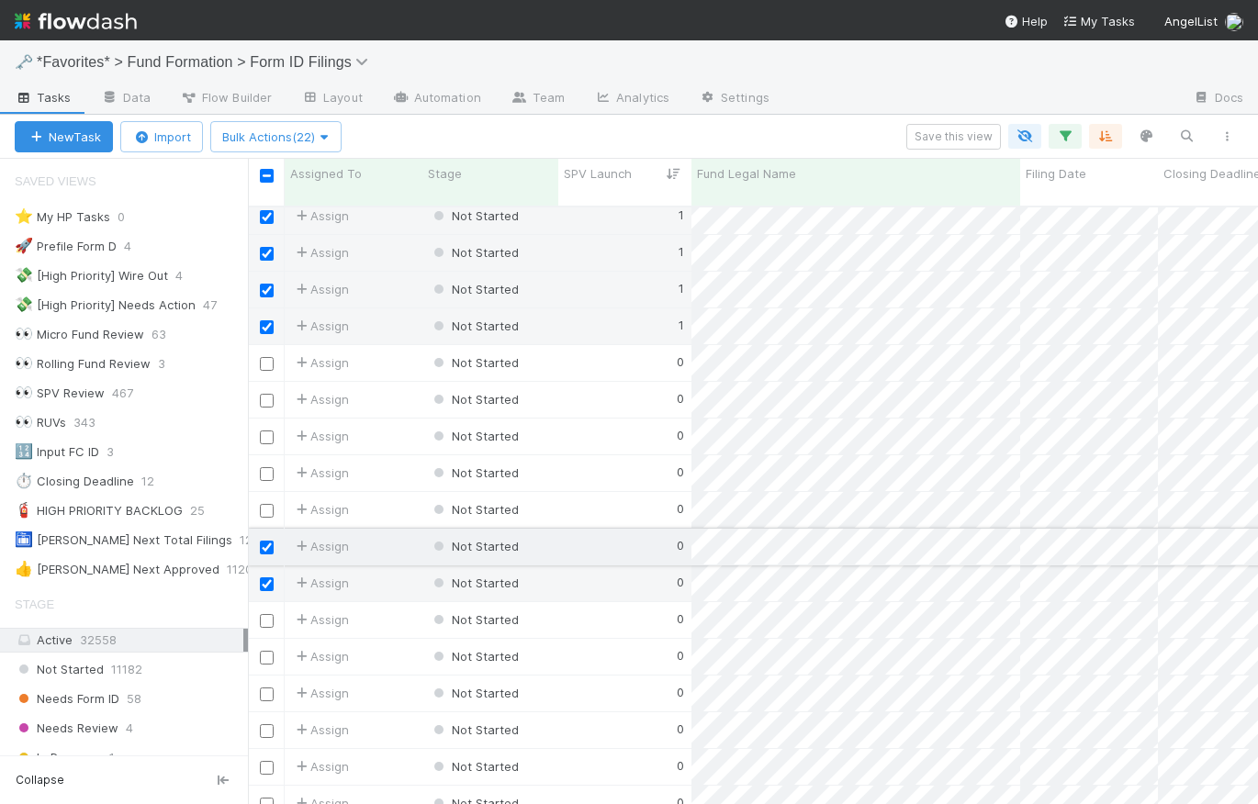
click at [268, 541] on input "checkbox" at bounding box center [267, 548] width 14 height 14
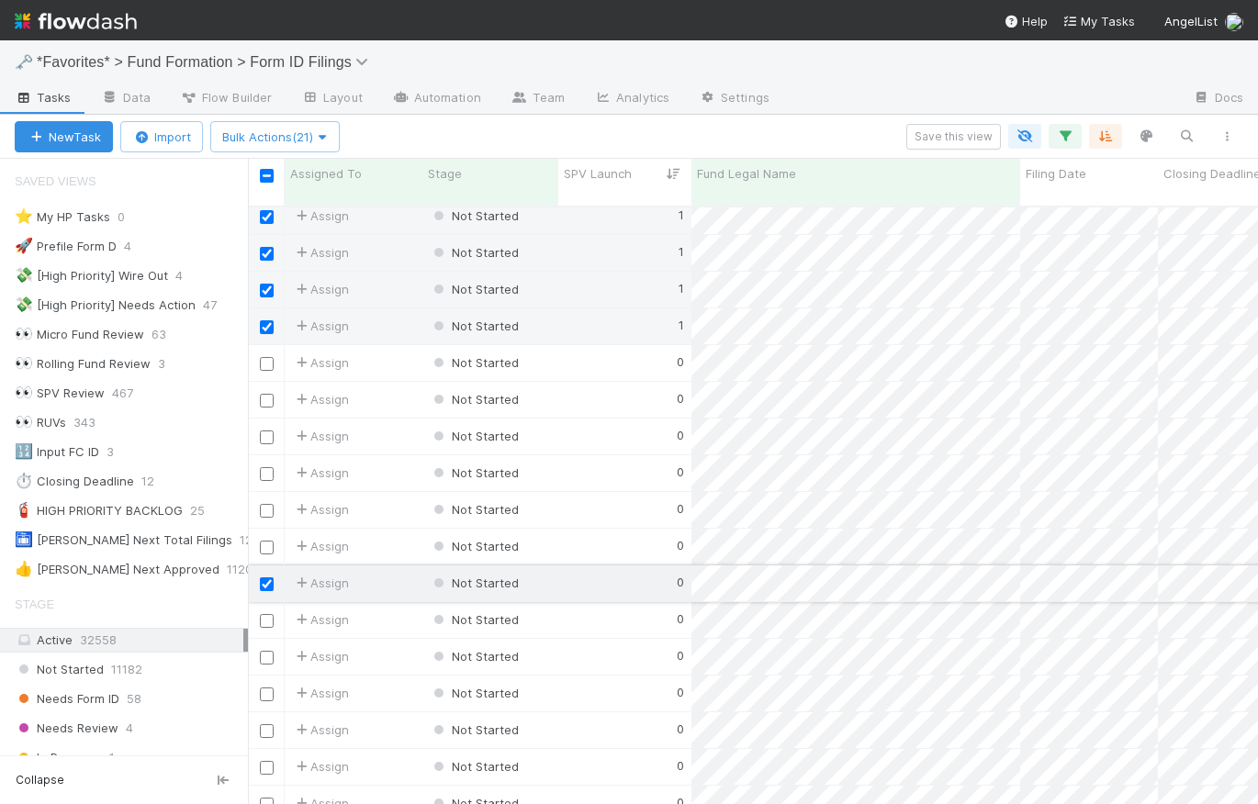
click at [269, 578] on input "checkbox" at bounding box center [267, 585] width 14 height 14
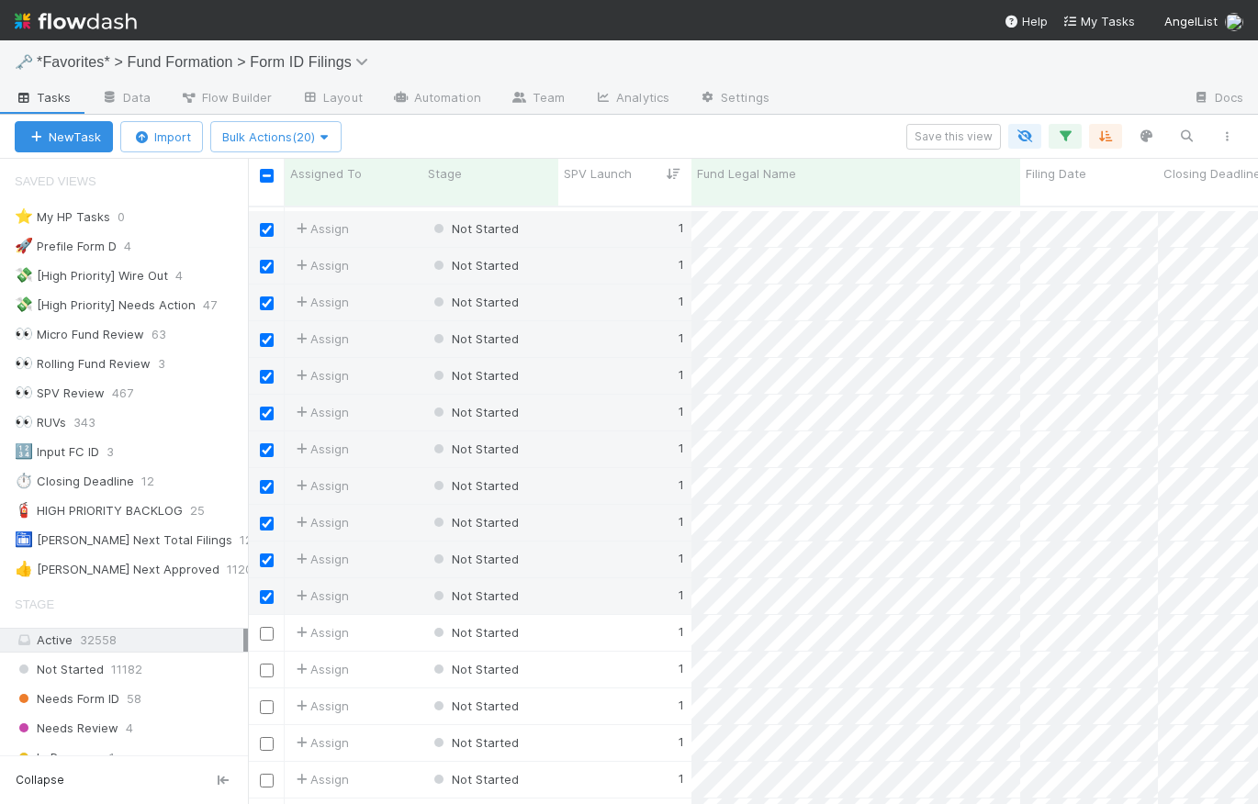
scroll to position [1400, 0]
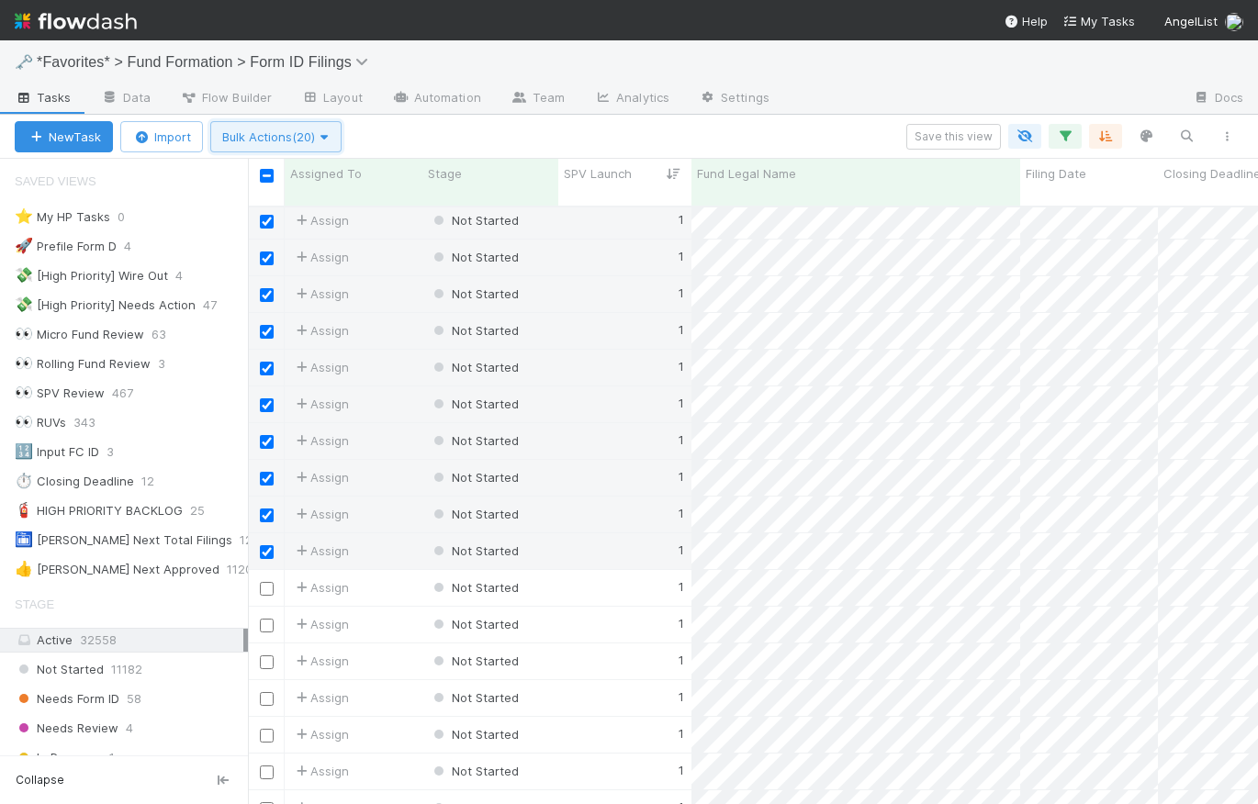
click at [311, 136] on span "Bulk Actions (20)" at bounding box center [275, 136] width 107 height 15
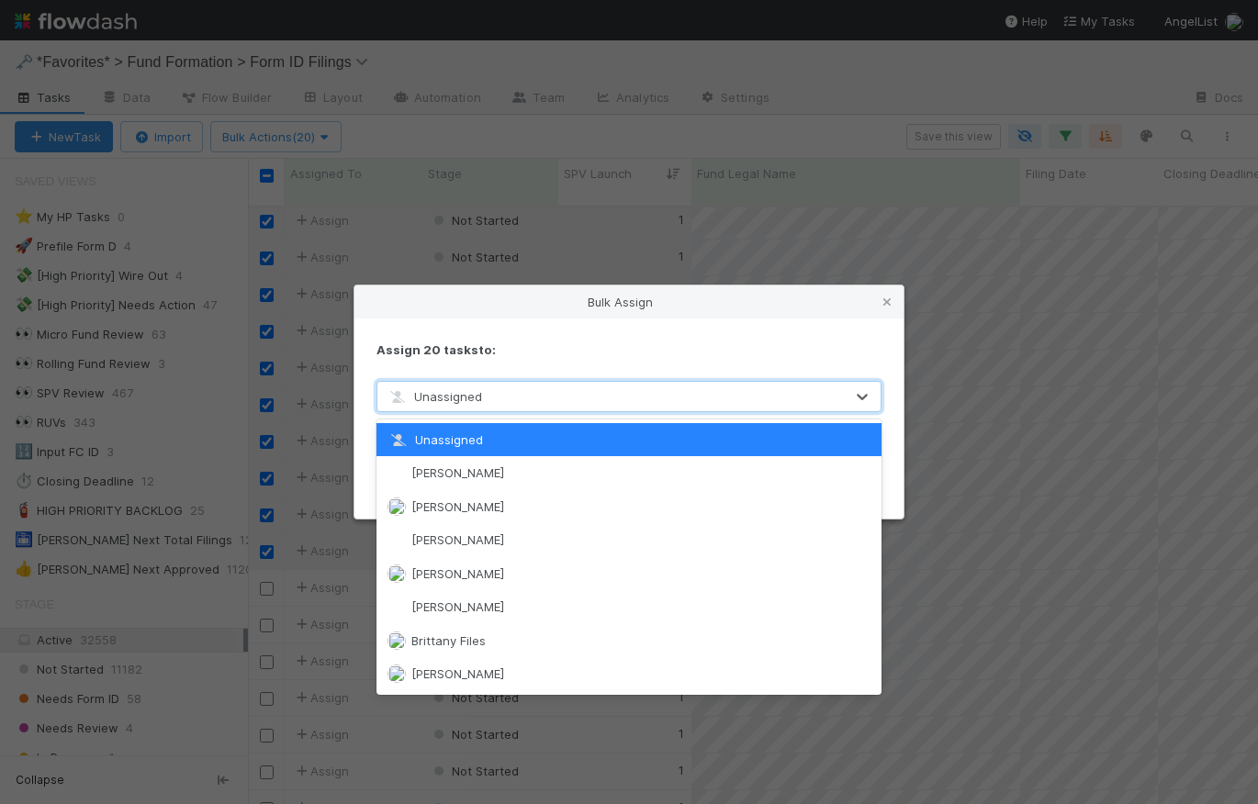
click at [500, 403] on div "Unassigned" at bounding box center [610, 396] width 466 height 29
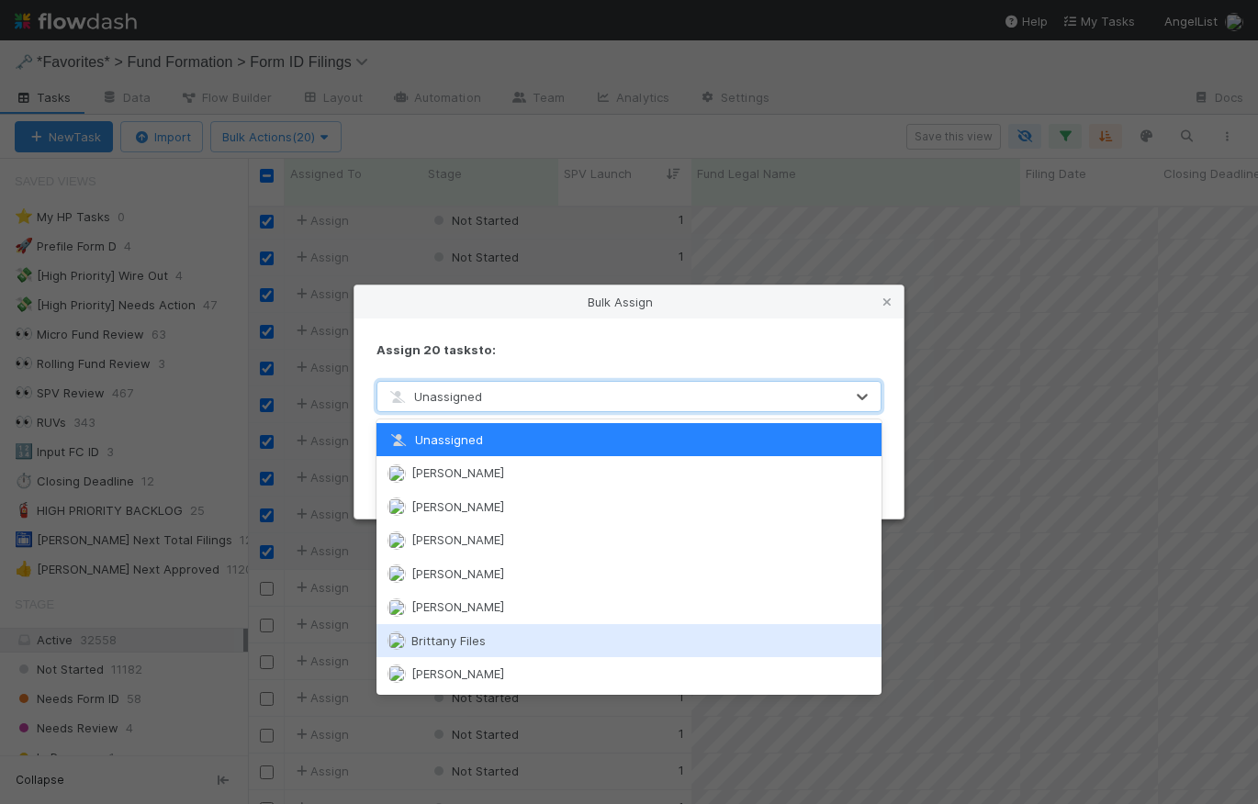
click at [520, 636] on div "Brittany Files" at bounding box center [628, 640] width 505 height 33
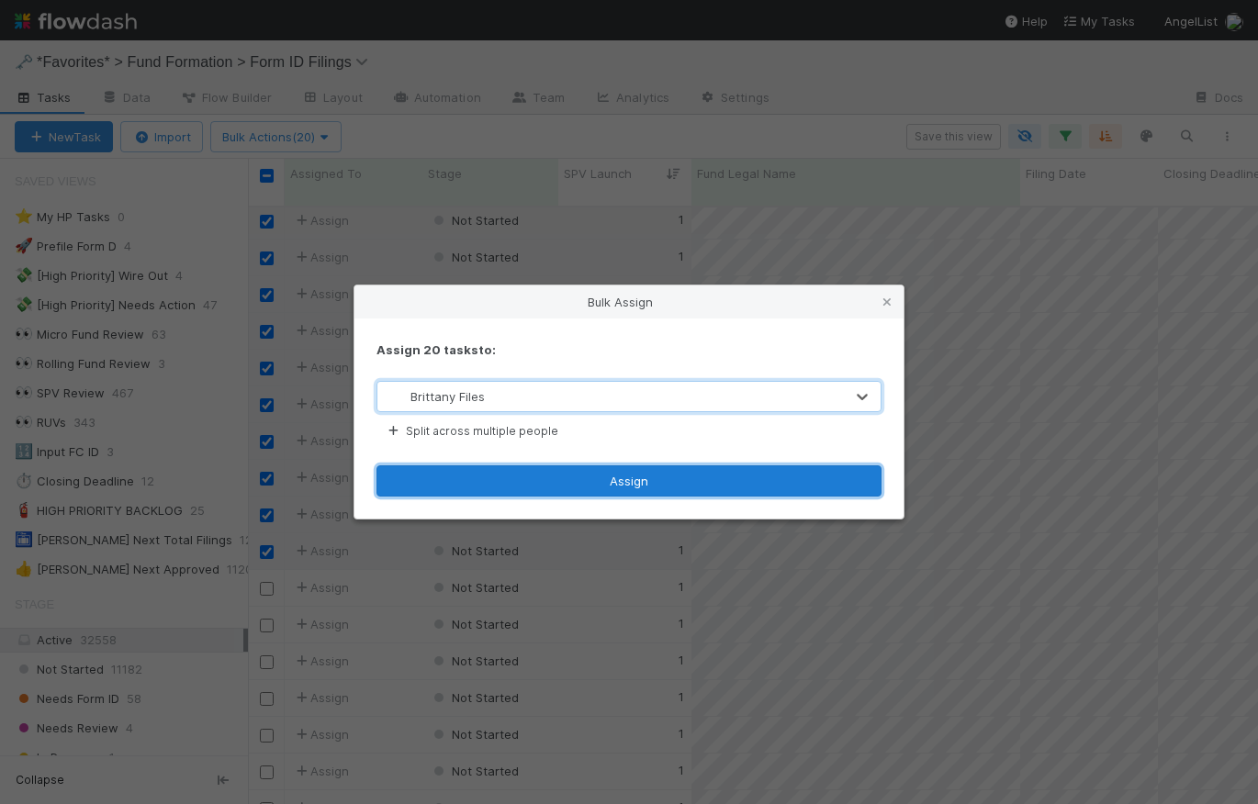
click at [680, 482] on button "Assign" at bounding box center [628, 481] width 505 height 31
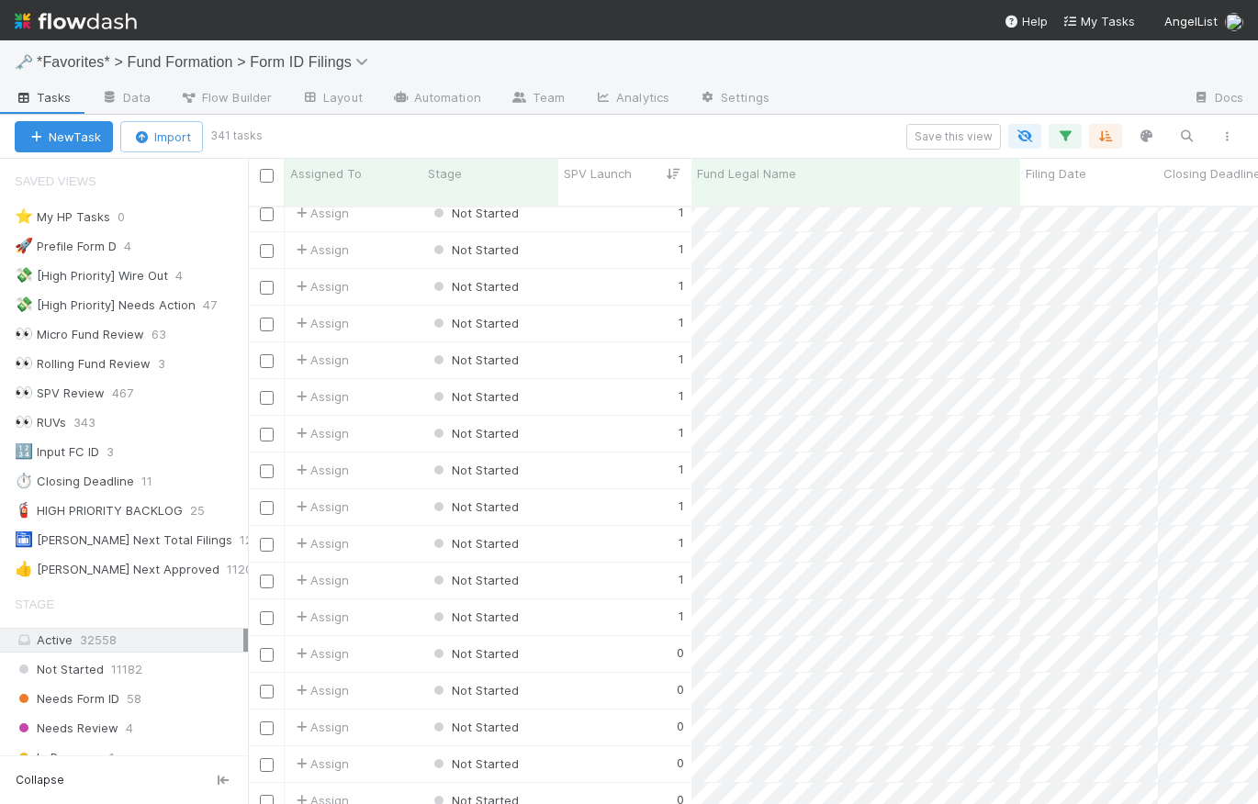
scroll to position [2682, 0]
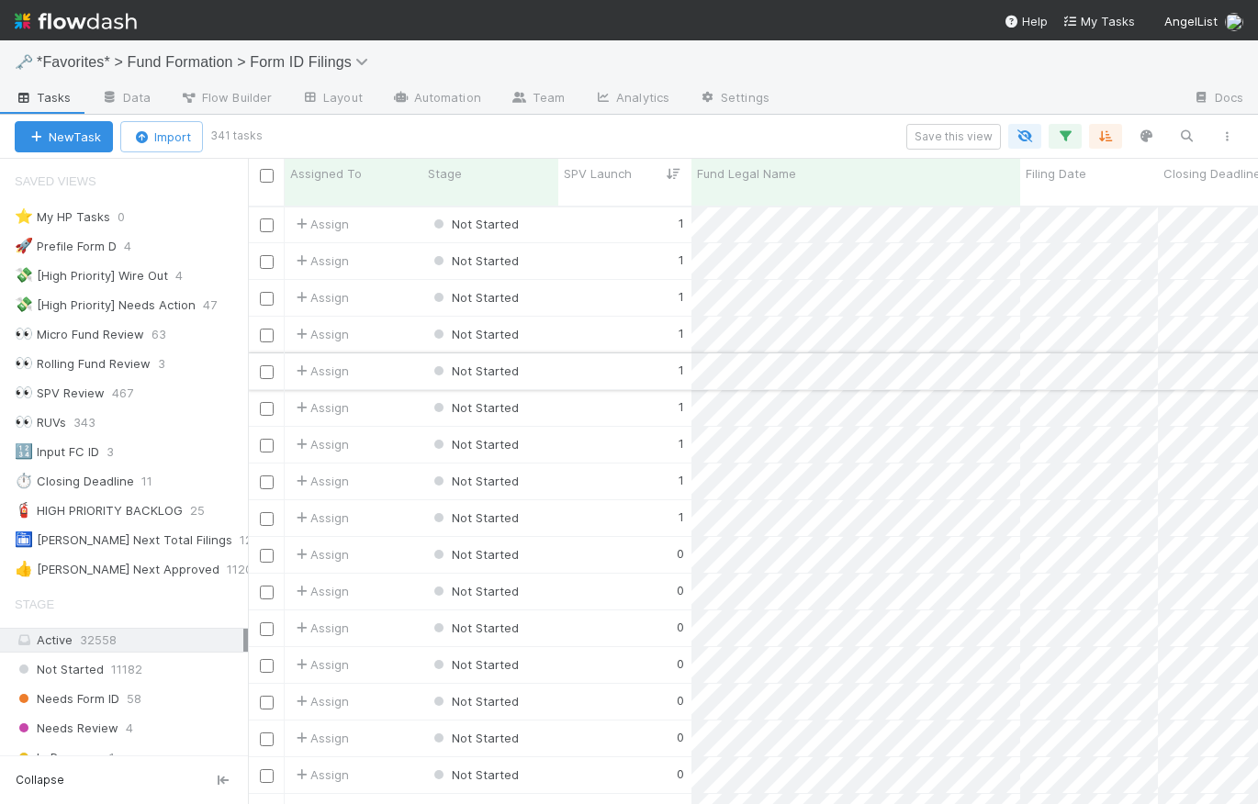
click at [602, 356] on div "1" at bounding box center [624, 372] width 133 height 36
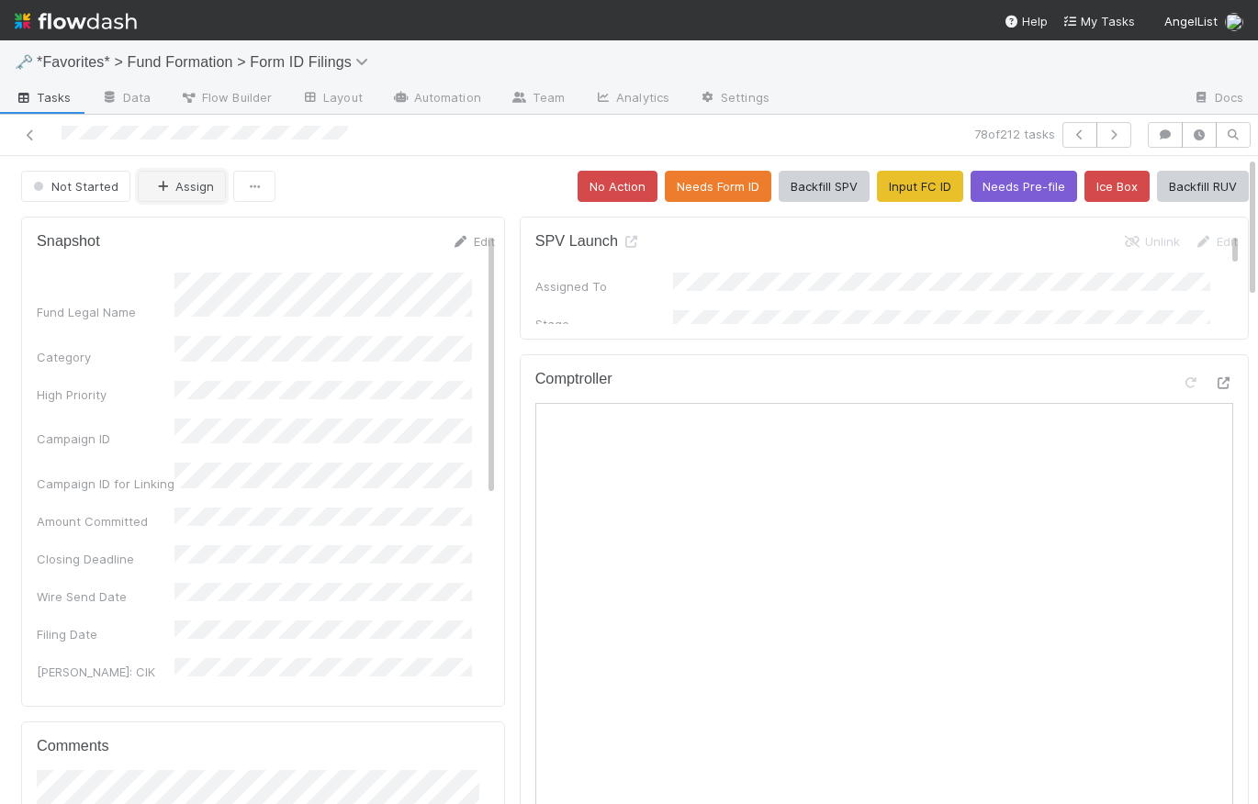
click at [181, 195] on button "Assign" at bounding box center [182, 186] width 88 height 31
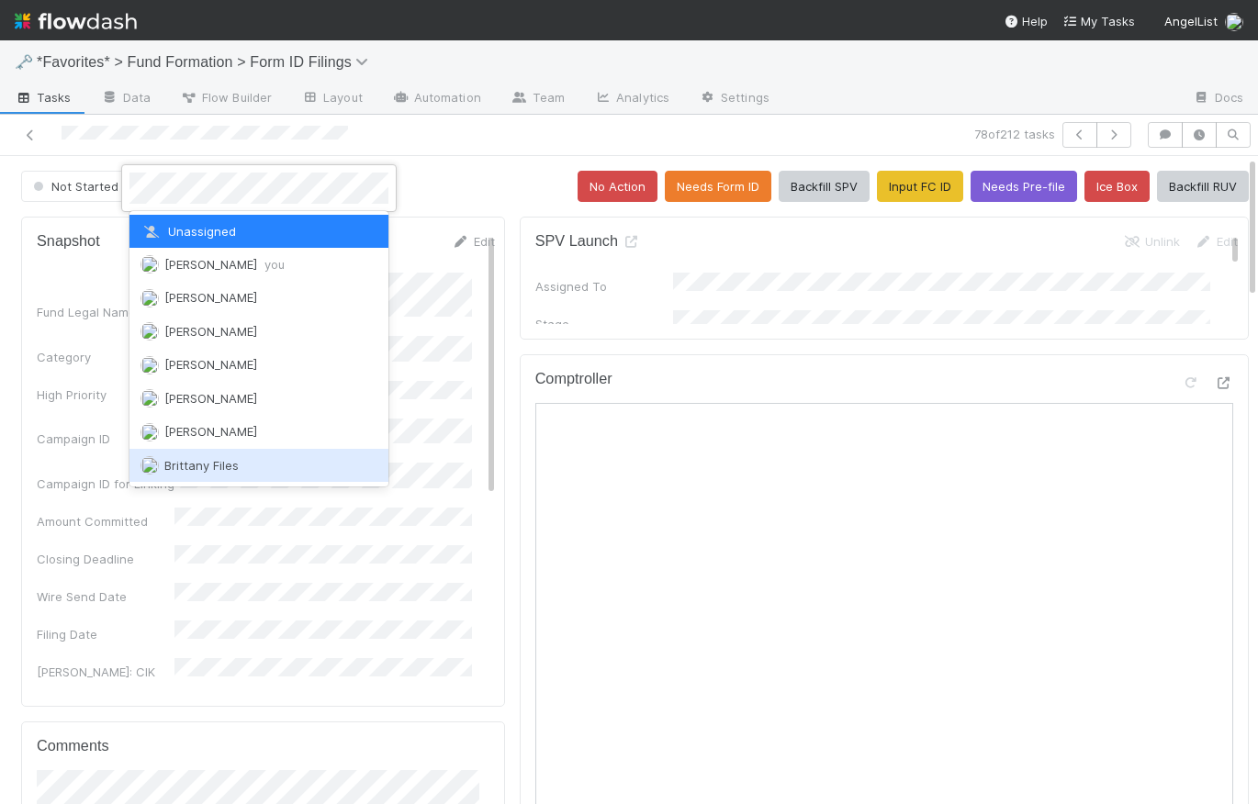
click at [236, 458] on span "Brittany Files" at bounding box center [201, 465] width 74 height 15
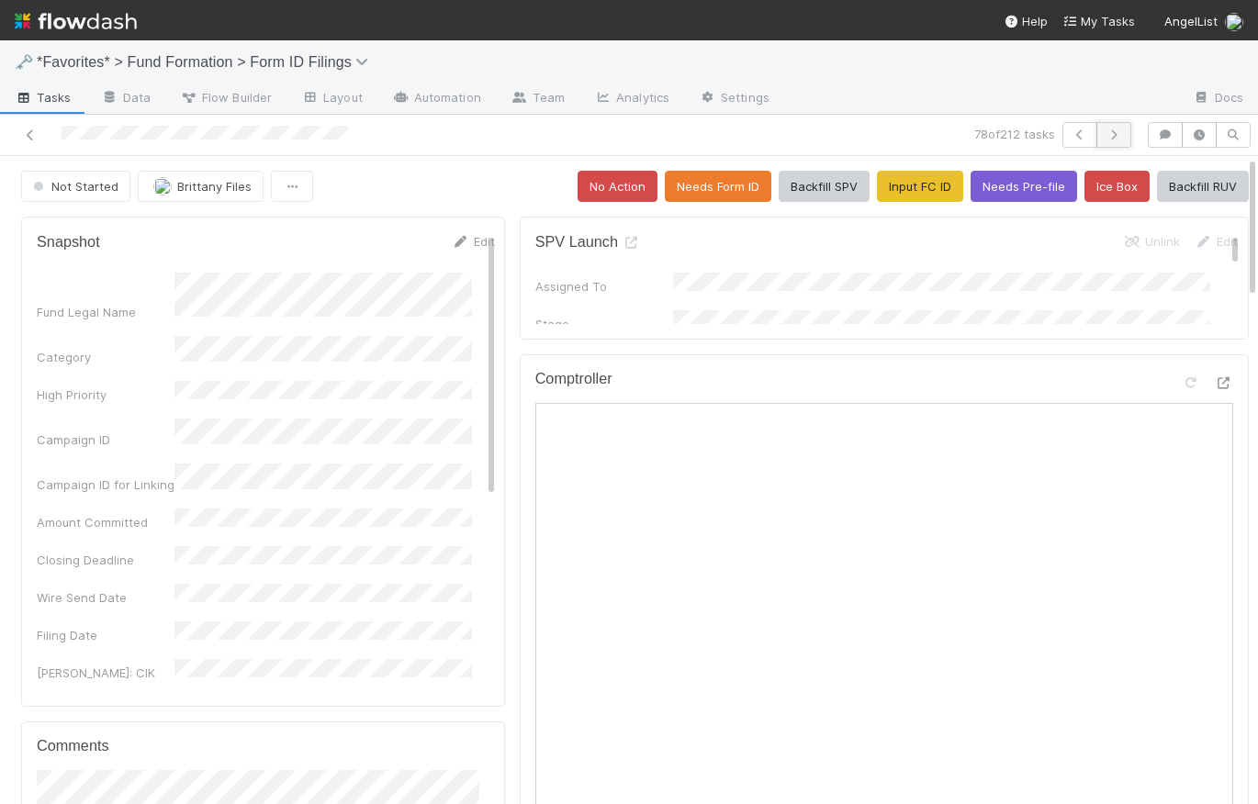
click at [1107, 135] on icon "button" at bounding box center [1114, 134] width 18 height 11
click at [194, 180] on button "Assign" at bounding box center [182, 186] width 88 height 31
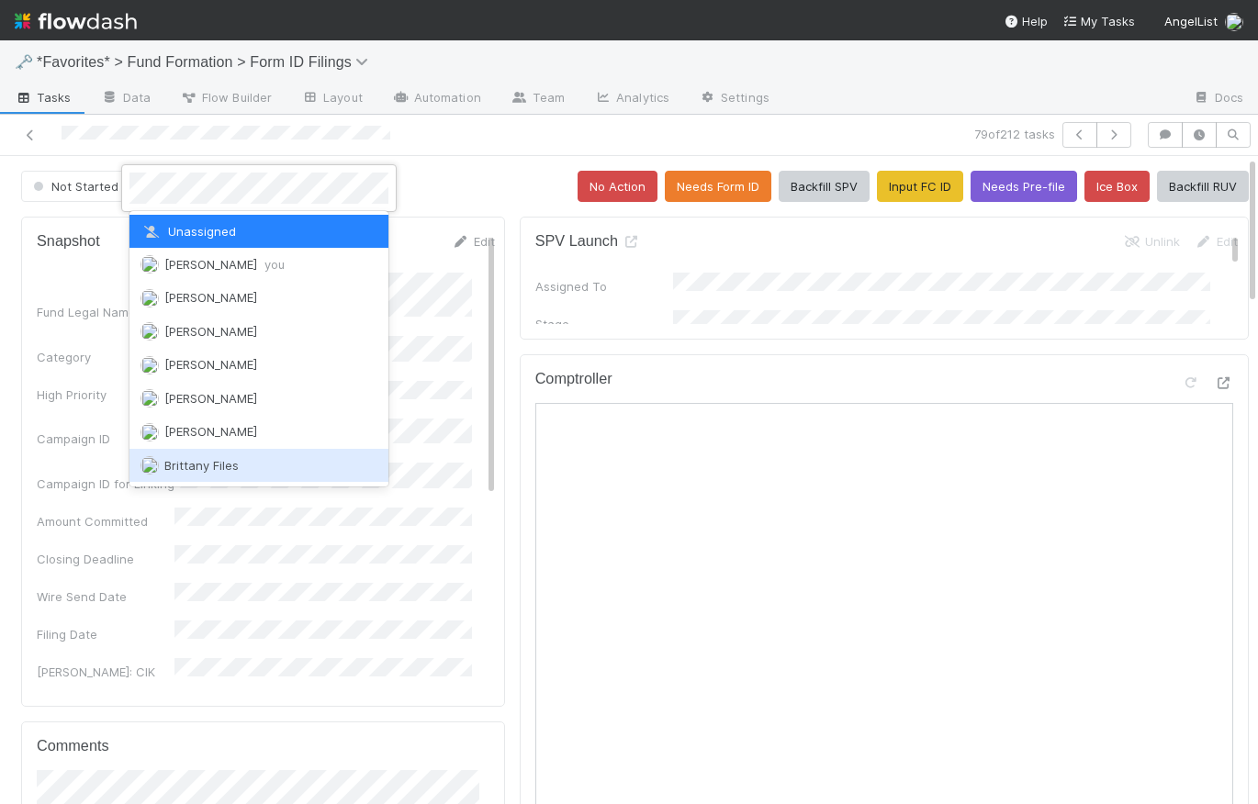
click at [252, 449] on div "Brittany Files" at bounding box center [258, 465] width 259 height 33
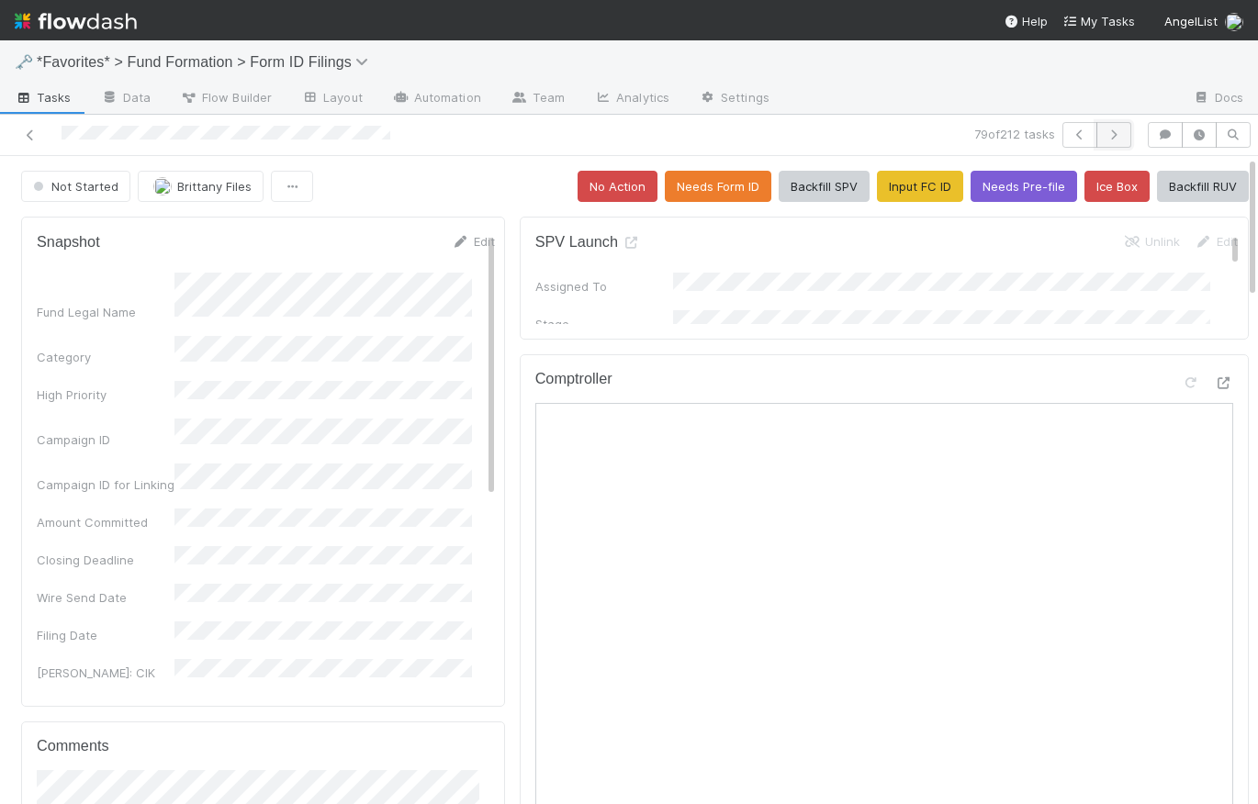
click at [1107, 133] on icon "button" at bounding box center [1114, 134] width 18 height 11
click at [180, 192] on button "Assign" at bounding box center [182, 186] width 88 height 31
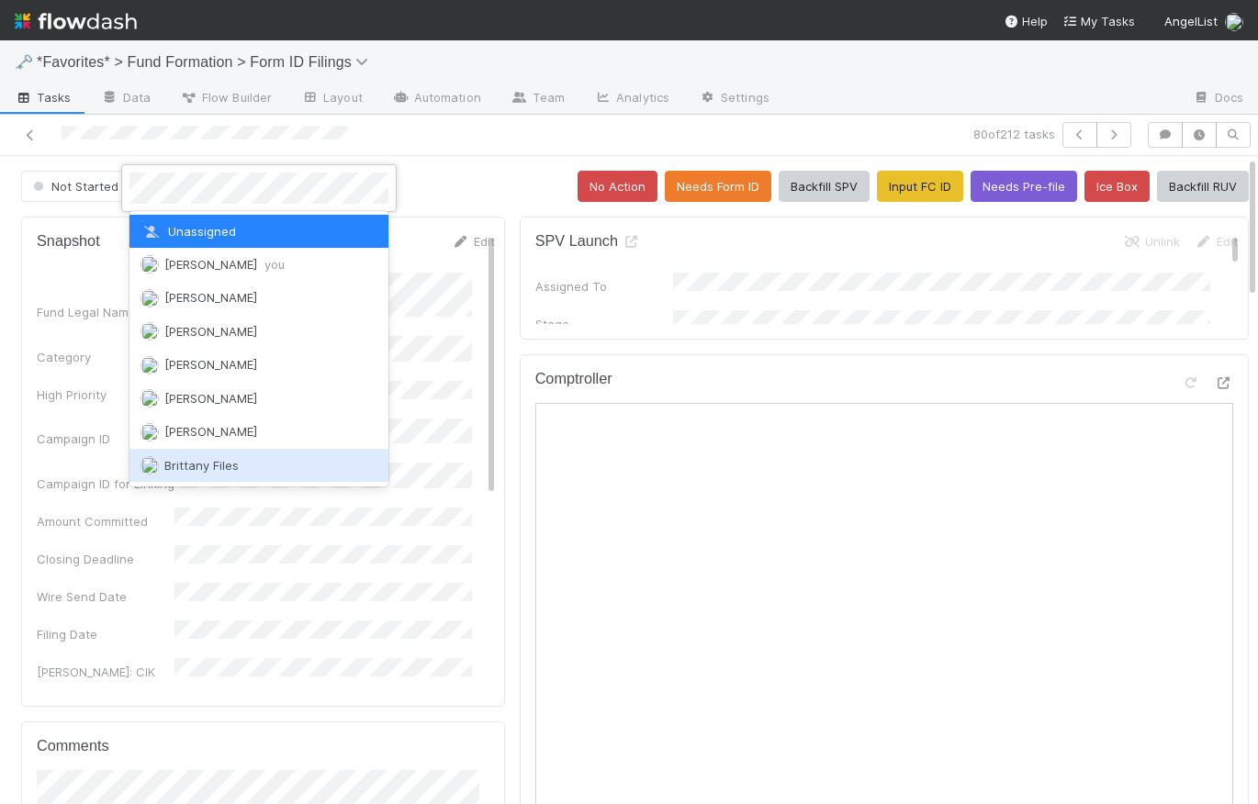
click at [234, 458] on span "Brittany Files" at bounding box center [201, 465] width 74 height 15
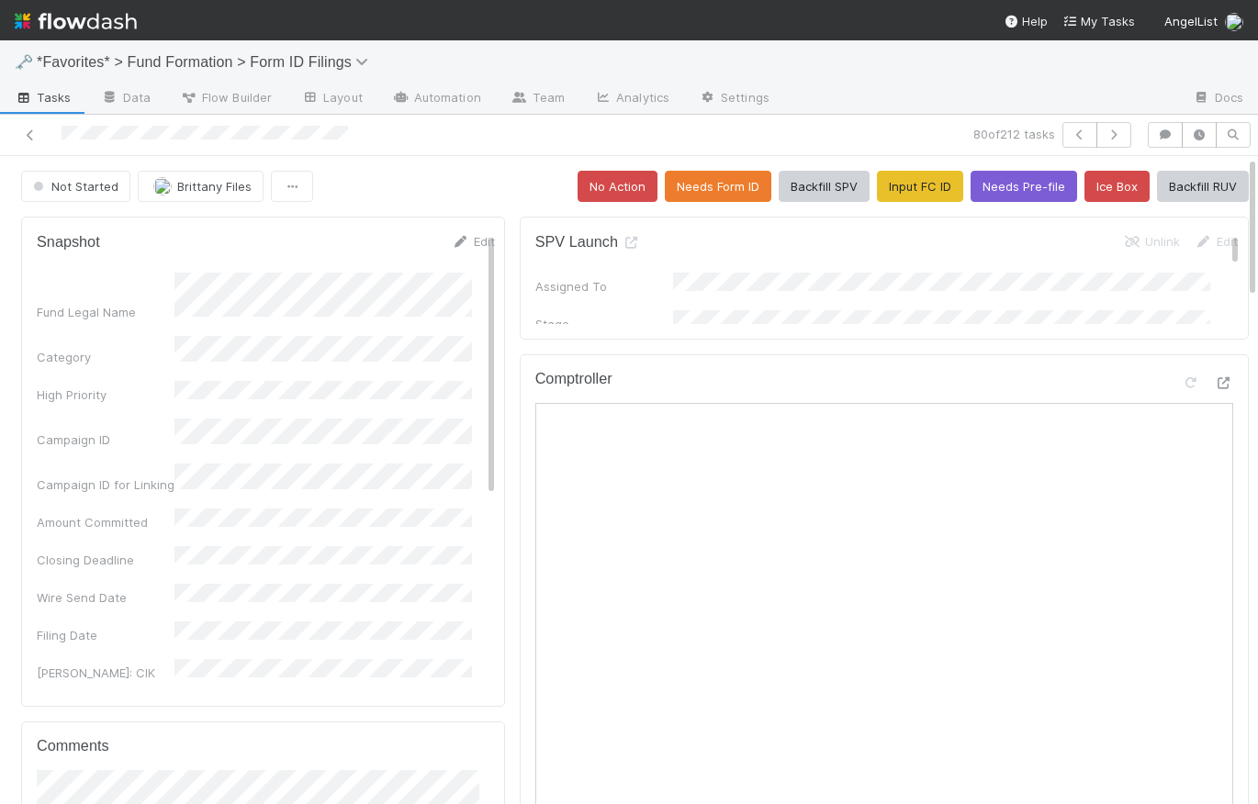
click at [382, 179] on div "Not Started [PERSON_NAME] Files No Action Needs Form ID Backfill SPV Input FC I…" at bounding box center [635, 186] width 1228 height 31
click at [1105, 136] on icon "button" at bounding box center [1114, 134] width 18 height 11
click at [192, 190] on button "Assign" at bounding box center [182, 186] width 88 height 31
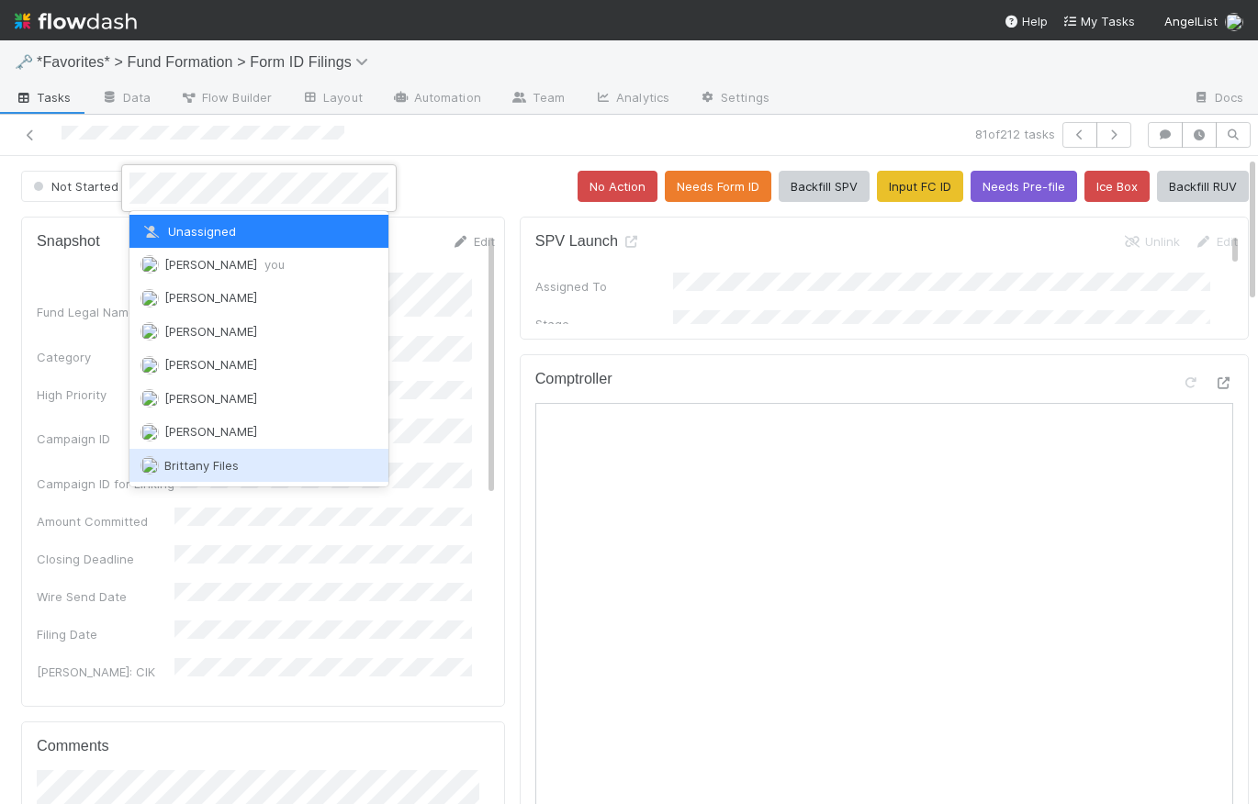
click at [243, 456] on div "Brittany Files" at bounding box center [258, 465] width 259 height 33
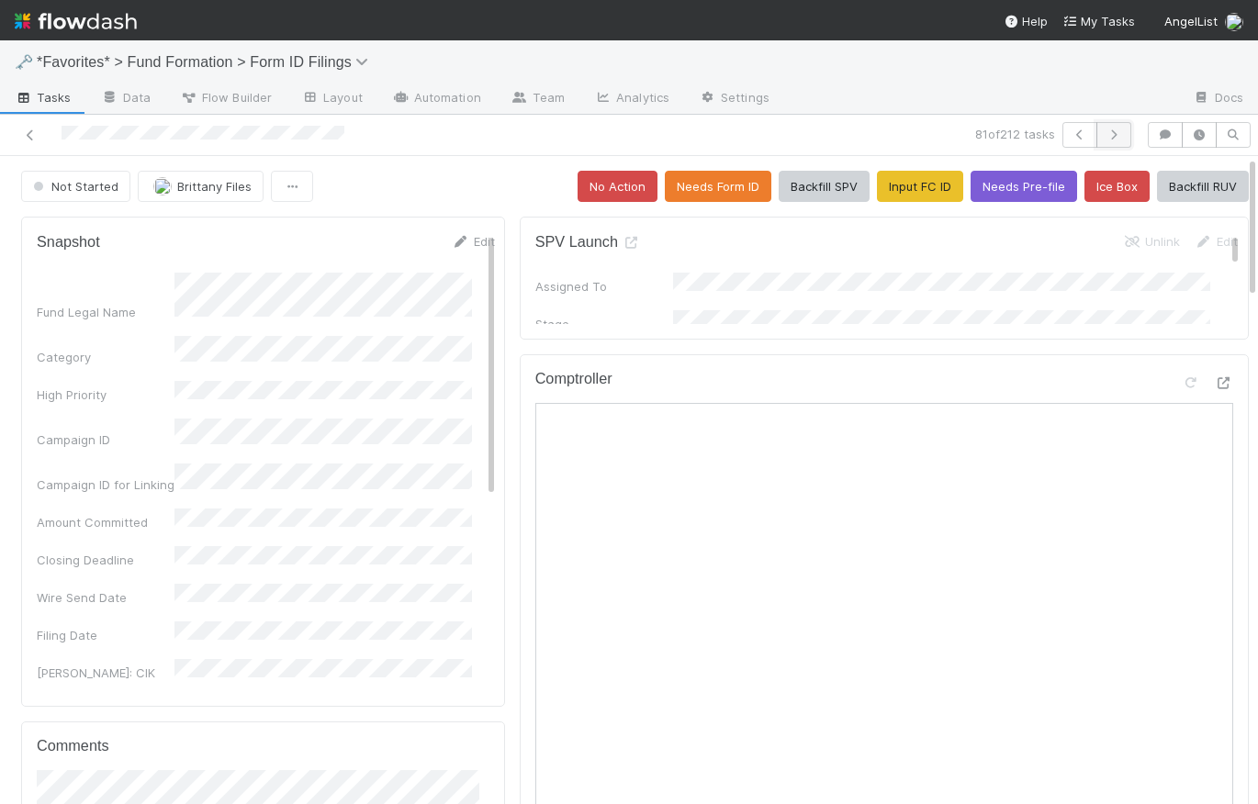
click at [1105, 133] on icon "button" at bounding box center [1114, 134] width 18 height 11
click at [196, 183] on button "Assign" at bounding box center [182, 186] width 88 height 31
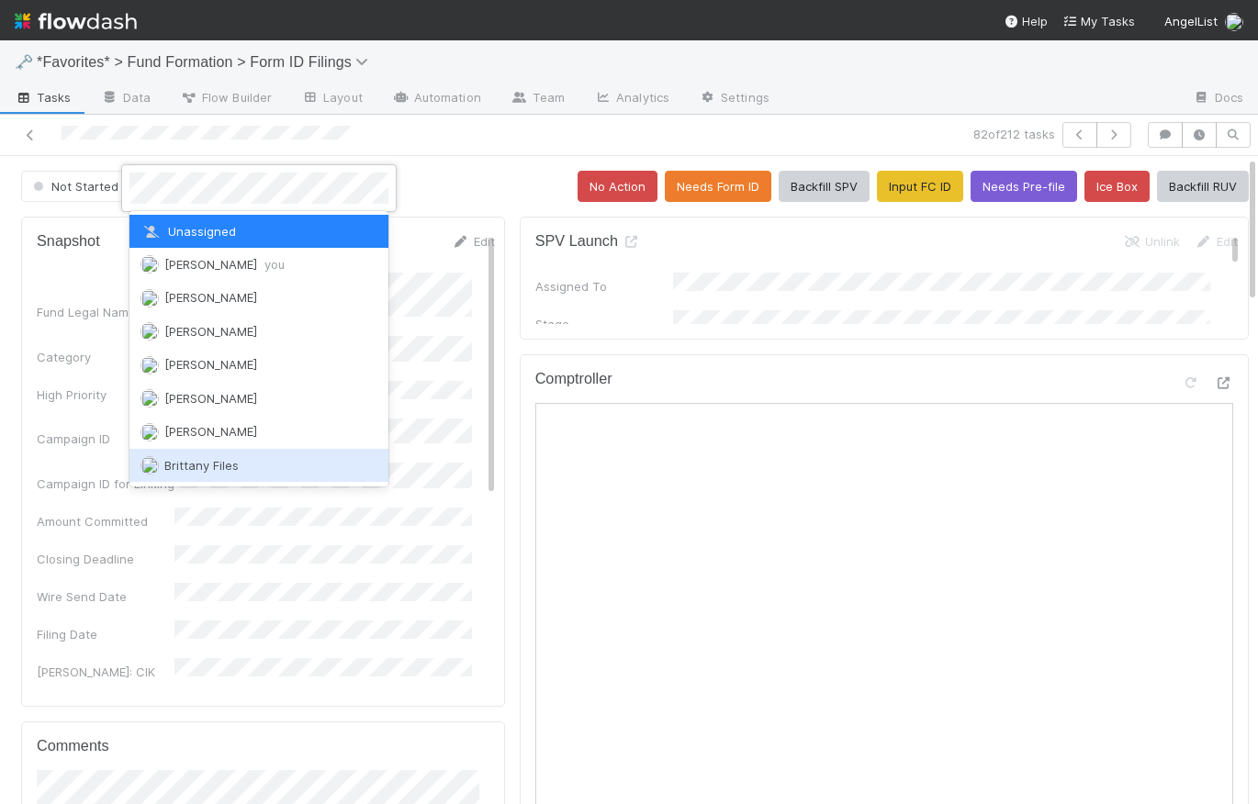
click at [249, 455] on div "Brittany Files" at bounding box center [258, 465] width 259 height 33
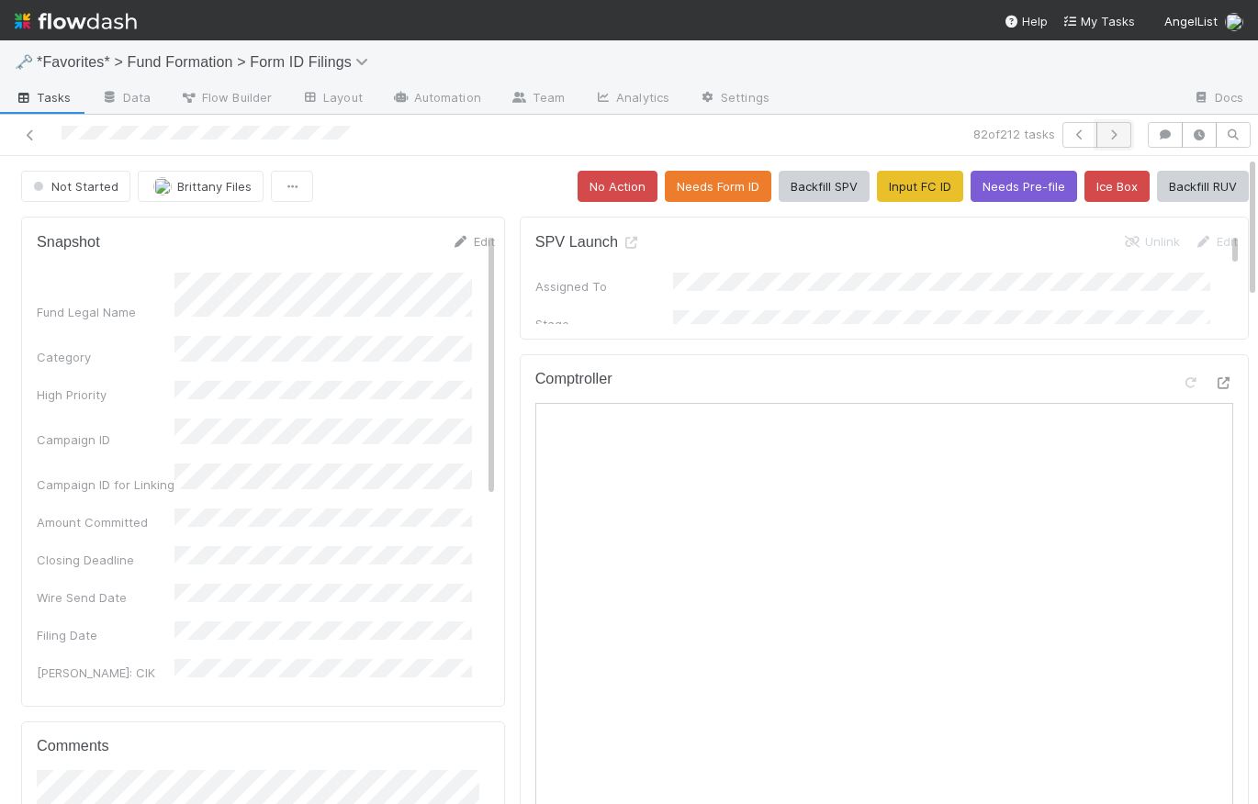
click at [1107, 137] on icon "button" at bounding box center [1114, 134] width 18 height 11
click at [794, 174] on button "Backfill SPV" at bounding box center [824, 186] width 91 height 31
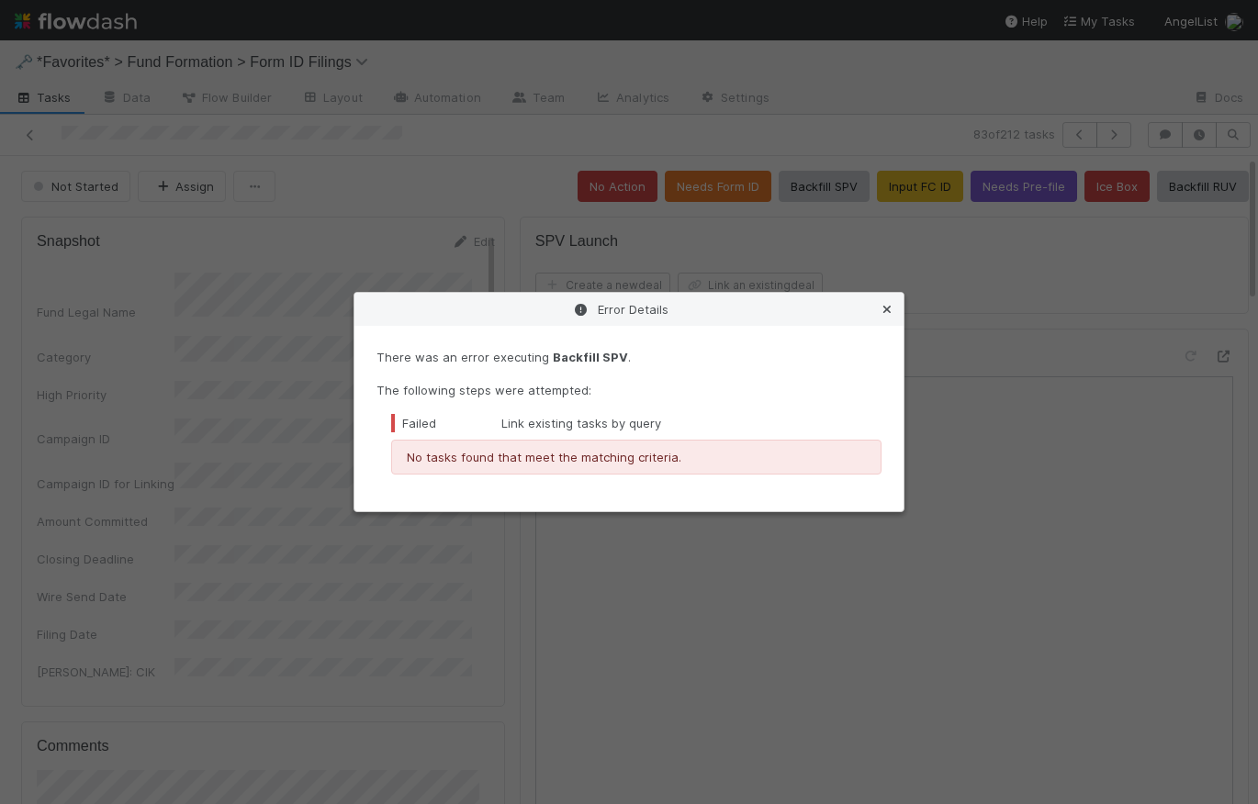
click at [891, 307] on icon at bounding box center [887, 310] width 18 height 12
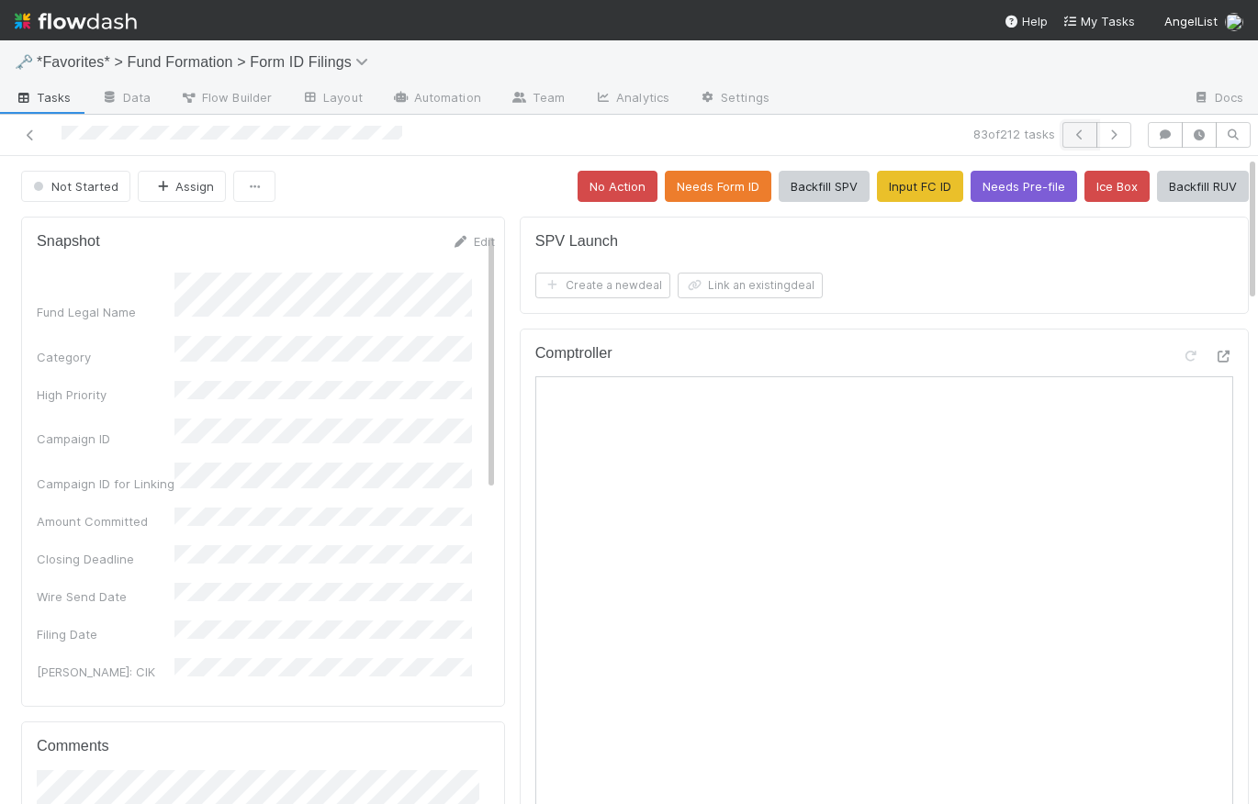
click at [1071, 129] on icon "button" at bounding box center [1080, 134] width 18 height 11
click at [222, 181] on span "Brittany Files" at bounding box center [214, 186] width 74 height 15
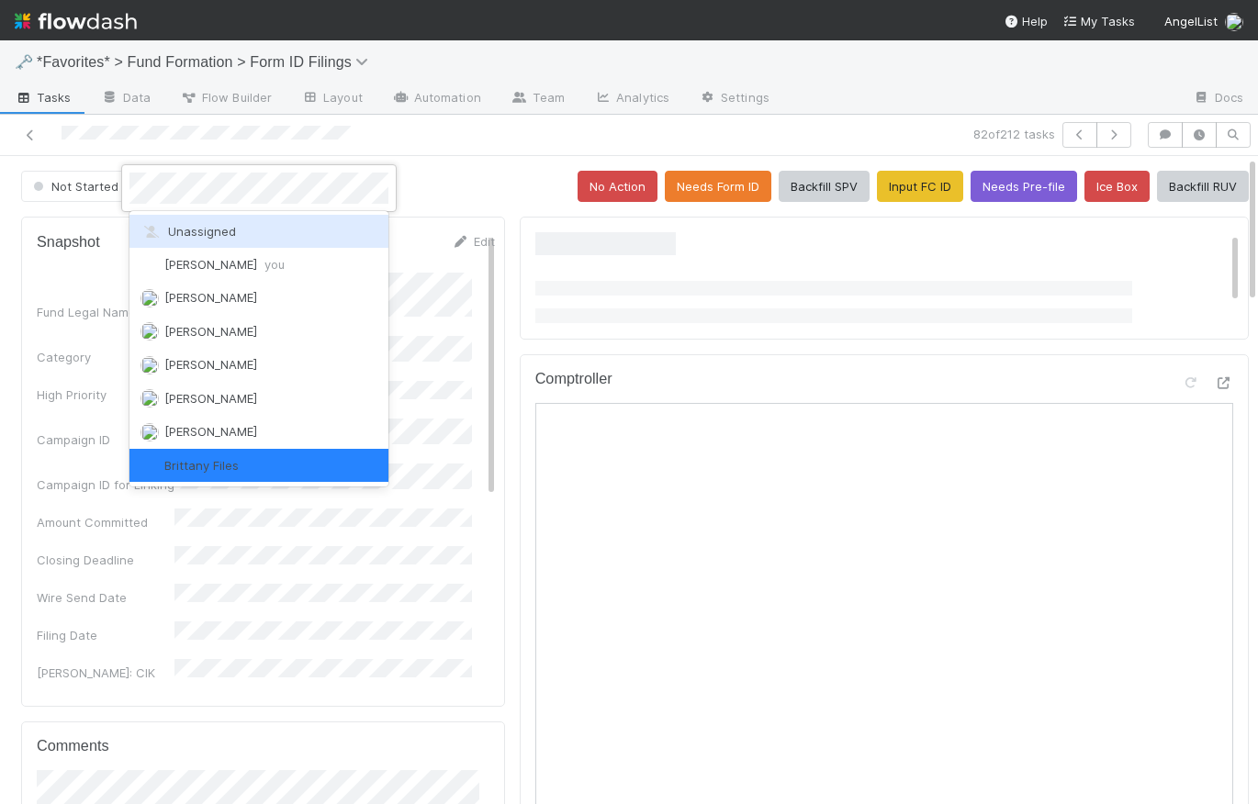
scroll to position [4, 0]
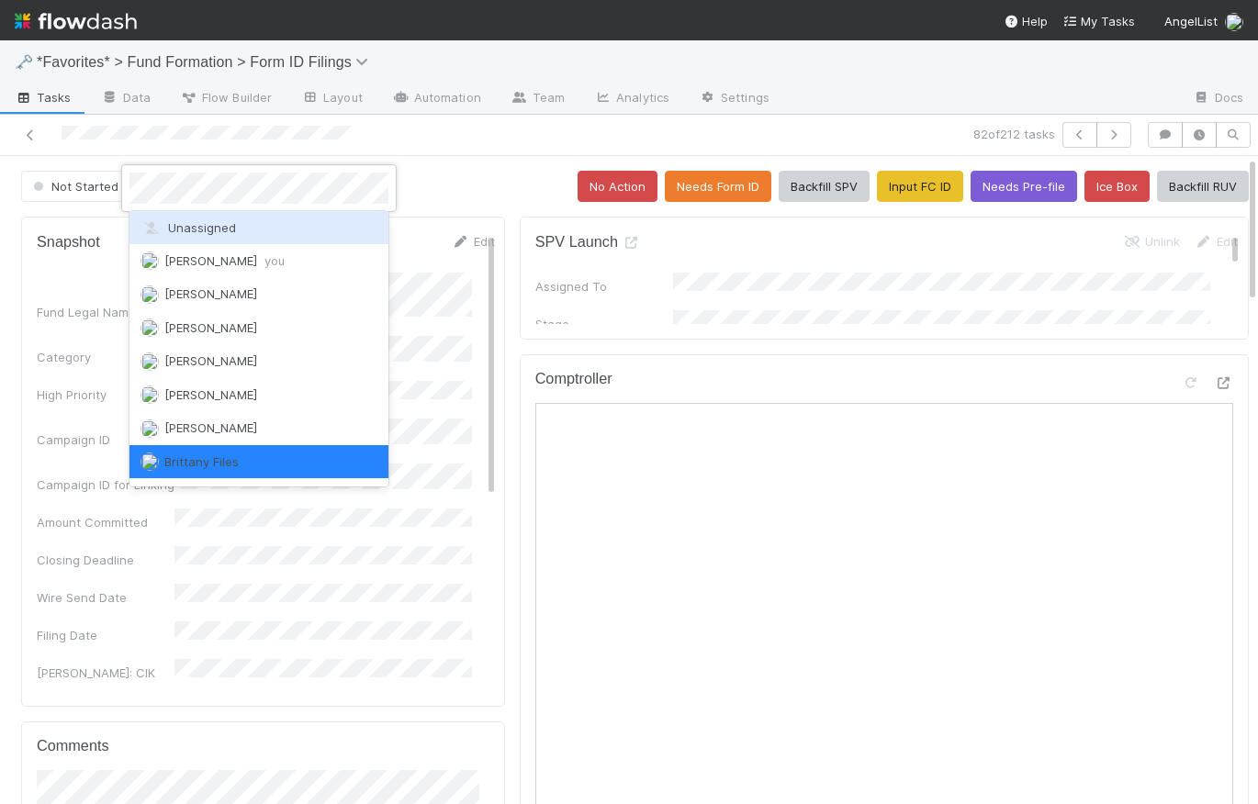
click at [228, 230] on span "Unassigned" at bounding box center [188, 227] width 96 height 15
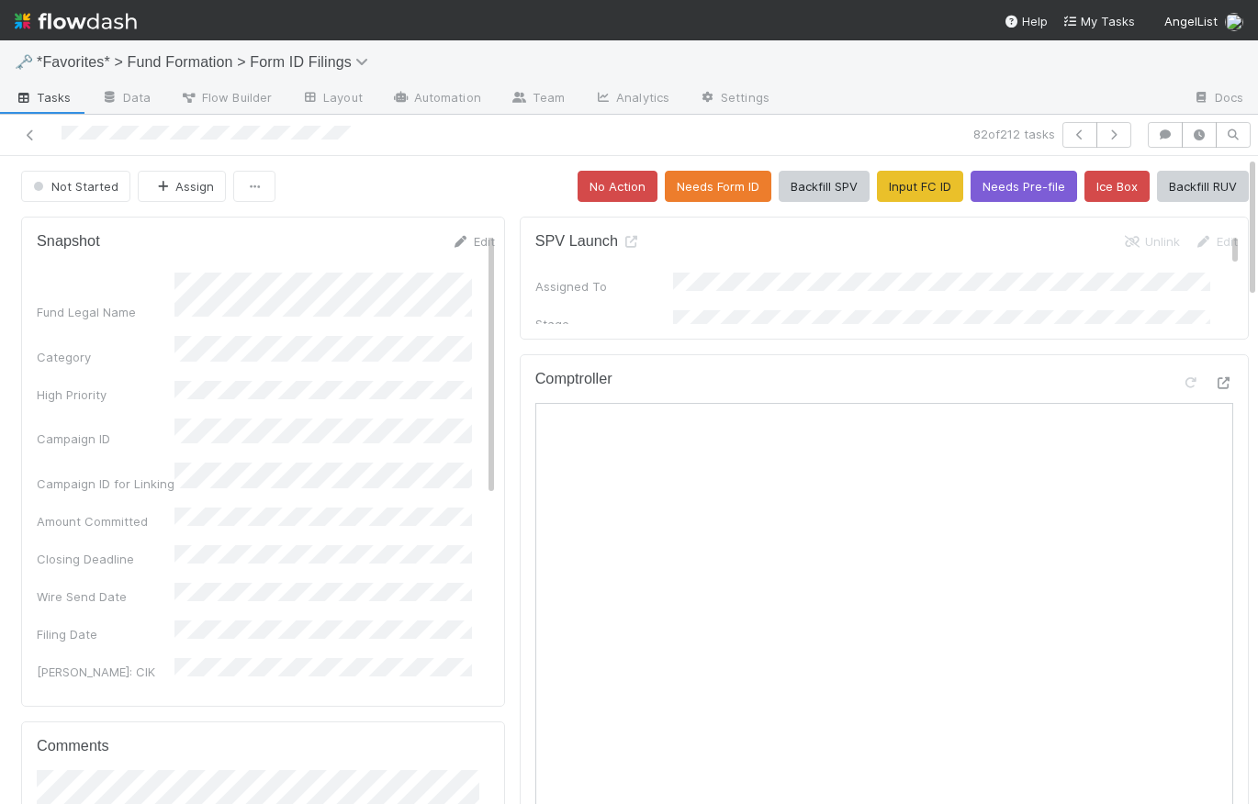
click at [392, 176] on div "Not Started Assign No Action Needs Form ID Backfill SPV Input FC ID Needs Pre-f…" at bounding box center [635, 186] width 1228 height 31
click at [1071, 135] on icon "button" at bounding box center [1080, 134] width 18 height 11
click at [56, 102] on span "Tasks" at bounding box center [43, 97] width 57 height 18
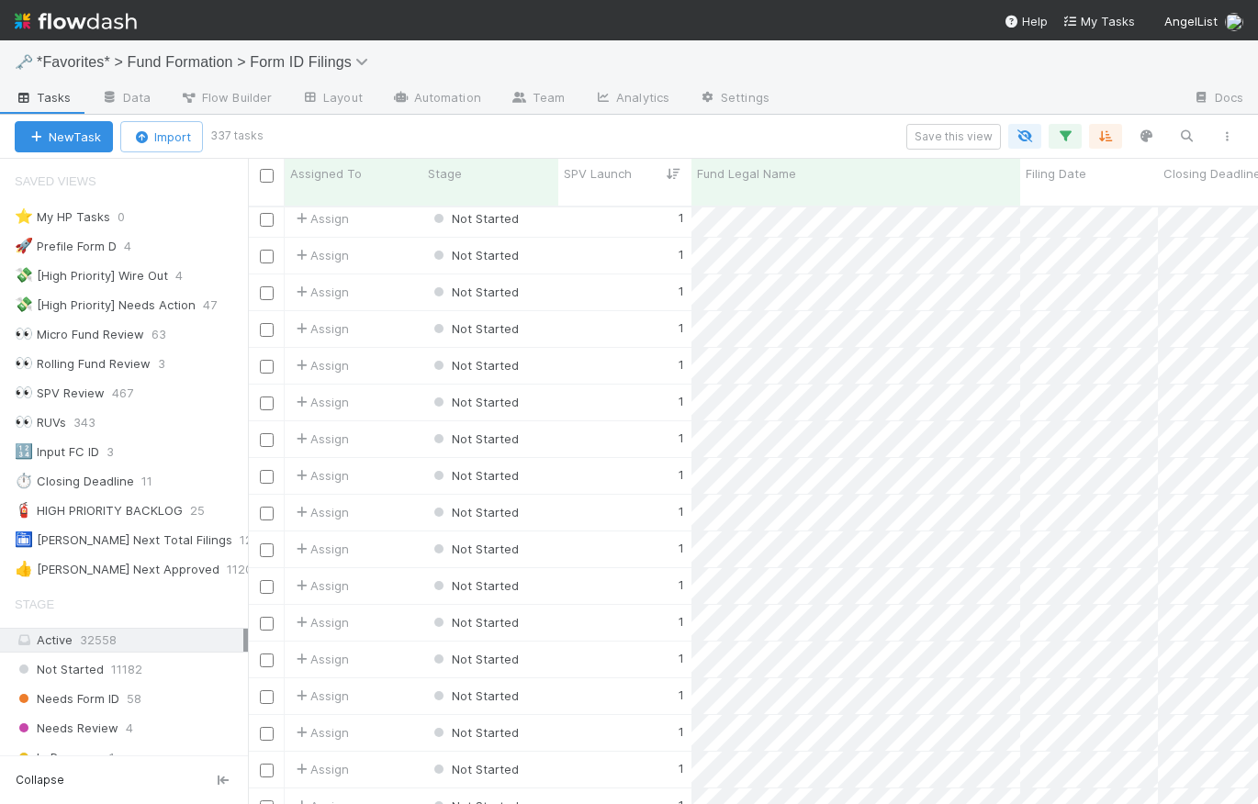
scroll to position [159, 0]
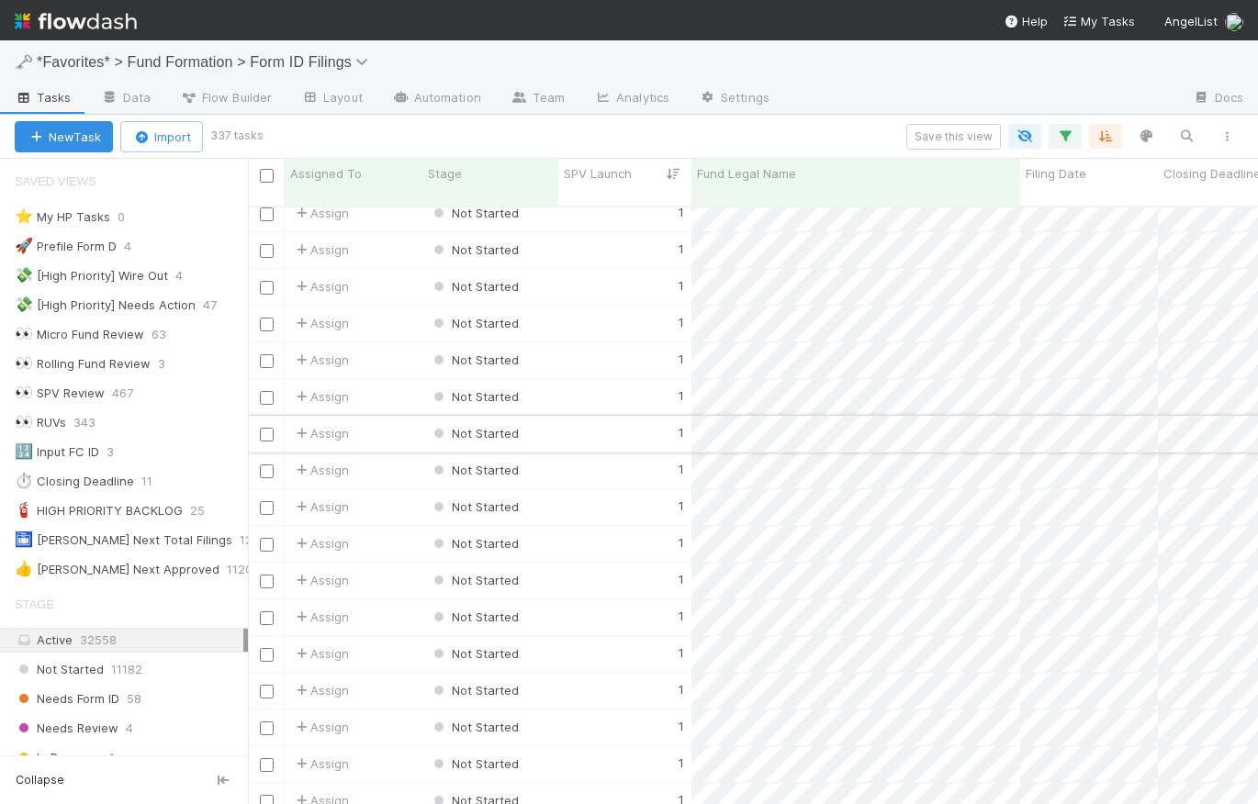
click at [608, 421] on div "1" at bounding box center [624, 434] width 133 height 36
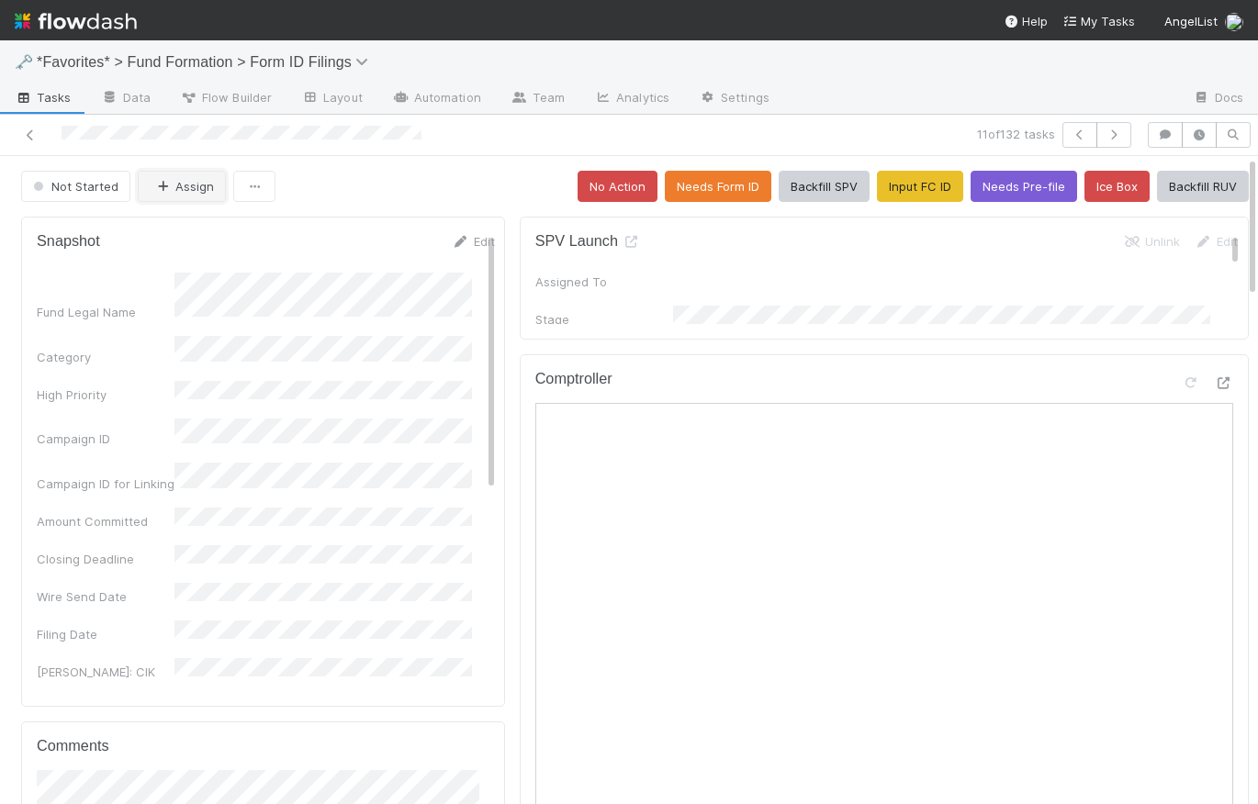
click at [185, 185] on button "Assign" at bounding box center [182, 186] width 88 height 31
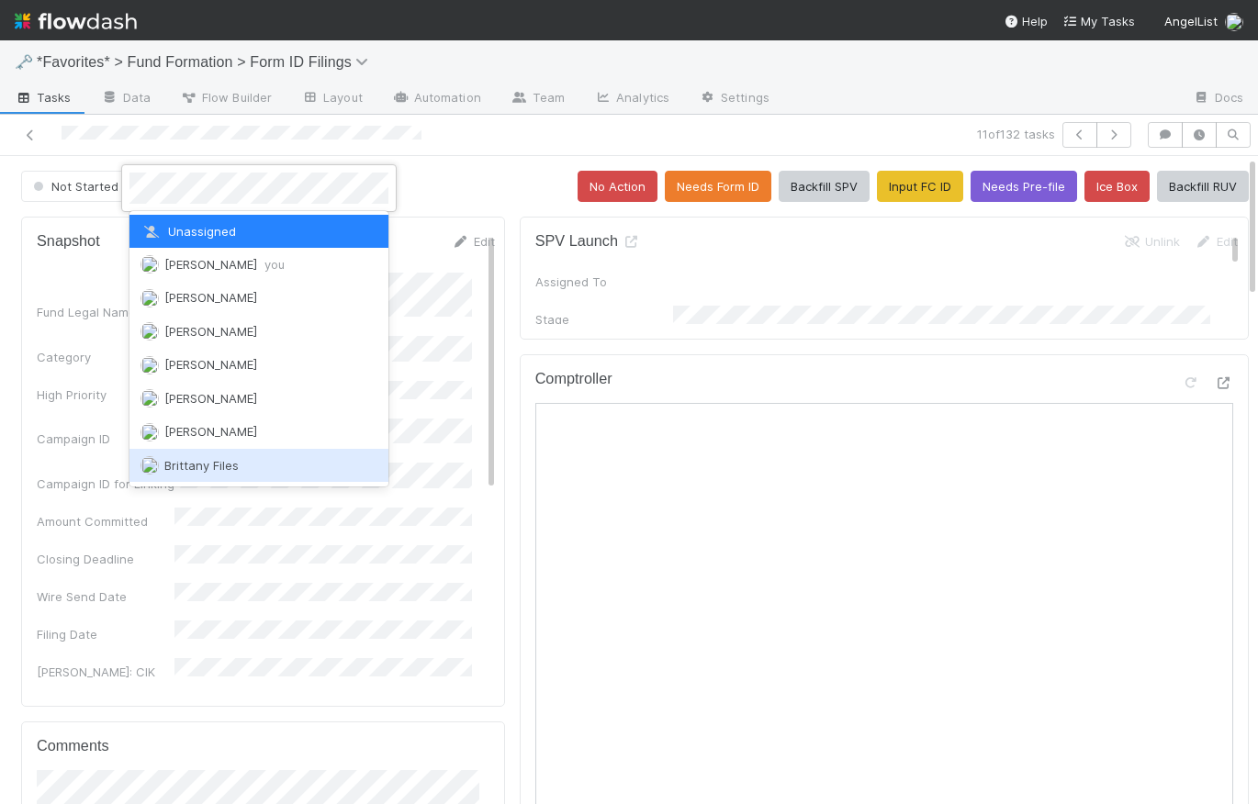
click at [204, 464] on span "Brittany Files" at bounding box center [201, 465] width 74 height 15
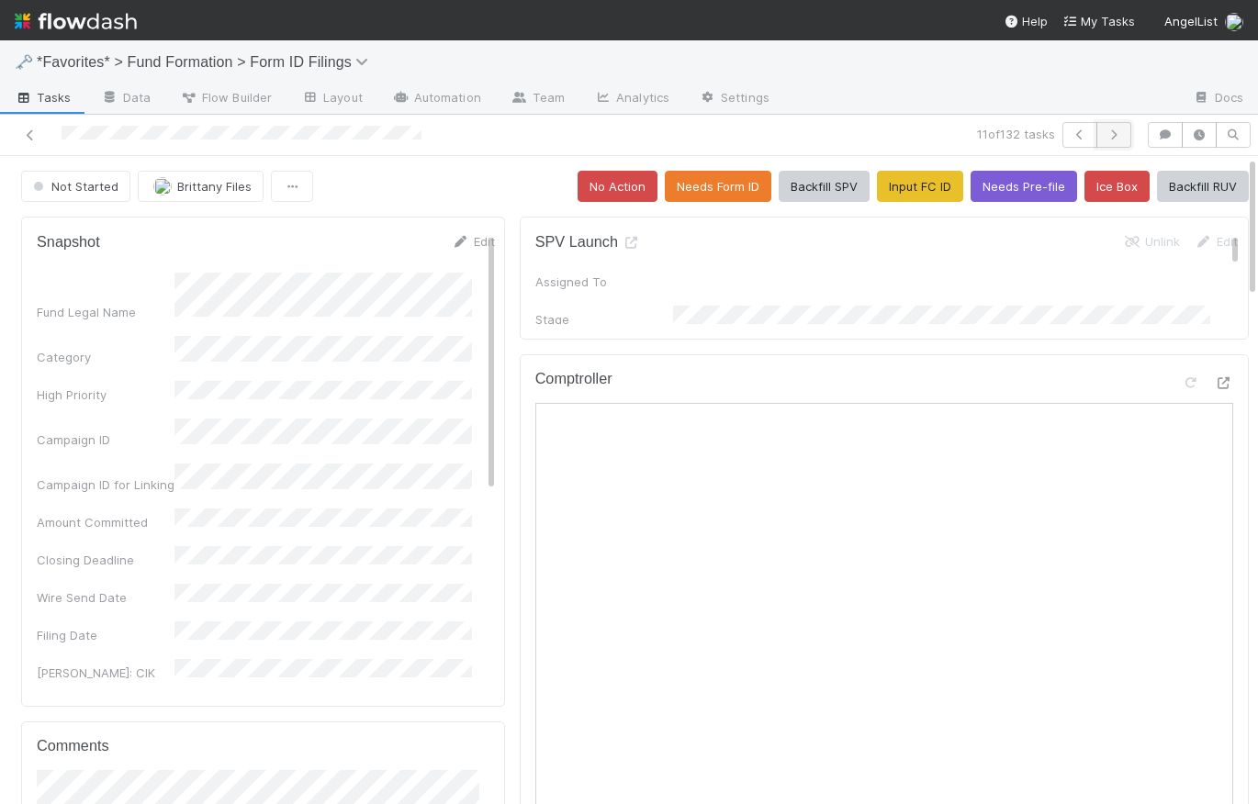
click at [1105, 130] on icon "button" at bounding box center [1114, 134] width 18 height 11
click at [183, 181] on button "Assign" at bounding box center [182, 186] width 88 height 31
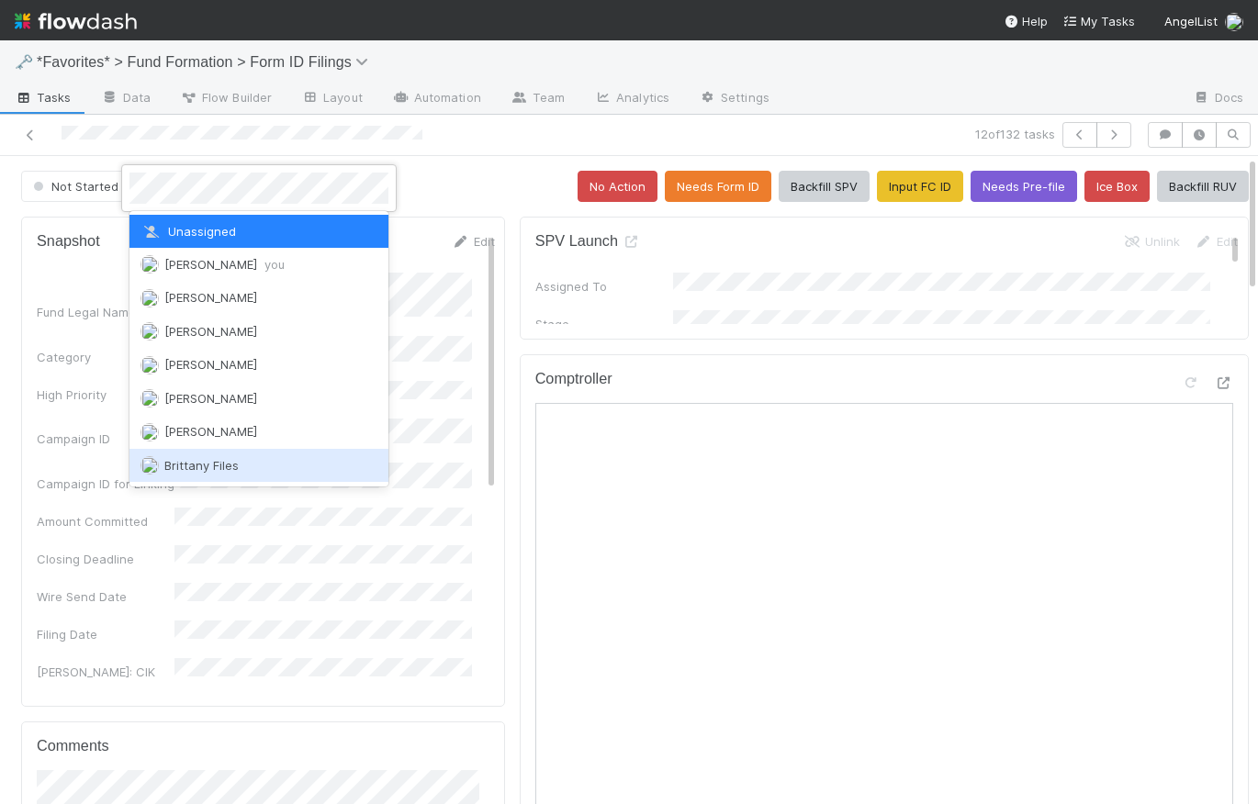
click at [235, 463] on span "Brittany Files" at bounding box center [201, 465] width 74 height 15
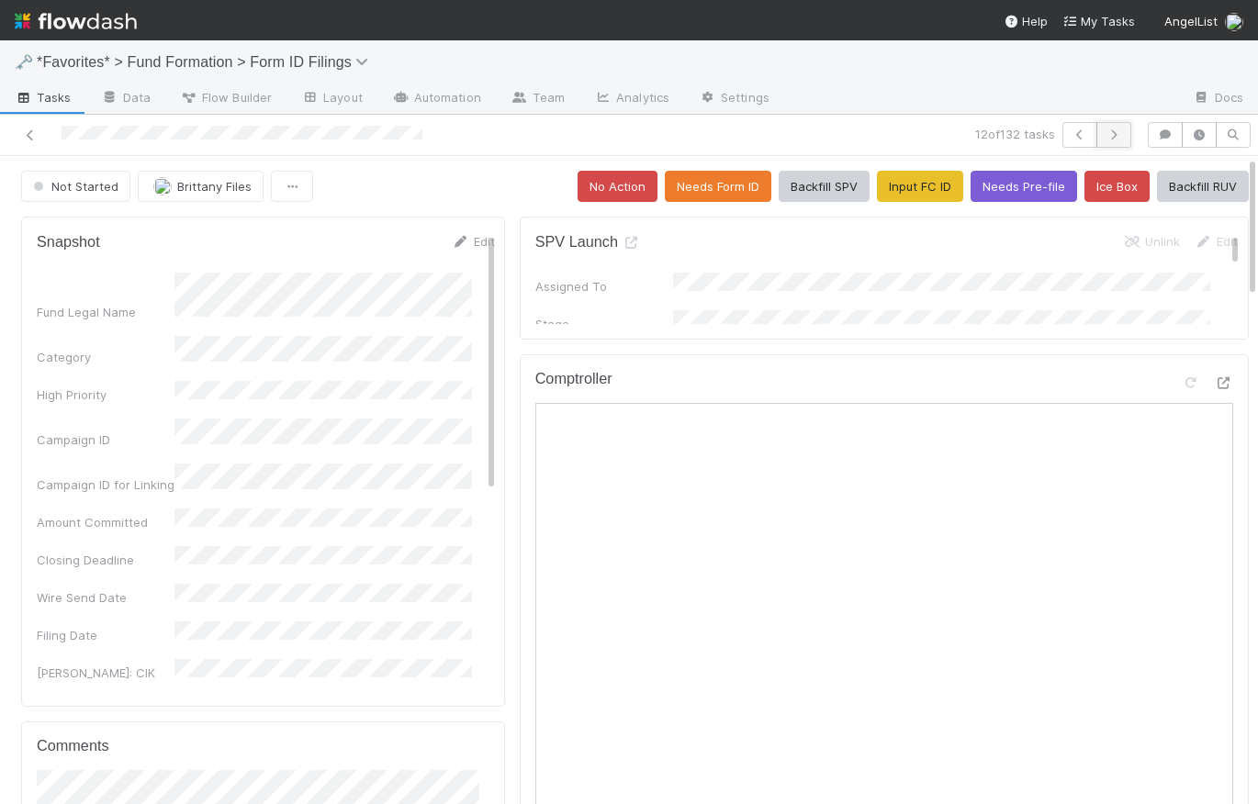
click at [1105, 134] on icon "button" at bounding box center [1114, 134] width 18 height 11
click at [186, 185] on button "Assign" at bounding box center [182, 186] width 88 height 31
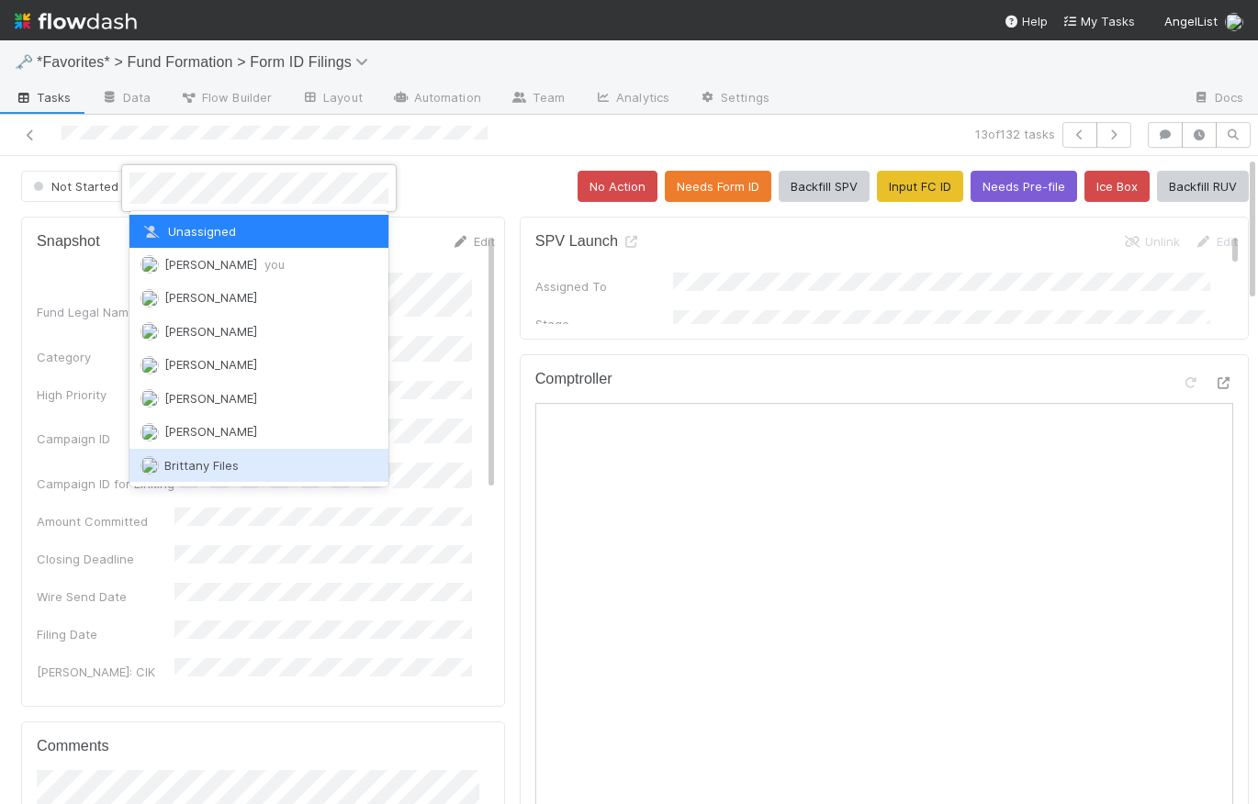
click at [244, 462] on div "Brittany Files" at bounding box center [258, 465] width 259 height 33
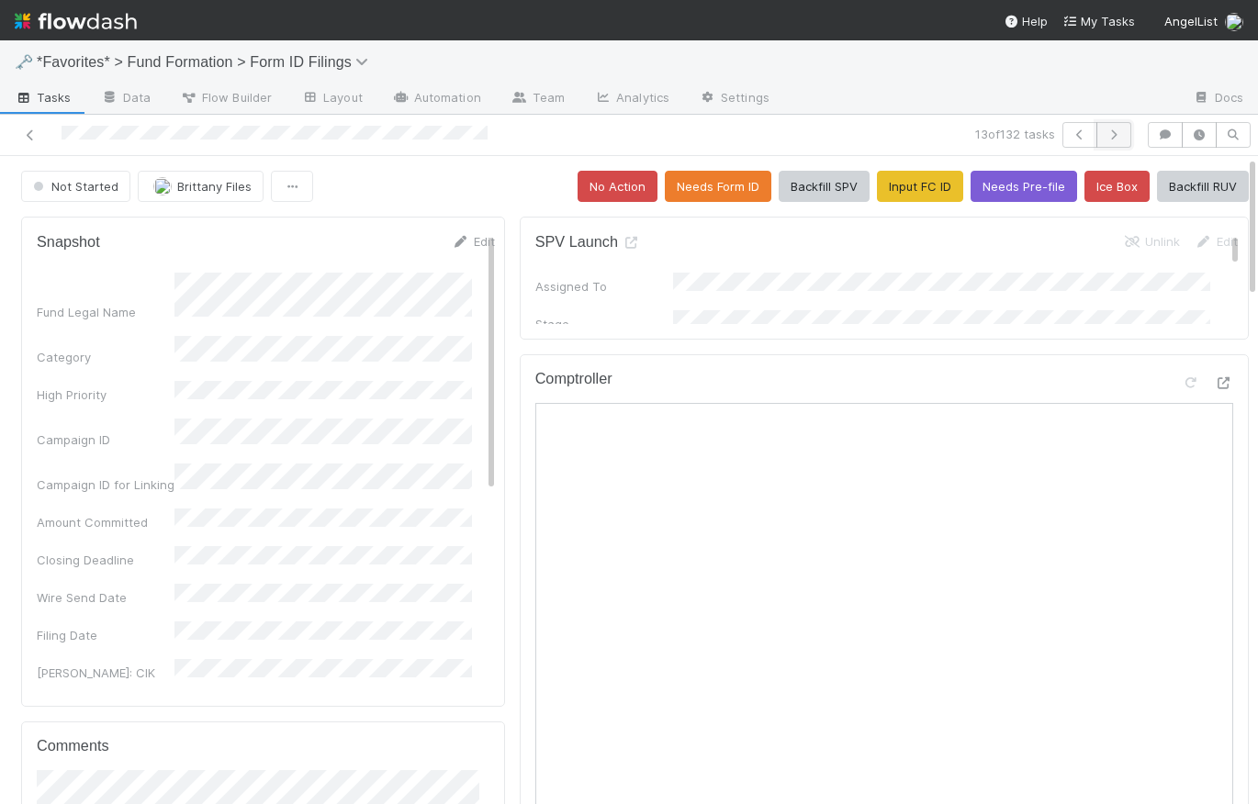
click at [1107, 132] on icon "button" at bounding box center [1114, 134] width 18 height 11
click at [196, 187] on button "Assign" at bounding box center [182, 186] width 88 height 31
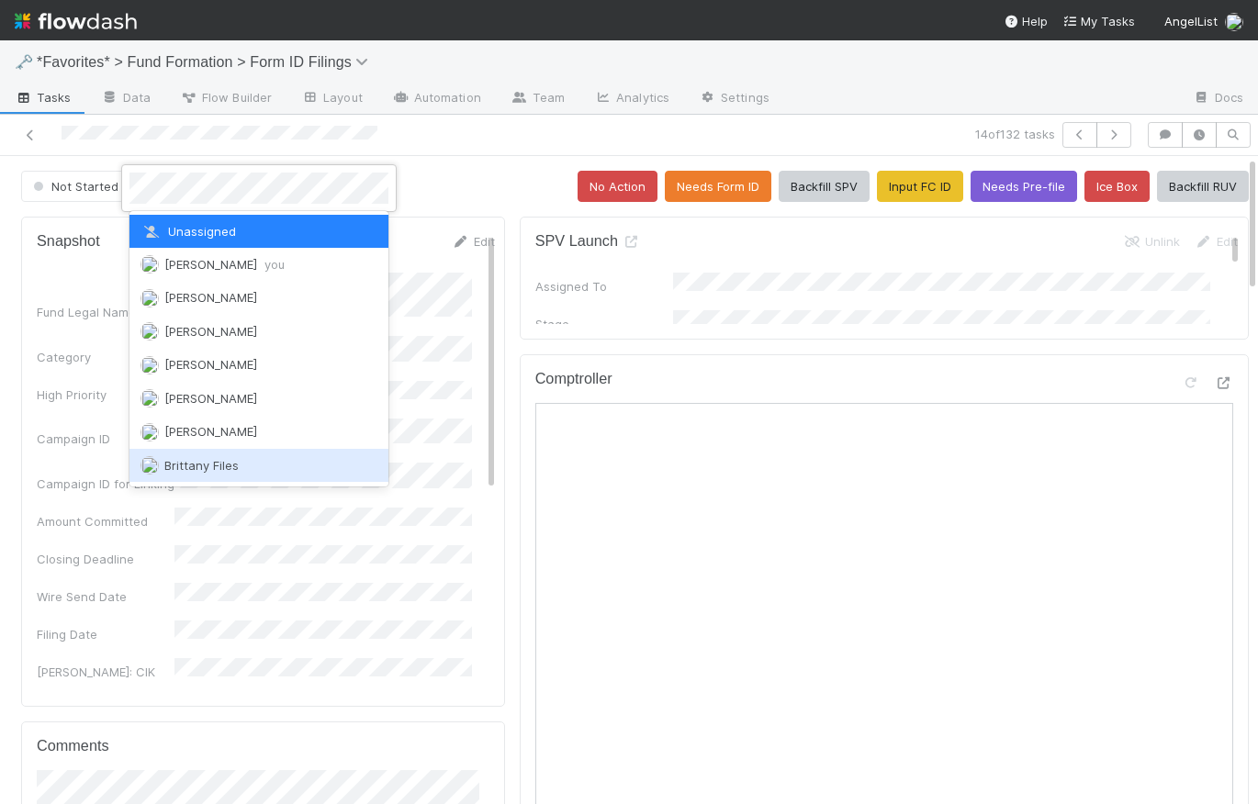
click at [208, 472] on div "Brittany Files" at bounding box center [258, 465] width 259 height 33
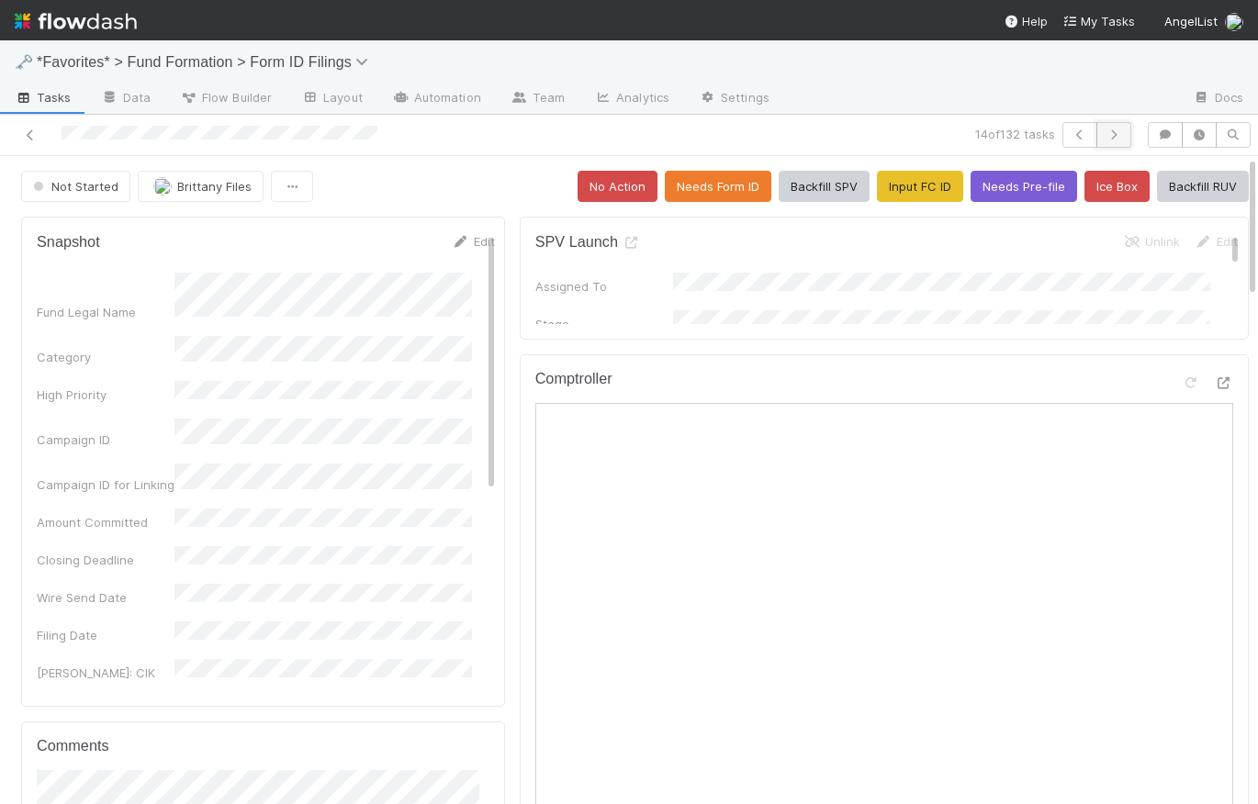
click at [1112, 131] on button "button" at bounding box center [1113, 135] width 35 height 26
click at [195, 189] on button "Assign" at bounding box center [182, 186] width 88 height 31
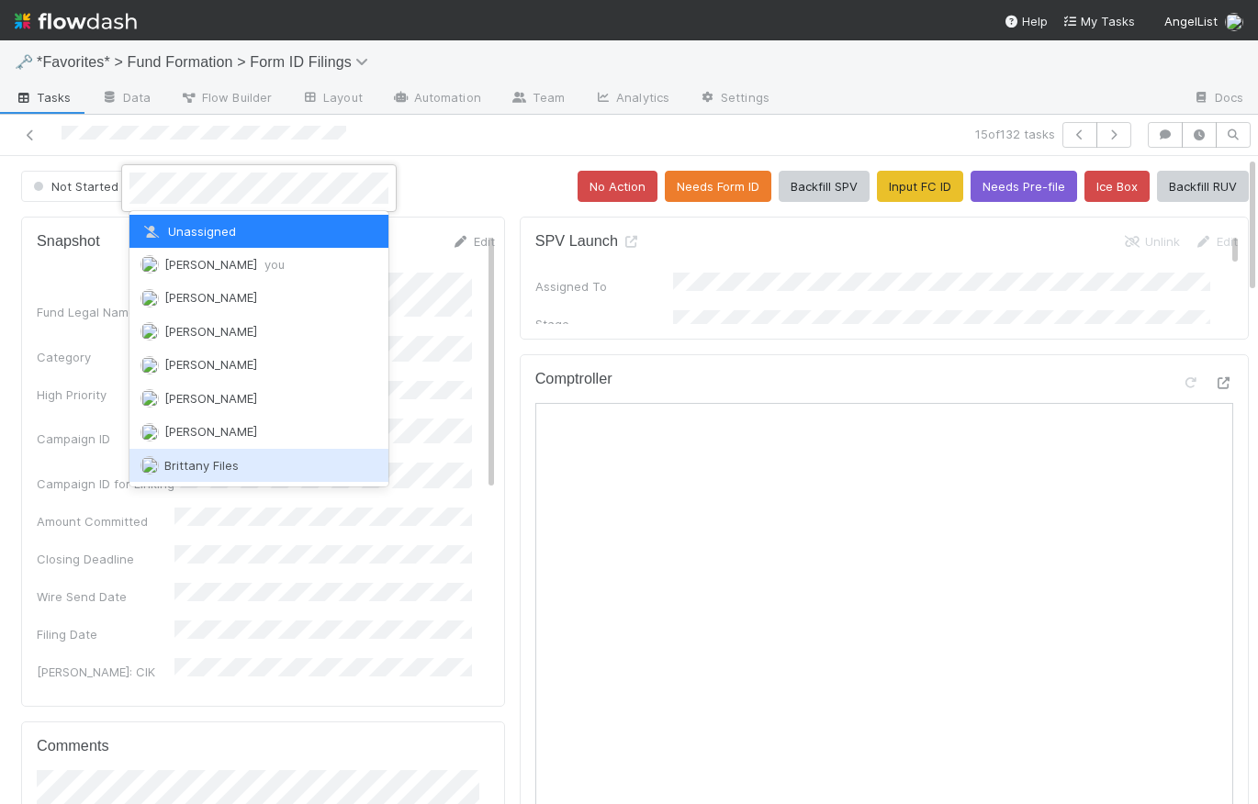
click at [226, 470] on div "Brittany Files" at bounding box center [258, 465] width 259 height 33
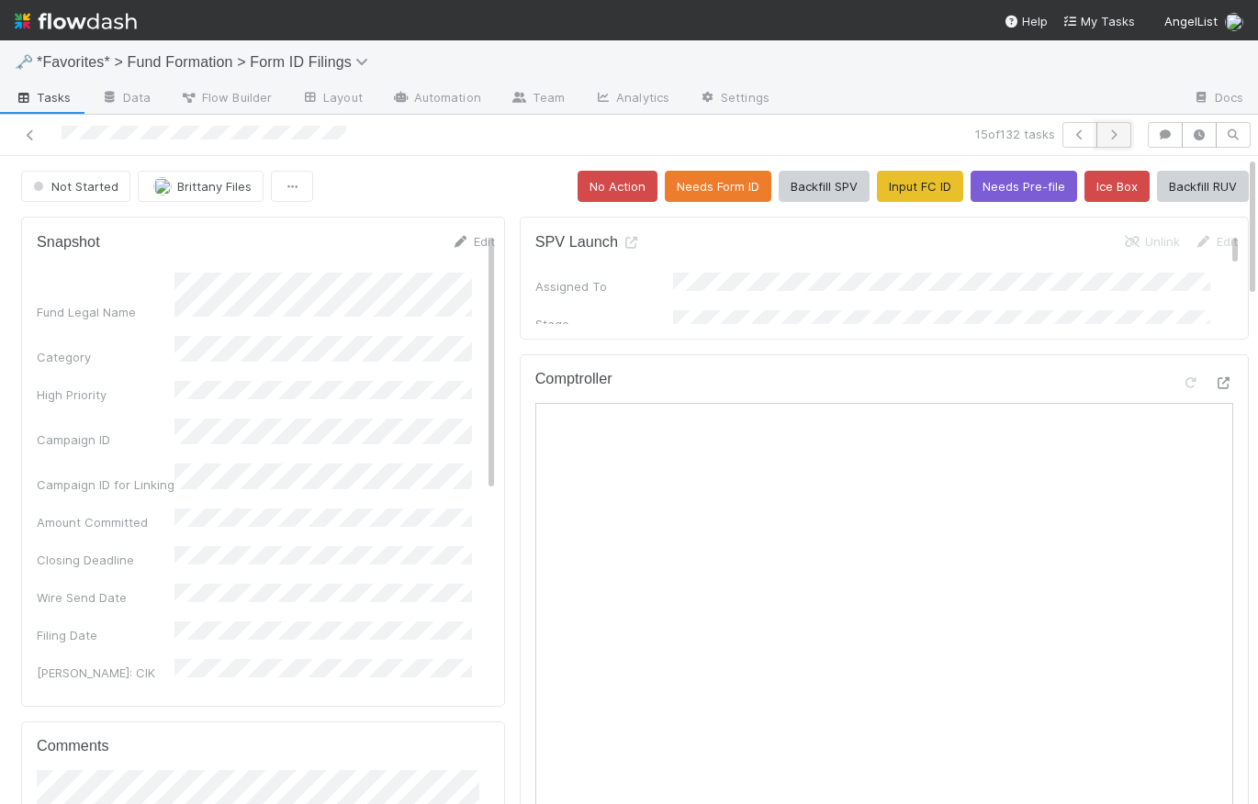
click at [1105, 129] on icon "button" at bounding box center [1114, 134] width 18 height 11
click at [185, 186] on button "Assign" at bounding box center [182, 186] width 88 height 31
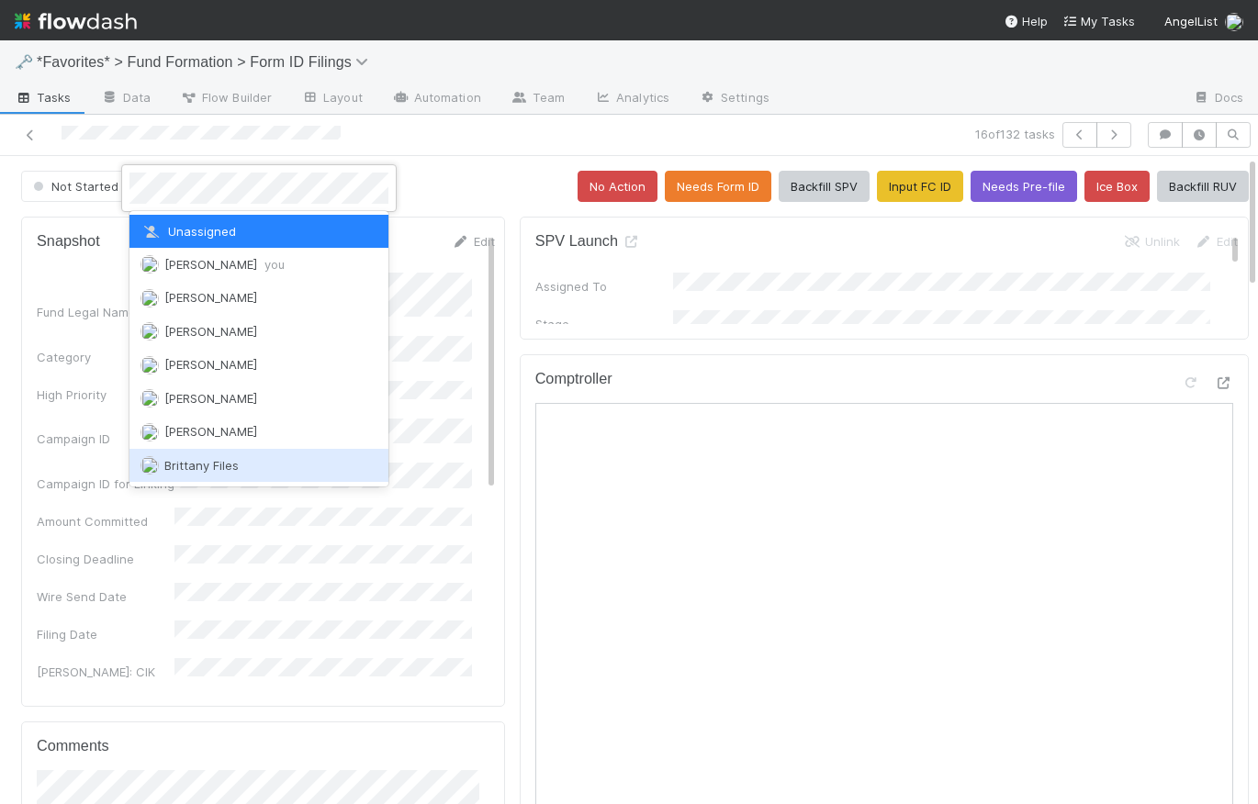
click at [229, 458] on span "Brittany Files" at bounding box center [201, 465] width 74 height 15
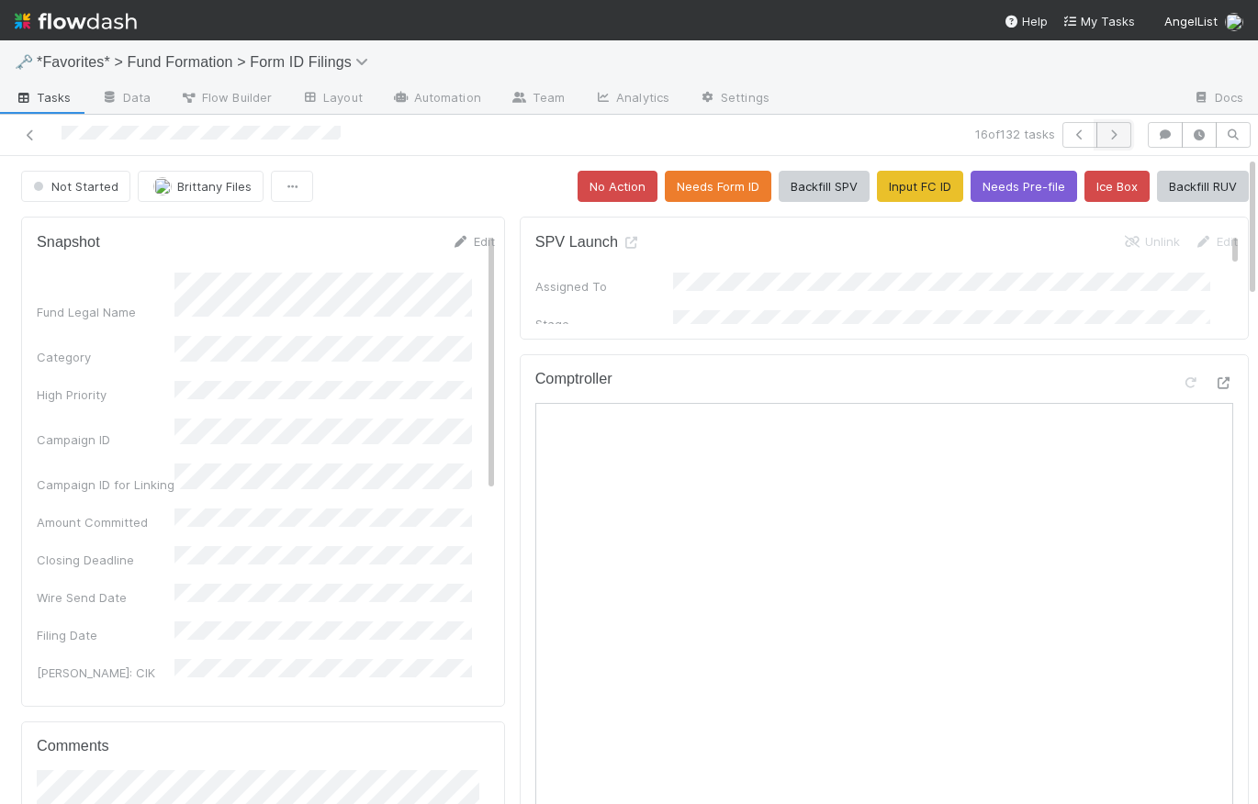
click at [1107, 131] on icon "button" at bounding box center [1114, 134] width 18 height 11
click at [204, 186] on button "Assign" at bounding box center [182, 186] width 88 height 31
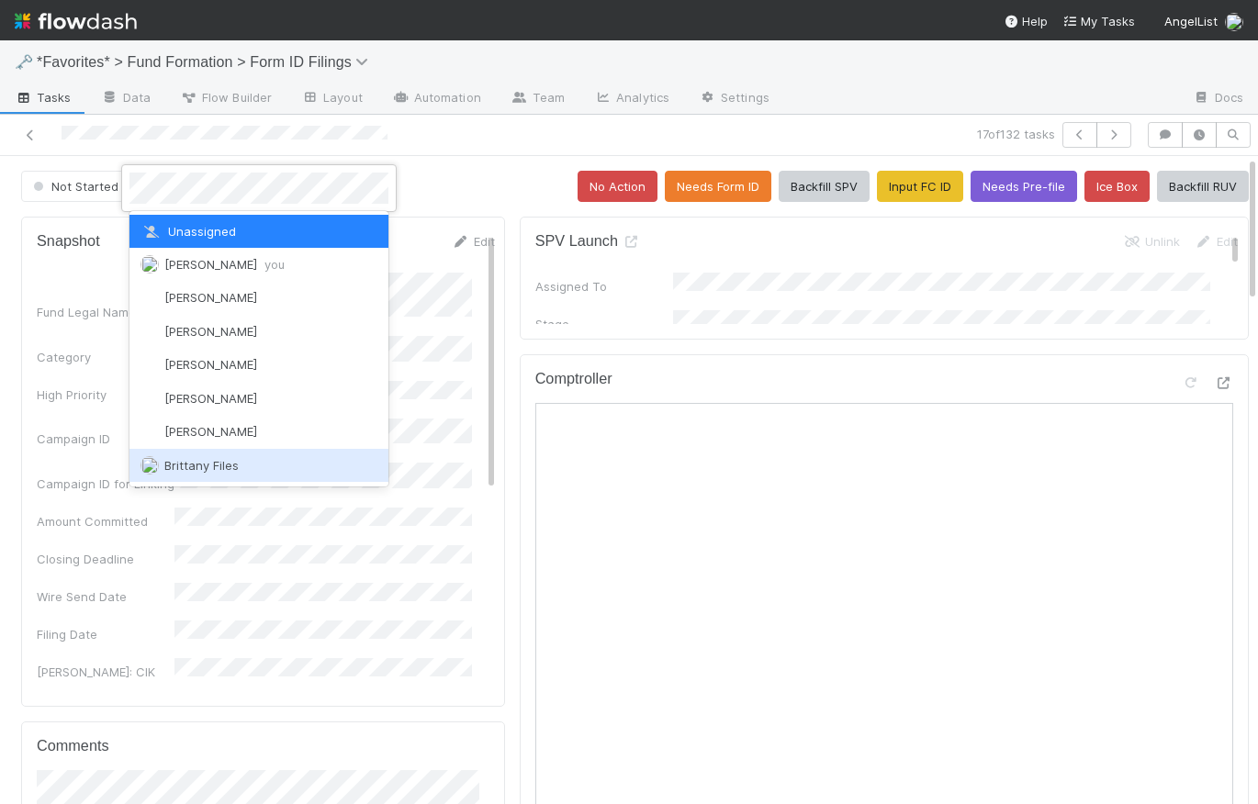
click at [239, 458] on div "Brittany Files" at bounding box center [258, 465] width 259 height 33
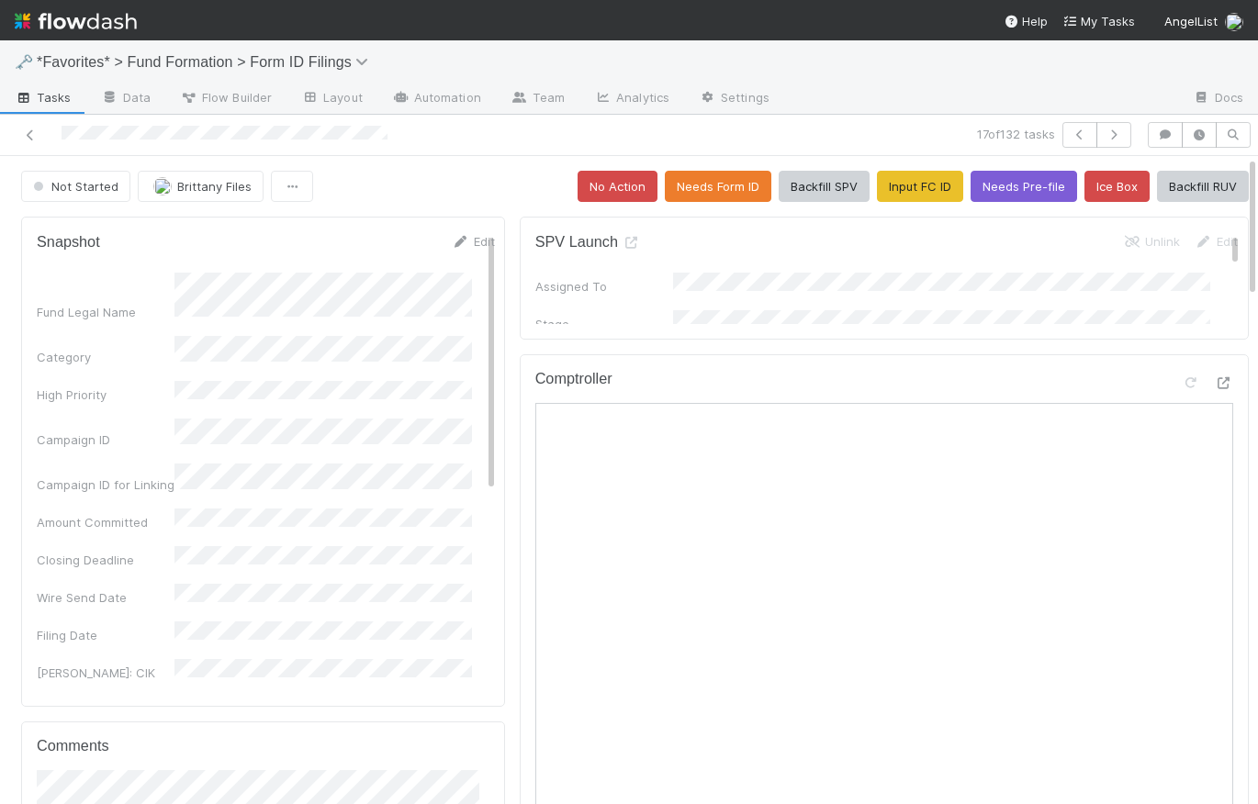
click at [459, 171] on div "Not Started [PERSON_NAME] Files No Action Needs Form ID Backfill SPV Input FC I…" at bounding box center [635, 186] width 1228 height 31
click at [1110, 129] on icon "button" at bounding box center [1114, 134] width 18 height 11
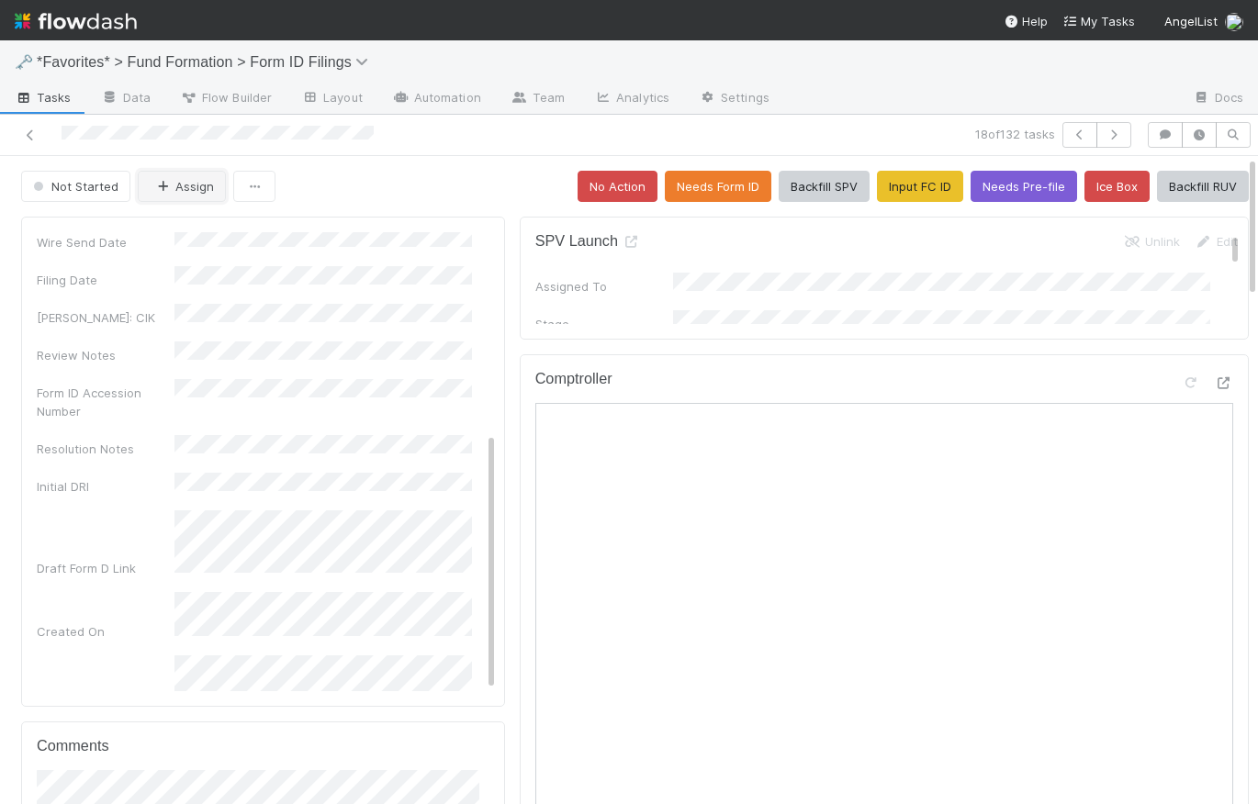
click at [187, 185] on button "Assign" at bounding box center [182, 186] width 88 height 31
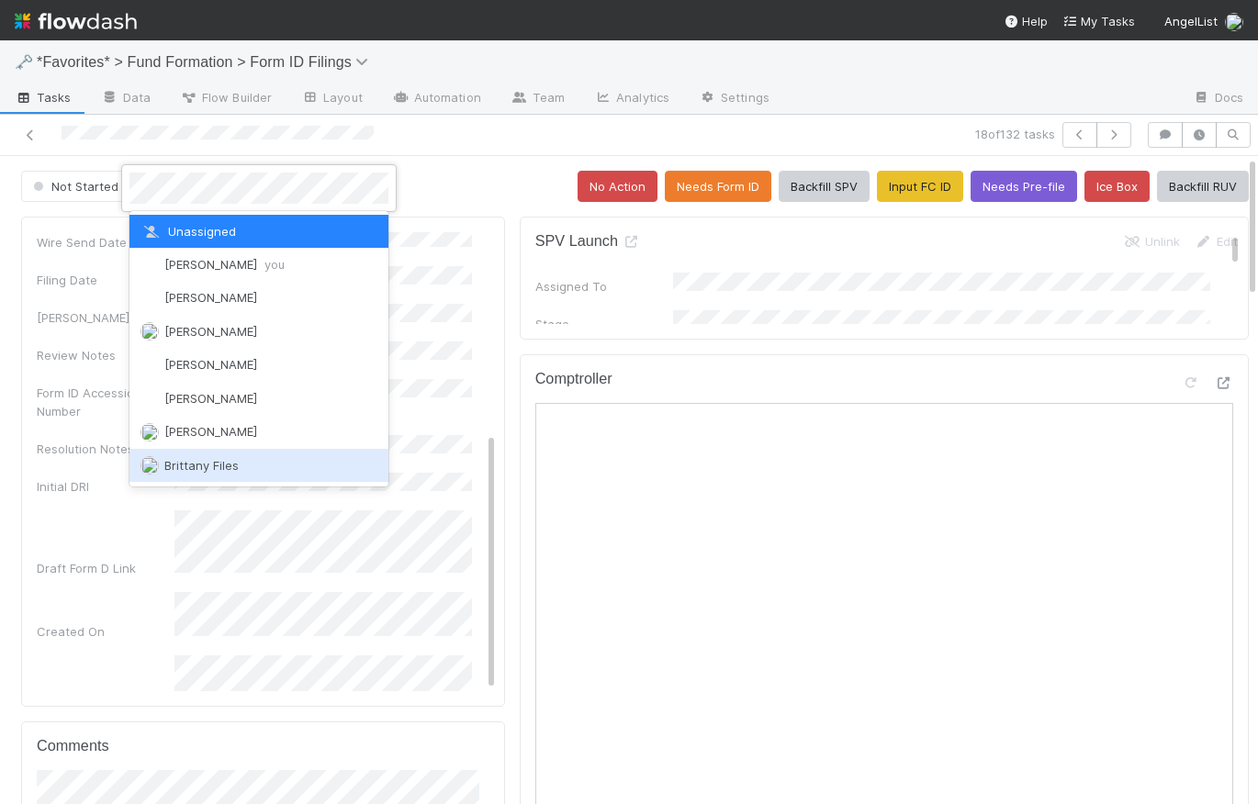
click at [240, 455] on div "Brittany Files" at bounding box center [258, 465] width 259 height 33
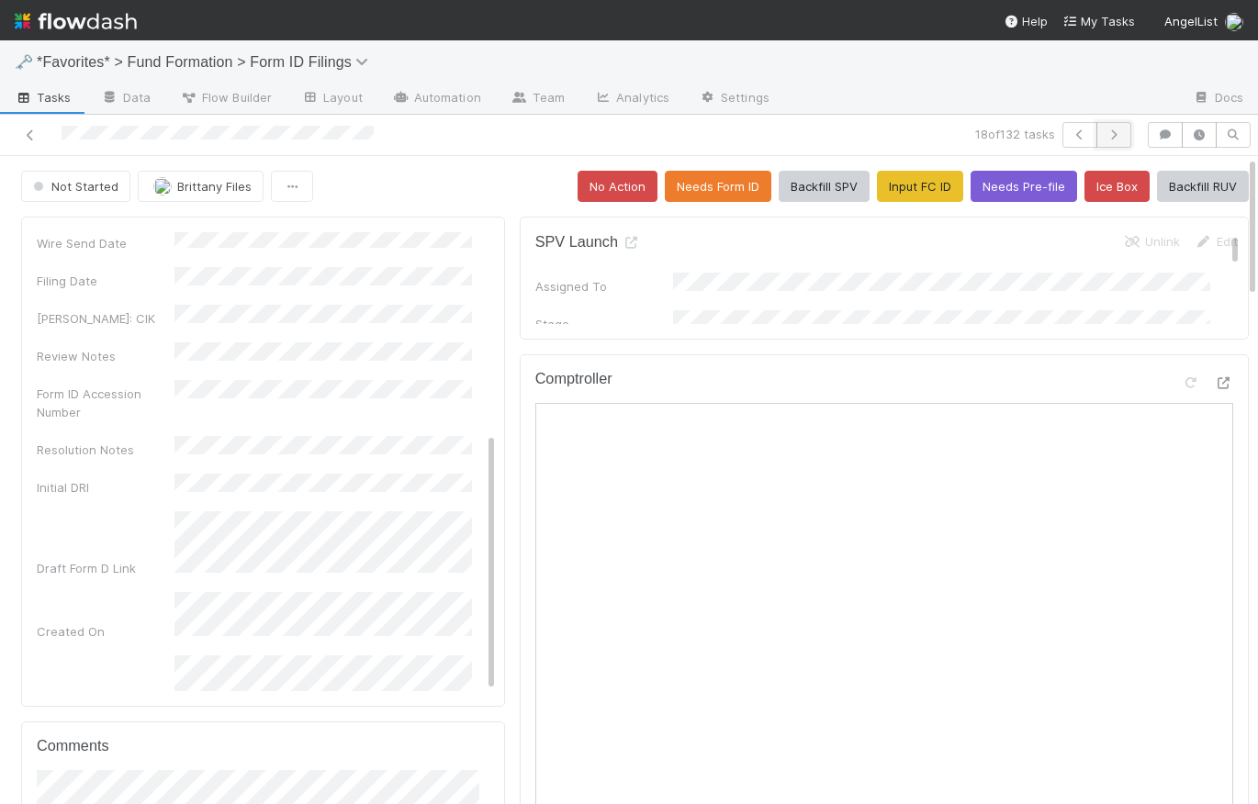
click at [1105, 136] on icon "button" at bounding box center [1114, 134] width 18 height 11
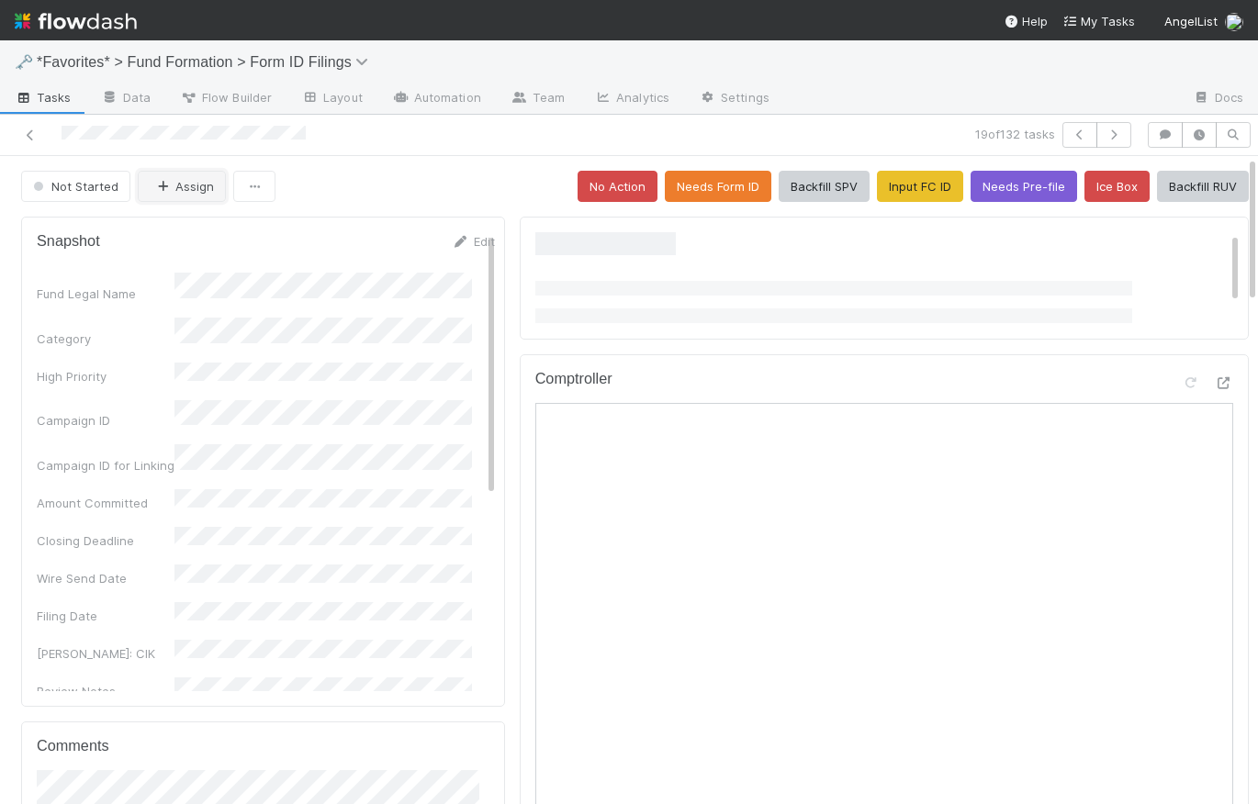
click at [203, 185] on button "Assign" at bounding box center [182, 186] width 88 height 31
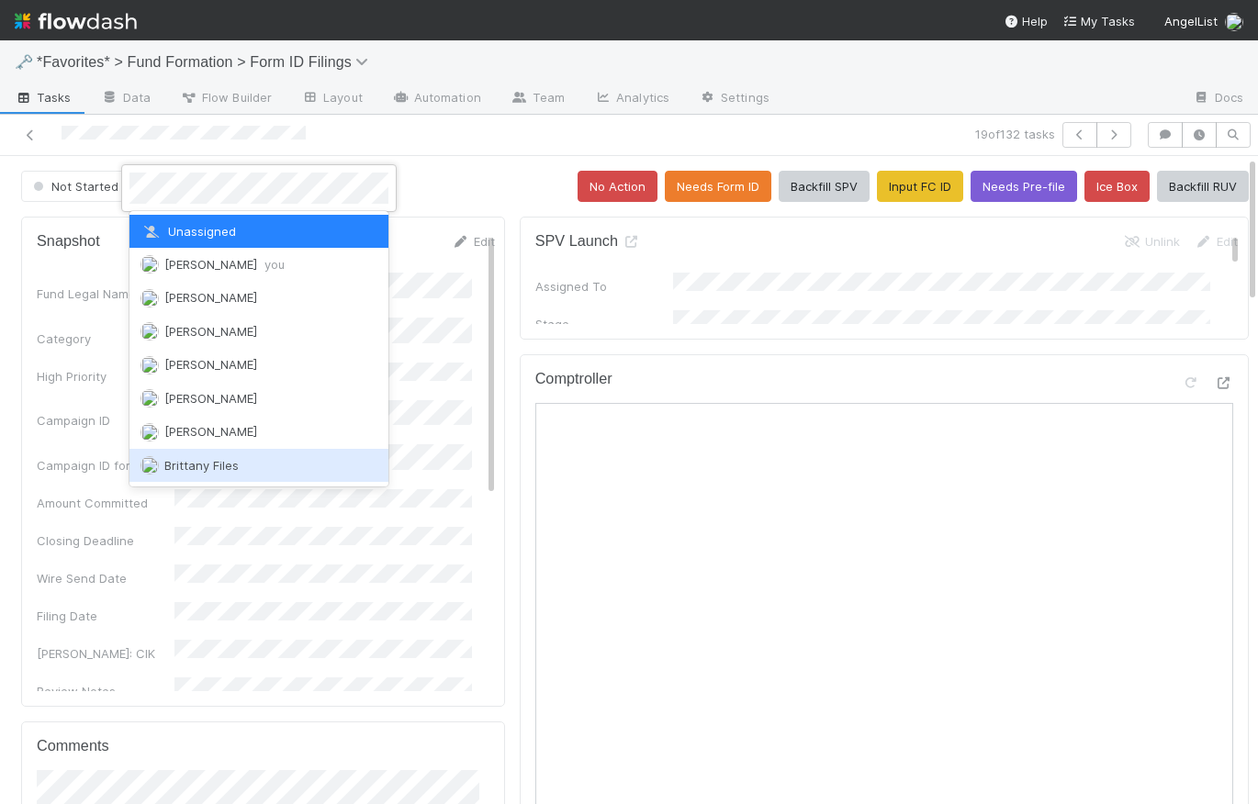
click at [235, 459] on span "Brittany Files" at bounding box center [201, 465] width 74 height 15
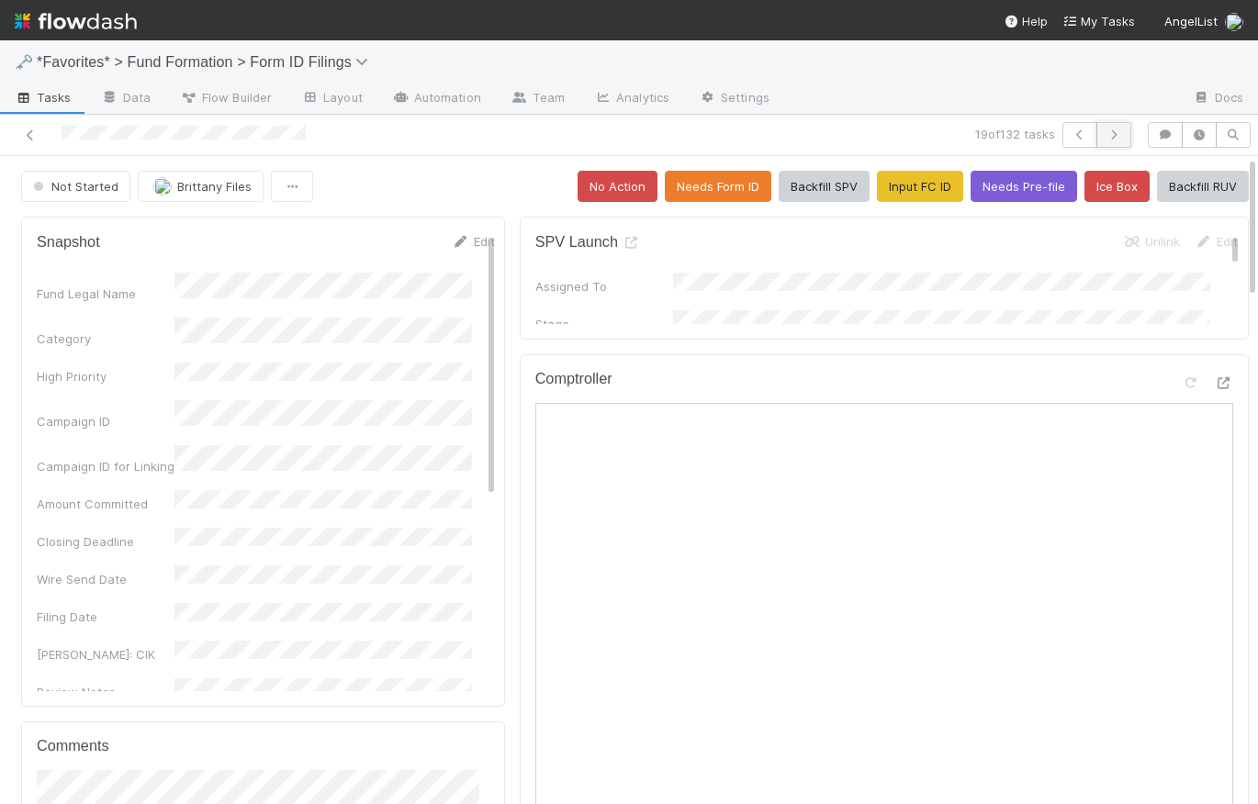
click at [1110, 131] on icon "button" at bounding box center [1114, 134] width 18 height 11
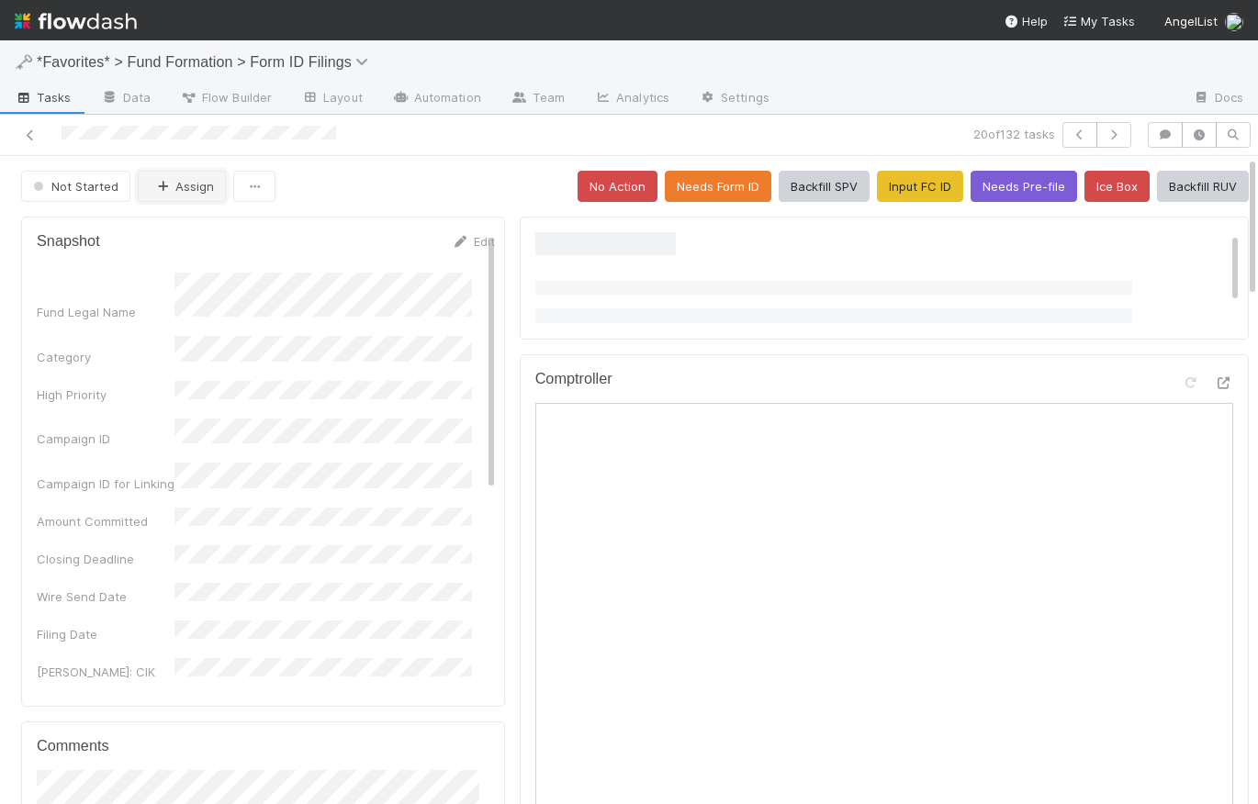
click at [197, 190] on button "Assign" at bounding box center [182, 186] width 88 height 31
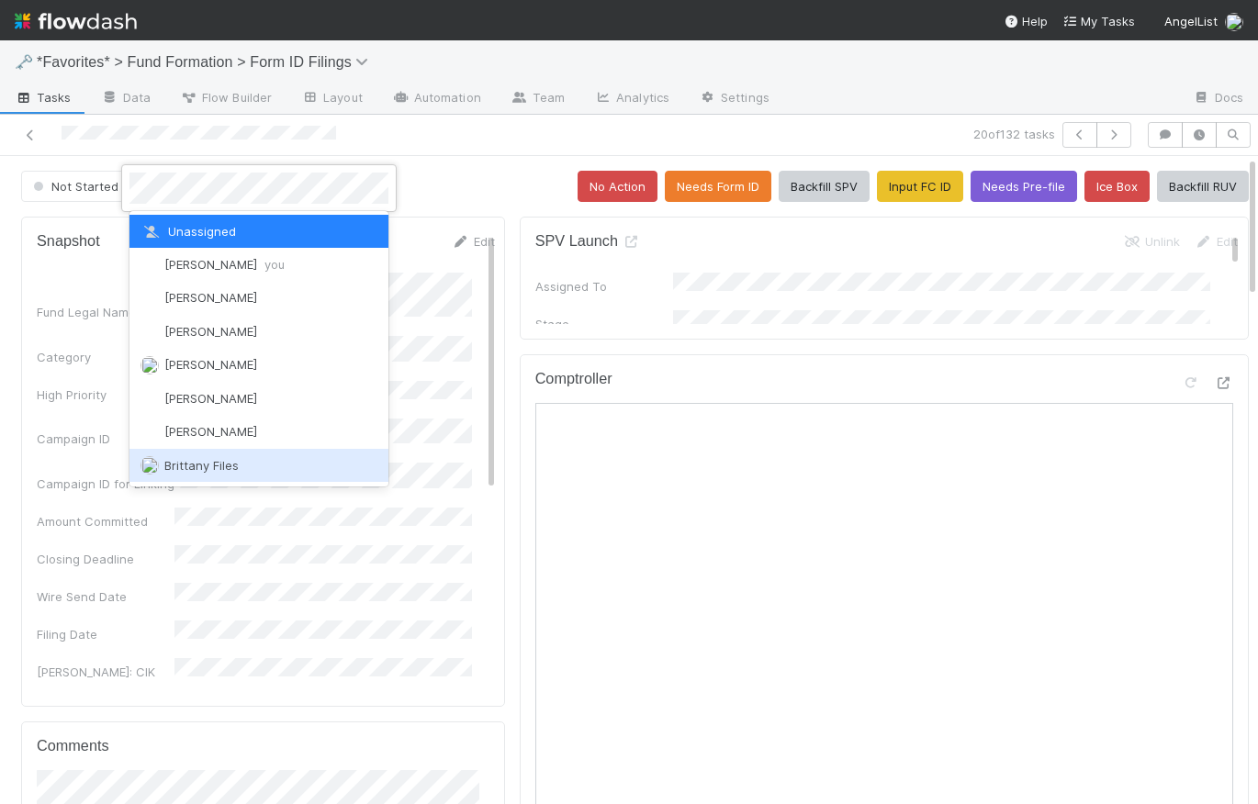
click at [242, 459] on div "Brittany Files" at bounding box center [258, 465] width 259 height 33
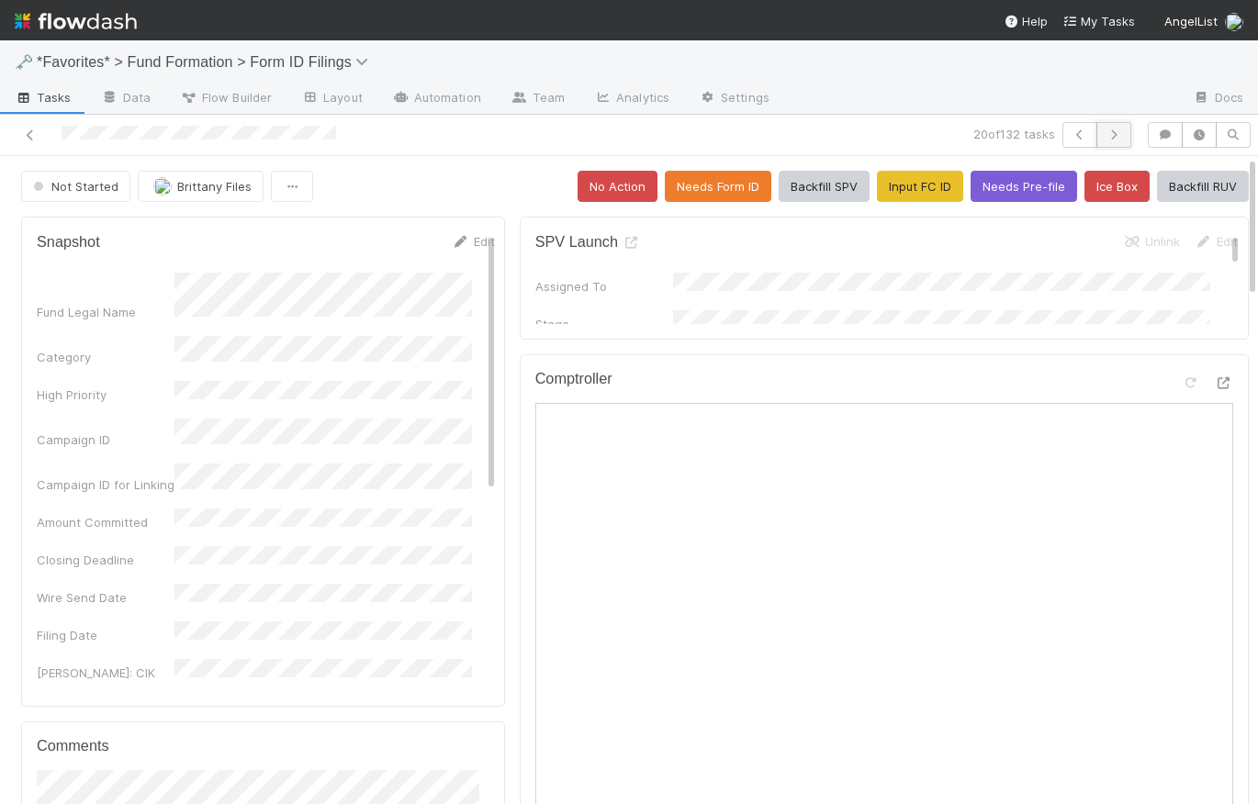
click at [1105, 129] on icon "button" at bounding box center [1114, 134] width 18 height 11
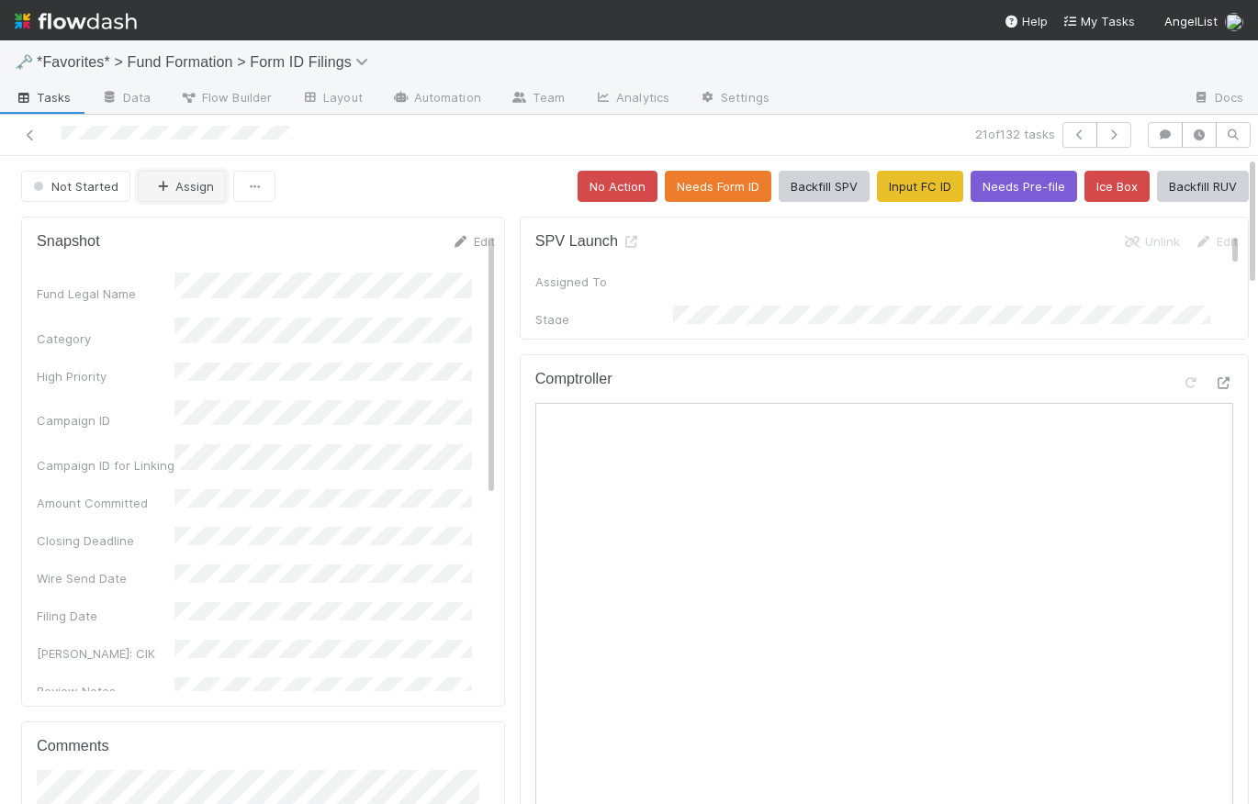
click at [195, 189] on button "Assign" at bounding box center [182, 186] width 88 height 31
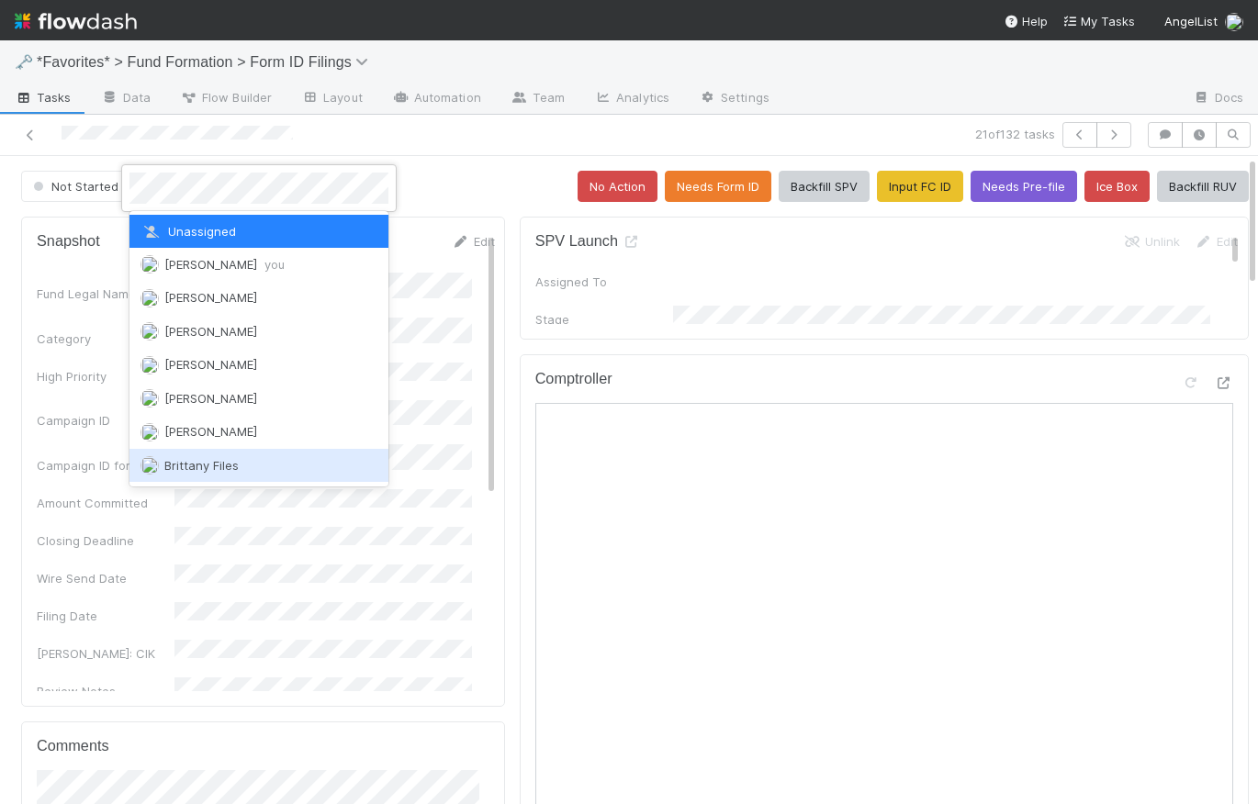
click at [213, 458] on span "Brittany Files" at bounding box center [201, 465] width 74 height 15
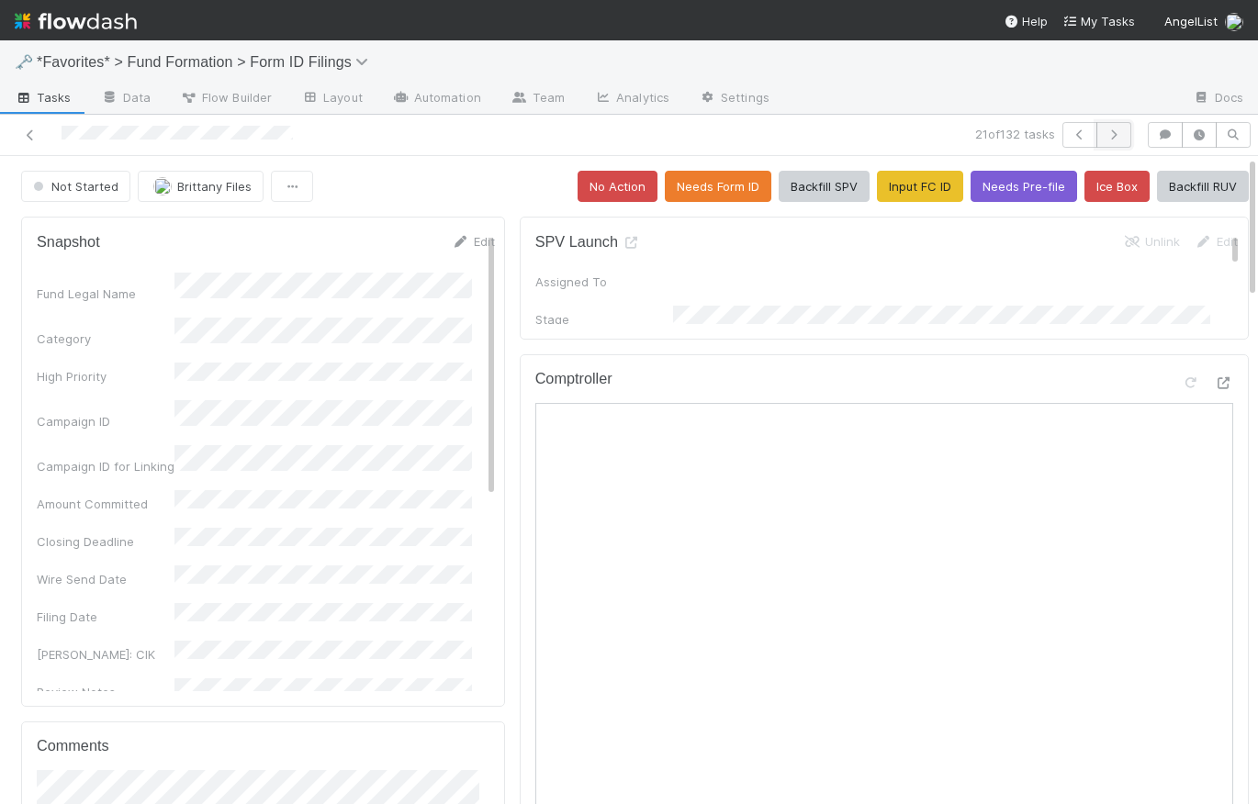
click at [1105, 140] on icon "button" at bounding box center [1114, 134] width 18 height 11
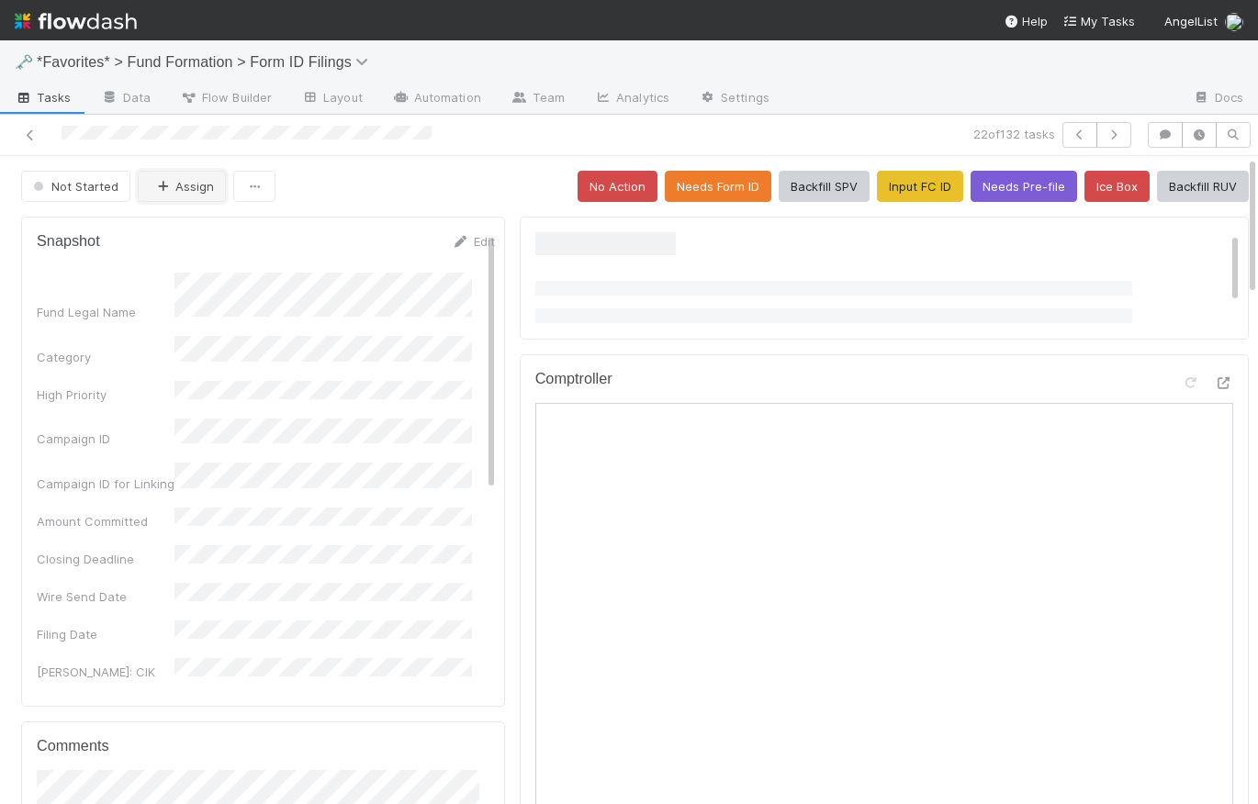
click at [193, 191] on button "Assign" at bounding box center [182, 186] width 88 height 31
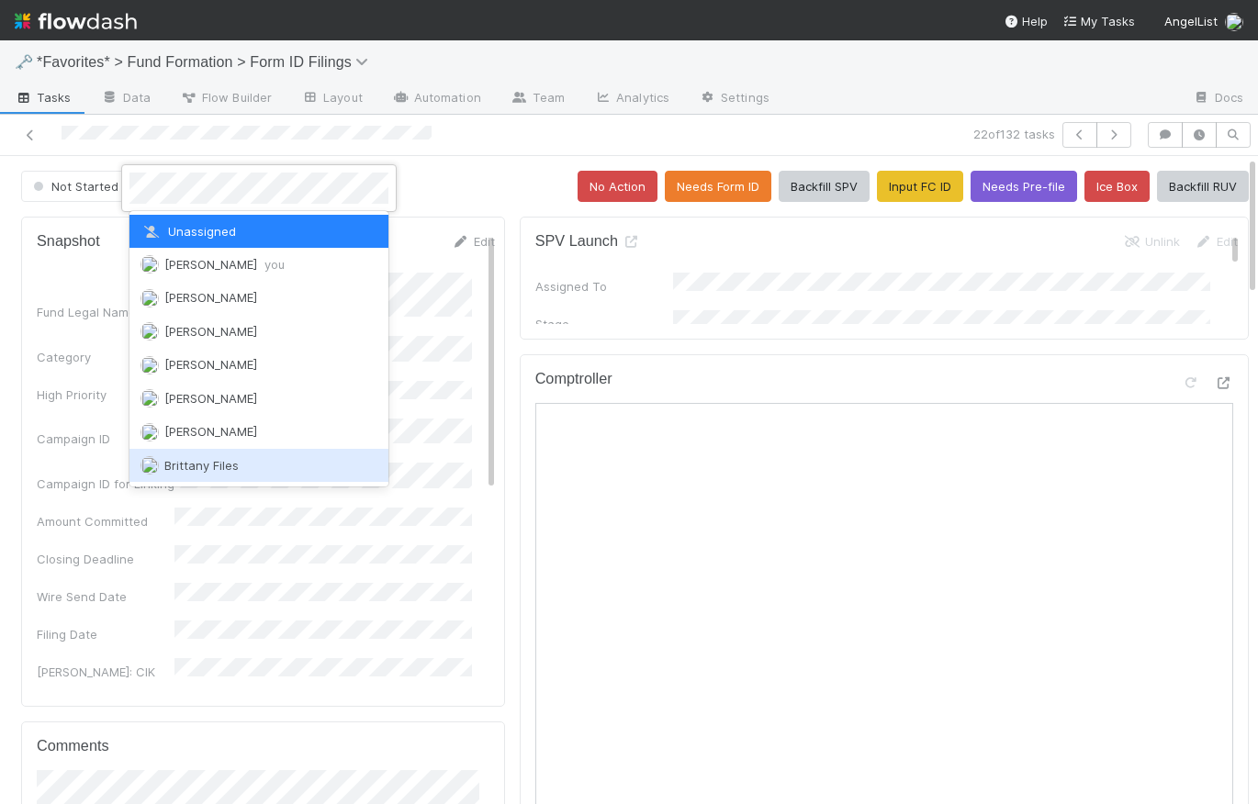
click at [254, 469] on div "Brittany Files" at bounding box center [258, 465] width 259 height 33
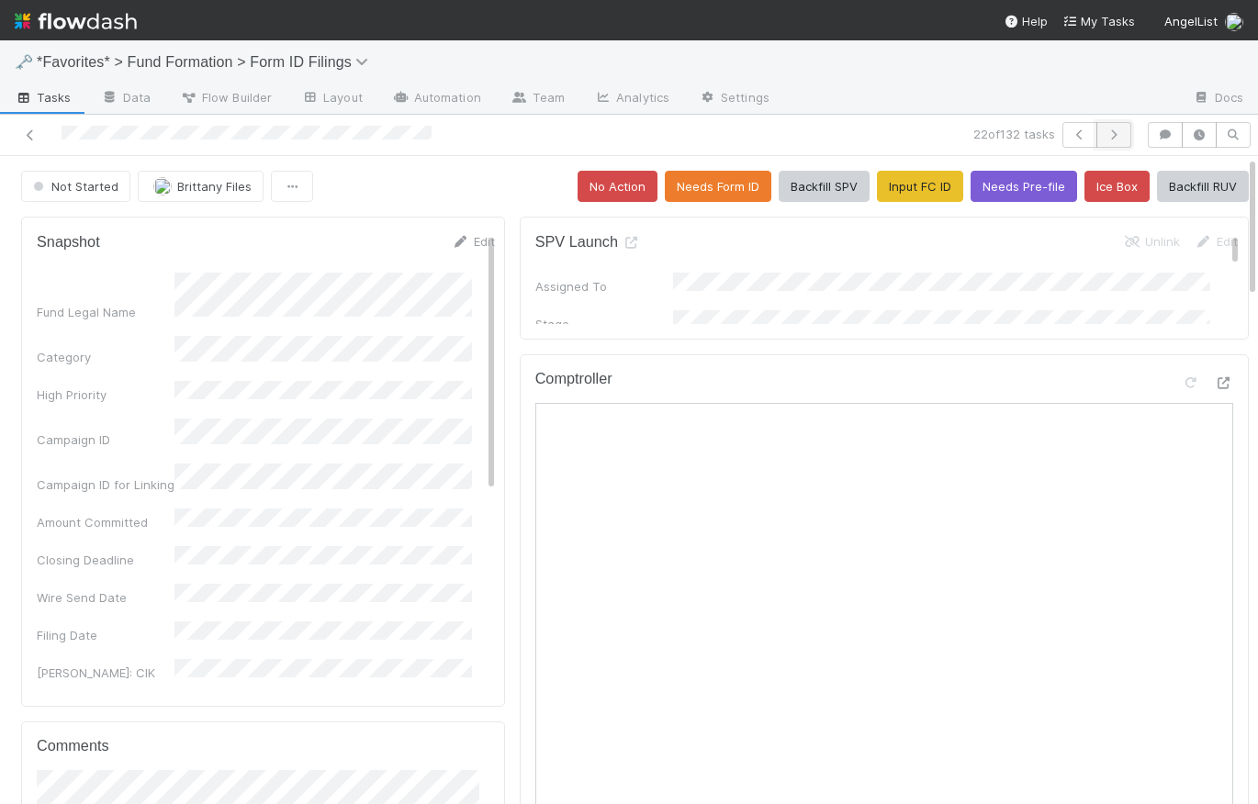
click at [1105, 135] on icon "button" at bounding box center [1114, 134] width 18 height 11
click at [193, 193] on button "Assign" at bounding box center [182, 186] width 88 height 31
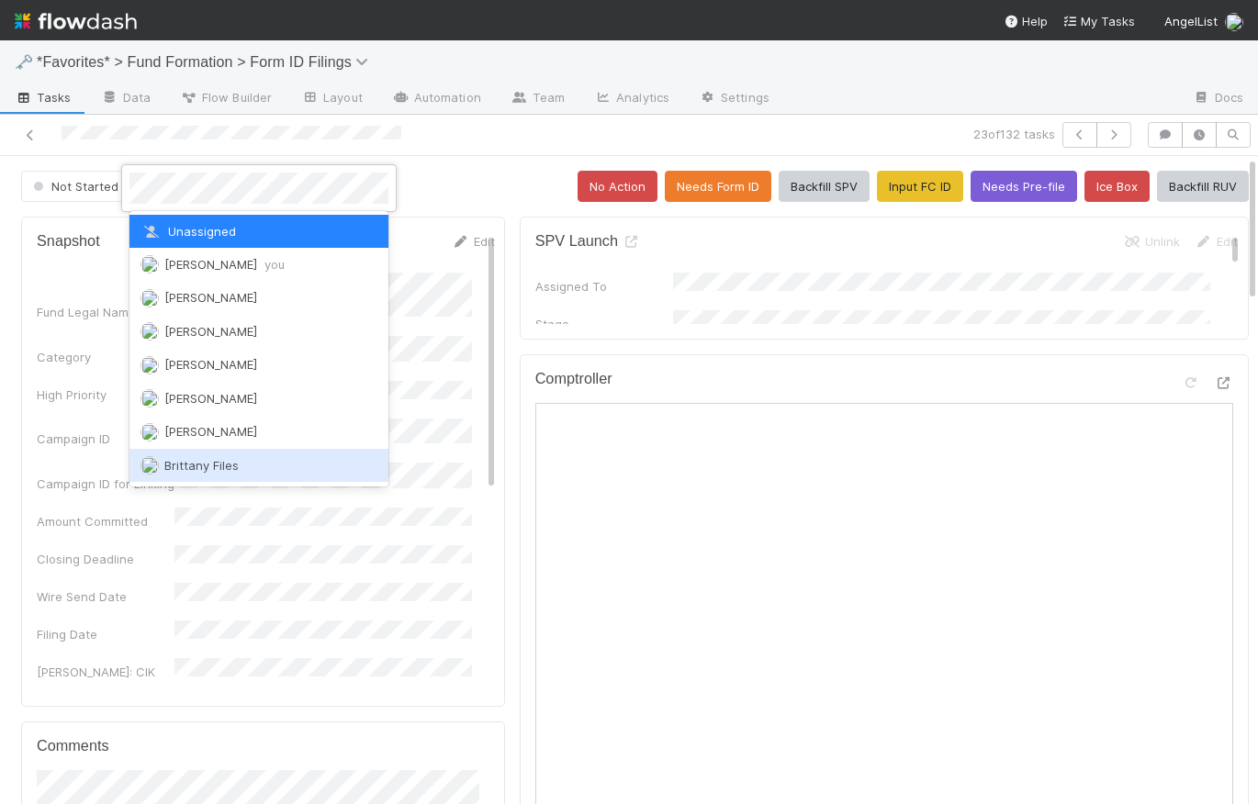
click at [234, 476] on div "Brittany Files" at bounding box center [258, 465] width 259 height 33
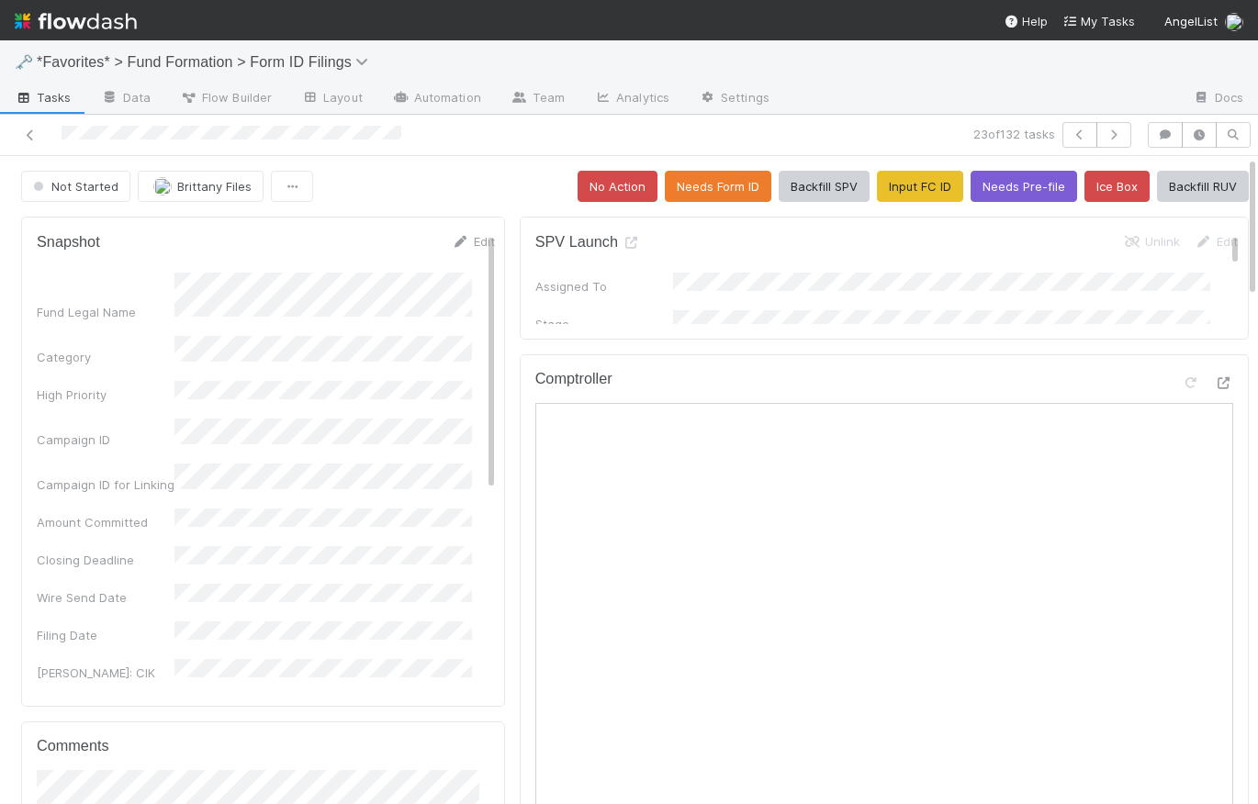
click at [49, 103] on span "Tasks" at bounding box center [43, 97] width 57 height 18
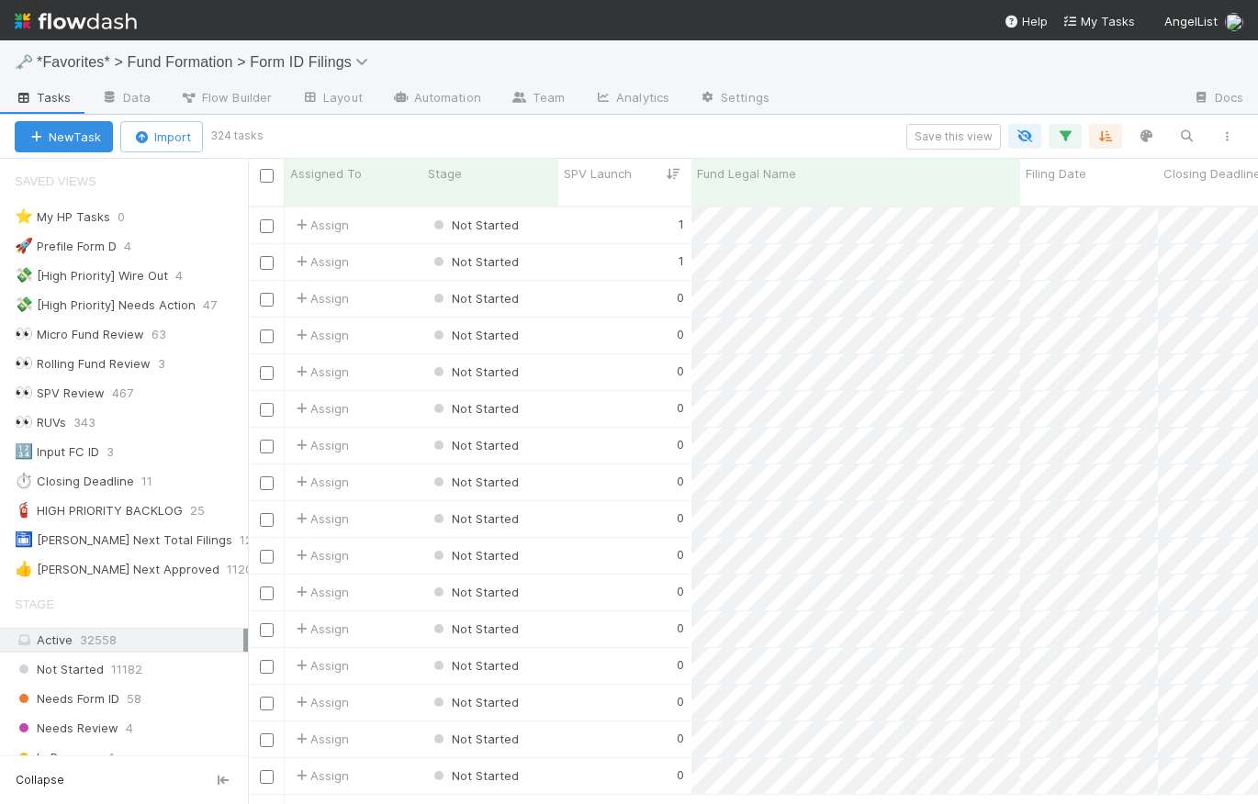
scroll to position [142, 0]
click at [266, 408] on input "checkbox" at bounding box center [267, 415] width 14 height 14
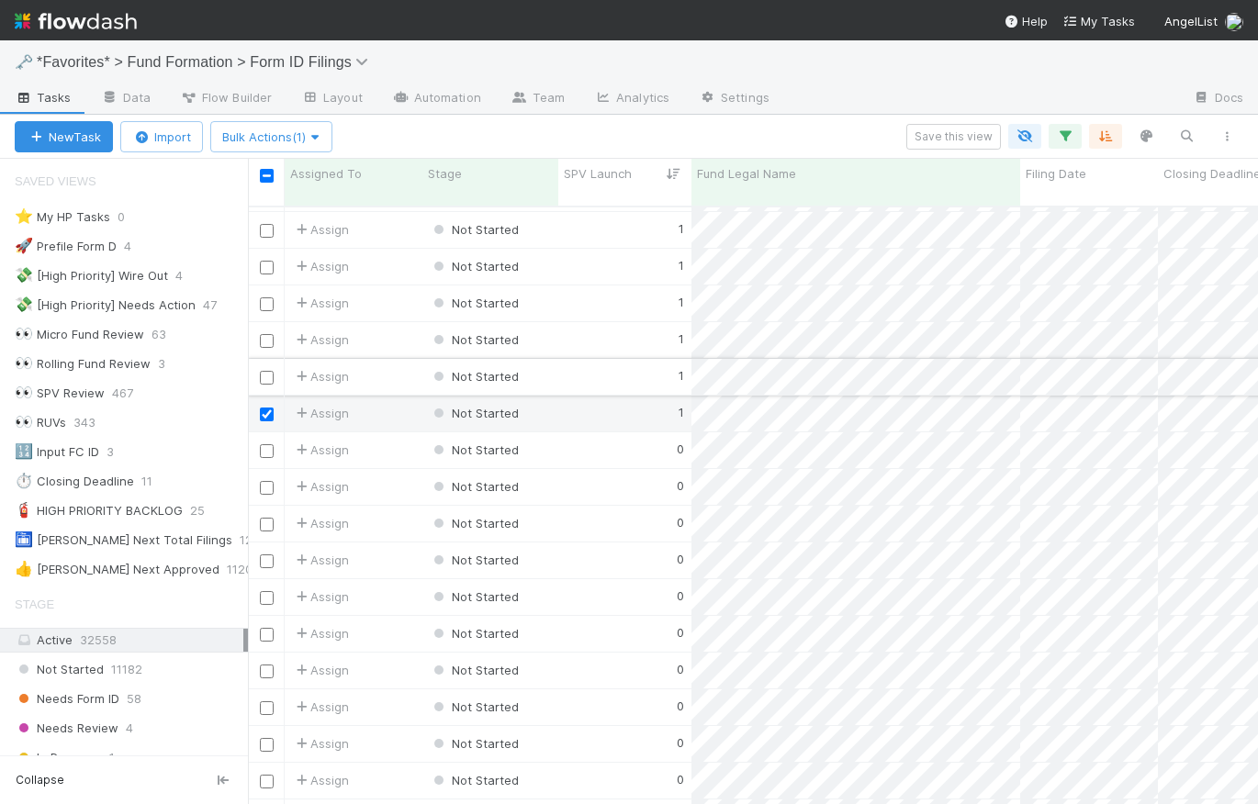
click at [267, 371] on input "checkbox" at bounding box center [267, 378] width 14 height 14
click at [268, 334] on input "checkbox" at bounding box center [267, 341] width 14 height 14
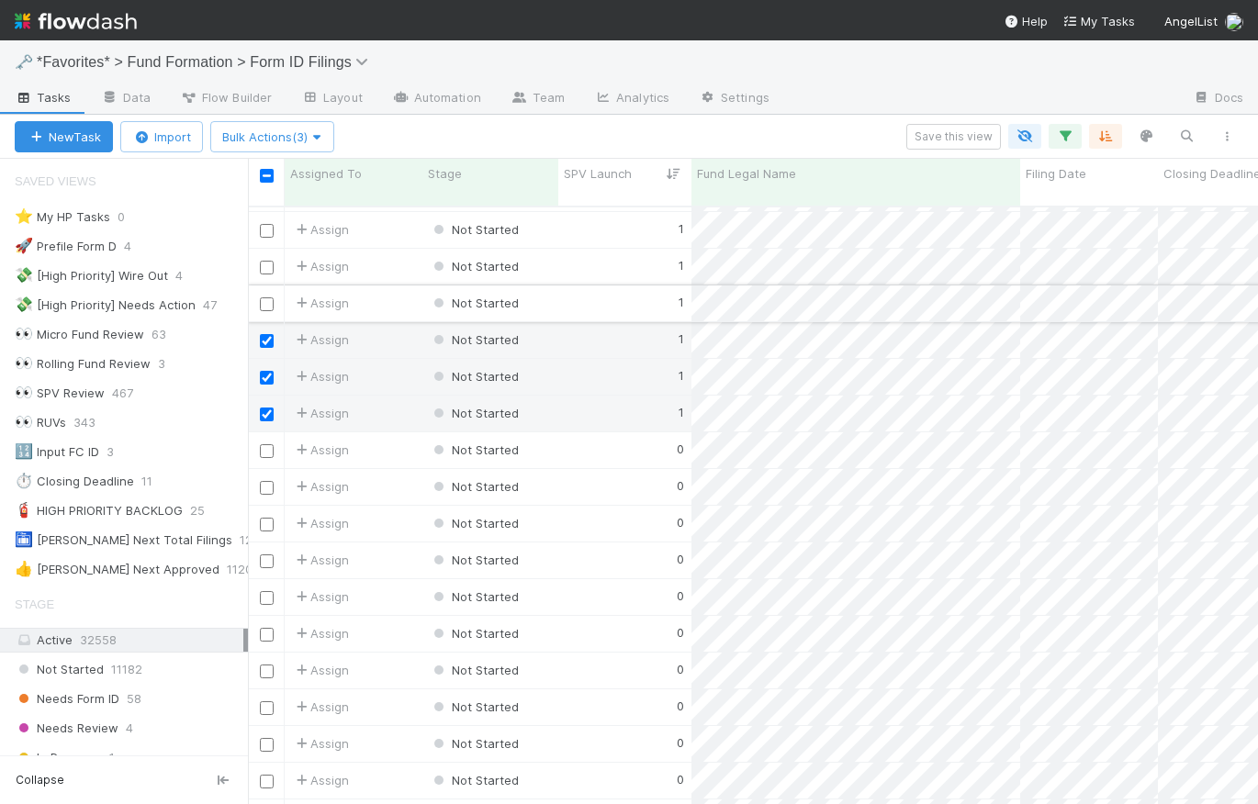
click at [268, 298] on input "checkbox" at bounding box center [267, 305] width 14 height 14
click at [268, 260] on div at bounding box center [266, 267] width 37 height 36
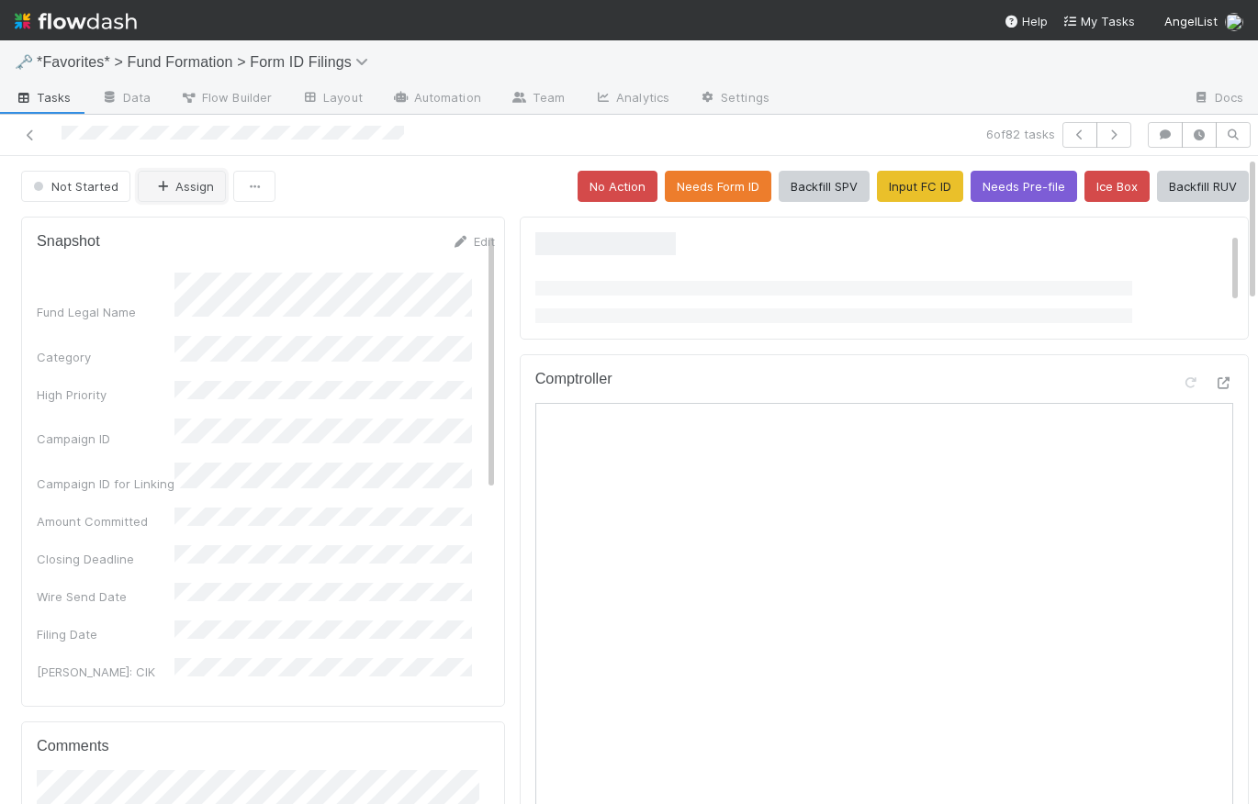
click at [197, 198] on button "Assign" at bounding box center [182, 186] width 88 height 31
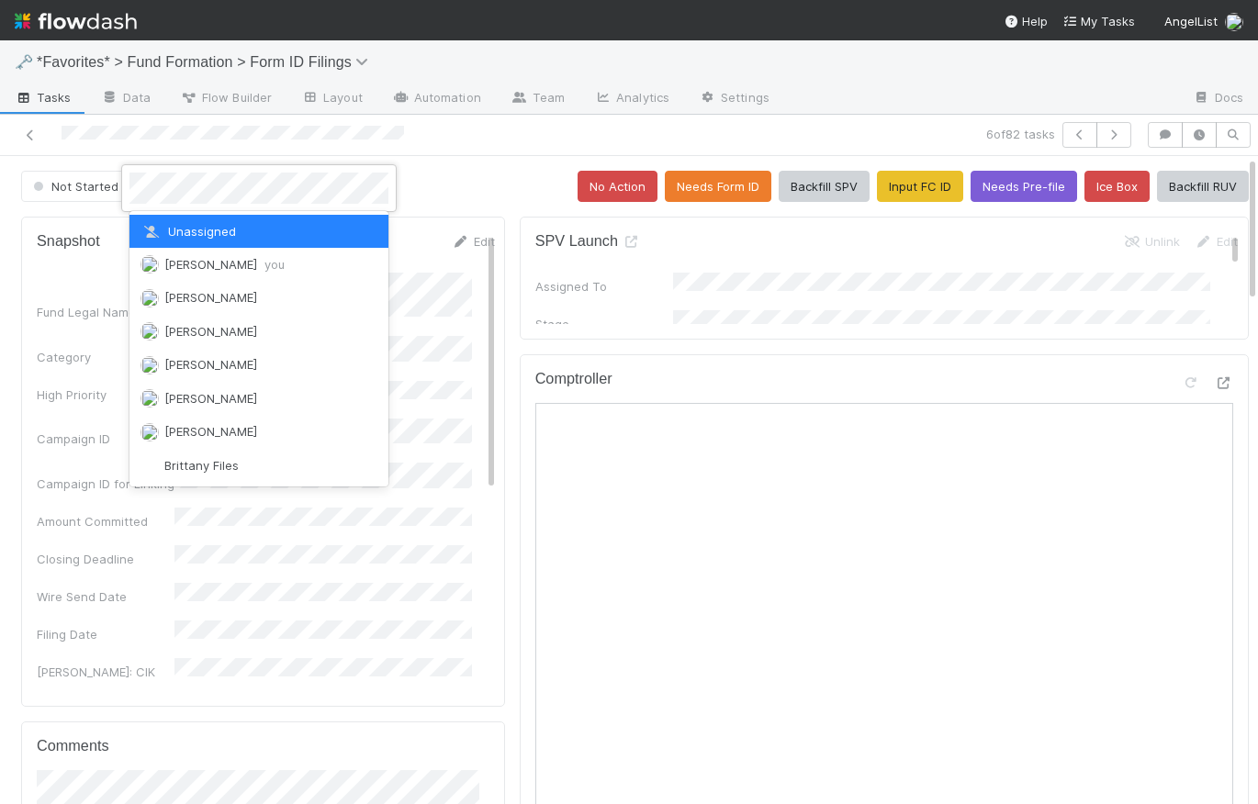
drag, startPoint x: 442, startPoint y: 174, endPoint x: 462, endPoint y: 171, distance: 20.5
click at [443, 174] on div at bounding box center [629, 402] width 1258 height 804
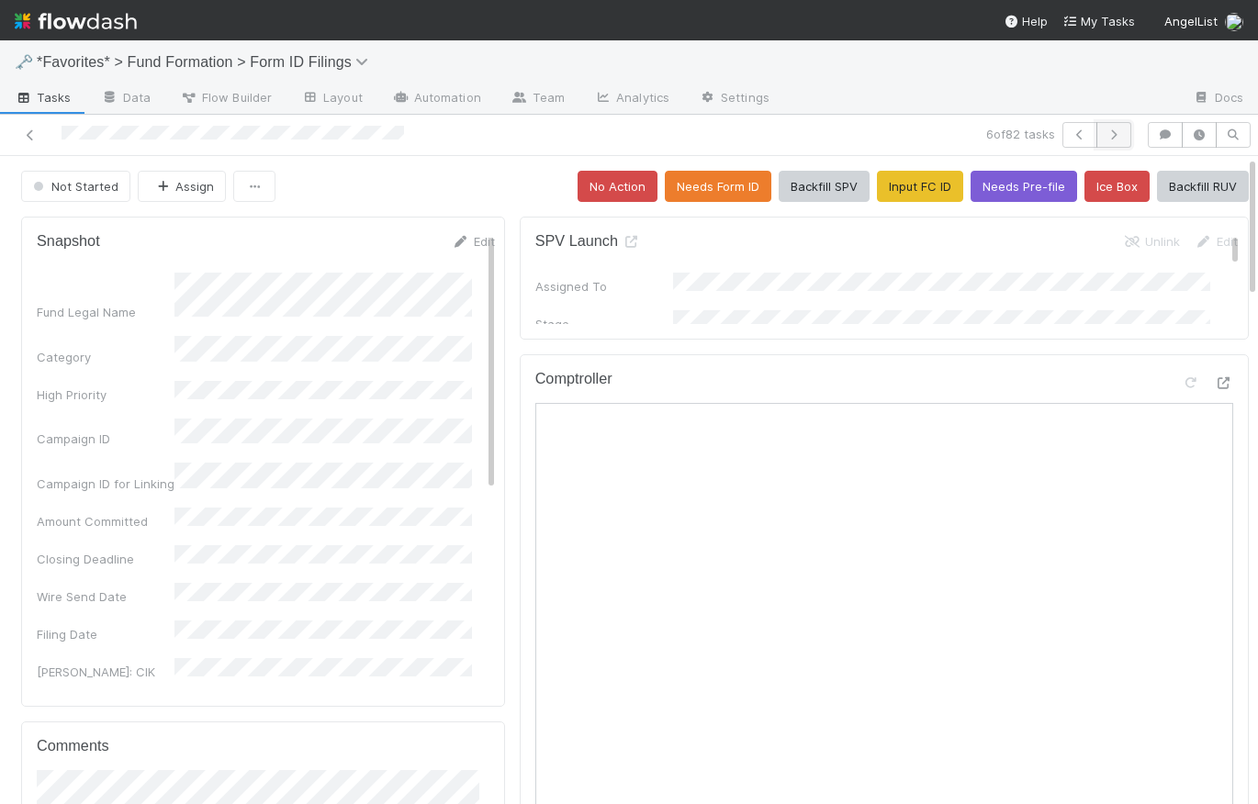
click at [1107, 135] on icon "button" at bounding box center [1114, 134] width 18 height 11
click at [192, 190] on button "Assign" at bounding box center [182, 186] width 88 height 31
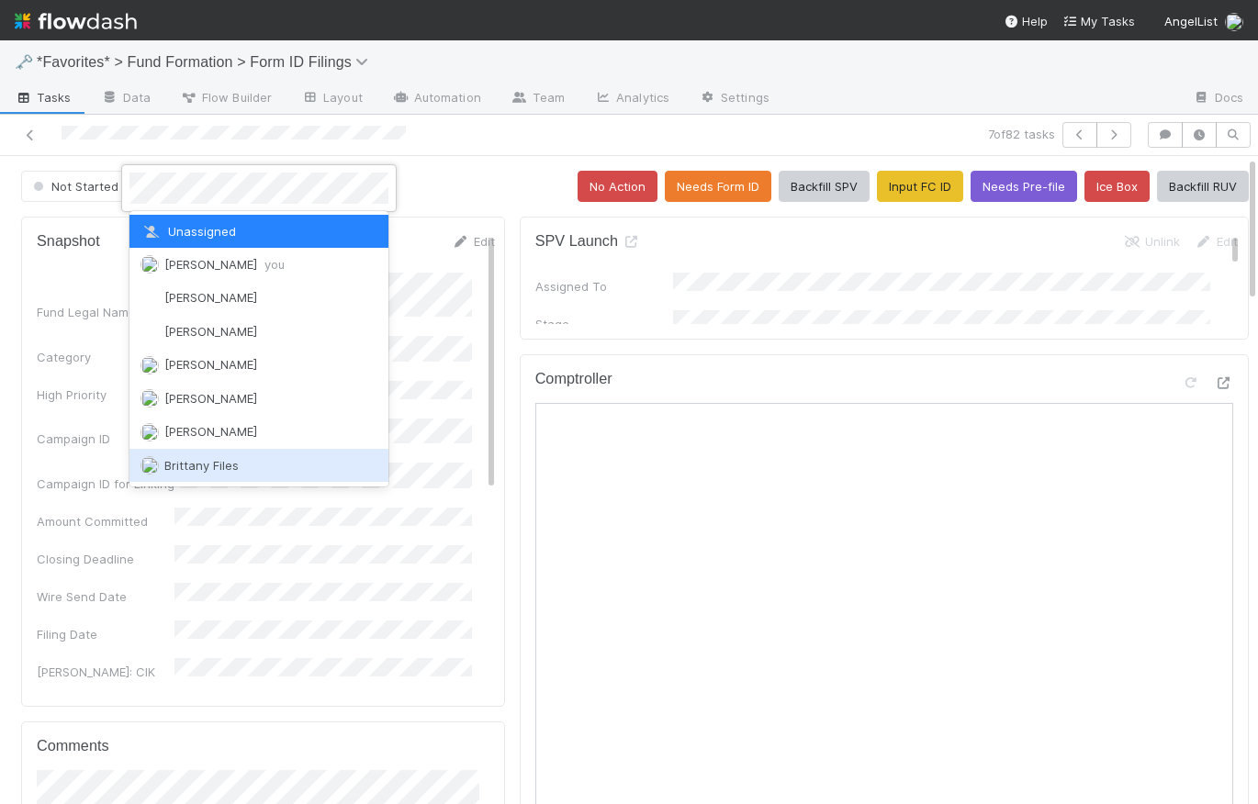
click at [246, 460] on div "Brittany Files" at bounding box center [258, 465] width 259 height 33
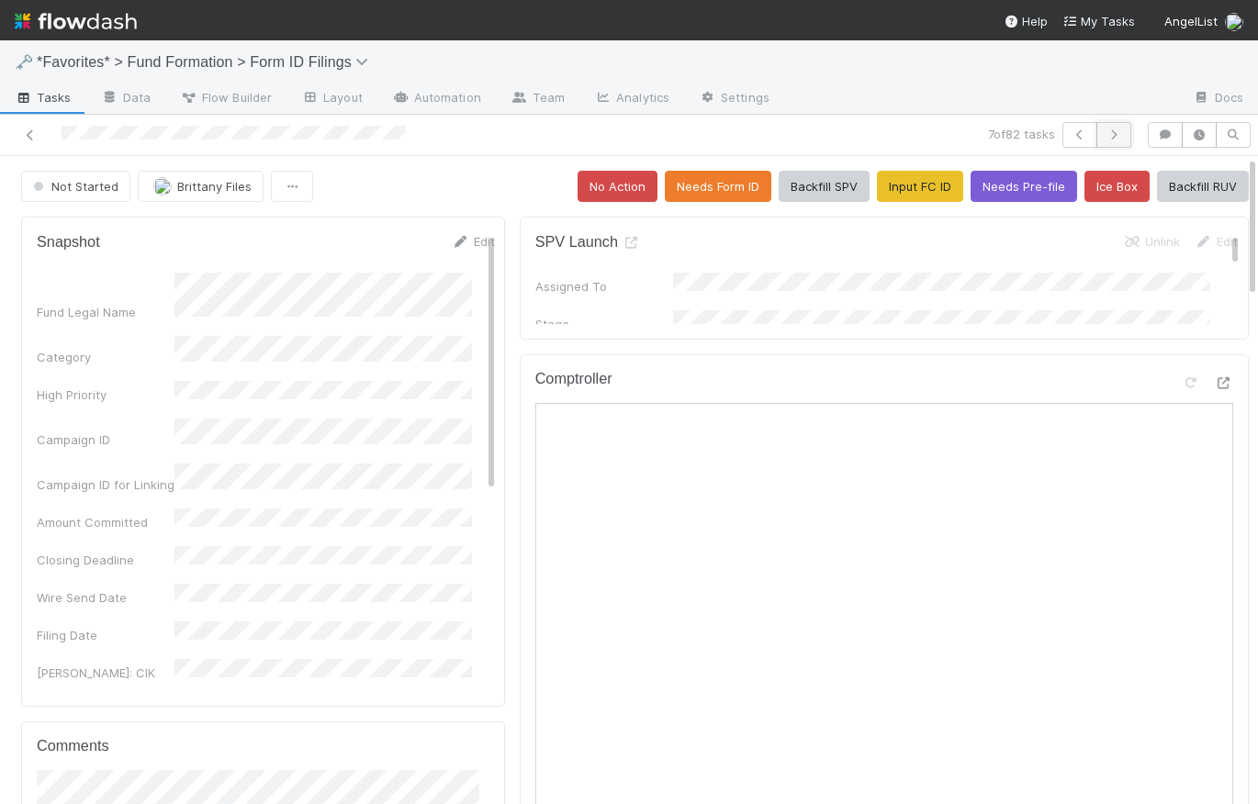
click at [1106, 132] on icon "button" at bounding box center [1114, 134] width 18 height 11
click at [191, 186] on button "Assign" at bounding box center [182, 186] width 88 height 31
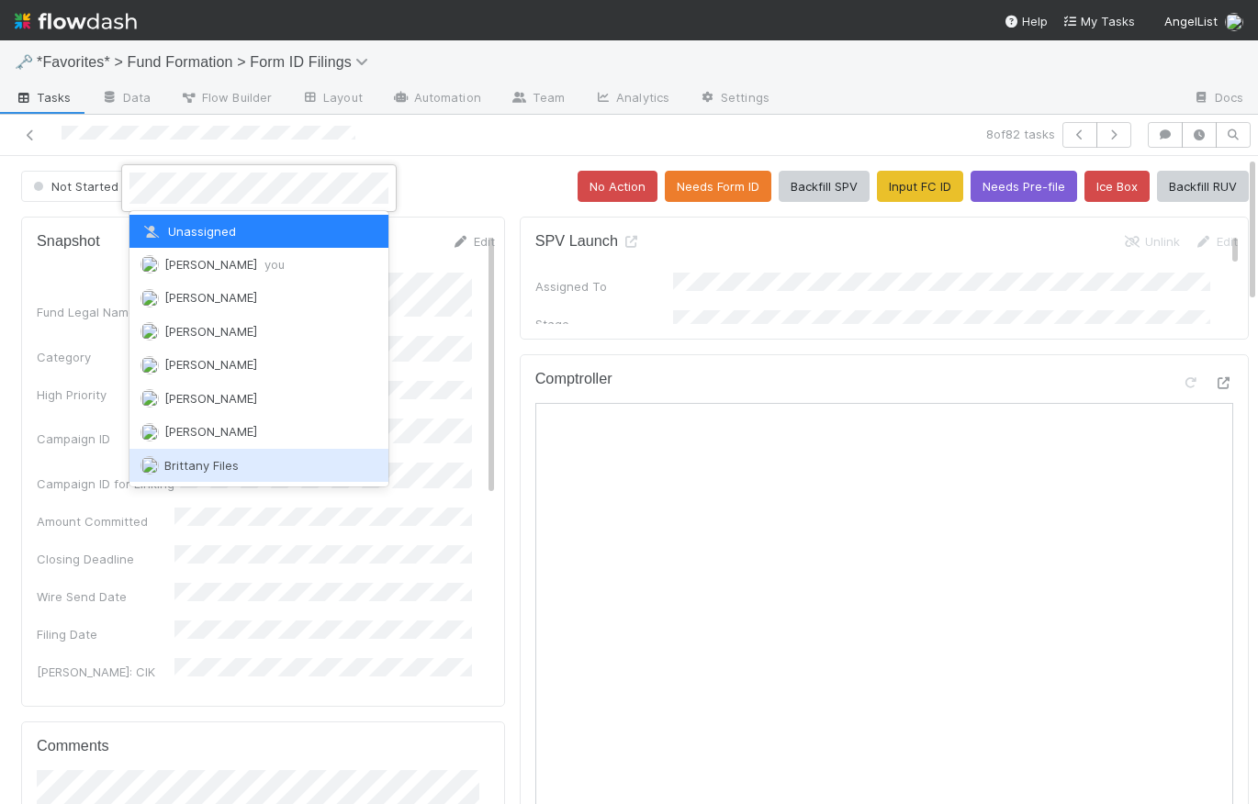
click at [206, 460] on span "Brittany Files" at bounding box center [201, 465] width 74 height 15
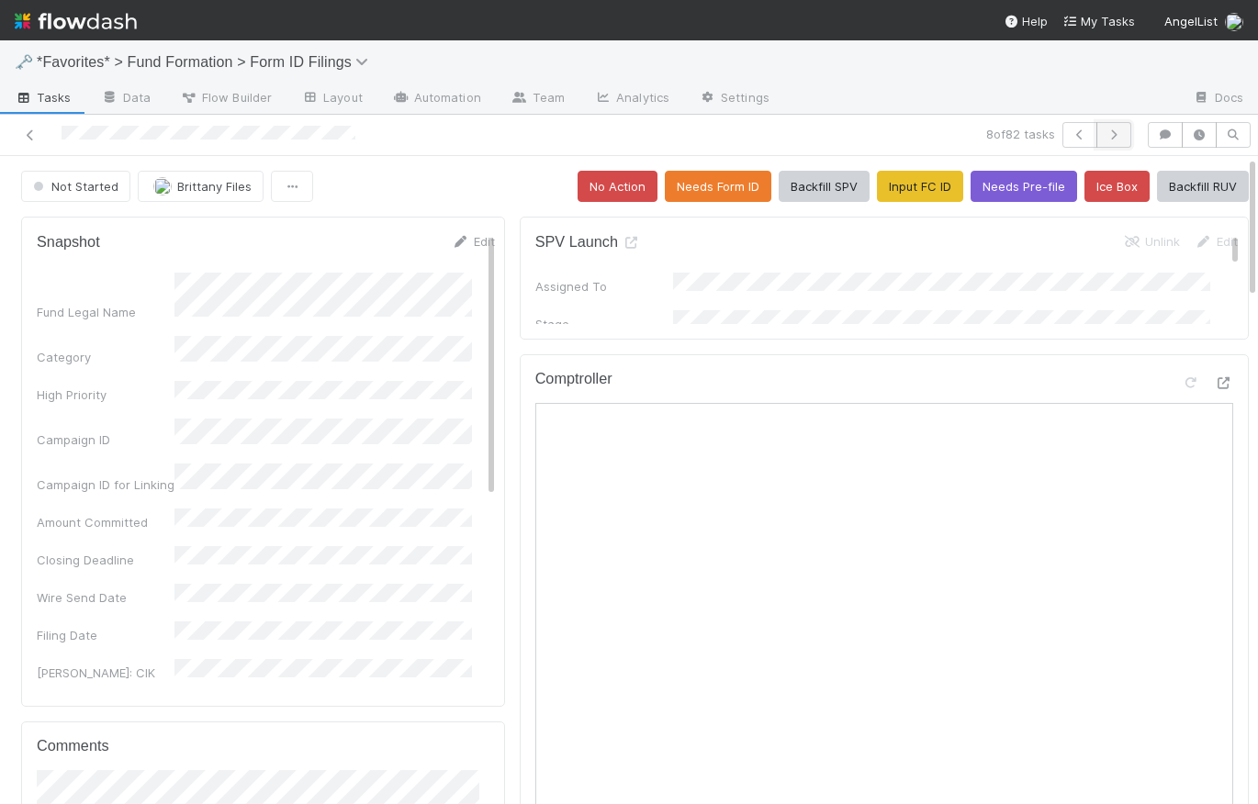
click at [1105, 139] on icon "button" at bounding box center [1114, 134] width 18 height 11
click at [197, 180] on button "Assign" at bounding box center [182, 186] width 88 height 31
click at [461, 175] on div at bounding box center [629, 402] width 1258 height 804
click at [1105, 137] on icon "button" at bounding box center [1114, 134] width 18 height 11
click at [182, 186] on button "Assign" at bounding box center [182, 186] width 88 height 31
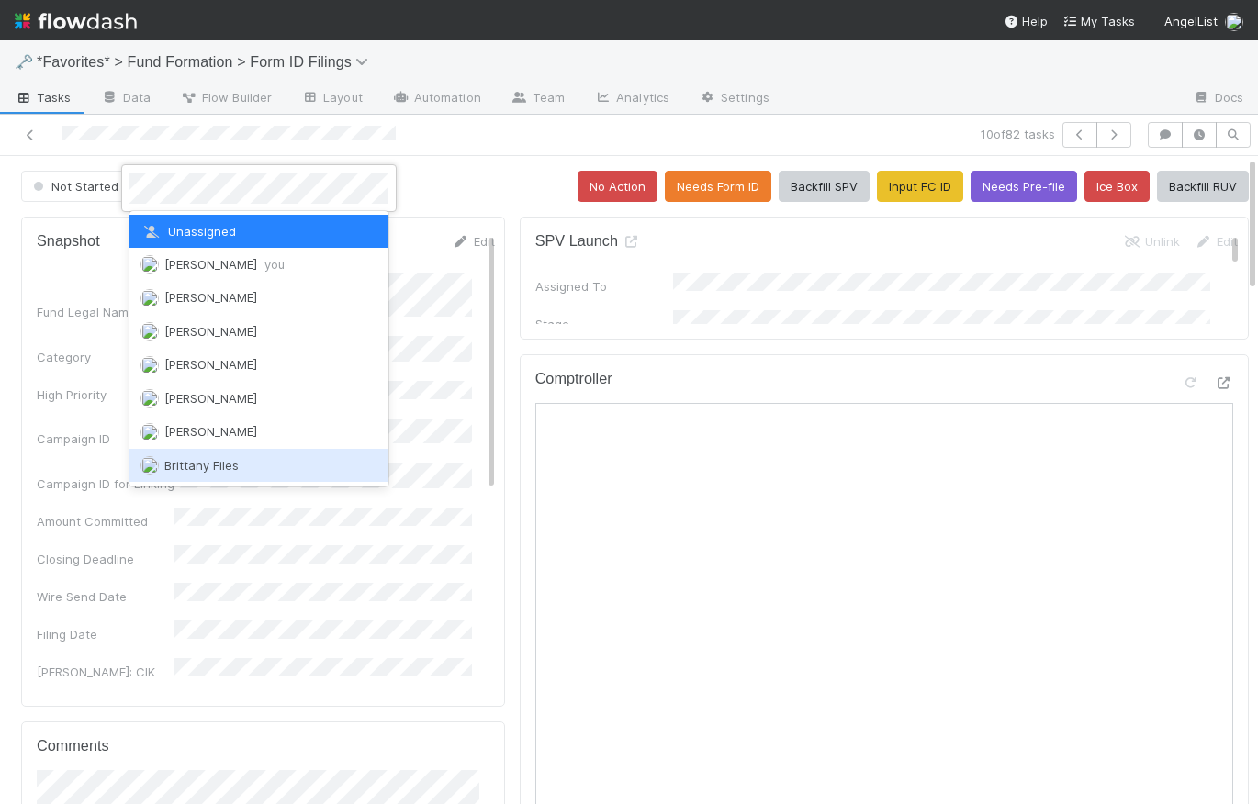
click at [254, 458] on div "Brittany Files" at bounding box center [258, 465] width 259 height 33
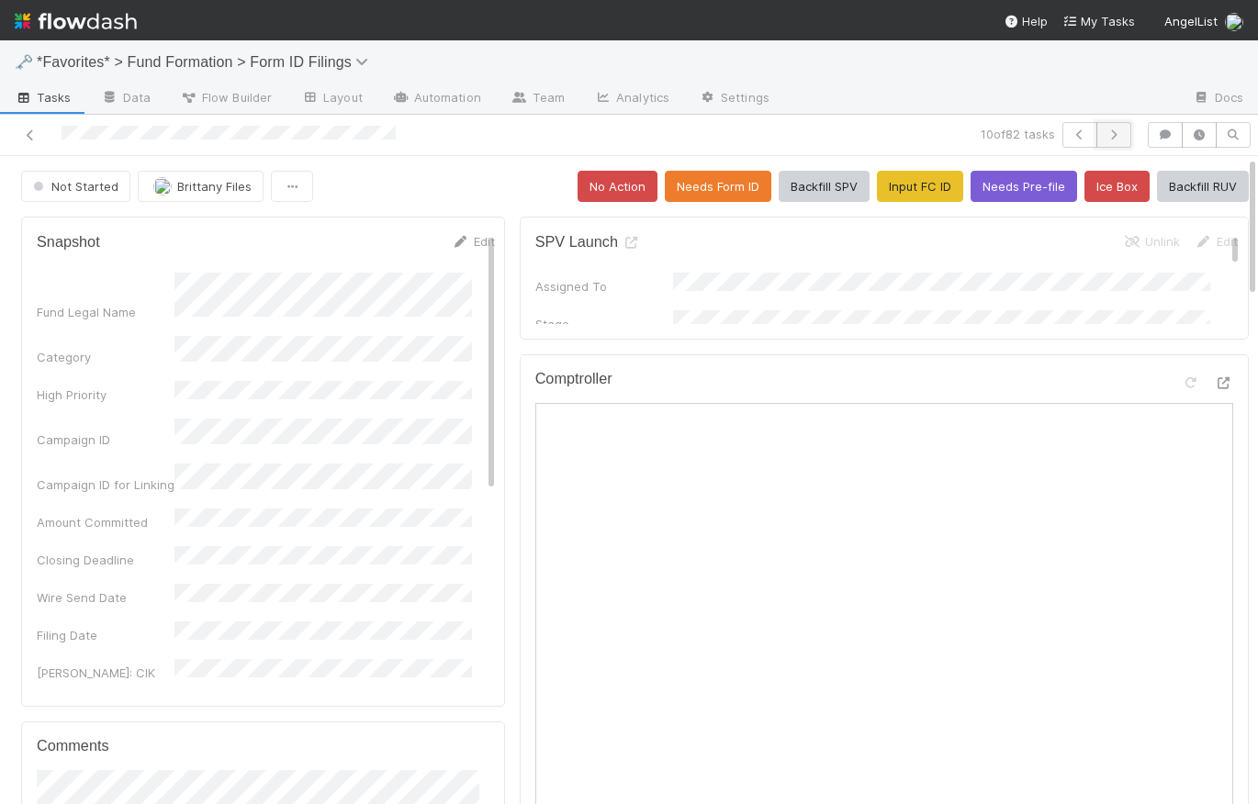
click at [1107, 134] on icon "button" at bounding box center [1114, 134] width 18 height 11
click at [500, 174] on div "Not Started Assign No Action Needs Form ID Backfill SPV Input FC ID Needs Pre-f…" at bounding box center [635, 186] width 1228 height 31
click at [49, 101] on span "Tasks" at bounding box center [43, 97] width 57 height 18
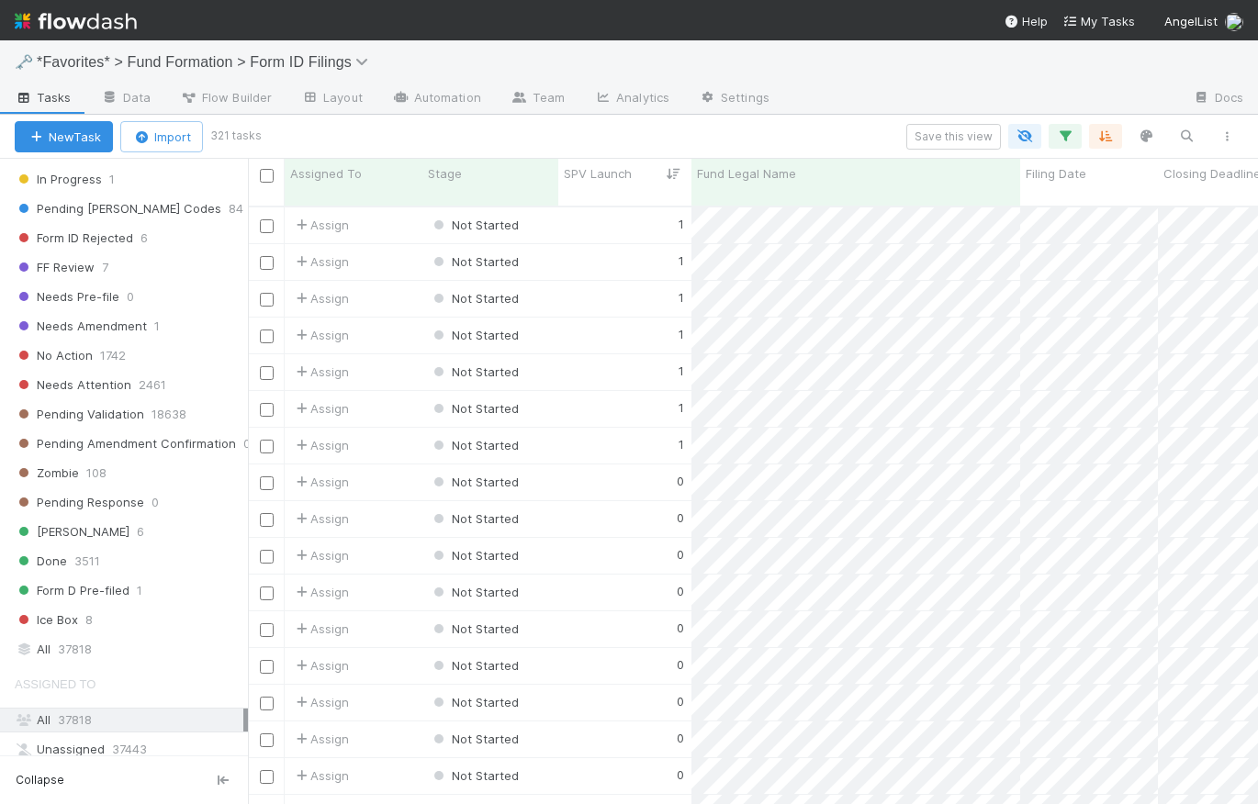
scroll to position [408, 0]
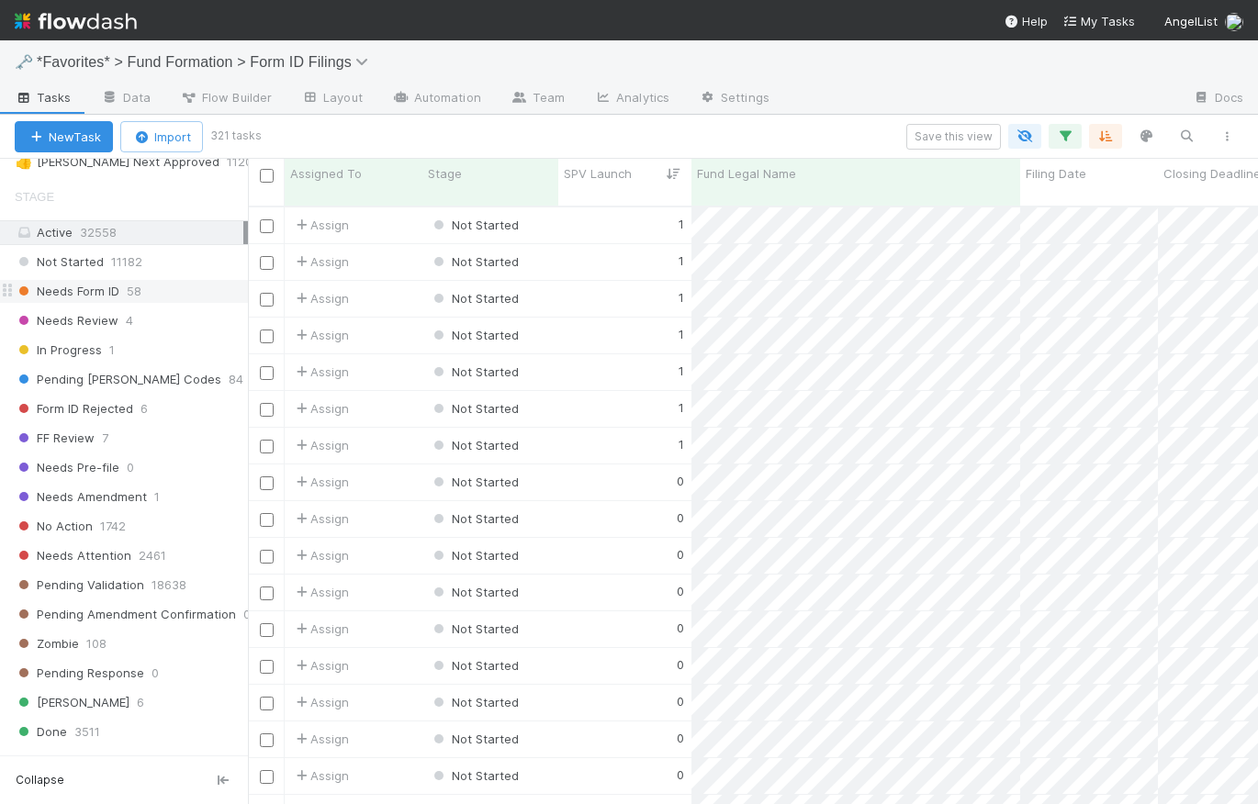
click at [82, 293] on span "Needs Form ID" at bounding box center [67, 291] width 105 height 23
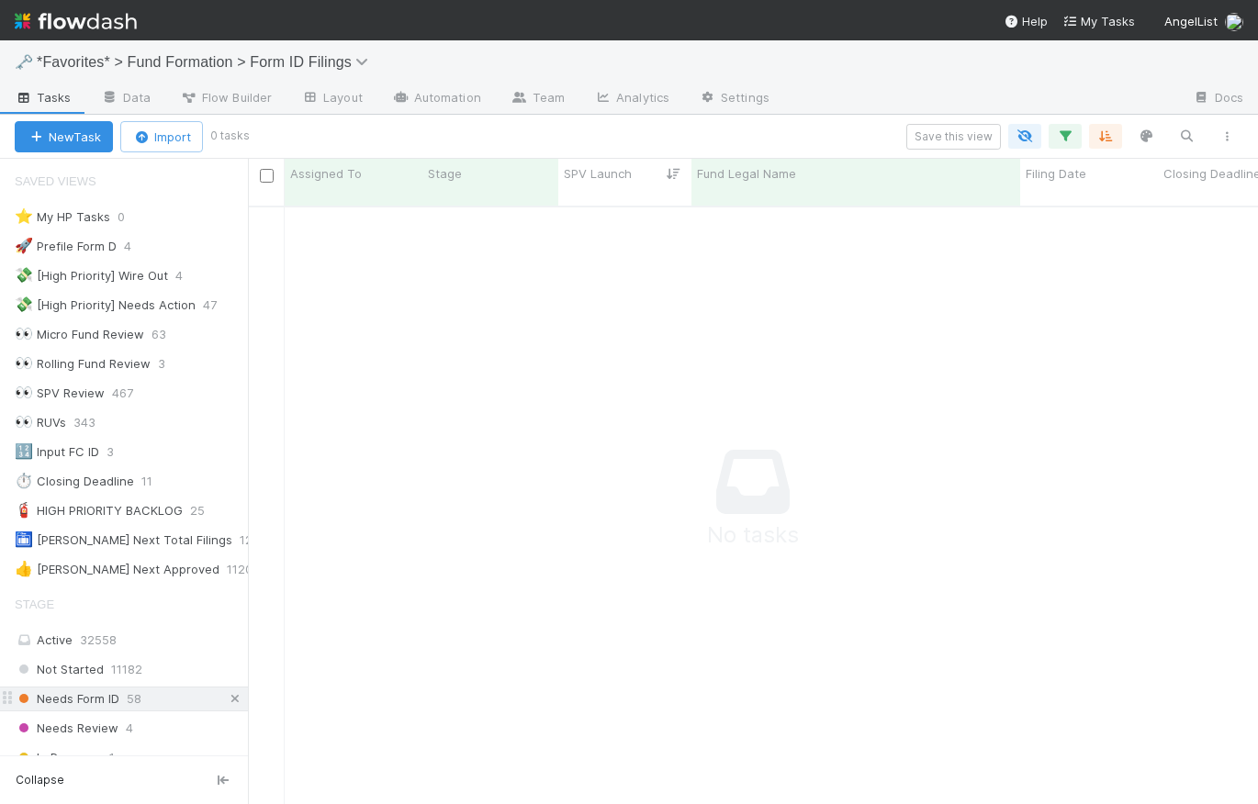
click at [226, 695] on icon at bounding box center [235, 699] width 18 height 12
click at [133, 215] on icon at bounding box center [134, 217] width 18 height 12
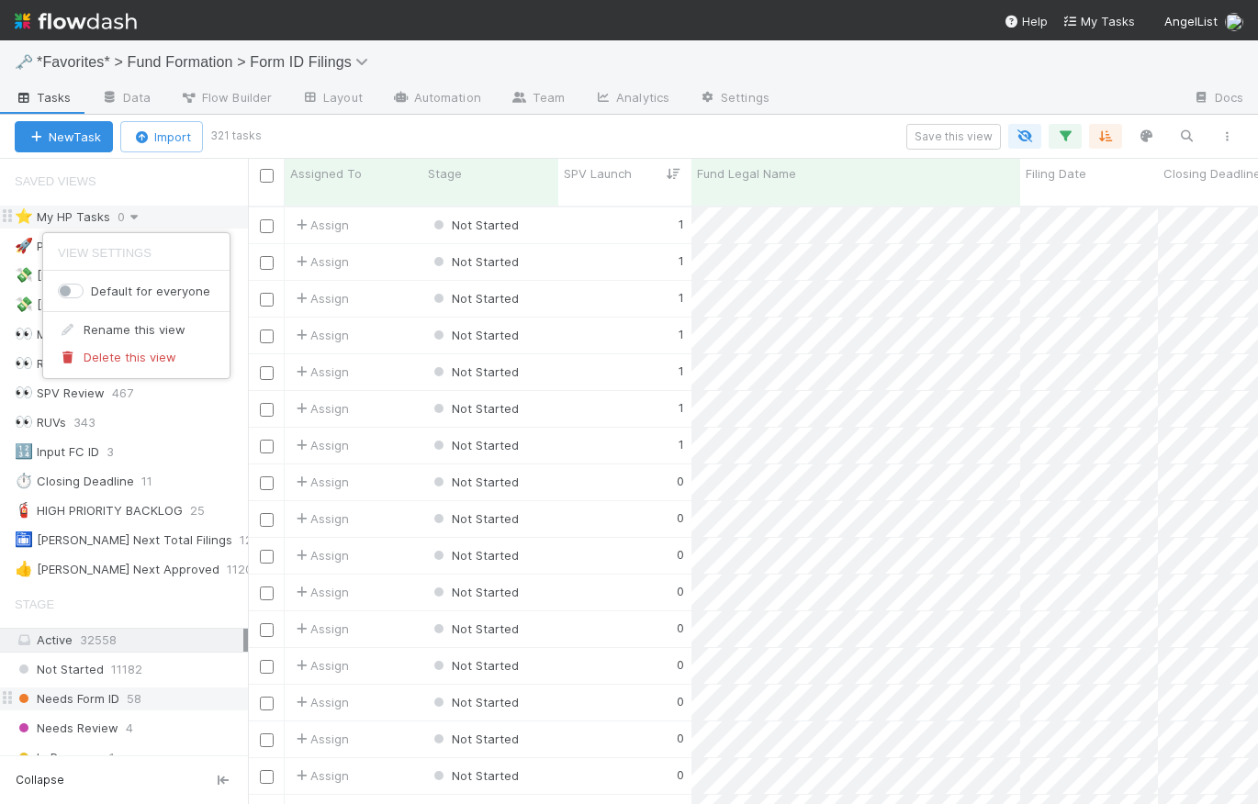
scroll to position [601, 997]
click at [152, 197] on div "View Settings Default for everyone Rename this view Delete this view" at bounding box center [629, 402] width 1258 height 804
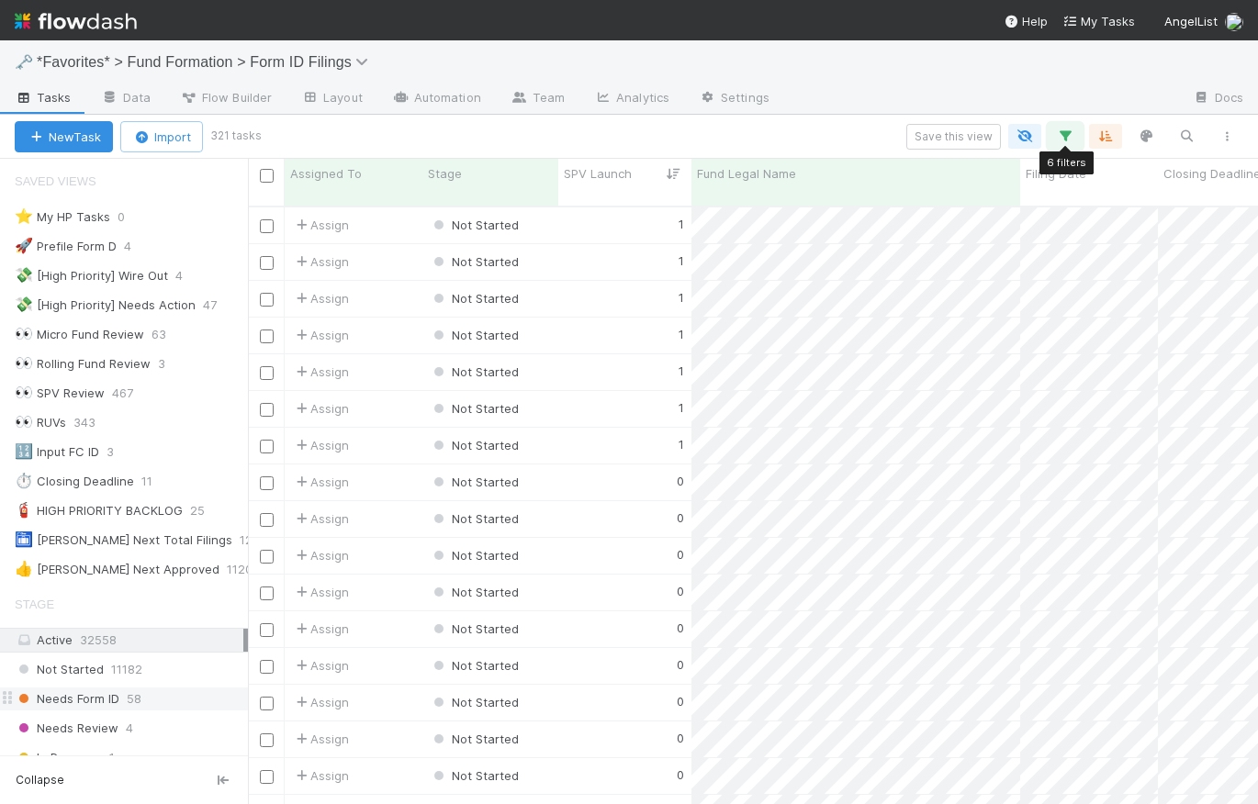
click at [1069, 130] on icon "button" at bounding box center [1065, 136] width 18 height 17
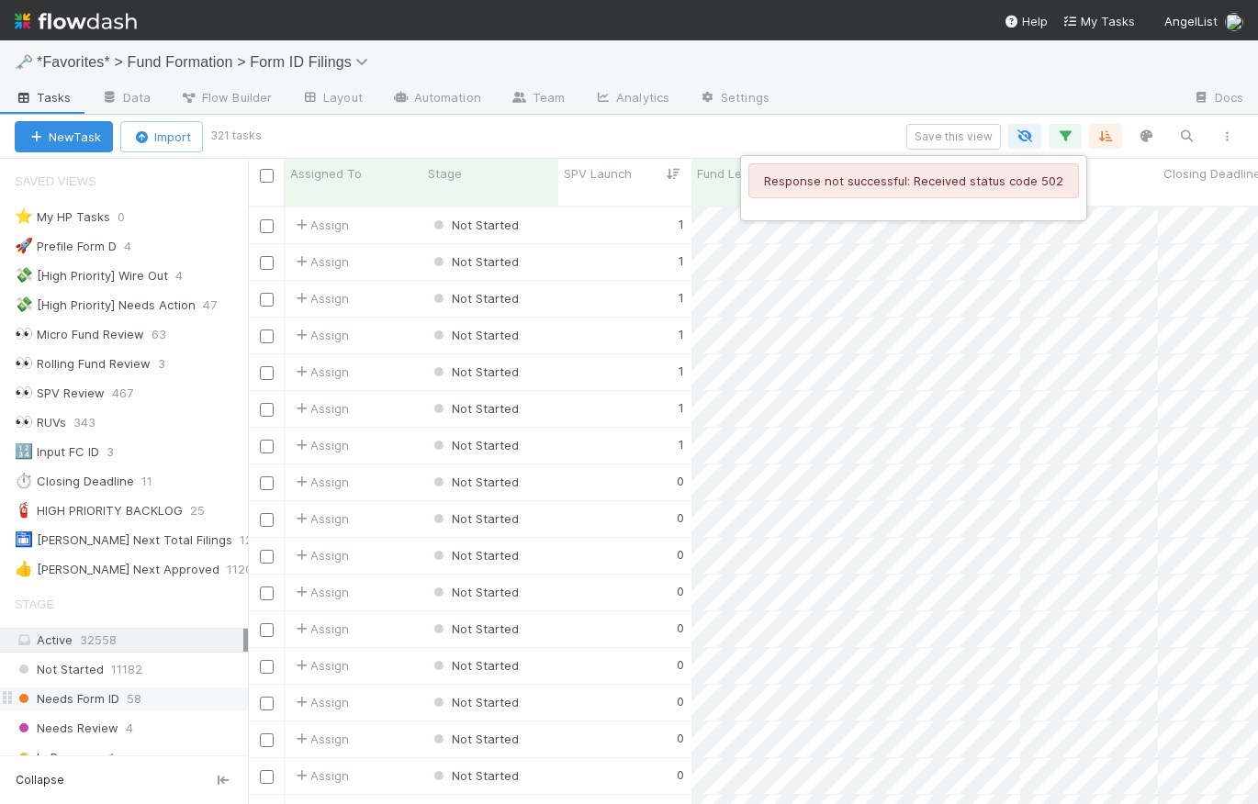
click at [1062, 129] on div "Response not successful: Received status code 502" at bounding box center [629, 402] width 1258 height 804
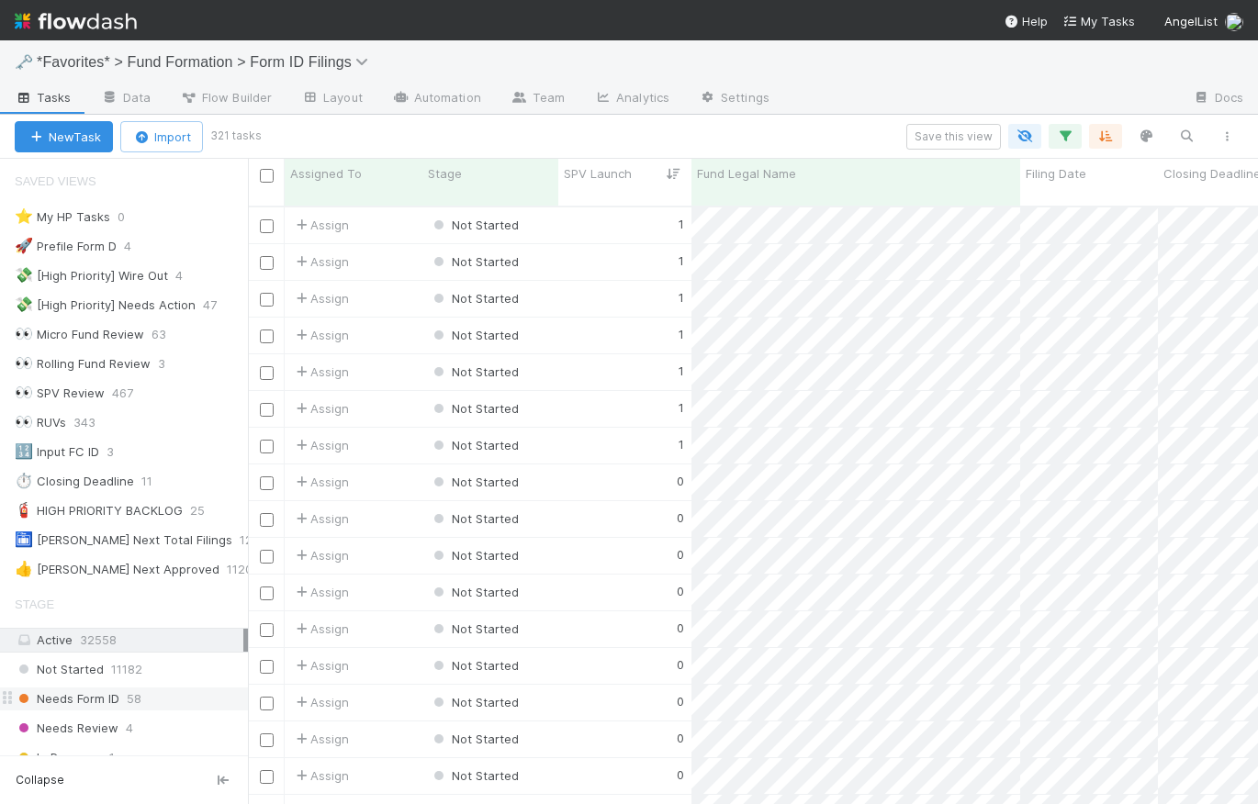
click at [548, 133] on div "Save this view" at bounding box center [752, 137] width 989 height 26
click at [97, 215] on div "⭐ My HP Tasks" at bounding box center [63, 217] width 96 height 23
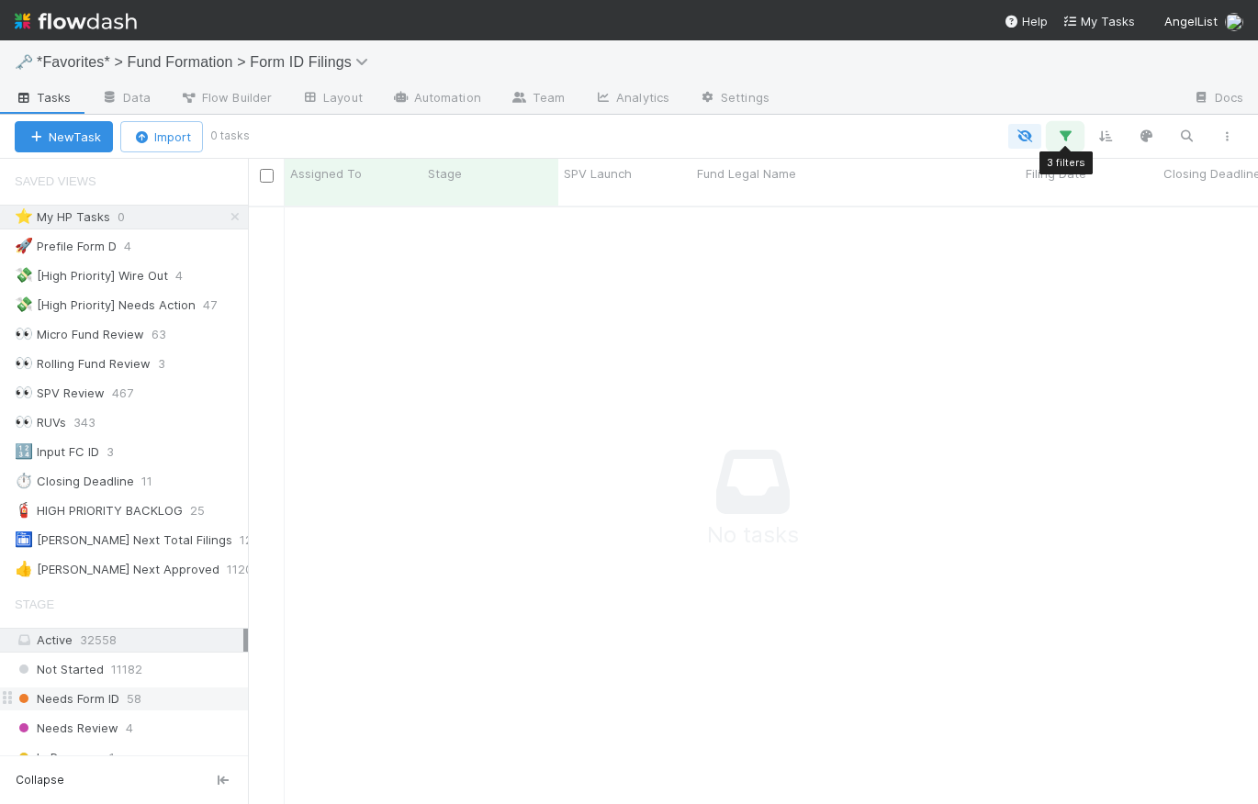
click at [1057, 140] on icon "button" at bounding box center [1065, 136] width 18 height 17
click at [915, 130] on div "Response not successful: Received status code 502" at bounding box center [629, 402] width 1258 height 804
click at [804, 136] on div at bounding box center [746, 137] width 1001 height 24
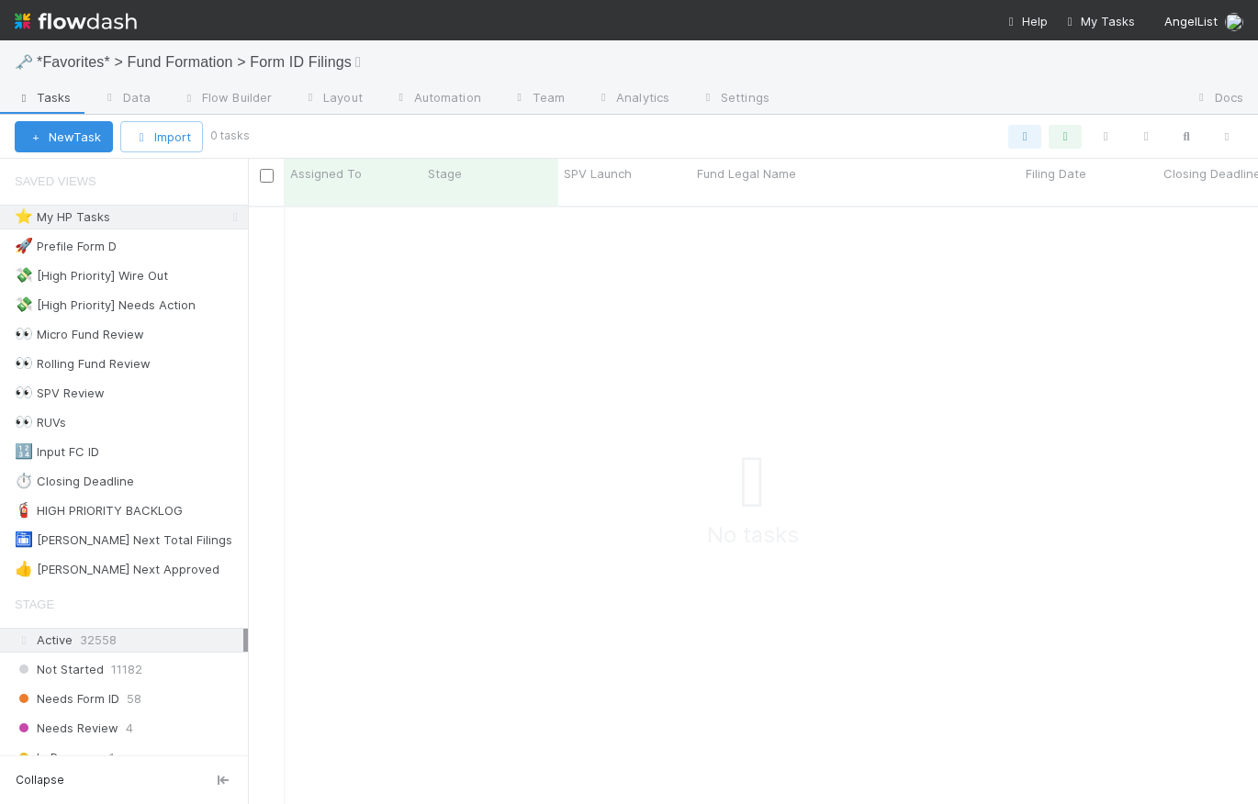
scroll to position [588, 997]
click at [226, 218] on icon at bounding box center [235, 217] width 18 height 12
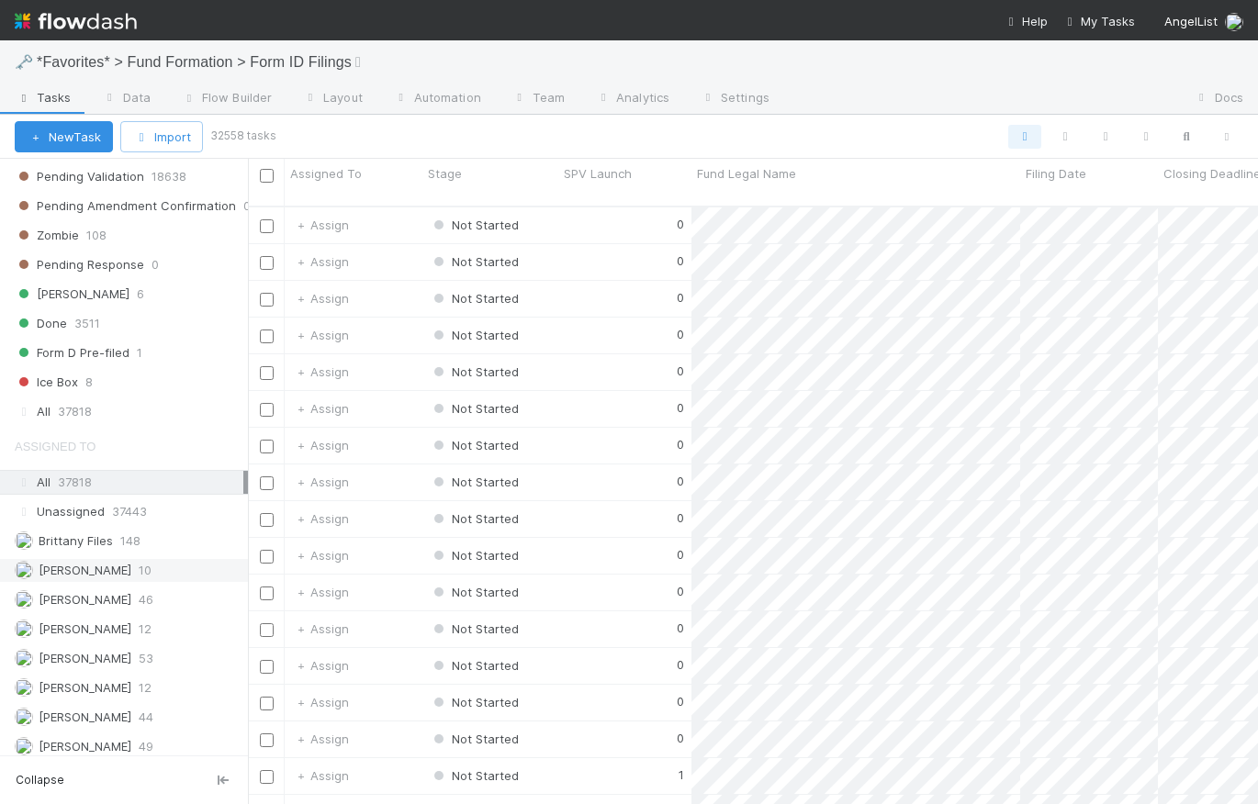
scroll to position [601, 997]
click at [89, 400] on span "37818" at bounding box center [75, 411] width 34 height 23
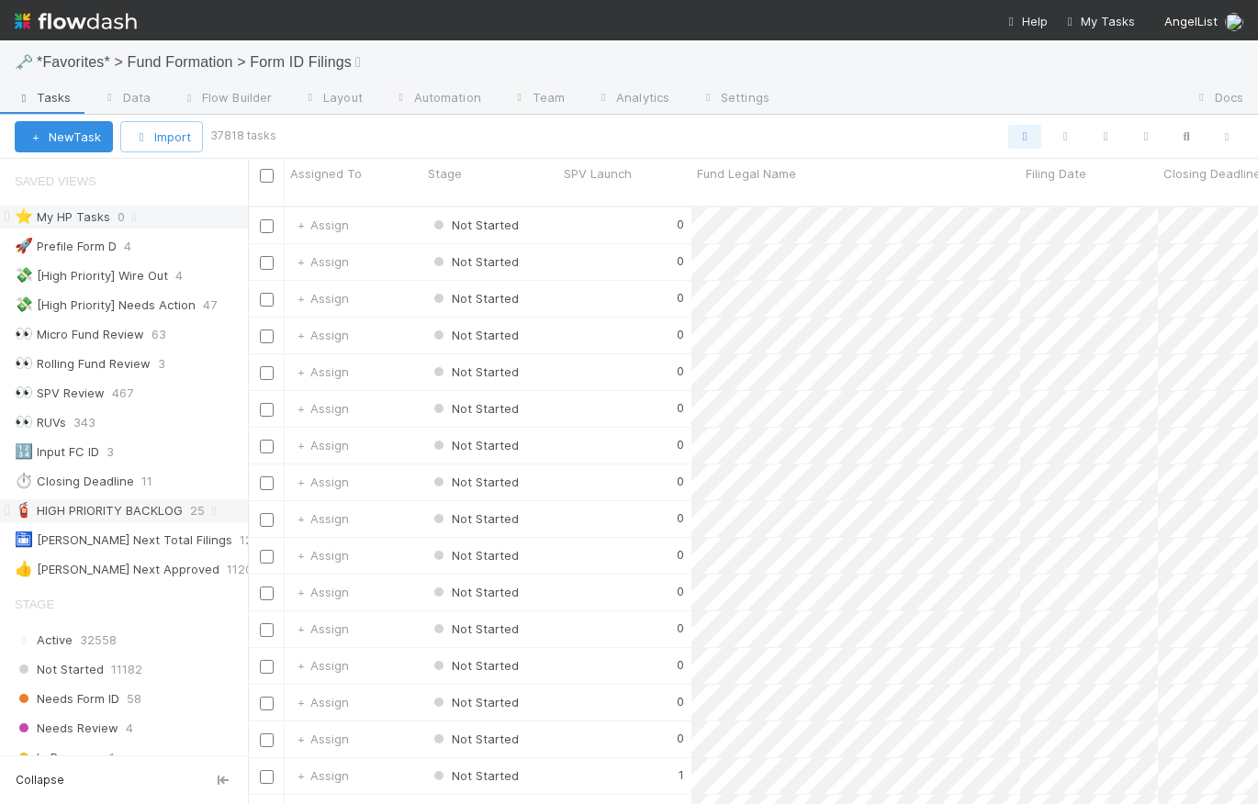
scroll to position [601, 997]
click at [759, 135] on div at bounding box center [760, 137] width 974 height 24
click at [122, 453] on icon at bounding box center [123, 452] width 18 height 12
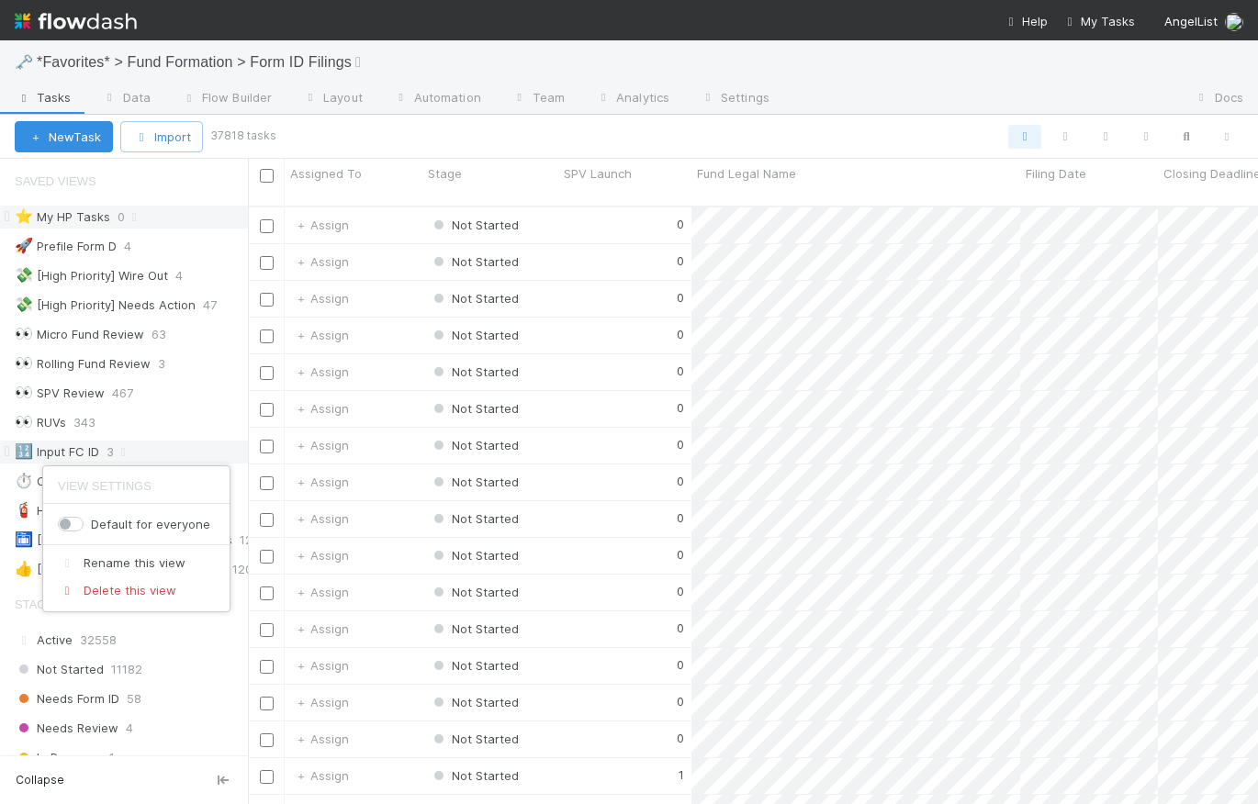
click at [160, 444] on div "View Settings Default for everyone Rename this view Delete this view" at bounding box center [629, 402] width 1258 height 804
click at [62, 447] on div "🔢 Input FC ID" at bounding box center [57, 452] width 84 height 23
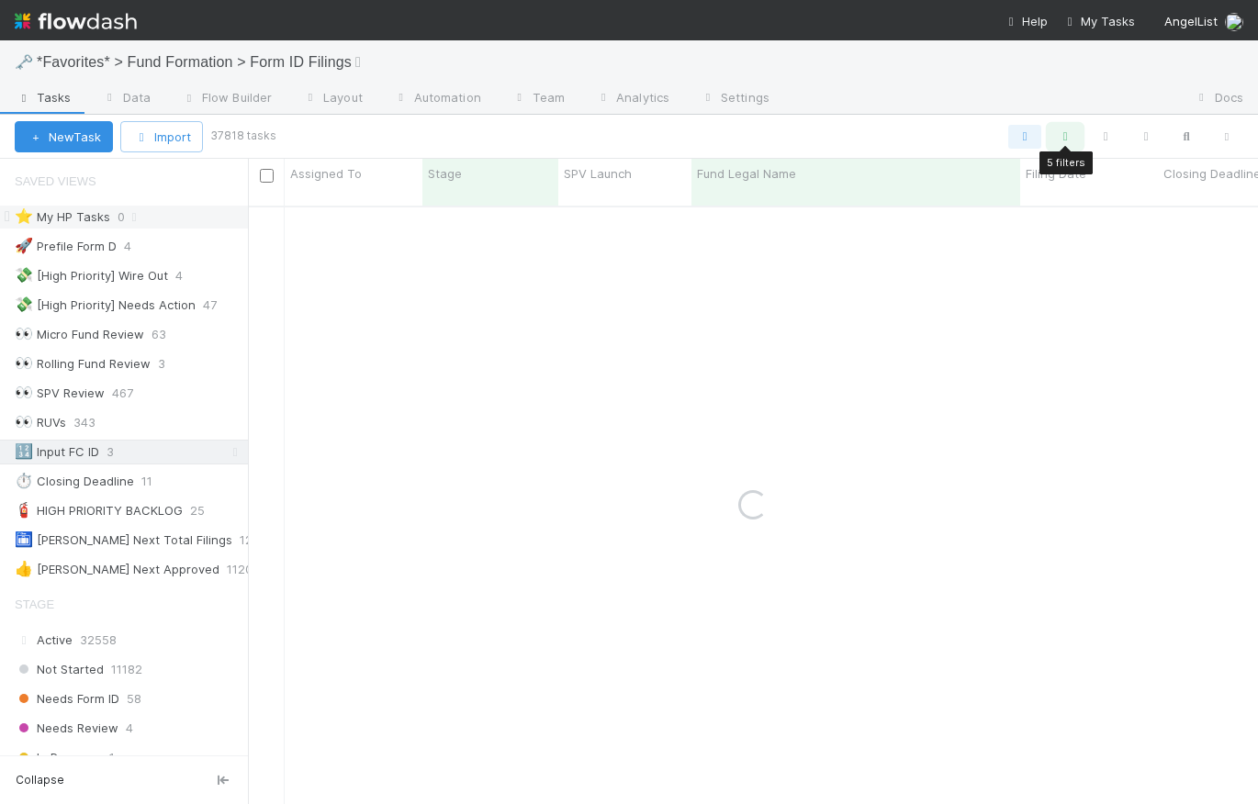
click at [1064, 137] on icon "button" at bounding box center [1065, 137] width 18 height 17
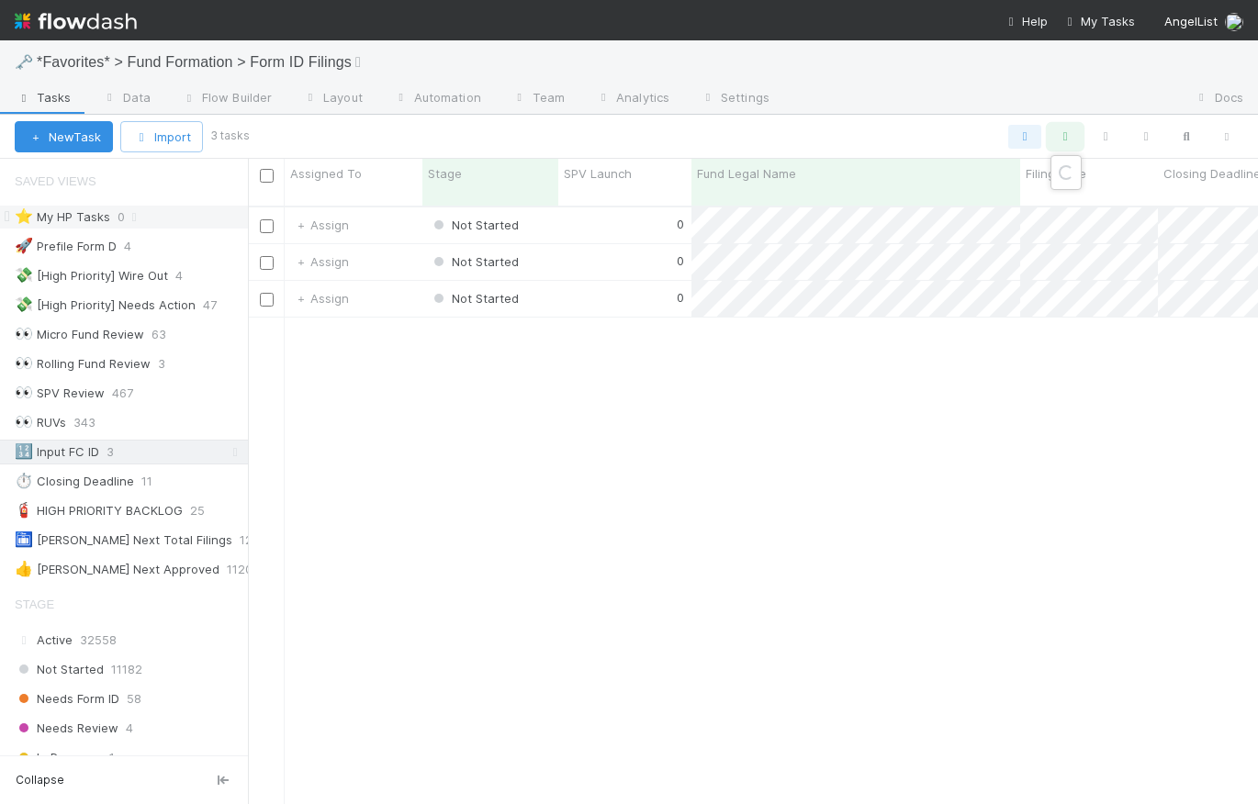
scroll to position [601, 997]
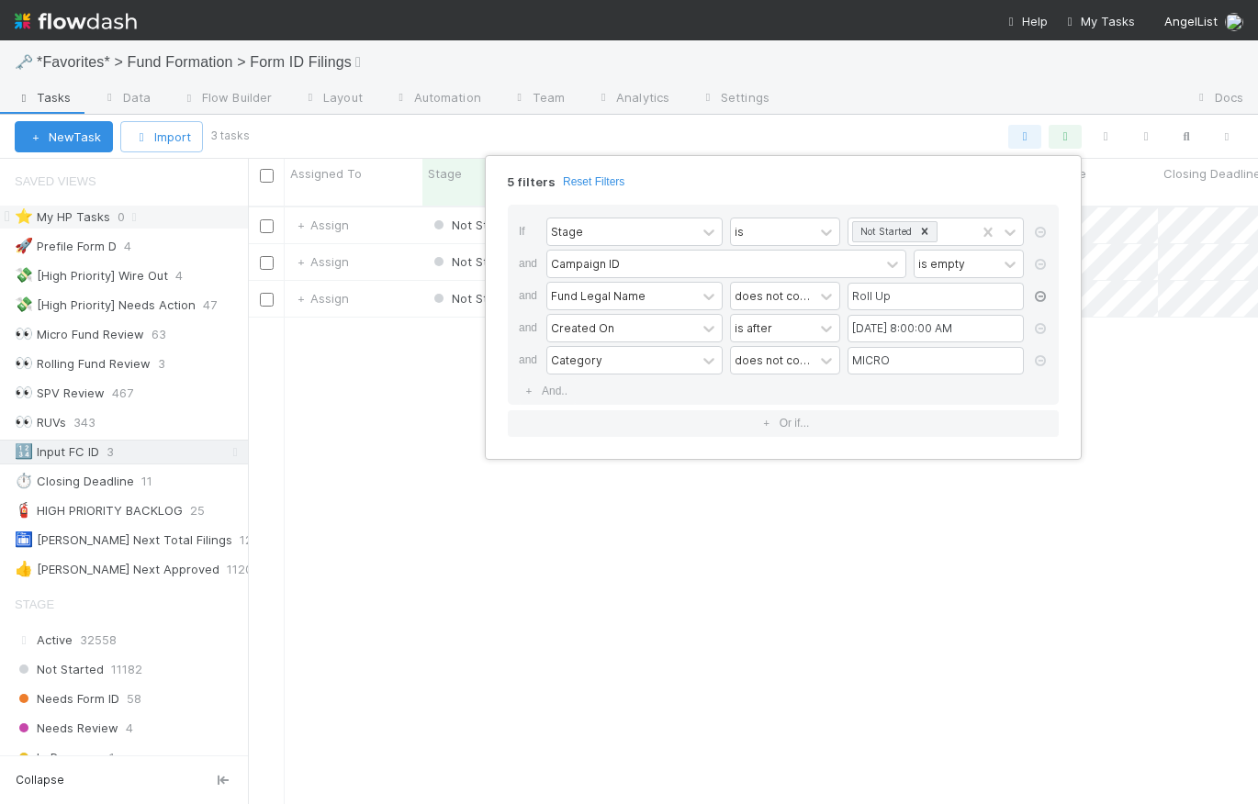
click at [1045, 296] on icon at bounding box center [1040, 296] width 18 height 11
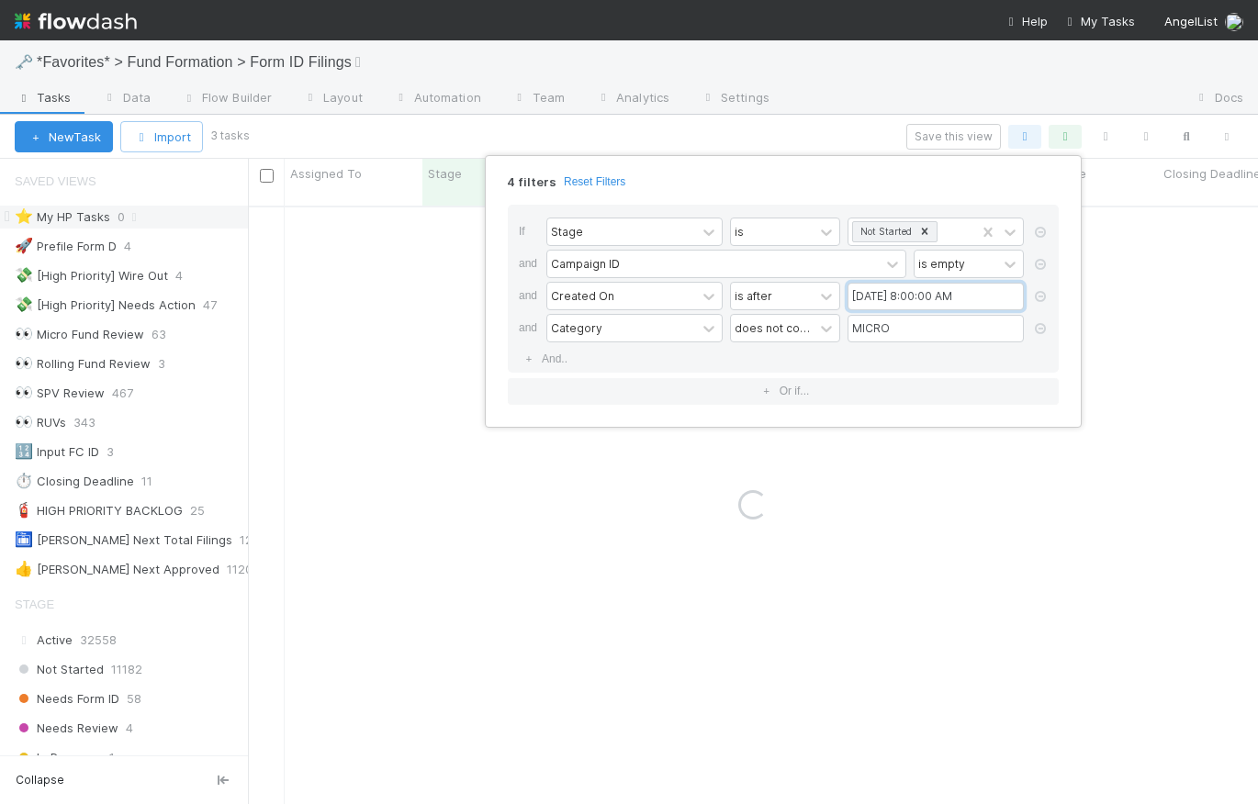
click at [896, 295] on input "[DATE] 8:00:00 AM" at bounding box center [936, 297] width 176 height 28
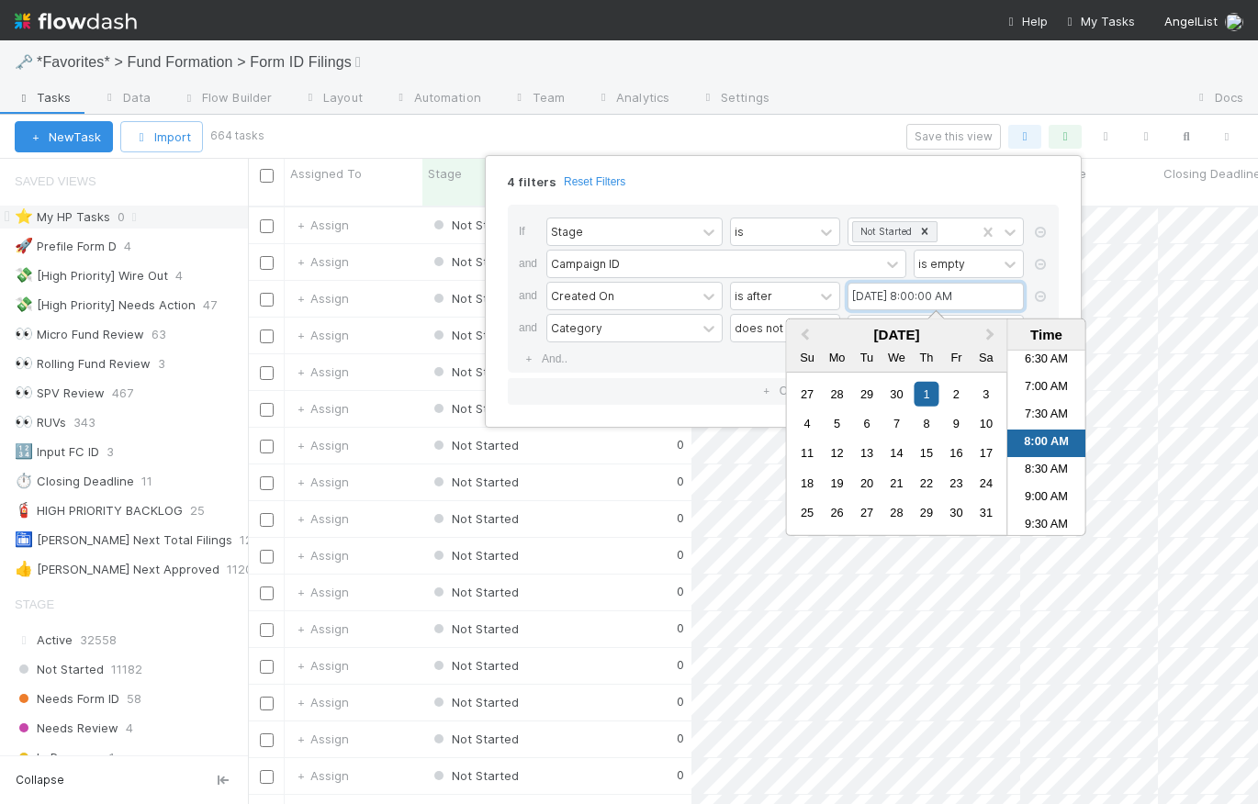
scroll to position [601, 997]
click at [991, 335] on span "Next Month" at bounding box center [991, 334] width 0 height 21
click at [994, 335] on button "Next Month" at bounding box center [992, 335] width 29 height 29
click at [875, 391] on div "1" at bounding box center [866, 393] width 25 height 25
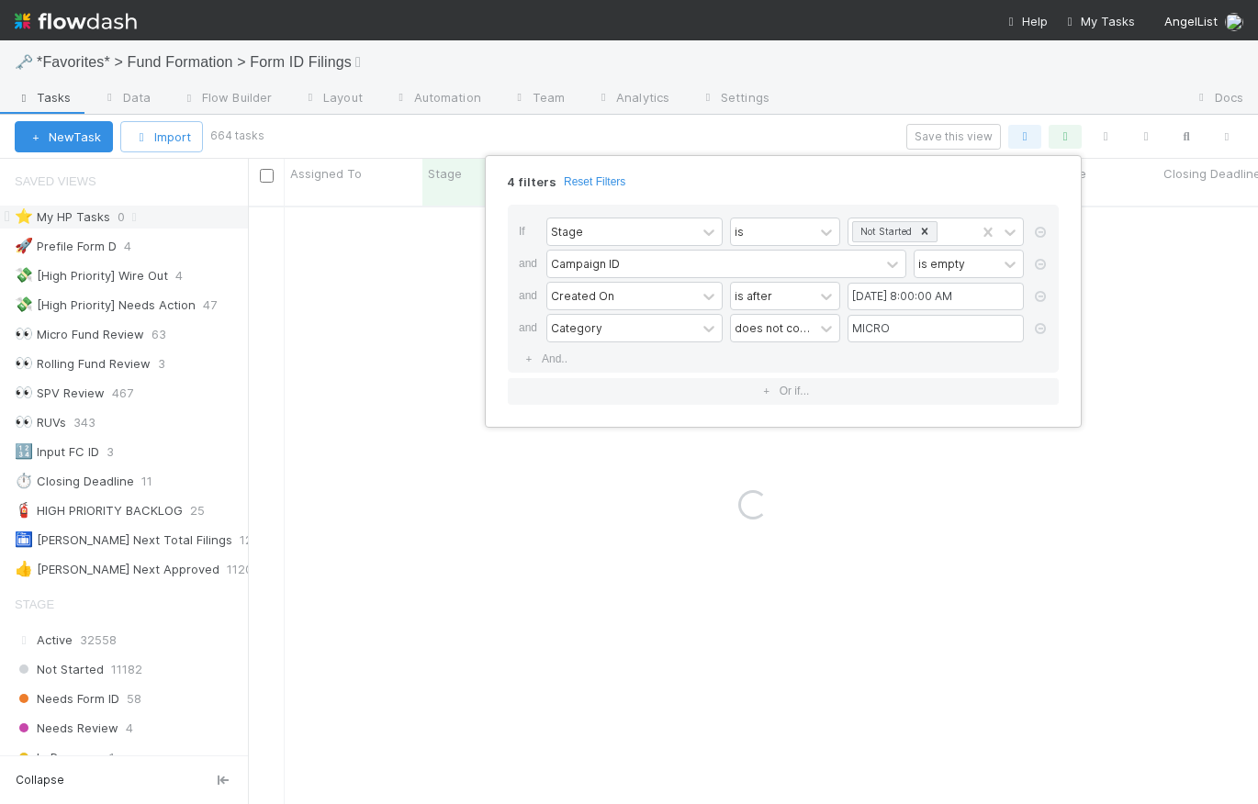
click at [954, 179] on div "4 filters Reset Filters" at bounding box center [783, 176] width 580 height 27
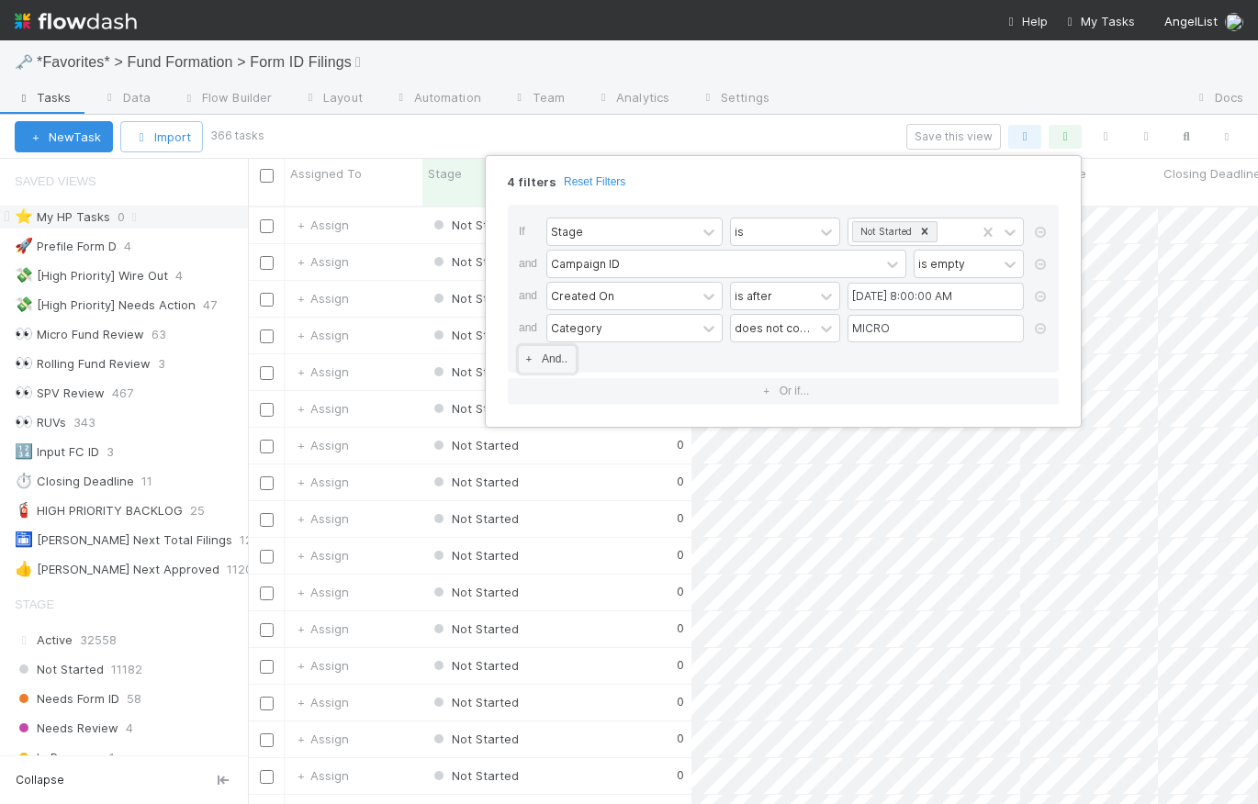
click at [550, 361] on link "And.." at bounding box center [547, 359] width 57 height 27
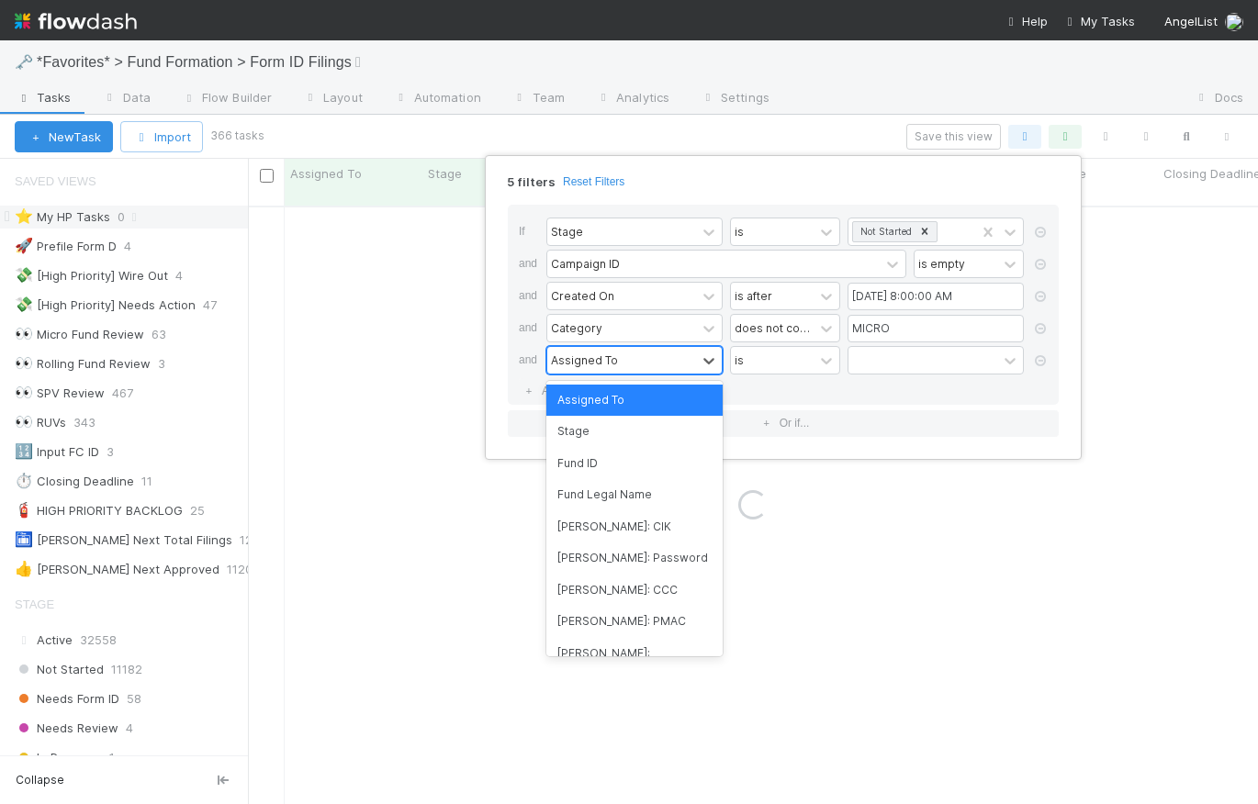
click at [585, 363] on div "Assigned To" at bounding box center [584, 360] width 67 height 17
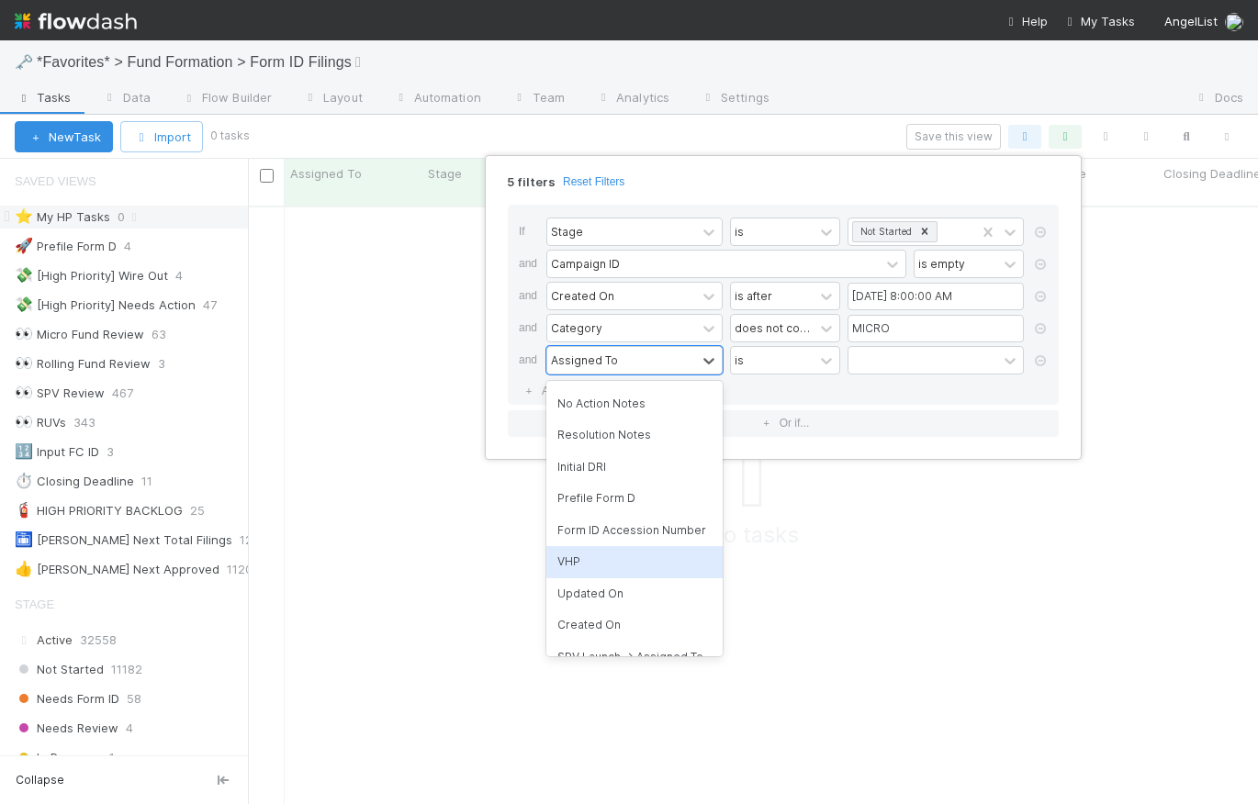
scroll to position [680, 0]
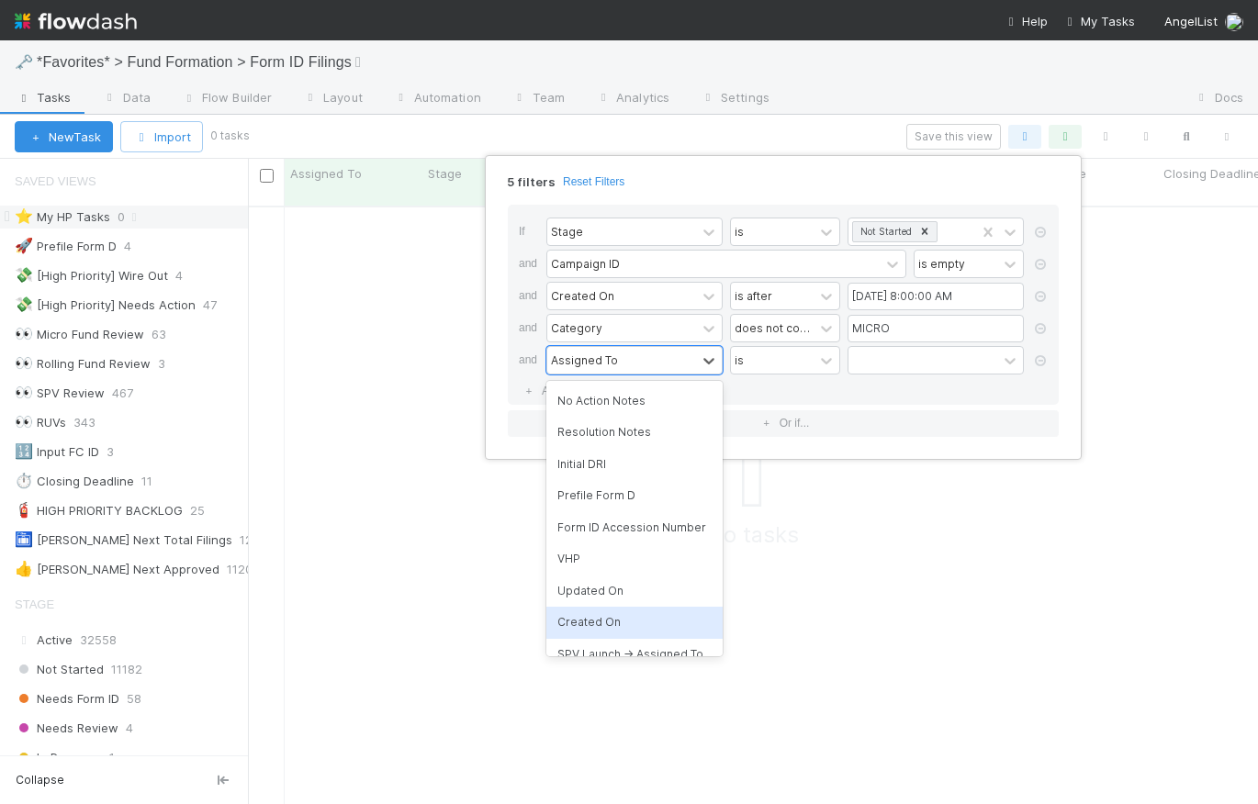
click at [612, 607] on div "Created On" at bounding box center [634, 622] width 176 height 31
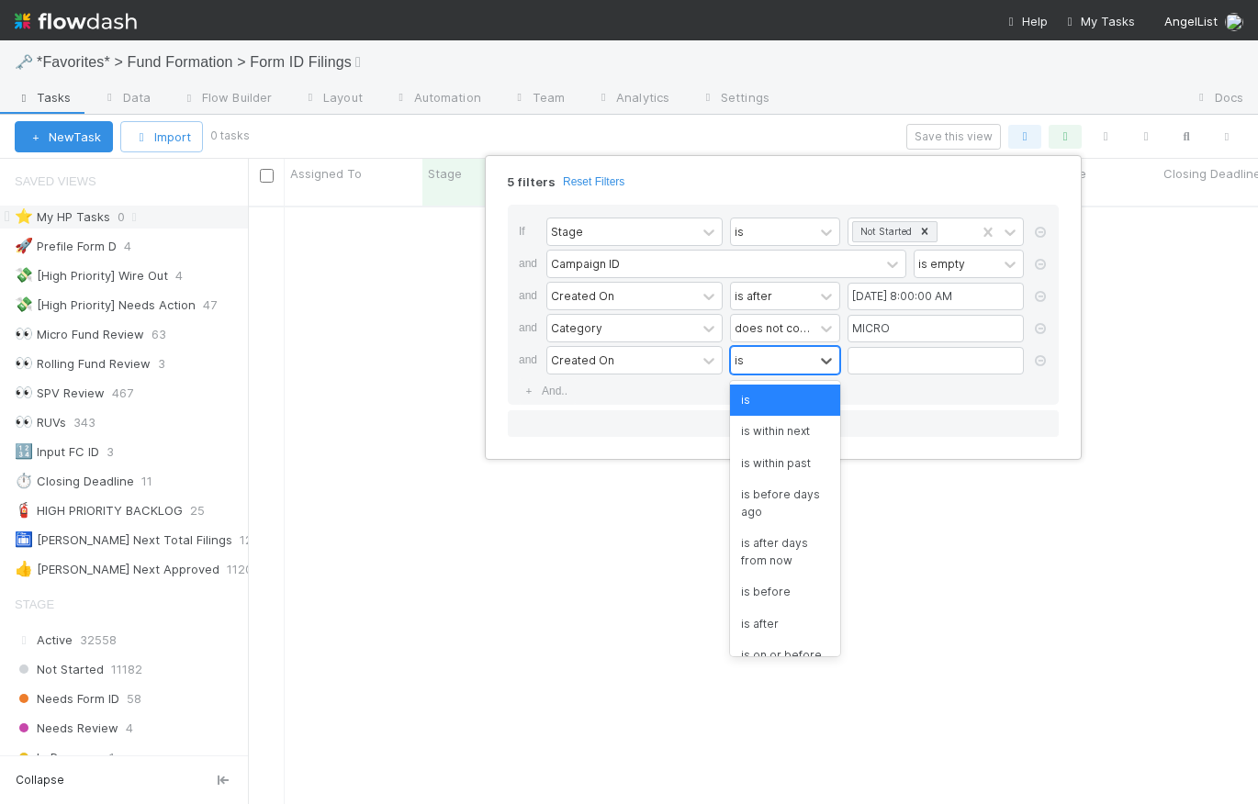
click at [808, 355] on div "is" at bounding box center [772, 360] width 83 height 27
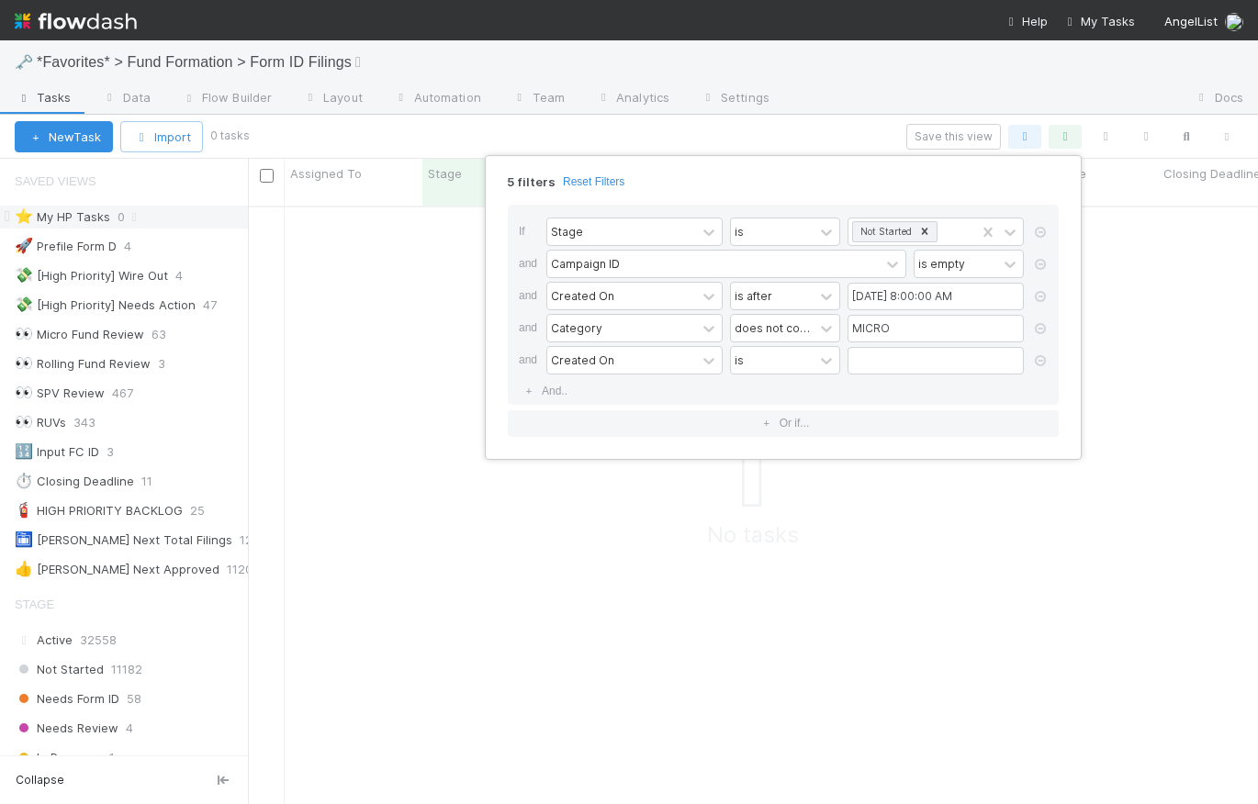
click at [1030, 370] on div "and Created On is" at bounding box center [784, 362] width 531 height 32
click at [1037, 364] on icon at bounding box center [1040, 360] width 18 height 11
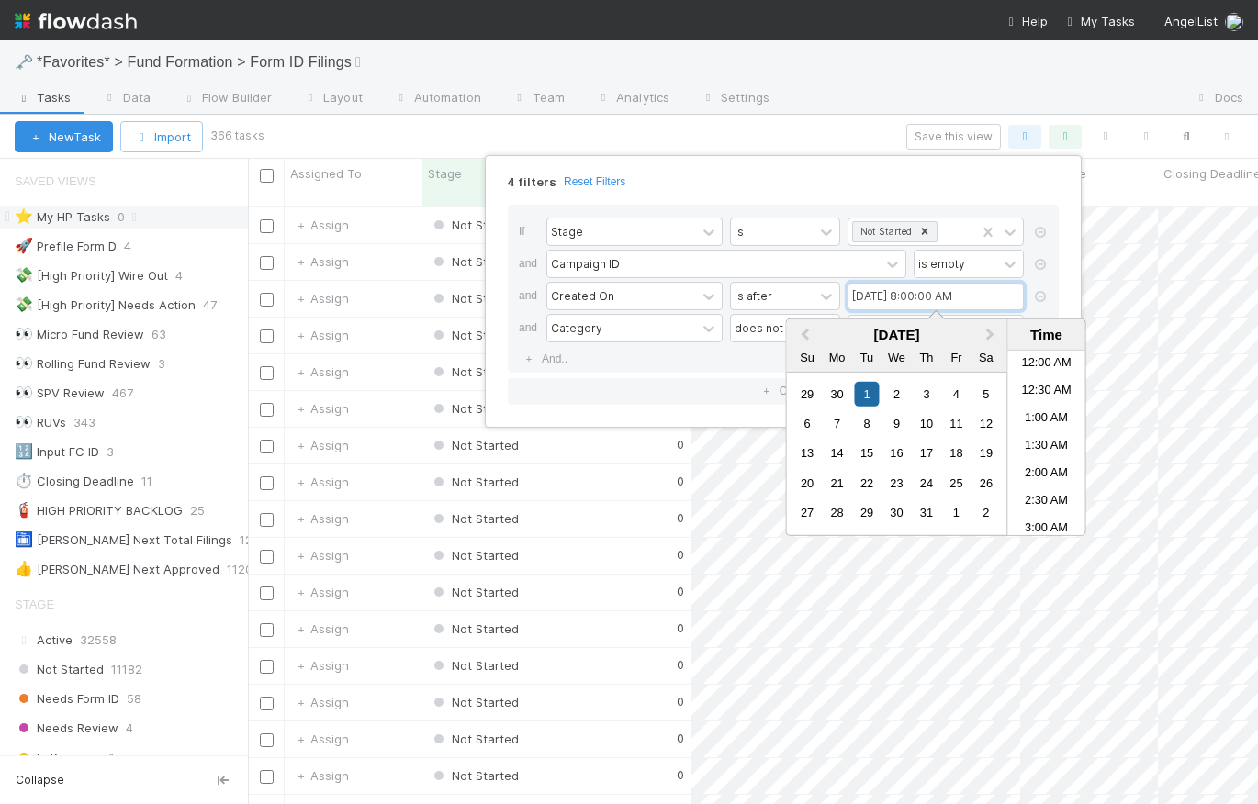
scroll to position [362, 0]
click at [890, 294] on input "[DATE] 8:00:00 AM" at bounding box center [936, 297] width 176 height 28
click at [991, 332] on span "Next Month" at bounding box center [991, 334] width 0 height 21
click at [955, 391] on div "1" at bounding box center [956, 393] width 25 height 25
type input "[DATE] 8:00:00 AM"
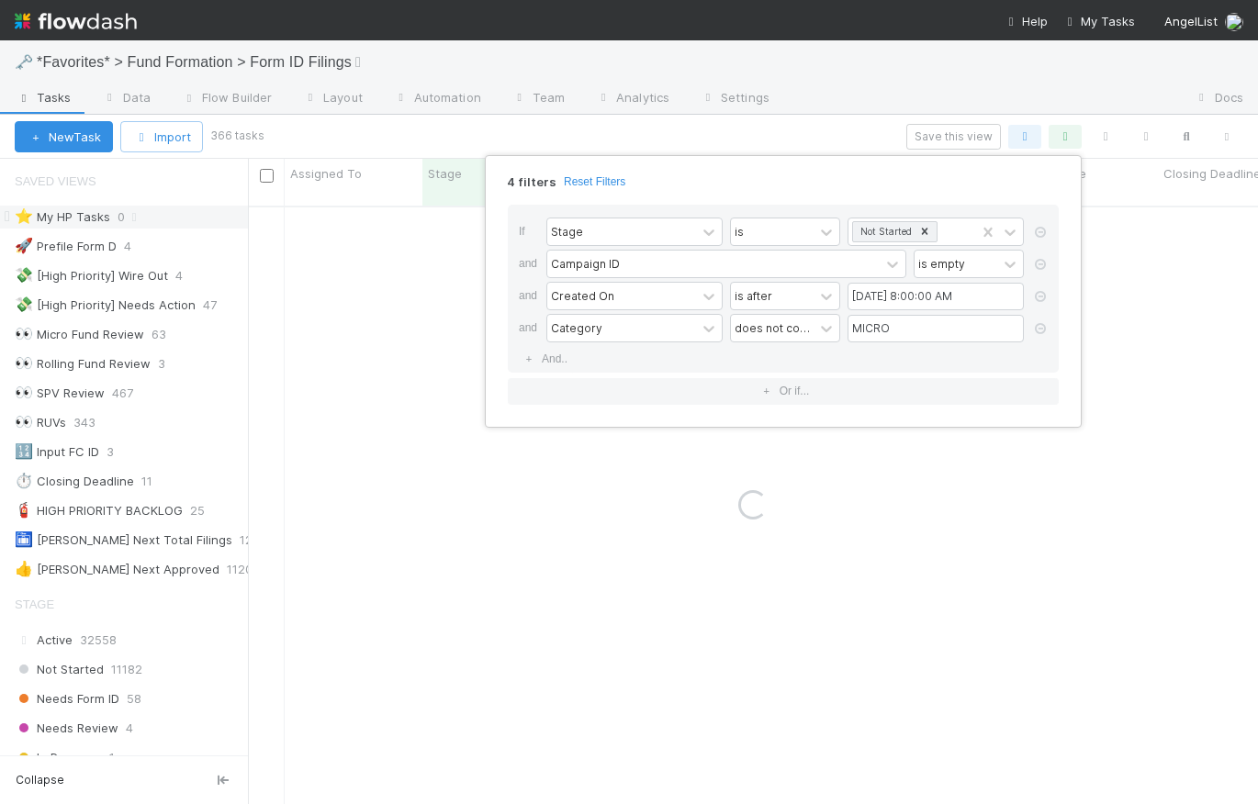
click at [920, 185] on div "4 filters Reset Filters" at bounding box center [783, 176] width 580 height 27
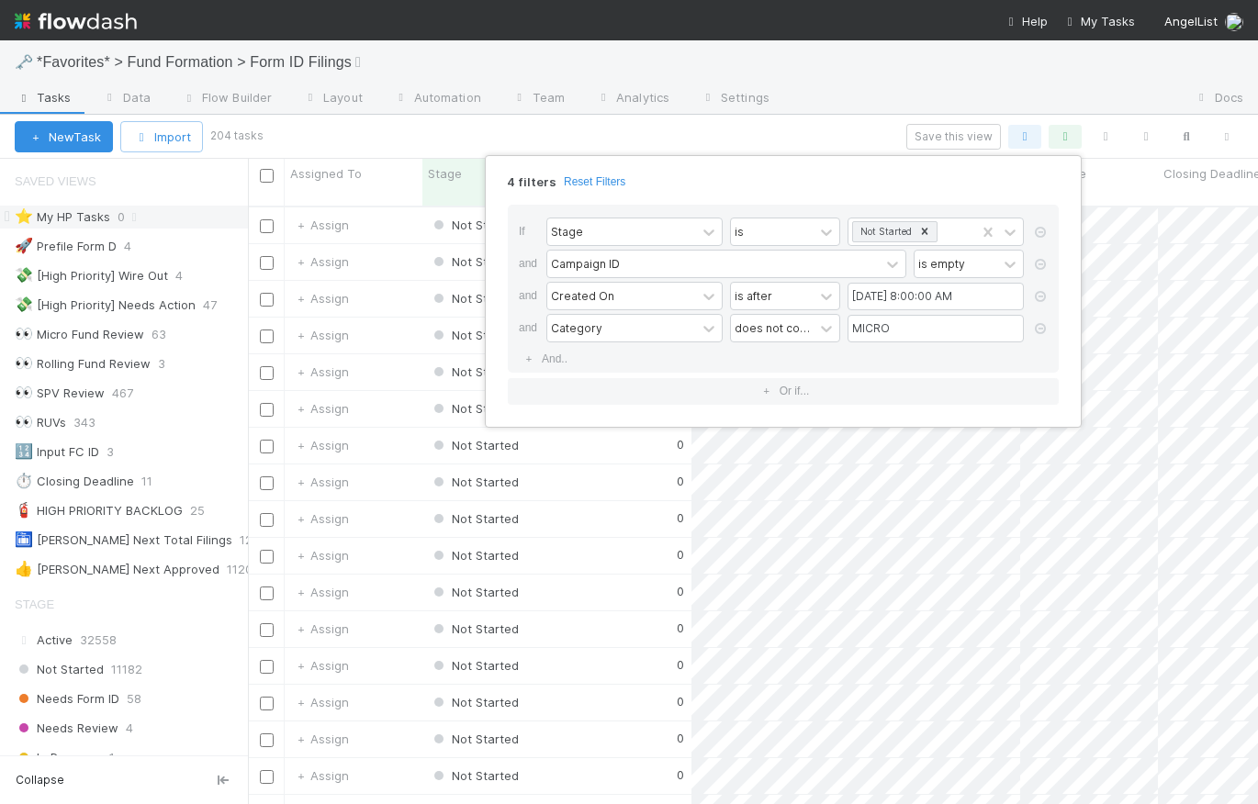
scroll to position [601, 997]
click at [884, 182] on div "4 filters Reset Filters" at bounding box center [783, 176] width 580 height 27
click at [906, 180] on div "4 filters Reset Filters" at bounding box center [783, 176] width 580 height 27
click at [887, 188] on div "4 filters Reset Filters" at bounding box center [783, 176] width 580 height 27
click at [863, 139] on div "4 filters Reset Filters If Stage is Not Started and Campaign ID is empty and Cr…" at bounding box center [629, 402] width 1258 height 804
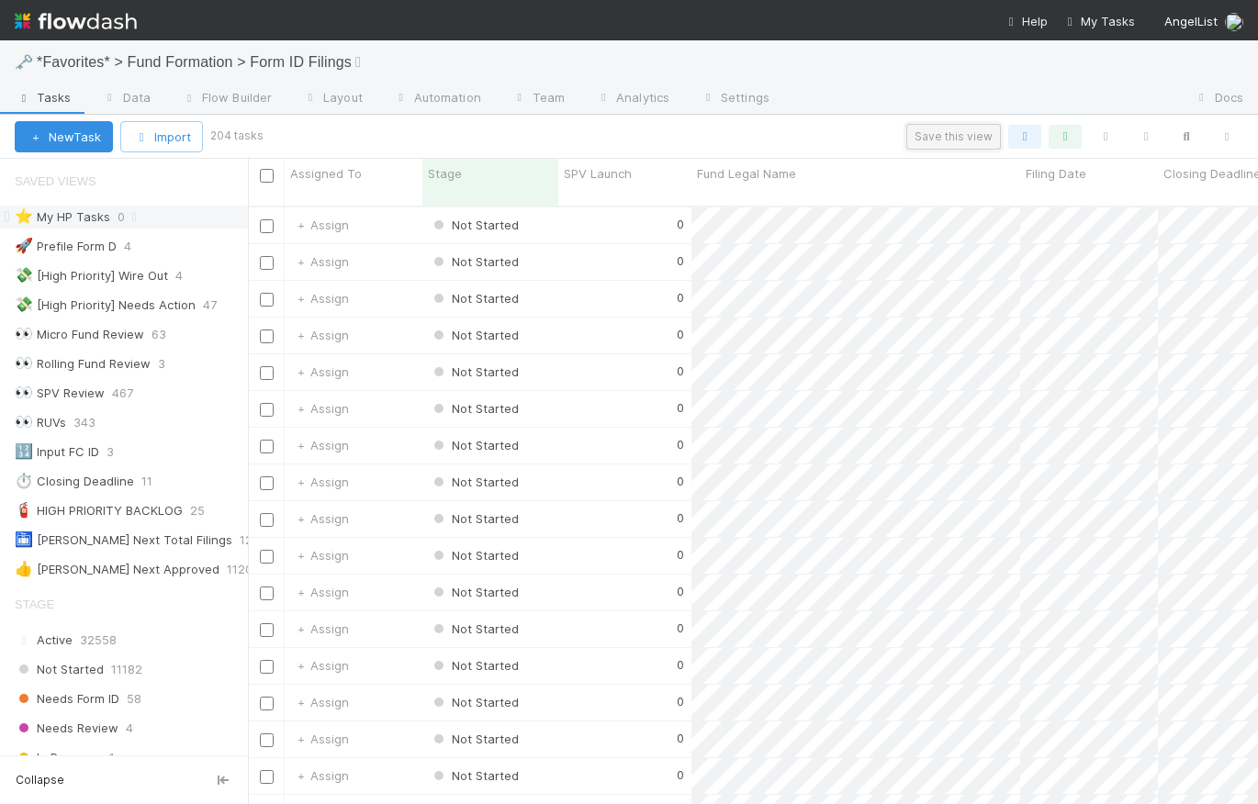
click at [937, 137] on button "Save this view" at bounding box center [953, 137] width 95 height 26
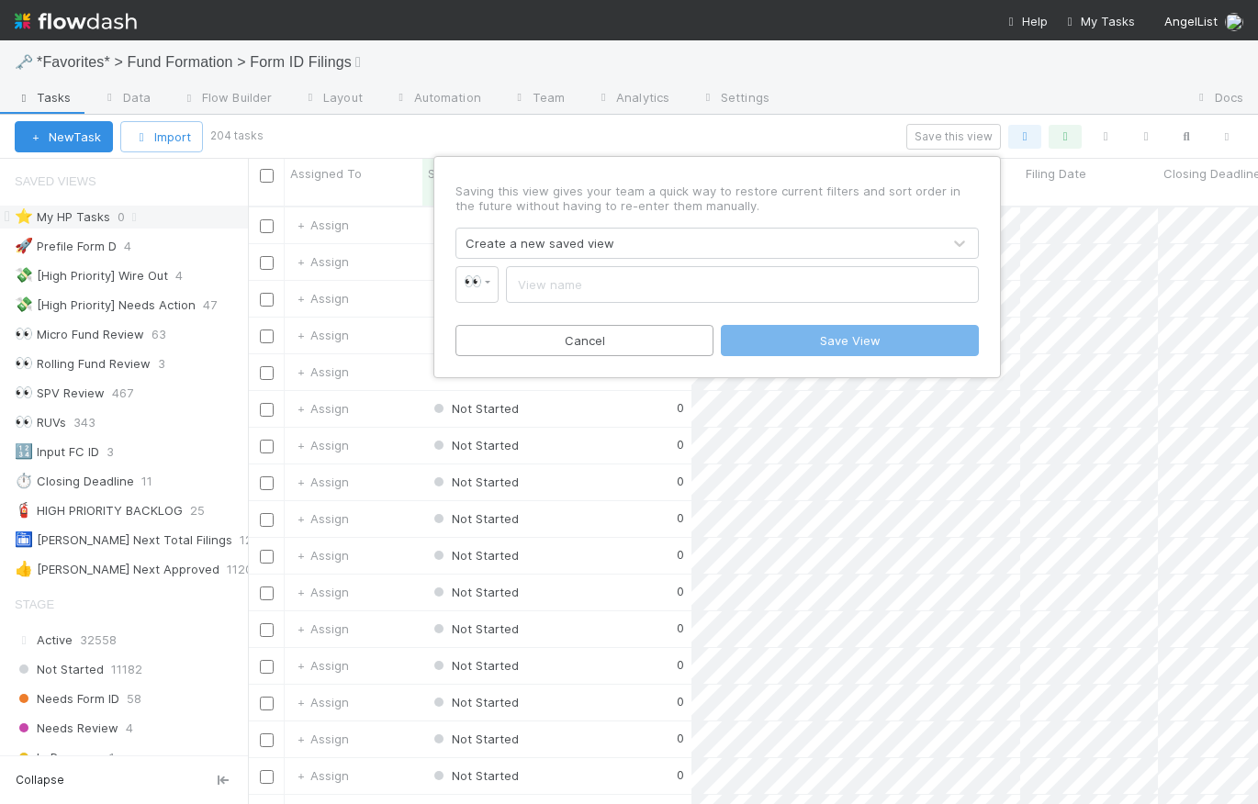
click at [690, 241] on div "Create a new saved view" at bounding box center [698, 243] width 485 height 29
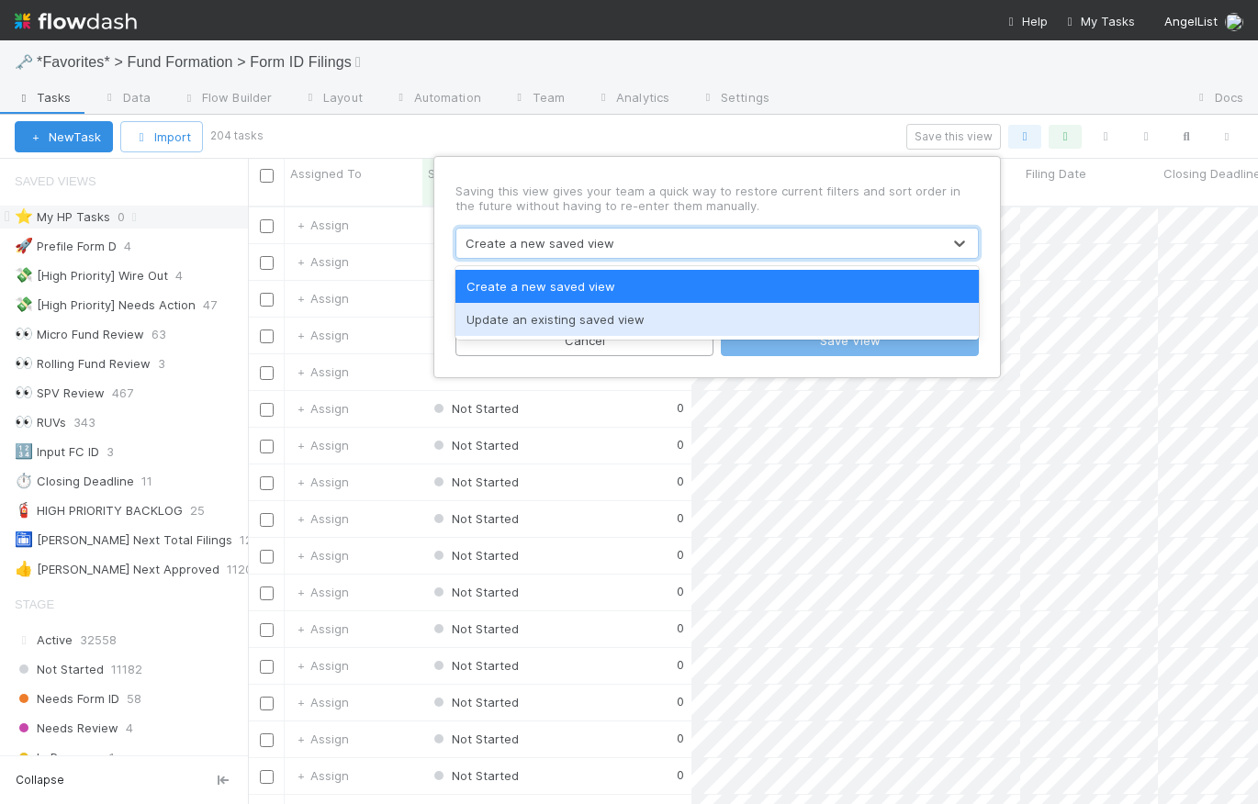
click at [624, 317] on div "Update an existing saved view" at bounding box center [716, 319] width 523 height 33
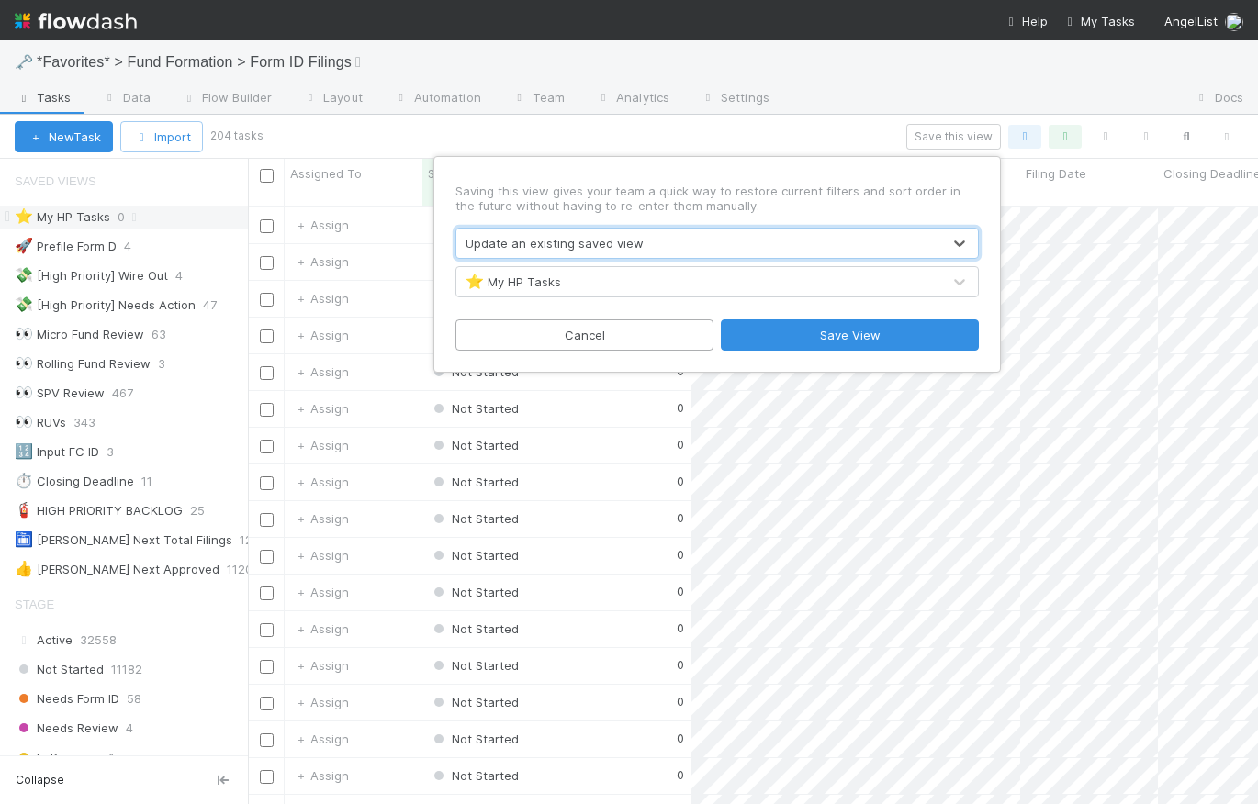
click at [623, 283] on div "⭐ My HP Tasks" at bounding box center [698, 281] width 485 height 29
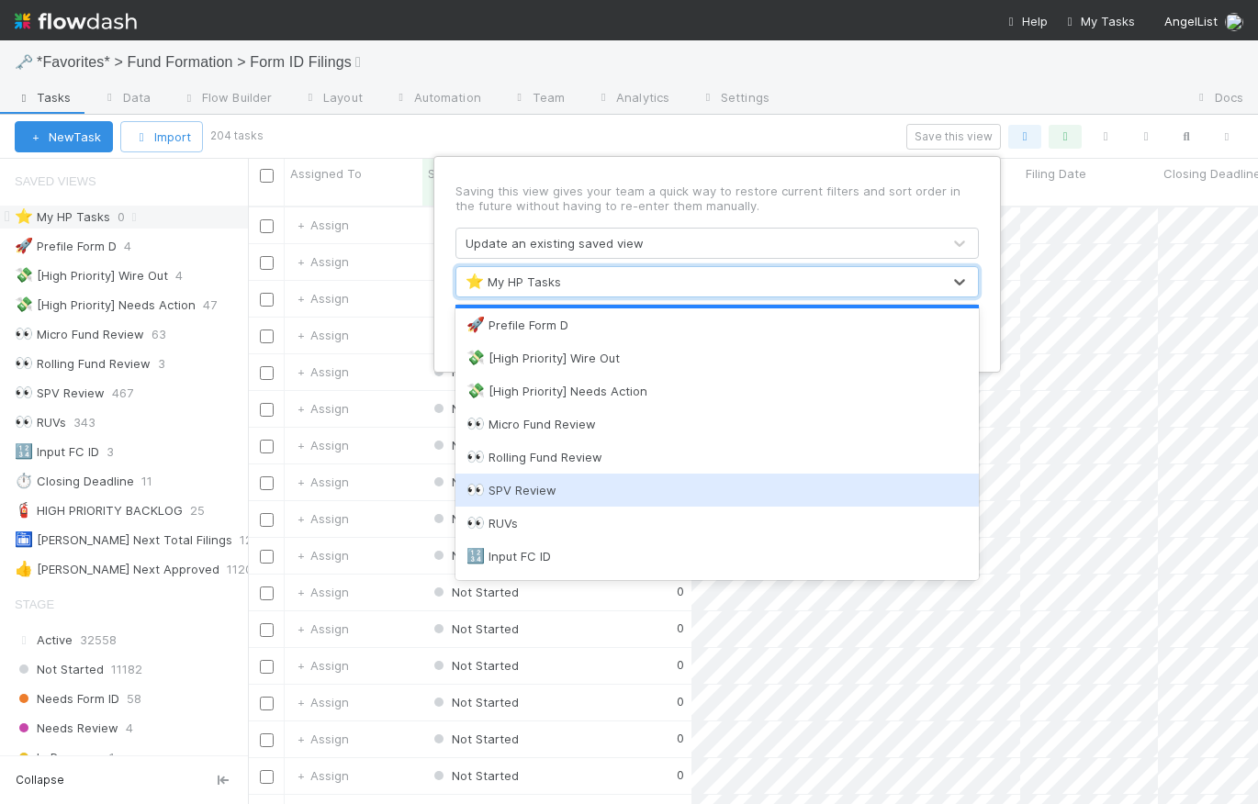
scroll to position [141, 0]
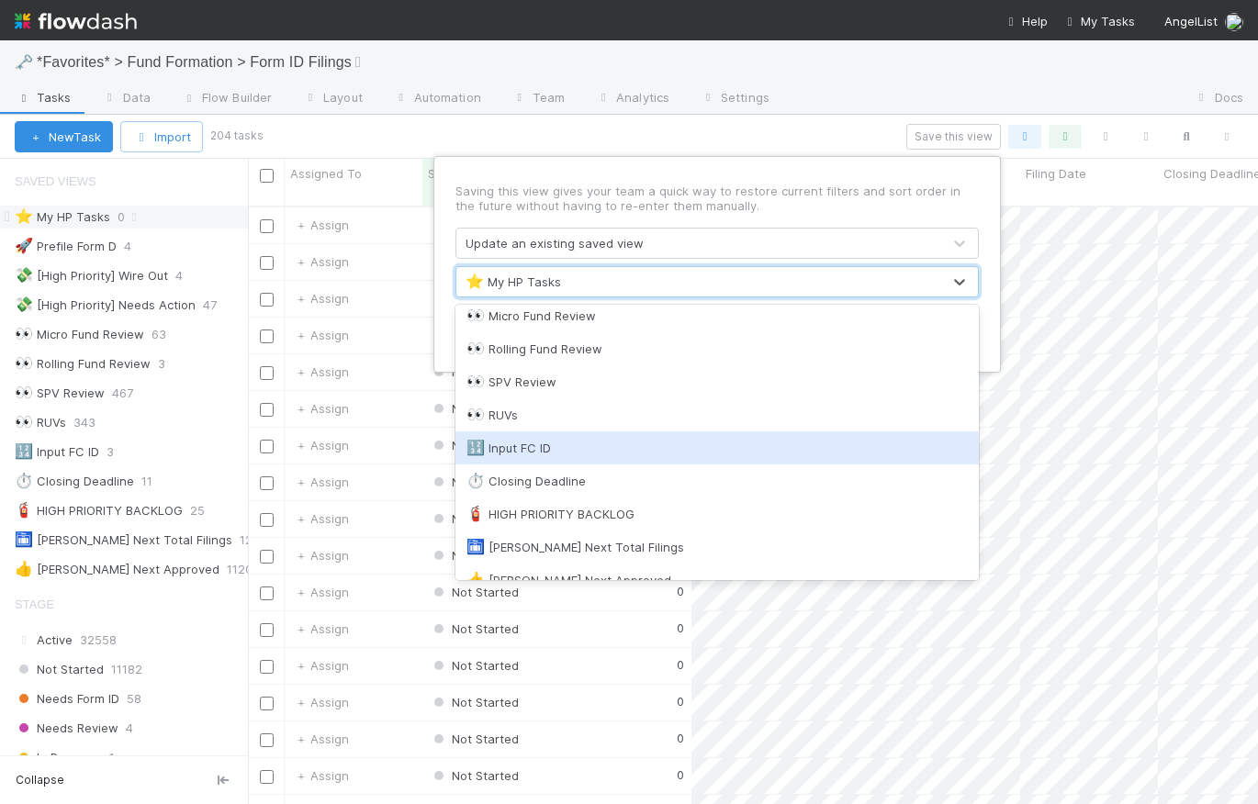
click at [730, 455] on div "🔢 Input FC ID" at bounding box center [716, 448] width 501 height 18
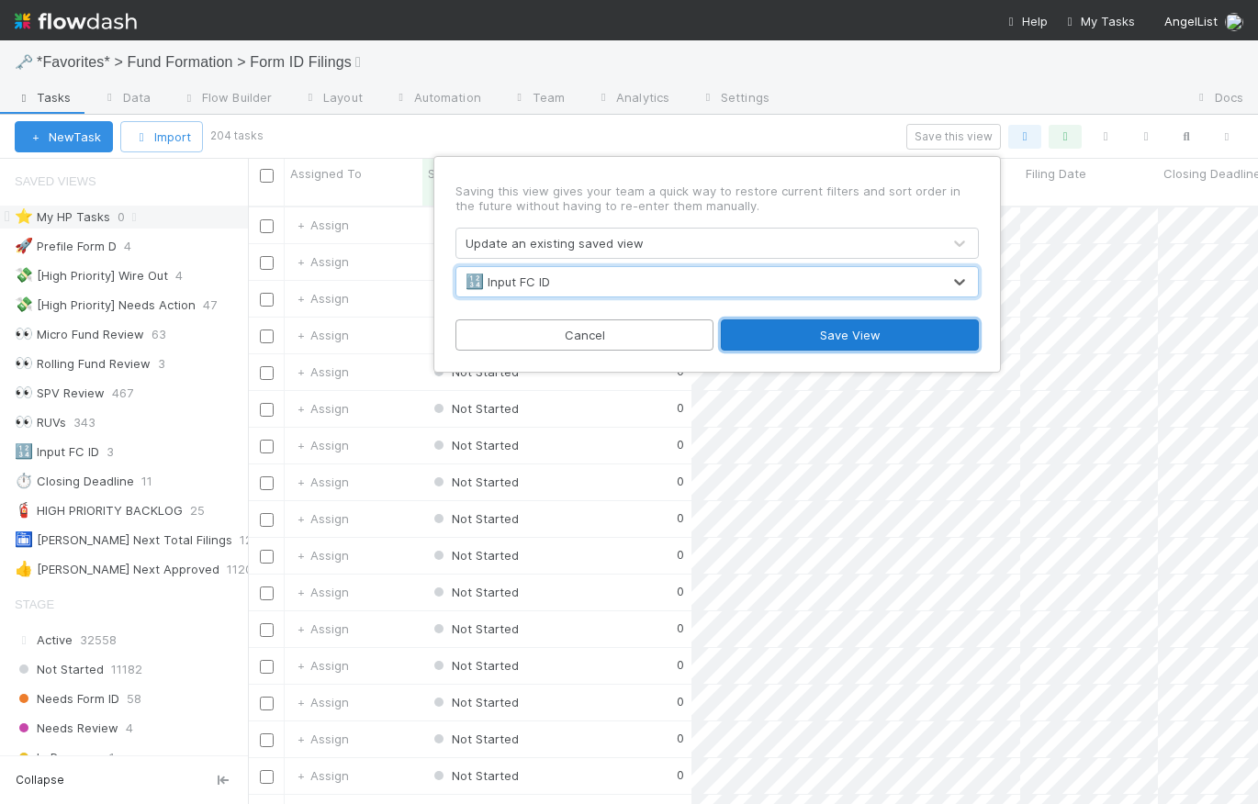
click at [903, 339] on button "Save View" at bounding box center [850, 335] width 258 height 31
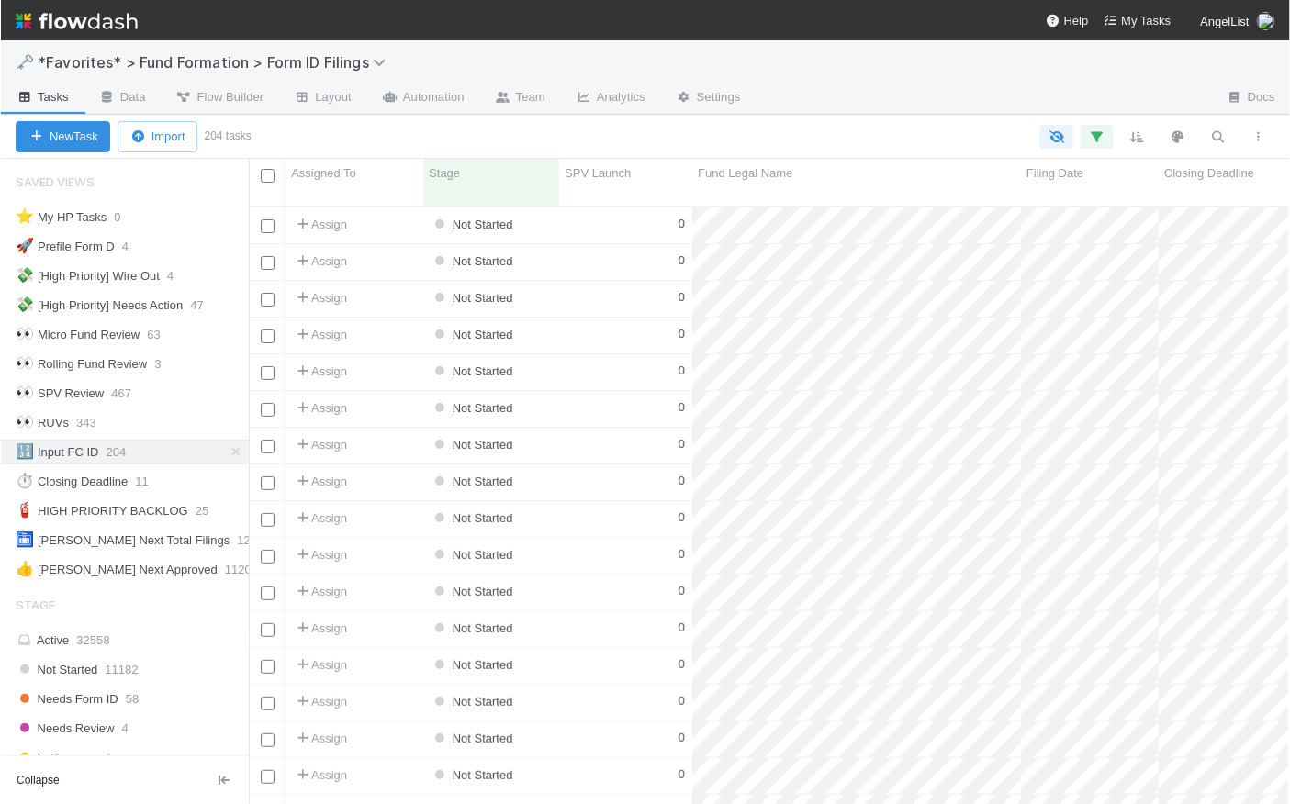
scroll to position [601, 1029]
click at [613, 281] on div "0" at bounding box center [624, 299] width 133 height 36
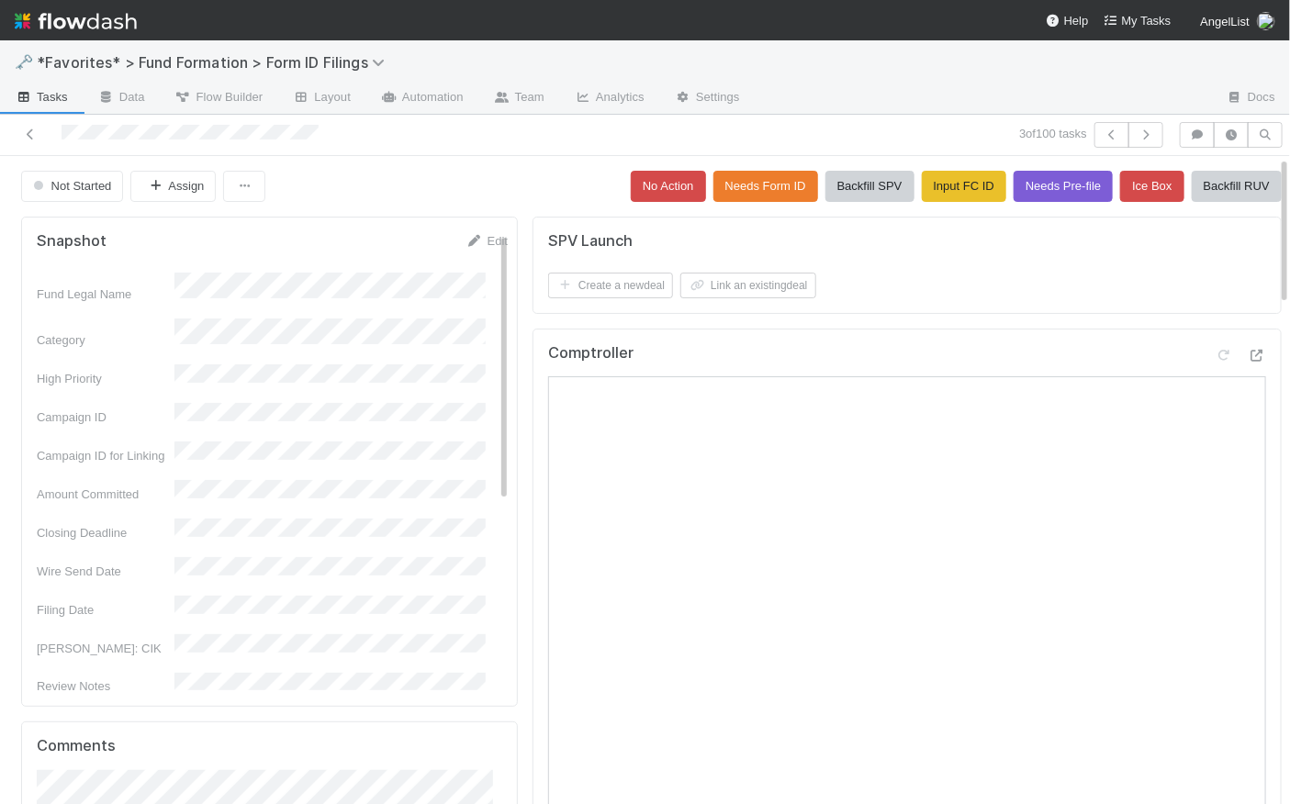
click at [513, 198] on div "Not Started Assign No Action Needs Form ID Backfill SPV Input FC ID Needs Pre-f…" at bounding box center [651, 186] width 1261 height 31
click at [456, 185] on div "Not Started Assign No Action Needs Form ID Backfill SPV Input FC ID Needs Pre-f…" at bounding box center [651, 186] width 1261 height 31
click at [439, 197] on div "Not Started Assign No Action Needs Form ID Backfill SPV Input FC ID Needs Pre-f…" at bounding box center [651, 186] width 1261 height 31
click at [935, 184] on button "Input FC ID" at bounding box center [964, 186] width 84 height 31
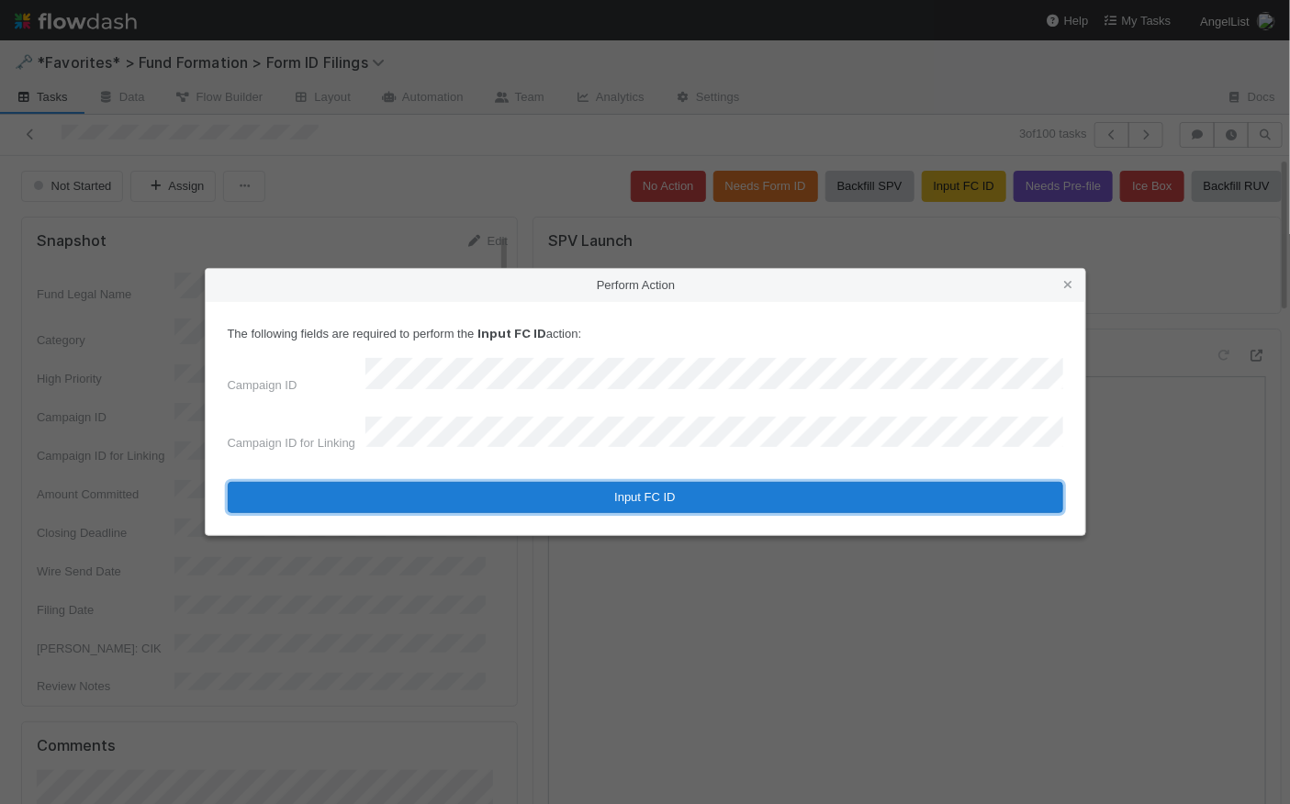
click at [612, 491] on button "Input FC ID" at bounding box center [646, 497] width 836 height 31
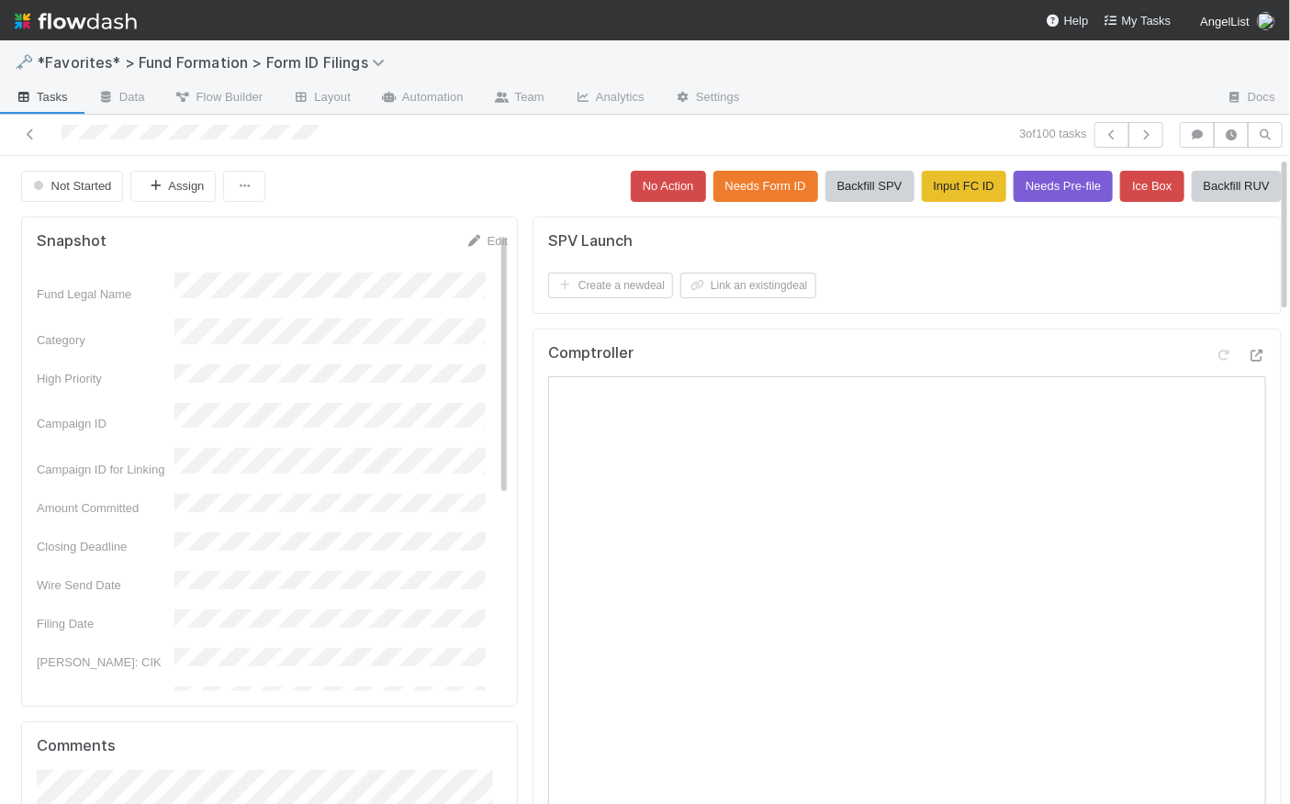
click at [413, 183] on div "Not Started Assign No Action Needs Form ID Backfill SPV Input FC ID Needs Pre-f…" at bounding box center [651, 186] width 1261 height 31
click at [833, 189] on button "Backfill SPV" at bounding box center [870, 186] width 89 height 31
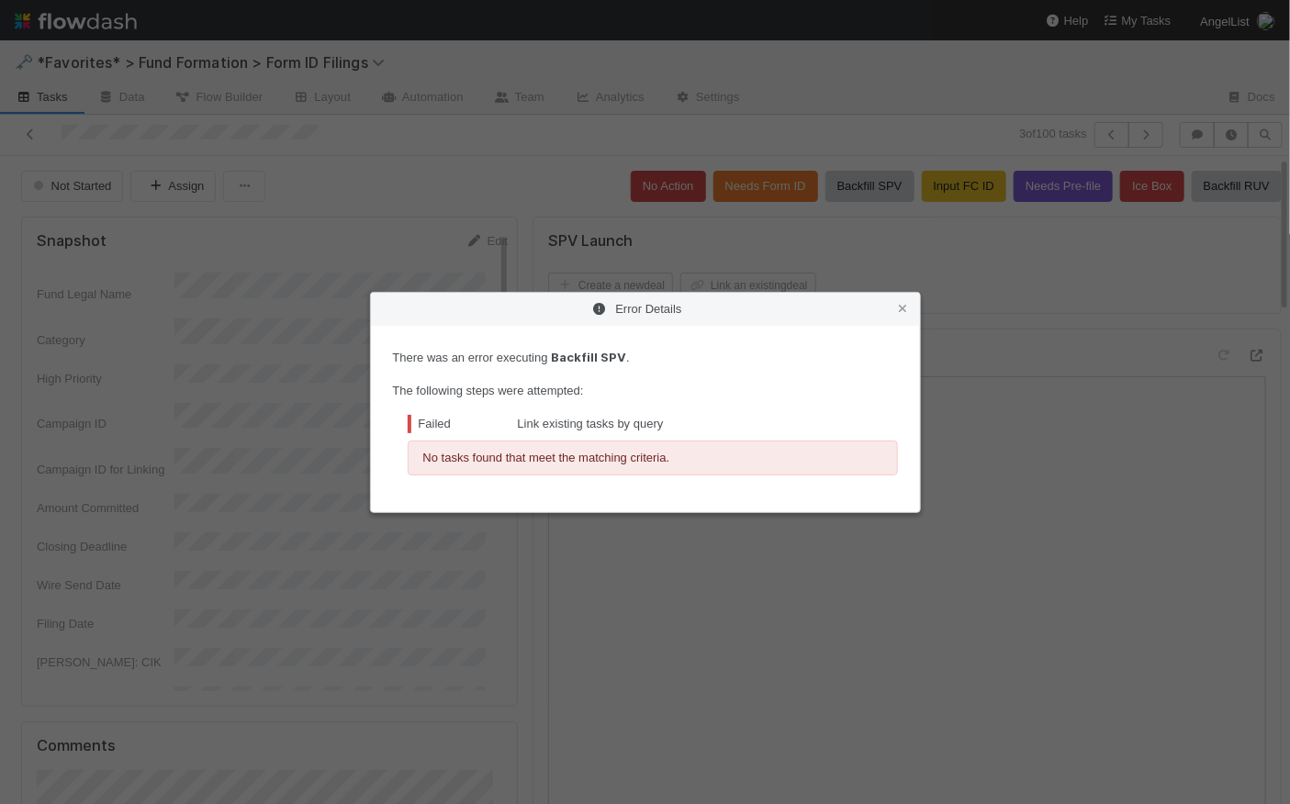
click at [702, 323] on div "Error Details" at bounding box center [645, 309] width 549 height 33
click at [905, 311] on icon at bounding box center [903, 309] width 18 height 12
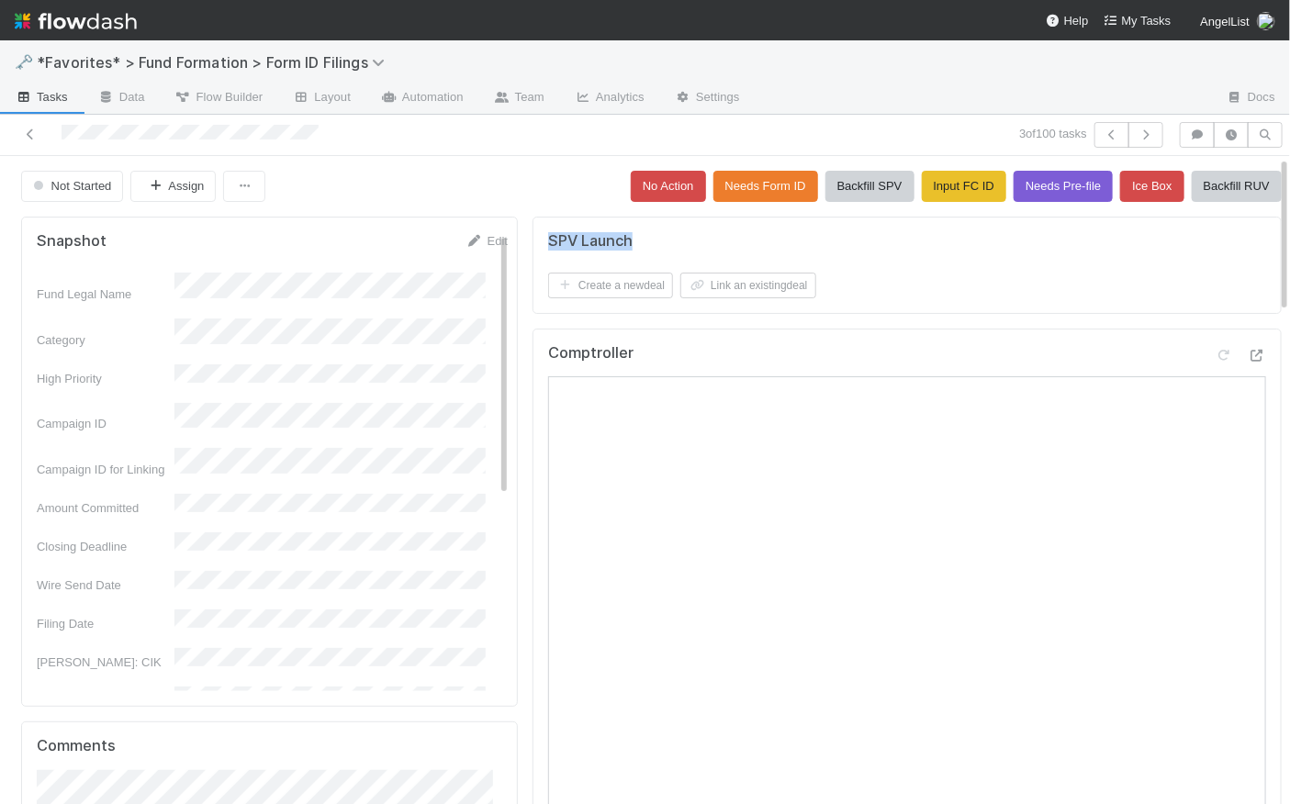
drag, startPoint x: 632, startPoint y: 237, endPoint x: 534, endPoint y: 233, distance: 98.3
click at [534, 233] on div "SPV Launch Create a new deal Link an existing deal" at bounding box center [907, 265] width 749 height 97
click at [646, 230] on div "SPV Launch Create a new deal Link an existing deal" at bounding box center [907, 265] width 749 height 97
click at [1138, 141] on button "button" at bounding box center [1146, 135] width 35 height 26
click at [479, 241] on link "Edit" at bounding box center [487, 241] width 42 height 14
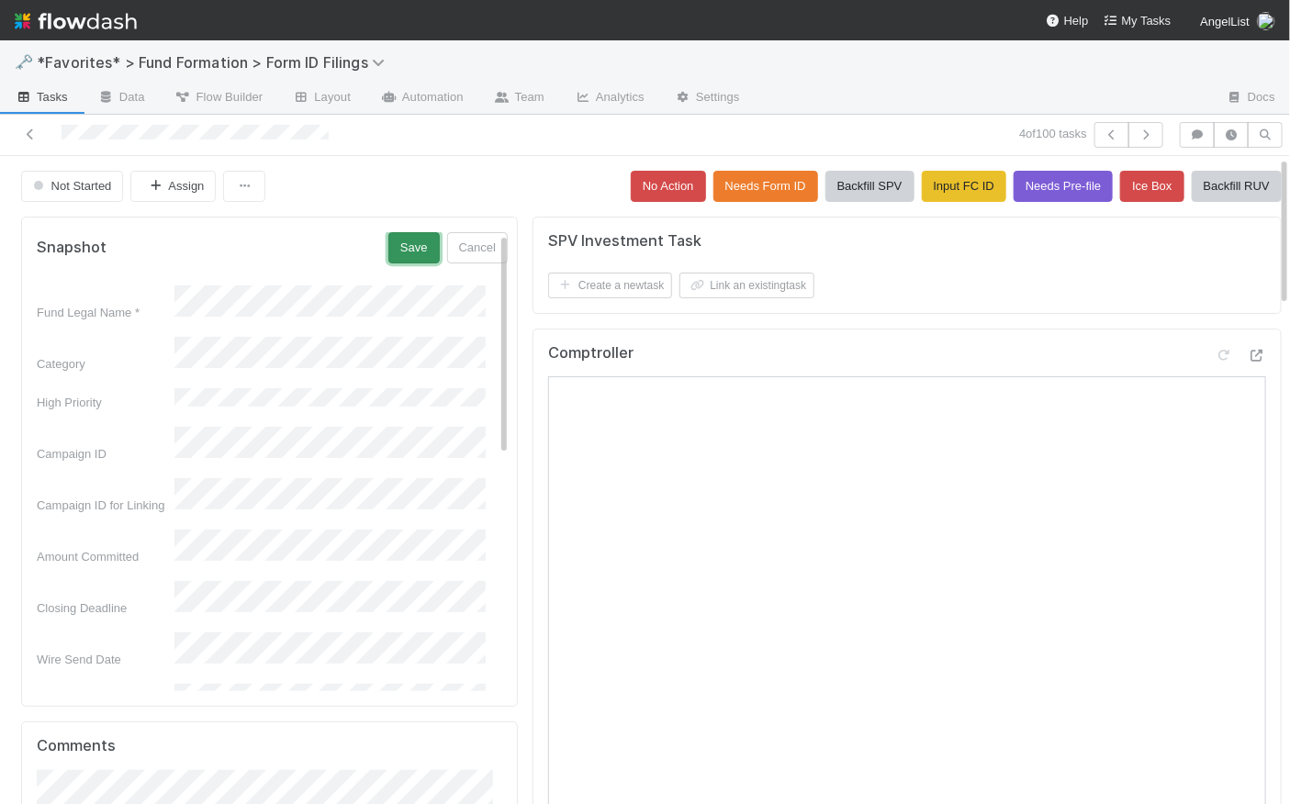
click at [393, 253] on button "Save" at bounding box center [413, 247] width 51 height 31
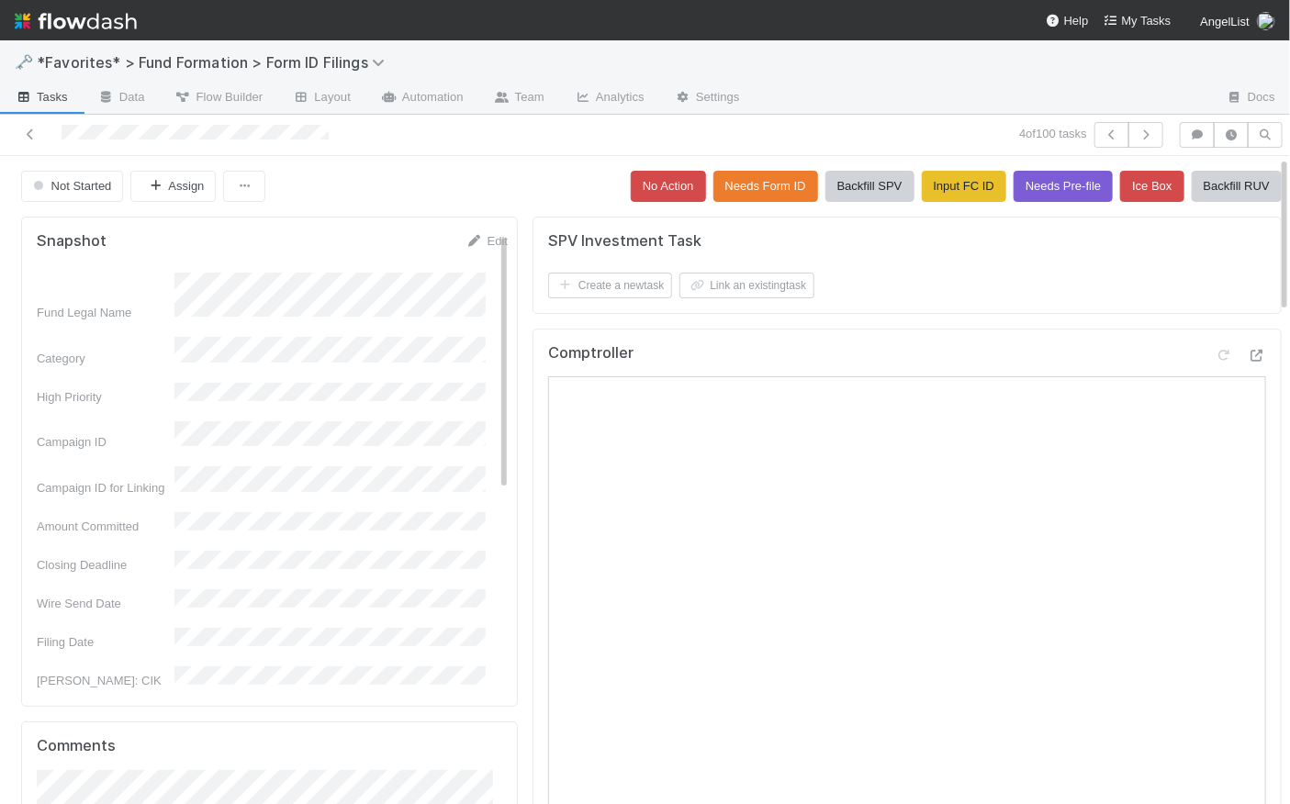
click at [476, 174] on div "Not Started Assign No Action Needs Form ID Backfill SPV Input FC ID Needs Pre-f…" at bounding box center [651, 186] width 1261 height 31
click at [1073, 277] on div "Create a new task Link an existing task" at bounding box center [910, 286] width 724 height 26
click at [1223, 185] on button "Backfill RUV" at bounding box center [1237, 186] width 90 height 31
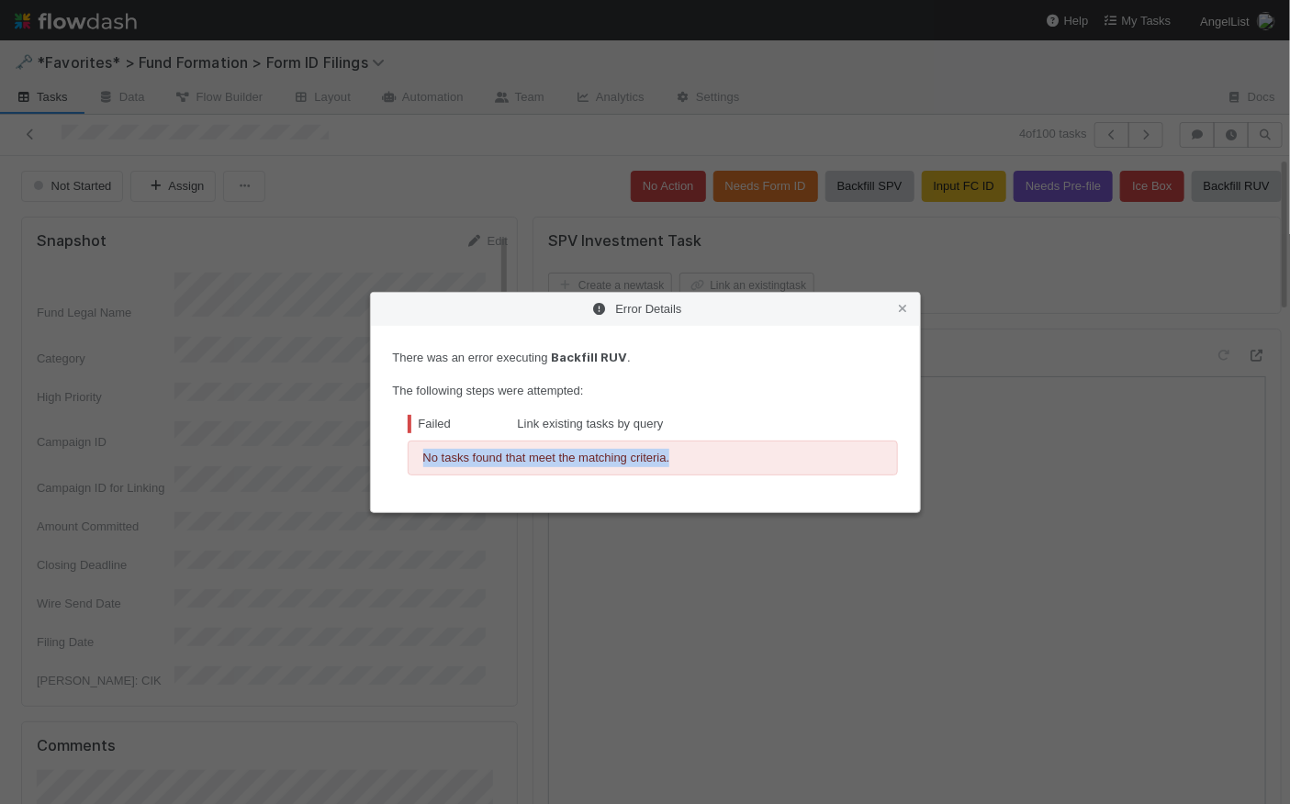
drag, startPoint x: 421, startPoint y: 459, endPoint x: 763, endPoint y: 482, distance: 343.3
click at [763, 482] on div "There was an error executing Backfill RUV . The following steps were attempted:…" at bounding box center [645, 419] width 549 height 186
click at [762, 477] on div "There was an error executing Backfill RUV . The following steps were attempted:…" at bounding box center [645, 419] width 549 height 186
click at [906, 313] on icon at bounding box center [903, 309] width 18 height 12
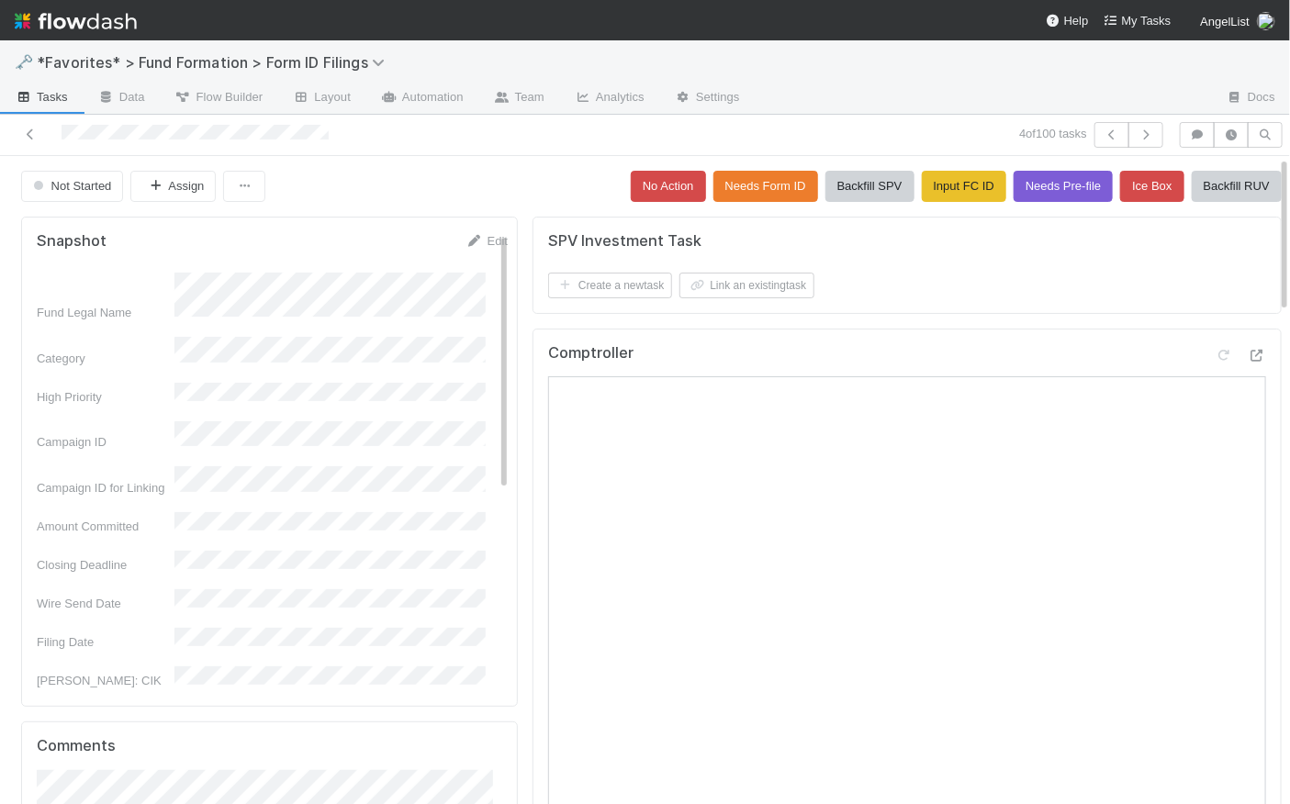
click at [1138, 129] on icon "button" at bounding box center [1146, 134] width 18 height 11
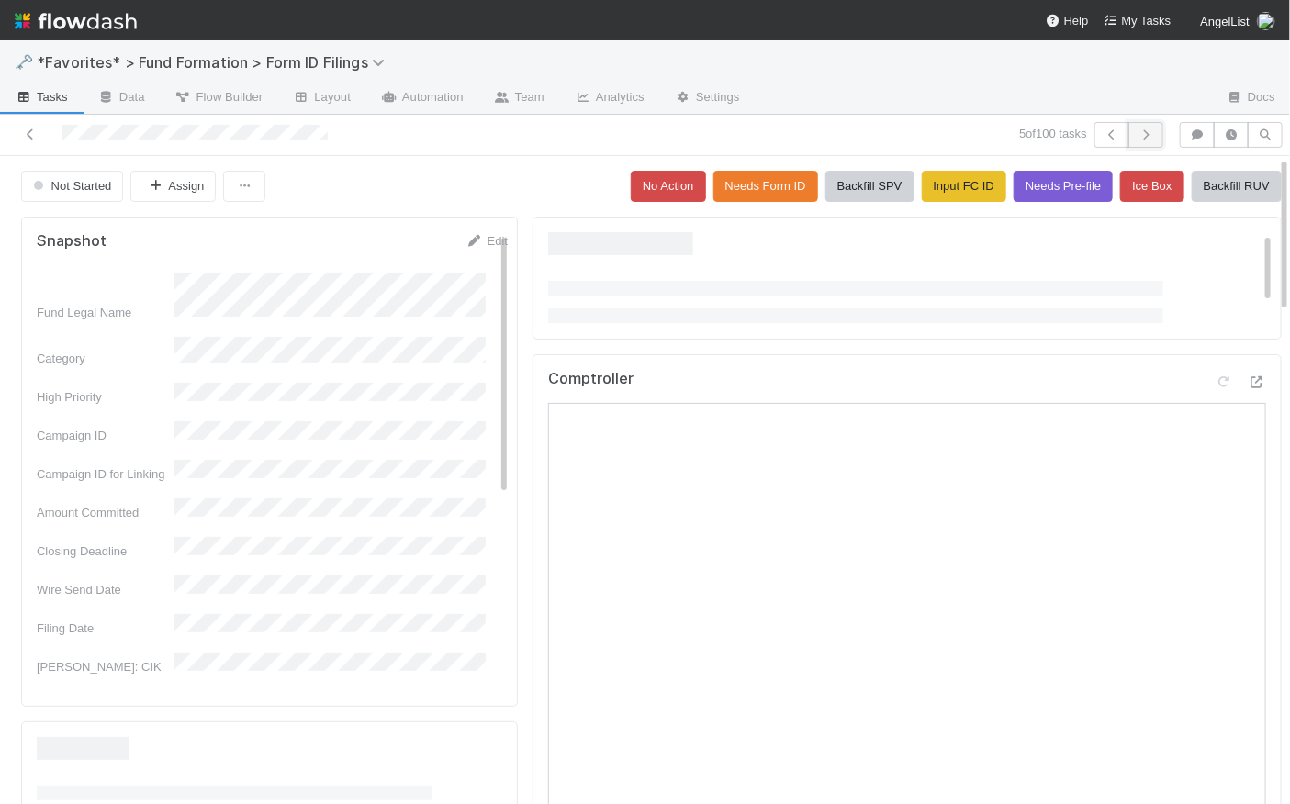
click at [1141, 137] on icon "button" at bounding box center [1146, 134] width 18 height 11
click at [54, 96] on span "Tasks" at bounding box center [41, 97] width 53 height 18
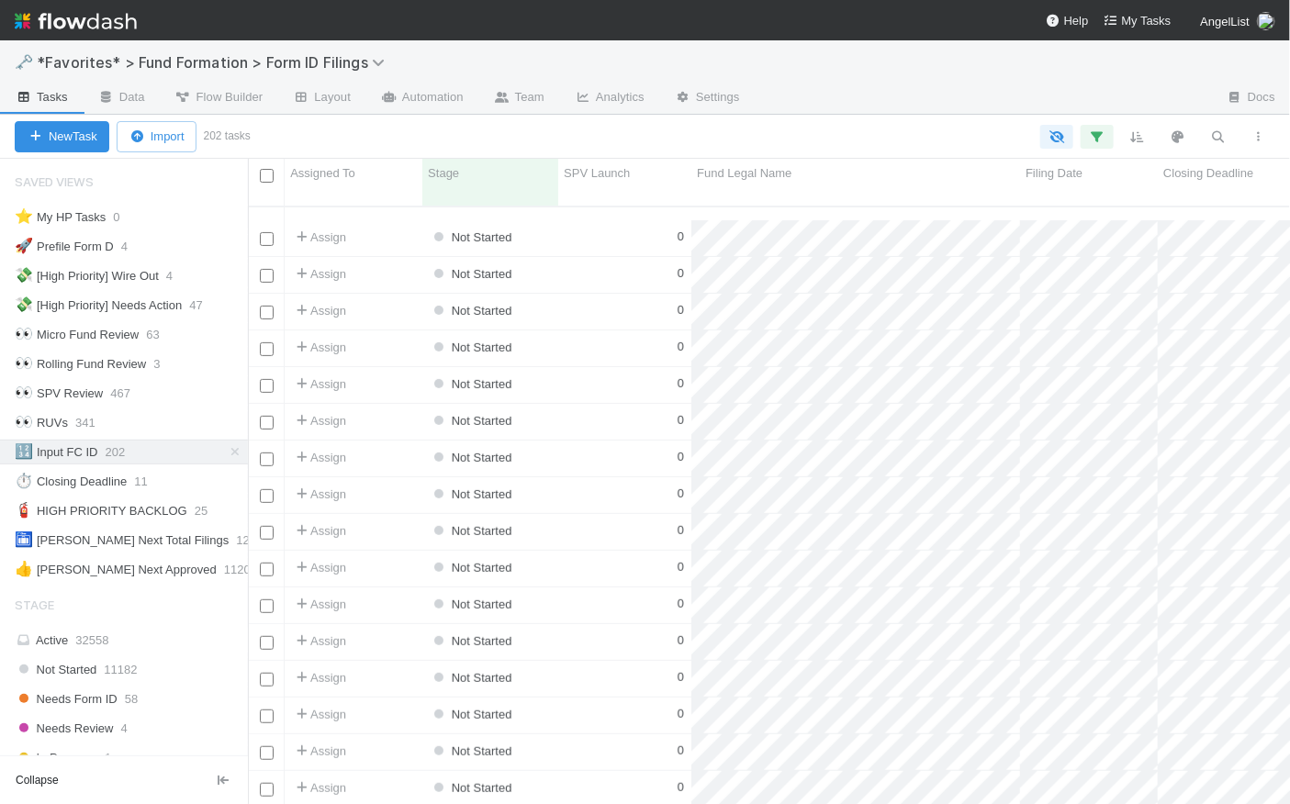
scroll to position [3638, 0]
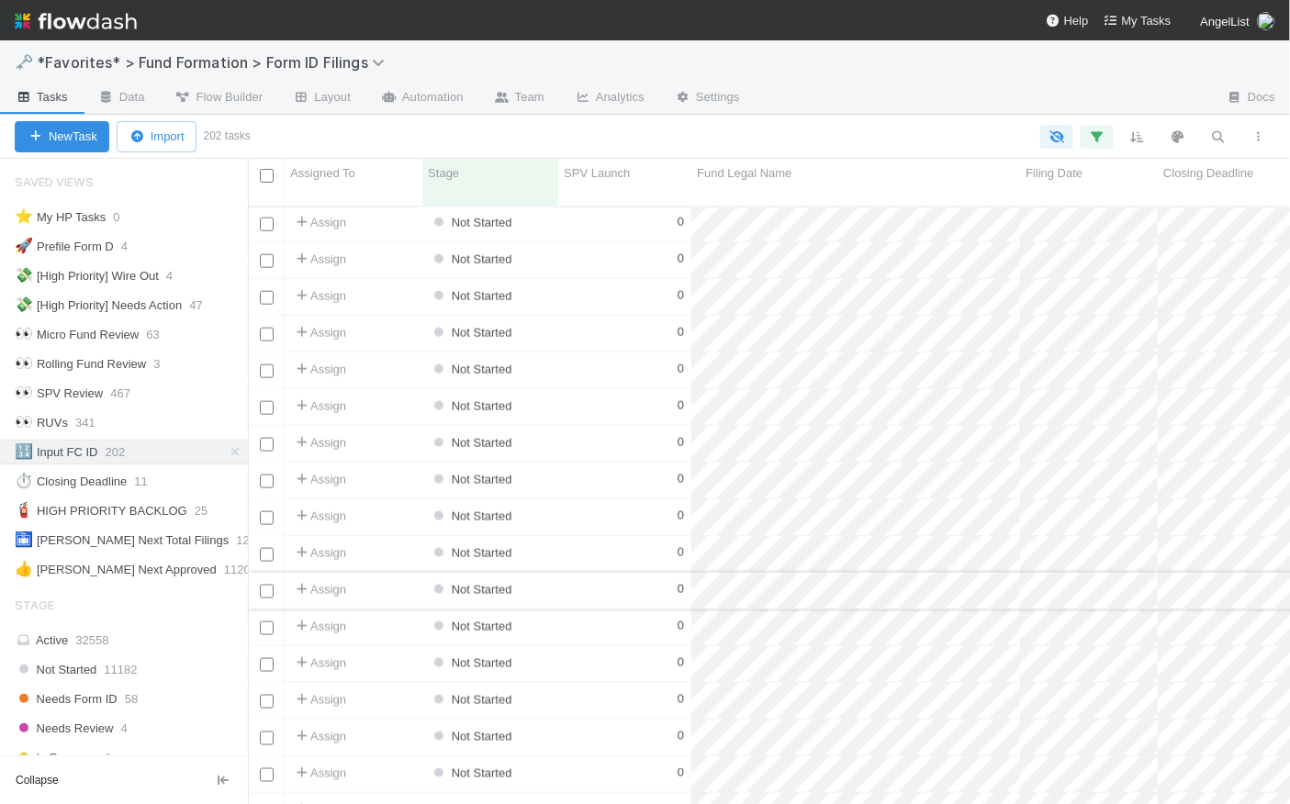
click at [600, 573] on div "0" at bounding box center [624, 591] width 133 height 36
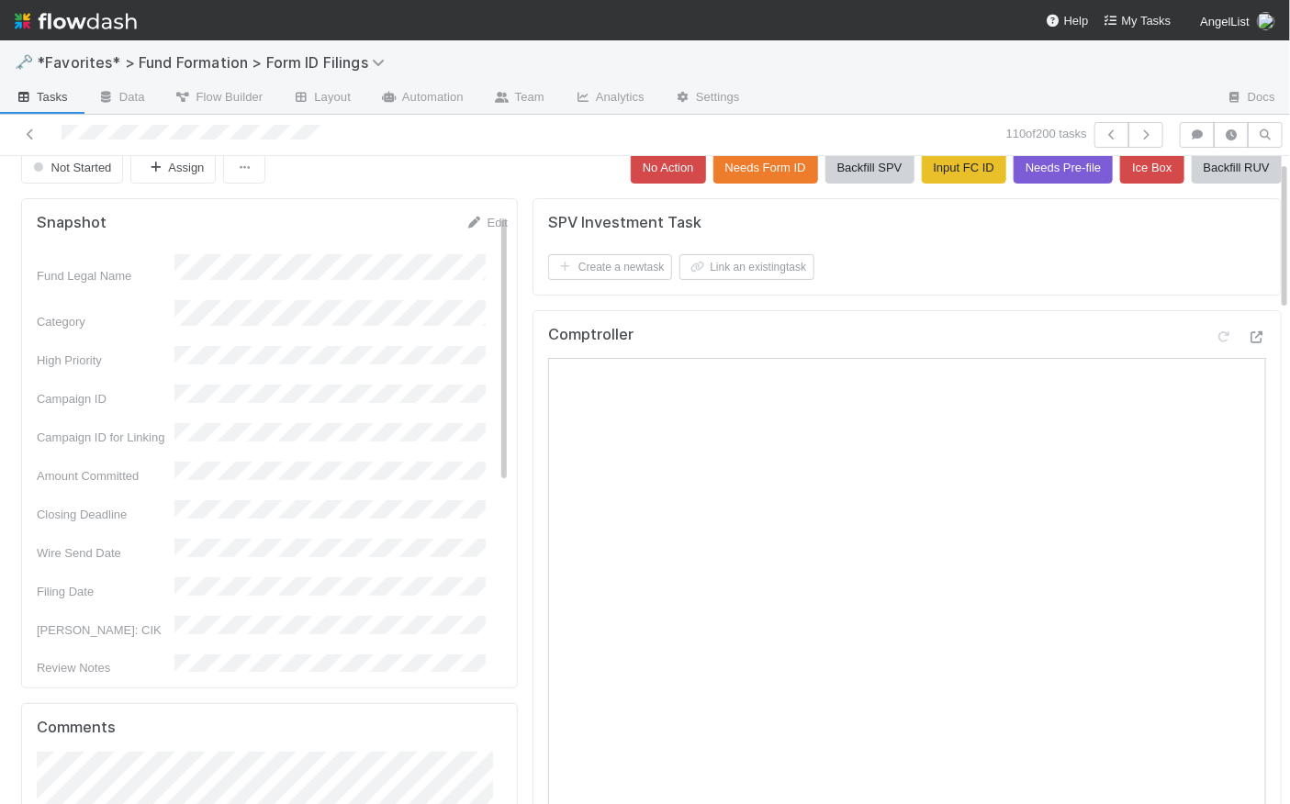
scroll to position [23, 0]
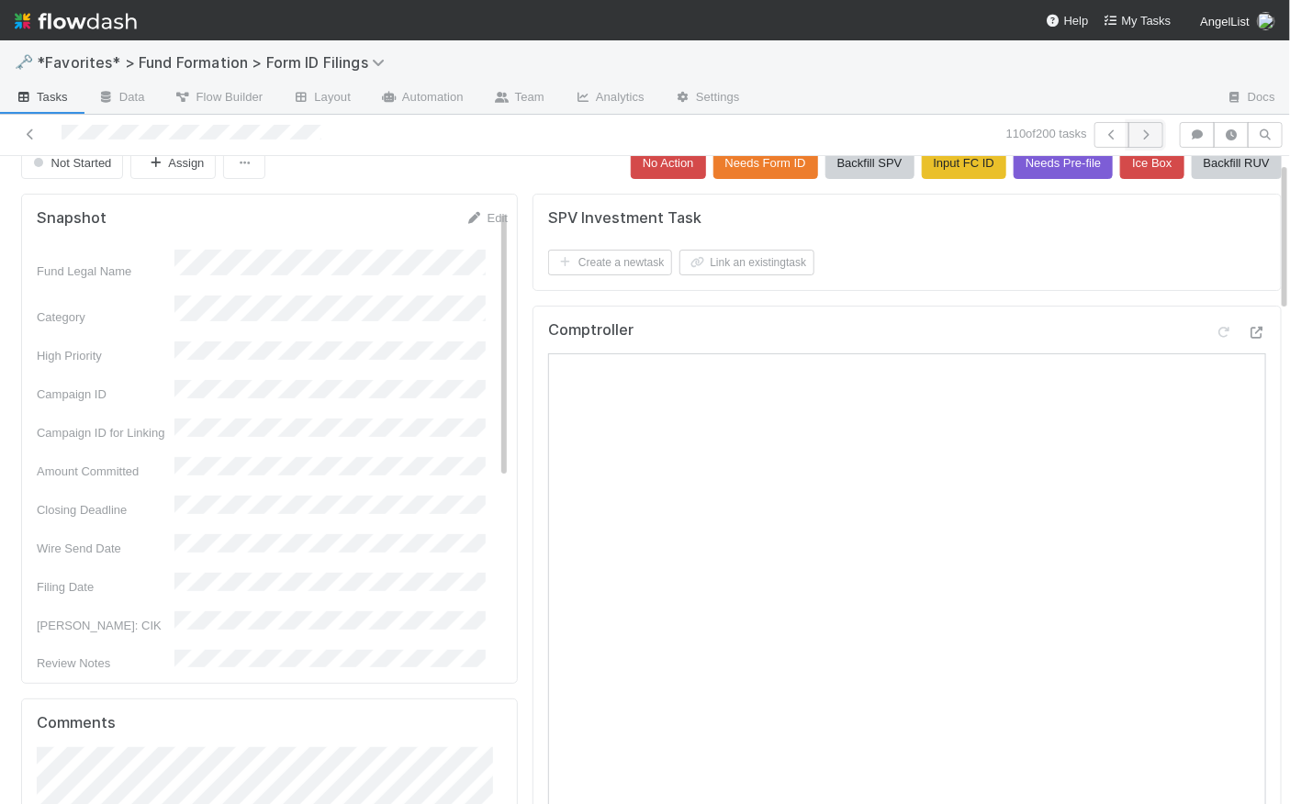
click at [1147, 129] on button "button" at bounding box center [1146, 135] width 35 height 26
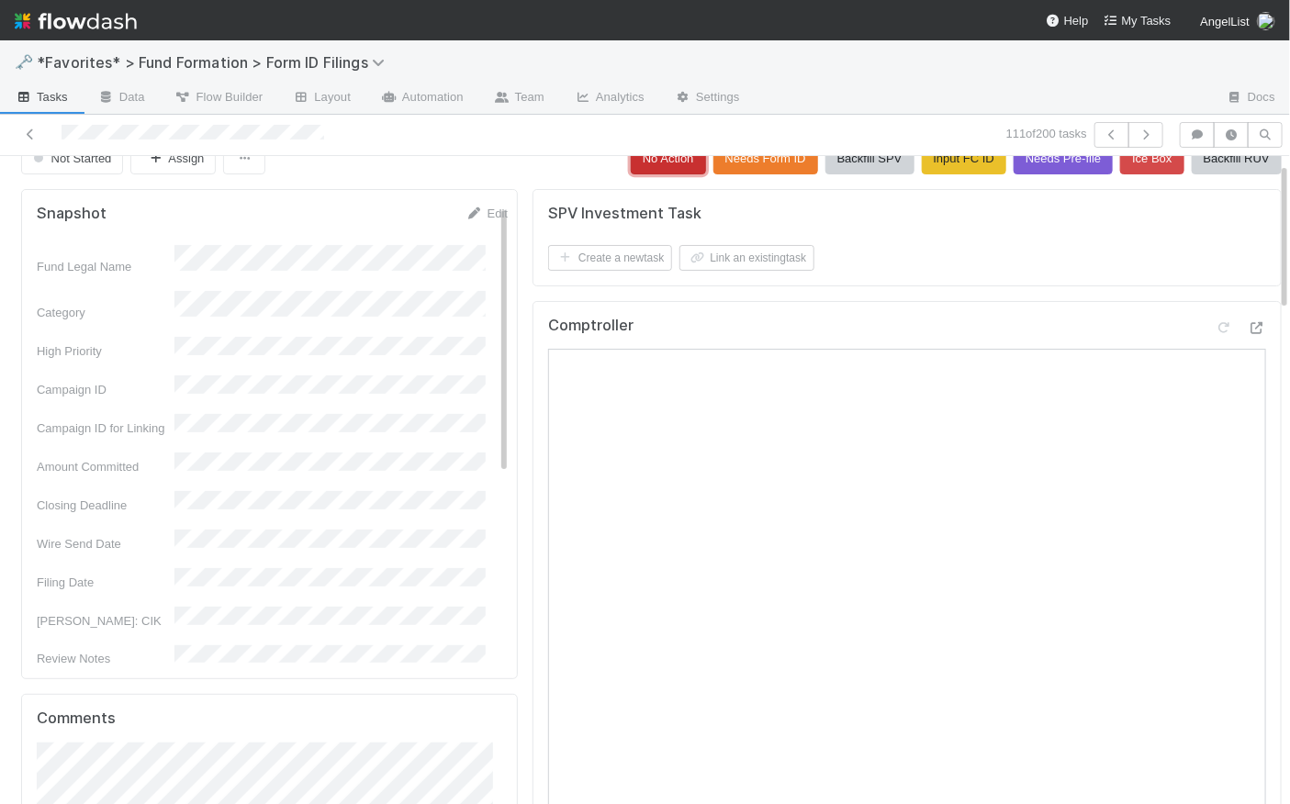
click at [646, 168] on button "No Action" at bounding box center [668, 158] width 75 height 31
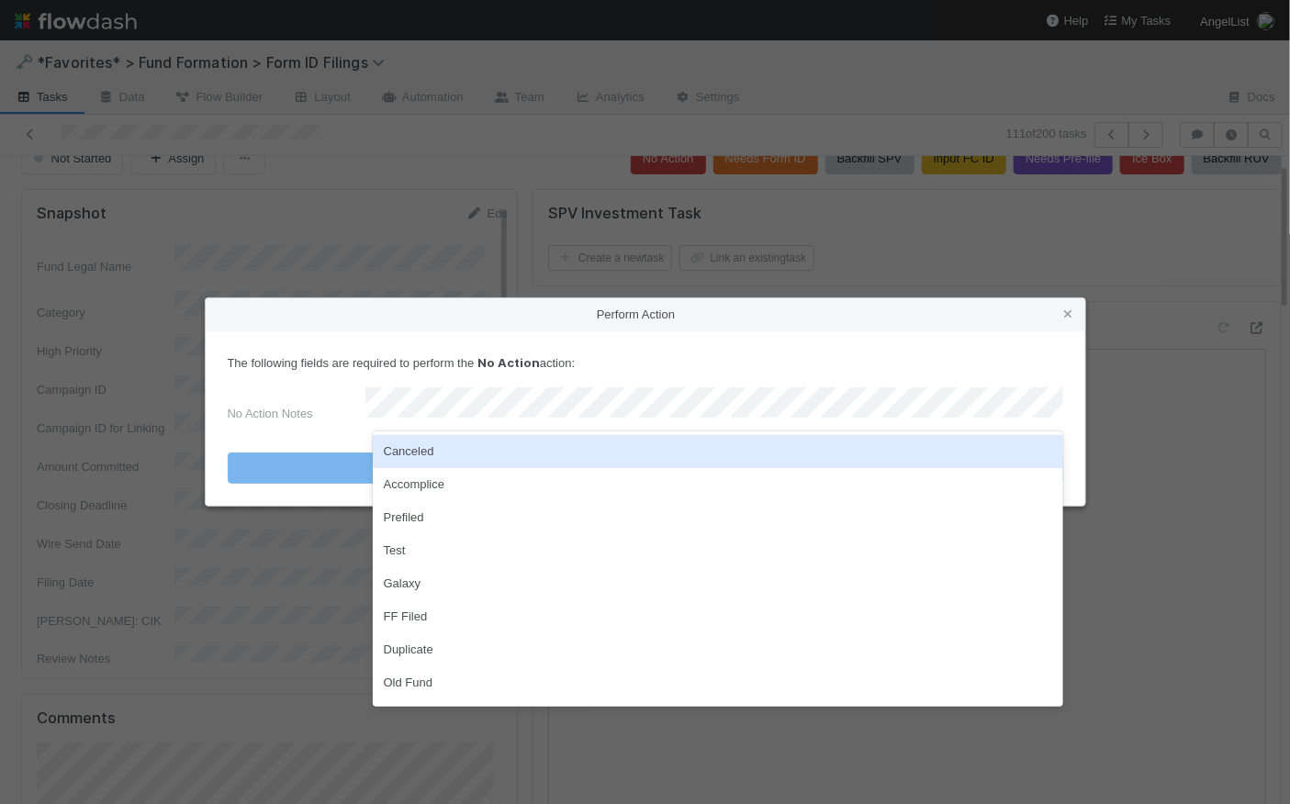
click at [423, 456] on div "Canceled" at bounding box center [718, 451] width 691 height 33
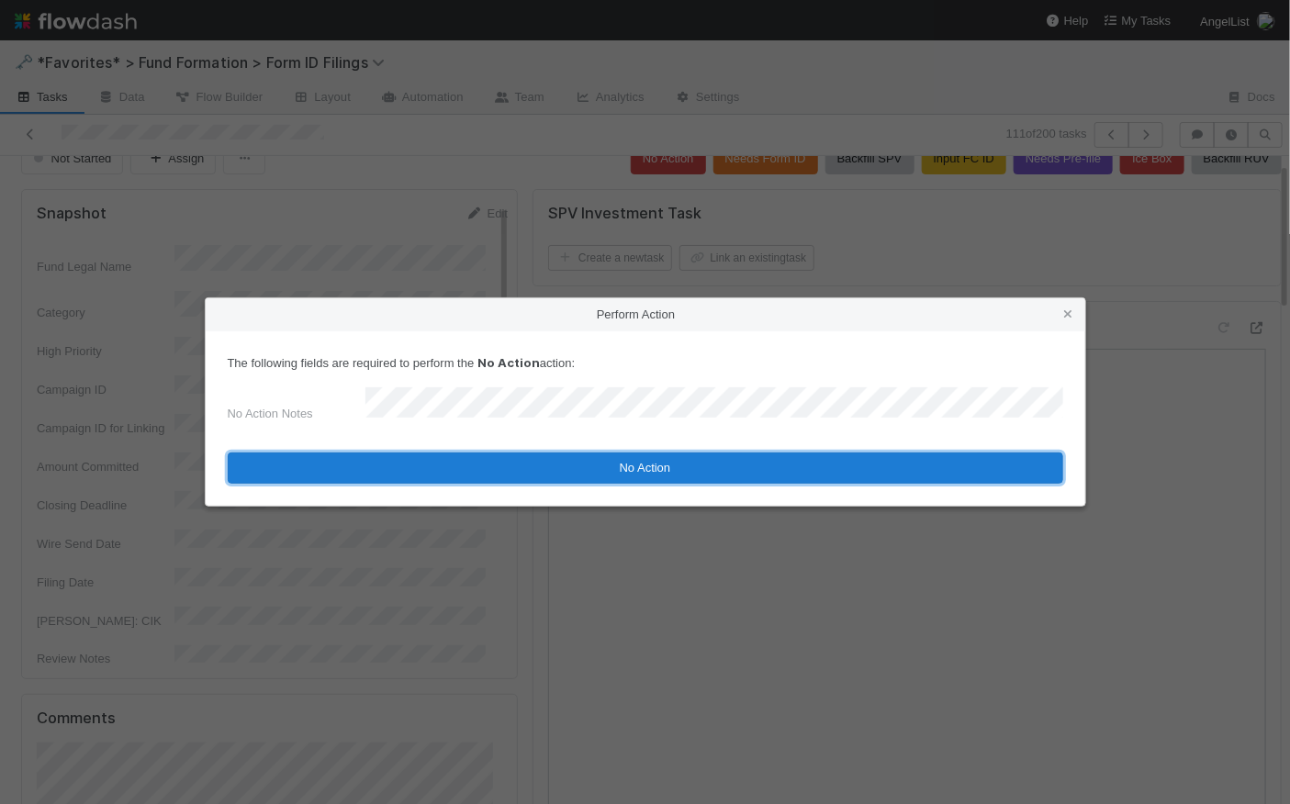
click at [634, 459] on button "No Action" at bounding box center [646, 468] width 836 height 31
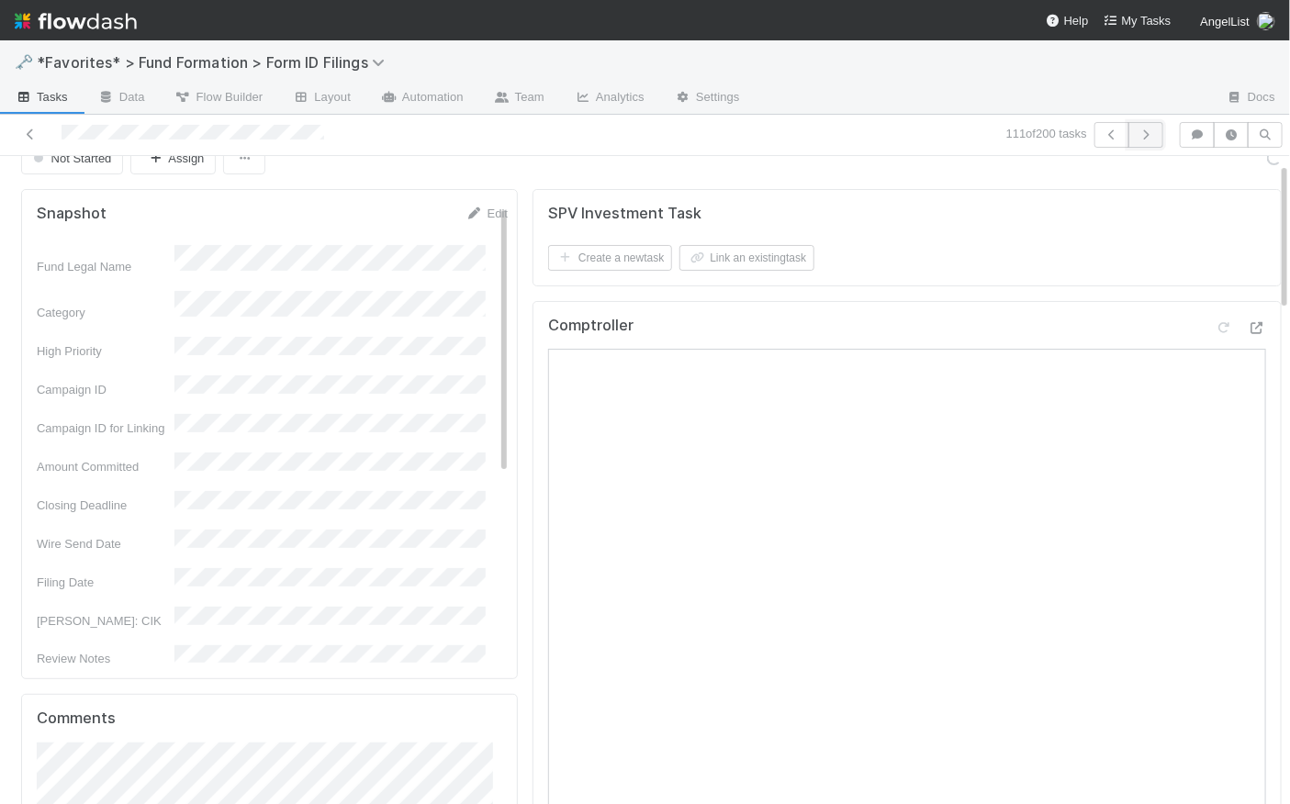
click at [1137, 132] on icon "button" at bounding box center [1146, 134] width 18 height 11
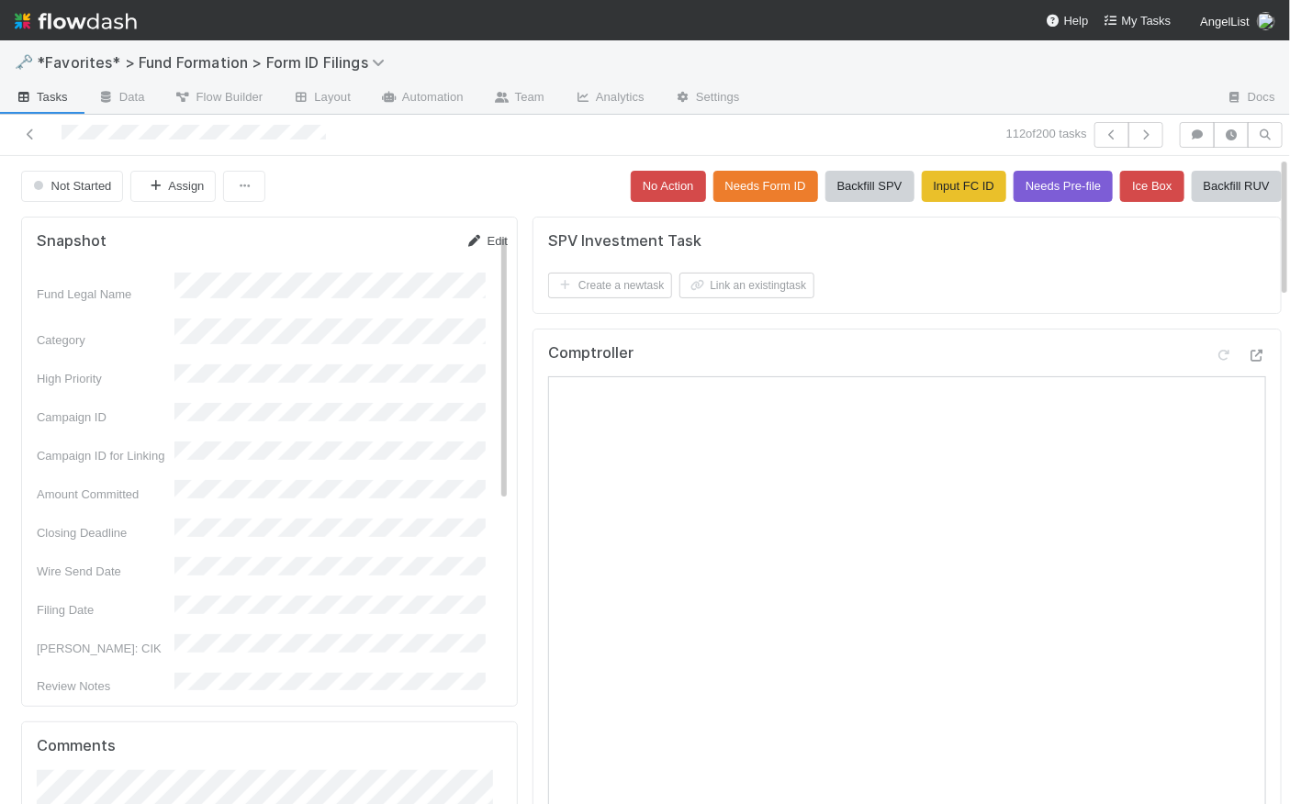
click at [476, 241] on link "Edit" at bounding box center [487, 241] width 42 height 14
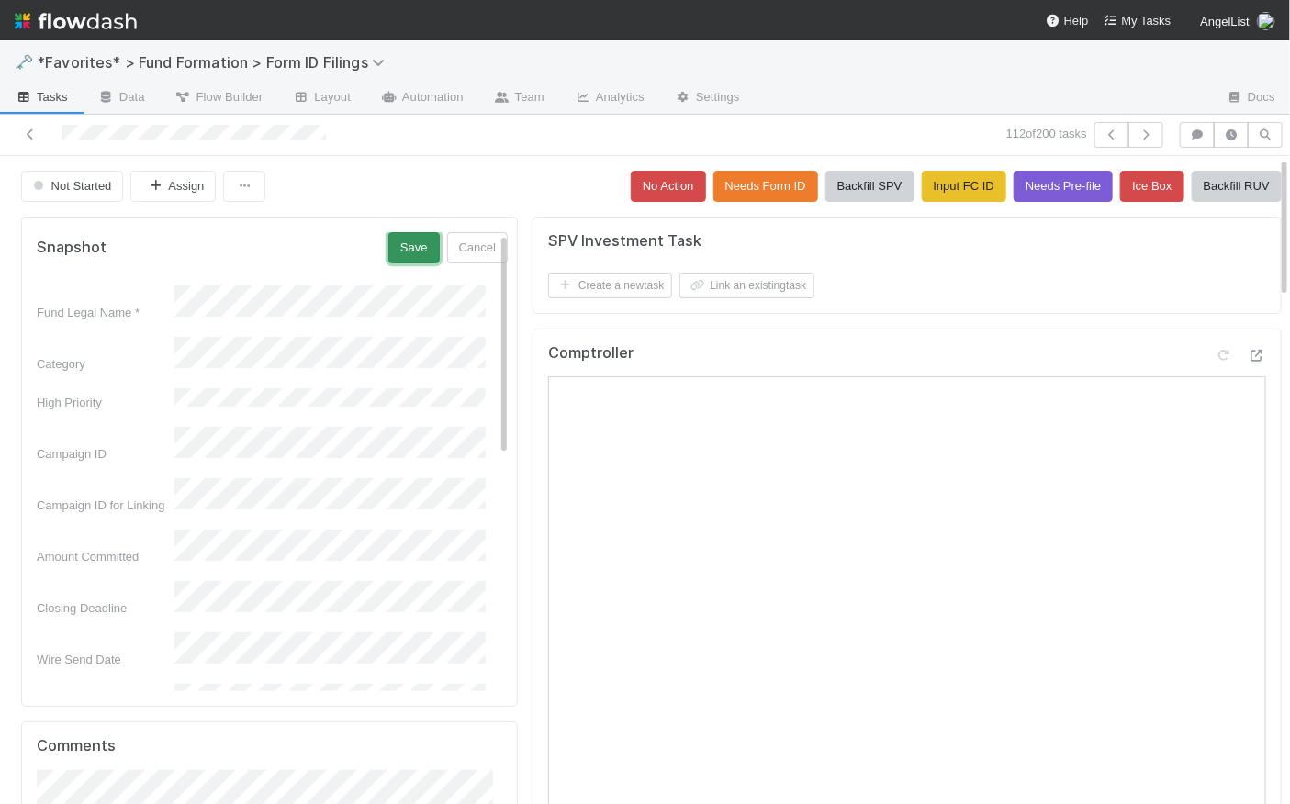
click at [397, 242] on button "Save" at bounding box center [413, 247] width 51 height 31
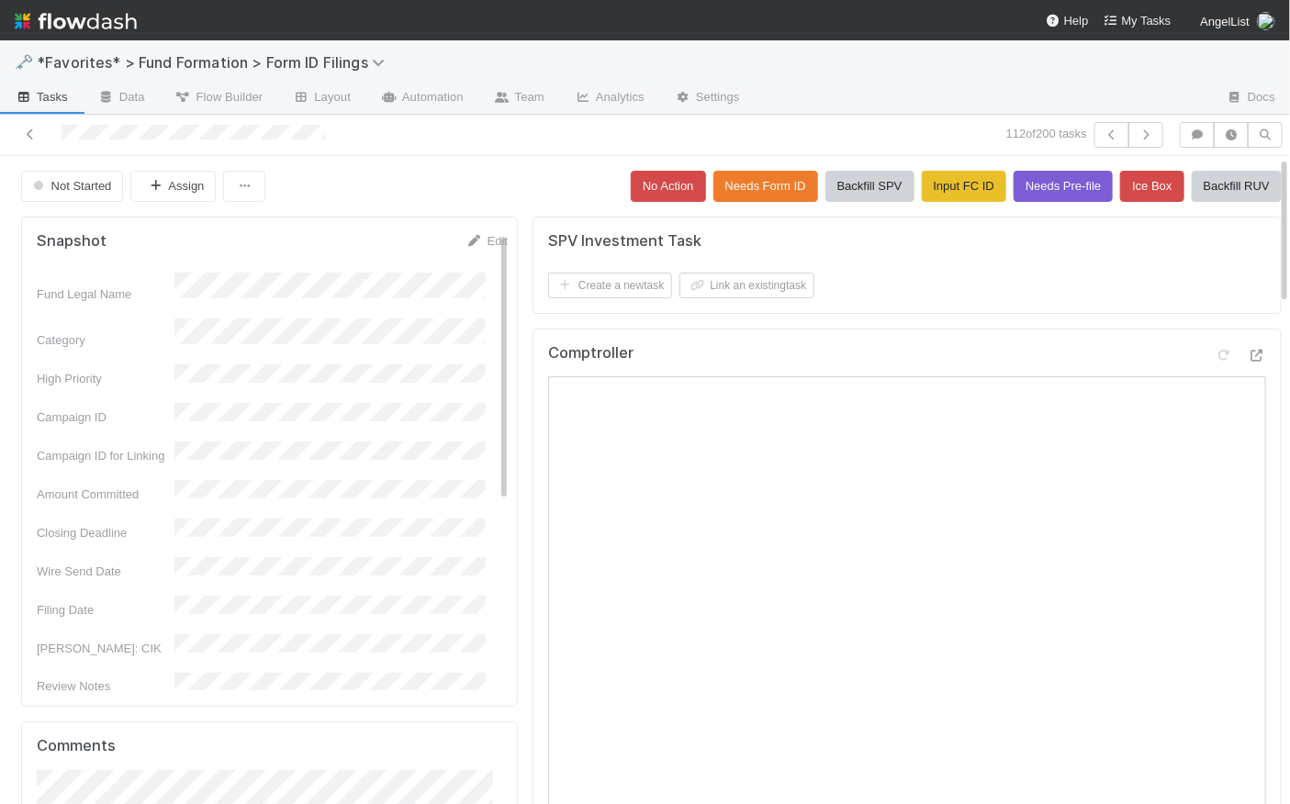
click at [942, 186] on button "Input FC ID" at bounding box center [964, 186] width 84 height 31
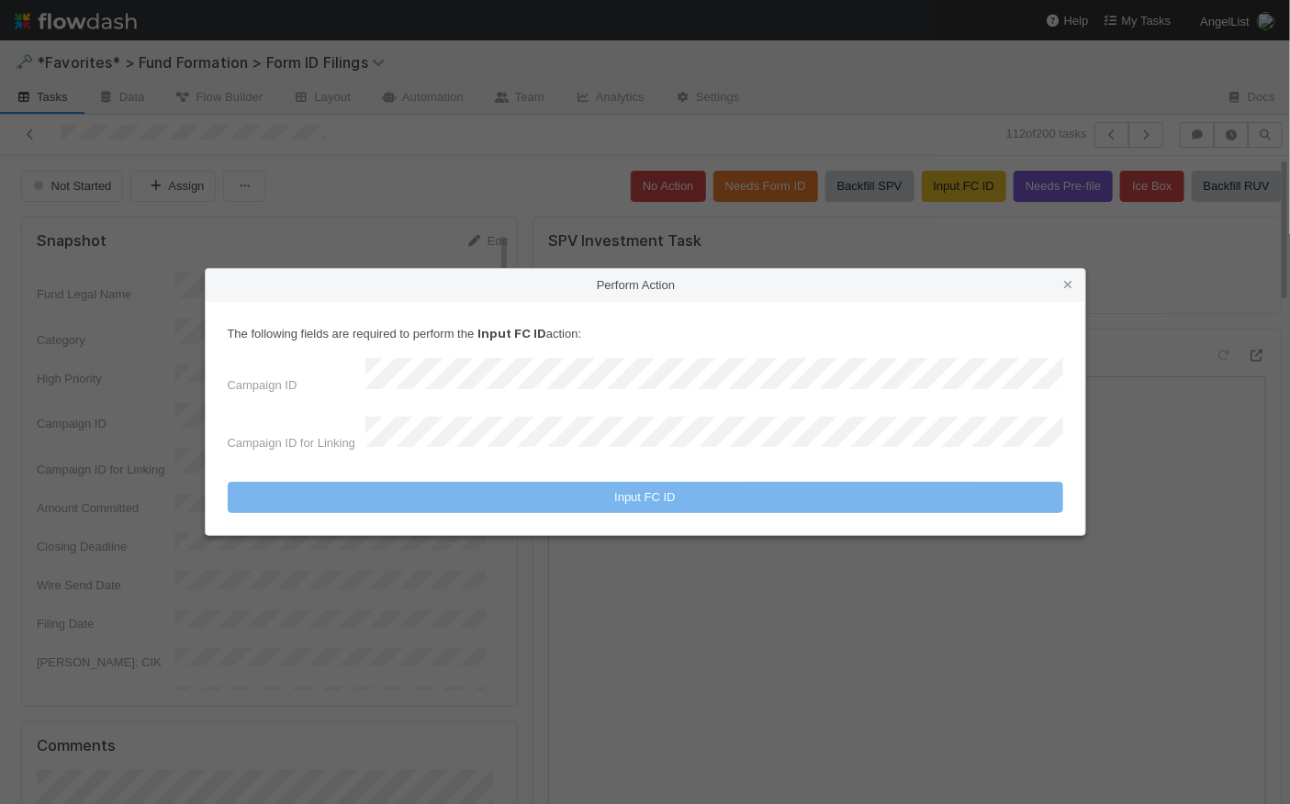
click at [1028, 313] on div "The following fields are required to perform the Input FC ID action: Campaign I…" at bounding box center [646, 419] width 880 height 234
click at [1068, 291] on icon at bounding box center [1069, 285] width 18 height 12
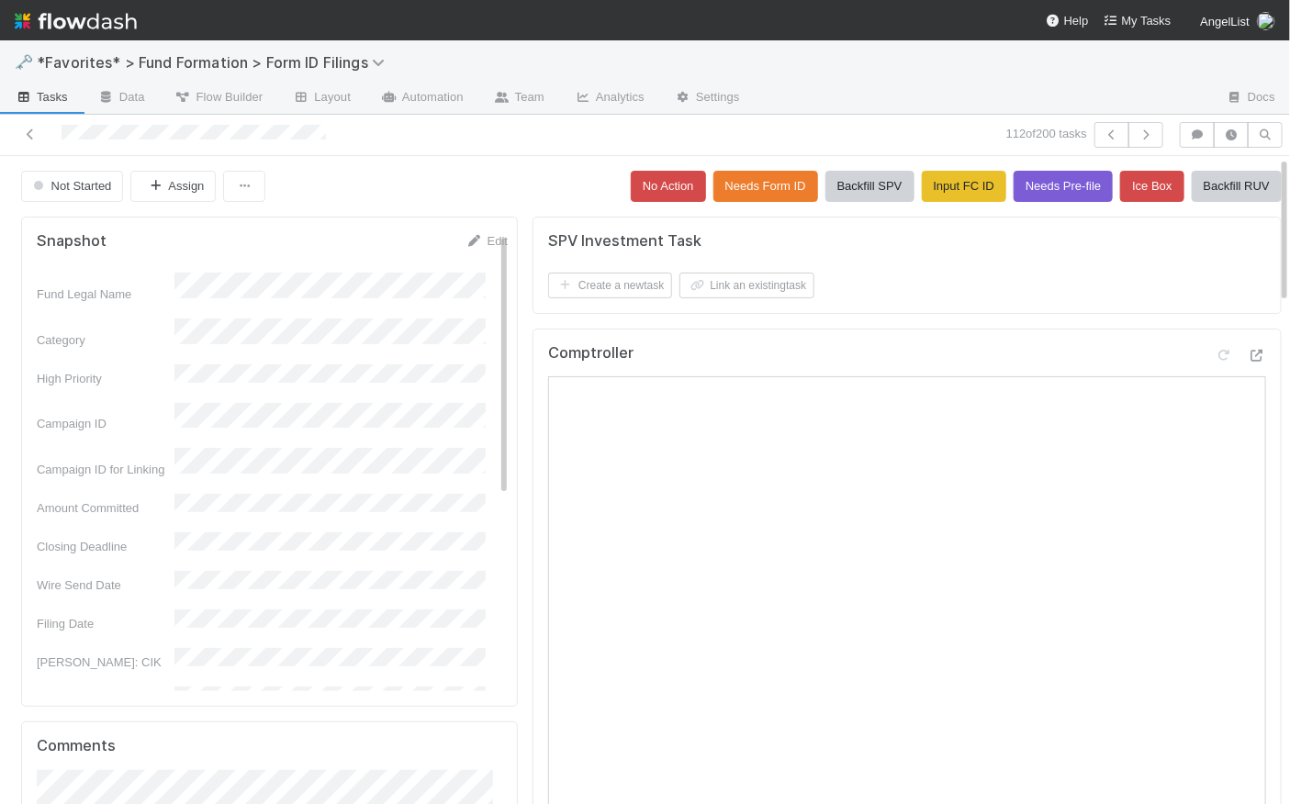
click at [477, 190] on div "Not Started Assign No Action Needs Form ID Backfill SPV Input FC ID Needs Pre-f…" at bounding box center [651, 186] width 1261 height 31
click at [506, 172] on div "Not Started Assign No Action Needs Form ID Backfill SPV Input FC ID Needs Pre-f…" at bounding box center [651, 186] width 1261 height 31
click at [1230, 186] on button "Backfill RUV" at bounding box center [1237, 186] width 90 height 31
click at [1141, 134] on icon "button" at bounding box center [1146, 134] width 18 height 11
click at [51, 93] on span "Tasks" at bounding box center [41, 97] width 53 height 18
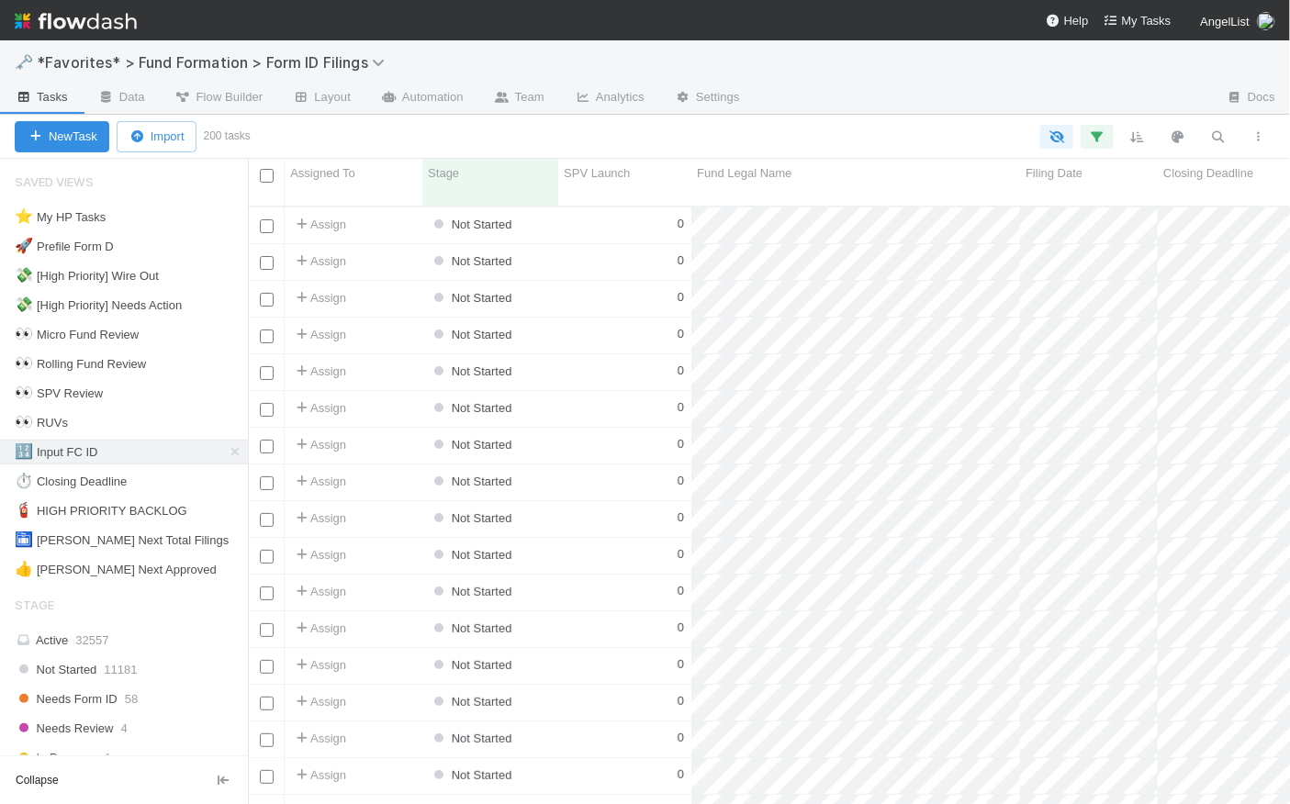
scroll to position [601, 1029]
click at [575, 208] on div "0" at bounding box center [624, 226] width 133 height 36
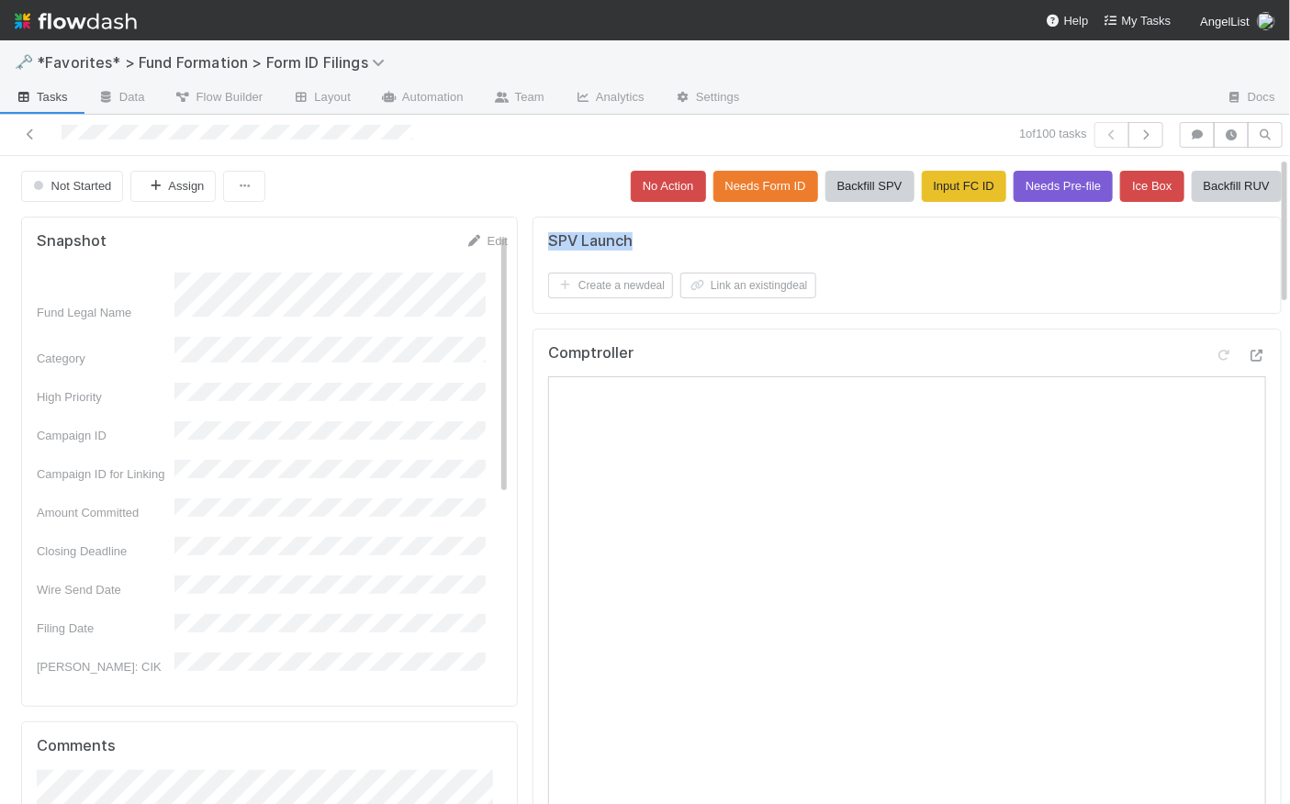
drag, startPoint x: 627, startPoint y: 242, endPoint x: 538, endPoint y: 242, distance: 89.1
click at [548, 241] on div "SPV Launch" at bounding box center [910, 241] width 724 height 18
click at [650, 241] on div "SPV Launch" at bounding box center [910, 241] width 724 height 18
drag, startPoint x: 489, startPoint y: 172, endPoint x: 257, endPoint y: 118, distance: 237.7
click at [488, 174] on div "Not Started Assign No Action Needs Form ID Backfill SPV Input FC ID Needs Pre-f…" at bounding box center [651, 186] width 1261 height 31
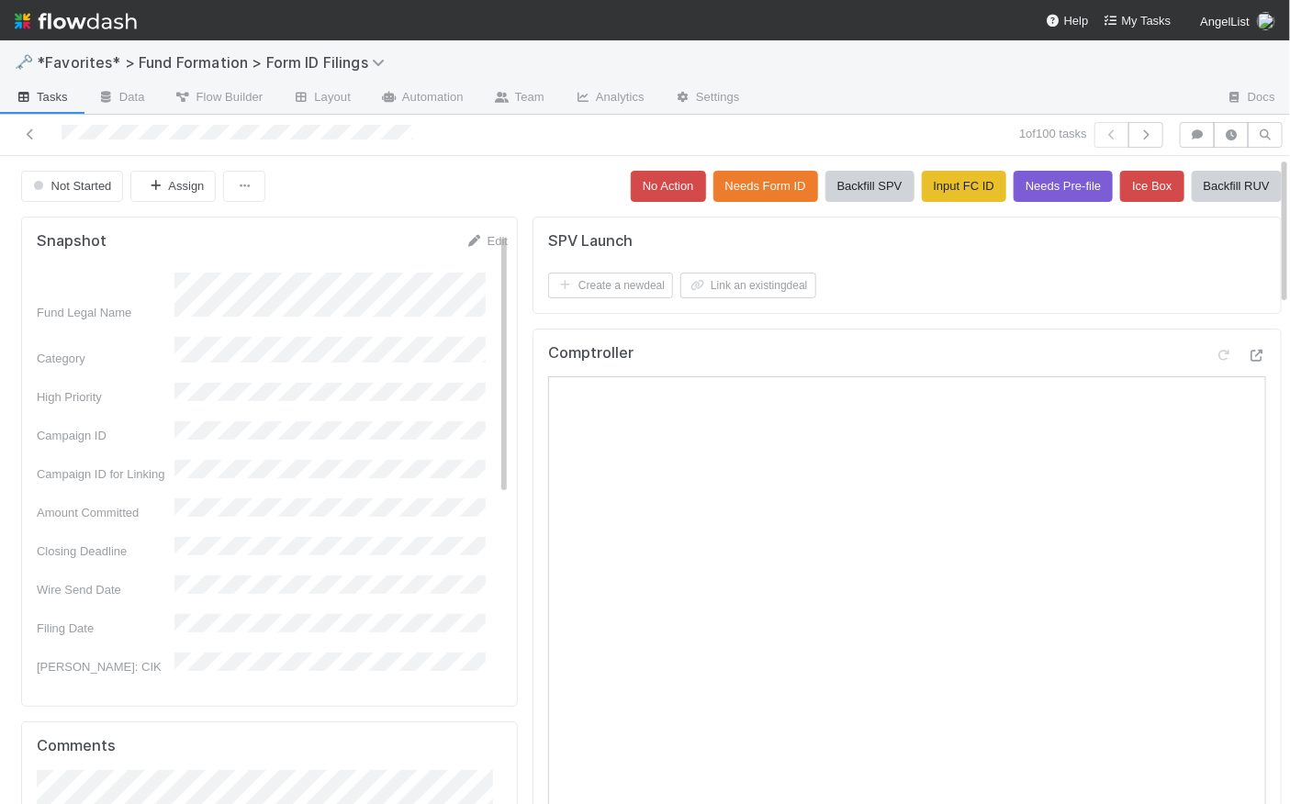
click at [45, 96] on span "Tasks" at bounding box center [41, 97] width 53 height 18
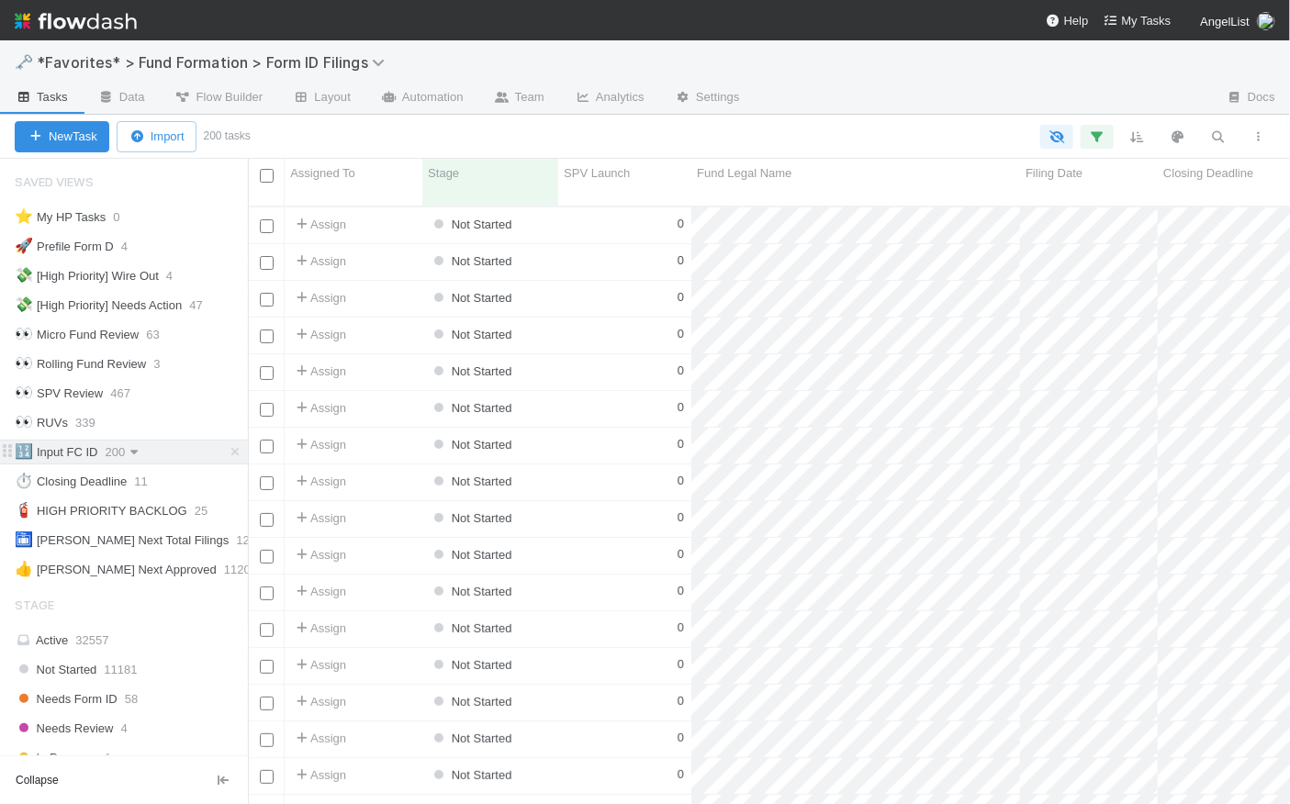
click at [140, 452] on icon at bounding box center [134, 452] width 18 height 12
click at [163, 556] on div "Rename this view" at bounding box center [136, 563] width 186 height 28
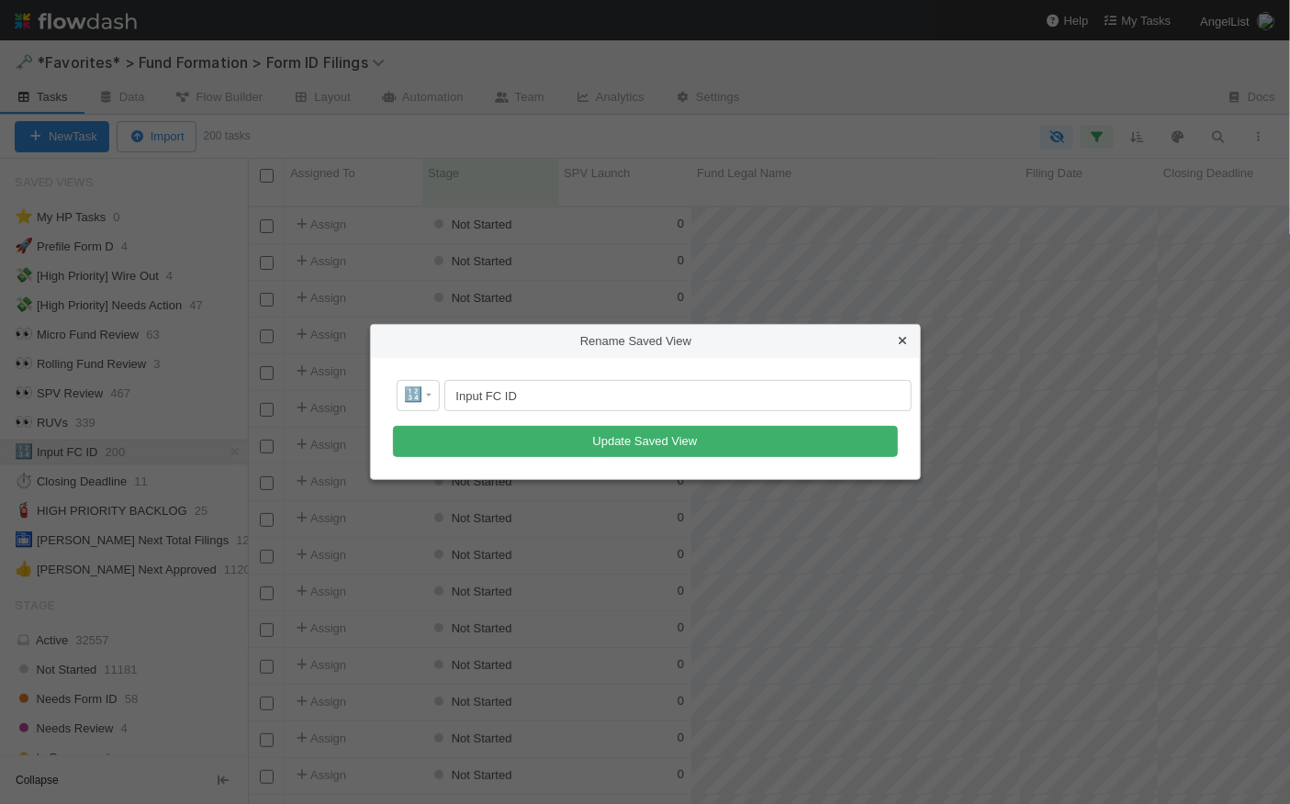
click at [905, 339] on icon at bounding box center [903, 341] width 18 height 12
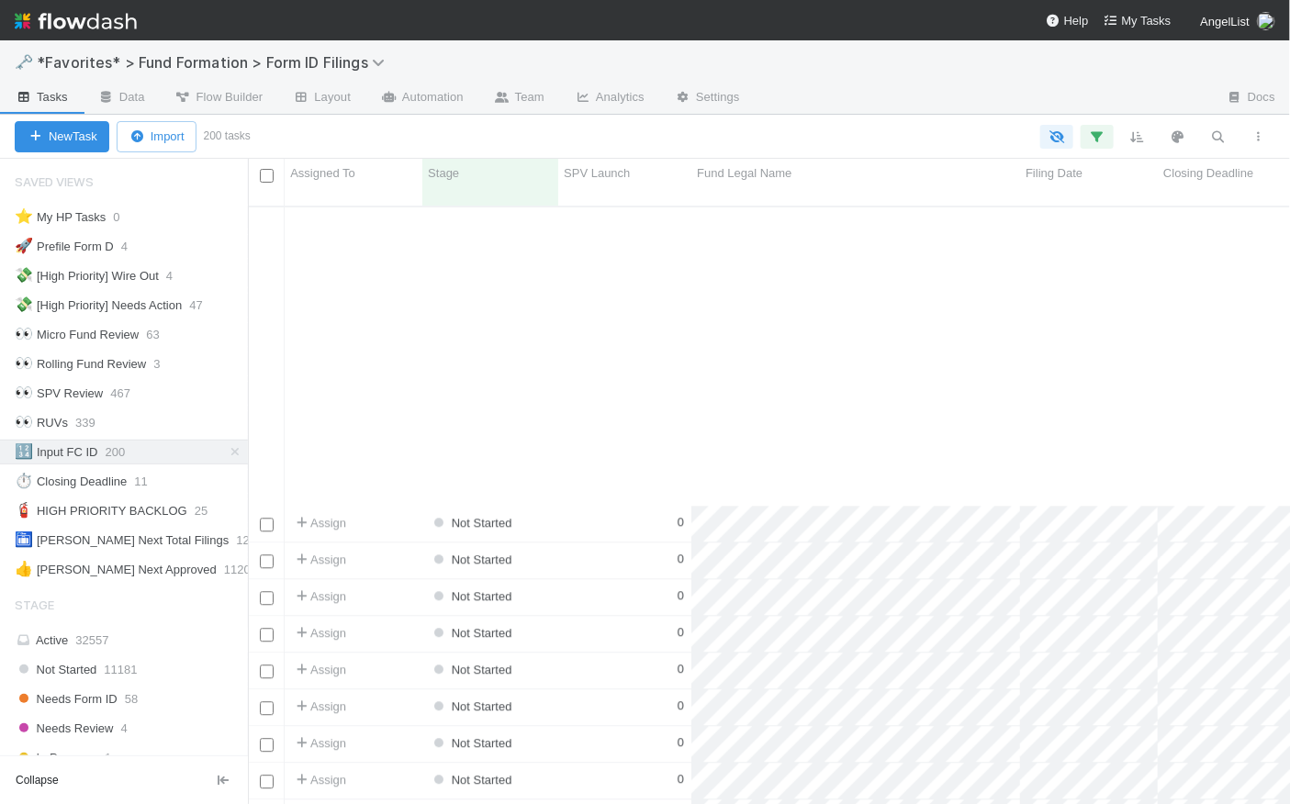
scroll to position [4909, 0]
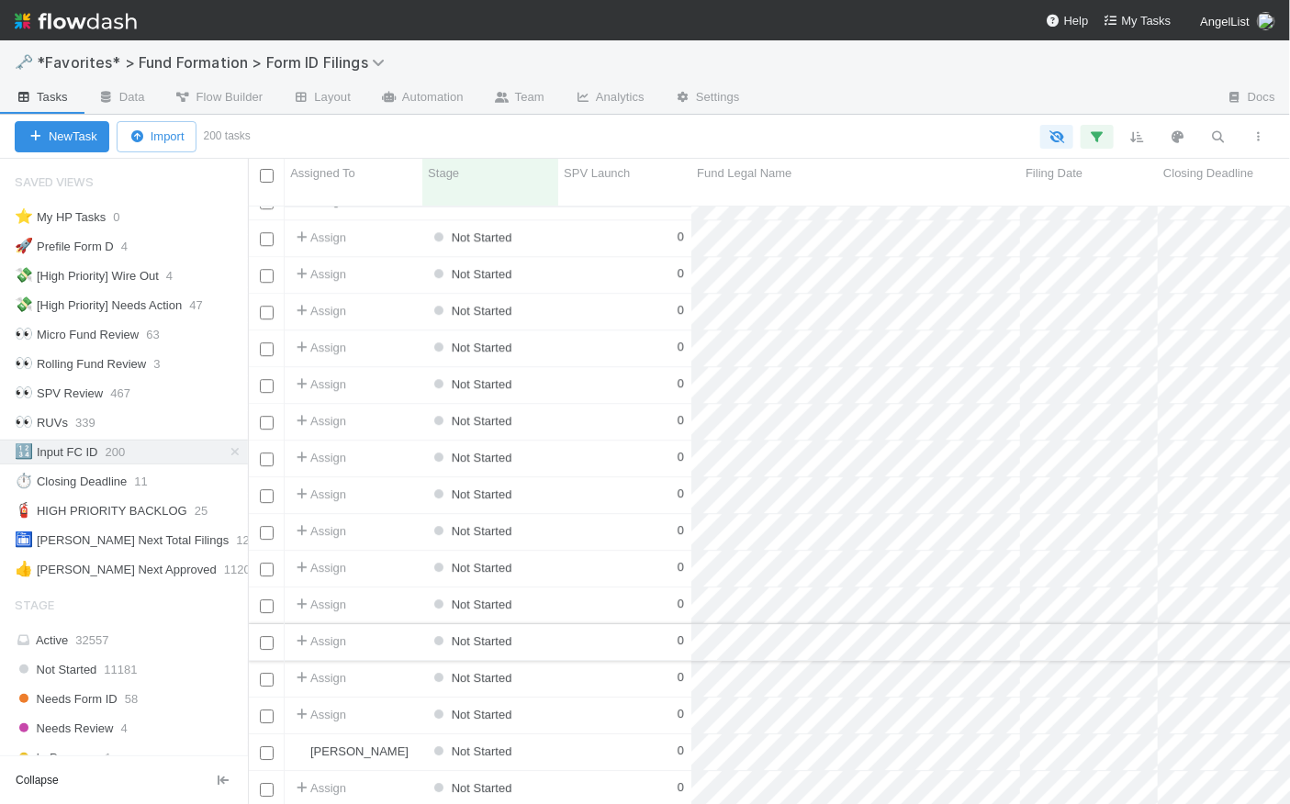
click at [599, 624] on div "0" at bounding box center [624, 642] width 133 height 36
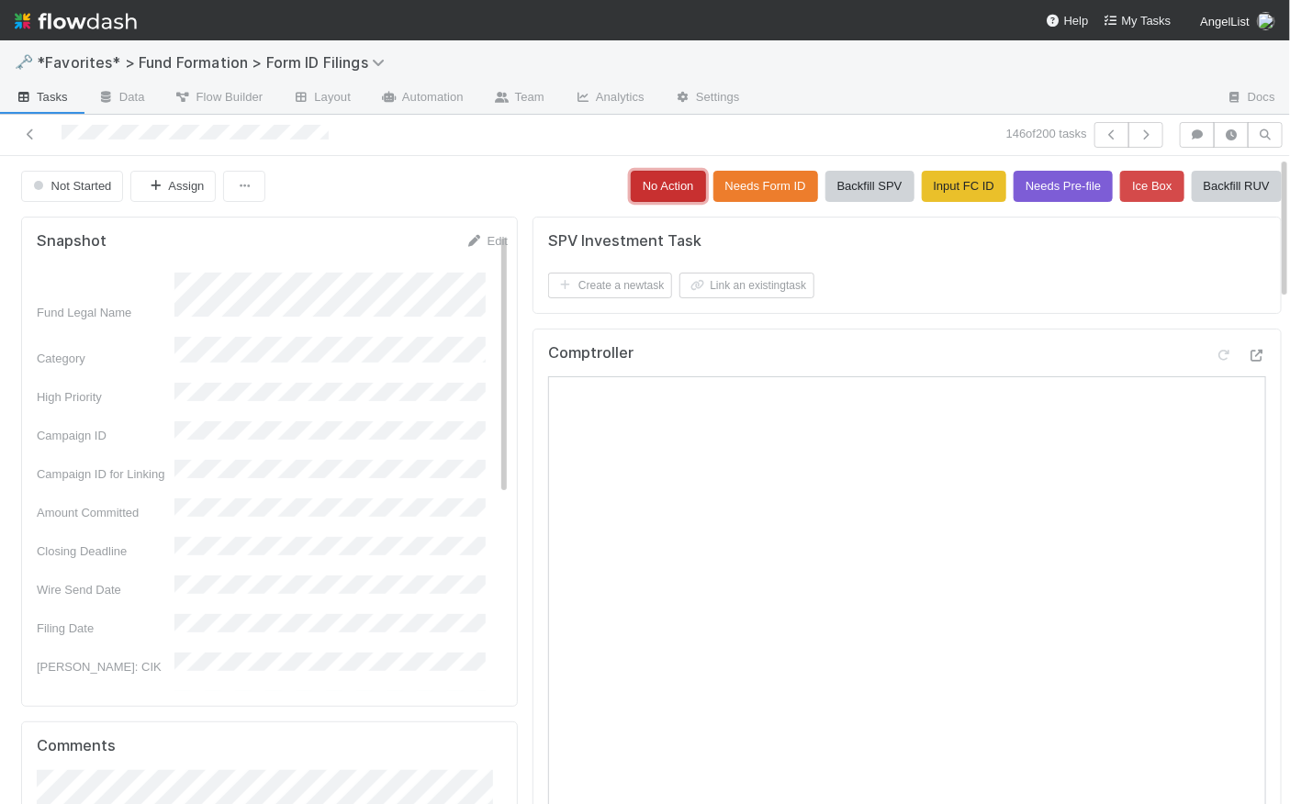
click at [633, 195] on button "No Action" at bounding box center [668, 186] width 75 height 31
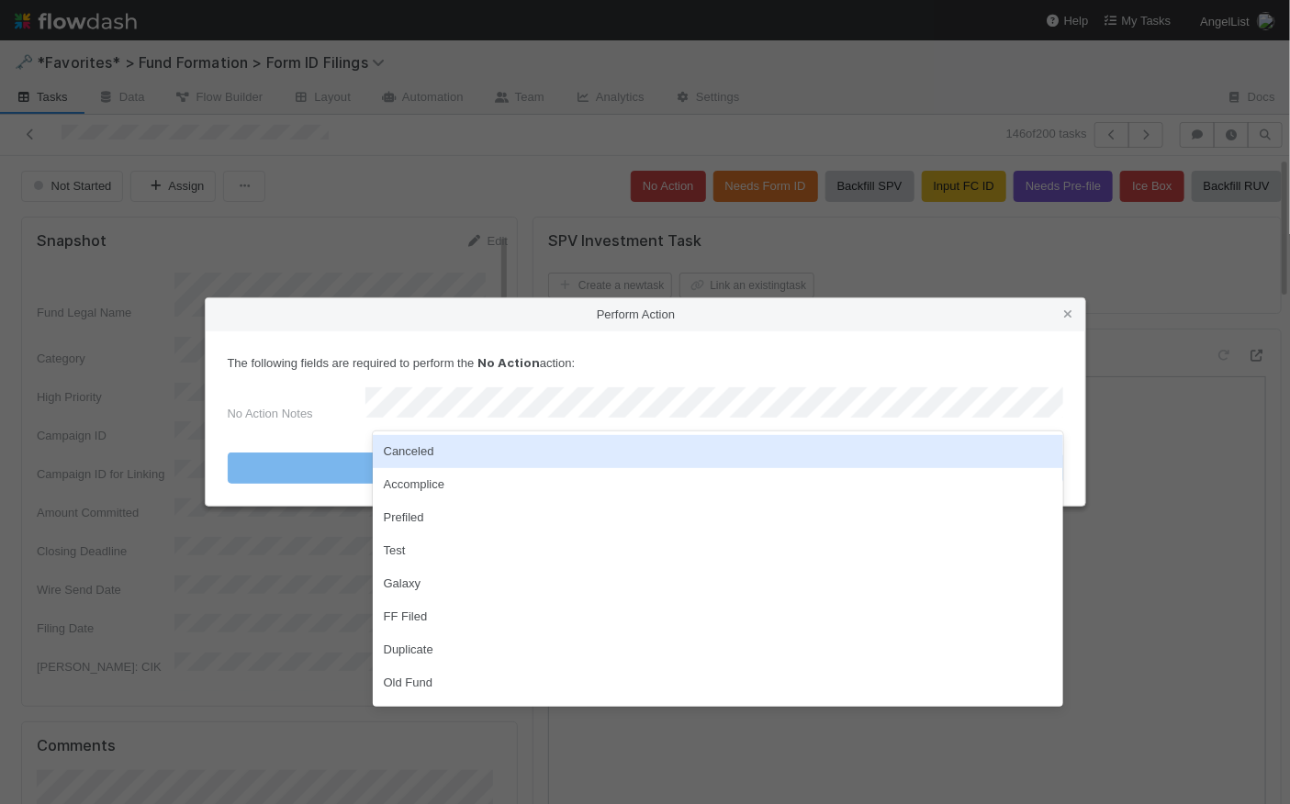
click at [434, 458] on div "Canceled" at bounding box center [718, 451] width 691 height 33
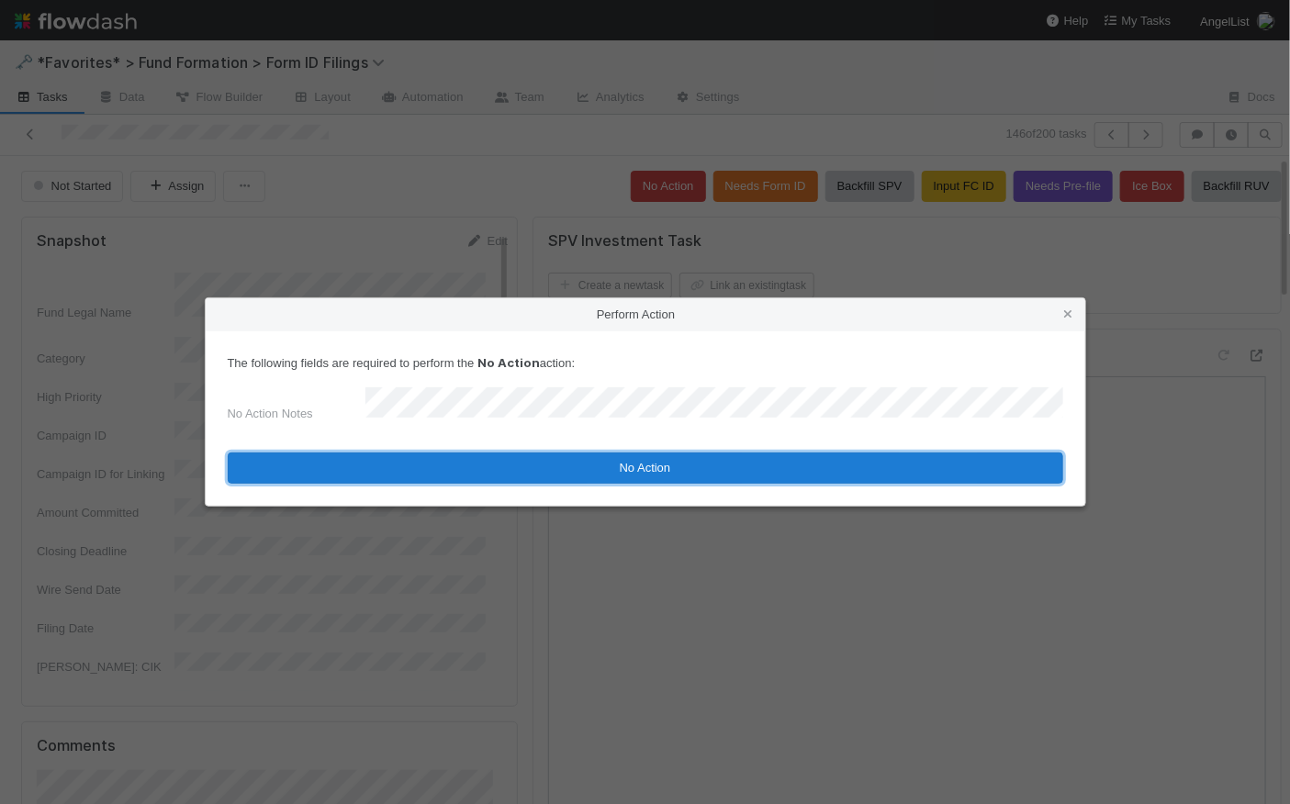
click at [672, 456] on button "No Action" at bounding box center [646, 468] width 836 height 31
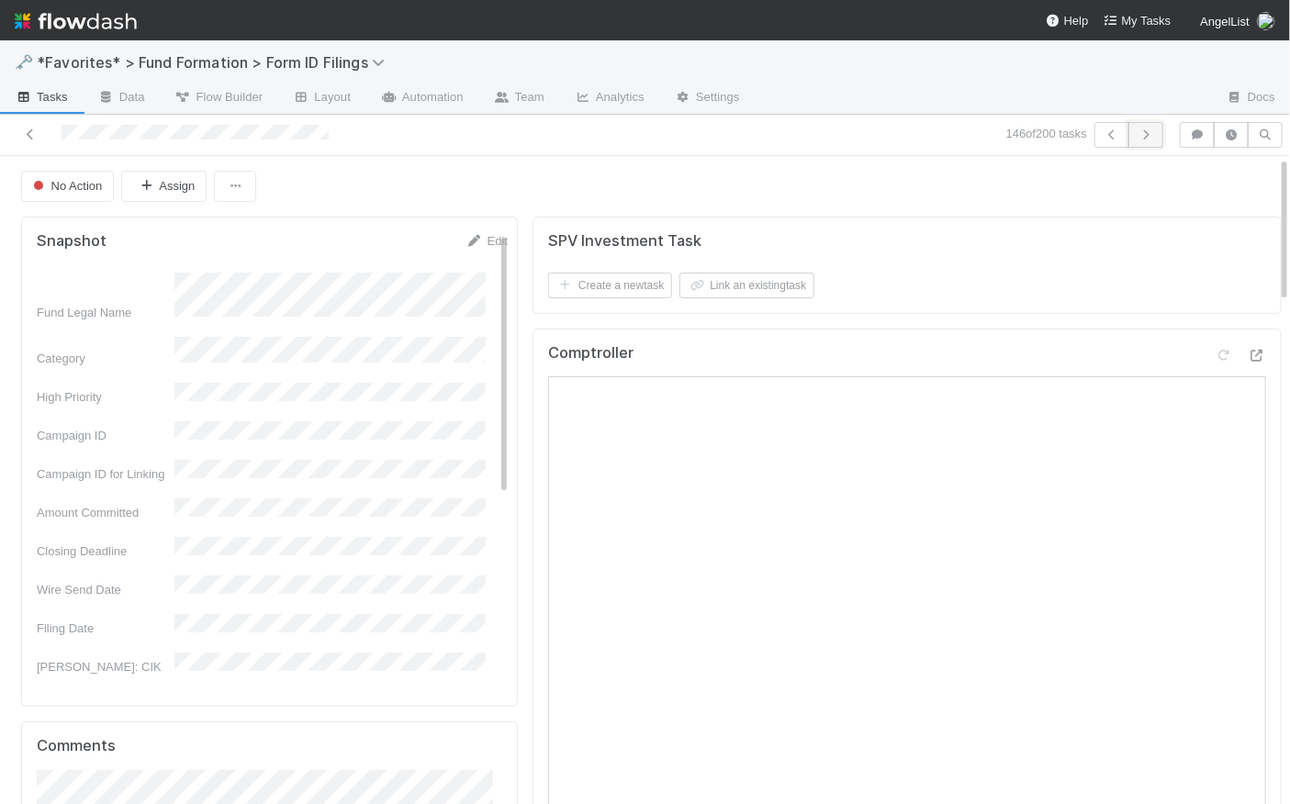
click at [1137, 135] on icon "button" at bounding box center [1146, 134] width 18 height 11
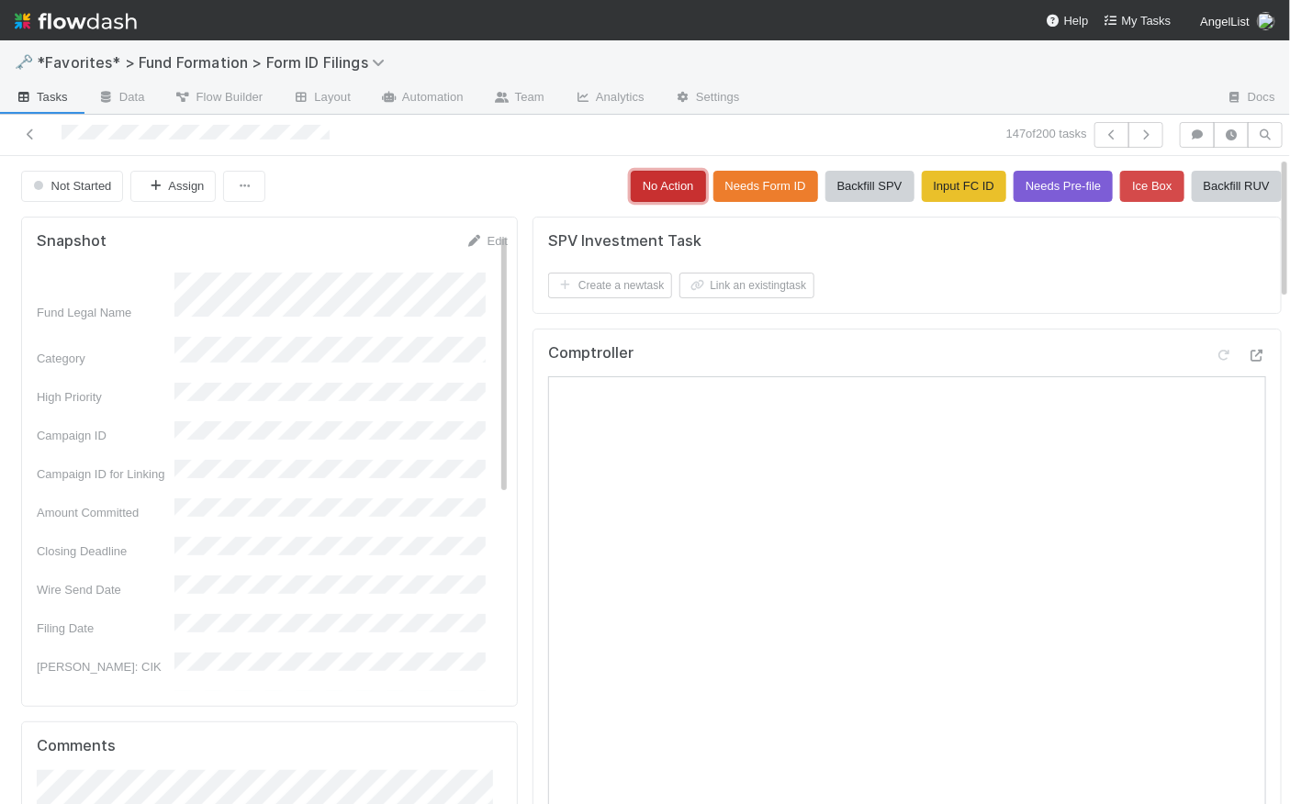
click at [638, 184] on button "No Action" at bounding box center [668, 186] width 75 height 31
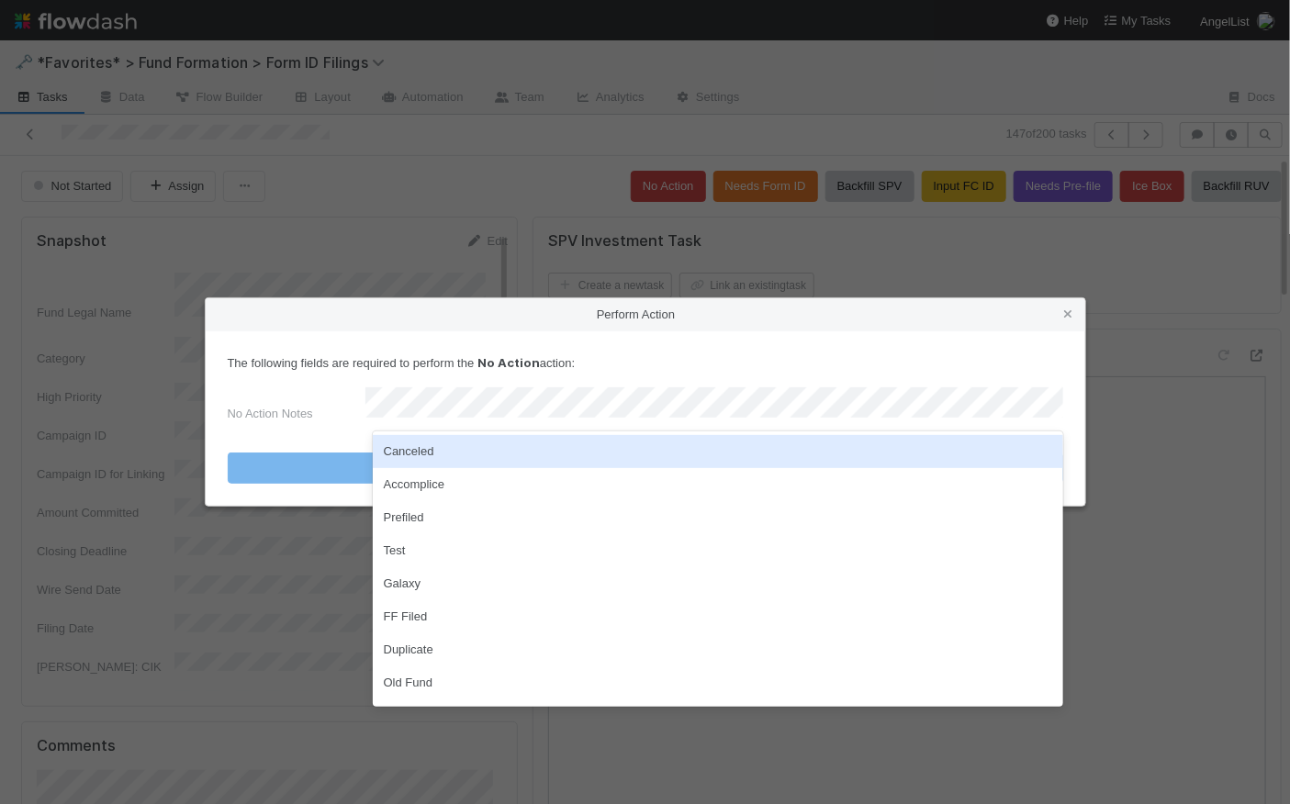
click at [427, 455] on div "Canceled" at bounding box center [718, 451] width 691 height 33
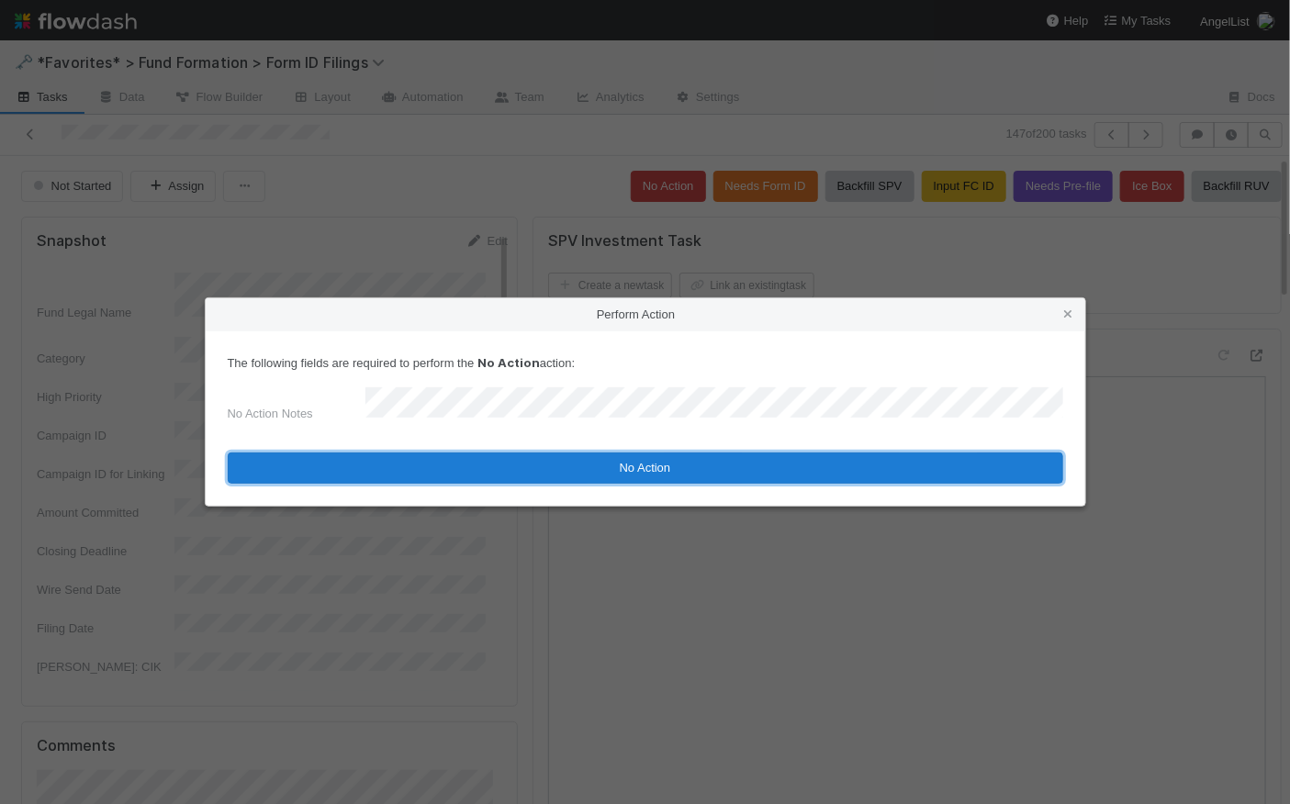
click at [664, 466] on button "No Action" at bounding box center [646, 468] width 836 height 31
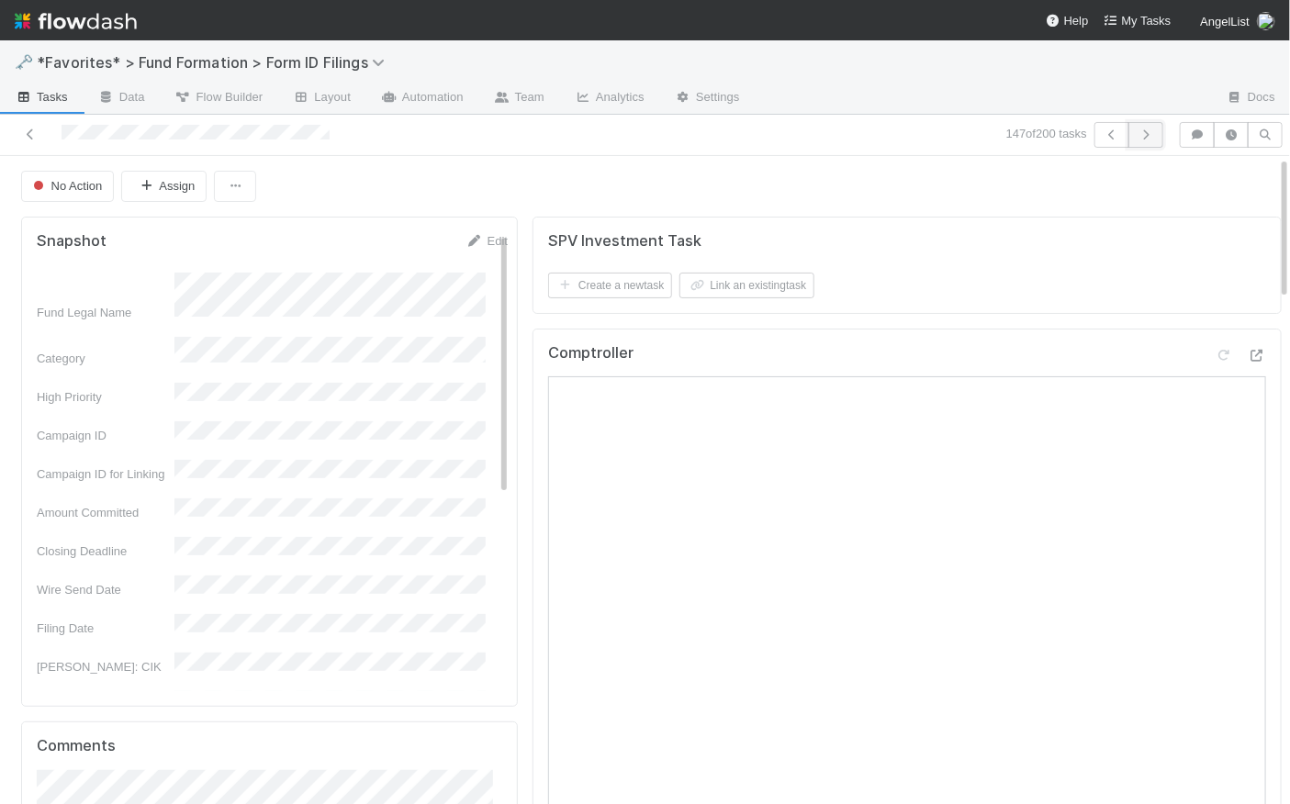
click at [1143, 137] on icon "button" at bounding box center [1146, 134] width 18 height 11
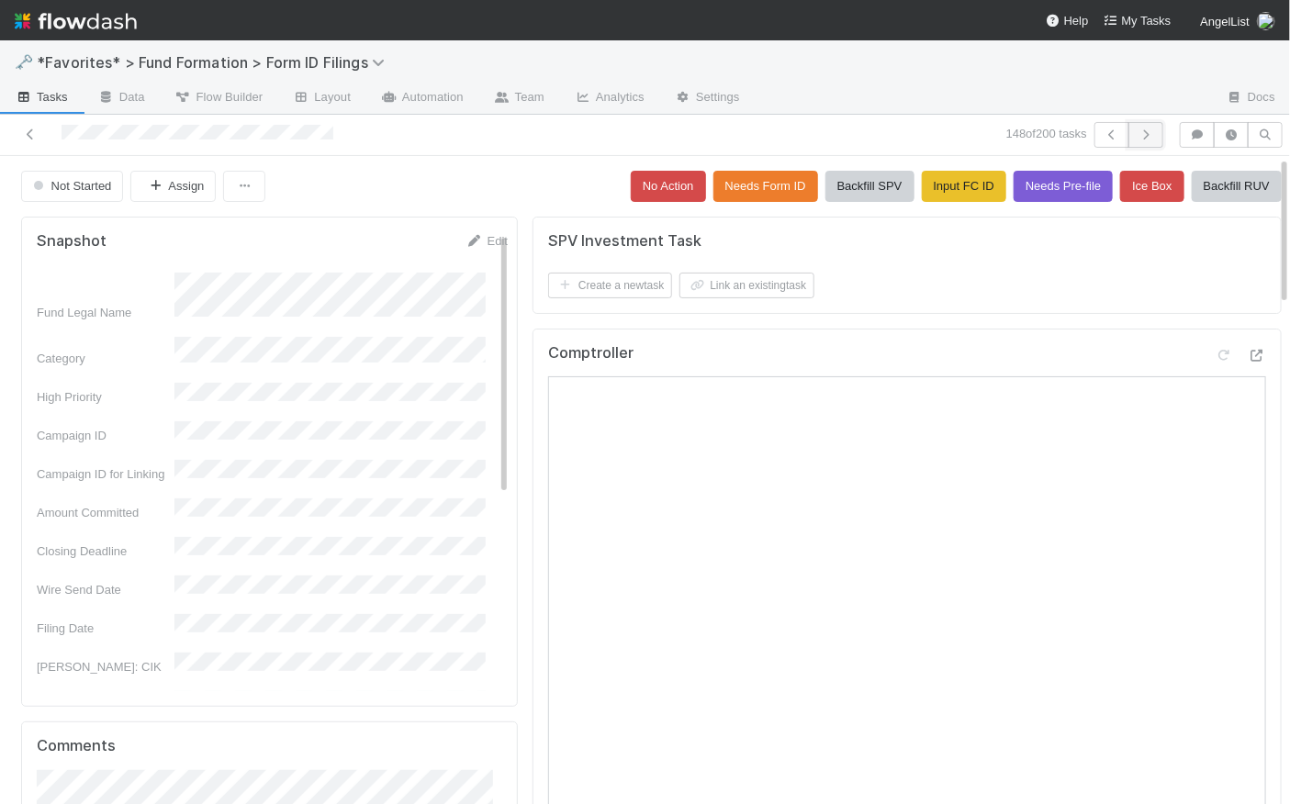
click at [1137, 132] on icon "button" at bounding box center [1146, 134] width 18 height 11
click at [1142, 132] on icon "button" at bounding box center [1146, 134] width 18 height 11
click at [1103, 140] on icon "button" at bounding box center [1112, 134] width 18 height 11
click at [242, 184] on span "[PERSON_NAME]" at bounding box center [219, 186] width 98 height 14
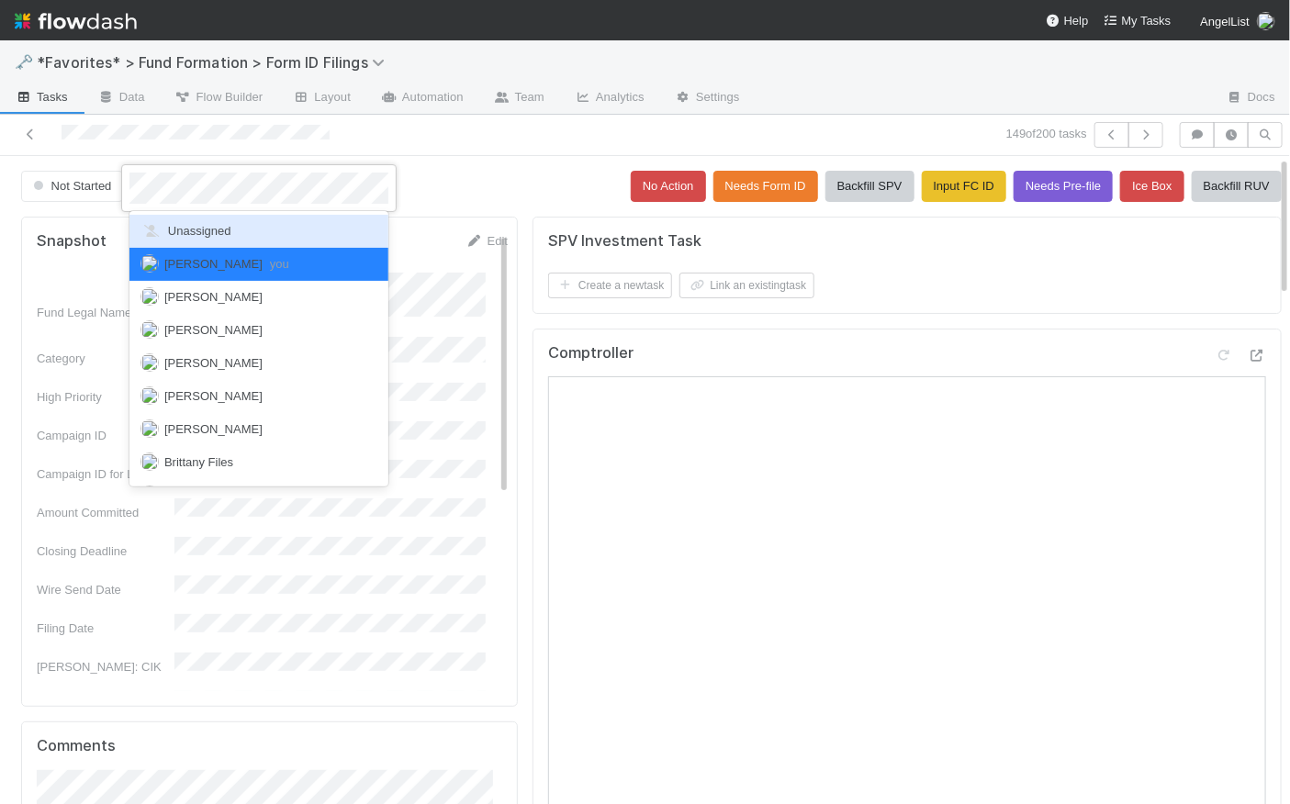
click at [240, 228] on div "Unassigned" at bounding box center [258, 231] width 259 height 33
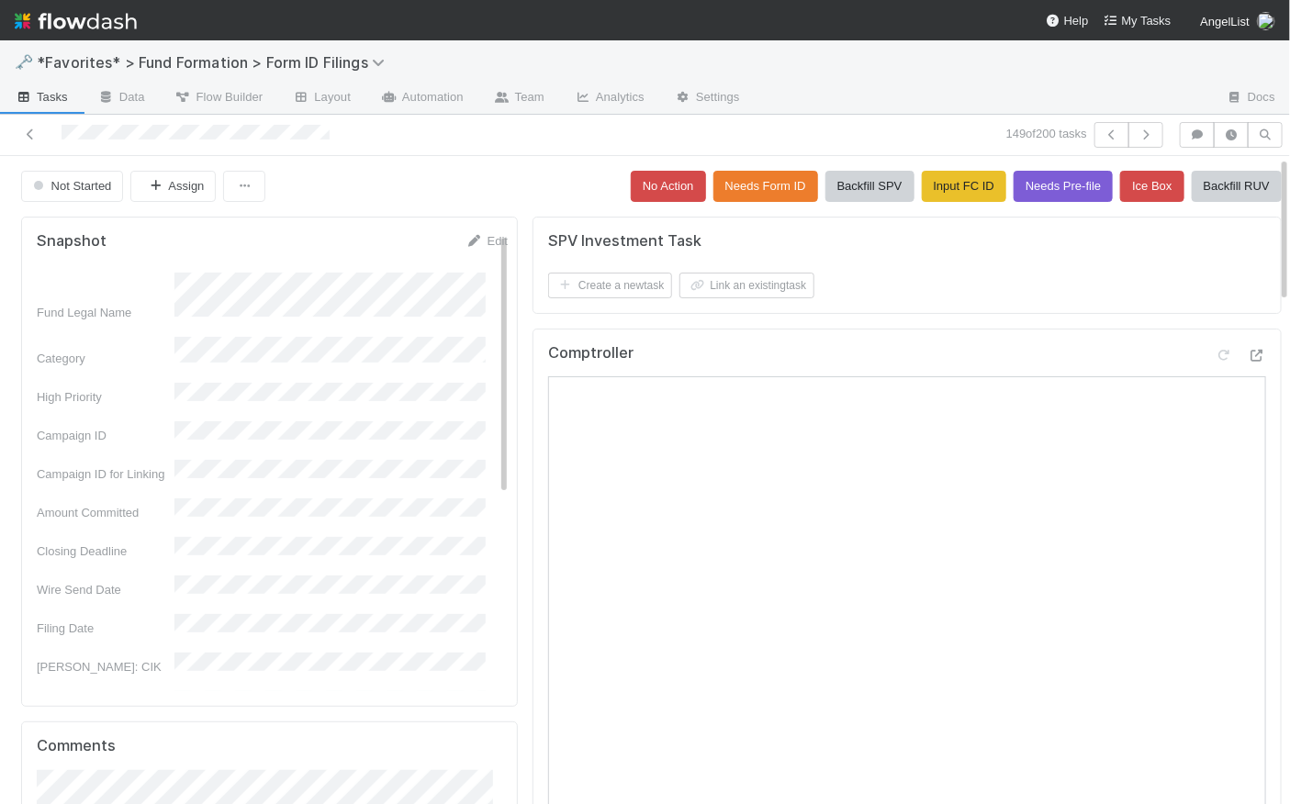
click at [463, 175] on div "Not Started Assign No Action Needs Form ID Backfill SPV Input FC ID Needs Pre-f…" at bounding box center [651, 186] width 1261 height 31
click at [1137, 130] on icon "button" at bounding box center [1146, 134] width 18 height 11
click at [1140, 116] on div "150 of 200 tasks" at bounding box center [645, 135] width 1290 height 41
click at [1141, 129] on icon "button" at bounding box center [1146, 134] width 18 height 11
click at [1147, 134] on button "button" at bounding box center [1146, 135] width 35 height 26
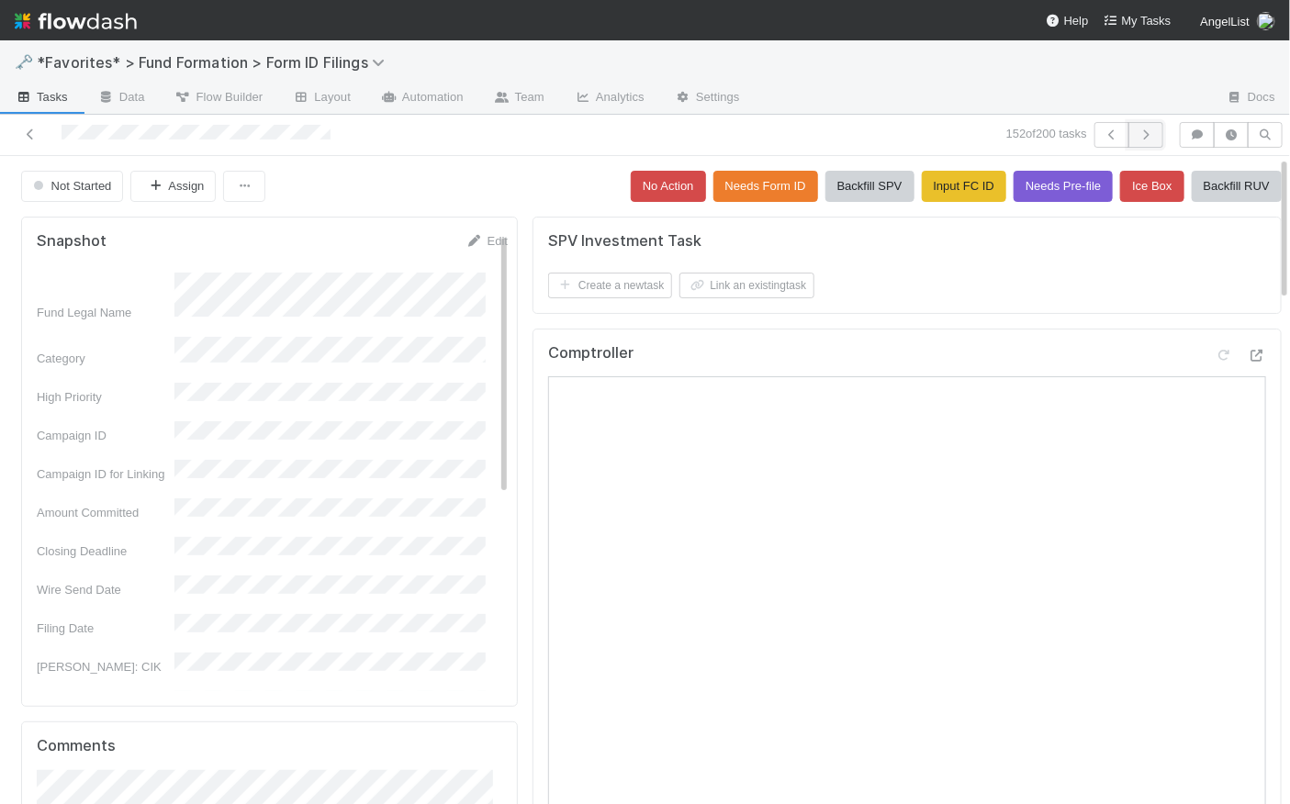
click at [1141, 138] on icon "button" at bounding box center [1146, 134] width 18 height 11
click at [1145, 137] on button "button" at bounding box center [1146, 135] width 35 height 26
click at [631, 181] on button "No Action" at bounding box center [668, 186] width 75 height 31
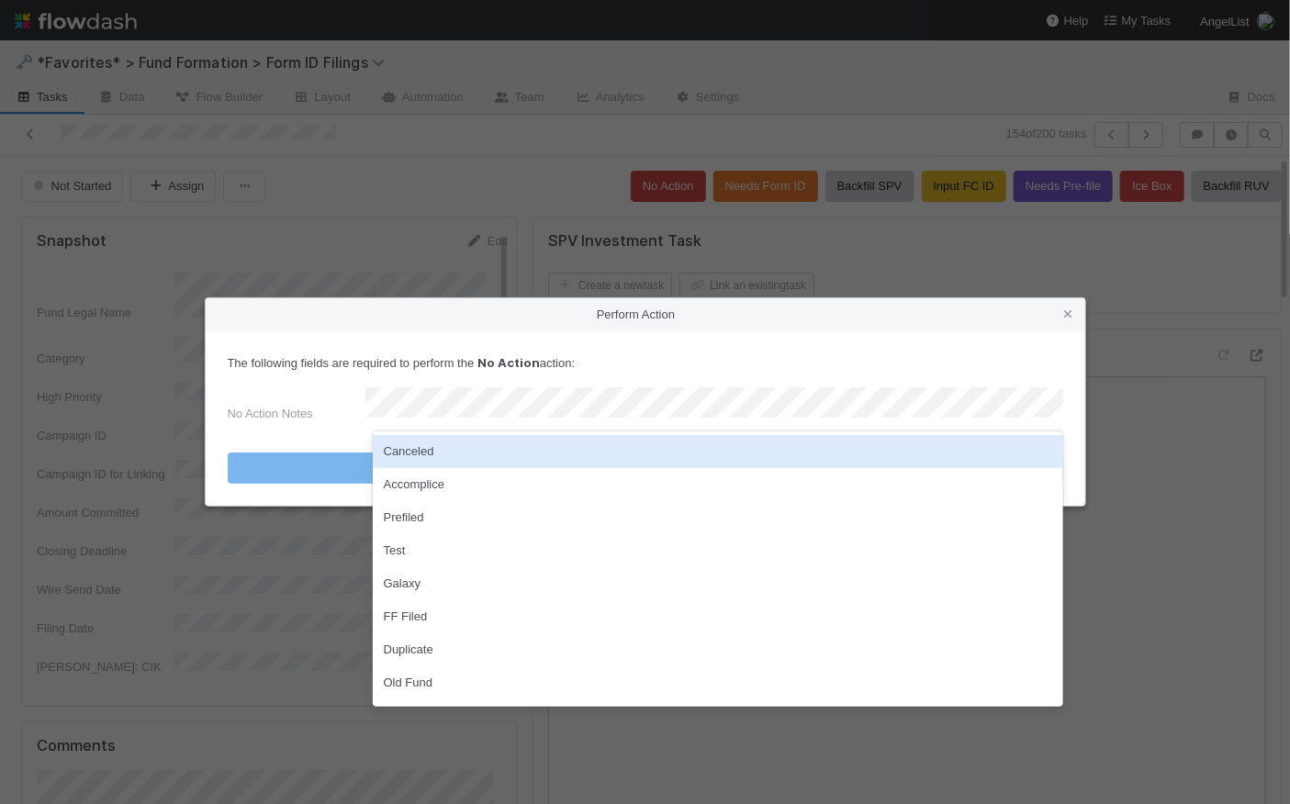
click at [437, 457] on div "Canceled" at bounding box center [718, 451] width 691 height 33
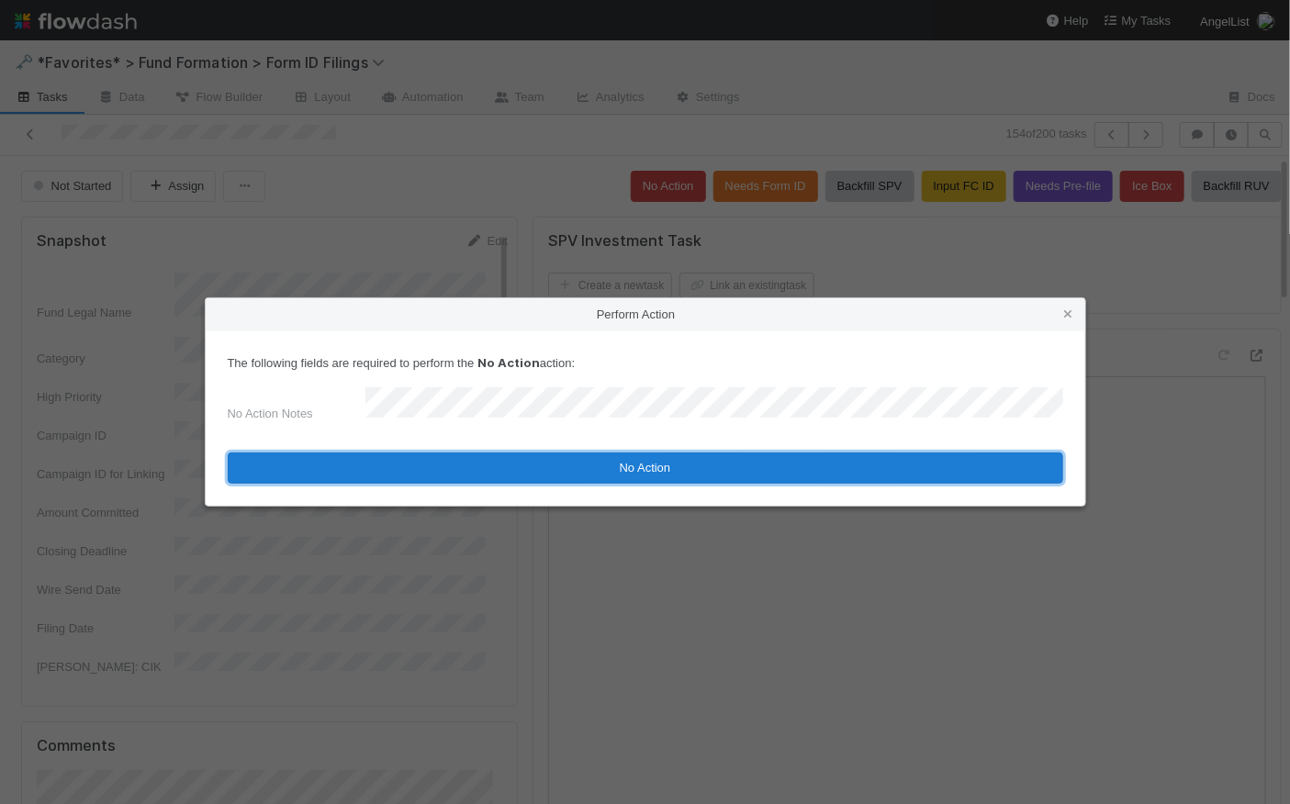
click at [602, 464] on button "No Action" at bounding box center [646, 468] width 836 height 31
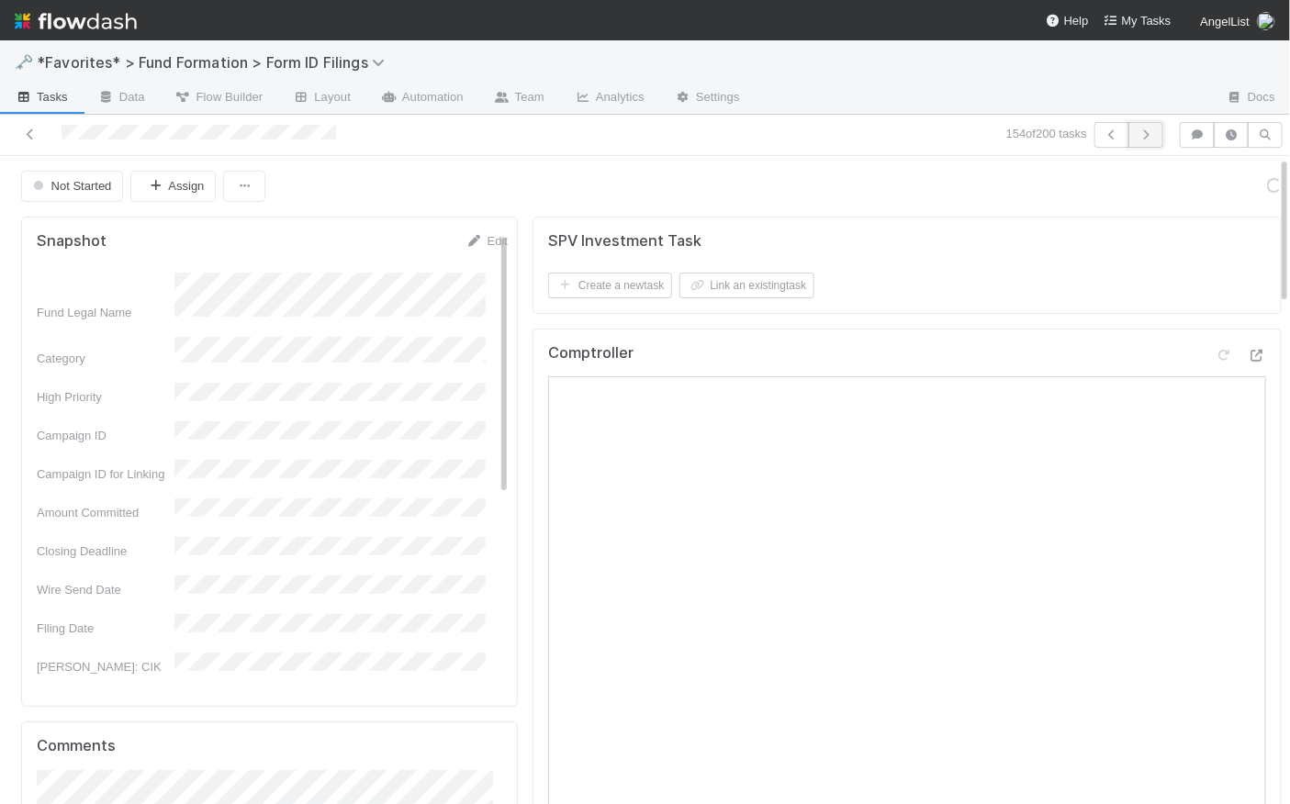
click at [1137, 136] on icon "button" at bounding box center [1146, 134] width 18 height 11
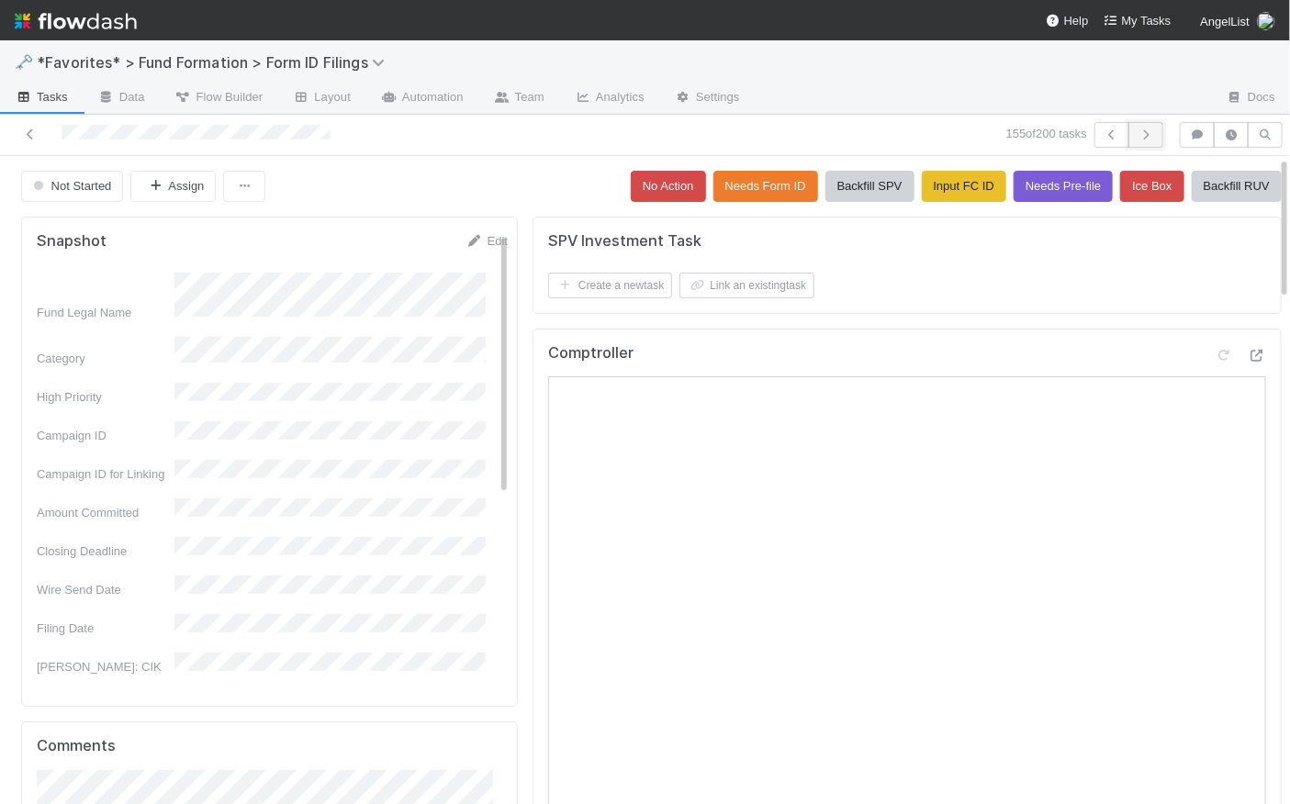
click at [1137, 136] on icon "button" at bounding box center [1146, 134] width 18 height 11
click at [634, 181] on button "No Action" at bounding box center [668, 186] width 75 height 31
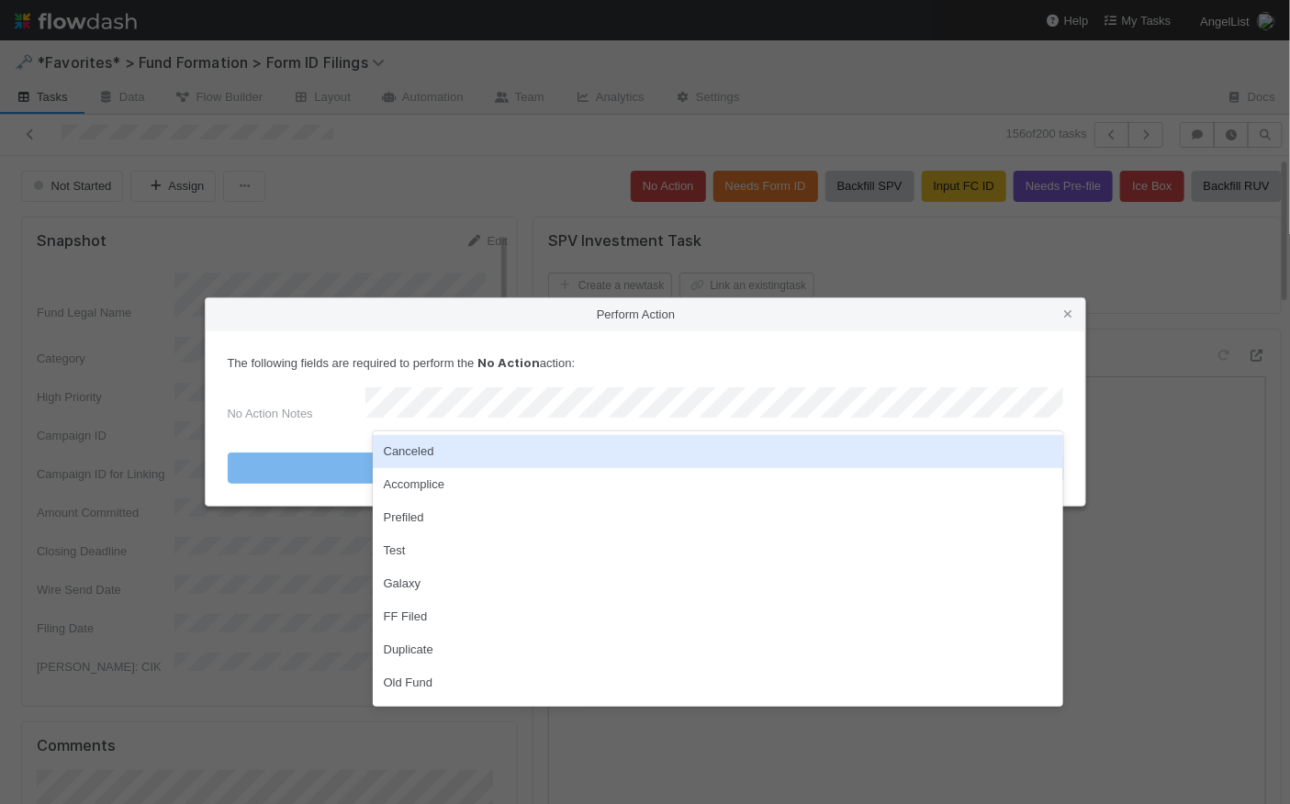
click at [463, 451] on div "Canceled" at bounding box center [718, 451] width 691 height 33
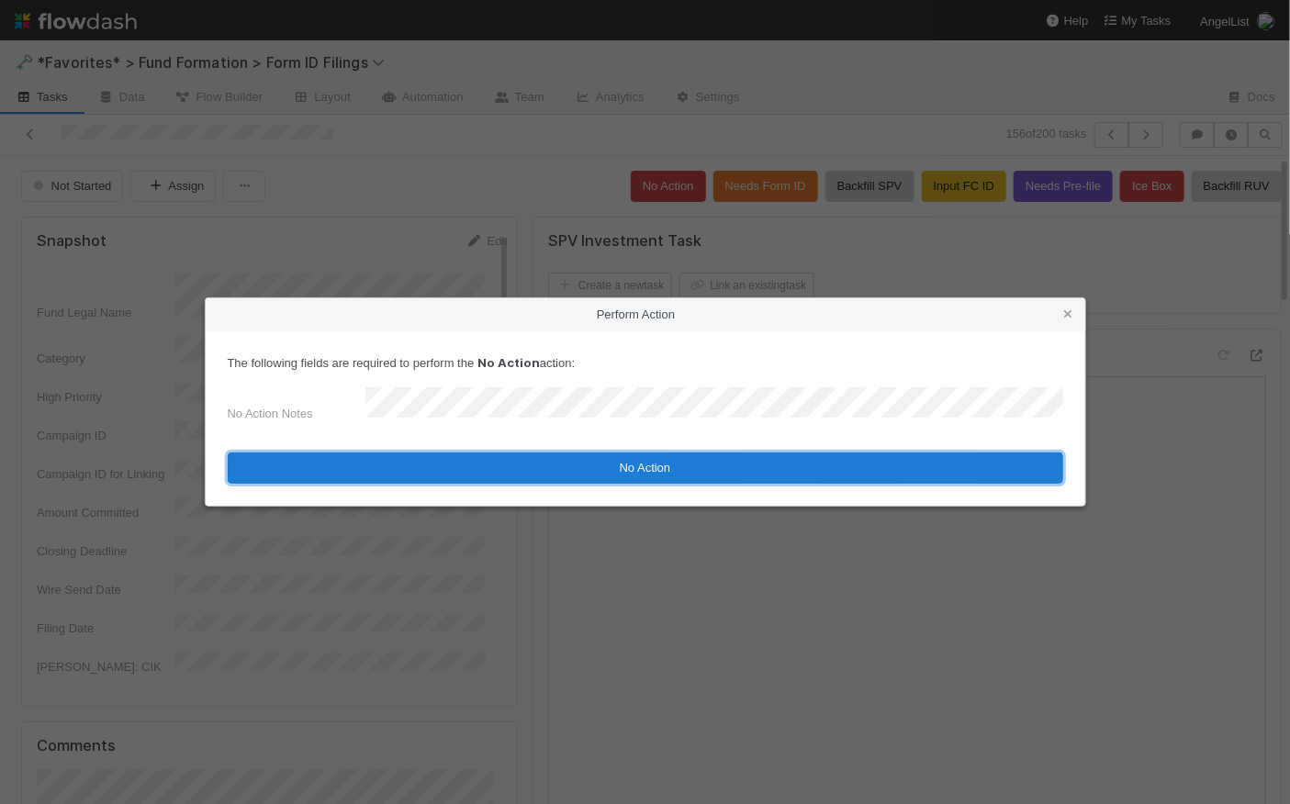
click at [712, 469] on button "No Action" at bounding box center [646, 468] width 836 height 31
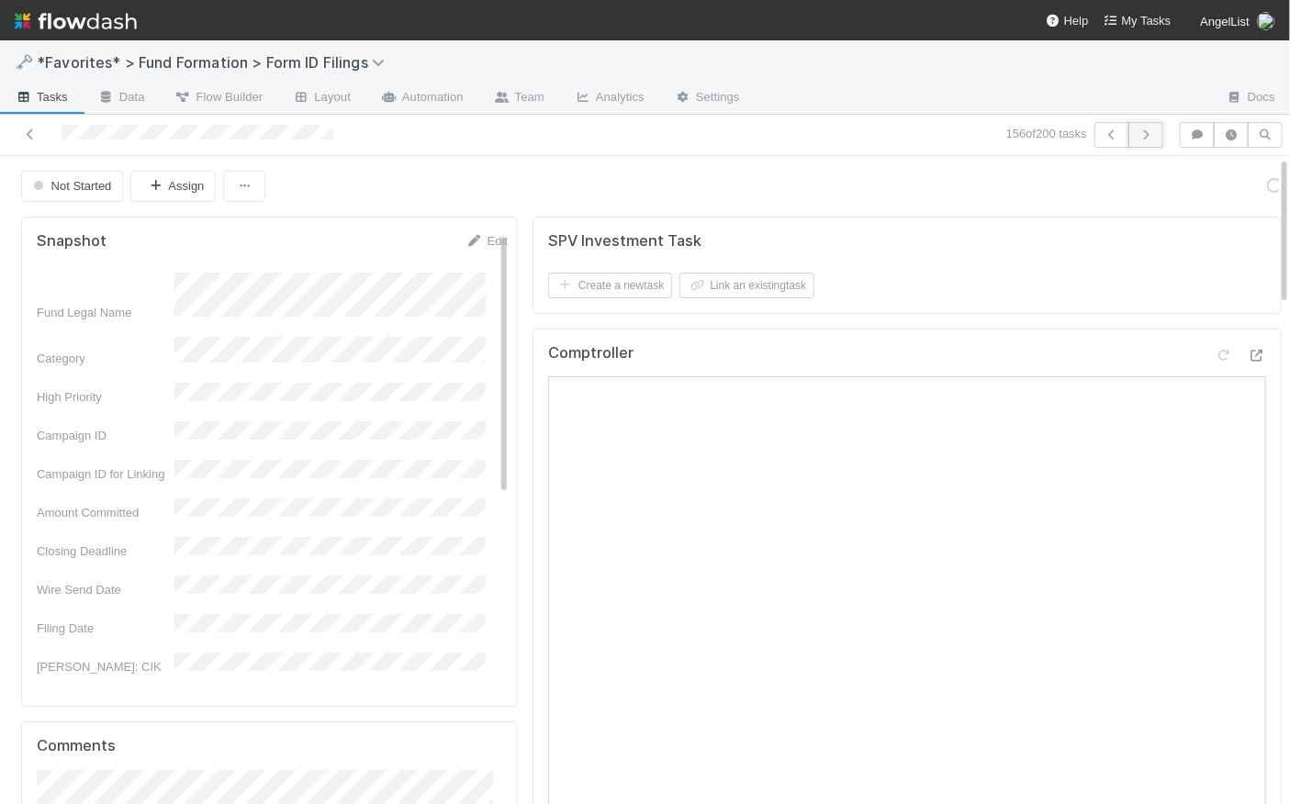
click at [1150, 129] on button "button" at bounding box center [1146, 135] width 35 height 26
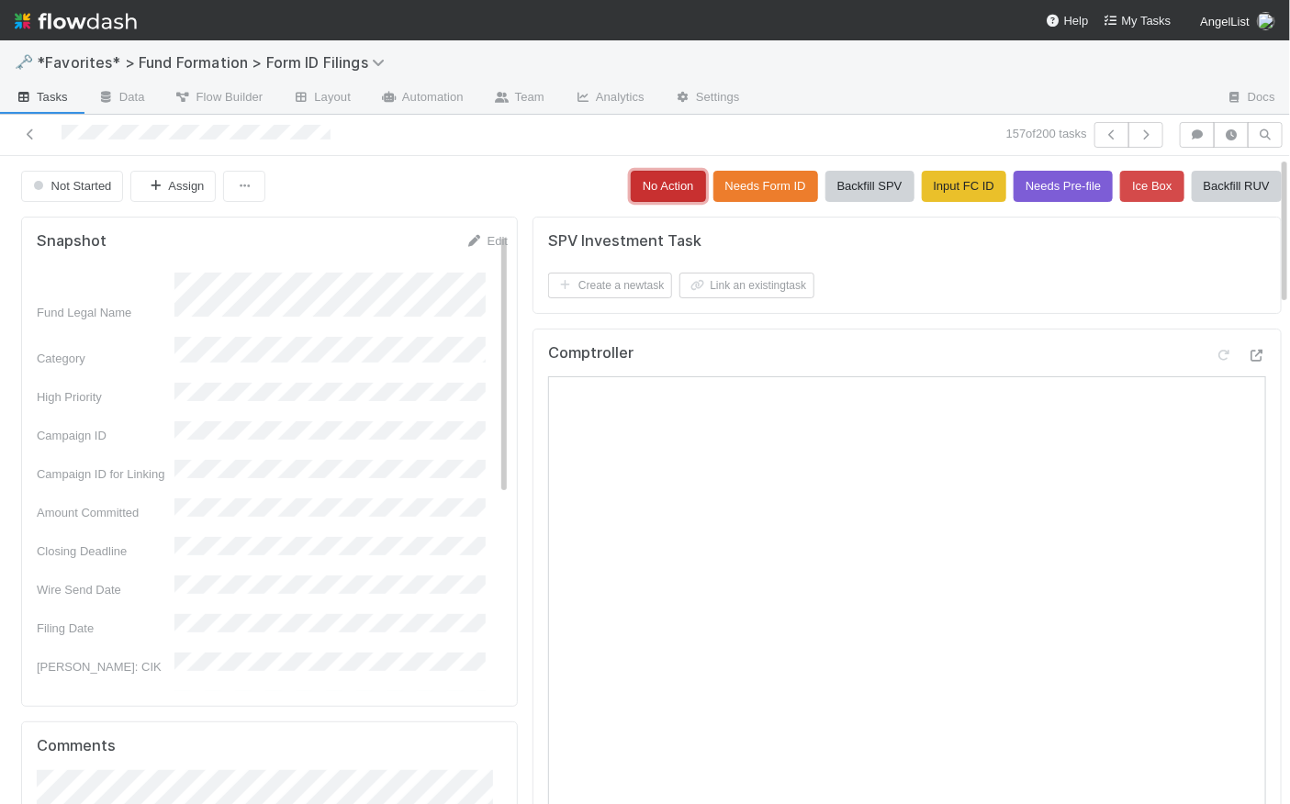
click at [631, 181] on button "No Action" at bounding box center [668, 186] width 75 height 31
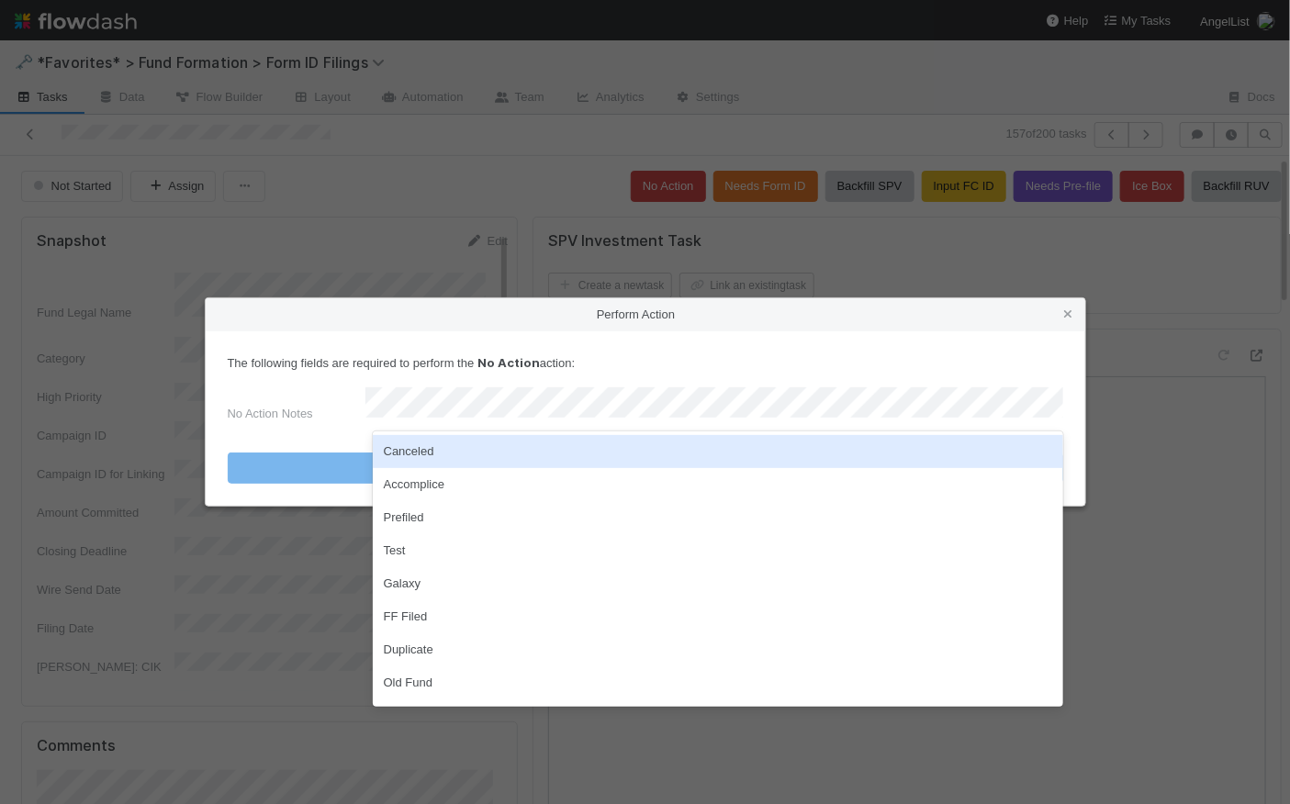
click at [474, 450] on div "Canceled" at bounding box center [718, 451] width 691 height 33
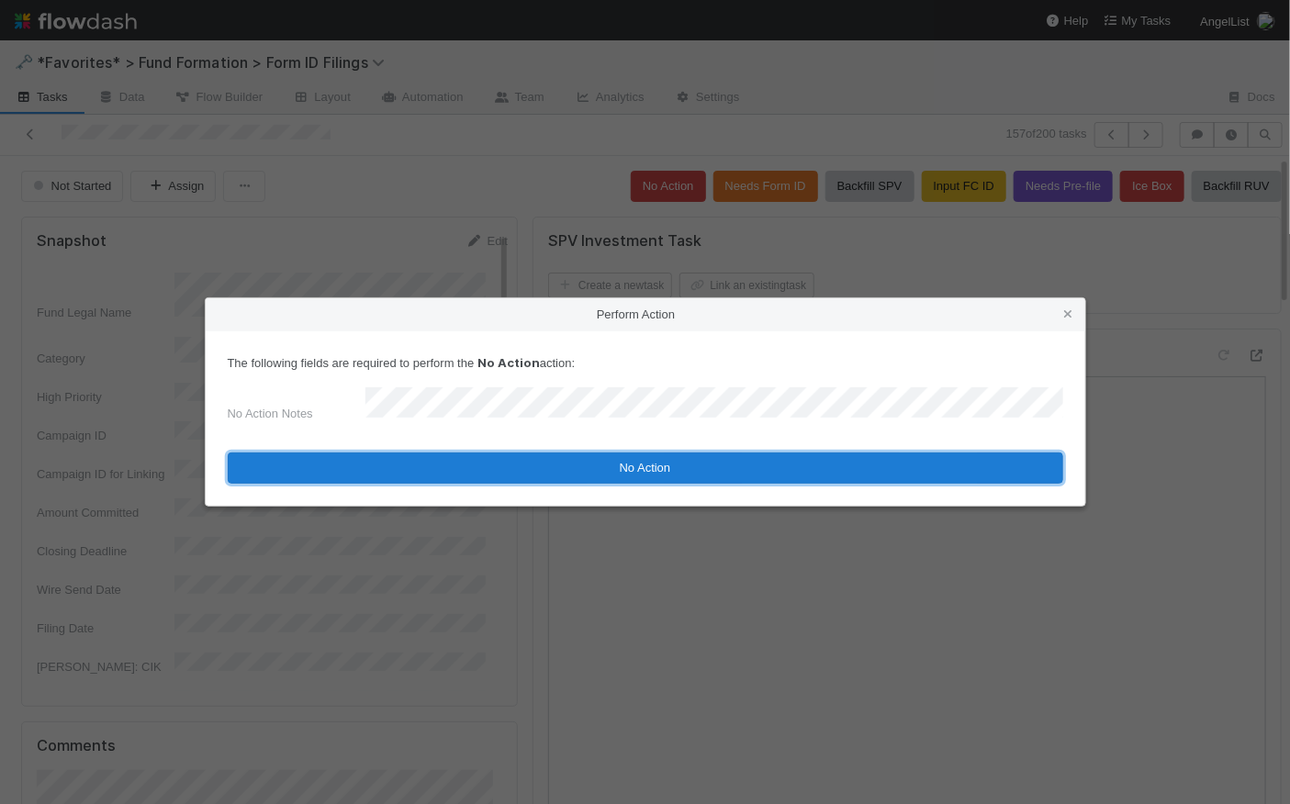
click at [685, 468] on button "No Action" at bounding box center [646, 468] width 836 height 31
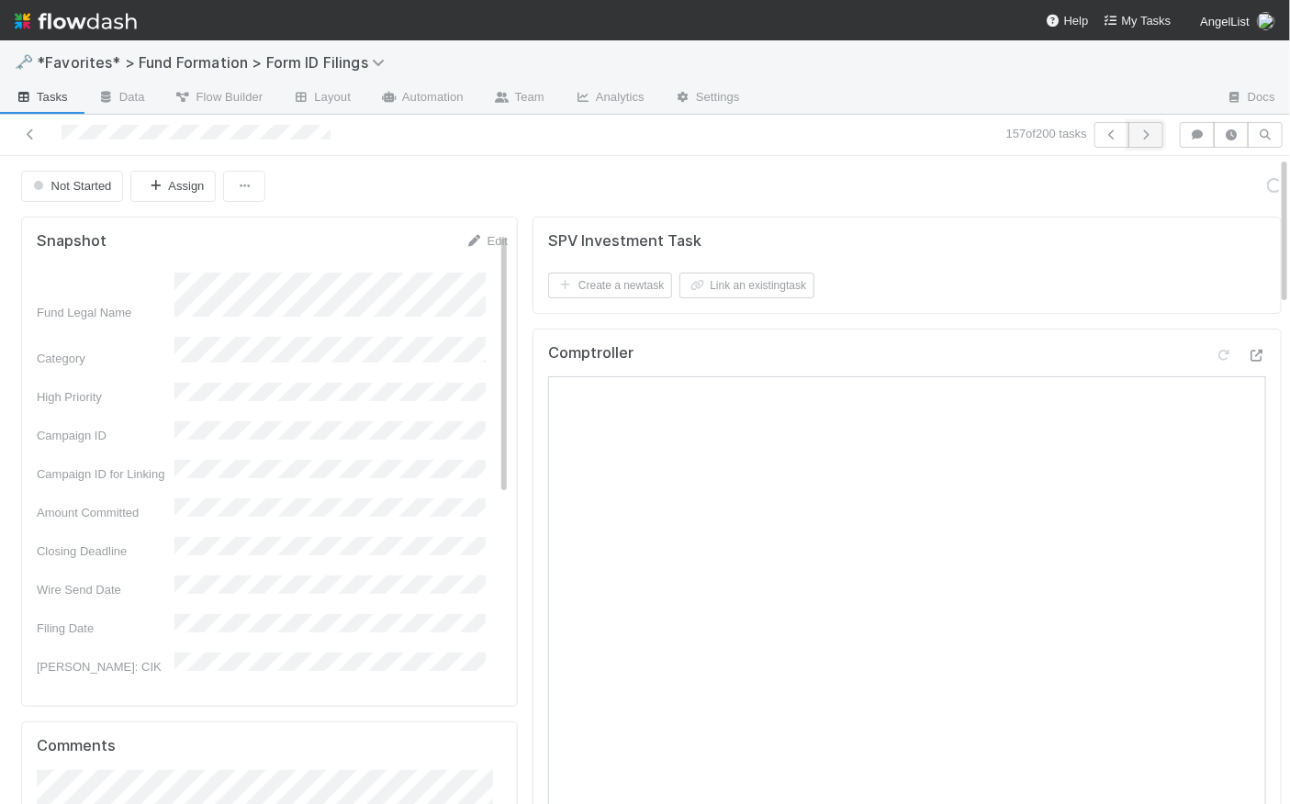
click at [1131, 140] on button "button" at bounding box center [1146, 135] width 35 height 26
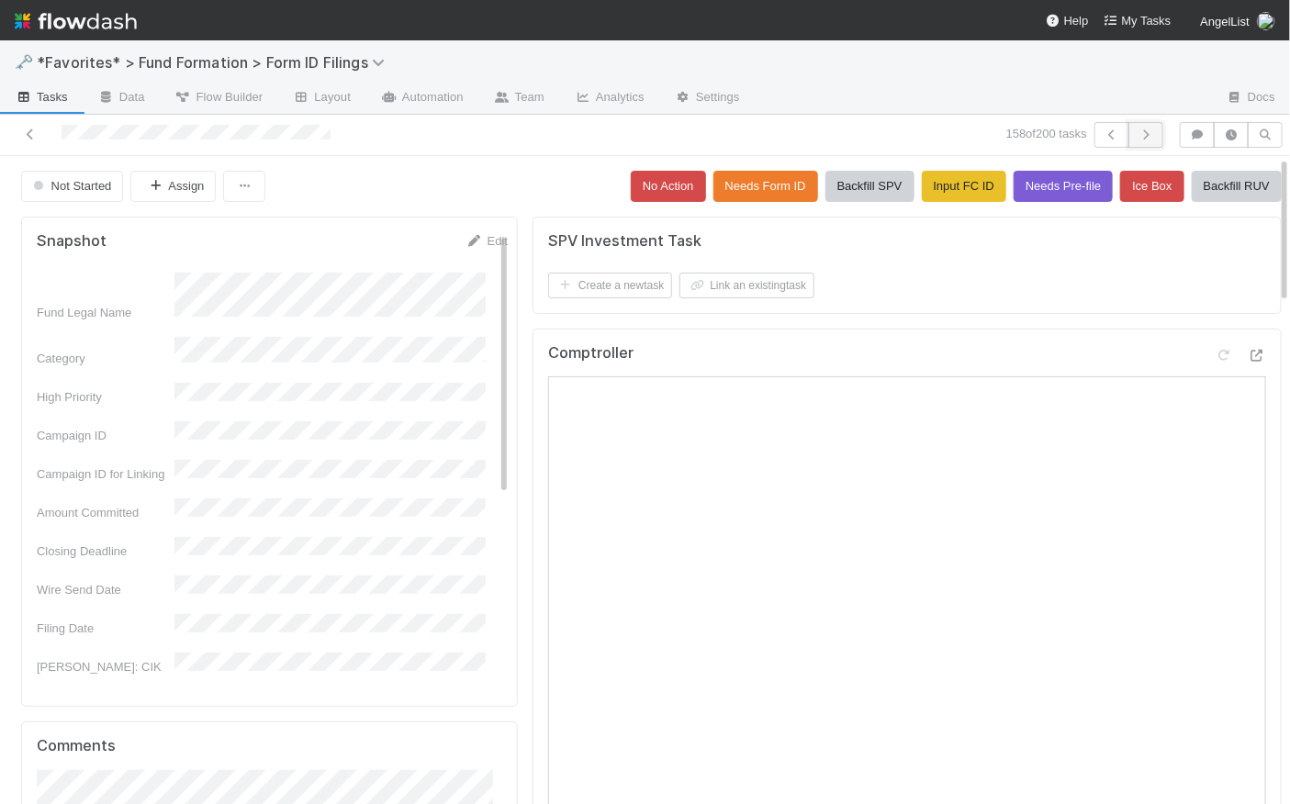
click at [1138, 129] on icon "button" at bounding box center [1146, 134] width 18 height 11
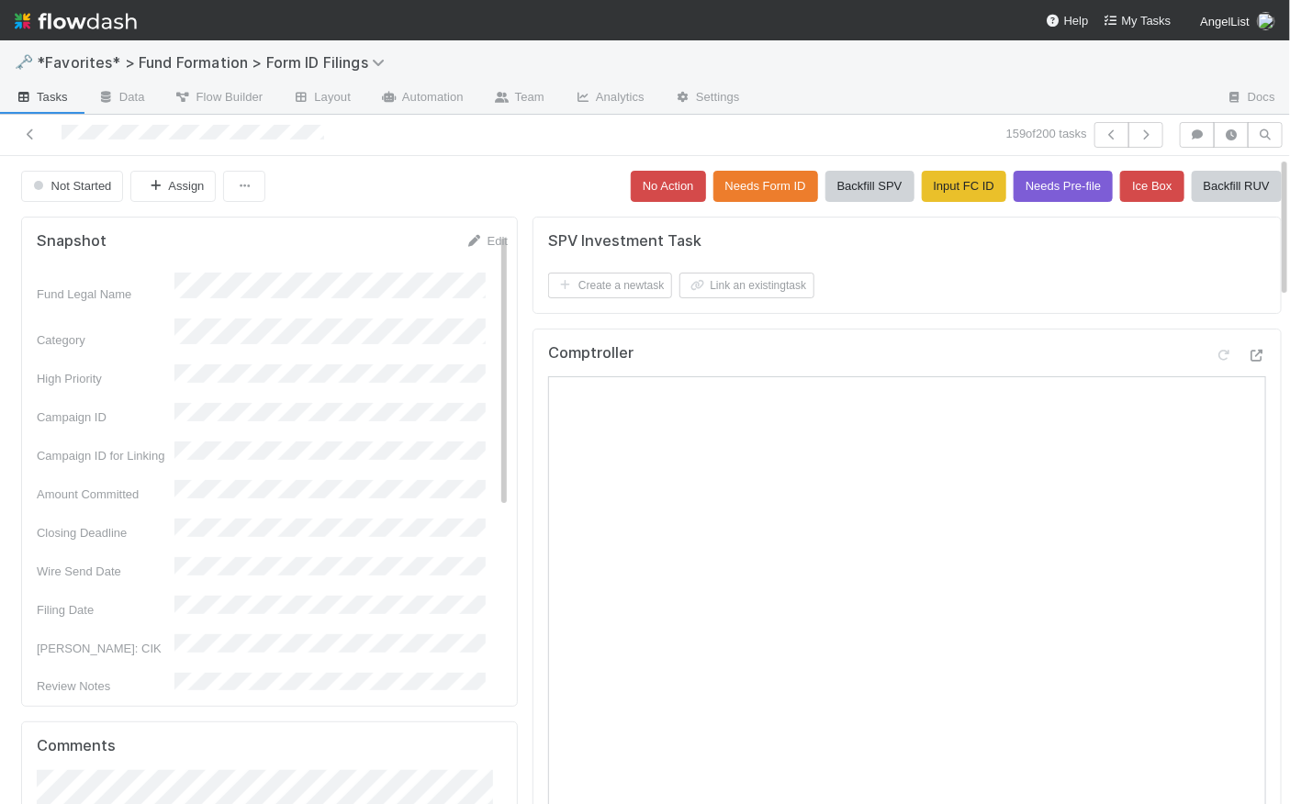
click at [53, 96] on span "Tasks" at bounding box center [41, 97] width 53 height 18
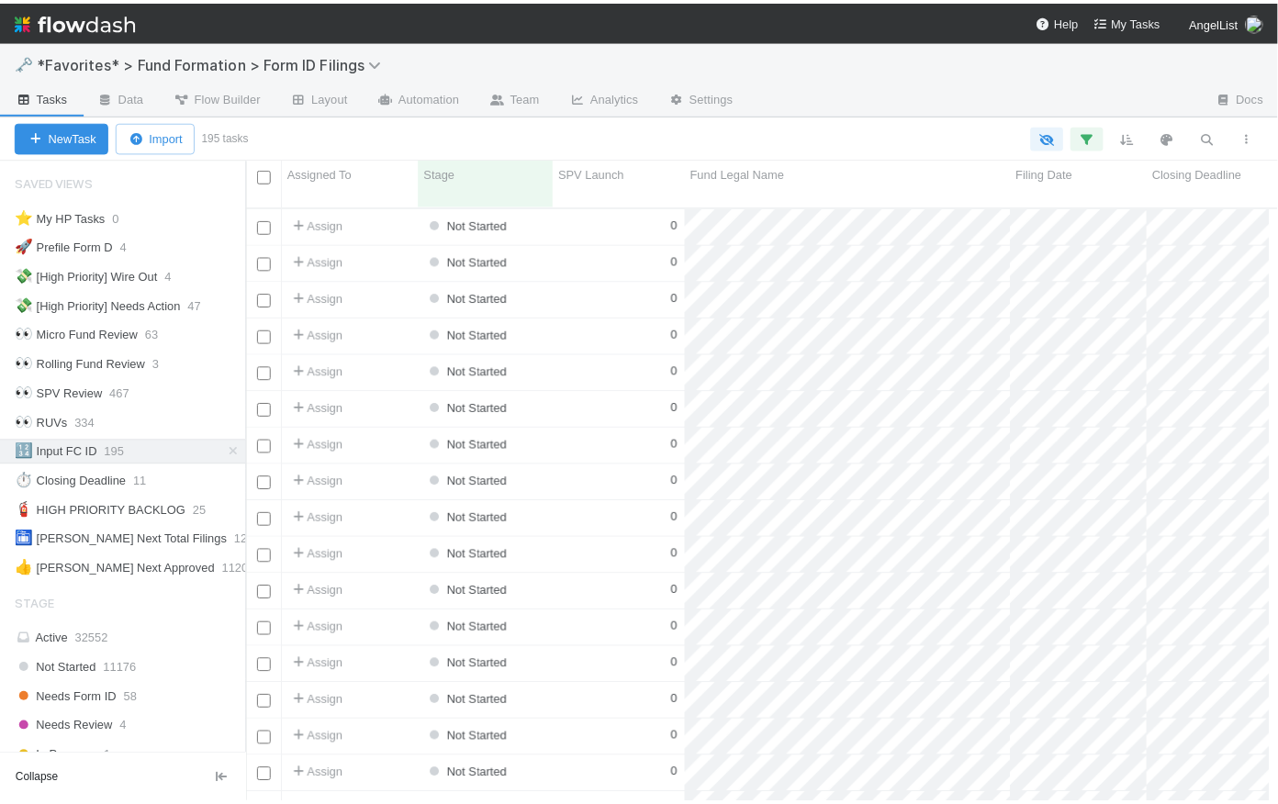
scroll to position [14, 14]
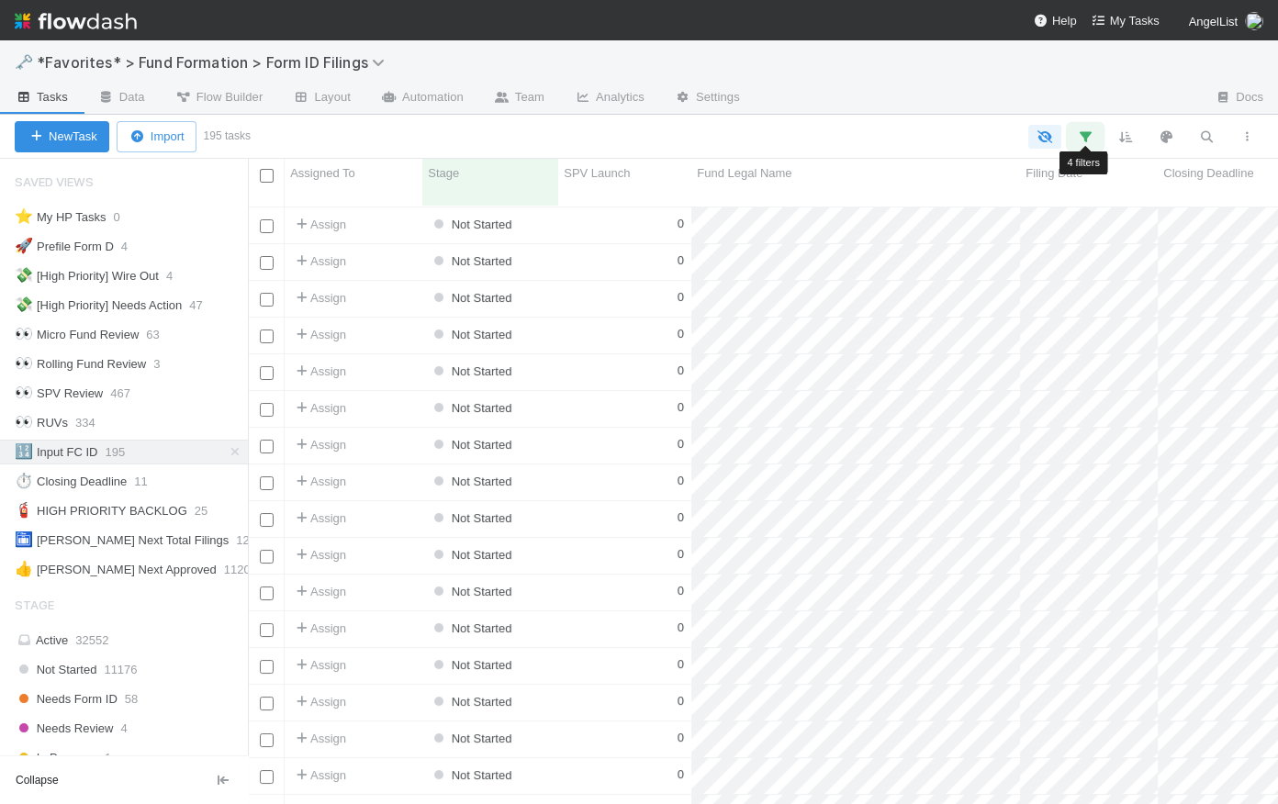
click at [1090, 132] on icon "button" at bounding box center [1085, 137] width 18 height 17
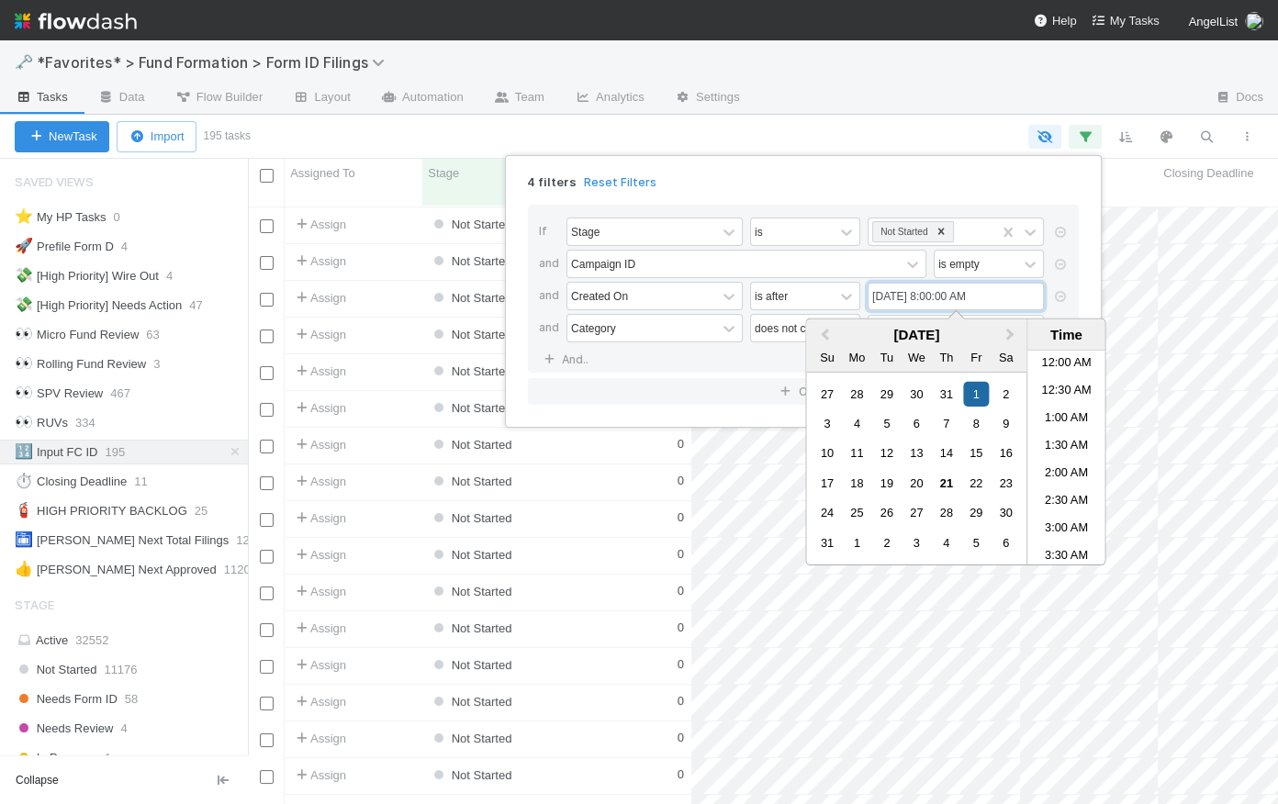
click at [914, 294] on input "08/01/2025 8:00:00 AM" at bounding box center [956, 297] width 176 height 28
click at [824, 339] on button "Previous Month" at bounding box center [822, 335] width 29 height 29
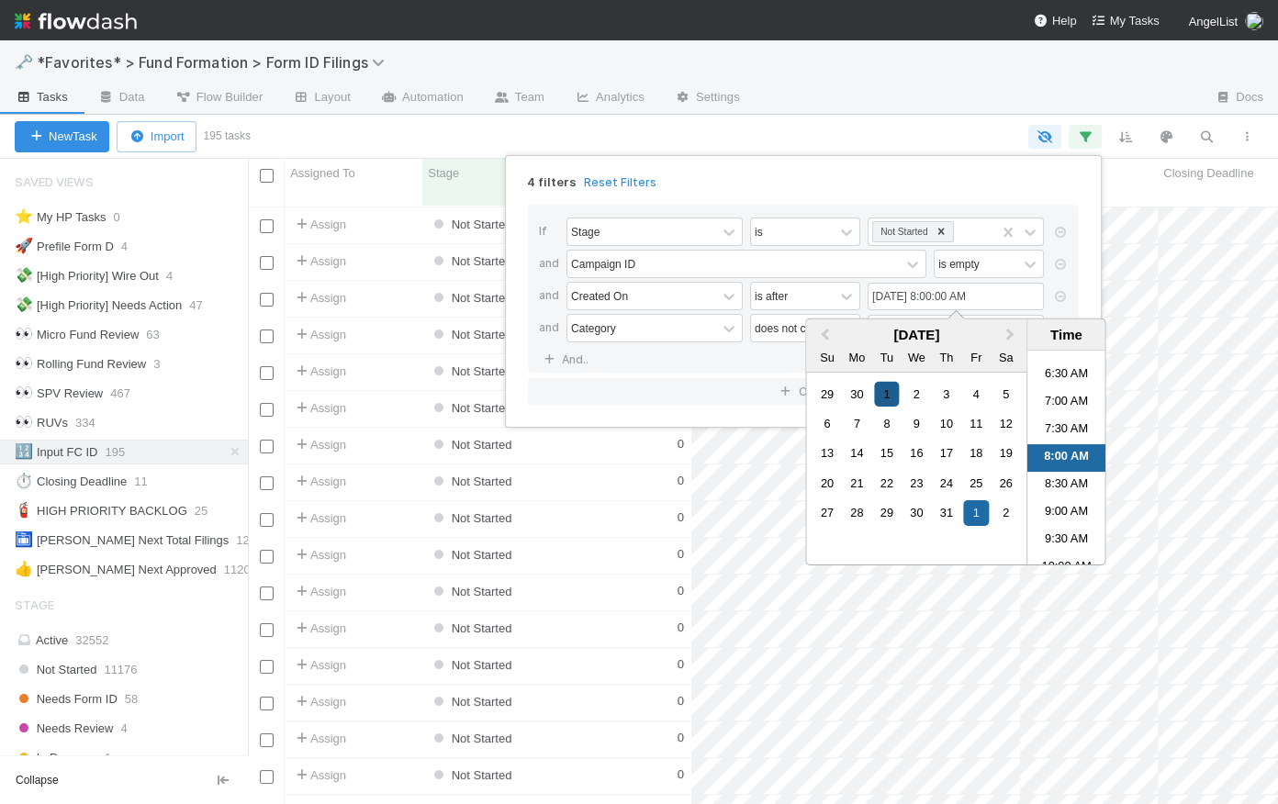
click at [893, 392] on div "1" at bounding box center [886, 393] width 25 height 25
type input "07/01/2025 8:00:00 AM"
click at [935, 197] on div "If Stage is Not Started and Campaign ID is empty and Created On is after 07/01/…" at bounding box center [803, 305] width 580 height 230
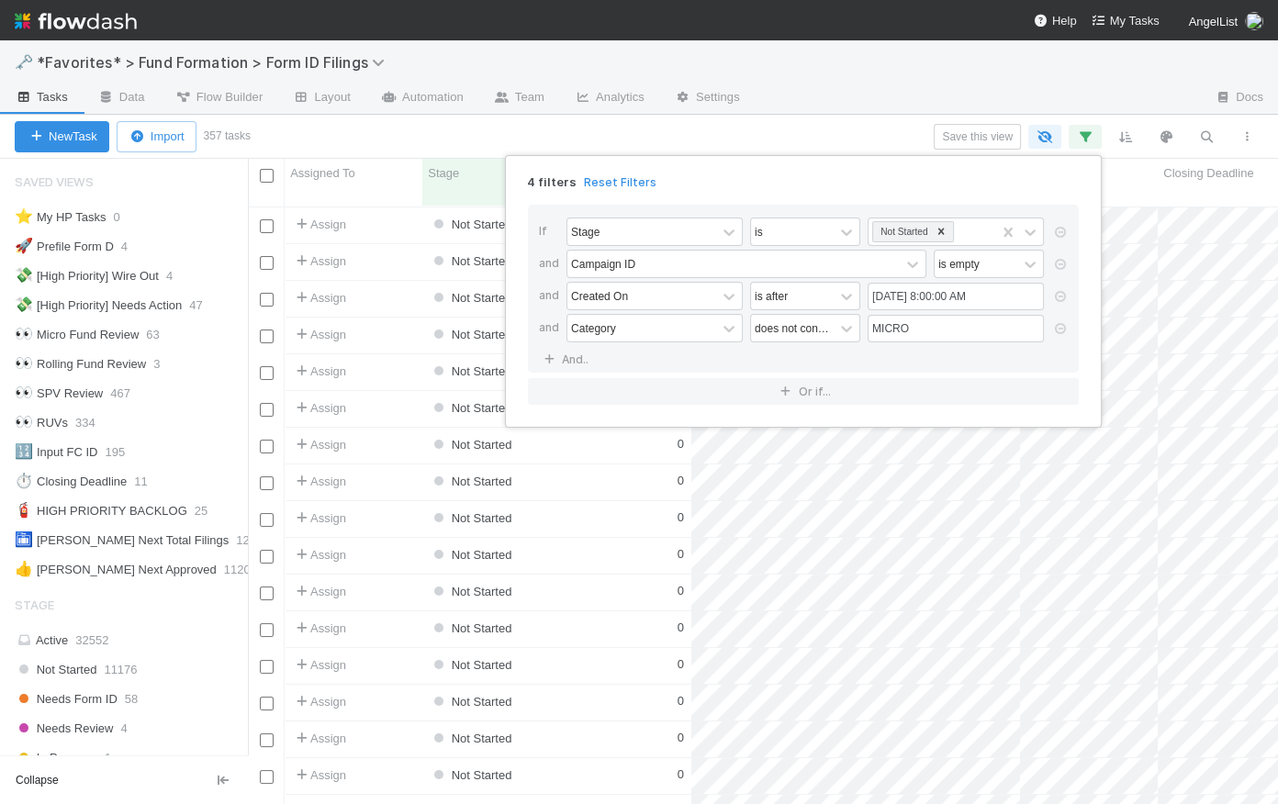
click at [889, 125] on div "4 filters Reset Filters If Stage is Not Started and Campaign ID is empty and Cr…" at bounding box center [639, 402] width 1278 height 804
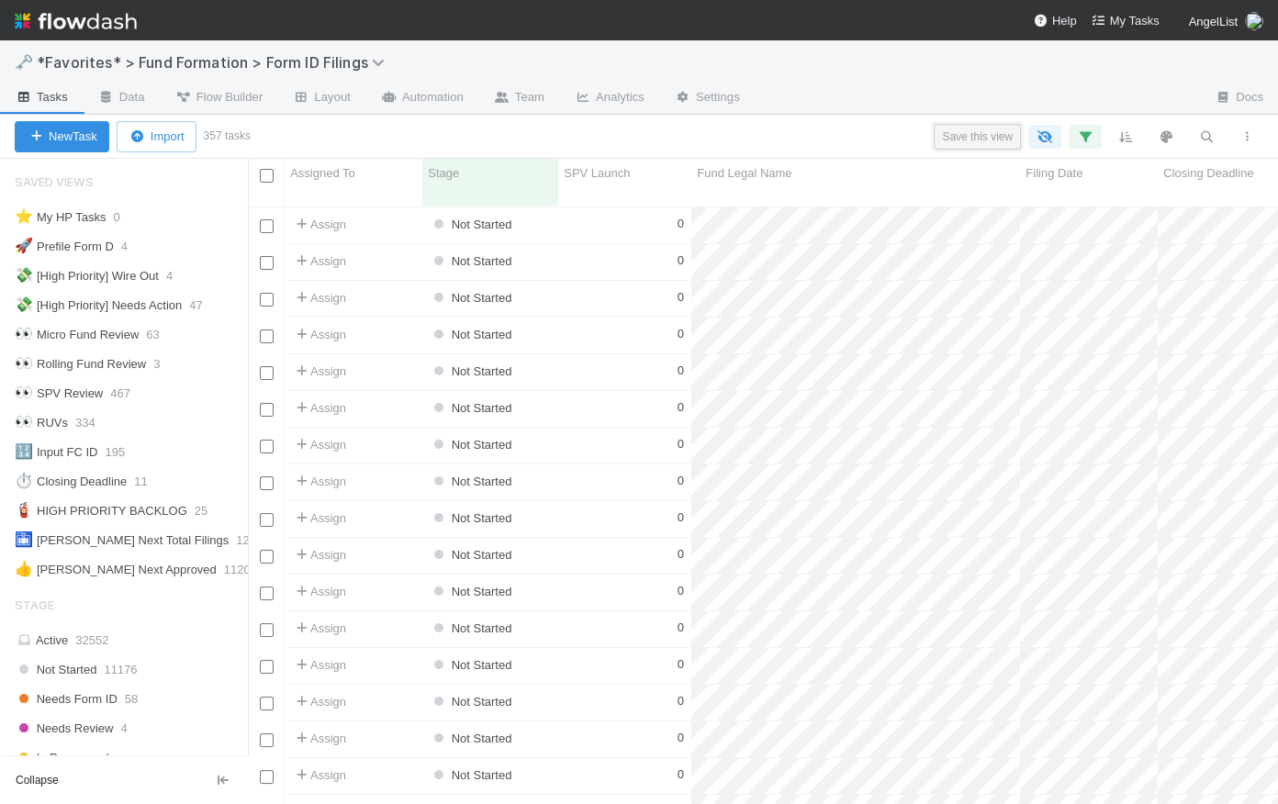
click at [981, 137] on button "Save this view" at bounding box center [977, 137] width 87 height 26
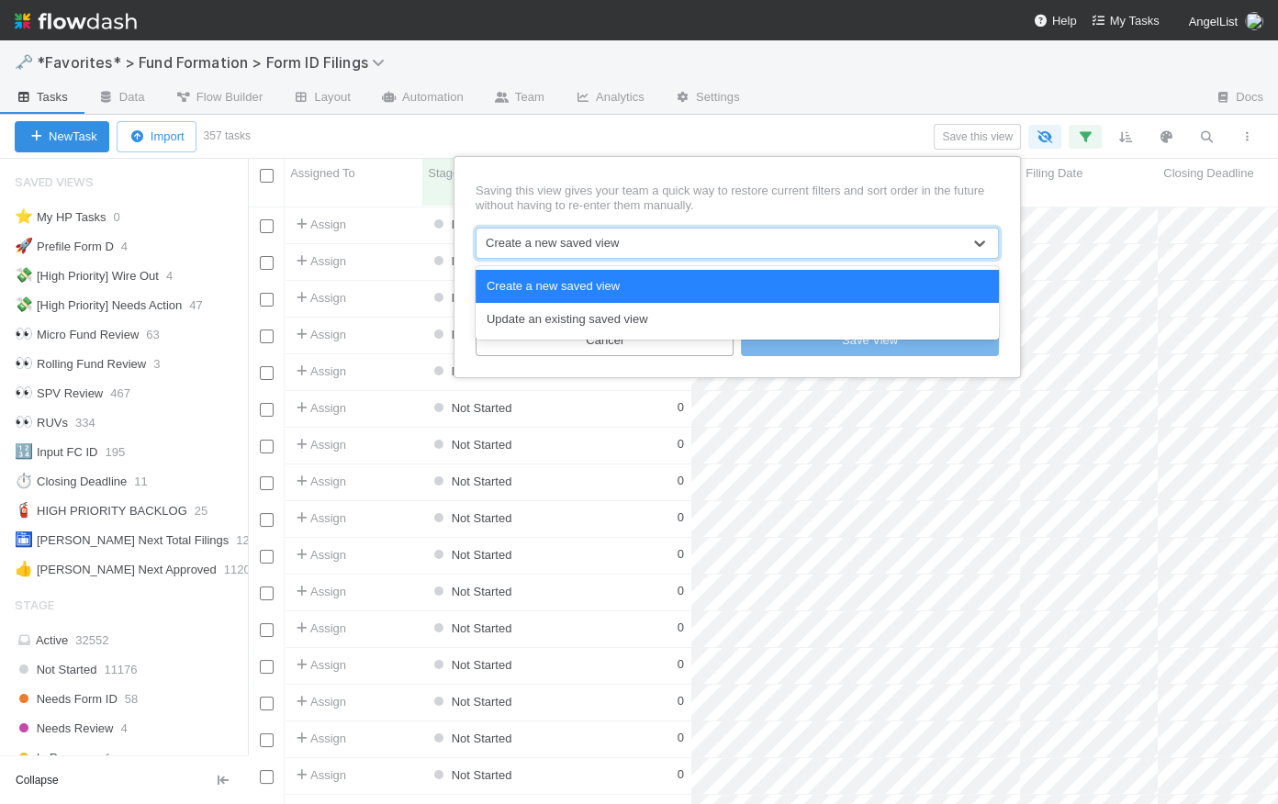
click at [612, 245] on div "Create a new saved view" at bounding box center [552, 243] width 133 height 18
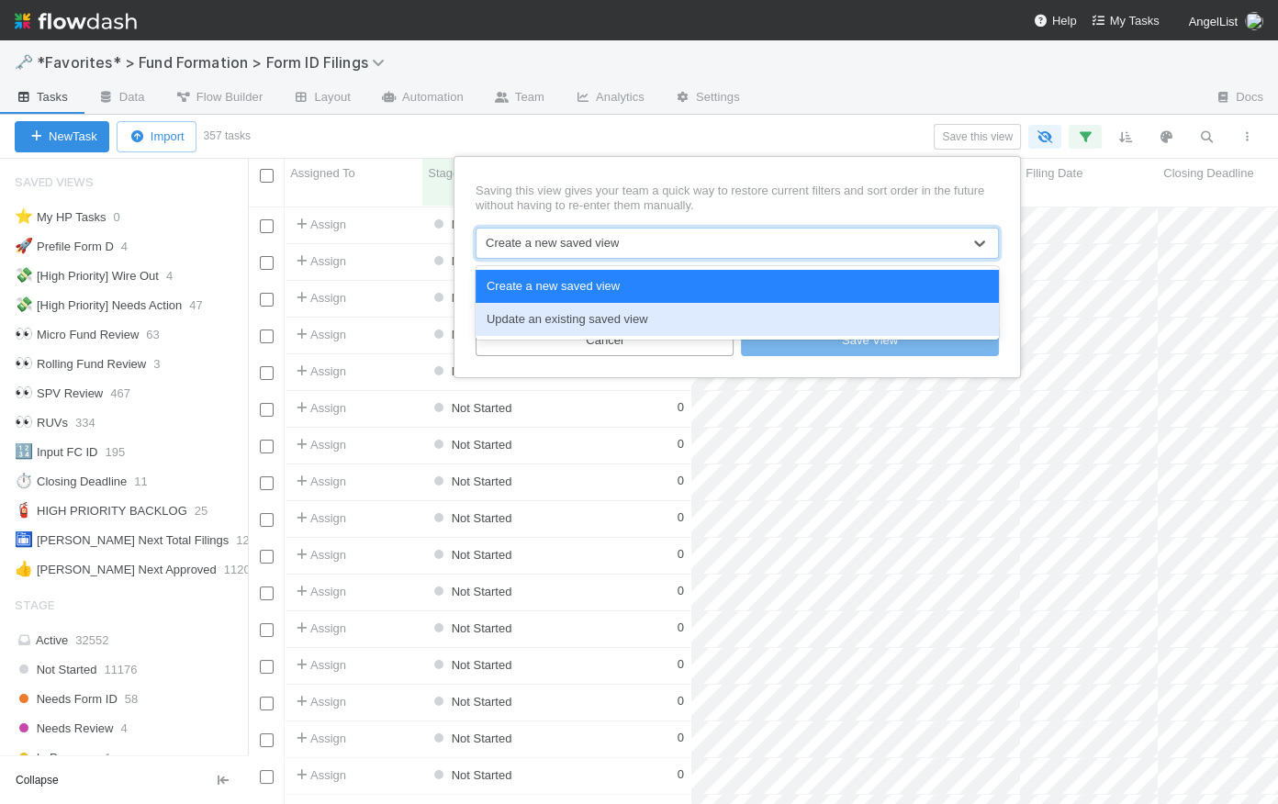
click at [613, 314] on div "Update an existing saved view" at bounding box center [737, 319] width 523 height 33
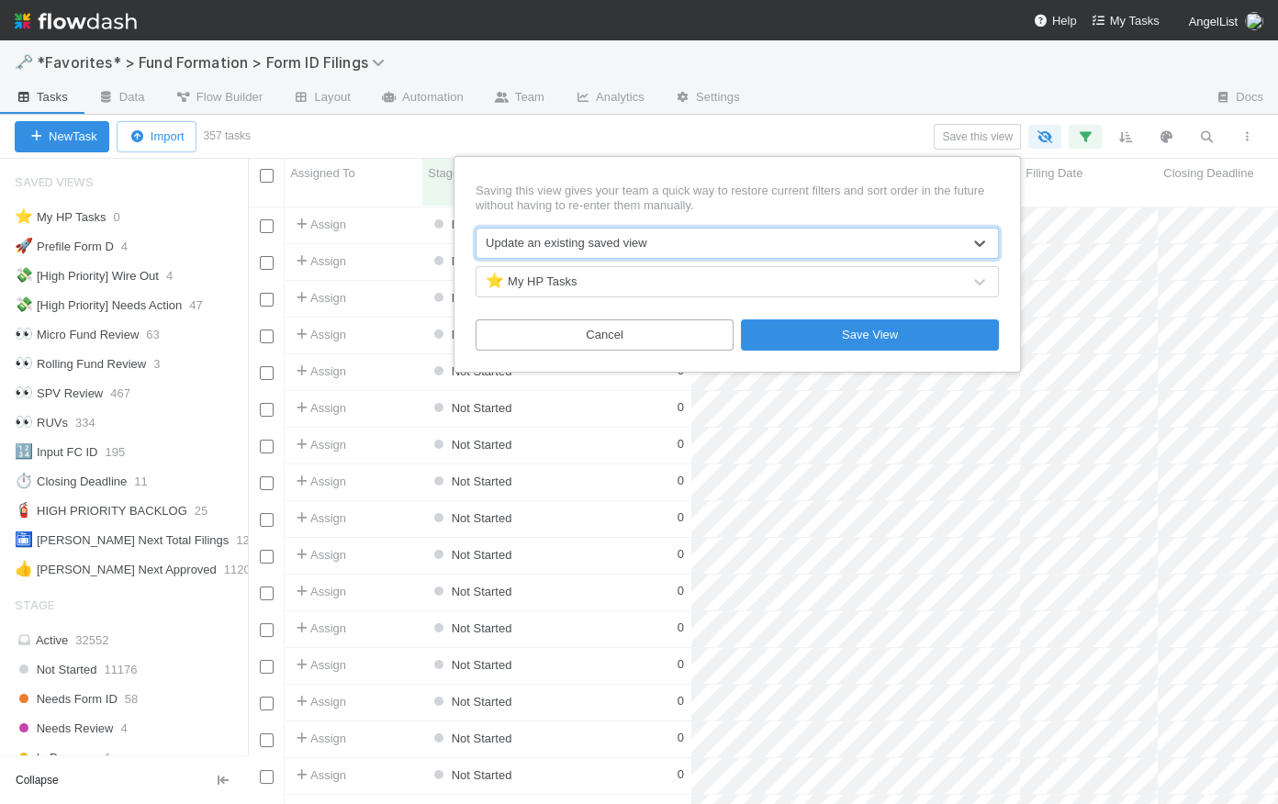
click at [621, 279] on div "⭐ My HP Tasks" at bounding box center [719, 281] width 485 height 29
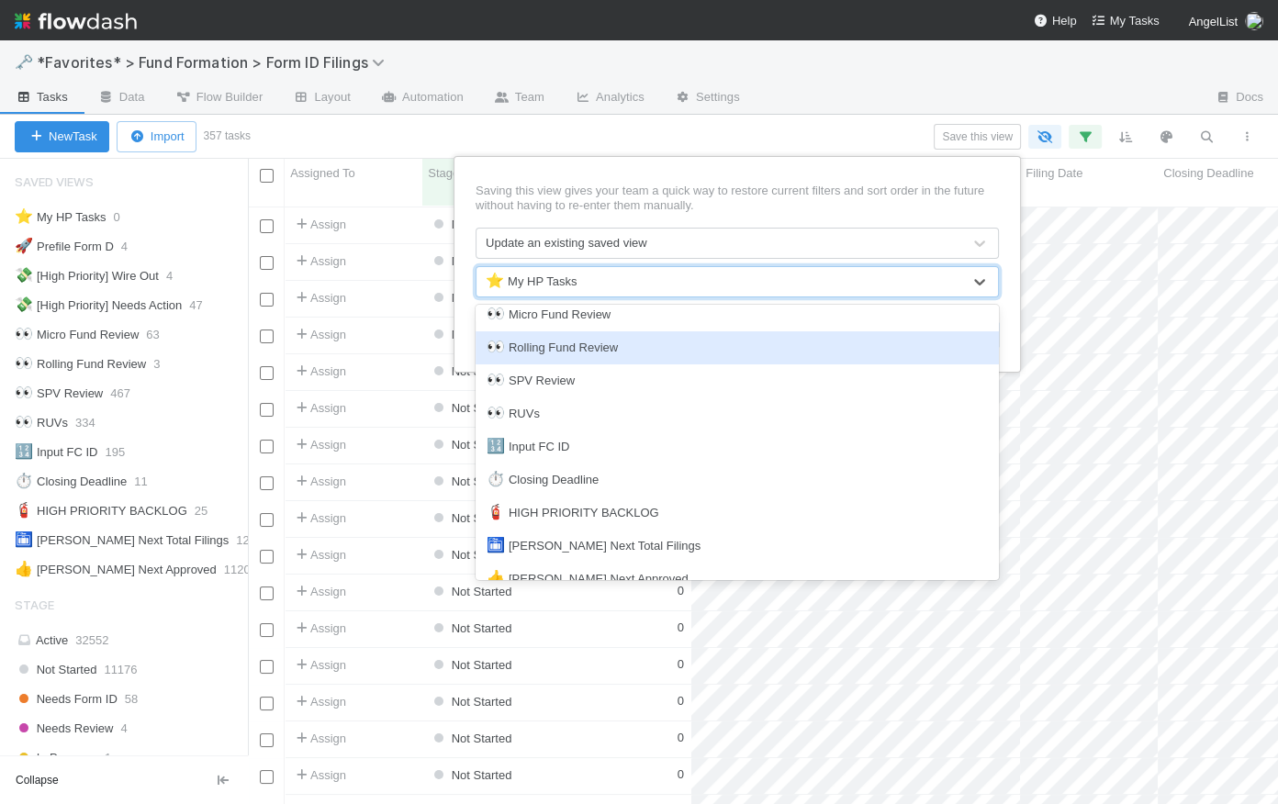
scroll to position [142, 0]
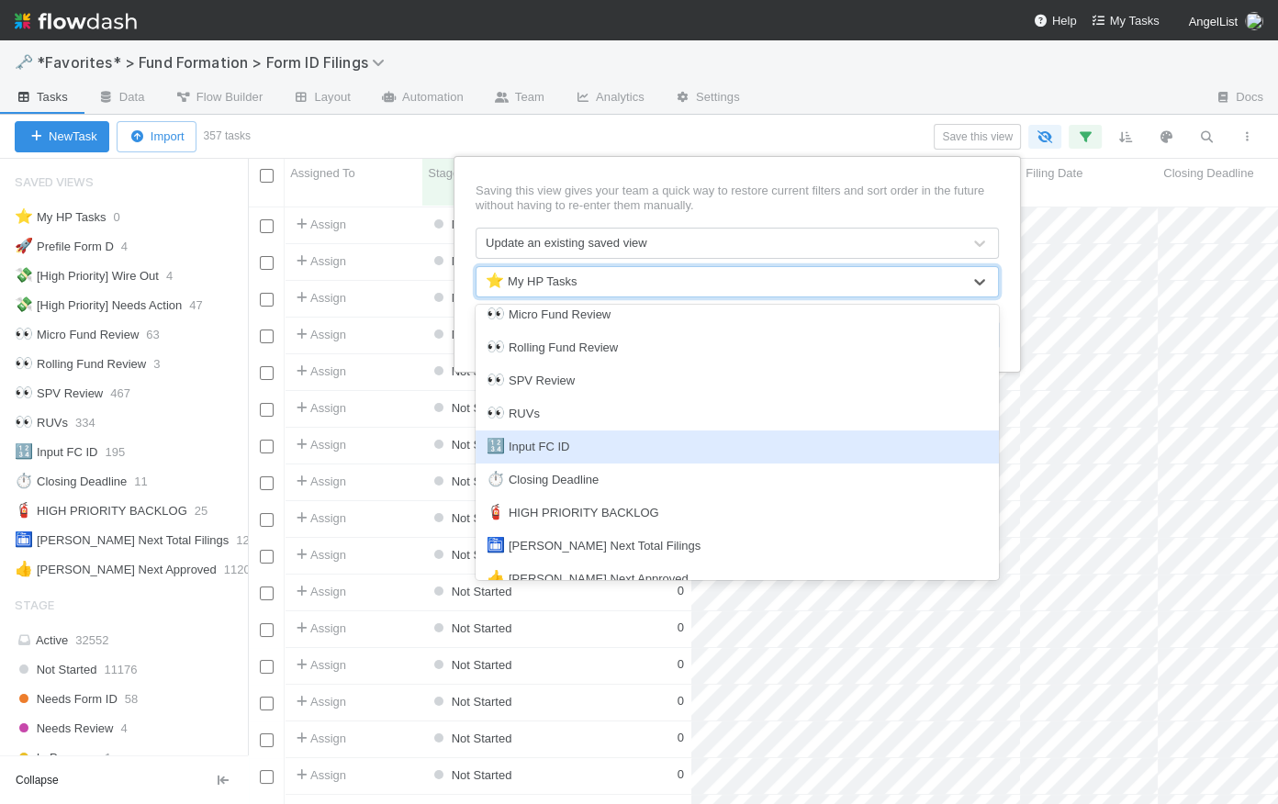
click at [658, 445] on div "🔢 Input FC ID" at bounding box center [737, 447] width 501 height 18
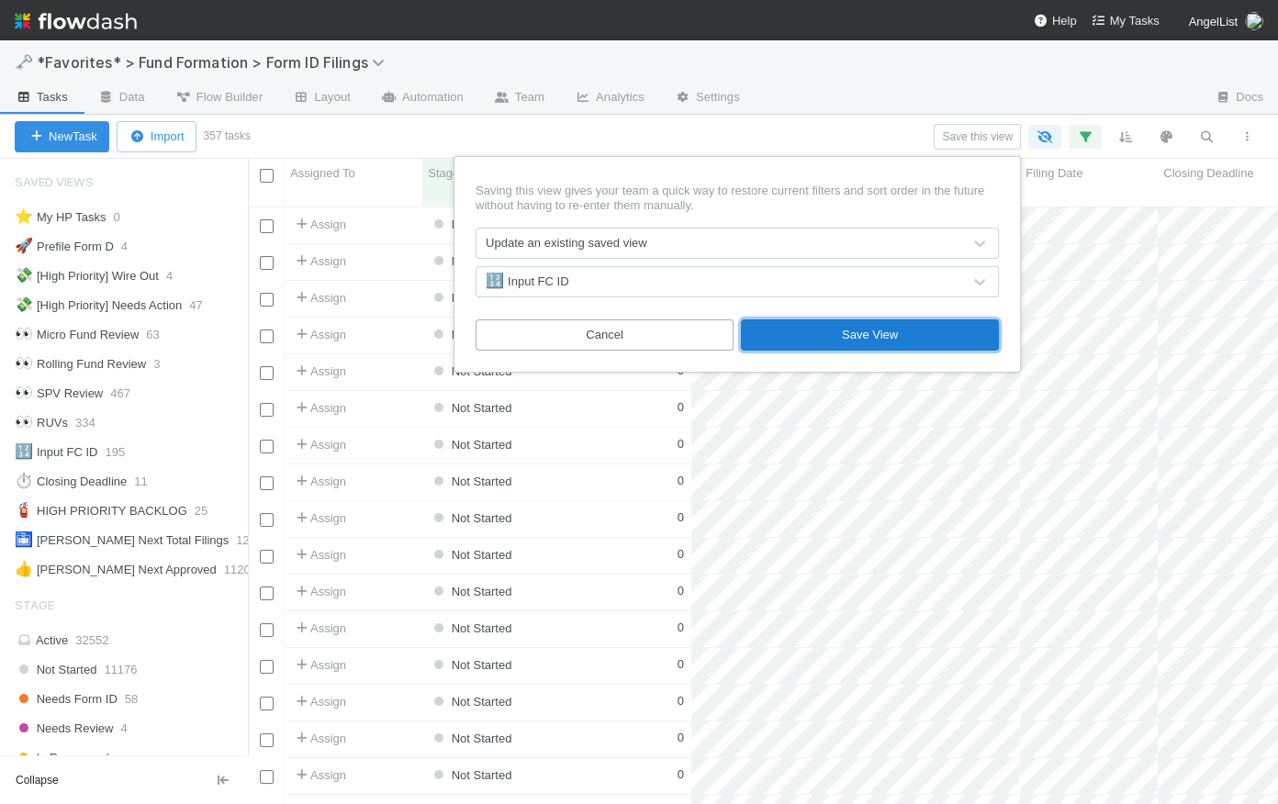
click at [880, 331] on button "Save View" at bounding box center [870, 335] width 258 height 31
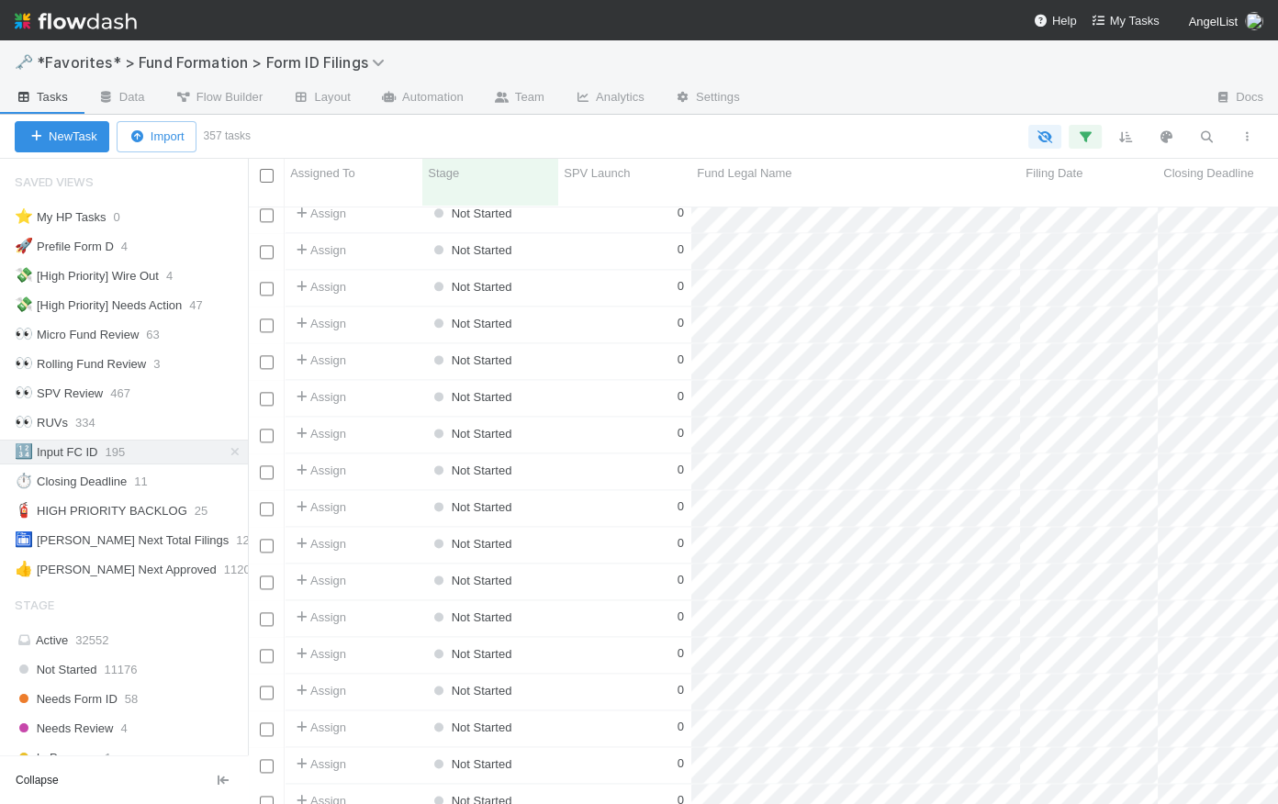
scroll to position [3073, 0]
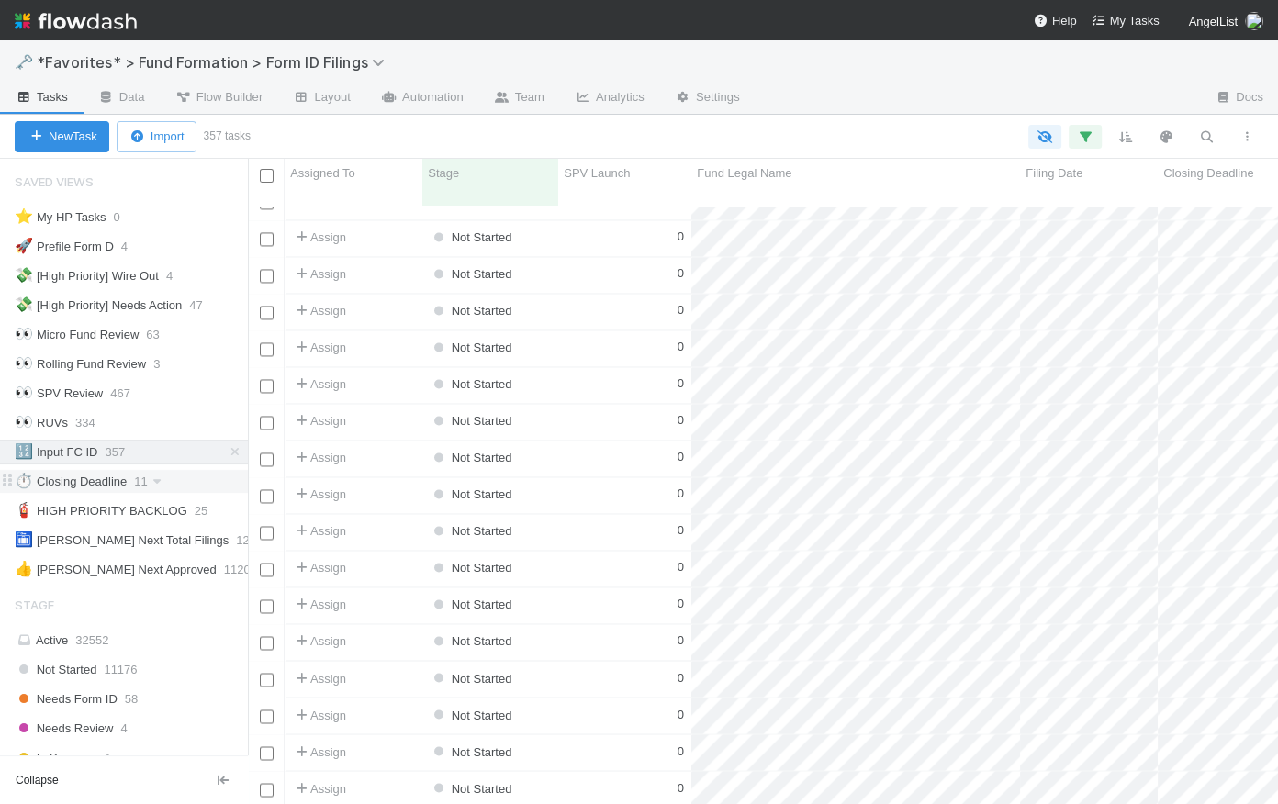
click at [100, 478] on div "⏱️ Closing Deadline" at bounding box center [71, 481] width 112 height 23
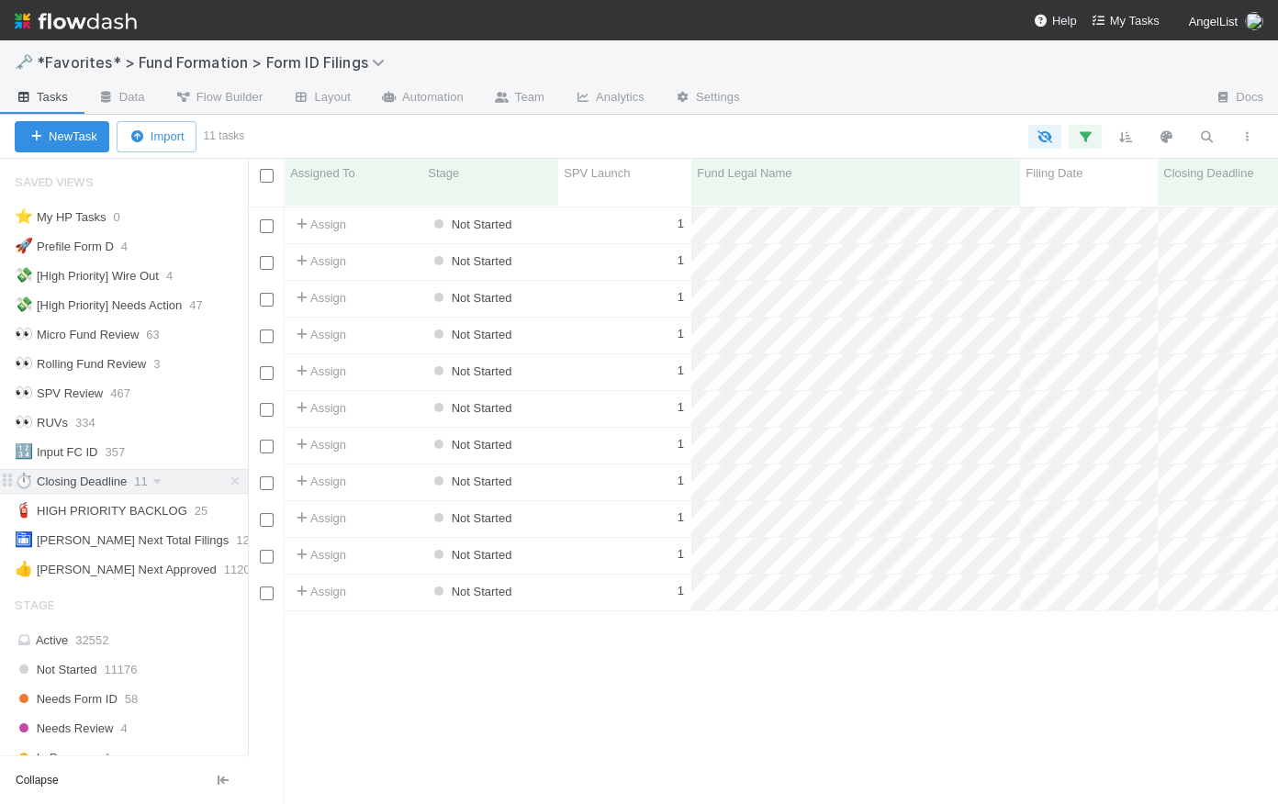
scroll to position [601, 1017]
click at [628, 208] on div "1" at bounding box center [624, 226] width 133 height 36
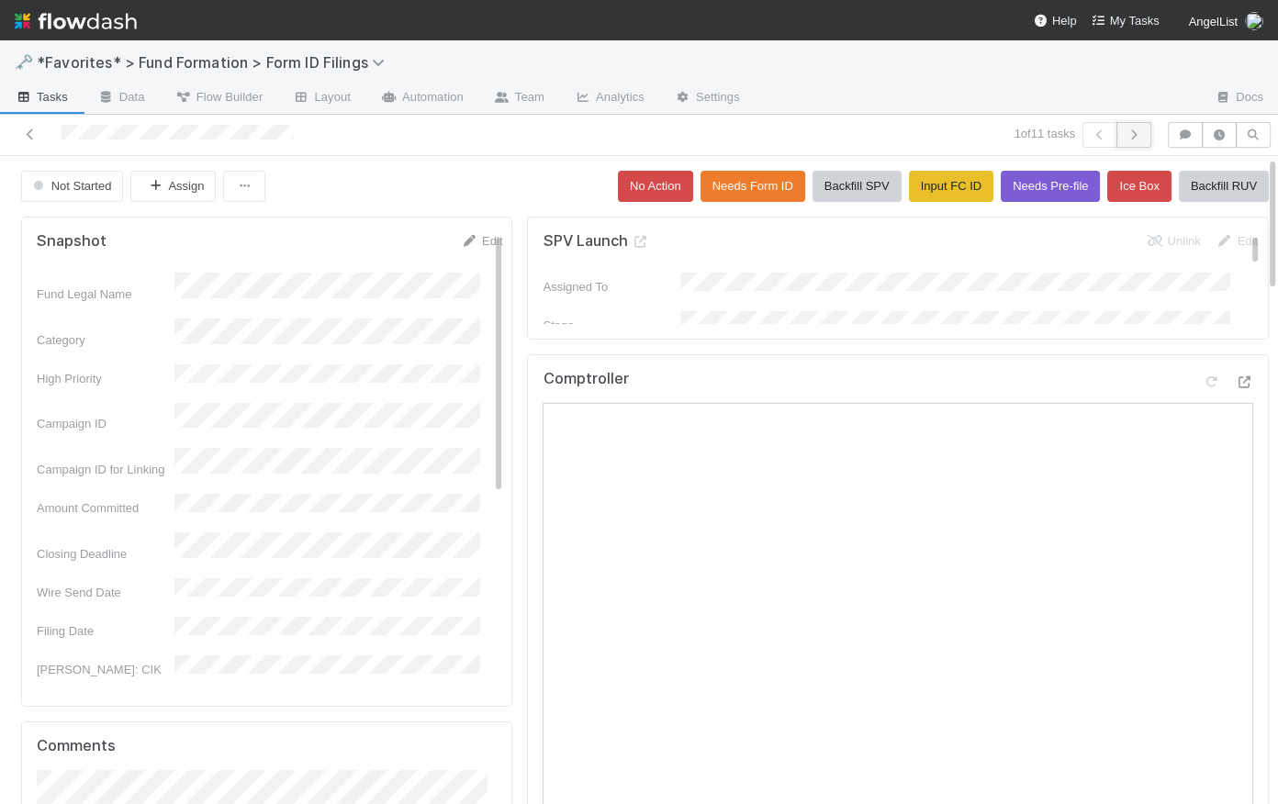
click at [1131, 139] on button "button" at bounding box center [1134, 135] width 35 height 26
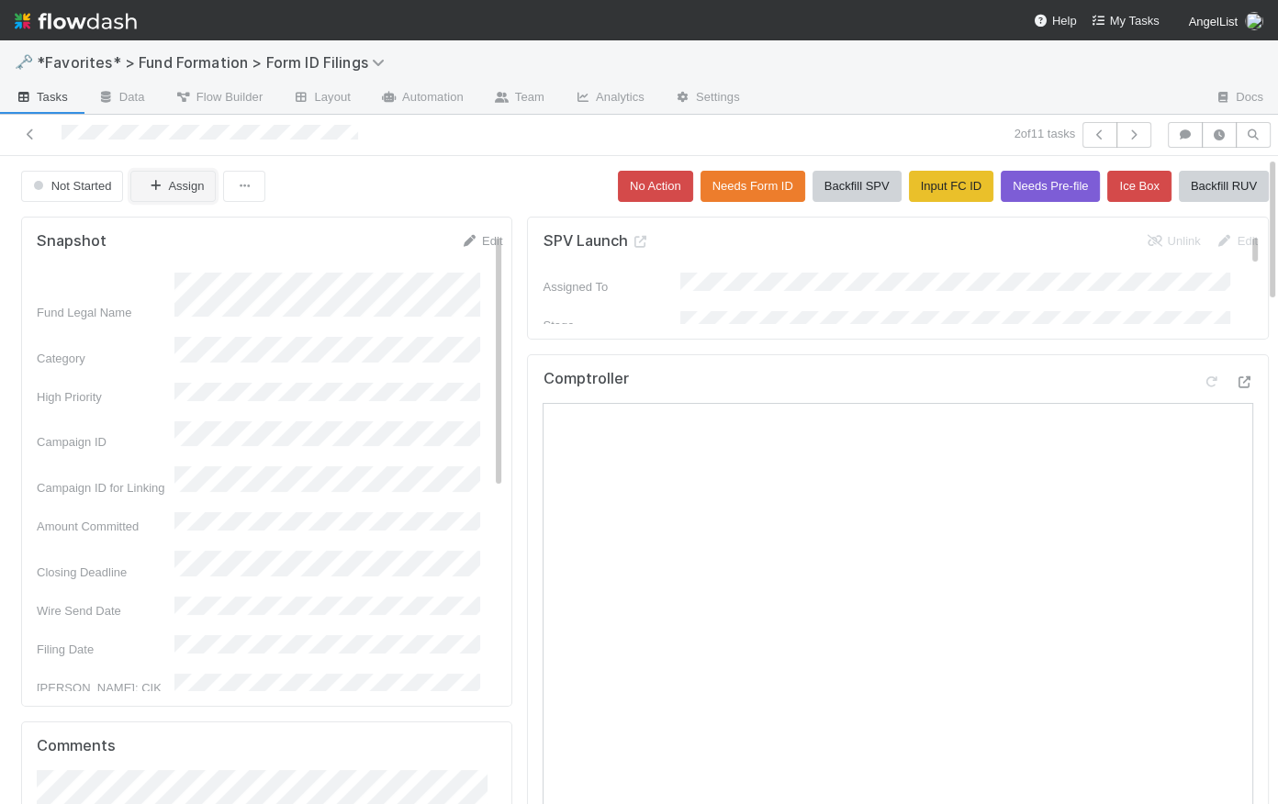
click at [176, 187] on button "Assign" at bounding box center [172, 186] width 85 height 31
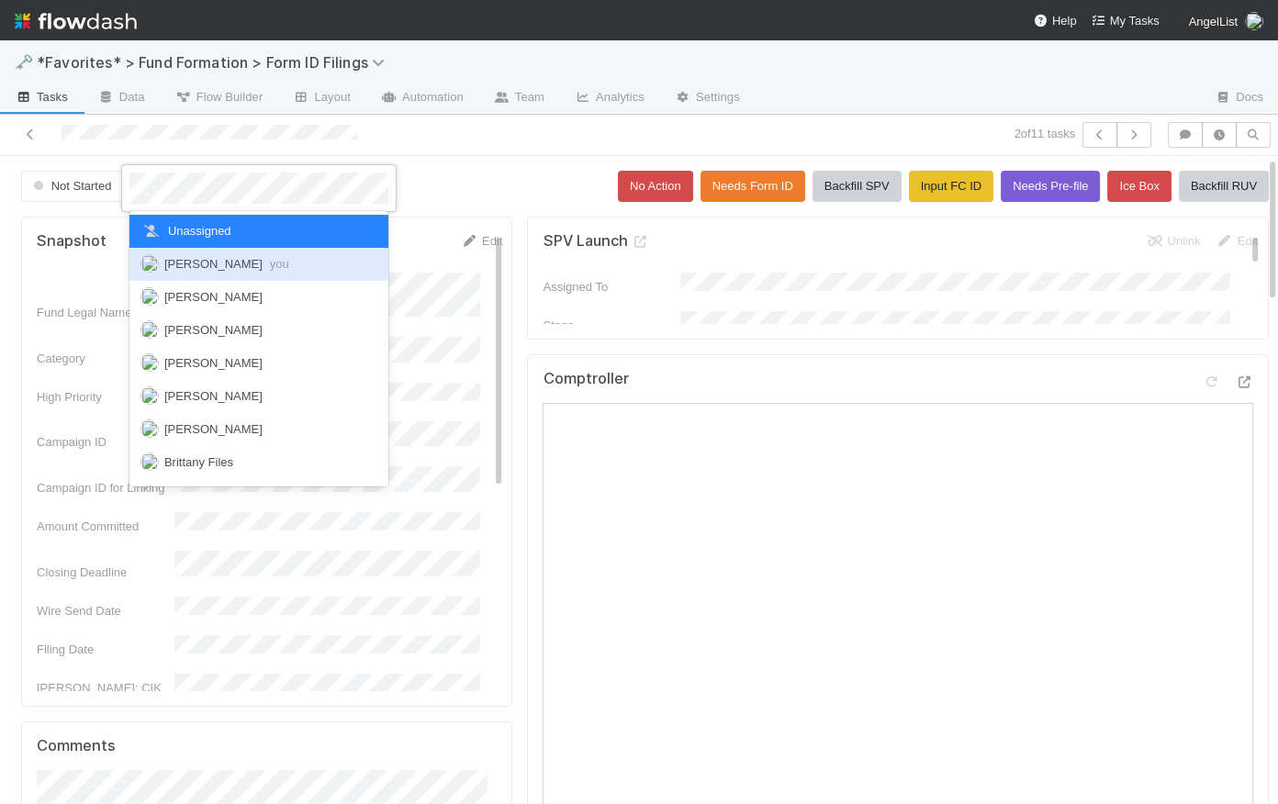
click at [214, 265] on span "Catherine Lambright you" at bounding box center [226, 264] width 125 height 14
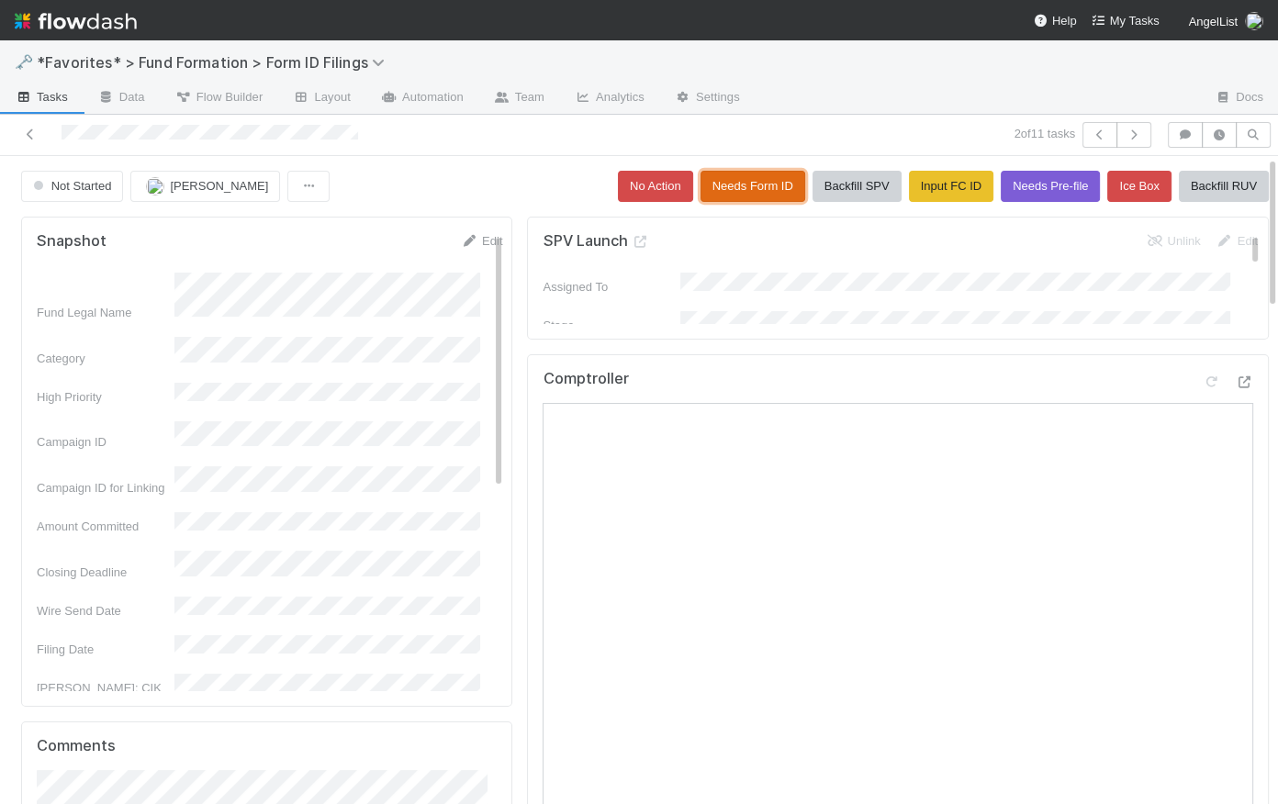
click at [735, 181] on button "Needs Form ID" at bounding box center [753, 186] width 105 height 31
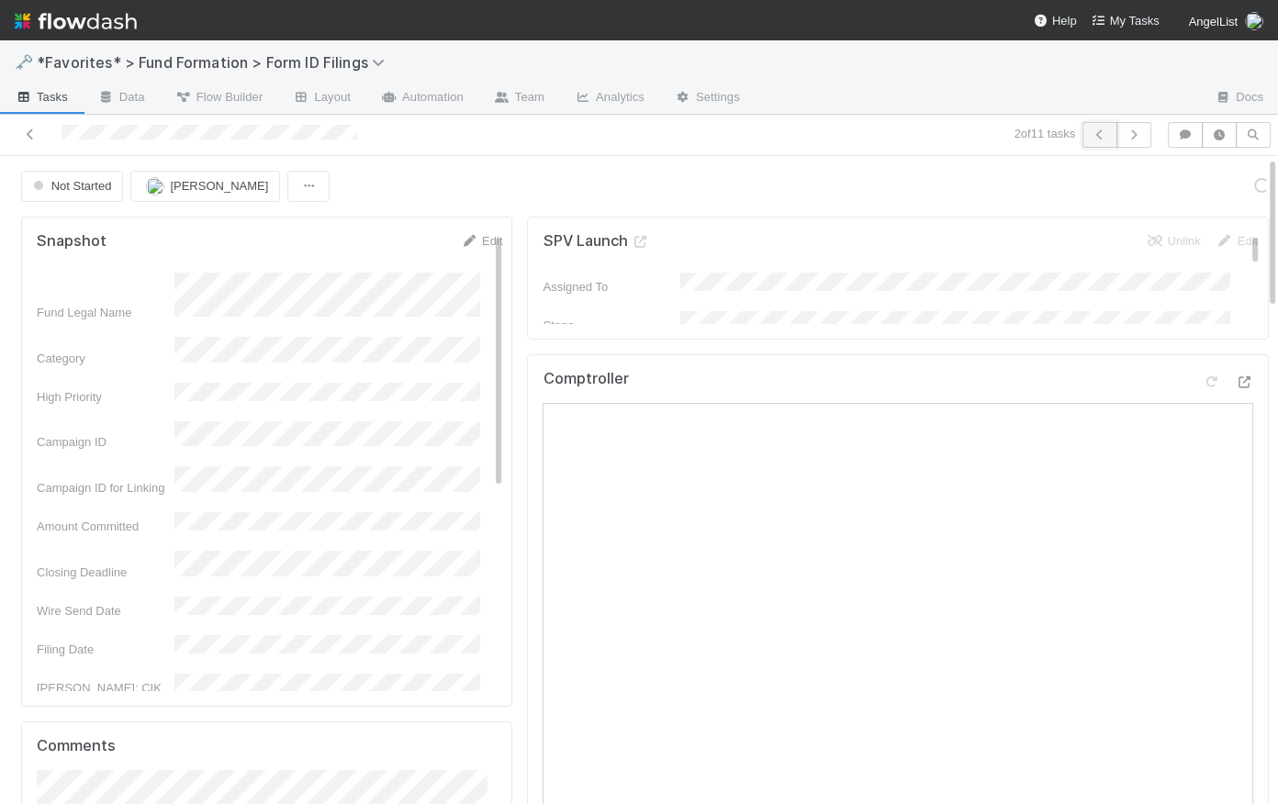
click at [1094, 129] on icon "button" at bounding box center [1100, 134] width 18 height 11
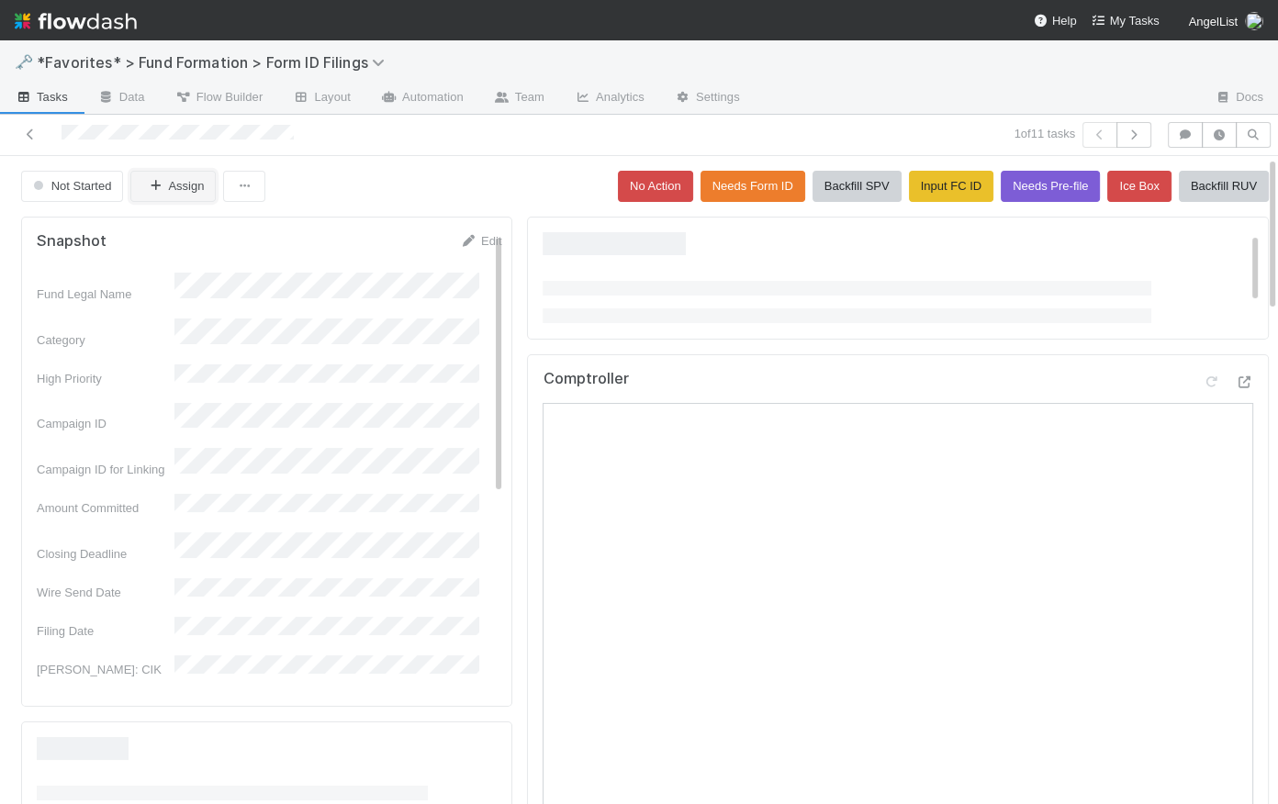
click at [191, 185] on button "Assign" at bounding box center [172, 186] width 85 height 31
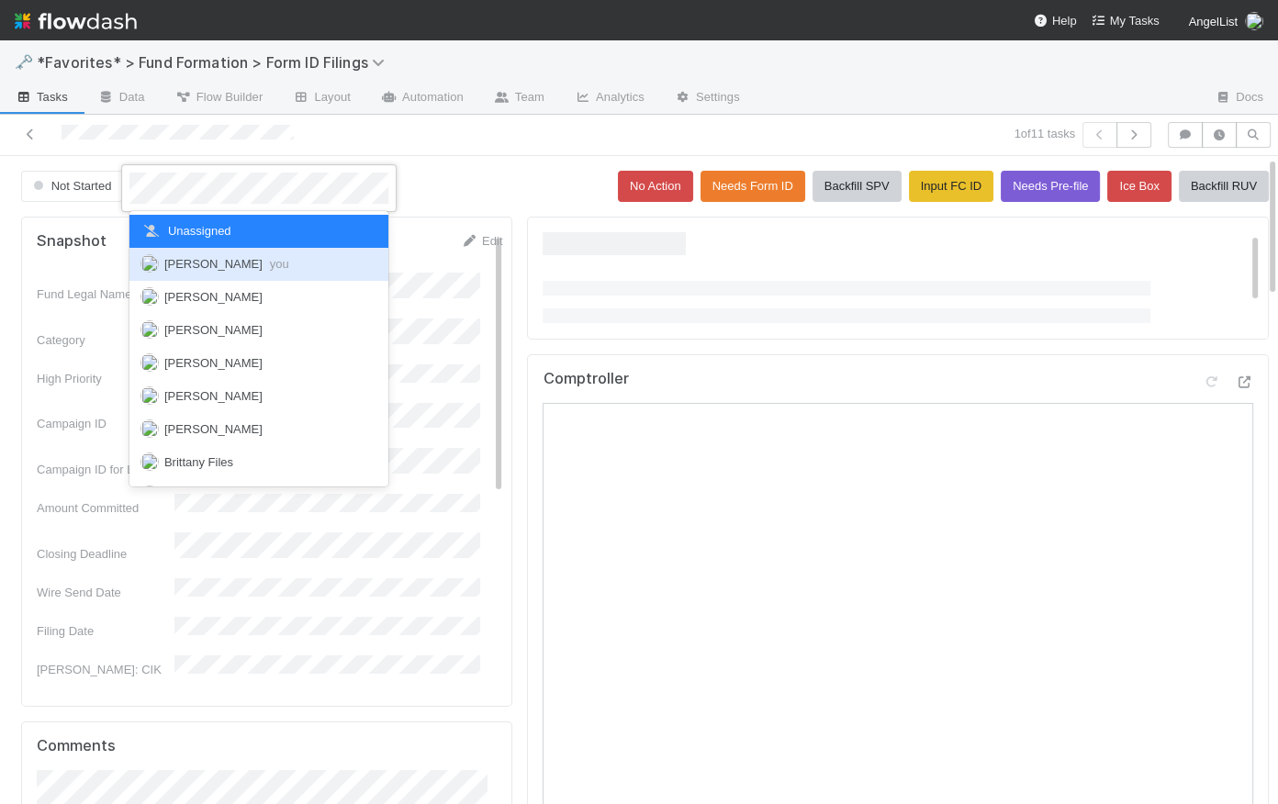
click at [221, 260] on span "Catherine Lambright you" at bounding box center [226, 264] width 125 height 14
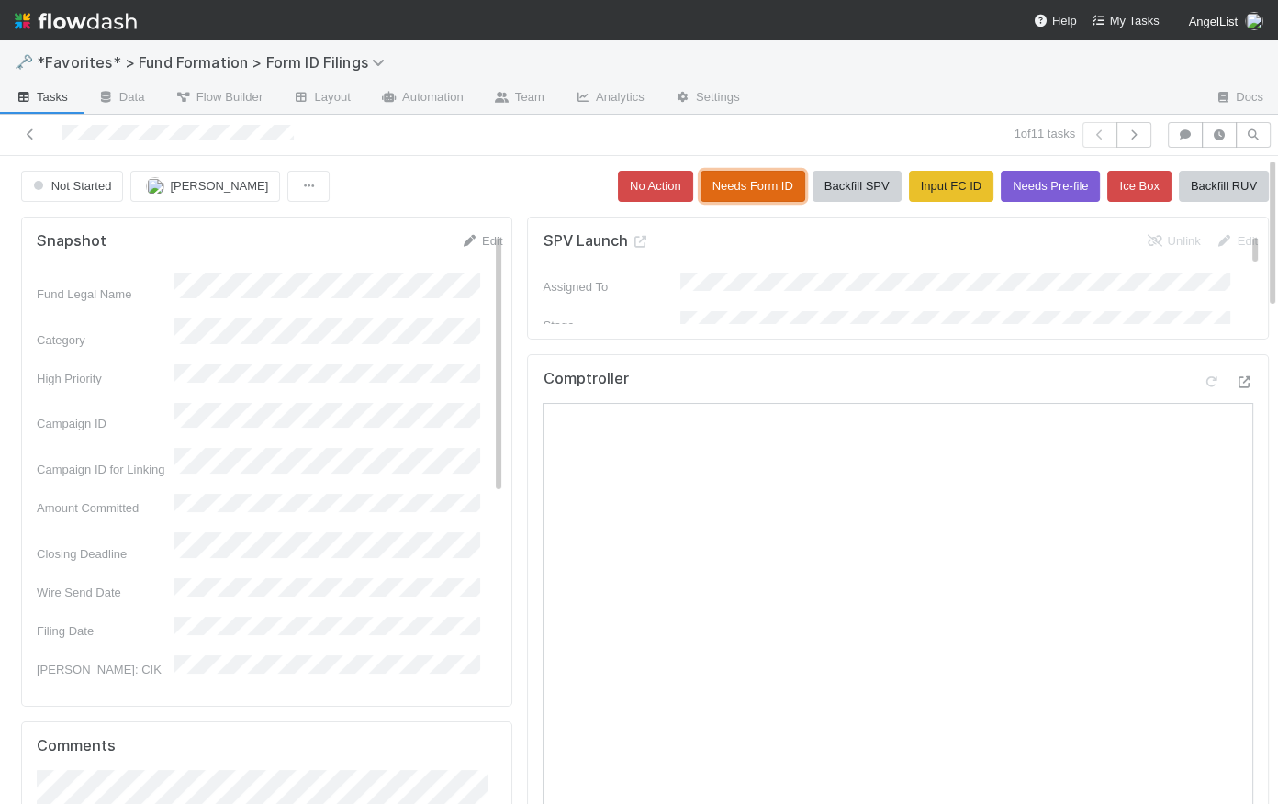
click at [712, 189] on button "Needs Form ID" at bounding box center [753, 186] width 105 height 31
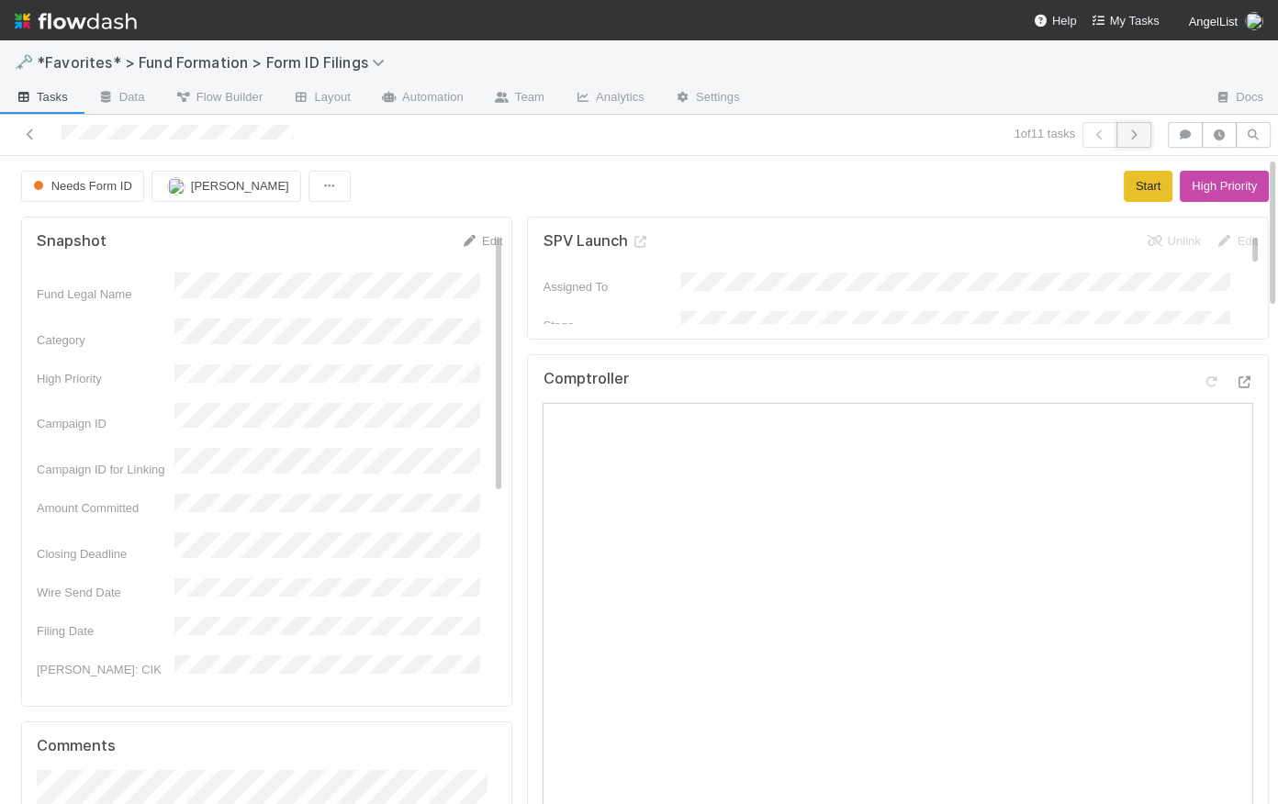
click at [1128, 129] on icon "button" at bounding box center [1134, 134] width 18 height 11
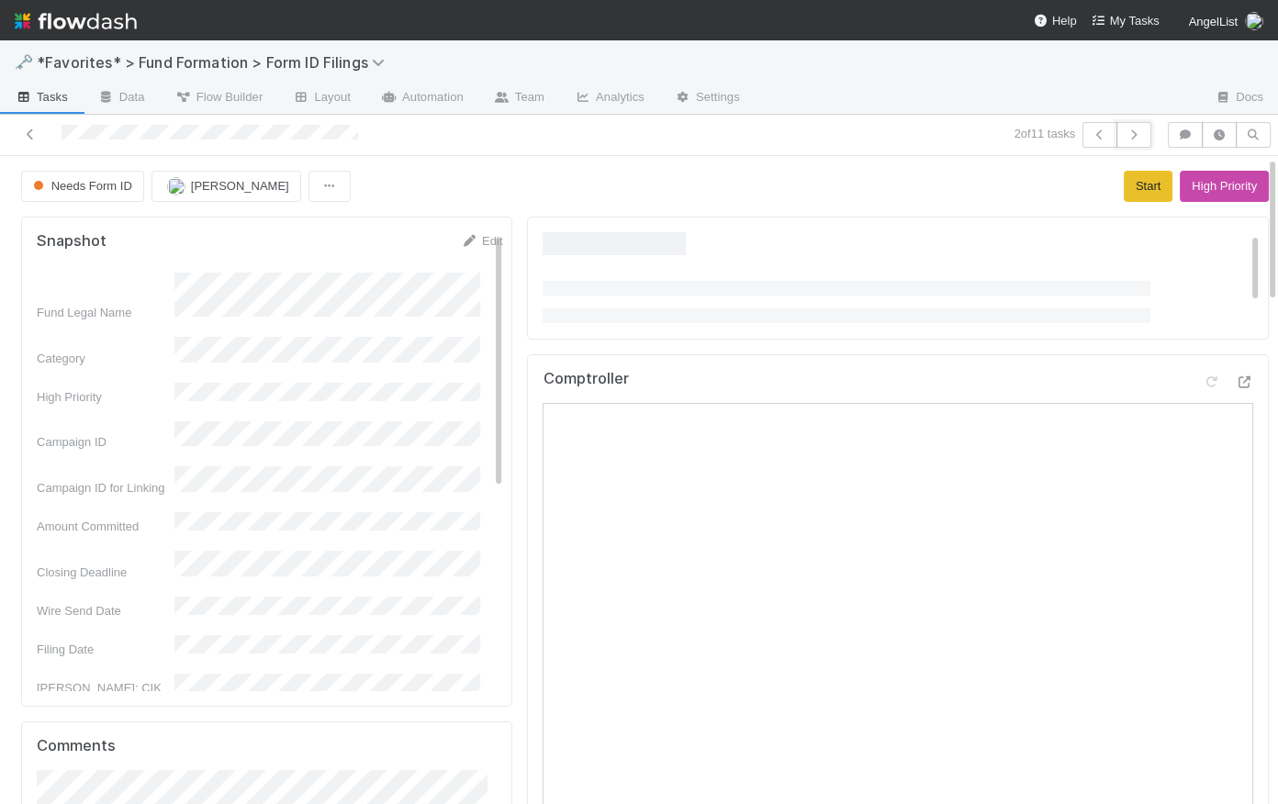
click at [1128, 129] on icon "button" at bounding box center [1134, 134] width 18 height 11
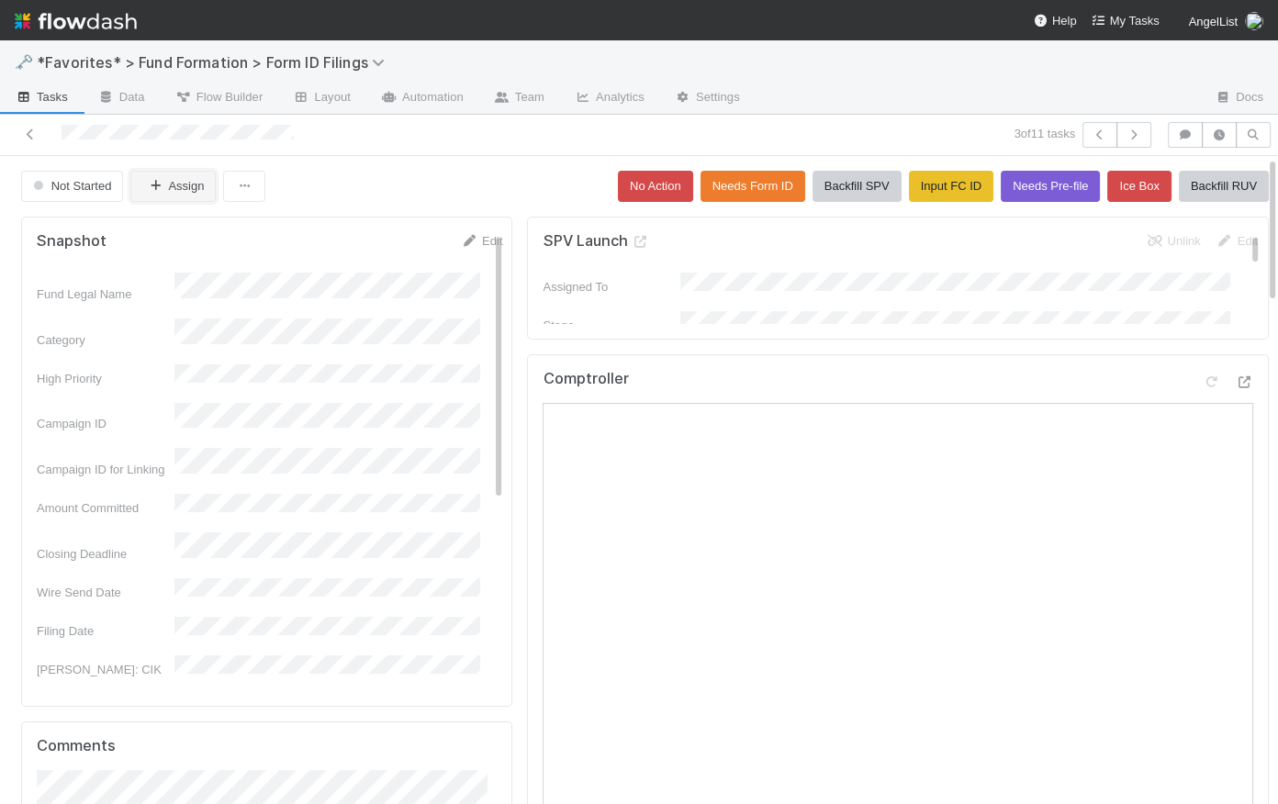
click at [184, 179] on button "Assign" at bounding box center [172, 186] width 85 height 31
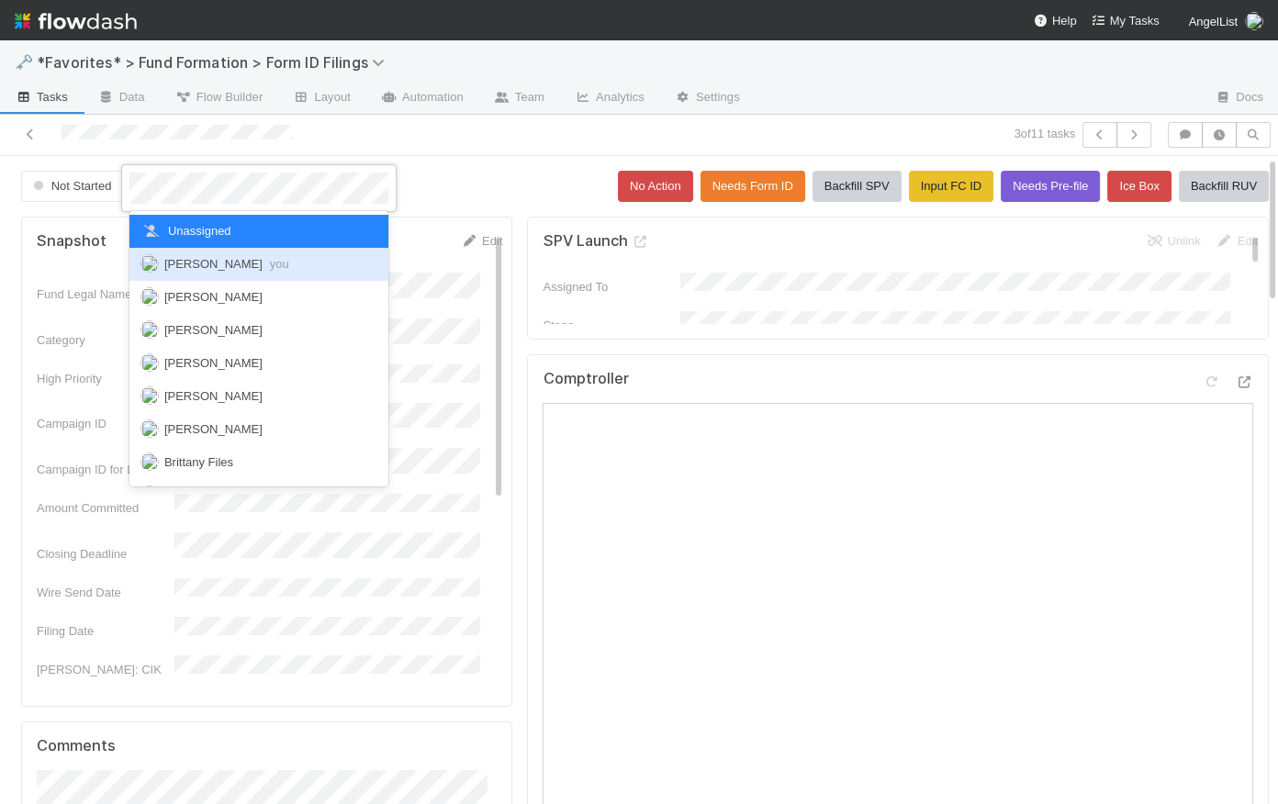
click at [203, 264] on span "Catherine Lambright you" at bounding box center [226, 264] width 125 height 14
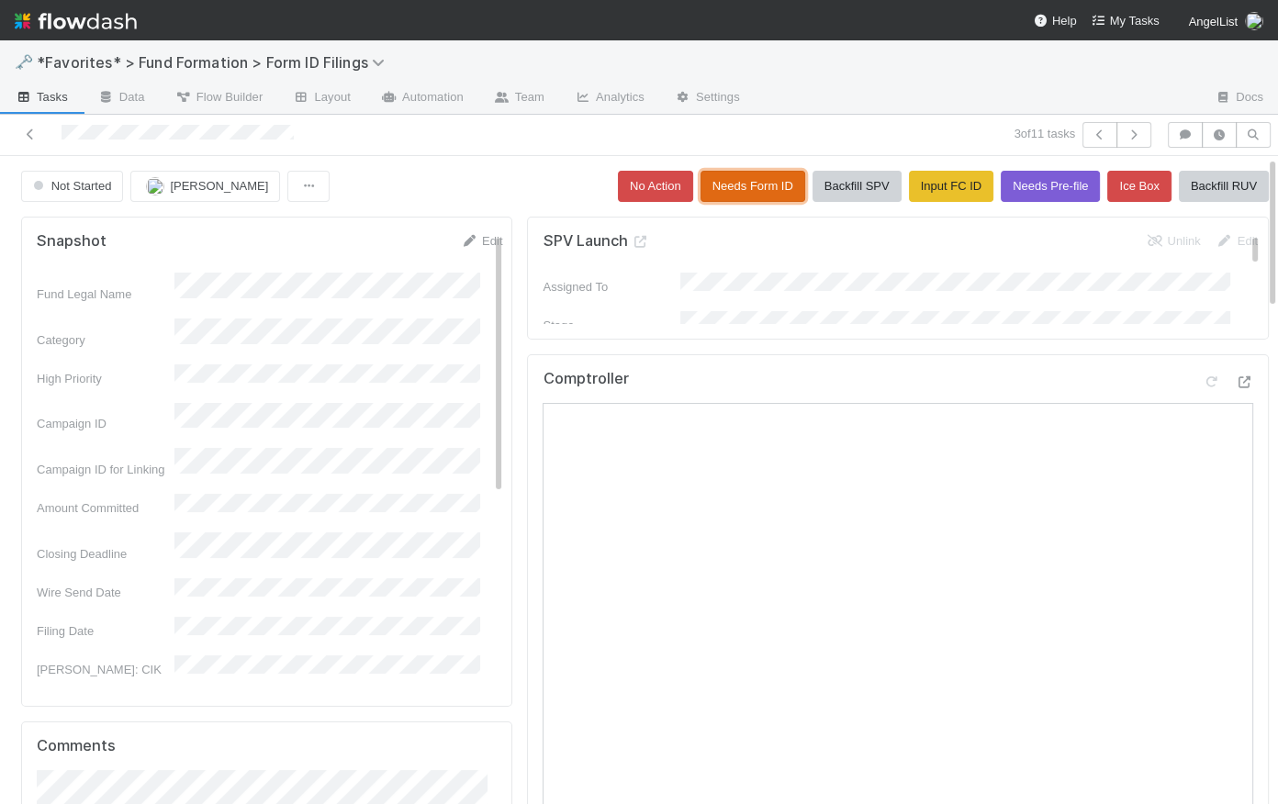
click at [739, 185] on button "Needs Form ID" at bounding box center [753, 186] width 105 height 31
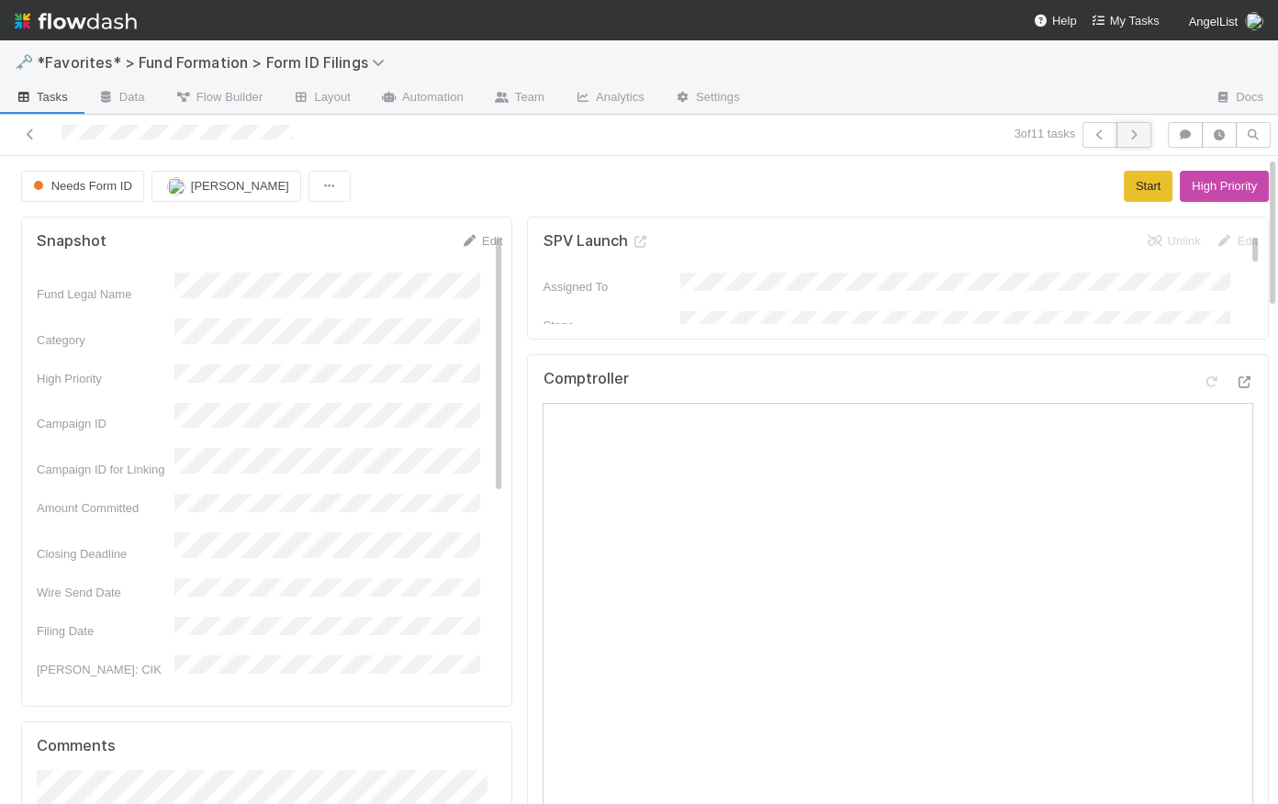
click at [1127, 135] on icon "button" at bounding box center [1134, 134] width 18 height 11
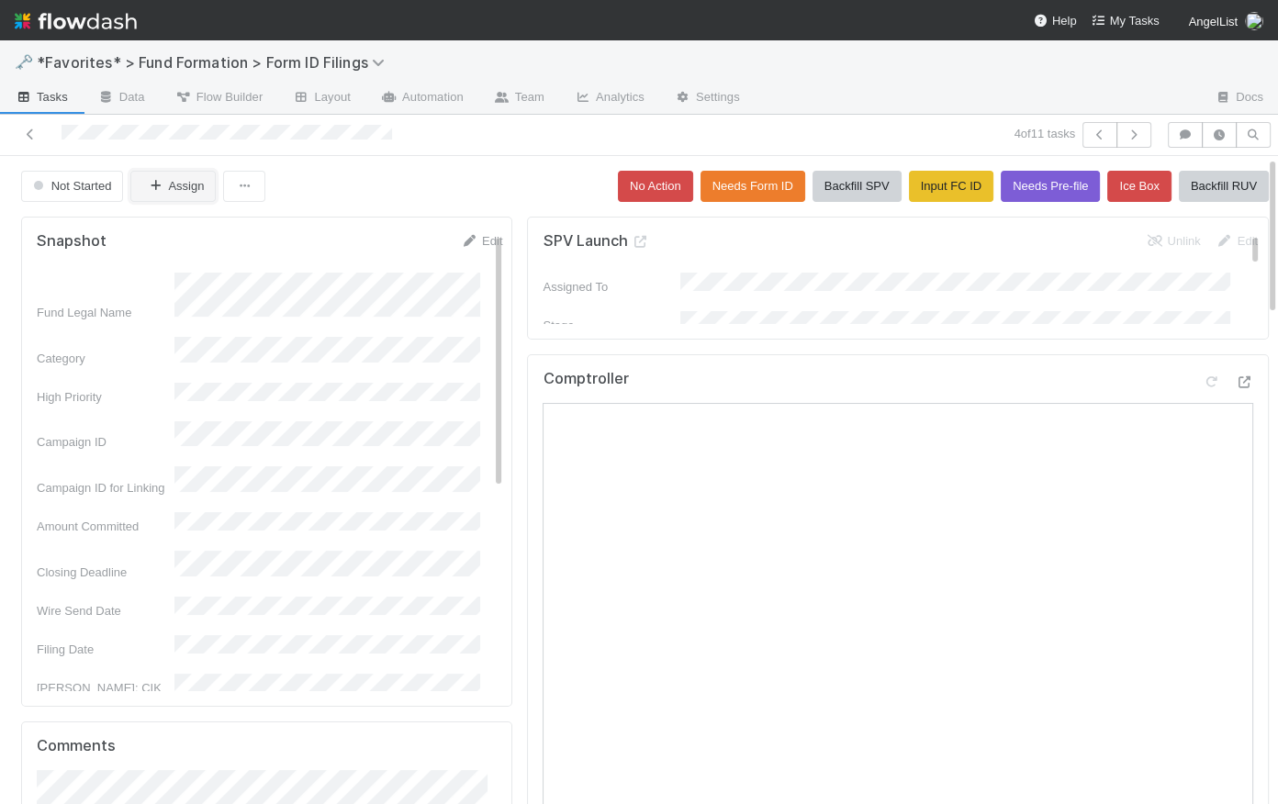
click at [195, 185] on button "Assign" at bounding box center [172, 186] width 85 height 31
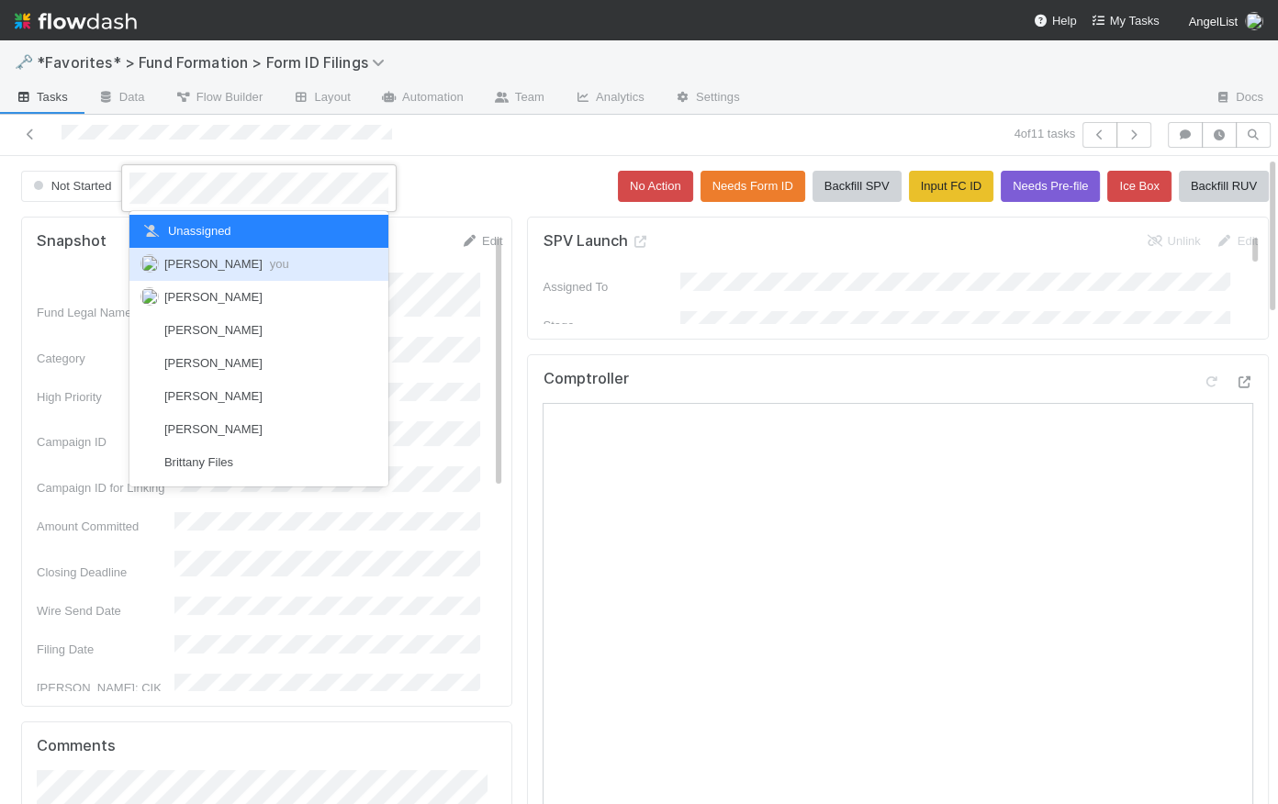
click at [208, 264] on span "Catherine Lambright you" at bounding box center [226, 264] width 125 height 14
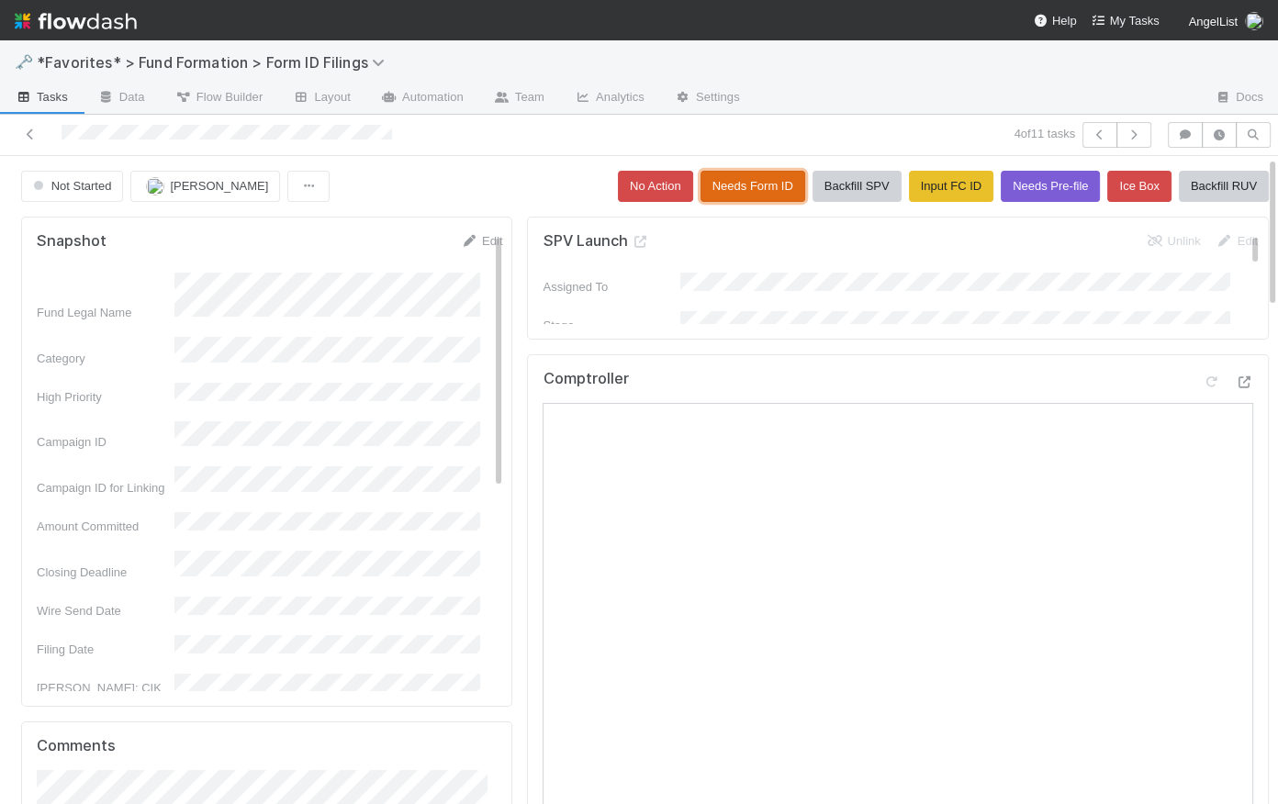
click at [718, 190] on button "Needs Form ID" at bounding box center [753, 186] width 105 height 31
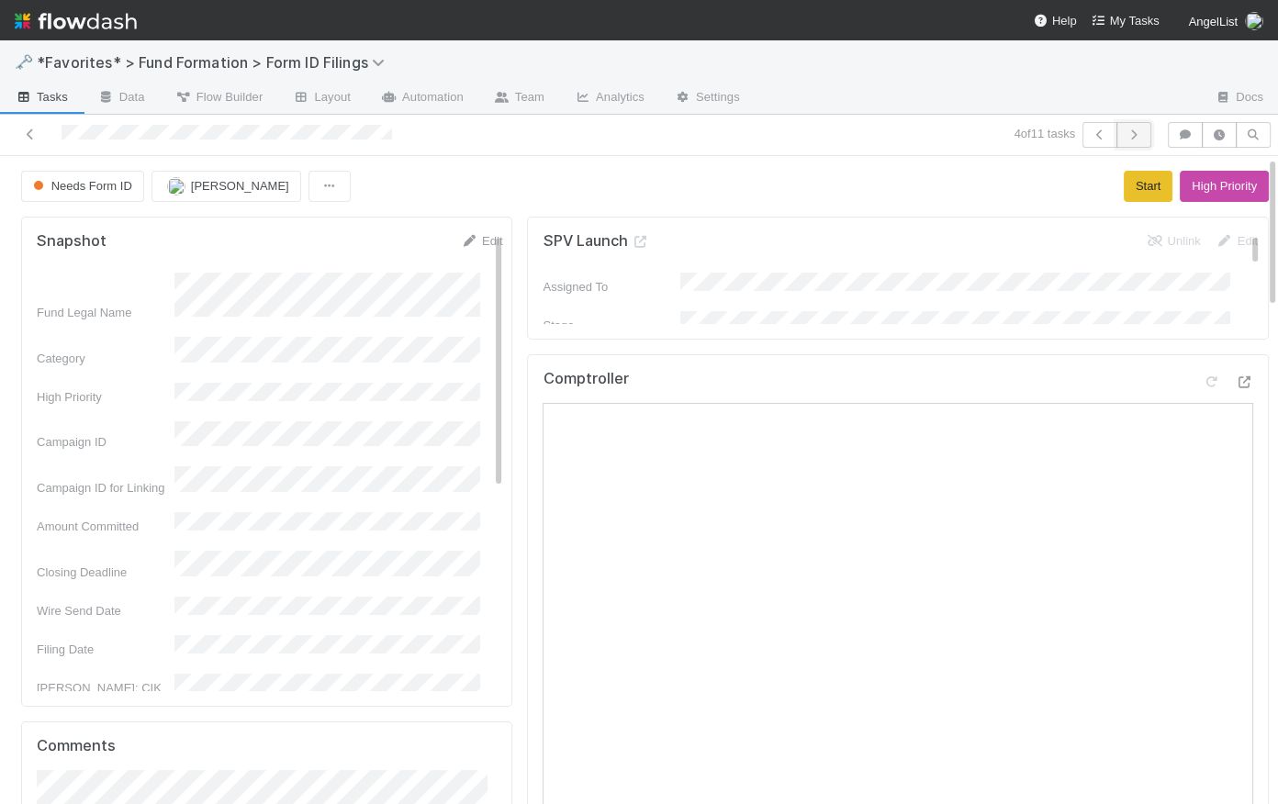
click at [1127, 129] on icon "button" at bounding box center [1134, 134] width 18 height 11
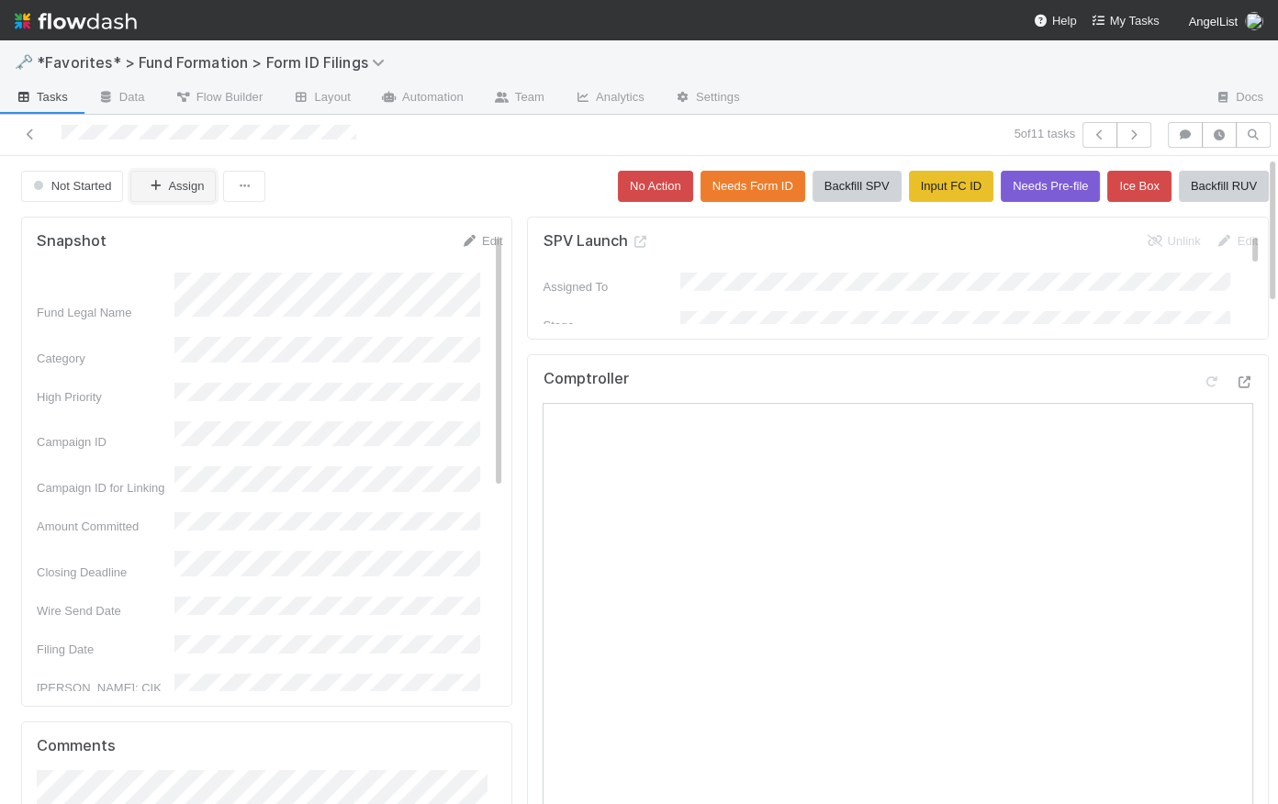
click at [183, 189] on button "Assign" at bounding box center [172, 186] width 85 height 31
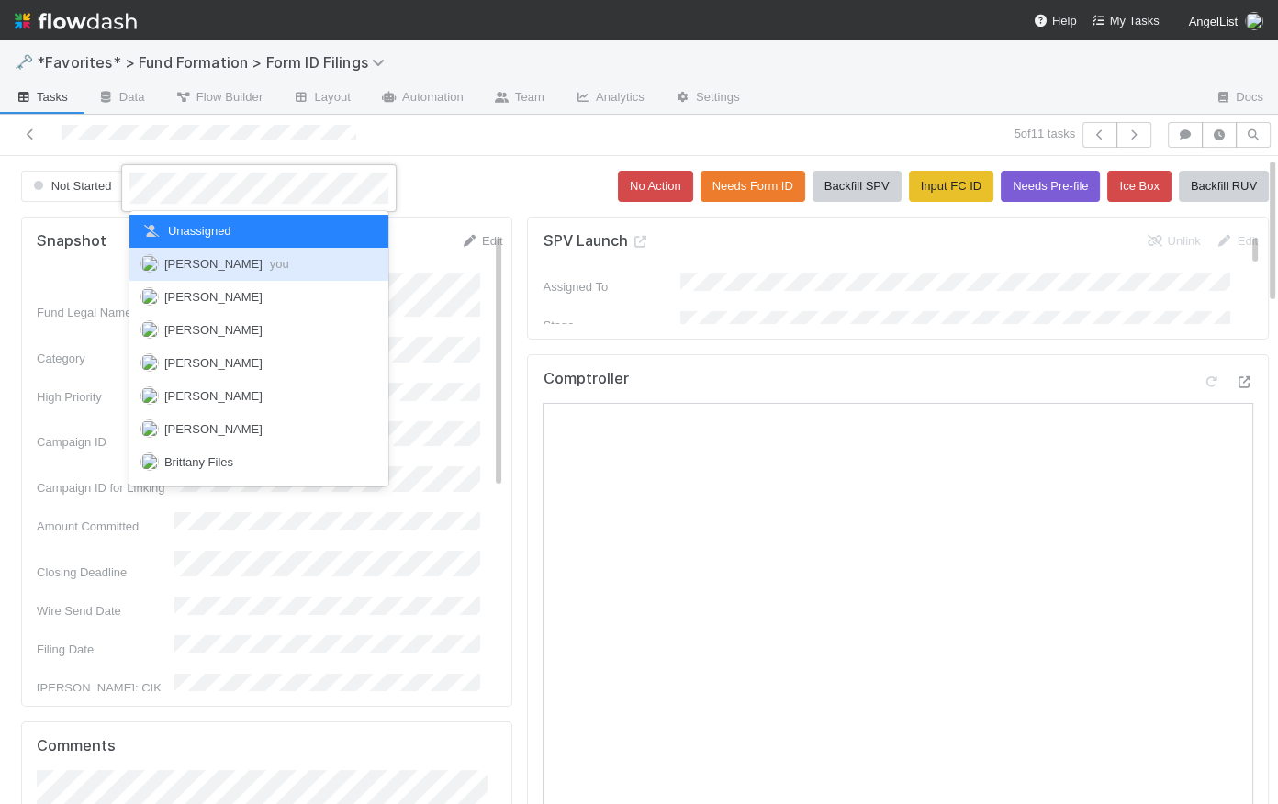
click at [203, 271] on span "Catherine Lambright you" at bounding box center [226, 264] width 125 height 14
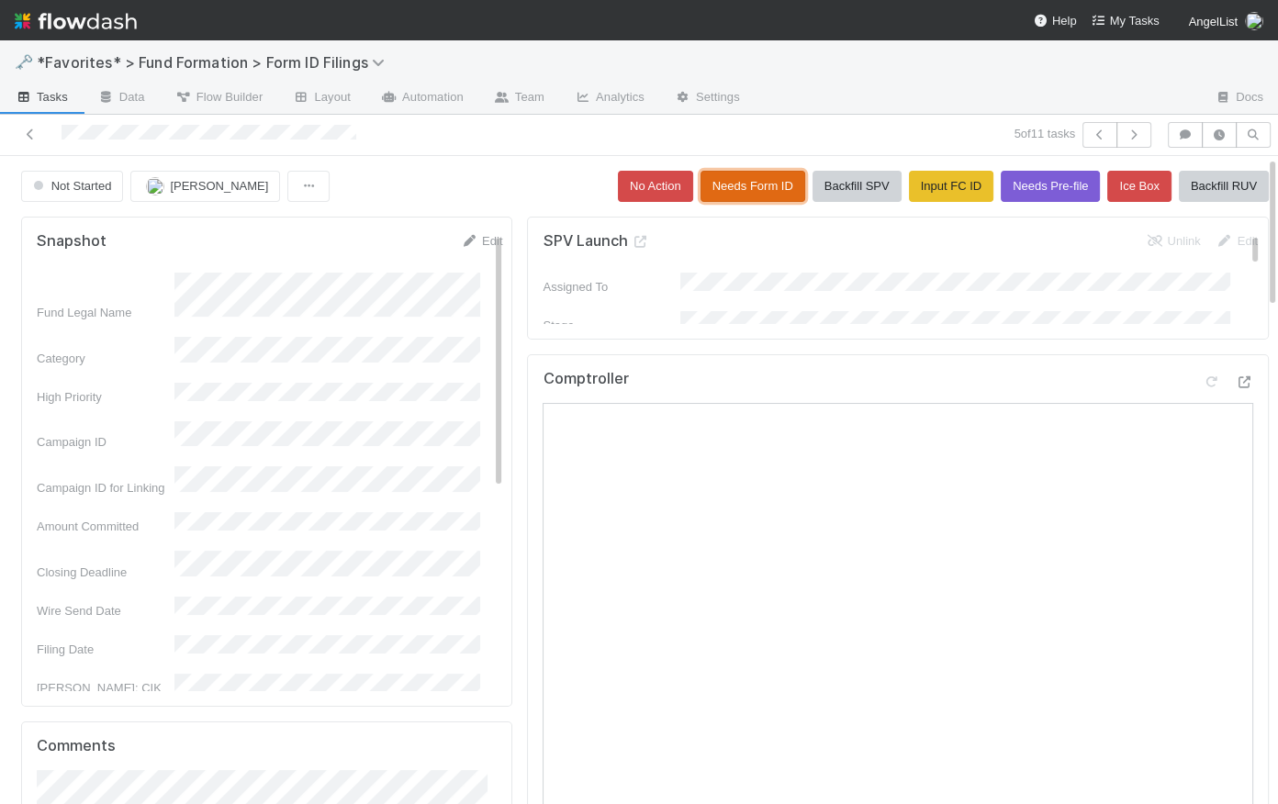
click at [757, 176] on button "Needs Form ID" at bounding box center [753, 186] width 105 height 31
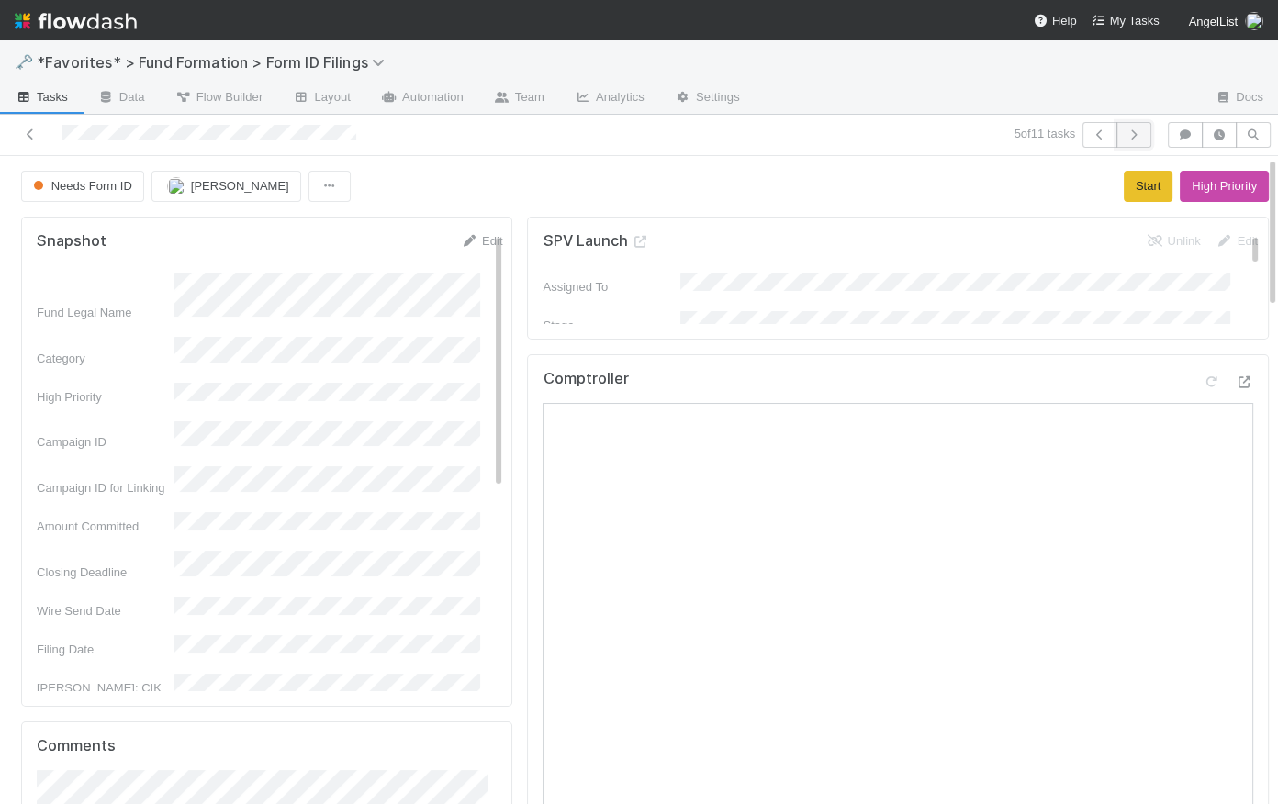
click at [1126, 129] on icon "button" at bounding box center [1134, 134] width 18 height 11
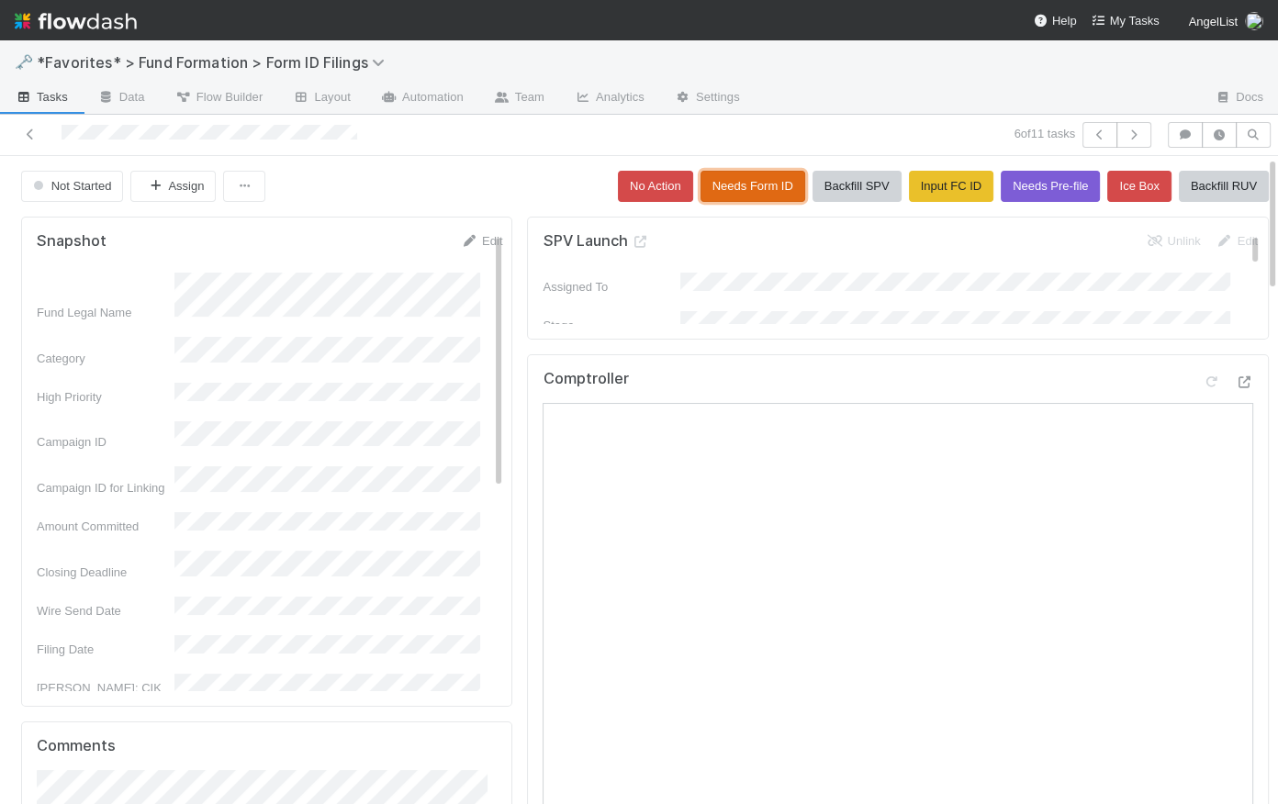
click at [740, 196] on button "Needs Form ID" at bounding box center [753, 186] width 105 height 31
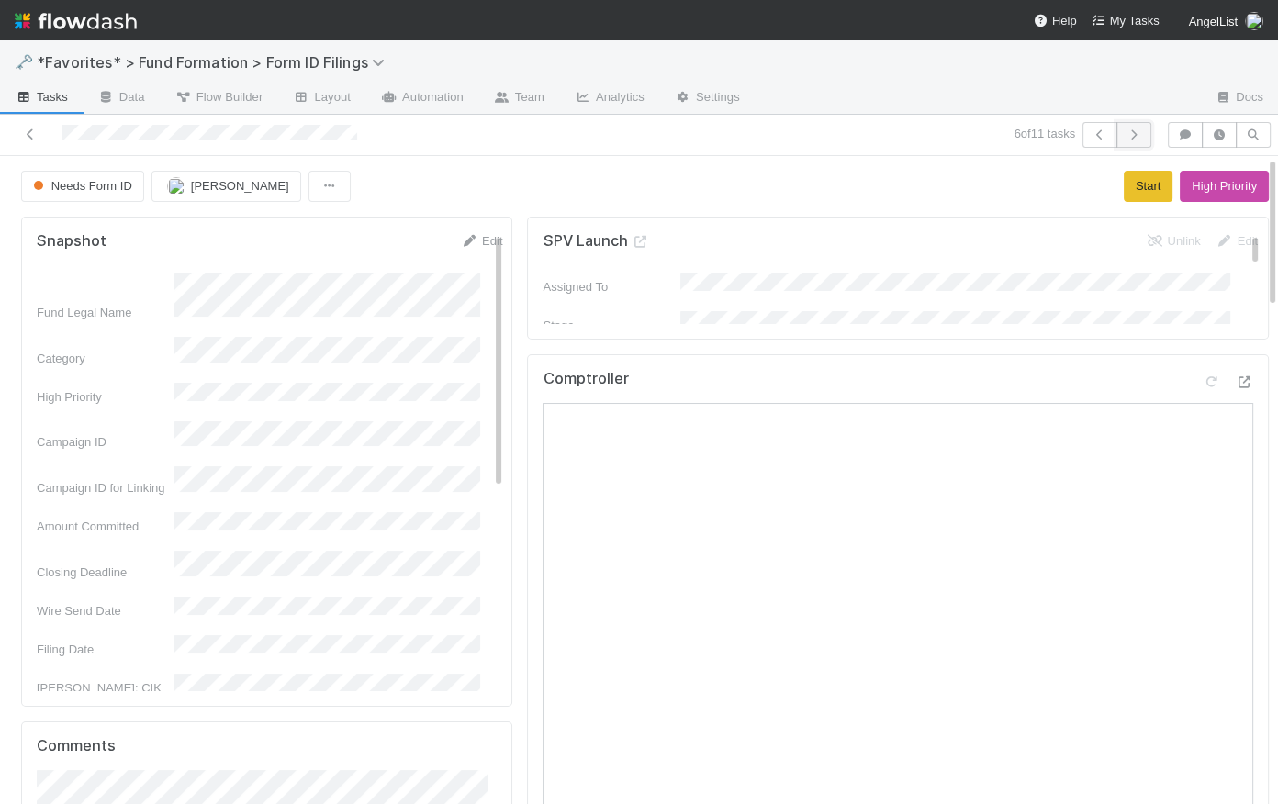
click at [1132, 132] on button "button" at bounding box center [1134, 135] width 35 height 26
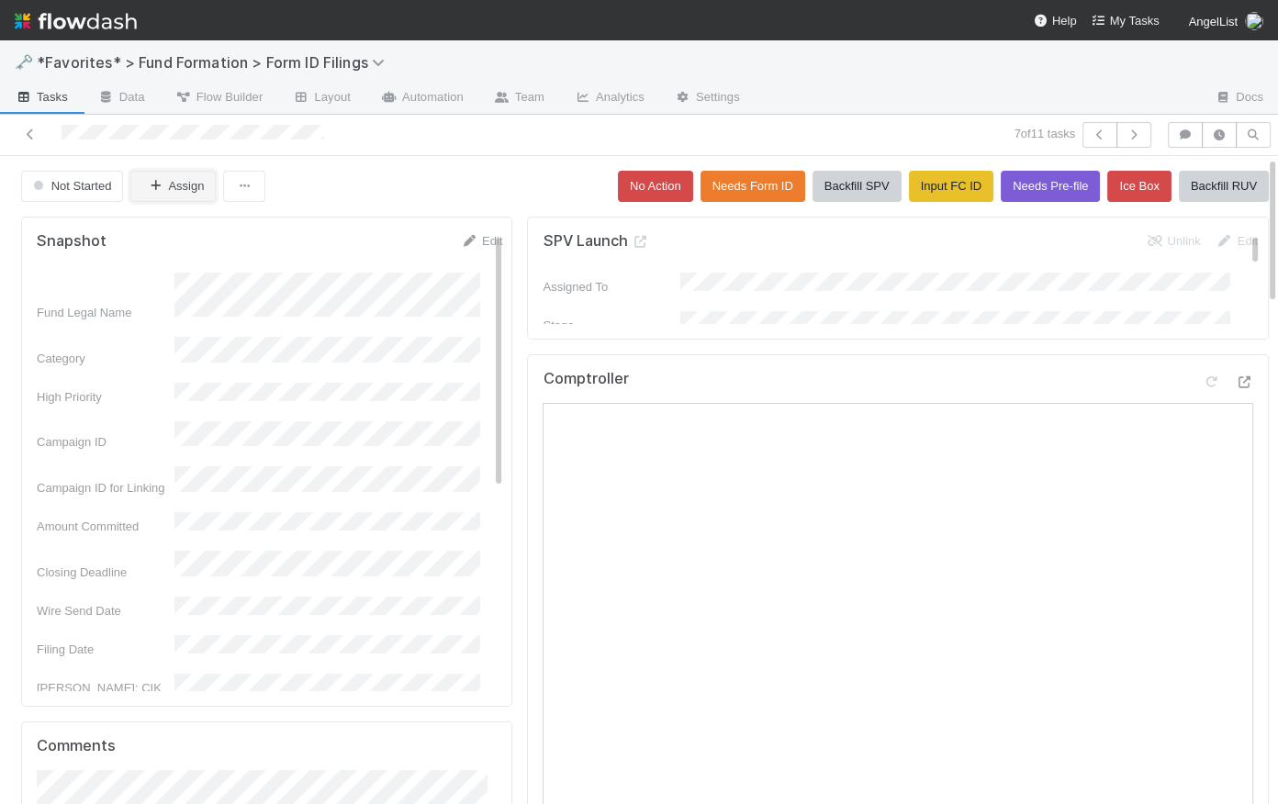
click at [178, 187] on button "Assign" at bounding box center [172, 186] width 85 height 31
click at [215, 233] on span "Novia Bautista" at bounding box center [213, 231] width 98 height 14
drag, startPoint x: 364, startPoint y: 185, endPoint x: 374, endPoint y: 186, distance: 10.1
click at [364, 185] on div "Not Started Novia Bautista No Action Needs Form ID Backfill SPV Input FC ID Nee…" at bounding box center [645, 186] width 1248 height 31
click at [736, 183] on button "Needs Form ID" at bounding box center [753, 186] width 105 height 31
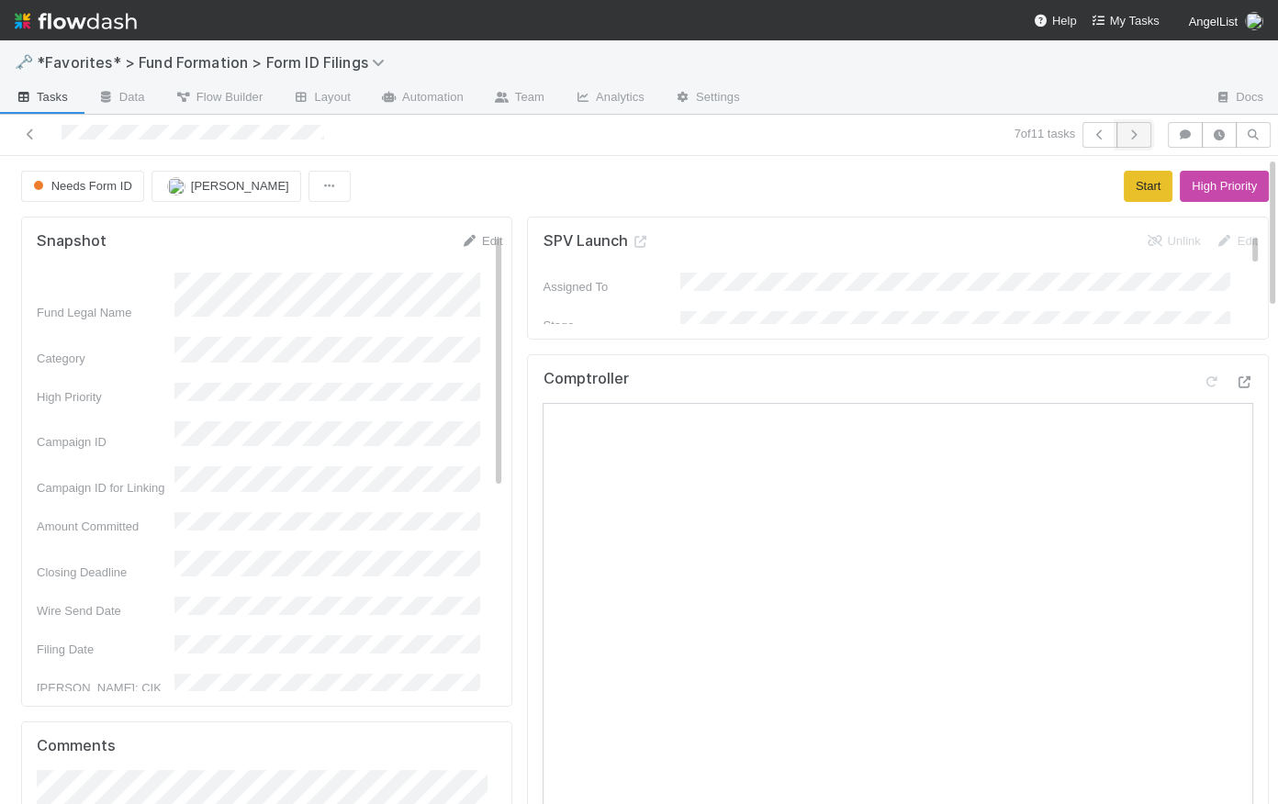
click at [1125, 137] on icon "button" at bounding box center [1134, 134] width 18 height 11
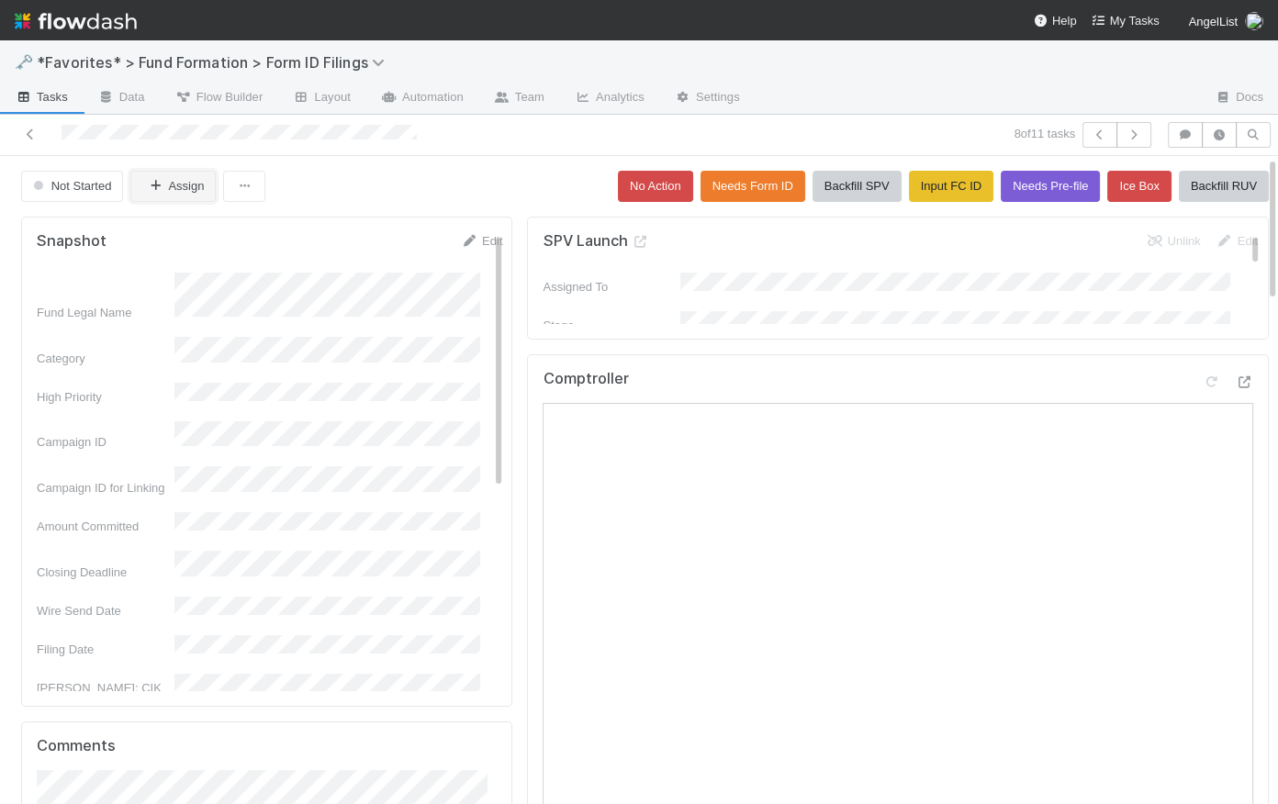
click at [189, 177] on button "Assign" at bounding box center [172, 186] width 85 height 31
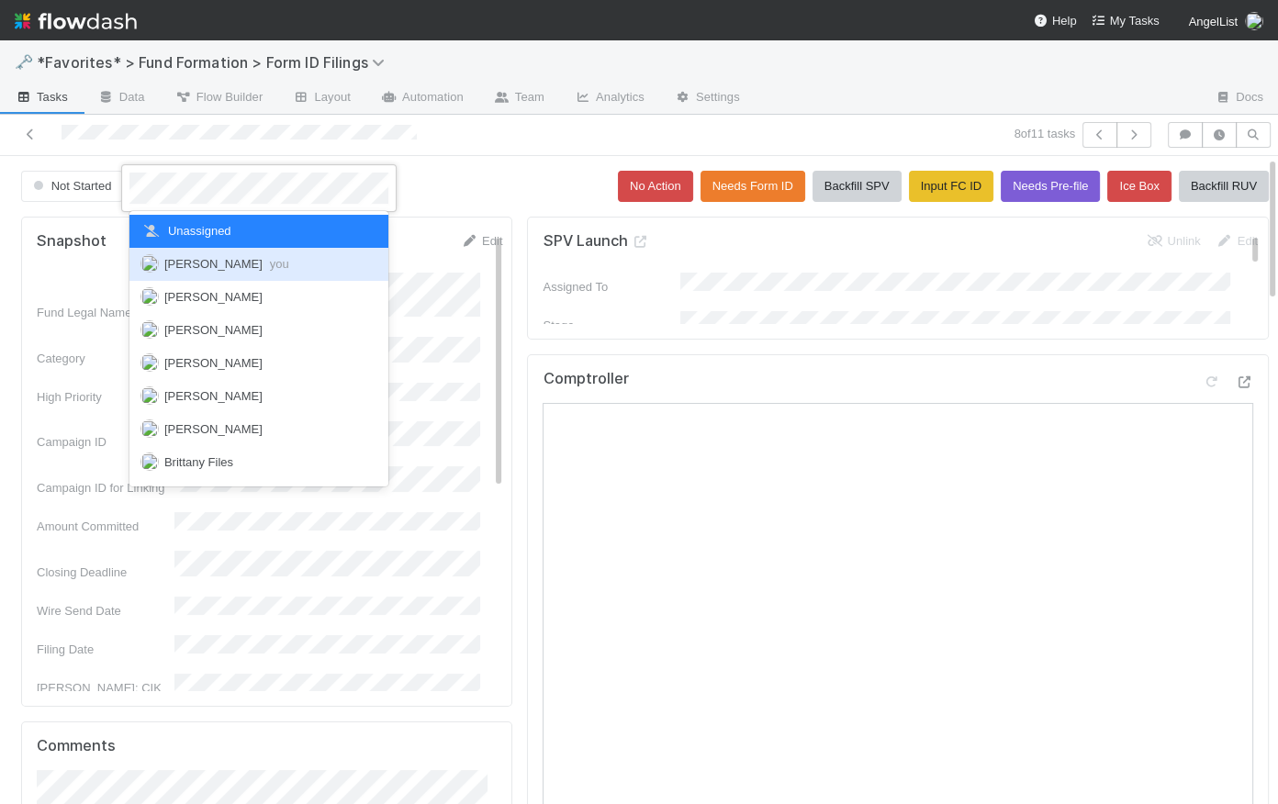
click at [217, 261] on span "Catherine Lambright you" at bounding box center [226, 264] width 125 height 14
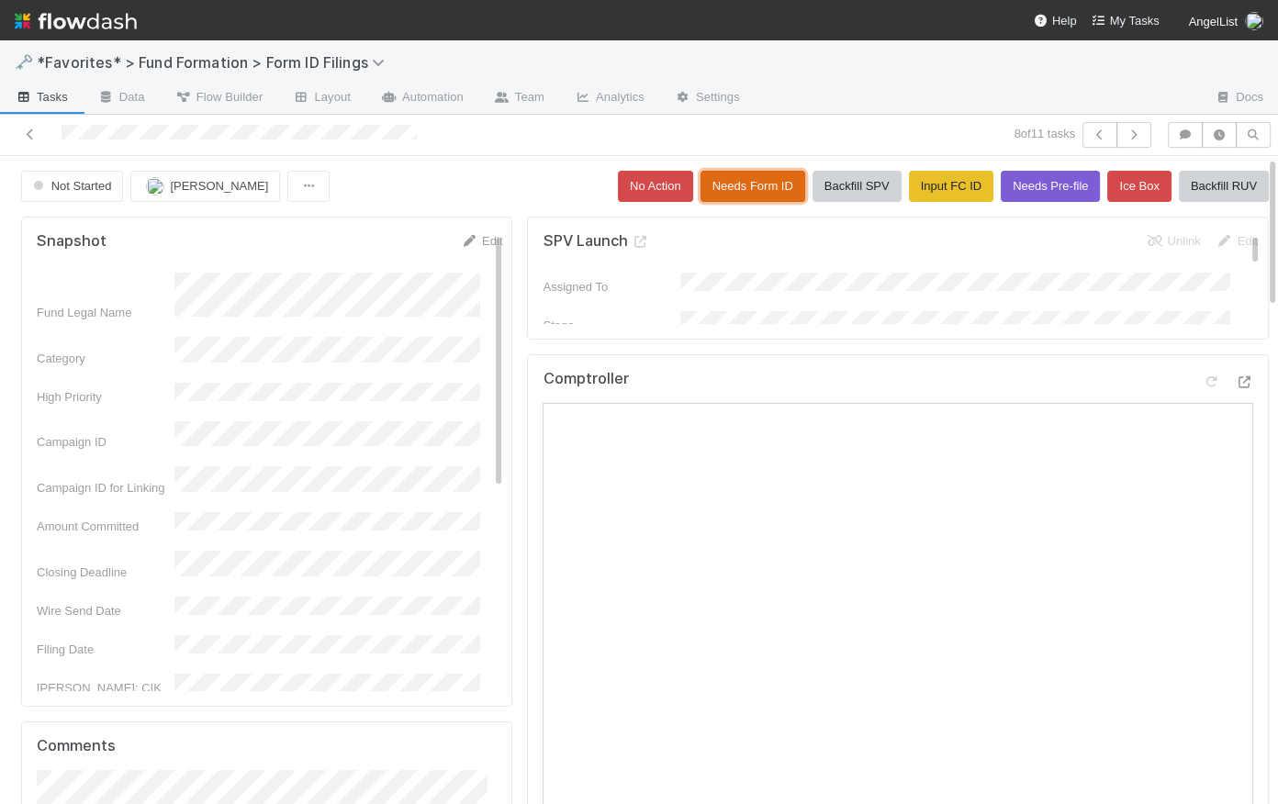
click at [702, 190] on button "Needs Form ID" at bounding box center [753, 186] width 105 height 31
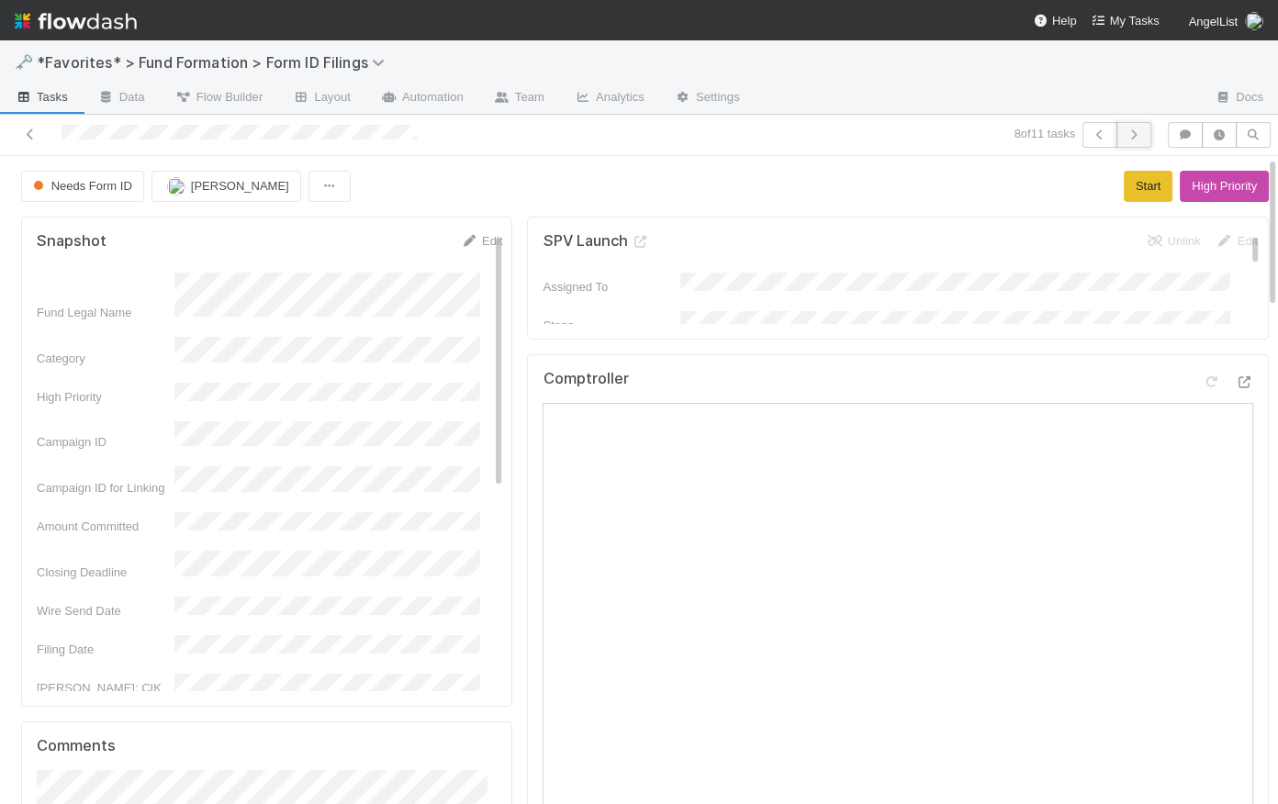
click at [1126, 136] on icon "button" at bounding box center [1134, 134] width 18 height 11
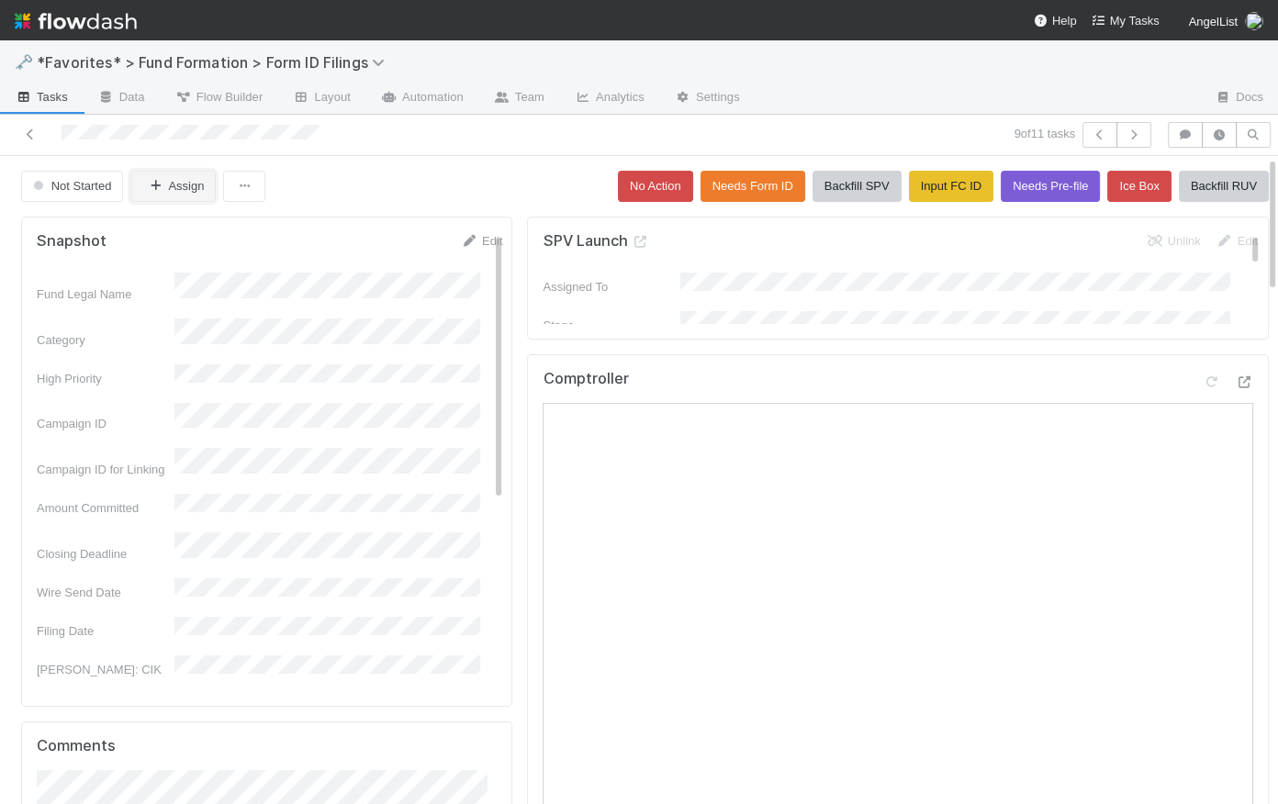
click at [185, 179] on button "Assign" at bounding box center [172, 186] width 85 height 31
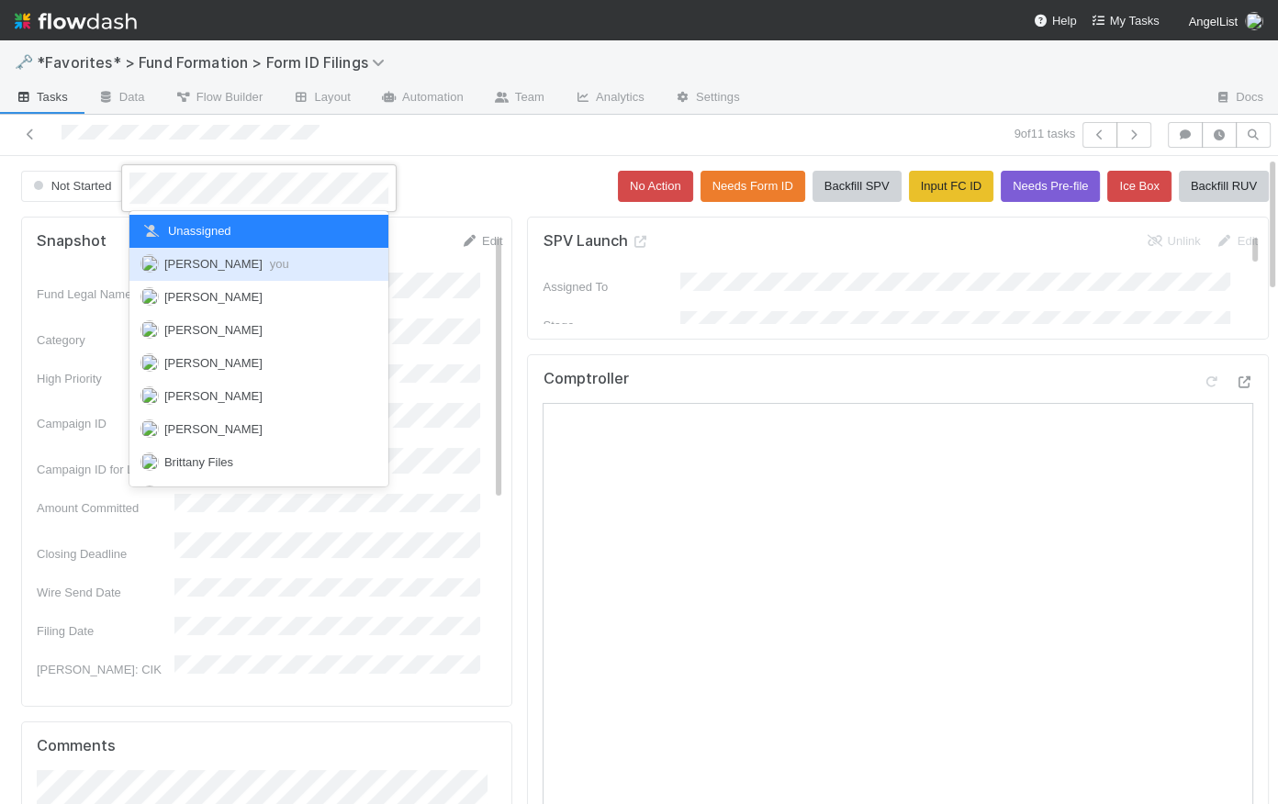
click at [217, 259] on span "Catherine Lambright you" at bounding box center [226, 264] width 125 height 14
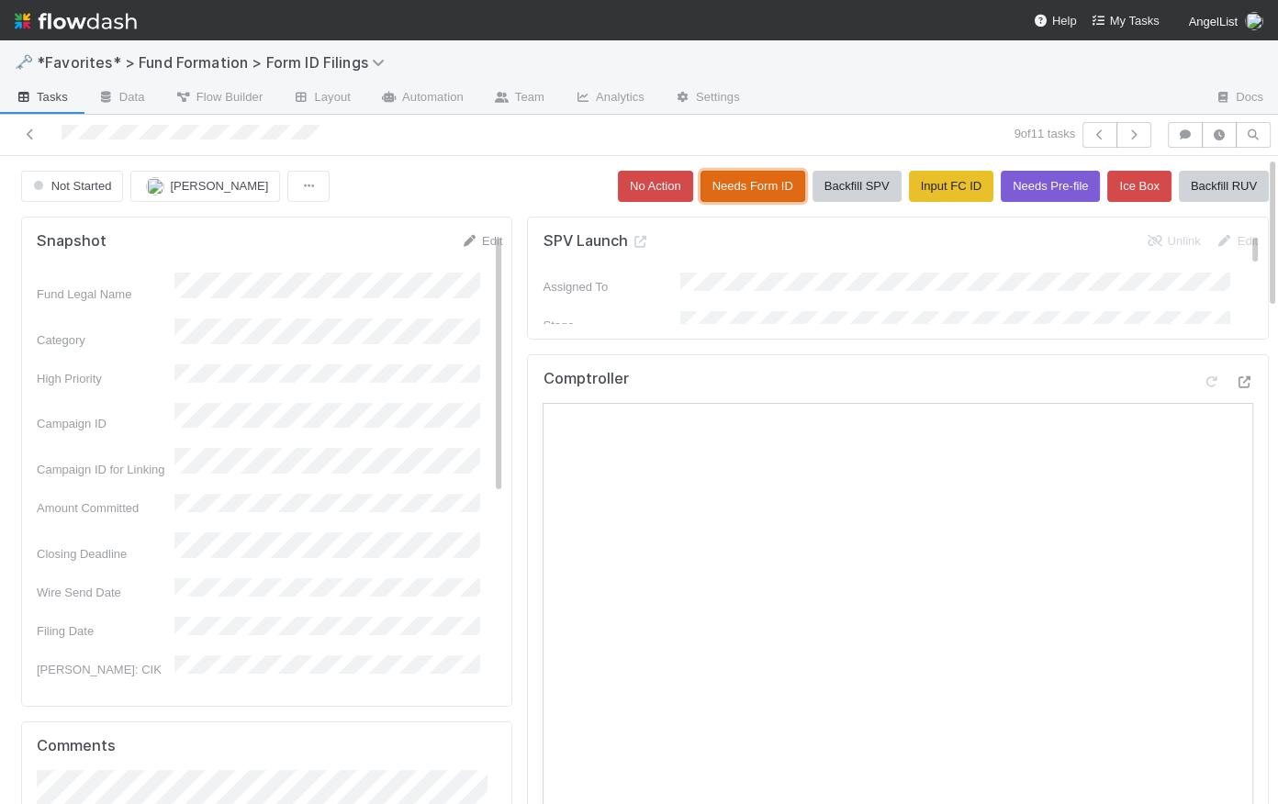
click at [725, 181] on button "Needs Form ID" at bounding box center [753, 186] width 105 height 31
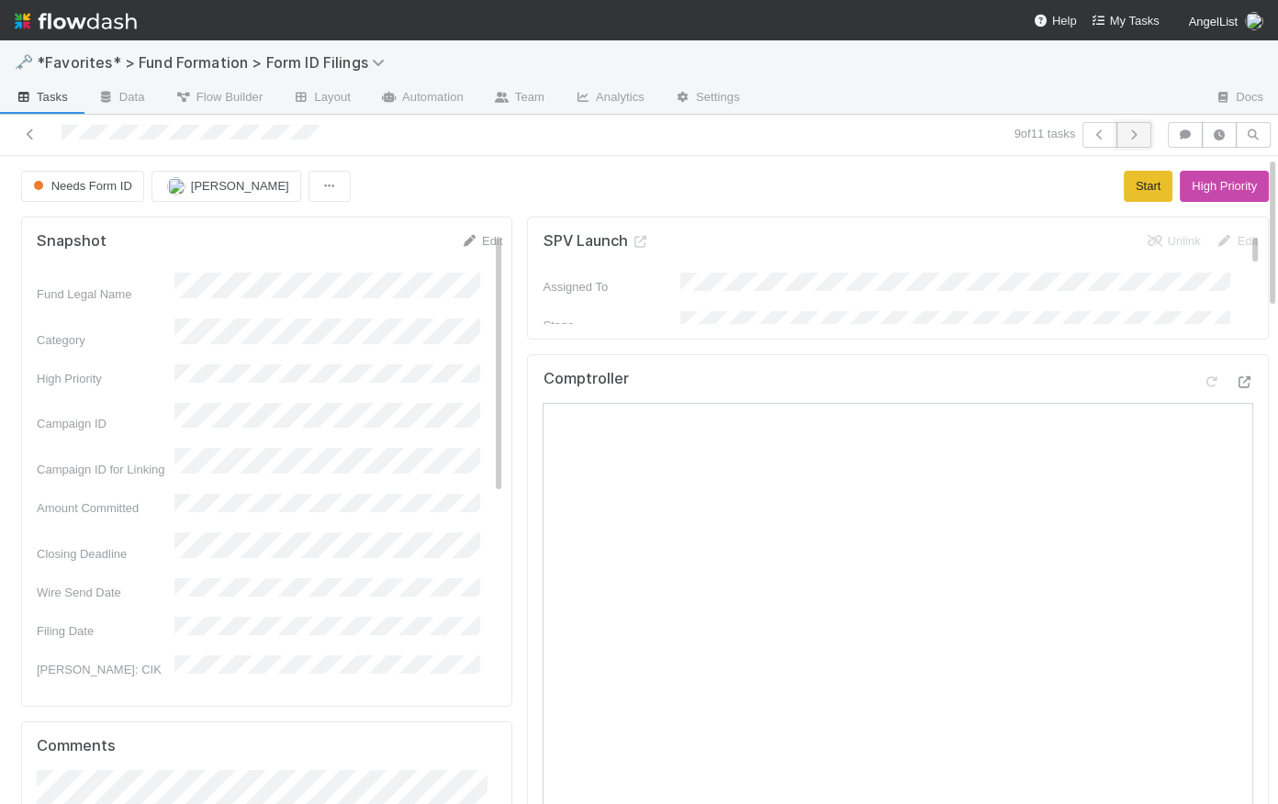
click at [1125, 136] on icon "button" at bounding box center [1134, 134] width 18 height 11
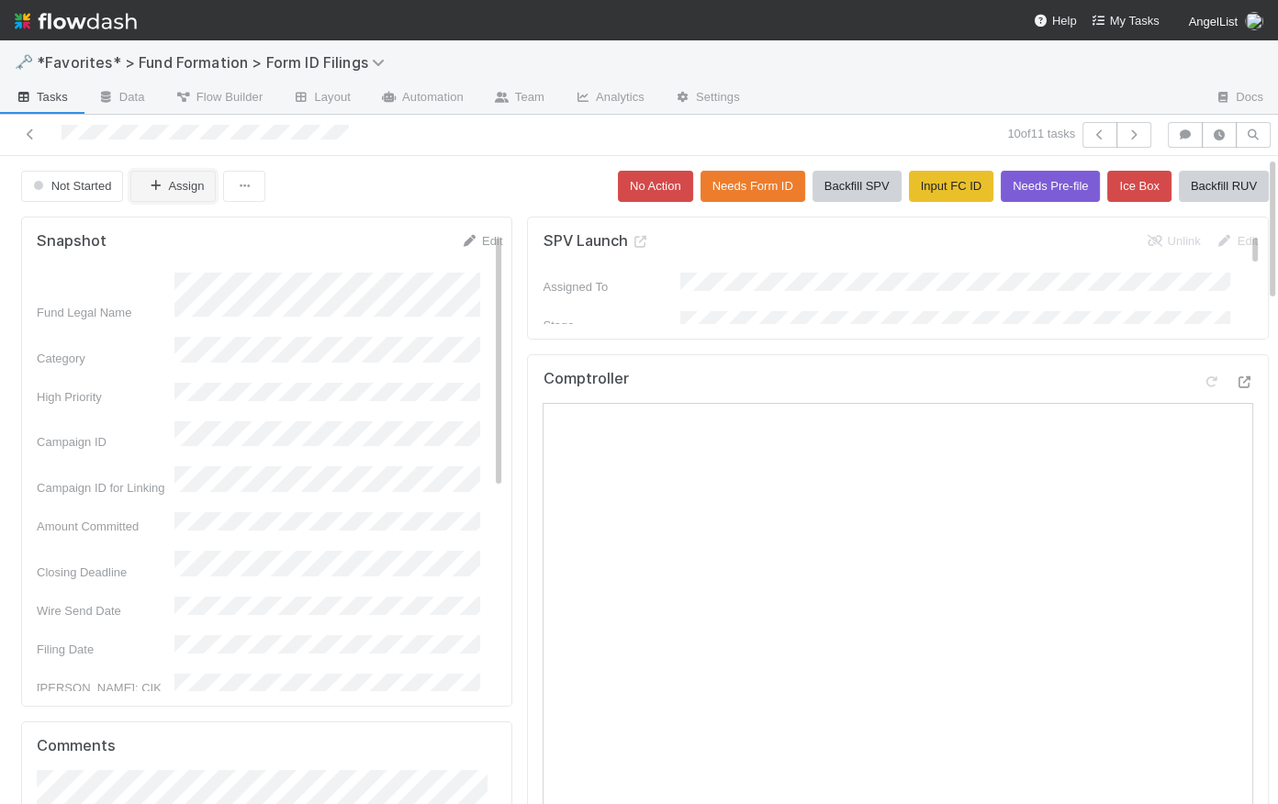
click at [190, 185] on button "Assign" at bounding box center [172, 186] width 85 height 31
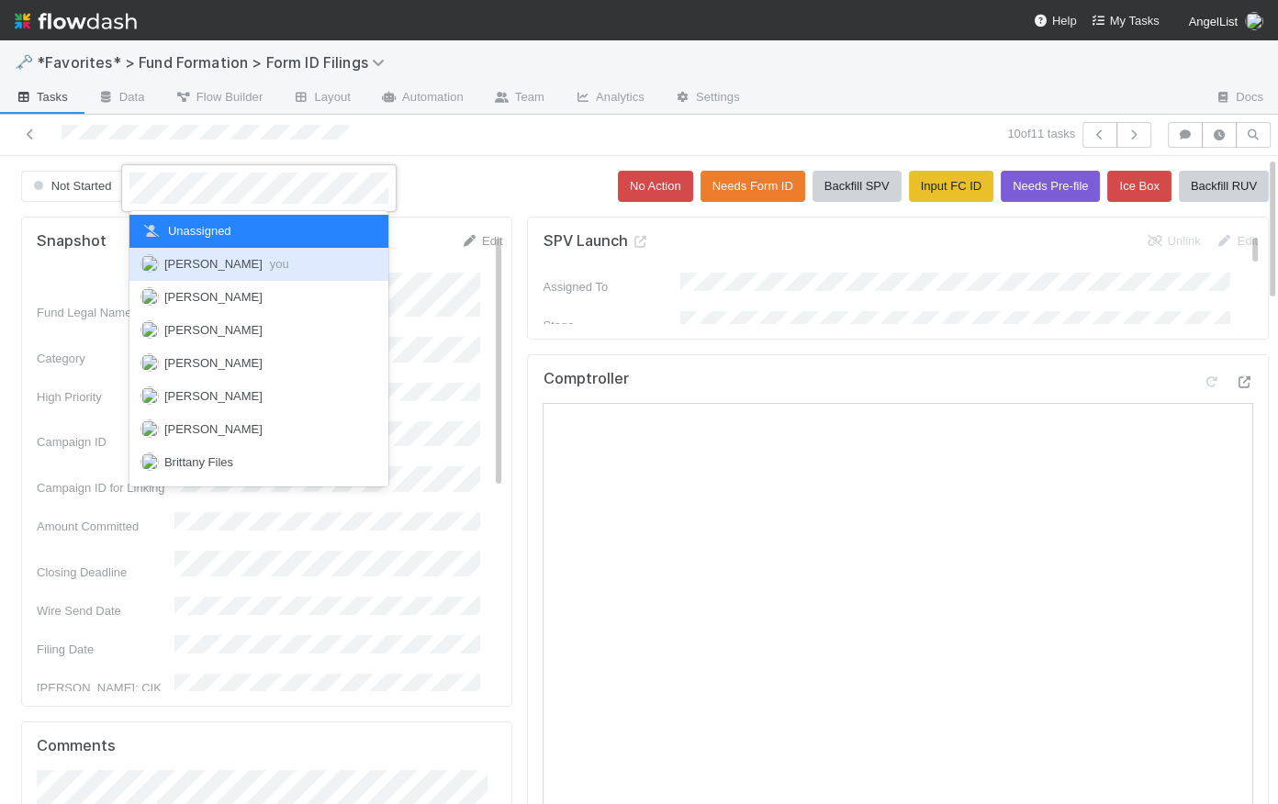
click at [224, 275] on div "Catherine Lambright you" at bounding box center [258, 264] width 259 height 33
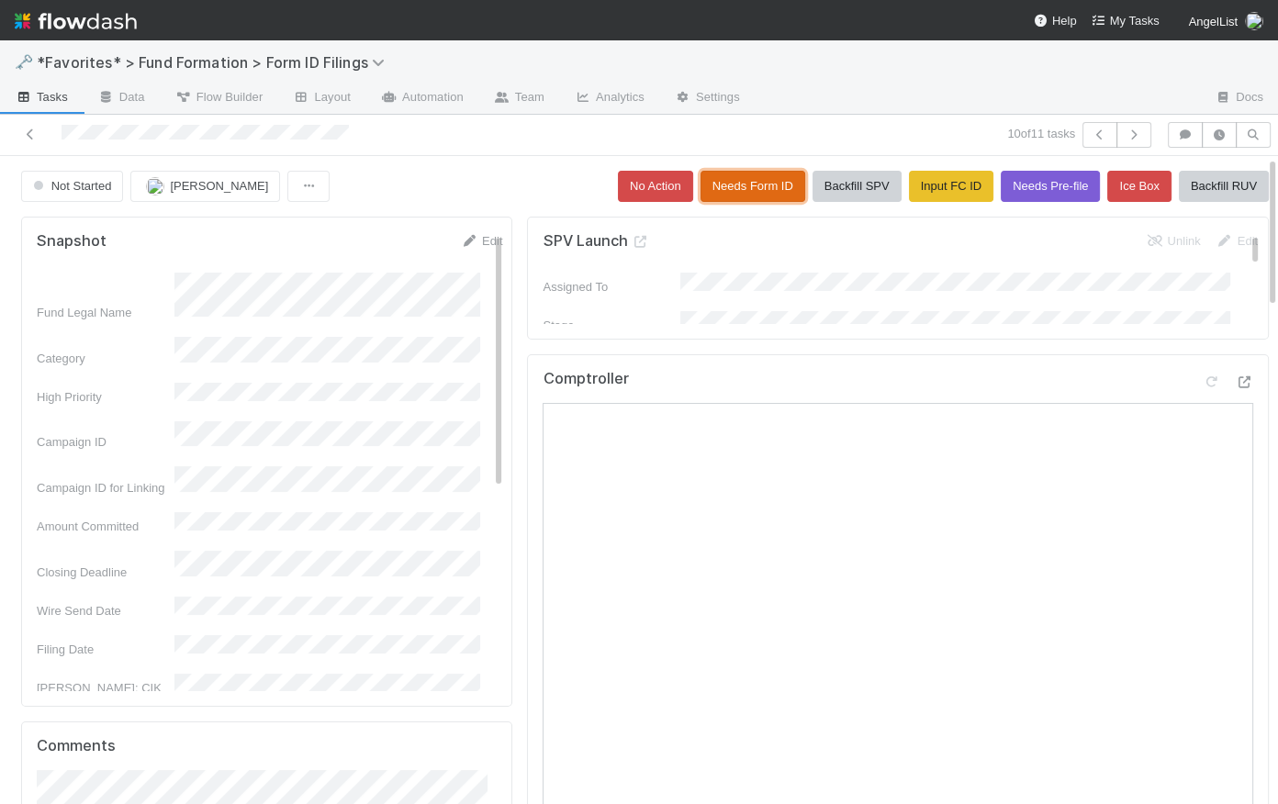
click at [725, 188] on button "Needs Form ID" at bounding box center [753, 186] width 105 height 31
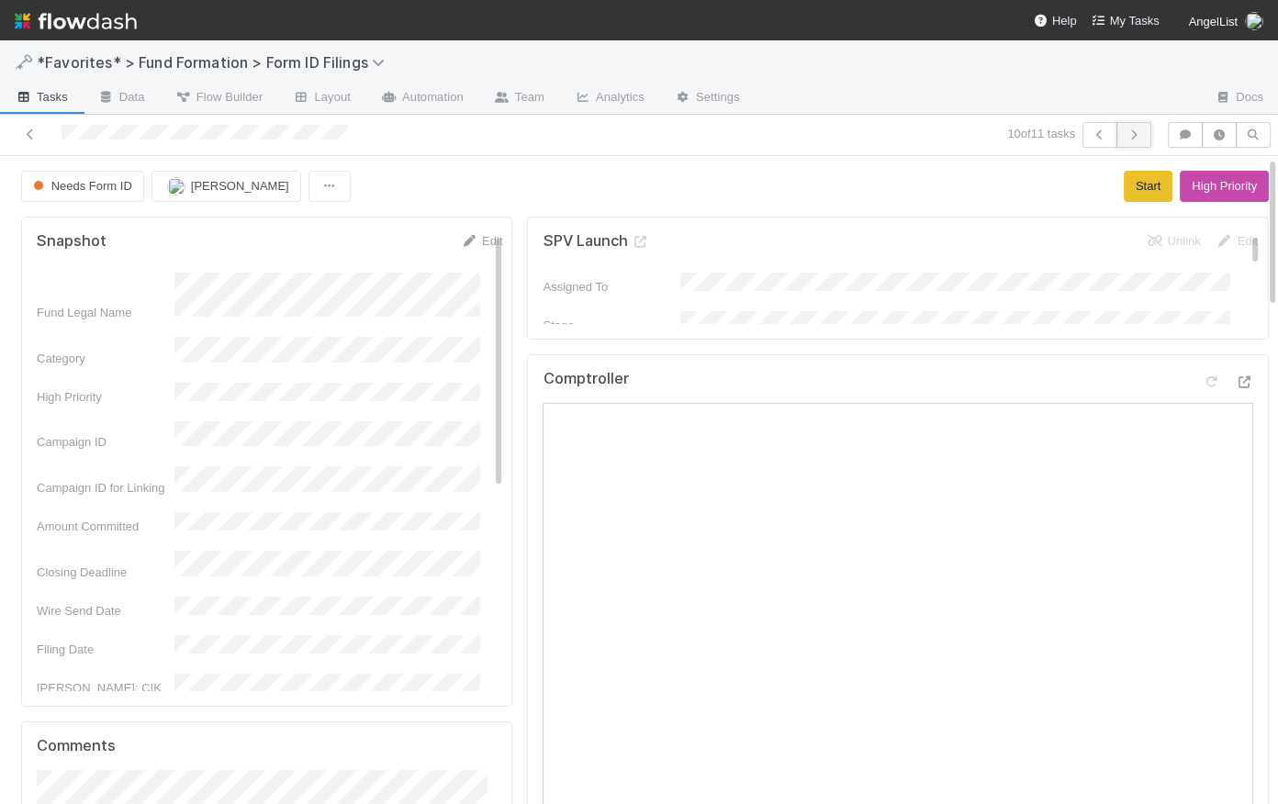
click at [1125, 133] on icon "button" at bounding box center [1134, 134] width 18 height 11
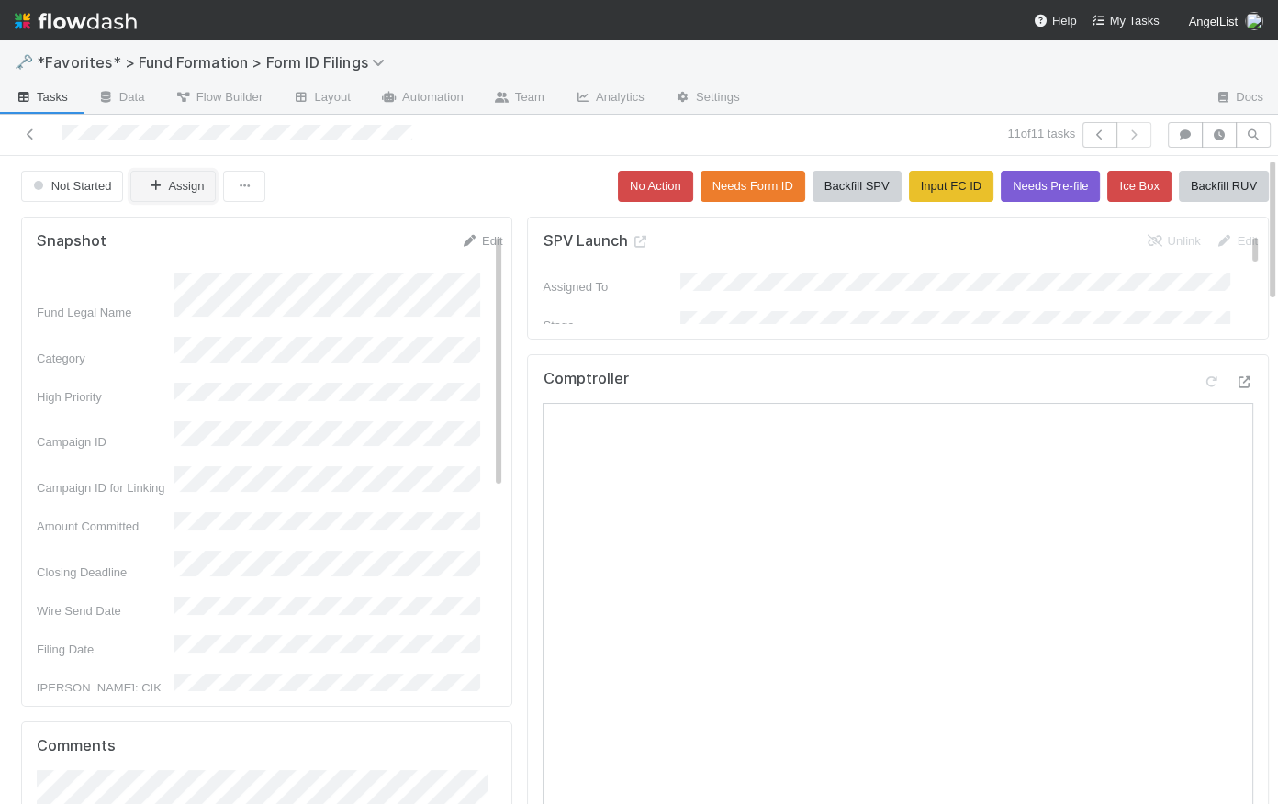
click at [176, 192] on button "Assign" at bounding box center [172, 186] width 85 height 31
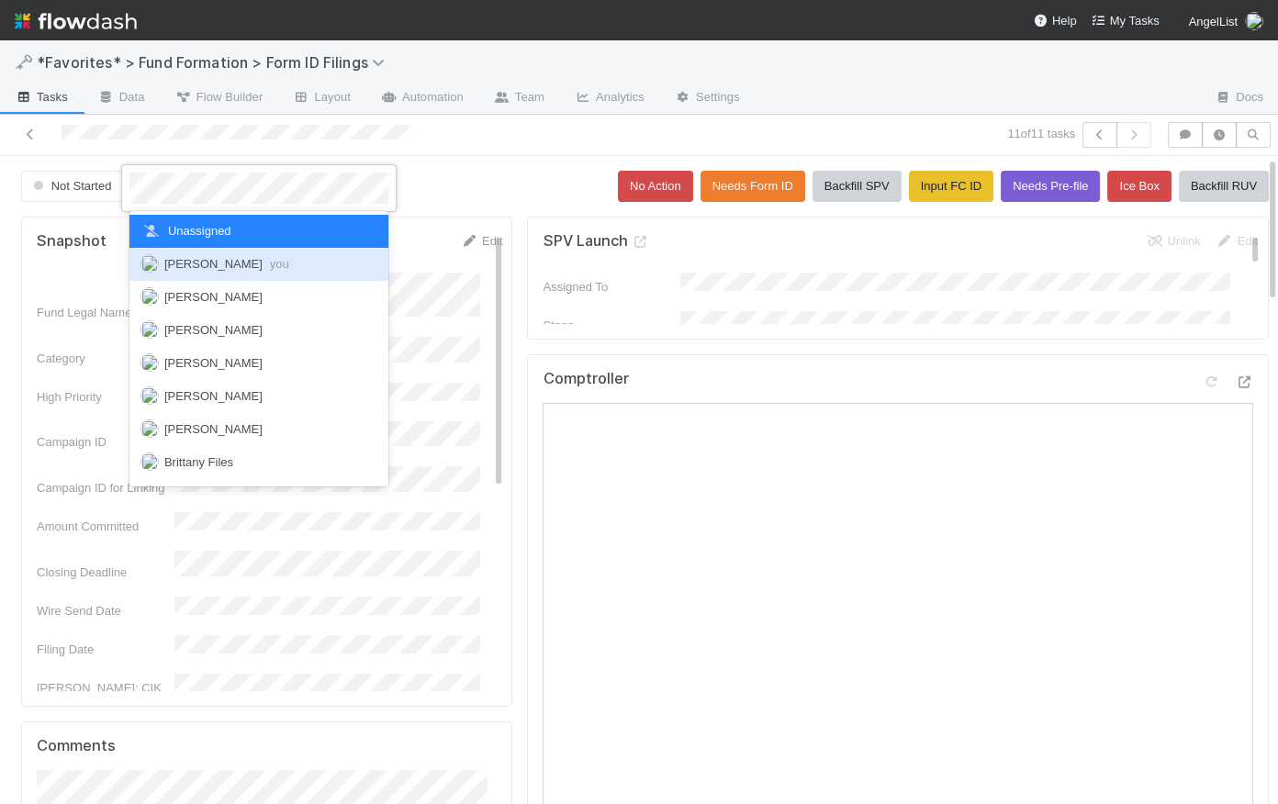
click at [202, 263] on span "Catherine Lambright you" at bounding box center [226, 264] width 125 height 14
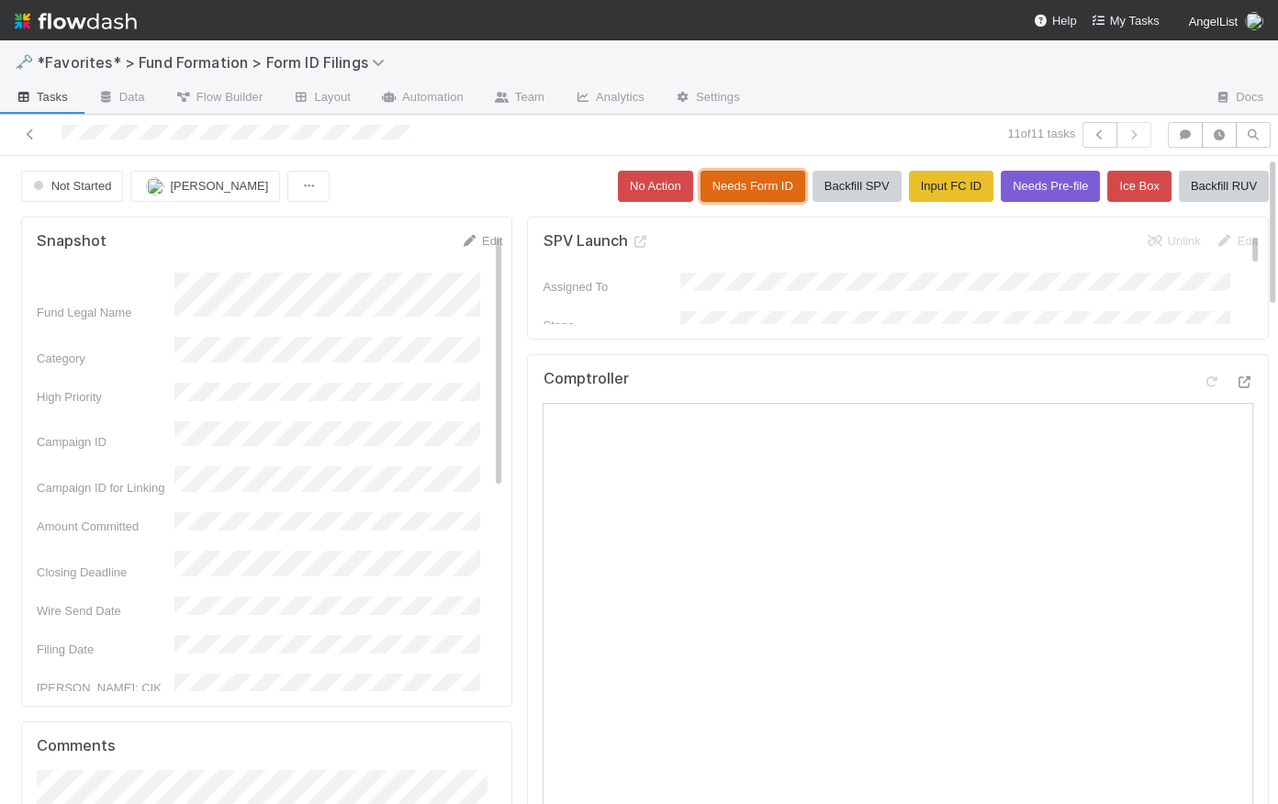
click at [716, 189] on button "Needs Form ID" at bounding box center [753, 186] width 105 height 31
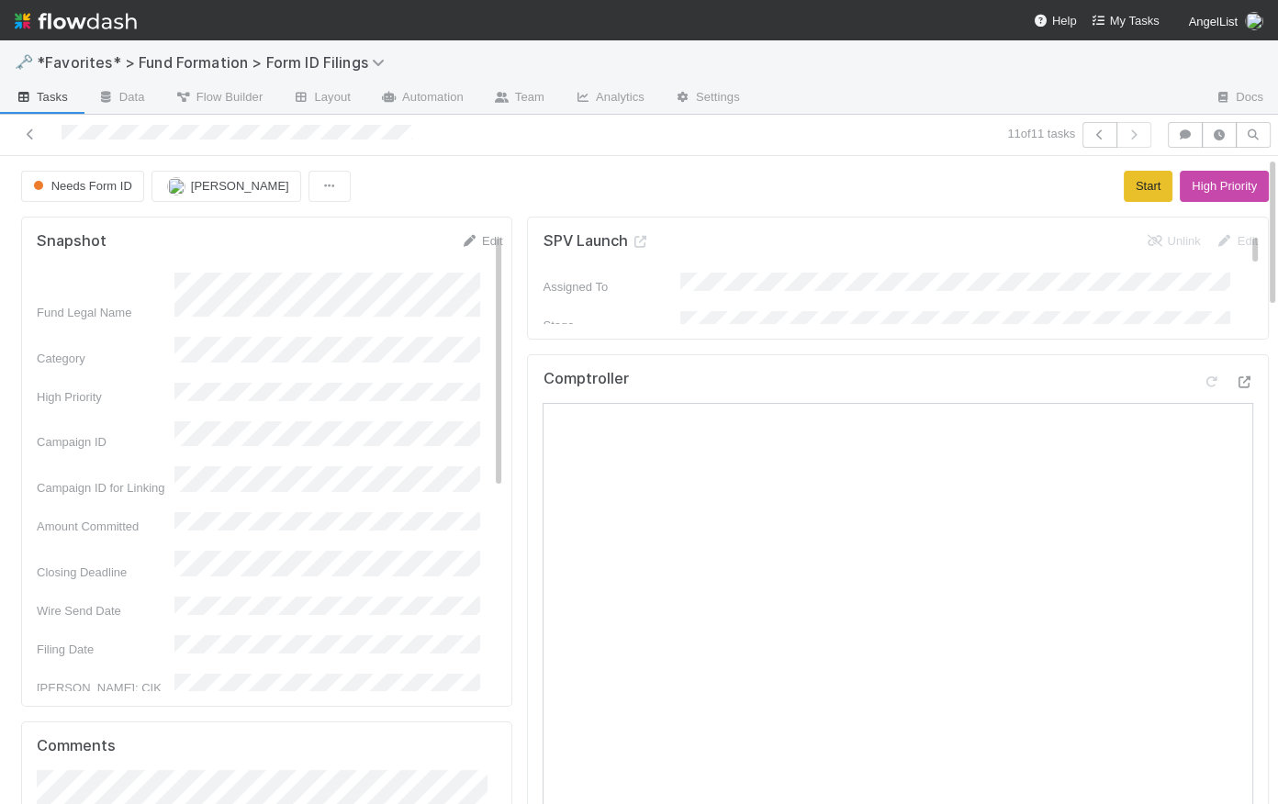
click at [60, 97] on span "Tasks" at bounding box center [41, 97] width 53 height 18
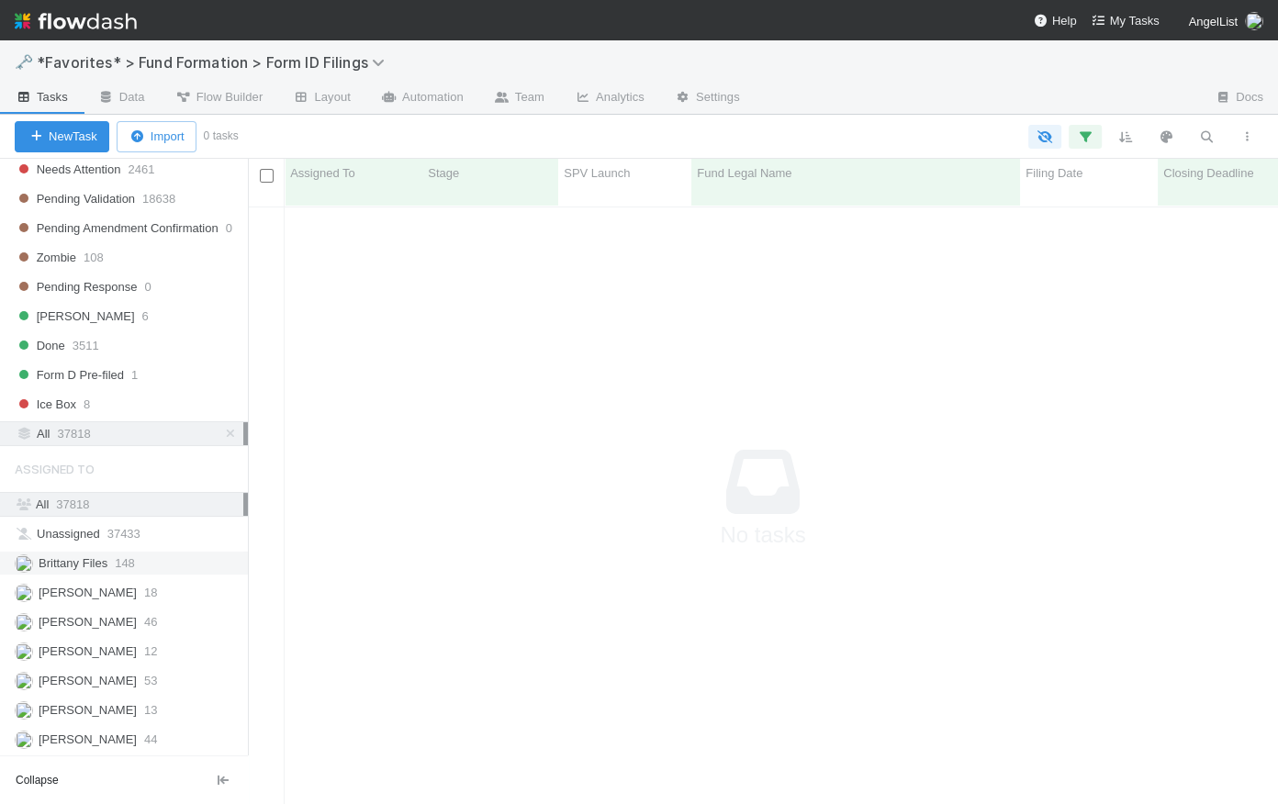
scroll to position [816, 0]
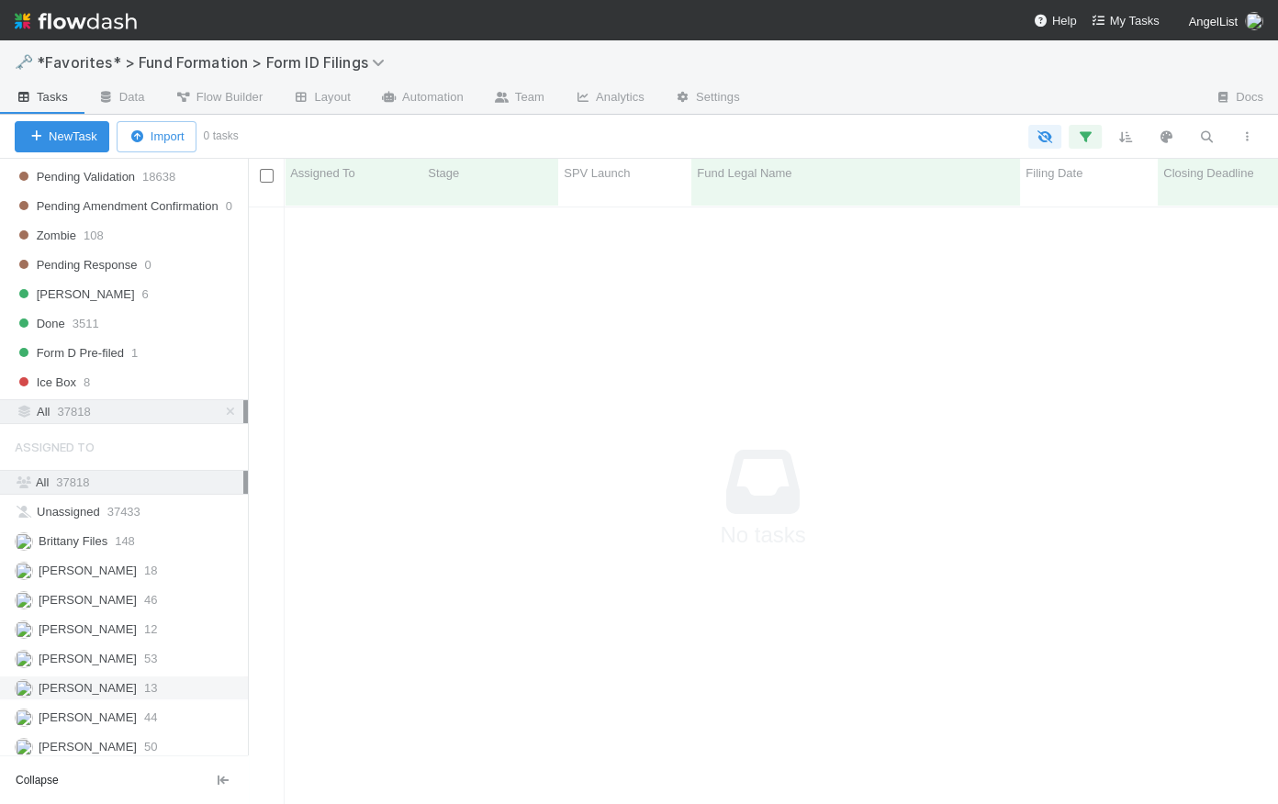
click at [72, 681] on span "Novia Bautista" at bounding box center [88, 688] width 98 height 14
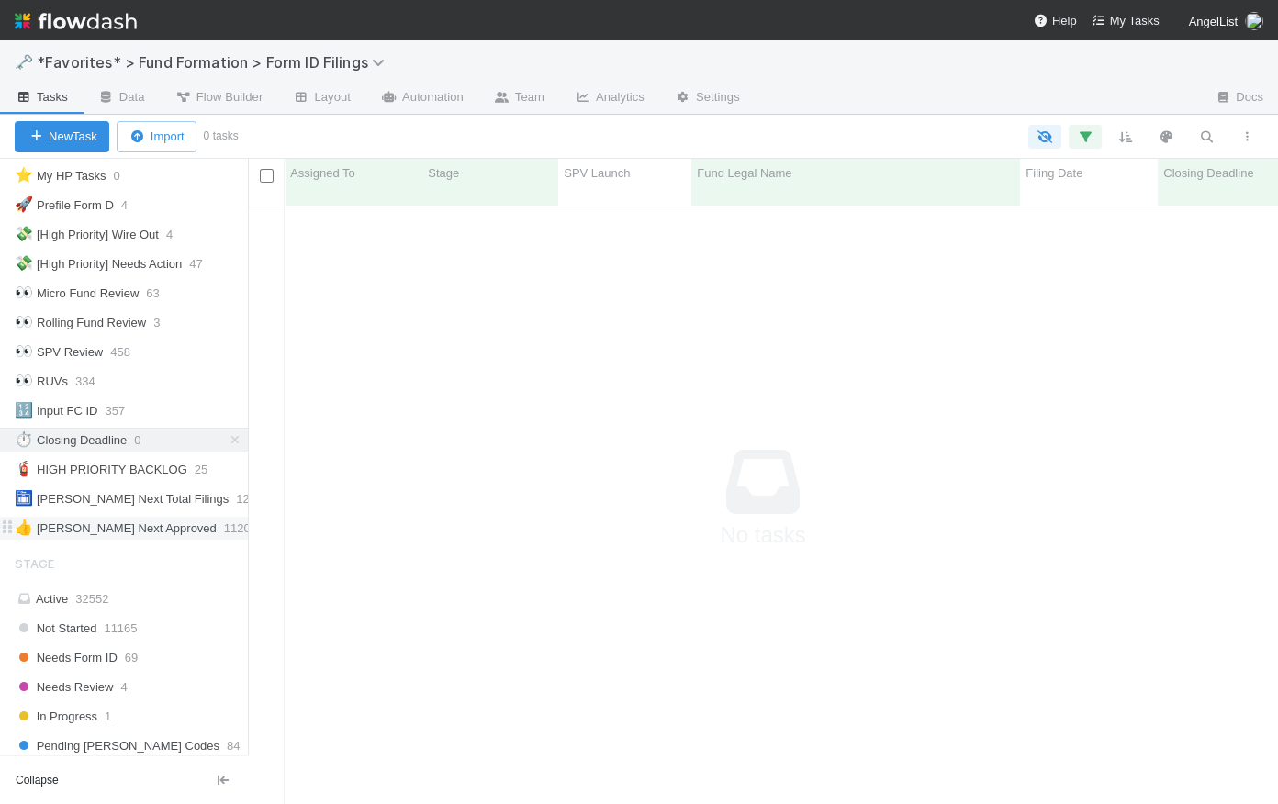
scroll to position [588, 1017]
click at [226, 440] on icon at bounding box center [235, 442] width 18 height 12
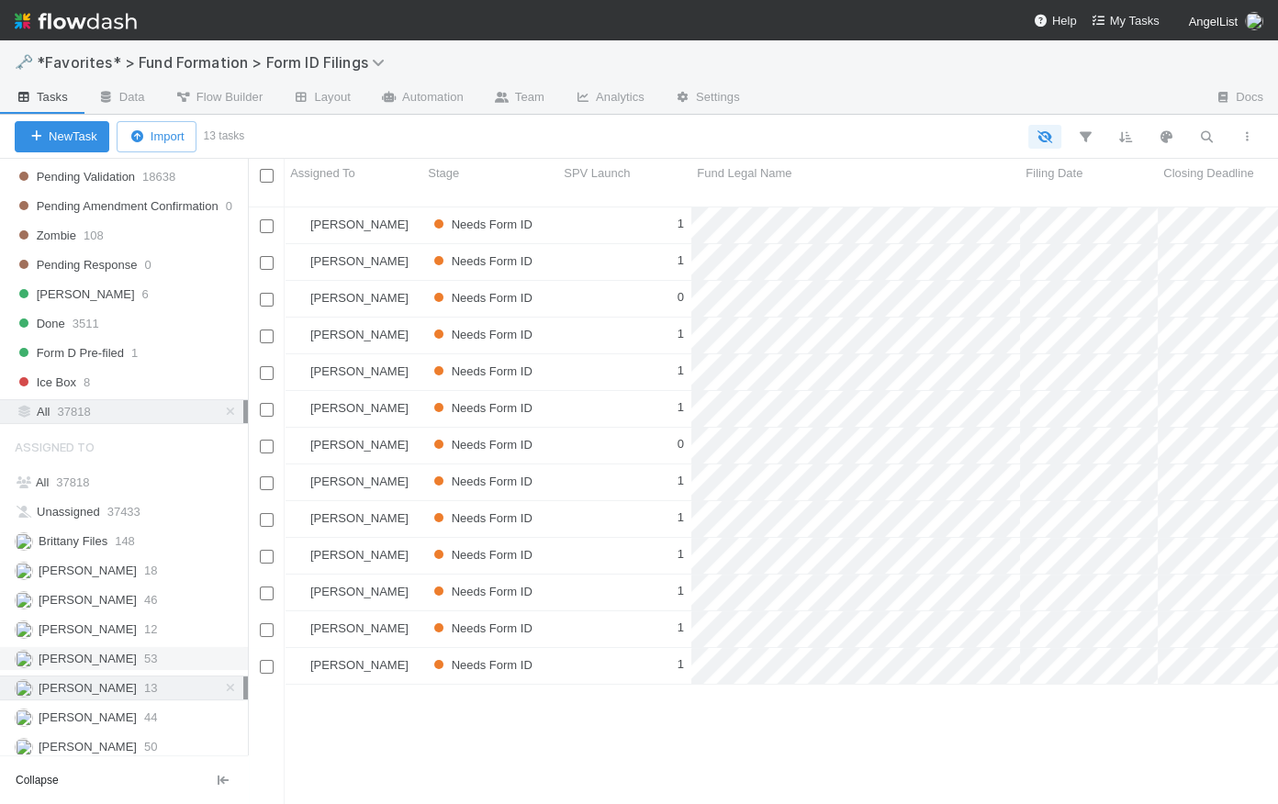
scroll to position [601, 1017]
click at [591, 648] on div "1" at bounding box center [624, 666] width 133 height 36
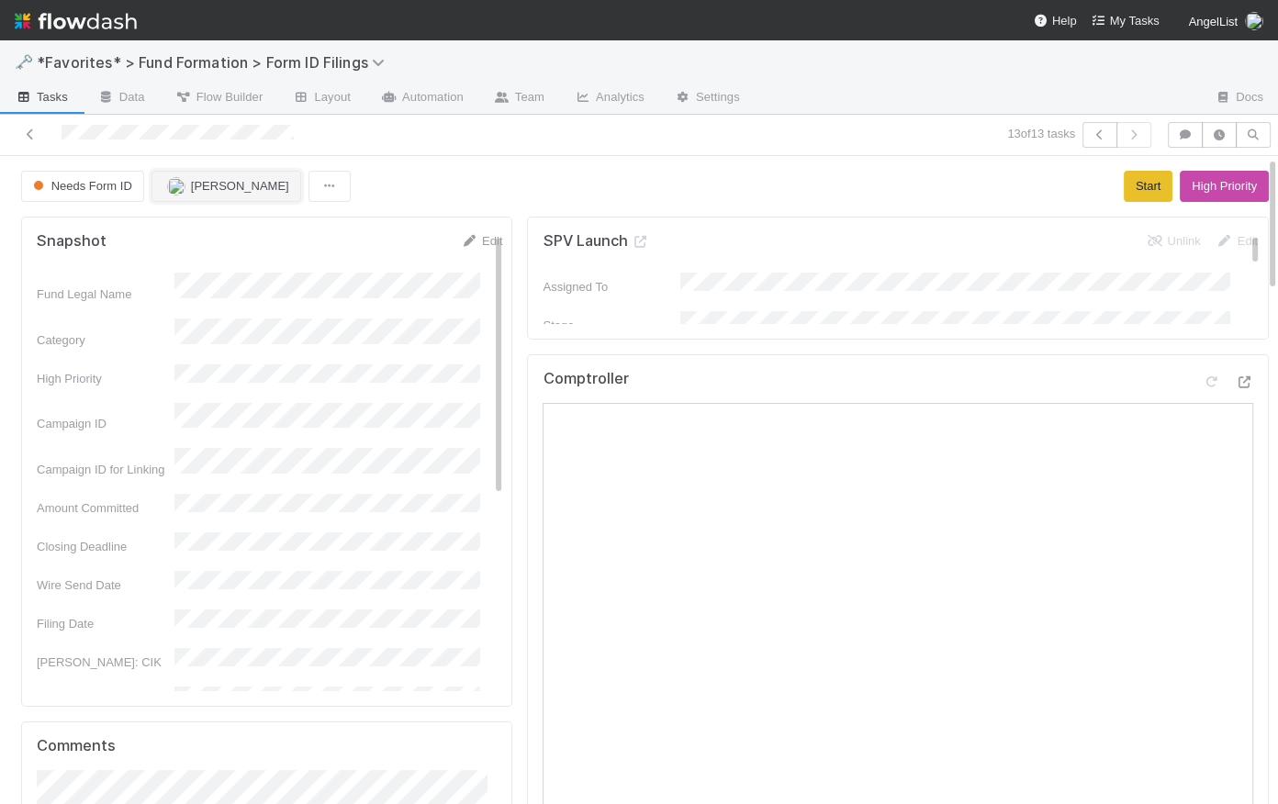
click at [238, 193] on span "Novia Bautista" at bounding box center [240, 186] width 98 height 14
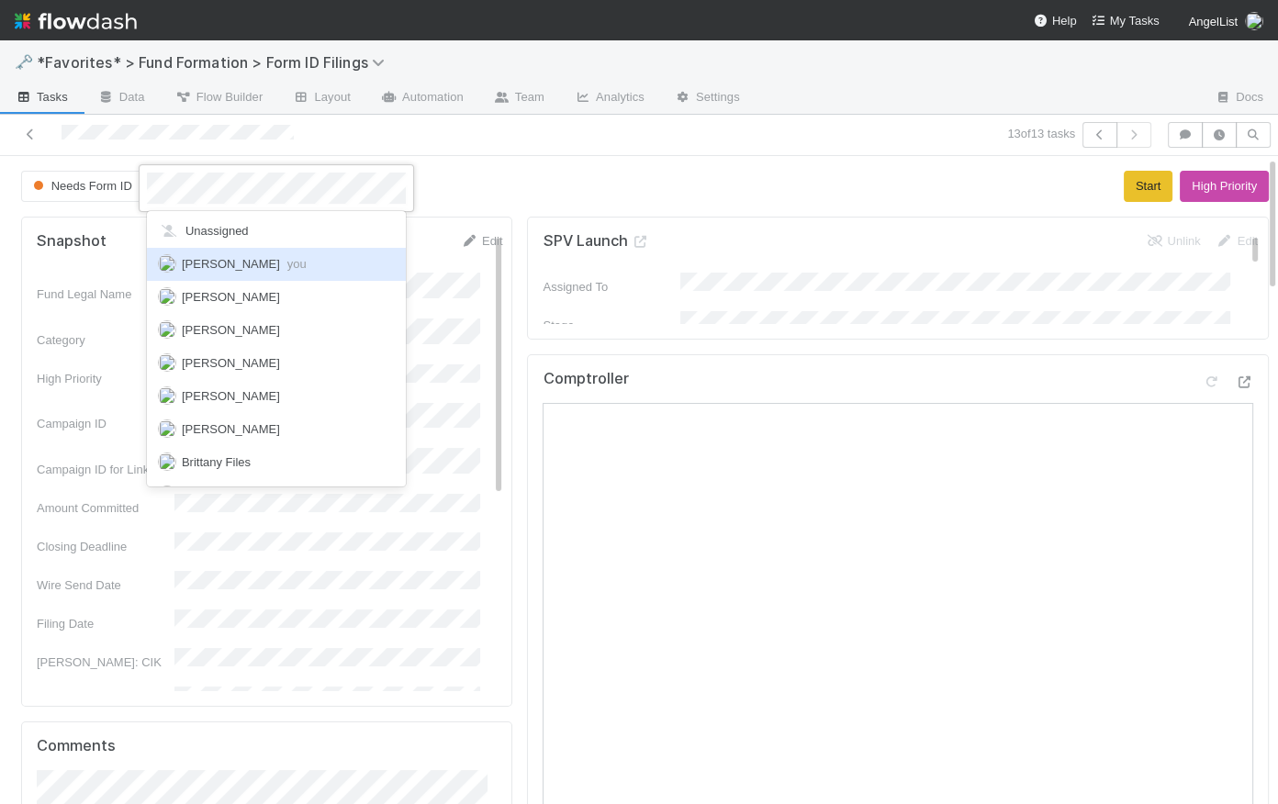
click at [266, 278] on div "Catherine Lambright you" at bounding box center [276, 264] width 259 height 33
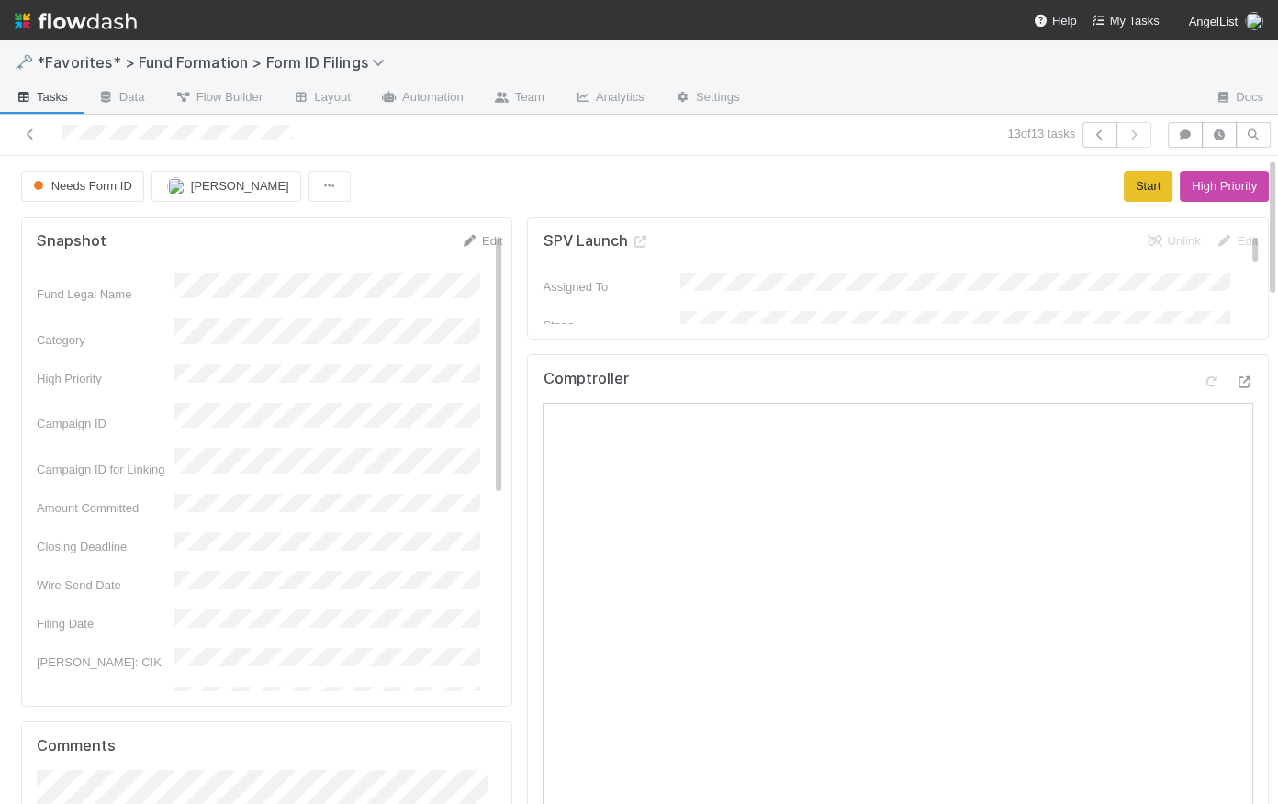
click at [510, 190] on div "Needs Form ID Catherine Lambright Start High Priority" at bounding box center [645, 186] width 1248 height 31
click at [28, 131] on icon at bounding box center [30, 135] width 18 height 12
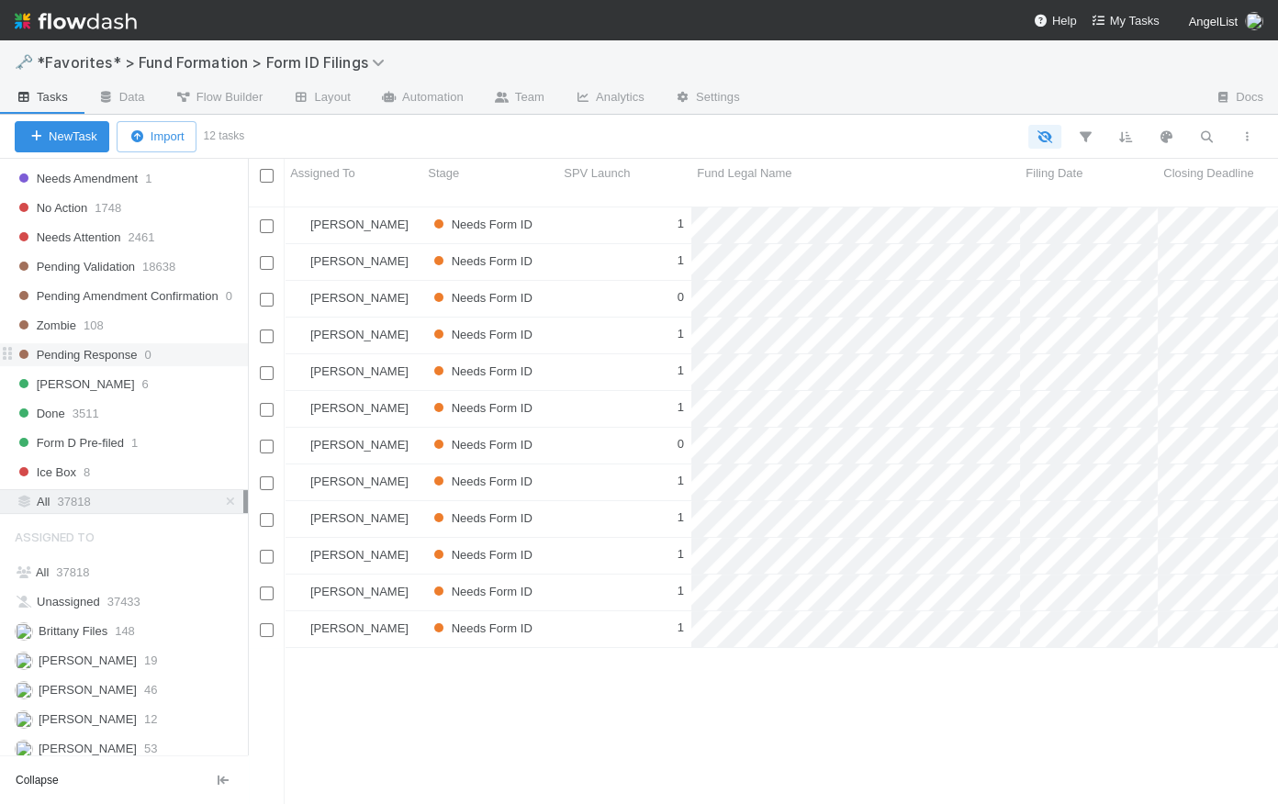
scroll to position [816, 0]
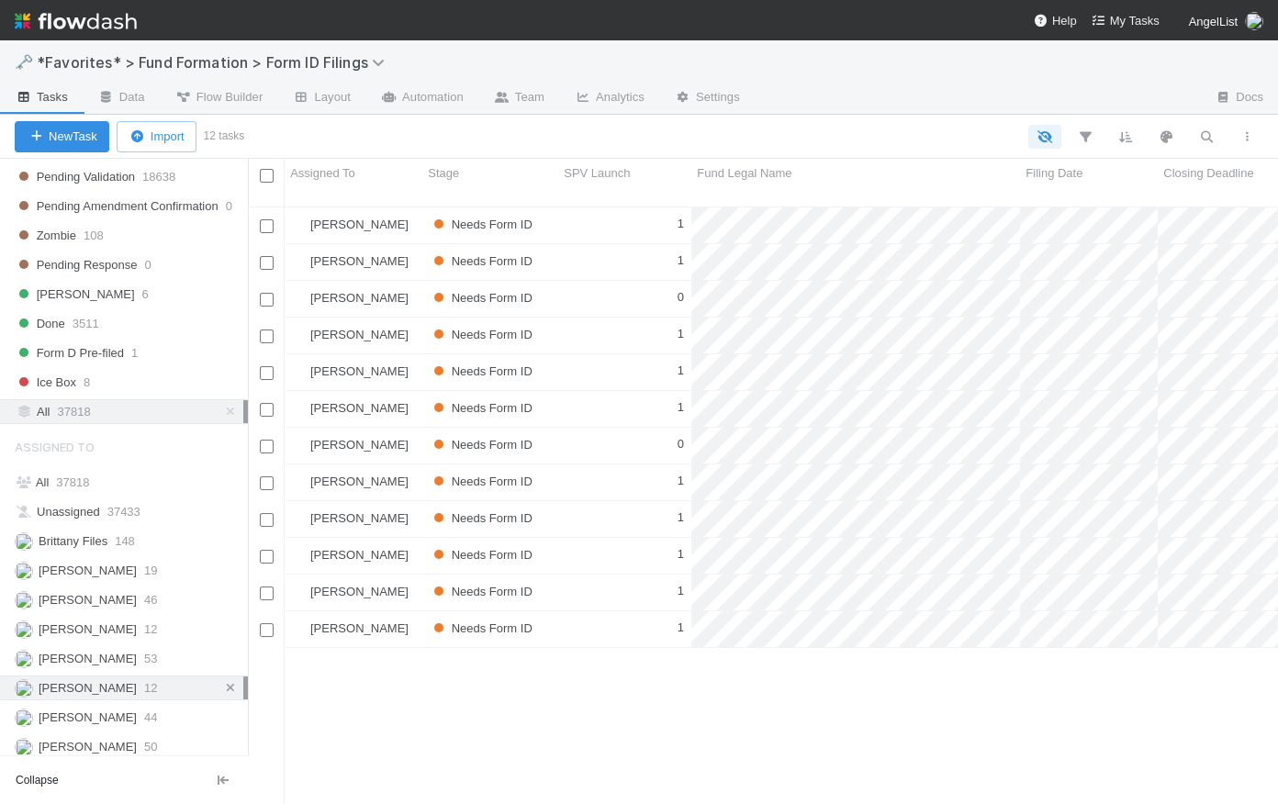
click at [222, 683] on icon at bounding box center [230, 688] width 18 height 12
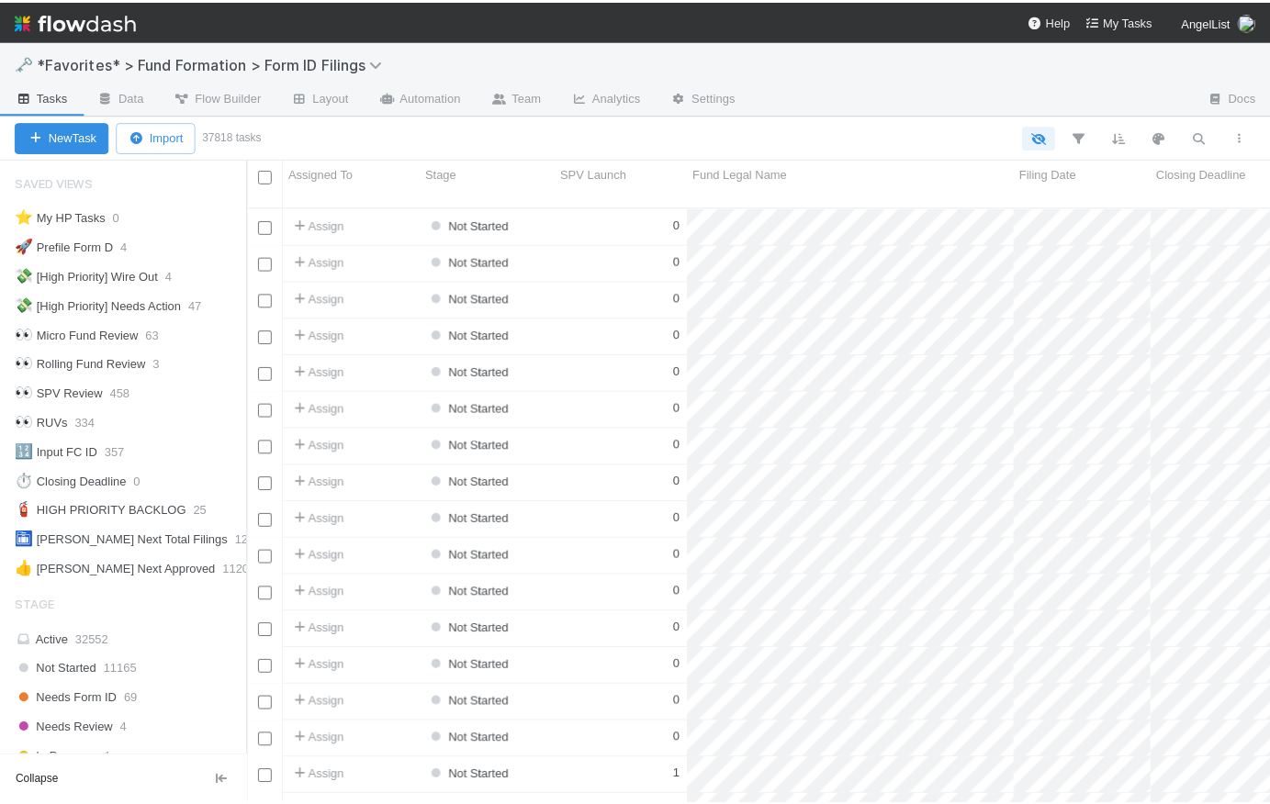
scroll to position [601, 1010]
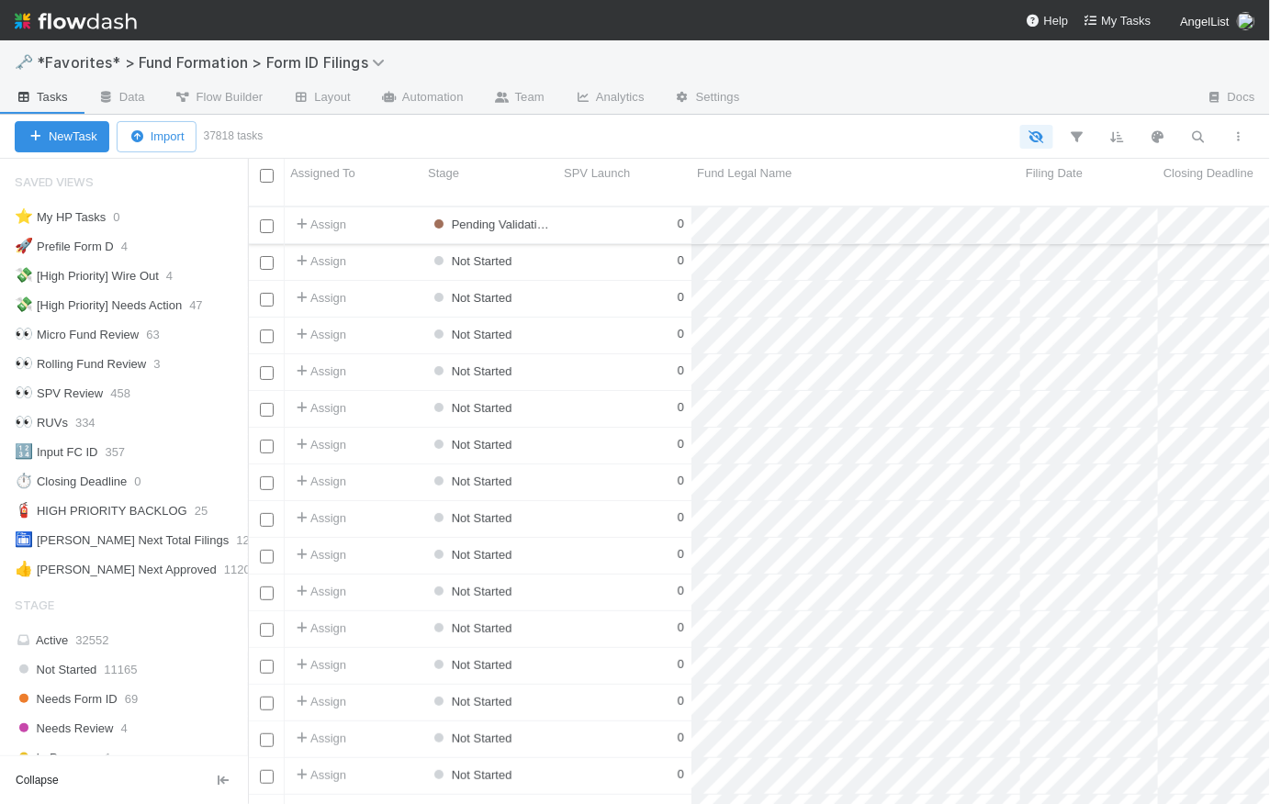
click at [604, 211] on div "0" at bounding box center [624, 226] width 133 height 36
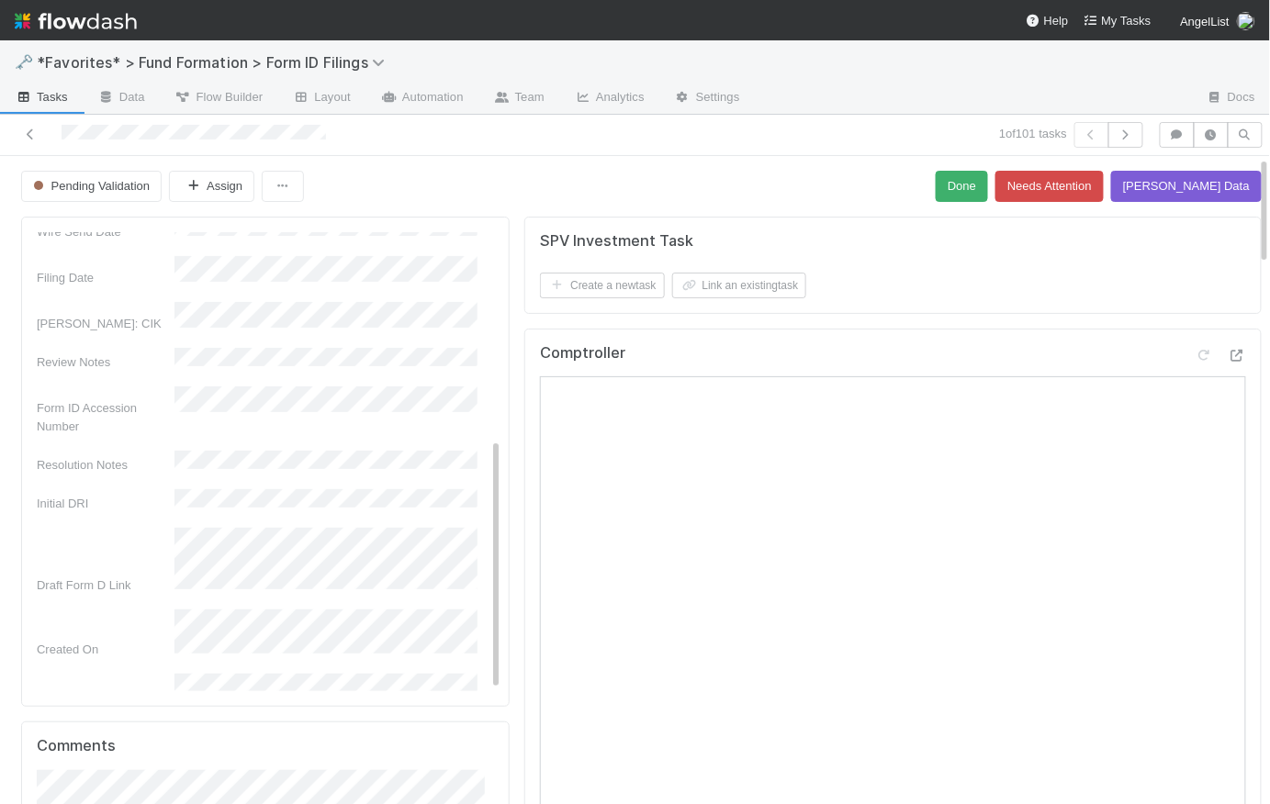
click at [48, 94] on span "Tasks" at bounding box center [41, 97] width 53 height 18
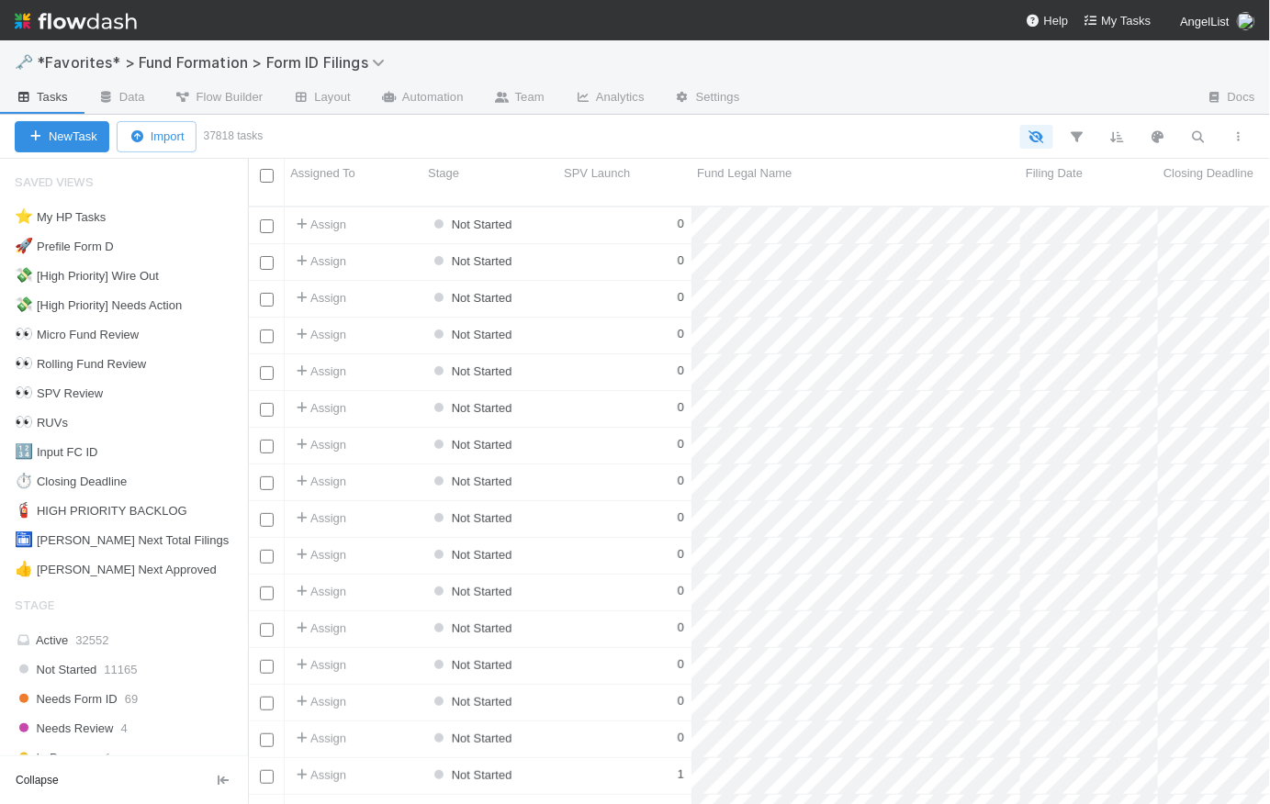
scroll to position [601, 1010]
click at [103, 505] on div "🧯 HIGH PRIORITY BACKLOG" at bounding box center [101, 511] width 173 height 23
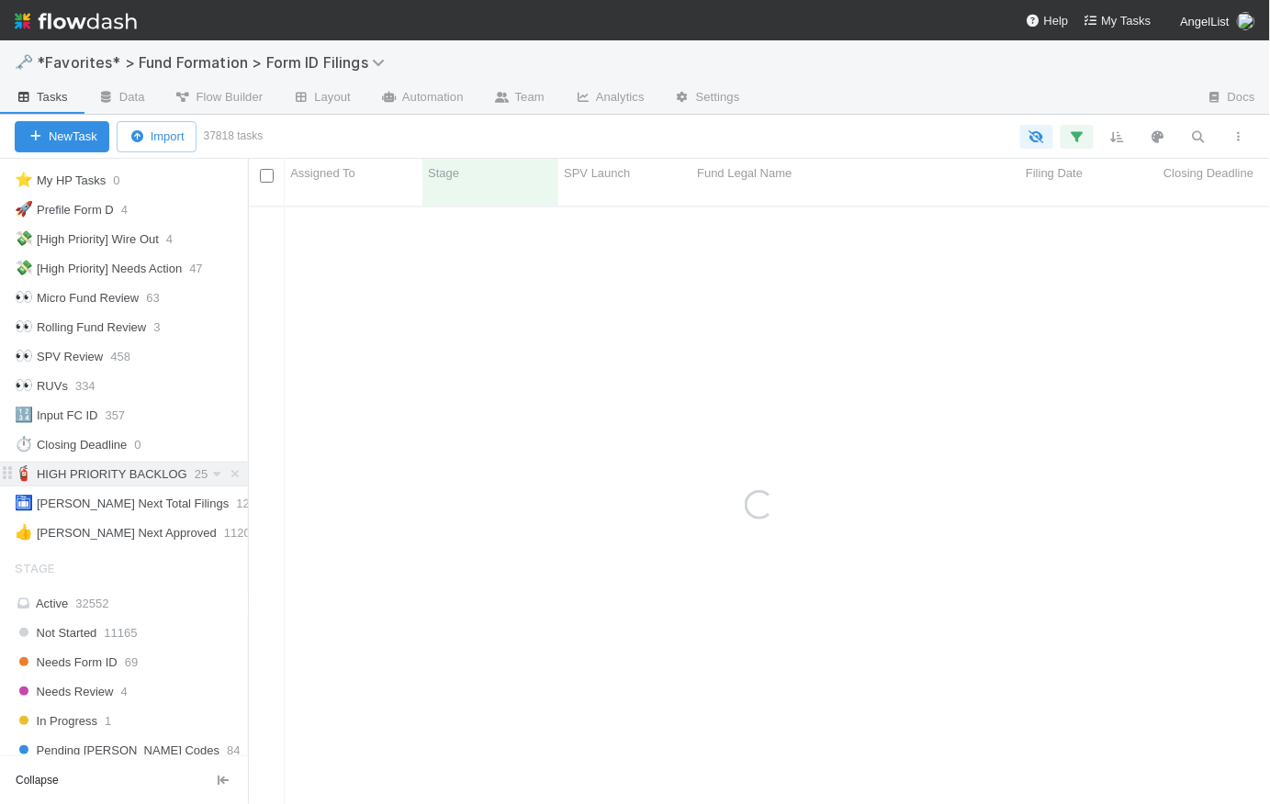
scroll to position [35, 0]
click at [1087, 133] on button "button" at bounding box center [1077, 137] width 33 height 24
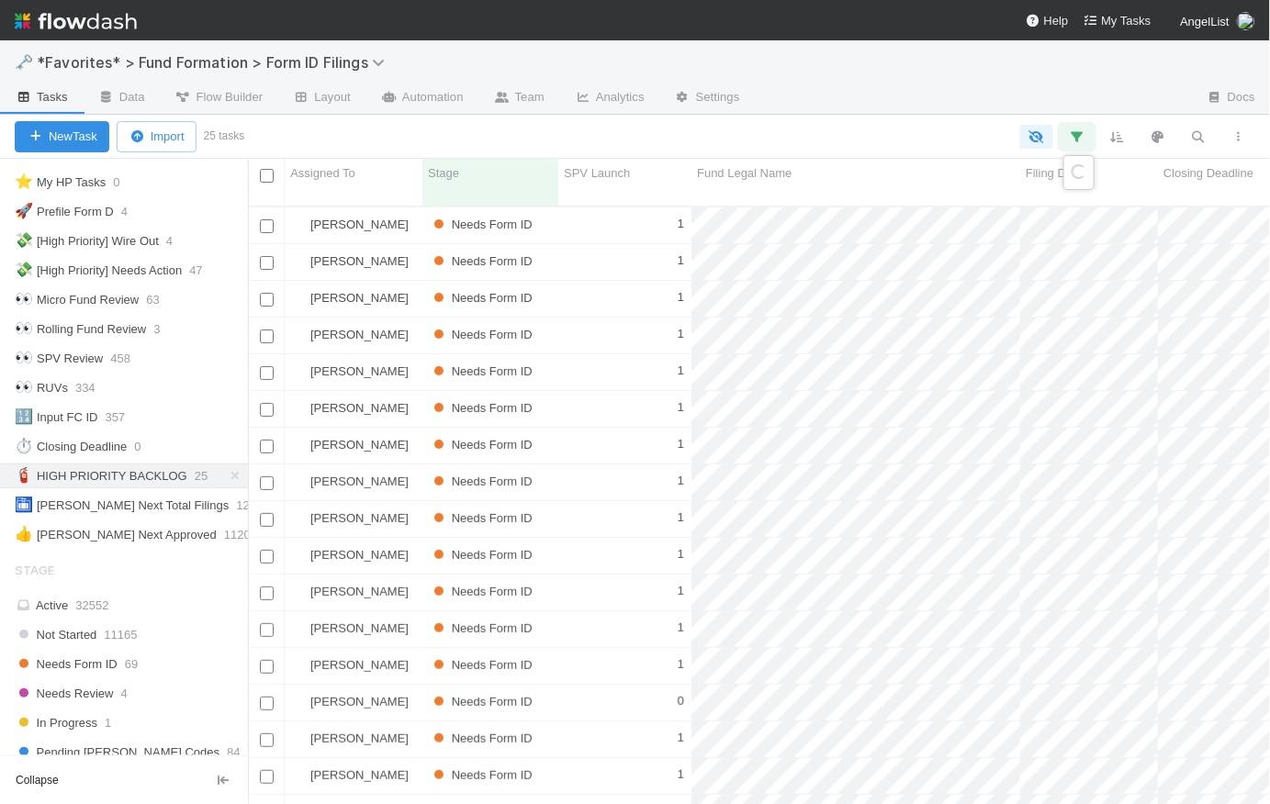
scroll to position [601, 1010]
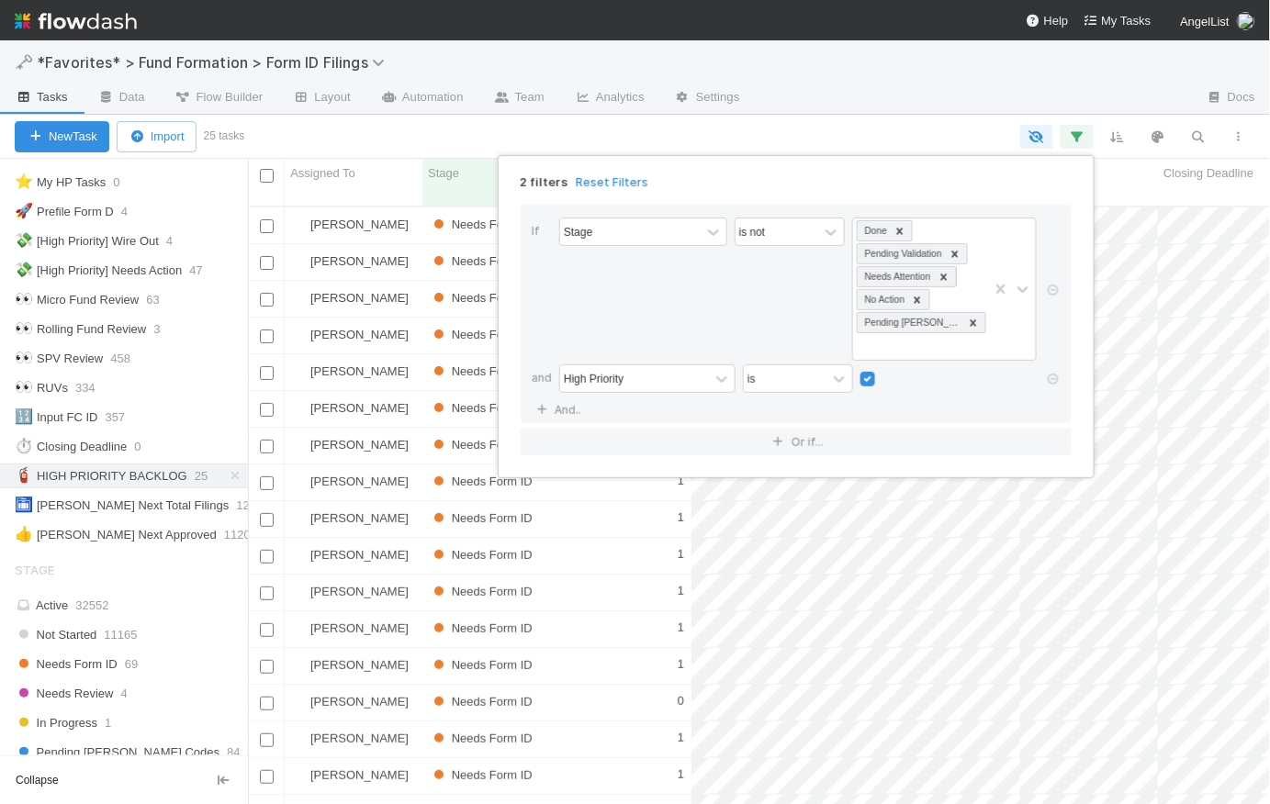
click at [961, 119] on div "2 filters Reset Filters If Stage is not Done Pending Validation Needs Attention…" at bounding box center [635, 402] width 1270 height 804
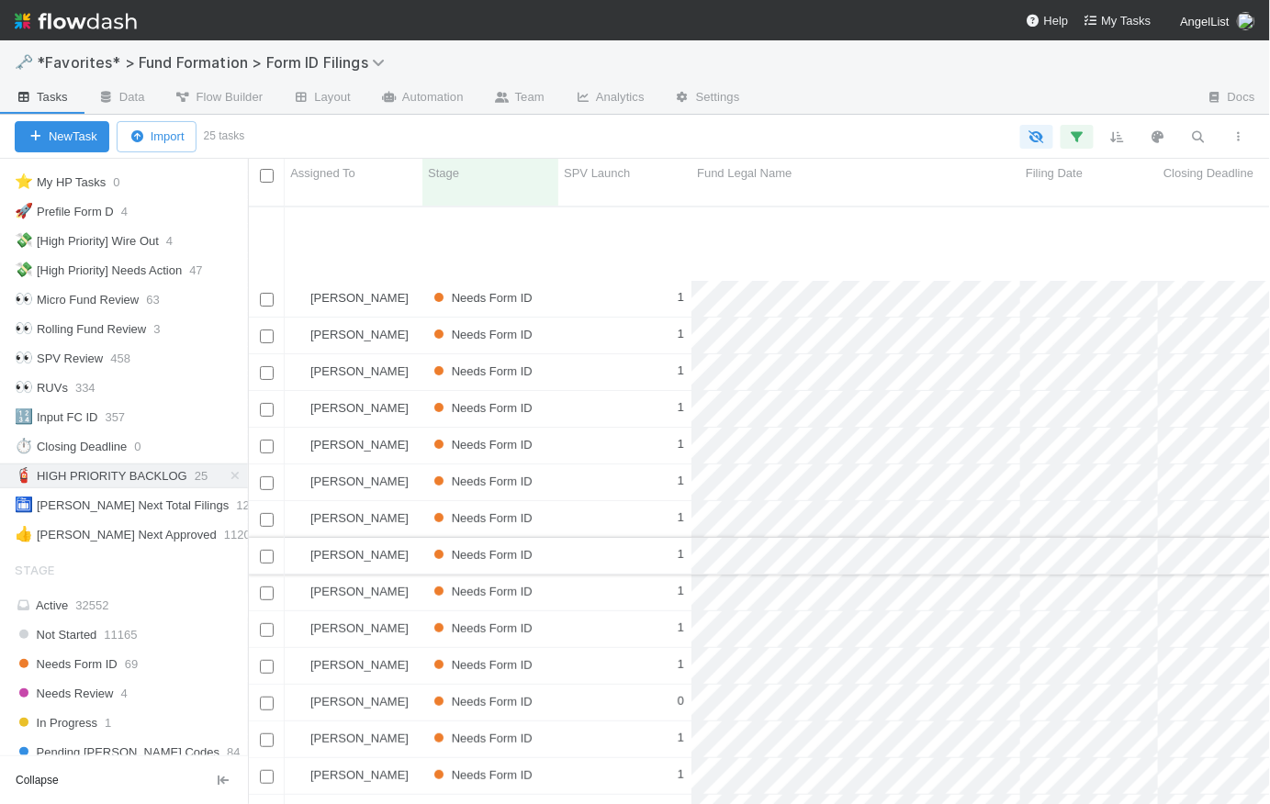
scroll to position [318, 0]
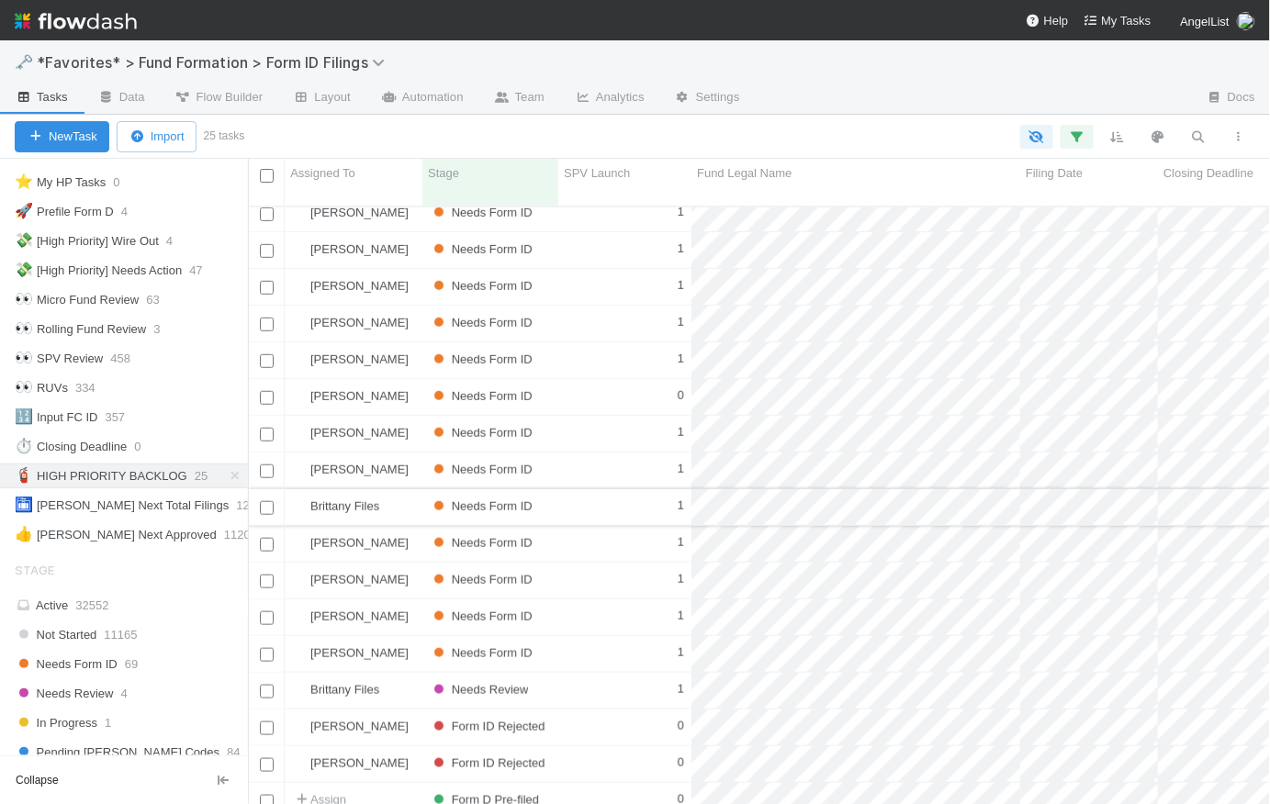
click at [583, 489] on div "1" at bounding box center [624, 507] width 133 height 36
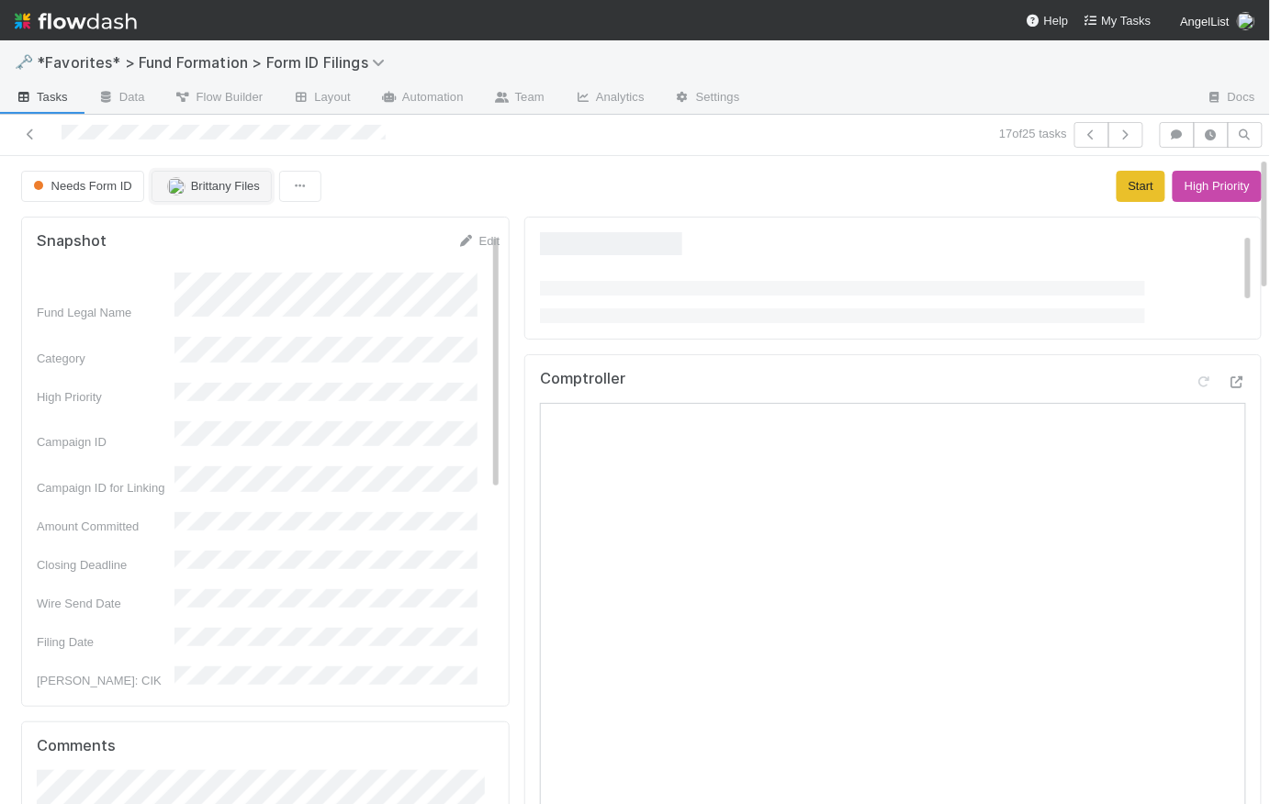
click at [216, 193] on button "Brittany Files" at bounding box center [212, 186] width 120 height 31
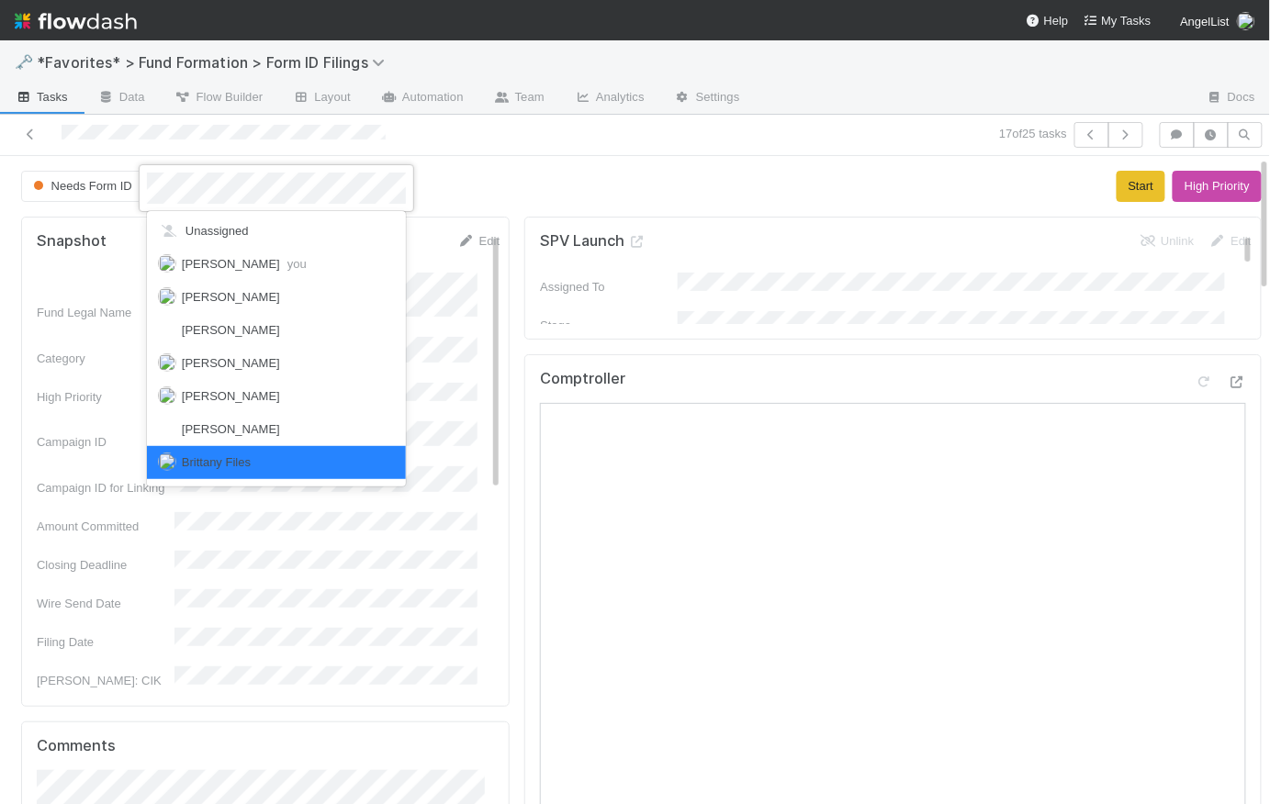
scroll to position [4, 0]
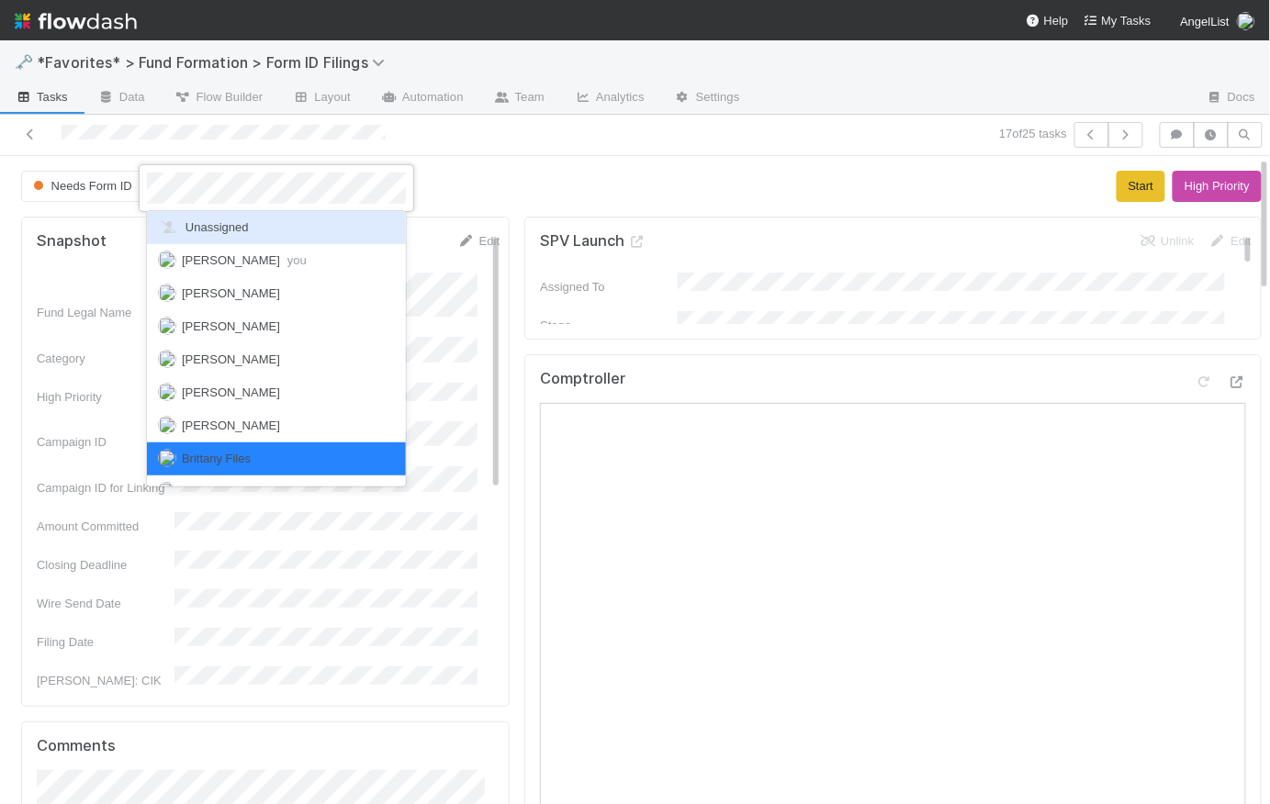
click at [230, 231] on span "Unassigned" at bounding box center [203, 227] width 91 height 14
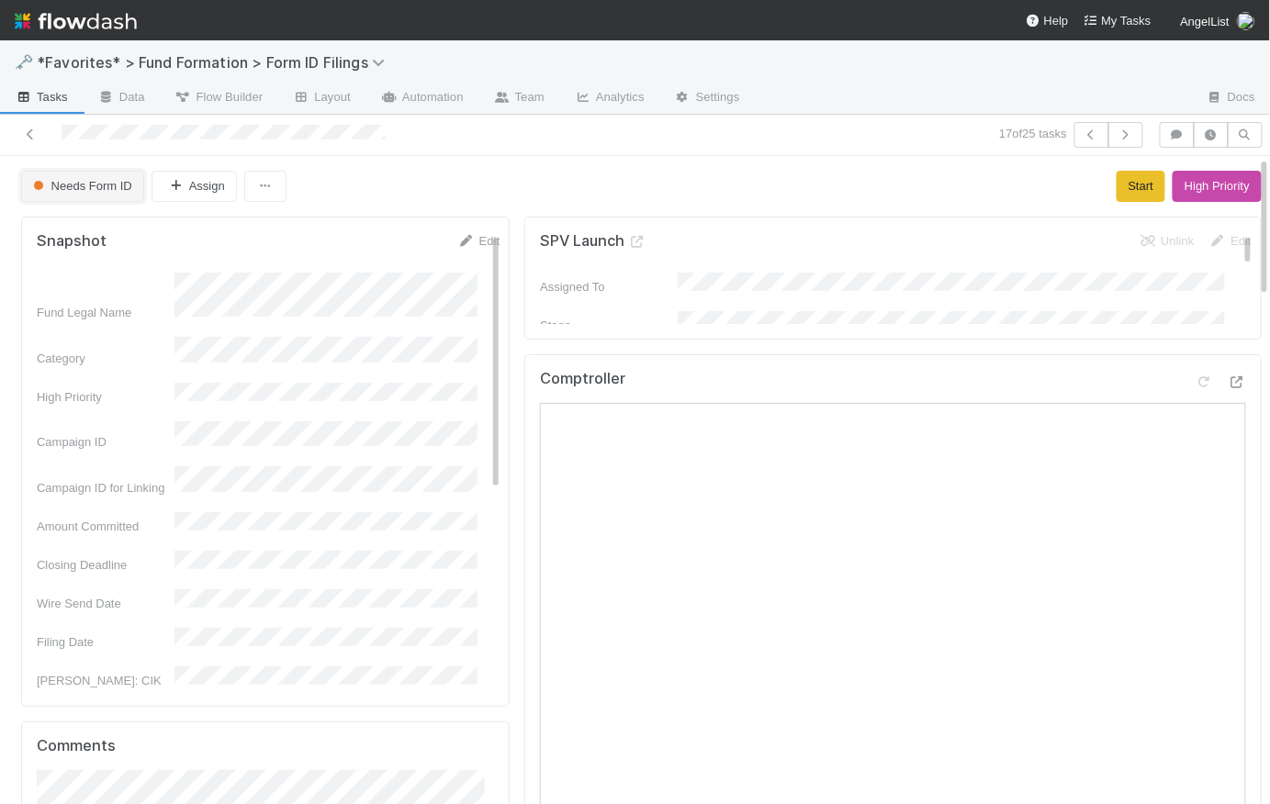
click at [118, 187] on span "Needs Form ID" at bounding box center [80, 186] width 103 height 14
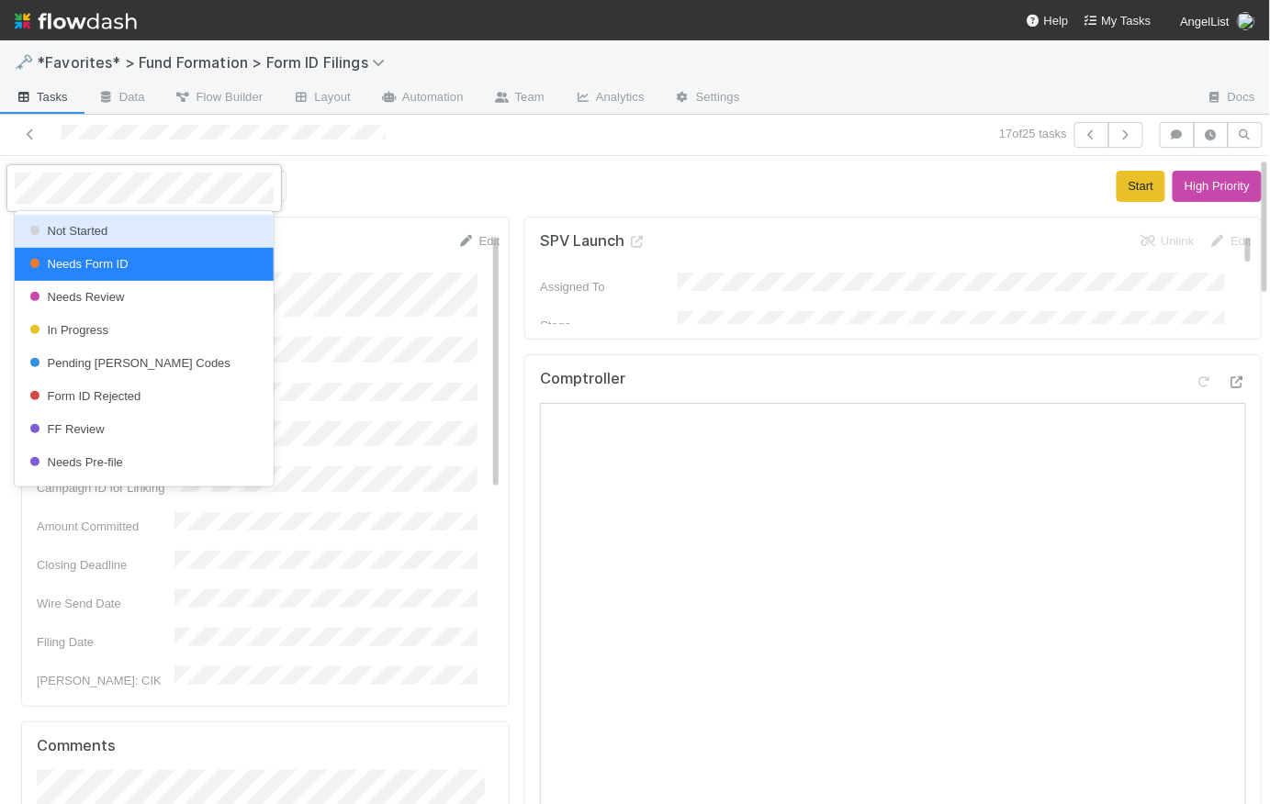
click at [127, 224] on div "Not Started" at bounding box center [144, 231] width 259 height 33
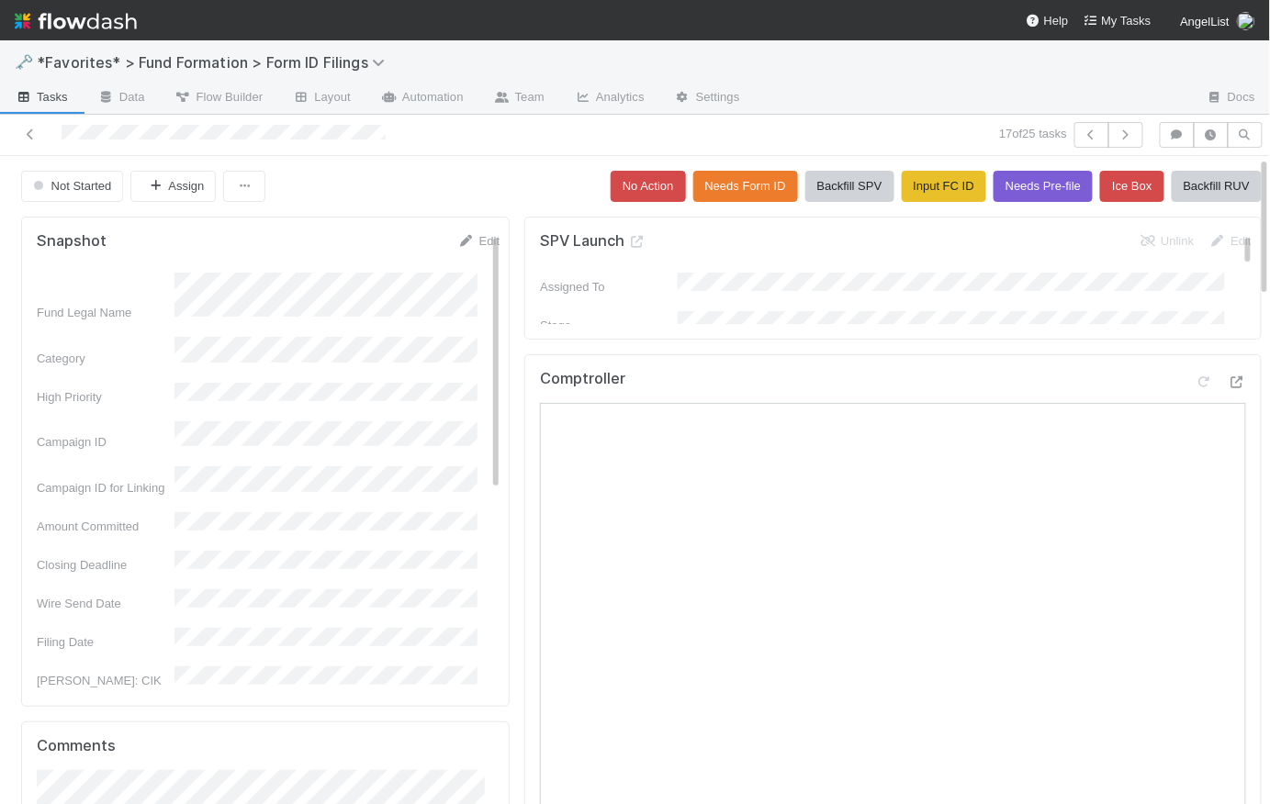
click at [495, 179] on div "Not Started Assign No Action Needs Form ID Backfill SPV Input FC ID Needs Pre-f…" at bounding box center [641, 186] width 1241 height 31
click at [723, 182] on button "Needs Form ID" at bounding box center [745, 186] width 105 height 31
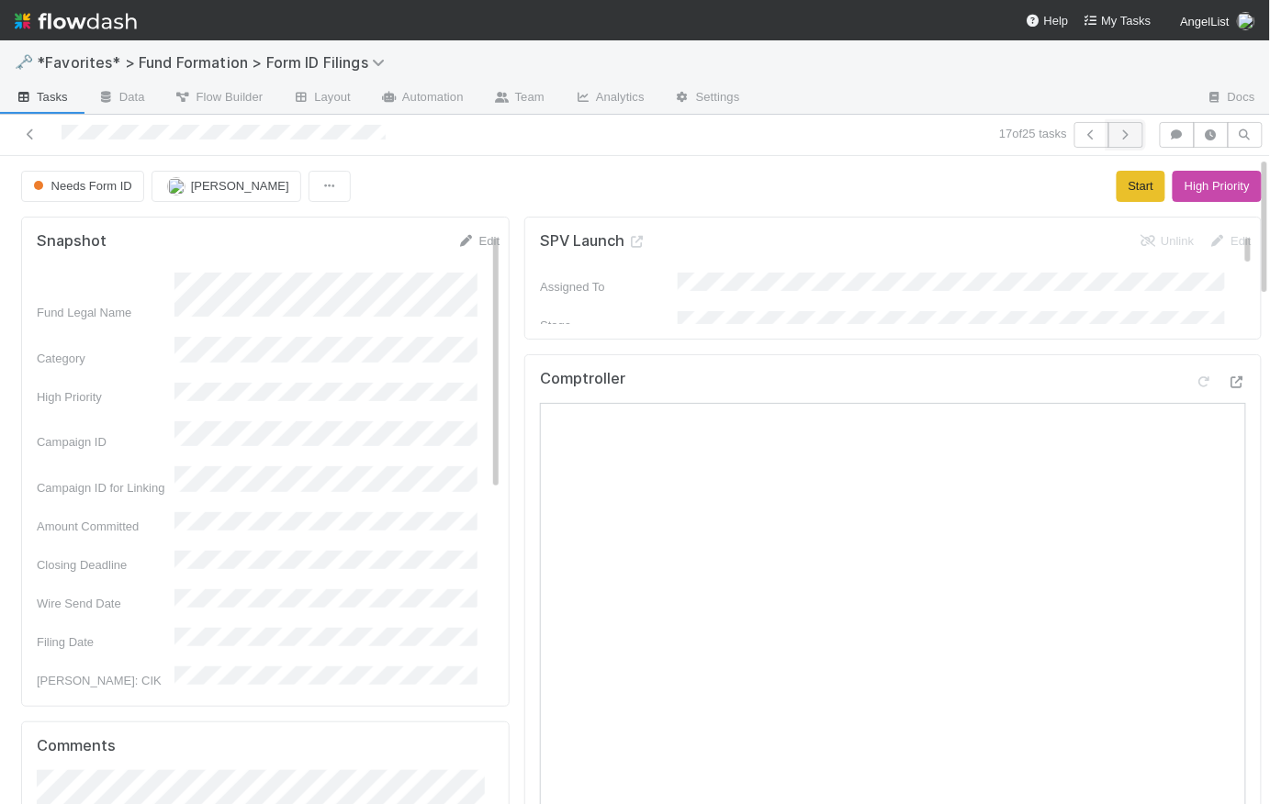
click at [1117, 132] on icon "button" at bounding box center [1126, 134] width 18 height 11
click at [1117, 131] on icon "button" at bounding box center [1126, 134] width 18 height 11
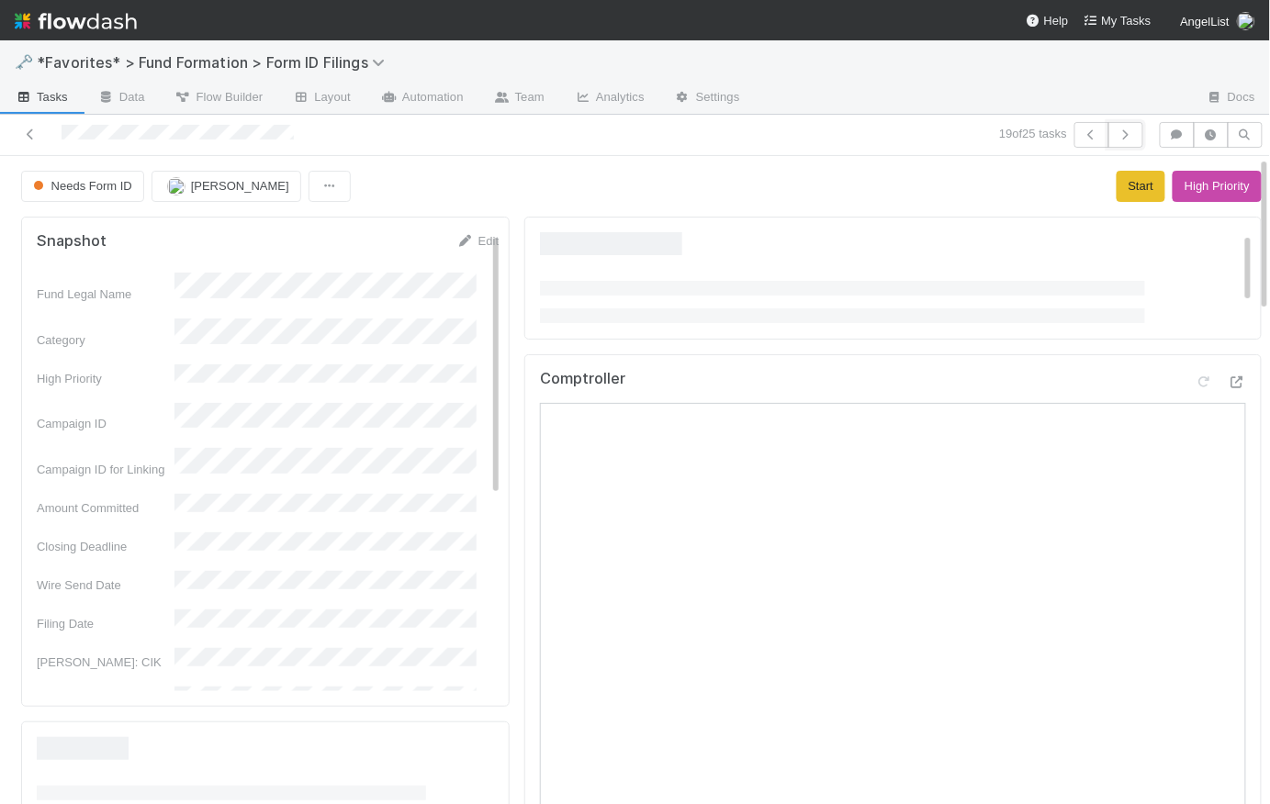
click at [1117, 131] on icon "button" at bounding box center [1126, 134] width 18 height 11
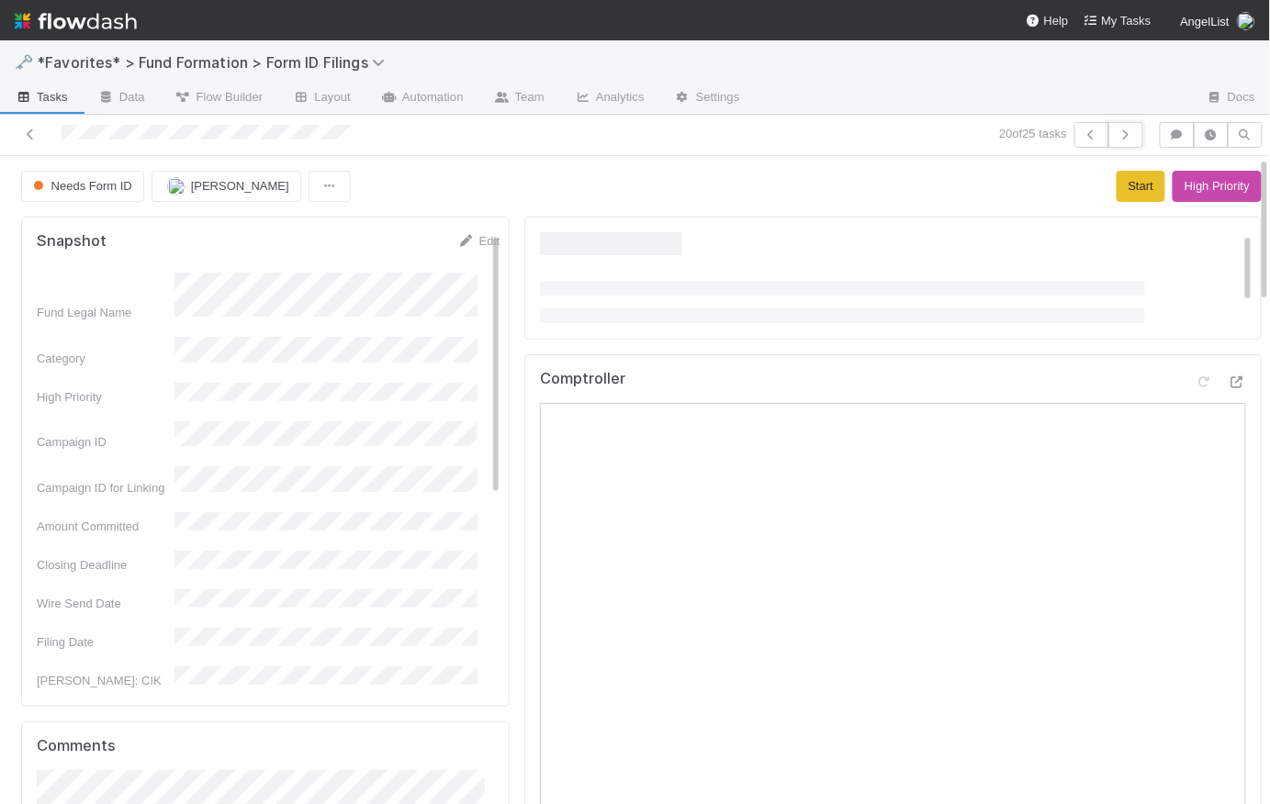
click at [1117, 131] on icon "button" at bounding box center [1126, 134] width 18 height 11
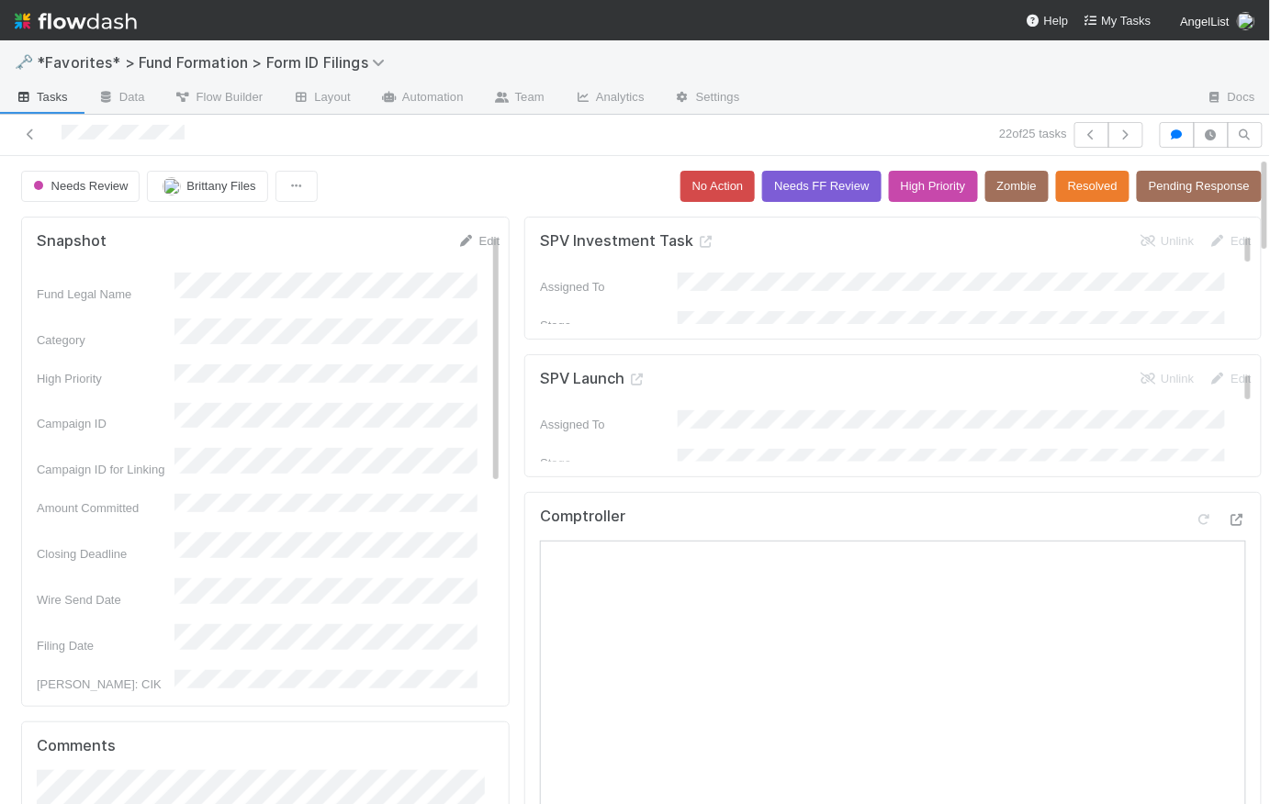
scroll to position [154, 0]
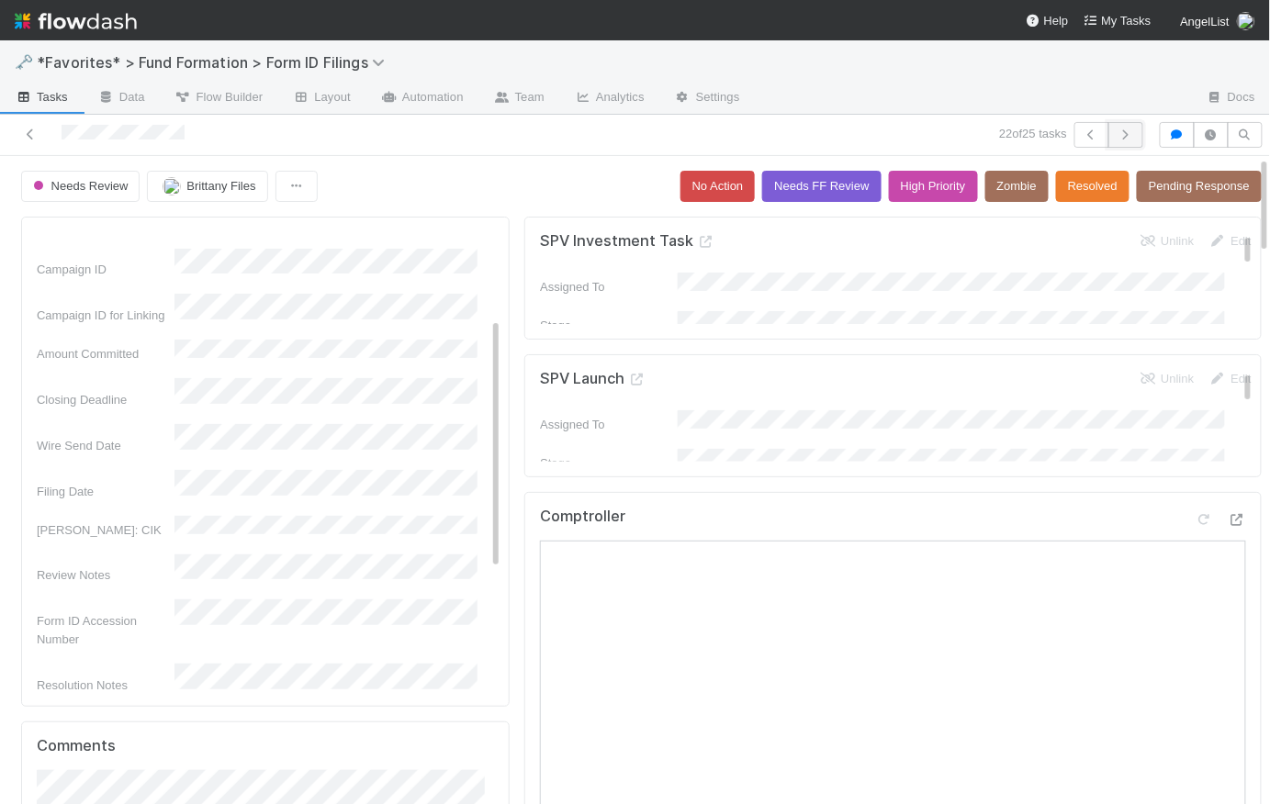
click at [1119, 132] on icon "button" at bounding box center [1126, 134] width 18 height 11
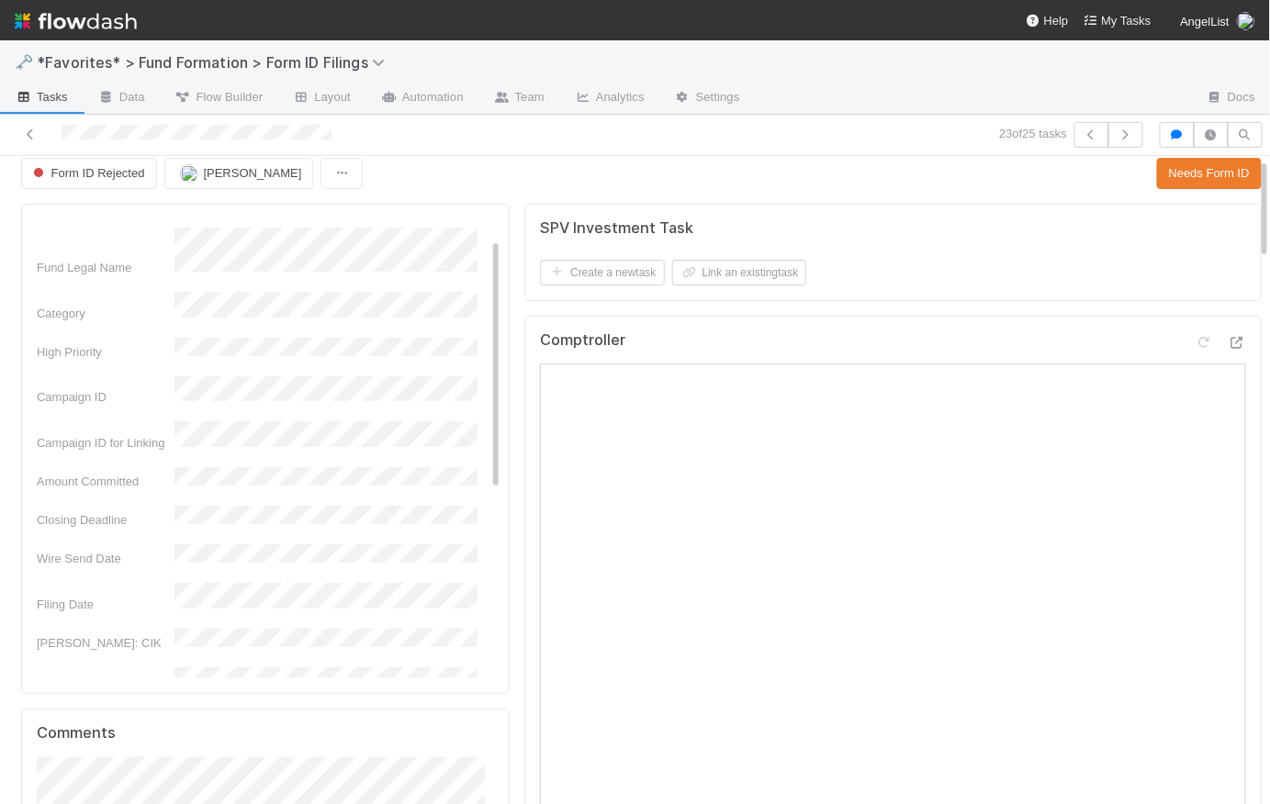
scroll to position [343, 0]
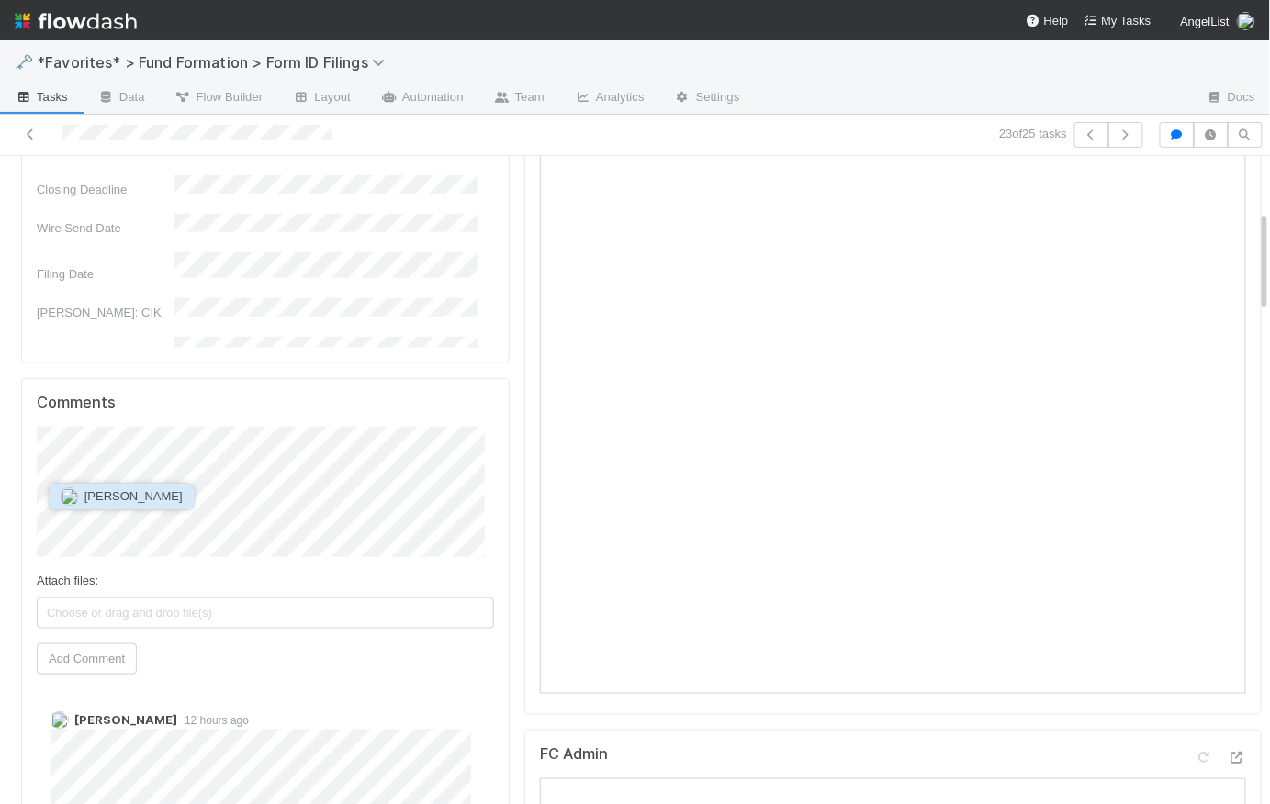
click at [167, 502] on span "Meg Castanare" at bounding box center [133, 496] width 98 height 14
click at [113, 663] on button "Add Comment" at bounding box center [87, 659] width 100 height 31
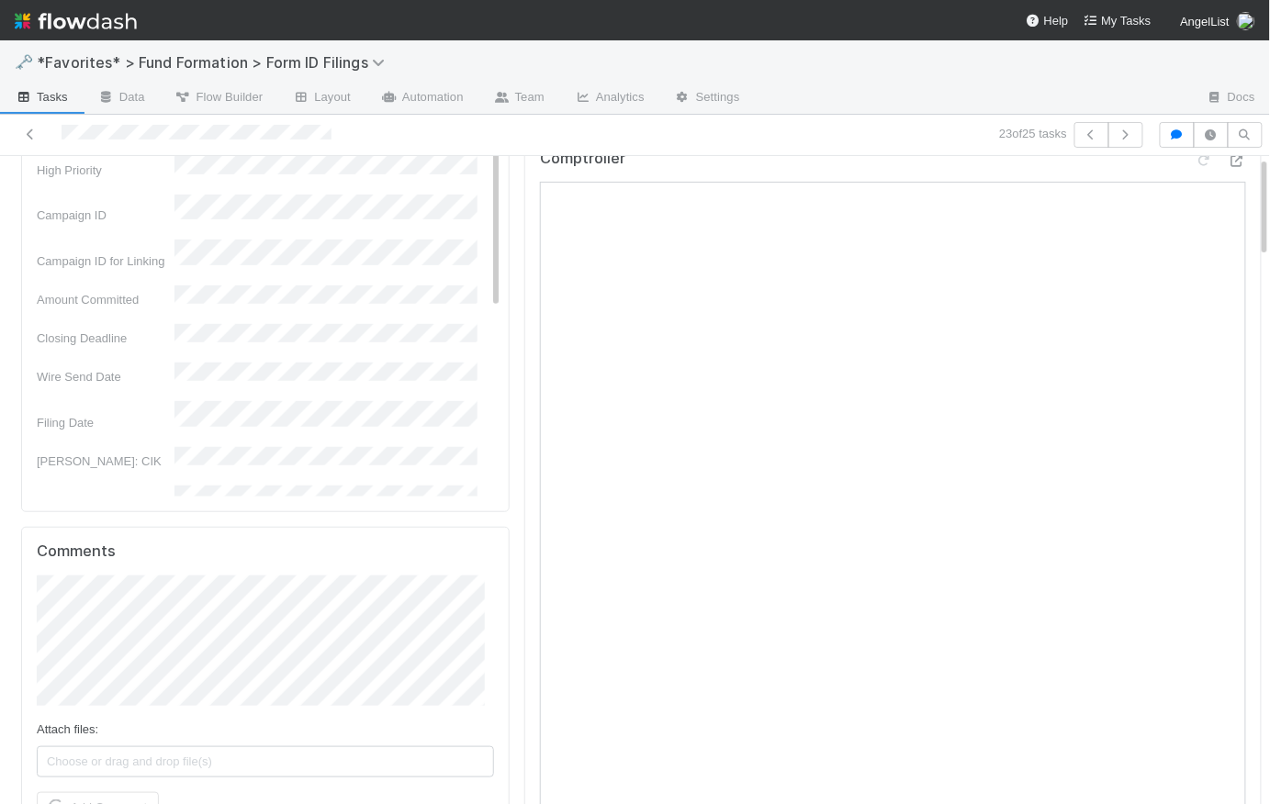
scroll to position [0, 0]
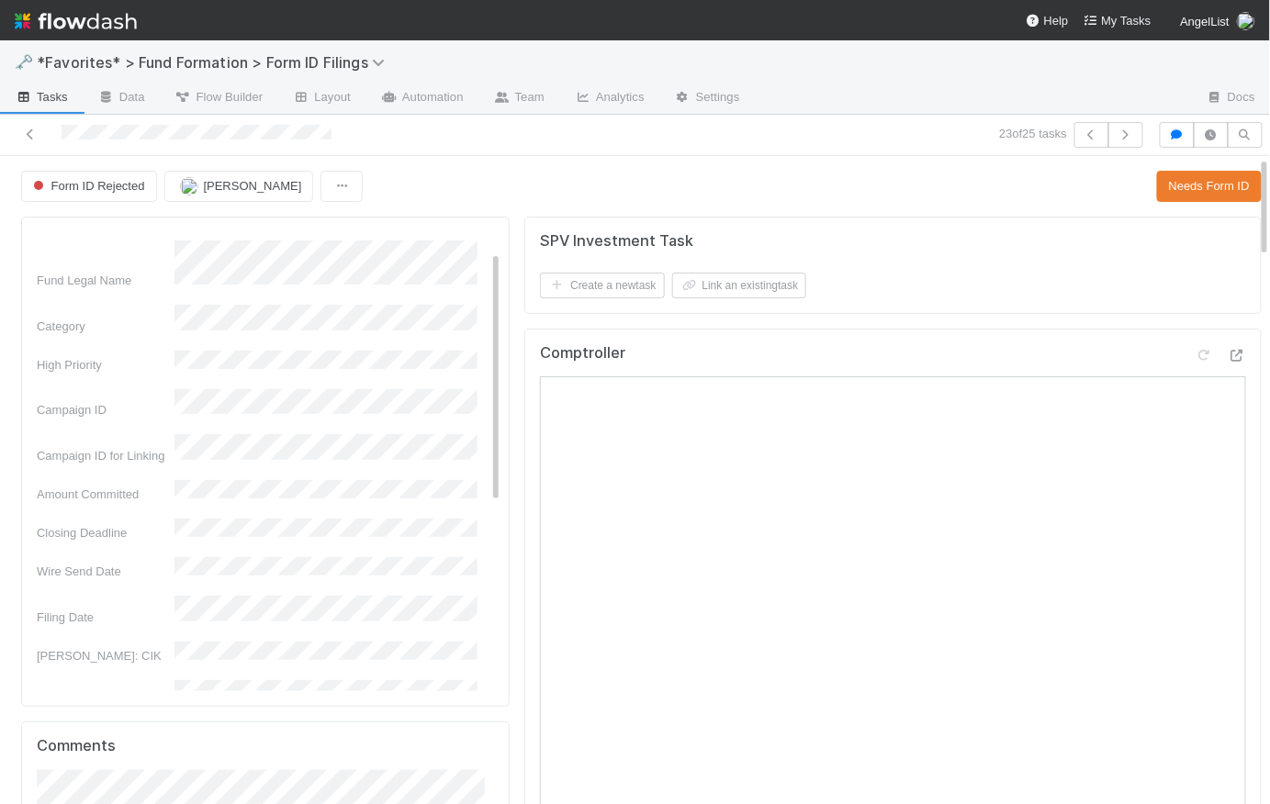
click at [484, 185] on div "Form ID Rejected Meg Castanare Needs Form ID" at bounding box center [641, 186] width 1241 height 31
click at [1166, 185] on button "Needs Form ID" at bounding box center [1209, 186] width 105 height 31
click at [1108, 132] on button "button" at bounding box center [1125, 135] width 35 height 26
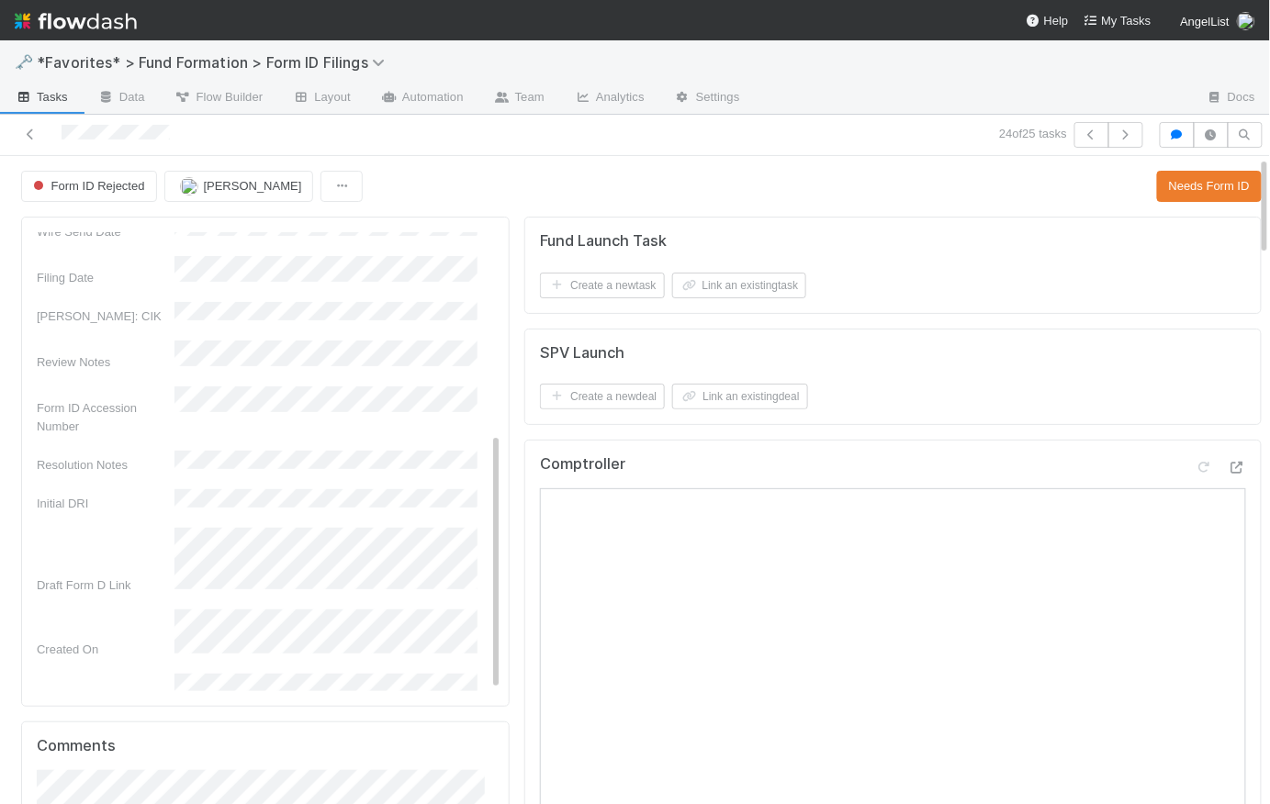
click at [62, 98] on span "Tasks" at bounding box center [41, 97] width 53 height 18
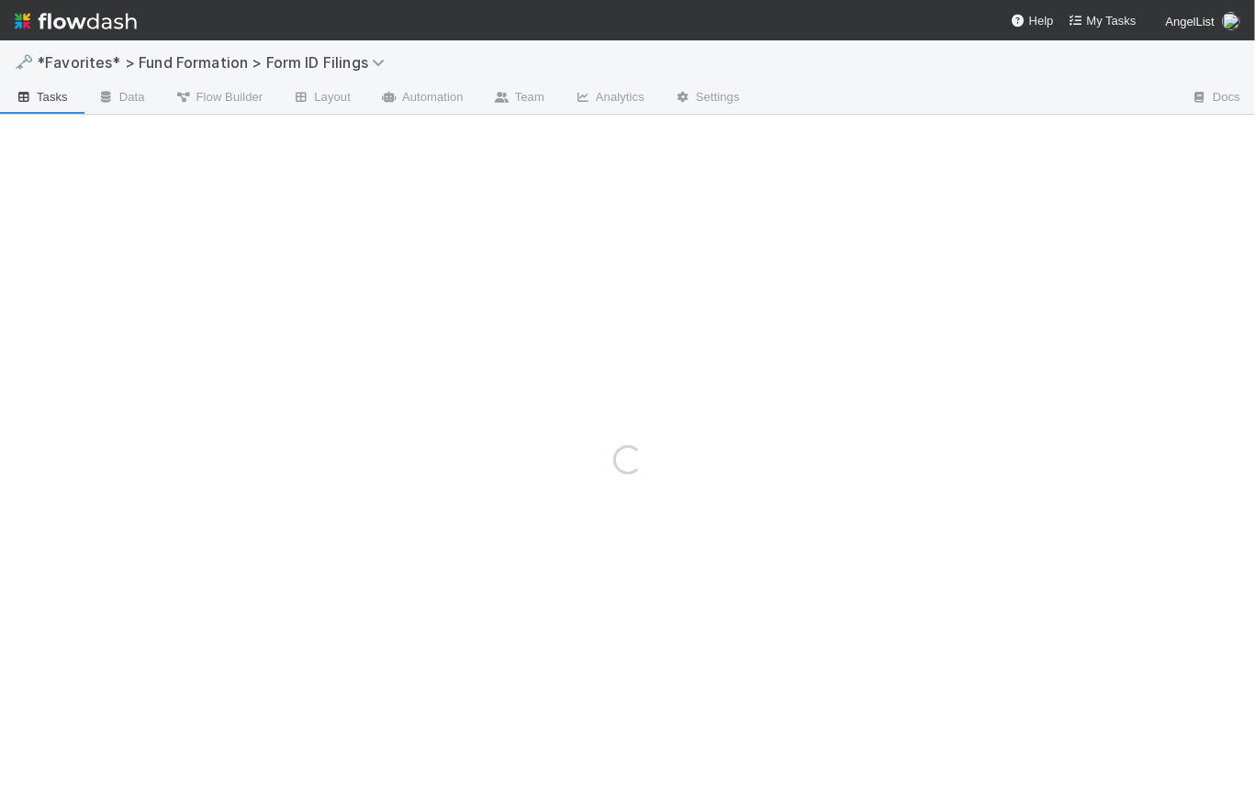
click at [222, 34] on nav "Help My Tasks AngelList" at bounding box center [627, 20] width 1255 height 40
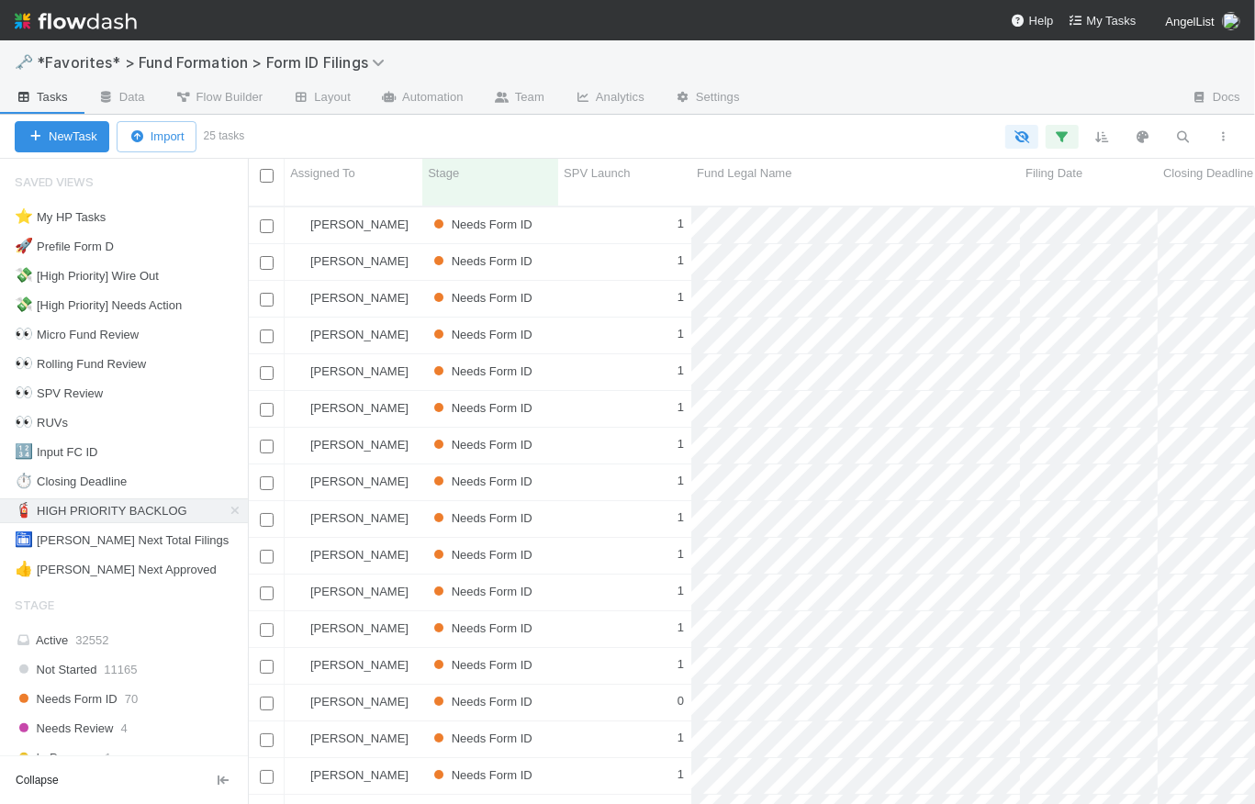
scroll to position [601, 995]
click at [232, 511] on icon at bounding box center [235, 511] width 18 height 12
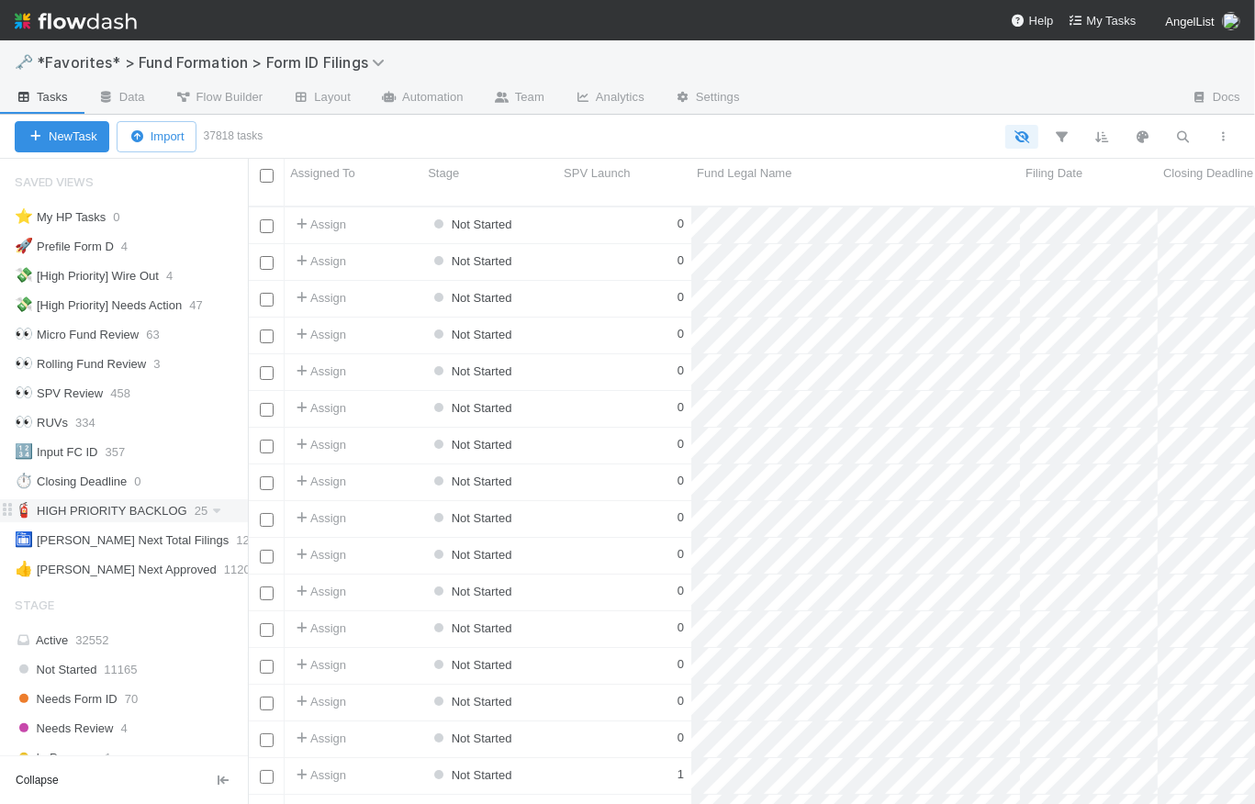
click at [413, 134] on div at bounding box center [751, 137] width 985 height 24
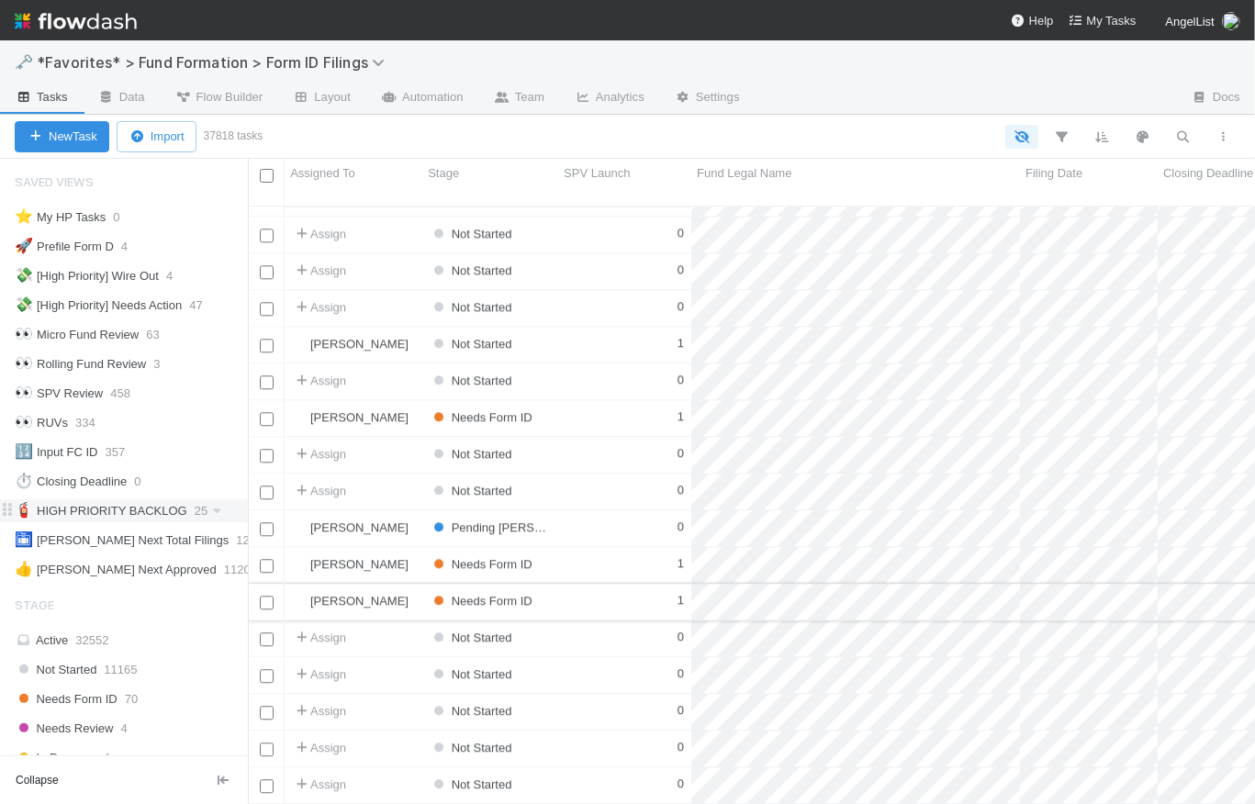
scroll to position [3073, 0]
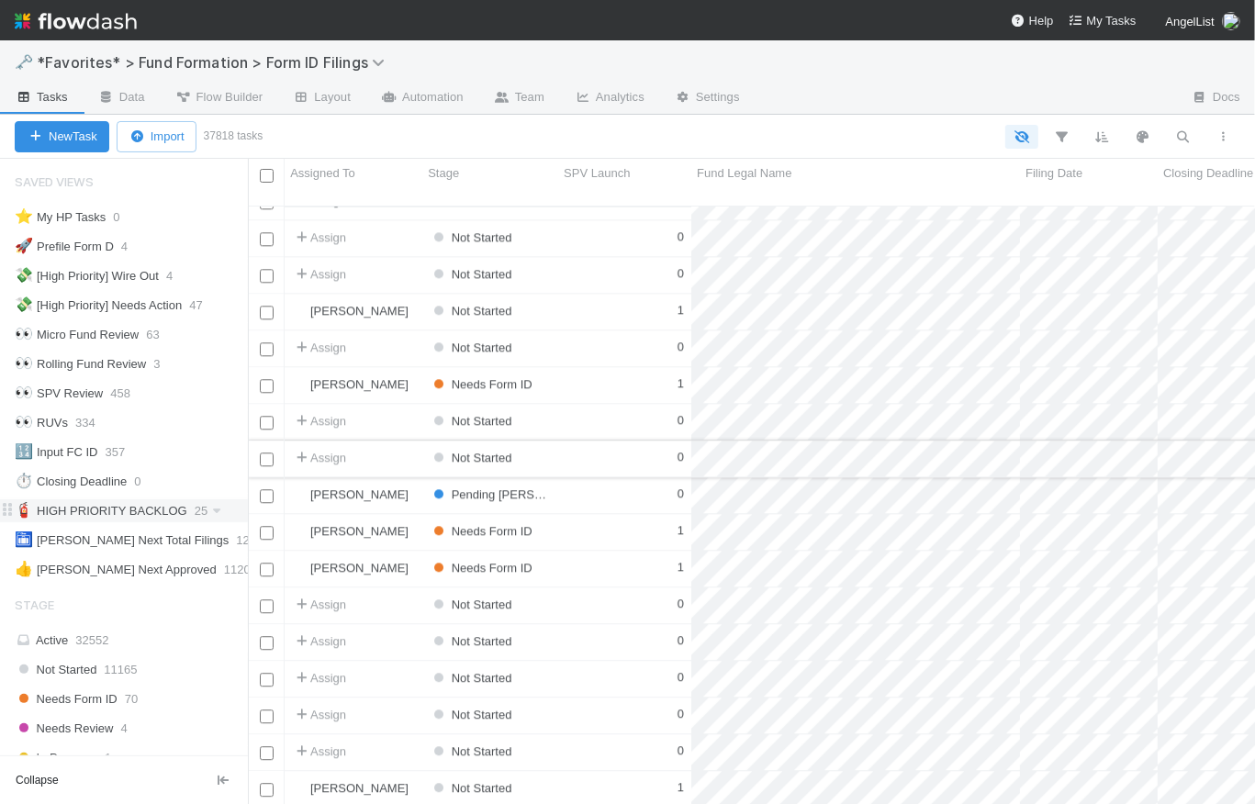
click at [576, 451] on div "0" at bounding box center [624, 459] width 133 height 36
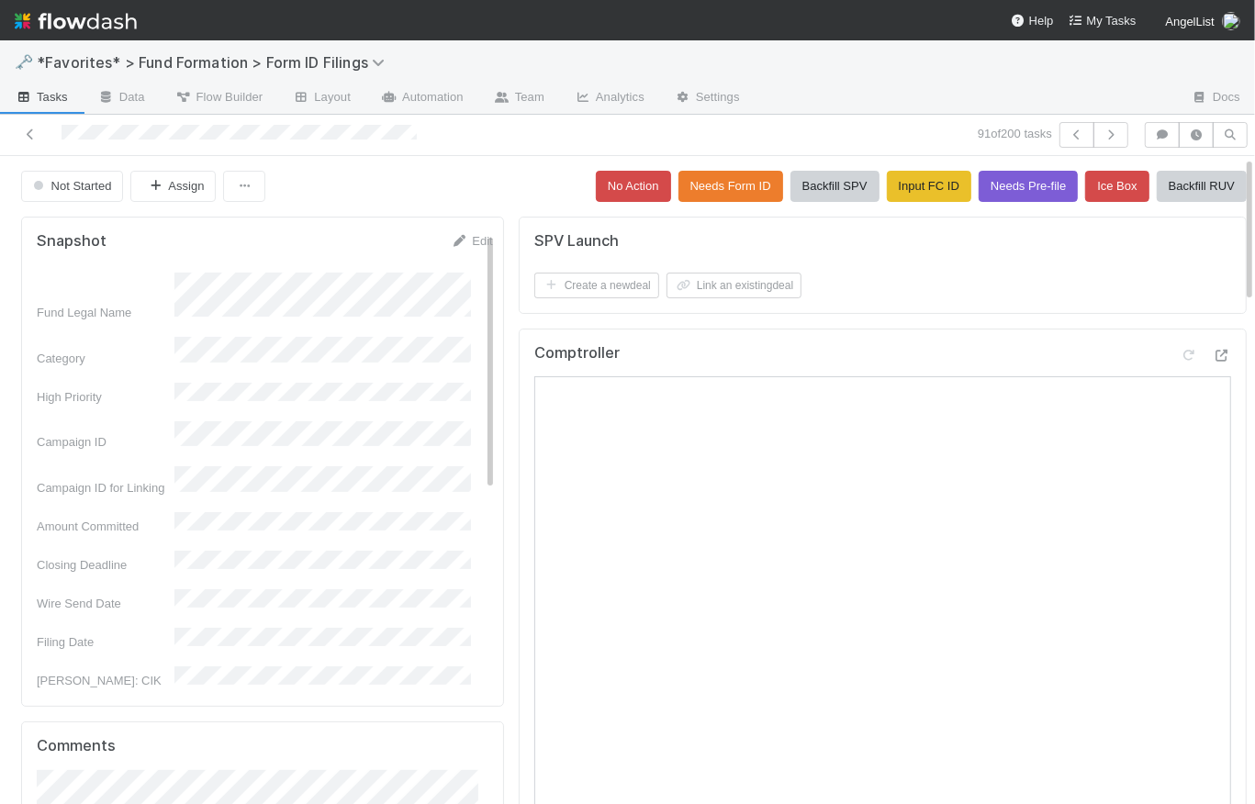
click at [497, 183] on div "Not Started Assign No Action Needs Form ID Backfill SPV Input FC ID Needs Pre-f…" at bounding box center [634, 186] width 1226 height 31
click at [802, 190] on button "Backfill SPV" at bounding box center [835, 186] width 89 height 31
click at [1102, 137] on icon "button" at bounding box center [1111, 134] width 18 height 11
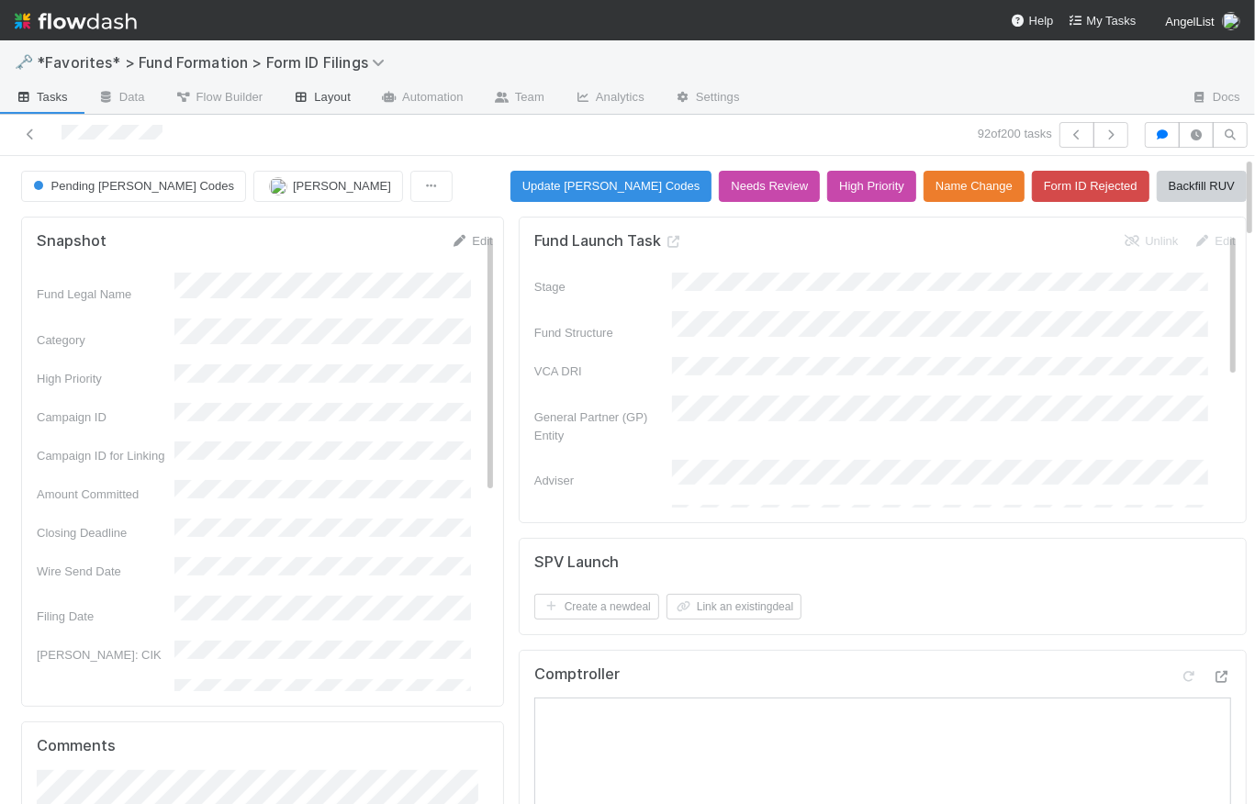
click at [334, 105] on link "Layout" at bounding box center [321, 98] width 88 height 29
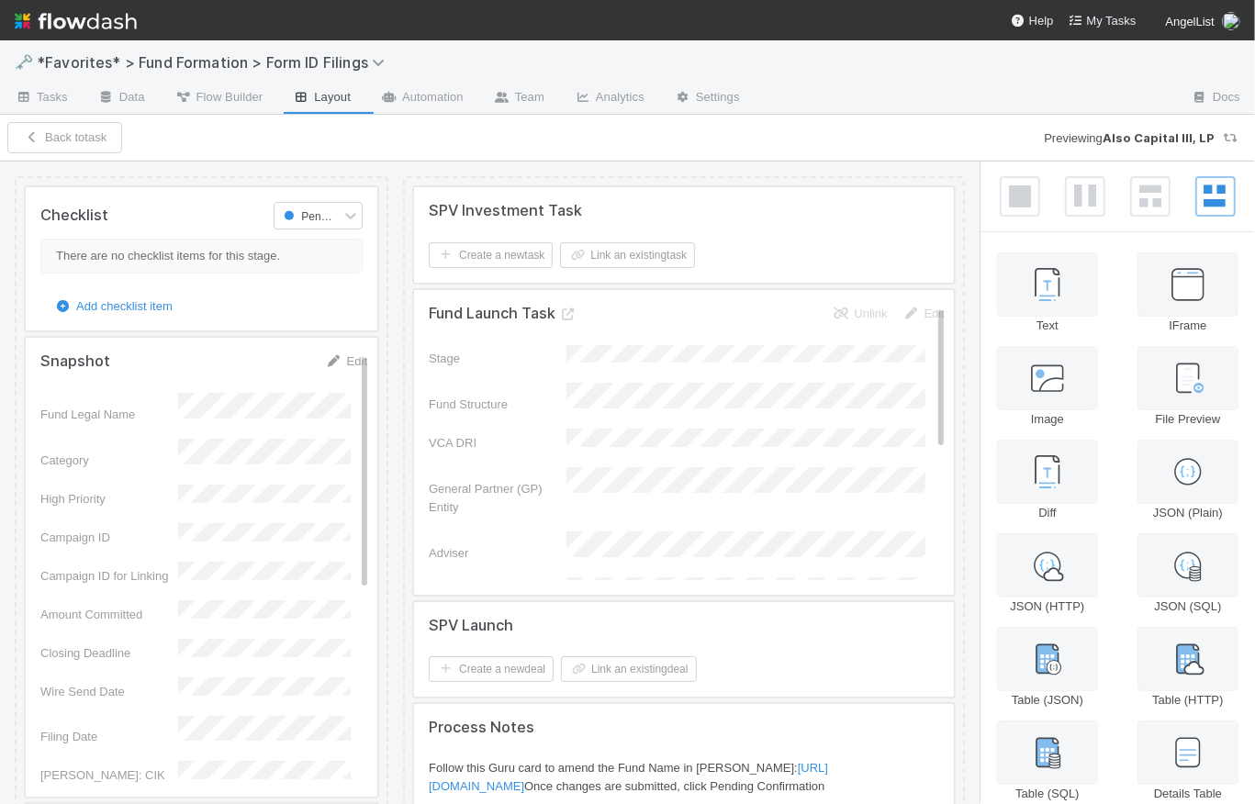
click at [815, 654] on div at bounding box center [684, 650] width 540 height 96
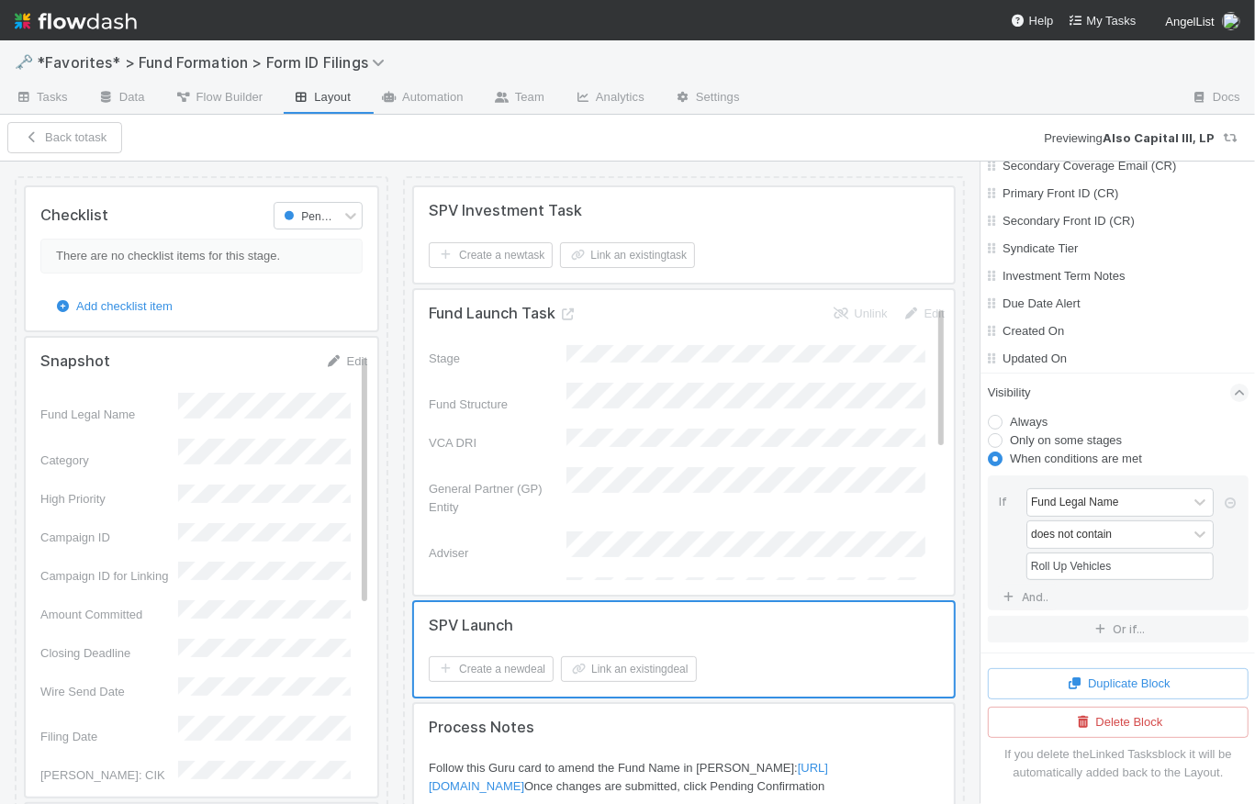
scroll to position [9738, 0]
click at [1121, 631] on button "Or if..." at bounding box center [1118, 629] width 261 height 27
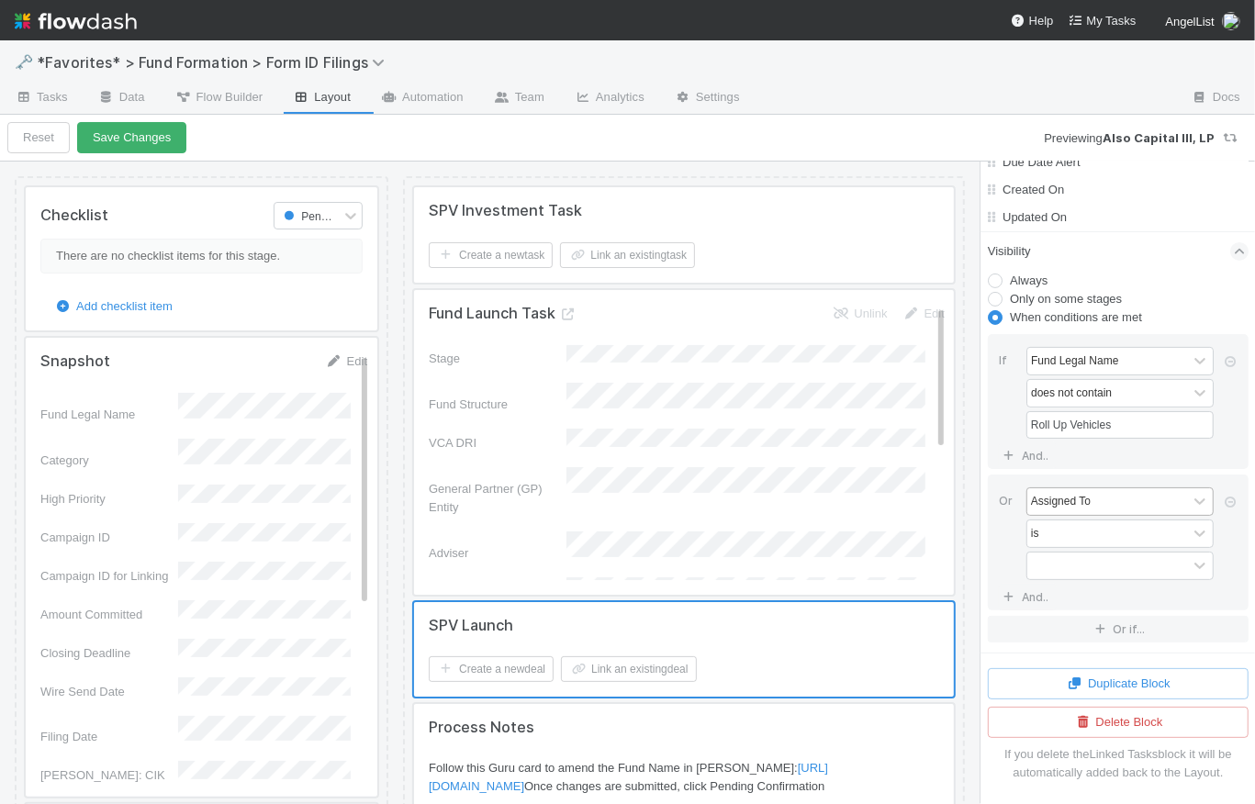
click at [1091, 510] on div "Assigned To" at bounding box center [1061, 501] width 60 height 17
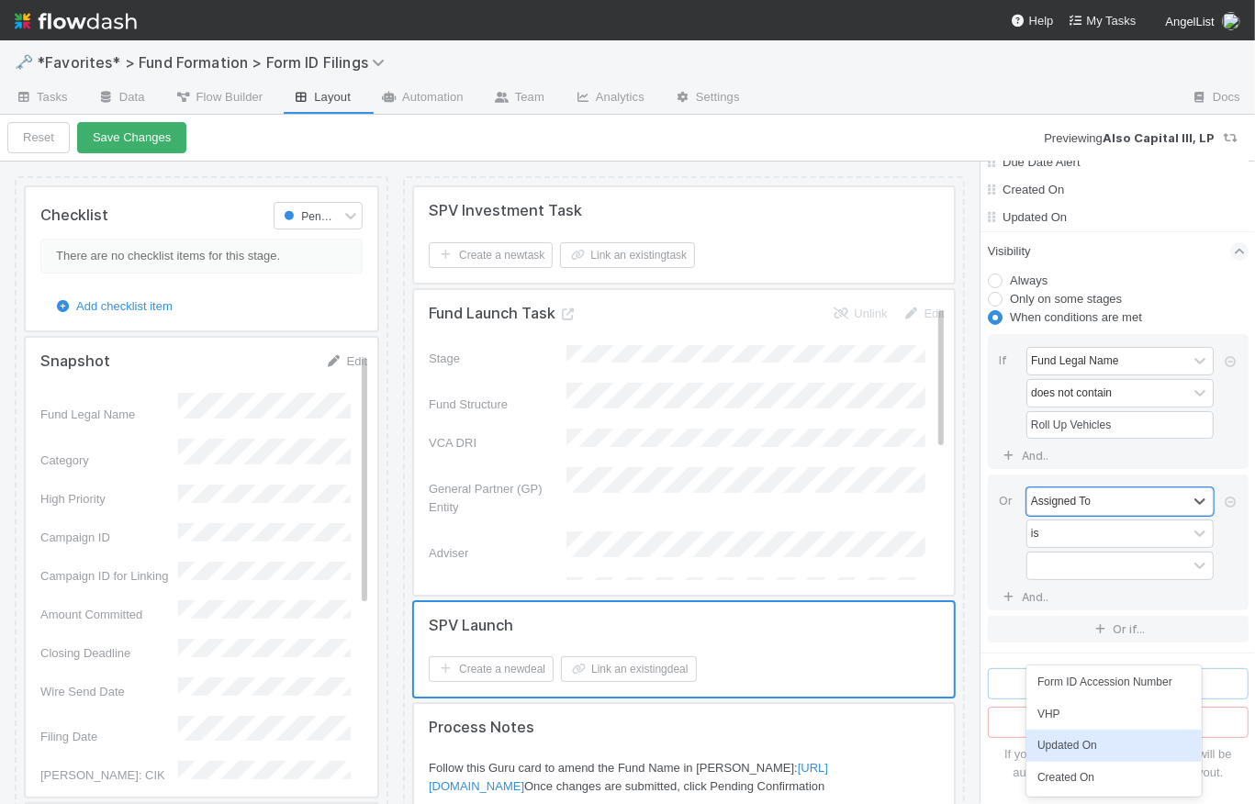
scroll to position [810, 0]
click at [1116, 272] on div "Visibility" at bounding box center [1118, 251] width 261 height 40
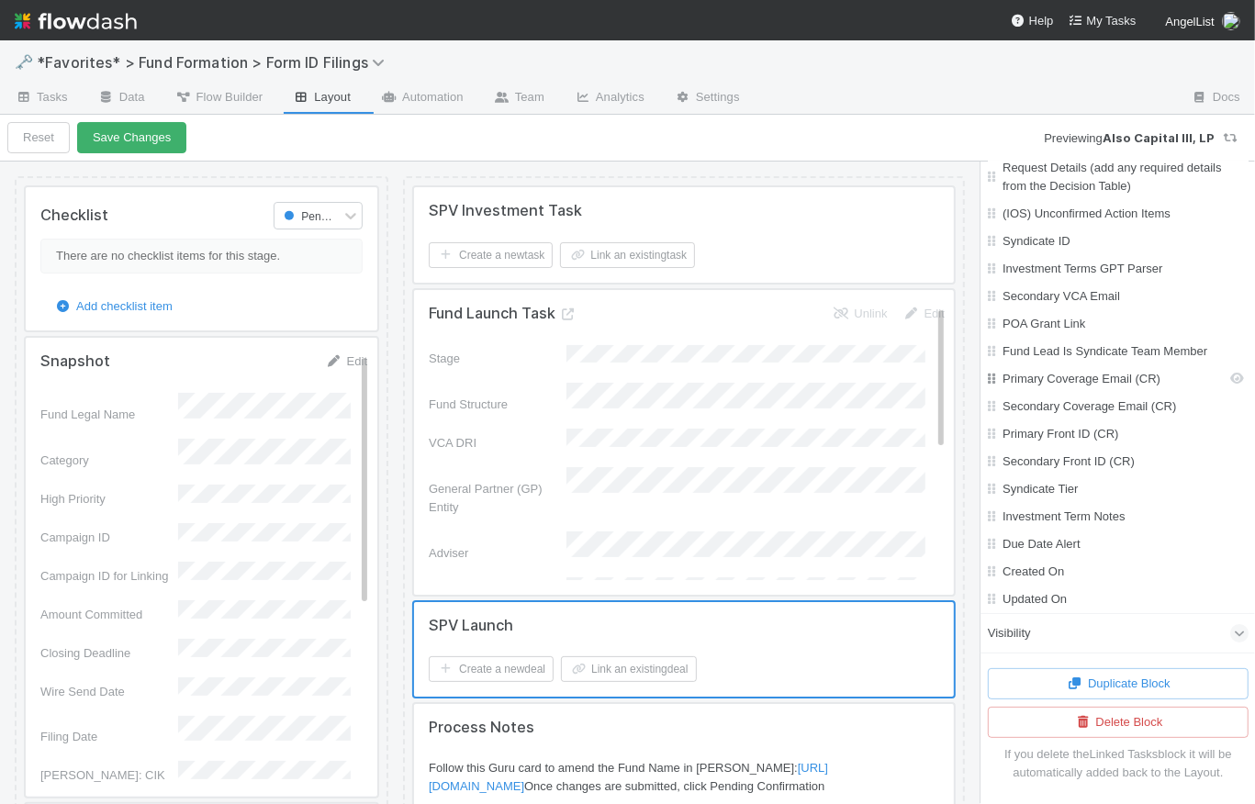
scroll to position [9499, 0]
click at [1234, 634] on icon at bounding box center [1240, 633] width 12 height 18
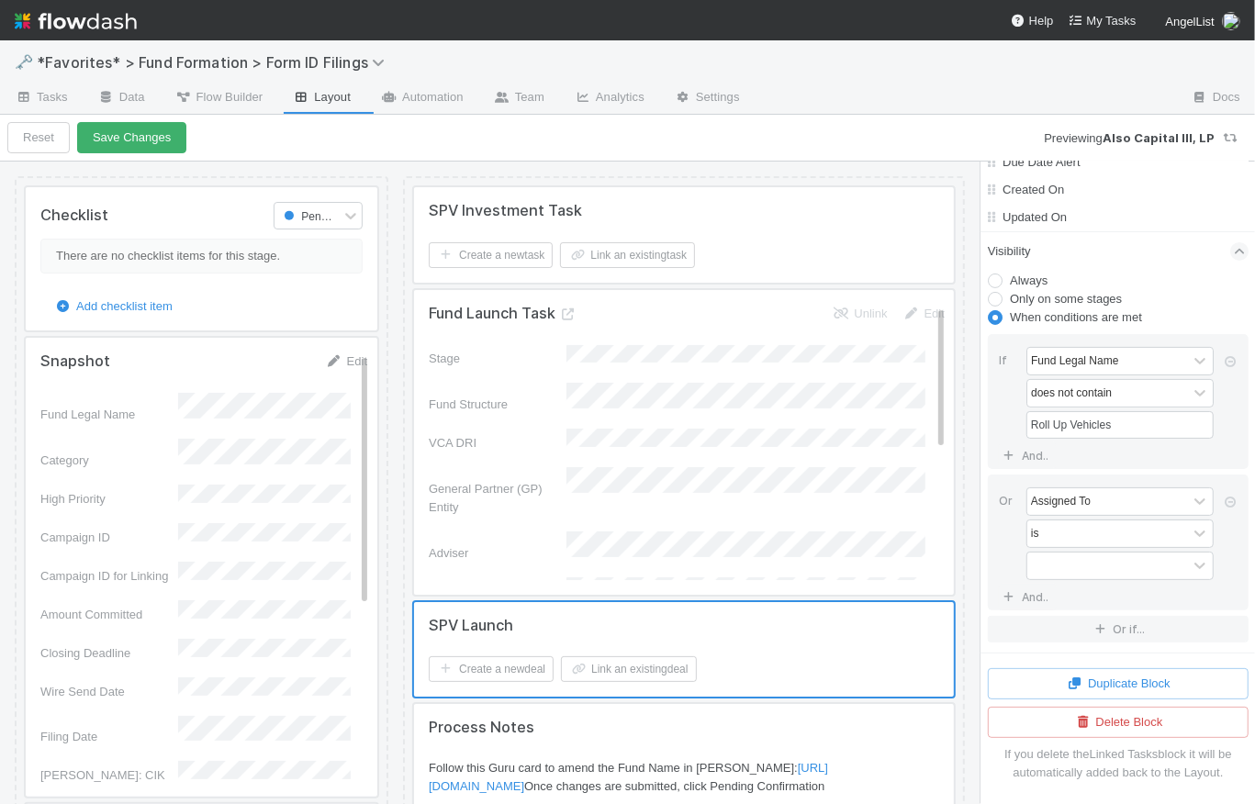
scroll to position [9879, 0]
click at [1067, 518] on div "Assigned To is" at bounding box center [1124, 536] width 195 height 96
click at [1067, 508] on div "Assigned To" at bounding box center [1061, 501] width 60 height 17
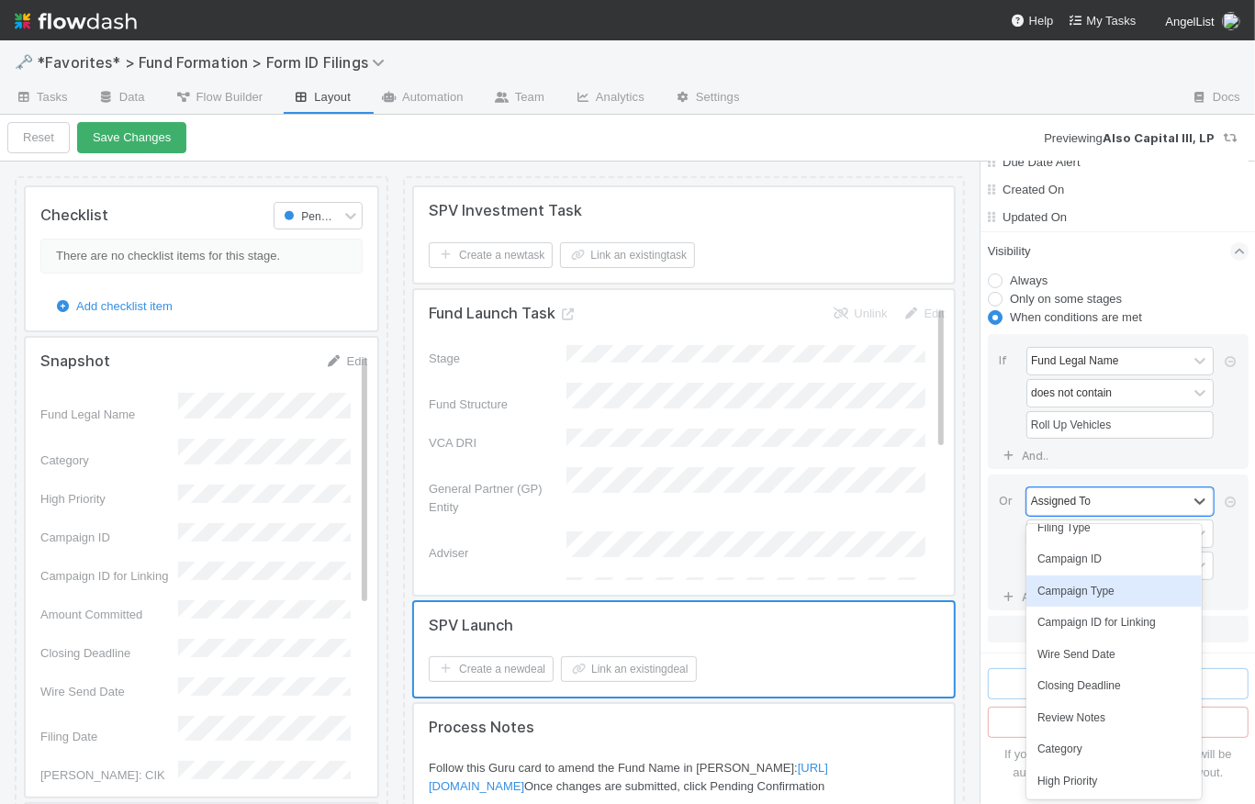
scroll to position [384, 0]
click at [1089, 731] on div "Category" at bounding box center [1114, 746] width 174 height 31
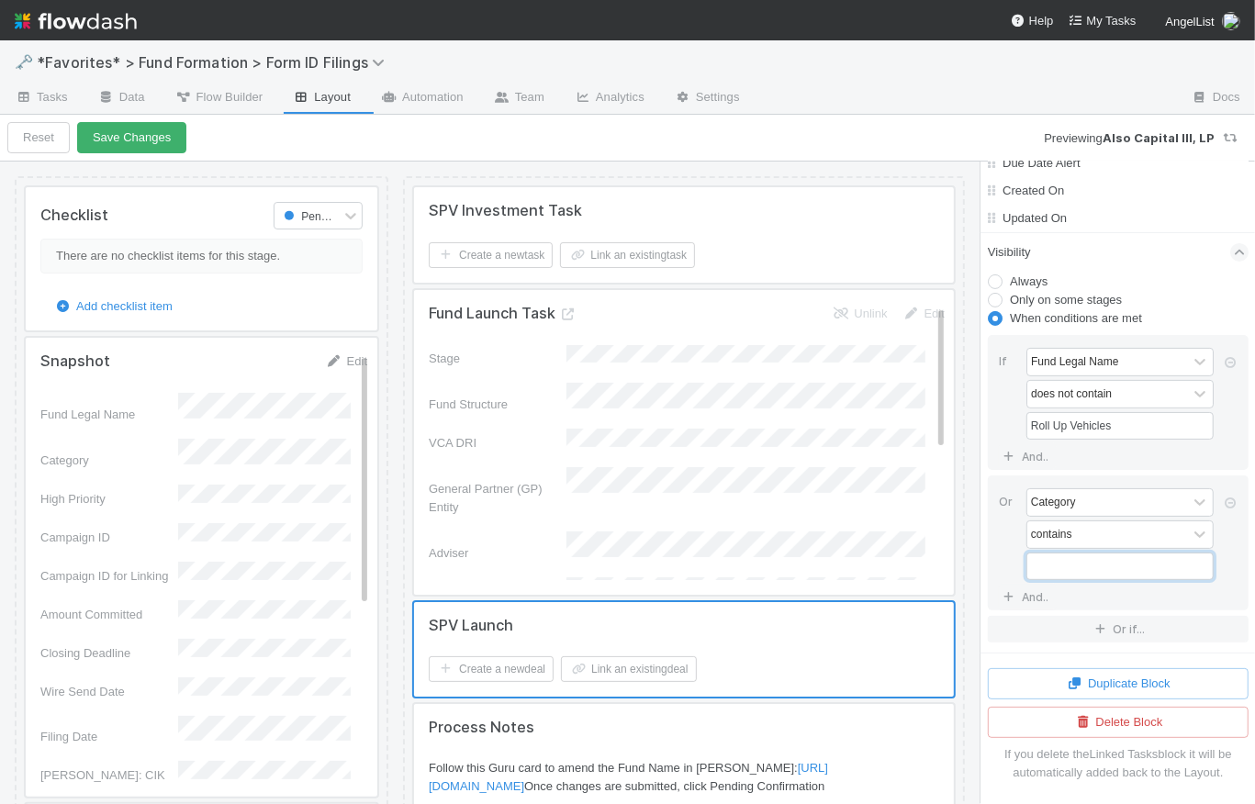
click at [1087, 566] on input "text" at bounding box center [1120, 567] width 187 height 28
type input "MICRO"
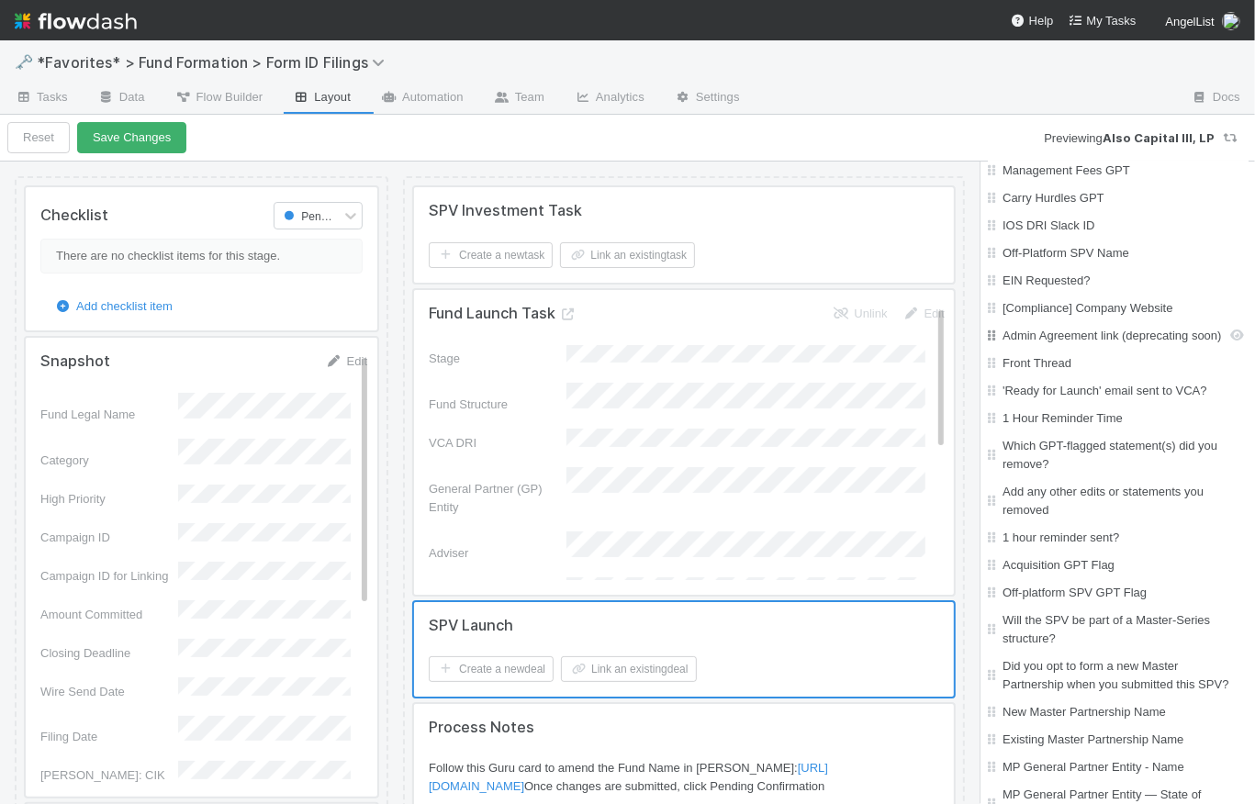
scroll to position [5842, 0]
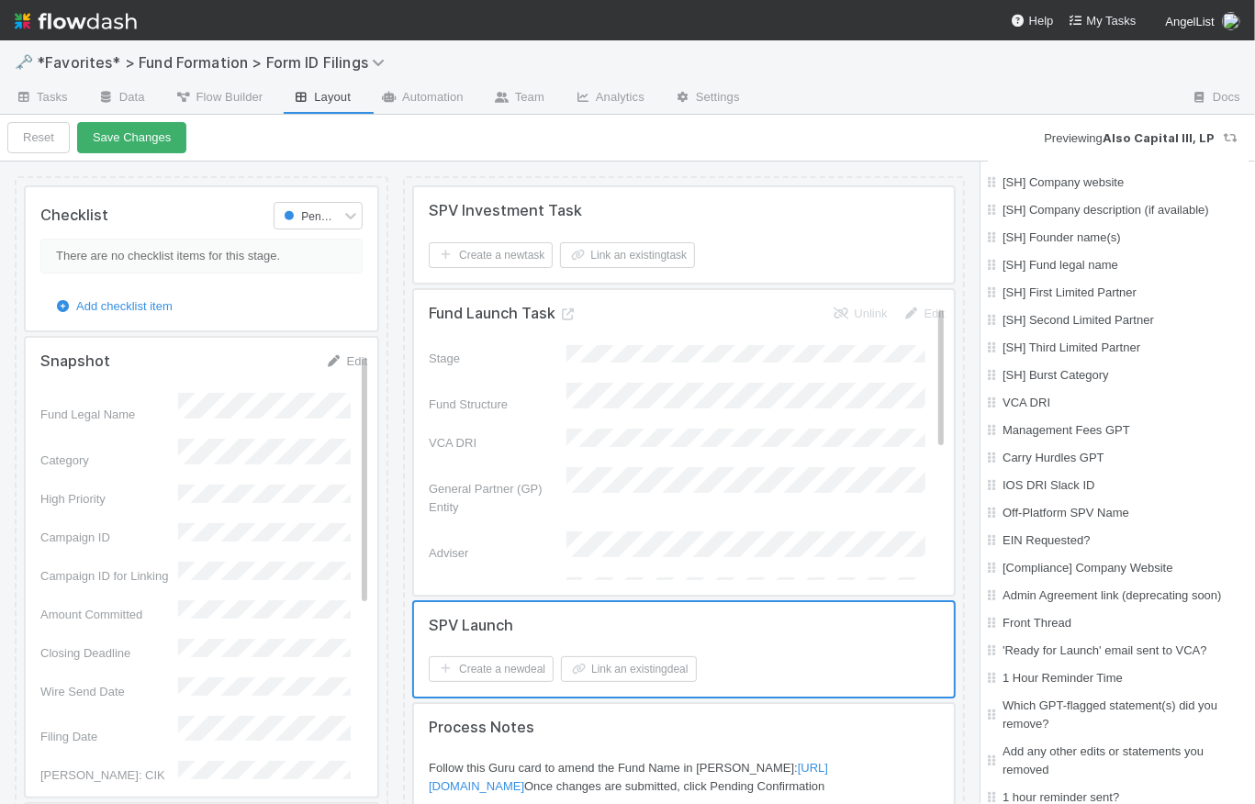
click at [758, 372] on div at bounding box center [684, 442] width 540 height 305
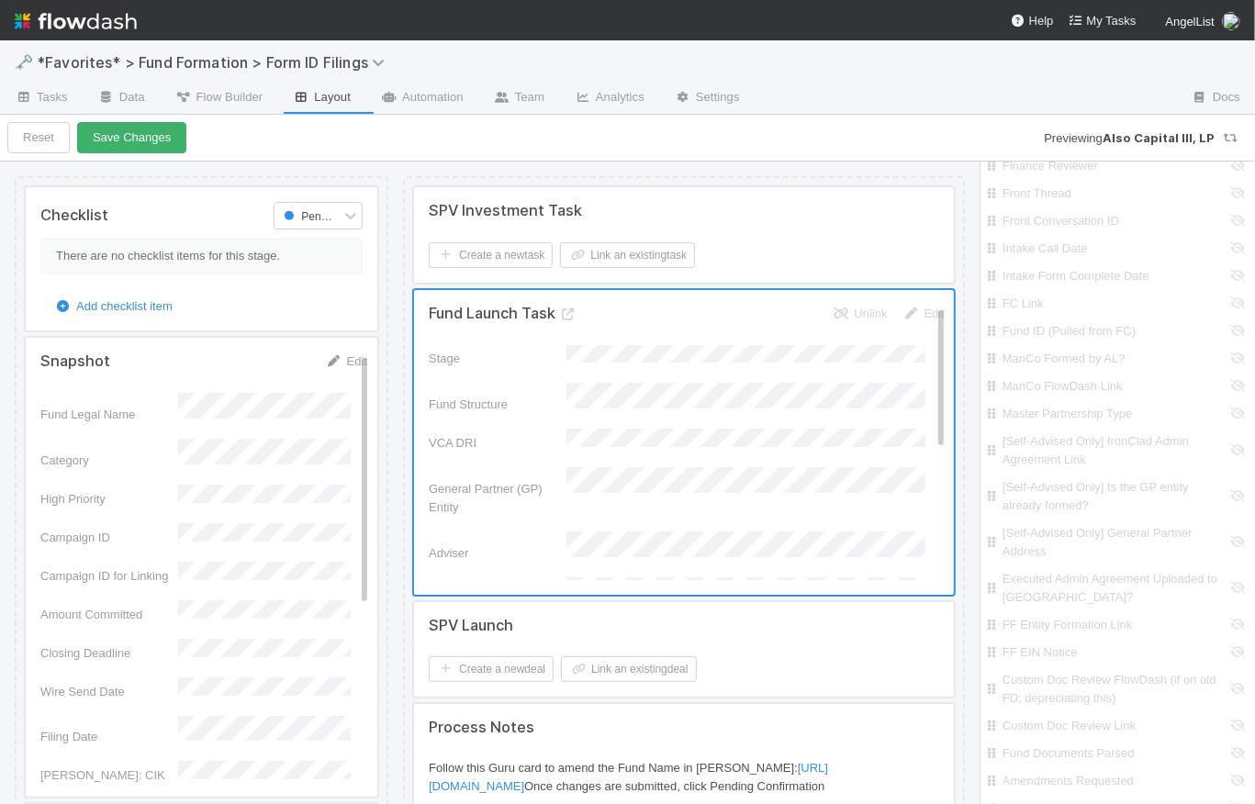
scroll to position [0, 0]
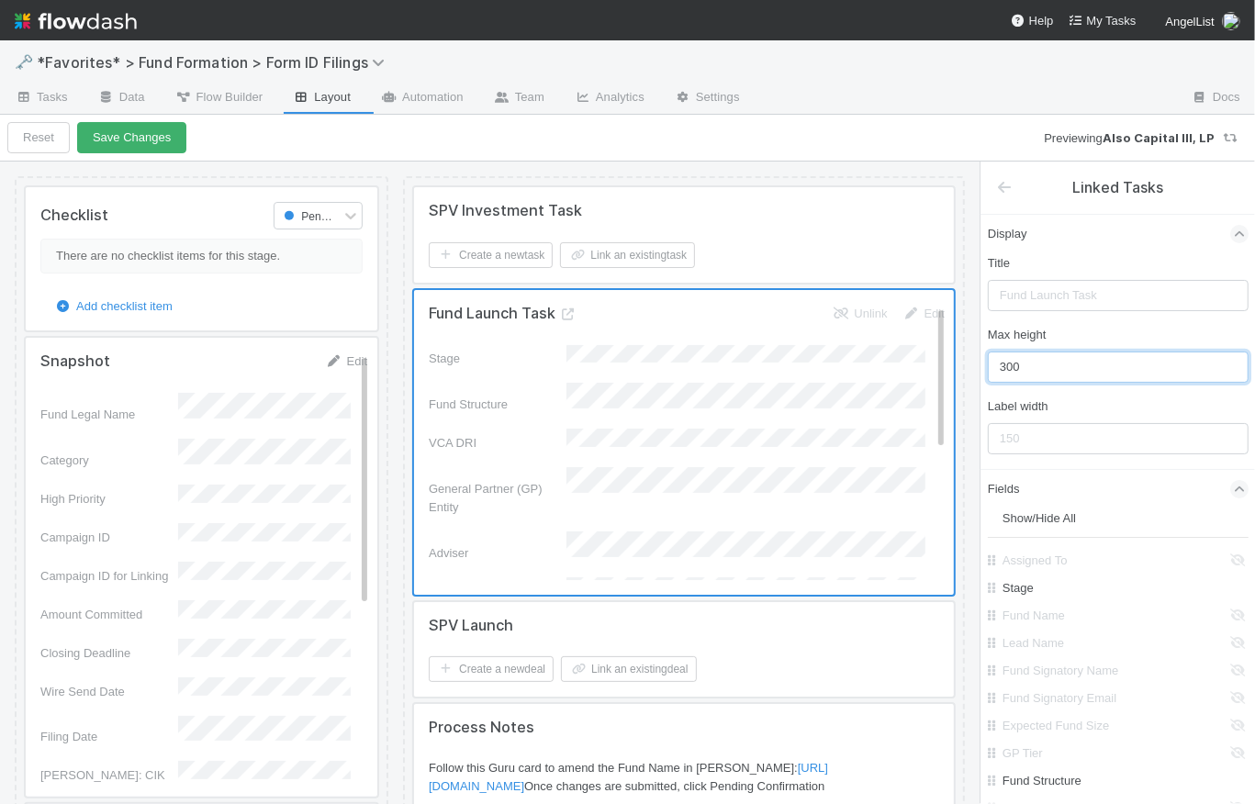
click at [1057, 357] on input "300" at bounding box center [1118, 367] width 261 height 31
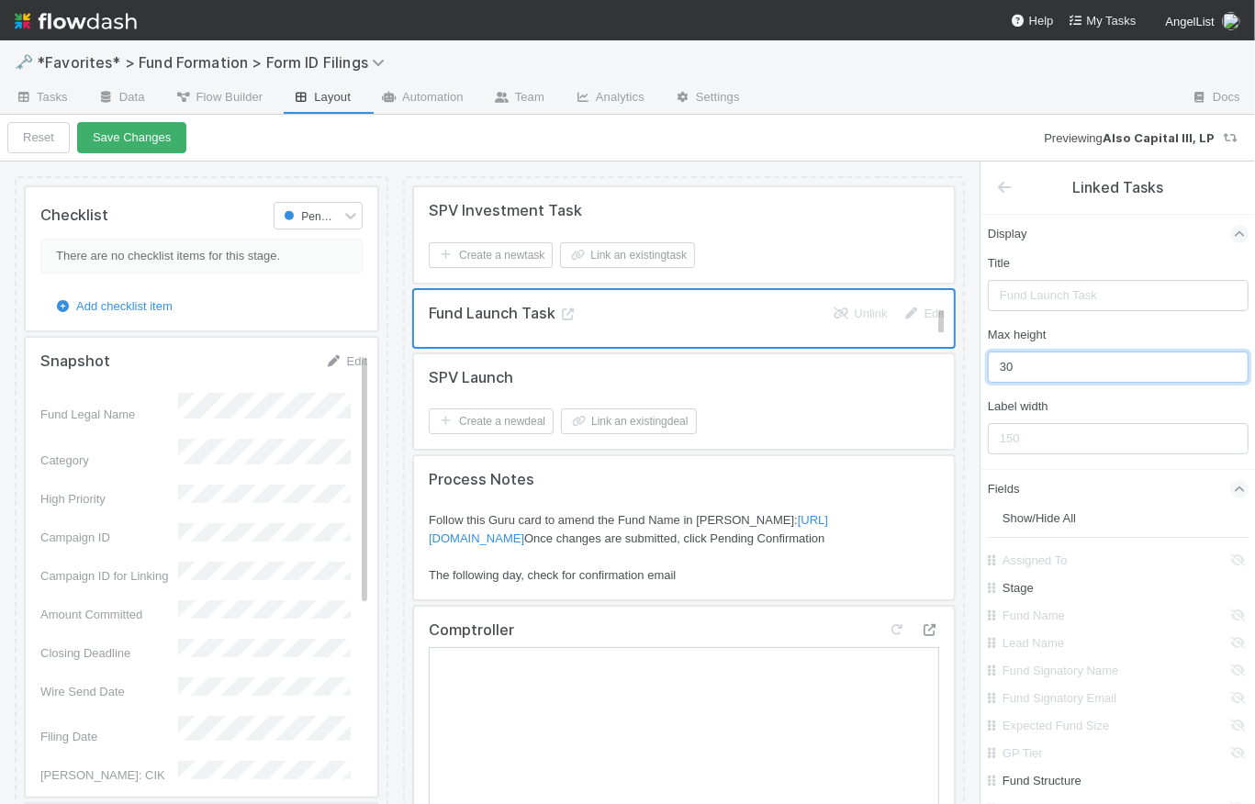
type input "3"
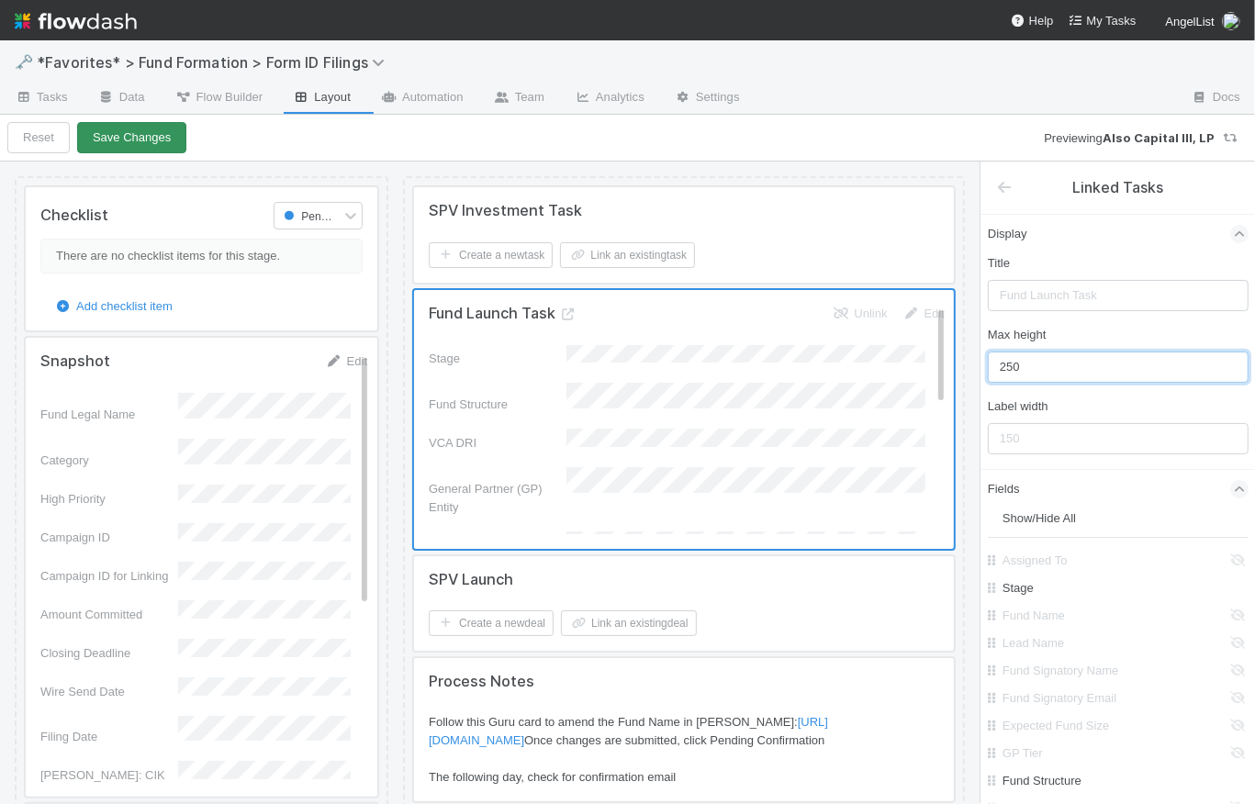
type input "250"
click at [169, 149] on button "Save Changes" at bounding box center [131, 137] width 109 height 31
click at [76, 143] on button "Back to task" at bounding box center [64, 137] width 115 height 31
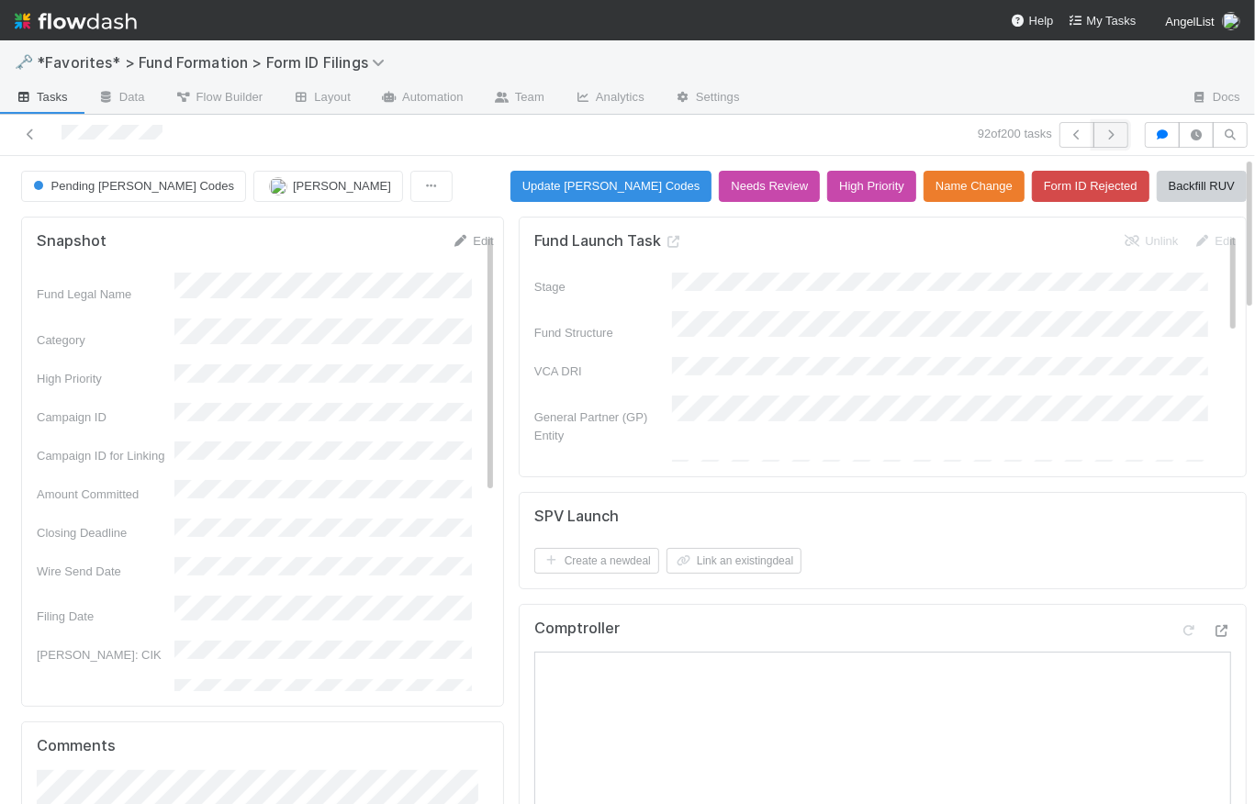
click at [1102, 134] on icon "button" at bounding box center [1111, 134] width 18 height 11
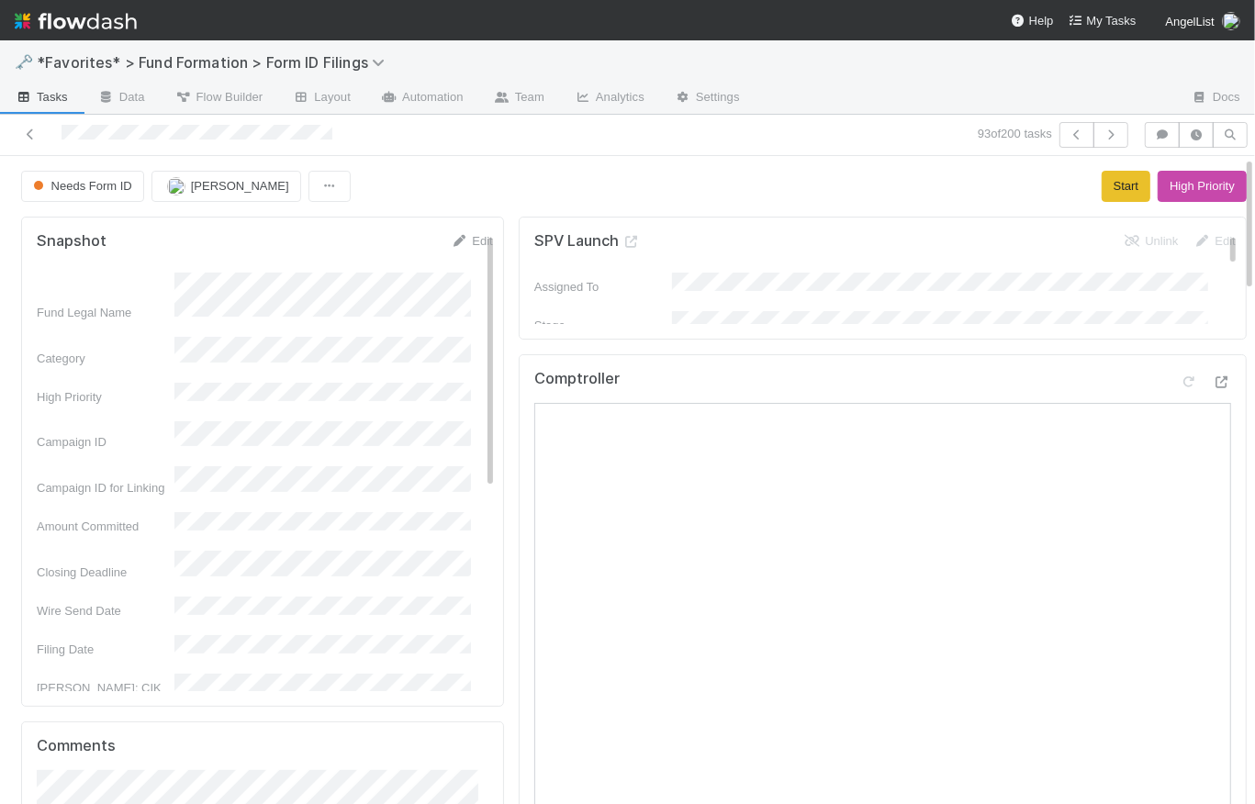
click at [53, 90] on span "Tasks" at bounding box center [41, 97] width 53 height 18
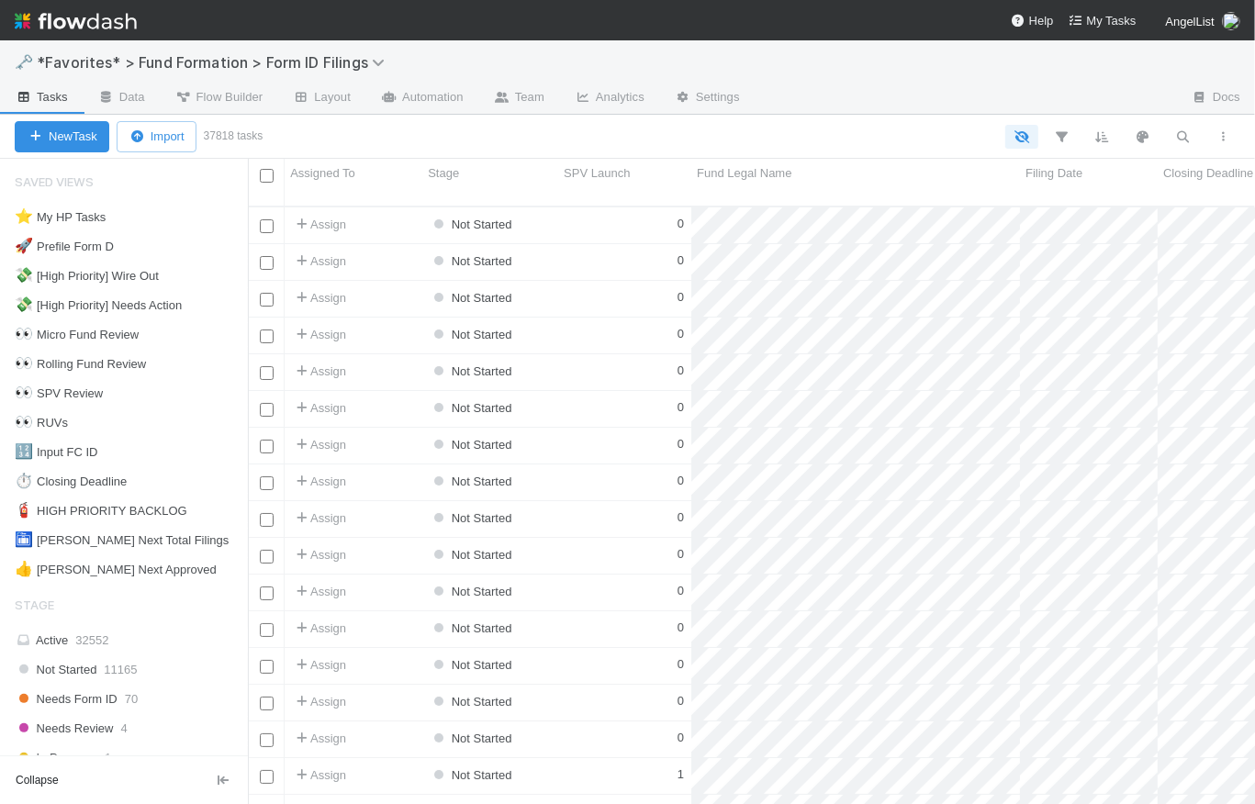
scroll to position [601, 995]
click at [144, 570] on div "👍 EDGAR Next Approved" at bounding box center [116, 569] width 202 height 23
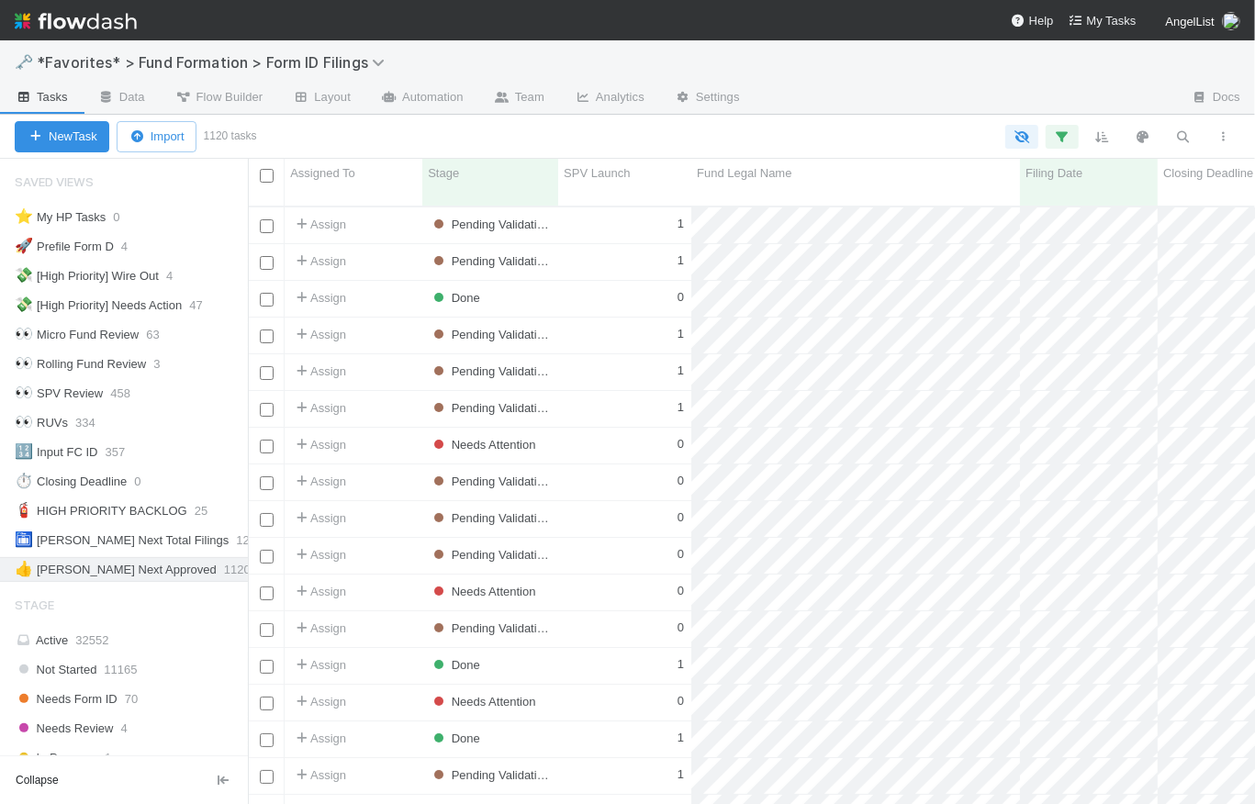
scroll to position [601, 995]
click at [1064, 133] on icon "button" at bounding box center [1062, 137] width 18 height 17
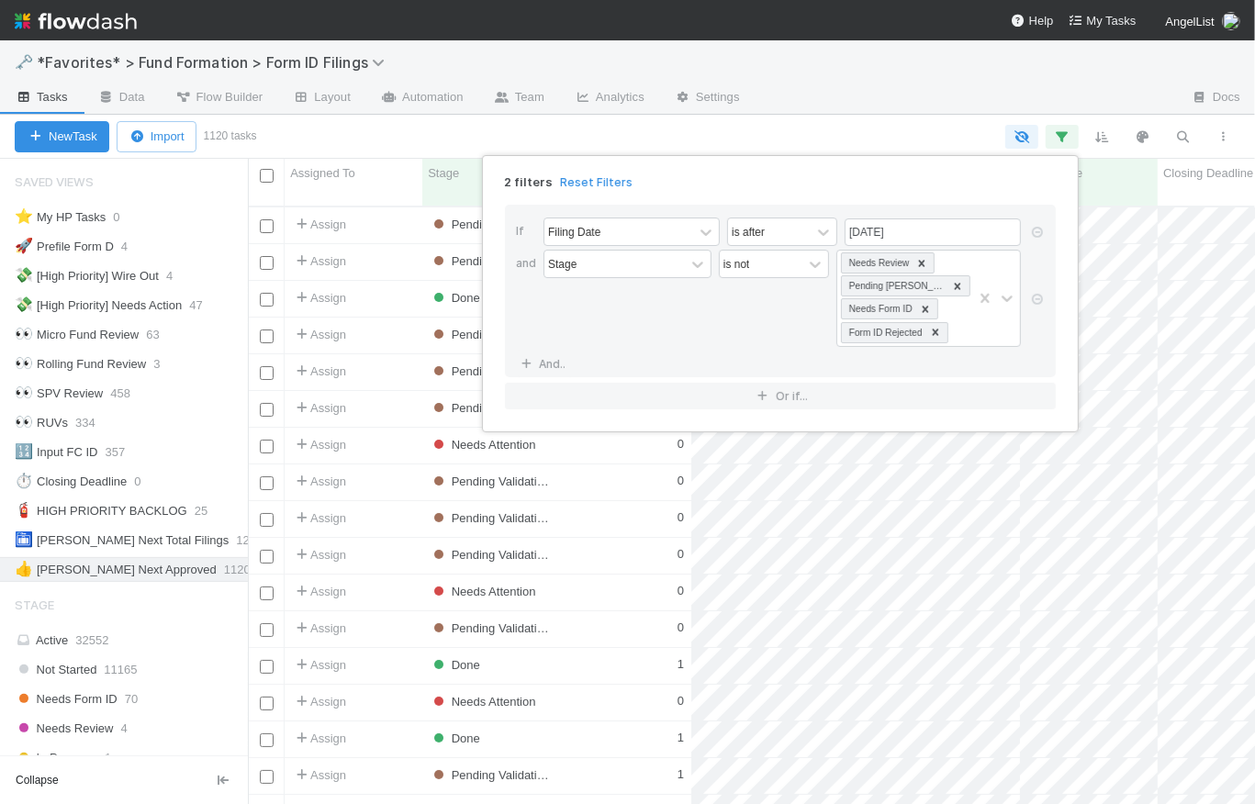
click at [900, 125] on div "2 filters Reset Filters If Filing Date is after 03/24/2025 and Stage is not Nee…" at bounding box center [627, 402] width 1255 height 804
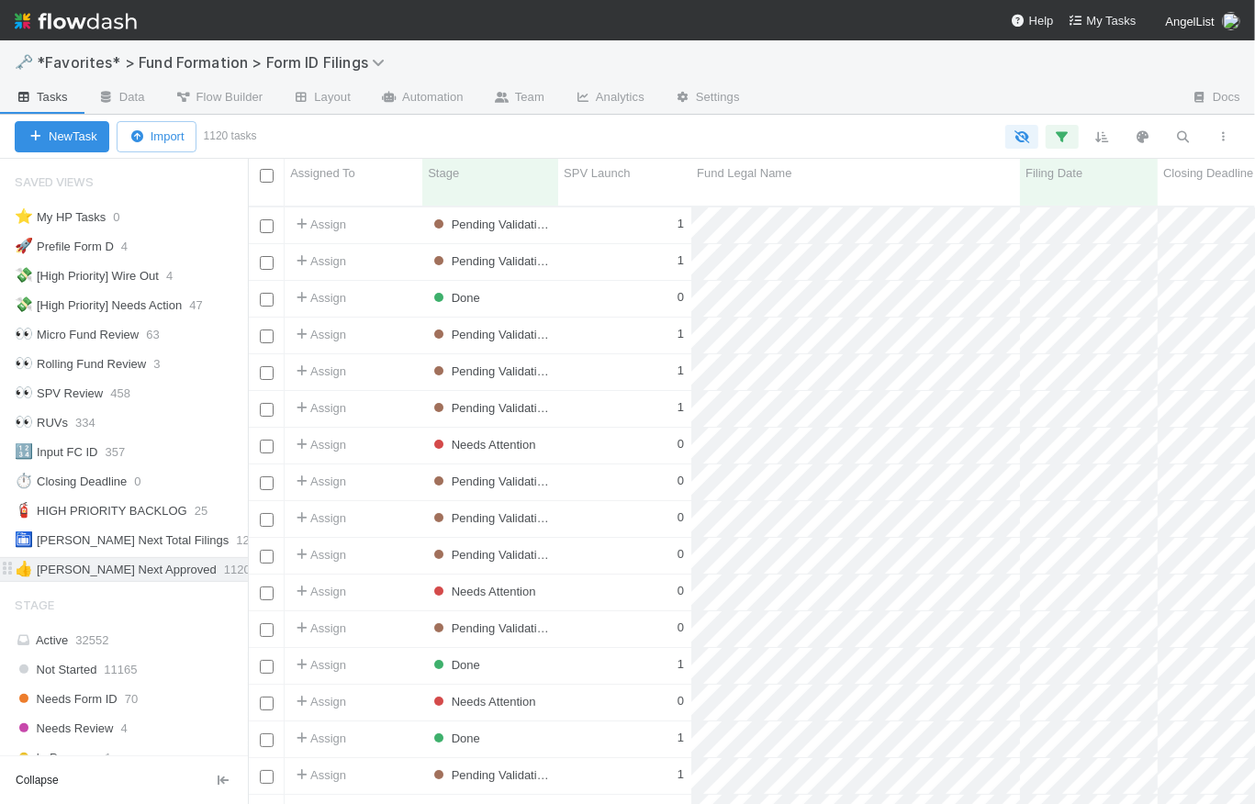
click at [269, 566] on icon at bounding box center [278, 570] width 18 height 12
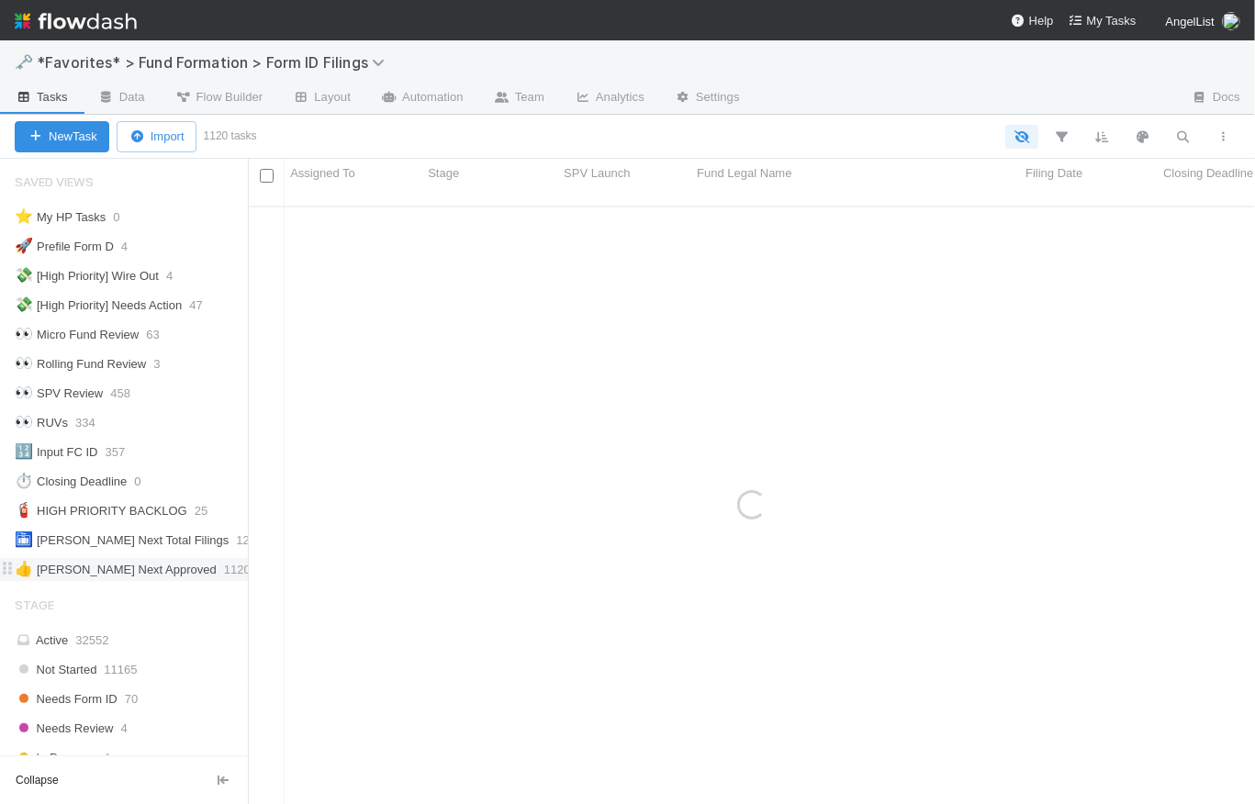
click at [251, 571] on icon at bounding box center [260, 570] width 18 height 12
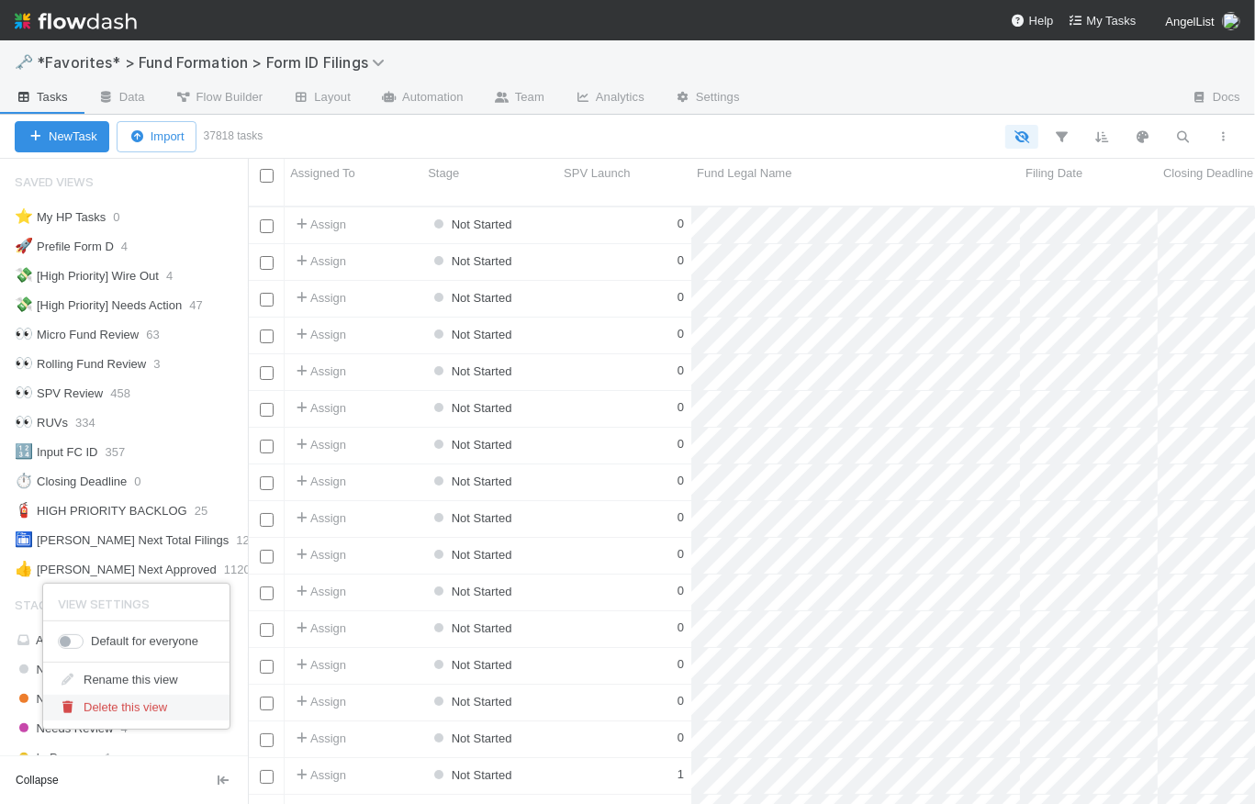
scroll to position [601, 995]
click at [228, 560] on div "View Settings Default for everyone Rename this view Delete this view" at bounding box center [627, 402] width 1255 height 804
click at [212, 511] on icon at bounding box center [217, 511] width 18 height 12
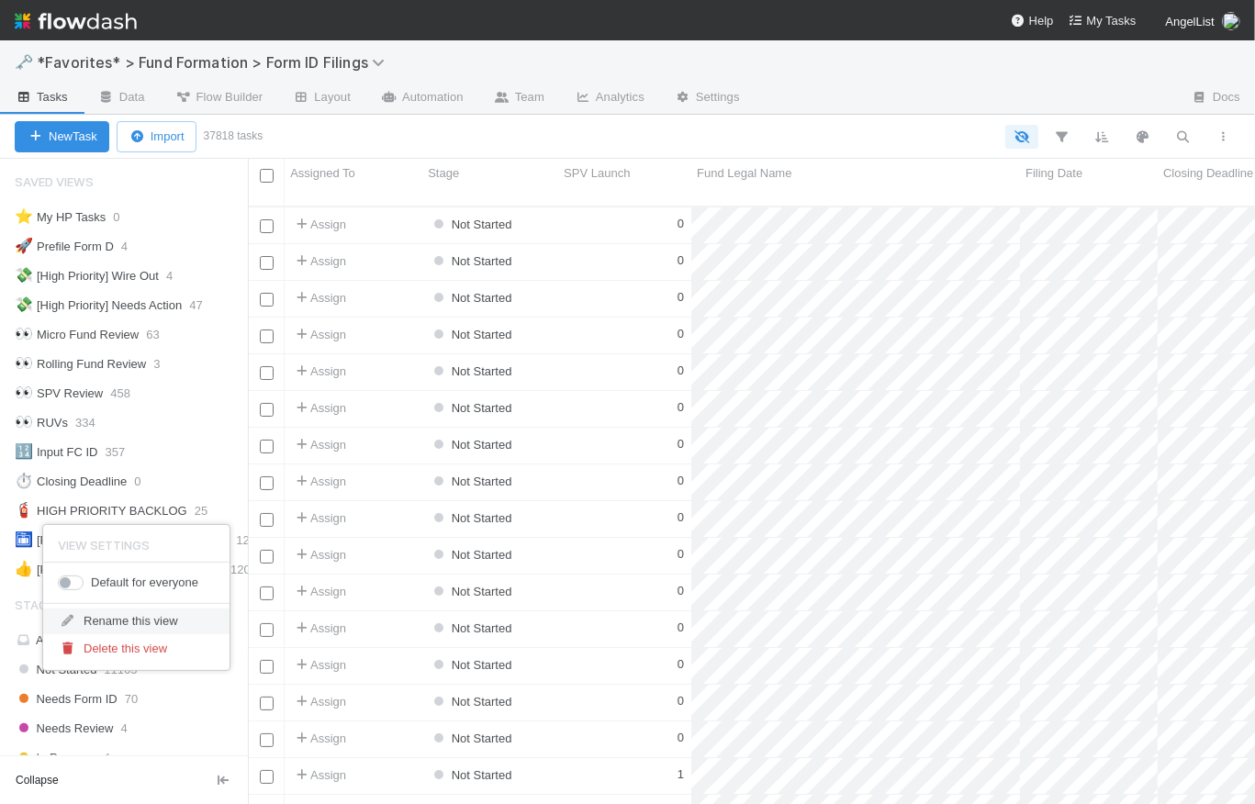
click at [154, 624] on div "Rename this view" at bounding box center [136, 622] width 186 height 28
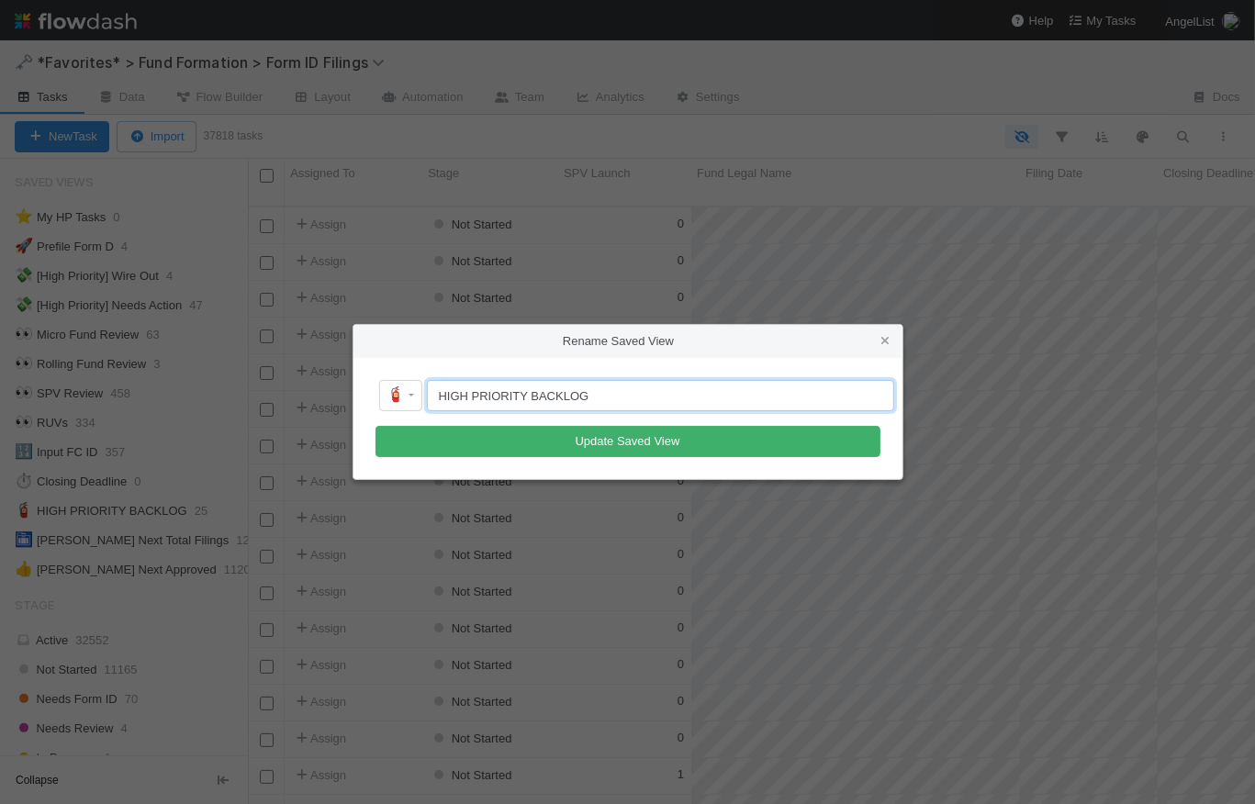
drag, startPoint x: 615, startPoint y: 401, endPoint x: 528, endPoint y: 399, distance: 87.3
click at [528, 399] on input "HIGH PRIORITY BACKLOG" at bounding box center [660, 395] width 467 height 31
type input "H"
type input "HIGH PRIORITY PENDING"
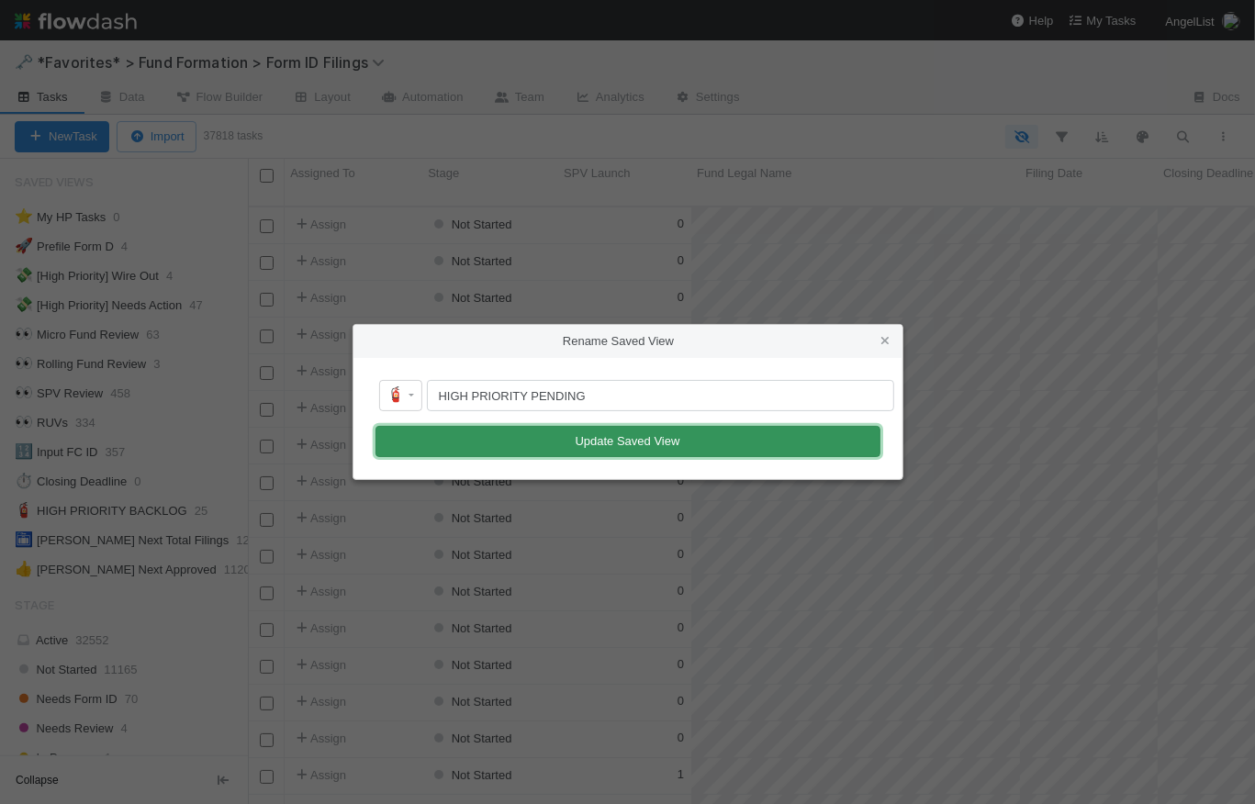
click at [654, 439] on button "Update Saved View" at bounding box center [628, 441] width 505 height 31
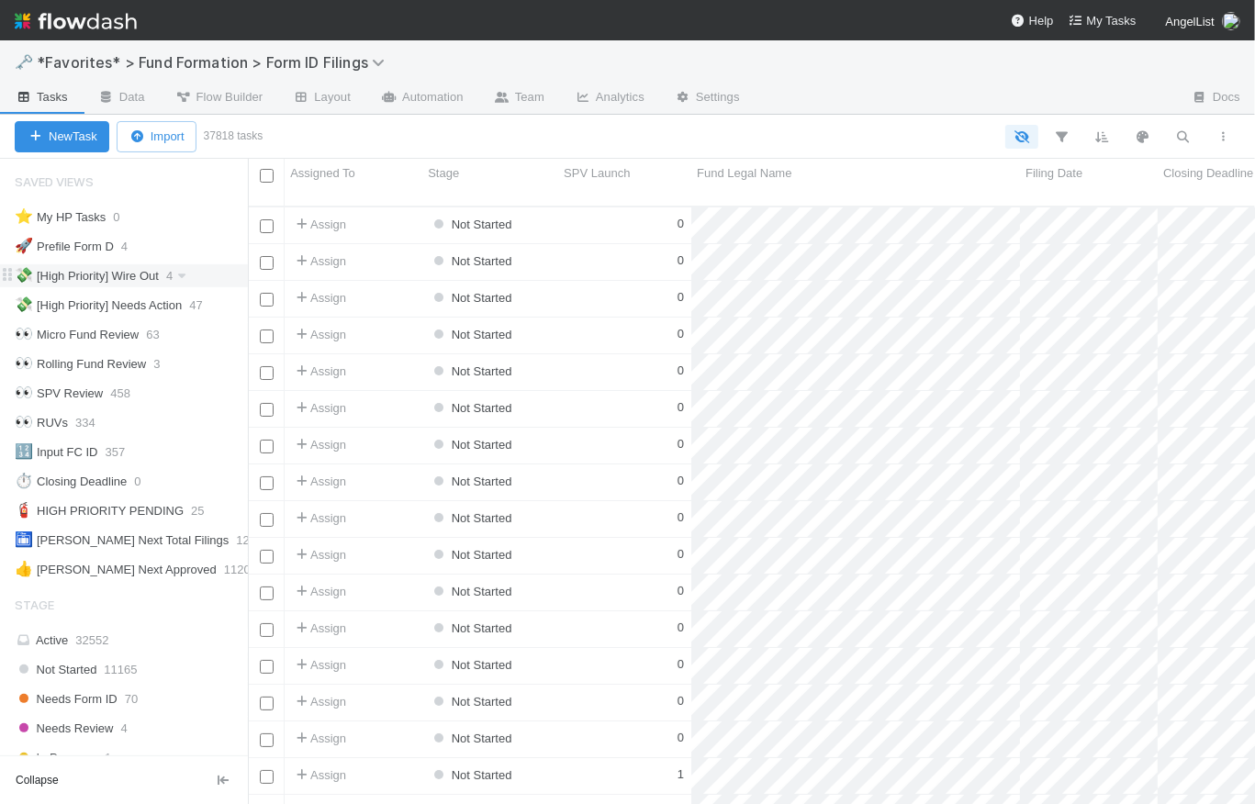
click at [108, 274] on div "💸 [High Priority] Wire Out" at bounding box center [87, 275] width 144 height 23
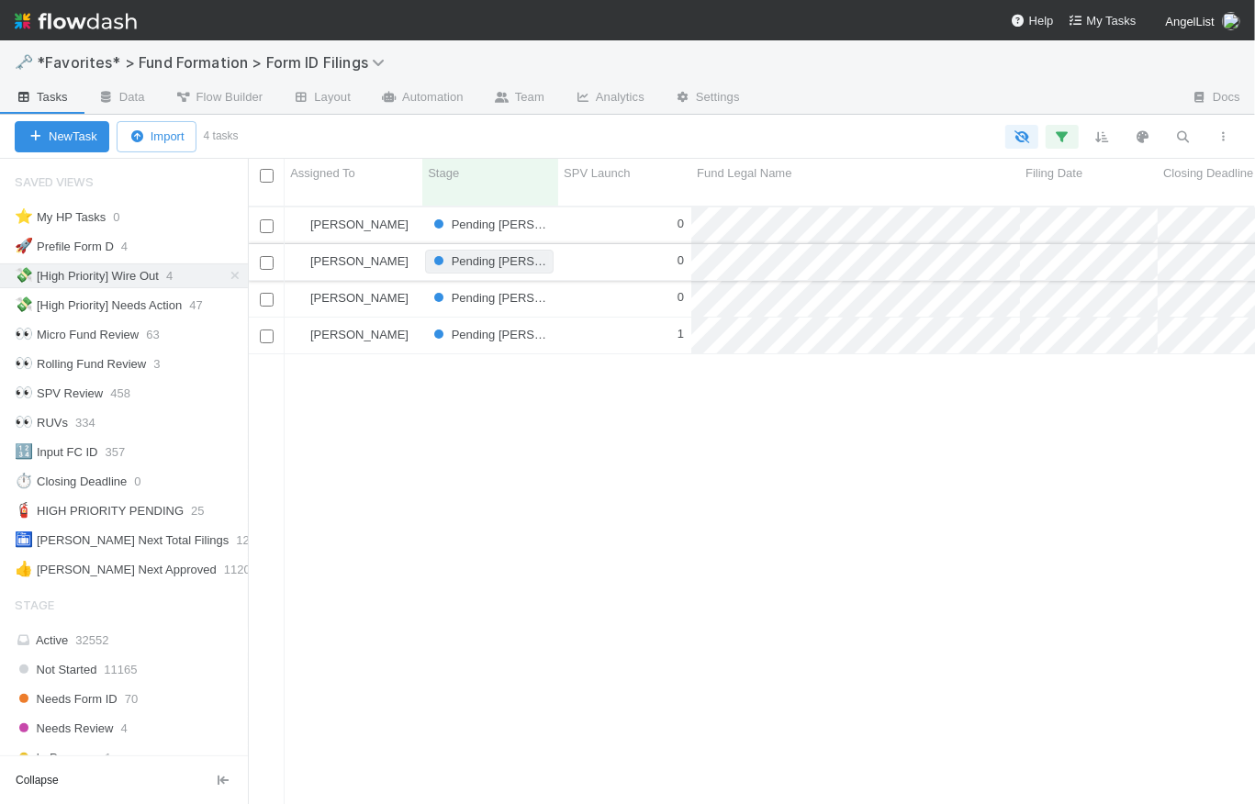
scroll to position [601, 995]
click at [1072, 142] on icon "button" at bounding box center [1062, 137] width 18 height 17
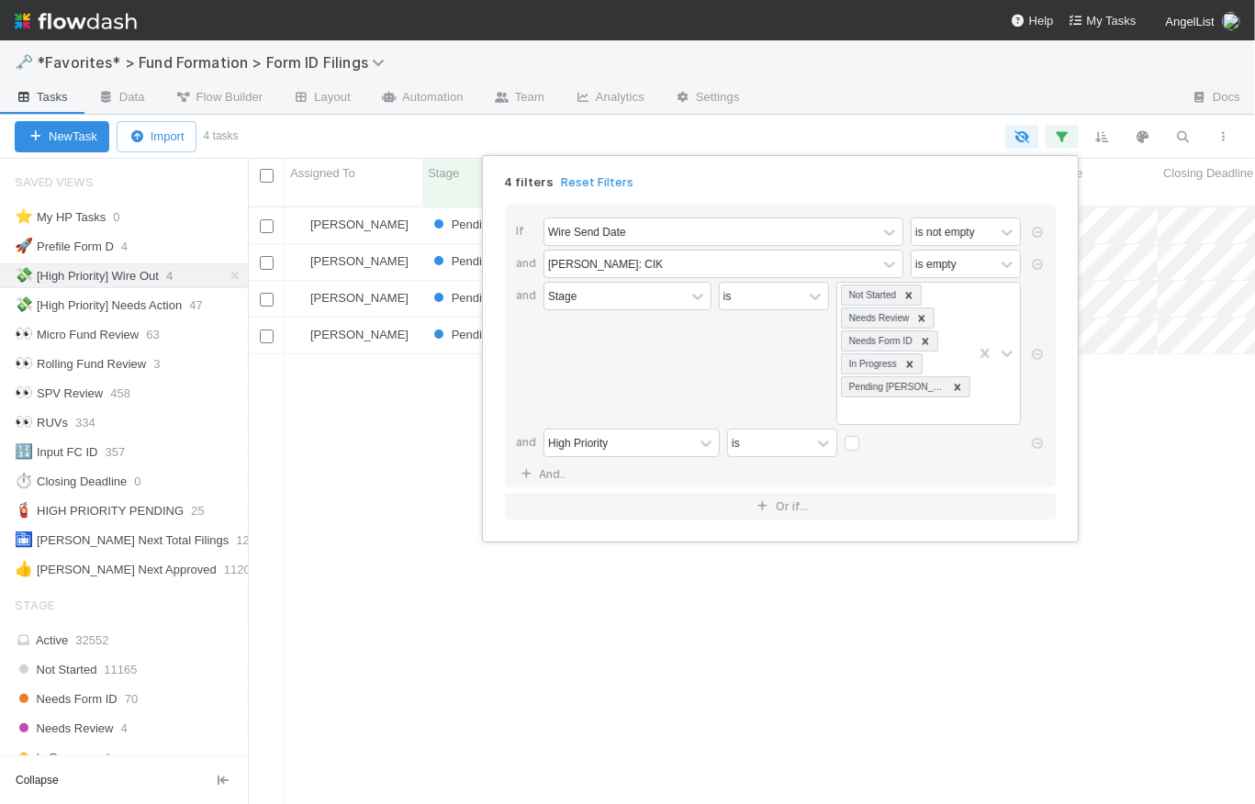
click at [925, 121] on div "4 filters Reset Filters If Wire Send Date is not empty and EDGAR: CIK is empty …" at bounding box center [627, 402] width 1255 height 804
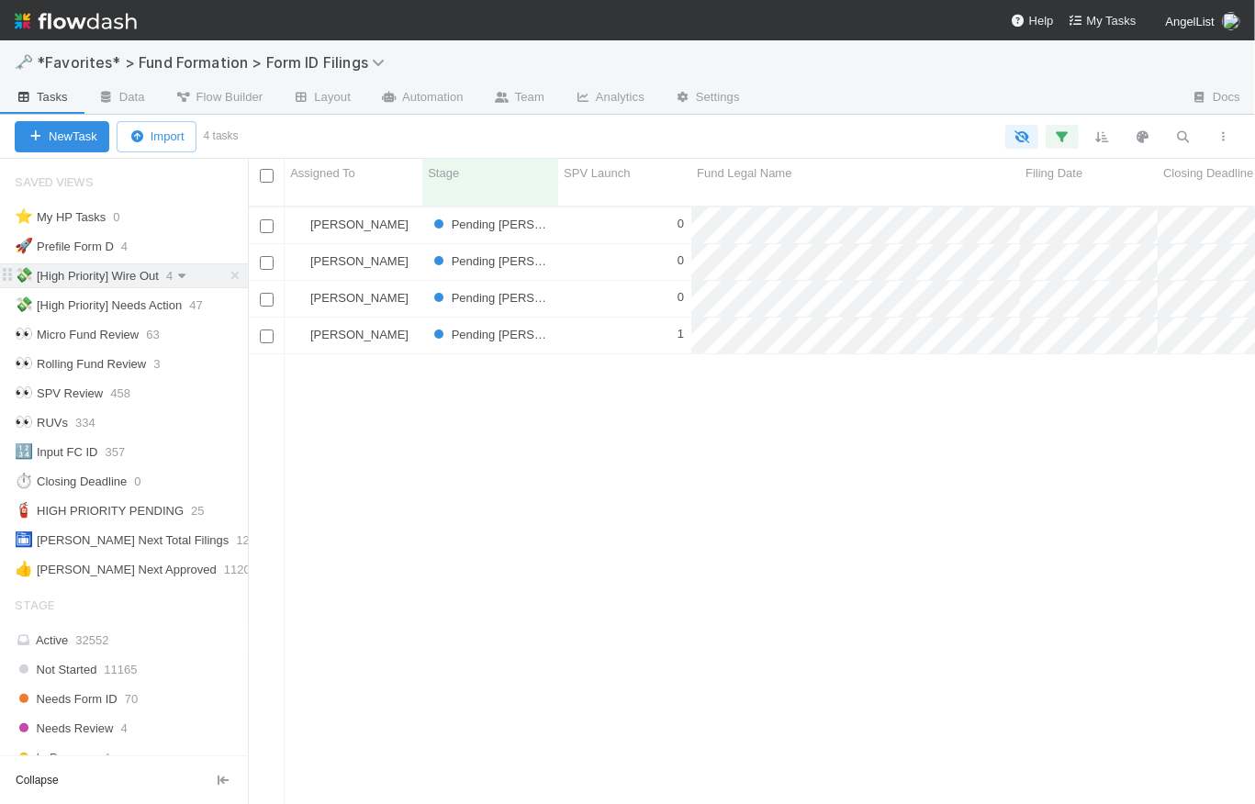
click at [191, 275] on icon at bounding box center [182, 276] width 18 height 12
click at [138, 416] on span "Delete this view" at bounding box center [126, 415] width 84 height 14
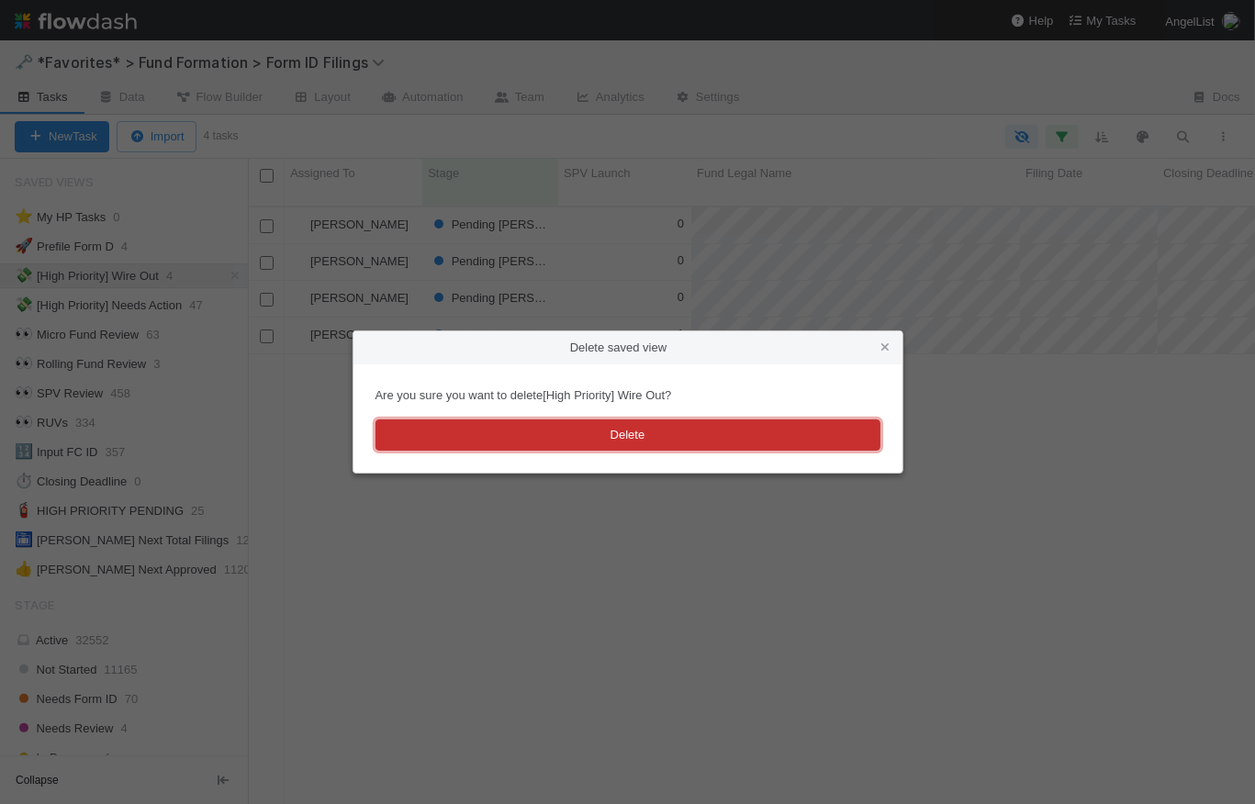
click at [527, 433] on button "Delete" at bounding box center [628, 435] width 505 height 31
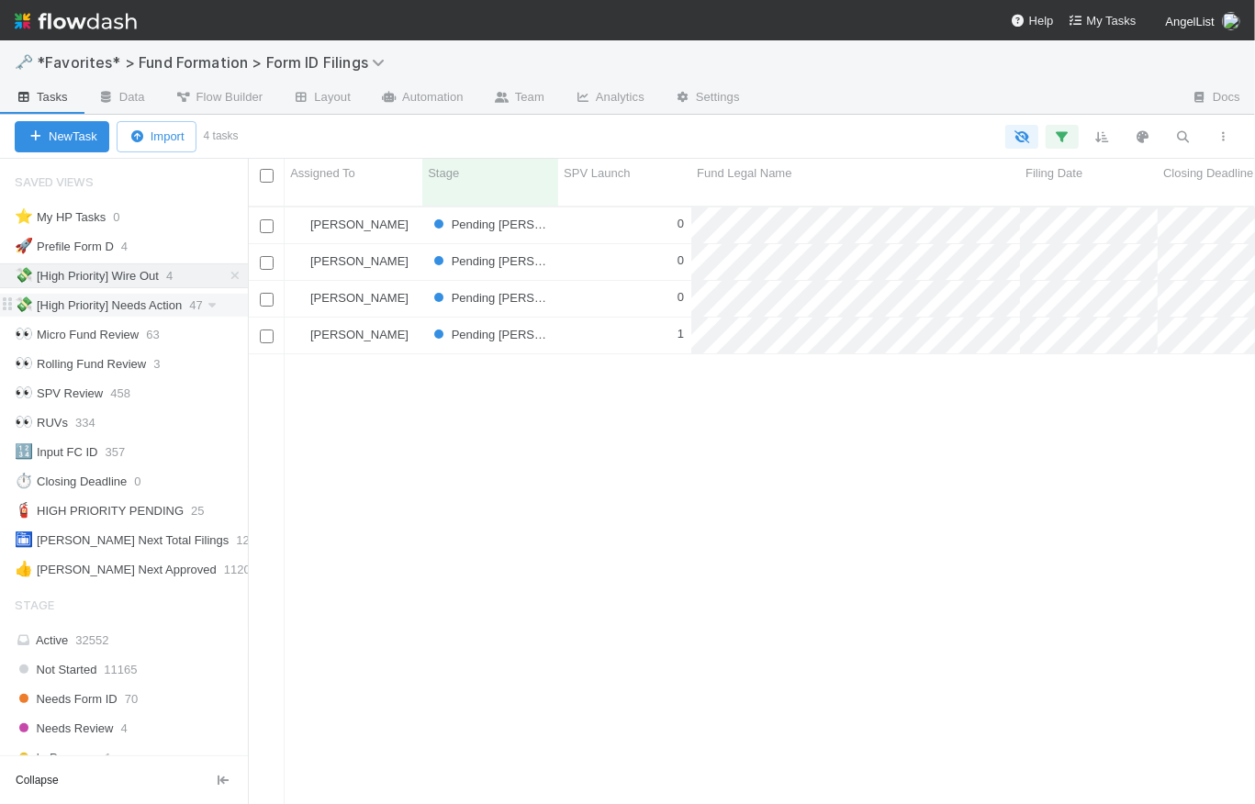
click at [174, 306] on div "💸 [High Priority] Needs Action" at bounding box center [98, 305] width 167 height 23
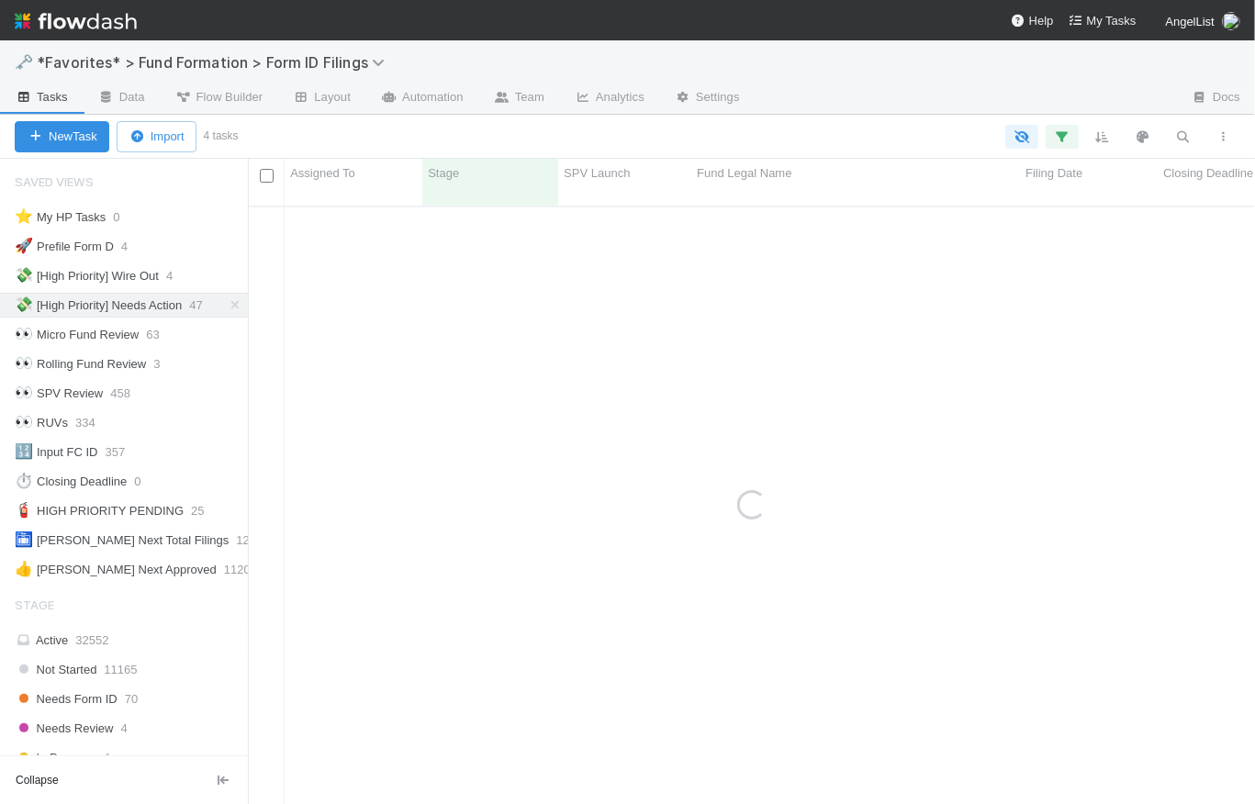
click at [780, 142] on div at bounding box center [739, 137] width 1009 height 24
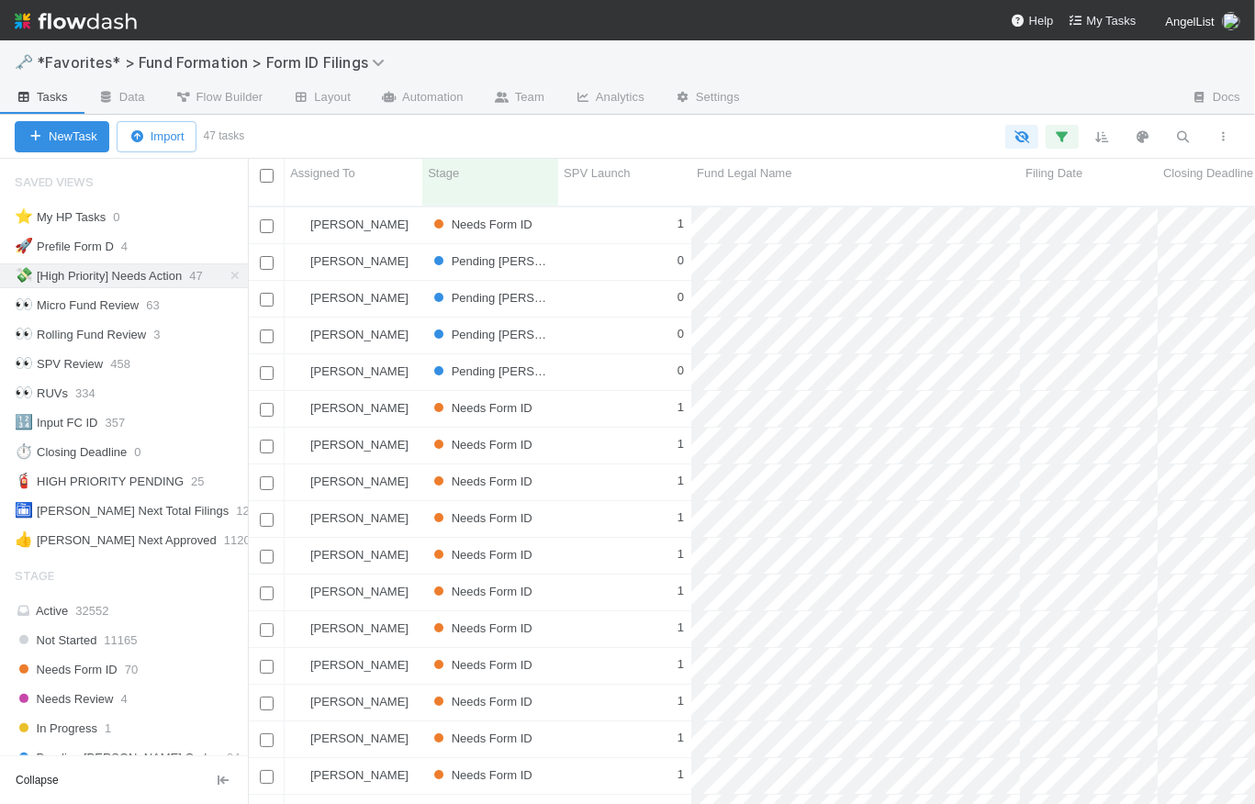
scroll to position [601, 995]
click at [1068, 129] on icon "button" at bounding box center [1062, 137] width 18 height 17
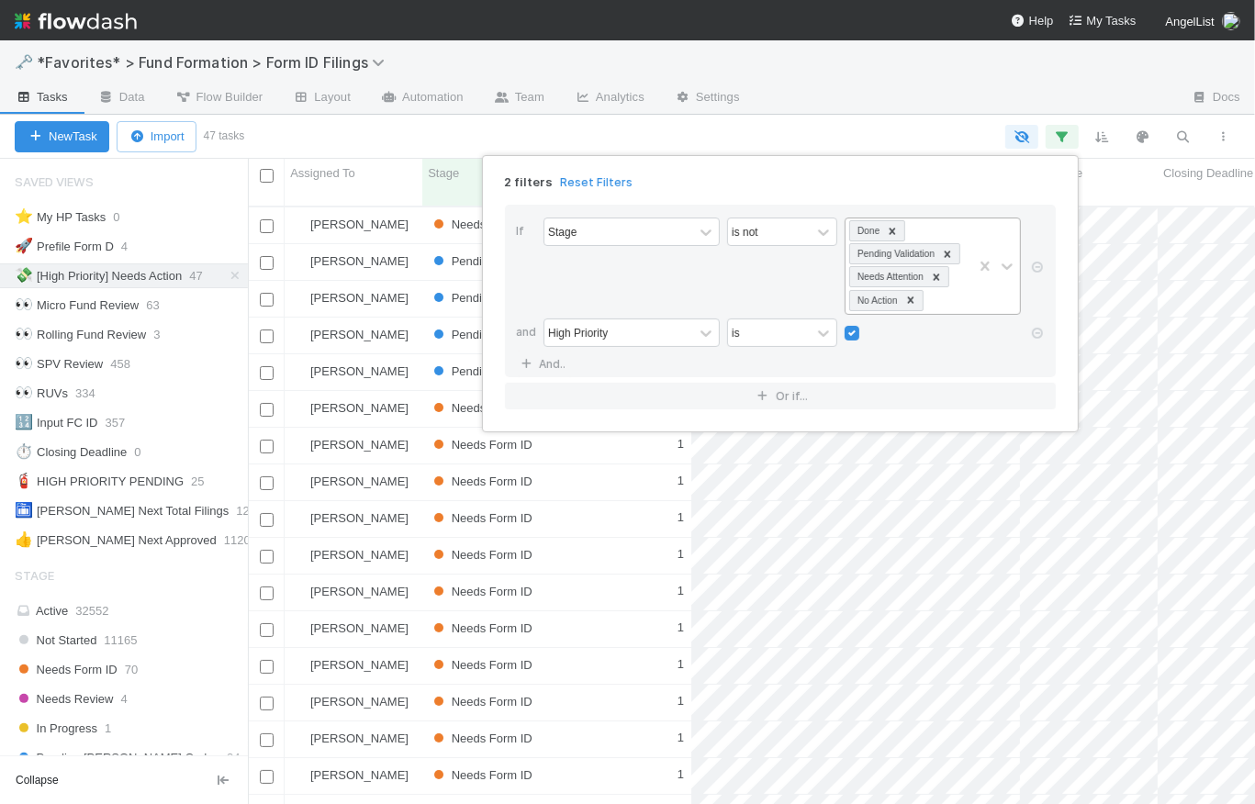
scroll to position [0, 0]
click at [942, 299] on div "Done Pending Validation Needs Attention No Action" at bounding box center [909, 267] width 127 height 96
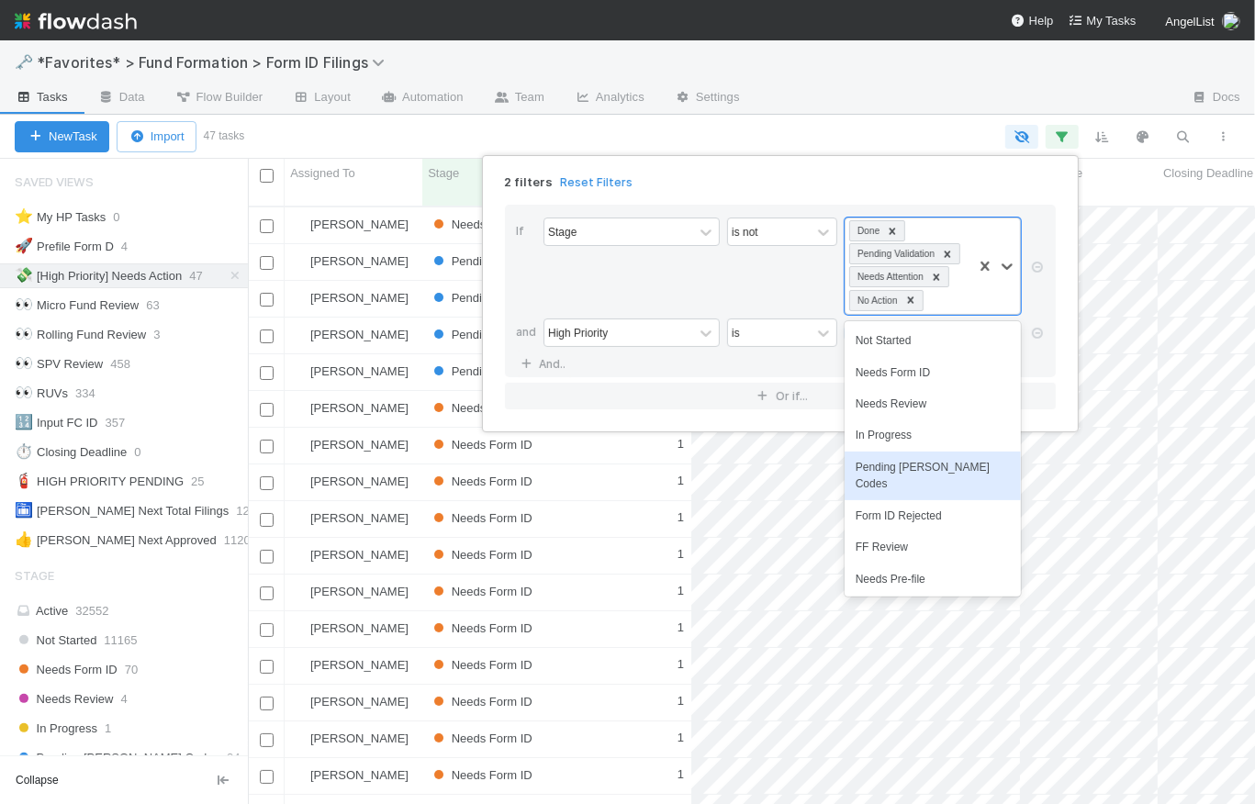
click at [946, 474] on div "Pending EDGAR Codes" at bounding box center [933, 476] width 176 height 49
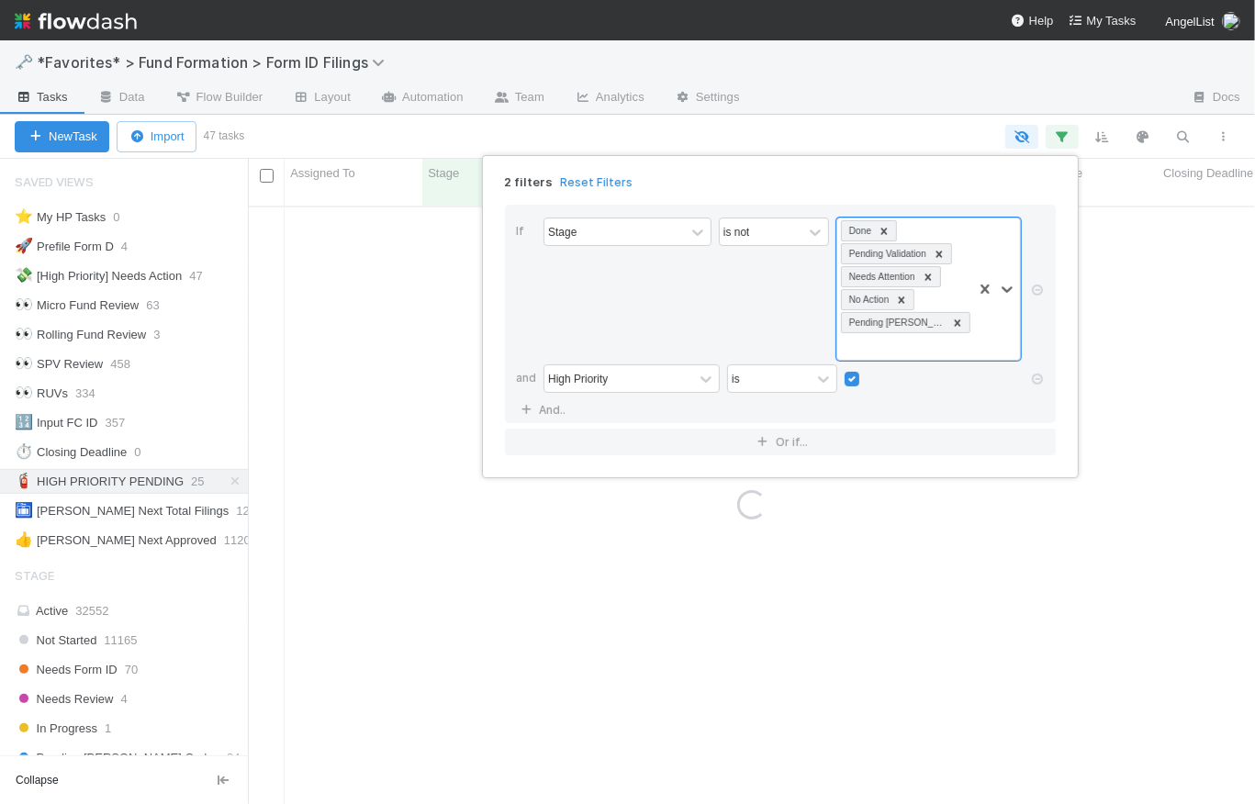
click at [712, 326] on div "Stage" at bounding box center [628, 289] width 168 height 143
click at [757, 187] on div "2 filters Reset Filters" at bounding box center [780, 176] width 580 height 27
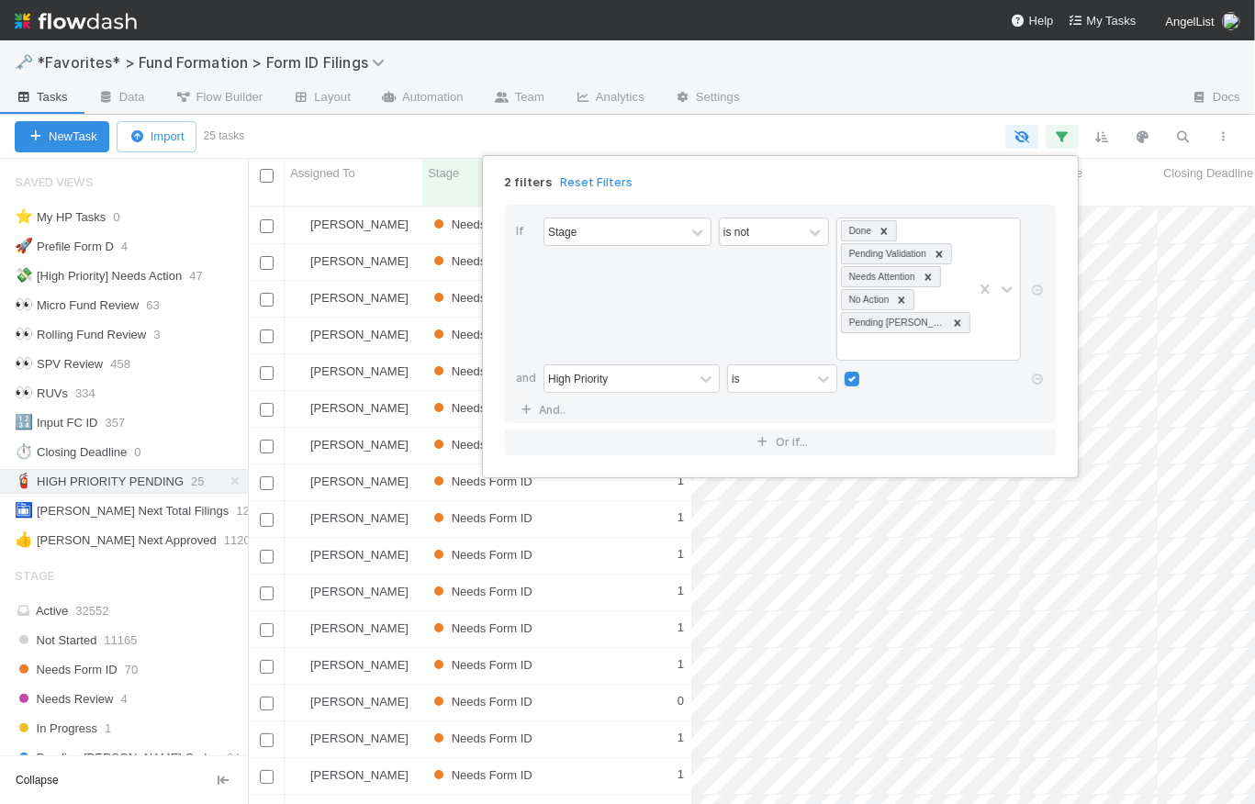
scroll to position [601, 995]
click at [849, 122] on div "2 filters Reset Filters If Stage is not Done Pending Validation Needs Attention…" at bounding box center [627, 402] width 1255 height 804
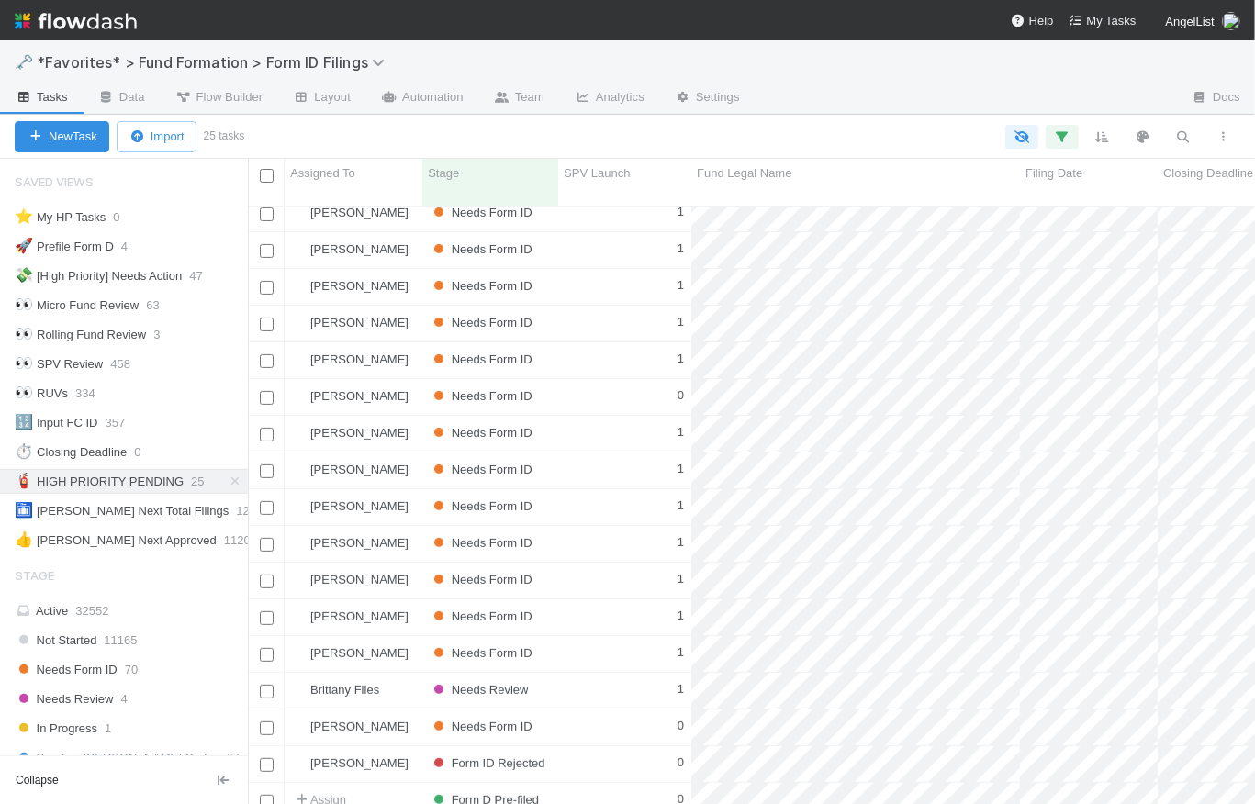
scroll to position [0, 0]
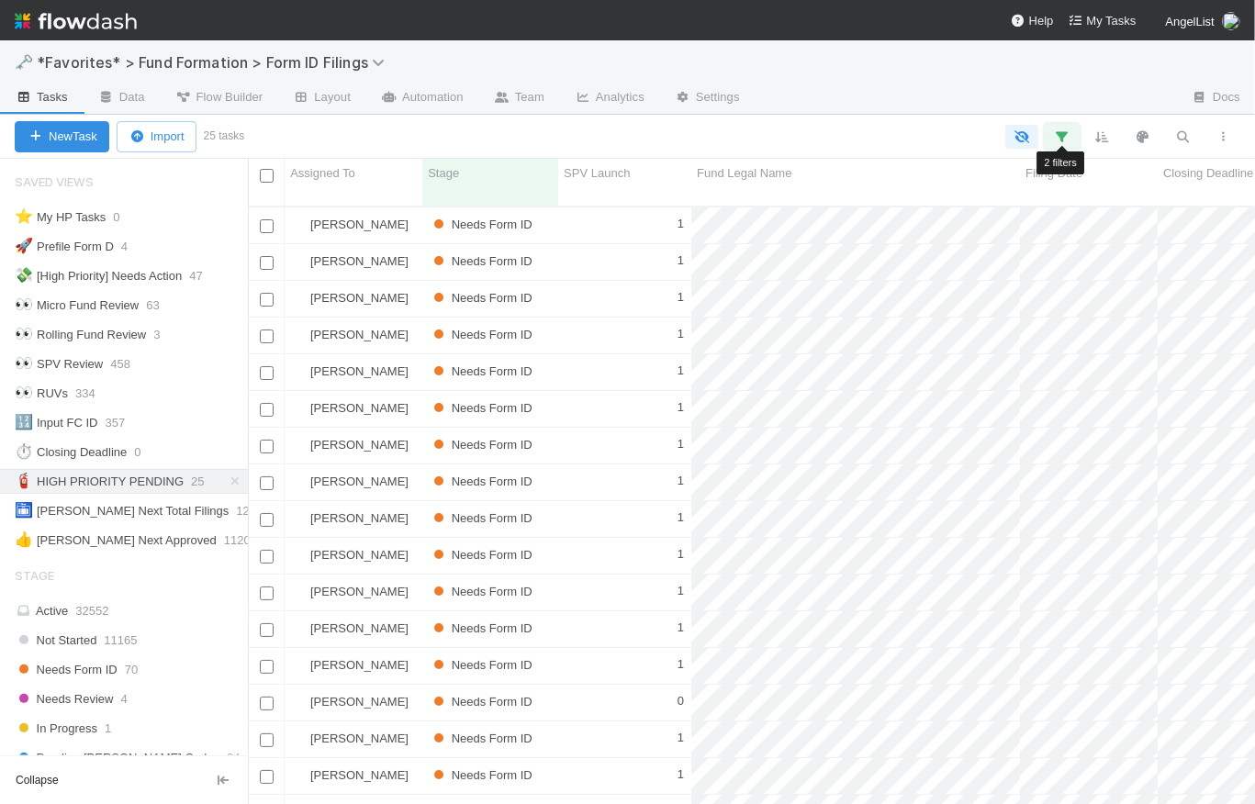
click at [1072, 138] on button "button" at bounding box center [1062, 137] width 33 height 24
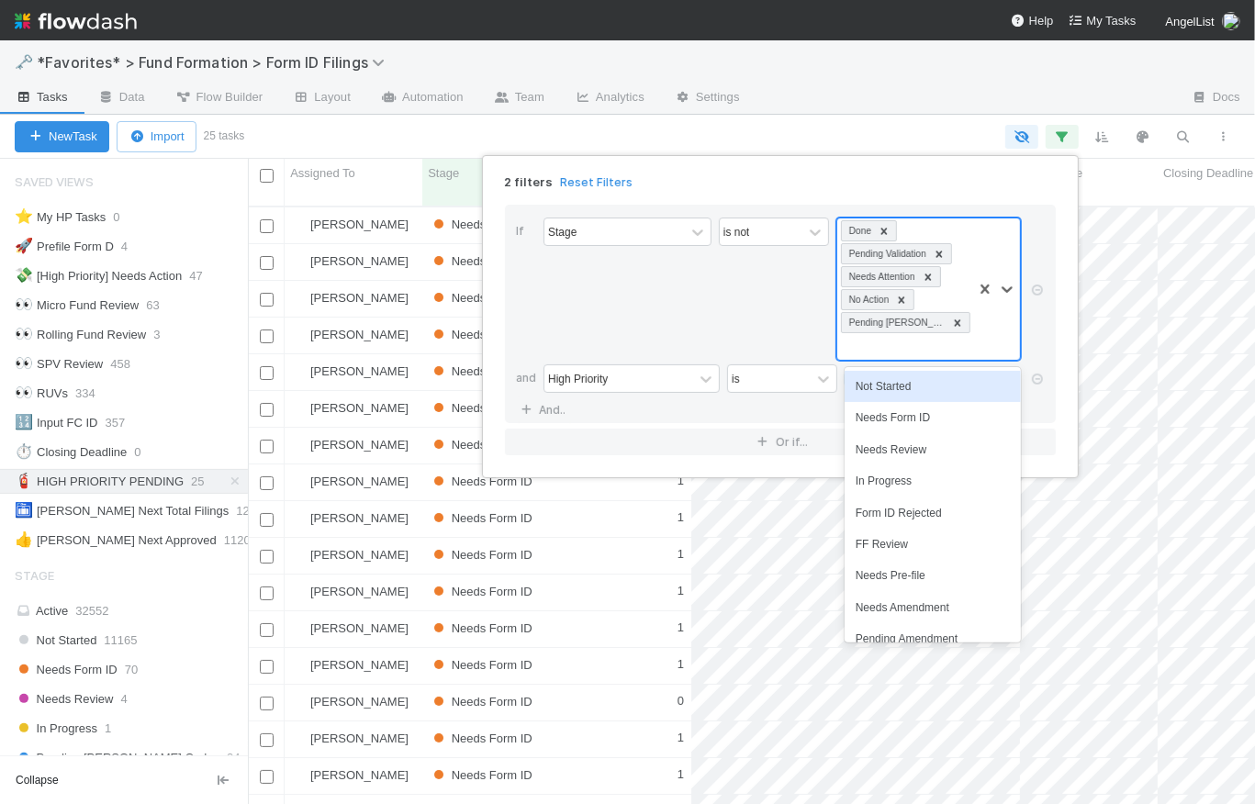
click at [892, 346] on div "Done Pending Validation Needs Attention No Action Pending EDGAR Codes" at bounding box center [904, 289] width 135 height 141
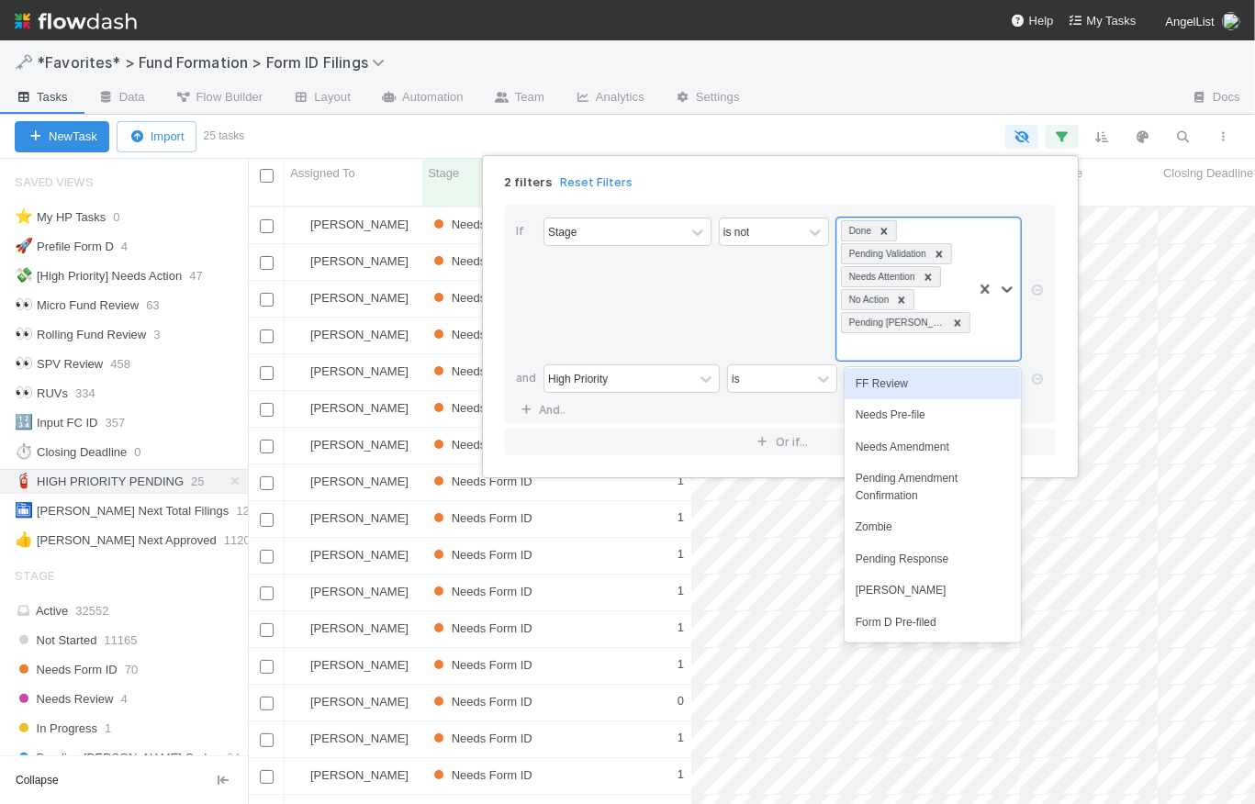
scroll to position [192, 0]
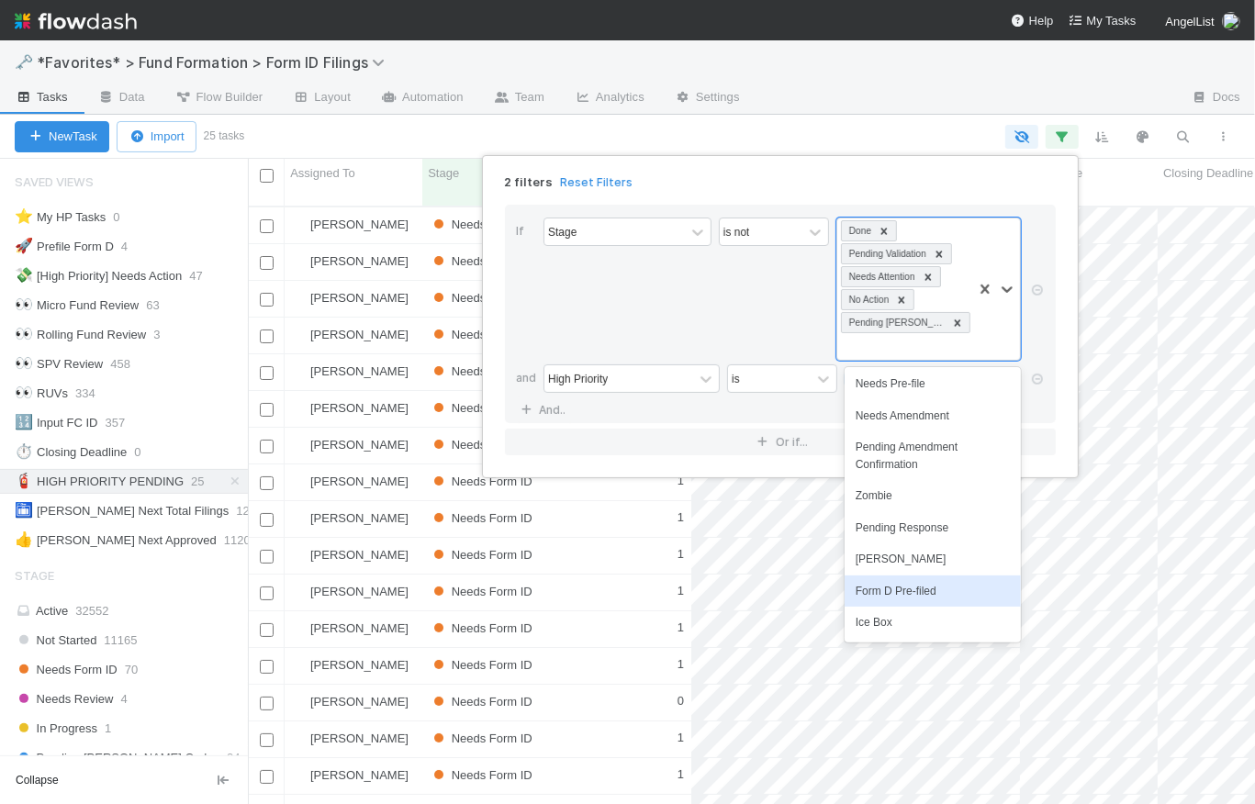
click at [894, 601] on div "Form D Pre-filed" at bounding box center [933, 591] width 176 height 31
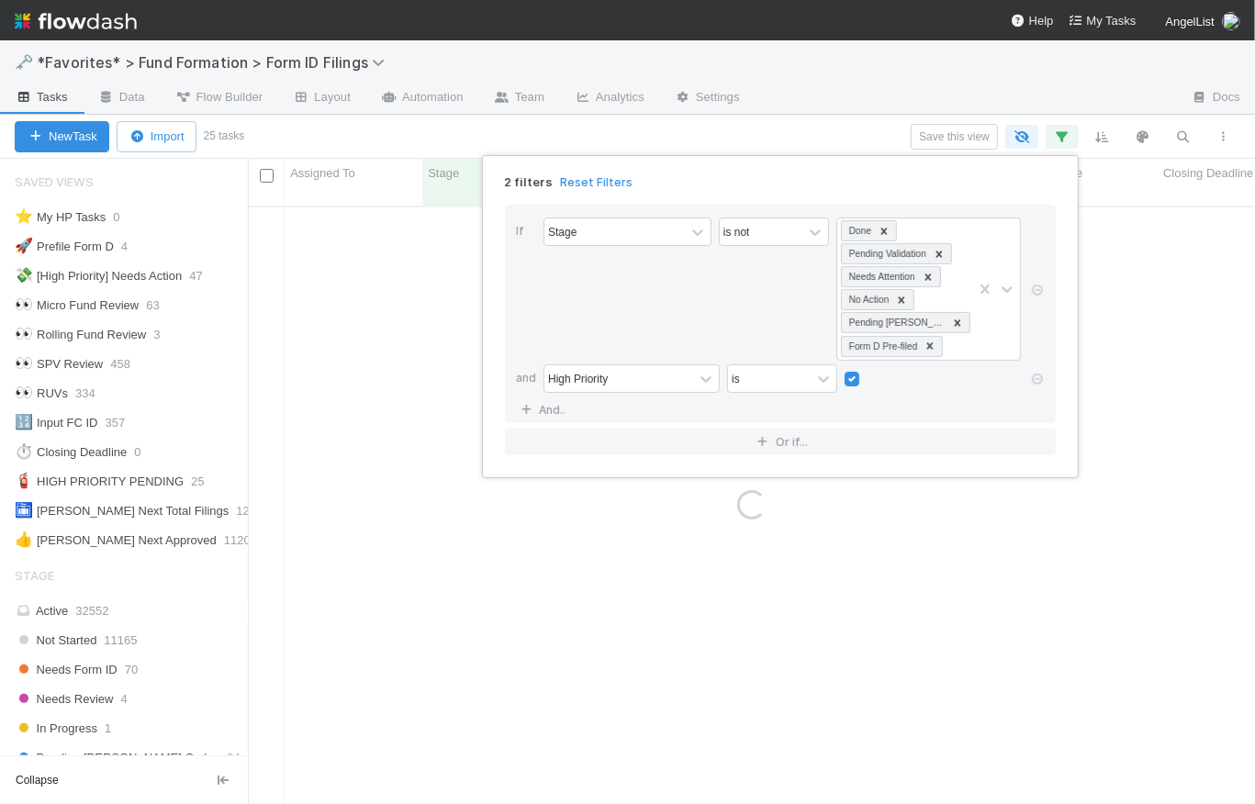
click at [741, 301] on div "is not" at bounding box center [774, 289] width 110 height 143
click at [815, 191] on div "If Stage is not Done Pending Validation Needs Attention No Action Pending EDGAR…" at bounding box center [780, 330] width 580 height 280
click at [836, 139] on div "2 filters Reset Filters If Stage is not Done Pending Validation Needs Attention…" at bounding box center [627, 402] width 1255 height 804
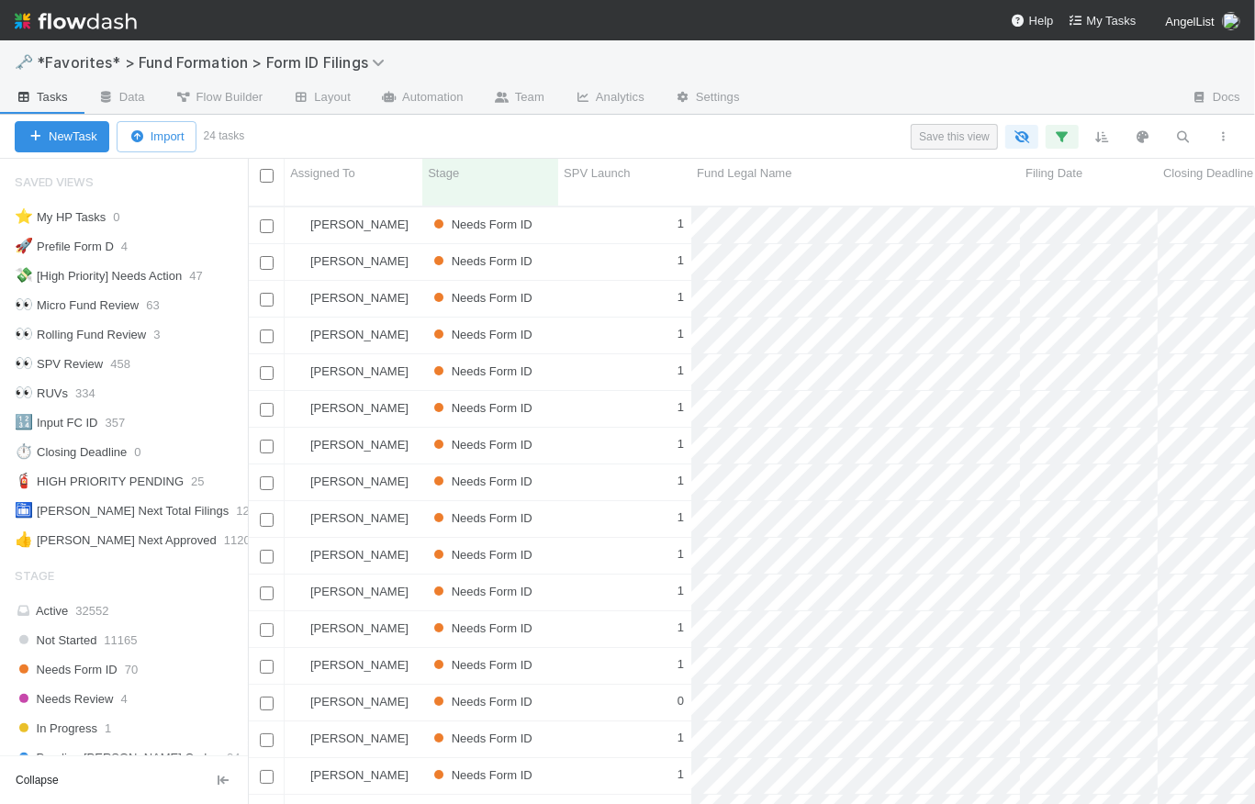
scroll to position [601, 995]
click at [943, 138] on button "Save this view" at bounding box center [954, 137] width 87 height 26
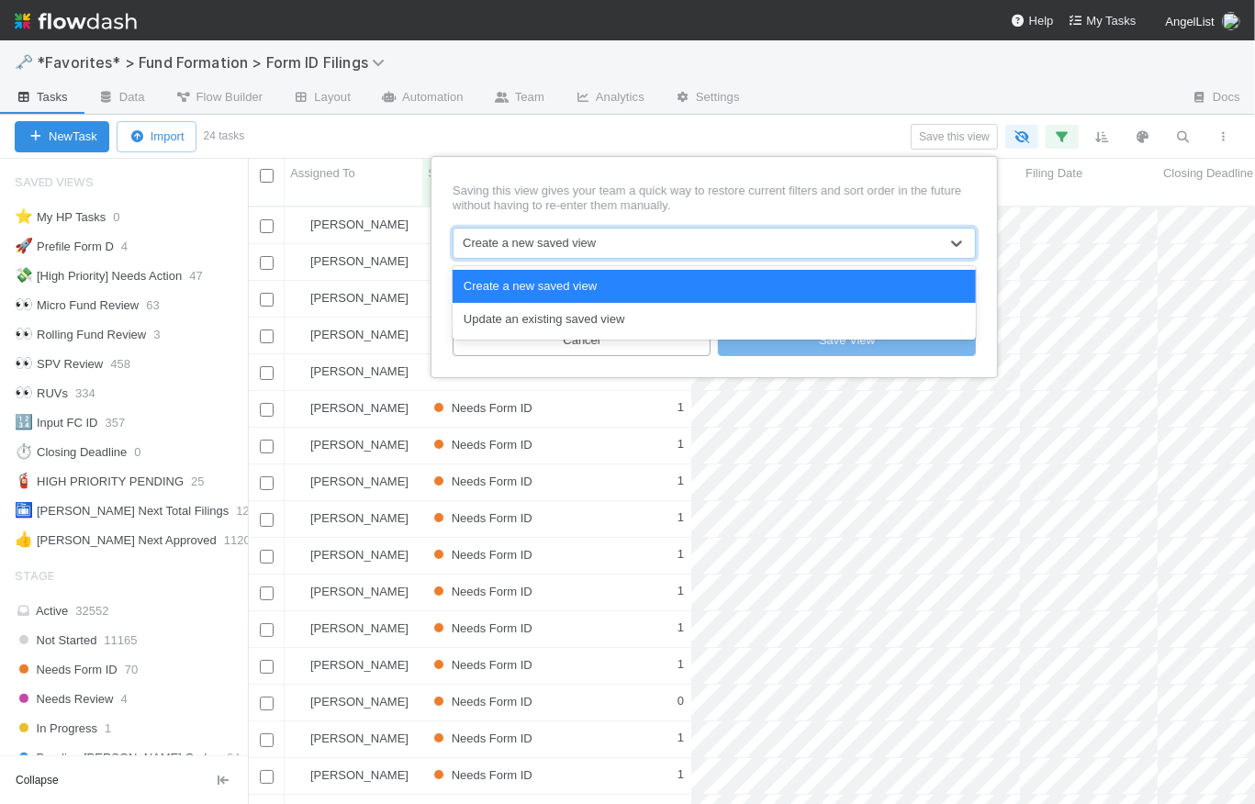
click at [645, 235] on div "Create a new saved view" at bounding box center [696, 243] width 485 height 29
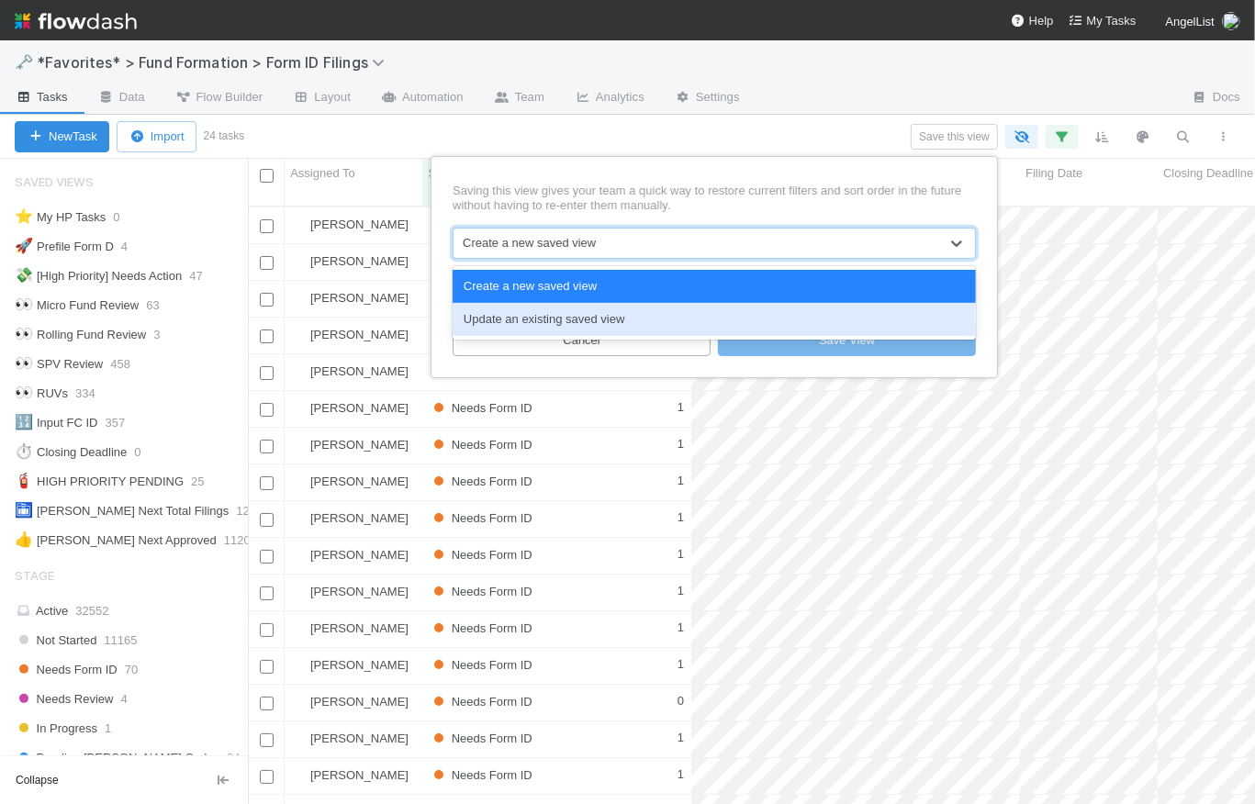
click at [584, 318] on div "Update an existing saved view" at bounding box center [714, 319] width 523 height 33
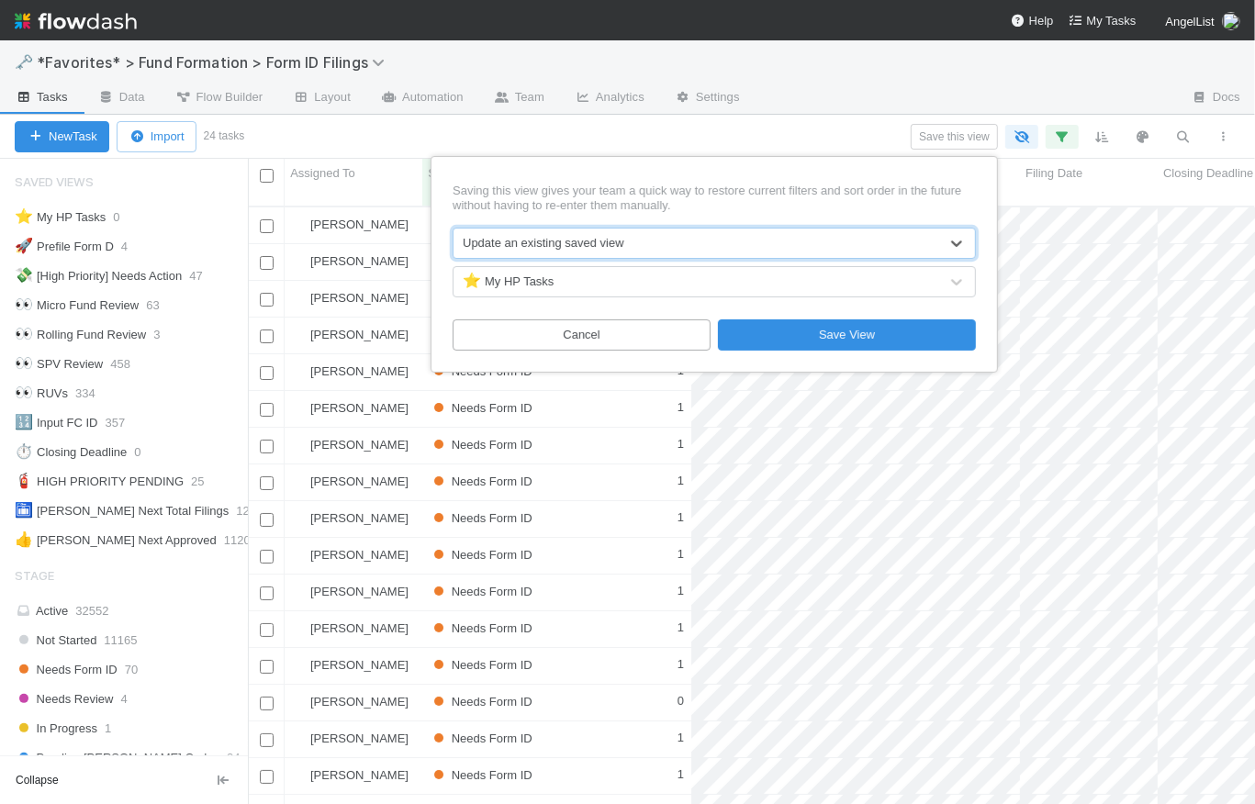
click at [586, 281] on div "⭐ My HP Tasks" at bounding box center [696, 281] width 485 height 29
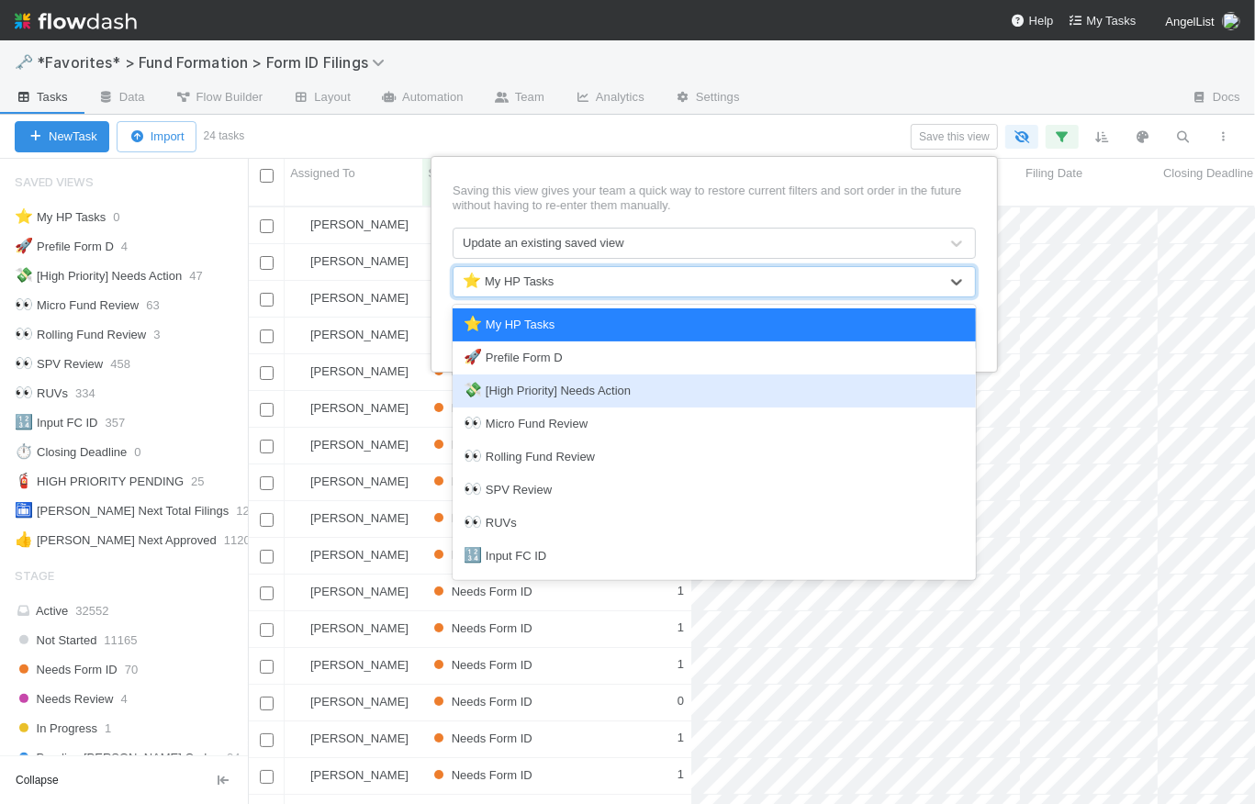
click at [553, 385] on div "💸 [High Priority] Needs Action" at bounding box center [714, 391] width 501 height 18
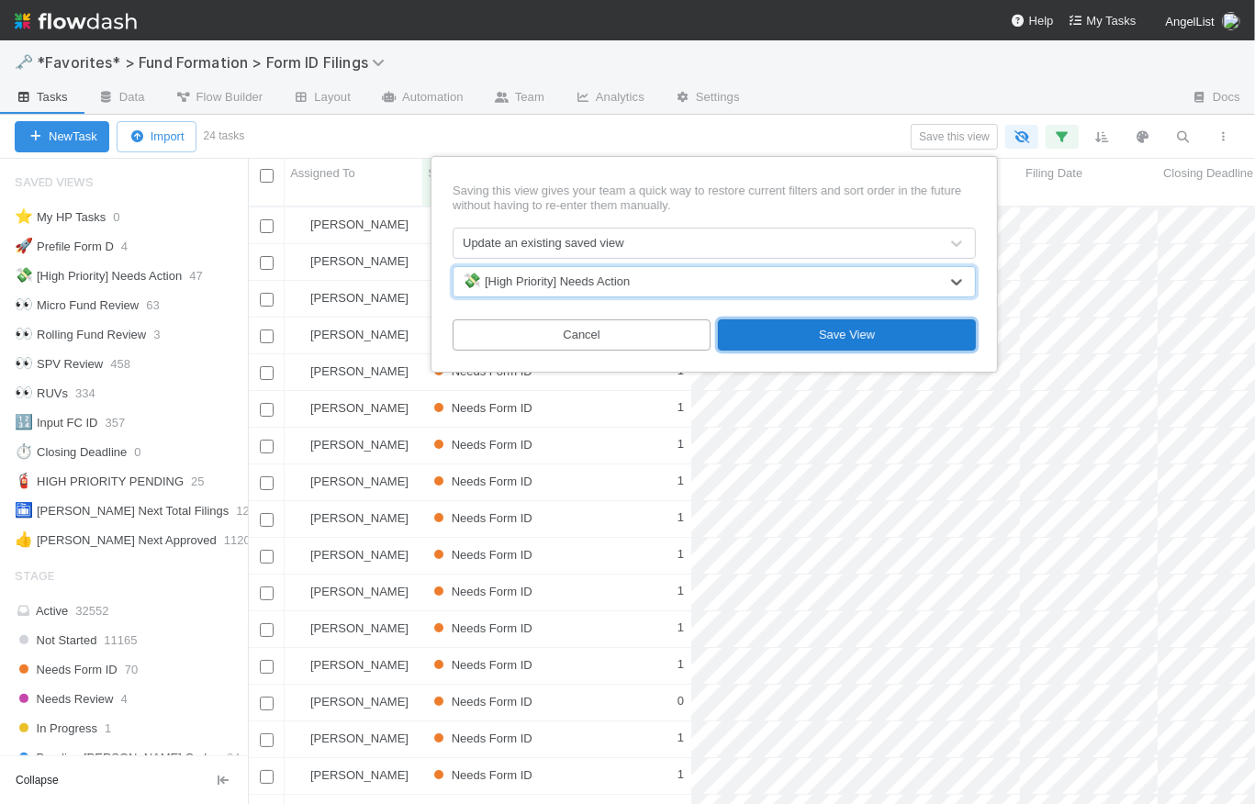
click at [875, 332] on button "Save View" at bounding box center [847, 335] width 258 height 31
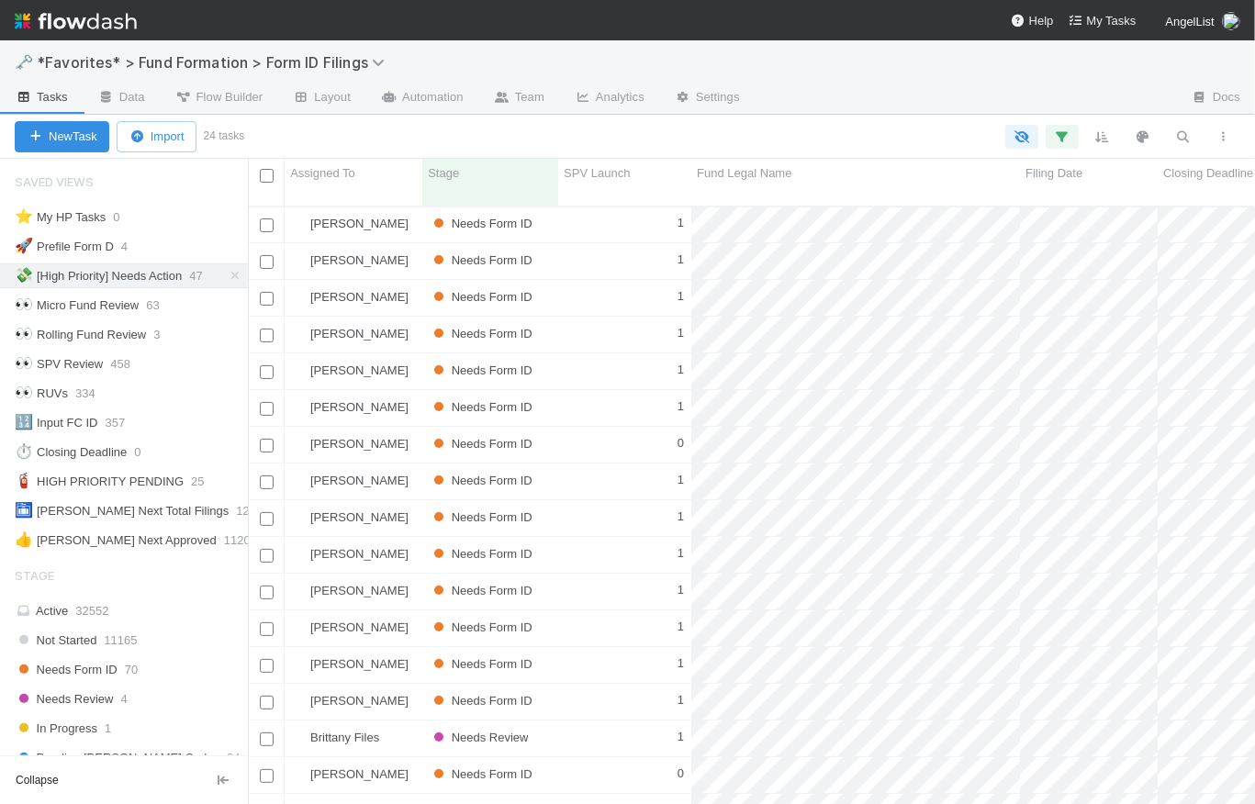
scroll to position [281, 0]
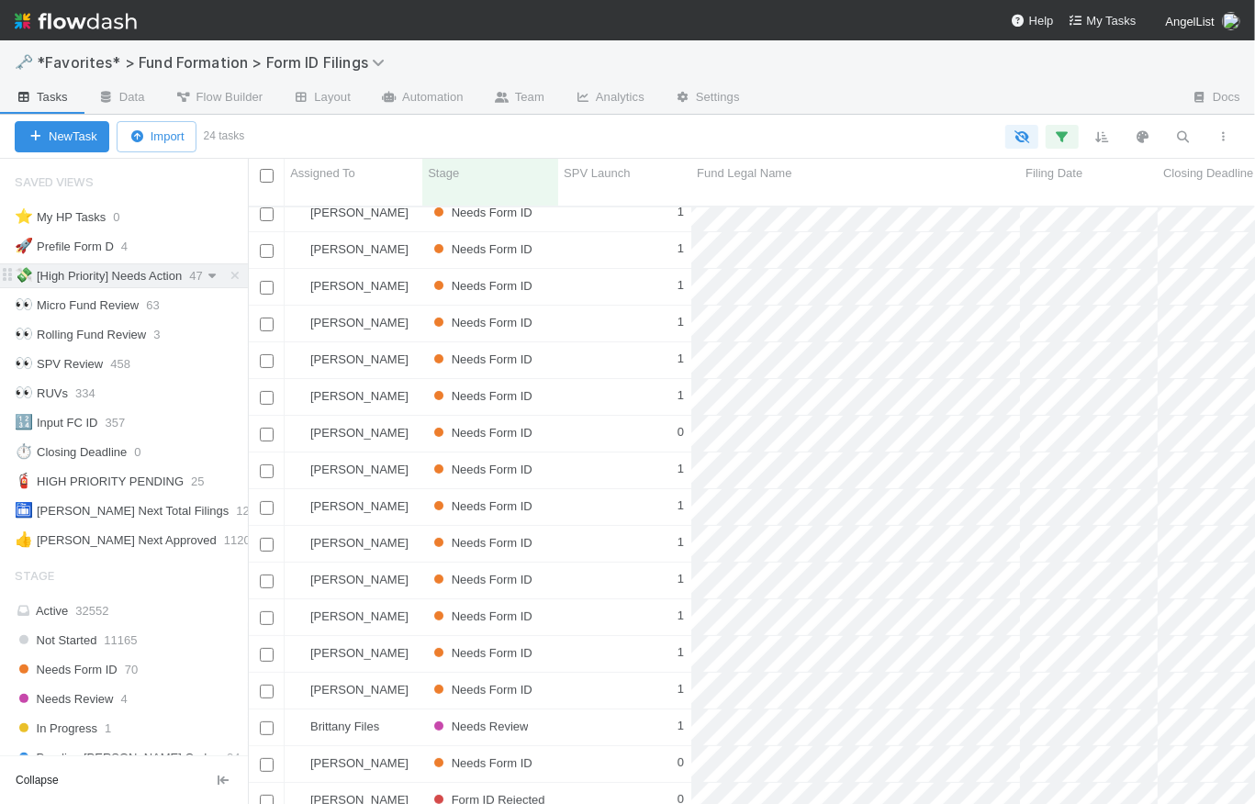
click at [221, 276] on icon at bounding box center [212, 276] width 18 height 12
click at [135, 389] on div "Rename this view" at bounding box center [136, 388] width 186 height 28
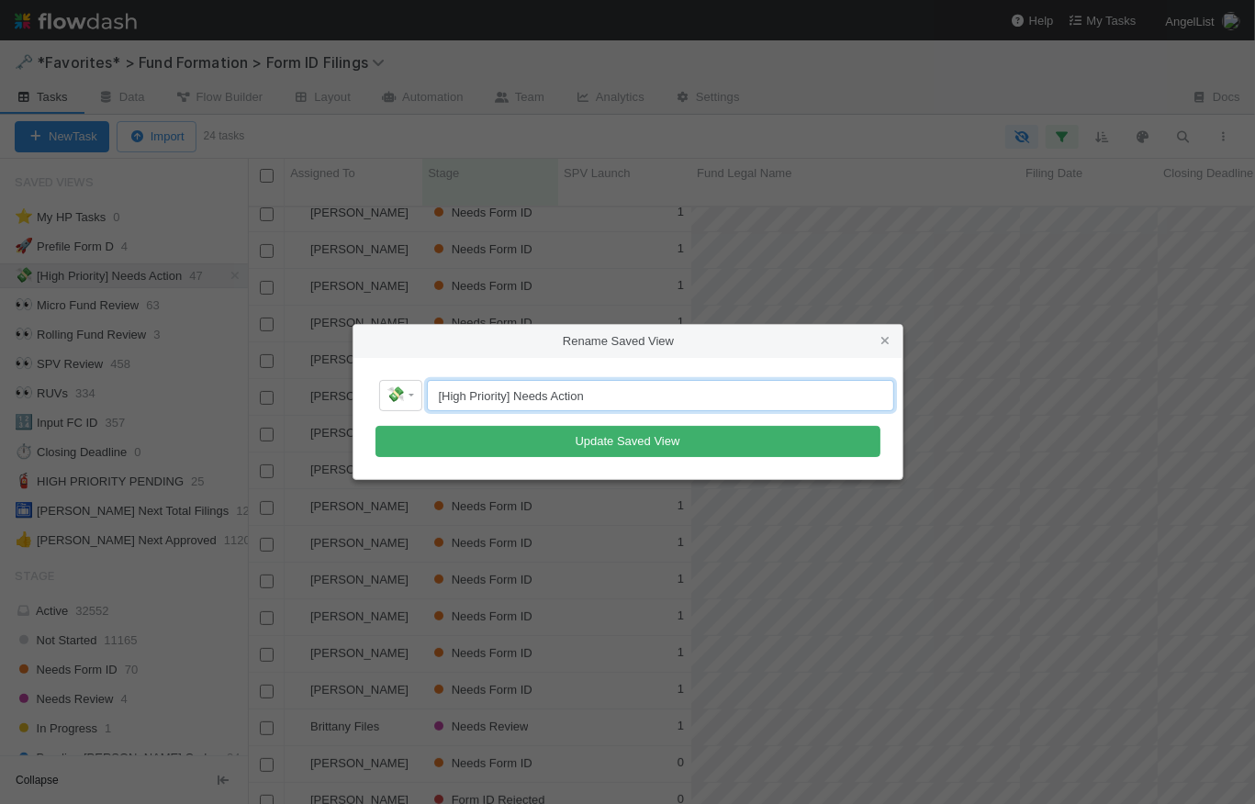
click at [527, 396] on input "[High Priority] Needs Action" at bounding box center [660, 395] width 467 height 31
drag, startPoint x: 600, startPoint y: 397, endPoint x: 430, endPoint y: 394, distance: 169.9
click at [430, 394] on input "[High Priority] Needs Action" at bounding box center [660, 395] width 467 height 31
type input "HIGH PRIORITY Needs Action"
click at [409, 393] on link "💸" at bounding box center [400, 395] width 43 height 31
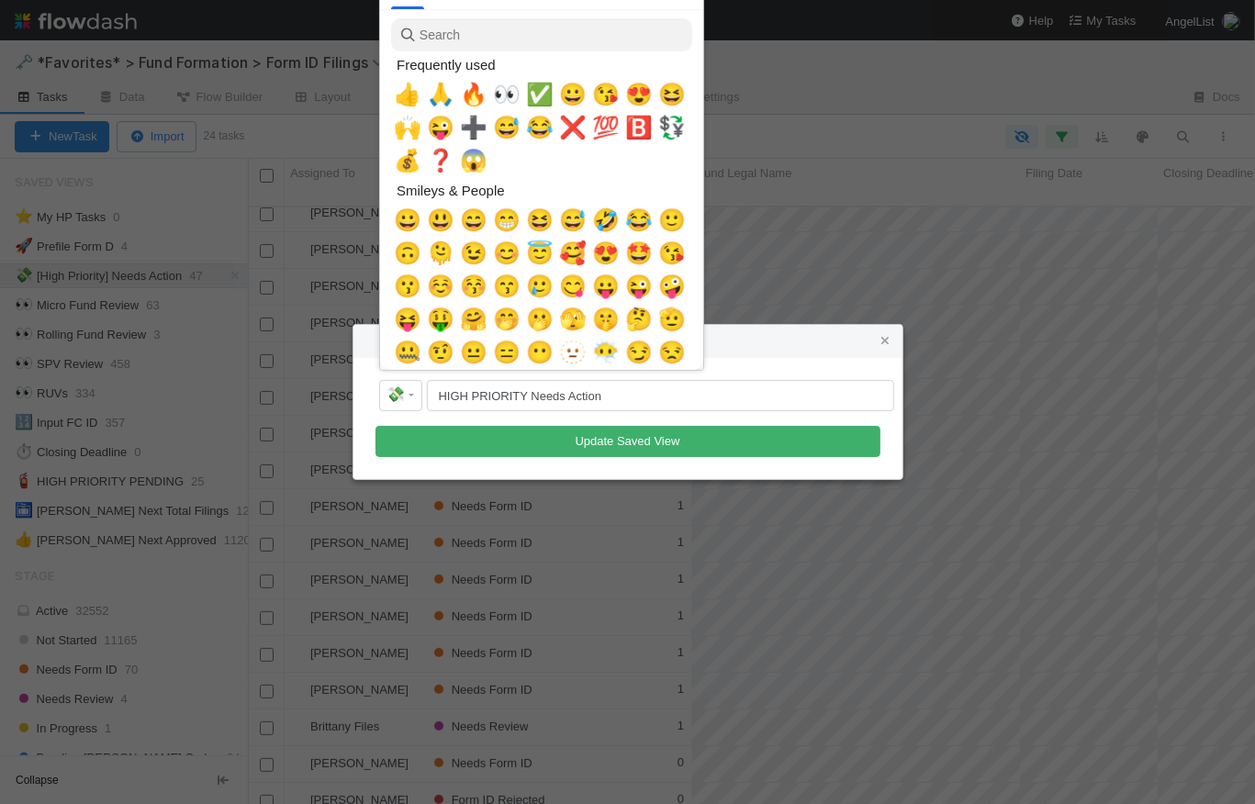
click at [506, 39] on input "search" at bounding box center [541, 34] width 301 height 33
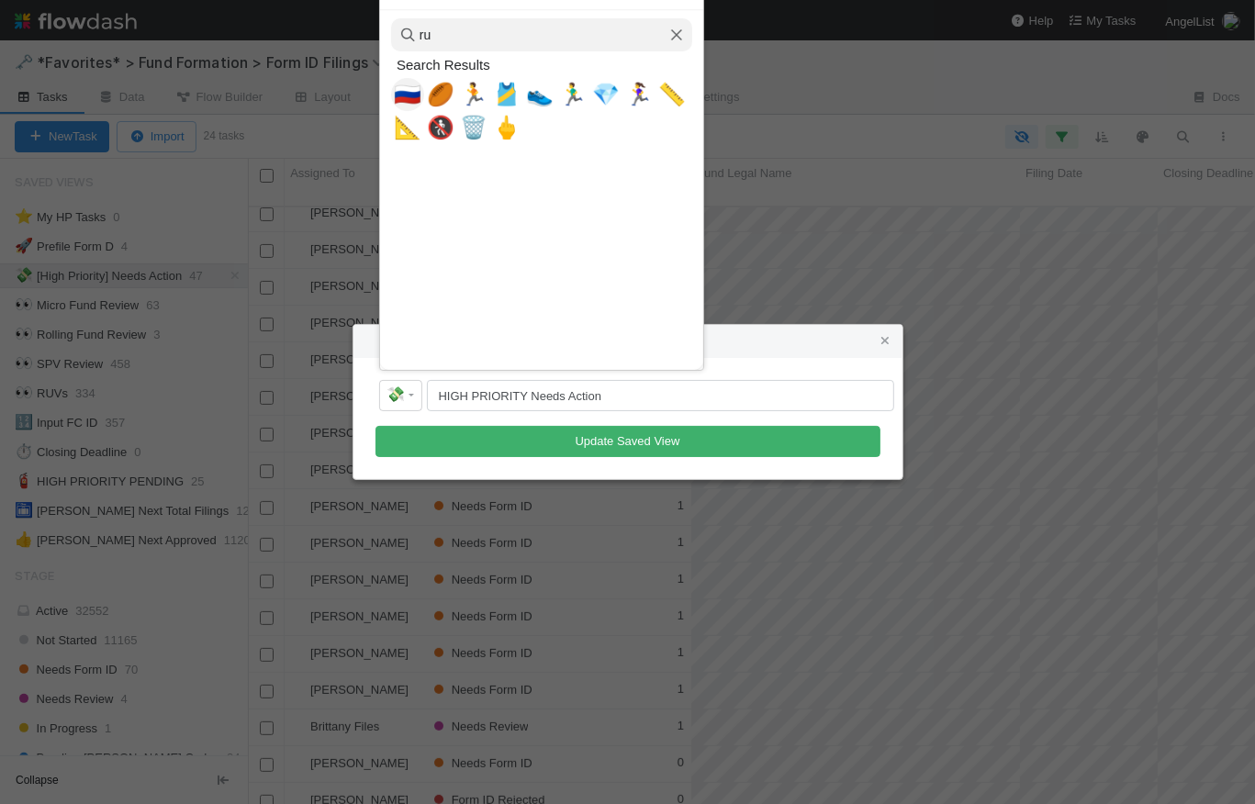
type input "r"
type input "fast"
click at [410, 138] on span "⚡" at bounding box center [408, 128] width 28 height 26
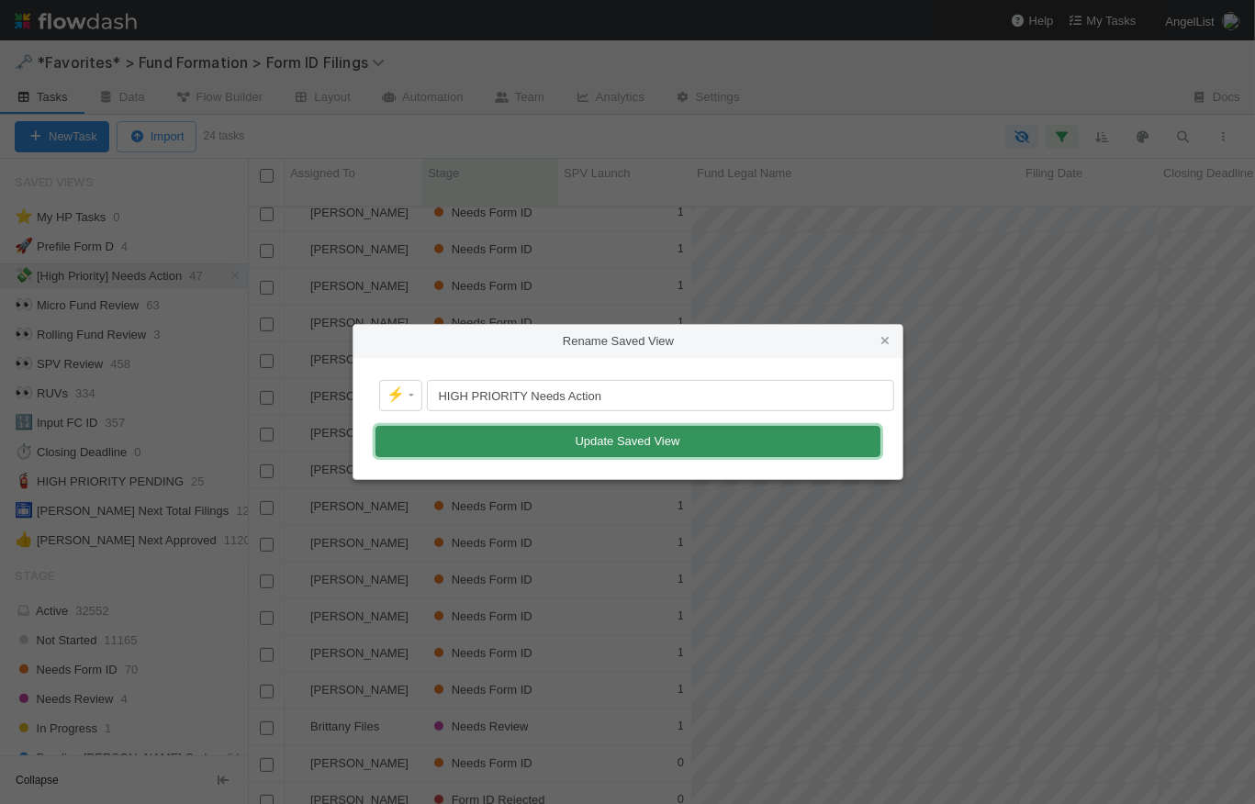
click at [639, 442] on button "Update Saved View" at bounding box center [628, 441] width 505 height 31
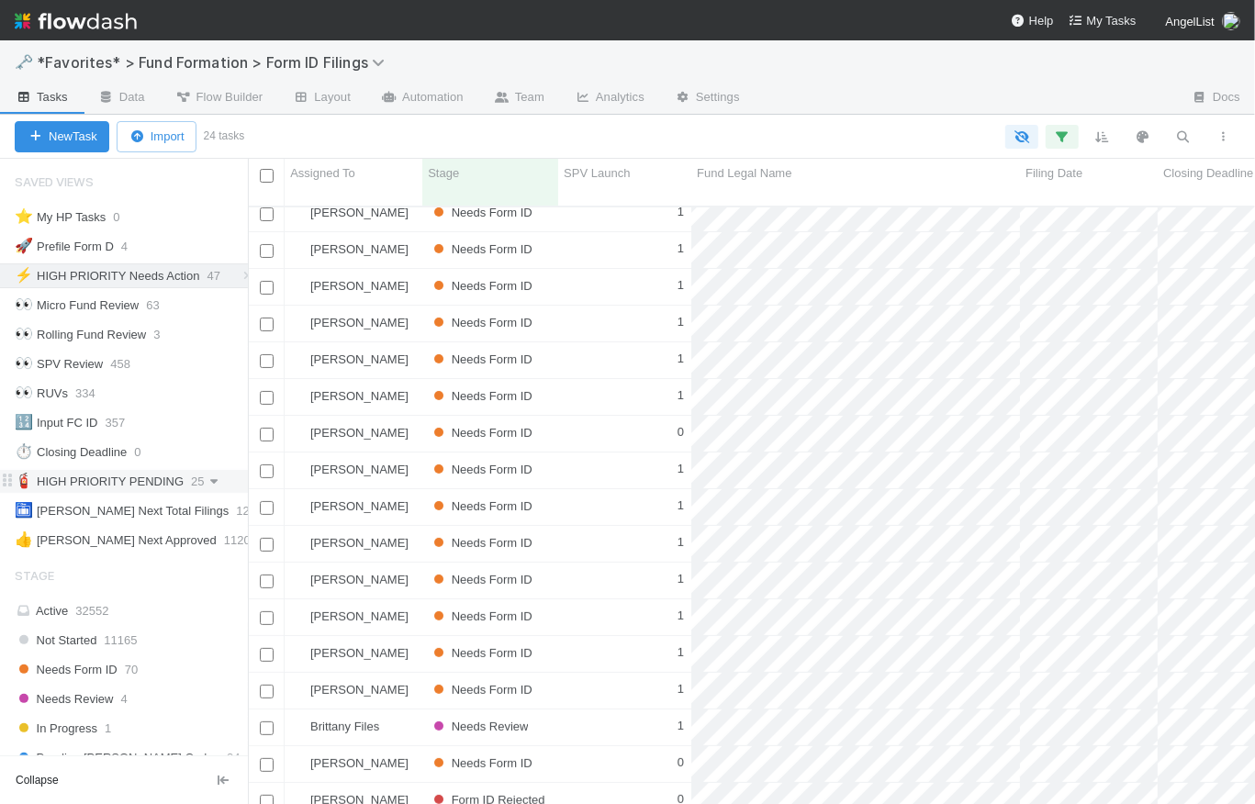
click at [210, 478] on icon at bounding box center [214, 482] width 18 height 12
click at [163, 591] on div "Rename this view" at bounding box center [136, 593] width 186 height 28
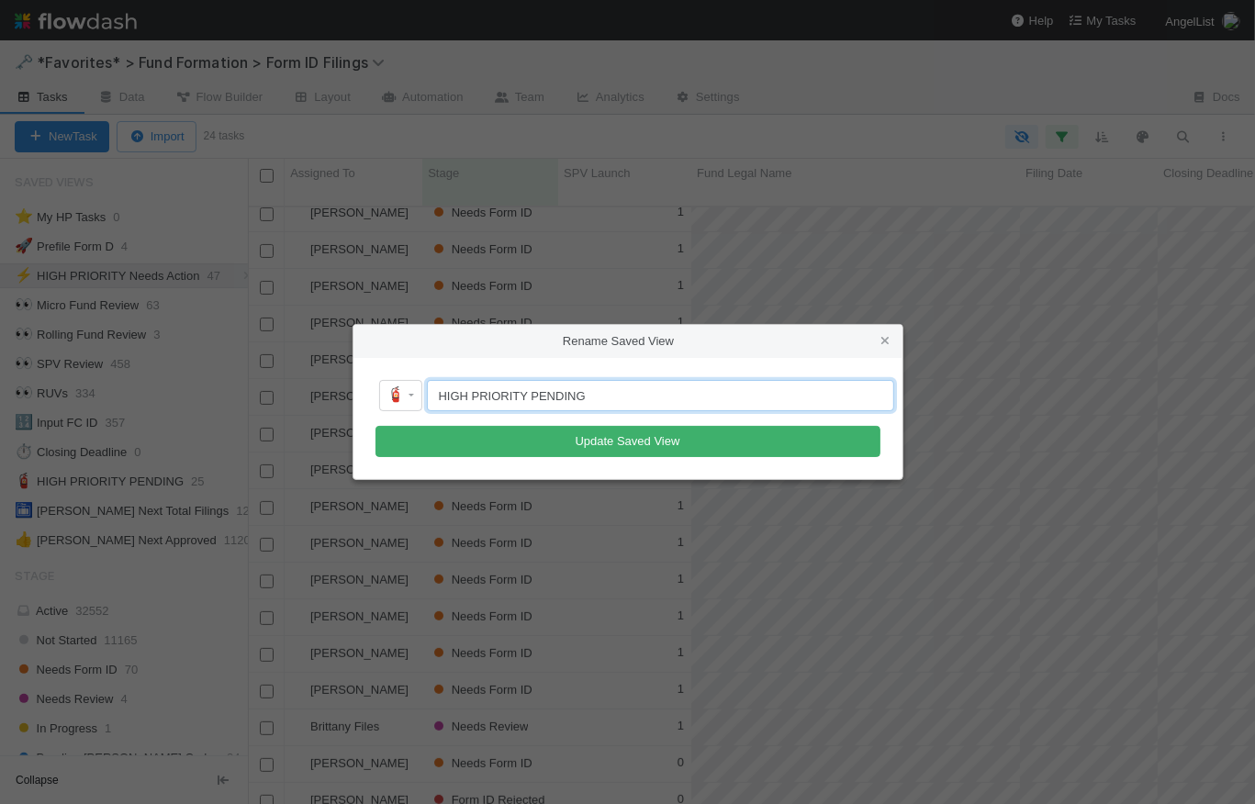
drag, startPoint x: 623, startPoint y: 398, endPoint x: 539, endPoint y: 368, distance: 88.6
click at [530, 399] on input "HIGH PRIORITY PENDING" at bounding box center [660, 395] width 467 height 31
type input "HIGH PRIORITY Pending"
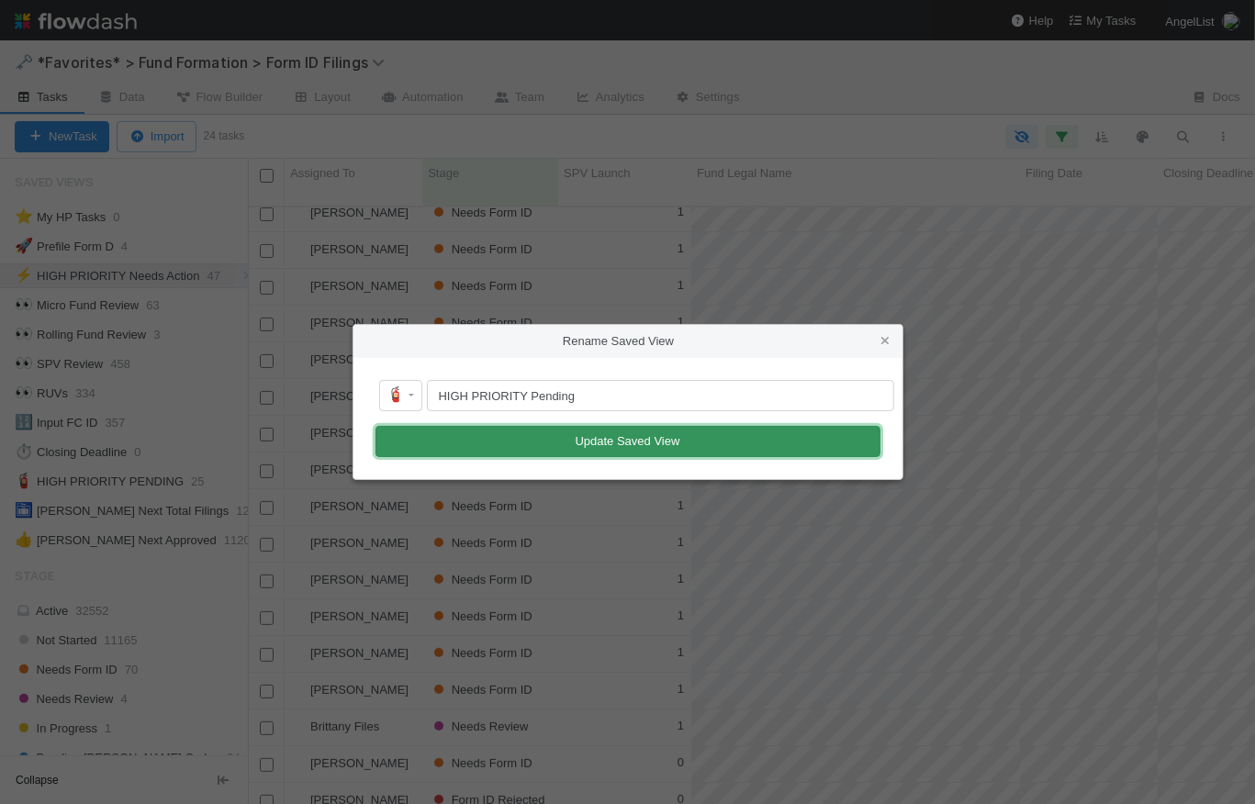
click at [589, 436] on button "Update Saved View" at bounding box center [628, 441] width 505 height 31
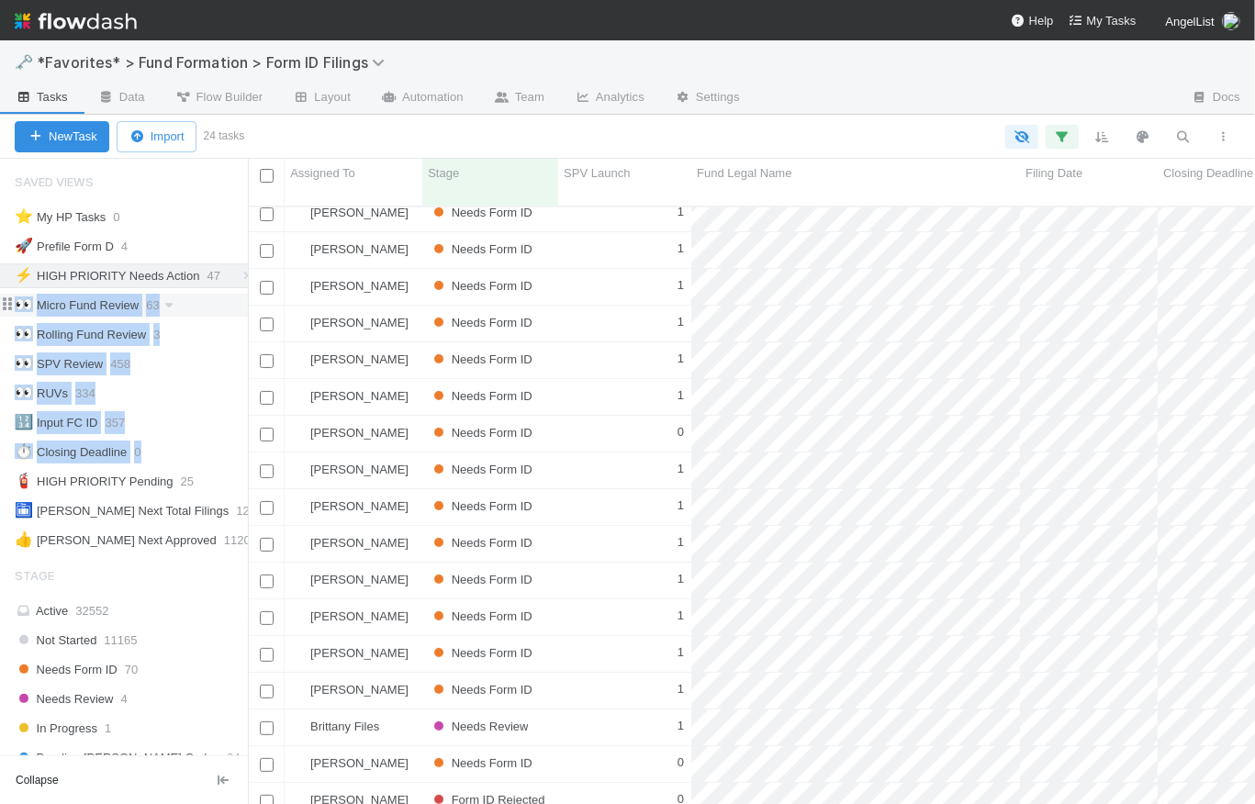
drag, startPoint x: 14, startPoint y: 484, endPoint x: 14, endPoint y: 312, distance: 171.7
click at [14, 312] on div "⭐ My HP Tasks 0 🚀 Prefile Form D 4 ⚡ HIGH PRIORITY Needs Action 47 👀 Micro Fund…" at bounding box center [124, 379] width 248 height 348
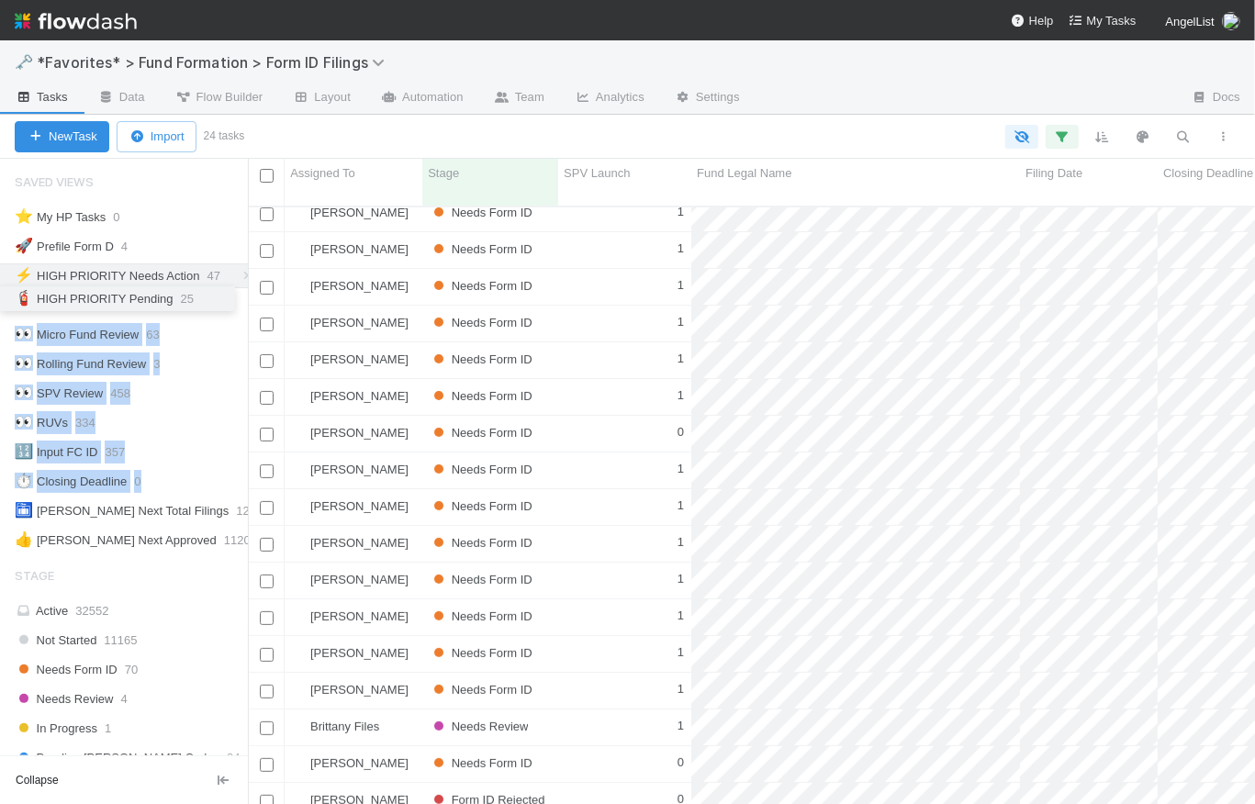
drag, startPoint x: 9, startPoint y: 483, endPoint x: -18, endPoint y: 302, distance: 183.0
click at [0, 302] on html "🗝️ *Favorites* > Fund Formation > Form ID Filings Tasks Data Flow Builder Layou…" at bounding box center [627, 402] width 1255 height 804
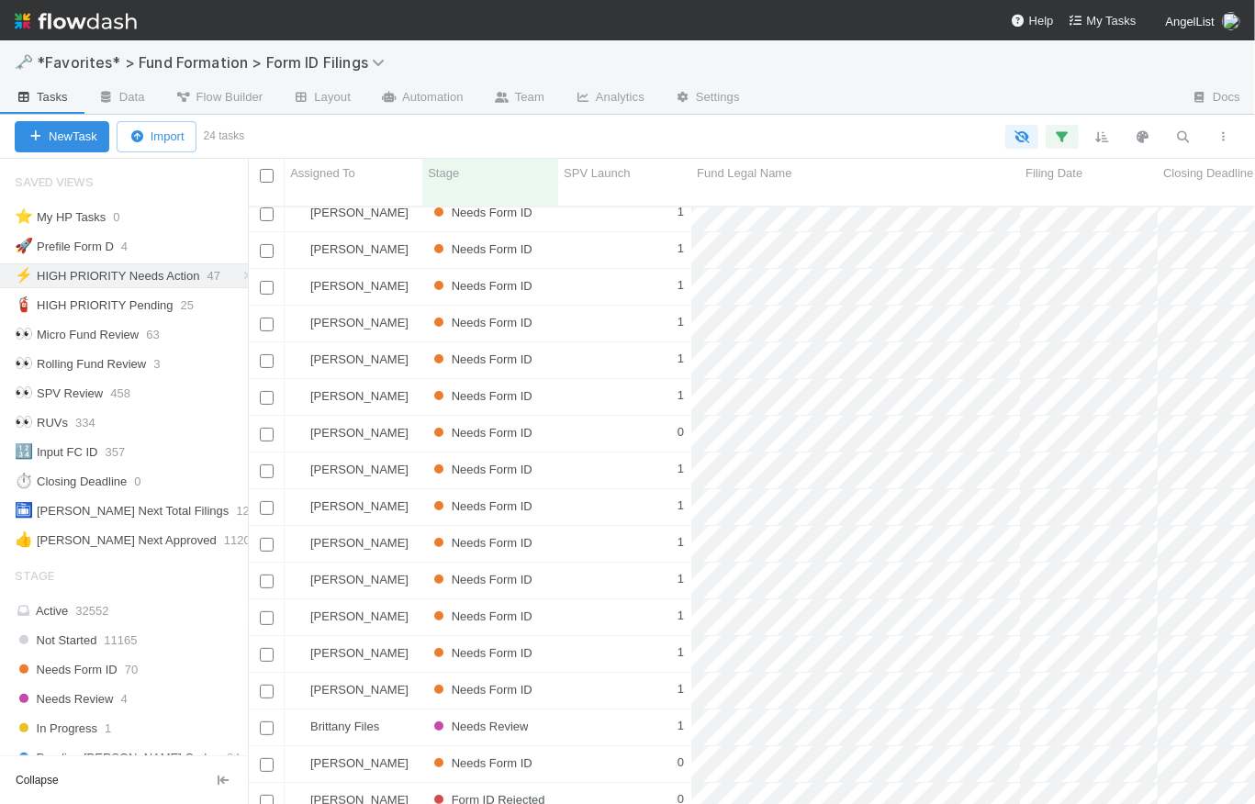
click at [316, 123] on div "New Task Import 24 tasks" at bounding box center [627, 137] width 1255 height 44
click at [134, 303] on div "👀 Micro Fund Review" at bounding box center [77, 305] width 124 height 23
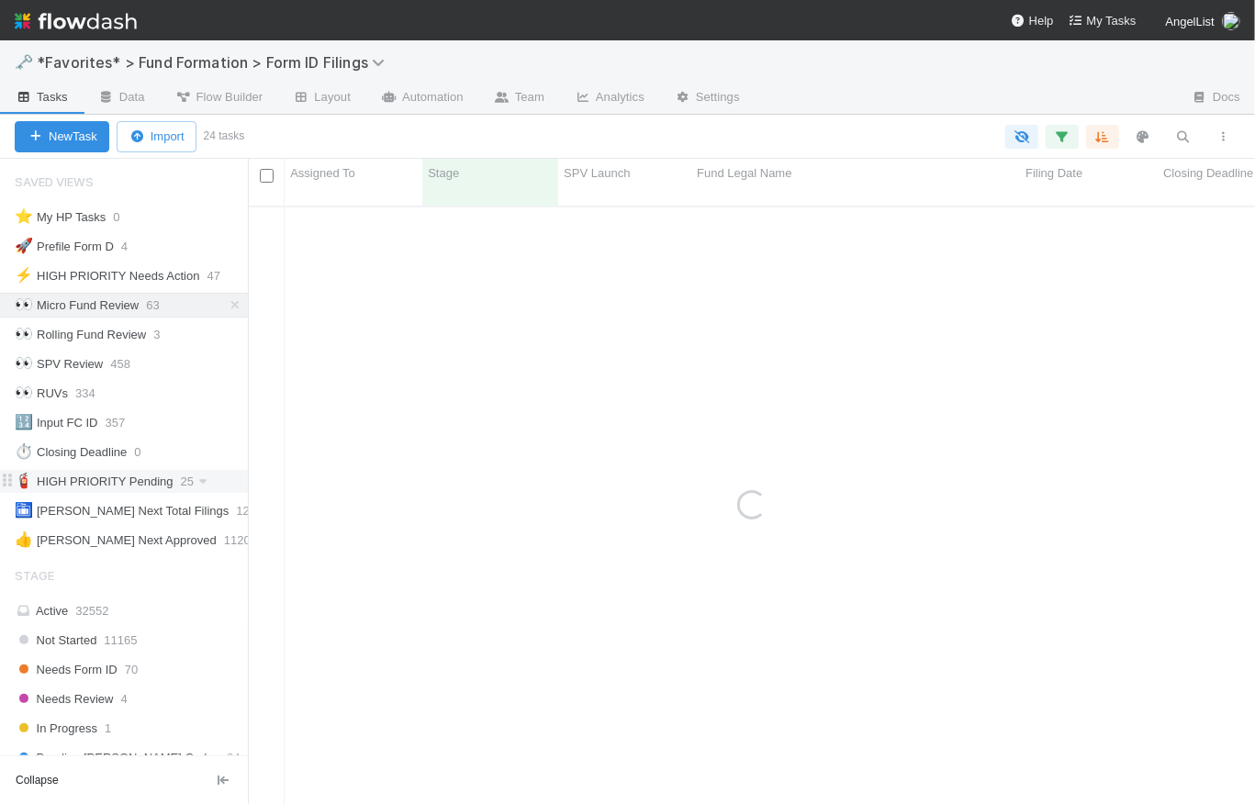
click at [15, 481] on span "🧯" at bounding box center [24, 481] width 18 height 16
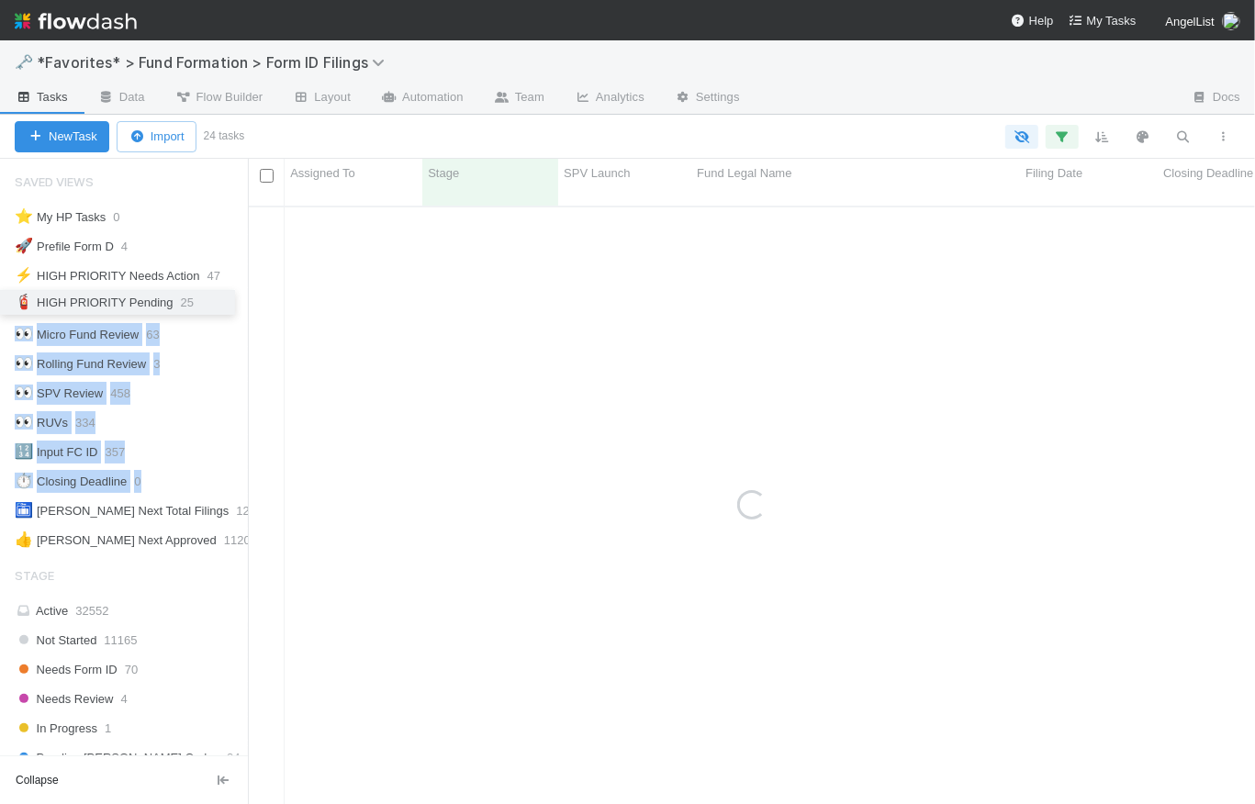
drag, startPoint x: 7, startPoint y: 479, endPoint x: -12, endPoint y: 303, distance: 177.4
click at [0, 303] on html "🗝️ *Favorites* > Fund Formation > Form ID Filings Tasks Data Flow Builder Layou…" at bounding box center [627, 402] width 1255 height 804
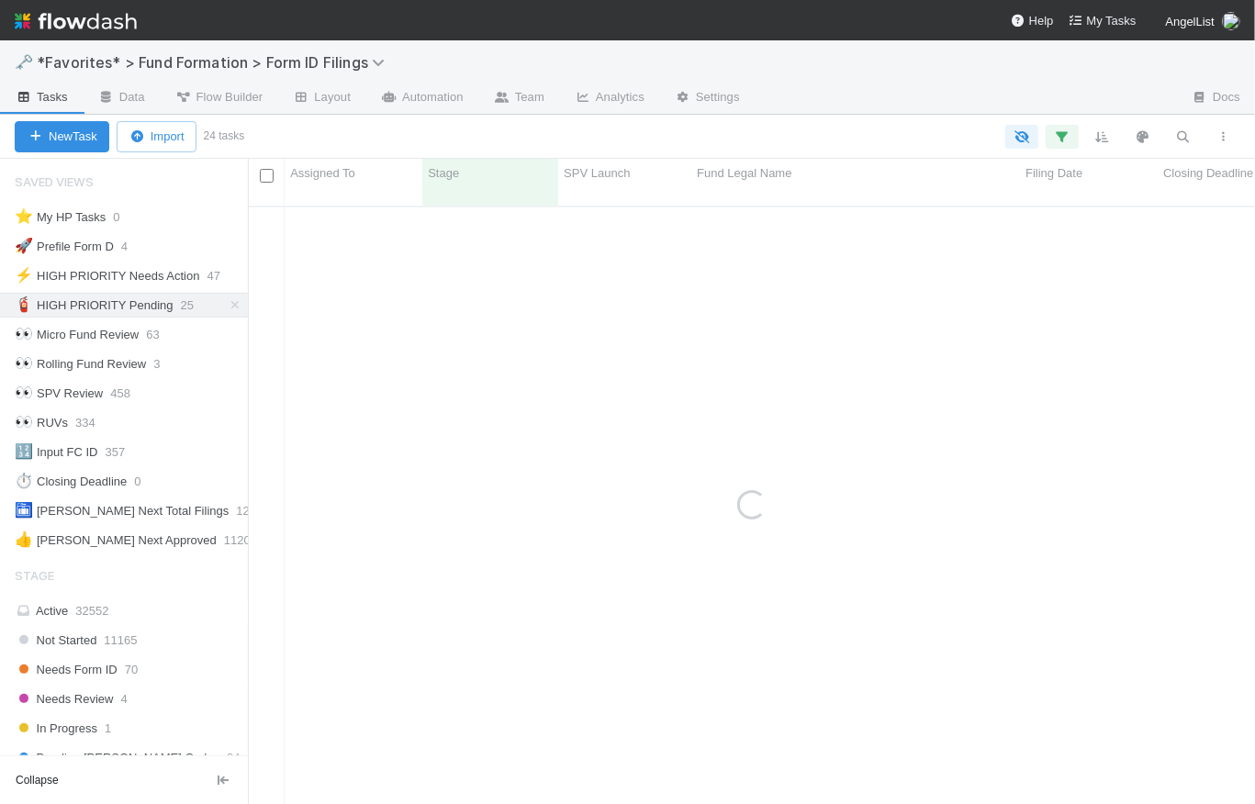
click at [436, 135] on div at bounding box center [743, 137] width 1004 height 24
click at [201, 305] on icon at bounding box center [203, 305] width 18 height 12
drag, startPoint x: 616, startPoint y: 129, endPoint x: 651, endPoint y: 142, distance: 37.5
click at [616, 129] on div "View Settings Default for everyone Rename this view Delete this view" at bounding box center [627, 402] width 1255 height 804
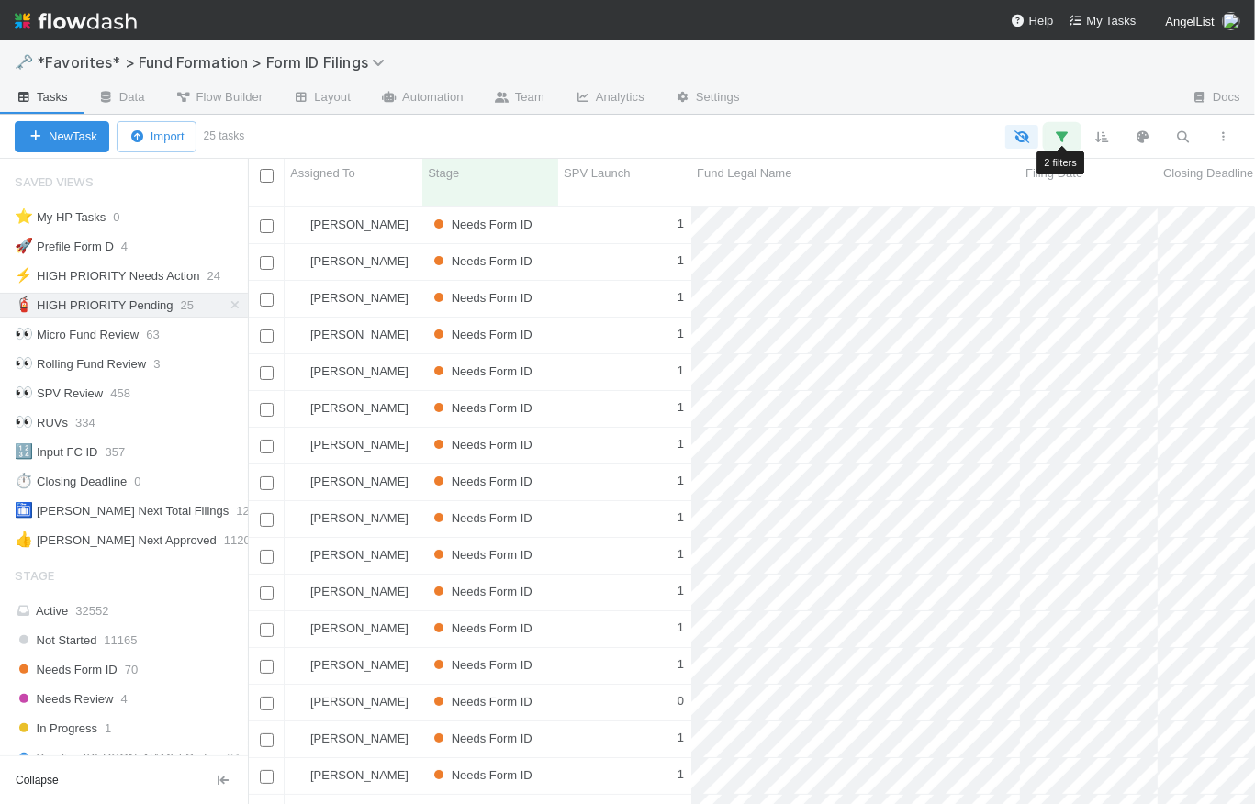
click at [1065, 138] on icon "button" at bounding box center [1062, 137] width 18 height 17
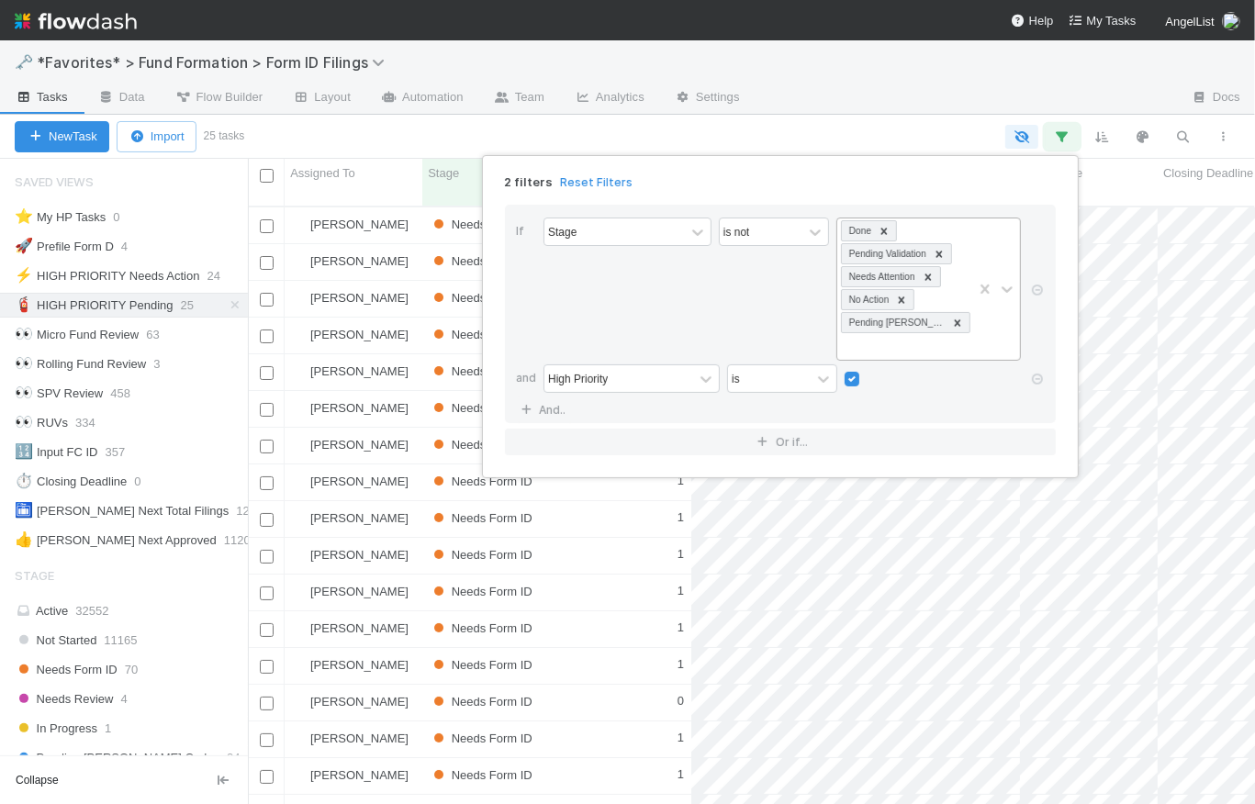
click at [959, 323] on icon at bounding box center [958, 323] width 6 height 6
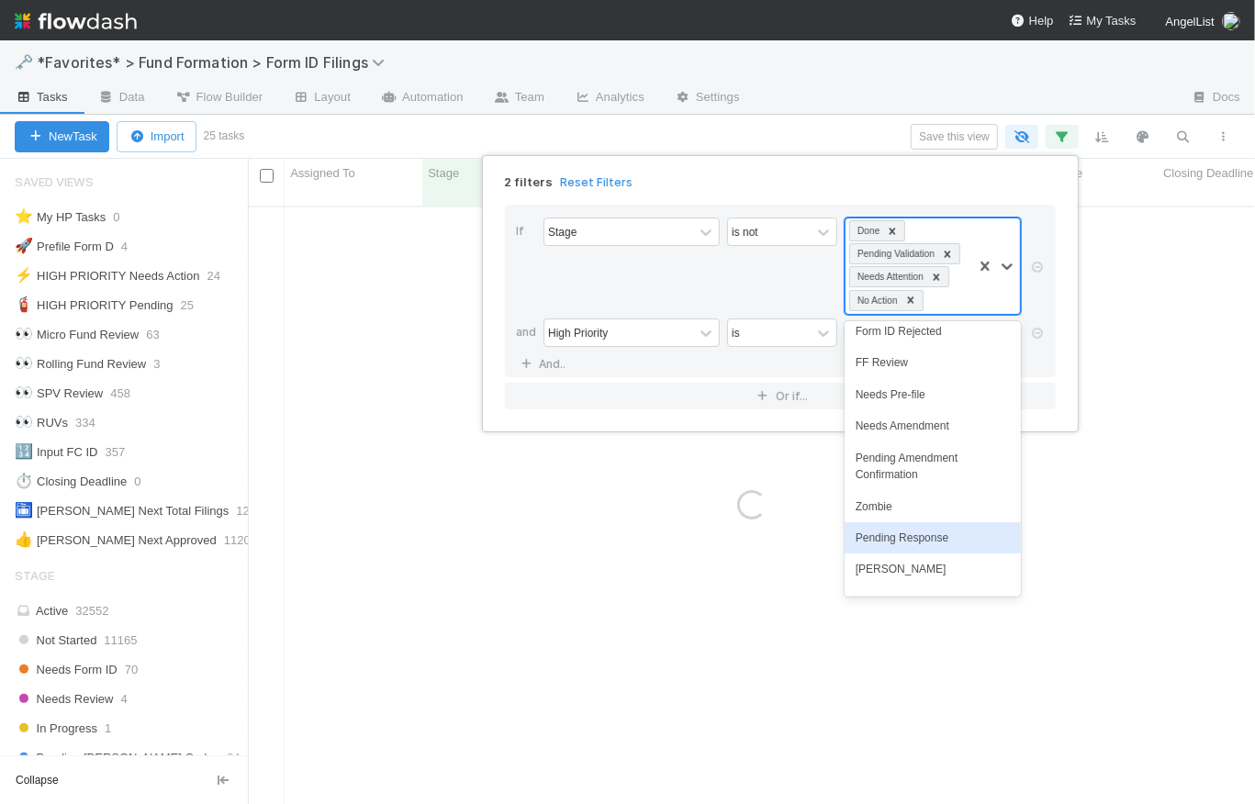
scroll to position [223, 0]
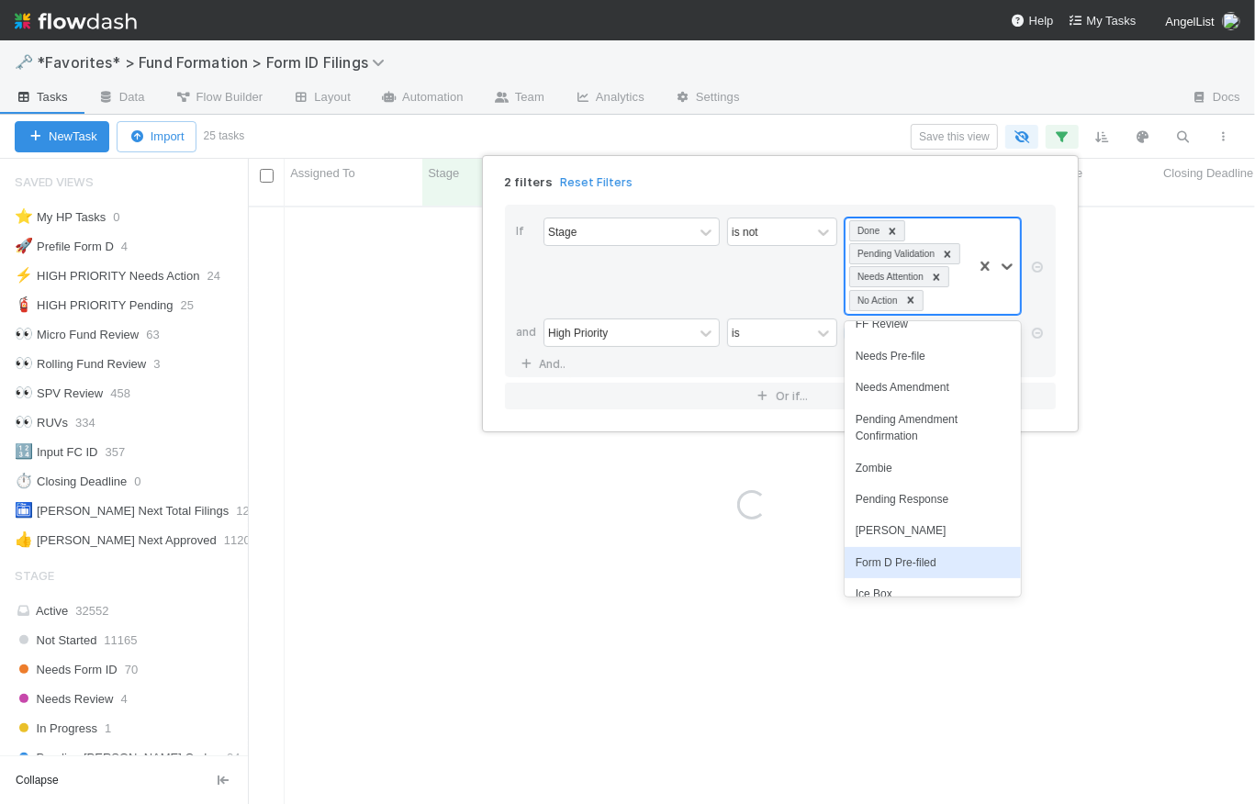
click at [925, 547] on div "Form D Pre-filed" at bounding box center [933, 562] width 176 height 31
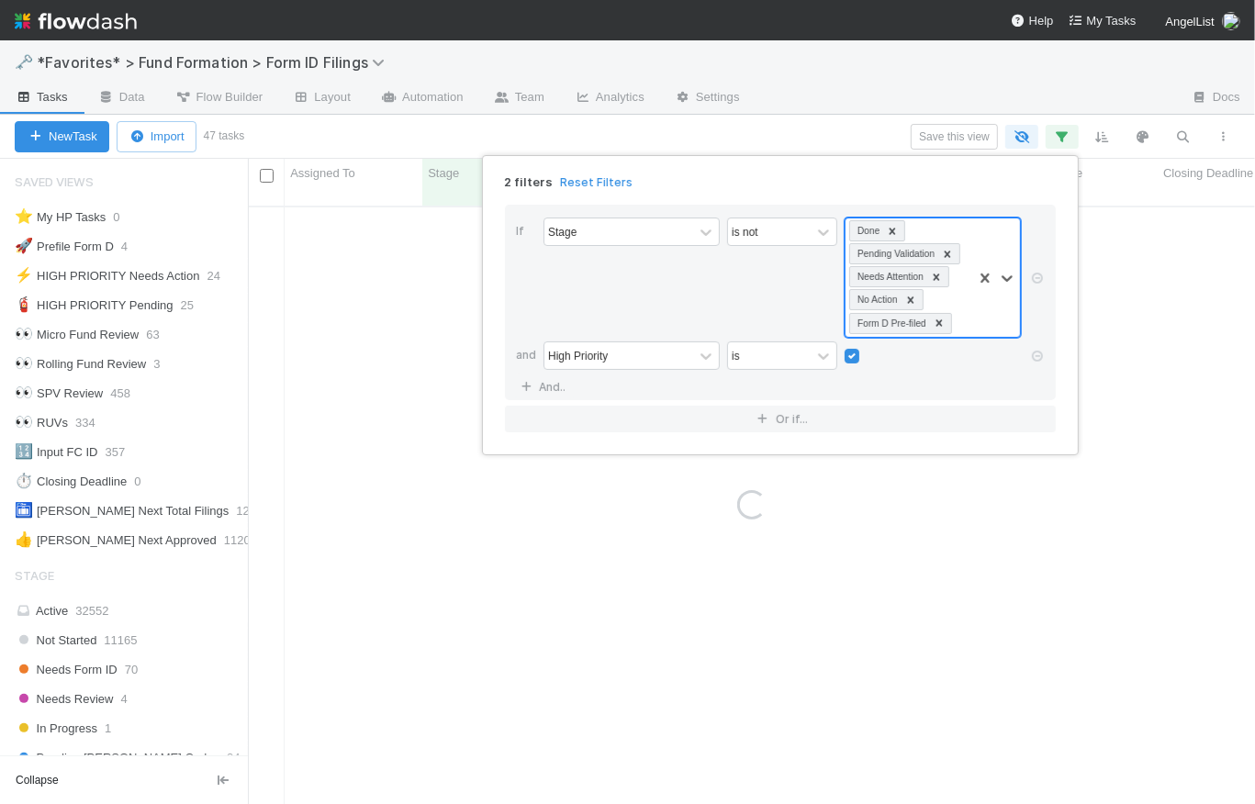
click at [757, 312] on div "is not" at bounding box center [782, 278] width 110 height 120
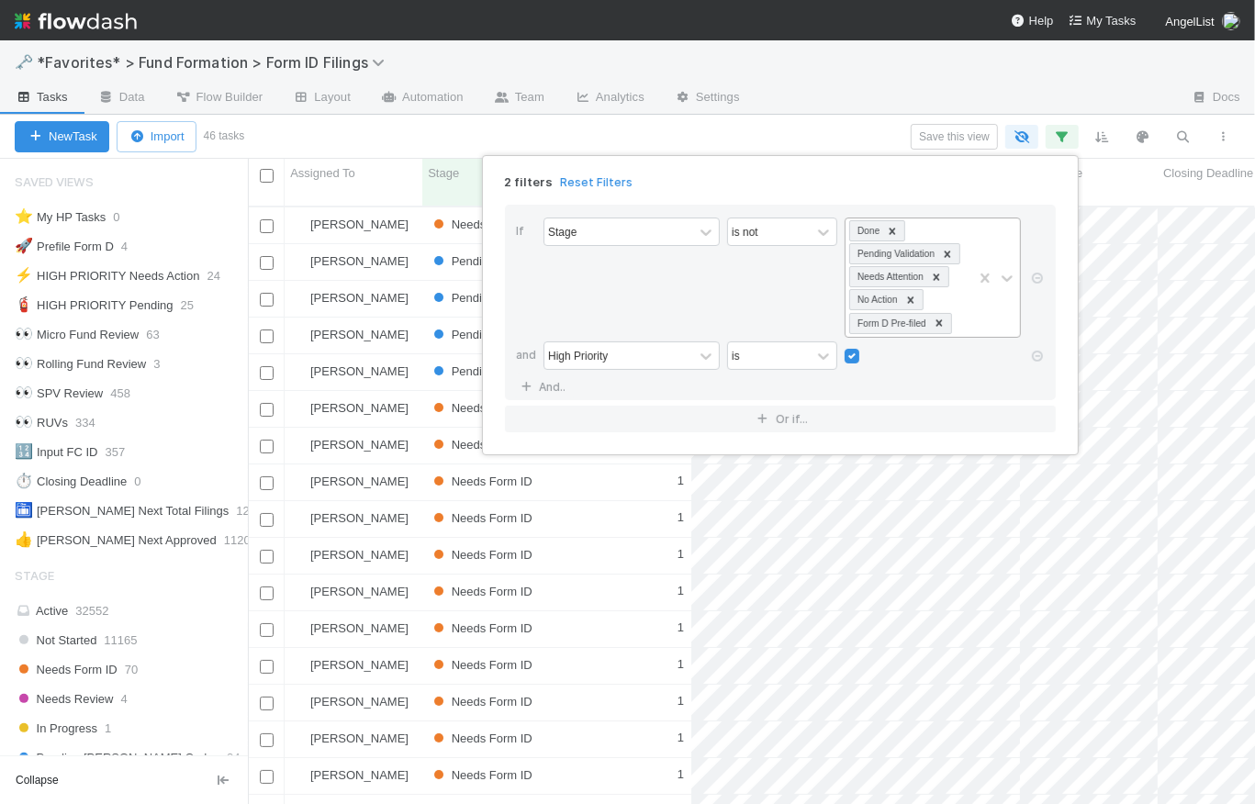
scroll to position [601, 995]
click at [769, 140] on div "2 filters Reset Filters If Stage is not Done Pending Validation Needs Attention…" at bounding box center [627, 402] width 1255 height 804
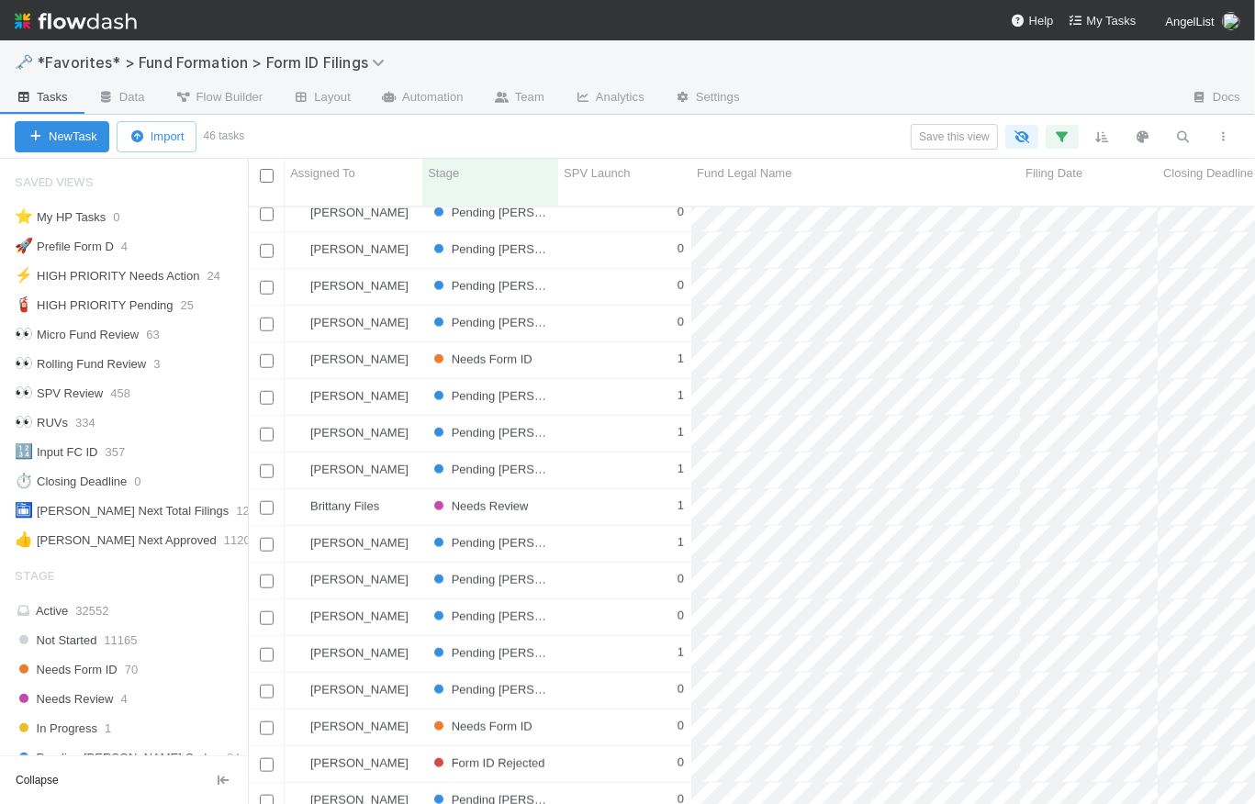
scroll to position [1089, 0]
click at [946, 134] on button "Save this view" at bounding box center [954, 137] width 87 height 26
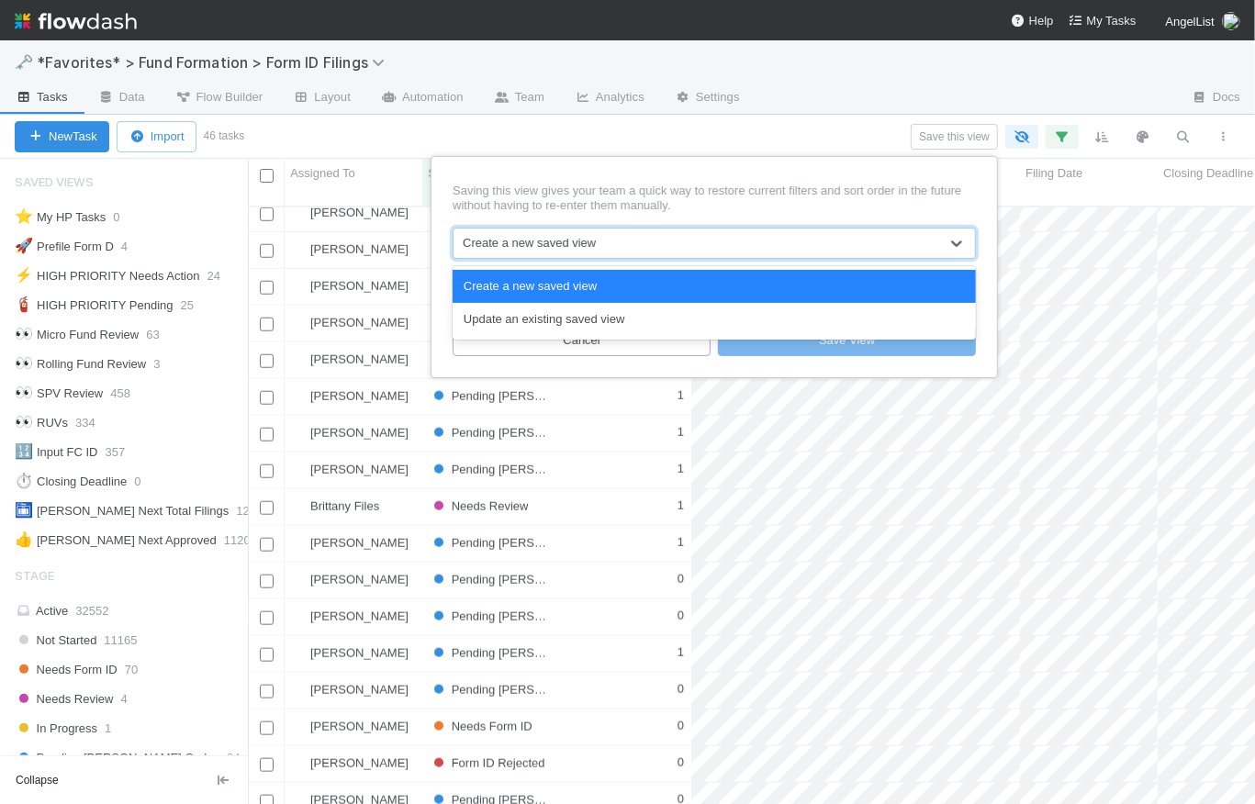
click at [579, 251] on div "Create a new saved view" at bounding box center [529, 243] width 133 height 18
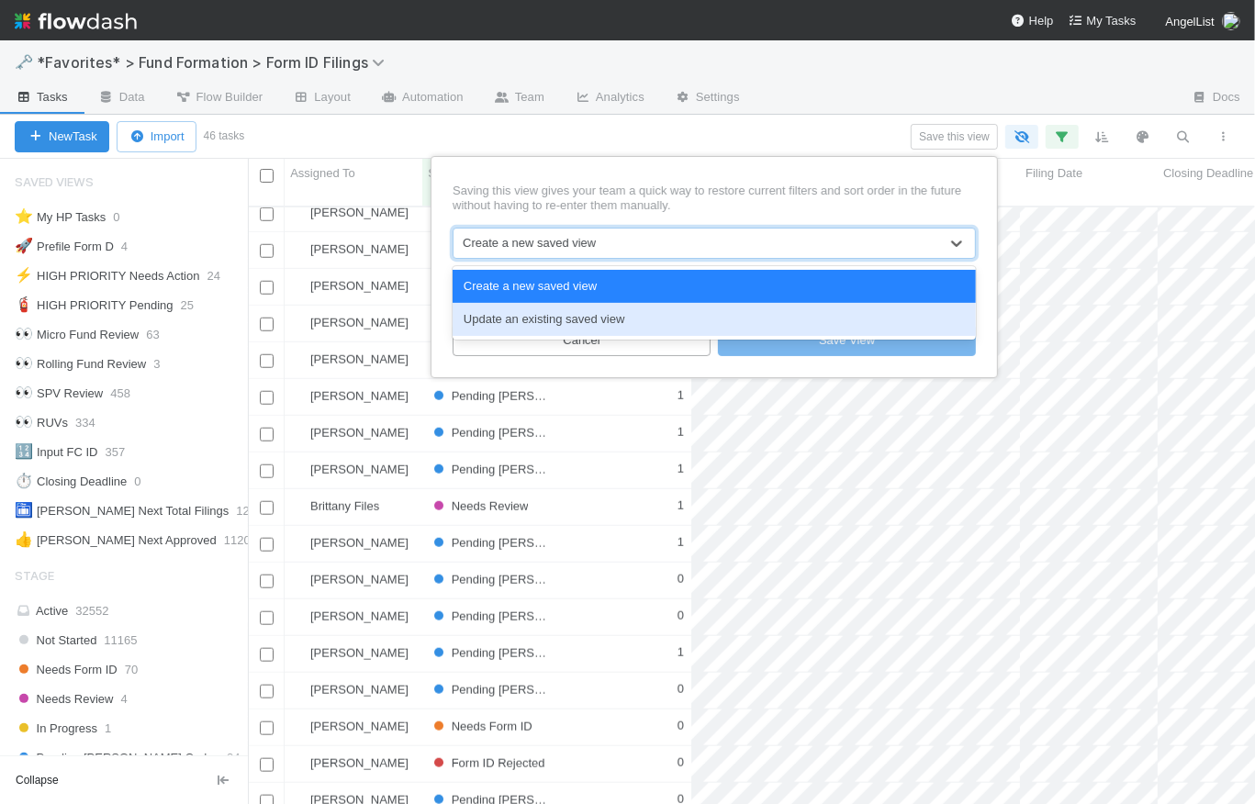
click at [602, 320] on div "Update an existing saved view" at bounding box center [714, 319] width 523 height 33
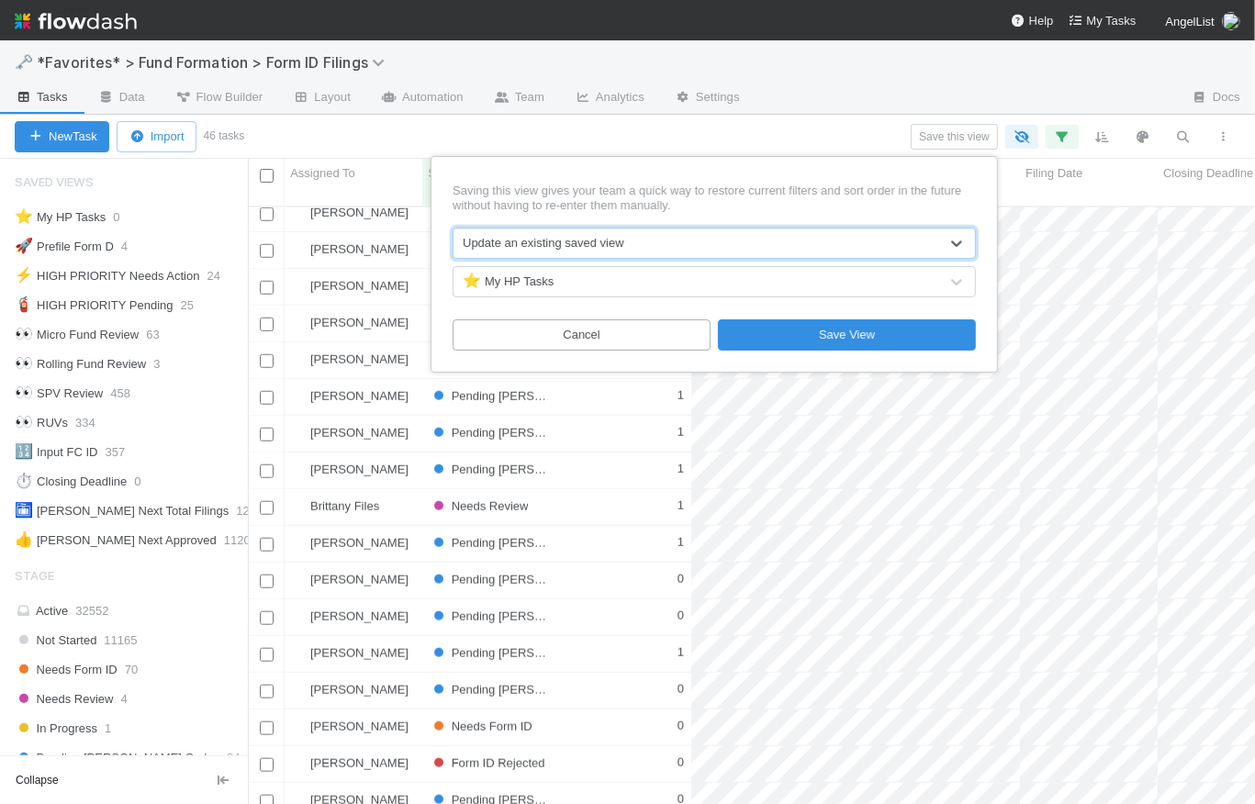
click at [608, 283] on div "⭐ My HP Tasks" at bounding box center [696, 281] width 485 height 29
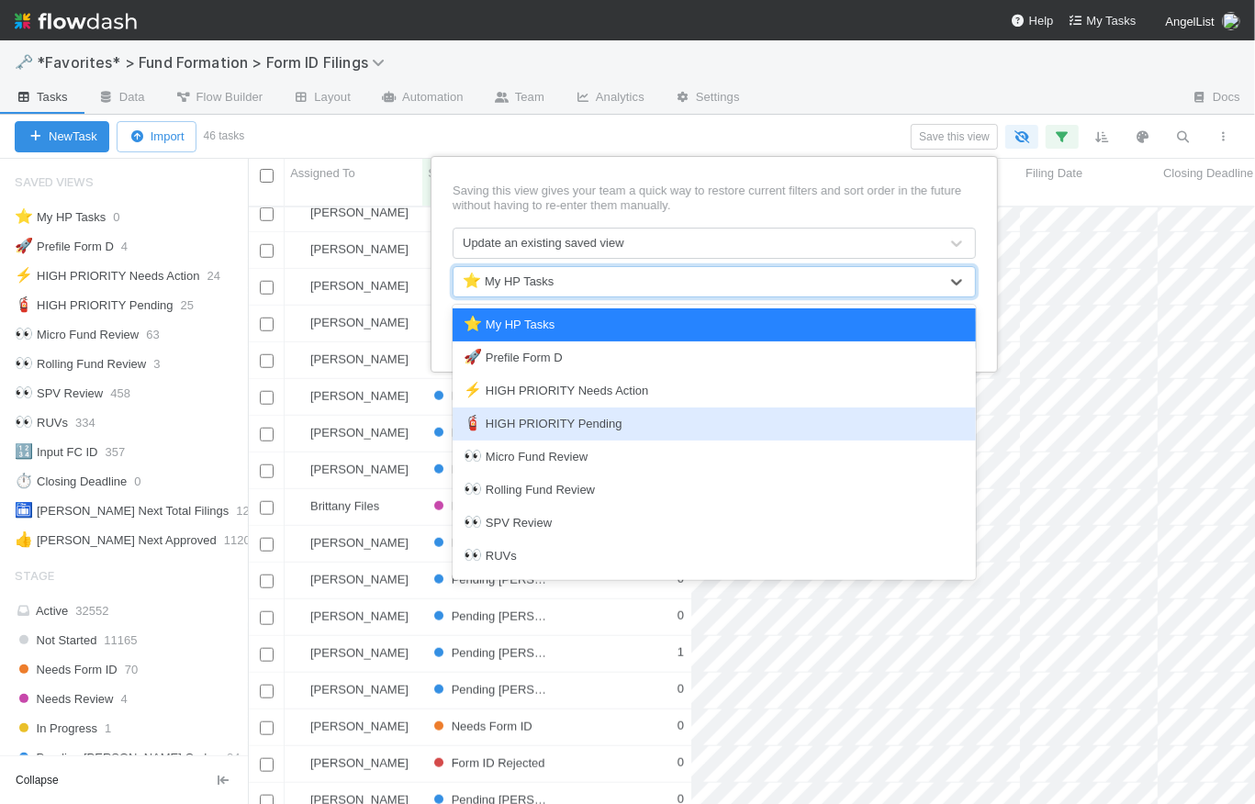
click at [616, 412] on div "🧯 HIGH PRIORITY Pending" at bounding box center [714, 424] width 523 height 33
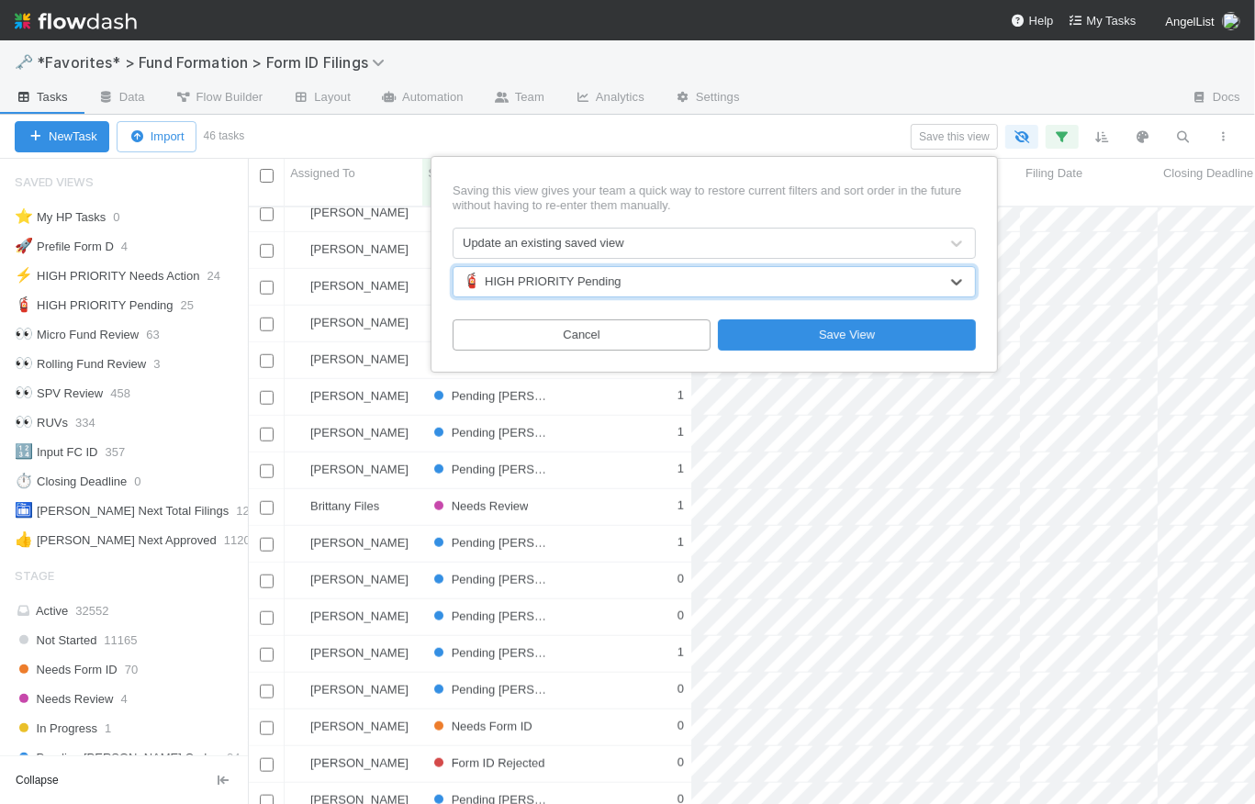
click at [575, 276] on div "🧯 HIGH PRIORITY Pending" at bounding box center [542, 282] width 159 height 18
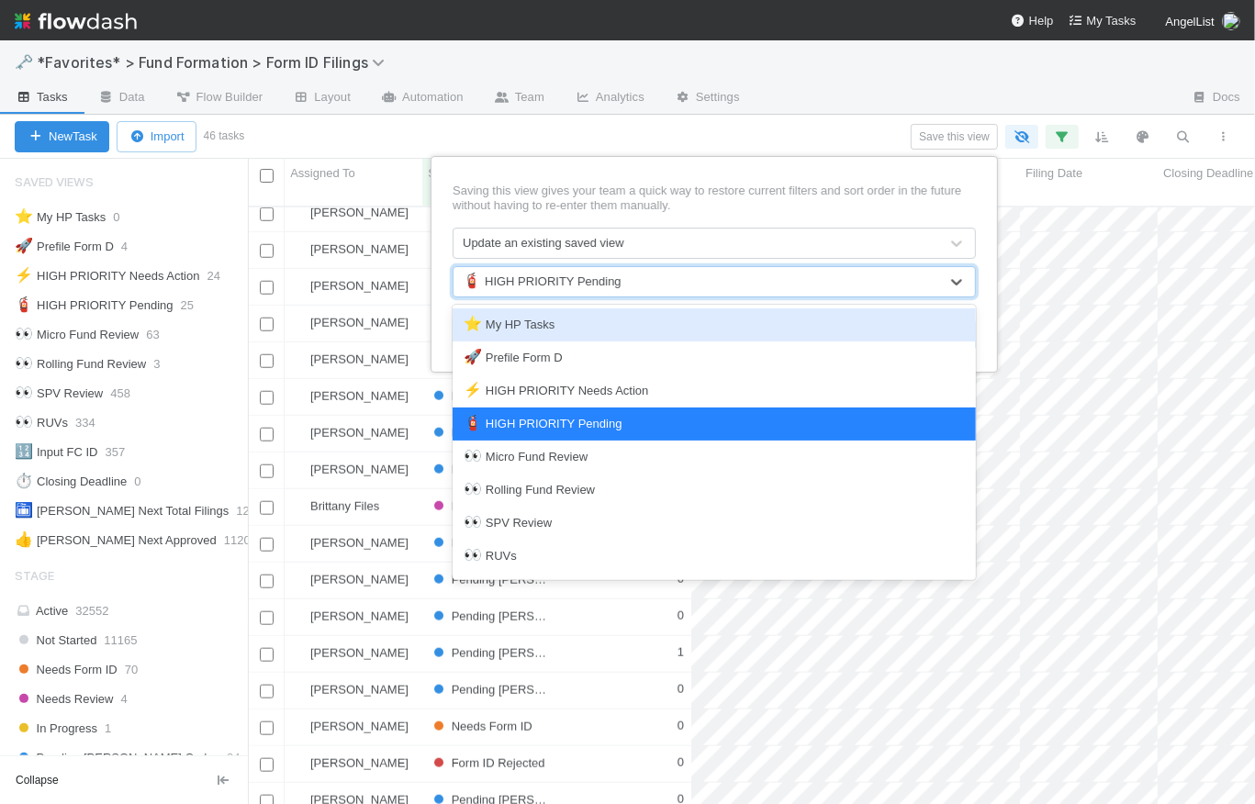
click at [769, 208] on p "Saving this view gives your team a quick way to restore current filters and sor…" at bounding box center [714, 198] width 523 height 29
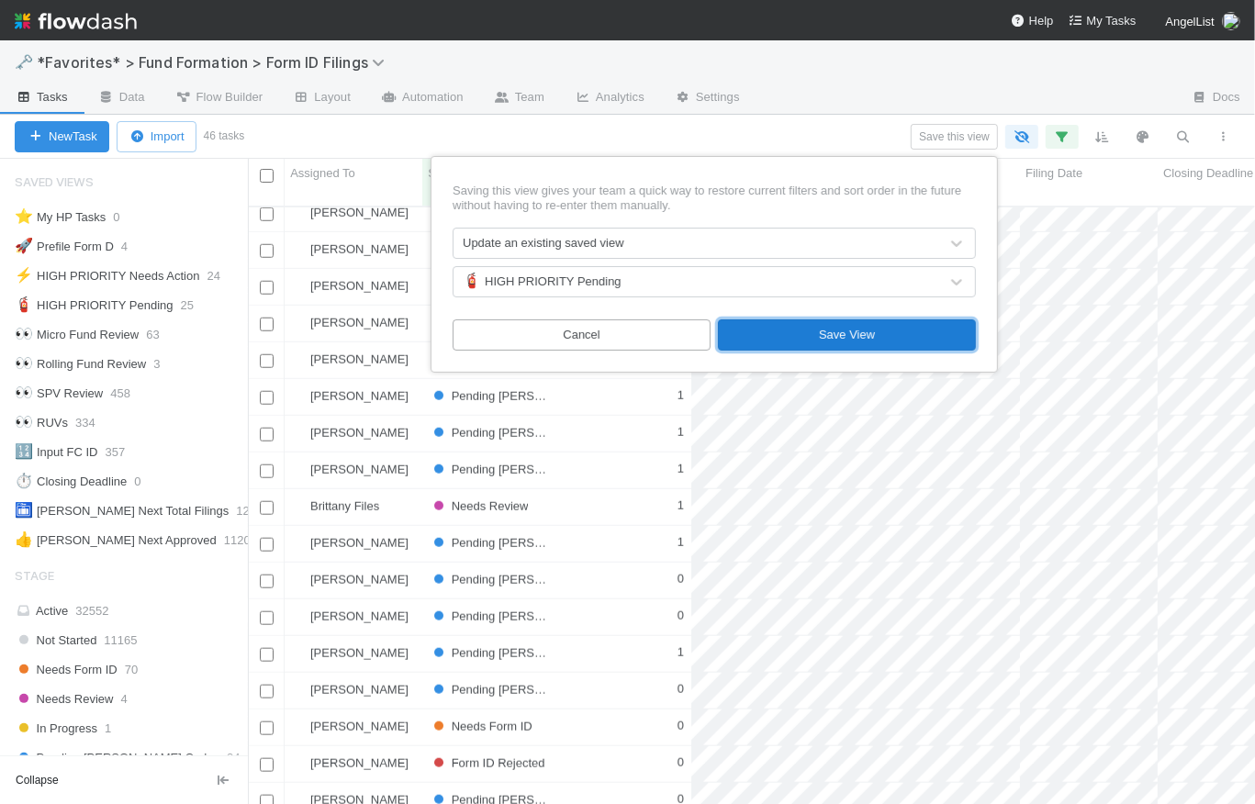
click at [850, 341] on button "Save View" at bounding box center [847, 335] width 258 height 31
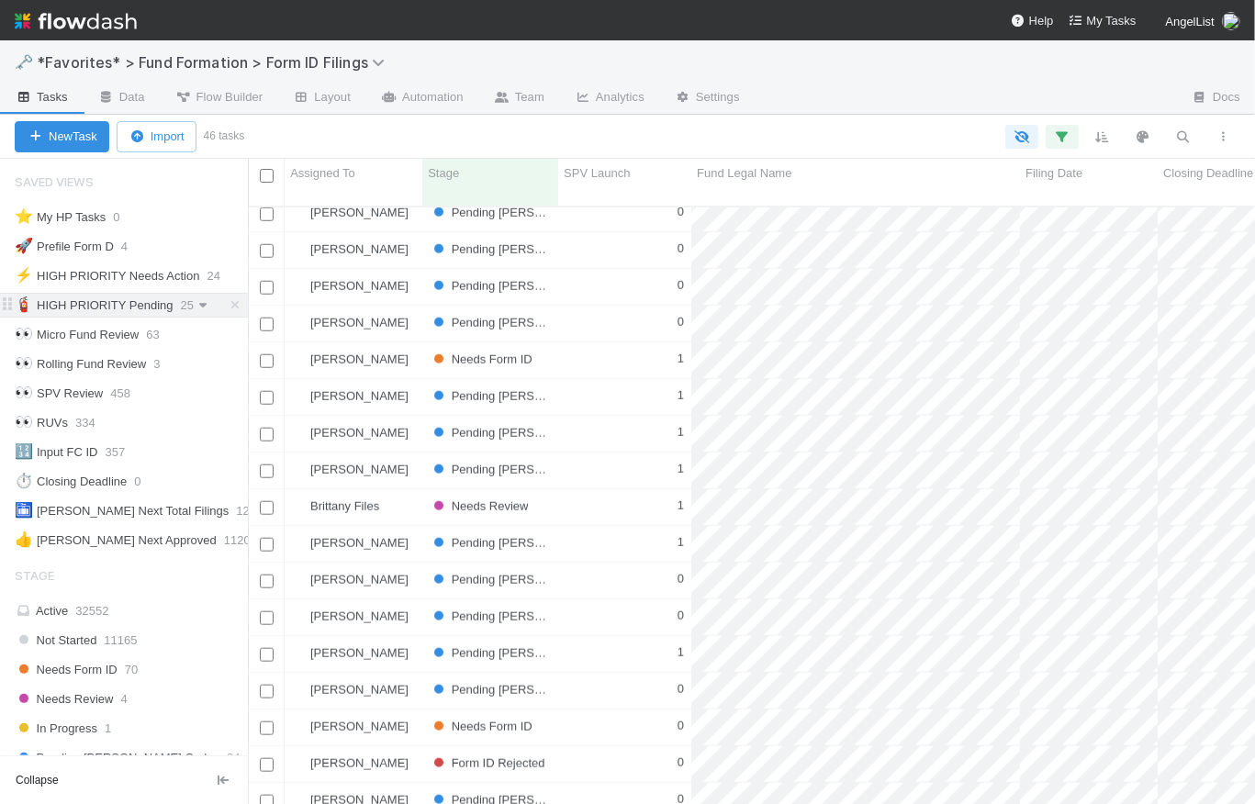
click at [203, 304] on icon at bounding box center [203, 305] width 18 height 12
click at [143, 410] on div "Rename this view" at bounding box center [136, 417] width 186 height 28
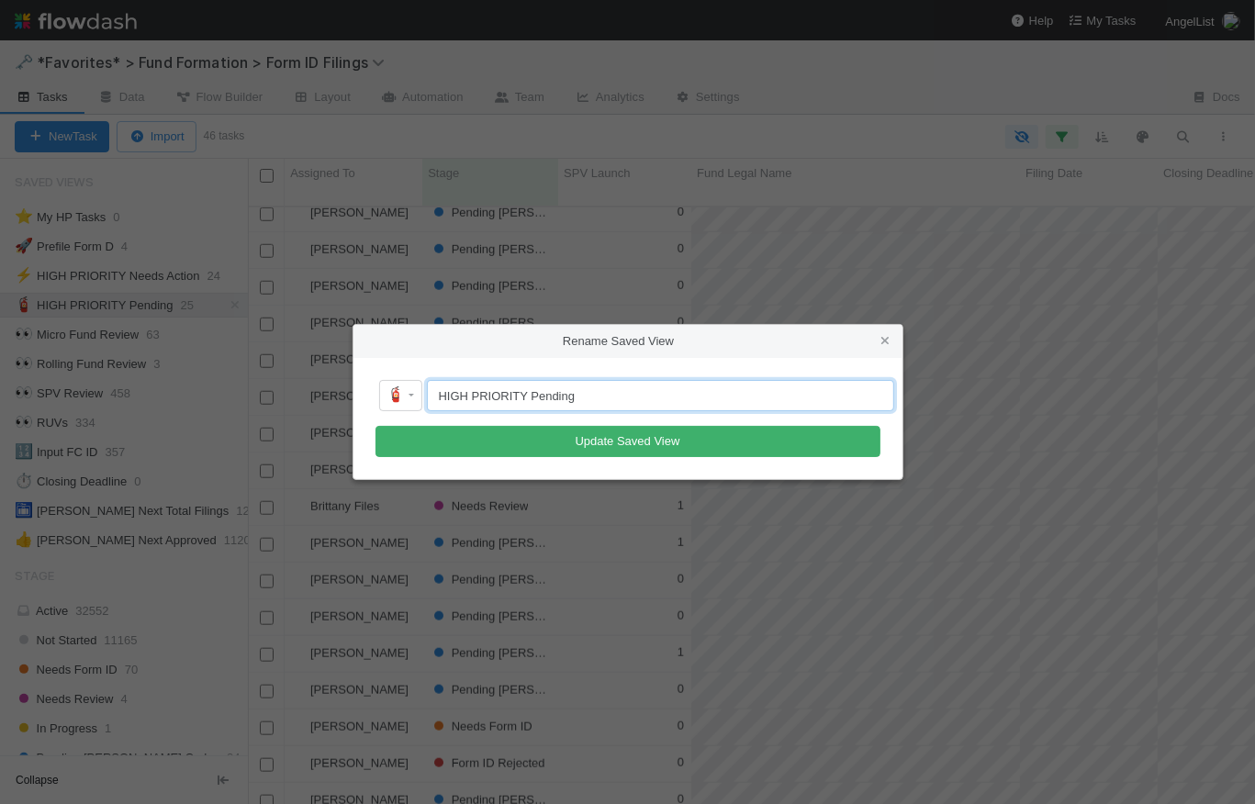
click at [531, 401] on input "HIGH PRIORITY Pending" at bounding box center [660, 395] width 467 height 31
type input "HIGH PRIORITY Total Pending"
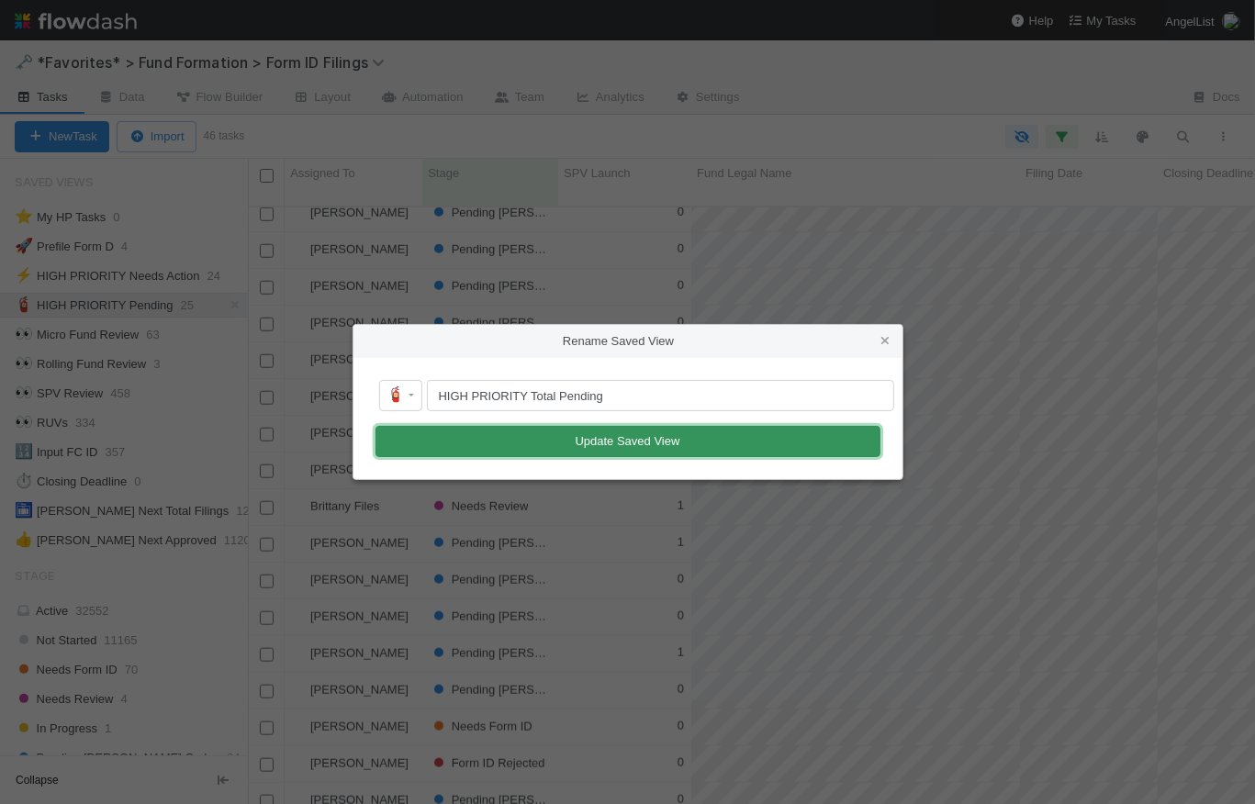
click at [628, 443] on button "Update Saved View" at bounding box center [628, 441] width 505 height 31
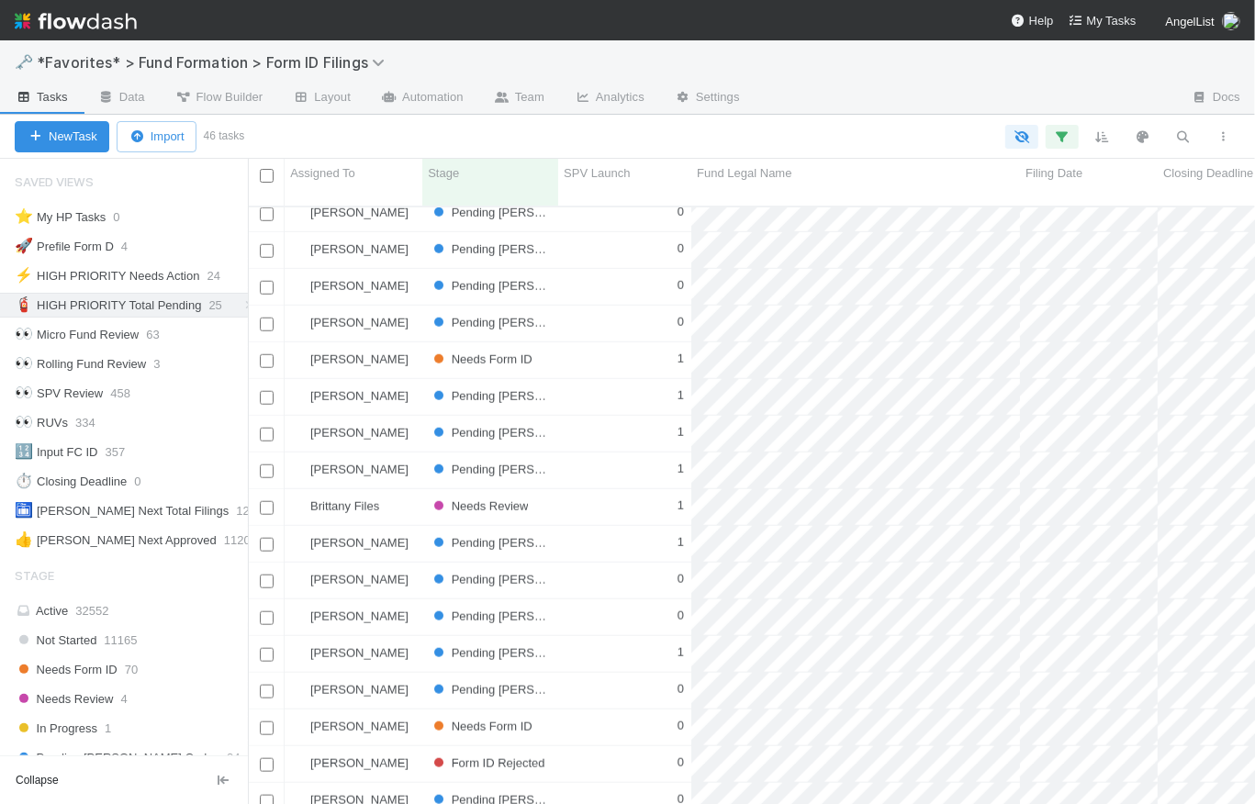
click at [326, 126] on div at bounding box center [743, 137] width 1004 height 24
click at [27, 277] on span "⚡" at bounding box center [24, 275] width 18 height 16
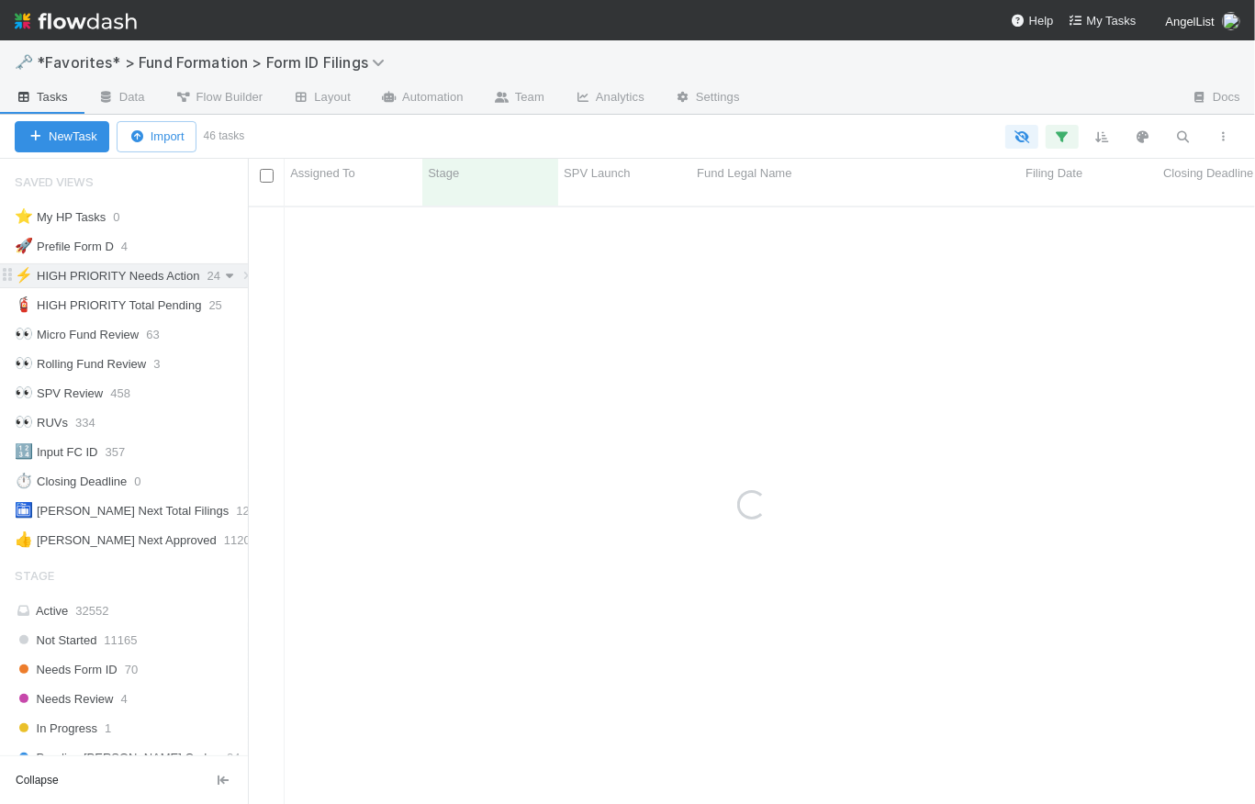
click at [230, 277] on icon at bounding box center [229, 276] width 18 height 12
click at [146, 383] on div "Rename this view" at bounding box center [136, 388] width 186 height 28
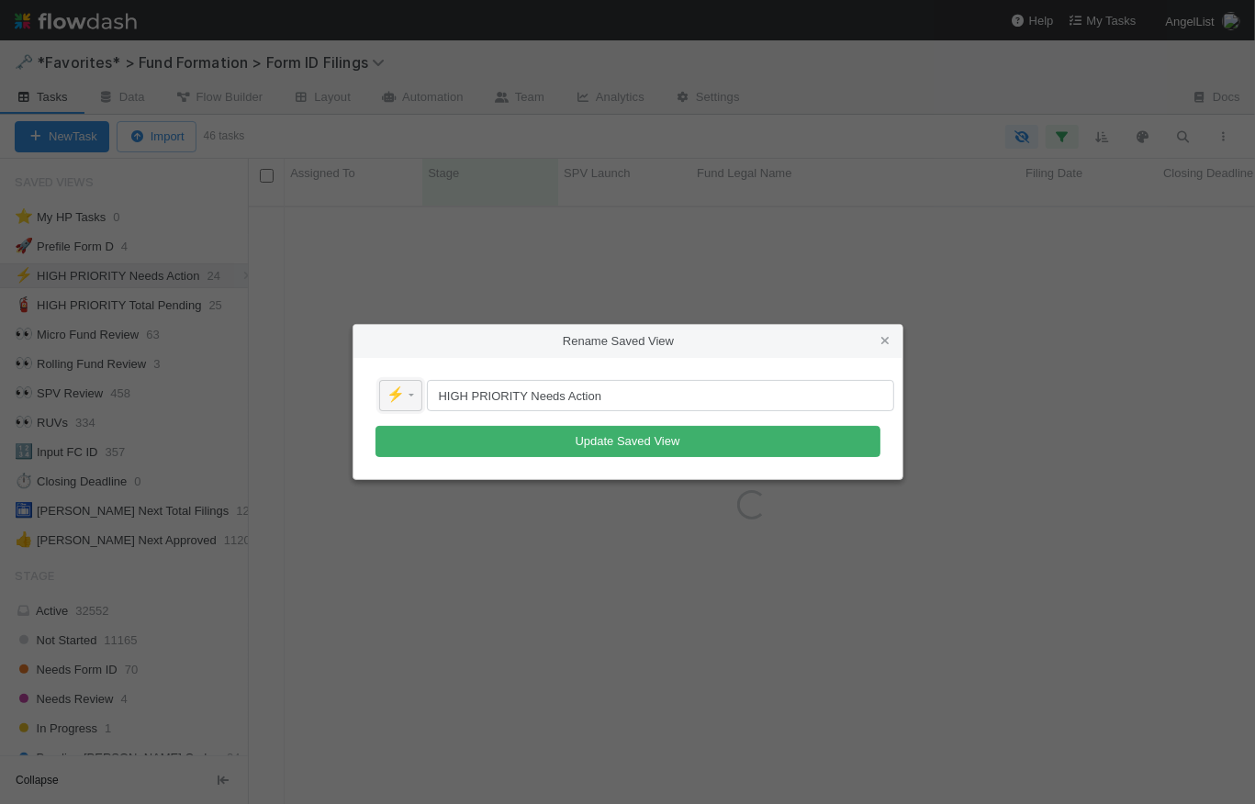
click at [393, 399] on span "⚡" at bounding box center [397, 395] width 18 height 16
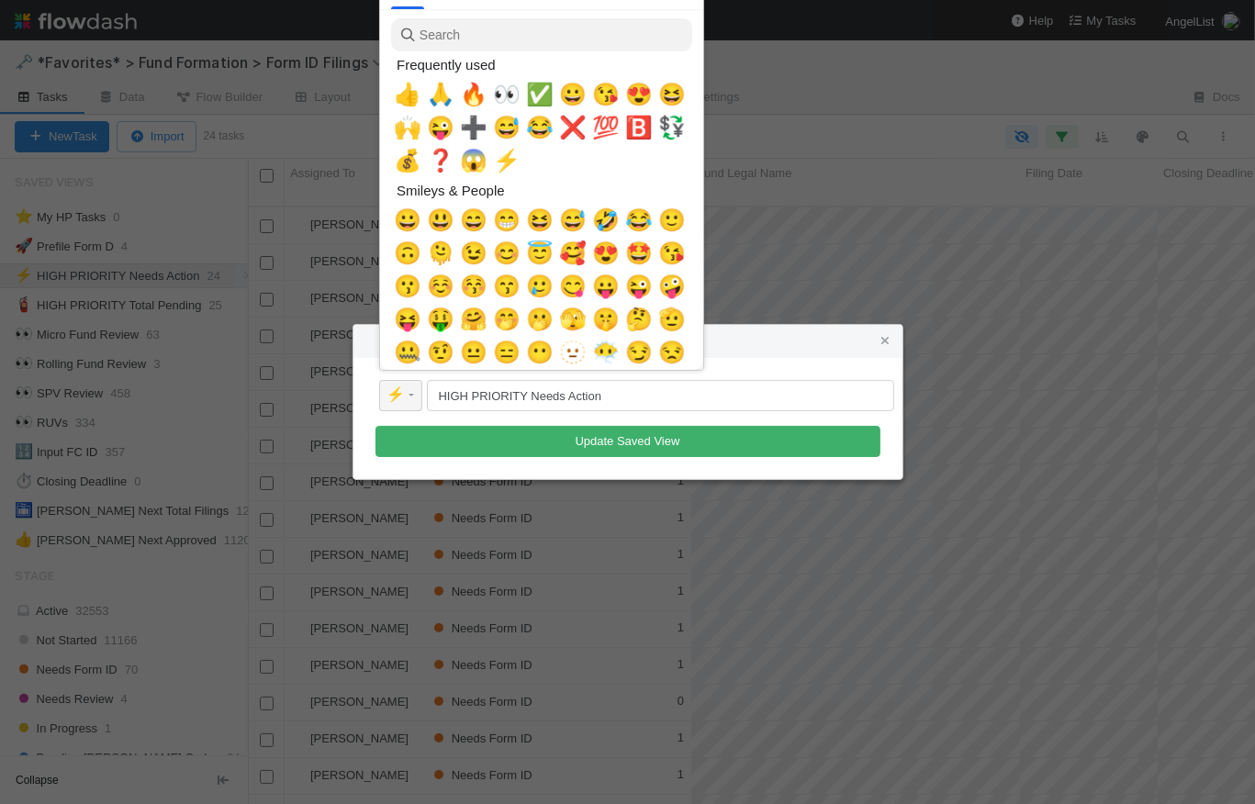
scroll to position [601, 995]
click at [469, 35] on input "search" at bounding box center [541, 34] width 301 height 33
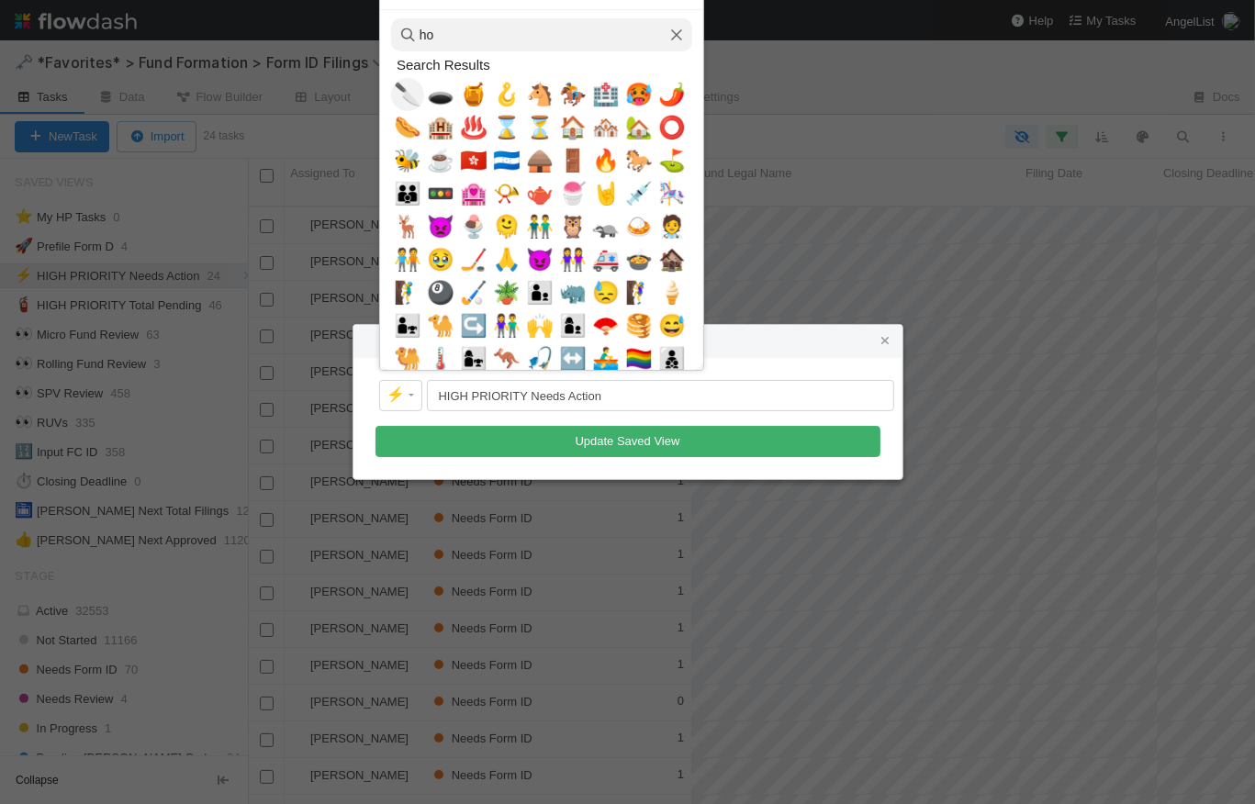
type input "h"
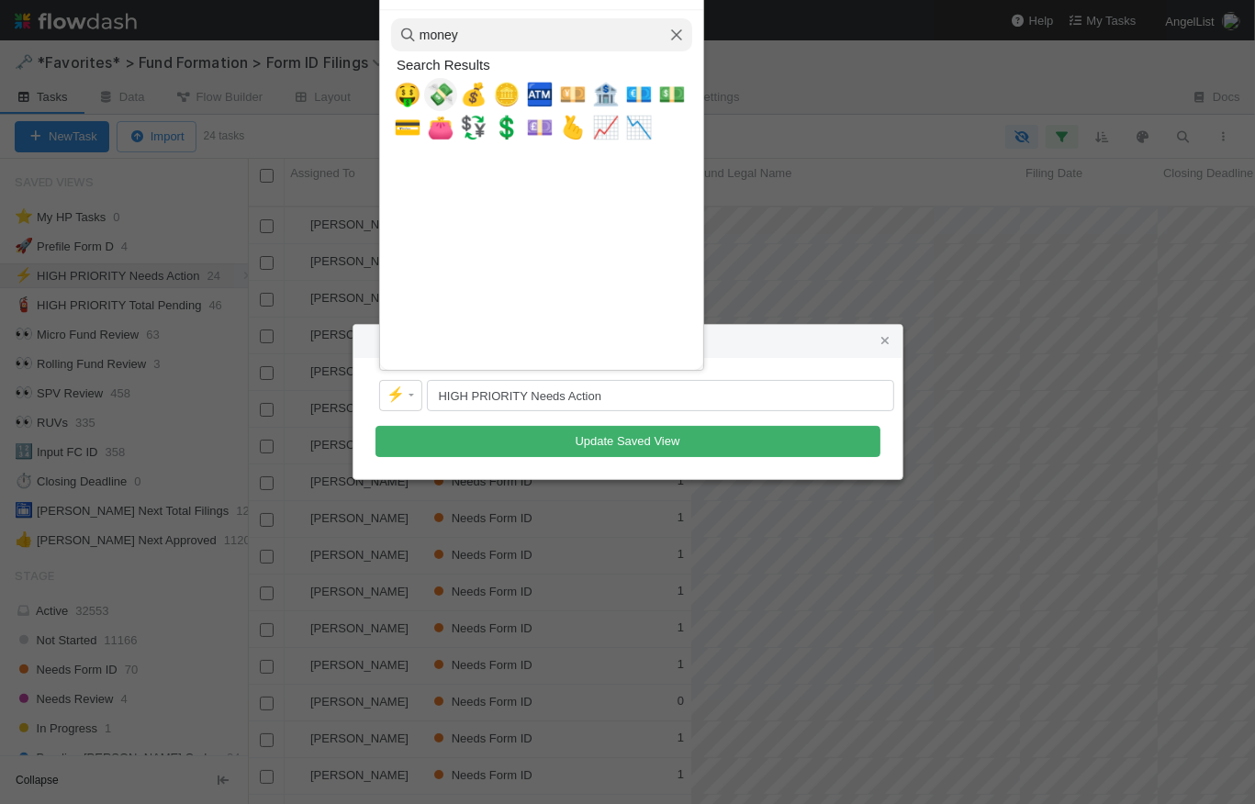
type input "money"
click at [436, 96] on span "💸" at bounding box center [441, 95] width 28 height 26
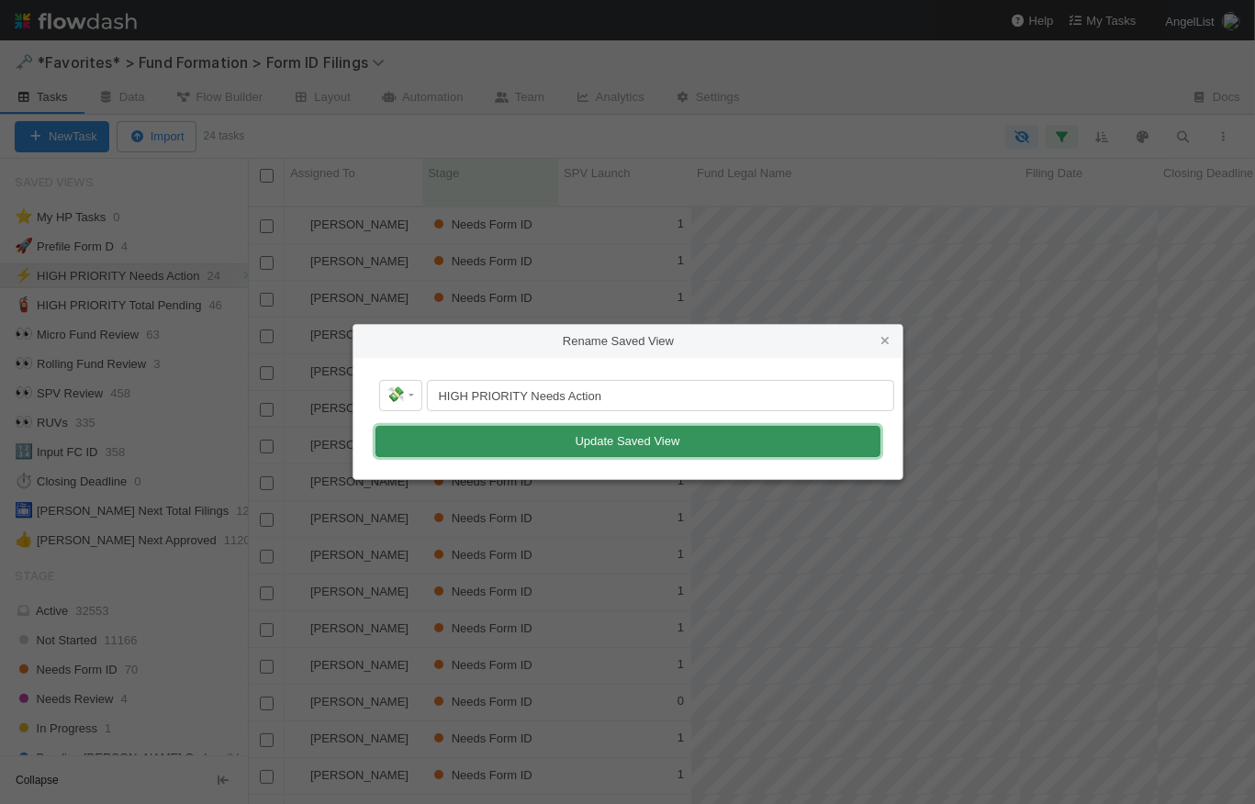
click at [602, 426] on button "Update Saved View" at bounding box center [628, 441] width 505 height 31
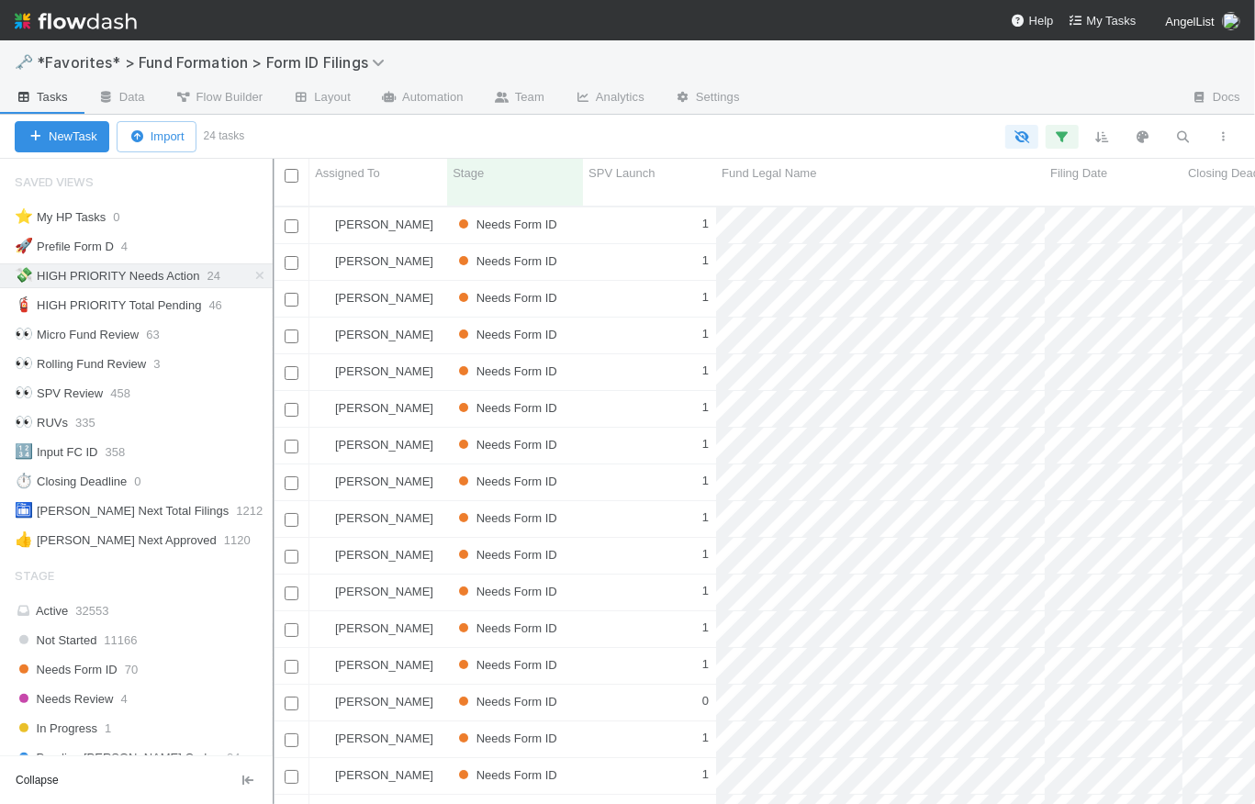
scroll to position [14, 13]
drag, startPoint x: 250, startPoint y: 241, endPoint x: 274, endPoint y: 241, distance: 23.9
click at [274, 241] on div at bounding box center [275, 482] width 2 height 646
click at [254, 274] on icon at bounding box center [261, 276] width 18 height 12
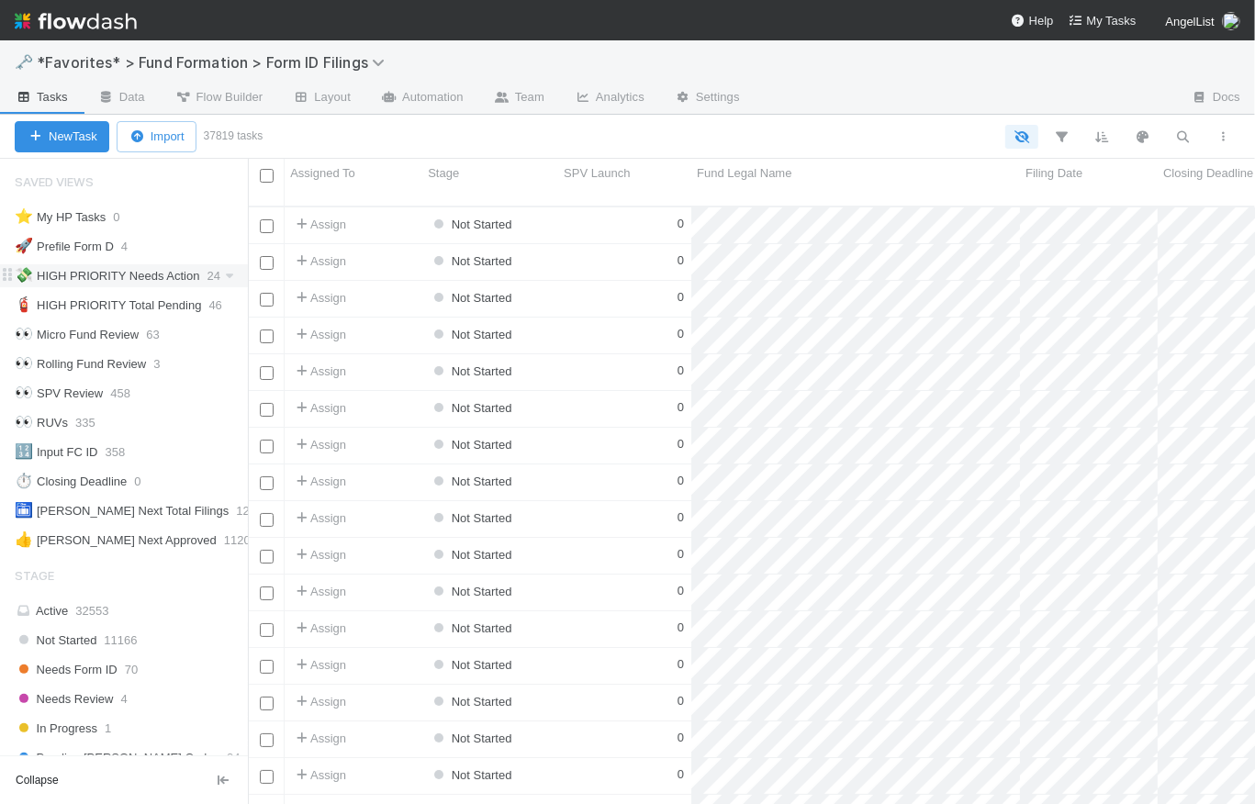
scroll to position [601, 995]
drag, startPoint x: 275, startPoint y: 233, endPoint x: 241, endPoint y: 230, distance: 34.2
click at [241, 230] on div "Saved Views ⭐ My HP Tasks 0 🚀 Prefile Form D 4 💸 HIGH PRIORITY Needs Action 24 …" at bounding box center [124, 482] width 248 height 646
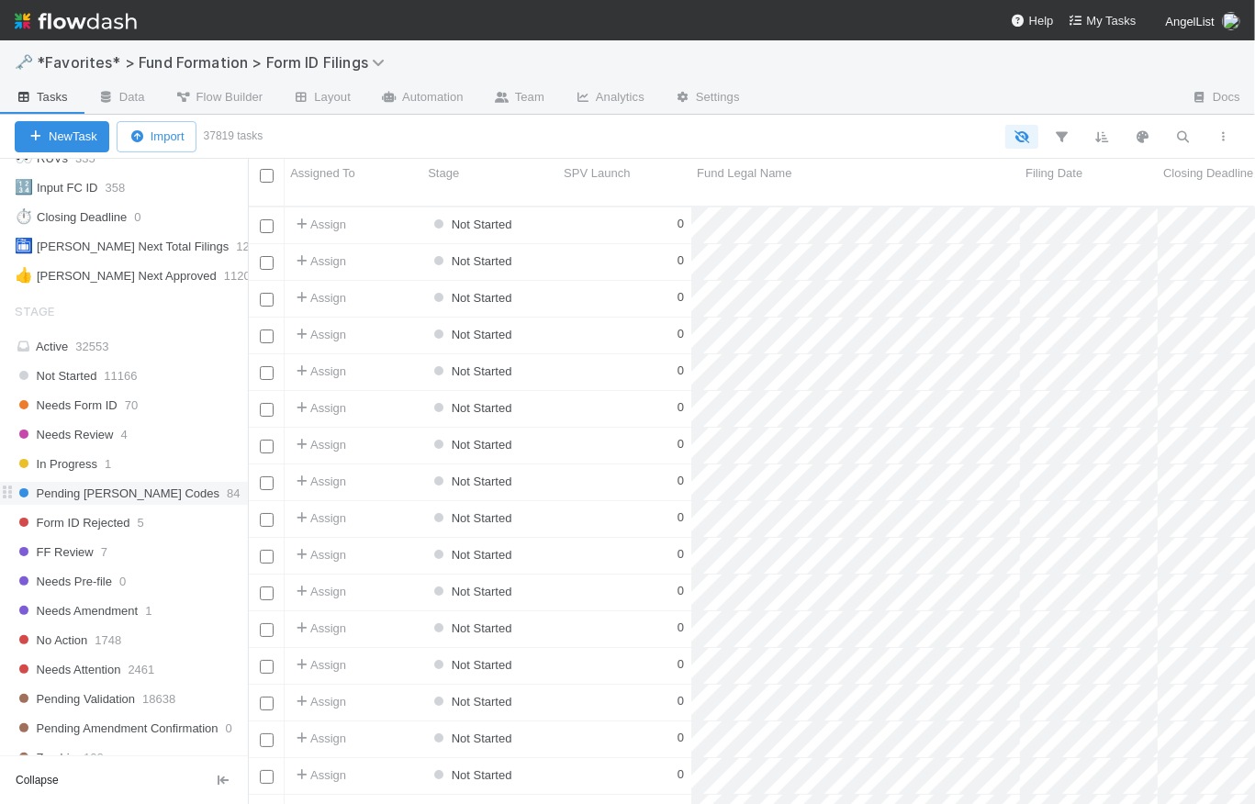
scroll to position [0, 0]
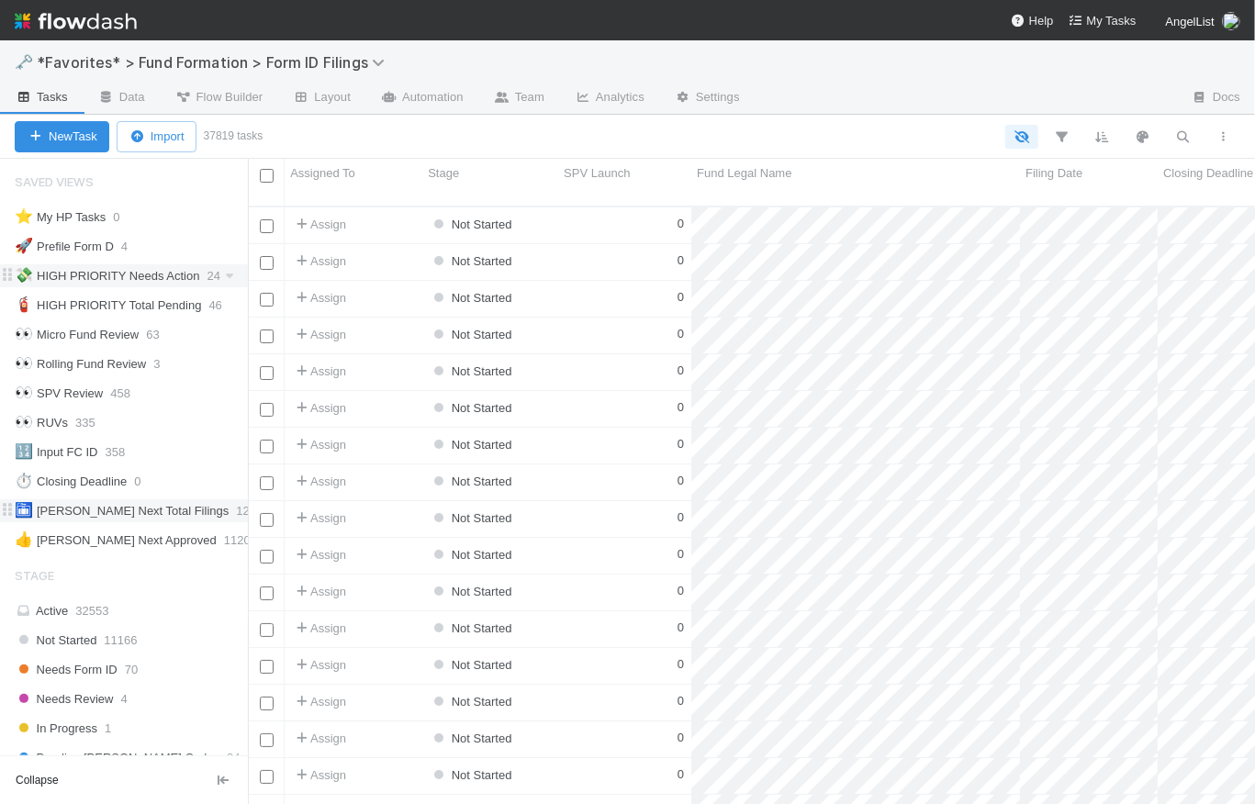
click at [263, 508] on icon at bounding box center [272, 511] width 18 height 12
click at [140, 653] on span "Delete this view" at bounding box center [126, 649] width 84 height 14
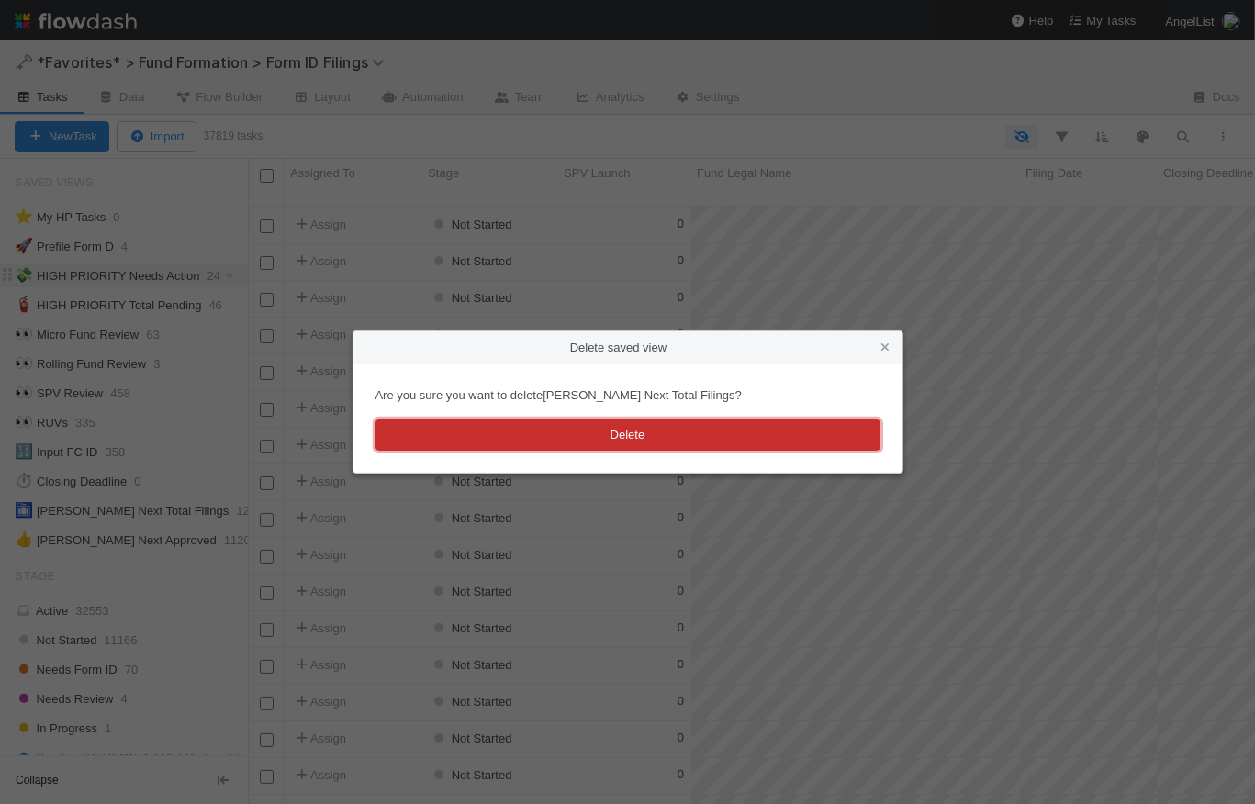
click at [675, 428] on button "Delete" at bounding box center [628, 435] width 505 height 31
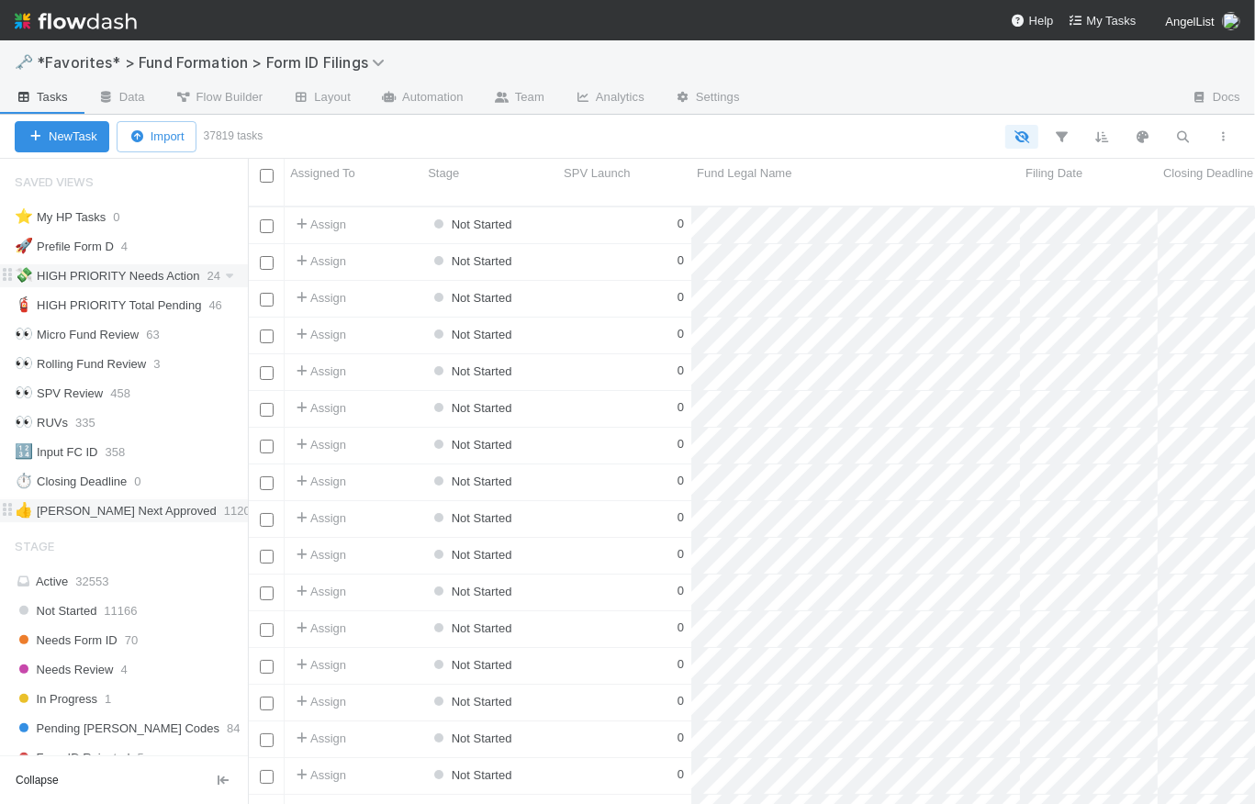
click at [251, 511] on icon at bounding box center [260, 511] width 18 height 12
click at [155, 648] on span "Delete this view" at bounding box center [126, 649] width 84 height 14
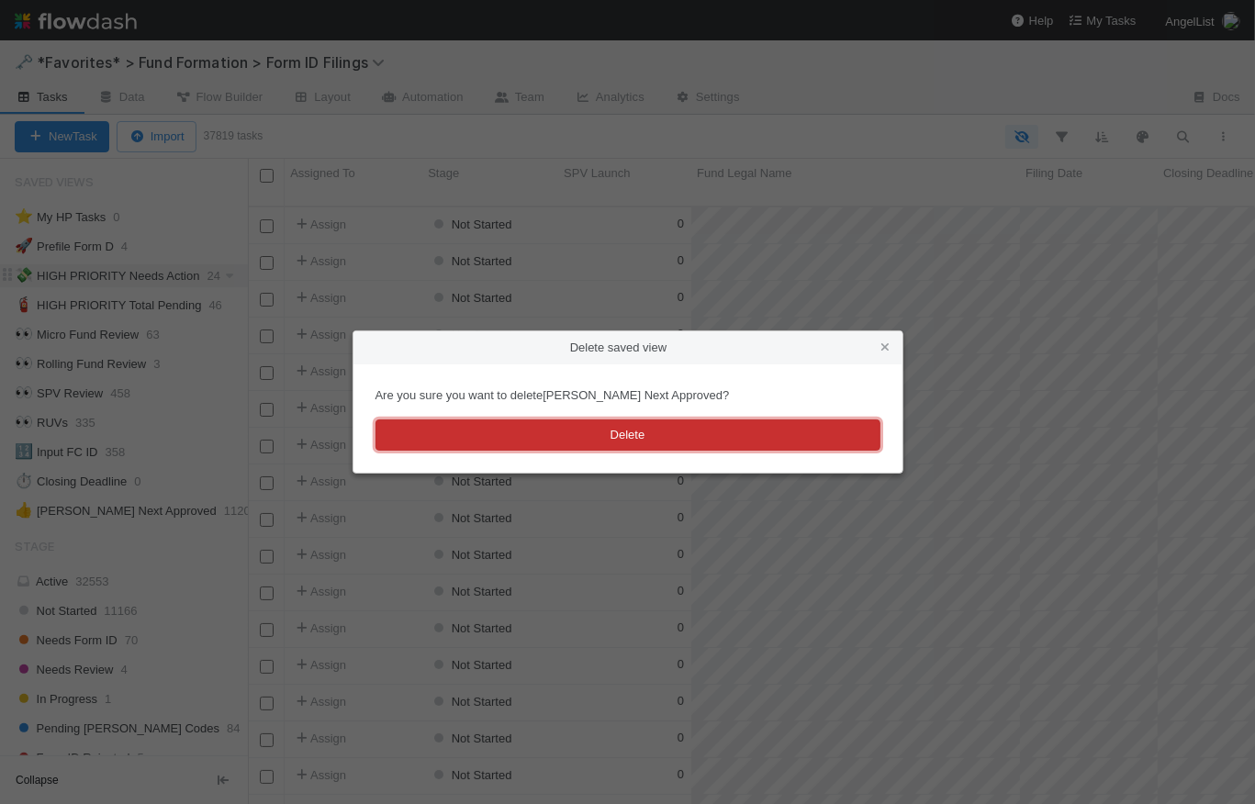
click at [641, 435] on button "Delete" at bounding box center [628, 435] width 505 height 31
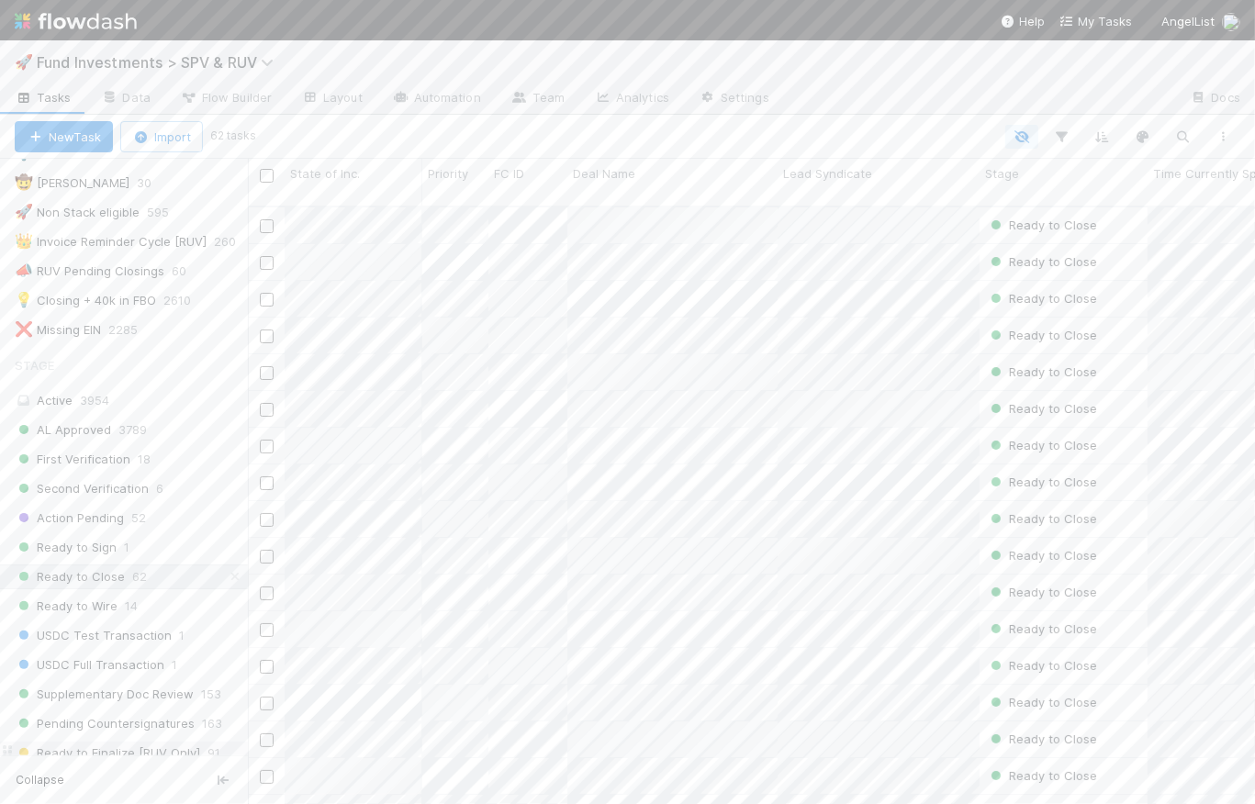
scroll to position [661, 0]
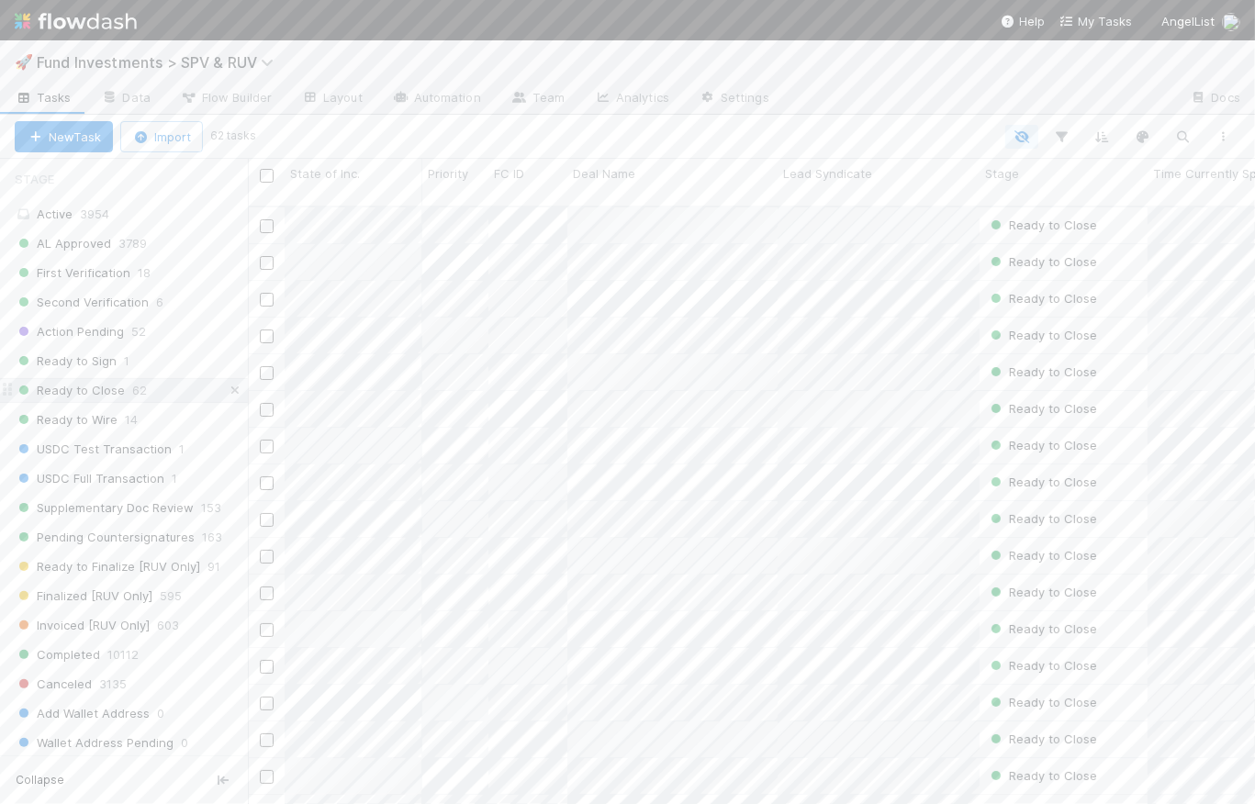
click at [226, 386] on icon at bounding box center [235, 391] width 18 height 12
click at [95, 26] on img at bounding box center [76, 21] width 122 height 31
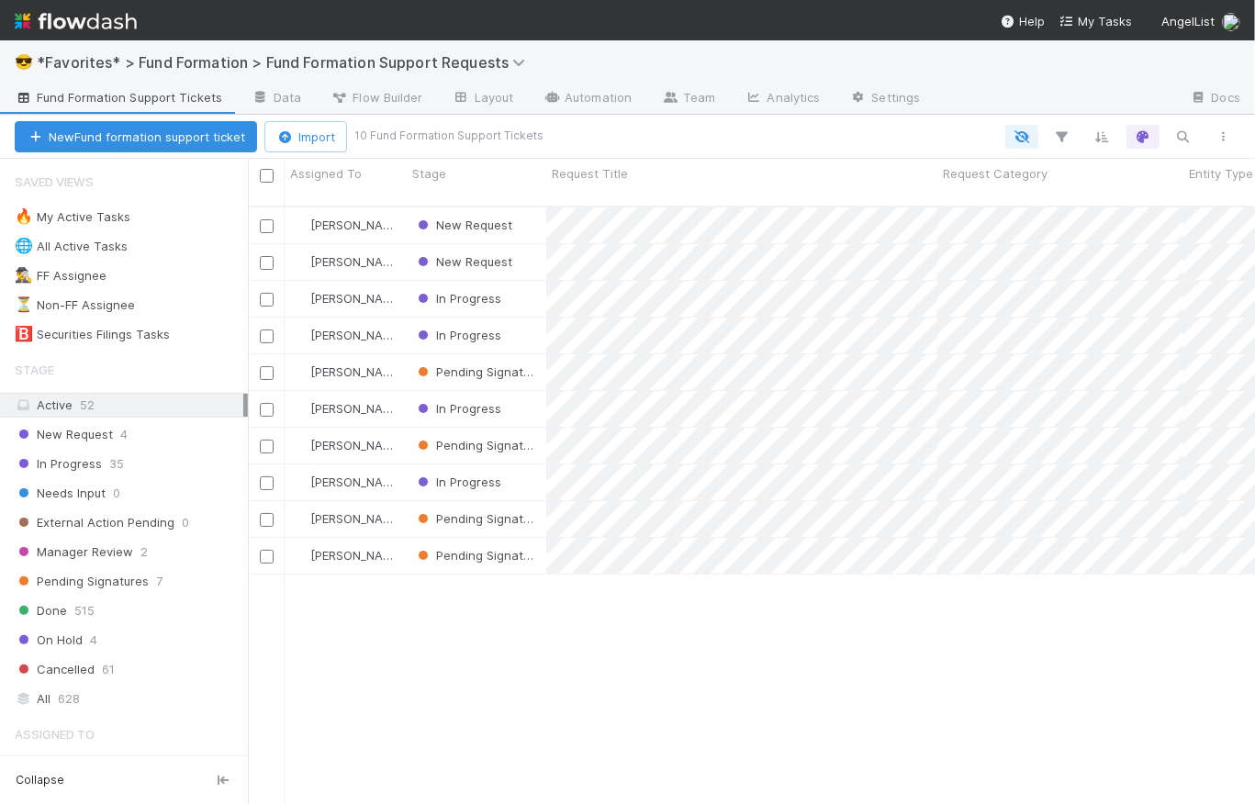
scroll to position [601, 995]
click at [84, 425] on span "New Request" at bounding box center [64, 434] width 98 height 23
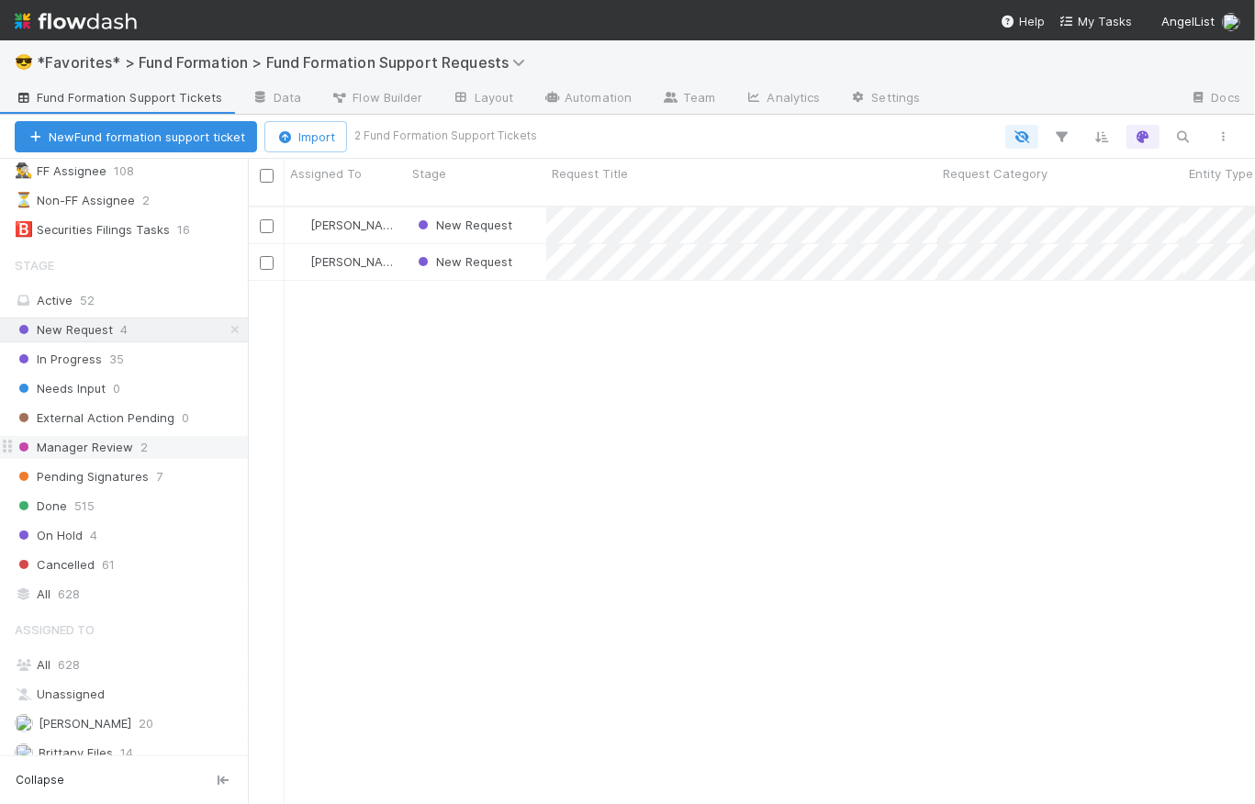
scroll to position [203, 0]
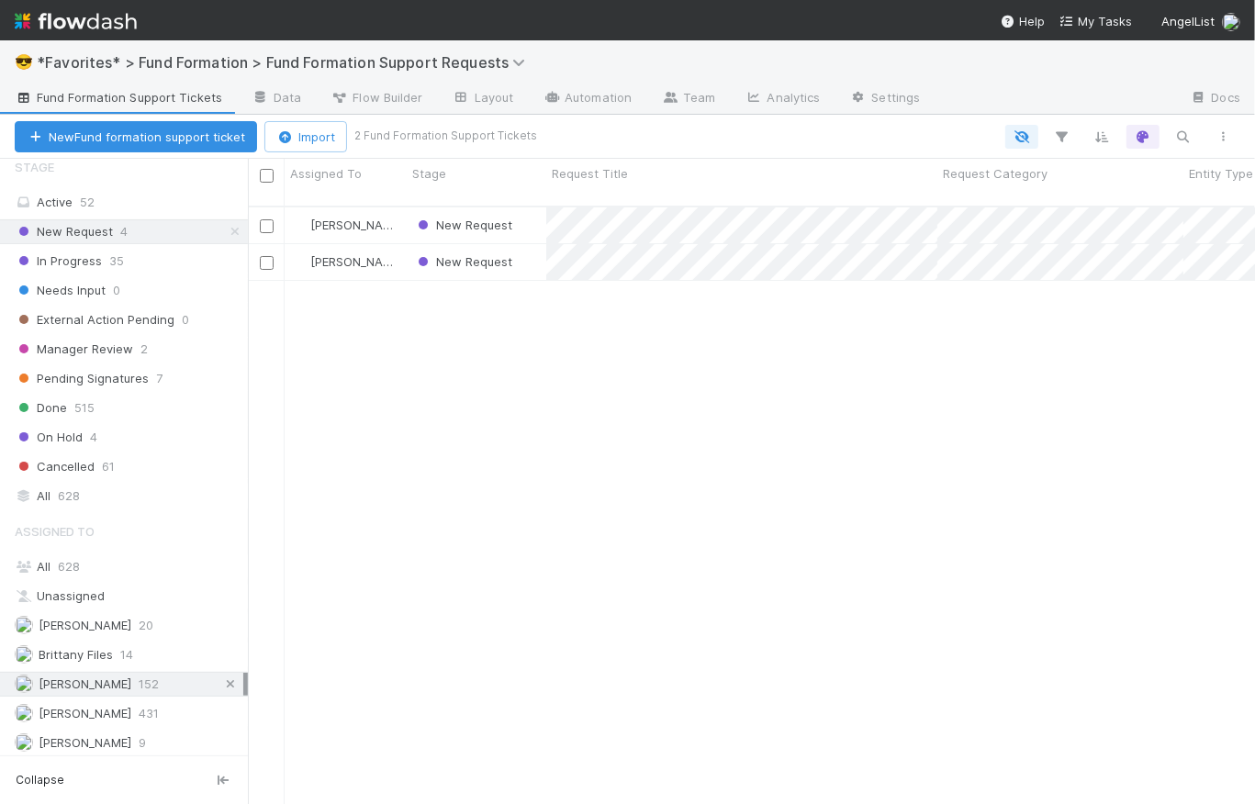
click at [221, 679] on icon at bounding box center [230, 685] width 18 height 12
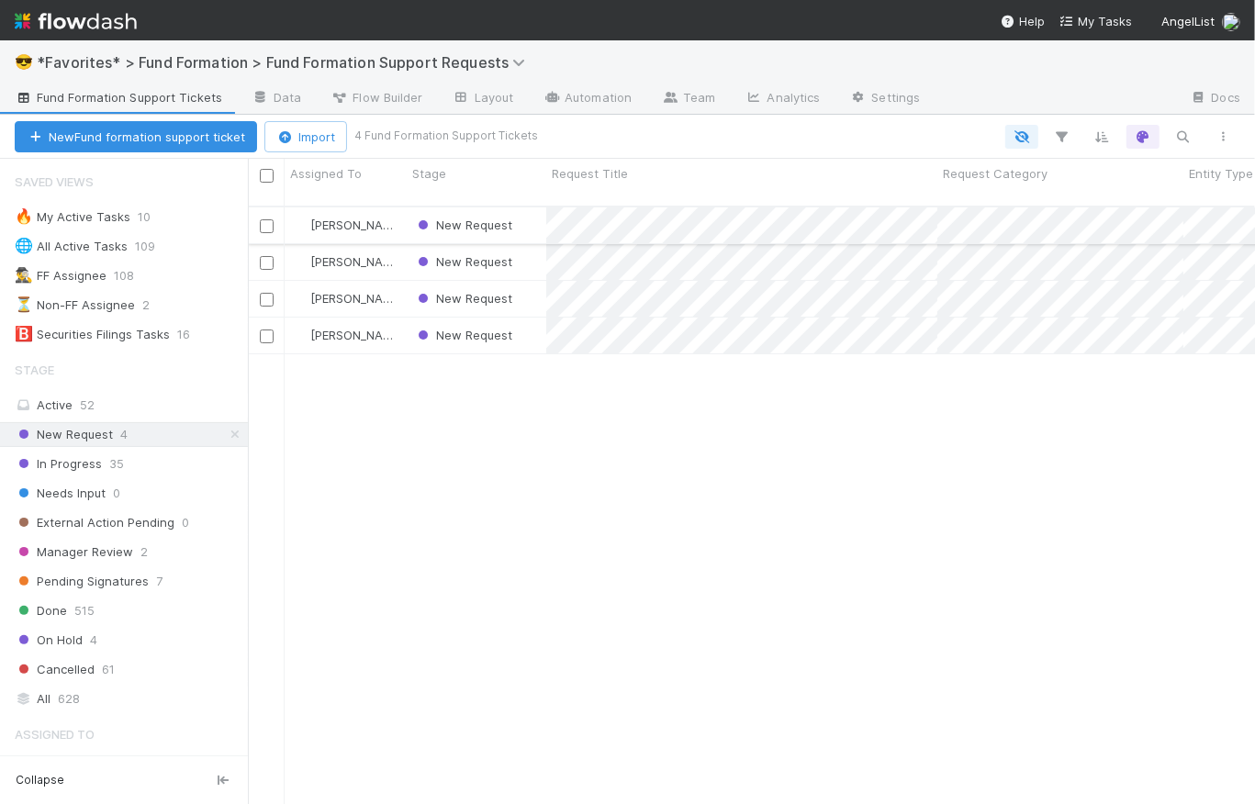
click at [518, 208] on div "New Request" at bounding box center [477, 226] width 140 height 36
